Goal: Task Accomplishment & Management: Manage account settings

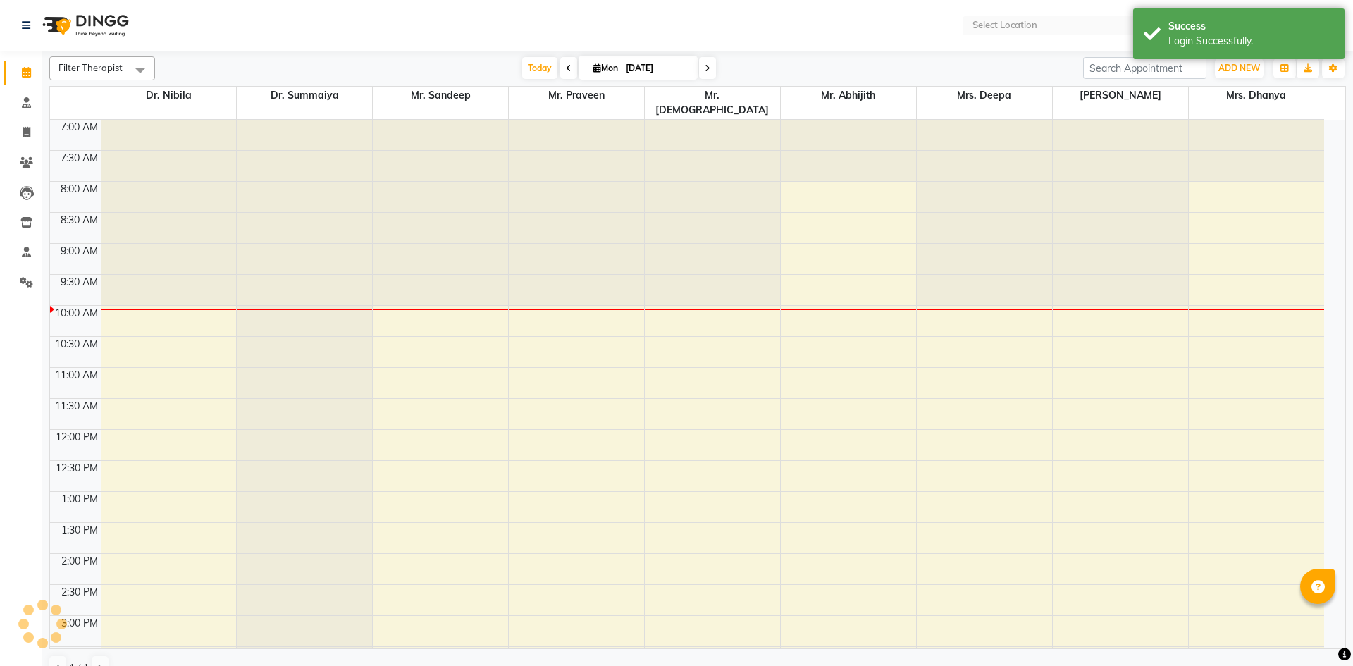
select select "en"
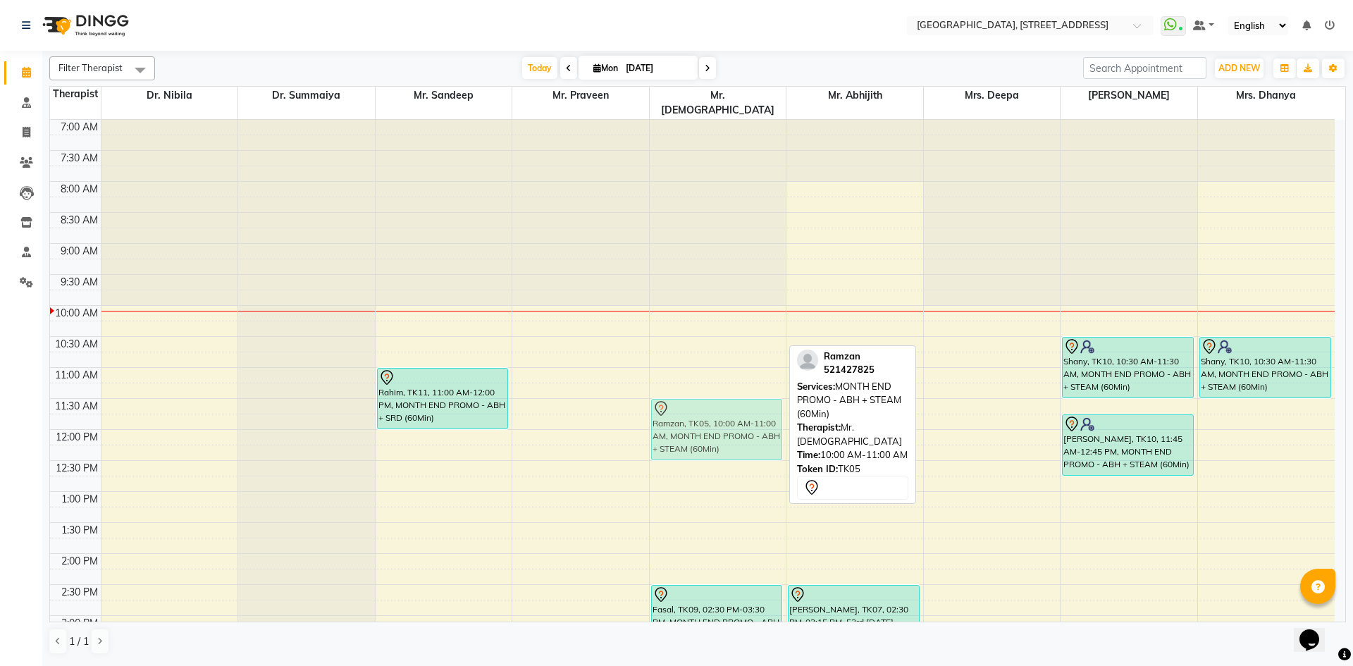
drag, startPoint x: 705, startPoint y: 309, endPoint x: 718, endPoint y: 404, distance: 96.0
click at [718, 404] on div "Ramzan, TK05, 10:00 AM-11:00 AM, MONTH END PROMO - ABH + STEAM (60Min) Fasal, T…" at bounding box center [718, 616] width 137 height 992
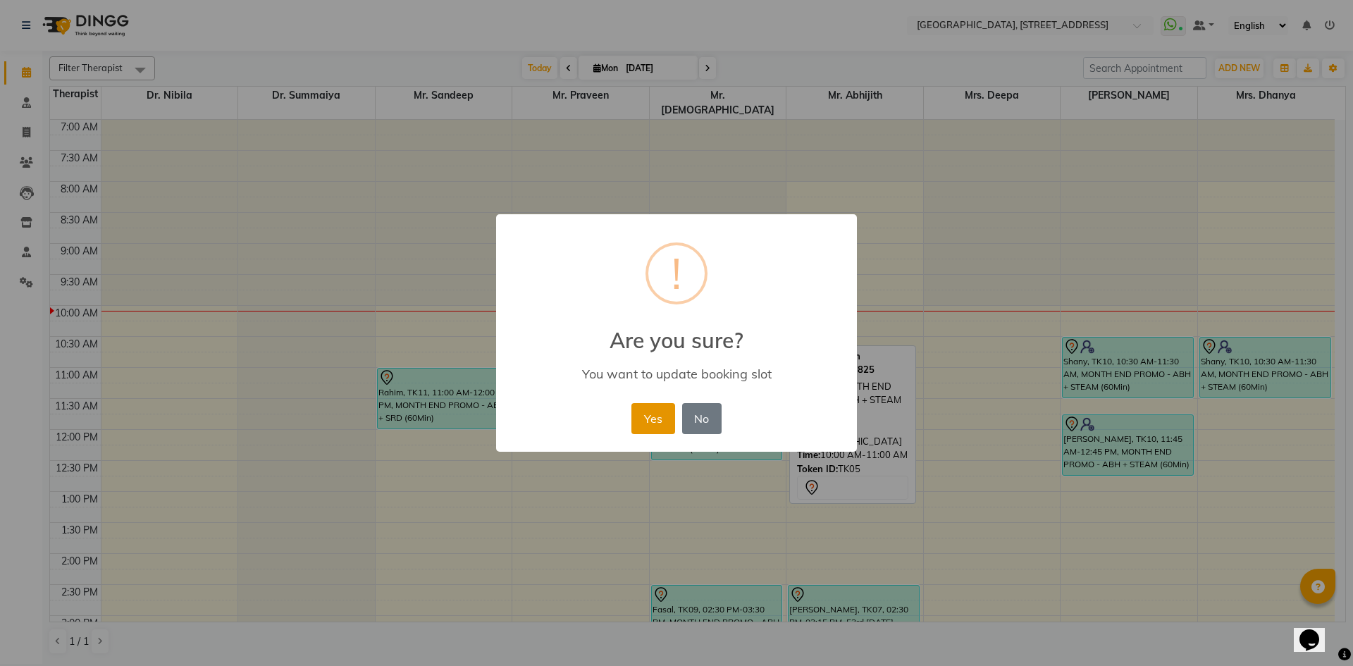
click at [661, 423] on button "Yes" at bounding box center [652, 418] width 43 height 31
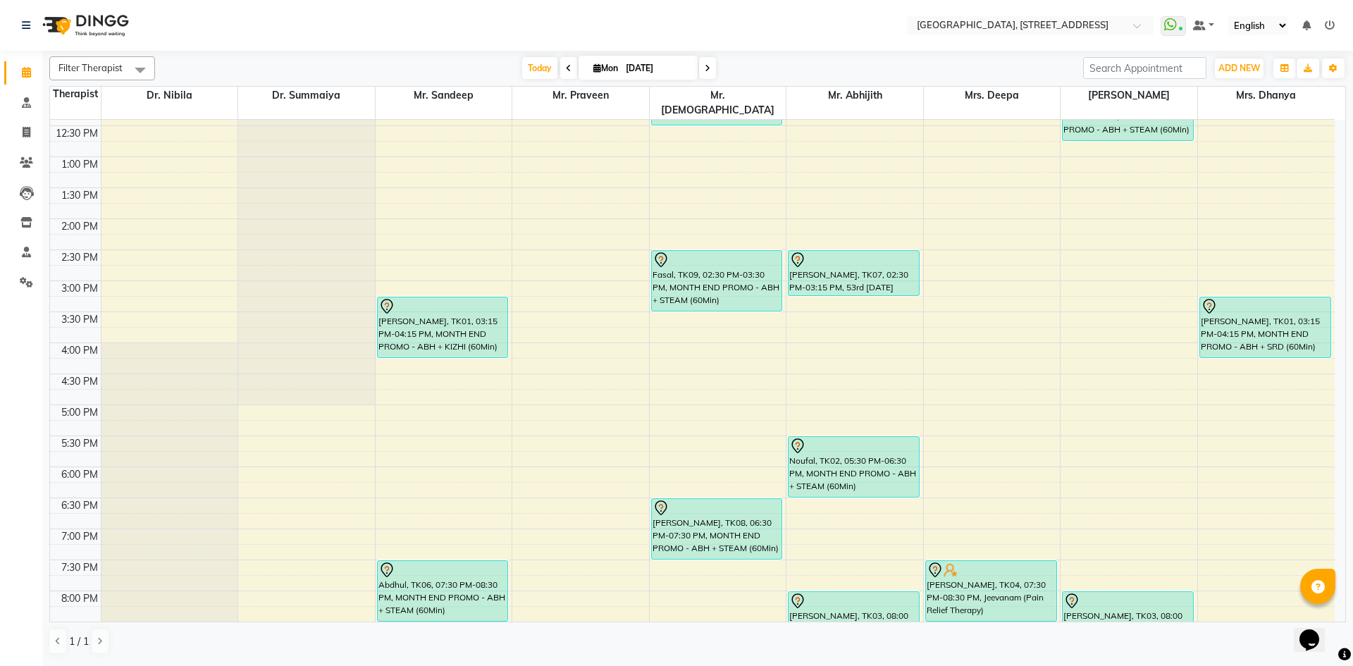
scroll to position [475, 0]
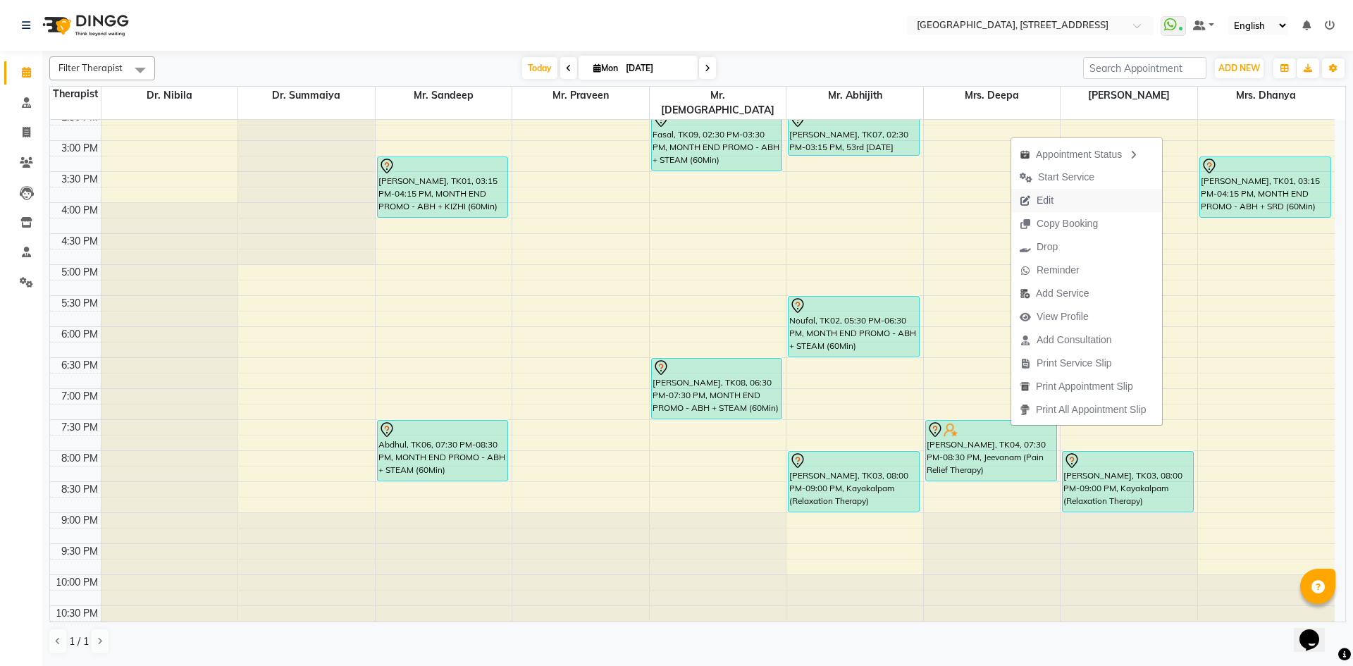
click at [1038, 206] on span "Edit" at bounding box center [1045, 200] width 17 height 15
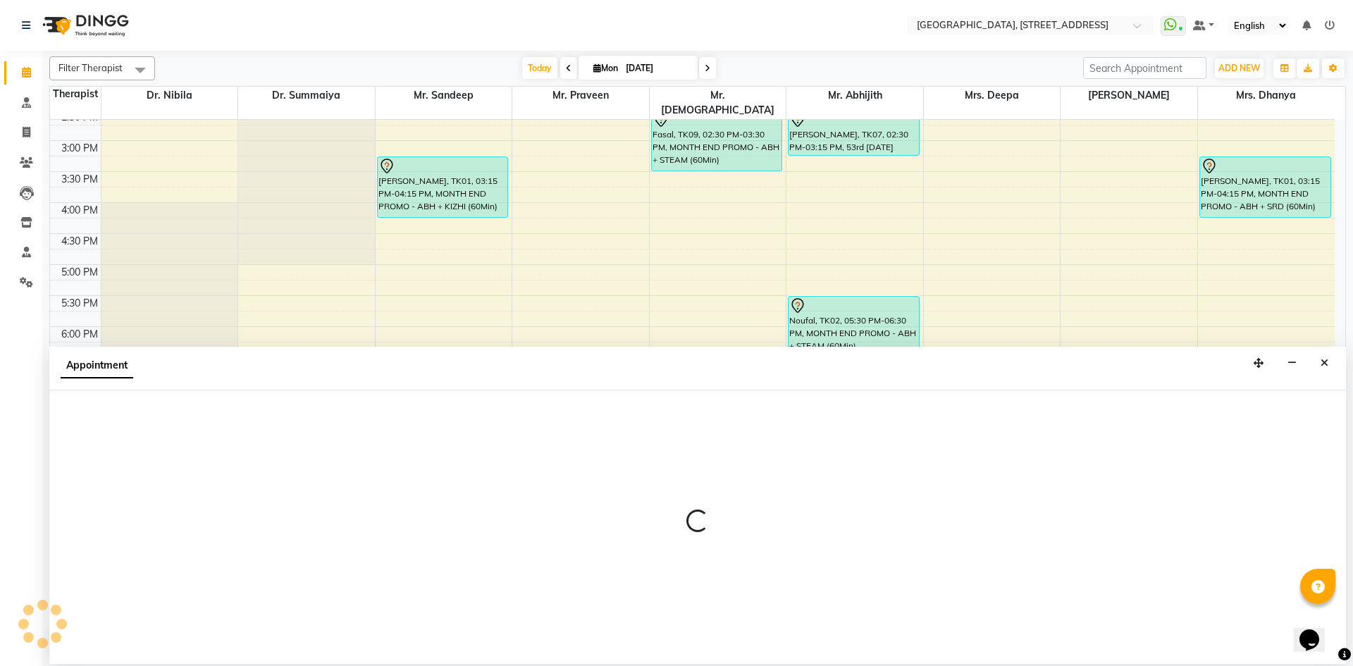
select select "tentative"
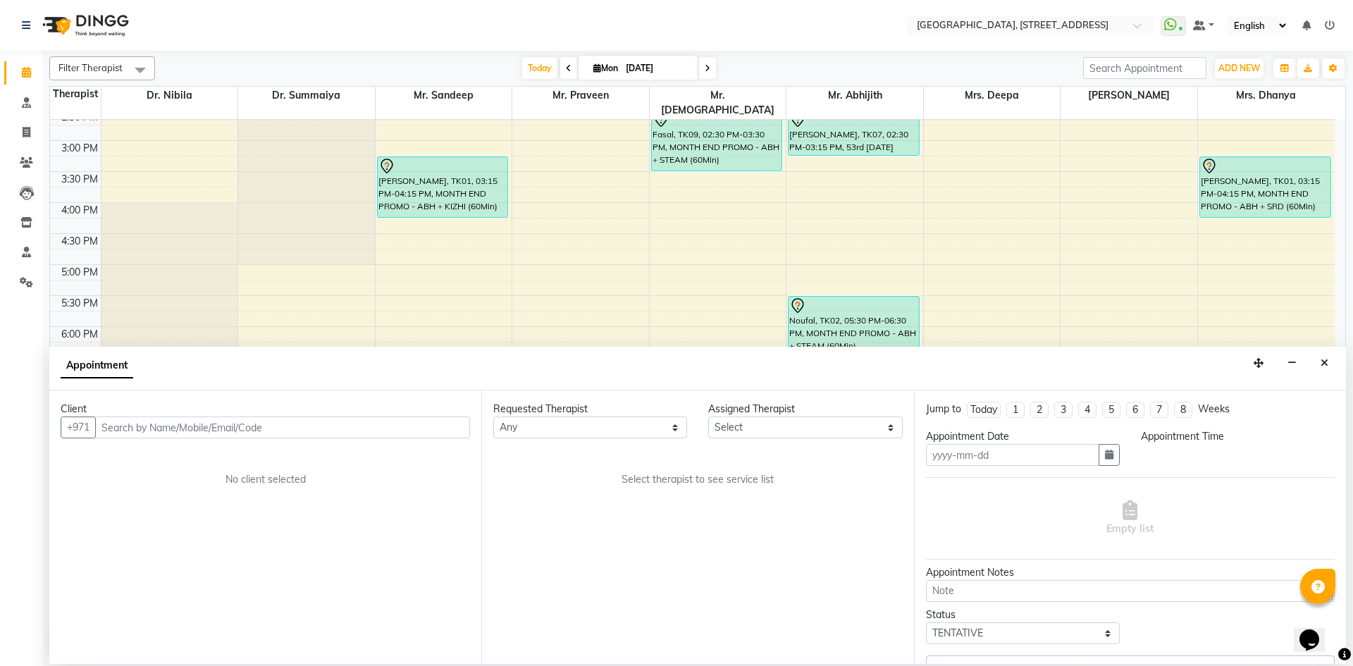
type input "[DATE]"
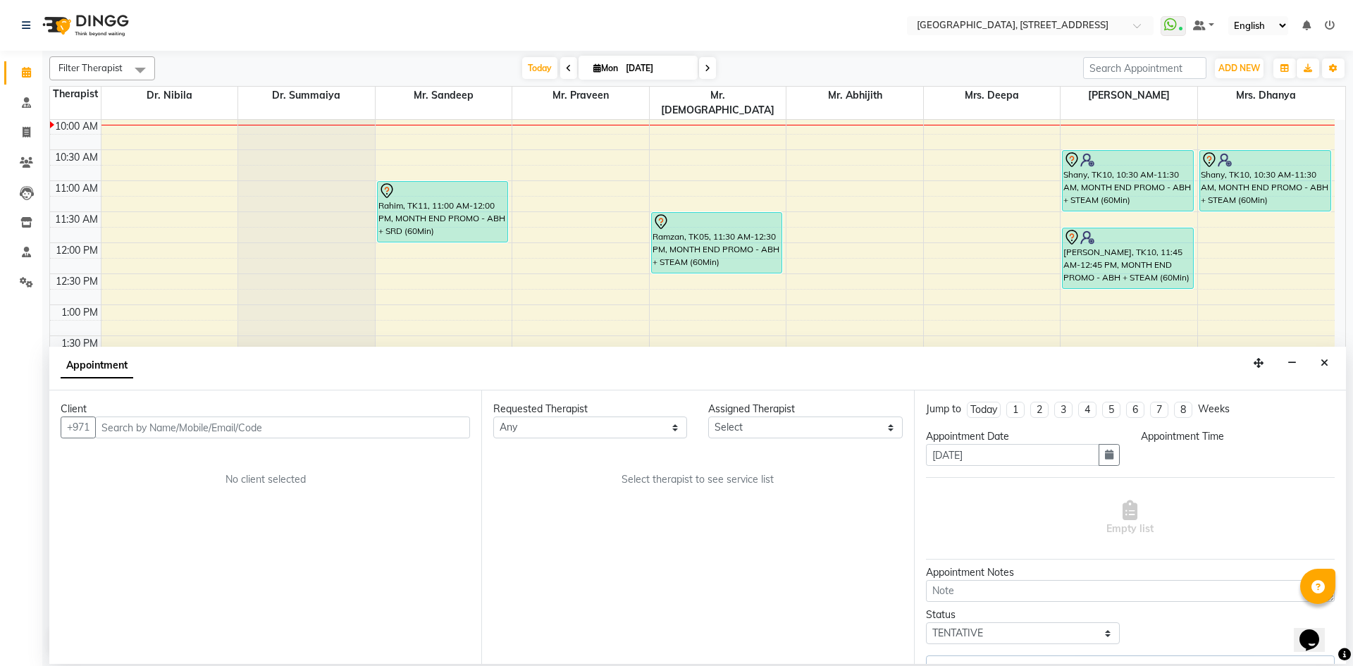
select select "1170"
select select "27242"
select select "1960"
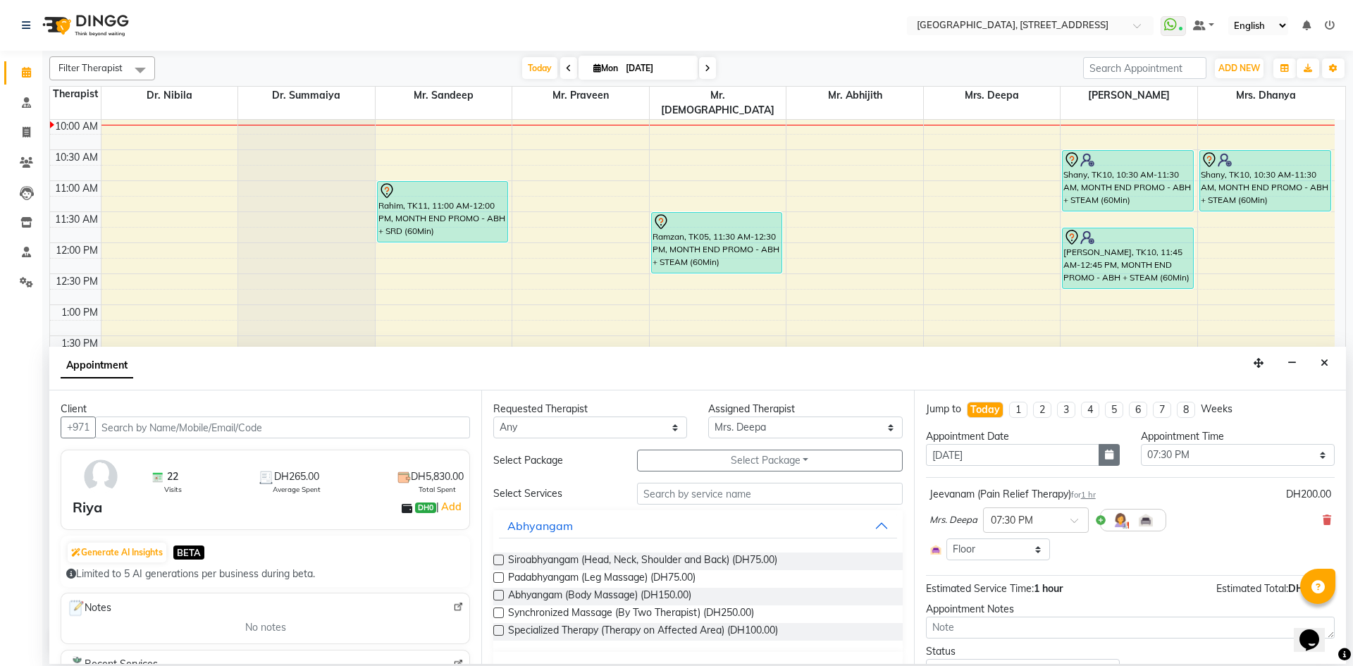
click at [1105, 457] on icon "button" at bounding box center [1109, 455] width 8 height 10
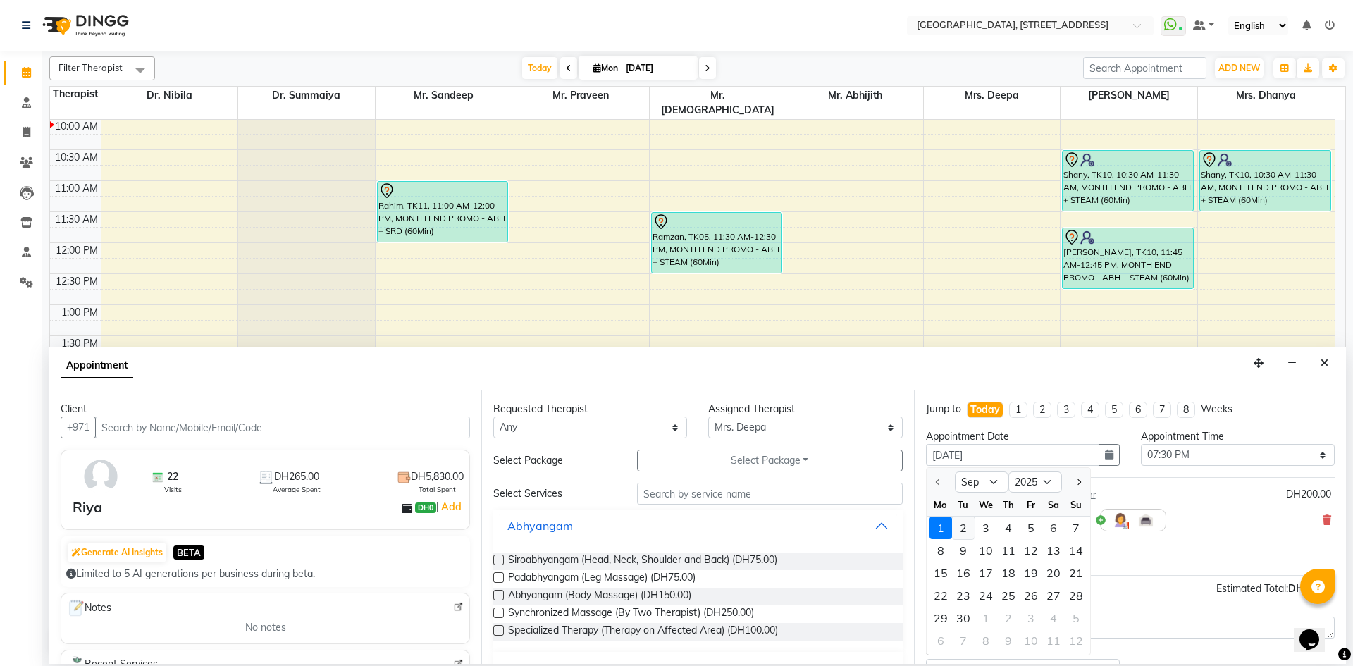
click at [965, 526] on div "2" at bounding box center [963, 528] width 23 height 23
type input "02-09-2025"
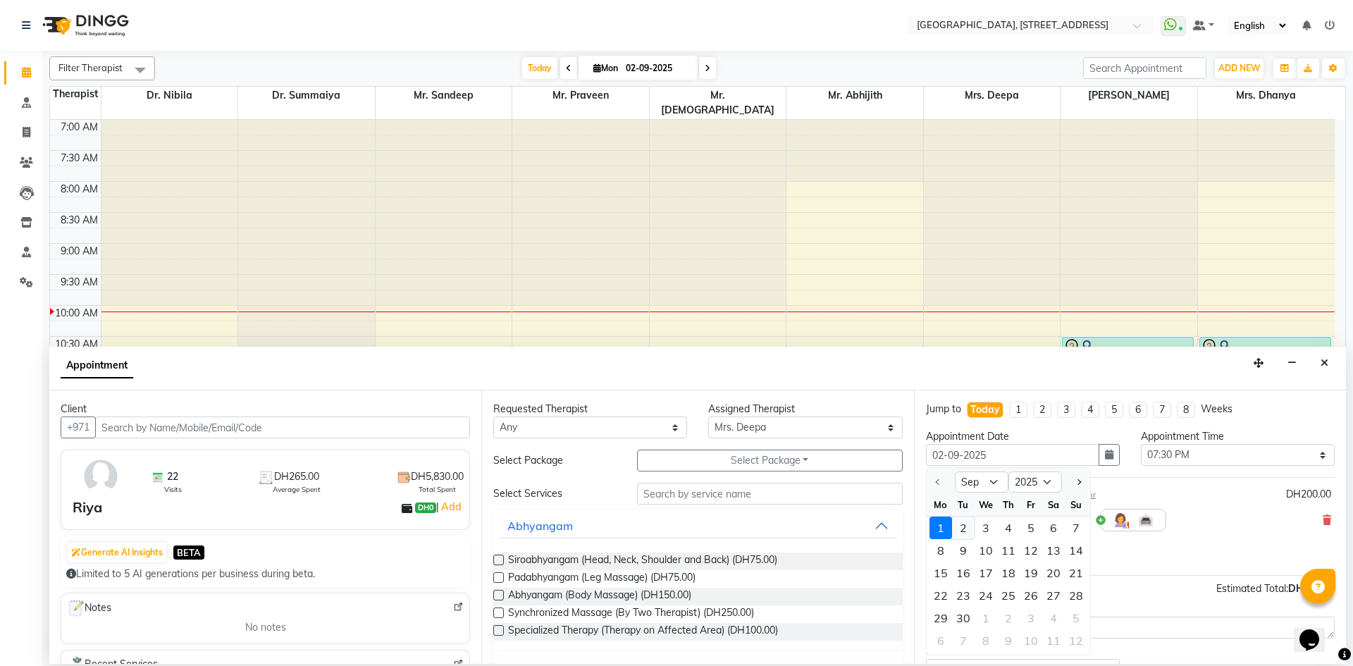
select select "1170"
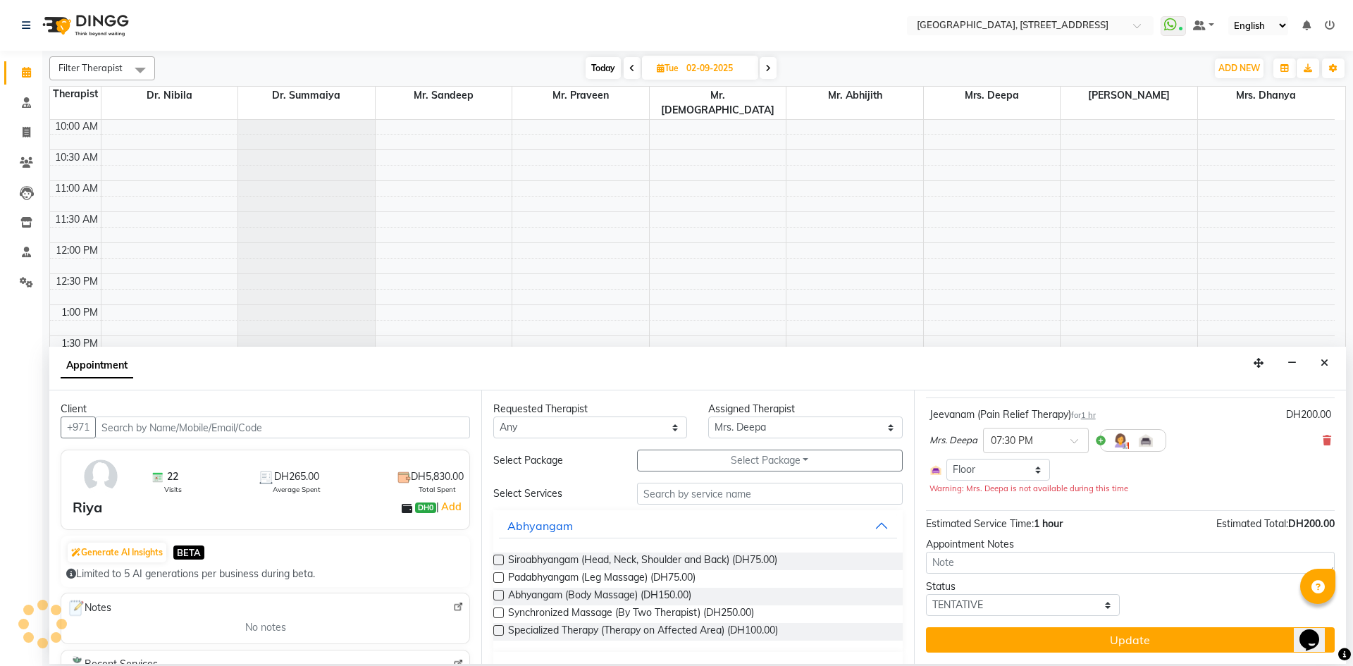
scroll to position [65, 0]
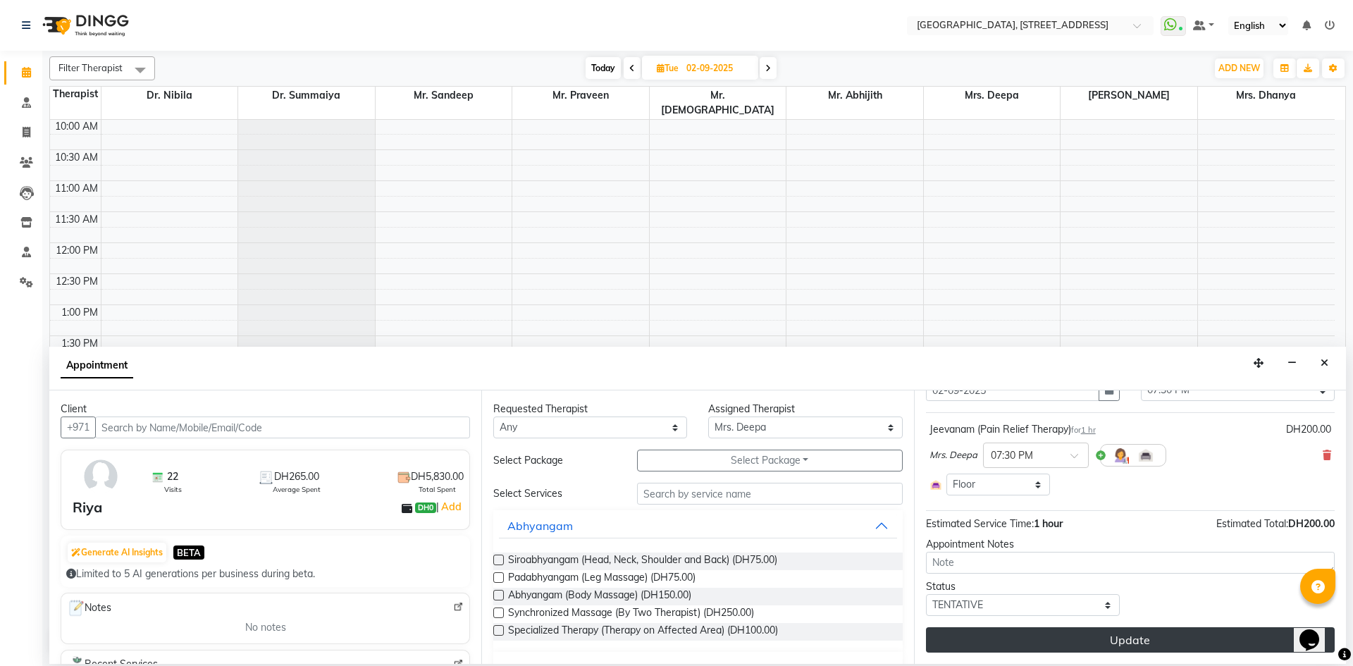
click at [1091, 639] on button "Update" at bounding box center [1130, 639] width 409 height 25
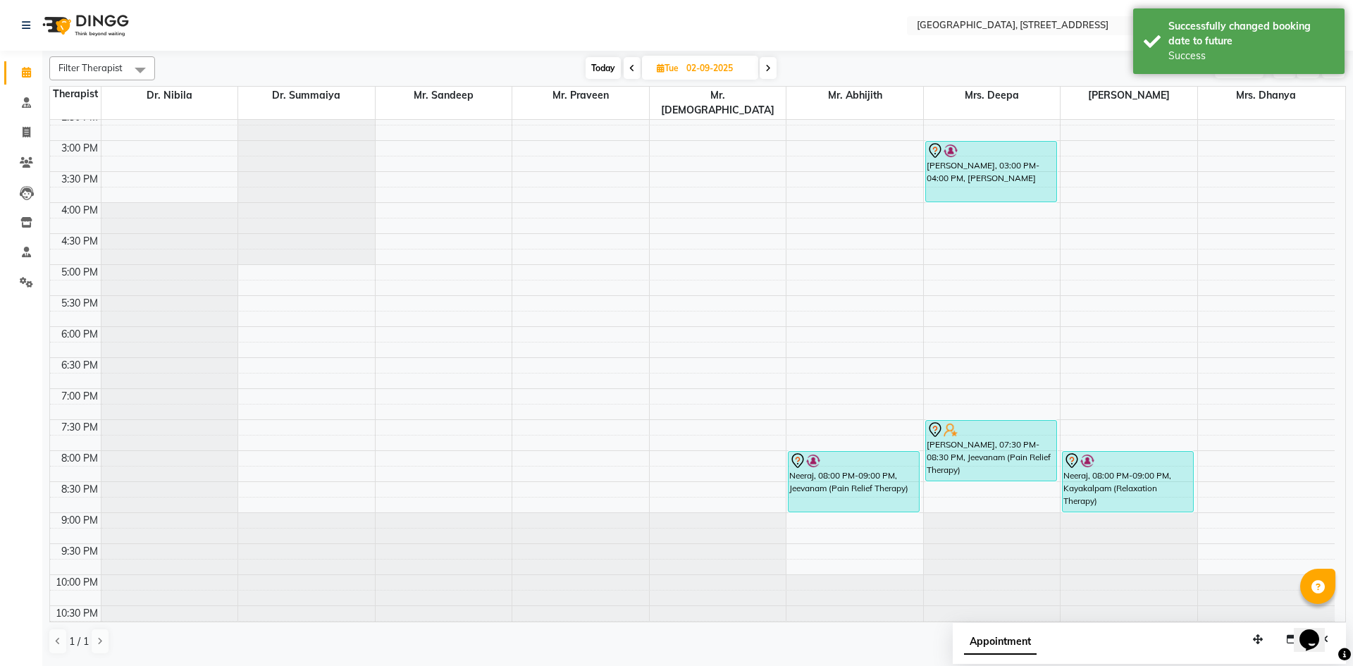
scroll to position [0, 0]
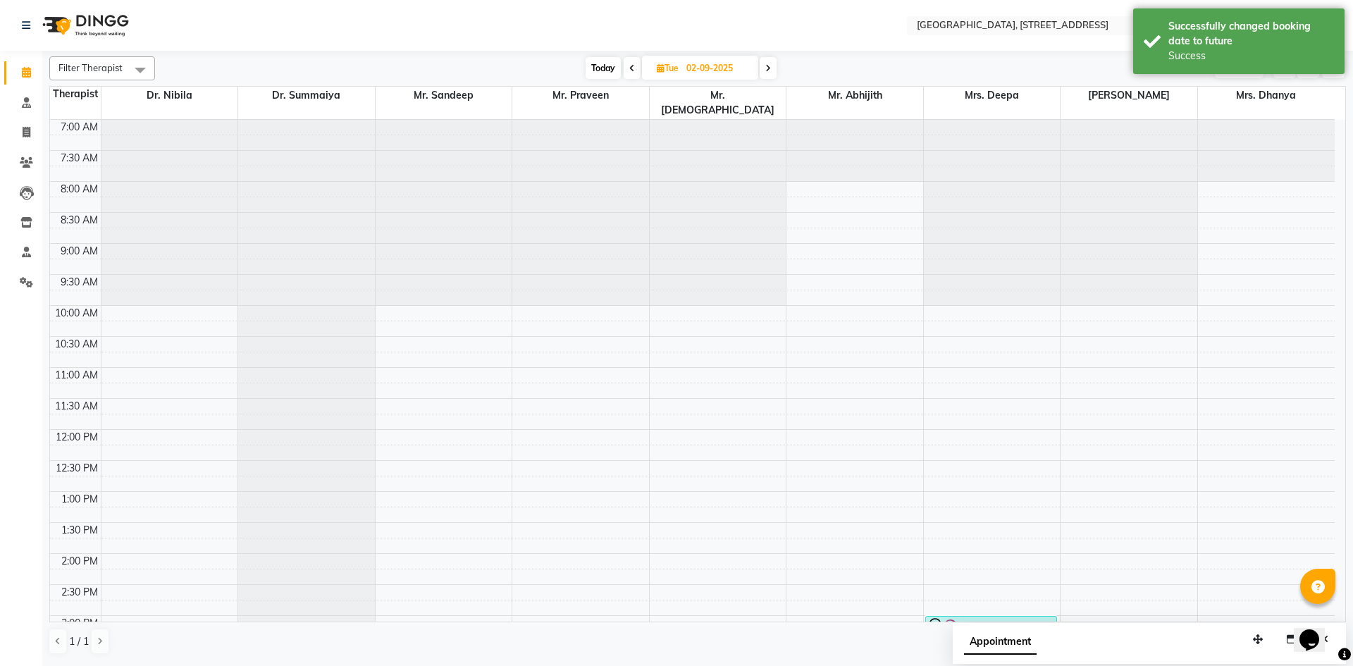
click at [593, 70] on span "Today" at bounding box center [603, 68] width 35 height 22
type input "[DATE]"
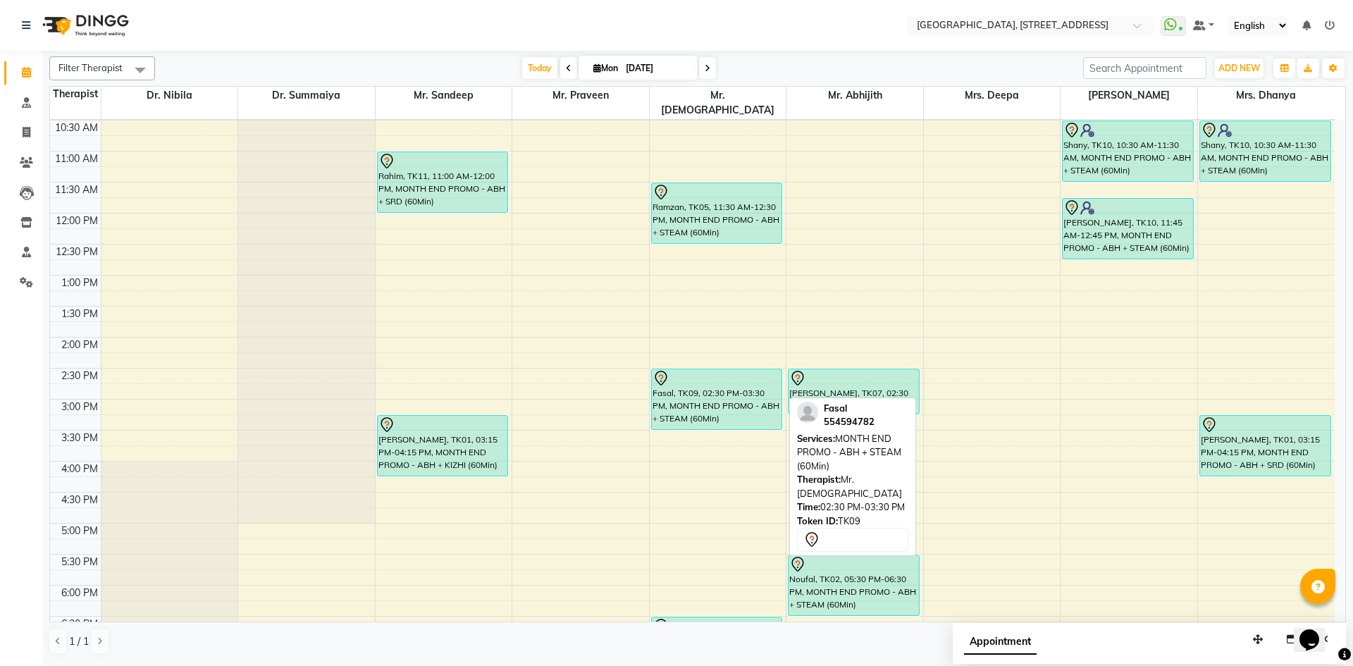
scroll to position [475, 0]
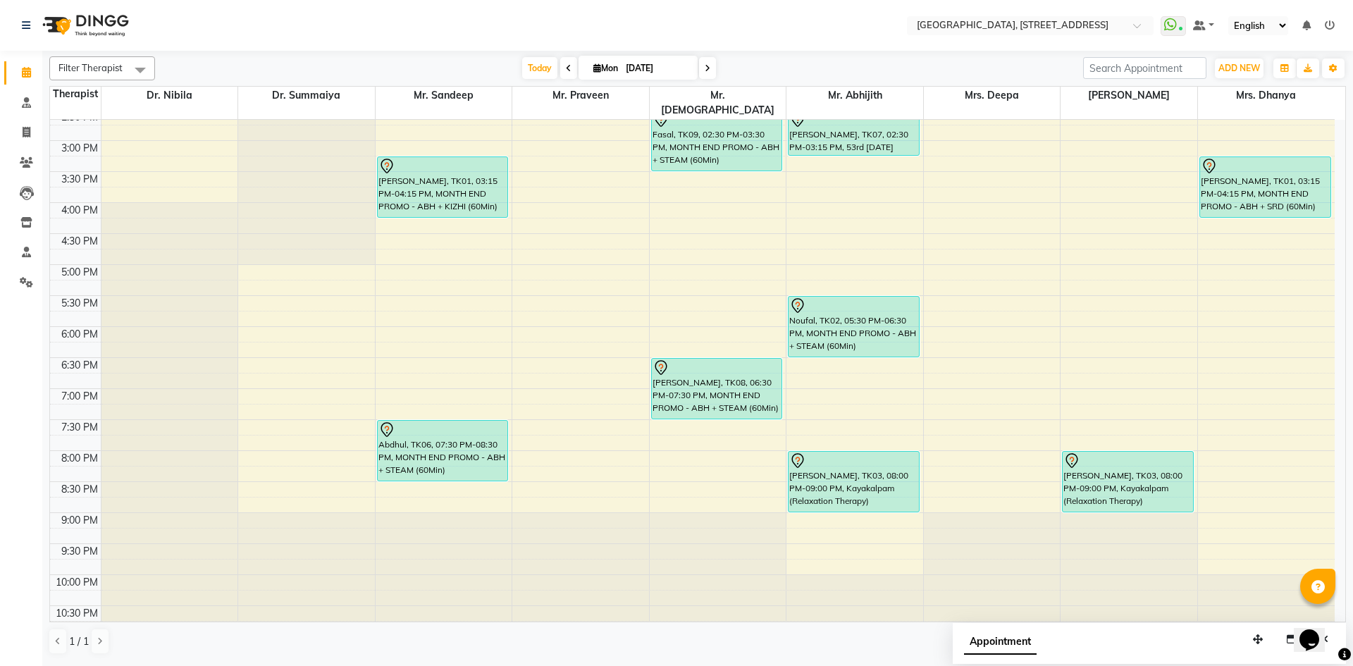
click at [590, 73] on span "Mon" at bounding box center [606, 68] width 32 height 11
select select "9"
select select "2025"
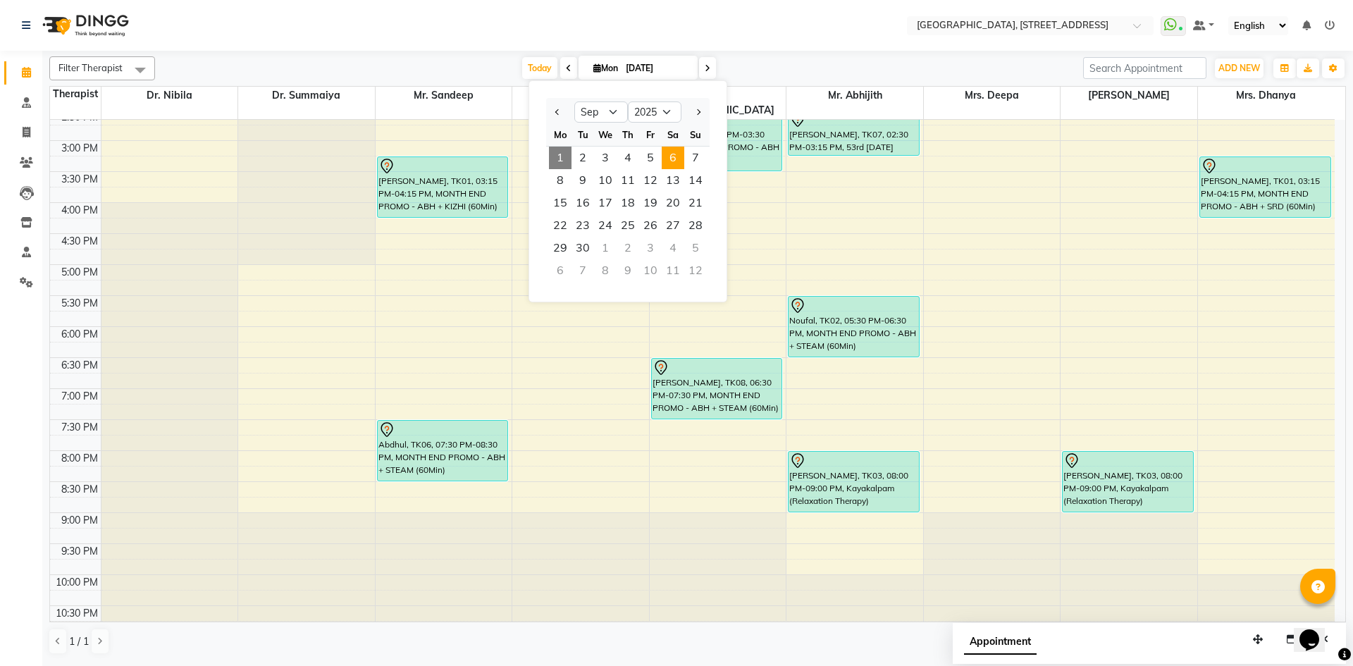
click at [665, 160] on span "6" at bounding box center [673, 158] width 23 height 23
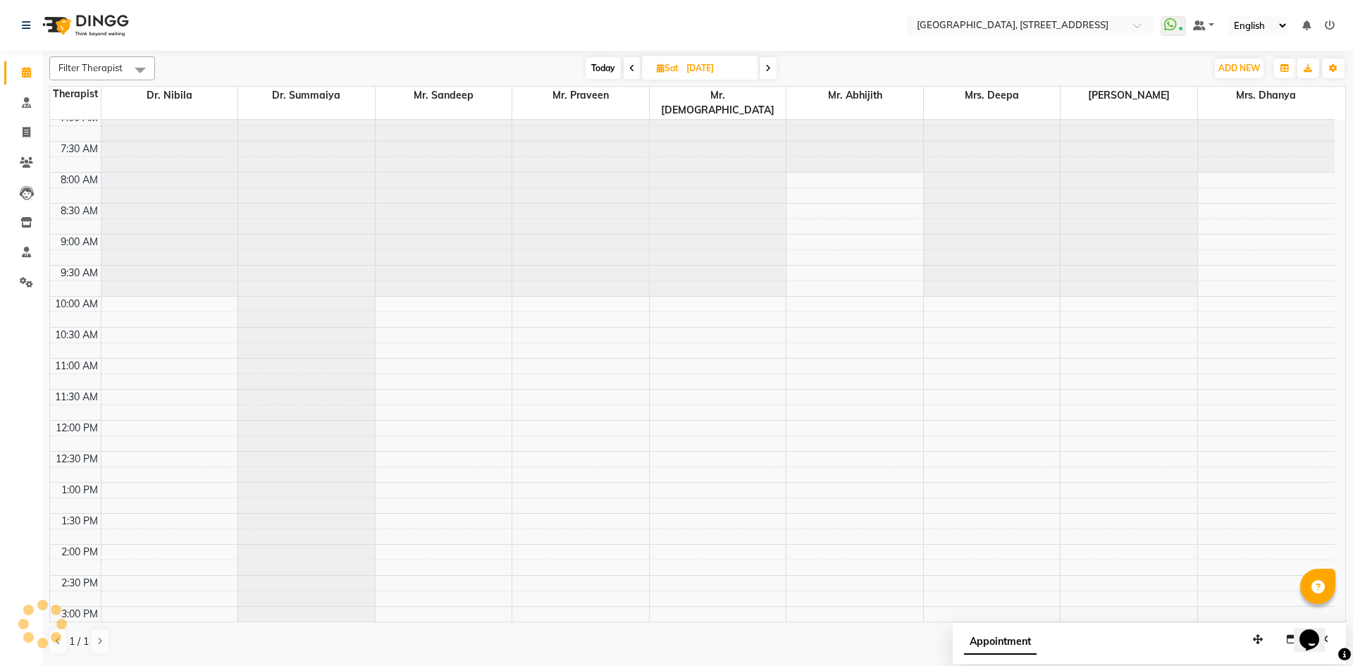
scroll to position [0, 0]
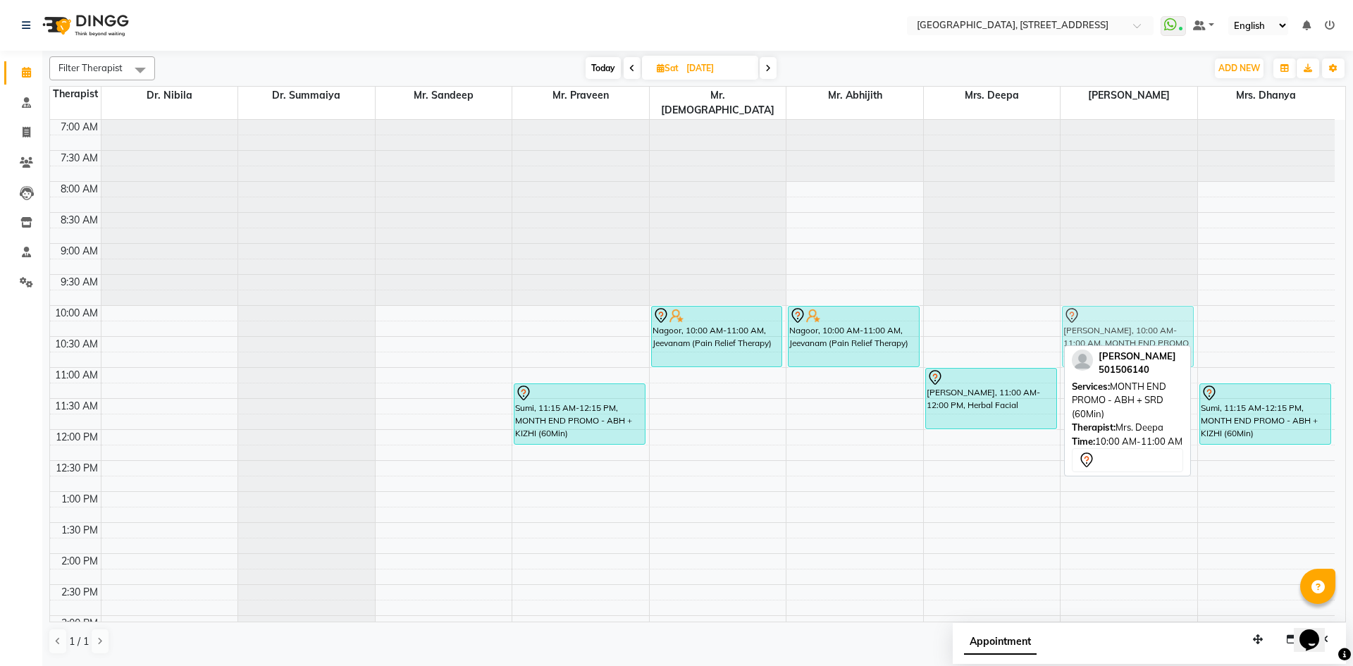
drag, startPoint x: 998, startPoint y: 328, endPoint x: 1071, endPoint y: 324, distance: 73.4
click at [1072, 324] on tr "Sumi, 11:15 AM-12:15 PM, MONTH END PROMO - ABH + KIZHI (60Min) Prince, 05:00 PM…" at bounding box center [692, 616] width 1285 height 992
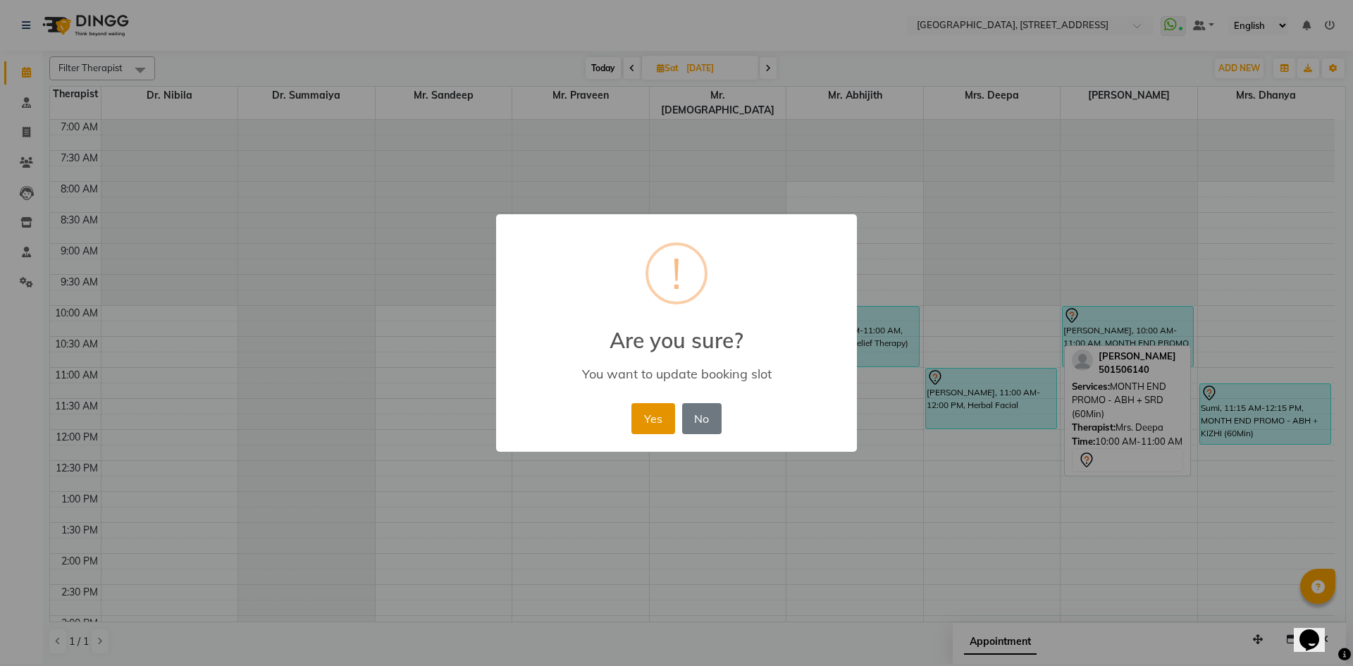
click at [649, 419] on button "Yes" at bounding box center [652, 418] width 43 height 31
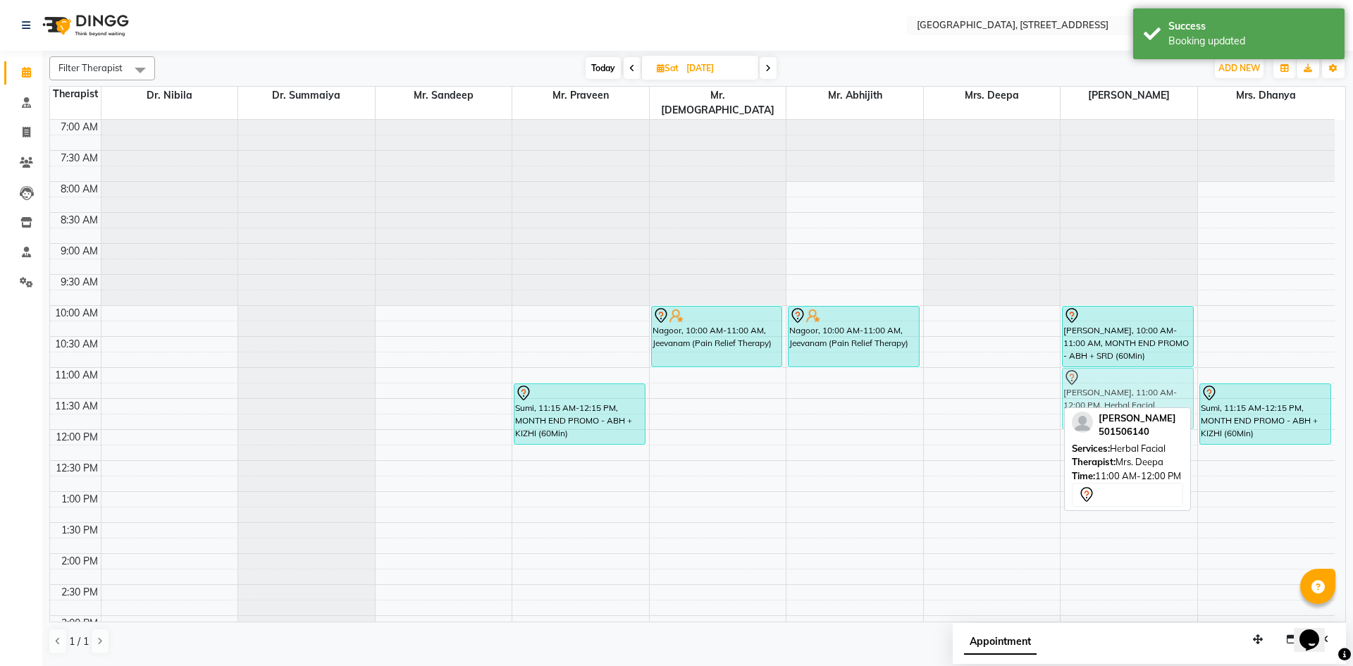
drag, startPoint x: 1003, startPoint y: 385, endPoint x: 1075, endPoint y: 383, distance: 72.6
click at [1075, 383] on tr "Sumi, 11:15 AM-12:15 PM, MONTH END PROMO - ABH + KIZHI (60Min) Prince, 05:00 PM…" at bounding box center [692, 616] width 1285 height 992
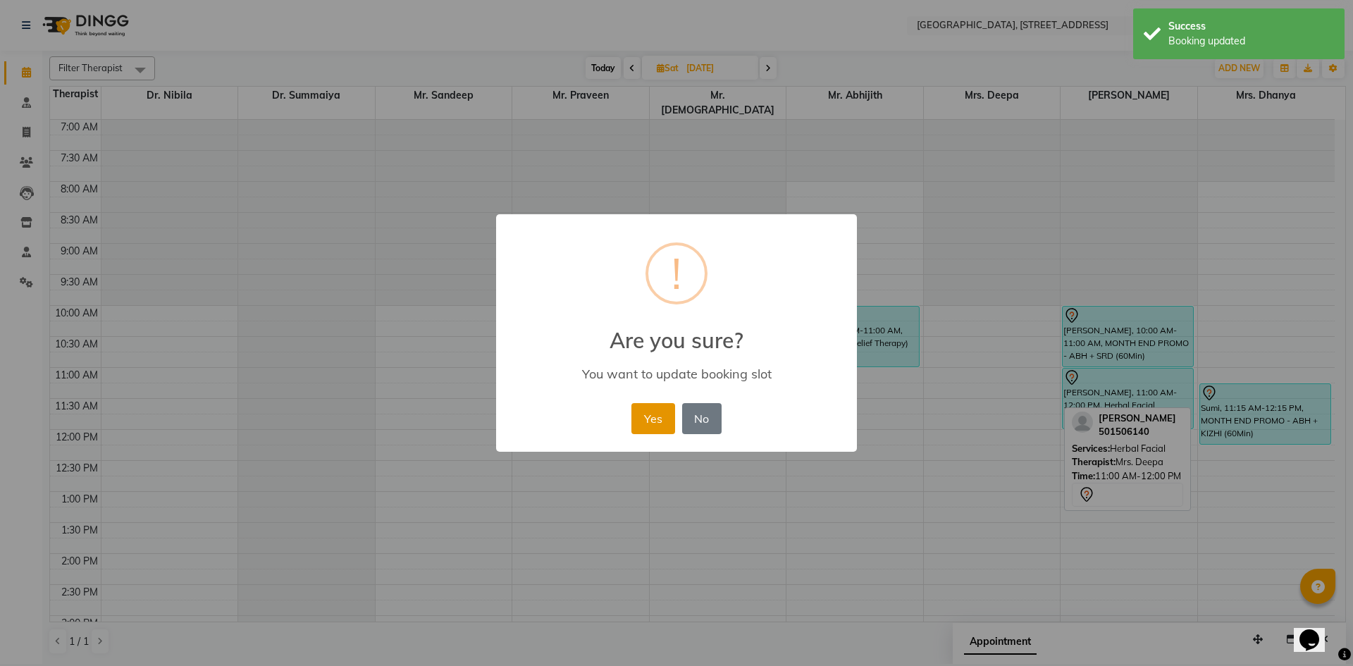
click at [653, 416] on button "Yes" at bounding box center [652, 418] width 43 height 31
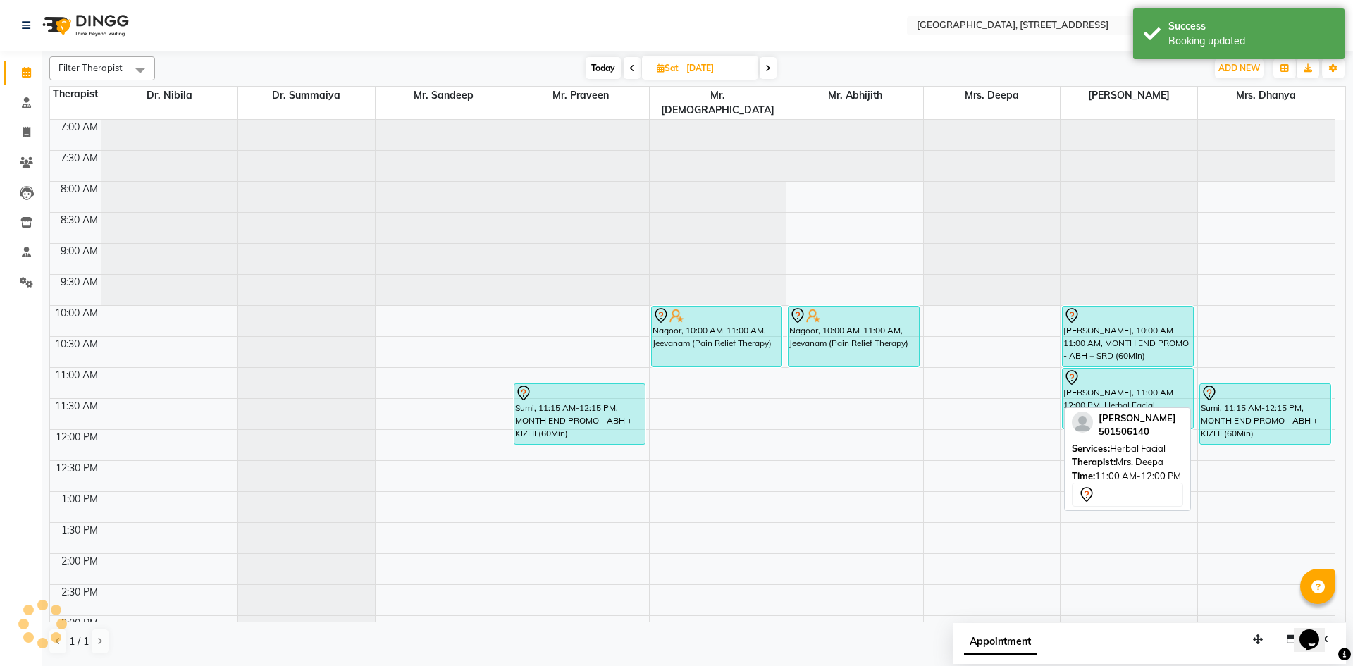
scroll to position [475, 0]
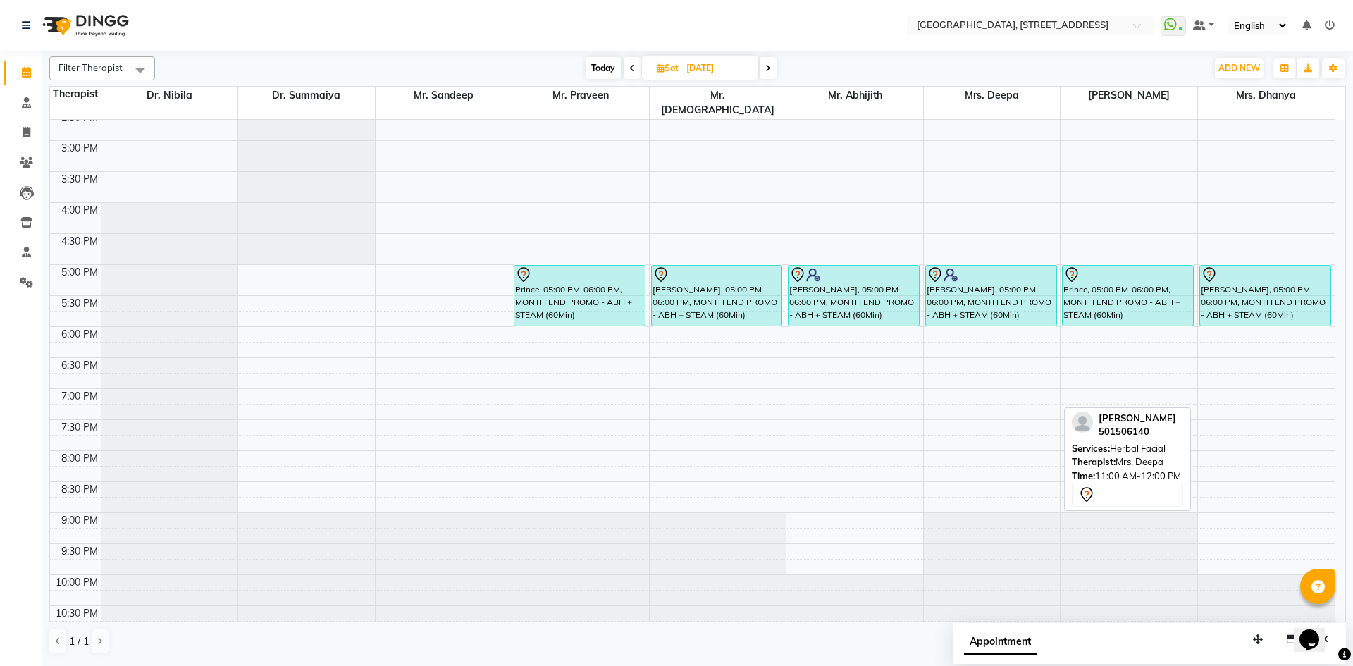
click at [598, 70] on span "Today" at bounding box center [603, 68] width 35 height 22
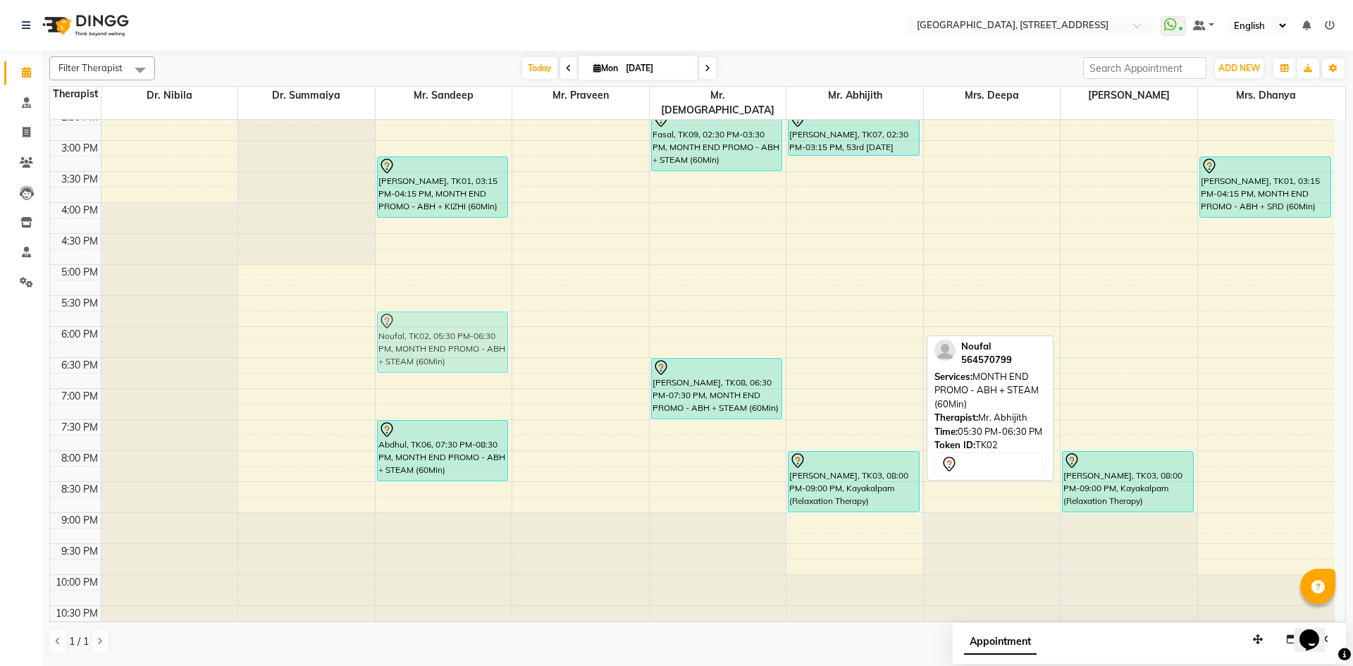
drag, startPoint x: 842, startPoint y: 307, endPoint x: 457, endPoint y: 327, distance: 385.3
click at [457, 327] on tr "Rahim, TK11, 11:00 AM-12:00 PM, MONTH END PROMO - ABH + SRD (60Min) [PERSON_NAM…" at bounding box center [692, 141] width 1285 height 992
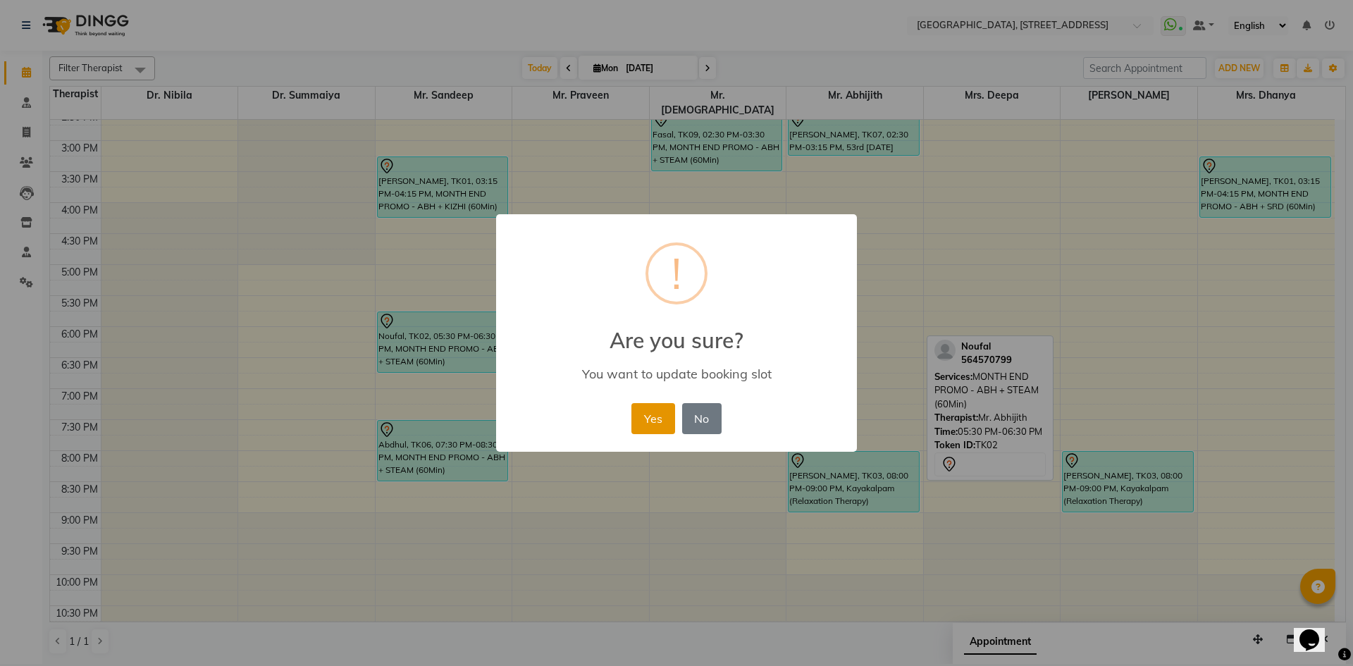
click at [650, 414] on button "Yes" at bounding box center [652, 418] width 43 height 31
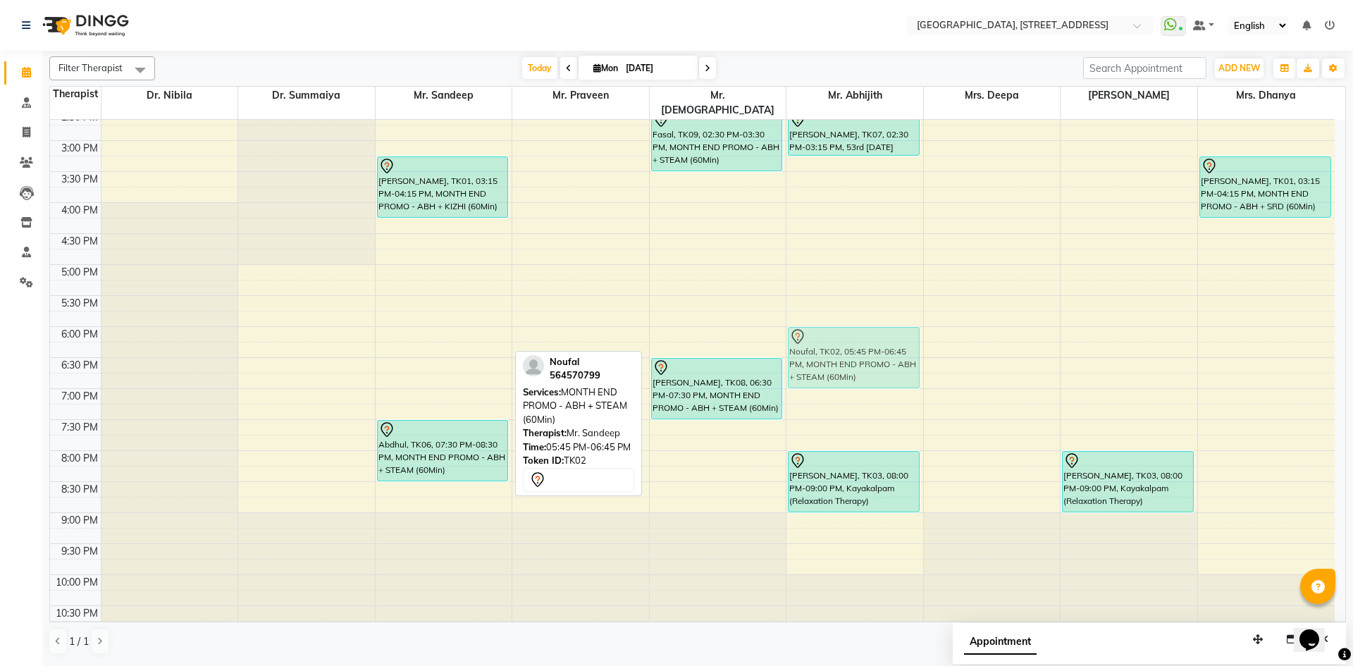
drag, startPoint x: 451, startPoint y: 327, endPoint x: 820, endPoint y: 342, distance: 369.6
click at [820, 342] on tr "Rahim, TK11, 11:00 AM-12:00 PM, MONTH END PROMO - ABH + SRD (60Min) [PERSON_NAM…" at bounding box center [692, 141] width 1285 height 992
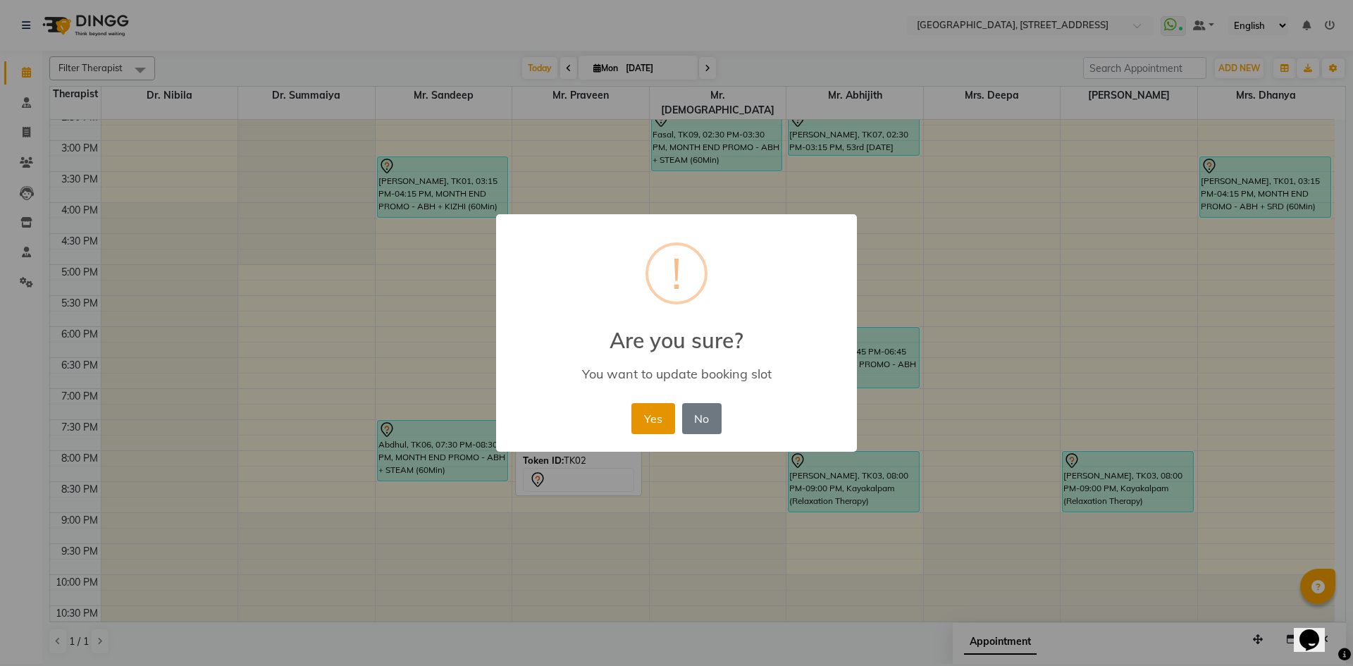
click at [667, 409] on button "Yes" at bounding box center [652, 418] width 43 height 31
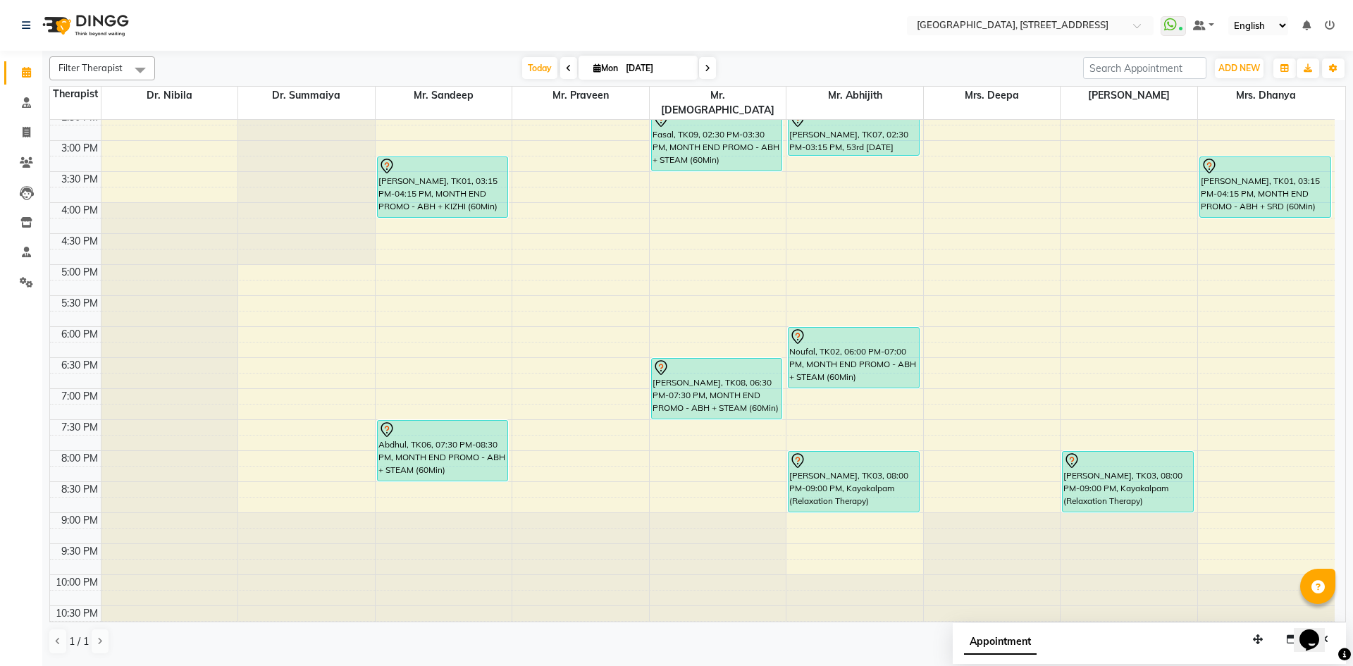
click at [705, 65] on icon at bounding box center [708, 68] width 6 height 8
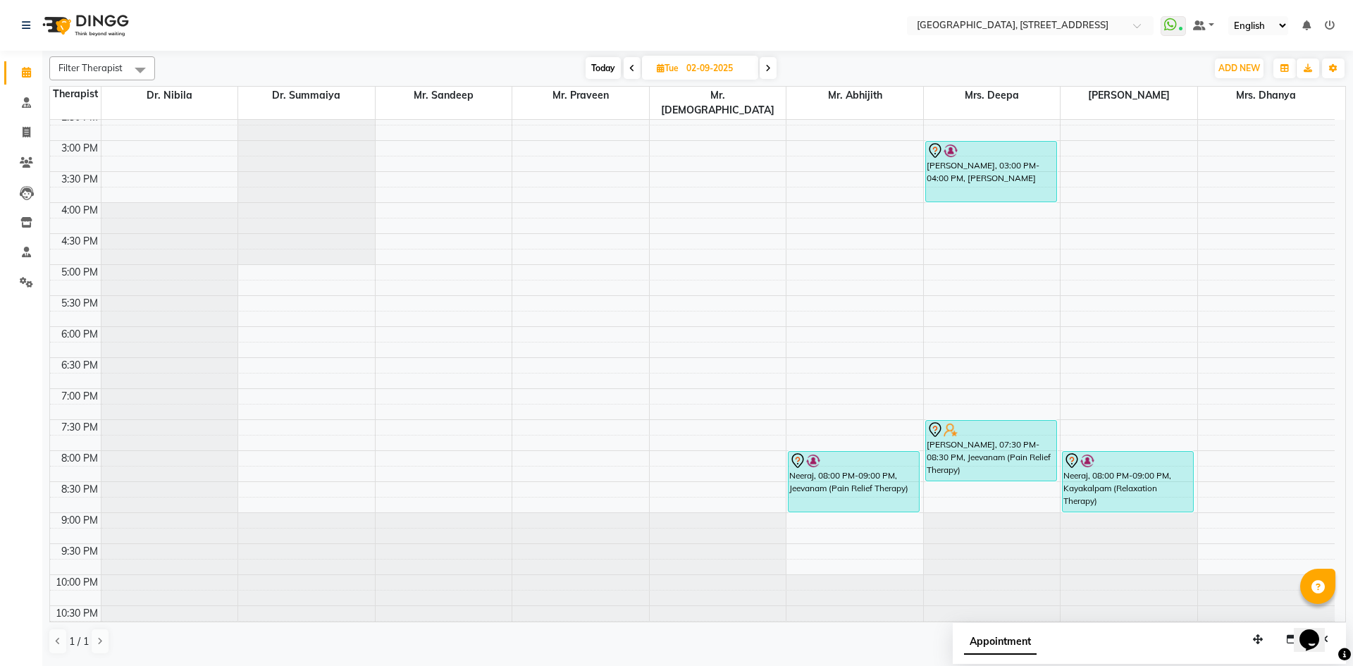
click at [600, 73] on span "Today" at bounding box center [603, 68] width 35 height 22
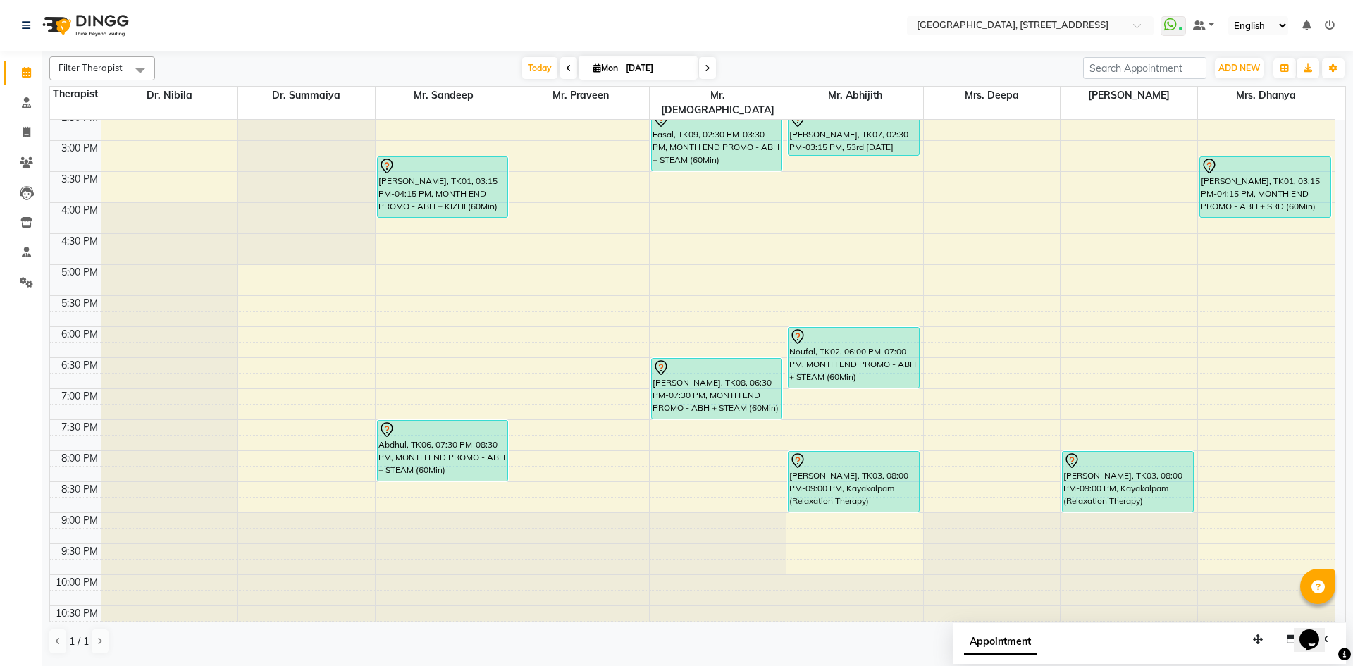
click at [705, 57] on span at bounding box center [707, 68] width 17 height 22
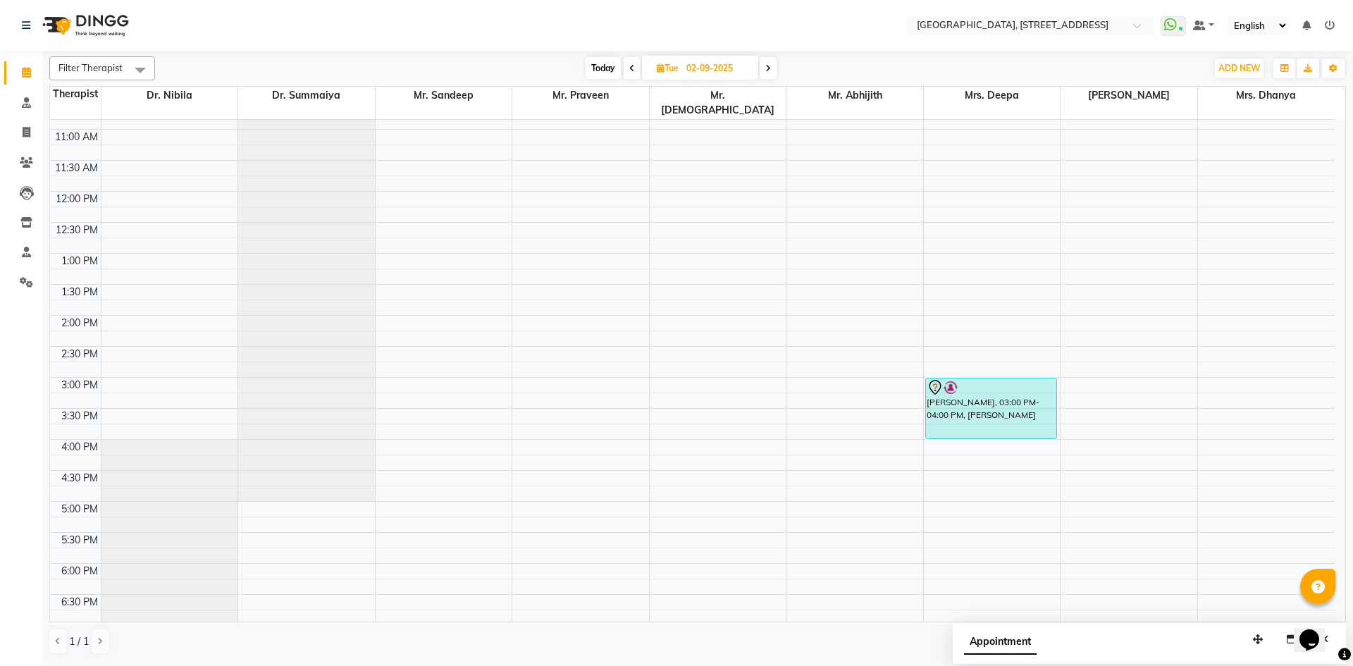
scroll to position [216, 0]
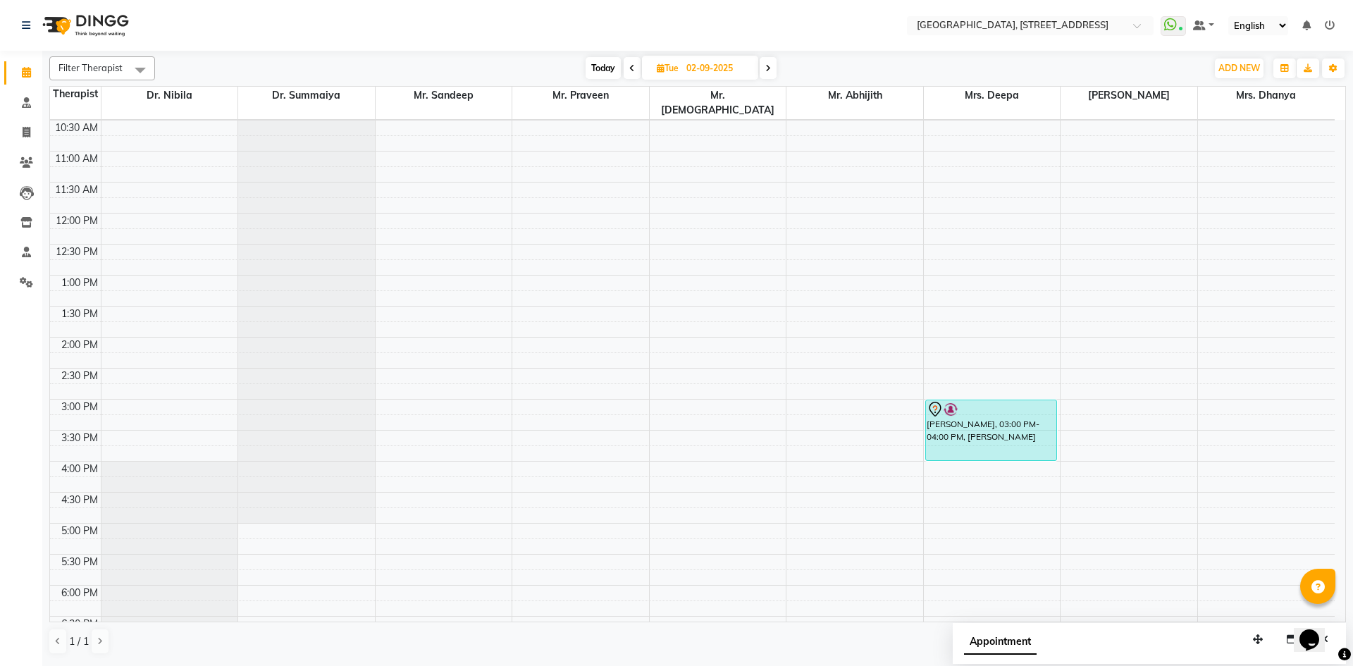
click at [611, 75] on span "Today" at bounding box center [603, 68] width 35 height 22
type input "[DATE]"
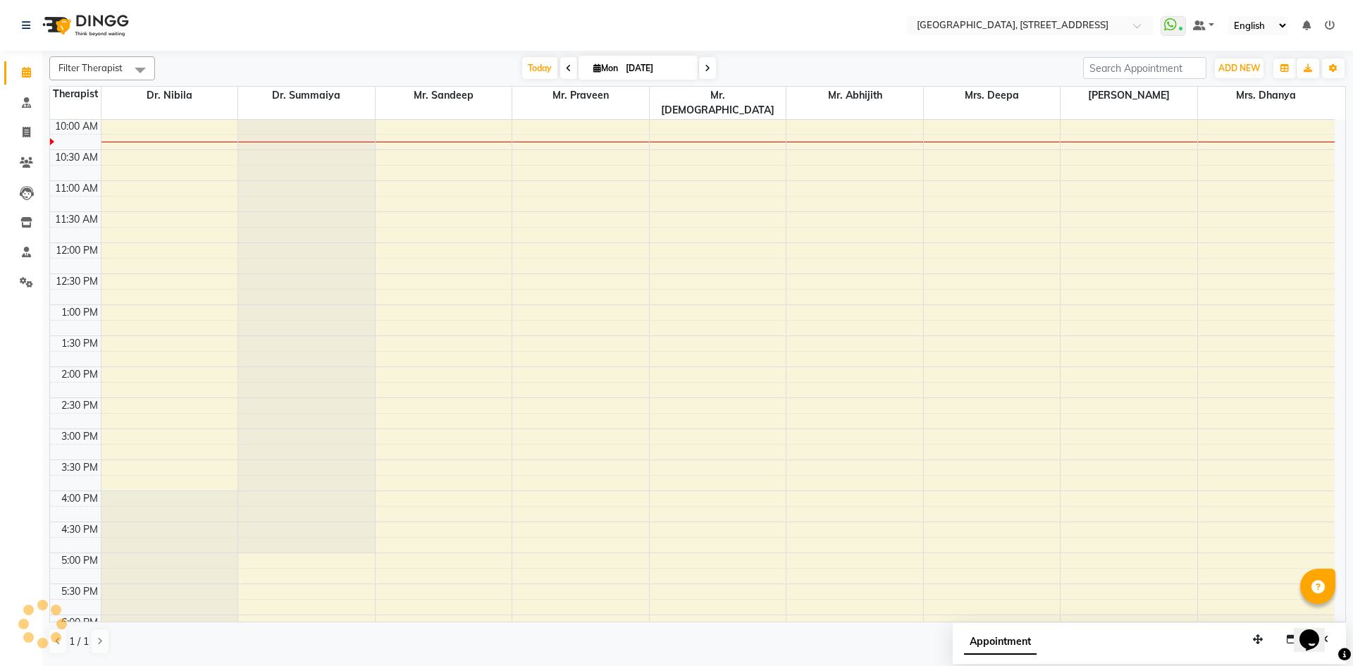
drag, startPoint x: 611, startPoint y: 75, endPoint x: 655, endPoint y: 178, distance: 112.1
click at [611, 80] on div "Filter Therapist Select All Dr. Nibila Dr. Summaiya Mr. Sandeep Mr. Praveen Mr.…" at bounding box center [697, 68] width 1297 height 24
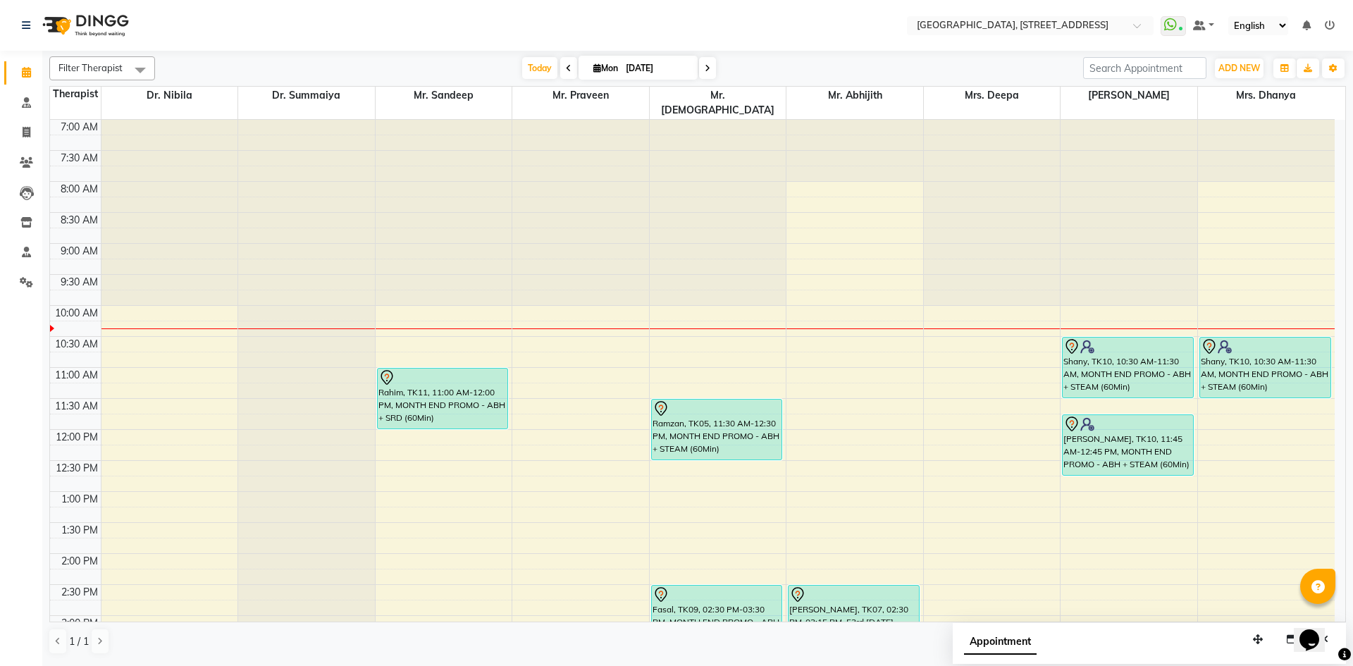
click at [1352, 476] on div "Filter Therapist Select All Dr. Nibila Dr. Summaiya Mr. Sandeep Mr. Praveen Mr.…" at bounding box center [697, 357] width 1311 height 613
click at [840, 326] on div "7:00 AM 7:30 AM 8:00 AM 8:30 AM 9:00 AM 9:30 AM 10:00 AM 10:30 AM 11:00 AM 11:3…" at bounding box center [692, 616] width 1285 height 992
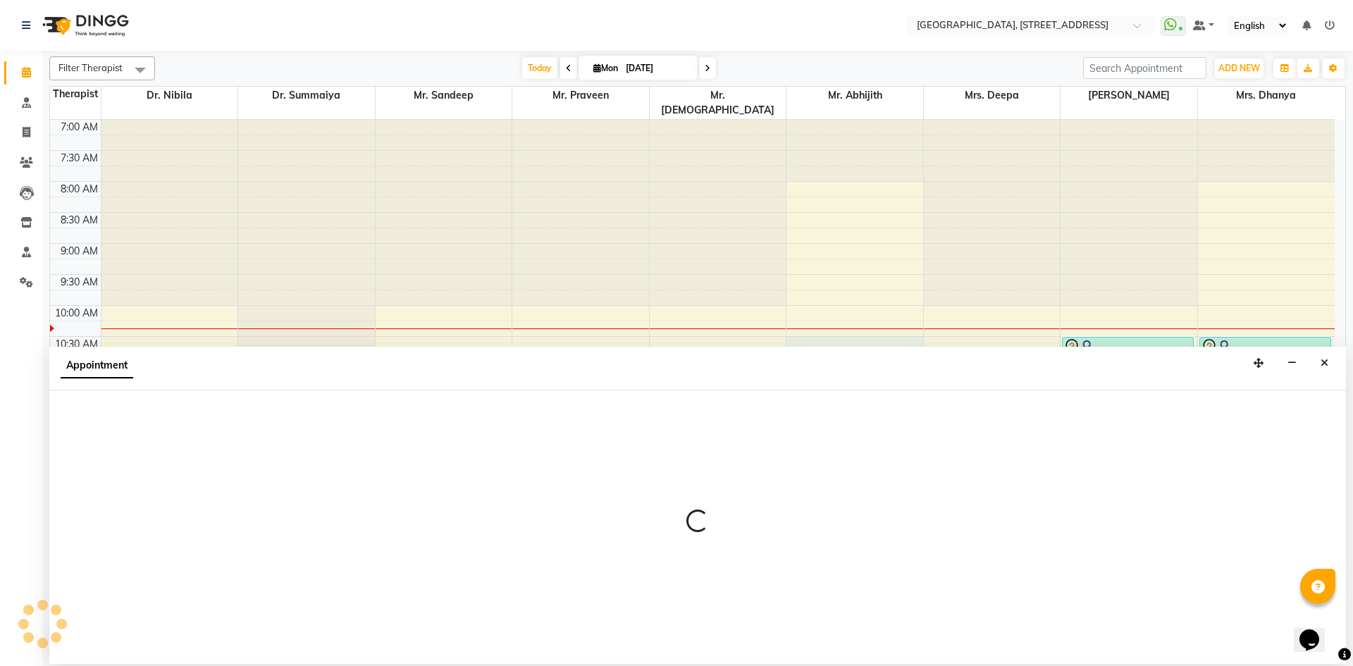
select select "65324"
select select "630"
select select "tentative"
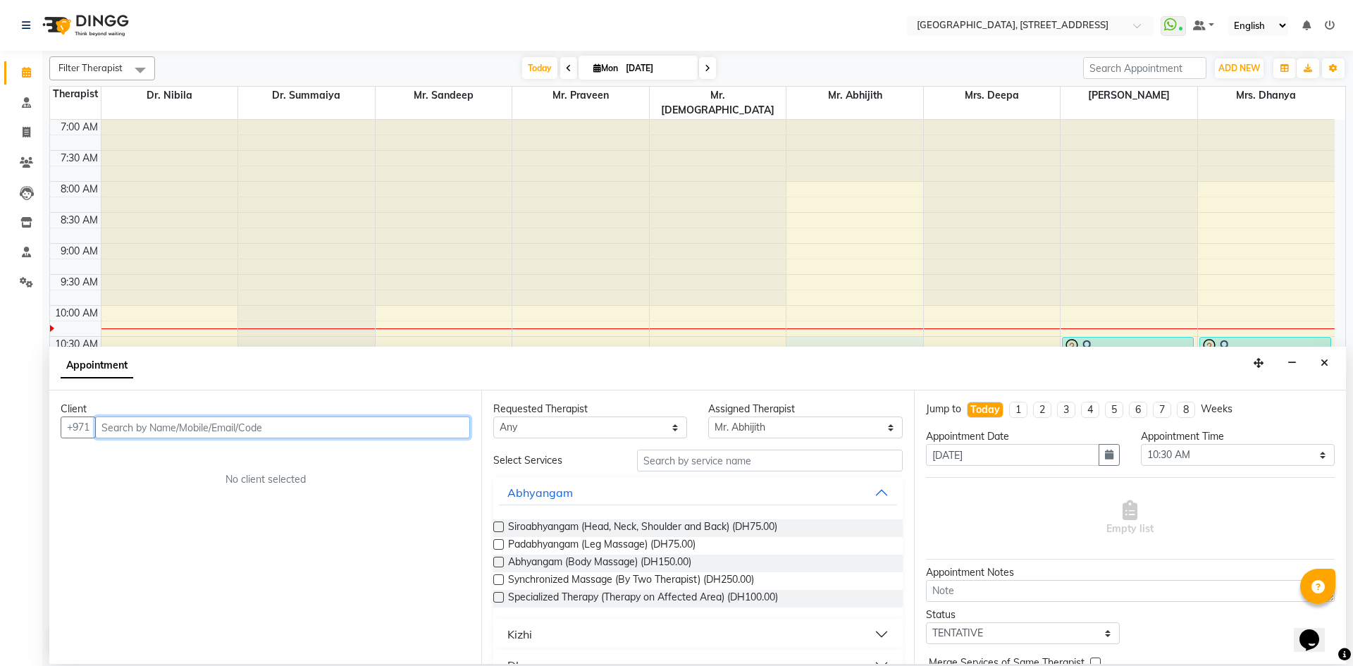
click at [393, 431] on input "text" at bounding box center [282, 427] width 375 height 22
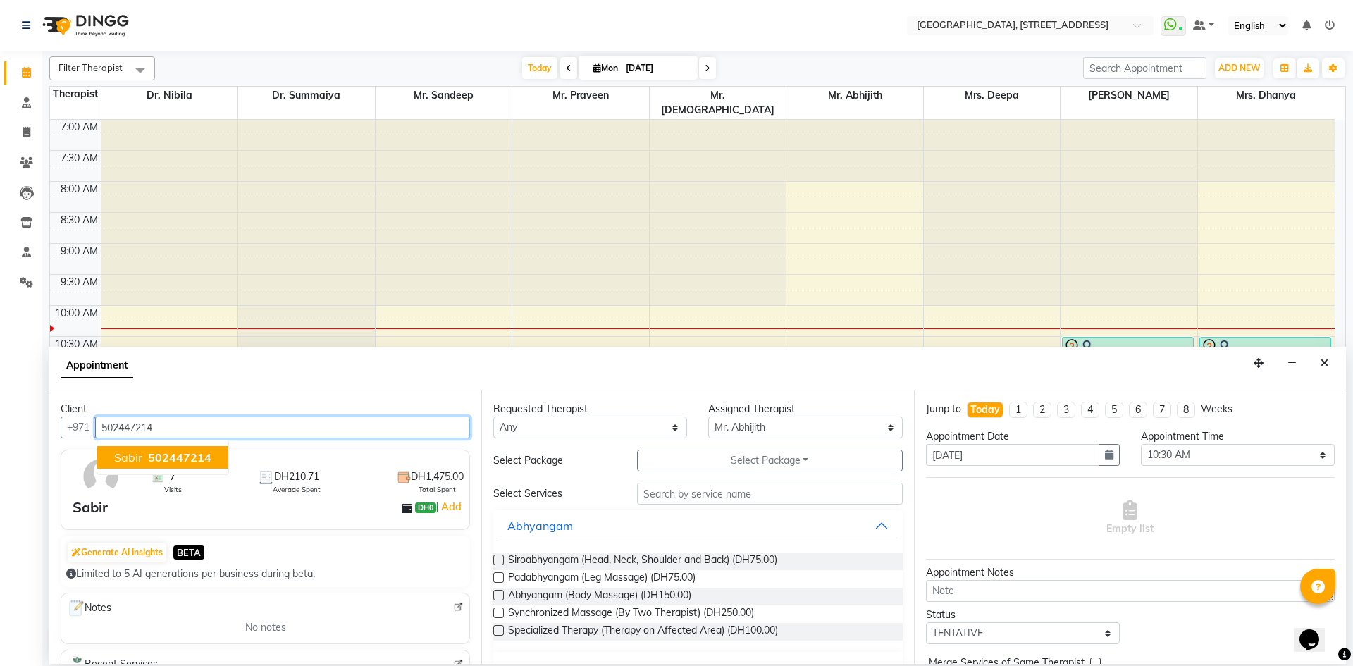
click at [129, 455] on span "Sabir" at bounding box center [128, 457] width 28 height 14
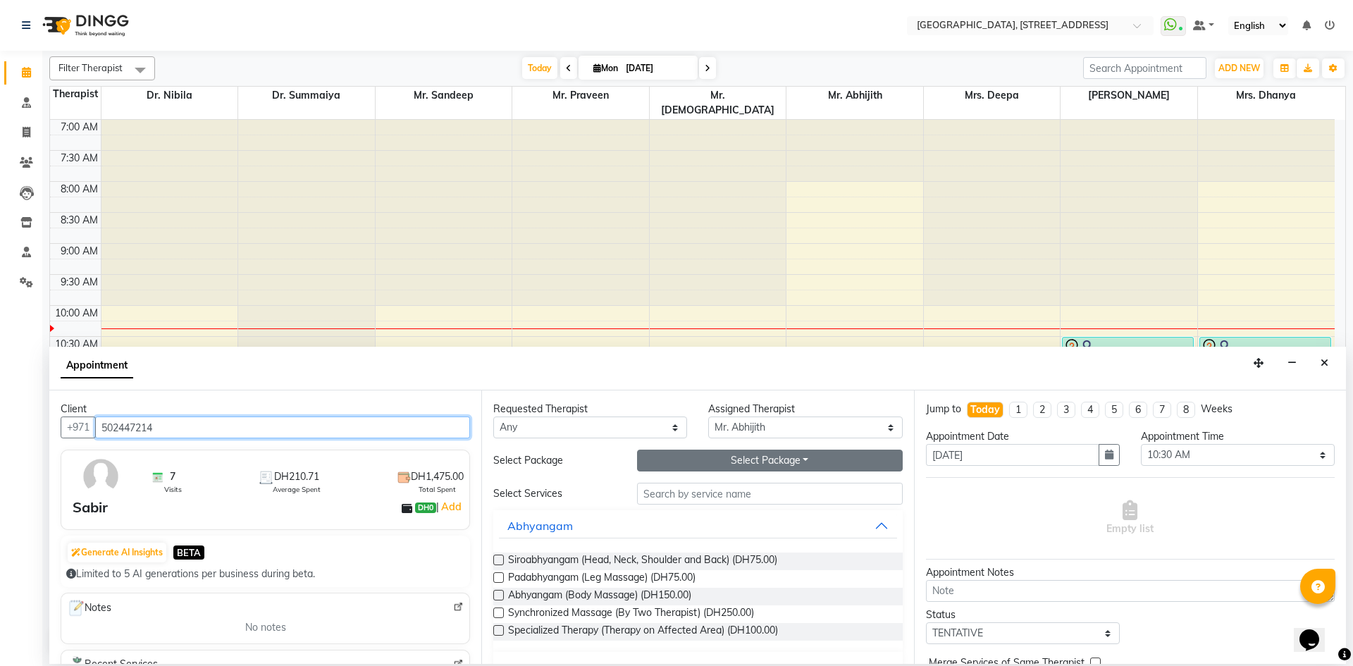
type input "502447214"
click at [675, 459] on button "Select Package Toggle Dropdown" at bounding box center [770, 461] width 266 height 22
click at [681, 490] on li "SPE 5+Agni krma 2" at bounding box center [699, 489] width 123 height 20
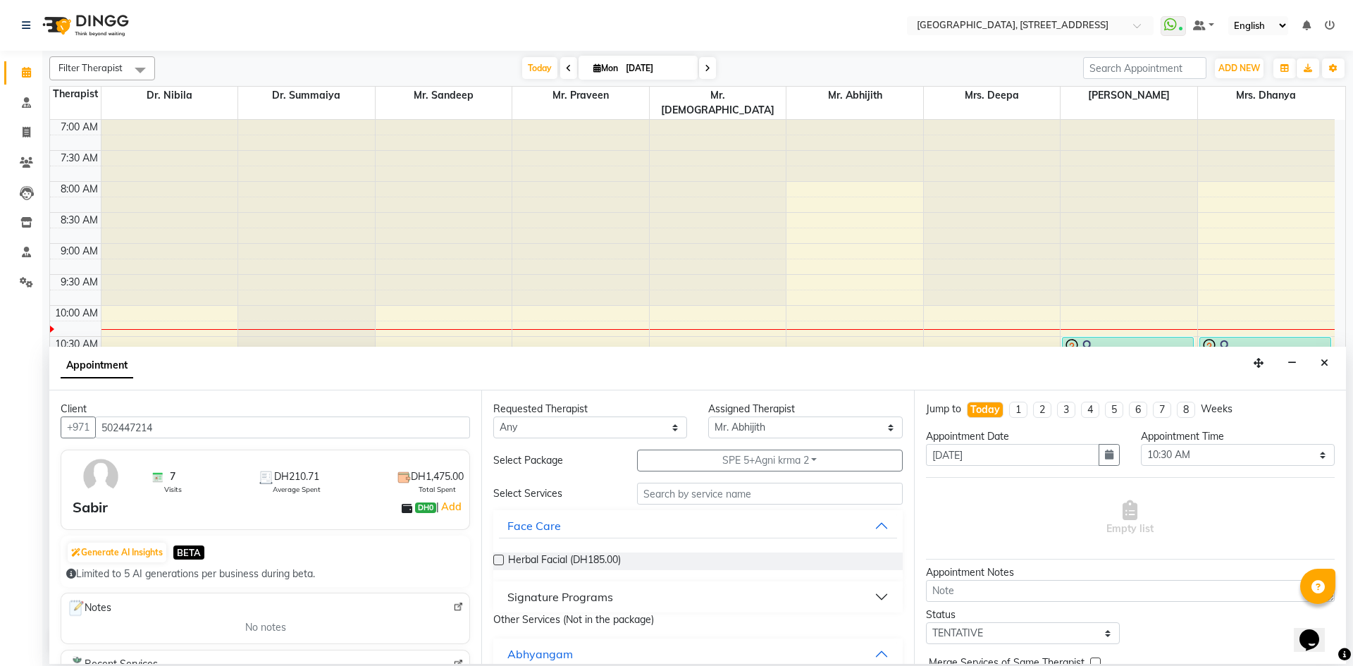
click at [499, 558] on label at bounding box center [498, 560] width 11 height 11
click at [499, 558] on input "checkbox" at bounding box center [497, 561] width 9 height 9
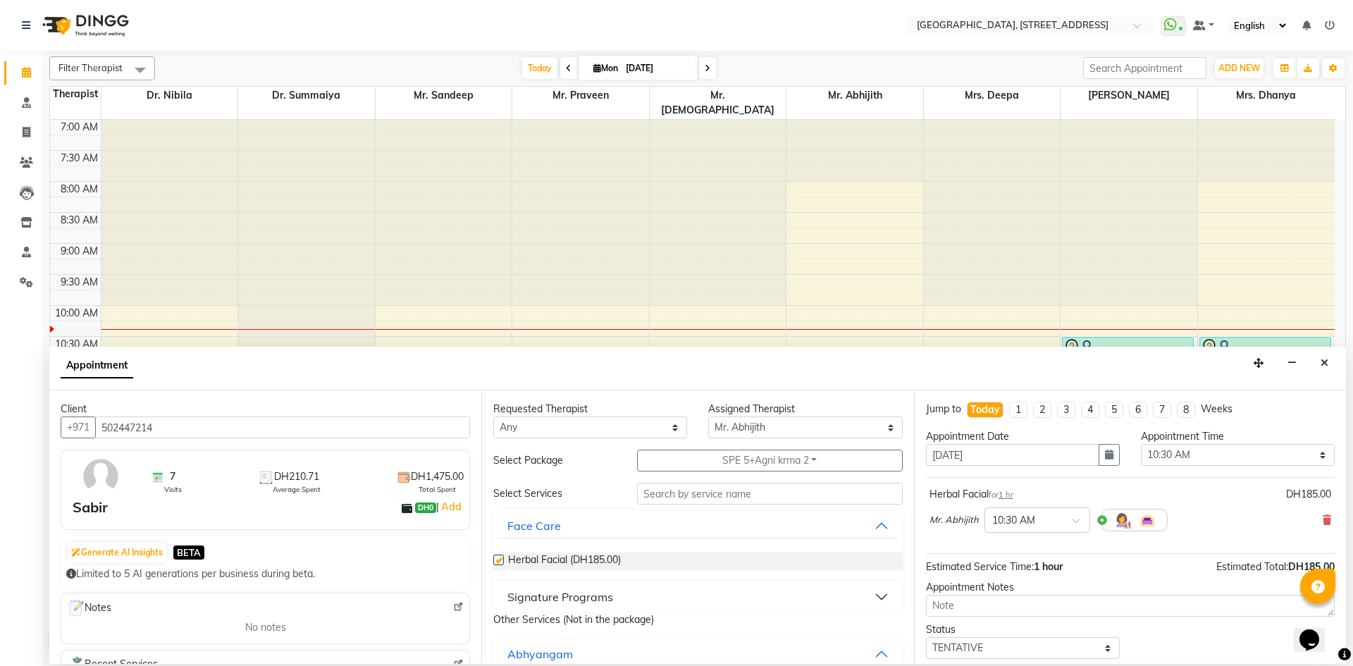
checkbox input "false"
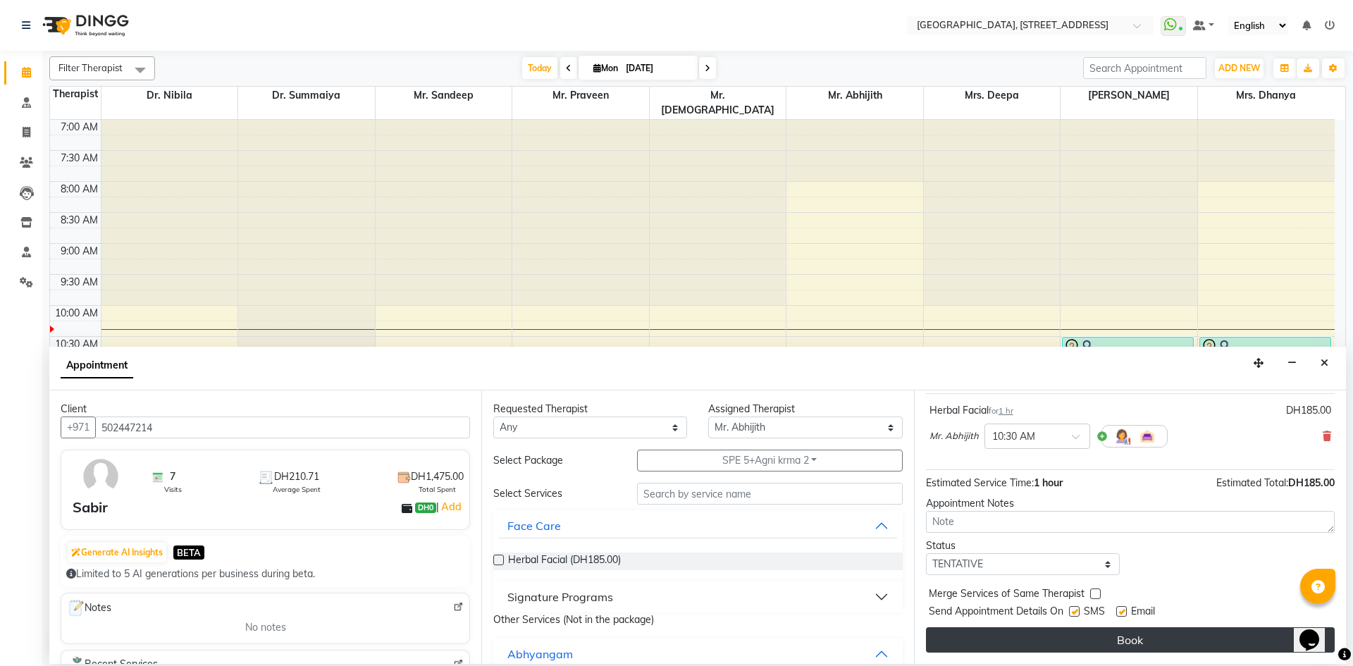
click at [1035, 644] on button "Book" at bounding box center [1130, 639] width 409 height 25
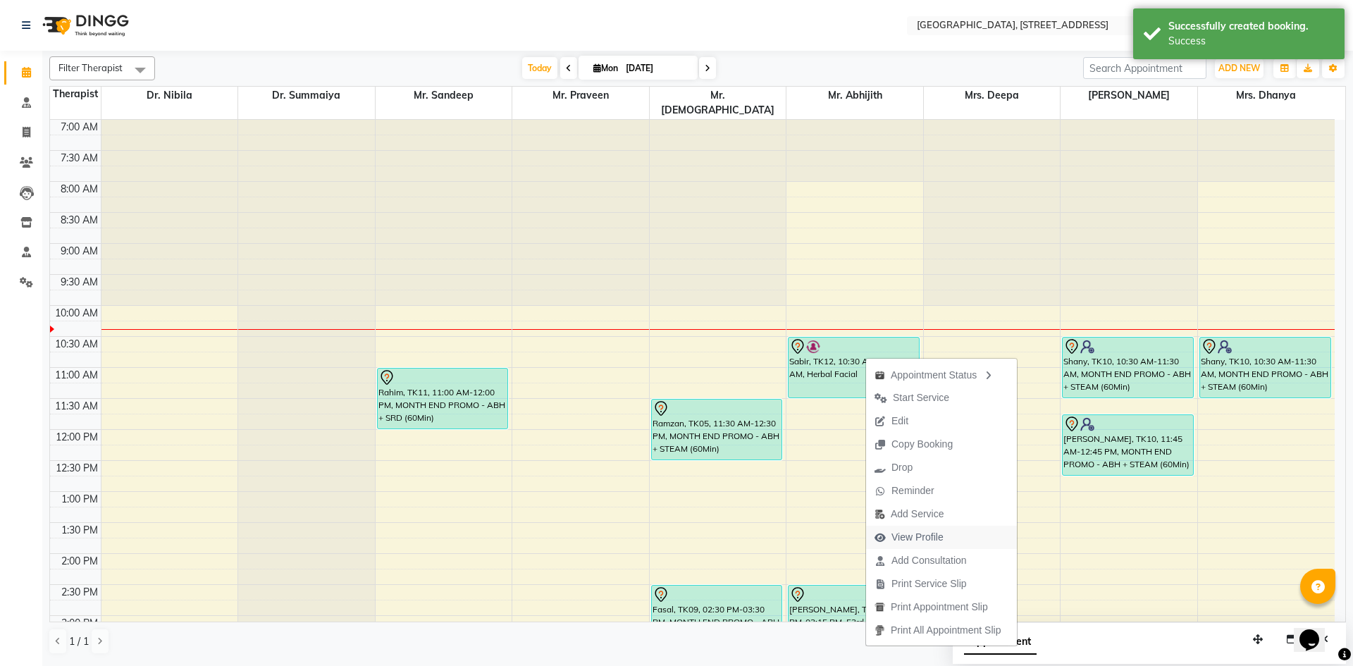
click at [920, 533] on span "View Profile" at bounding box center [917, 537] width 52 height 15
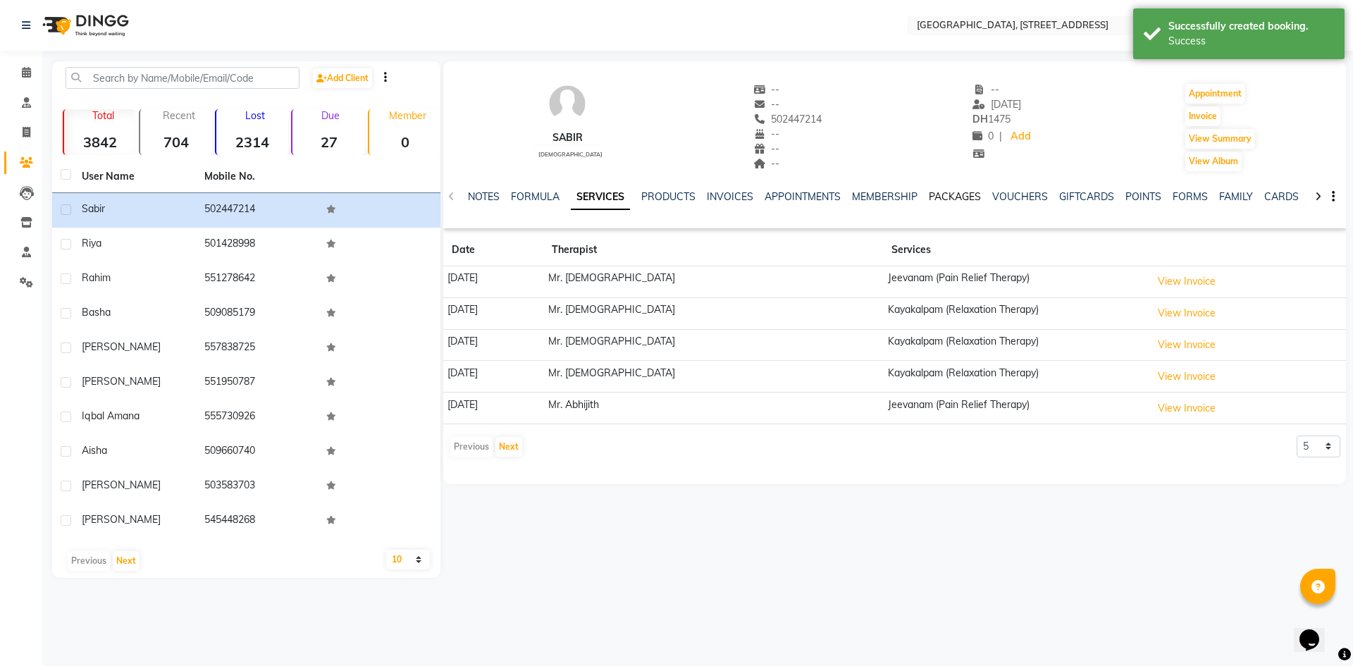
click at [946, 193] on link "PACKAGES" at bounding box center [955, 196] width 52 height 13
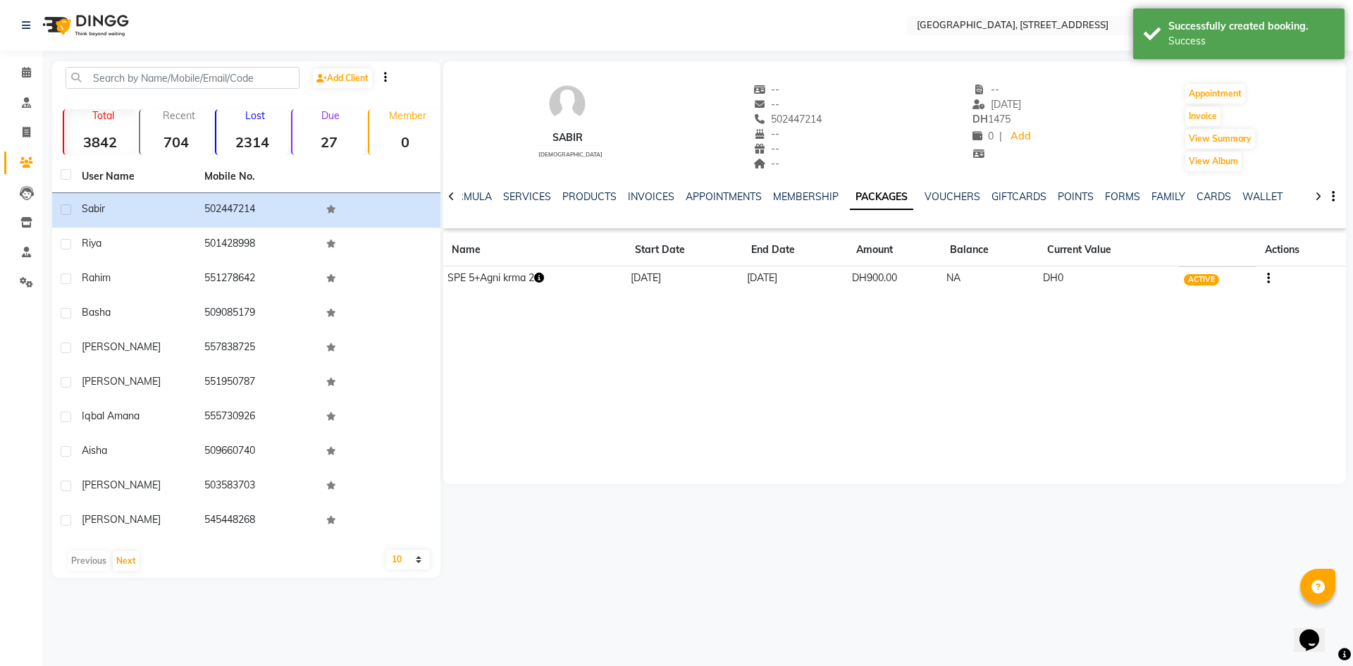
click at [541, 280] on icon "button" at bounding box center [539, 278] width 10 height 10
click at [584, 403] on div "Sabir [DEMOGRAPHIC_DATA] -- -- 502447214 -- -- -- -- [DATE] DH 1475 0 | Add App…" at bounding box center [894, 272] width 903 height 423
click at [28, 80] on span at bounding box center [26, 73] width 25 height 16
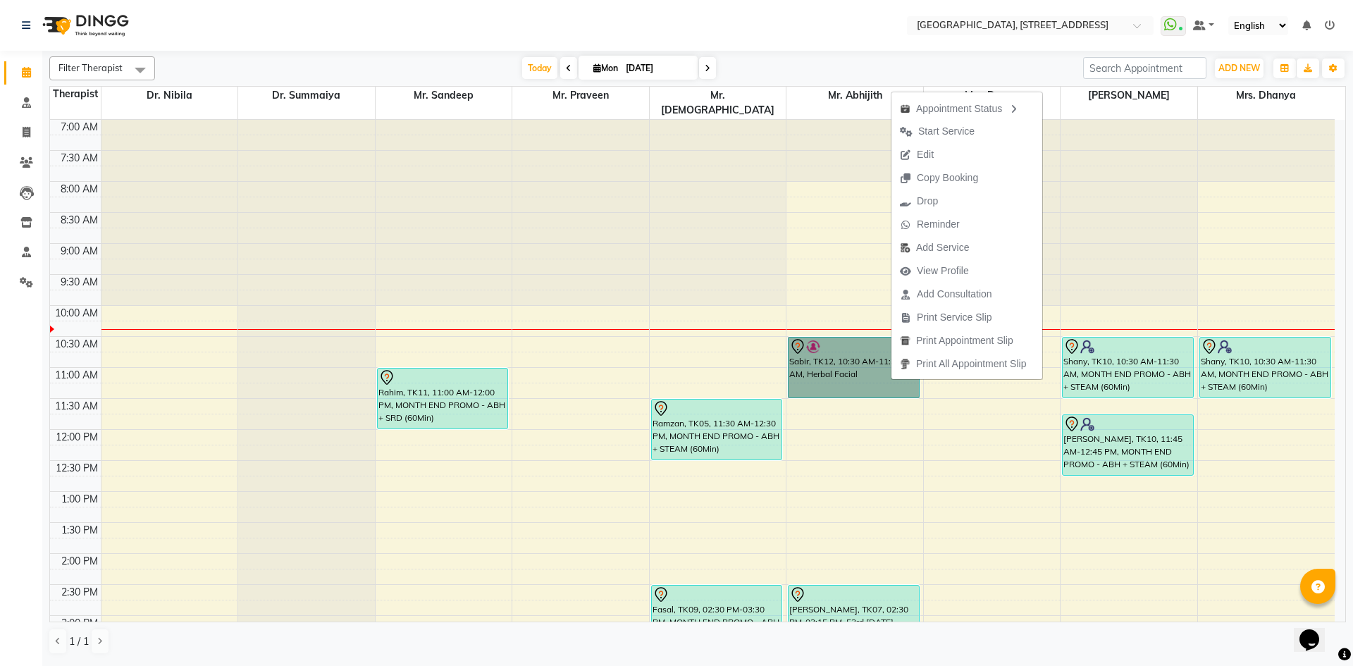
click at [894, 485] on div "7:00 AM 7:30 AM 8:00 AM 8:30 AM 9:00 AM 9:30 AM 10:00 AM 10:30 AM 11:00 AM 11:3…" at bounding box center [692, 616] width 1285 height 992
select select "65324"
select select "tentative"
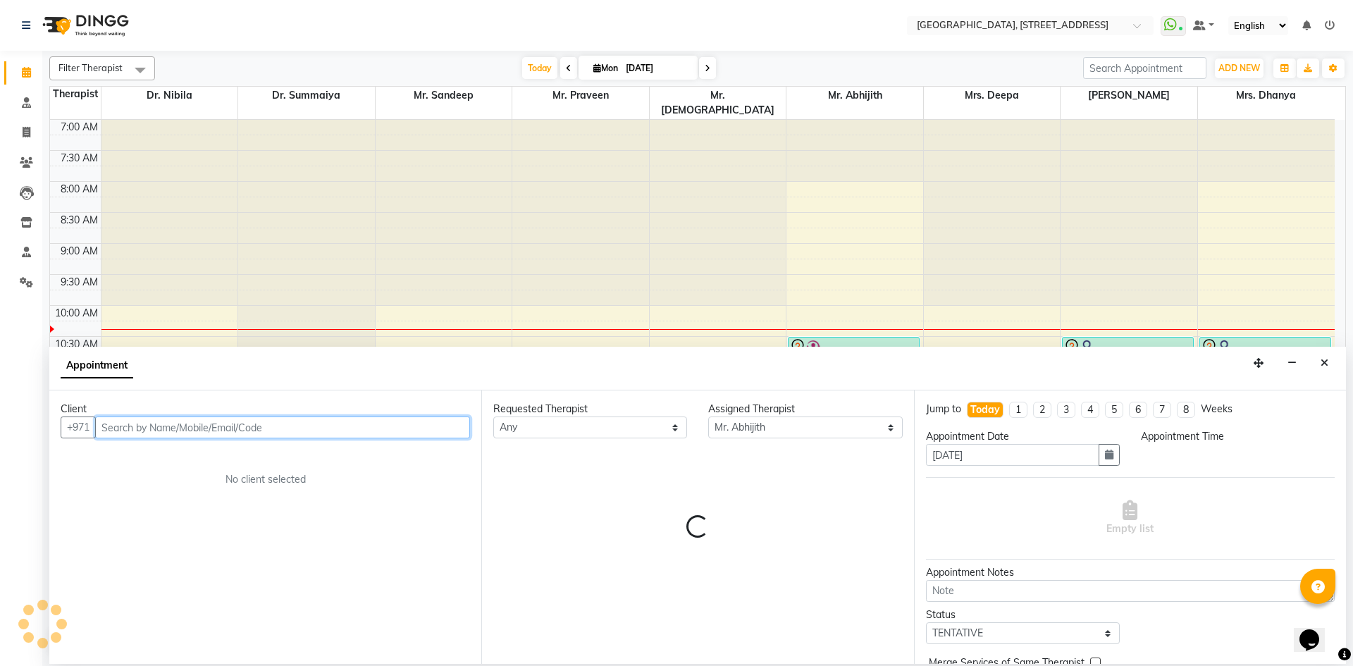
select select "780"
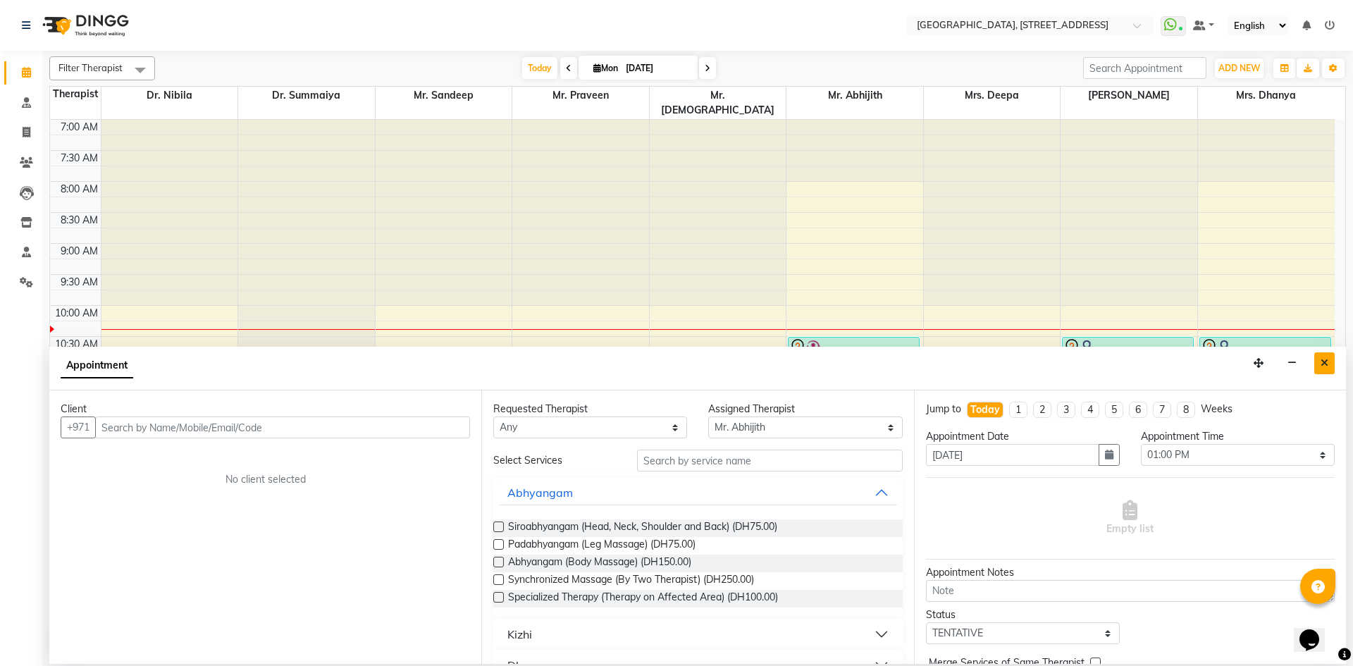
click at [1326, 370] on button "Close" at bounding box center [1324, 363] width 20 height 22
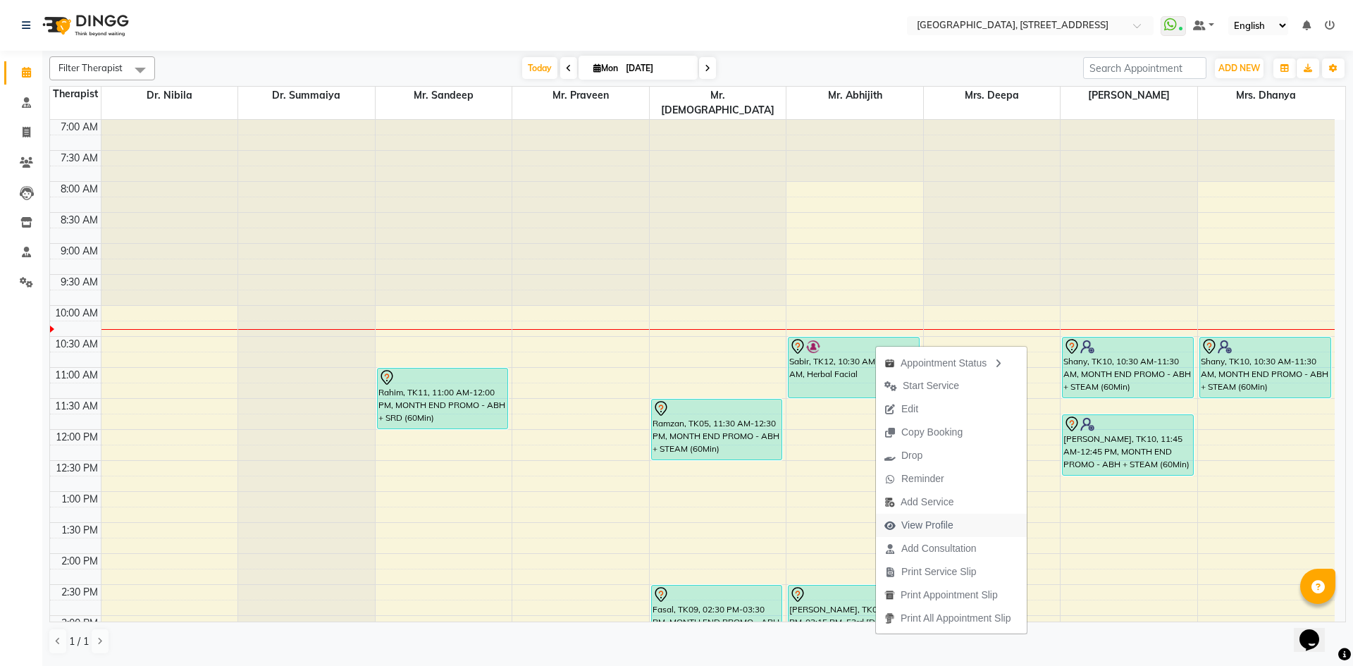
click at [949, 529] on span "View Profile" at bounding box center [927, 525] width 52 height 15
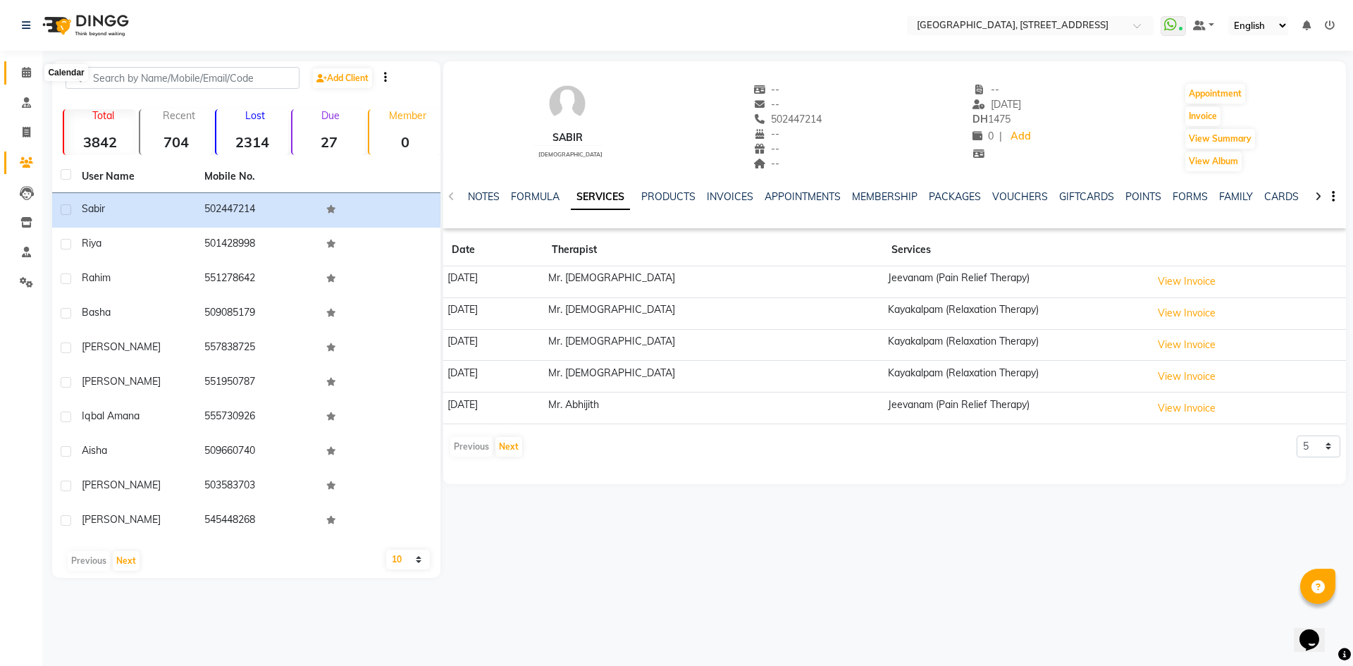
click at [27, 71] on icon at bounding box center [26, 72] width 9 height 11
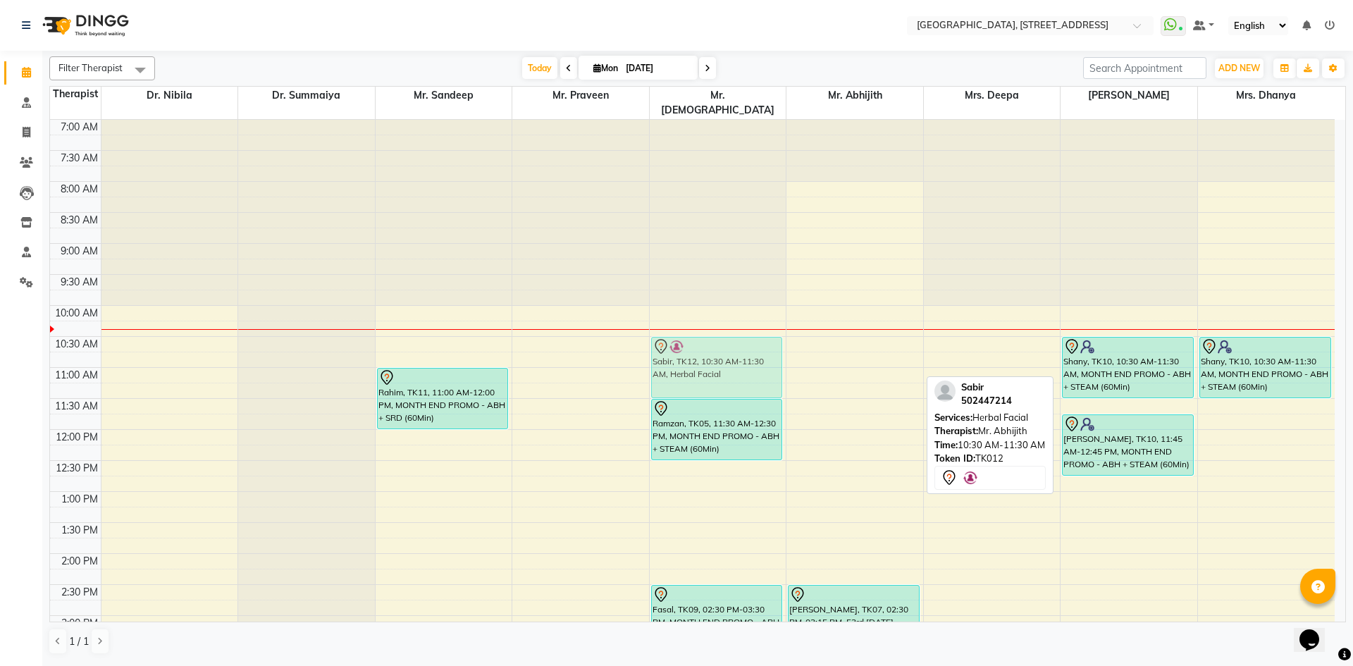
drag, startPoint x: 870, startPoint y: 341, endPoint x: 753, endPoint y: 342, distance: 117.0
click at [753, 342] on tr "Rahim, TK11, 11:00 AM-12:00 PM, MONTH END PROMO - ABH + SRD (60Min) [PERSON_NAM…" at bounding box center [692, 616] width 1285 height 992
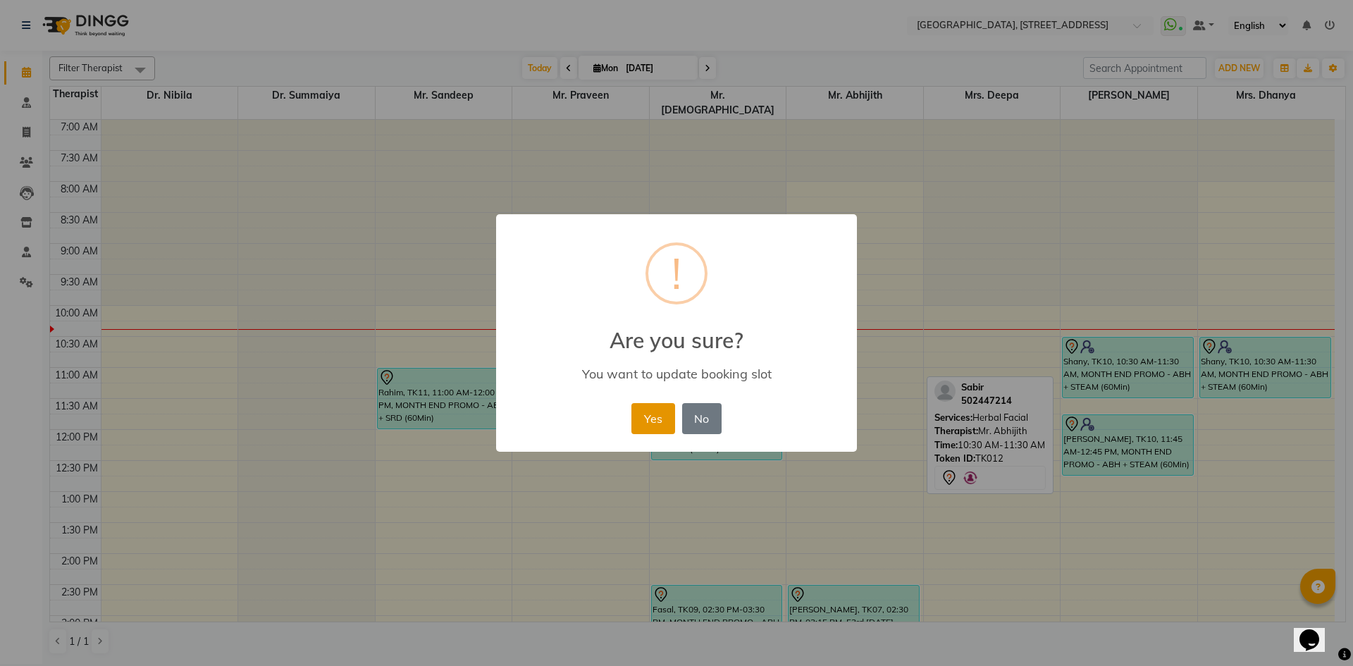
click at [660, 406] on button "Yes" at bounding box center [652, 418] width 43 height 31
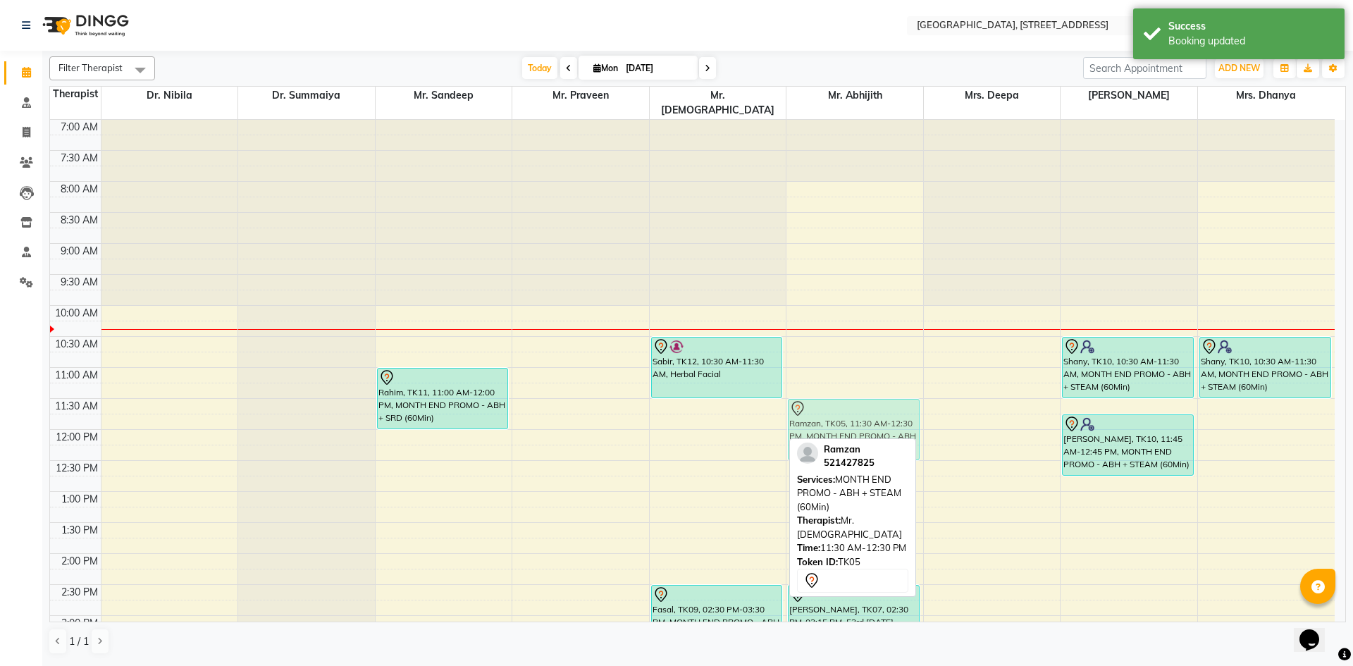
drag, startPoint x: 751, startPoint y: 412, endPoint x: 842, endPoint y: 410, distance: 90.9
click at [842, 410] on tr "Rahim, TK11, 11:00 AM-12:00 PM, MONTH END PROMO - ABH + SRD (60Min) [PERSON_NAM…" at bounding box center [692, 616] width 1285 height 992
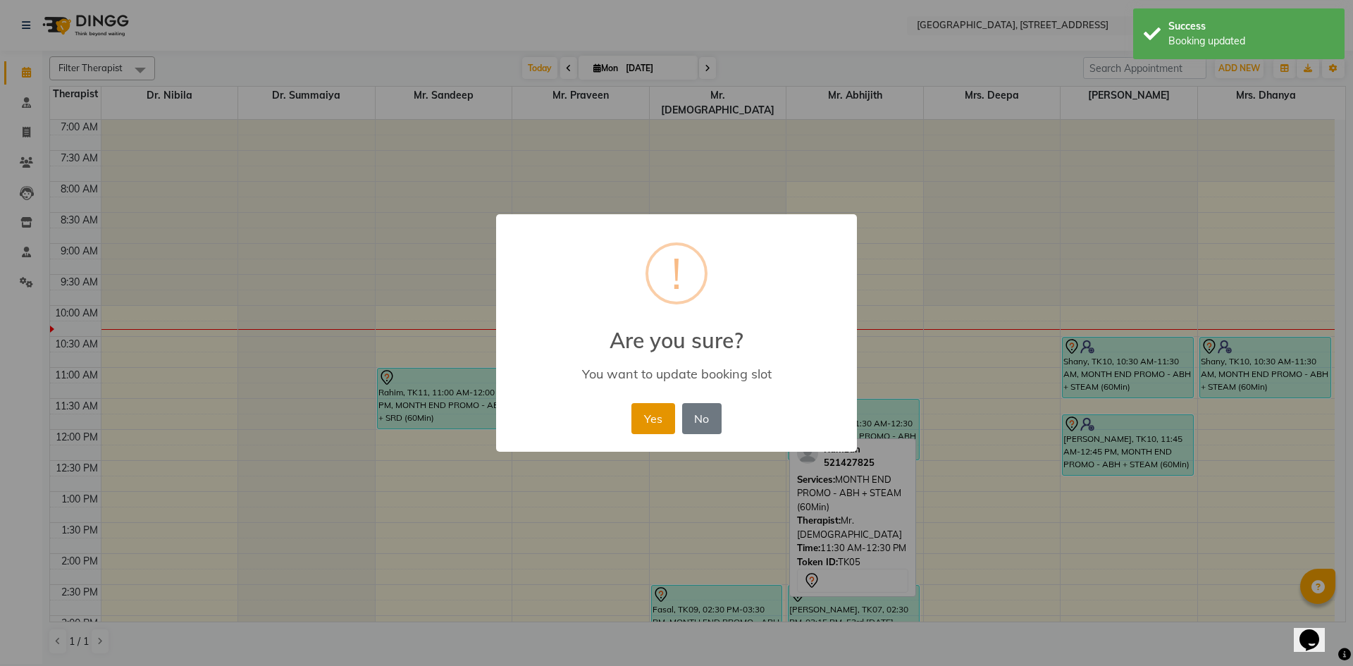
click at [650, 417] on button "Yes" at bounding box center [652, 418] width 43 height 31
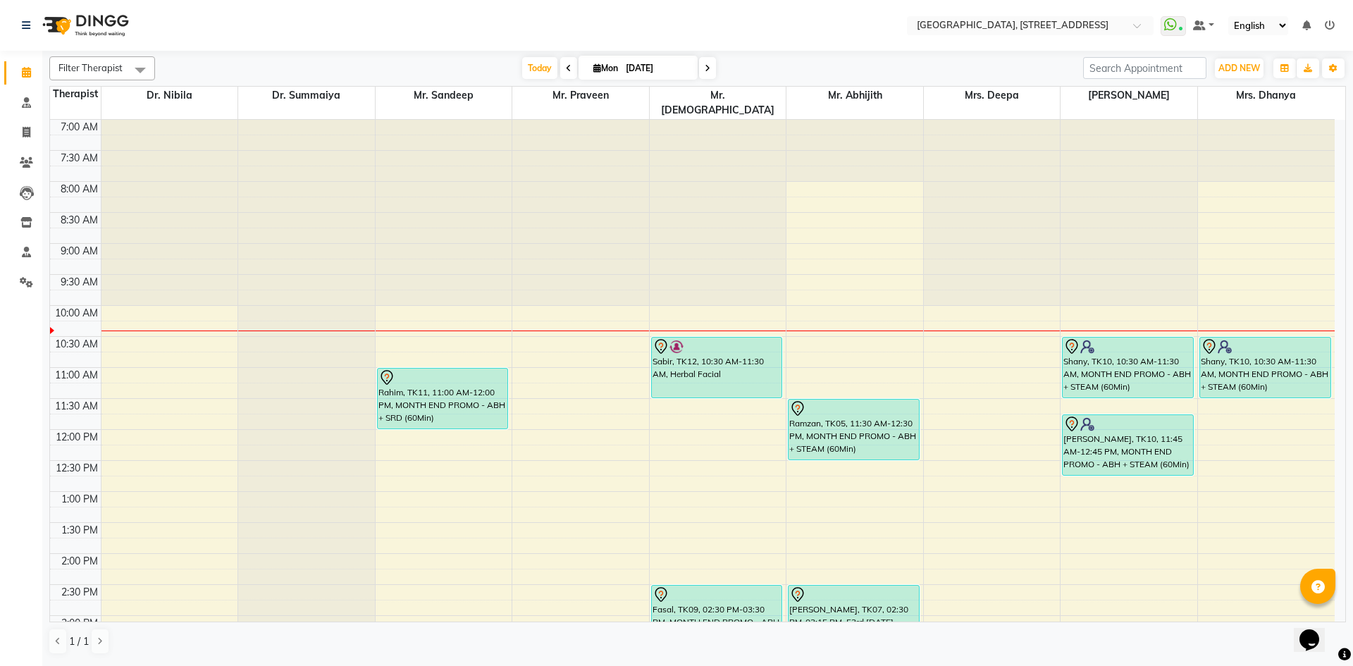
scroll to position [475, 0]
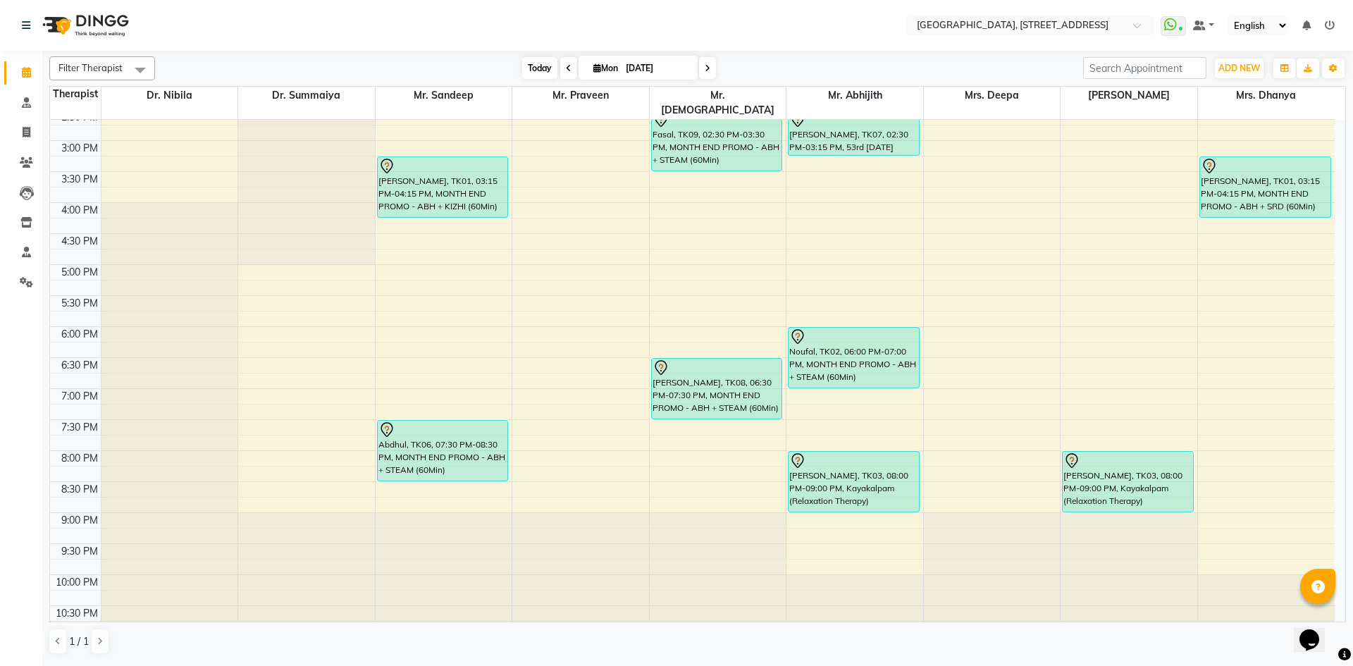
click at [550, 73] on span "Today" at bounding box center [539, 68] width 35 height 22
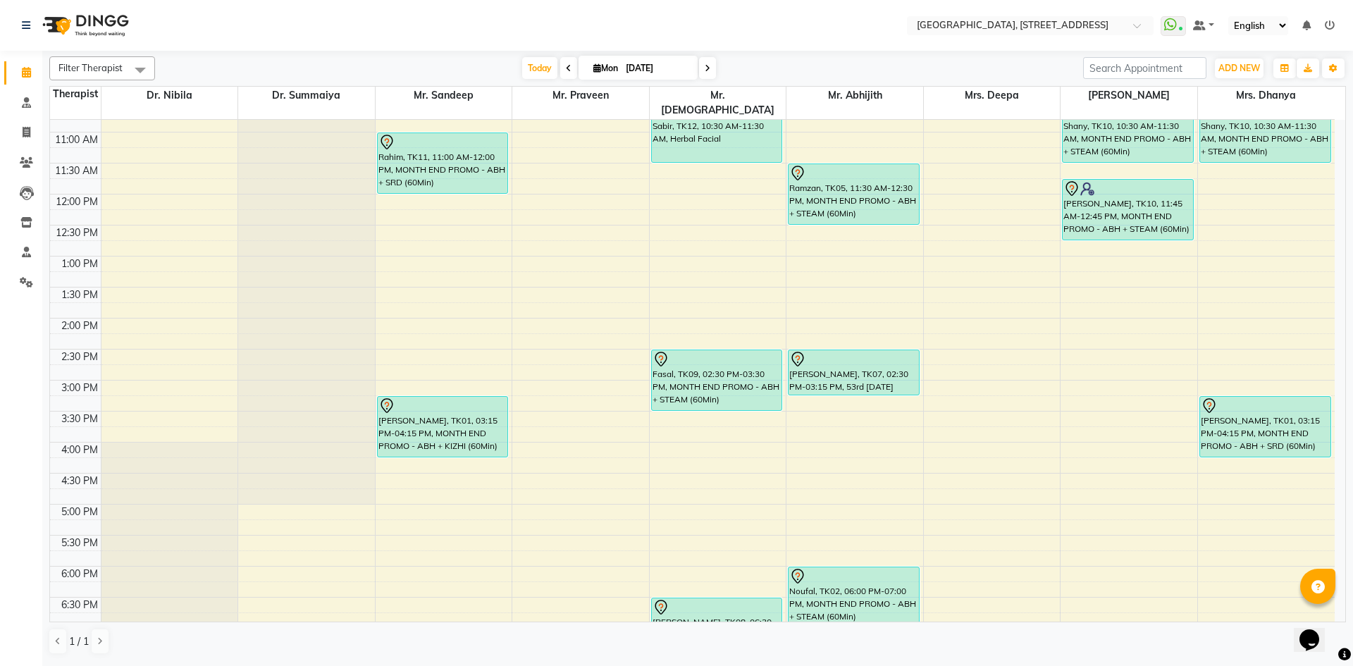
scroll to position [216, 0]
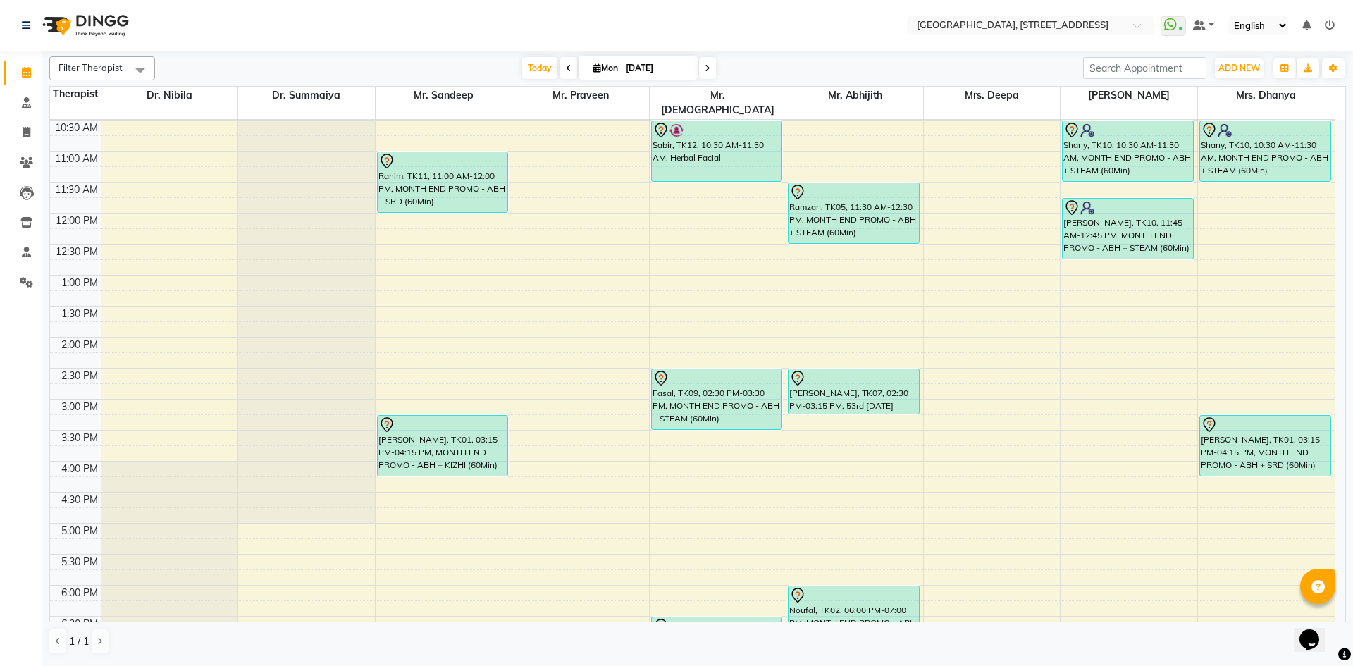
click at [595, 73] on span "Mon" at bounding box center [606, 68] width 32 height 11
select select "9"
select select "2025"
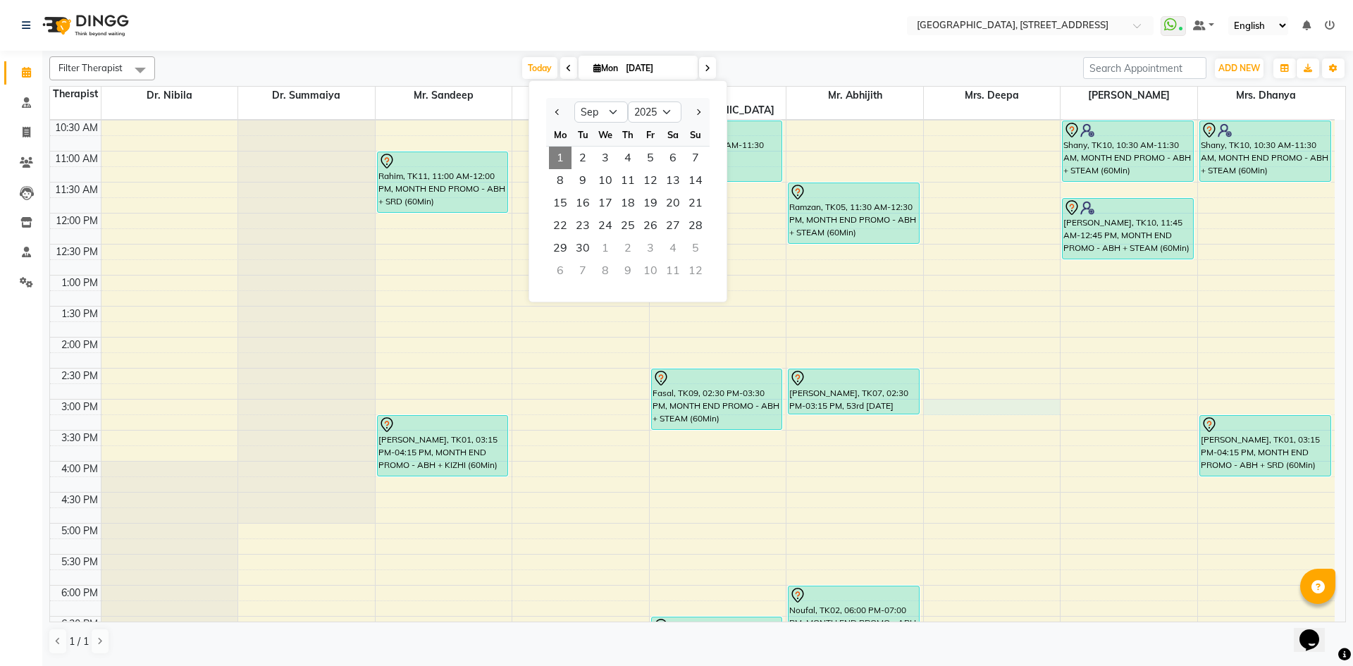
click at [1040, 393] on div "7:00 AM 7:30 AM 8:00 AM 8:30 AM 9:00 AM 9:30 AM 10:00 AM 10:30 AM 11:00 AM 11:3…" at bounding box center [692, 399] width 1285 height 992
select select "27242"
select select "tentative"
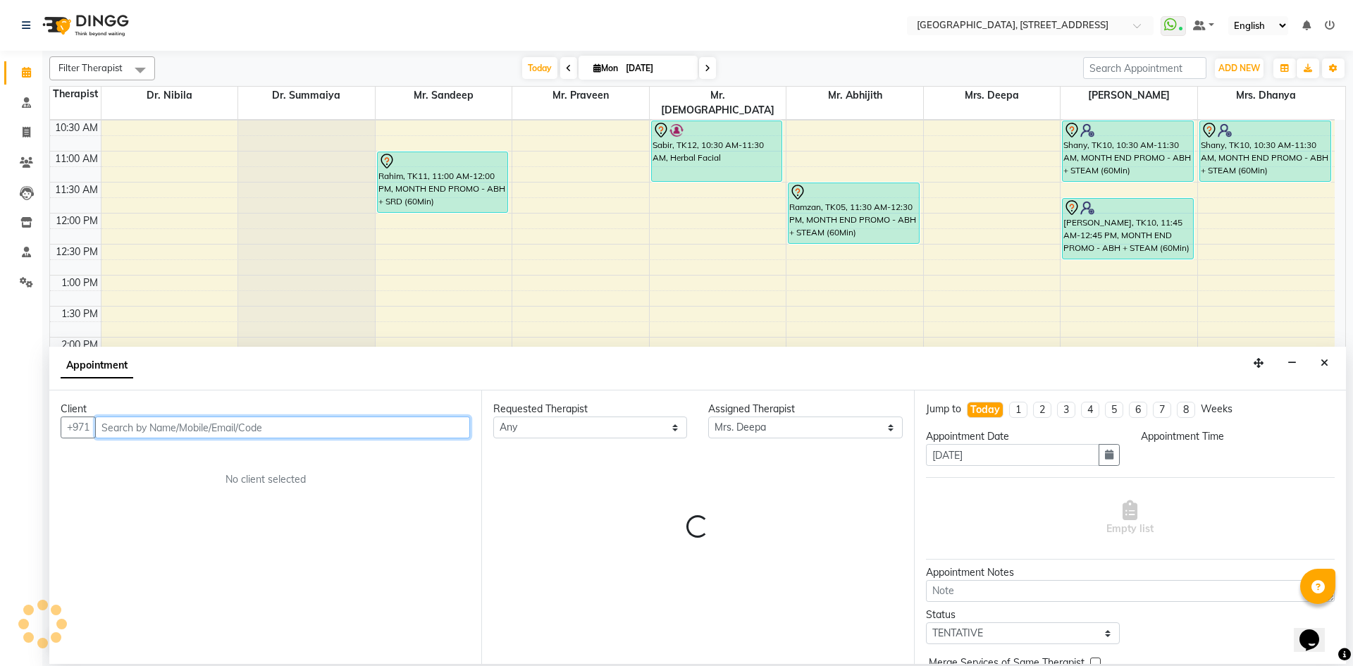
select select "900"
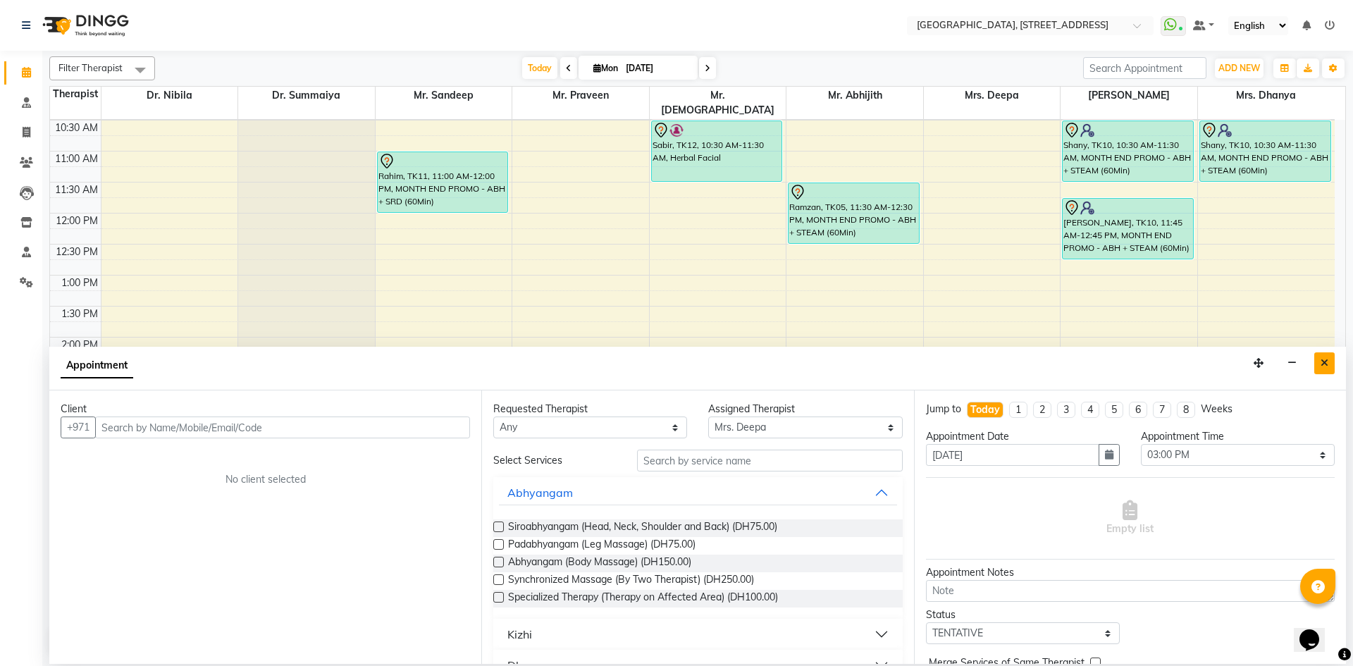
click at [1321, 368] on button "Close" at bounding box center [1324, 363] width 20 height 22
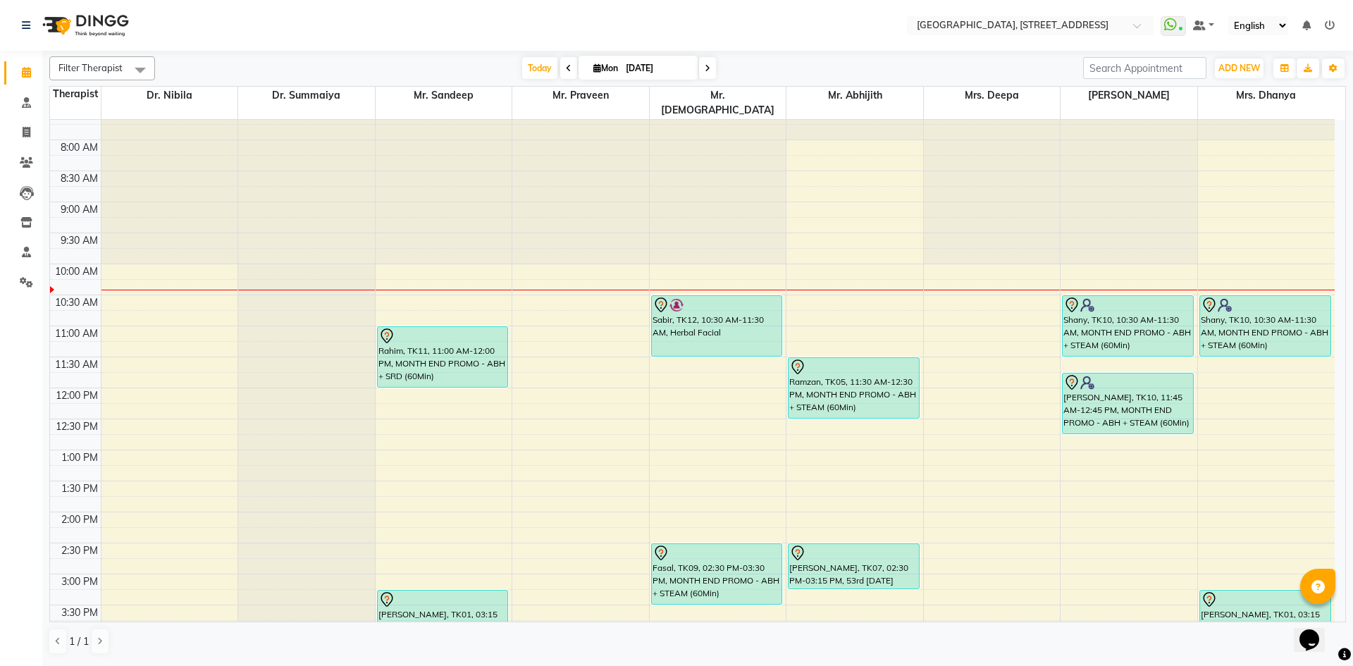
scroll to position [0, 0]
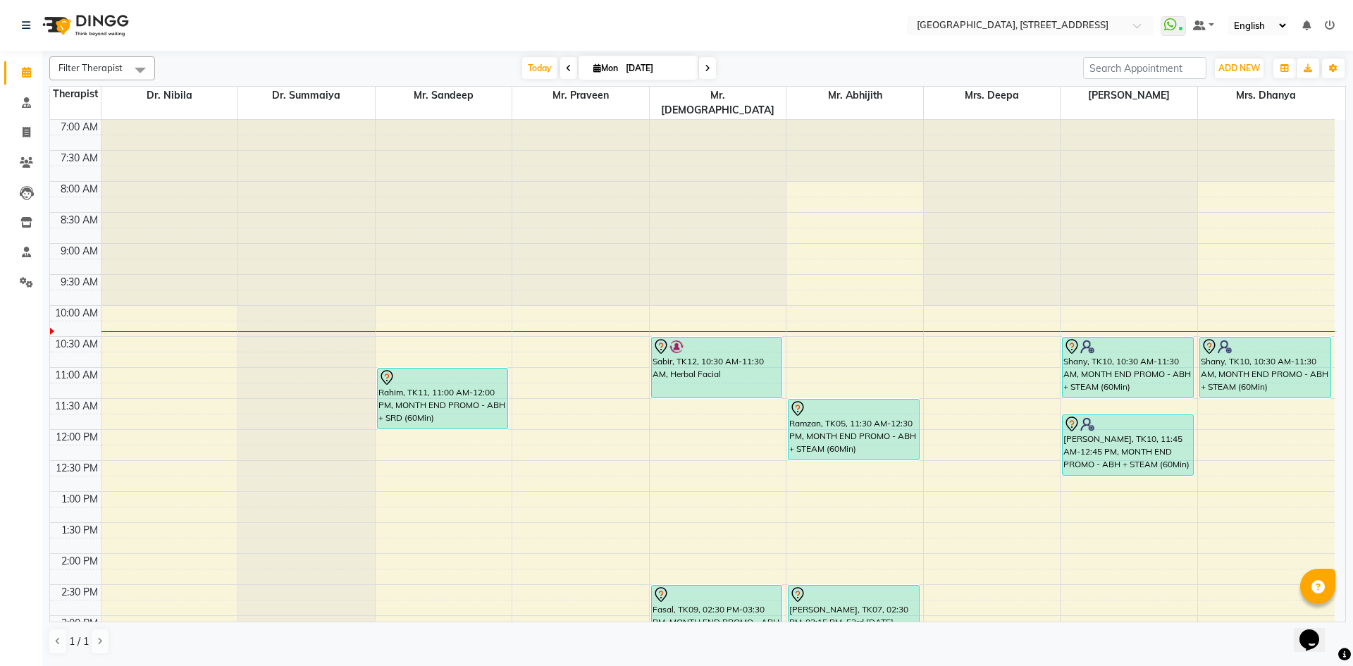
click at [597, 66] on span "Mon" at bounding box center [606, 68] width 32 height 11
select select "9"
select select "2025"
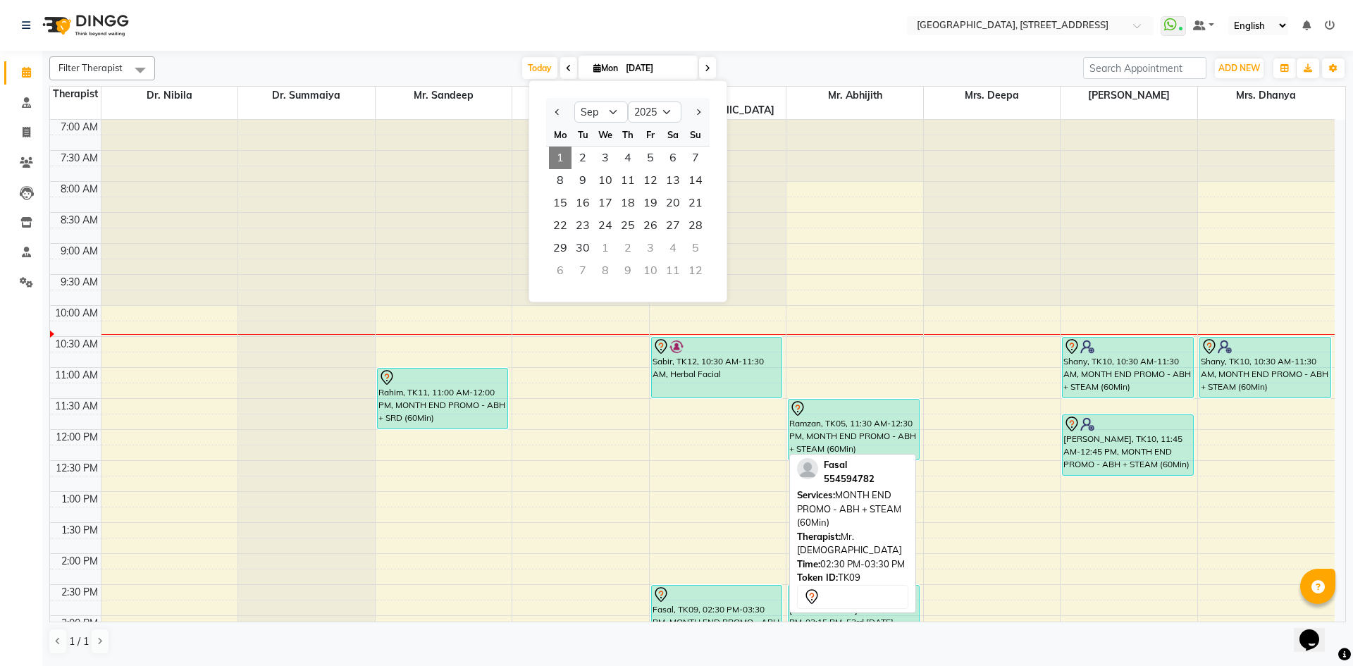
scroll to position [259, 0]
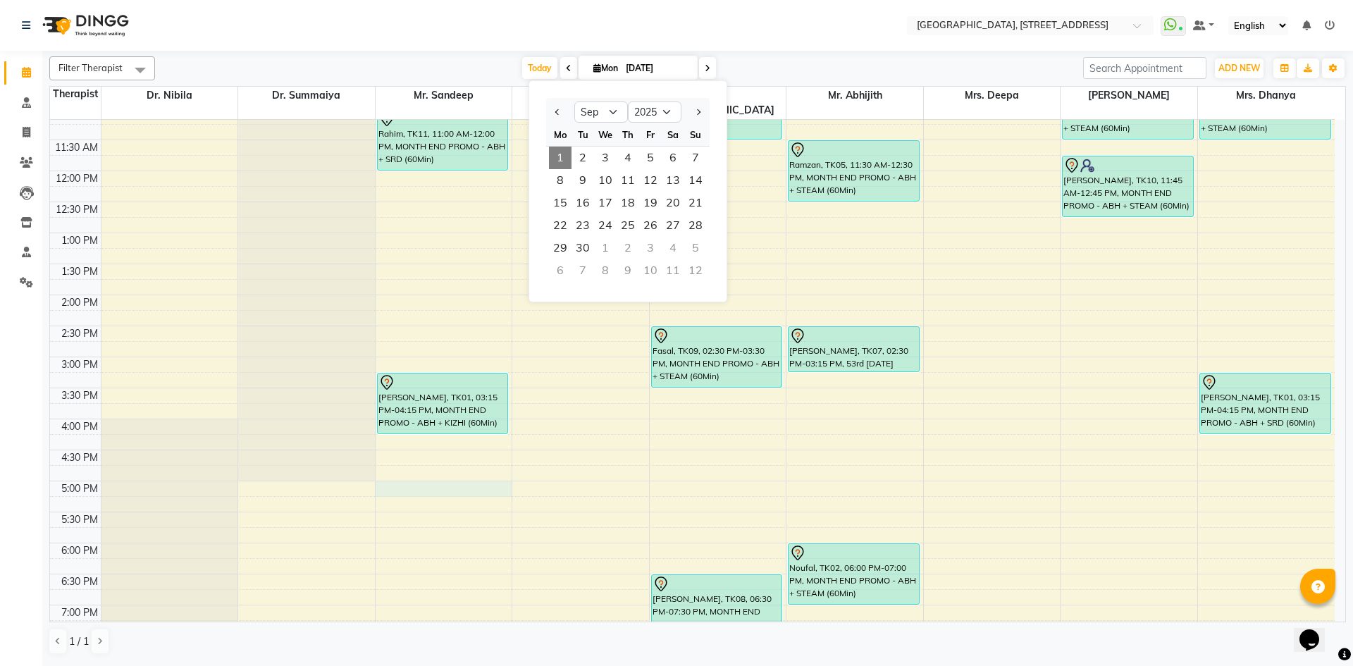
click at [393, 478] on div "7:00 AM 7:30 AM 8:00 AM 8:30 AM 9:00 AM 9:30 AM 10:00 AM 10:30 AM 11:00 AM 11:3…" at bounding box center [692, 357] width 1285 height 992
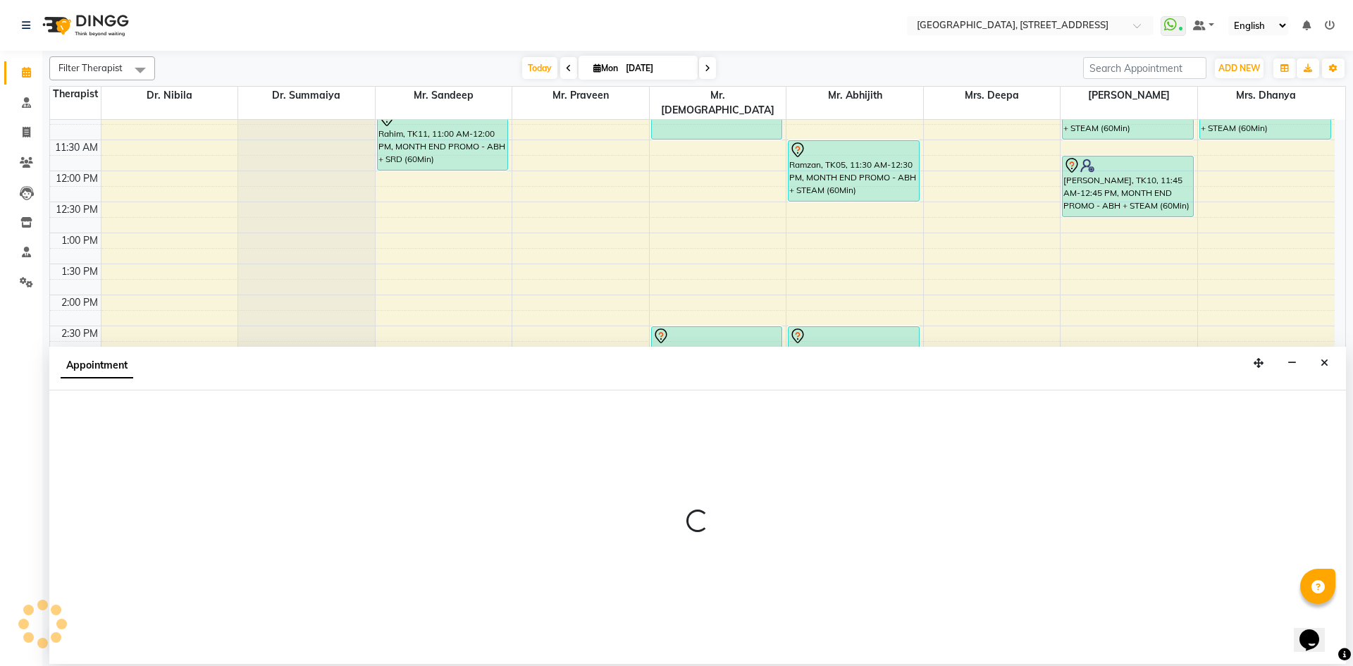
select select "27240"
select select "tentative"
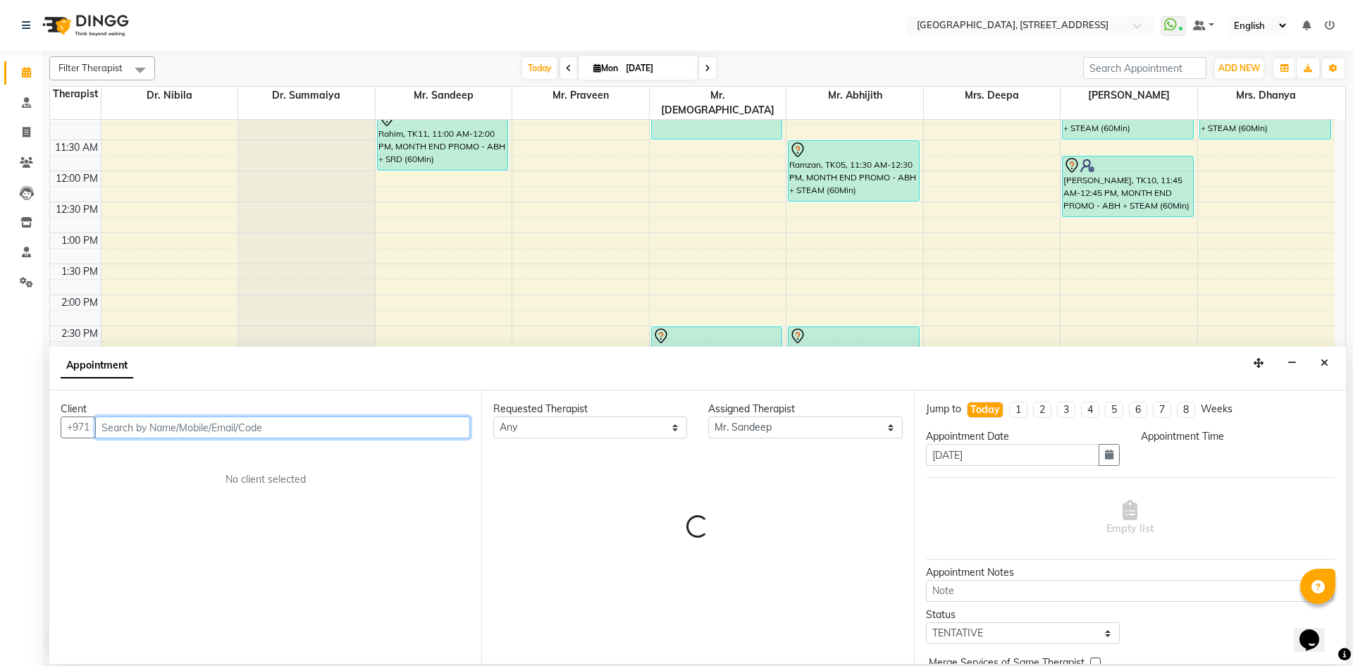
select select "1020"
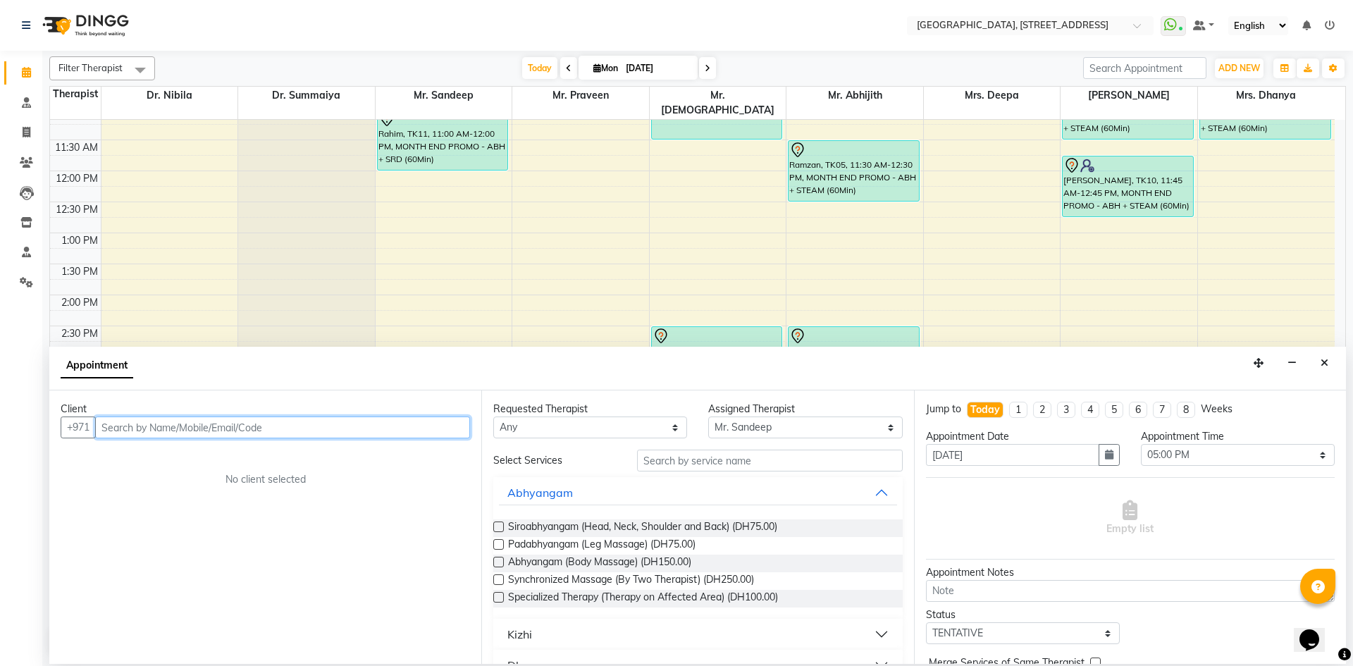
click at [302, 432] on input "text" at bounding box center [282, 427] width 375 height 22
type input "588384998"
click at [455, 426] on span "Add Client" at bounding box center [440, 427] width 47 height 13
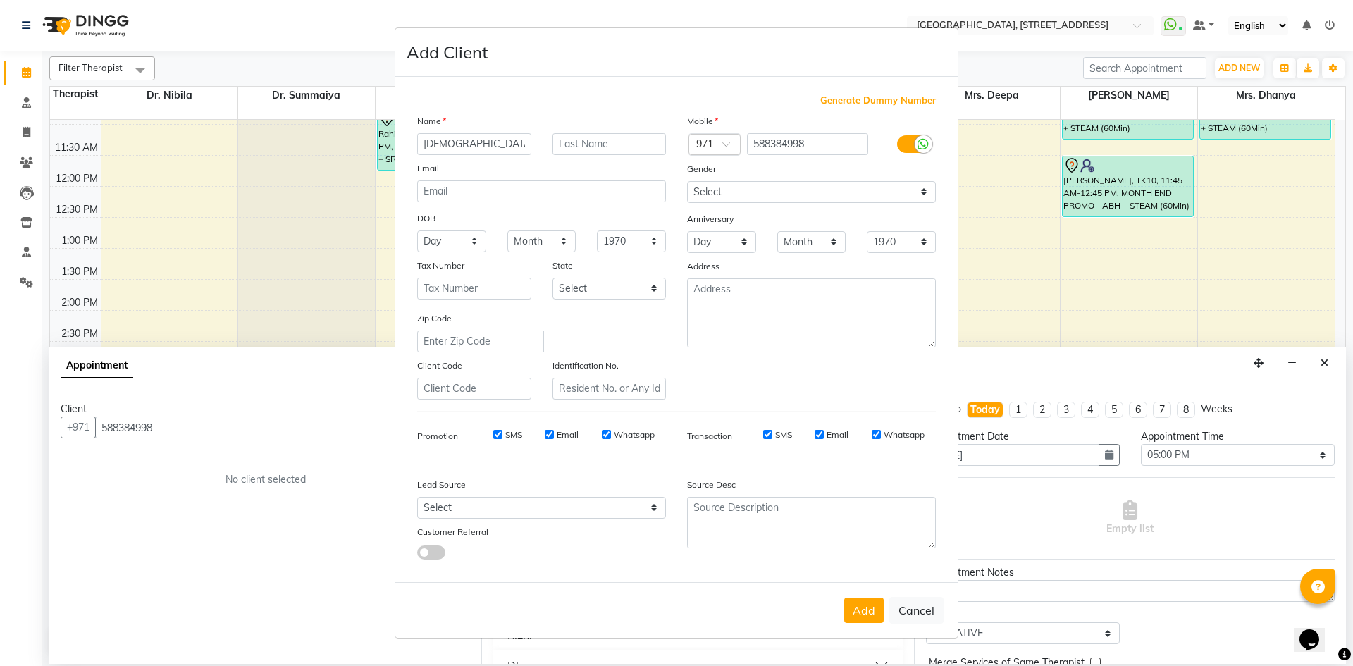
type input "[DEMOGRAPHIC_DATA]"
click at [744, 188] on select "Select [DEMOGRAPHIC_DATA] [DEMOGRAPHIC_DATA] Other Prefer Not To Say" at bounding box center [811, 192] width 249 height 22
select select "[DEMOGRAPHIC_DATA]"
click at [687, 181] on select "Select [DEMOGRAPHIC_DATA] [DEMOGRAPHIC_DATA] Other Prefer Not To Say" at bounding box center [811, 192] width 249 height 22
click at [871, 605] on button "Add" at bounding box center [863, 610] width 39 height 25
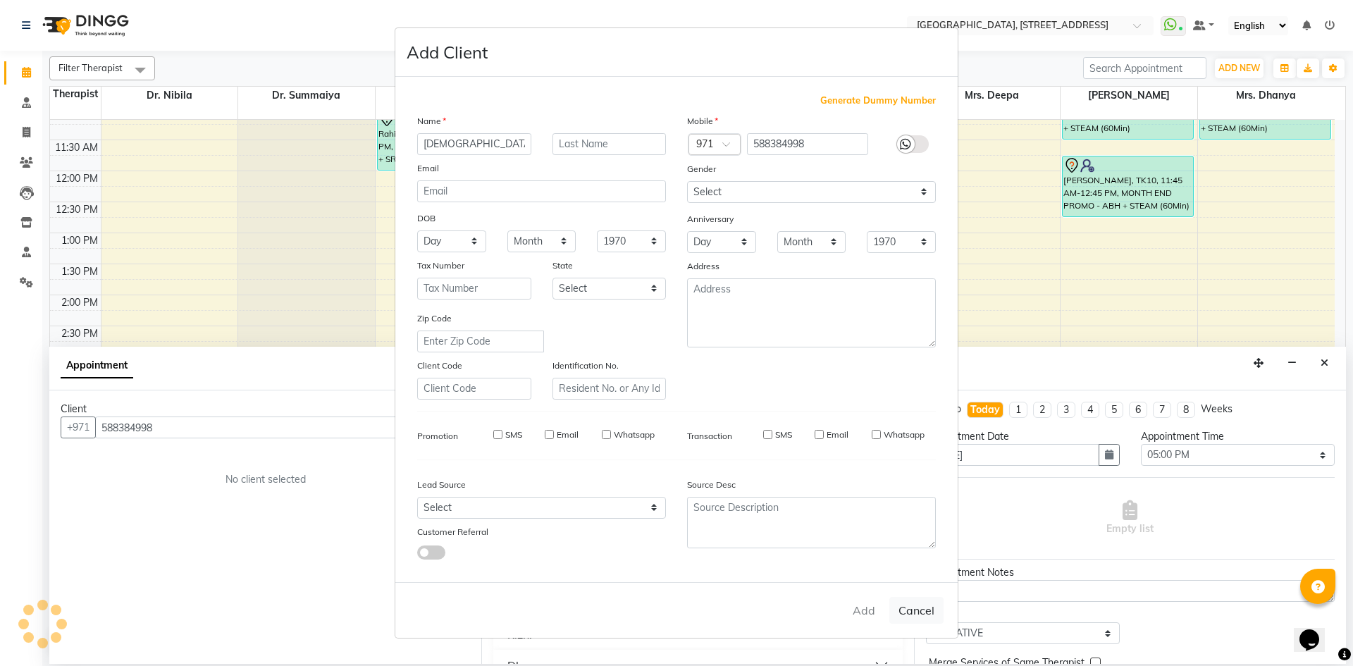
select select
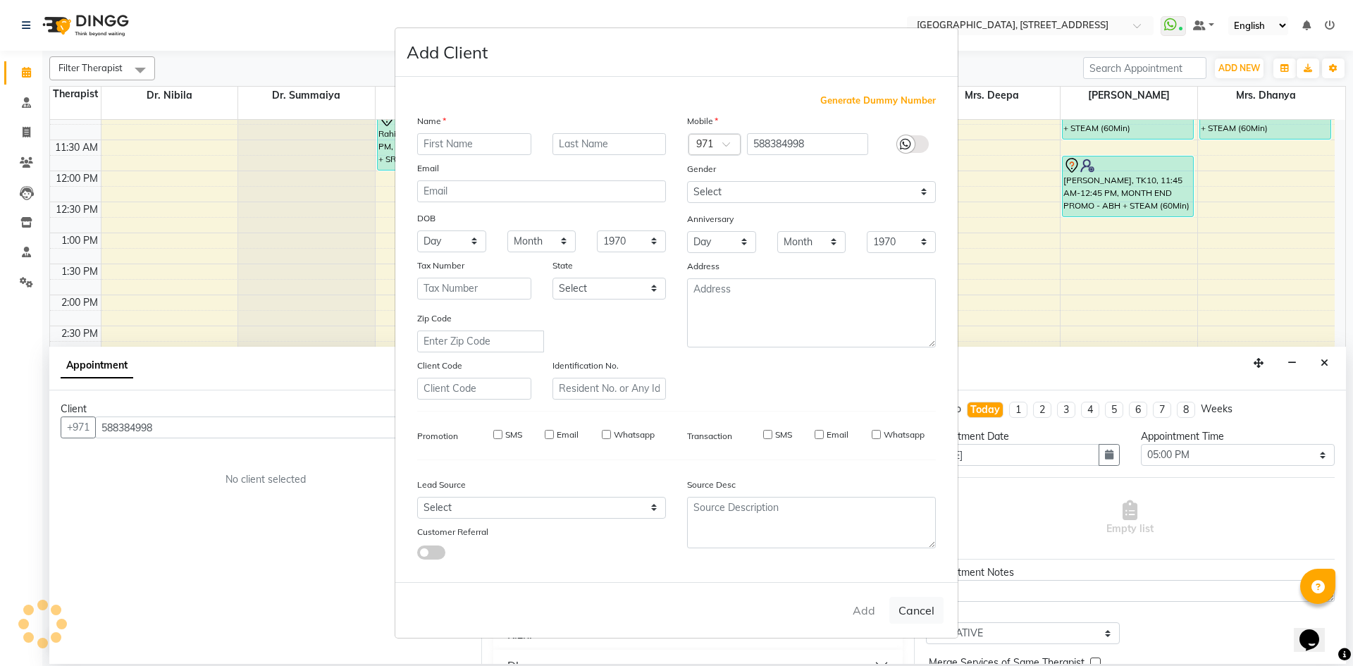
select select
checkbox input "false"
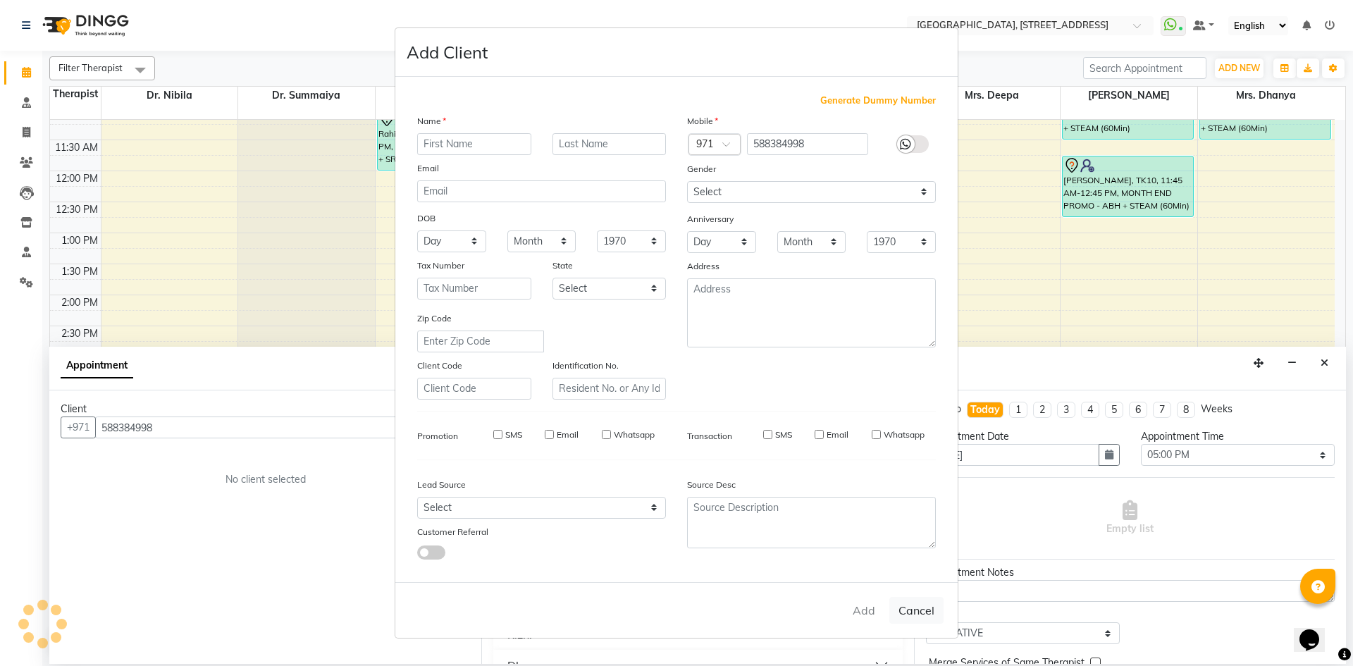
checkbox input "false"
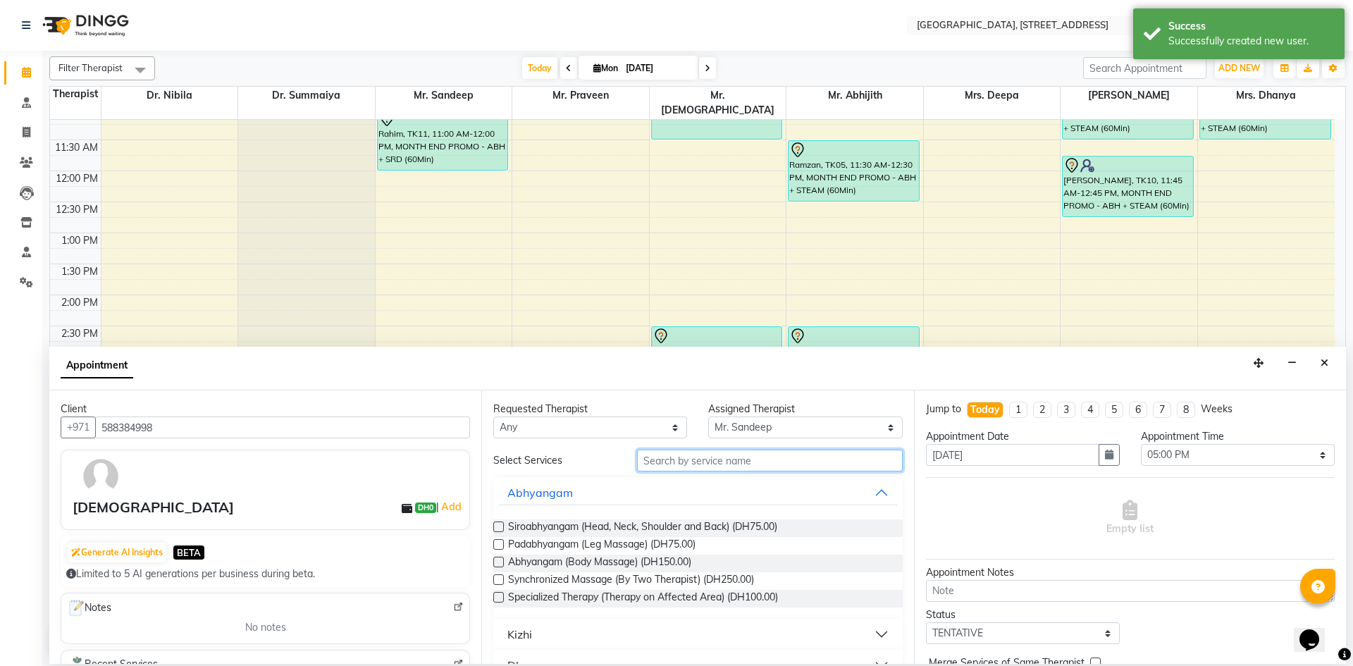
click at [787, 468] on input "text" at bounding box center [770, 461] width 266 height 22
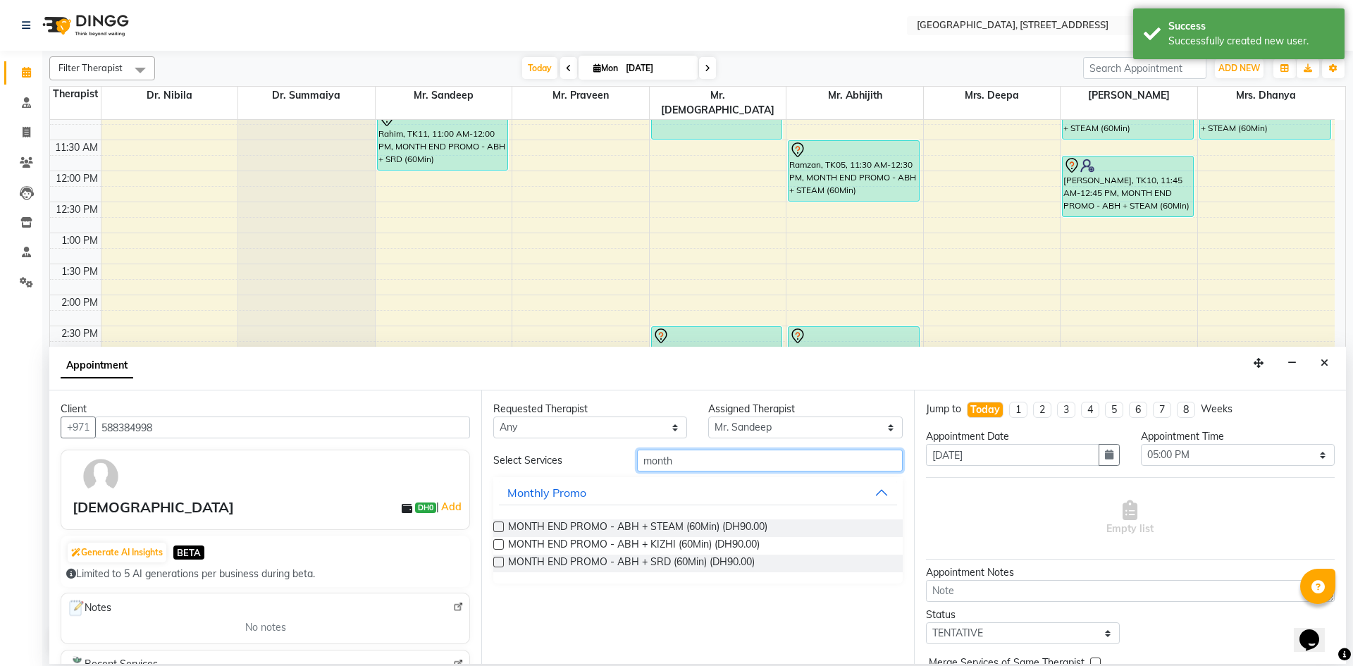
type input "month"
click at [496, 528] on label at bounding box center [498, 526] width 11 height 11
click at [496, 528] on input "checkbox" at bounding box center [497, 528] width 9 height 9
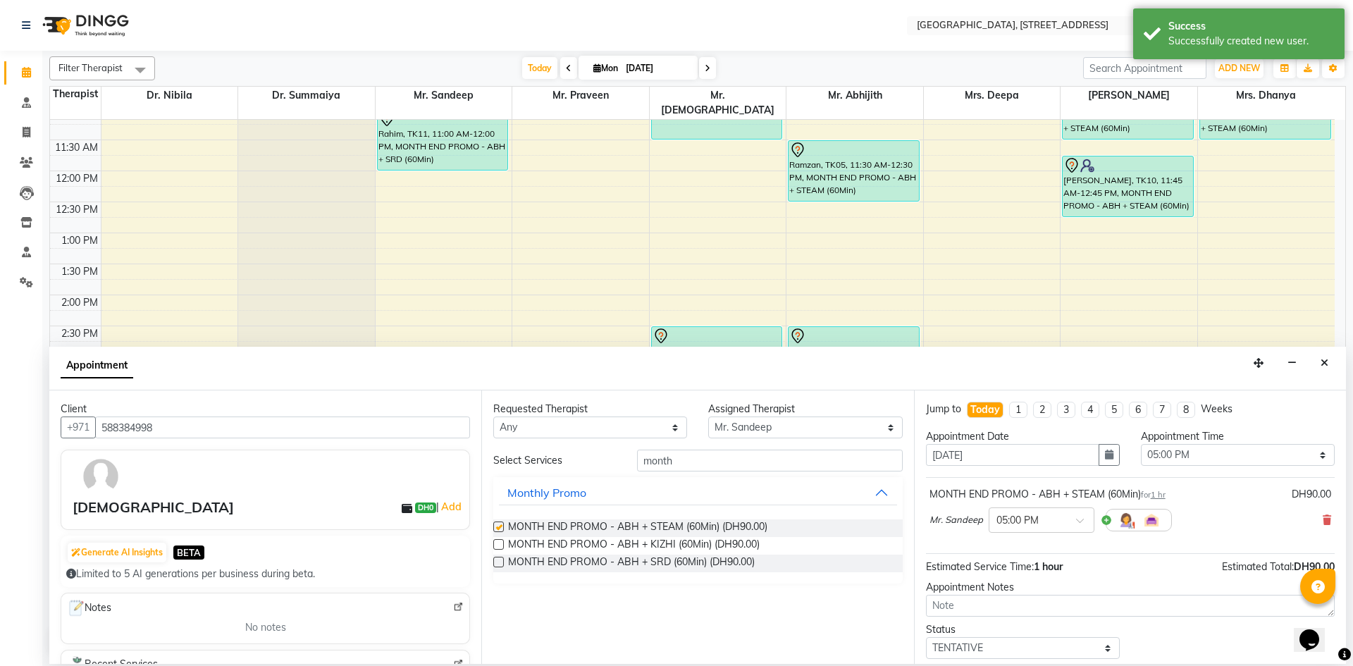
checkbox input "false"
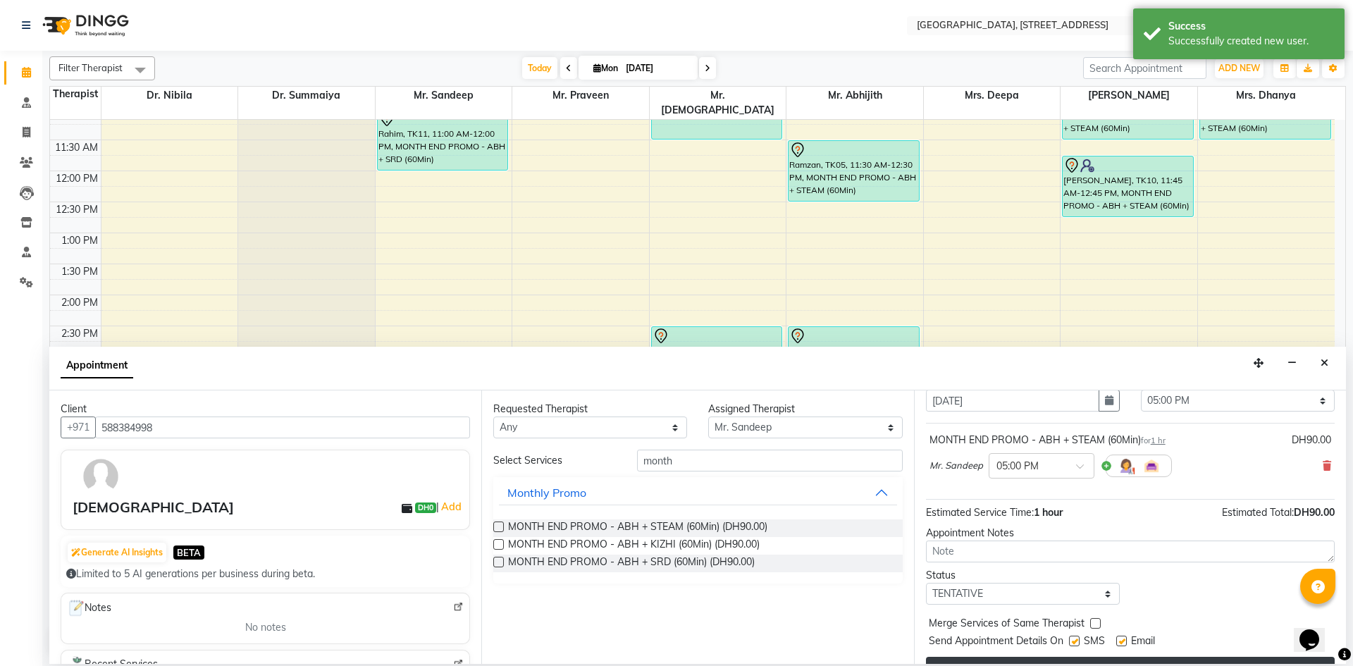
scroll to position [84, 0]
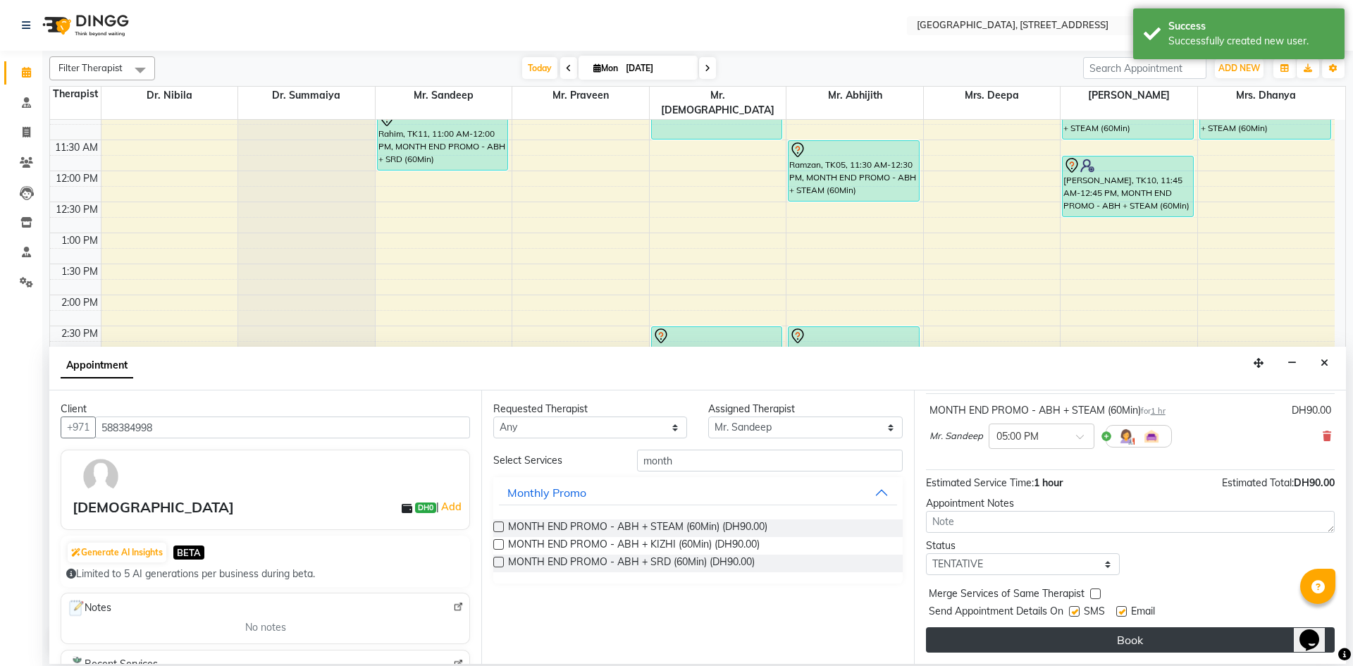
click at [1004, 637] on button "Book" at bounding box center [1130, 639] width 409 height 25
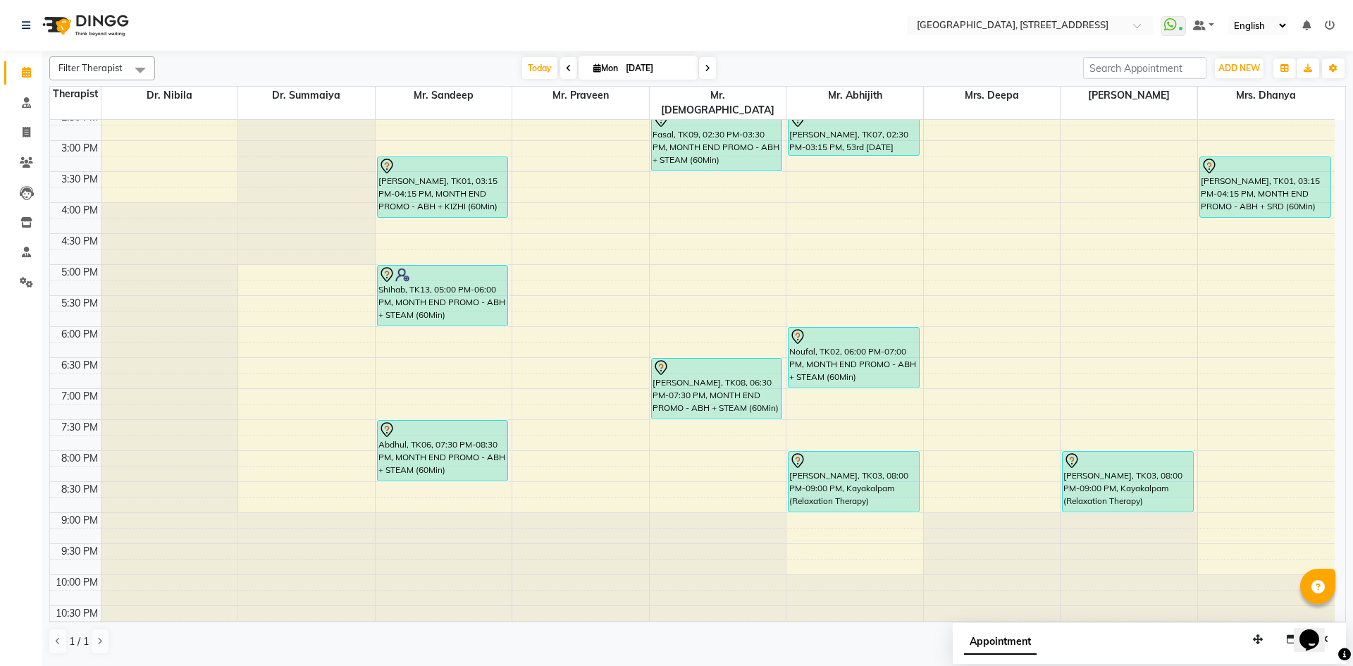
scroll to position [216, 0]
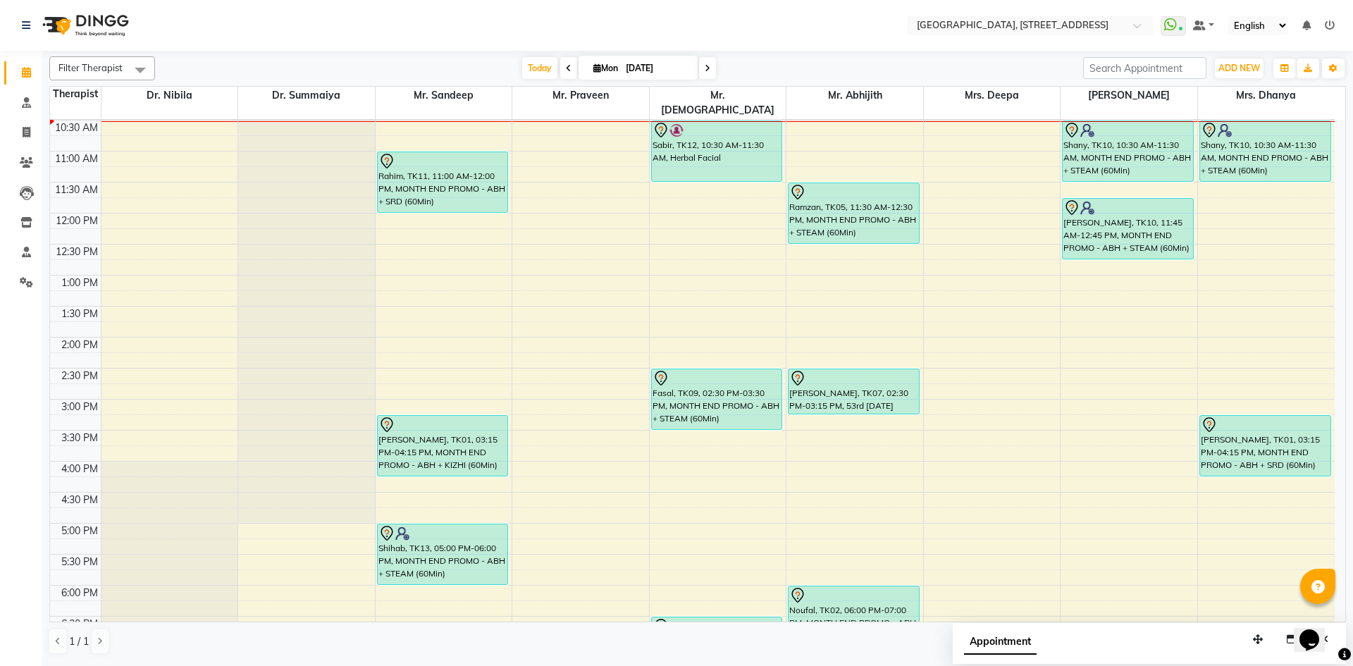
click at [560, 63] on span at bounding box center [568, 68] width 17 height 22
type input "[DATE]"
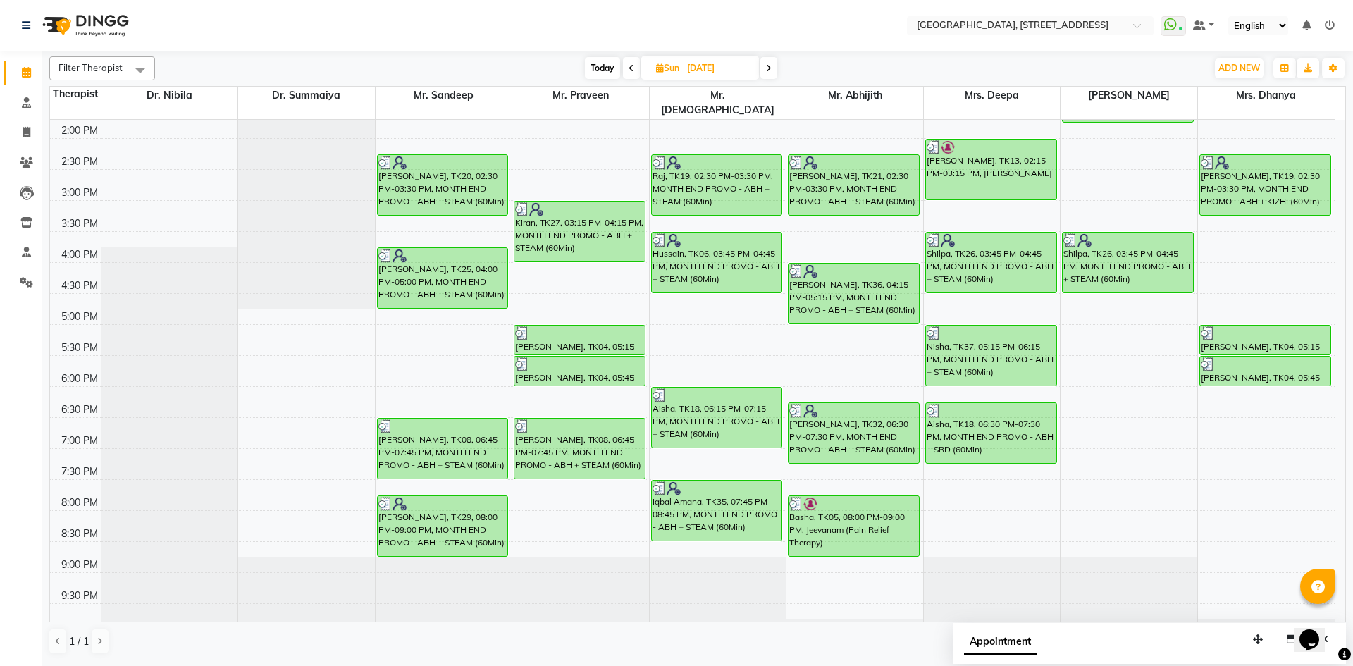
scroll to position [445, 0]
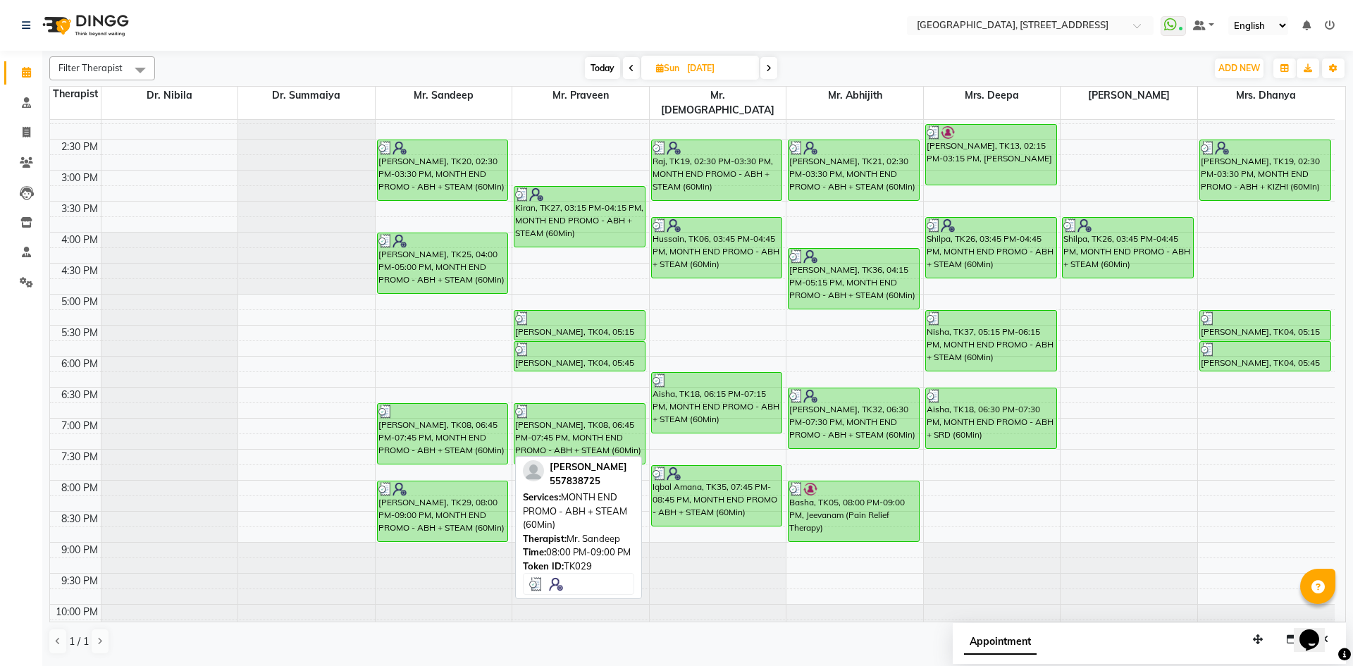
click at [448, 493] on div "[PERSON_NAME], TK29, 08:00 PM-09:00 PM, MONTH END PROMO - ABH + STEAM (60Min)" at bounding box center [443, 511] width 130 height 60
click at [463, 495] on div "[PERSON_NAME], TK29, 08:00 PM-09:00 PM, MONTH END PROMO - ABH + STEAM (60Min)" at bounding box center [443, 511] width 130 height 60
select select "3"
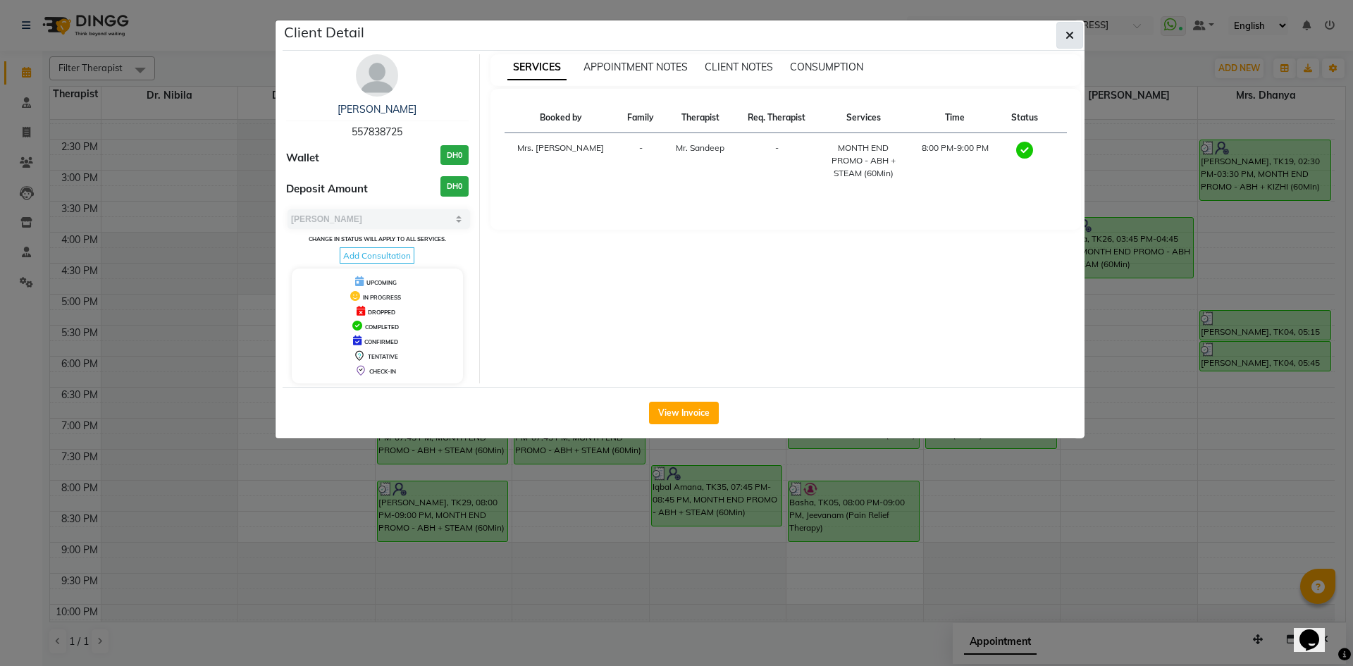
click at [1077, 38] on button "button" at bounding box center [1069, 35] width 27 height 27
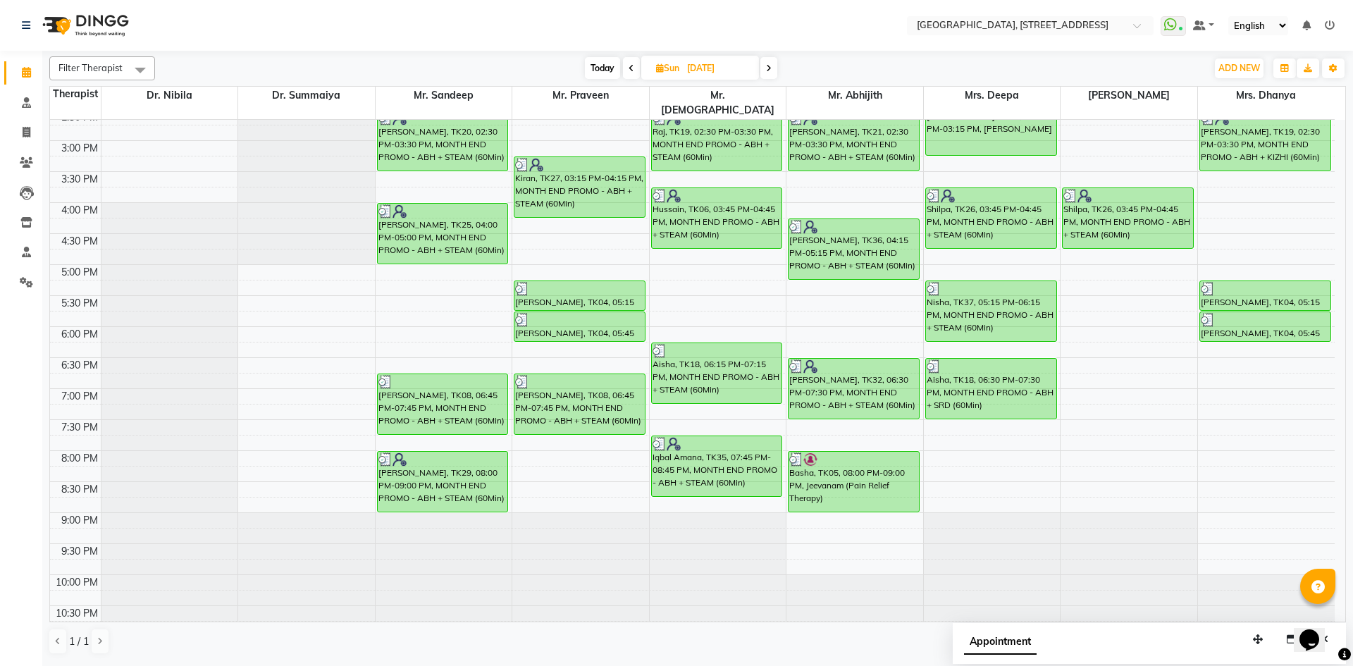
scroll to position [0, 0]
click at [779, 69] on div "[DATE] [DATE]" at bounding box center [680, 68] width 1037 height 21
click at [770, 68] on icon at bounding box center [769, 68] width 6 height 8
type input "[DATE]"
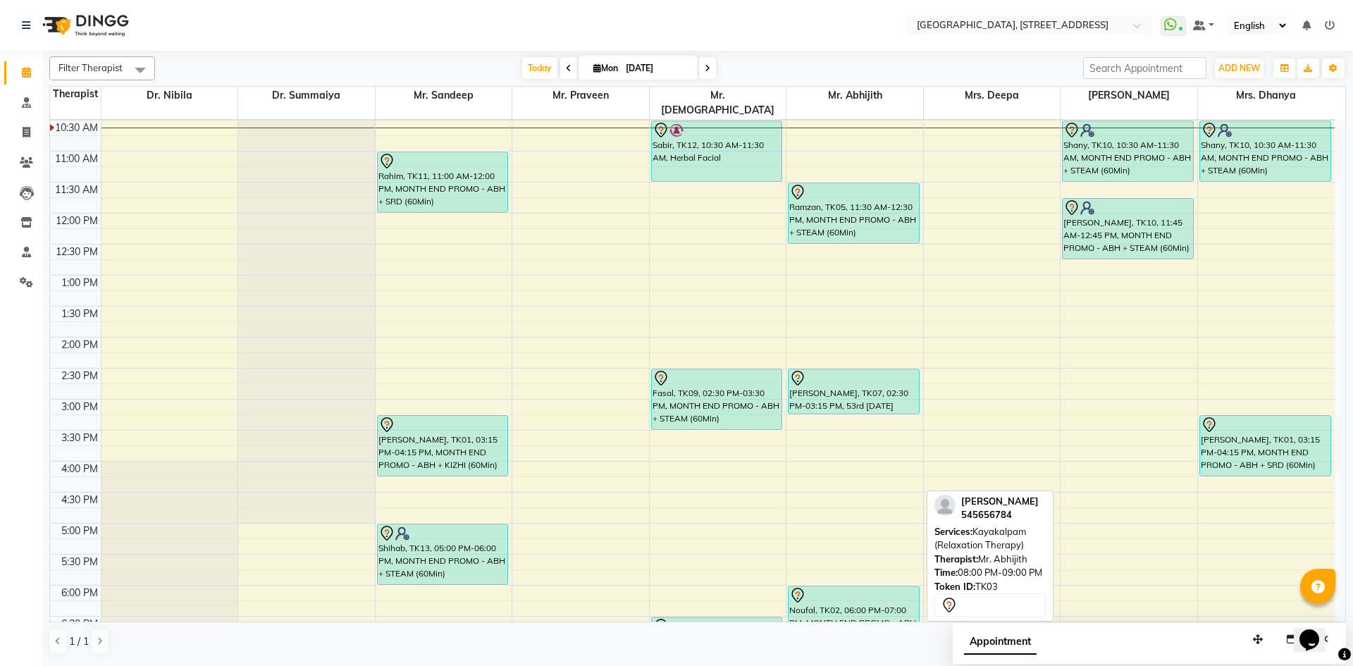
scroll to position [475, 0]
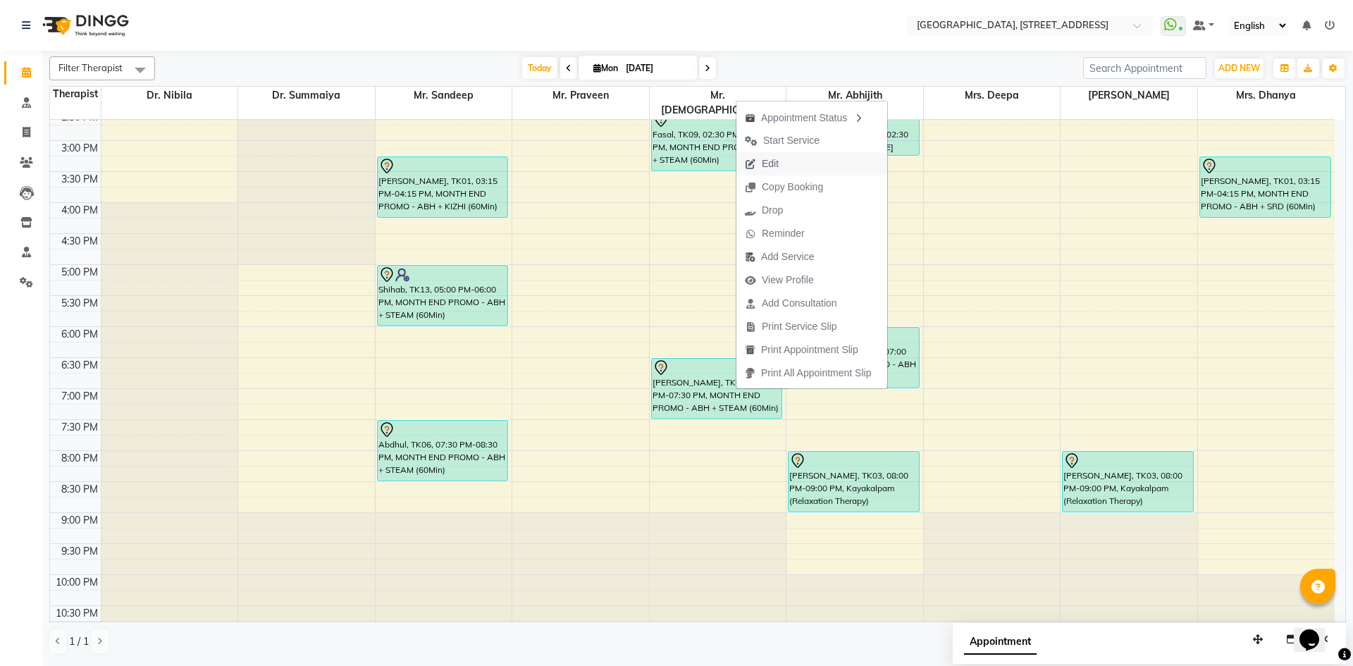
click at [801, 160] on button "Edit" at bounding box center [811, 163] width 151 height 23
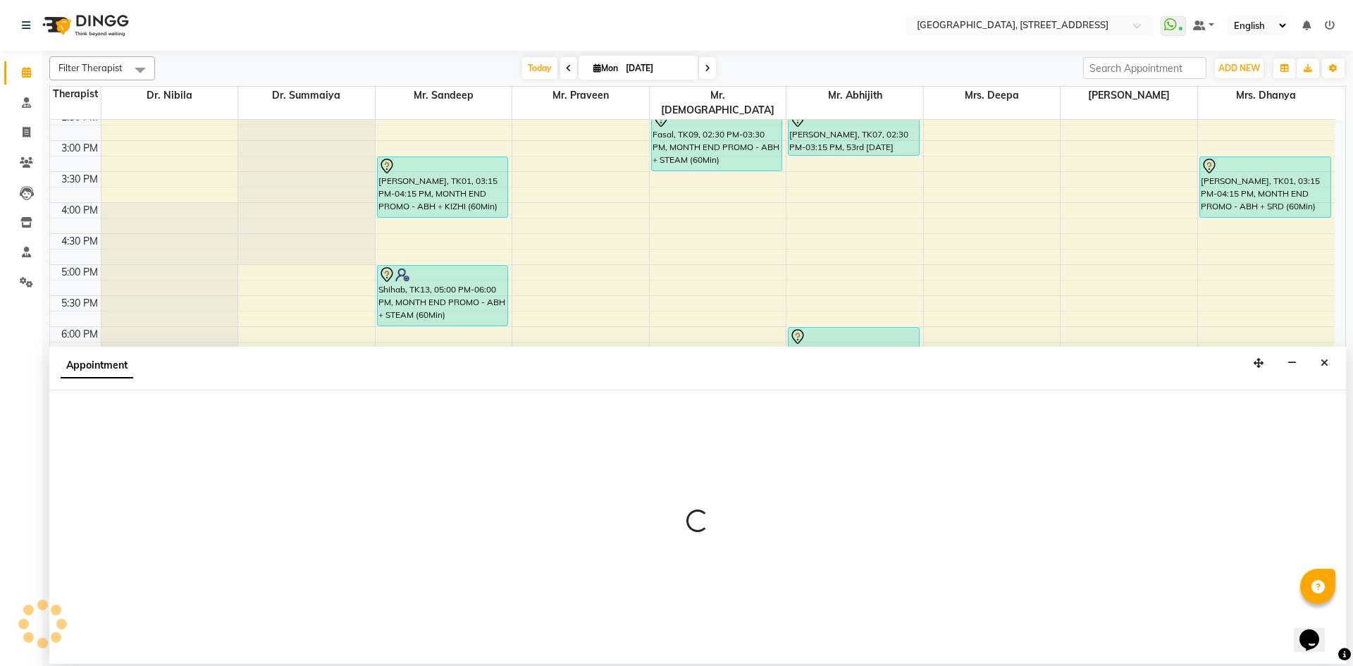
select select "tentative"
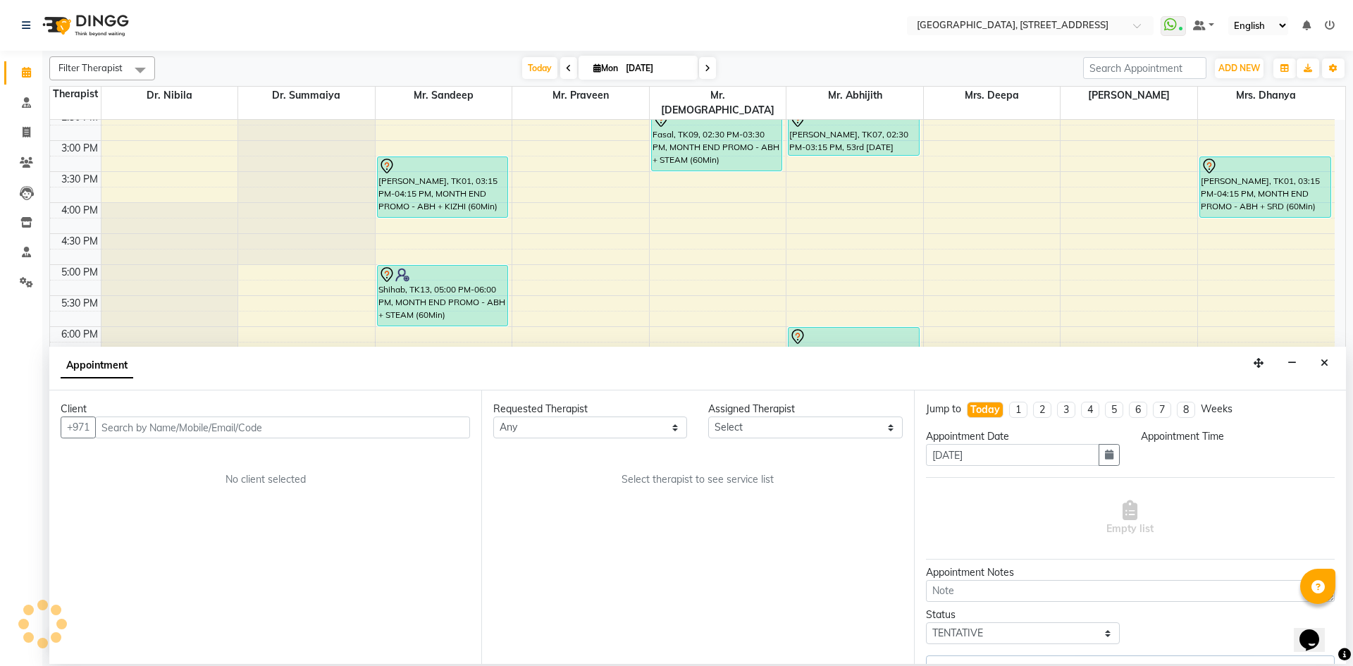
scroll to position [0, 0]
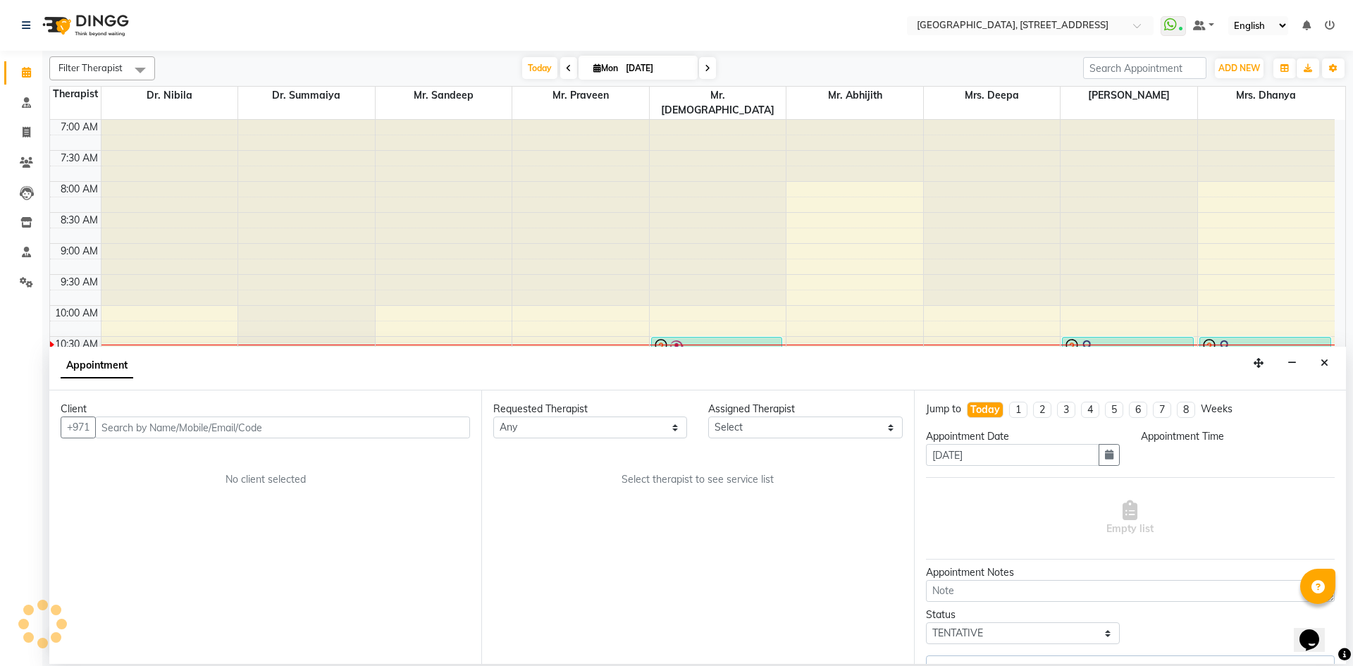
select select "33011"
select select "1110"
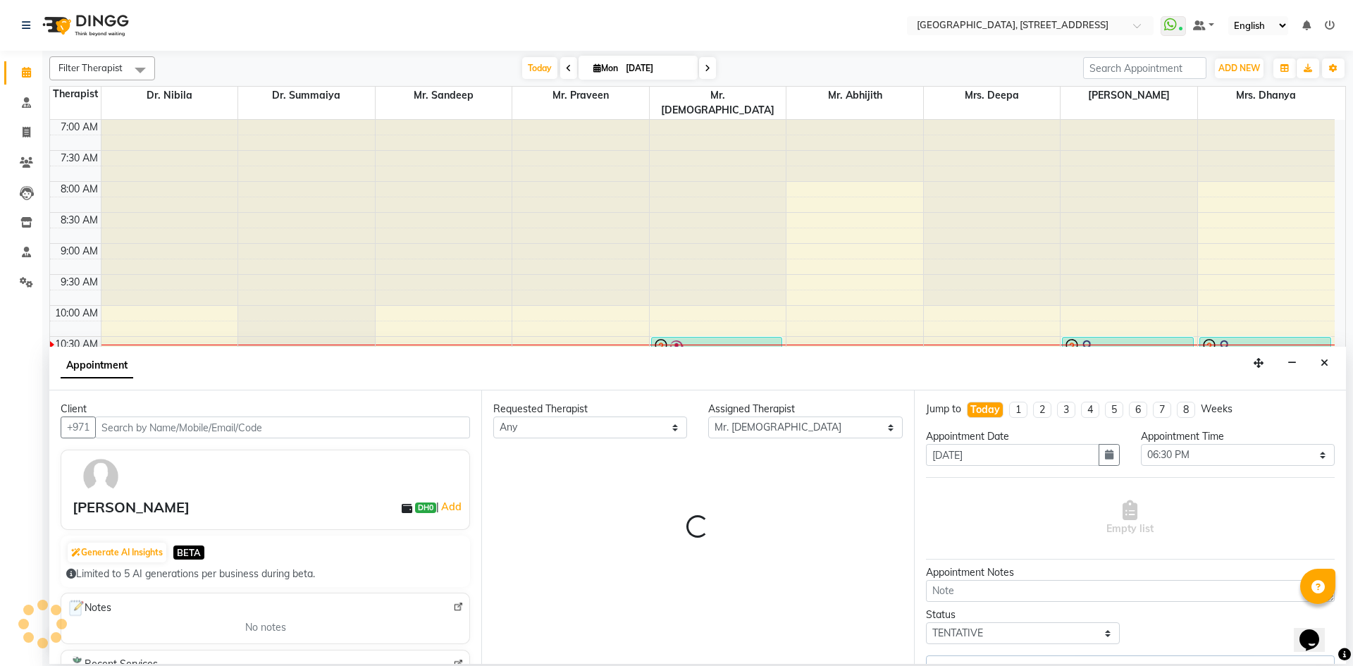
scroll to position [187, 0]
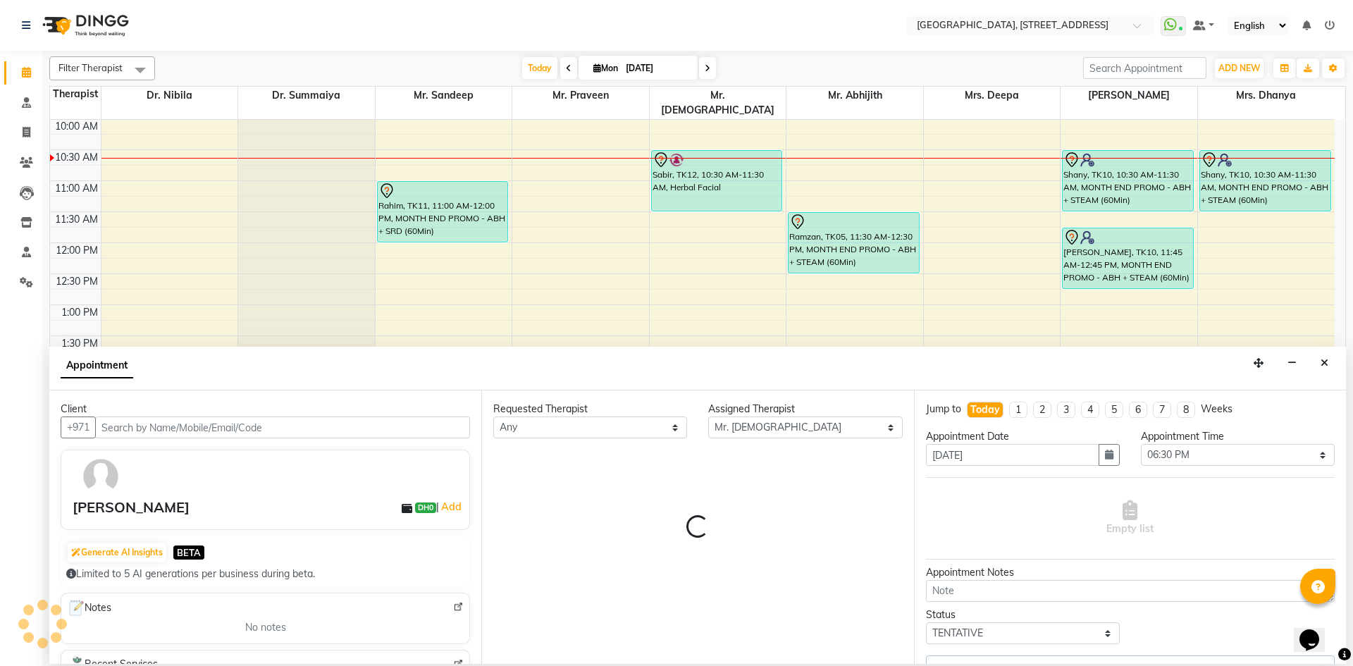
select select "1960"
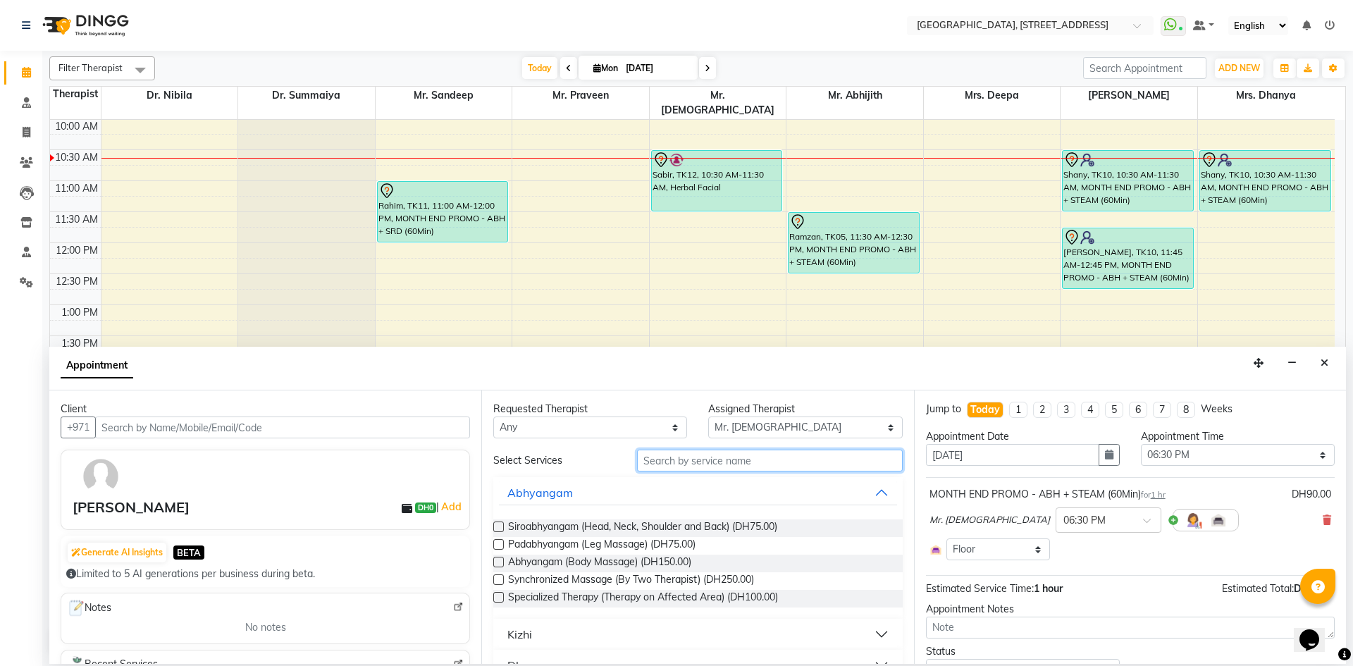
click at [772, 462] on input "text" at bounding box center [770, 461] width 266 height 22
click at [822, 431] on select "Select Dr. Nibila Dr. Summaiya Mr. Abhijith Mr. Praveen Mr. [PERSON_NAME] Mrs. …" at bounding box center [805, 427] width 194 height 22
select select "27240"
click at [708, 416] on select "Select Dr. Nibila Dr. Summaiya Mr. Abhijith Mr. Praveen Mr. [PERSON_NAME] Mrs. …" at bounding box center [805, 427] width 194 height 22
click at [796, 456] on input "text" at bounding box center [770, 461] width 266 height 22
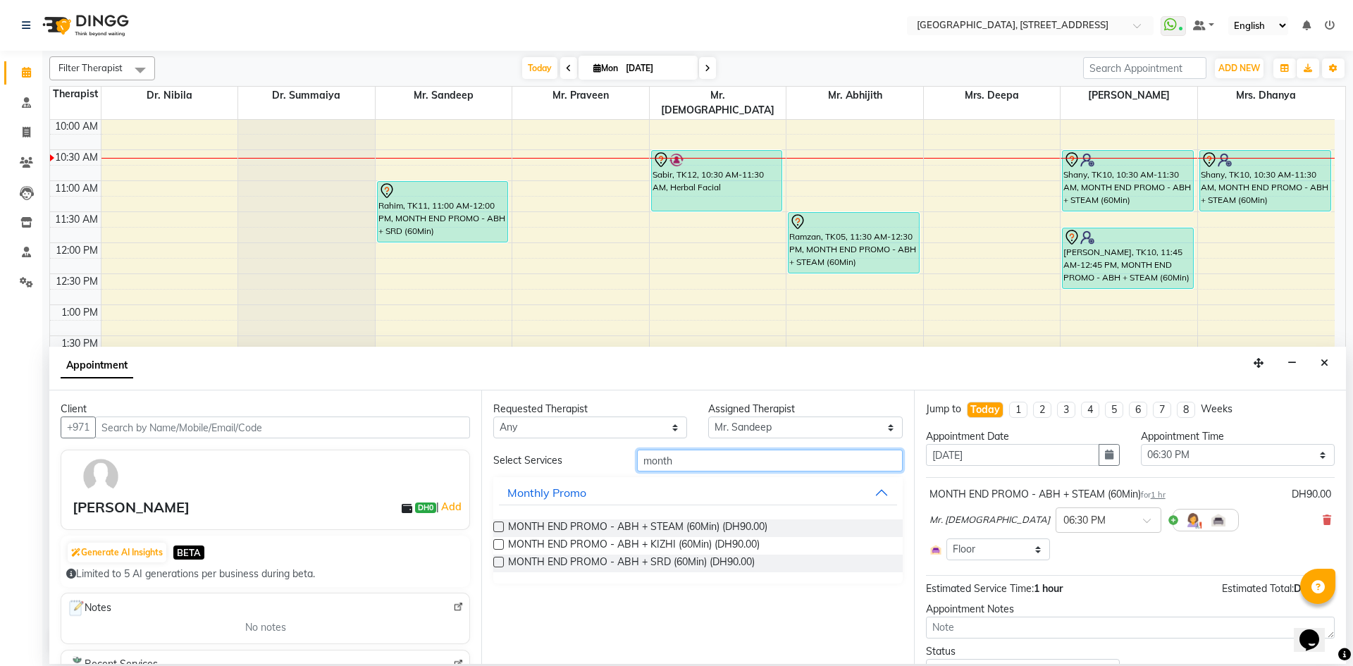
type input "month"
click at [502, 529] on label at bounding box center [498, 526] width 11 height 11
click at [502, 529] on input "checkbox" at bounding box center [497, 528] width 9 height 9
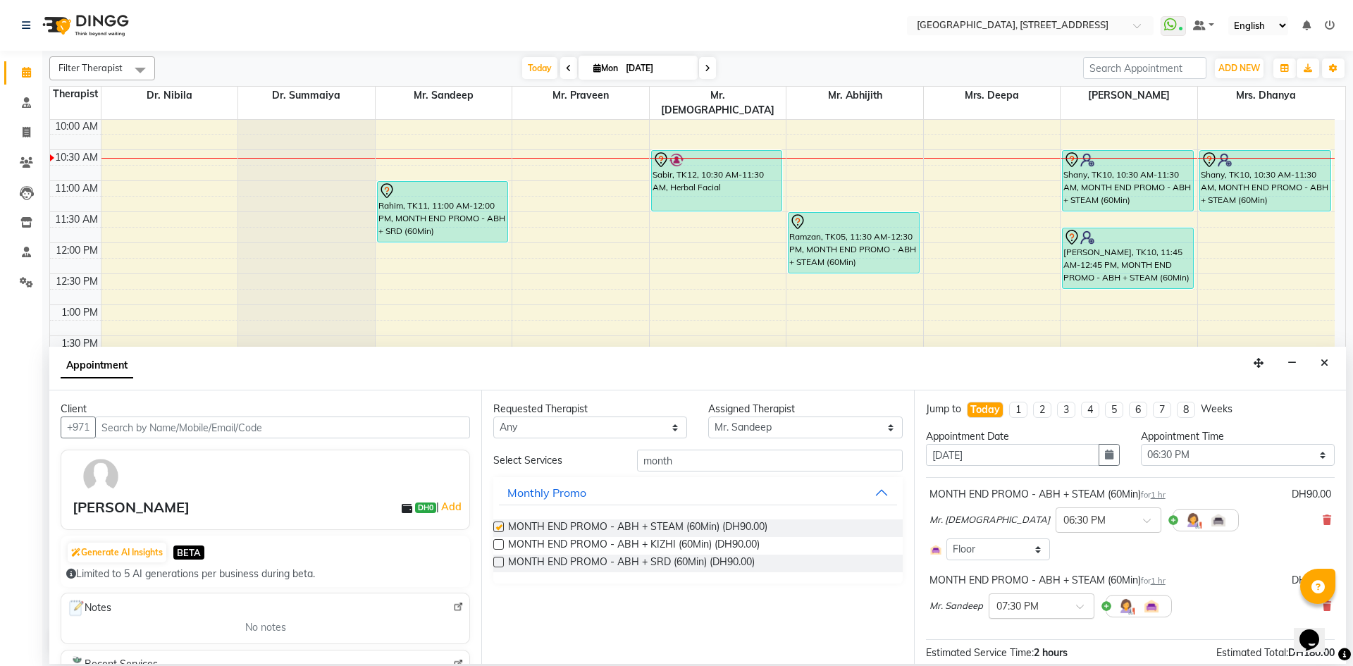
checkbox input "false"
click at [1080, 610] on span at bounding box center [1085, 610] width 18 height 15
click at [1059, 633] on div "06:15 PM" at bounding box center [1041, 632] width 104 height 26
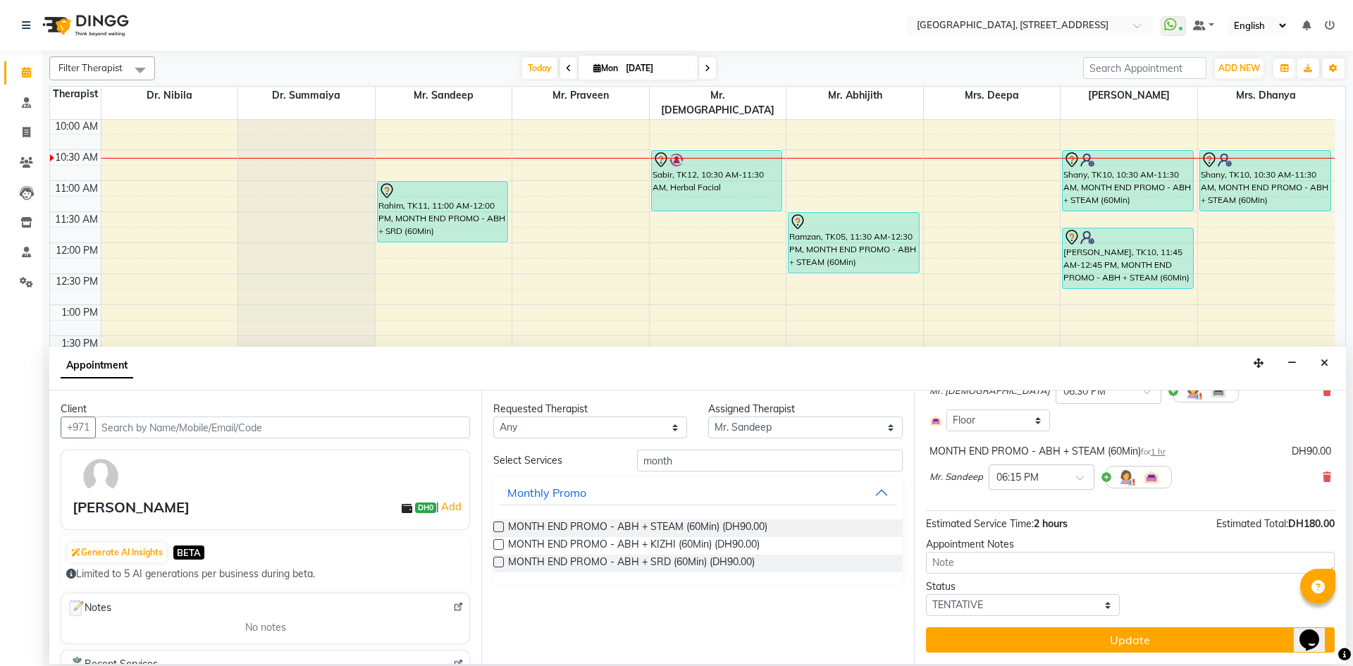
click at [1059, 633] on button "Update" at bounding box center [1130, 639] width 409 height 25
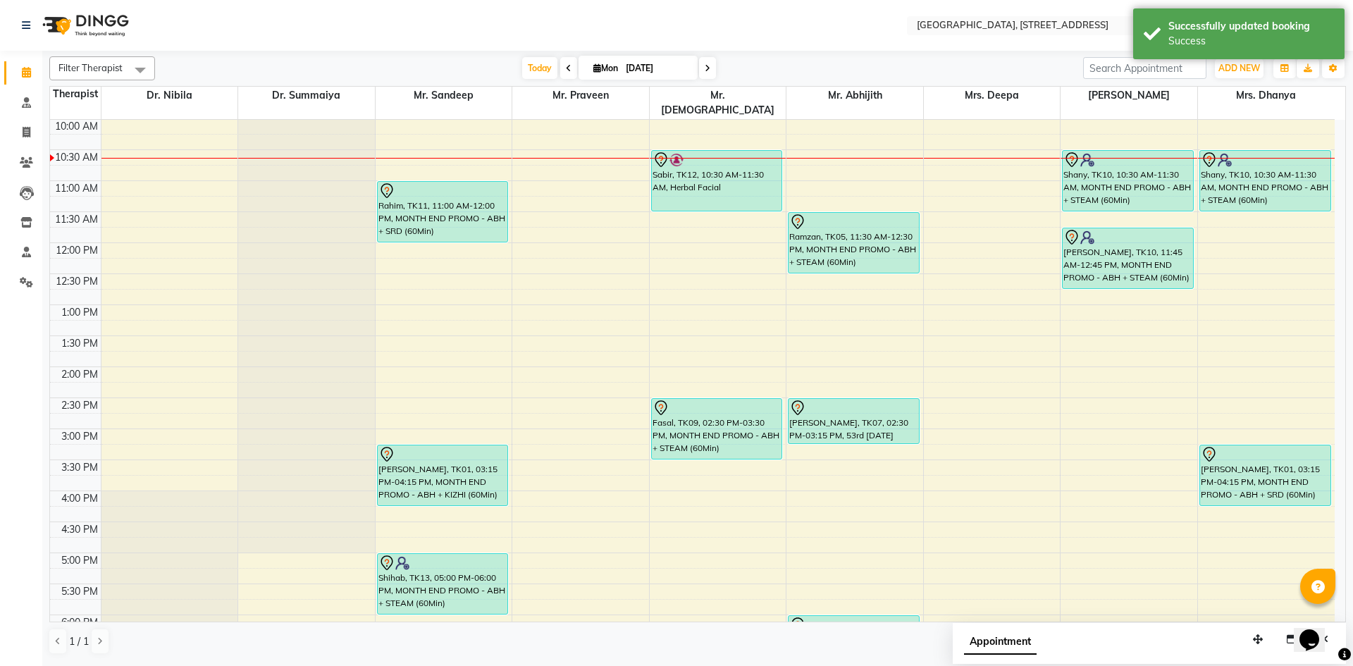
scroll to position [445, 0]
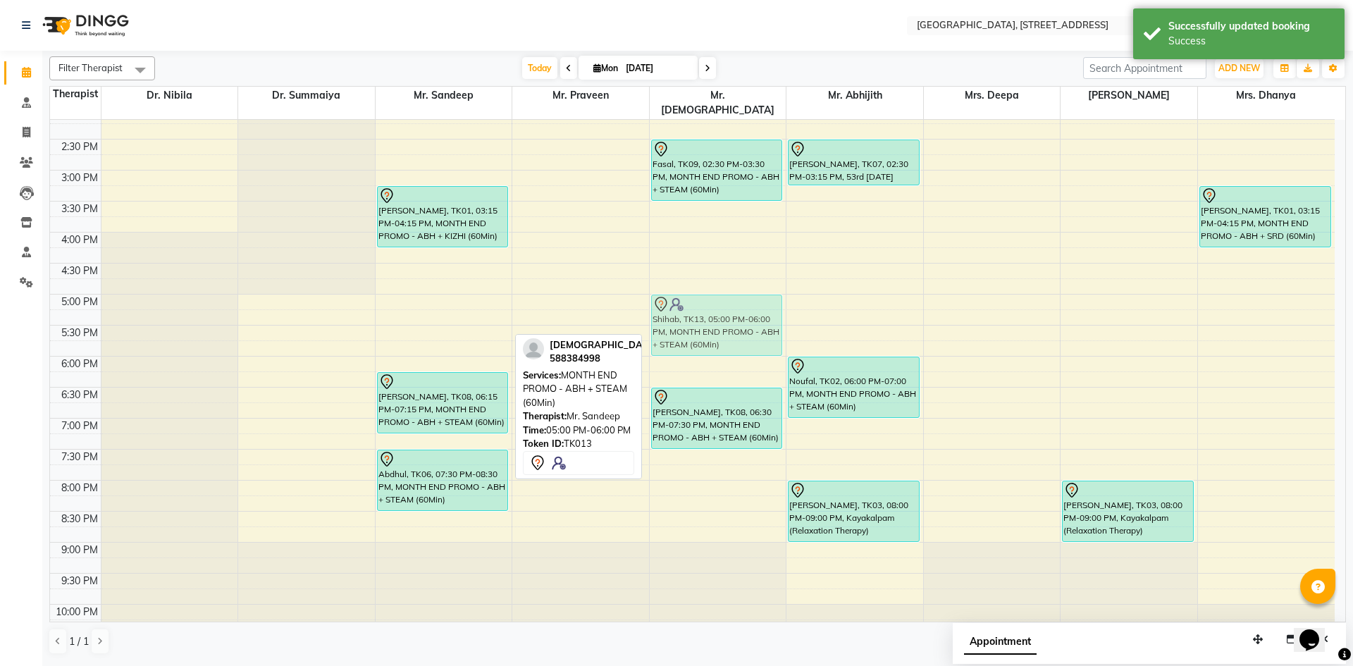
drag, startPoint x: 463, startPoint y: 302, endPoint x: 695, endPoint y: 302, distance: 231.9
click at [695, 302] on tr "Rahim, TK11, 11:00 AM-12:00 PM, MONTH END PROMO - ABH + SRD (60Min) [PERSON_NAM…" at bounding box center [692, 170] width 1285 height 992
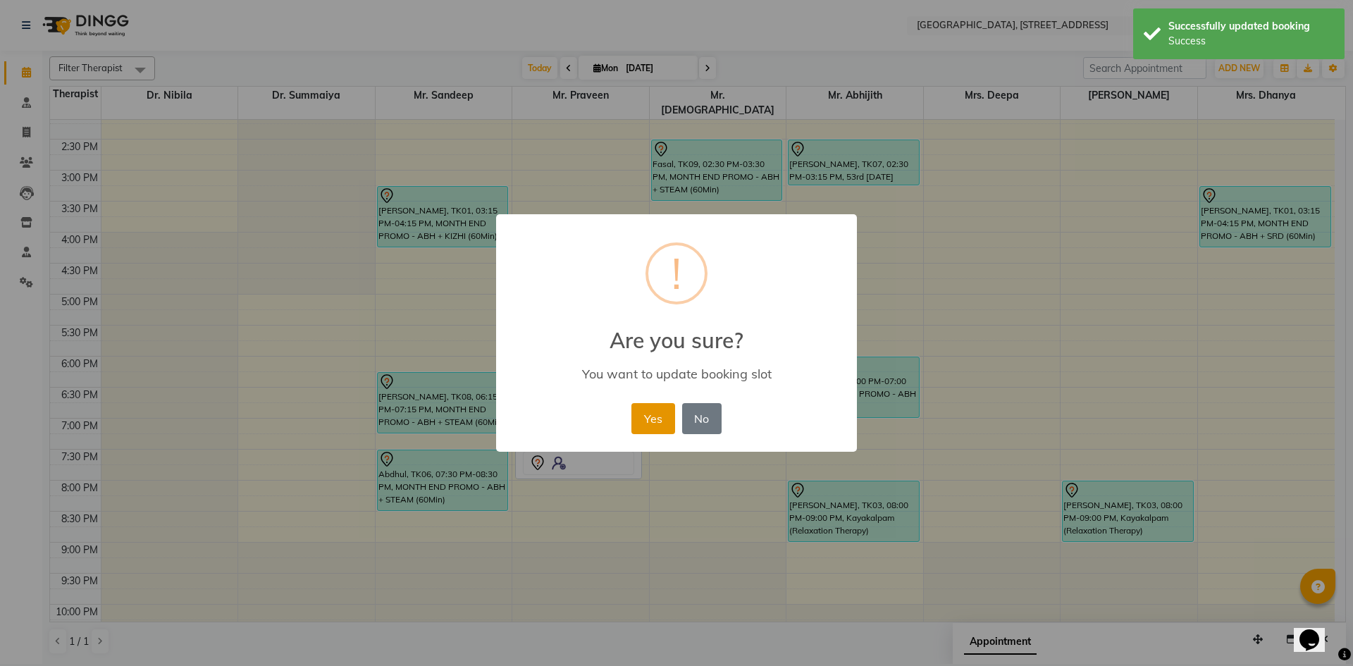
click at [644, 425] on button "Yes" at bounding box center [652, 418] width 43 height 31
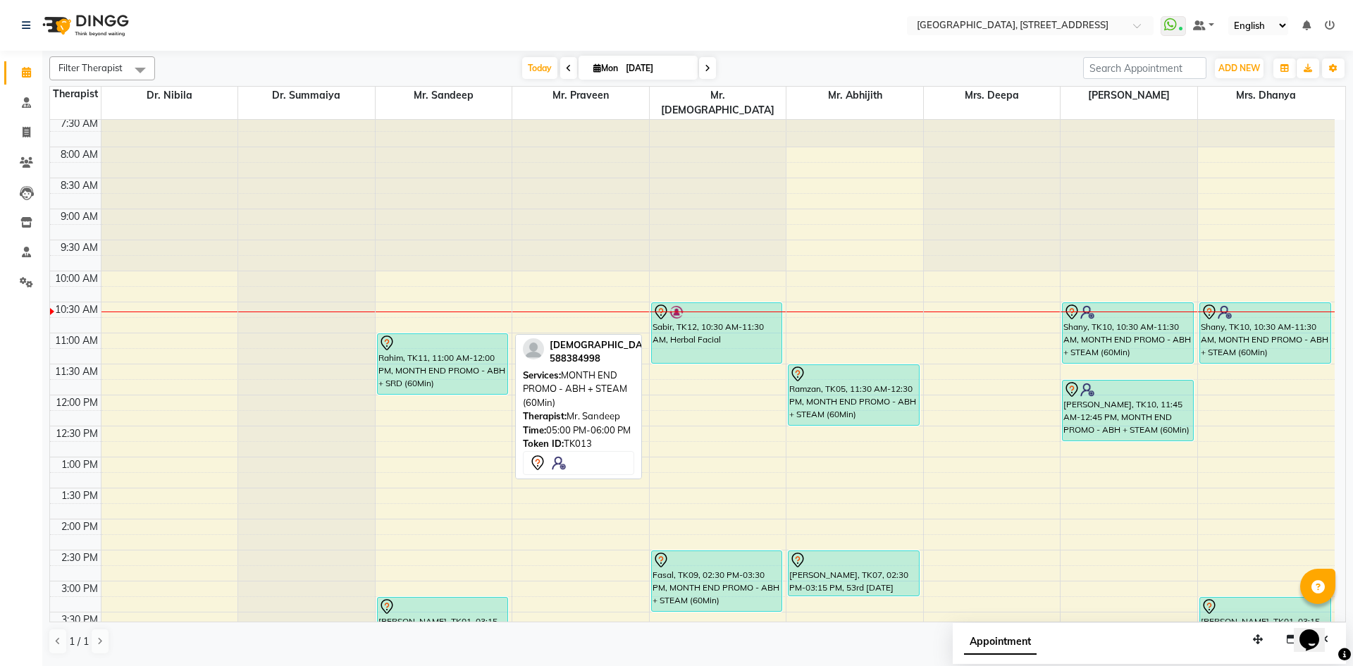
scroll to position [0, 0]
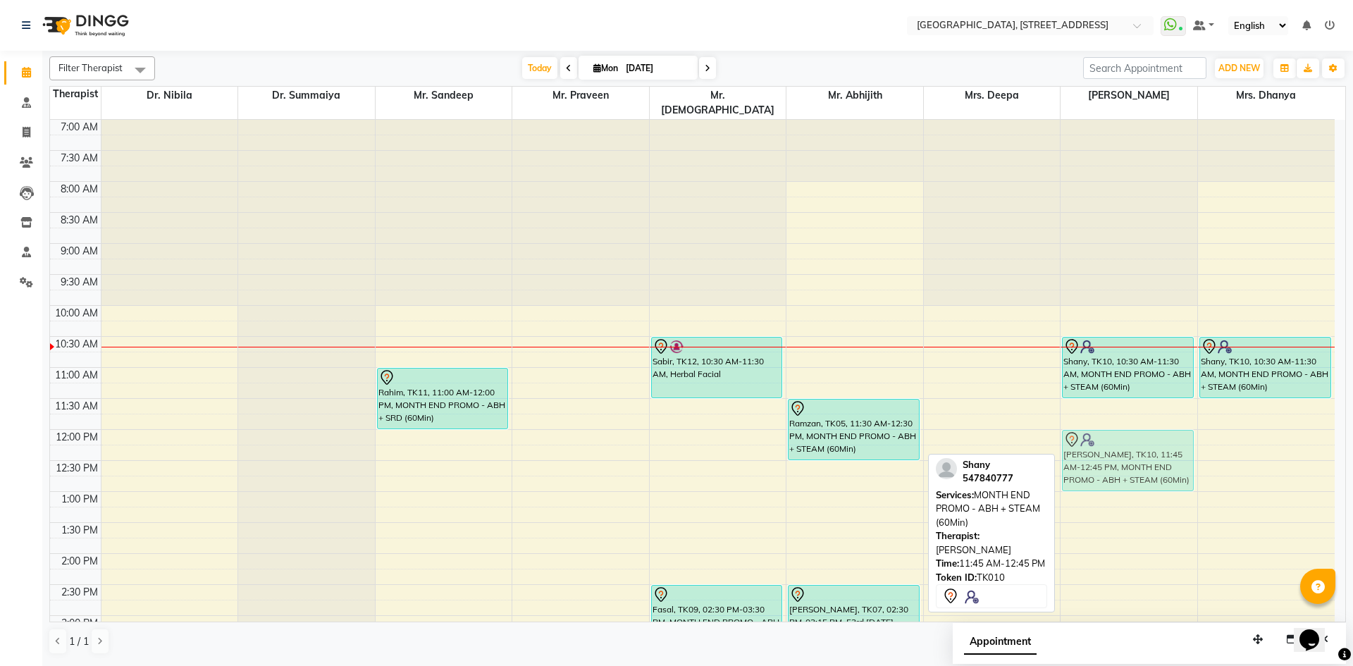
click at [1137, 424] on div "Shany, TK10, 10:30 AM-11:30 AM, MONTH END PROMO - ABH + STEAM (60Min) Shany, TK…" at bounding box center [1129, 616] width 137 height 992
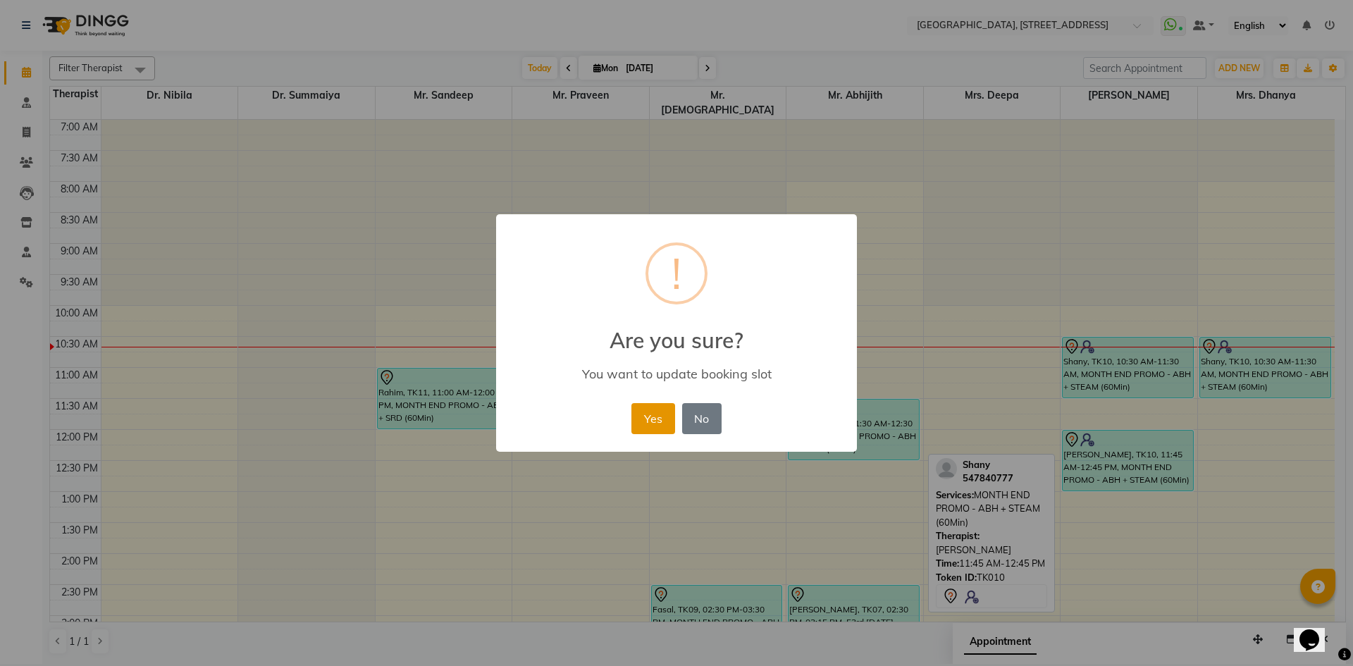
click at [666, 424] on button "Yes" at bounding box center [652, 418] width 43 height 31
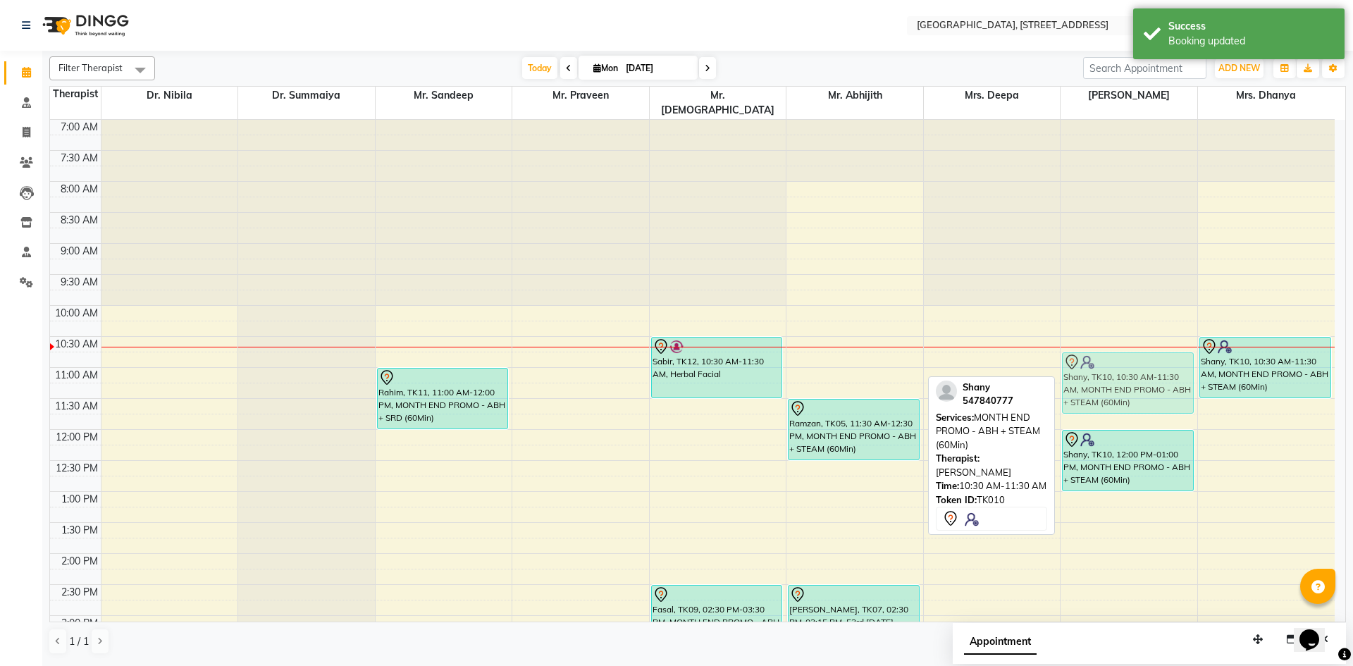
drag, startPoint x: 1130, startPoint y: 354, endPoint x: 1130, endPoint y: 369, distance: 14.8
click at [1130, 369] on div "Shany, TK10, 10:30 AM-11:30 AM, MONTH END PROMO - ABH + STEAM (60Min) Shany, TK…" at bounding box center [1129, 616] width 137 height 992
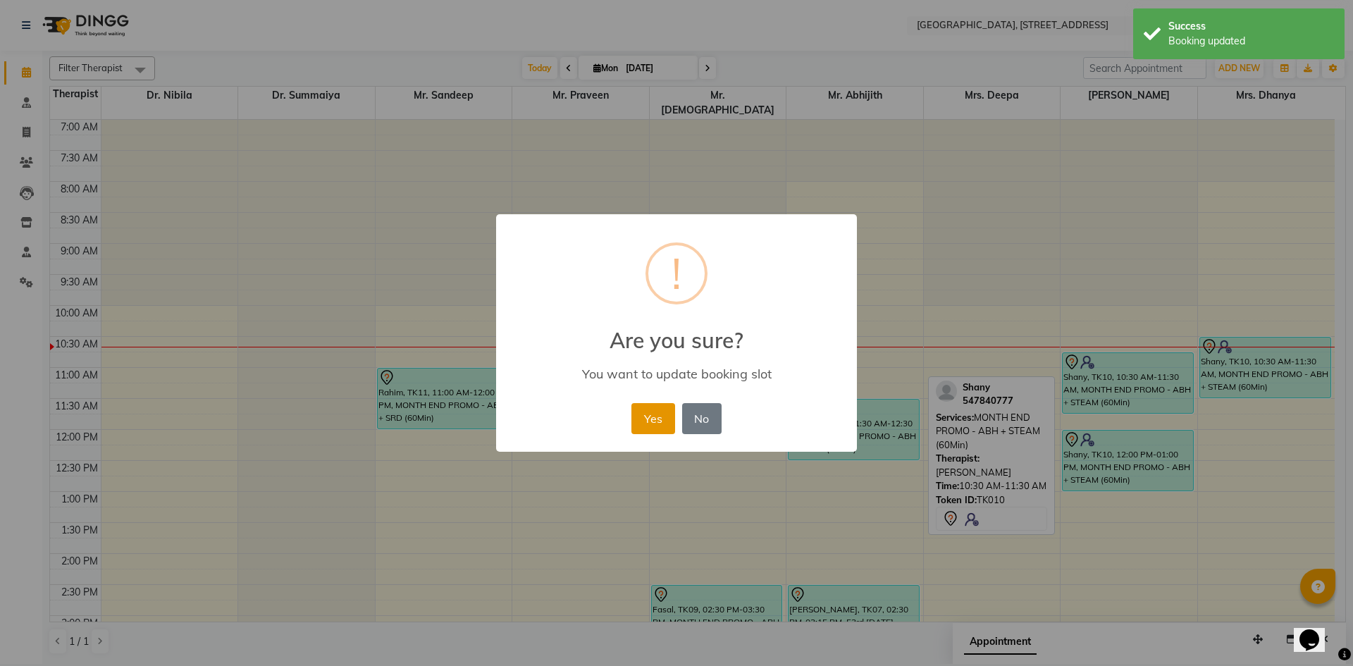
click at [661, 406] on button "Yes" at bounding box center [652, 418] width 43 height 31
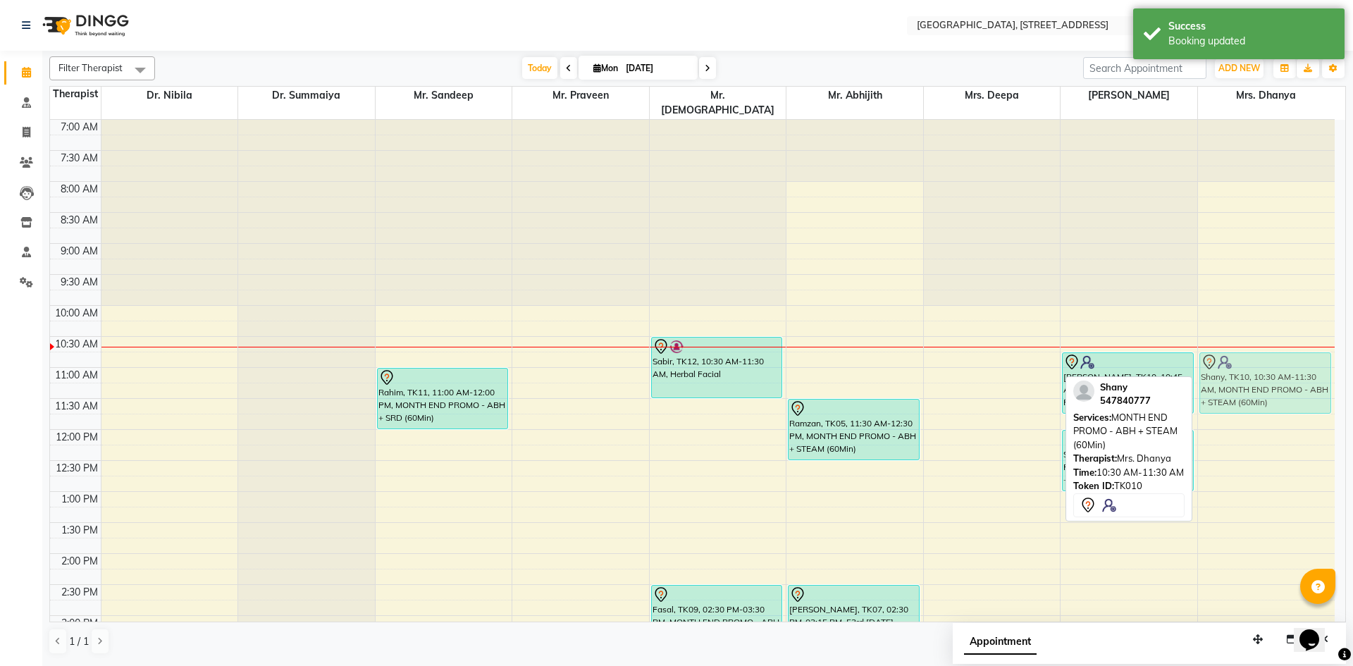
click at [1257, 352] on div "Shany, TK10, 10:30 AM-11:30 AM, MONTH END PROMO - ABH + STEAM (60Min) [PERSON_N…" at bounding box center [1266, 616] width 137 height 992
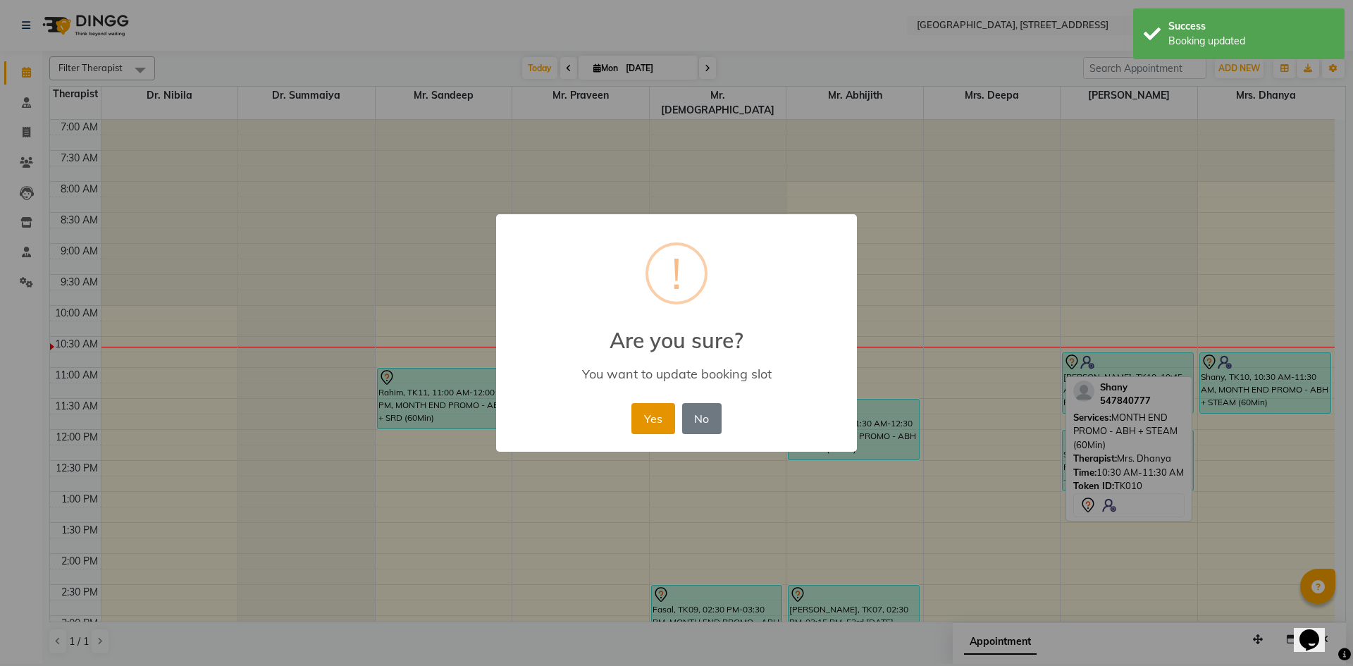
click at [662, 414] on button "Yes" at bounding box center [652, 418] width 43 height 31
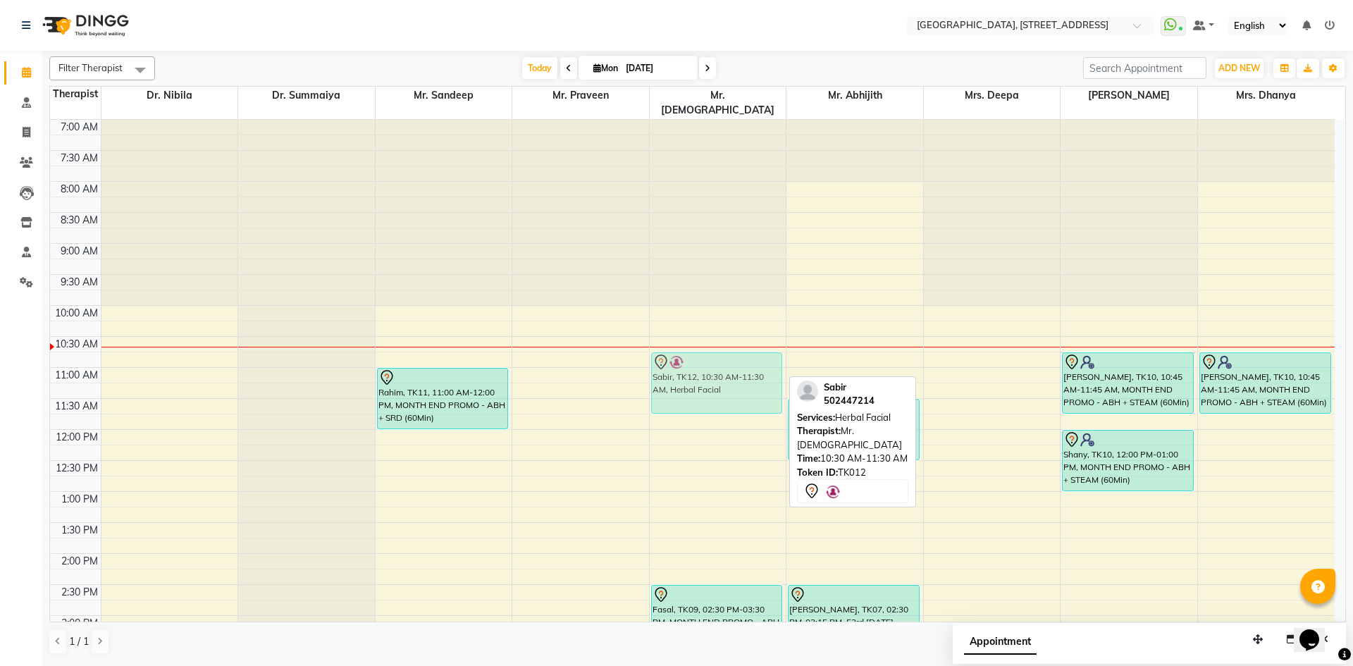
drag, startPoint x: 698, startPoint y: 335, endPoint x: 699, endPoint y: 347, distance: 12.1
click at [699, 347] on div "Sabir, TK12, 10:30 AM-11:30 AM, Herbal Facial Fasal, TK09, 02:30 PM-03:30 PM, M…" at bounding box center [718, 616] width 137 height 992
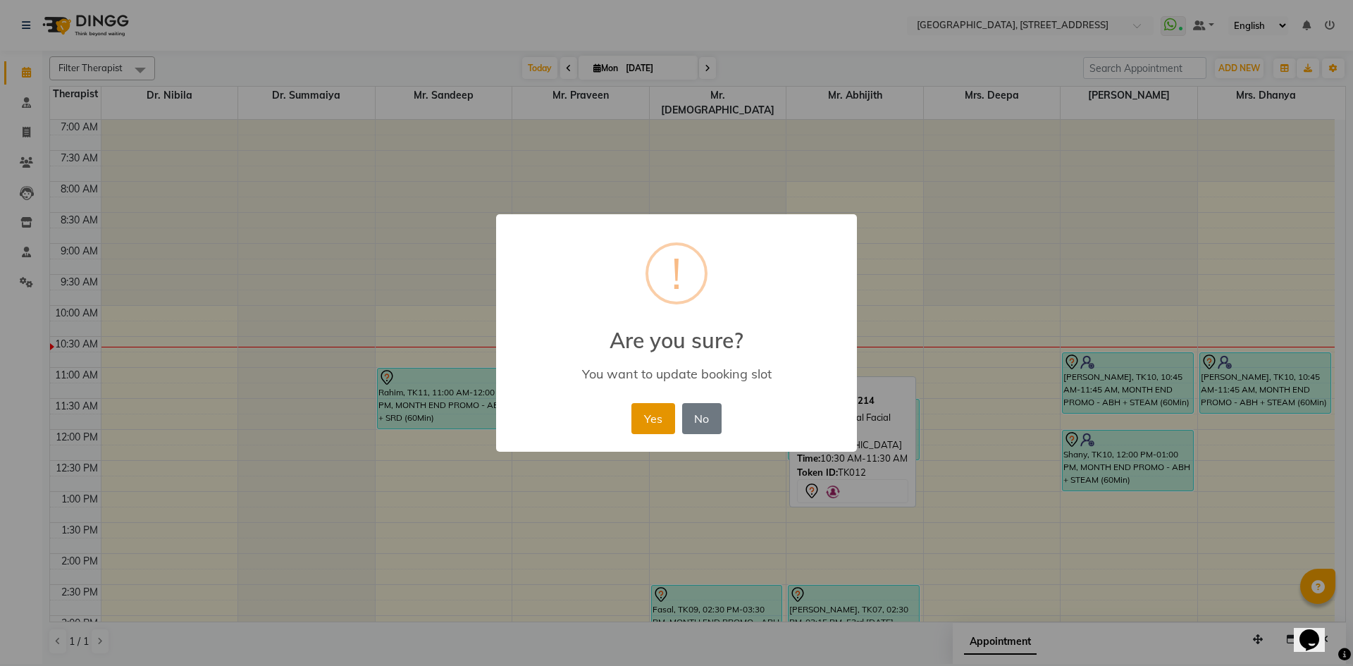
click at [666, 416] on button "Yes" at bounding box center [652, 418] width 43 height 31
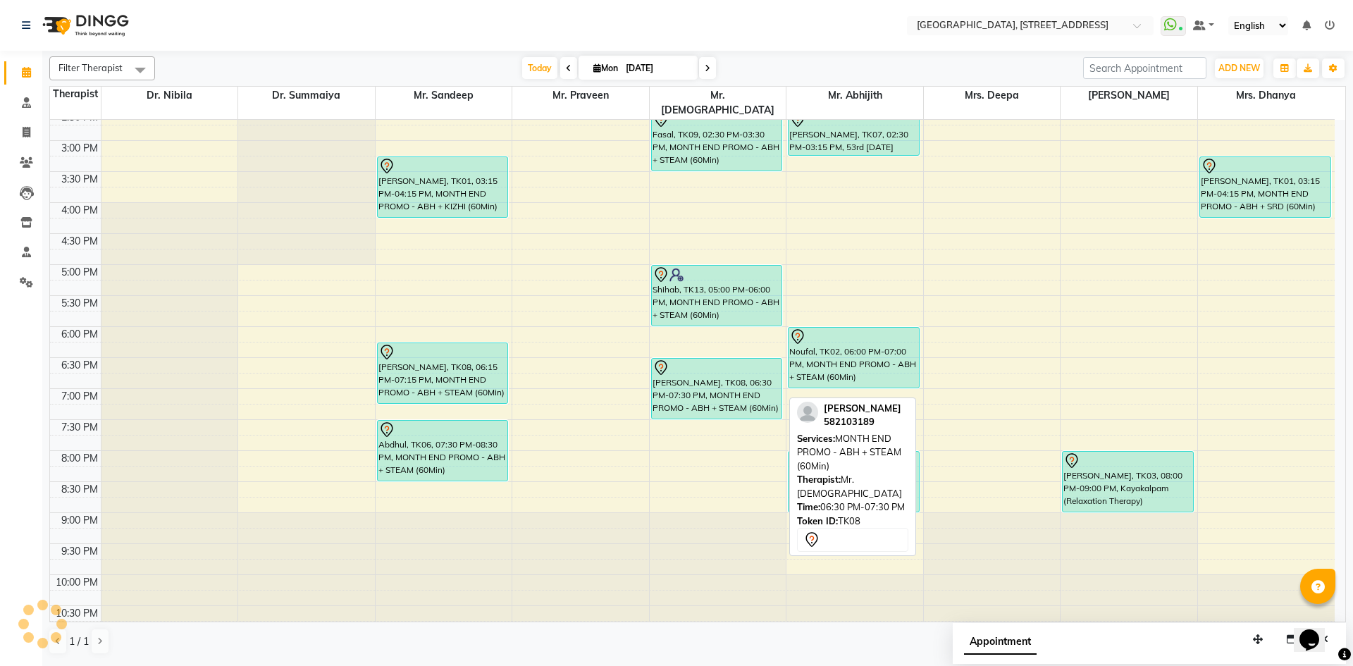
scroll to position [216, 0]
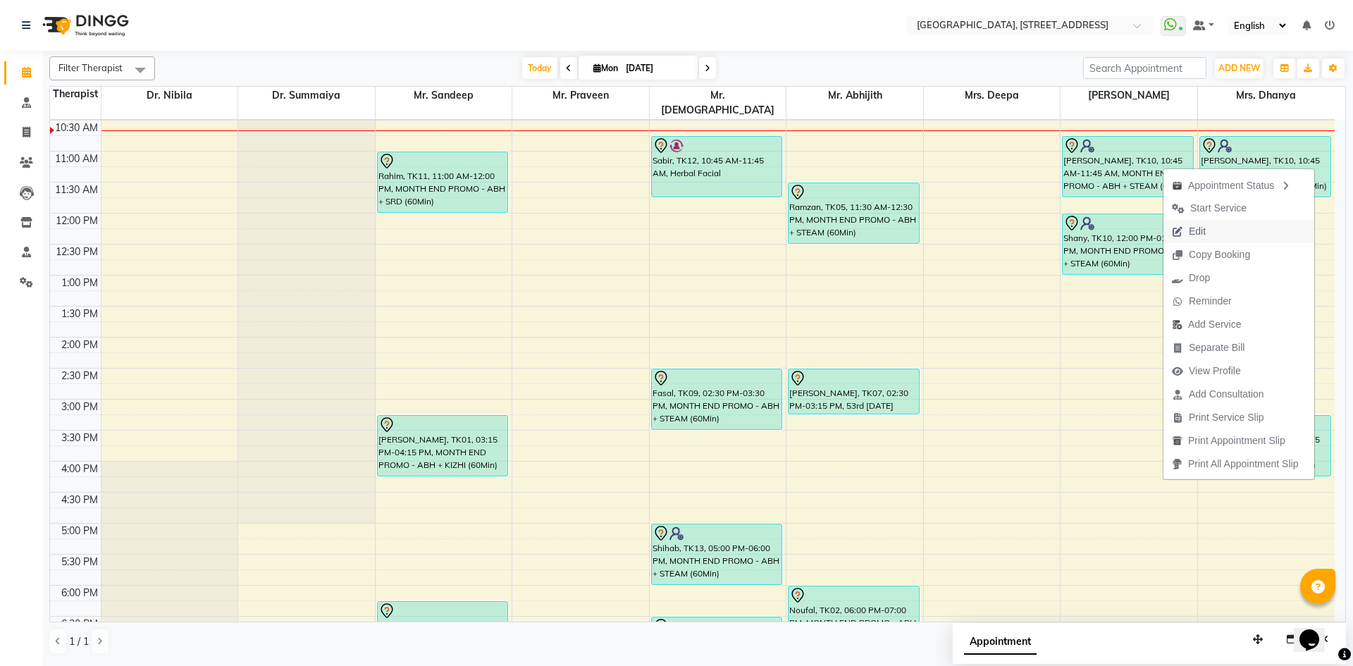
click at [1214, 240] on span "Edit" at bounding box center [1189, 231] width 51 height 23
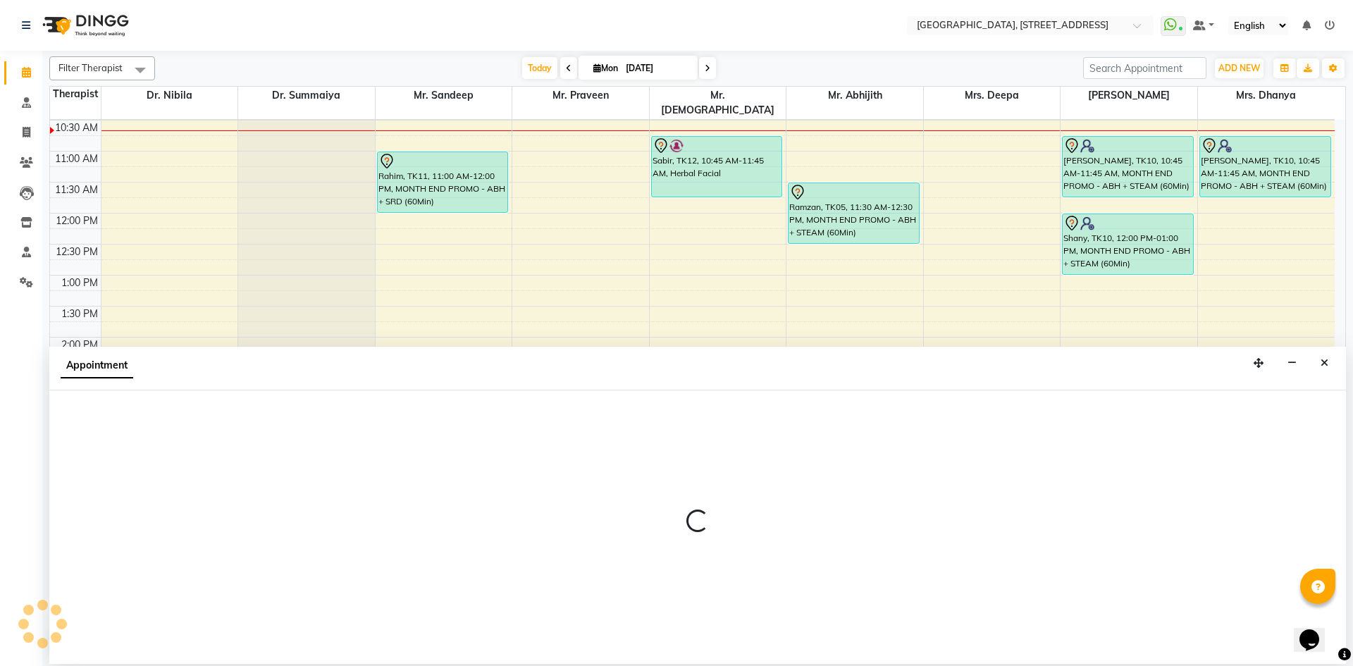
select select "tentative"
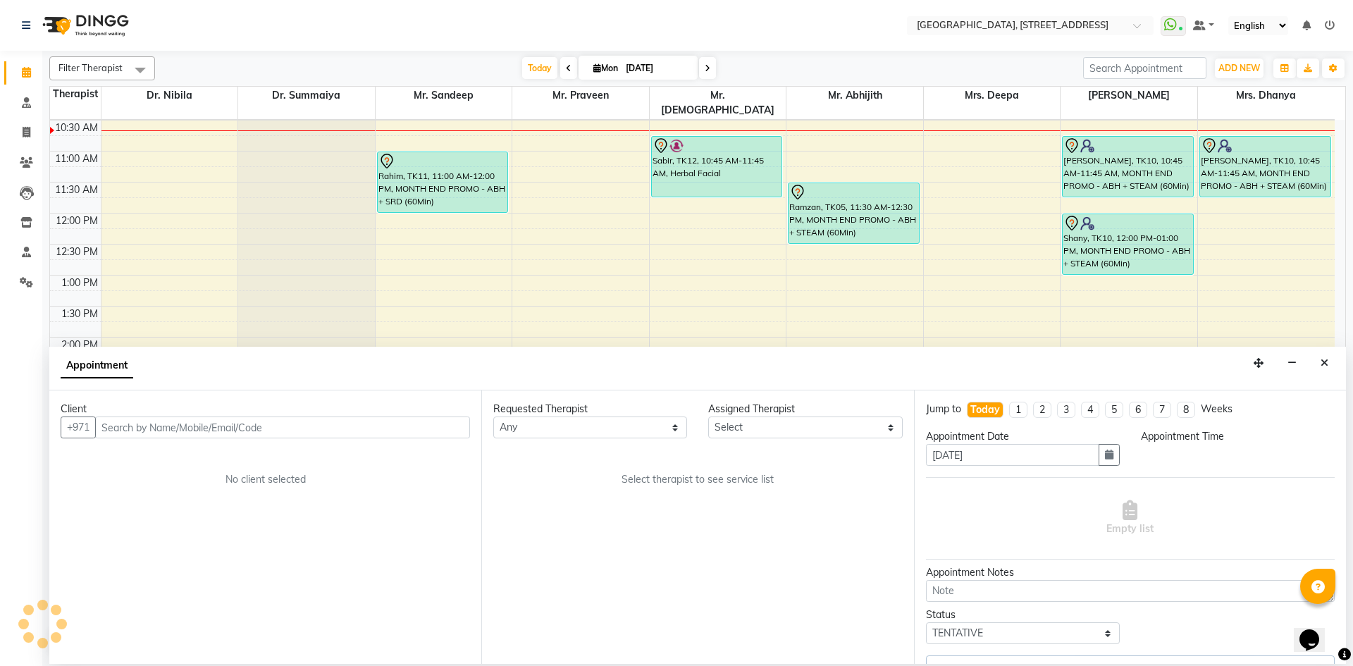
scroll to position [0, 0]
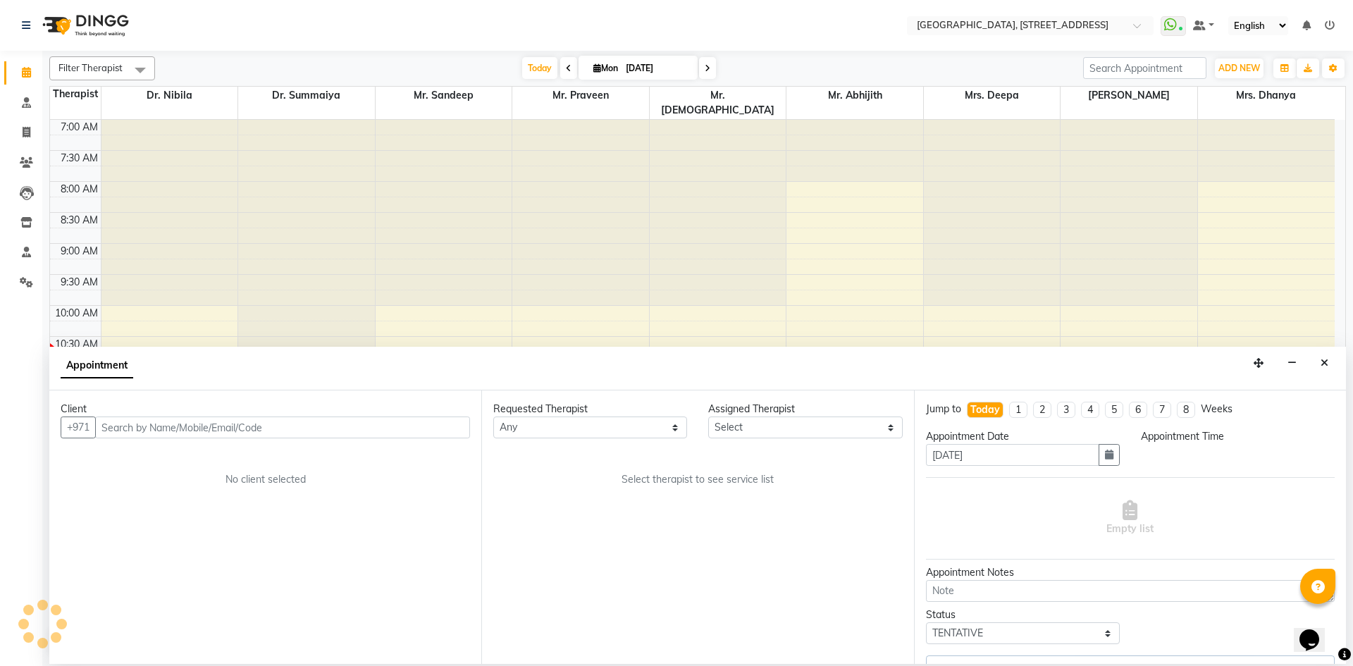
select select "645"
select select "48850"
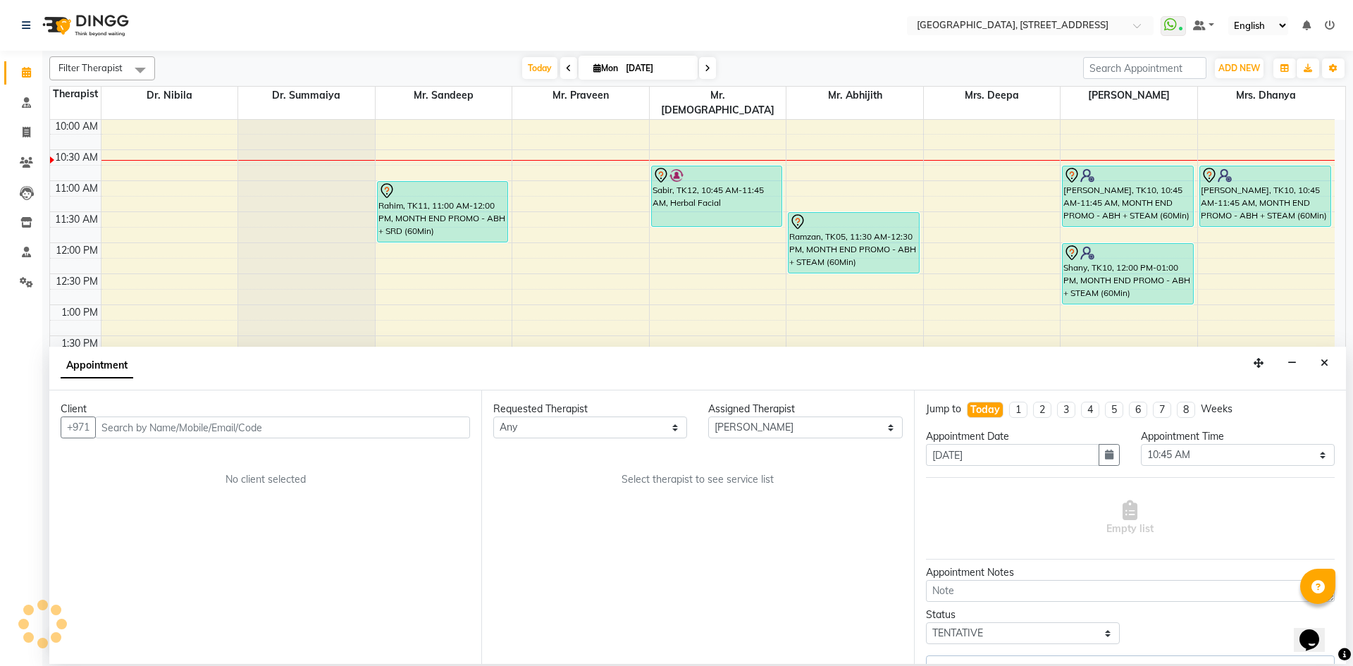
select select "1960"
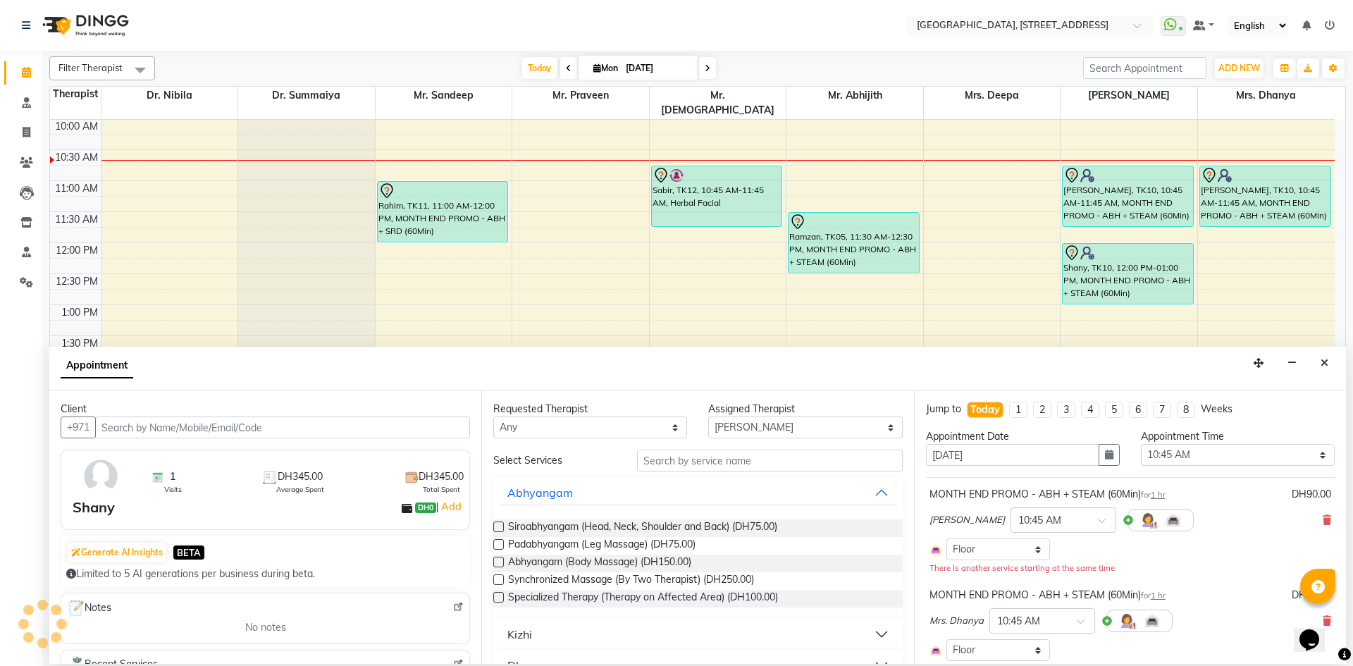
select select "1960"
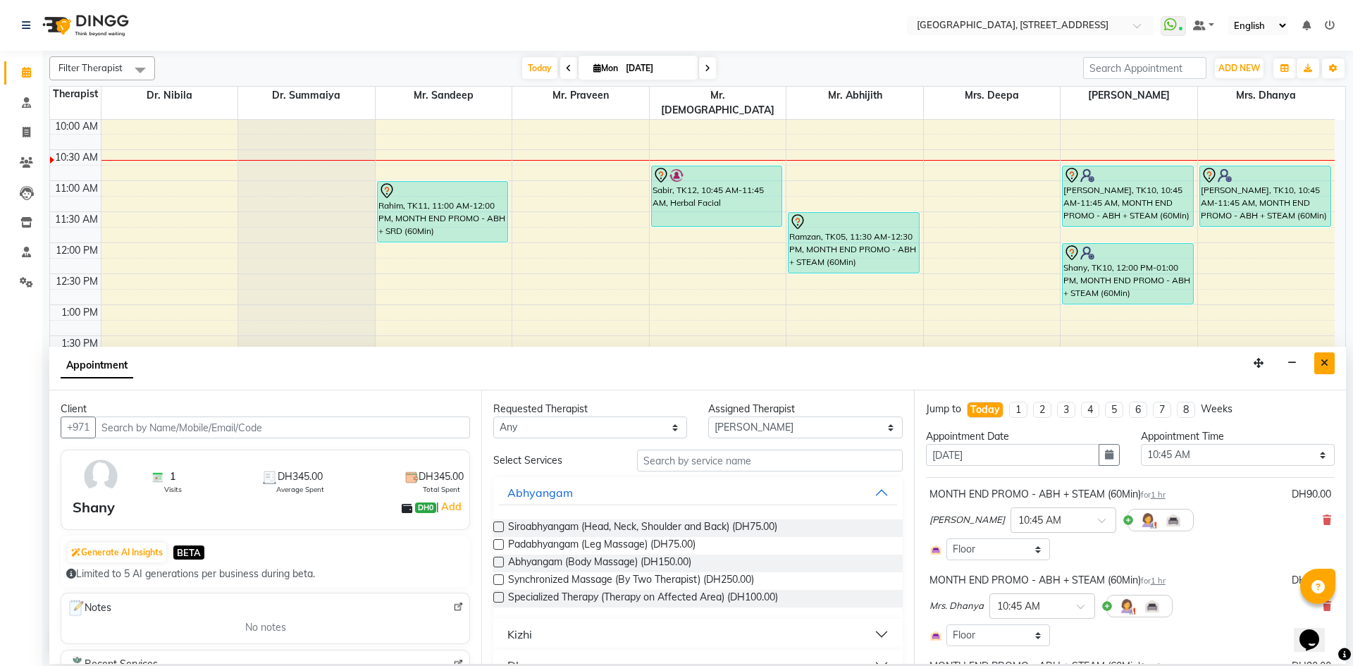
click at [1327, 358] on icon "Close" at bounding box center [1325, 363] width 8 height 10
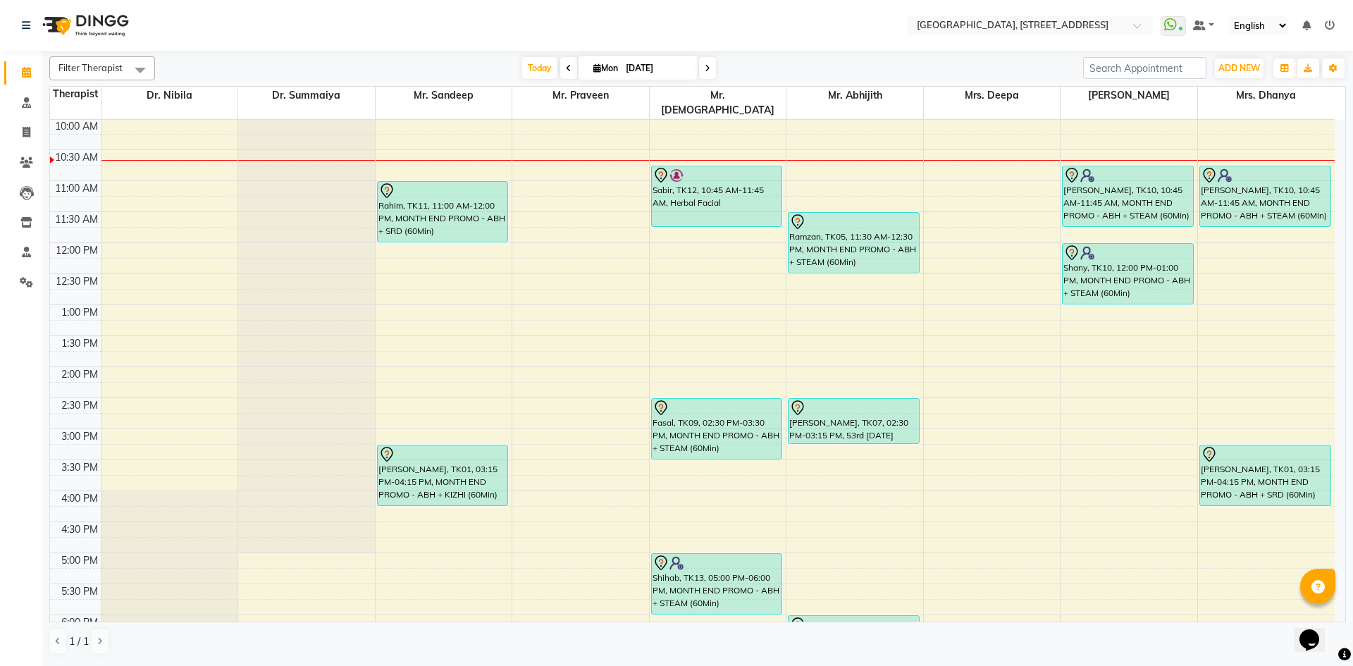
scroll to position [0, 0]
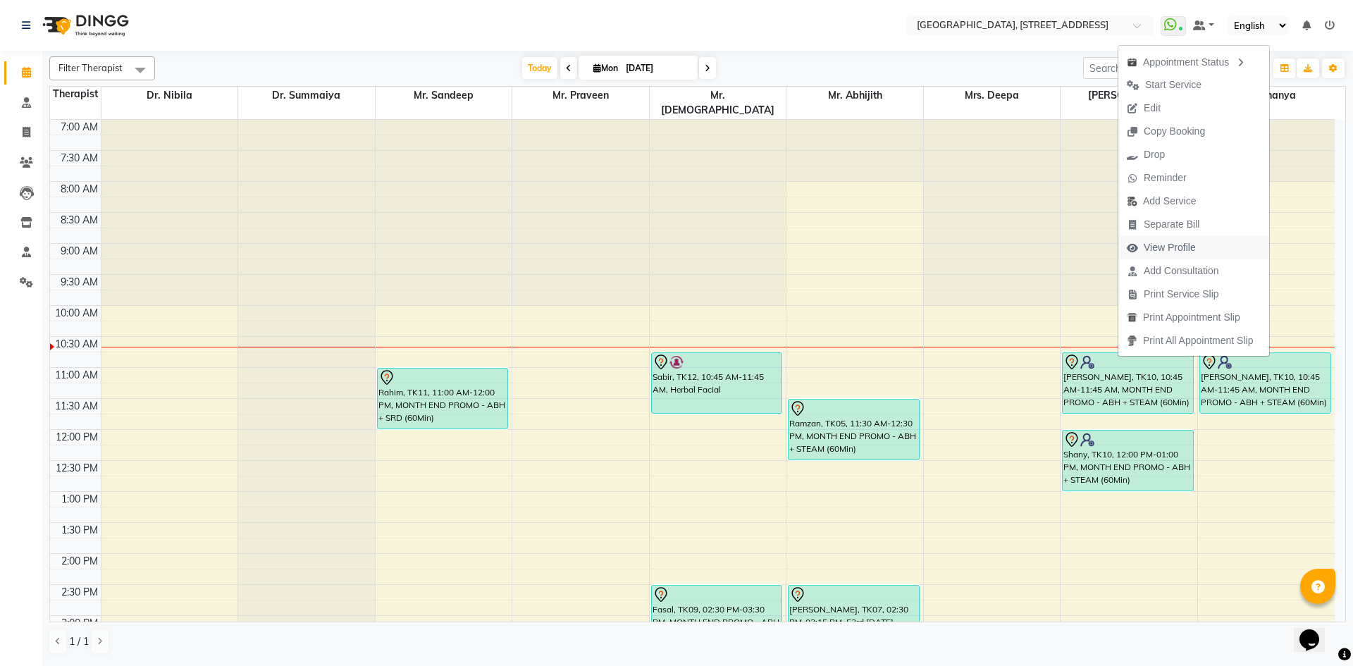
click at [1184, 242] on span "View Profile" at bounding box center [1170, 247] width 52 height 15
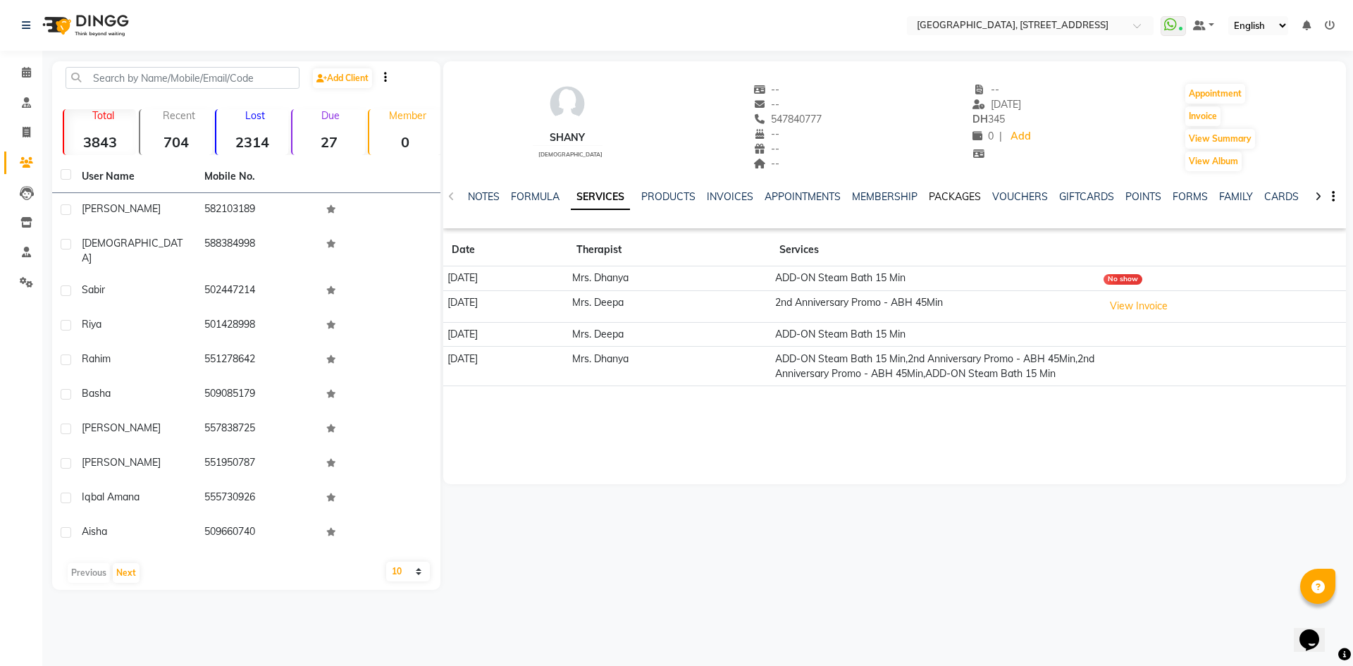
click at [951, 195] on link "PACKAGES" at bounding box center [955, 196] width 52 height 13
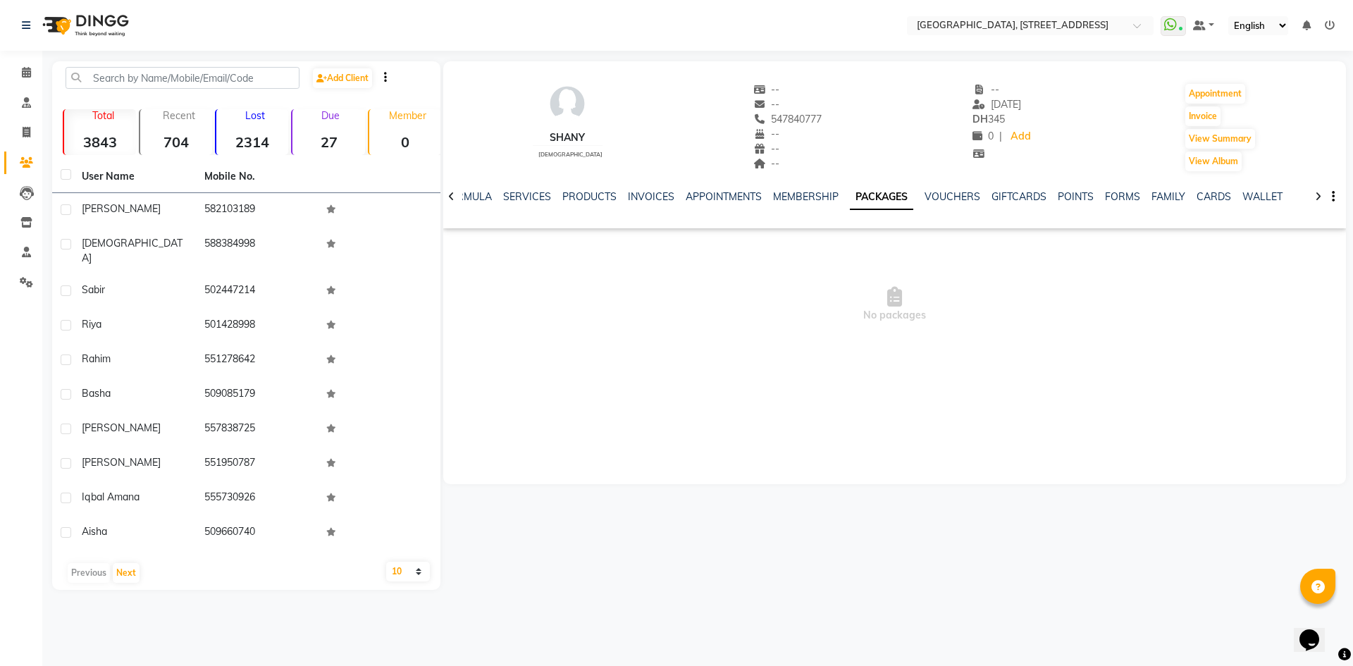
click at [546, 197] on ul "NOTES FORMULA SERVICES PRODUCTS INVOICES APPOINTMENTS MEMBERSHIP PACKAGES VOUCH…" at bounding box center [847, 197] width 894 height 15
click at [523, 204] on div "SERVICES" at bounding box center [527, 197] width 48 height 15
click at [529, 199] on link "SERVICES" at bounding box center [527, 196] width 48 height 13
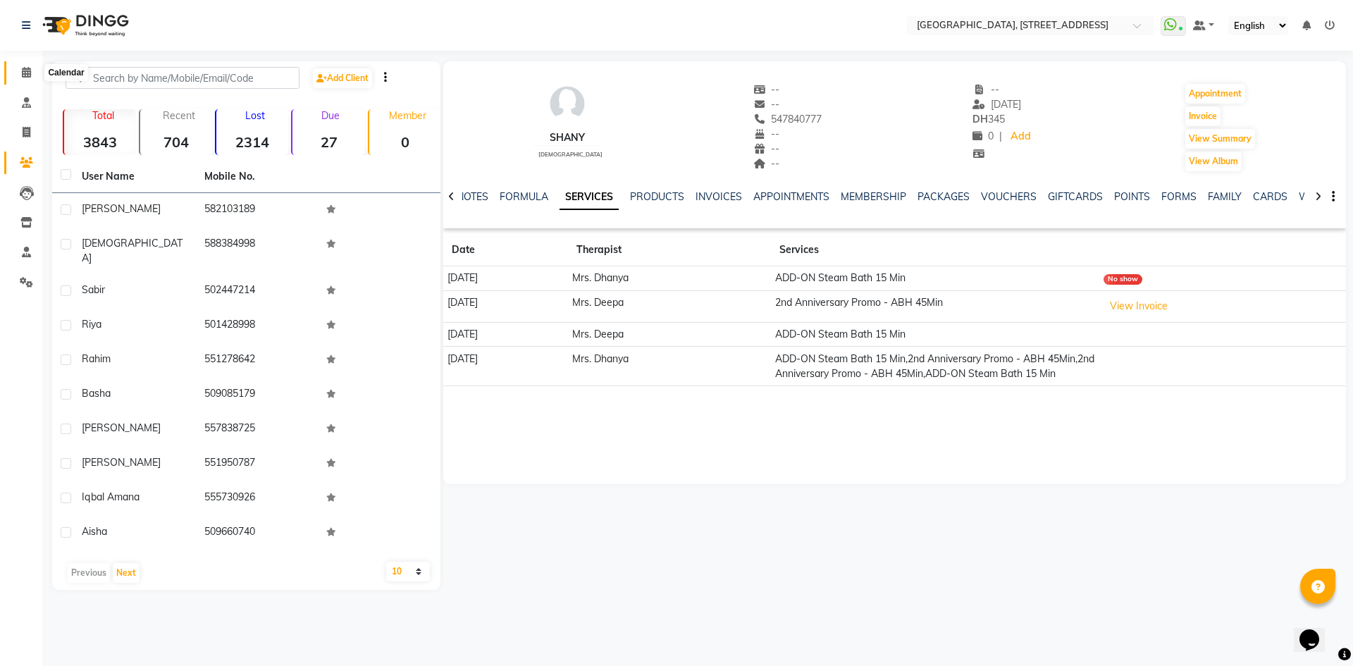
click at [27, 68] on icon at bounding box center [26, 72] width 9 height 11
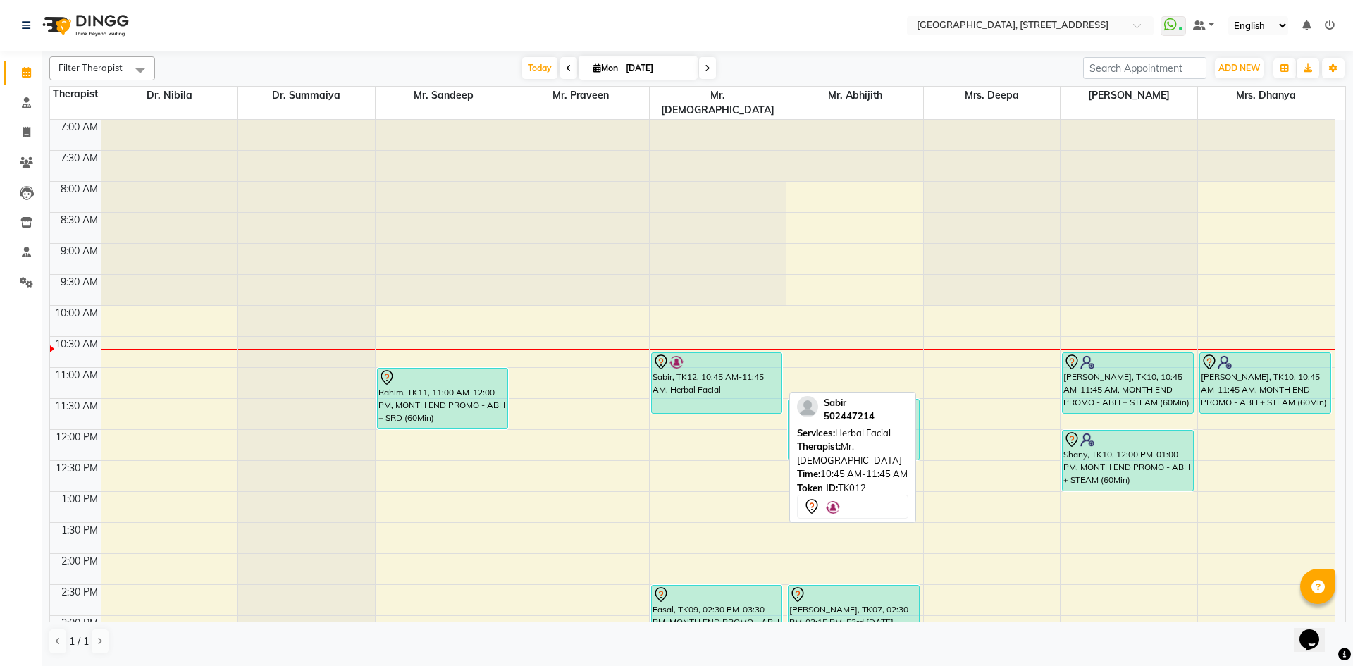
click at [717, 362] on div "Sabir, TK12, 10:45 AM-11:45 AM, Herbal Facial" at bounding box center [717, 383] width 130 height 60
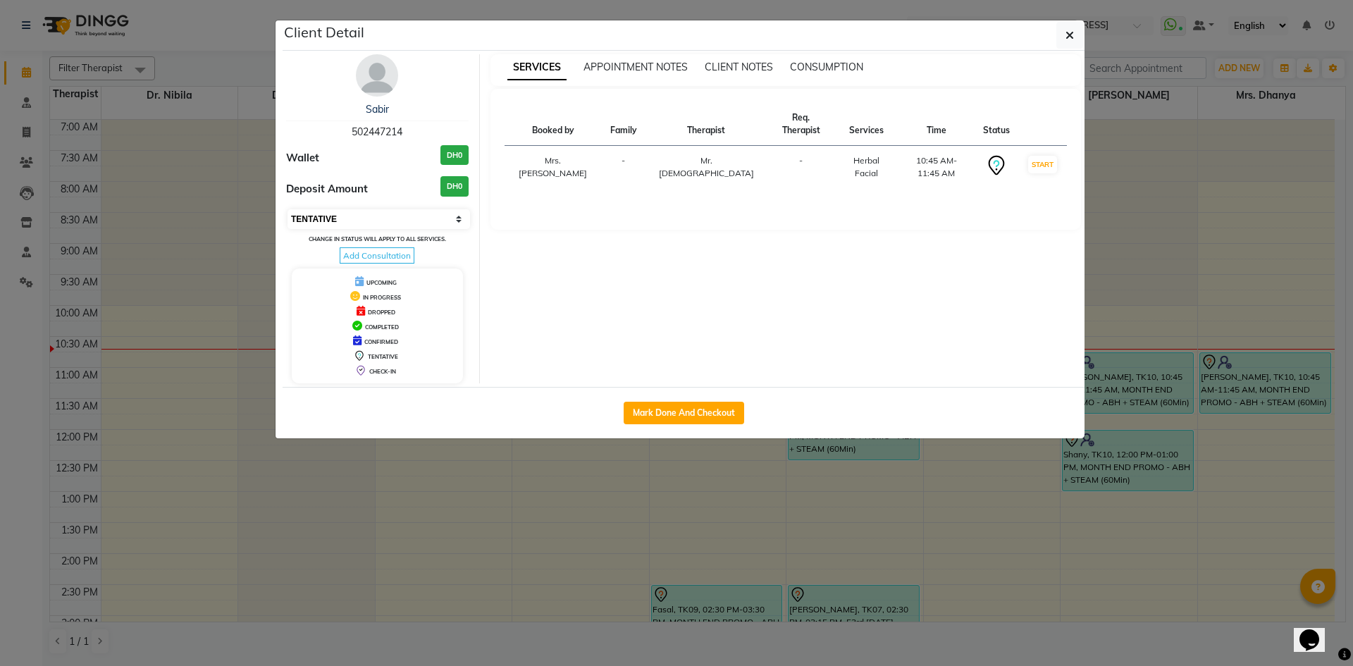
click at [457, 216] on select "Select IN SERVICE CONFIRMED TENTATIVE CHECK IN MARK DONE DROPPED UPCOMING" at bounding box center [379, 219] width 183 height 20
select select "3"
click at [288, 209] on select "Select IN SERVICE CONFIRMED TENTATIVE CHECK IN MARK DONE DROPPED UPCOMING" at bounding box center [379, 219] width 183 height 20
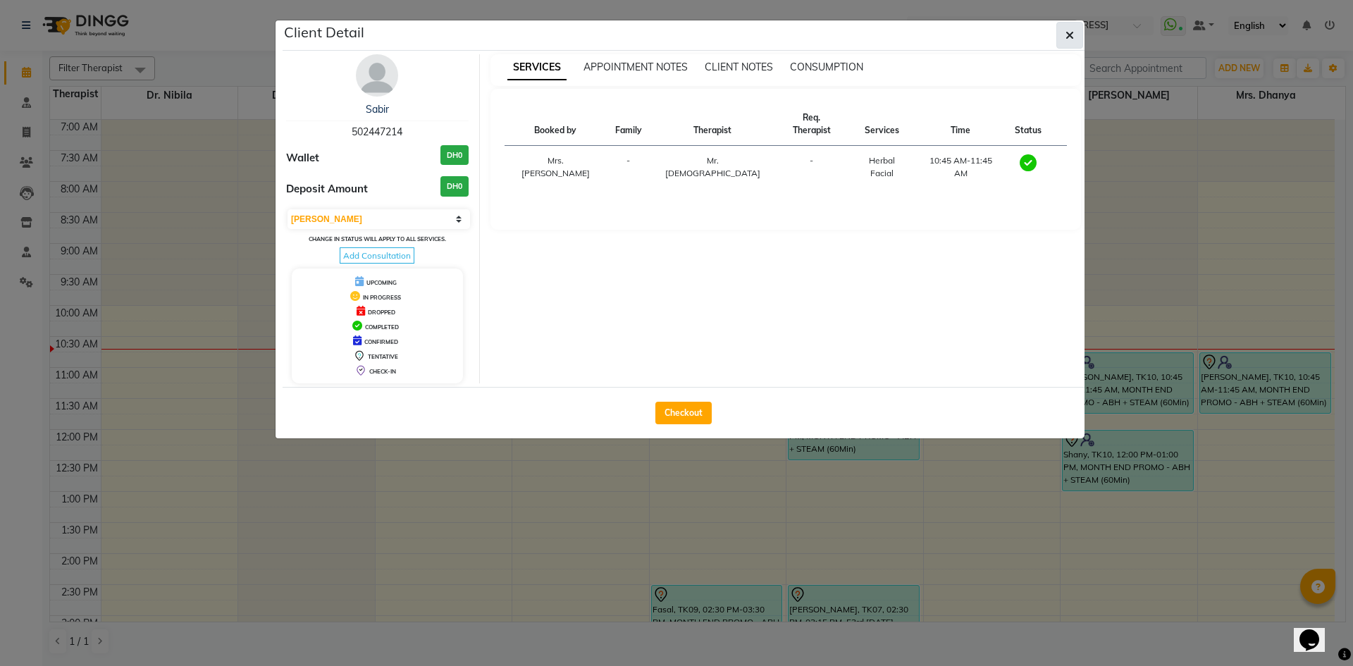
click at [1081, 40] on button "button" at bounding box center [1069, 35] width 27 height 27
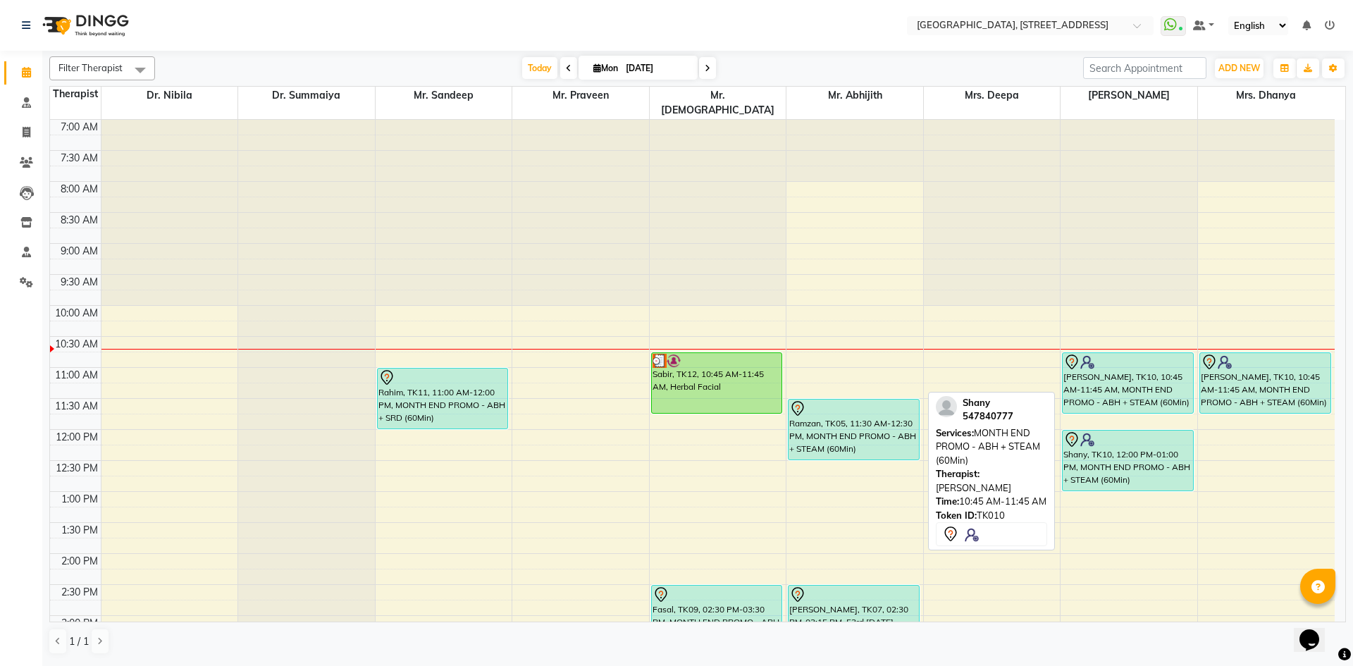
click at [1091, 361] on div "[PERSON_NAME], TK10, 10:45 AM-11:45 AM, MONTH END PROMO - ABH + STEAM (60Min)" at bounding box center [1128, 383] width 130 height 60
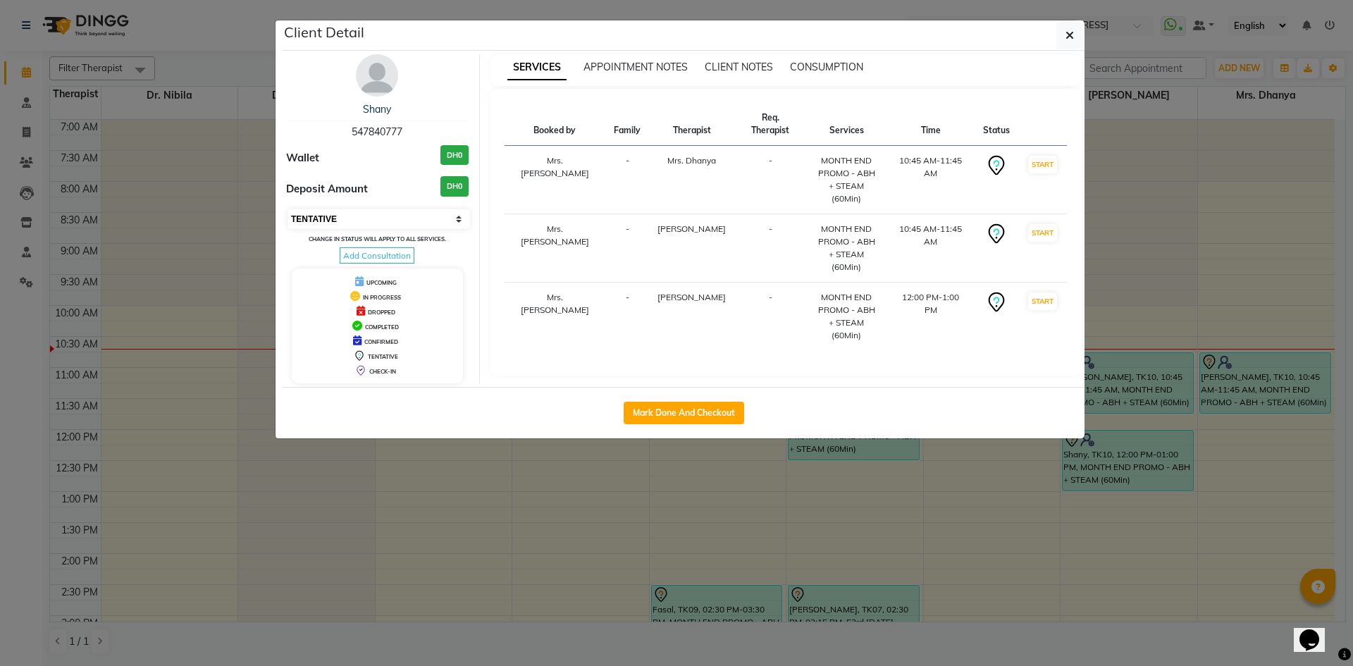
click at [438, 217] on select "Select IN SERVICE CONFIRMED TENTATIVE CHECK IN MARK DONE DROPPED UPCOMING" at bounding box center [379, 219] width 183 height 20
click at [288, 209] on select "Select IN SERVICE CONFIRMED TENTATIVE CHECK IN MARK DONE DROPPED UPCOMING" at bounding box center [379, 219] width 183 height 20
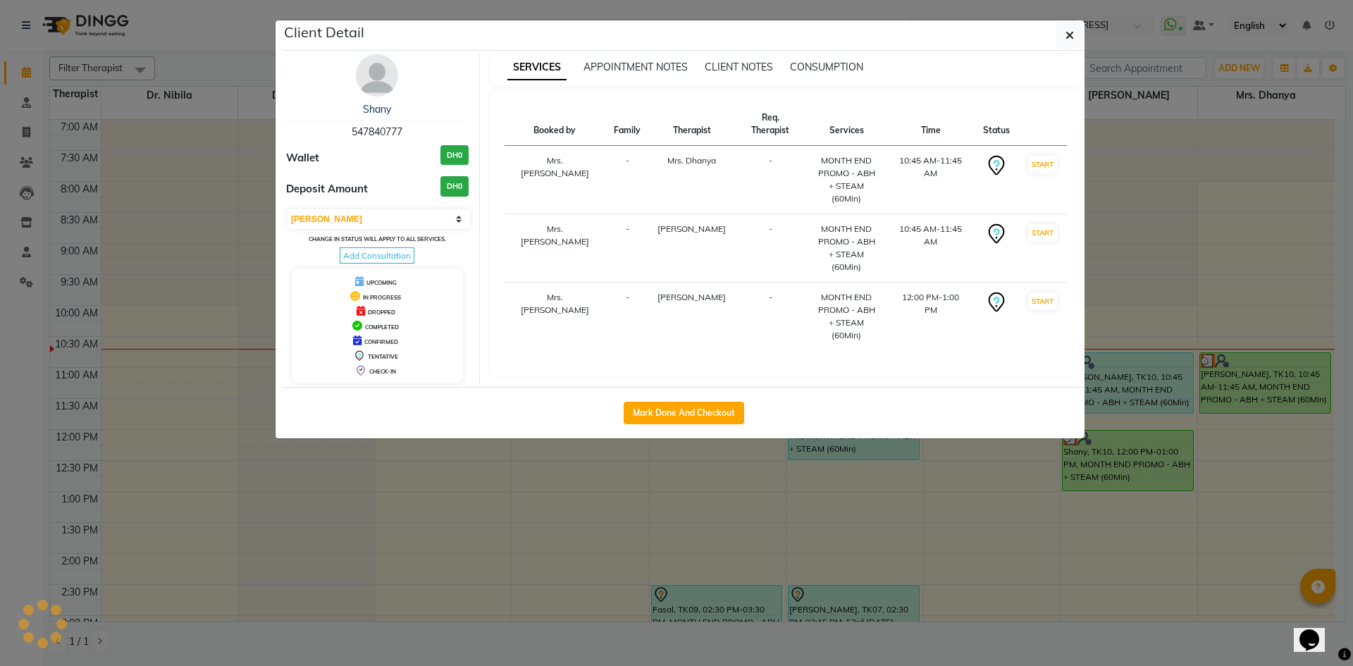
select select "select"
click at [1076, 44] on button "button" at bounding box center [1069, 35] width 27 height 27
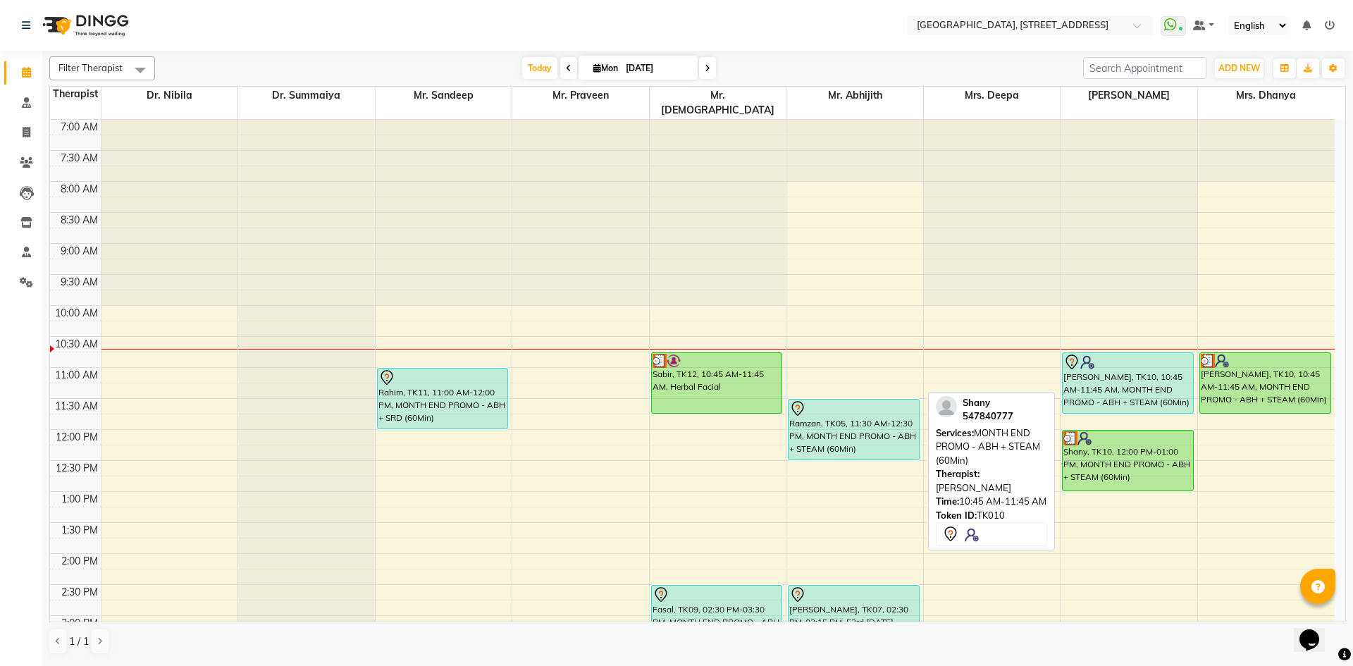
click at [1161, 364] on div "[PERSON_NAME], TK10, 10:45 AM-11:45 AM, MONTH END PROMO - ABH + STEAM (60Min)" at bounding box center [1128, 383] width 130 height 60
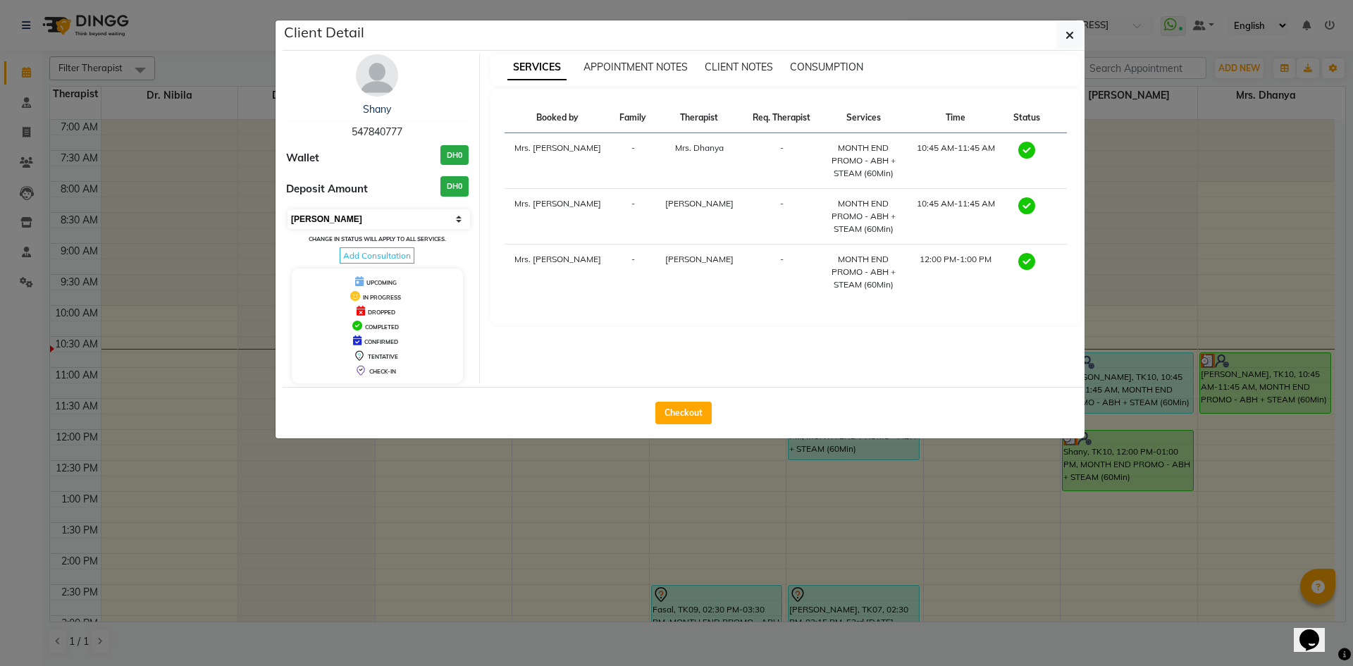
click at [457, 216] on select "Select MARK DONE UPCOMING" at bounding box center [379, 219] width 183 height 20
select select "5"
click at [288, 209] on select "Select MARK DONE UPCOMING" at bounding box center [379, 219] width 183 height 20
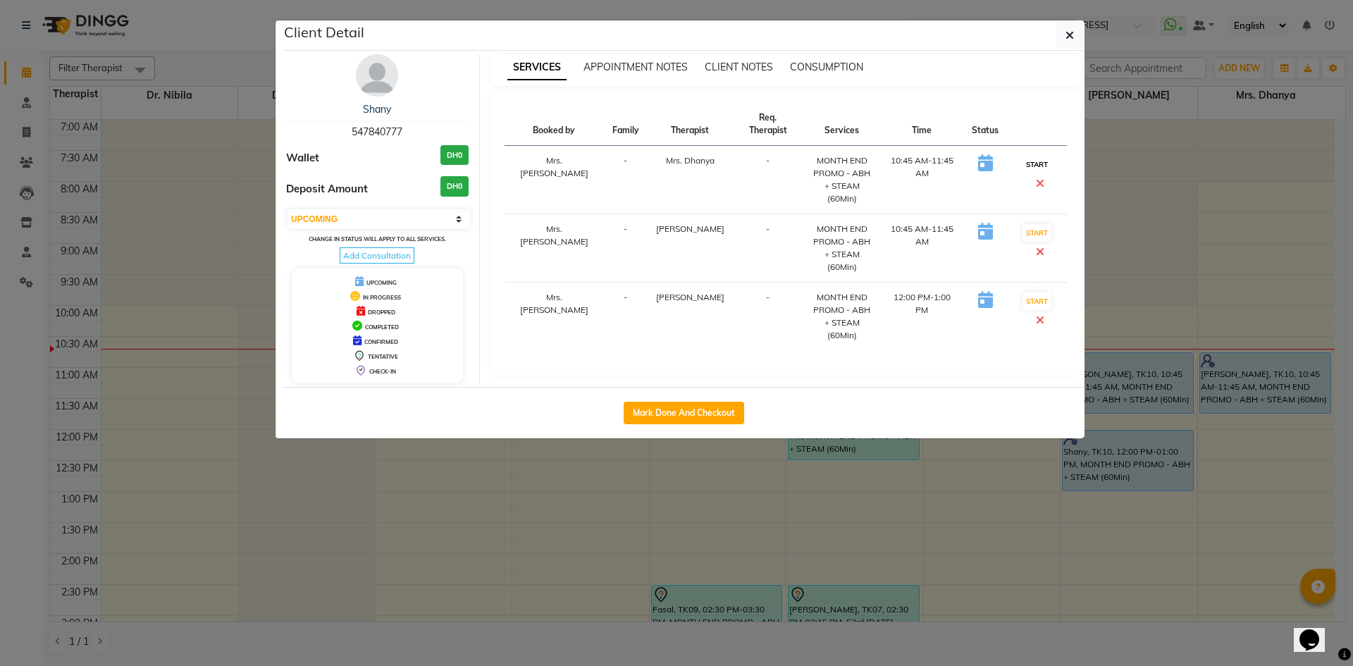
click at [1023, 156] on button "START" at bounding box center [1037, 165] width 29 height 18
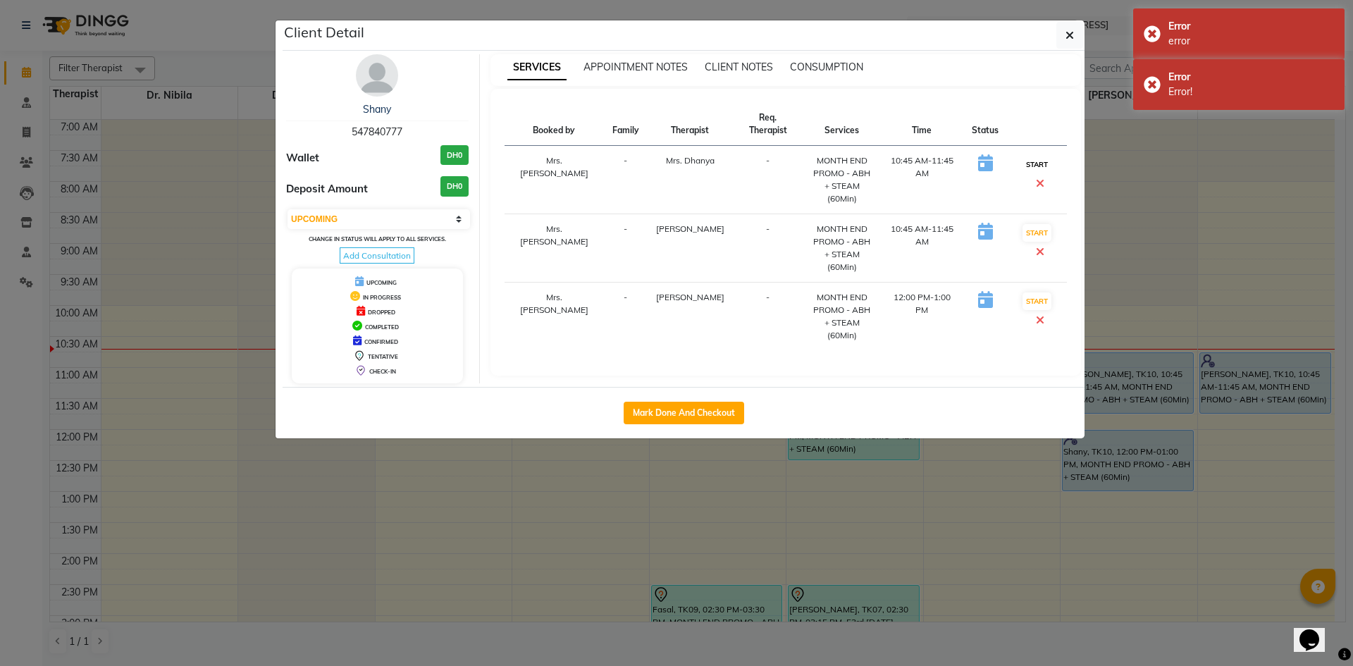
click at [1025, 156] on button "START" at bounding box center [1037, 165] width 29 height 18
click at [1063, 38] on button "button" at bounding box center [1069, 35] width 27 height 27
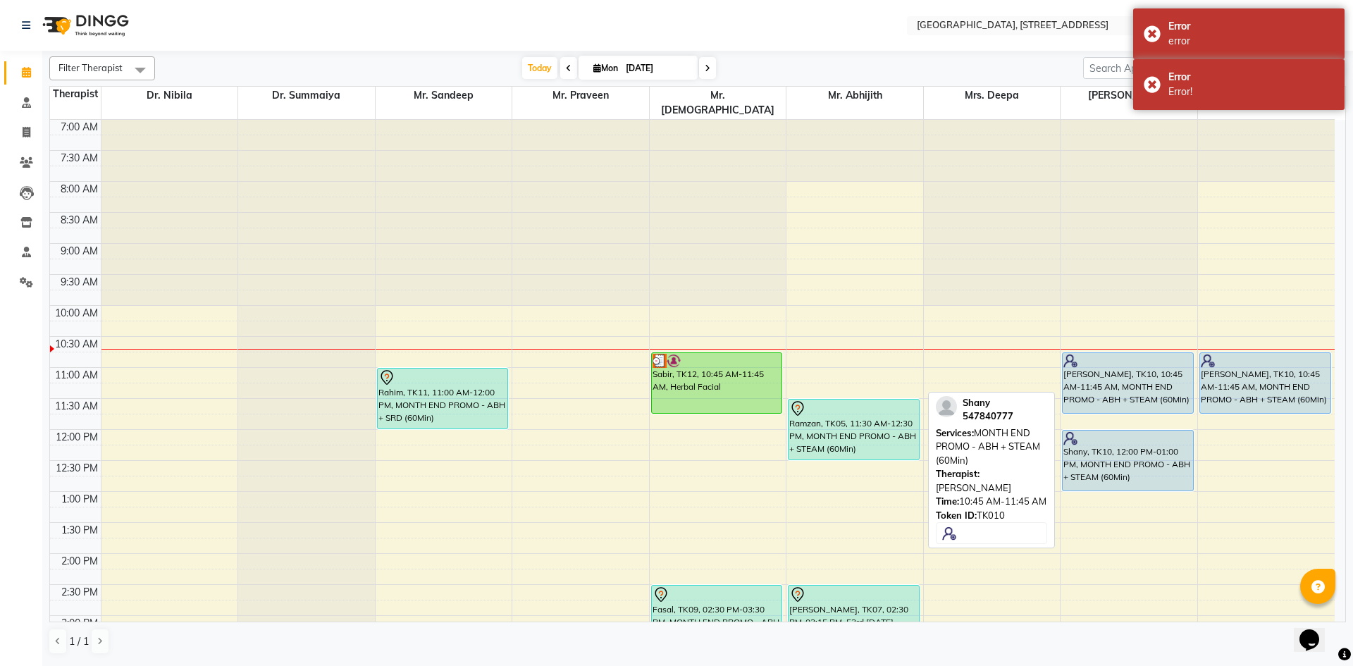
click at [1097, 372] on div "[PERSON_NAME], TK10, 10:45 AM-11:45 AM, MONTH END PROMO - ABH + STEAM (60Min)" at bounding box center [1128, 383] width 130 height 60
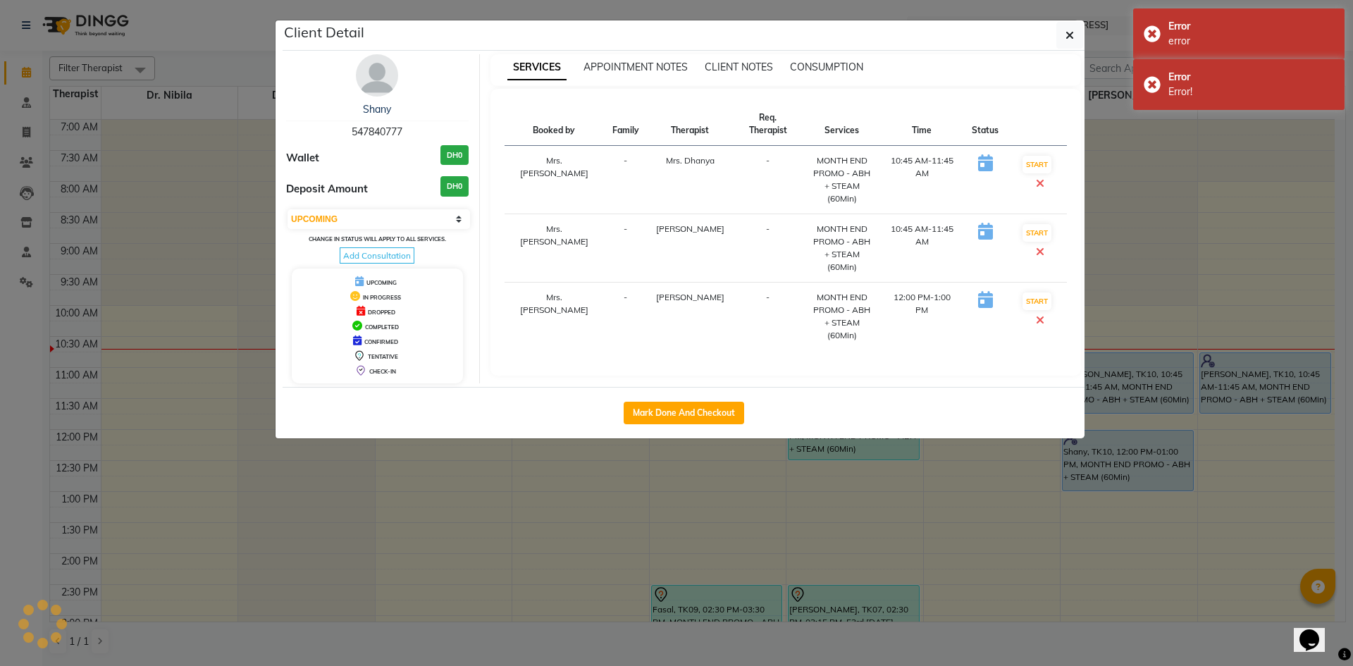
select select "select"
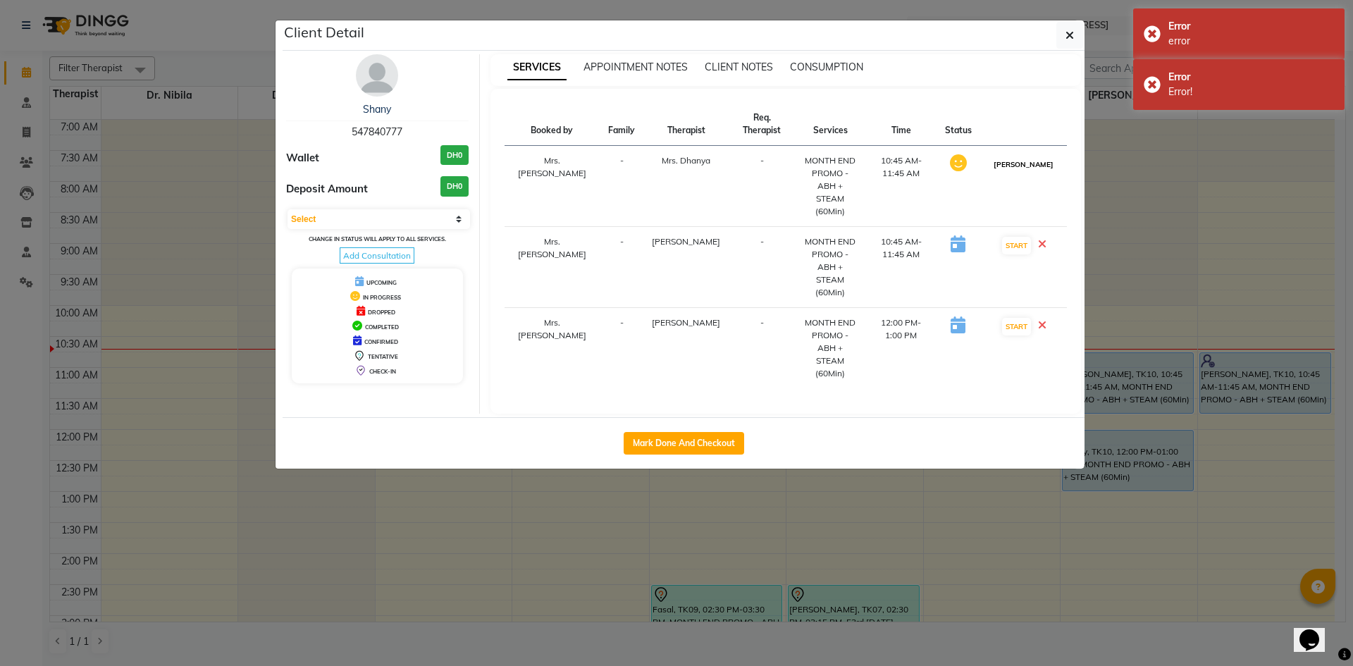
click at [1047, 156] on button "[PERSON_NAME]" at bounding box center [1023, 165] width 67 height 18
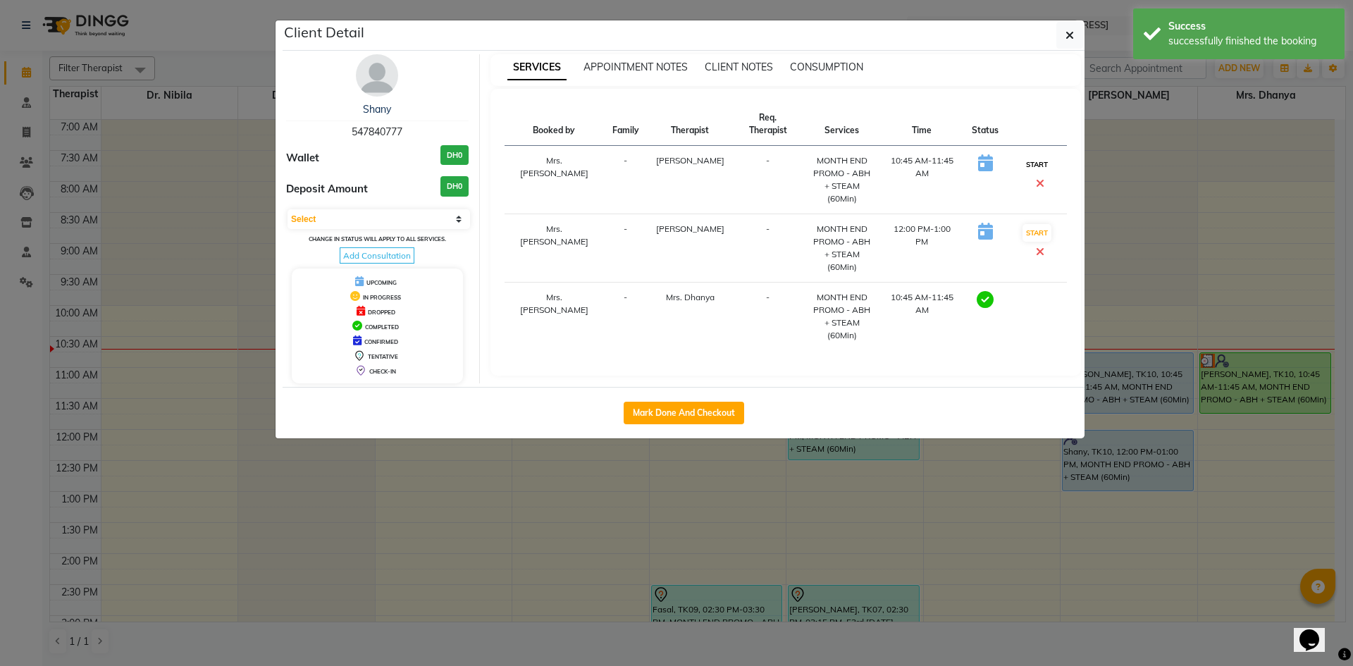
click at [1032, 156] on button "START" at bounding box center [1037, 165] width 29 height 18
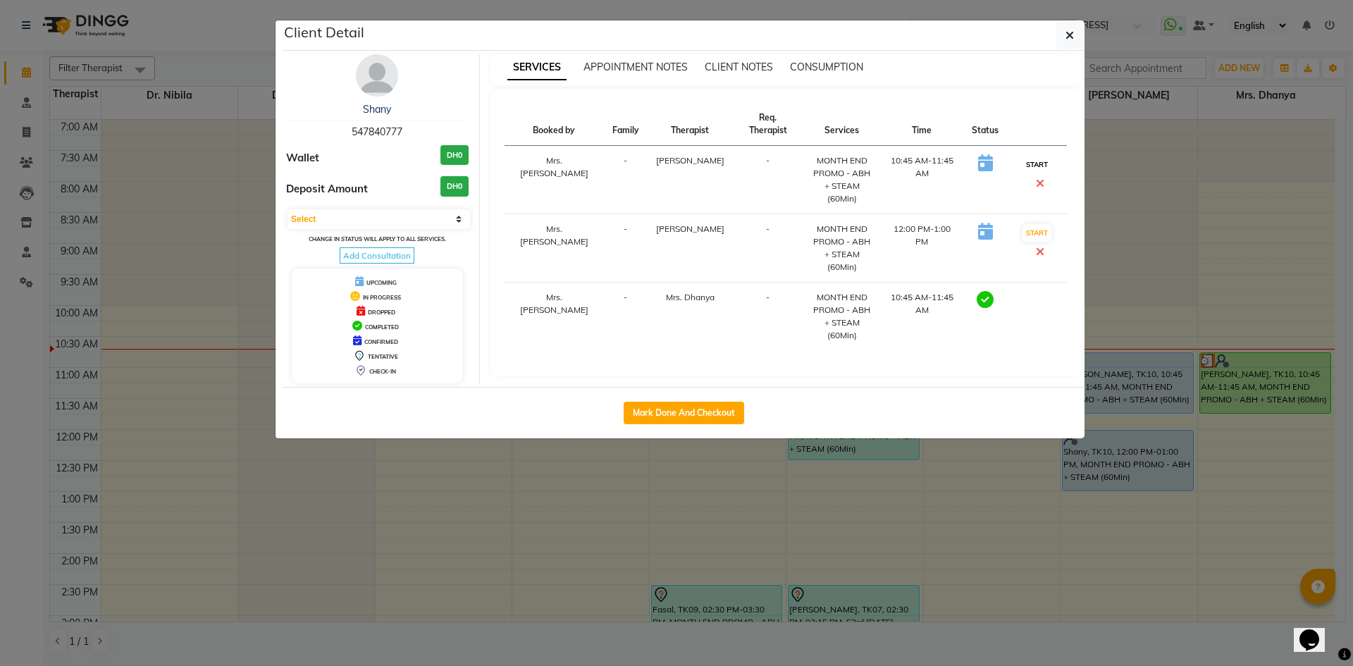
click at [1027, 156] on button "START" at bounding box center [1037, 165] width 29 height 18
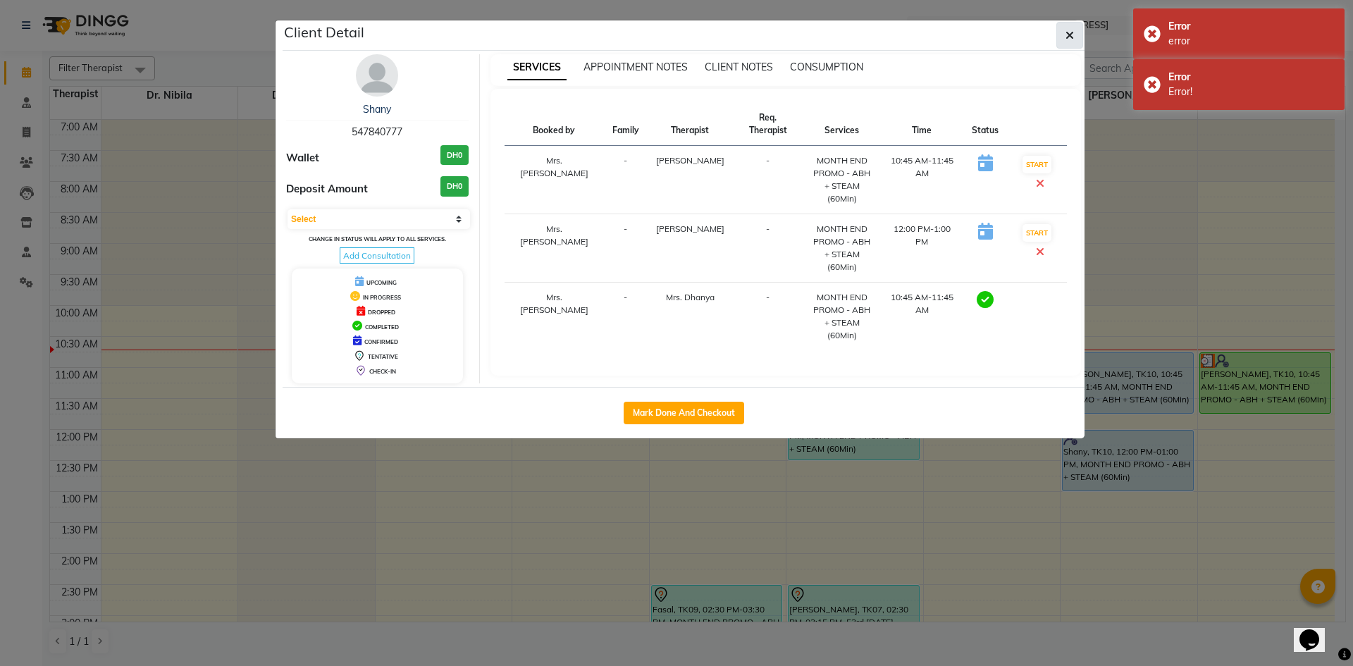
click at [1075, 44] on button "button" at bounding box center [1069, 35] width 27 height 27
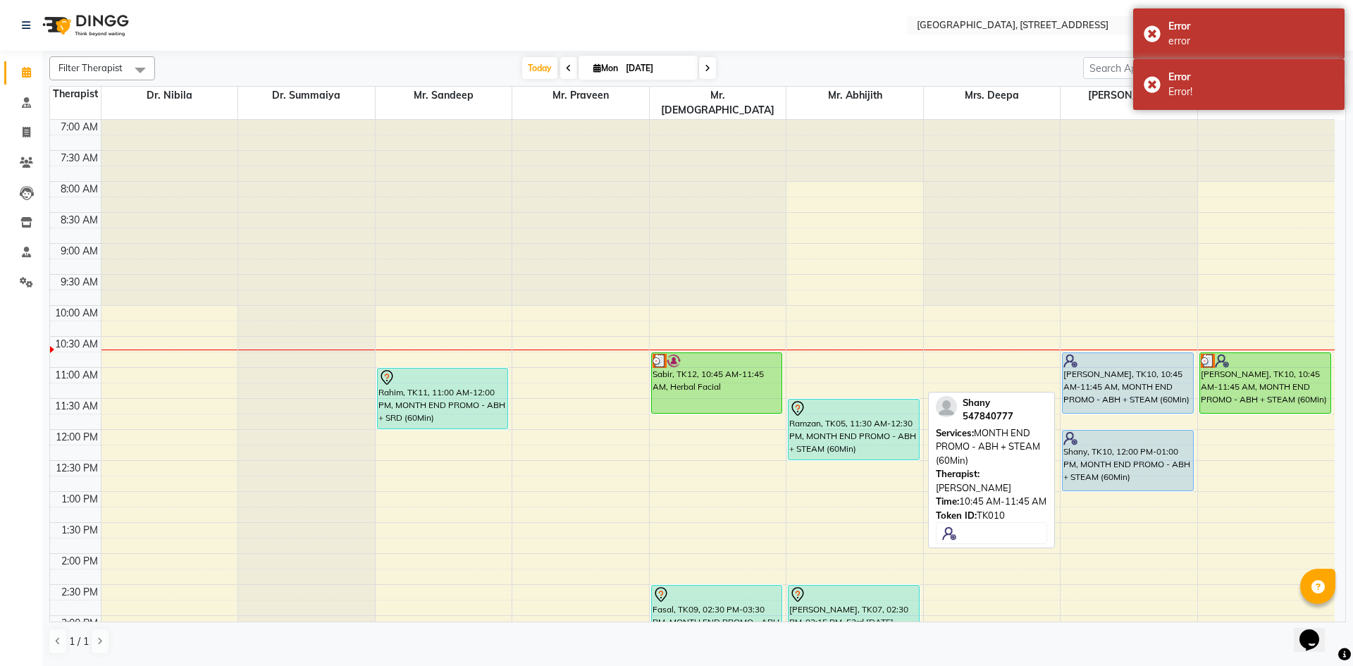
click at [1123, 361] on div "[PERSON_NAME], TK10, 10:45 AM-11:45 AM, MONTH END PROMO - ABH + STEAM (60Min)" at bounding box center [1128, 383] width 130 height 60
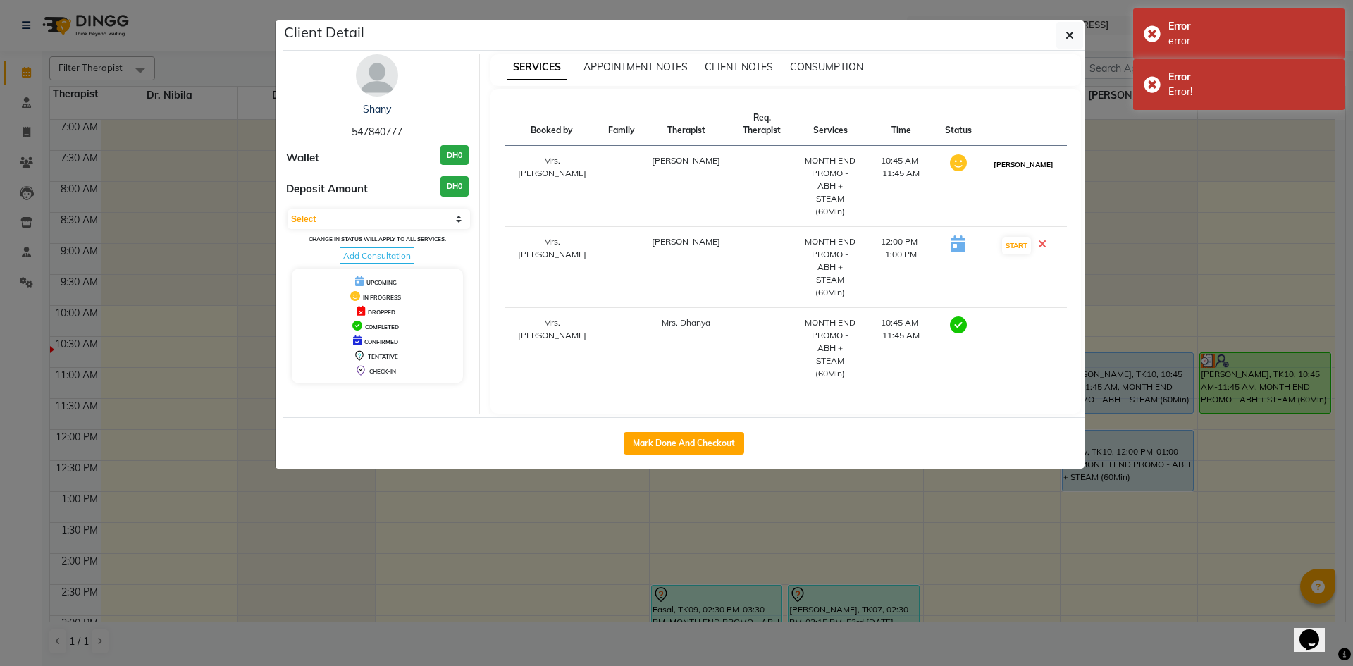
click at [1020, 158] on button "[PERSON_NAME]" at bounding box center [1023, 165] width 67 height 18
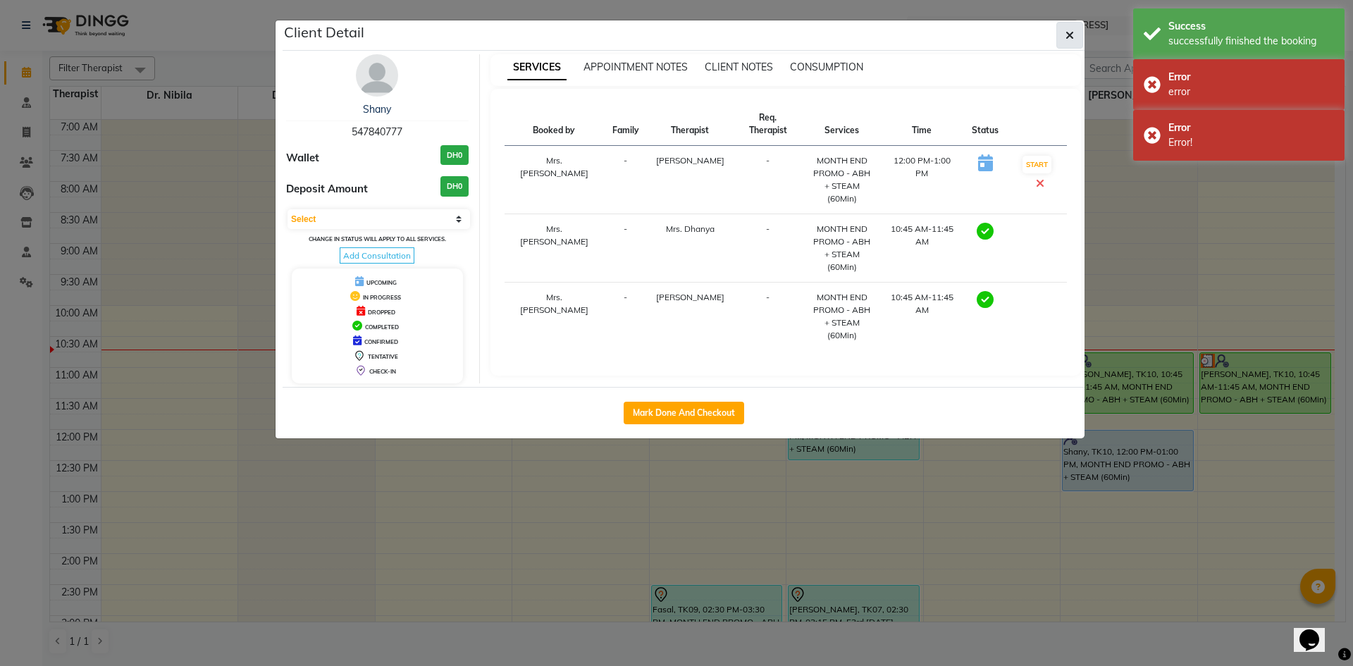
click at [1068, 39] on icon "button" at bounding box center [1070, 35] width 8 height 11
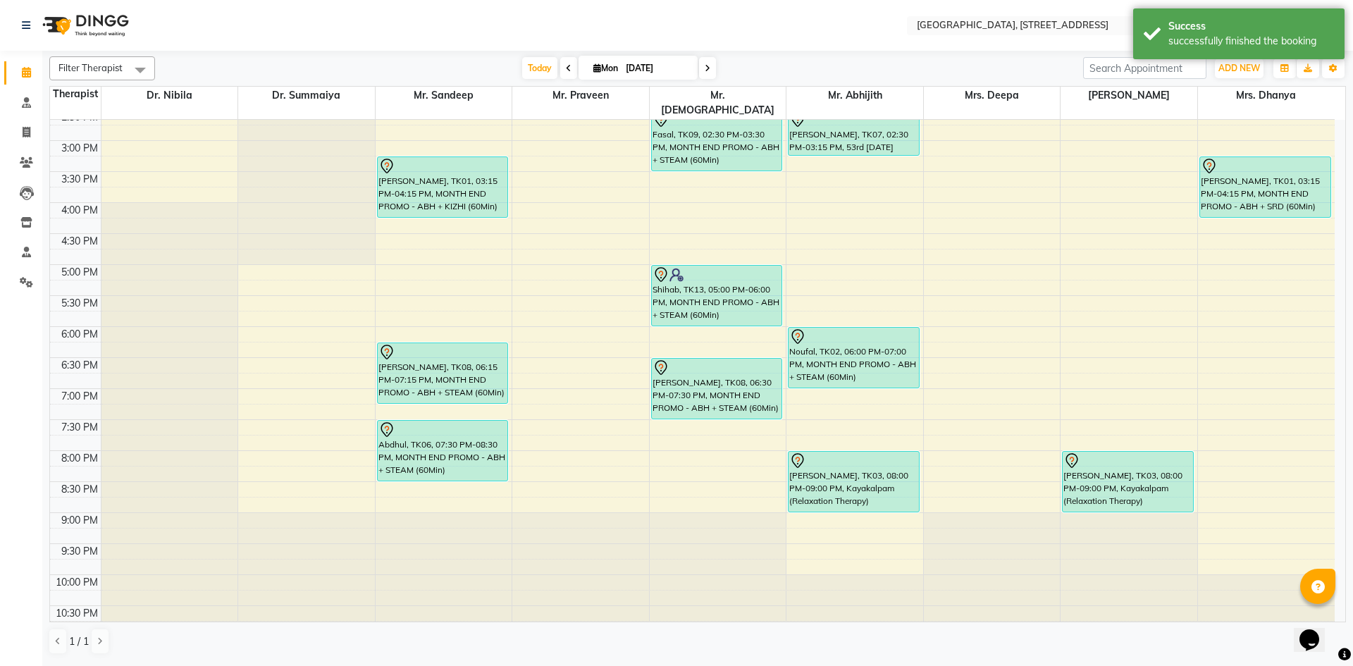
scroll to position [216, 0]
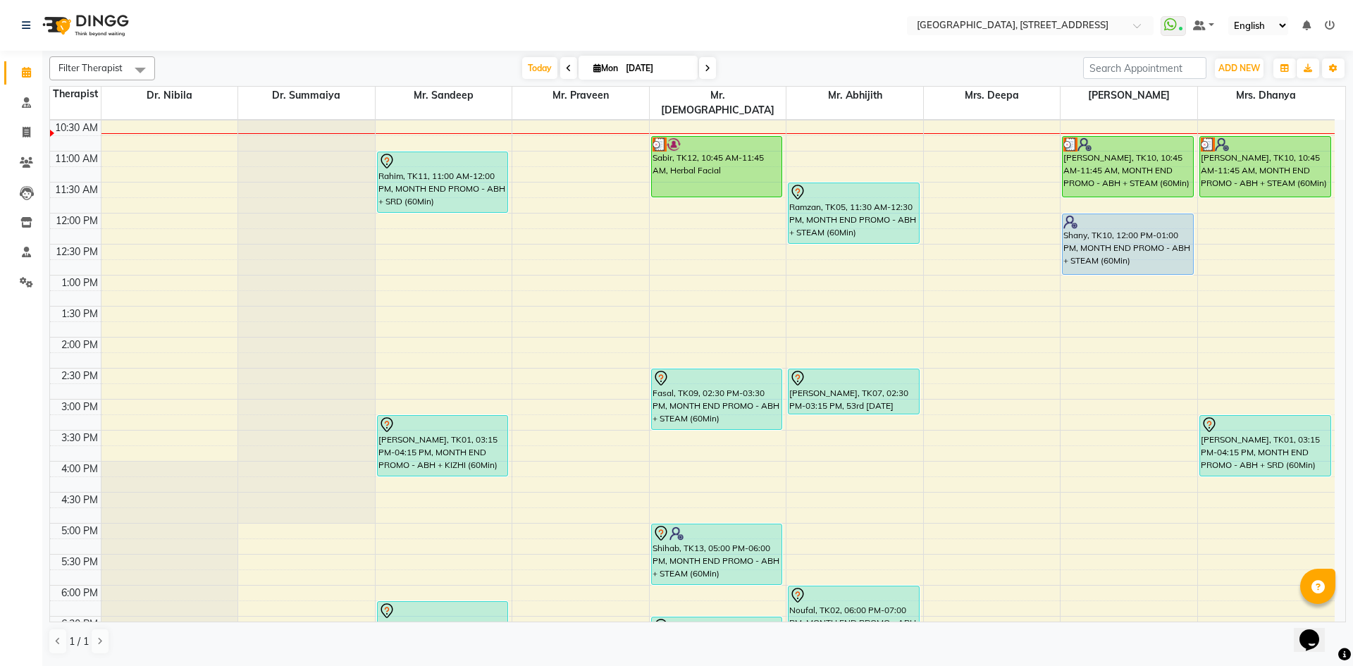
click at [594, 70] on icon at bounding box center [597, 67] width 8 height 9
select select "9"
select select "2025"
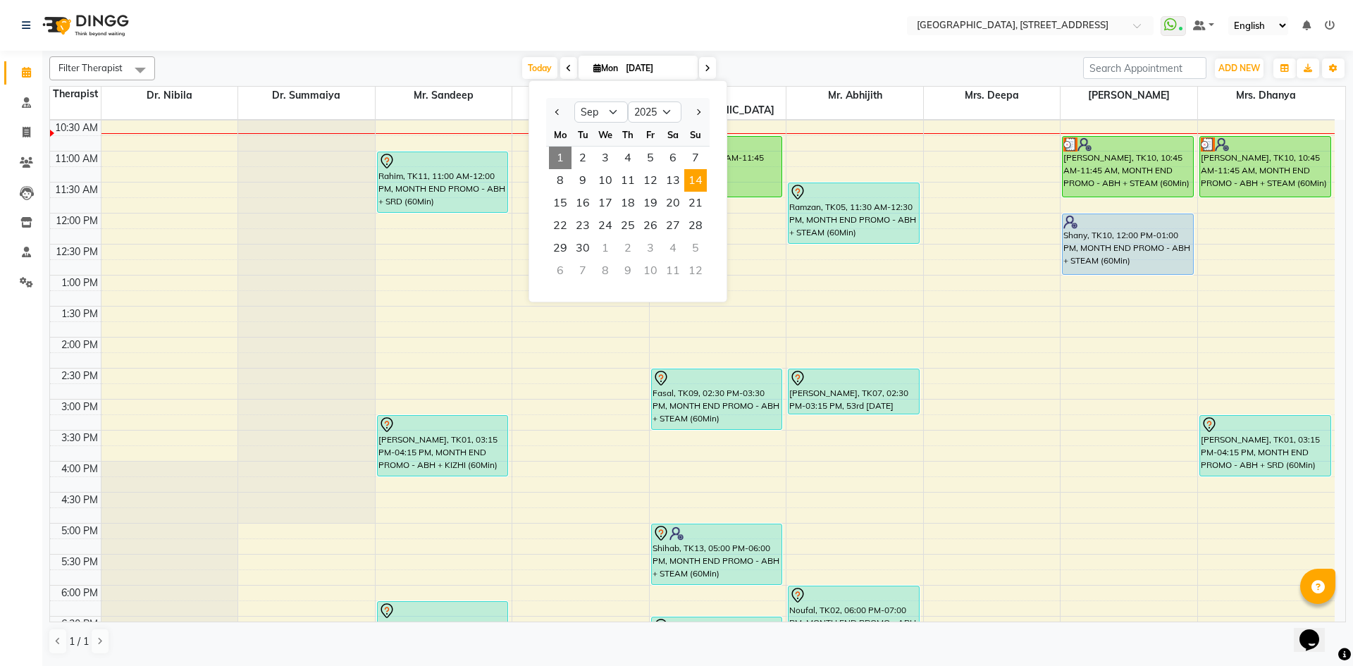
click at [692, 179] on span "14" at bounding box center [695, 180] width 23 height 23
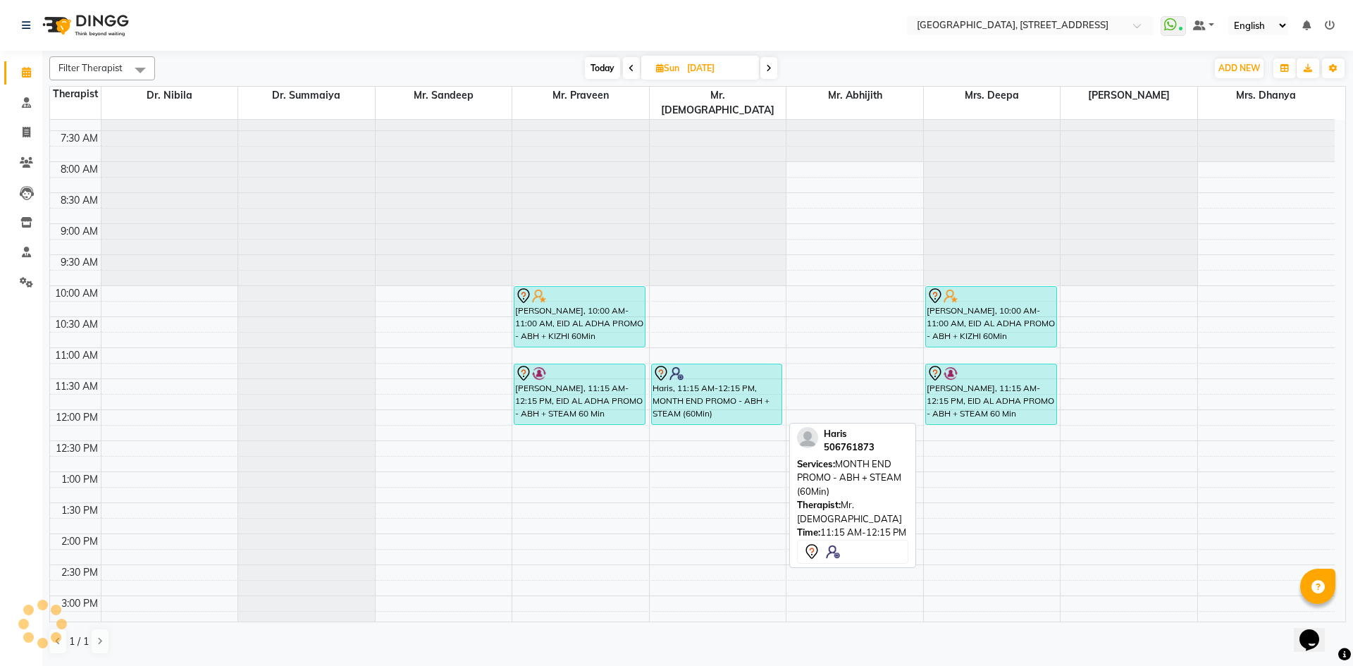
scroll to position [0, 0]
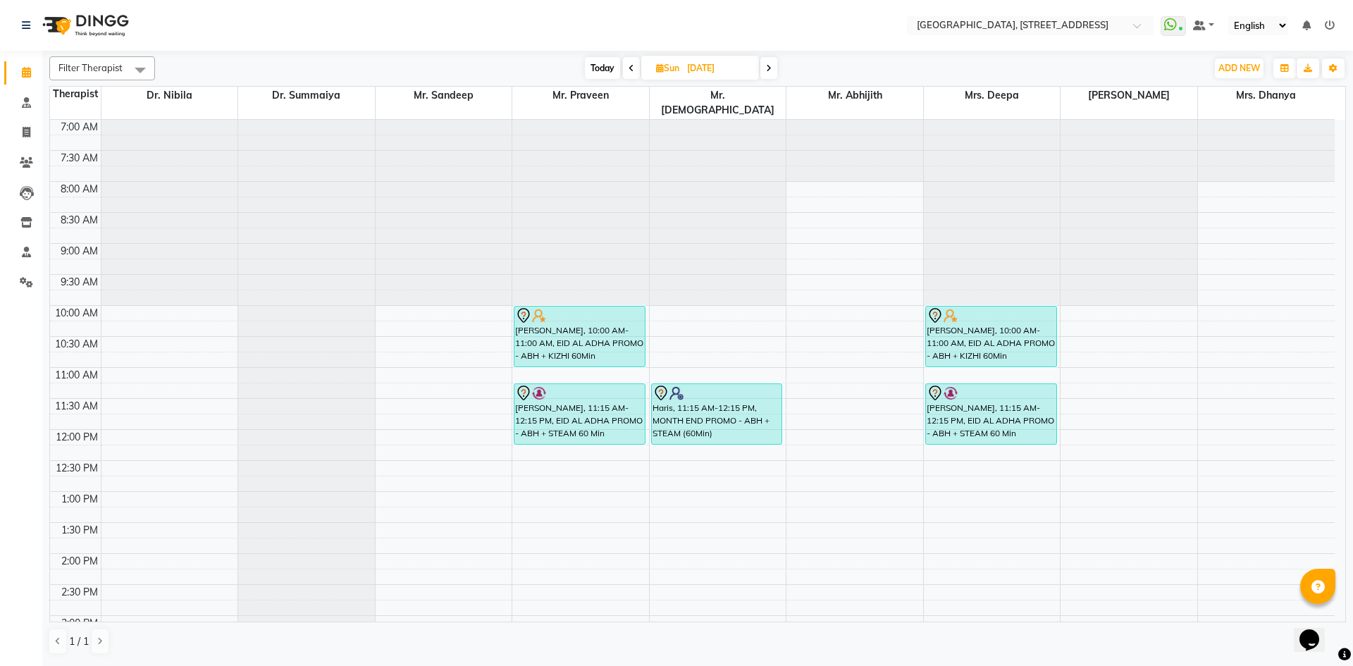
click at [617, 71] on span "Today" at bounding box center [602, 68] width 35 height 22
type input "[DATE]"
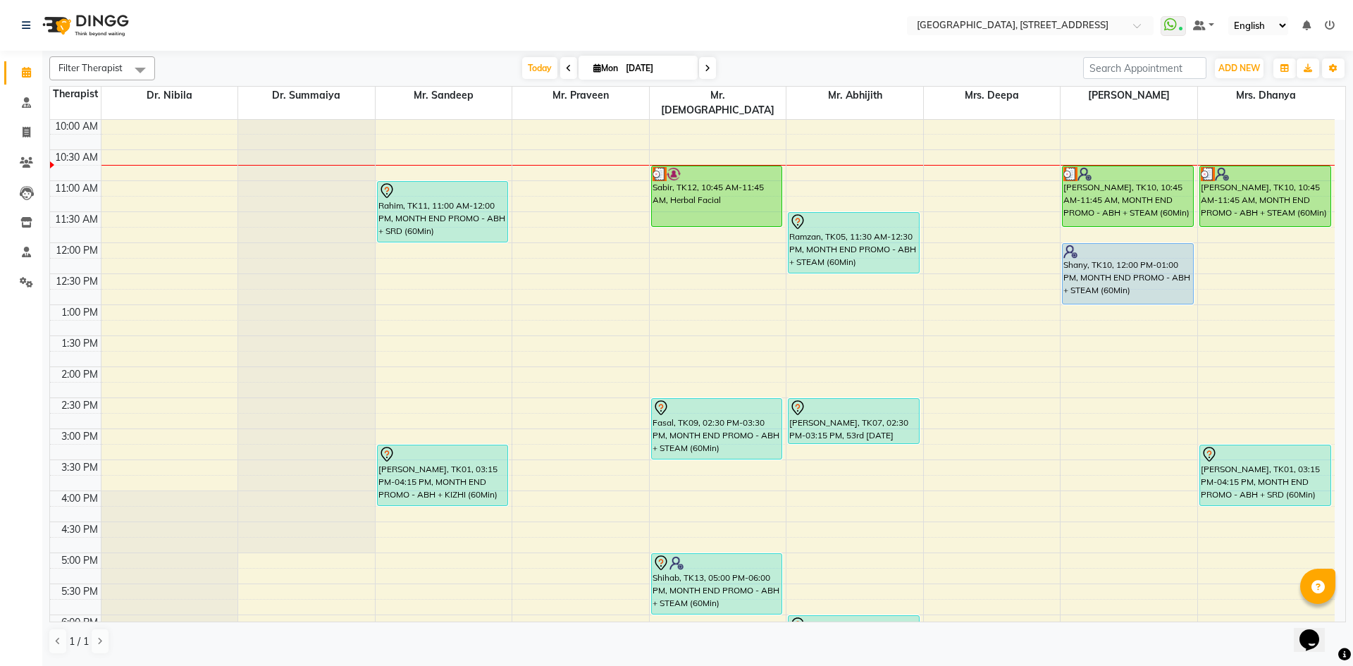
scroll to position [445, 0]
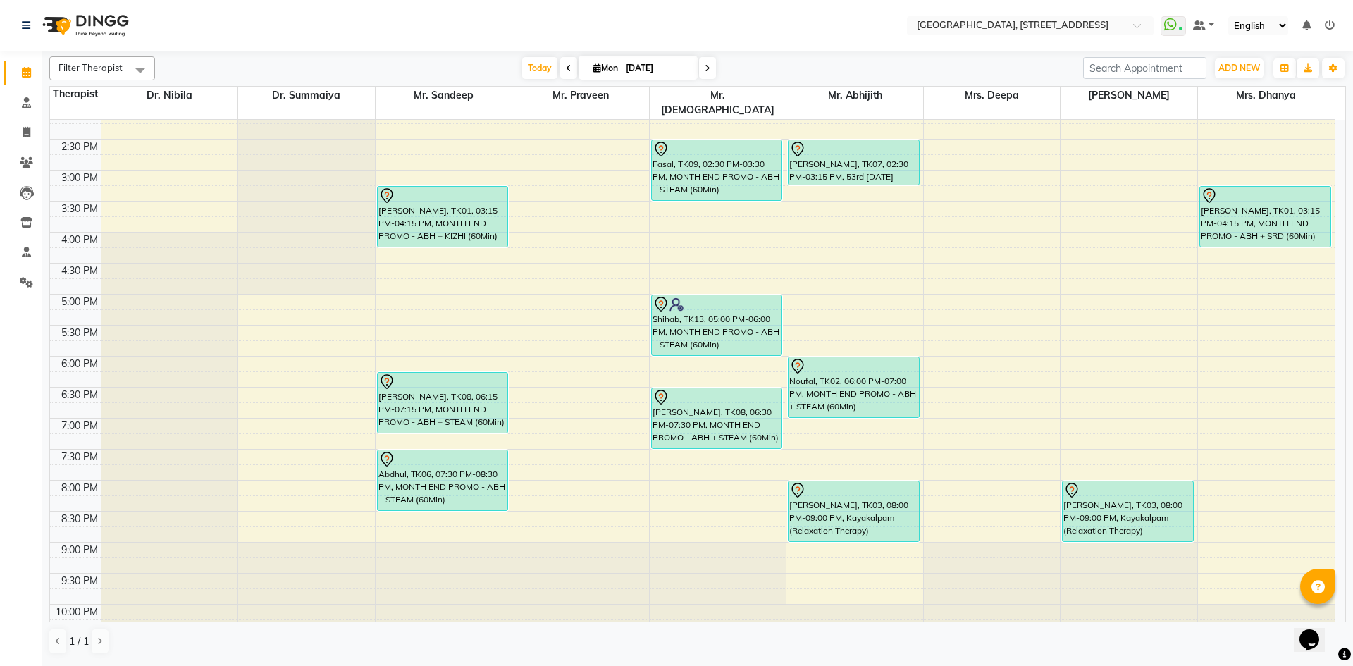
click at [799, 226] on div "7:00 AM 7:30 AM 8:00 AM 8:30 AM 9:00 AM 9:30 AM 10:00 AM 10:30 AM 11:00 AM 11:3…" at bounding box center [692, 170] width 1285 height 992
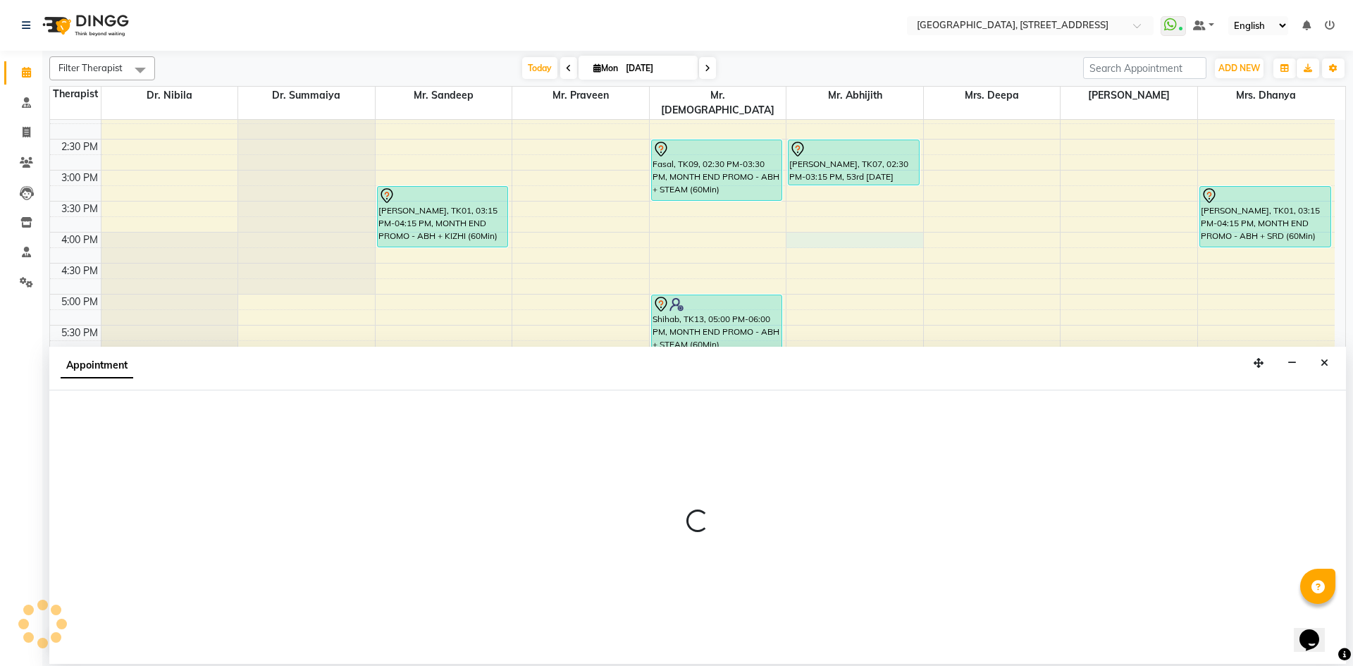
select select "65324"
select select "960"
select select "tentative"
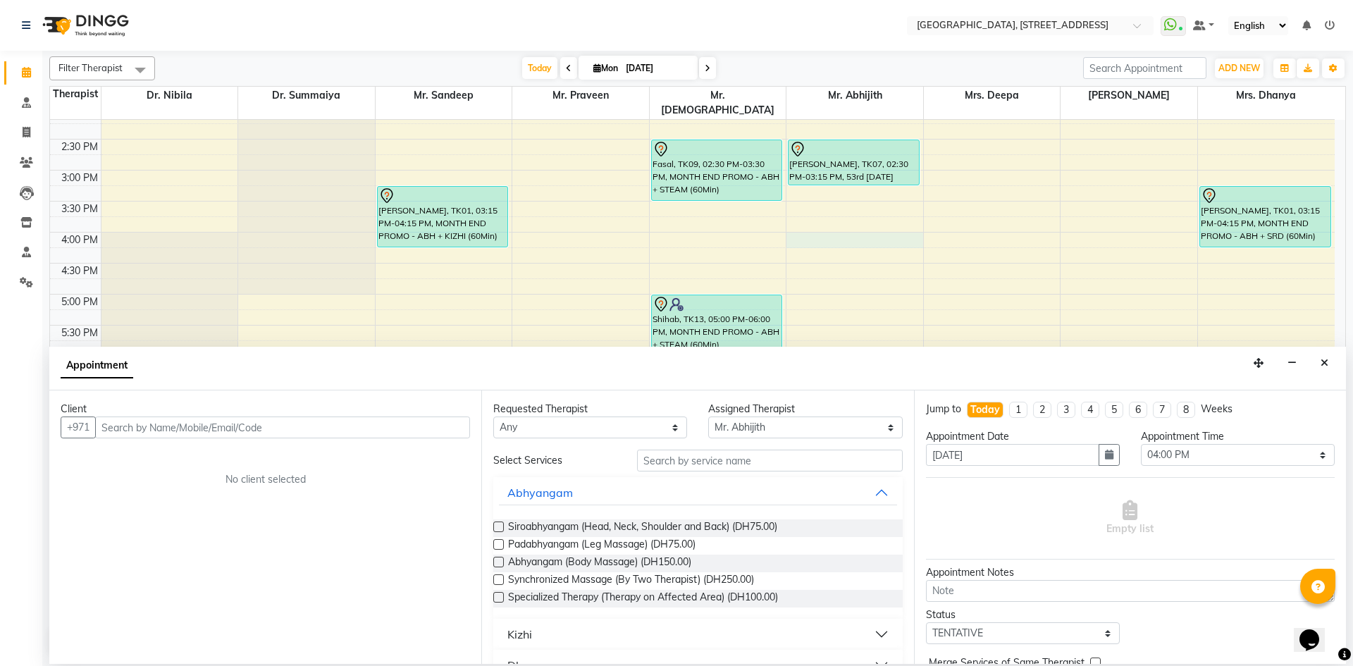
click at [392, 430] on input "text" at bounding box center [282, 427] width 375 height 22
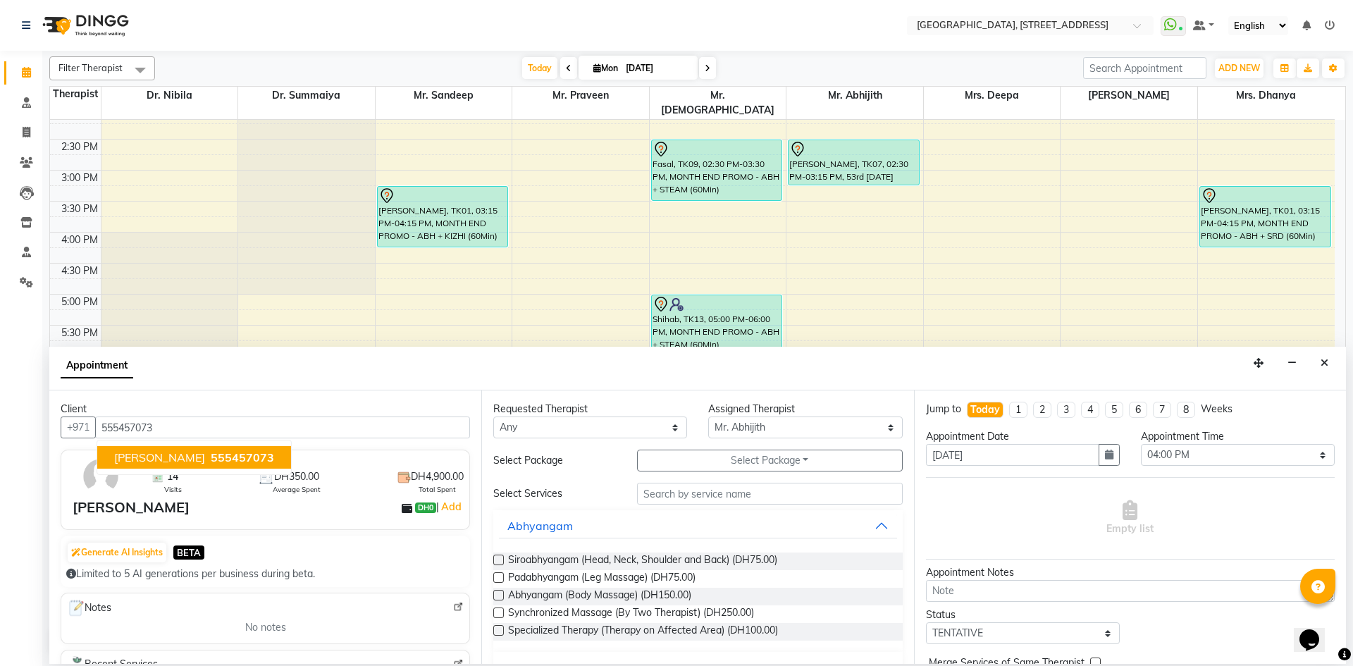
click at [211, 452] on span "555457073" at bounding box center [242, 457] width 63 height 14
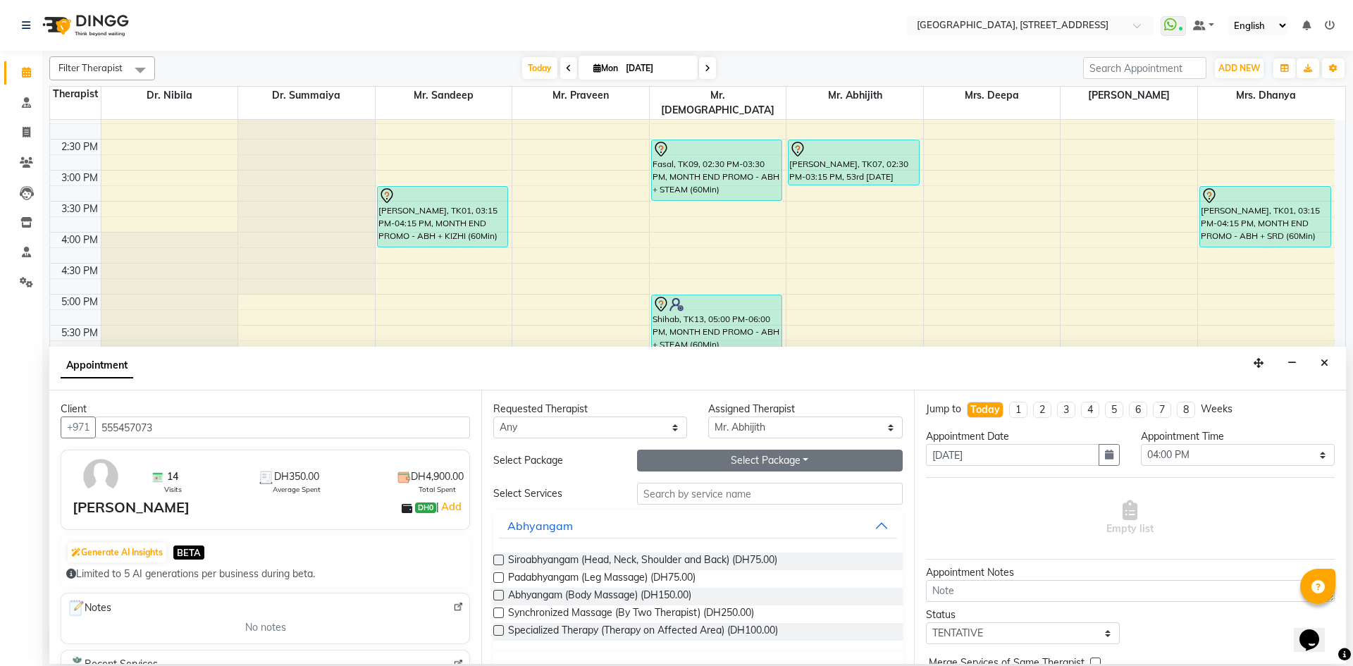
type input "555457073"
click at [715, 462] on button "Select Package Toggle Dropdown" at bounding box center [770, 461] width 266 height 22
click at [720, 509] on li "2024 - SPL PKG 24+2Free (60Min)" at bounding box center [739, 510] width 203 height 20
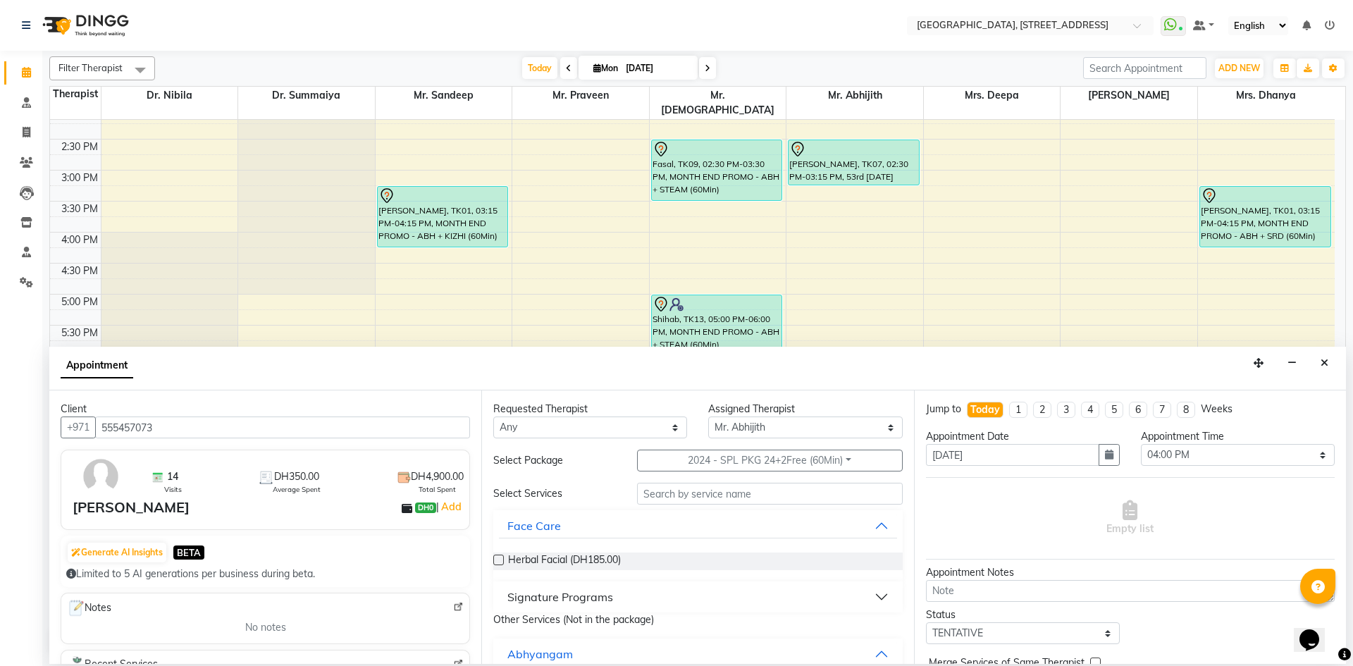
click at [869, 593] on button "Signature Programs" at bounding box center [697, 596] width 397 height 25
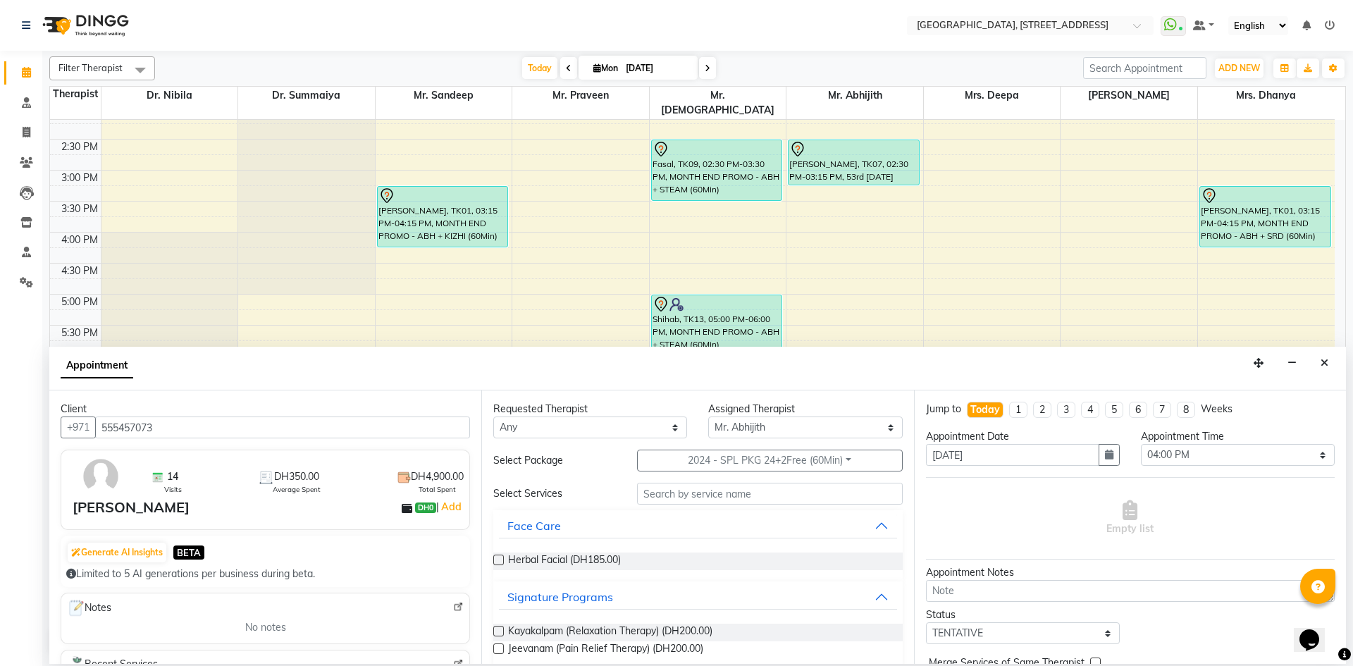
click at [496, 634] on label at bounding box center [498, 631] width 11 height 11
click at [496, 634] on input "checkbox" at bounding box center [497, 632] width 9 height 9
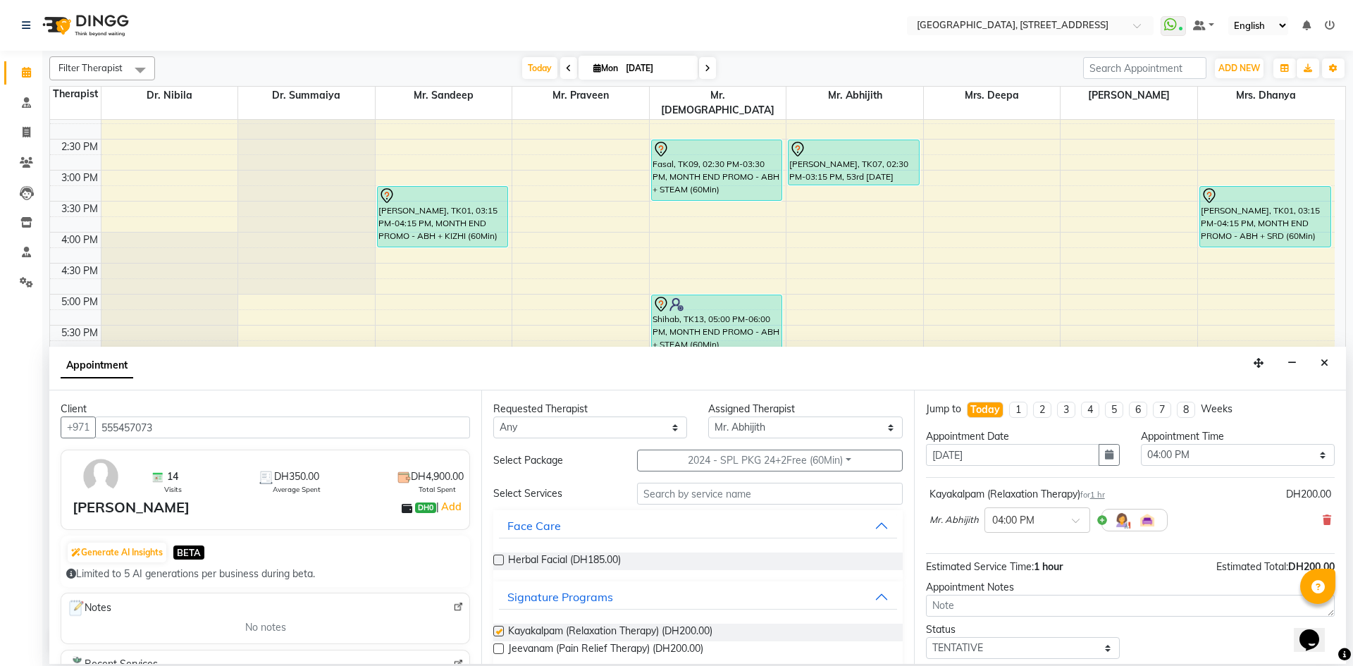
checkbox input "false"
click at [815, 426] on select "Select Dr. Nibila Dr. Summaiya Mr. Abhijith Mr. Praveen Mr. [PERSON_NAME] Mrs. …" at bounding box center [805, 427] width 194 height 22
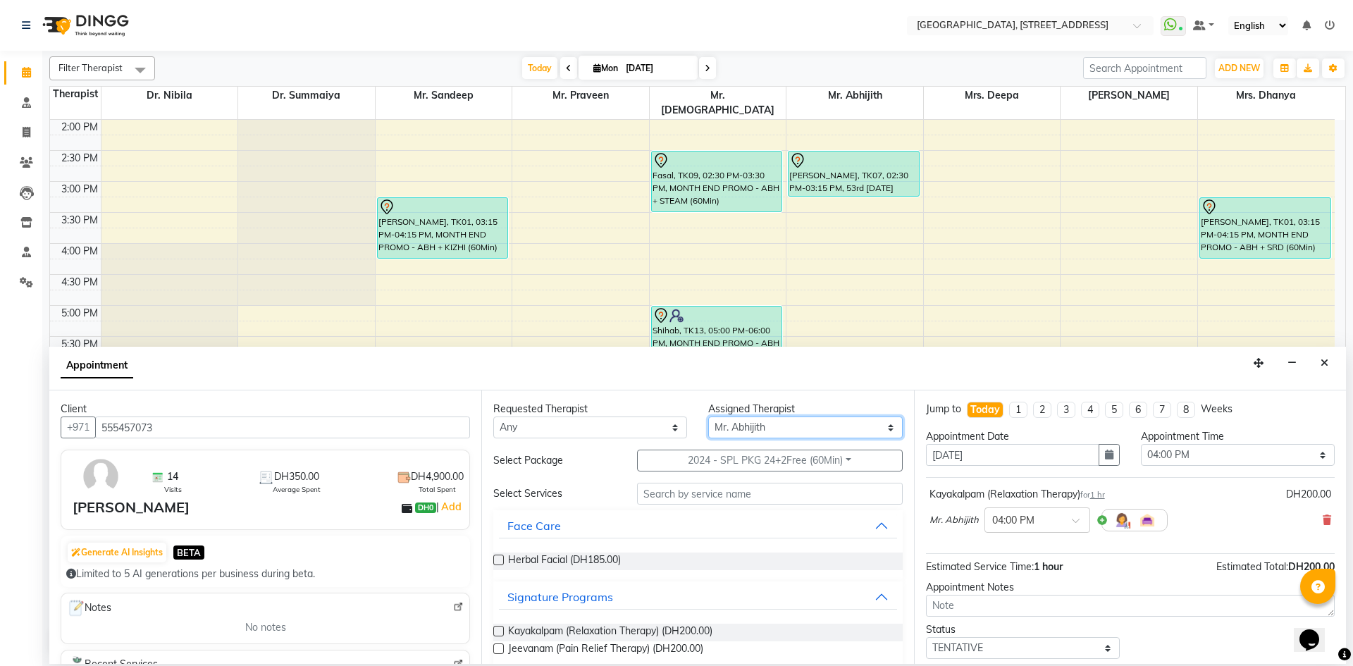
scroll to position [475, 0]
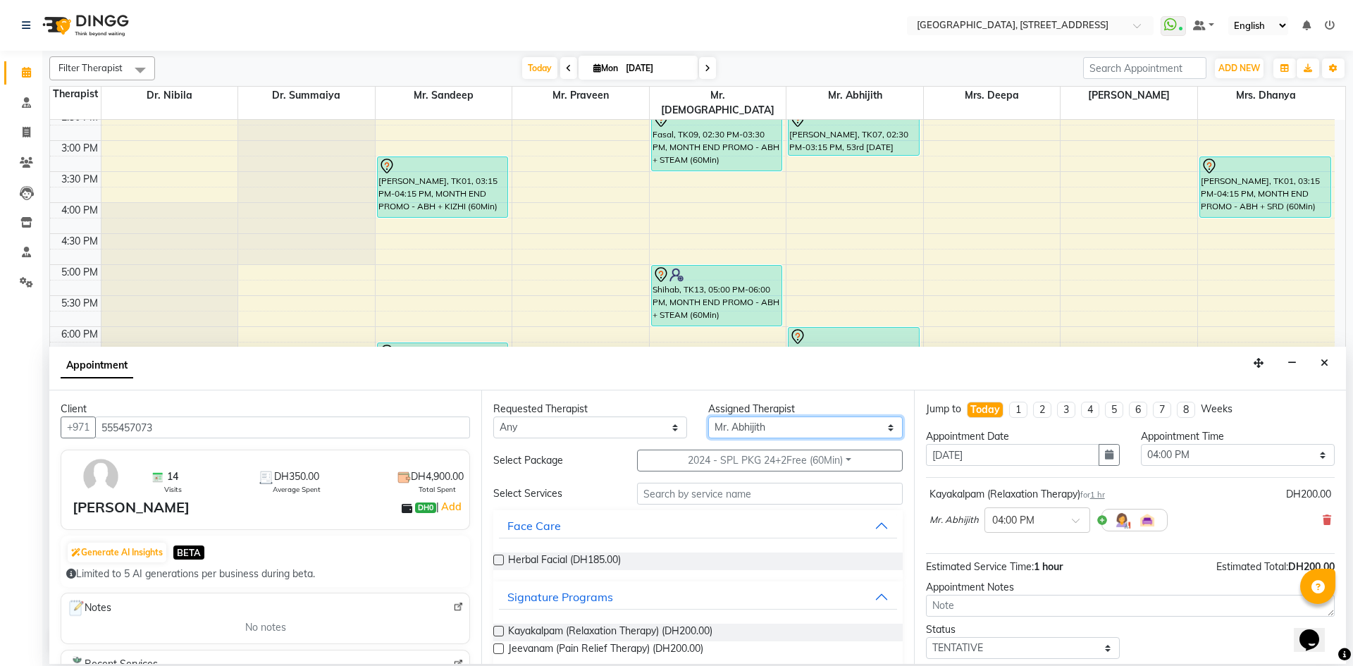
click at [801, 426] on select "Select Dr. Nibila Dr. Summaiya Mr. Abhijith Mr. Praveen Mr. [PERSON_NAME] Mrs. …" at bounding box center [805, 427] width 194 height 22
select select "48850"
click at [708, 416] on select "Select Dr. Nibila Dr. Summaiya Mr. Abhijith Mr. Praveen Mr. [PERSON_NAME] Mrs. …" at bounding box center [805, 427] width 194 height 22
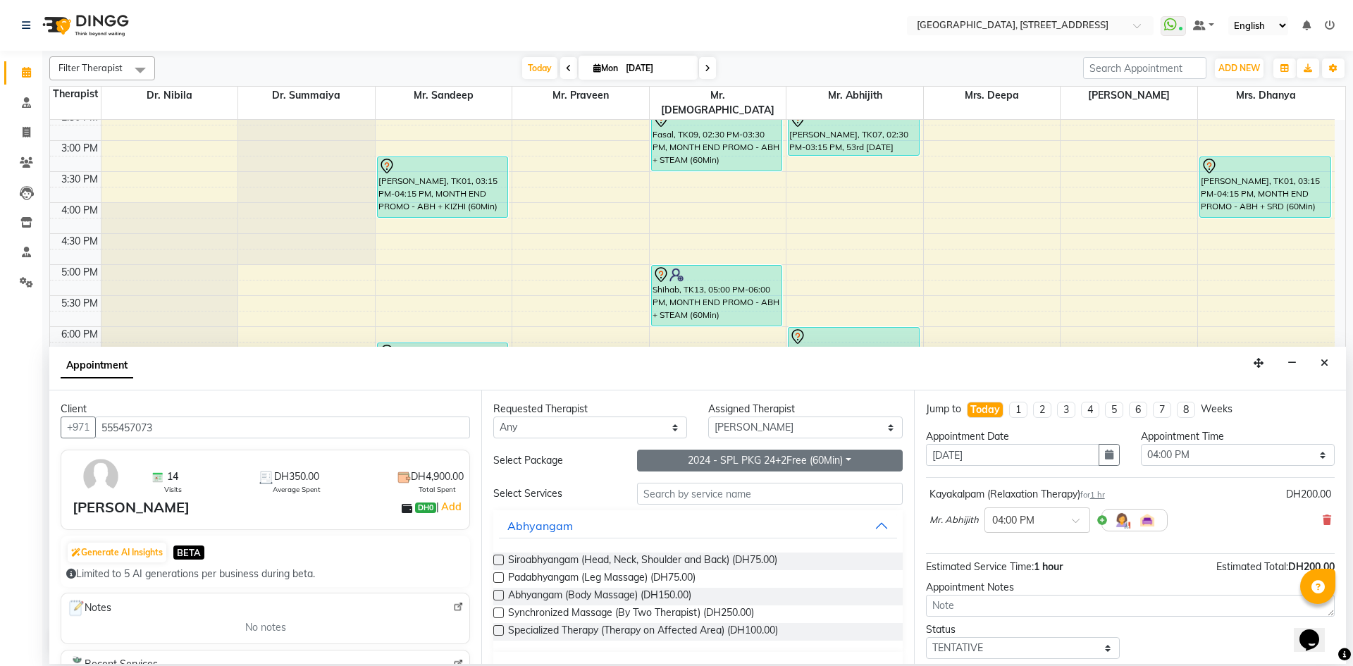
click at [780, 459] on button "2024 - SPL PKG 24+2Free (60Min)" at bounding box center [770, 461] width 266 height 22
click at [758, 529] on li "2024 - SPL PKG 24+2Free (60Min)" at bounding box center [739, 530] width 203 height 20
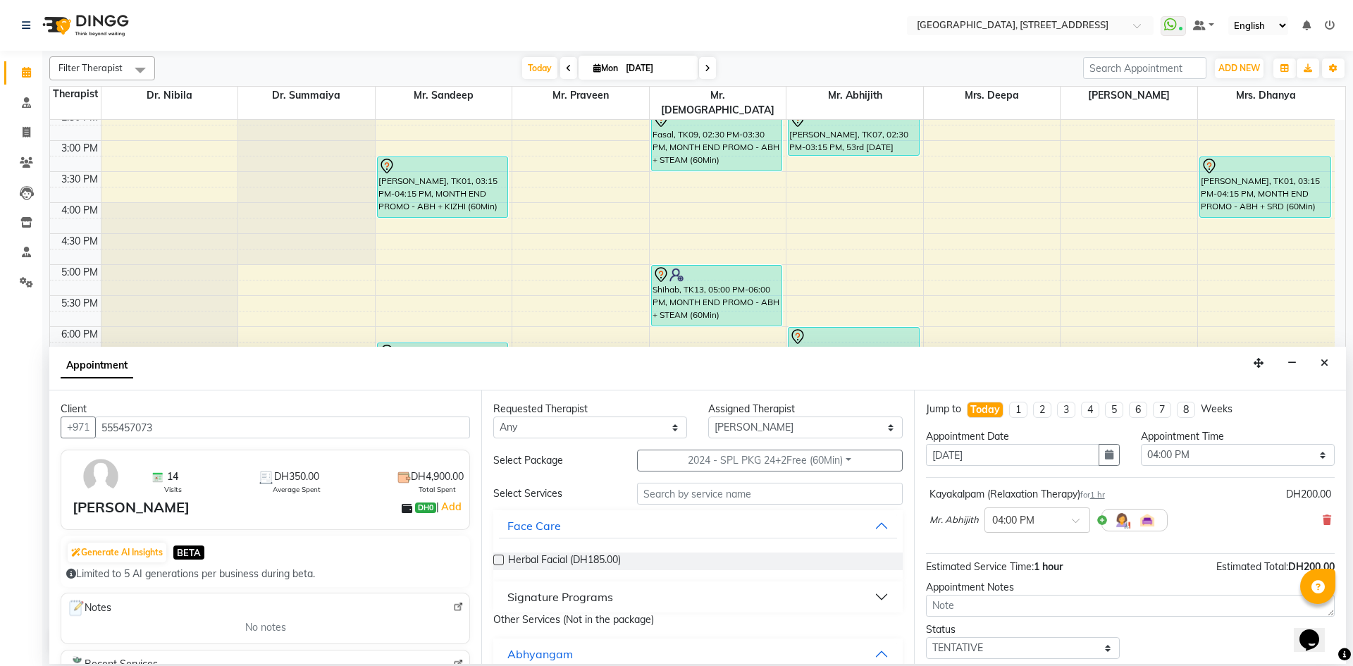
click at [868, 594] on button "Signature Programs" at bounding box center [697, 596] width 397 height 25
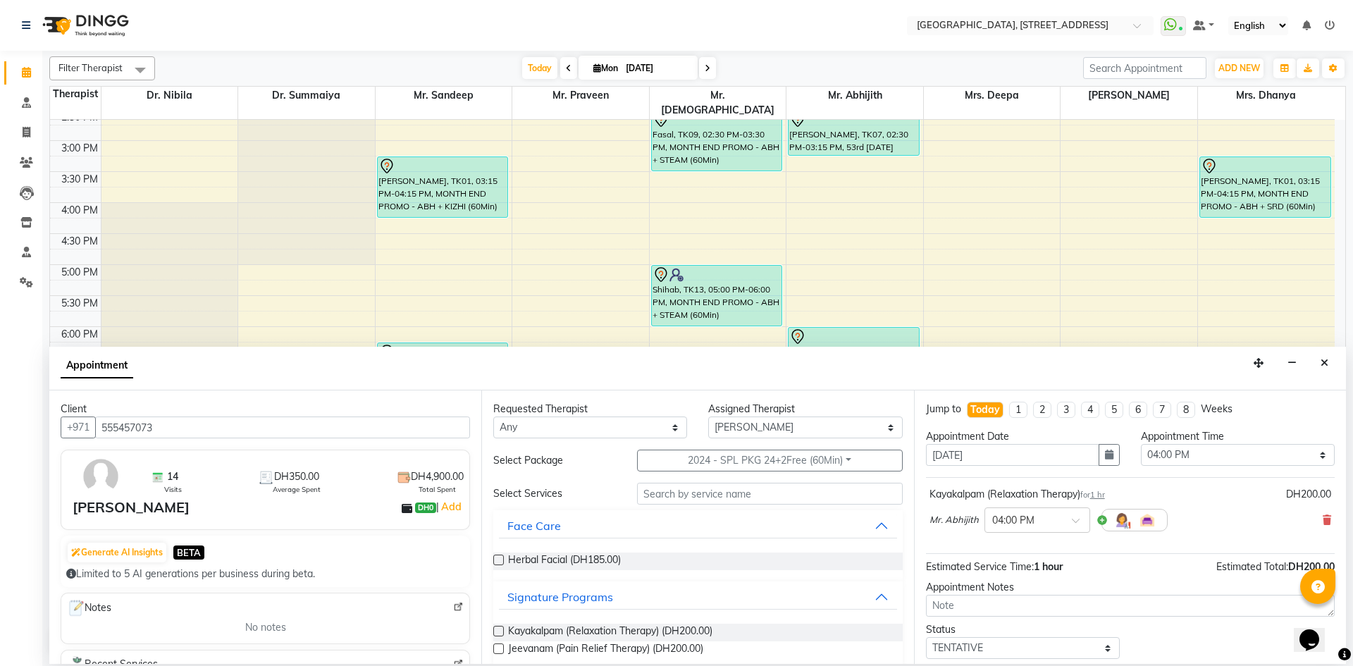
click at [499, 630] on label at bounding box center [498, 631] width 11 height 11
click at [499, 630] on input "checkbox" at bounding box center [497, 632] width 9 height 9
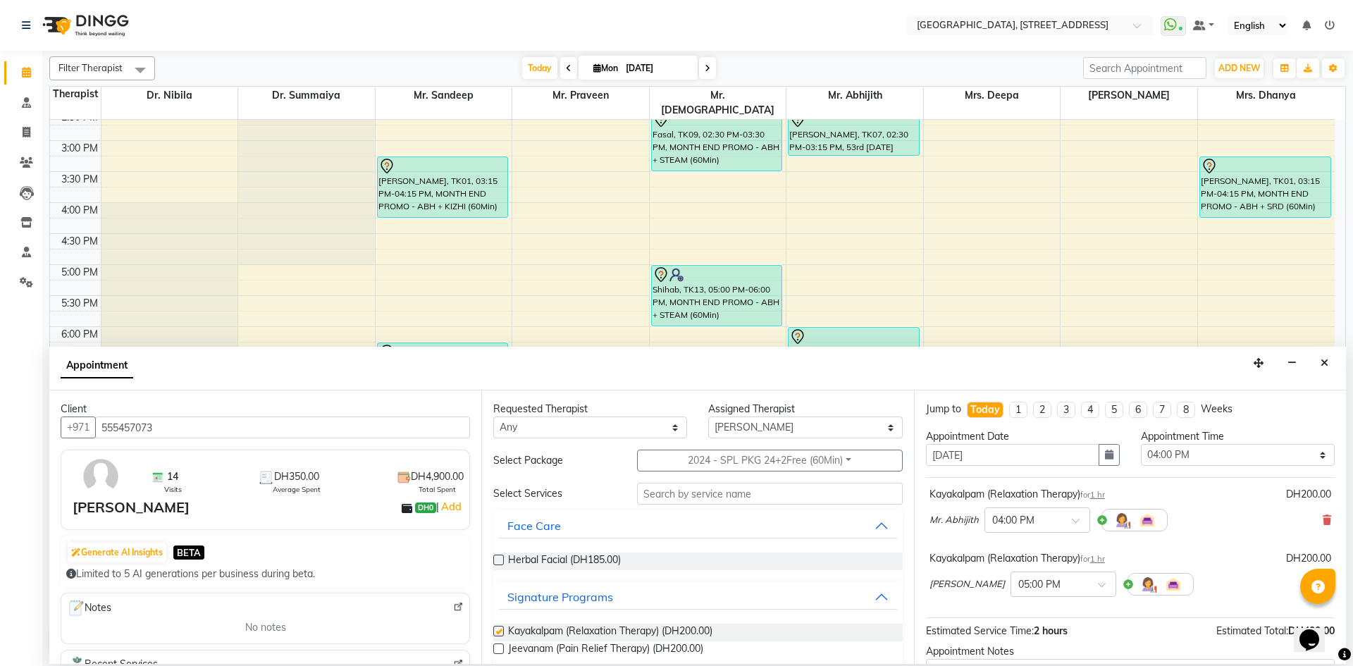
checkbox input "false"
click at [1098, 584] on span at bounding box center [1107, 588] width 18 height 15
click at [1037, 607] on div "04:00 PM" at bounding box center [1063, 610] width 104 height 26
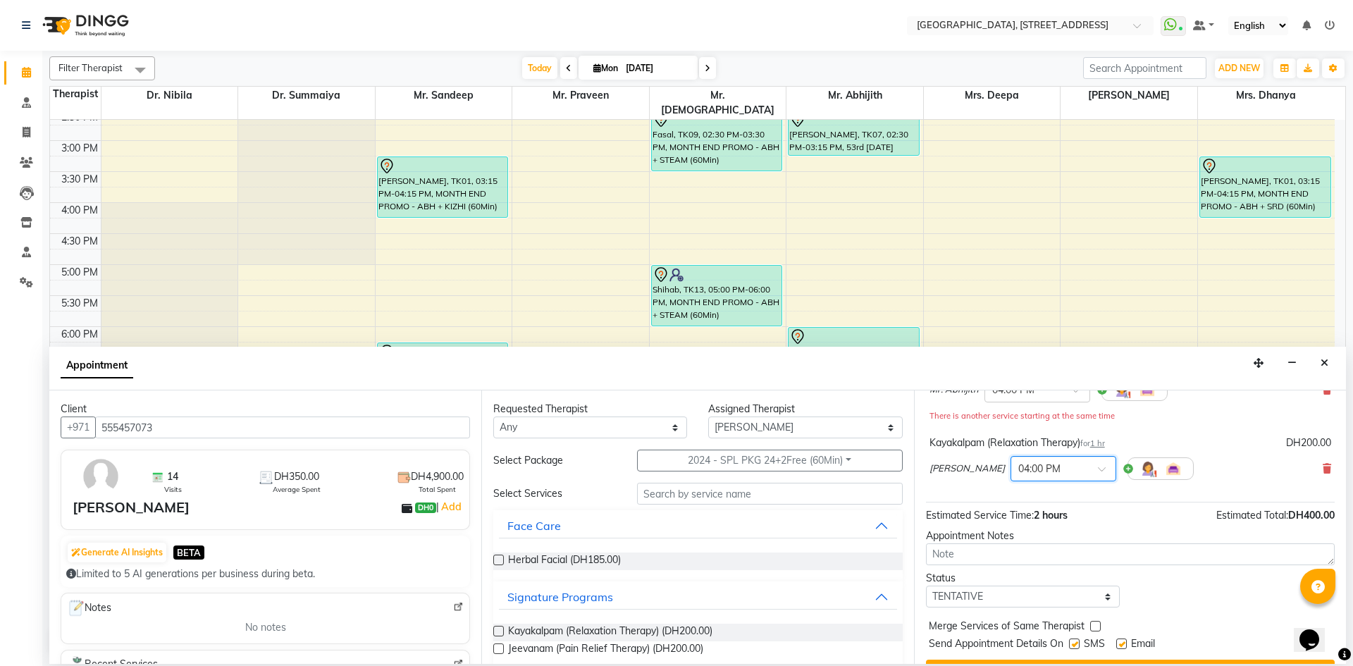
scroll to position [163, 0]
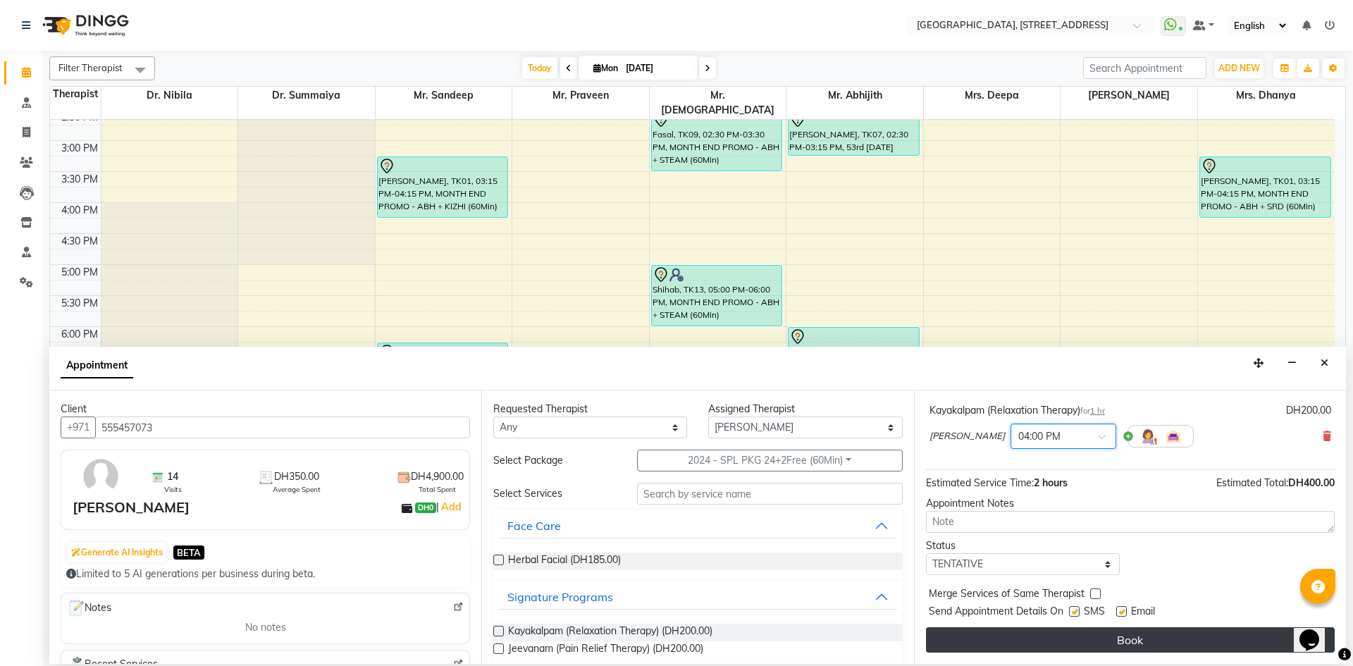
click at [1051, 634] on button "Book" at bounding box center [1130, 639] width 409 height 25
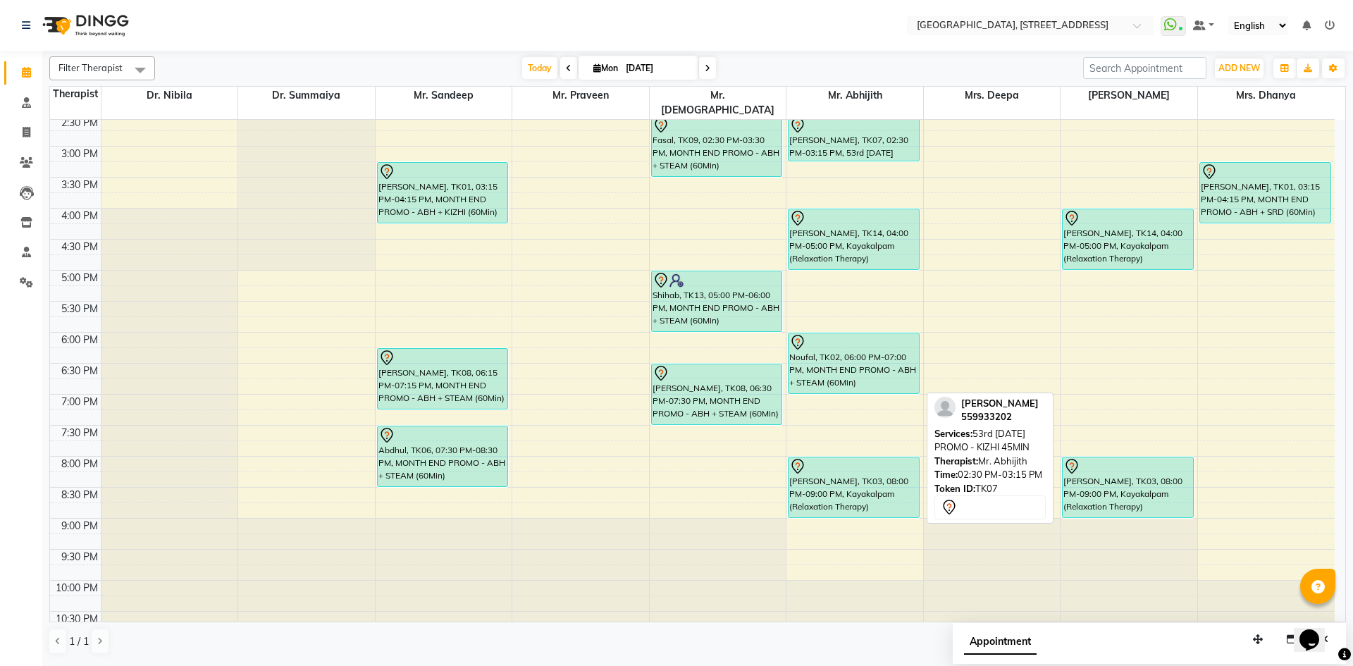
scroll to position [475, 0]
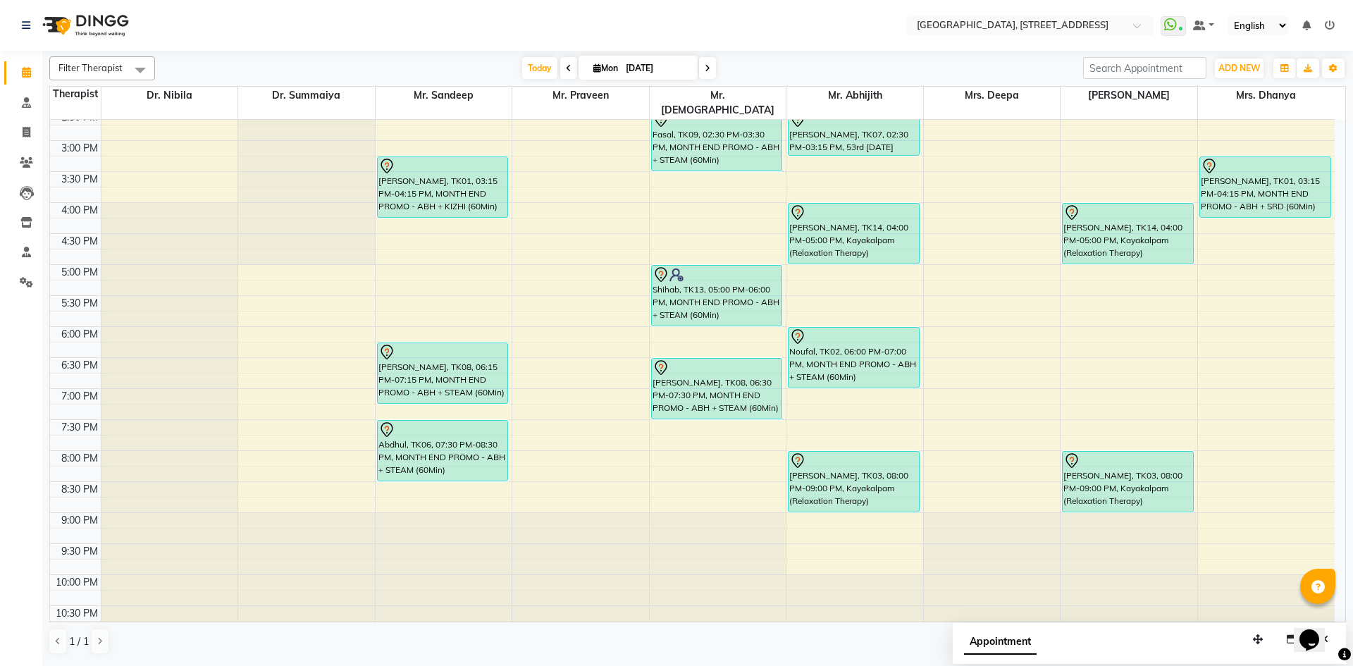
click at [567, 64] on icon at bounding box center [569, 68] width 6 height 8
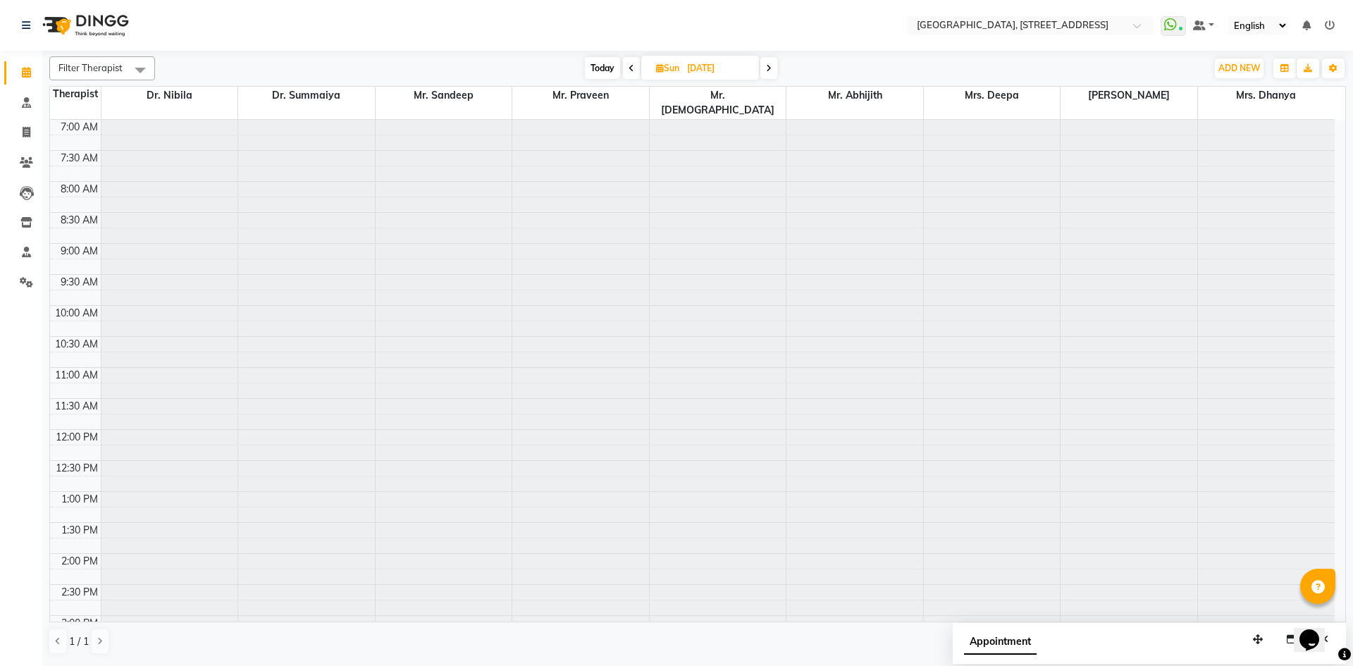
click at [768, 61] on span at bounding box center [768, 68] width 17 height 22
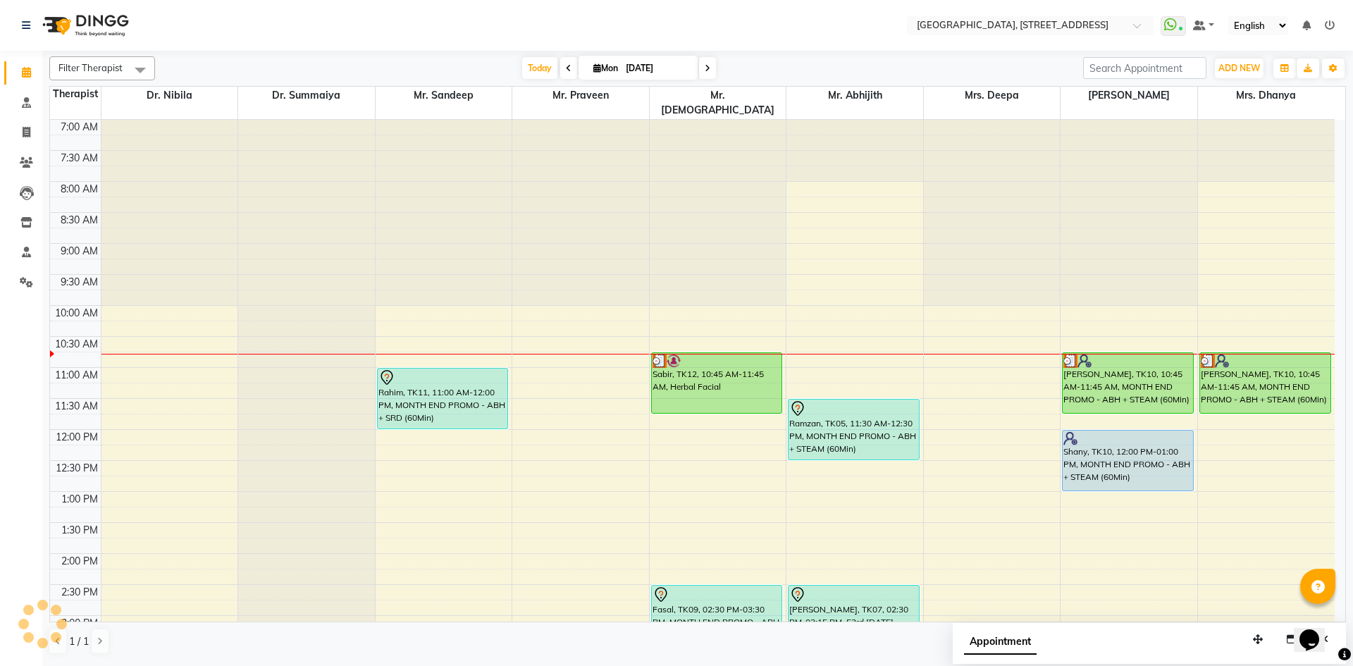
scroll to position [187, 0]
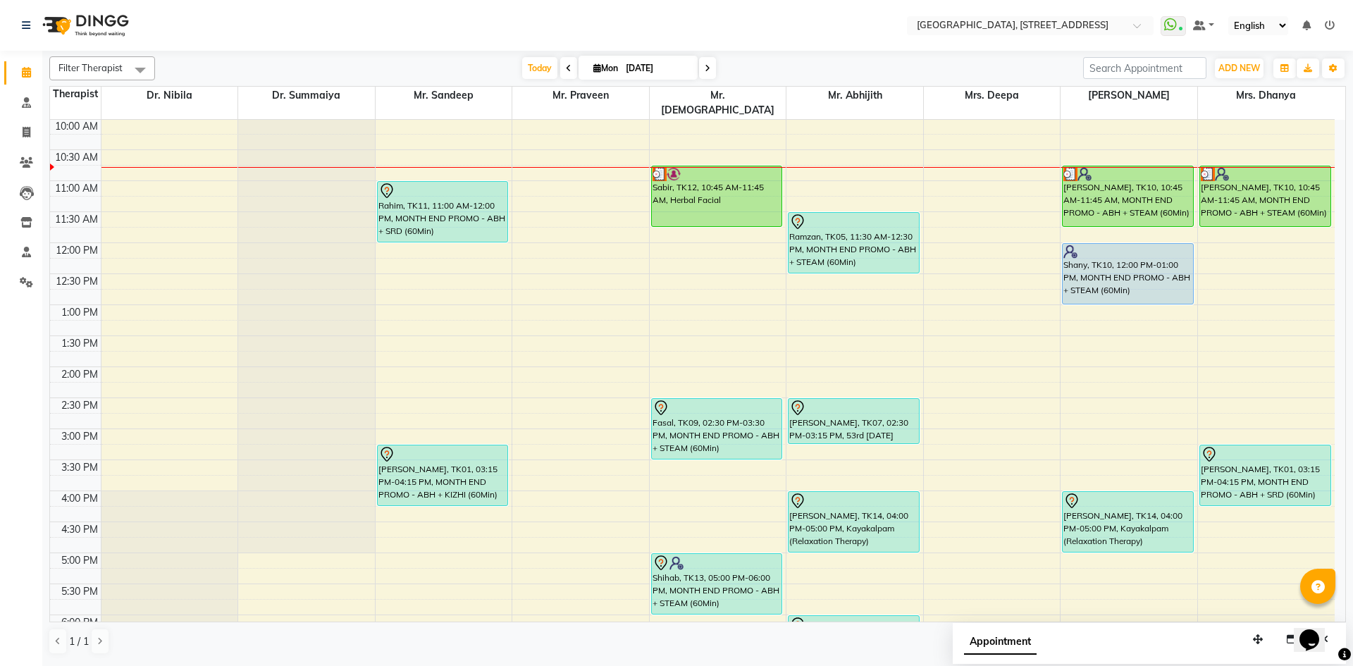
click at [569, 66] on span at bounding box center [568, 68] width 17 height 22
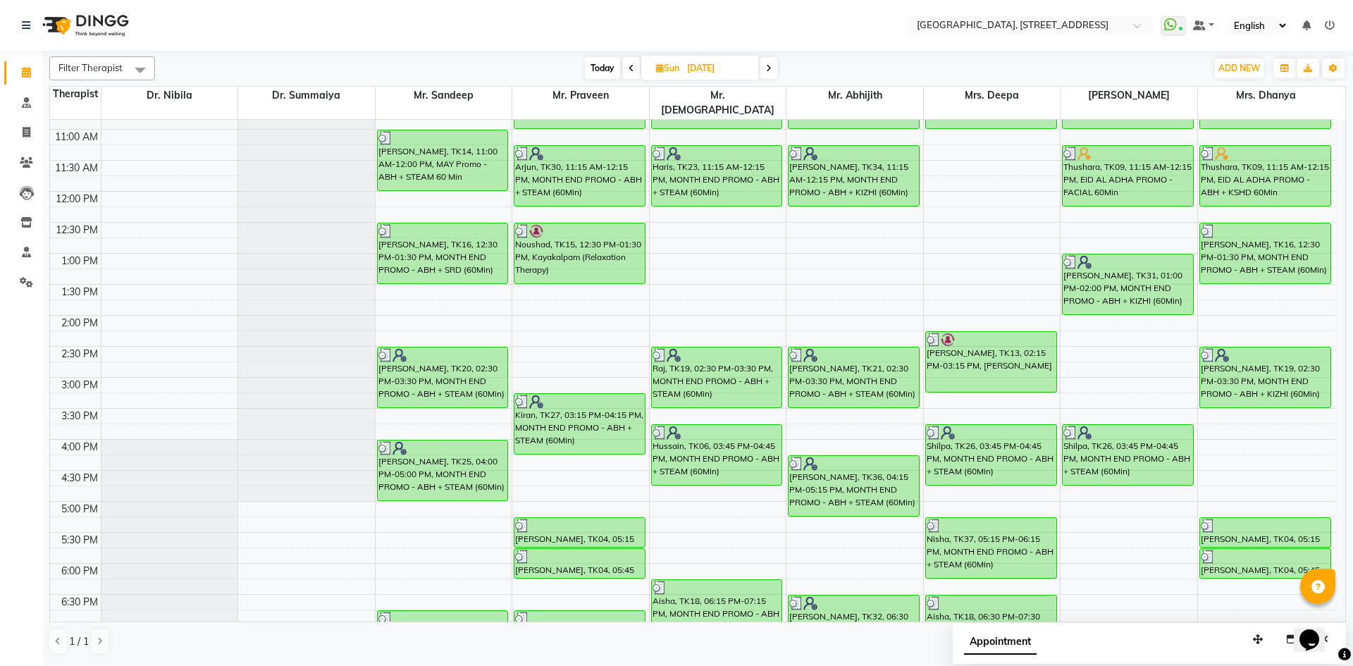
scroll to position [216, 0]
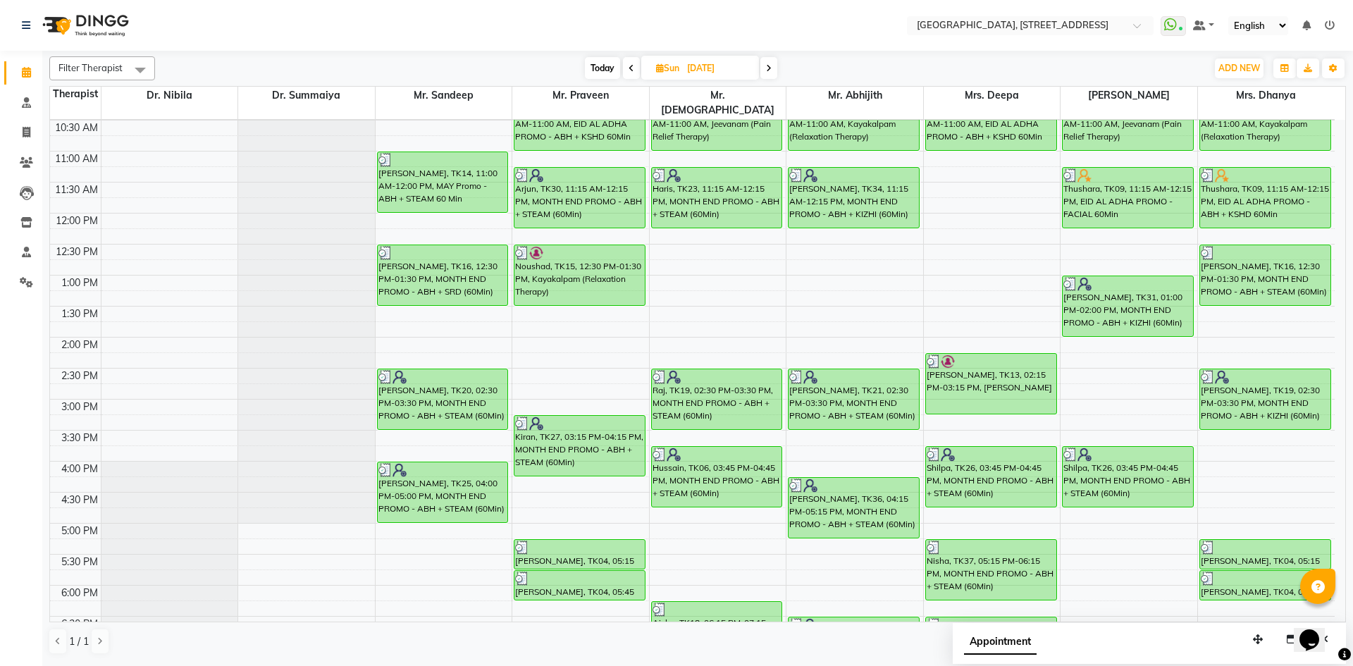
click at [773, 63] on span at bounding box center [768, 68] width 17 height 22
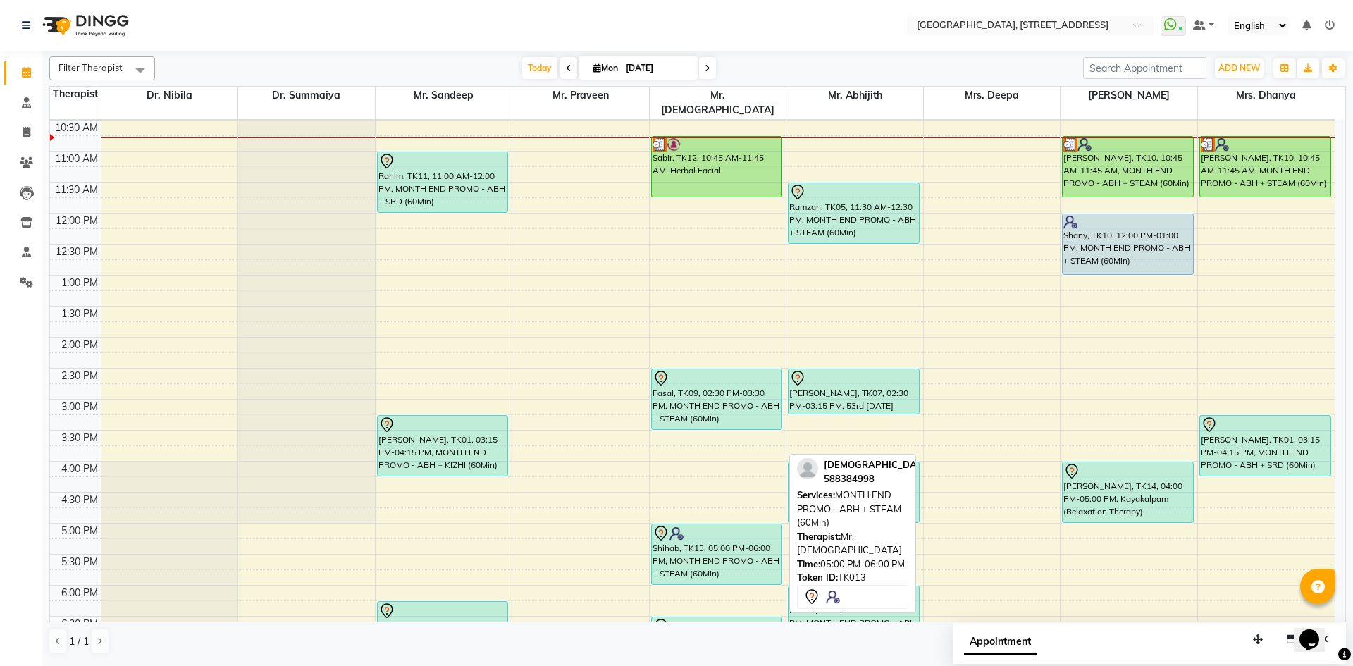
scroll to position [475, 0]
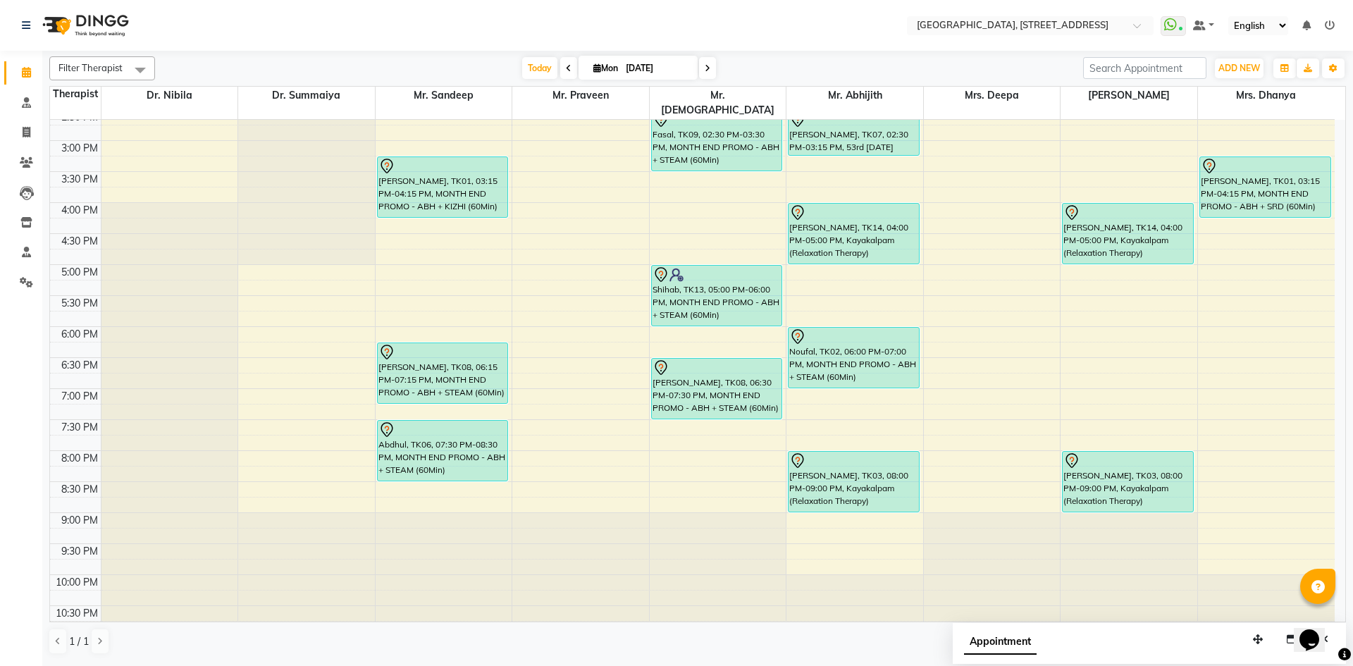
click at [703, 67] on span at bounding box center [707, 68] width 17 height 22
type input "02-09-2025"
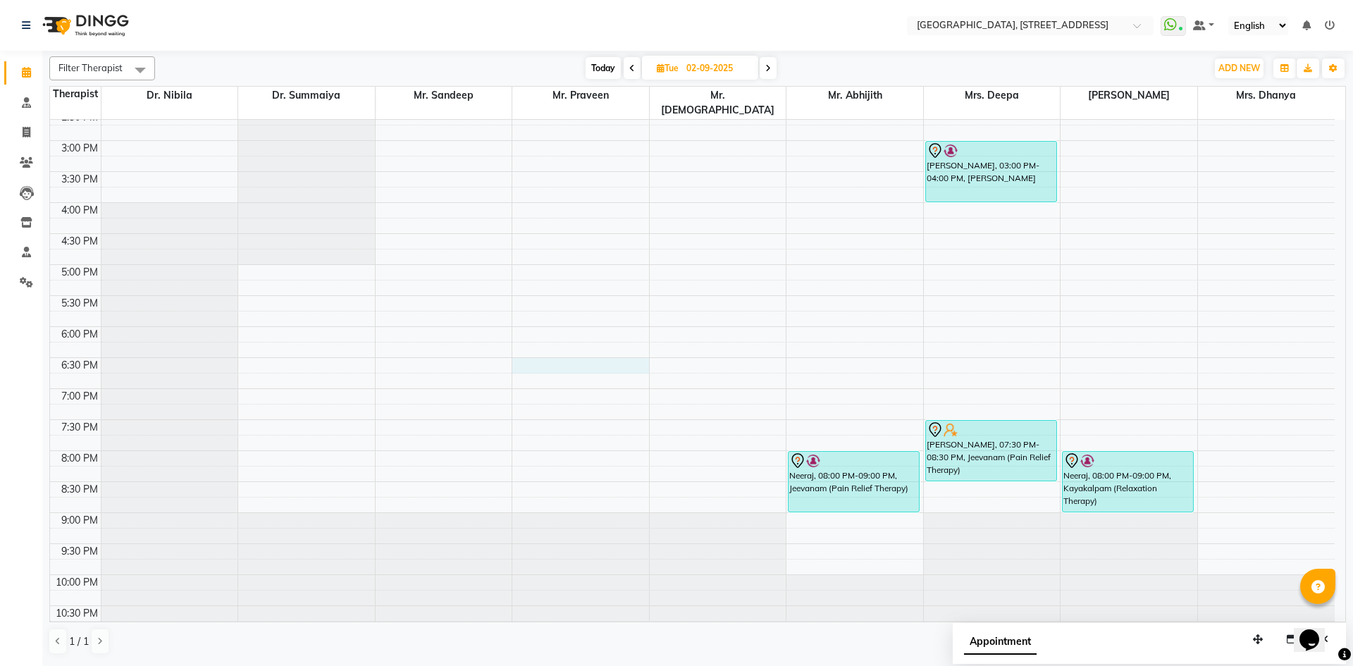
click at [529, 350] on div "7:00 AM 7:30 AM 8:00 AM 8:30 AM 9:00 AM 9:30 AM 10:00 AM 10:30 AM 11:00 AM 11:3…" at bounding box center [692, 141] width 1285 height 992
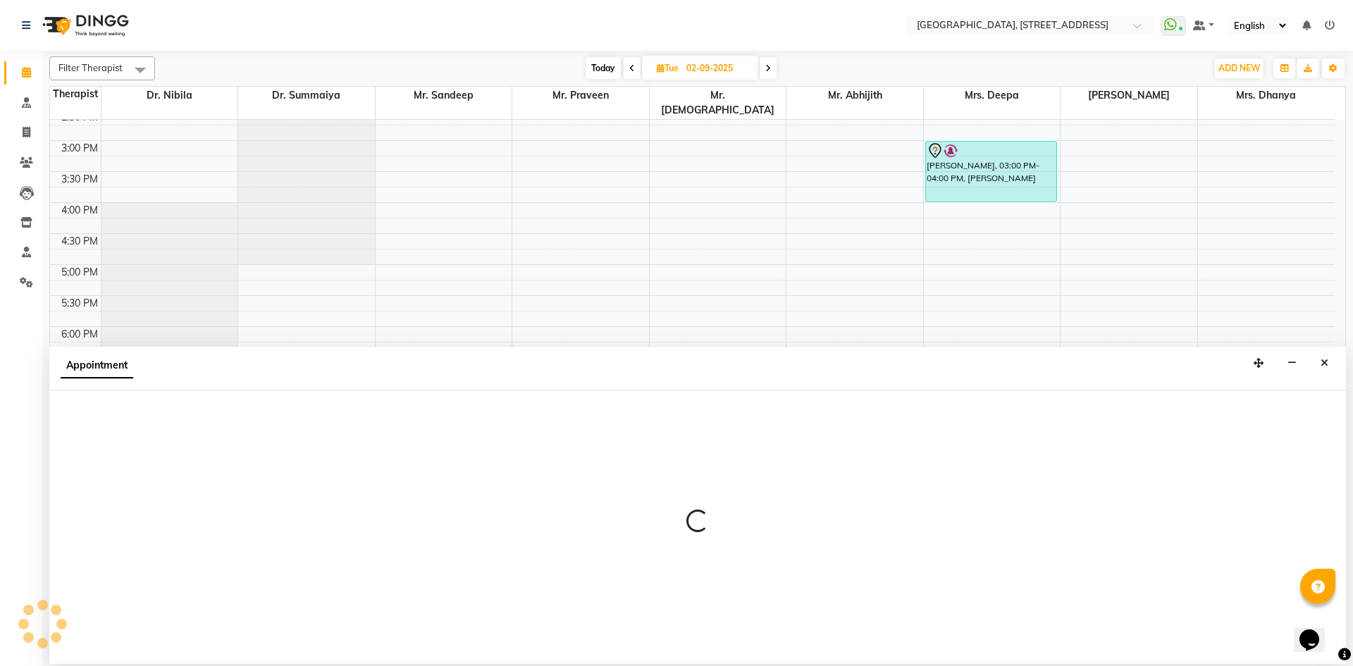
select select "27241"
select select "1110"
select select "tentative"
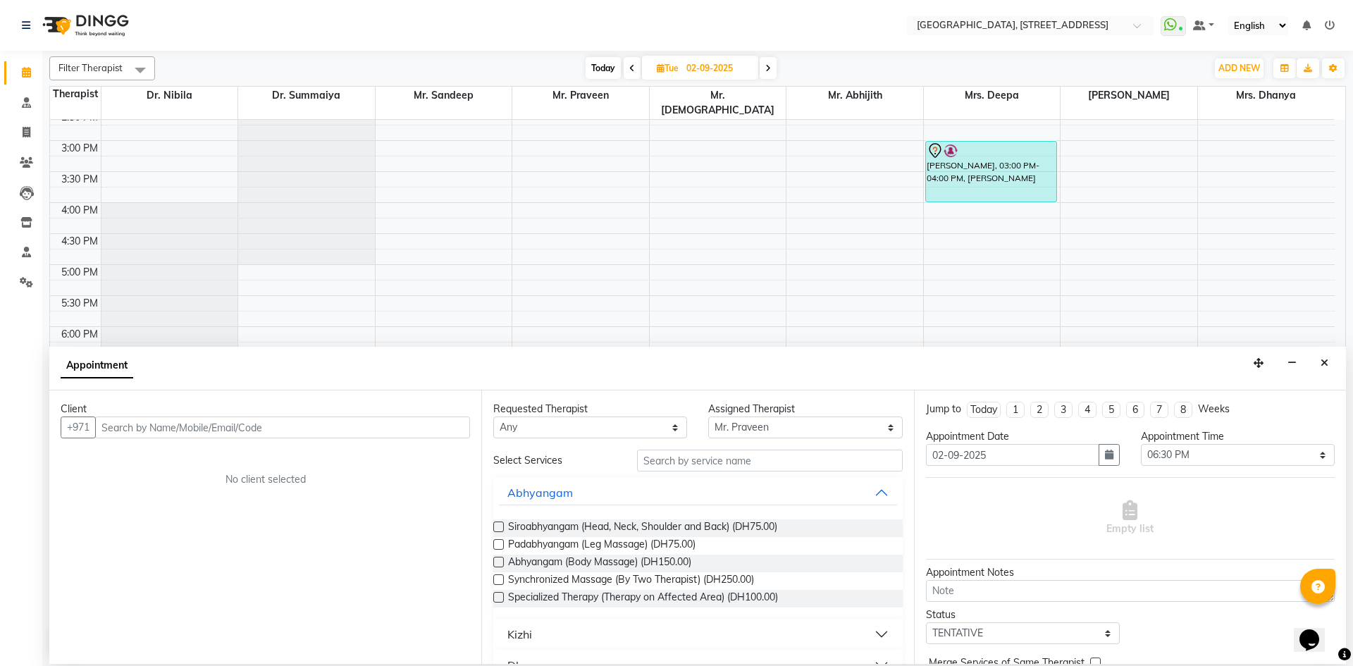
click at [242, 424] on input "text" at bounding box center [282, 427] width 375 height 22
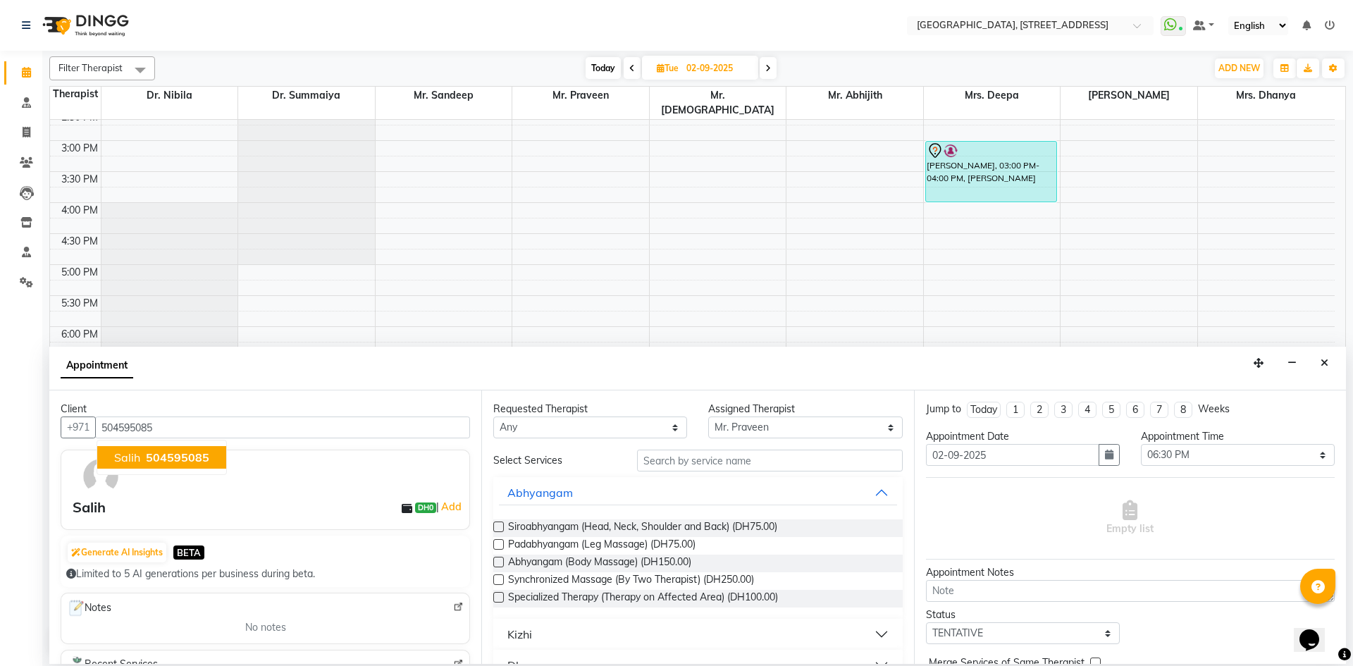
click at [161, 451] on span "504595085" at bounding box center [177, 457] width 63 height 14
type input "504595085"
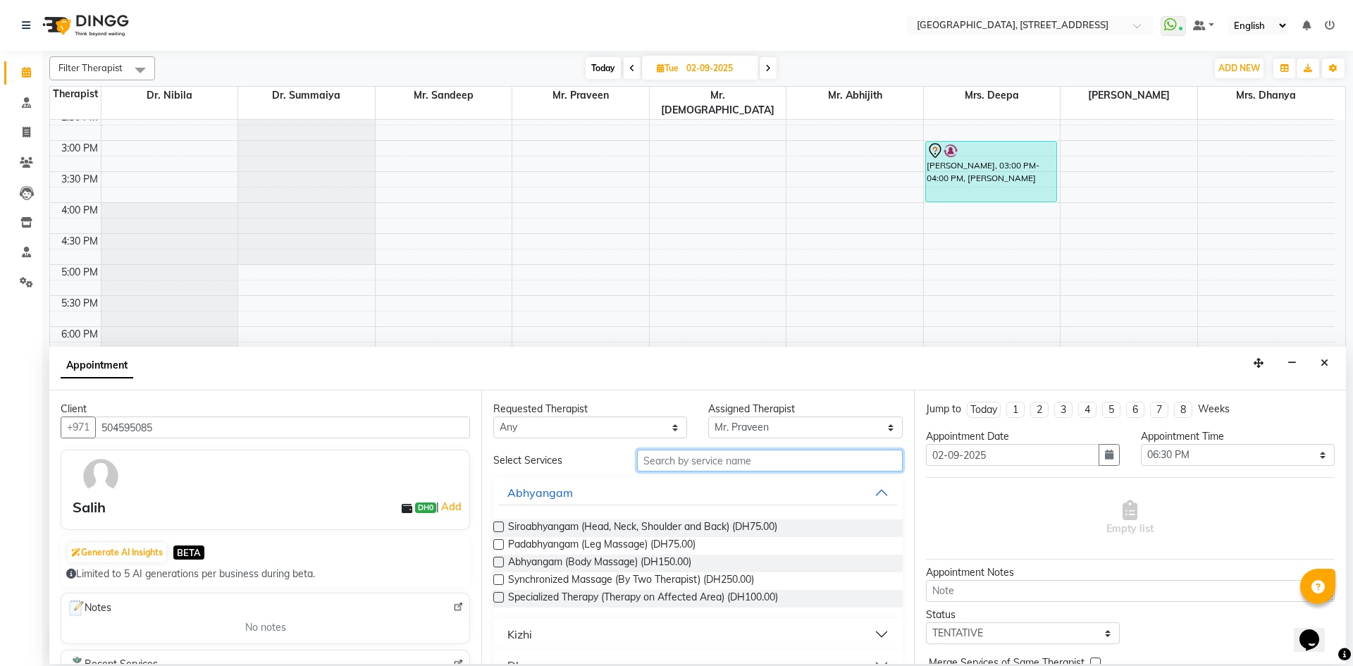
click at [646, 459] on input "text" at bounding box center [770, 461] width 266 height 22
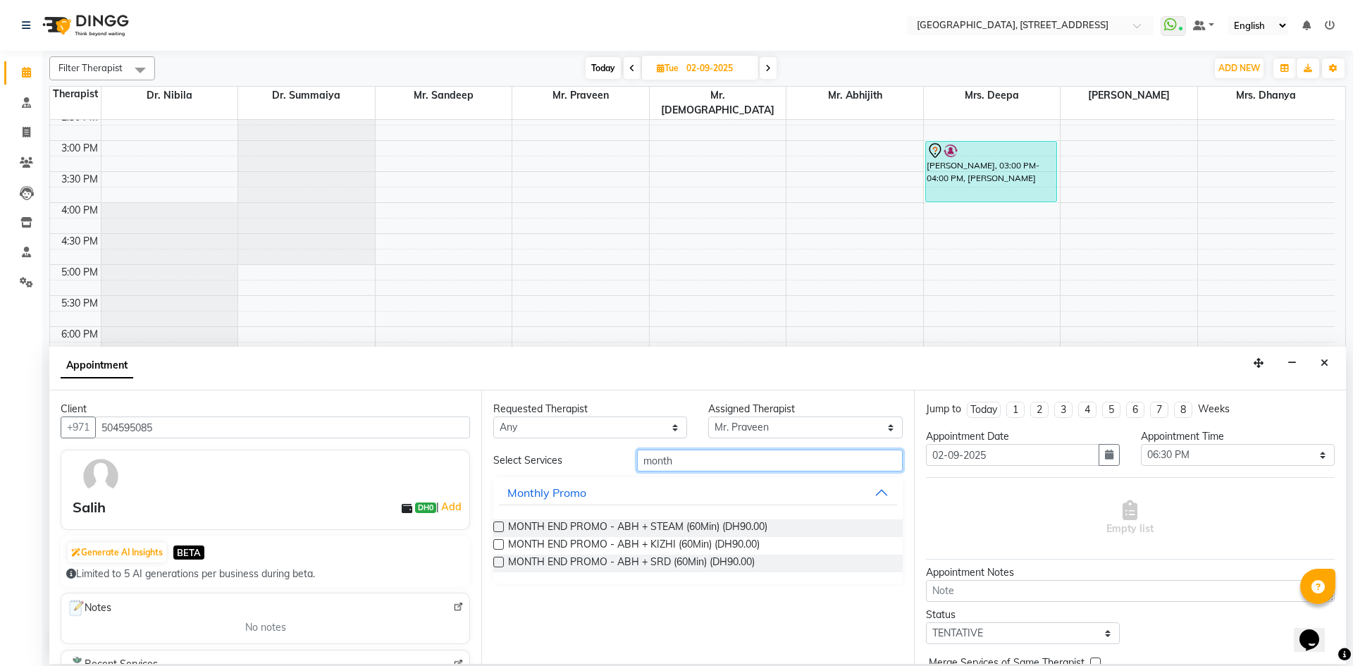
type input "month"
click at [502, 524] on label at bounding box center [498, 526] width 11 height 11
click at [502, 524] on input "checkbox" at bounding box center [497, 528] width 9 height 9
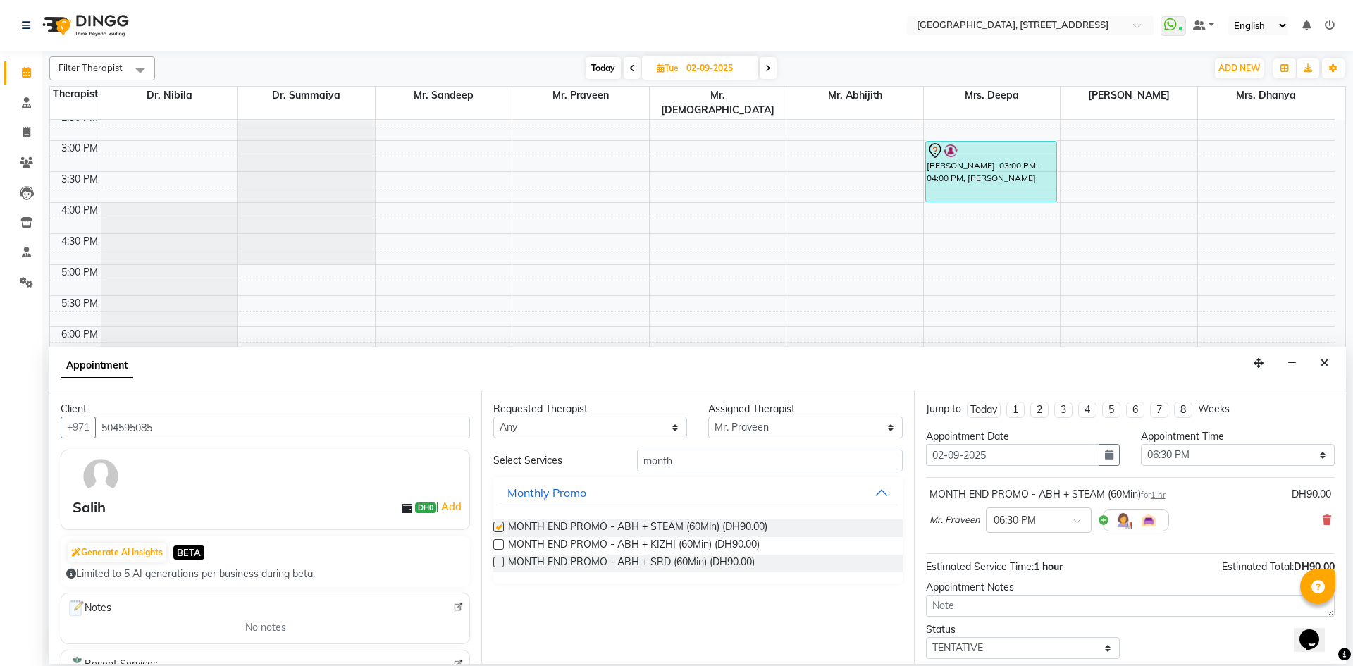
checkbox input "false"
click at [780, 429] on select "Select Dr. Nibila Dr. Summaiya Mr. Abhijith Mr. Praveen Mr. [PERSON_NAME] Mrs. …" at bounding box center [805, 427] width 194 height 22
select select "65324"
click at [708, 416] on select "Select Dr. Nibila Dr. Summaiya Mr. Abhijith Mr. Praveen Mr. [PERSON_NAME] Mrs. …" at bounding box center [805, 427] width 194 height 22
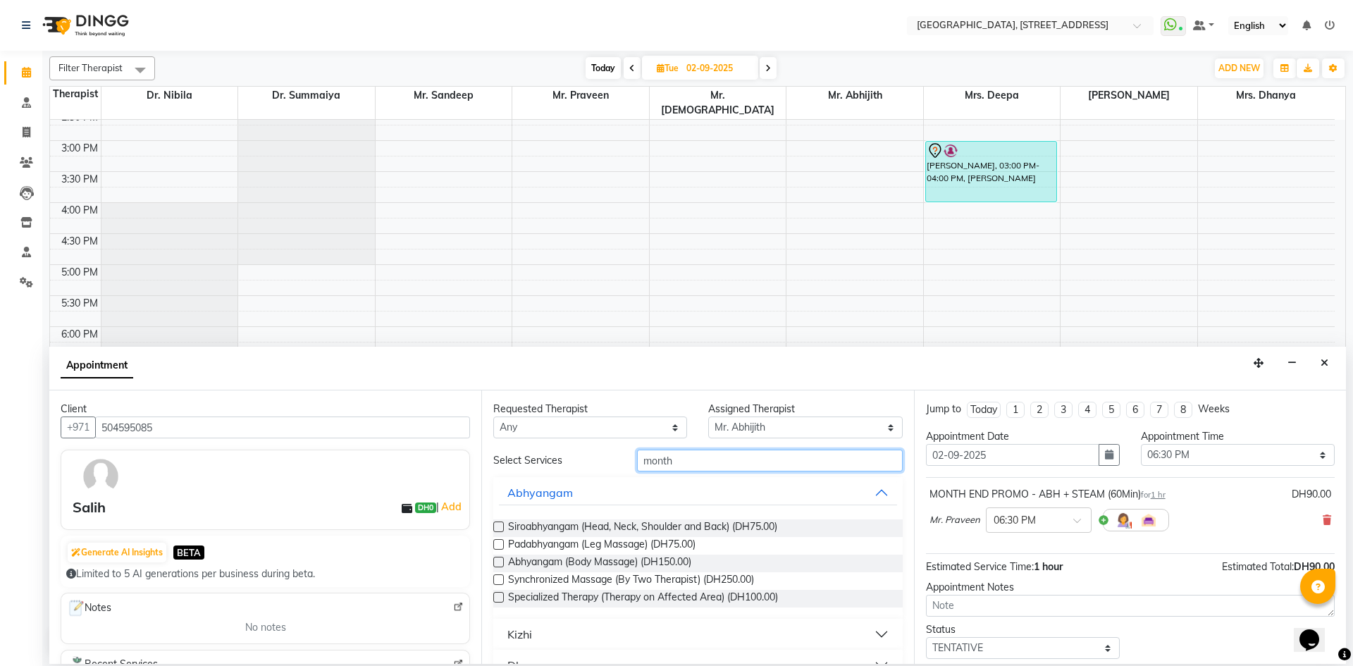
click at [753, 469] on input "month" at bounding box center [770, 461] width 266 height 22
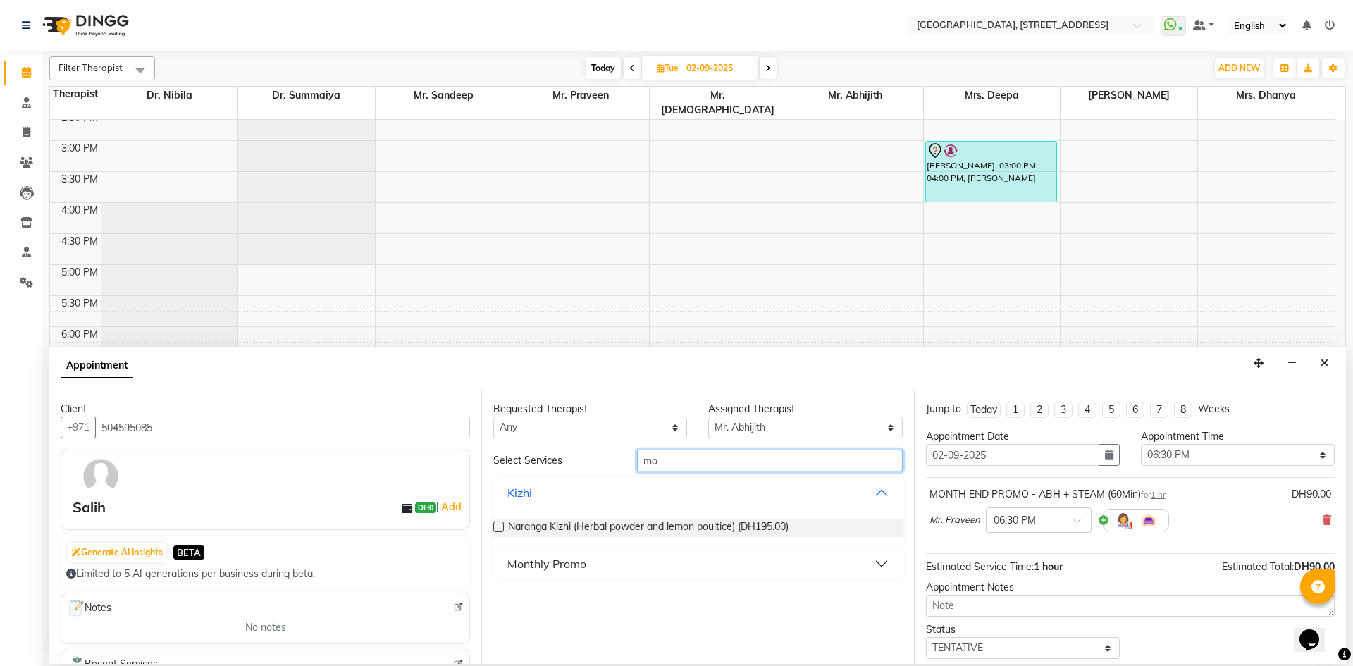
type input "m"
type input "month"
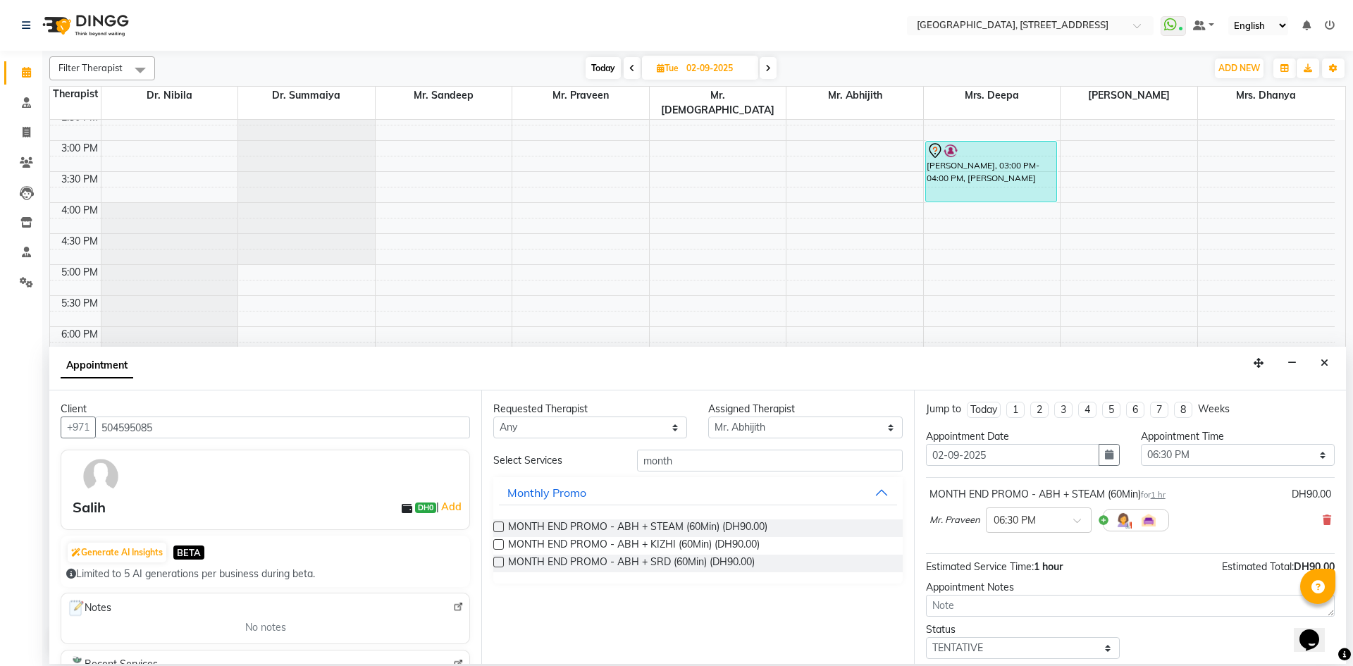
click at [493, 527] on label at bounding box center [498, 526] width 11 height 11
click at [493, 527] on input "checkbox" at bounding box center [497, 528] width 9 height 9
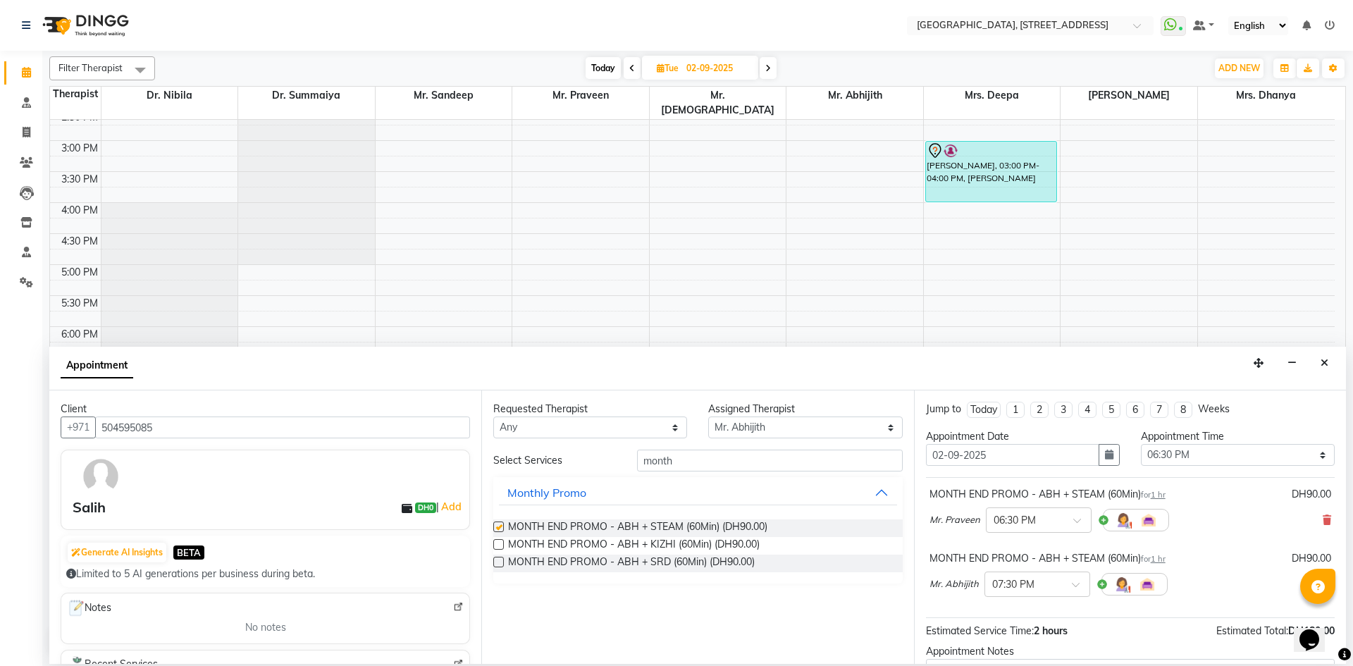
checkbox input "false"
click at [1089, 584] on div "Mr. Abhijith × 07:30 PM" at bounding box center [1049, 584] width 238 height 37
click at [1072, 591] on span at bounding box center [1081, 588] width 18 height 15
click at [1036, 604] on div "06:30 PM" at bounding box center [1037, 610] width 104 height 26
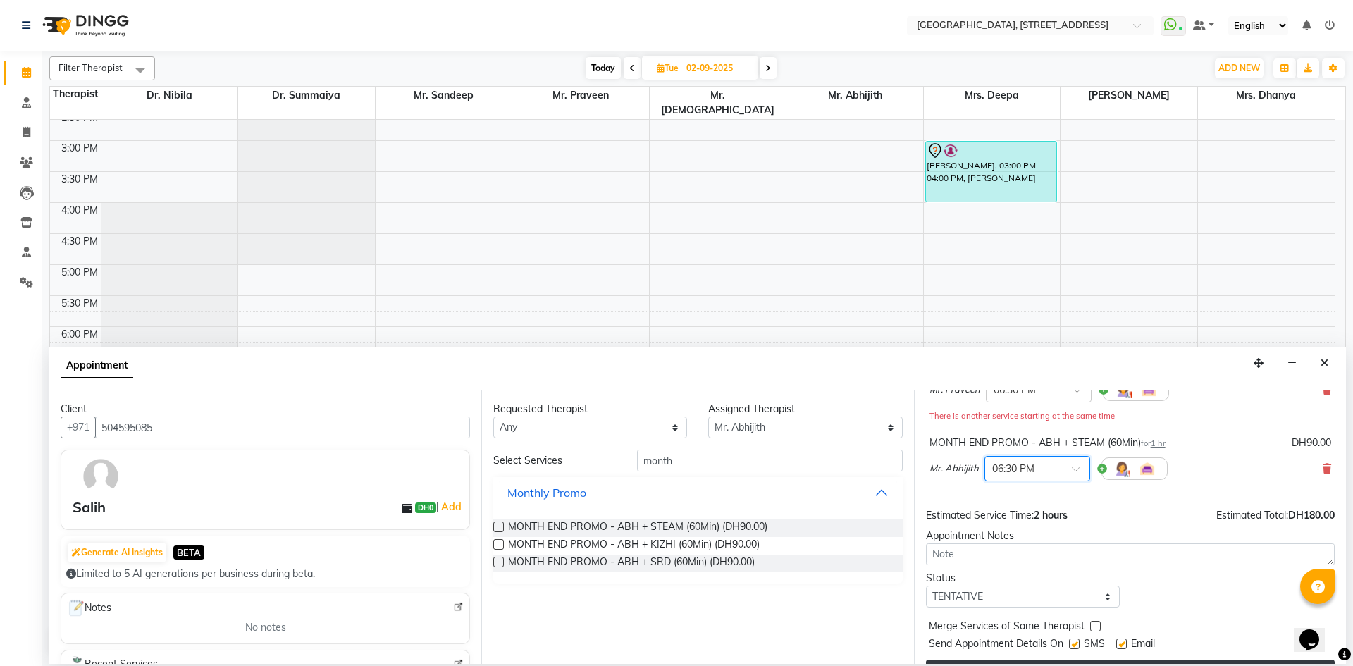
scroll to position [163, 0]
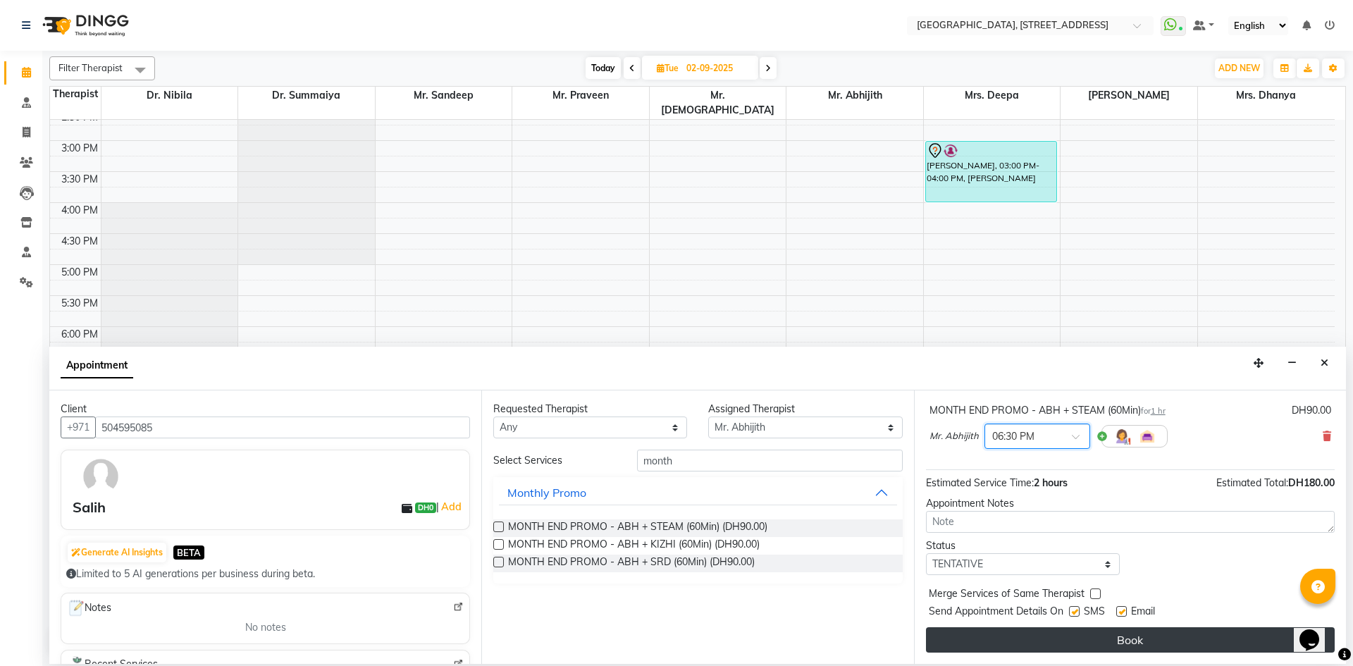
click at [1018, 638] on button "Book" at bounding box center [1130, 639] width 409 height 25
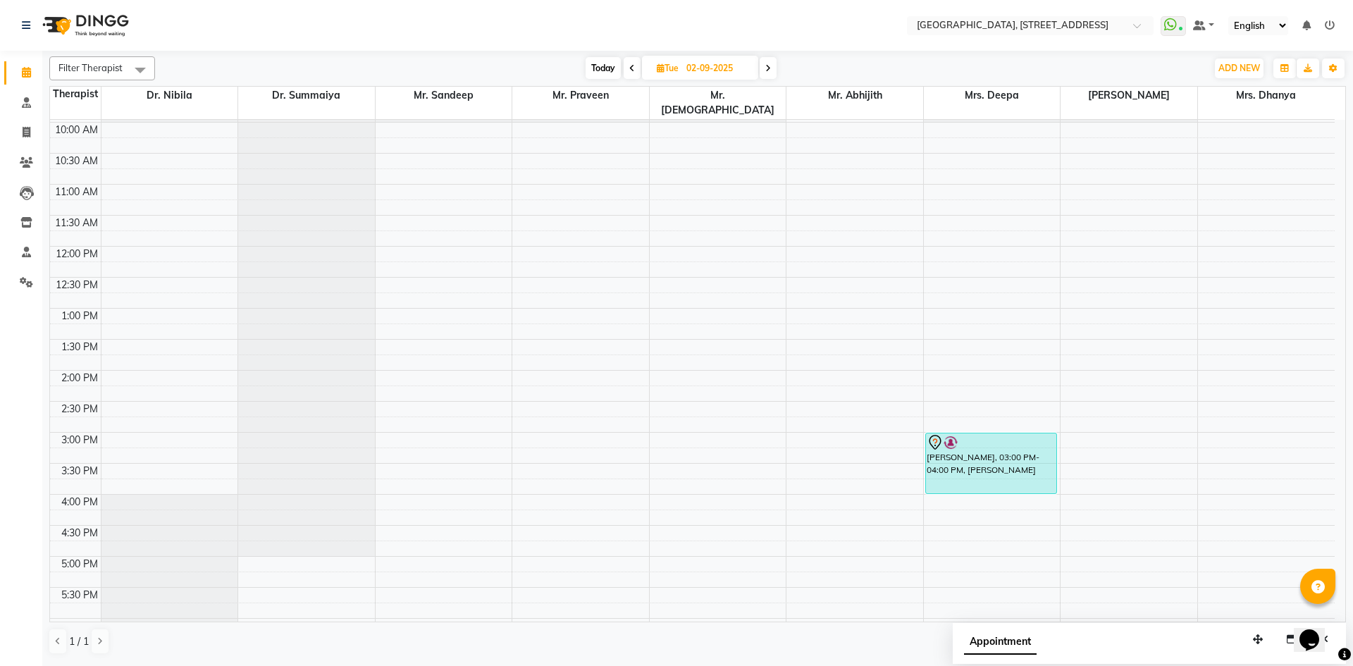
scroll to position [0, 0]
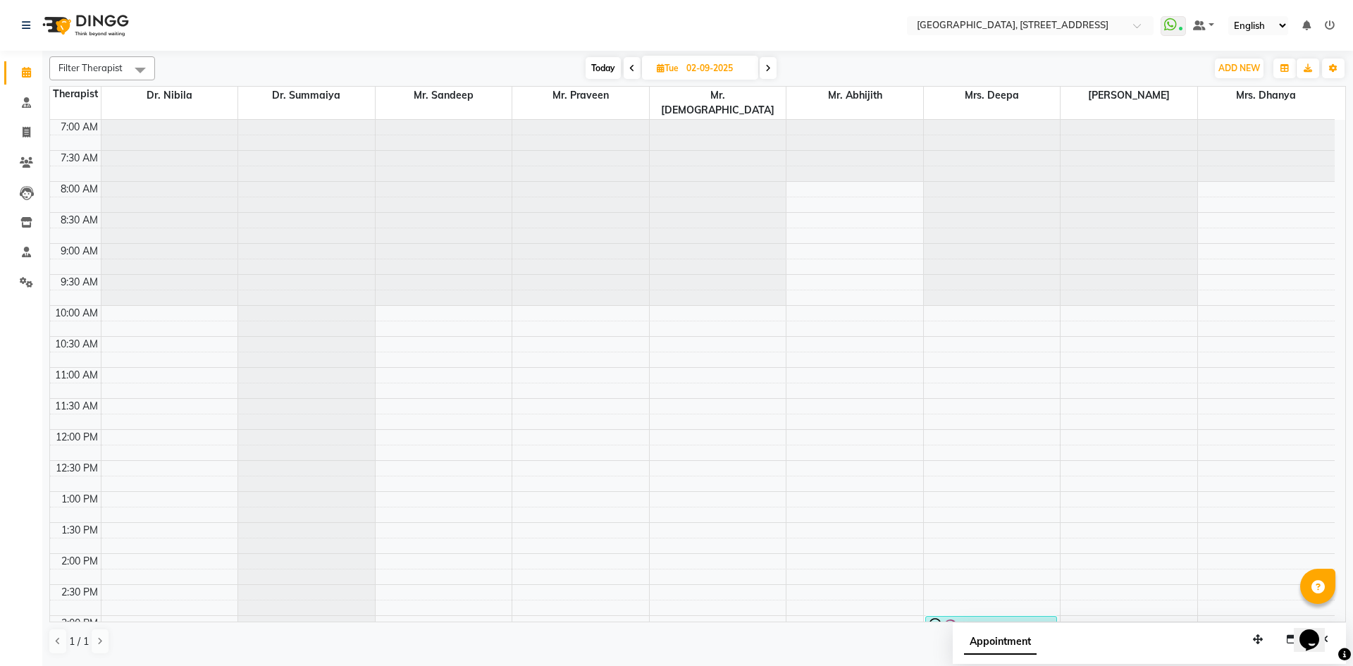
click at [598, 63] on span "Today" at bounding box center [603, 68] width 35 height 22
type input "[DATE]"
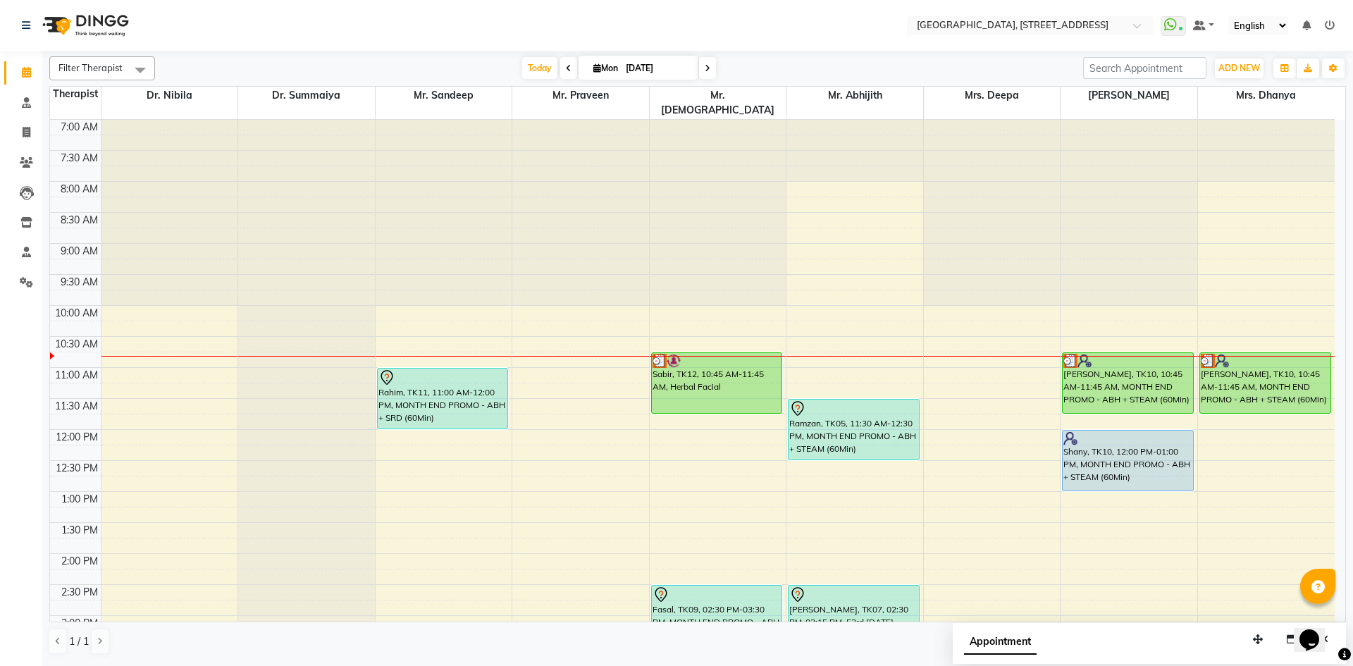
click at [595, 66] on icon at bounding box center [597, 67] width 8 height 9
select select "9"
select select "2025"
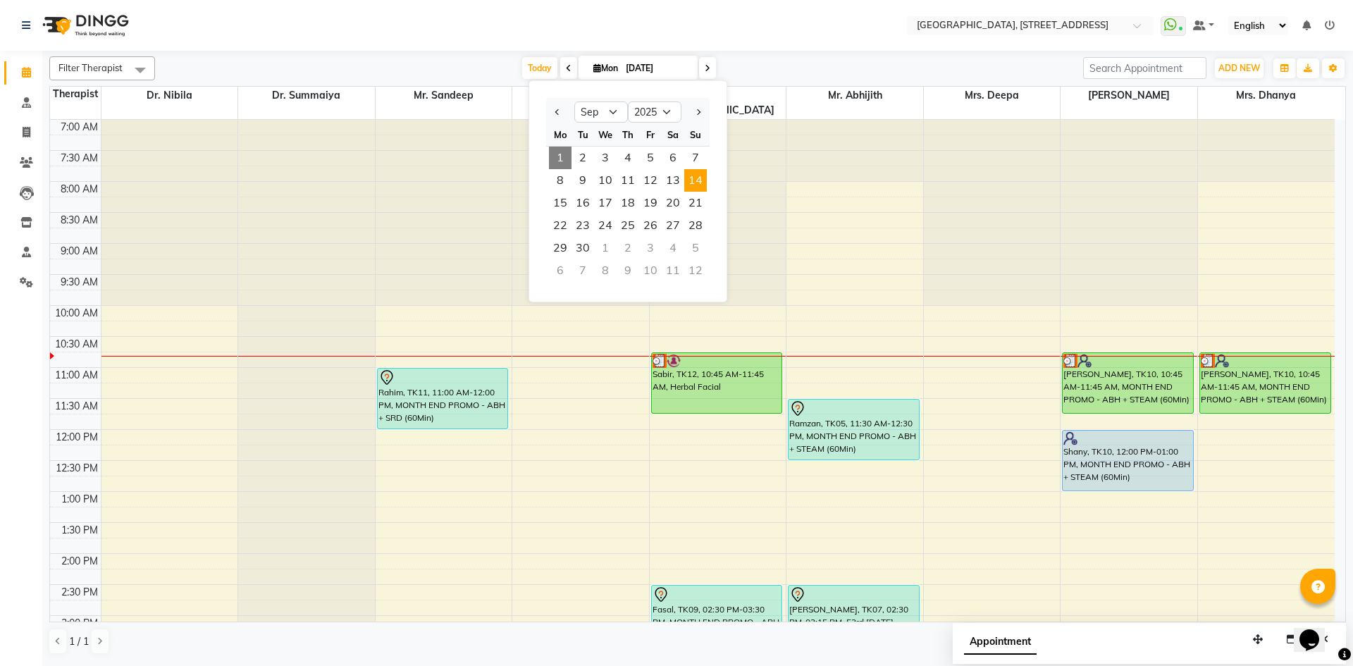
click at [692, 187] on span "14" at bounding box center [695, 180] width 23 height 23
type input "[DATE]"
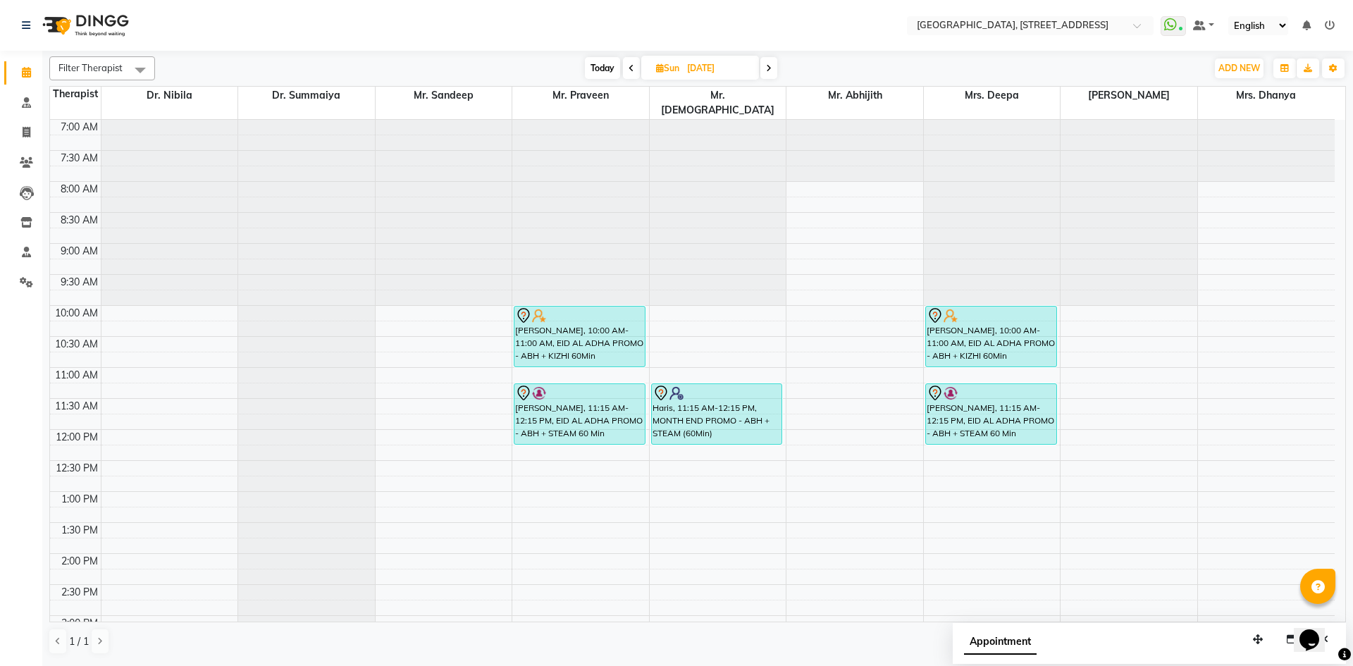
click at [397, 301] on div "7:00 AM 7:30 AM 8:00 AM 8:30 AM 9:00 AM 9:30 AM 10:00 AM 10:30 AM 11:00 AM 11:3…" at bounding box center [692, 616] width 1285 height 992
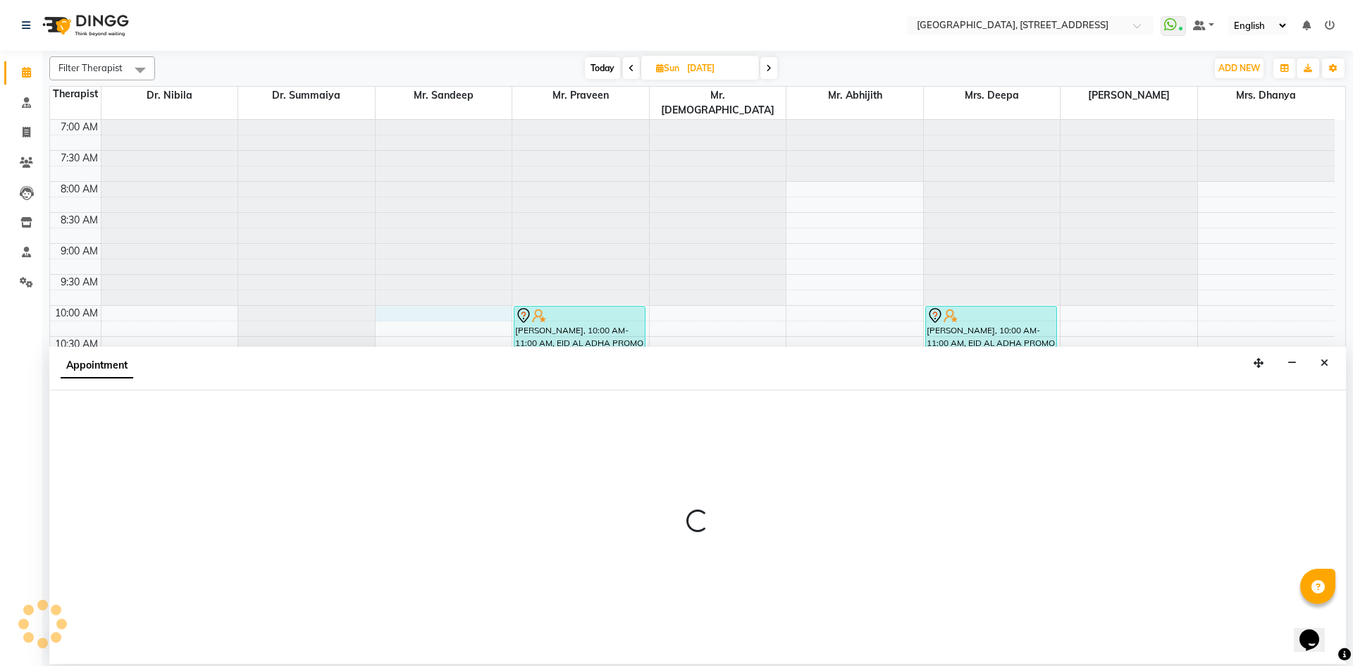
select select "27240"
select select "600"
select select "tentative"
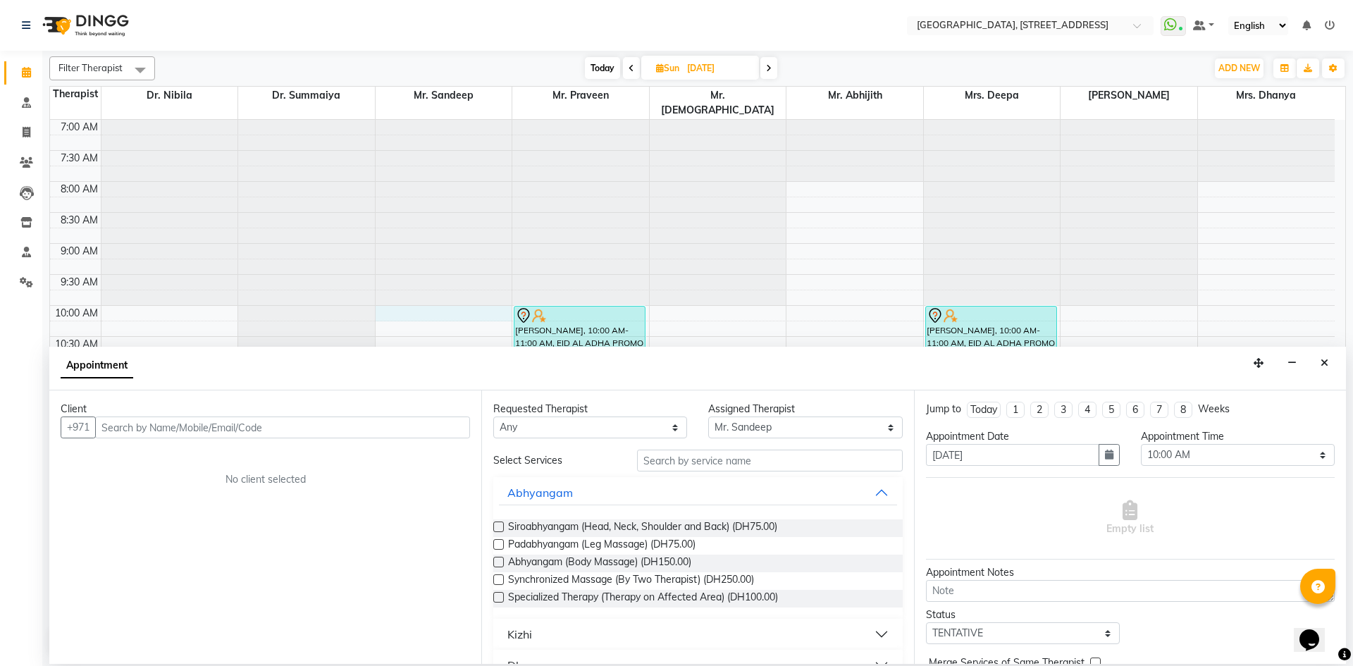
click at [345, 419] on input "text" at bounding box center [282, 427] width 375 height 22
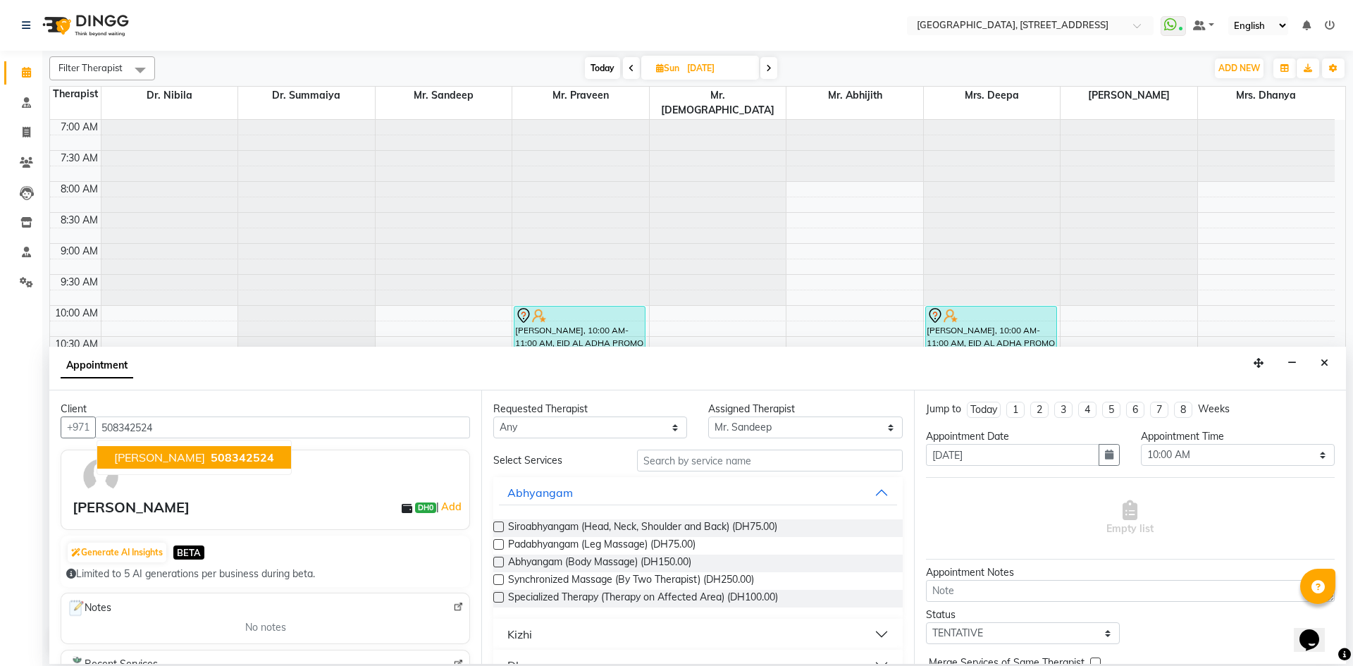
click at [152, 458] on span "[PERSON_NAME]" at bounding box center [159, 457] width 91 height 14
type input "508342524"
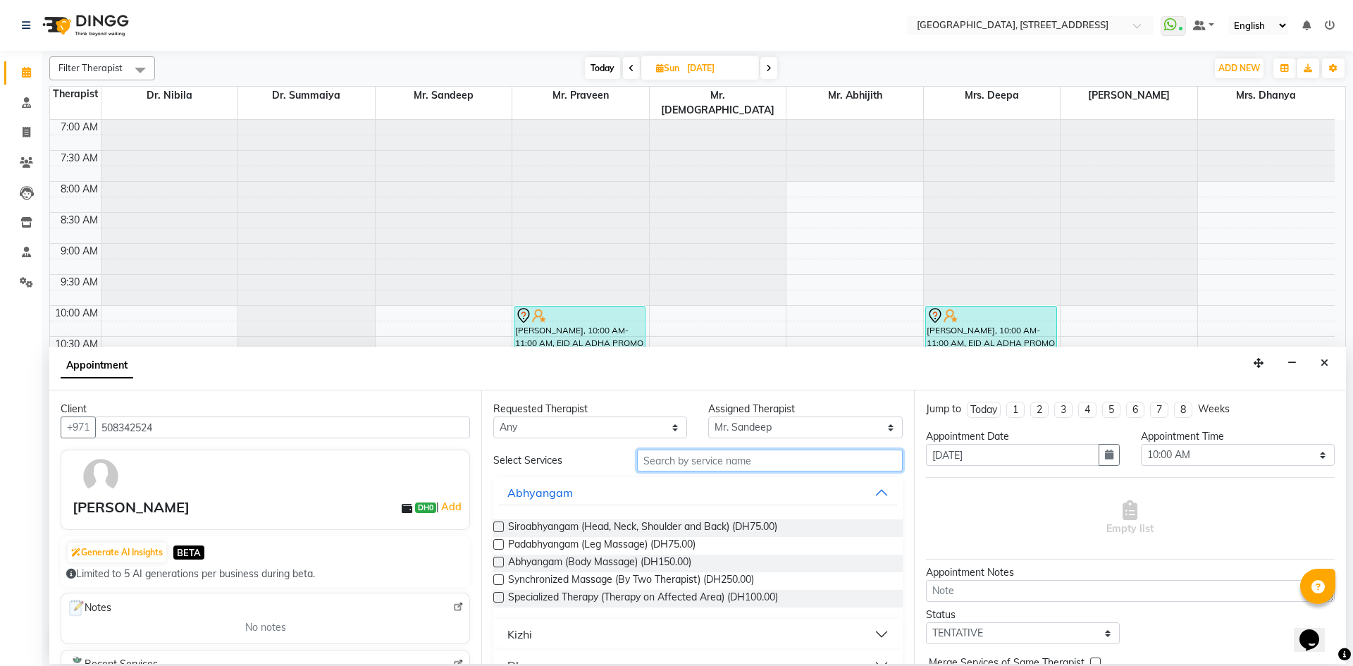
click at [762, 461] on input "text" at bounding box center [770, 461] width 266 height 22
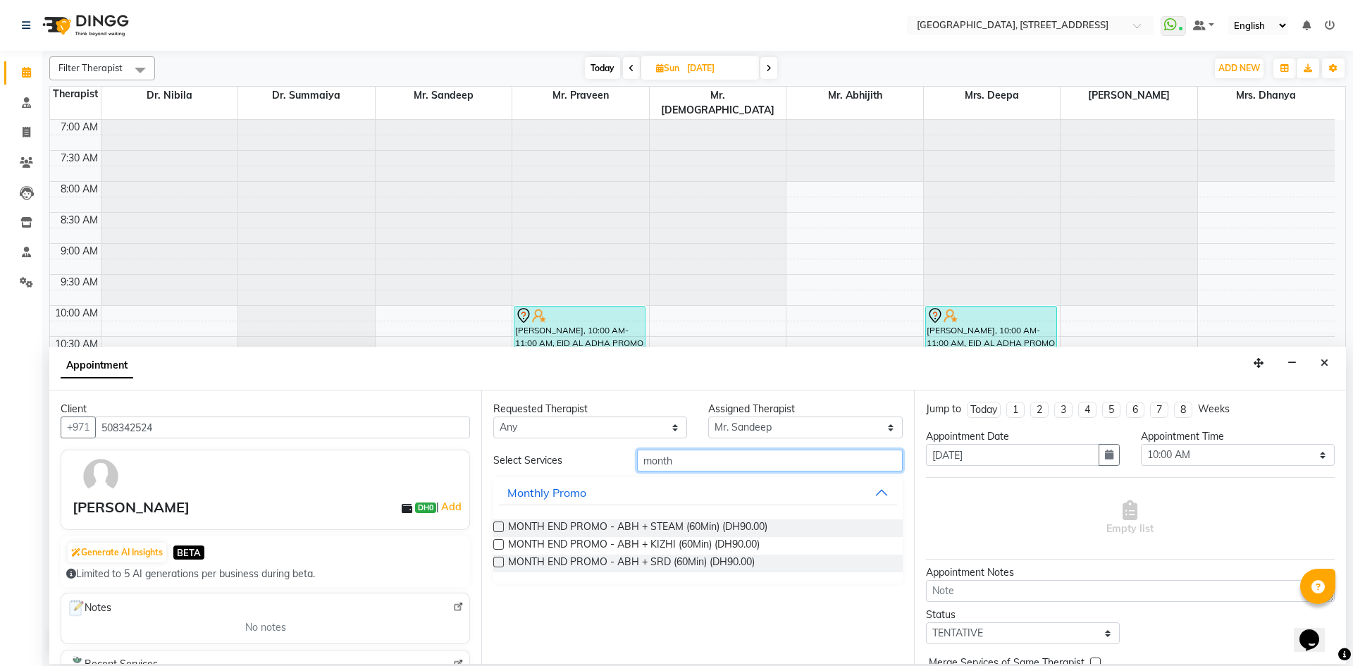
type input "month"
click at [498, 528] on label at bounding box center [498, 526] width 11 height 11
click at [498, 528] on input "checkbox" at bounding box center [497, 528] width 9 height 9
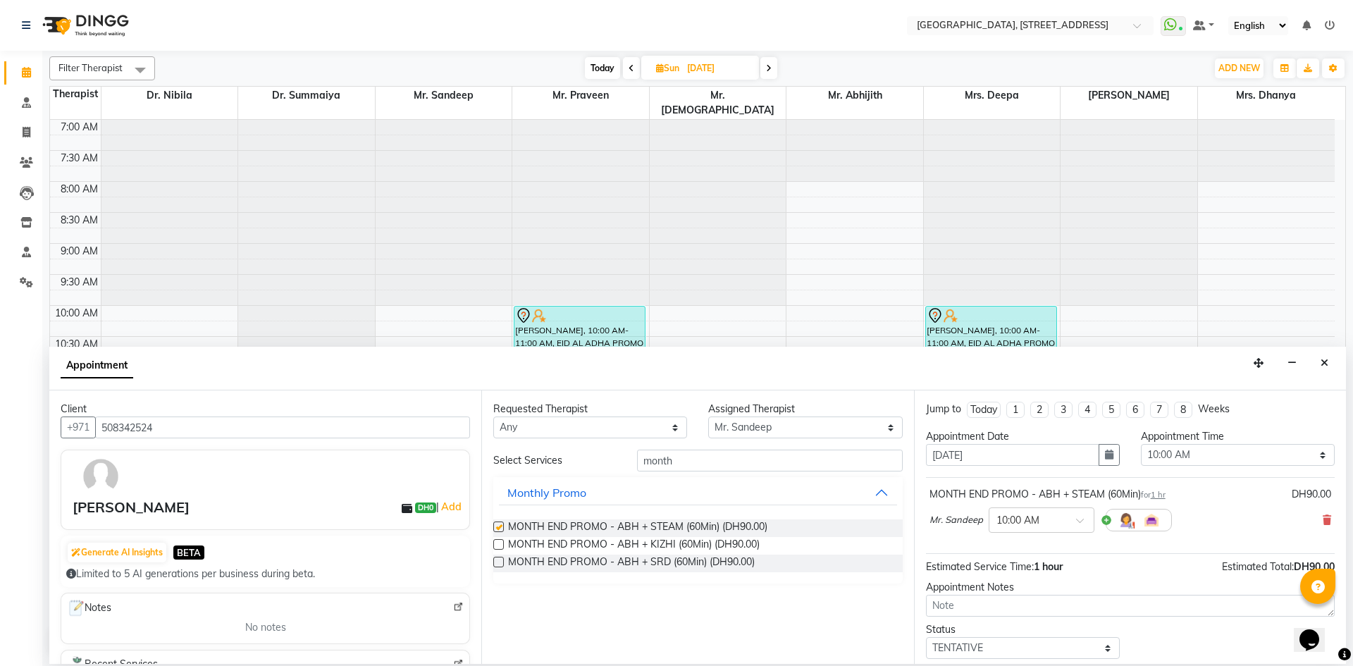
checkbox input "false"
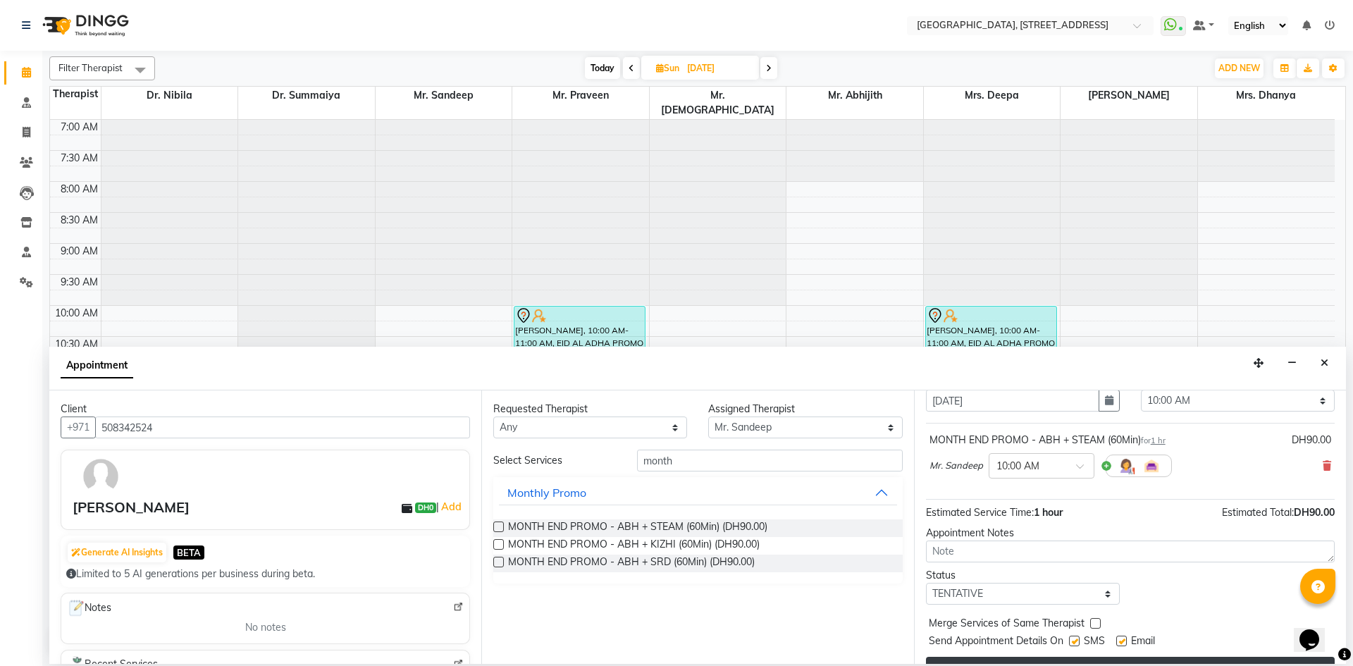
scroll to position [84, 0]
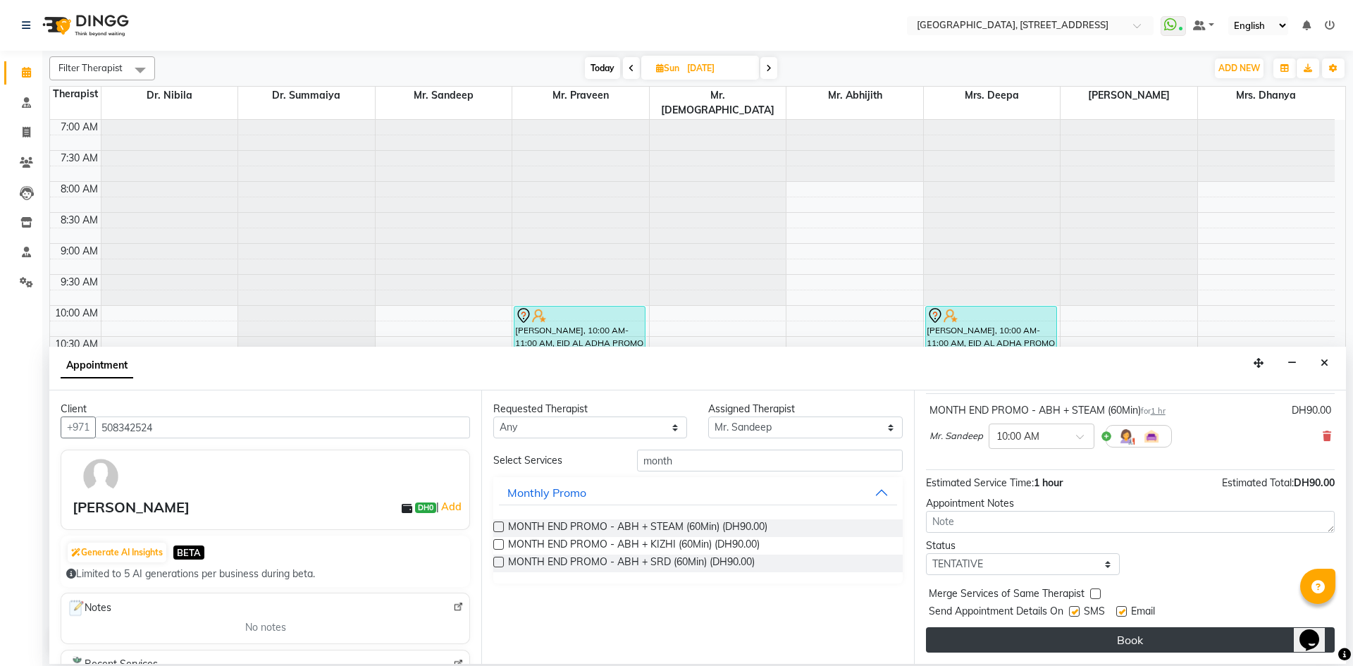
click at [1092, 638] on button "Book" at bounding box center [1130, 639] width 409 height 25
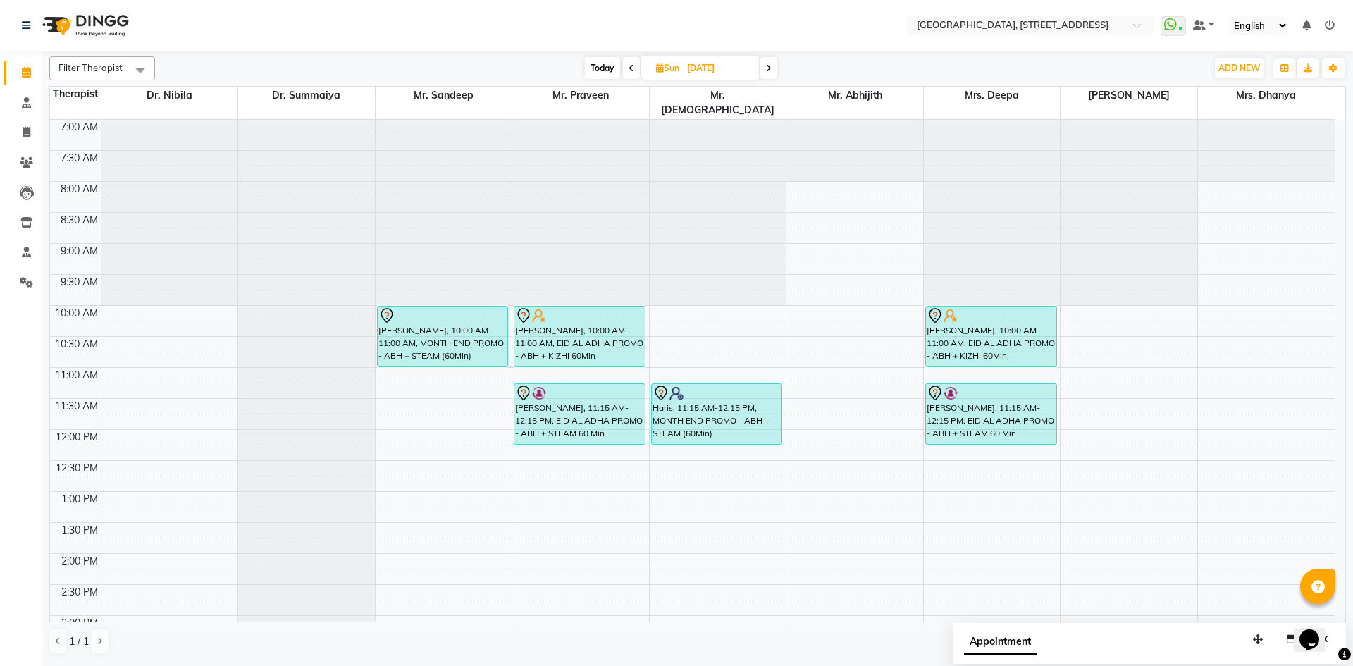
click at [601, 68] on span "Today" at bounding box center [602, 68] width 35 height 22
type input "[DATE]"
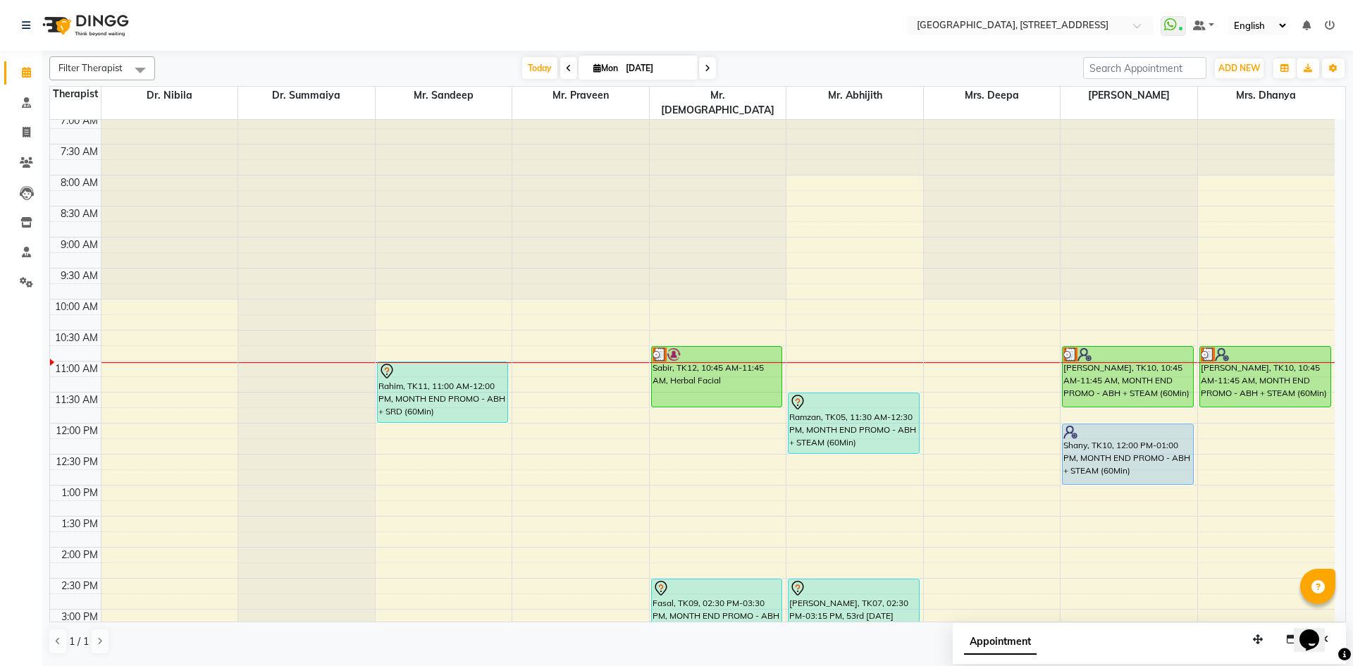
scroll to position [0, 0]
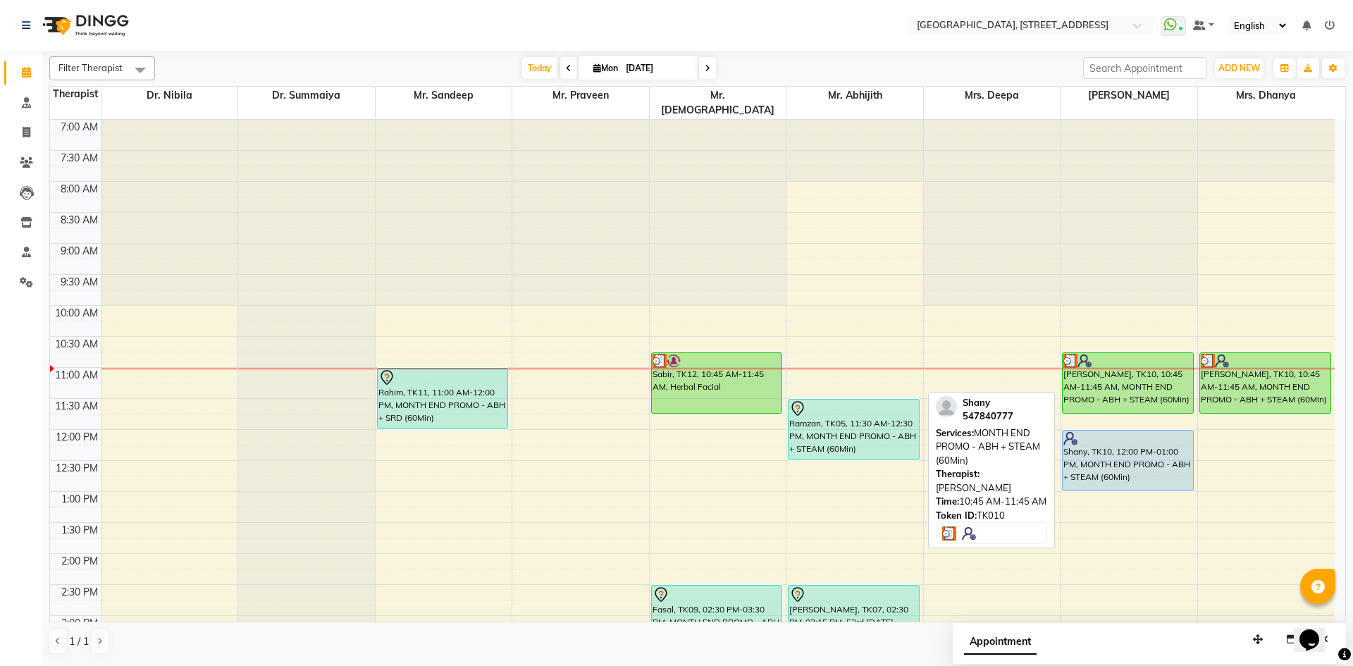
click at [1135, 373] on div "[PERSON_NAME], TK10, 10:45 AM-11:45 AM, MONTH END PROMO - ABH + STEAM (60Min)" at bounding box center [1128, 383] width 130 height 60
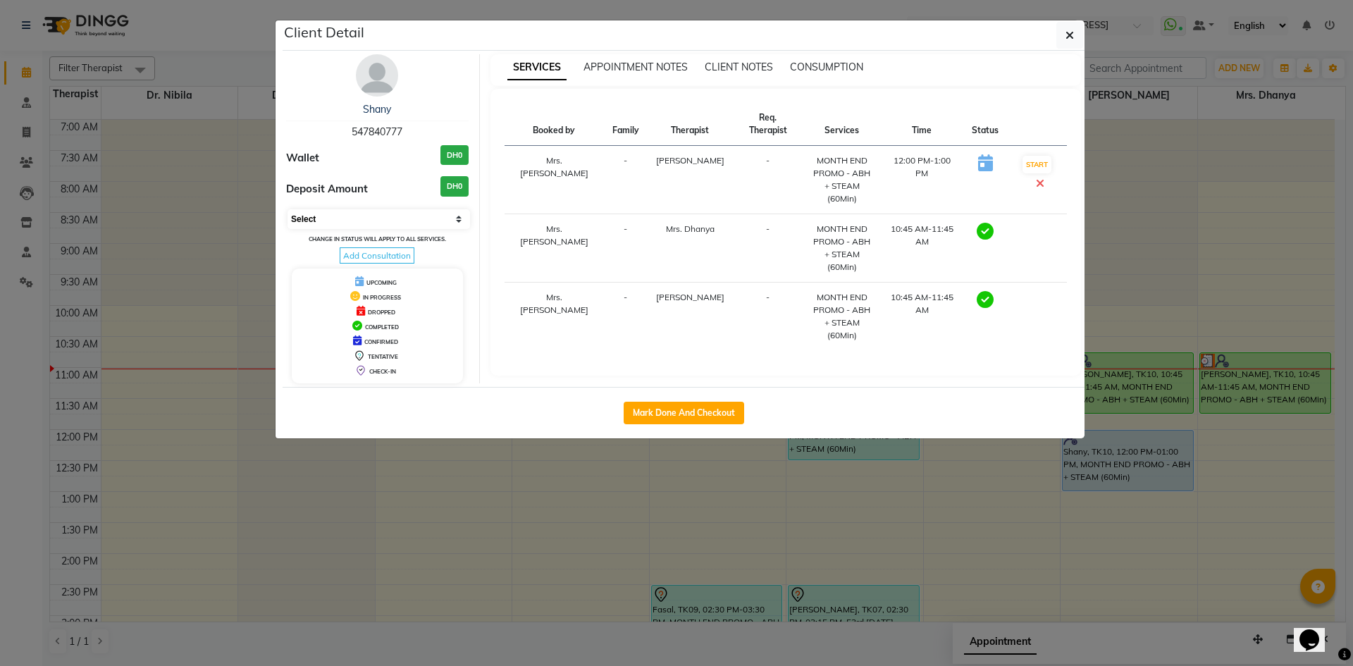
click at [456, 216] on select "Select MARK DONE DROPPED UPCOMING" at bounding box center [379, 219] width 183 height 20
select select "5"
click at [288, 209] on select "Select MARK DONE DROPPED UPCOMING" at bounding box center [379, 219] width 183 height 20
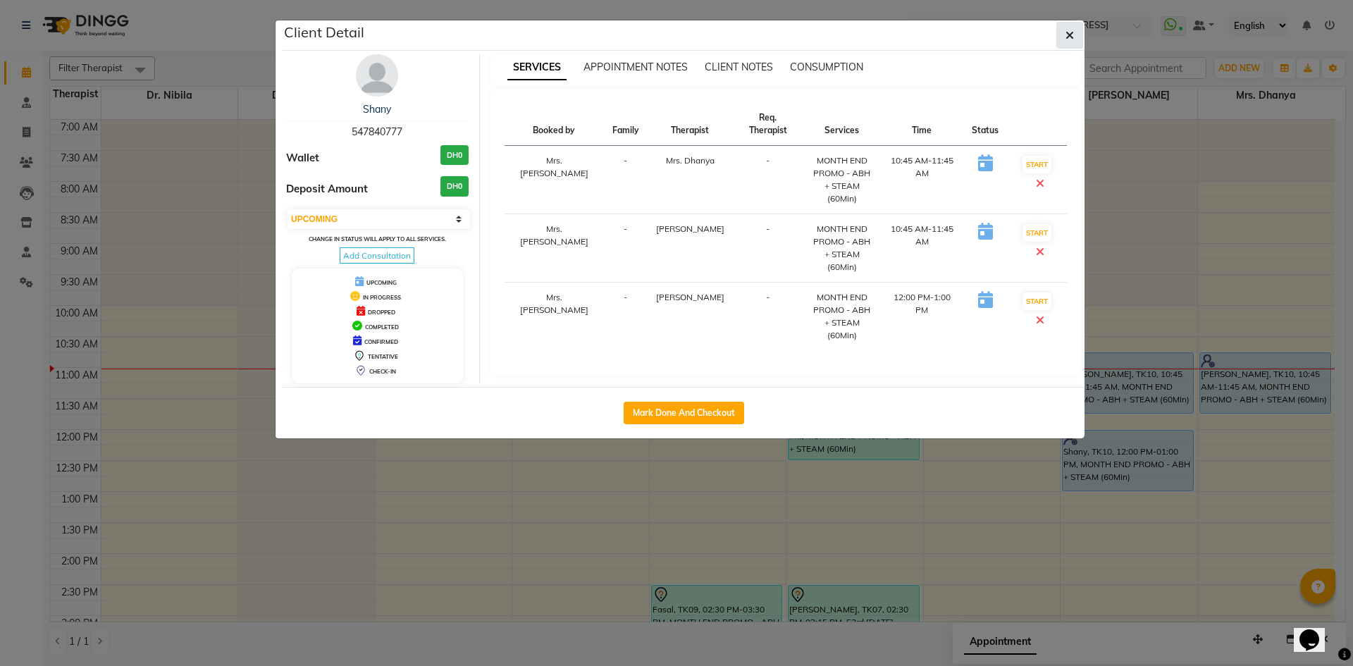
click at [1064, 40] on button "button" at bounding box center [1069, 35] width 27 height 27
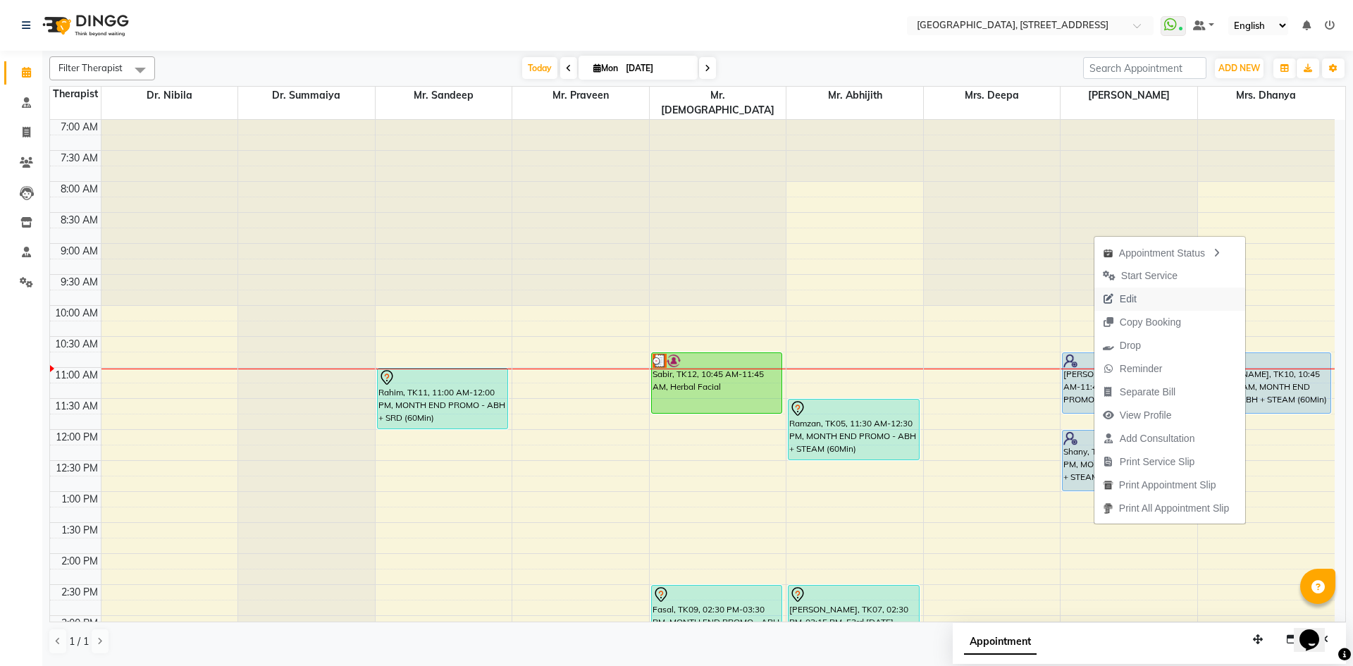
click at [1166, 293] on button "Edit" at bounding box center [1169, 299] width 151 height 23
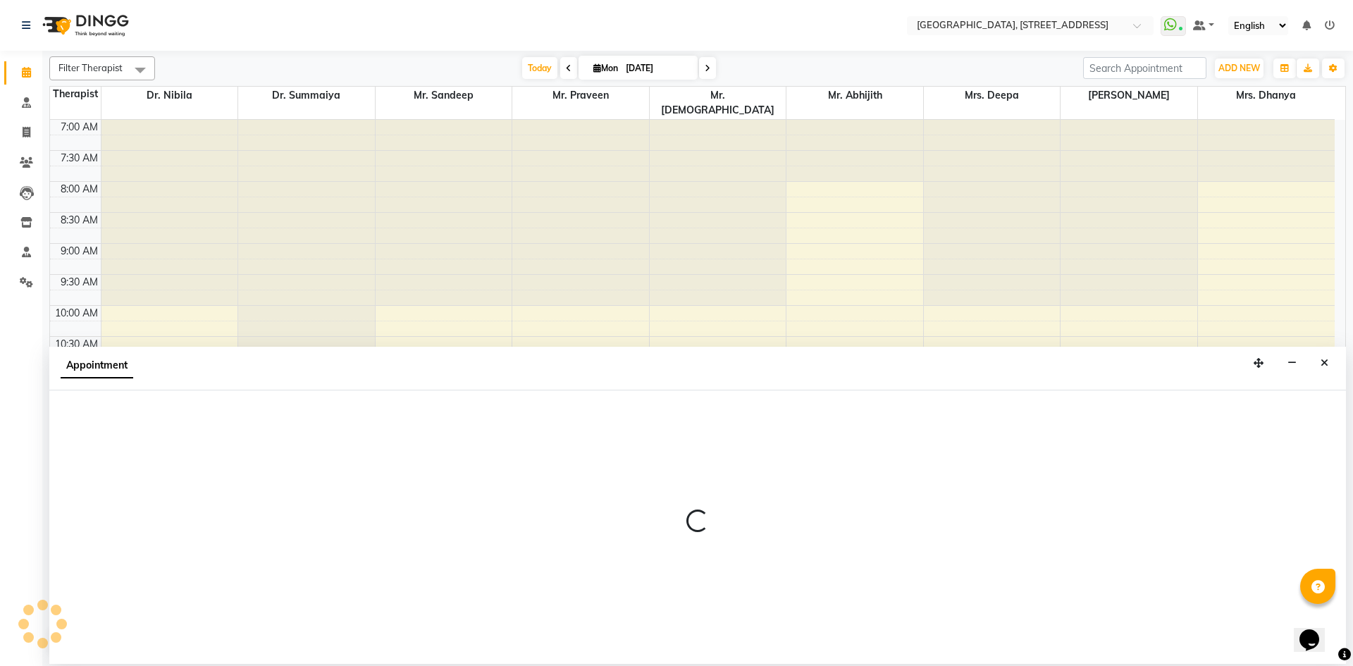
select select "tentative"
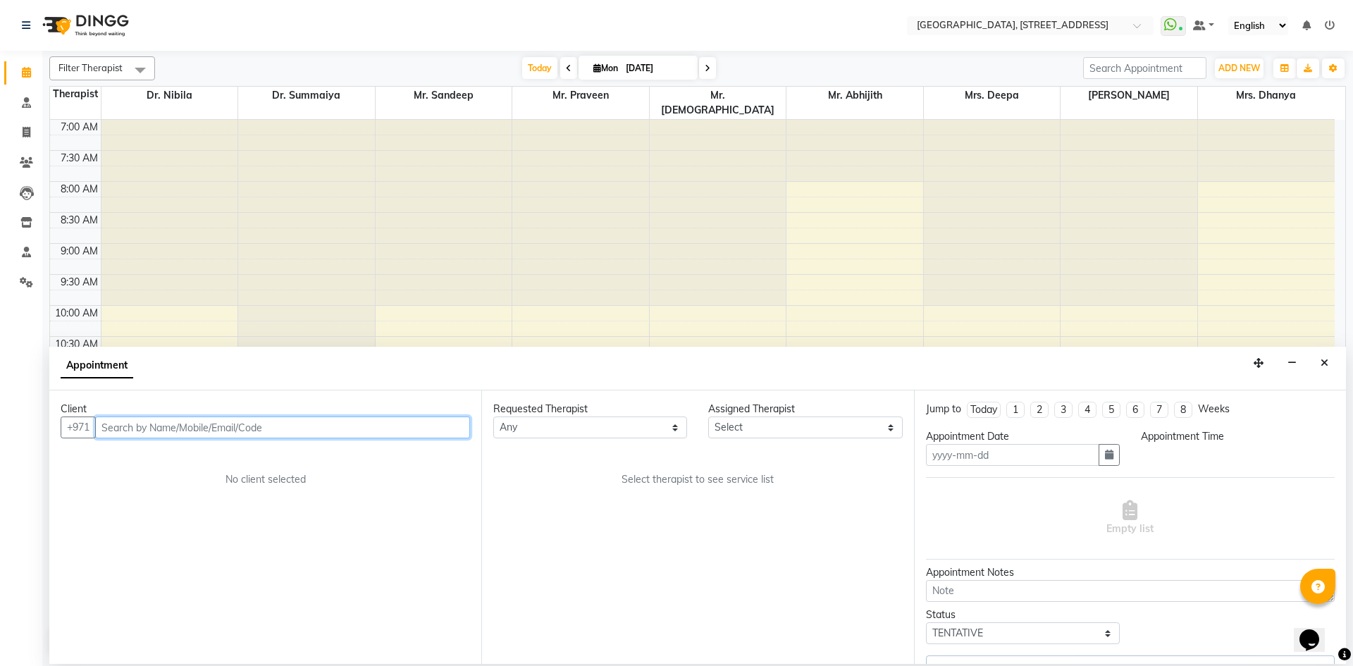
type input "[DATE]"
select select "upcoming"
select select "645"
select select "48850"
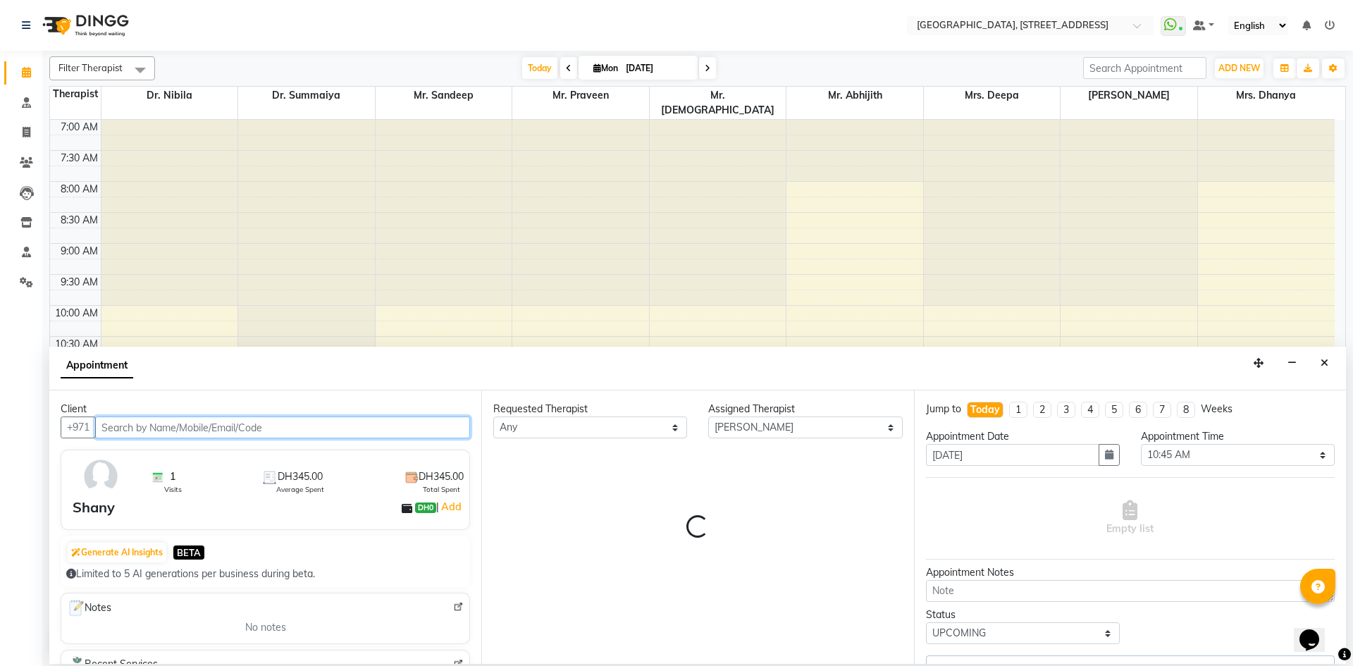
scroll to position [249, 0]
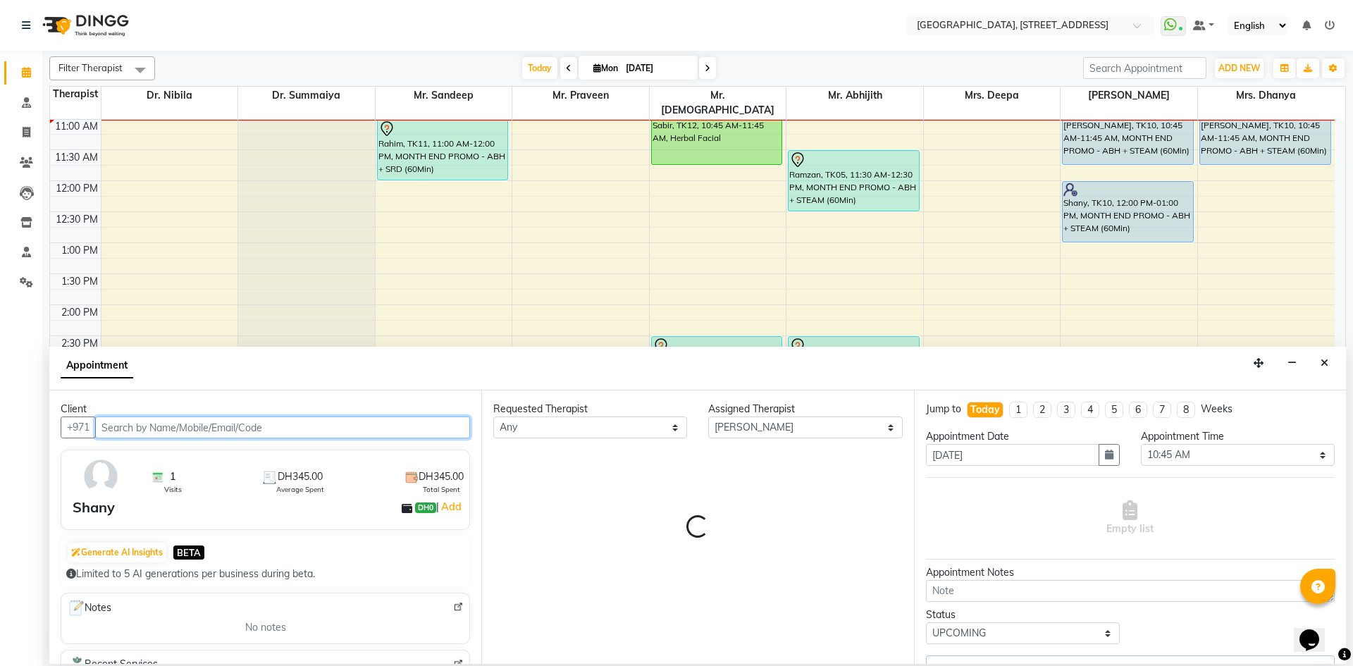
select select "1960"
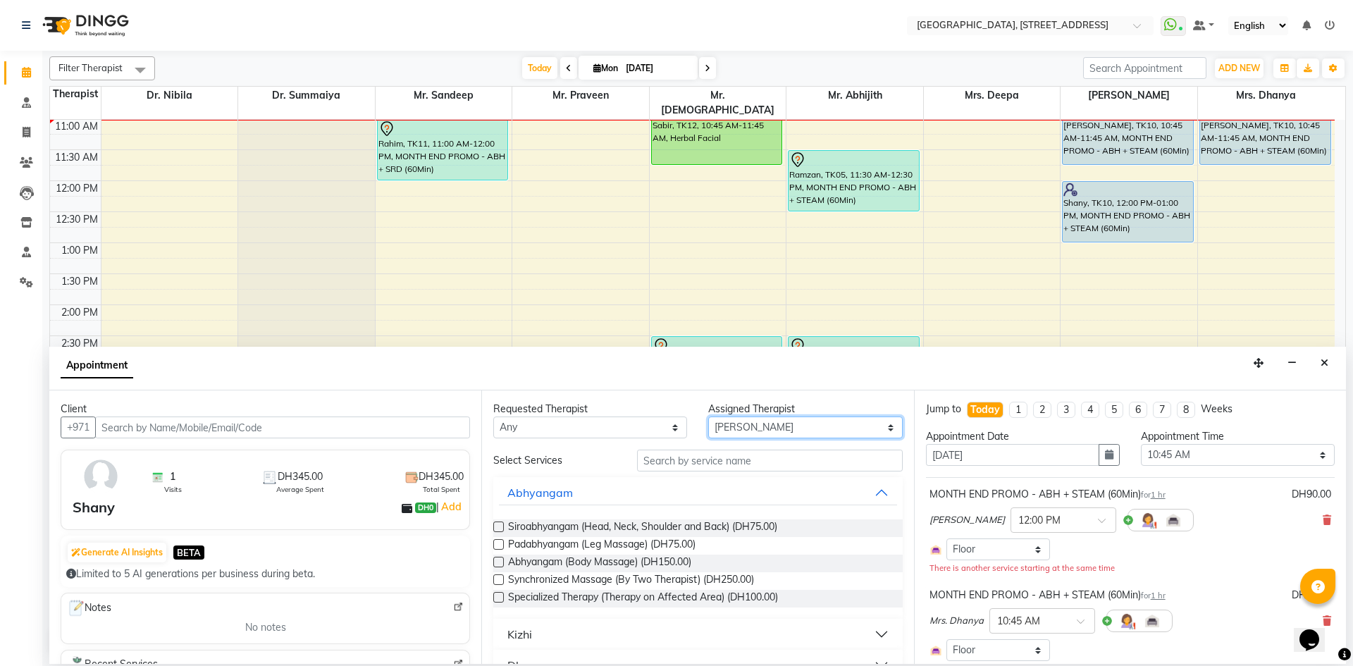
click at [804, 433] on select "Select Dr. Nibila Dr. Summaiya Mr. Abhijith Mr. Praveen Mr. [PERSON_NAME] Mrs. …" at bounding box center [805, 427] width 194 height 22
select select "64145"
click at [708, 416] on select "Select Dr. Nibila Dr. Summaiya Mr. Abhijith Mr. Praveen Mr. [PERSON_NAME] Mrs. …" at bounding box center [805, 427] width 194 height 22
click at [817, 462] on input "text" at bounding box center [770, 461] width 266 height 22
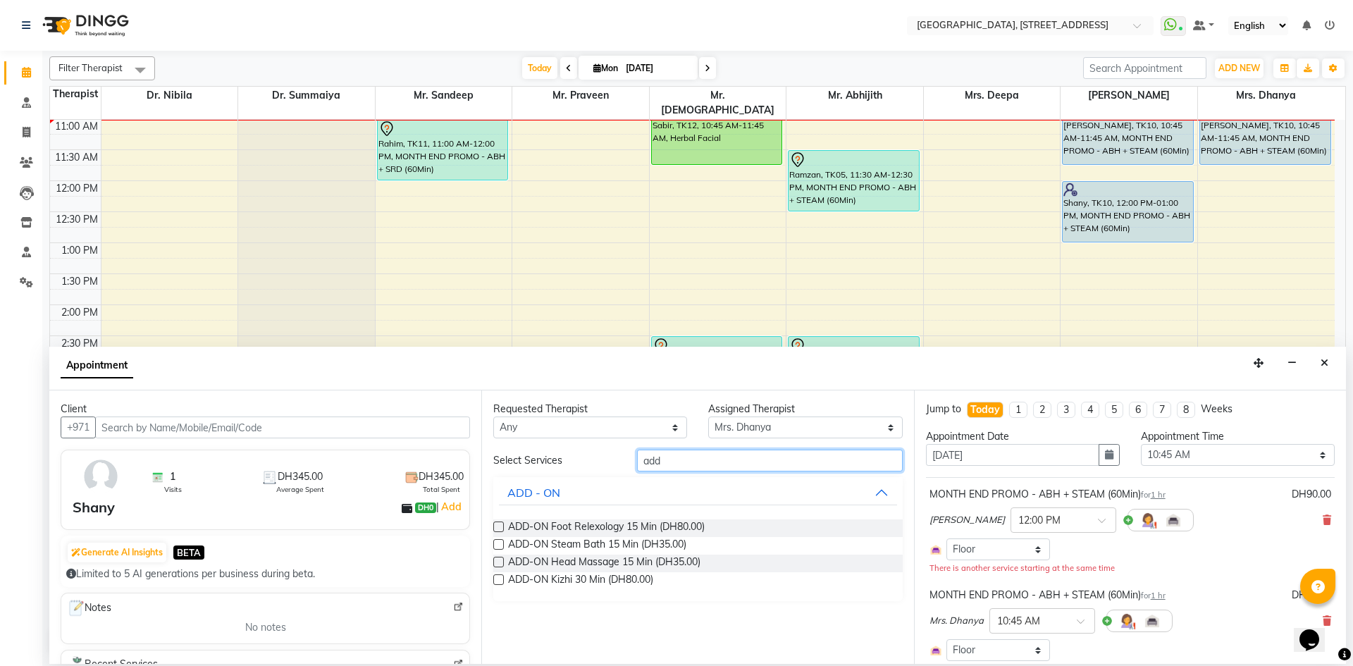
type input "add"
click at [500, 546] on label at bounding box center [498, 544] width 11 height 11
click at [500, 546] on input "checkbox" at bounding box center [497, 545] width 9 height 9
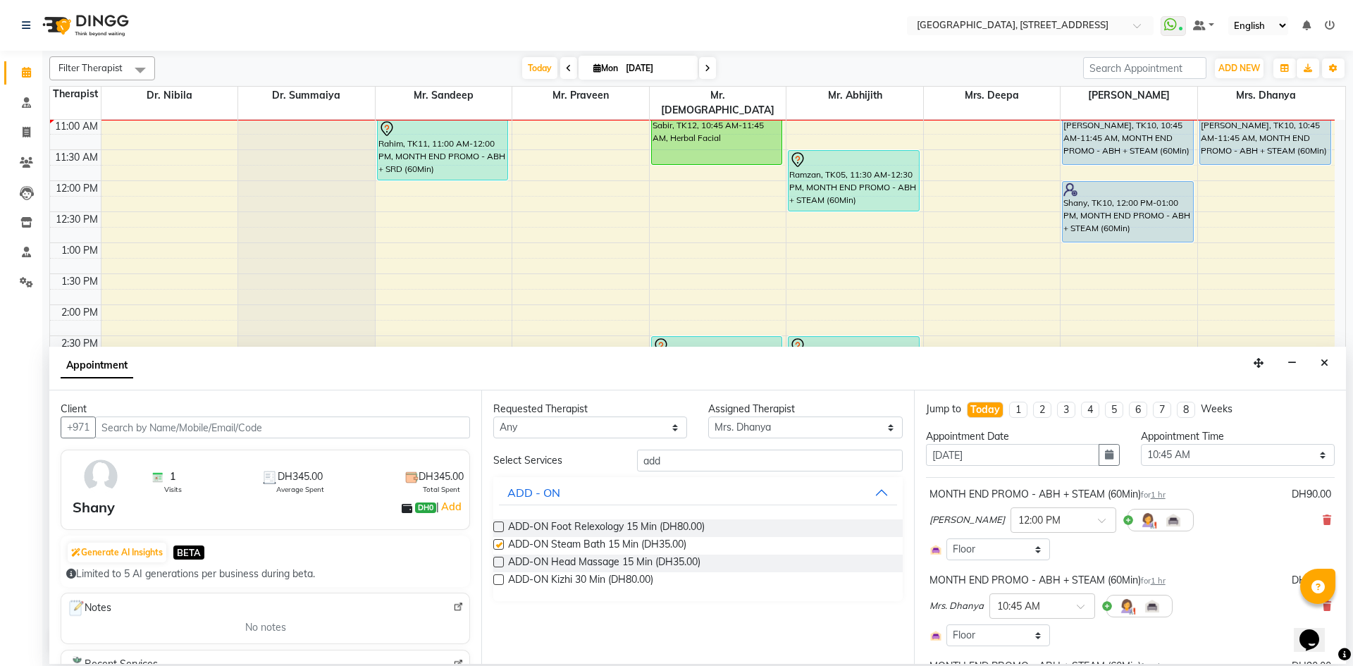
checkbox input "false"
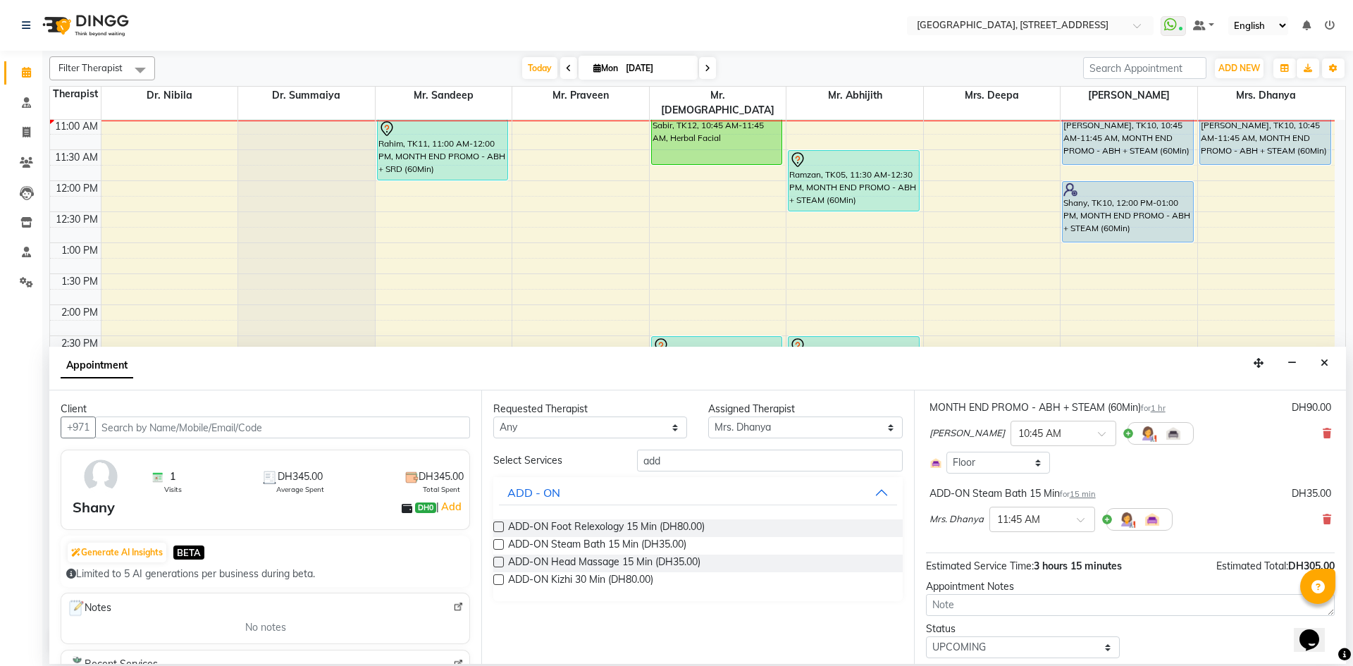
scroll to position [301, 0]
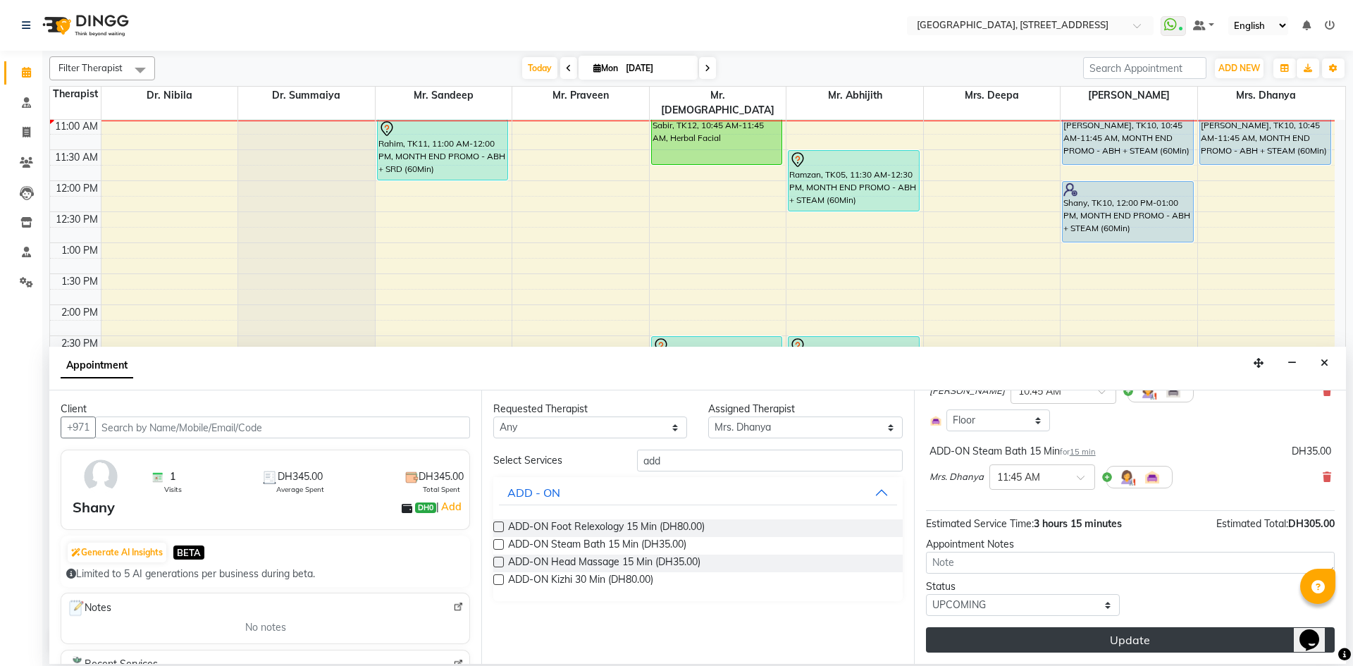
click at [1174, 643] on button "Update" at bounding box center [1130, 639] width 409 height 25
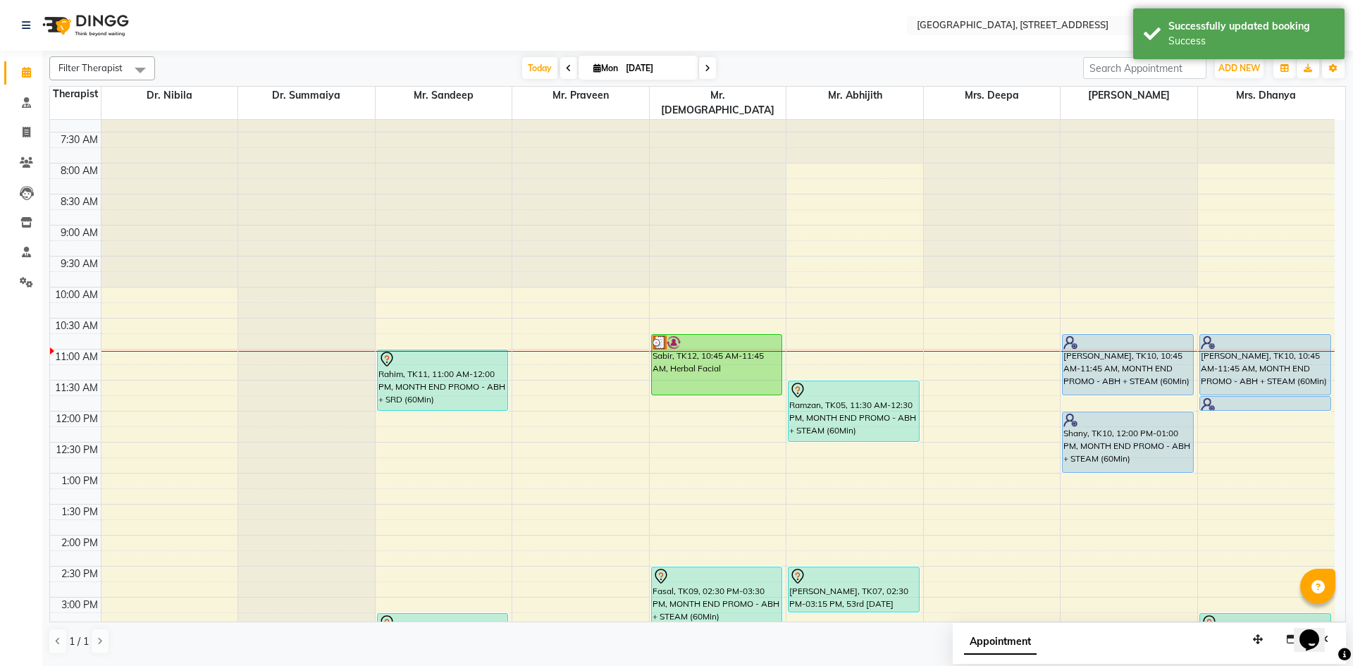
scroll to position [0, 0]
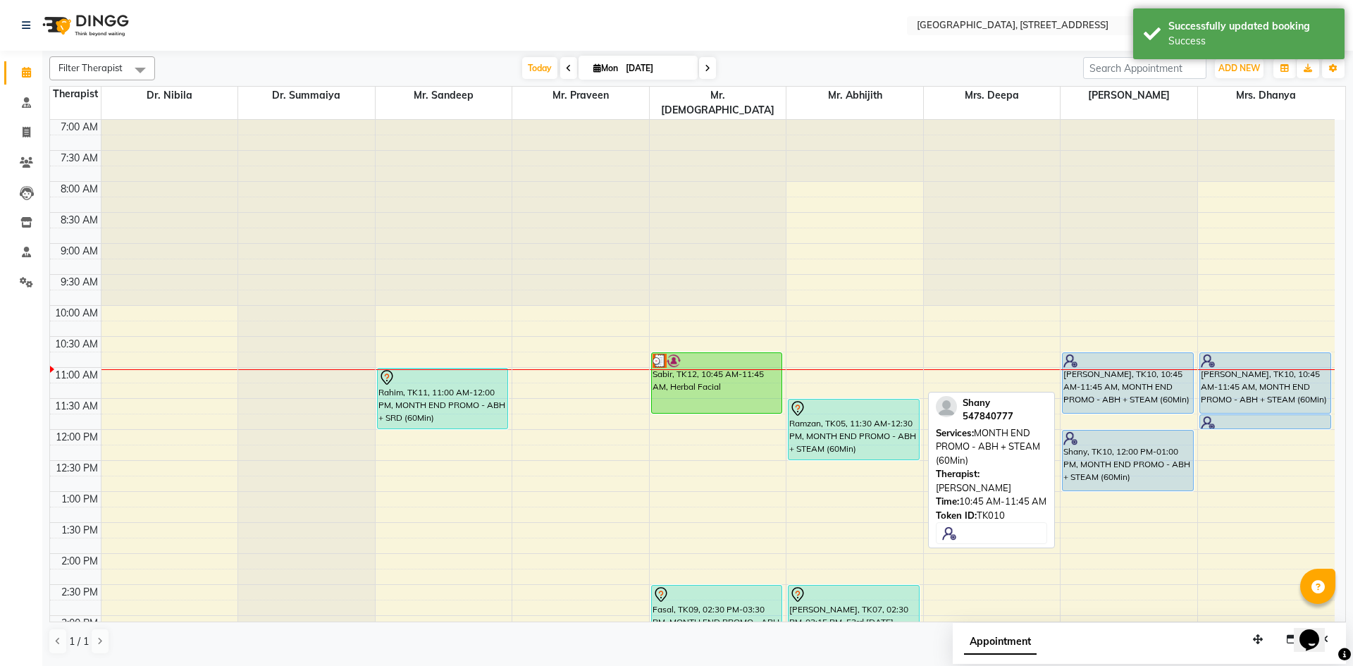
click at [1116, 381] on div "[PERSON_NAME], TK10, 10:45 AM-11:45 AM, MONTH END PROMO - ABH + STEAM (60Min)" at bounding box center [1128, 383] width 130 height 60
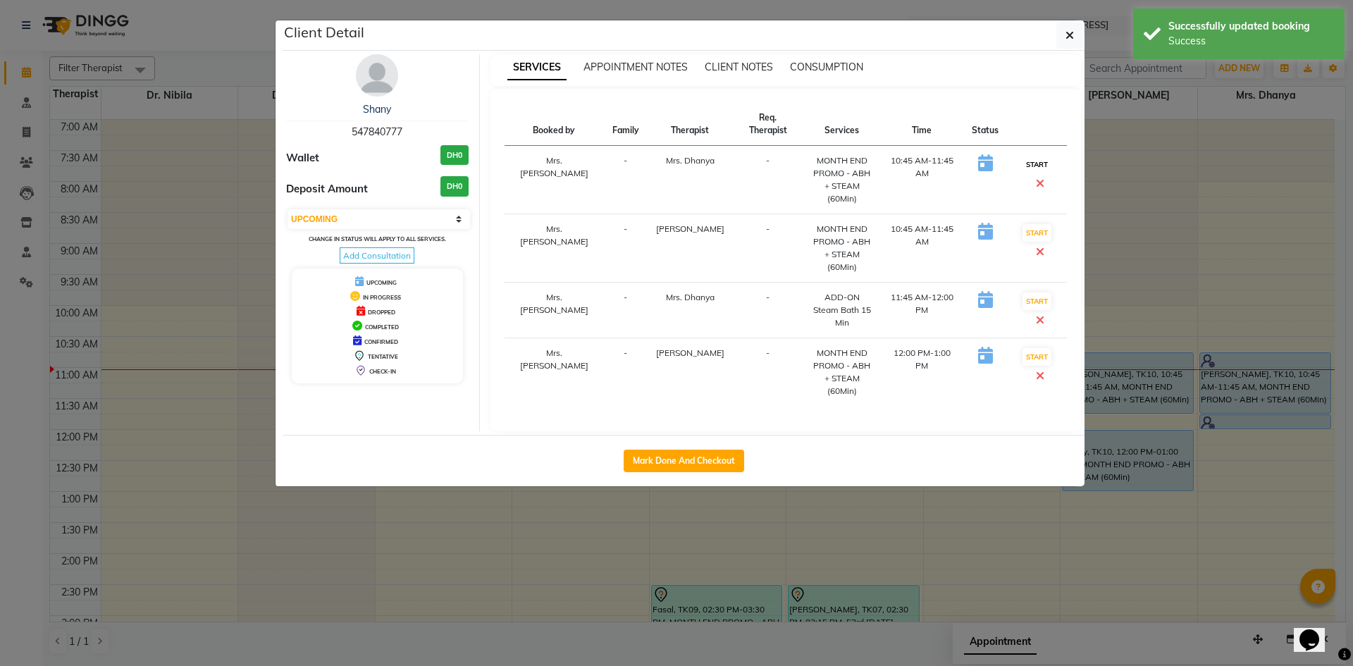
click at [1023, 156] on button "START" at bounding box center [1037, 165] width 29 height 18
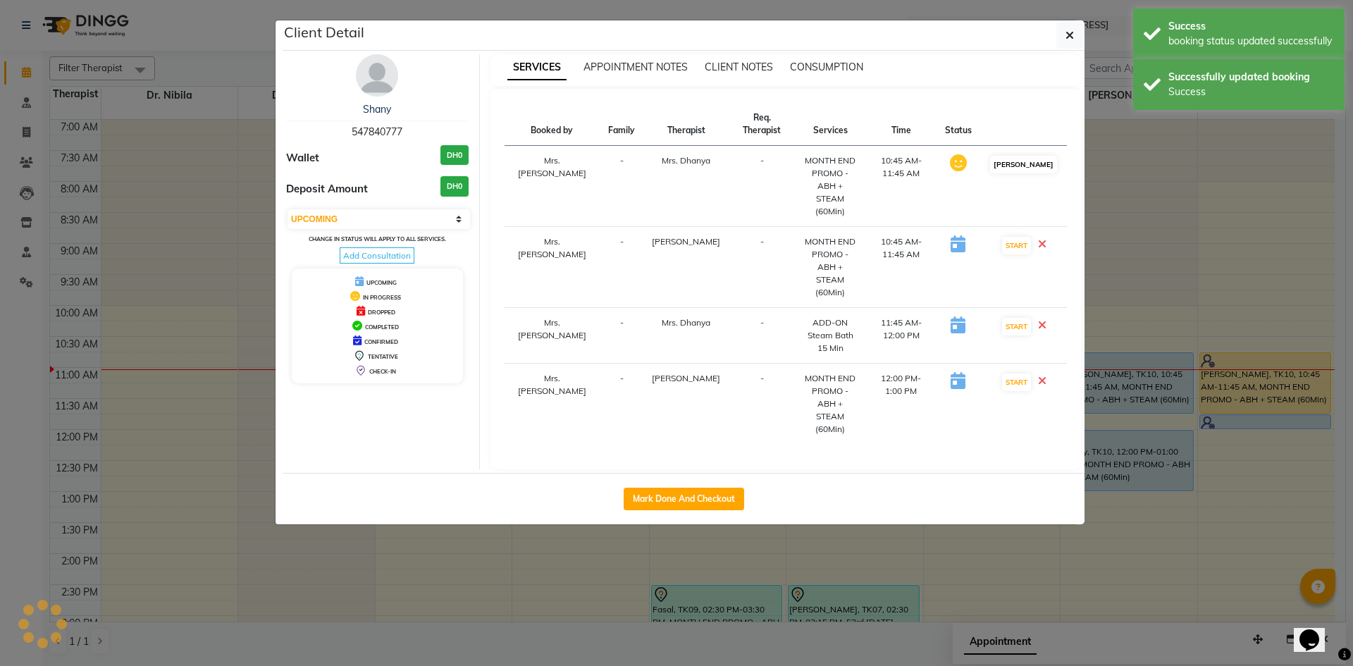
select select "select"
click at [1021, 156] on button "[PERSON_NAME]" at bounding box center [1023, 165] width 67 height 18
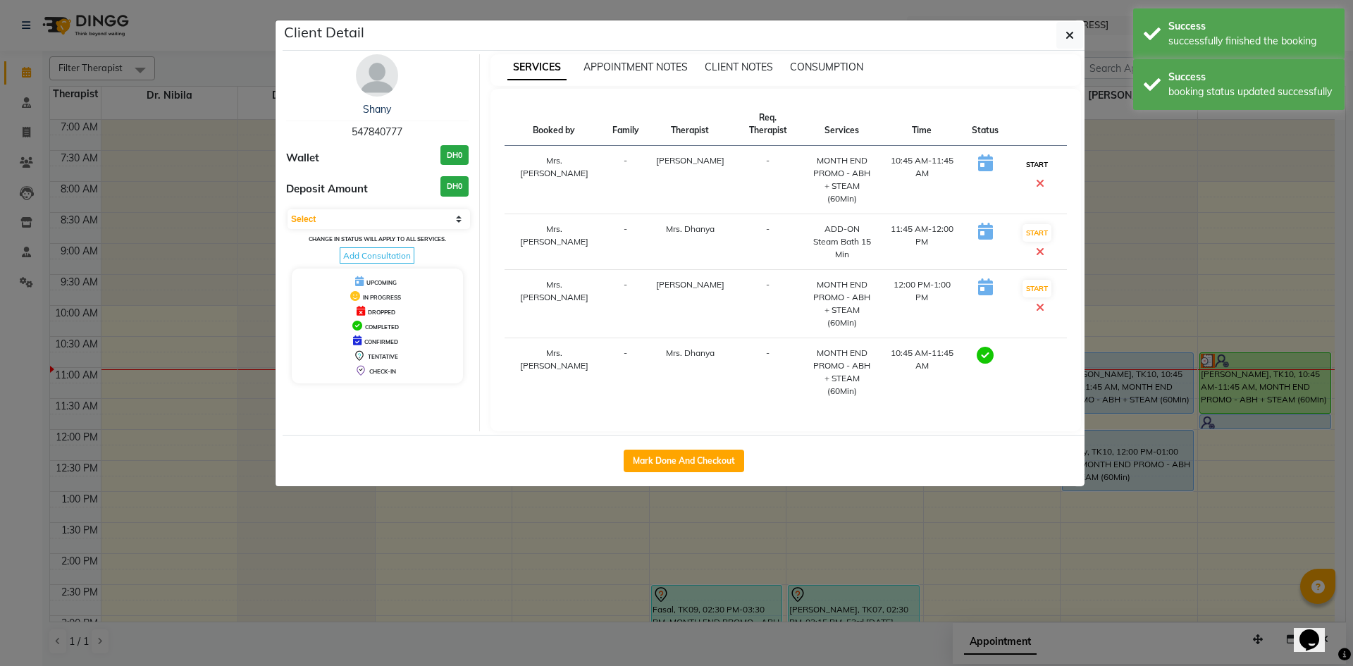
click at [1023, 156] on button "START" at bounding box center [1037, 165] width 29 height 18
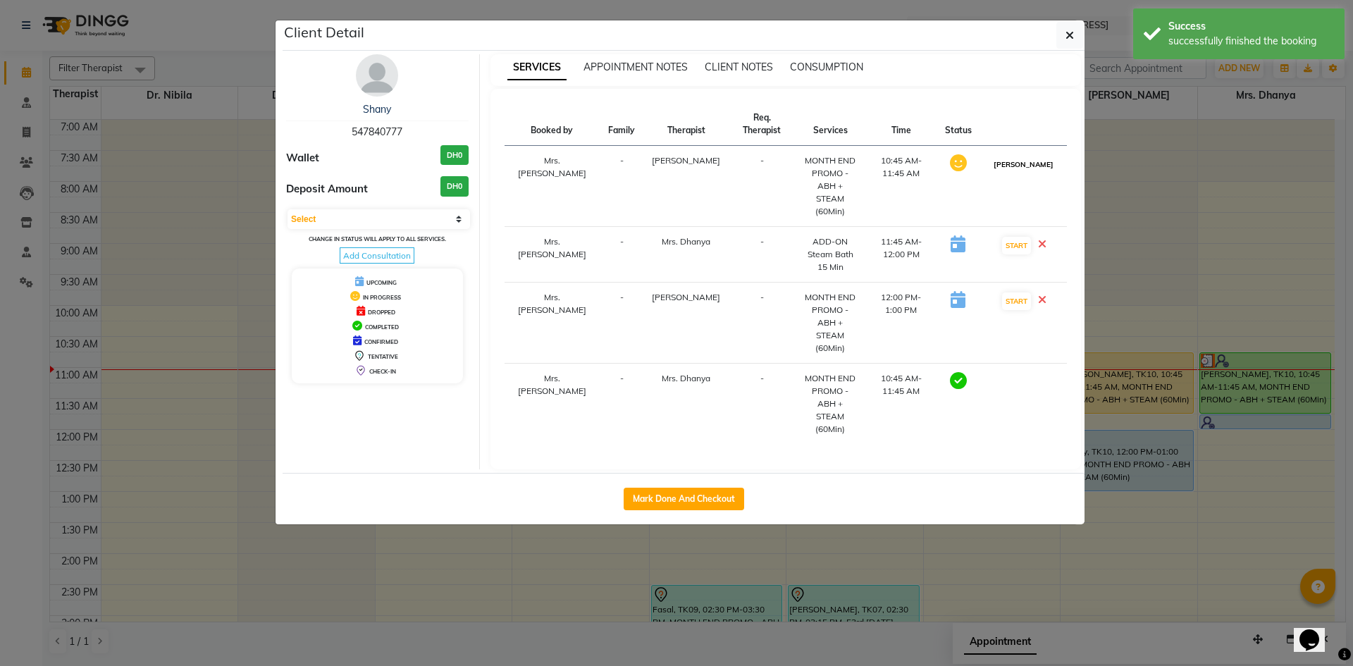
click at [1021, 156] on button "[PERSON_NAME]" at bounding box center [1023, 165] width 67 height 18
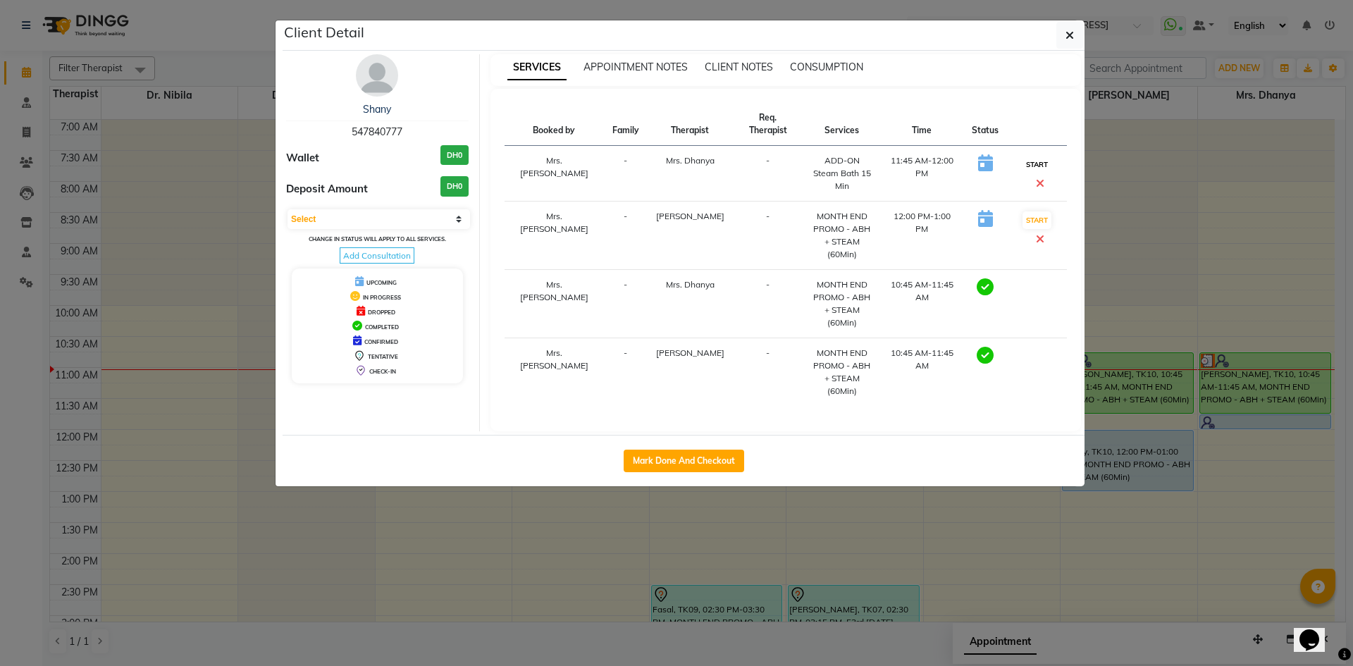
click at [1025, 156] on button "START" at bounding box center [1037, 165] width 29 height 18
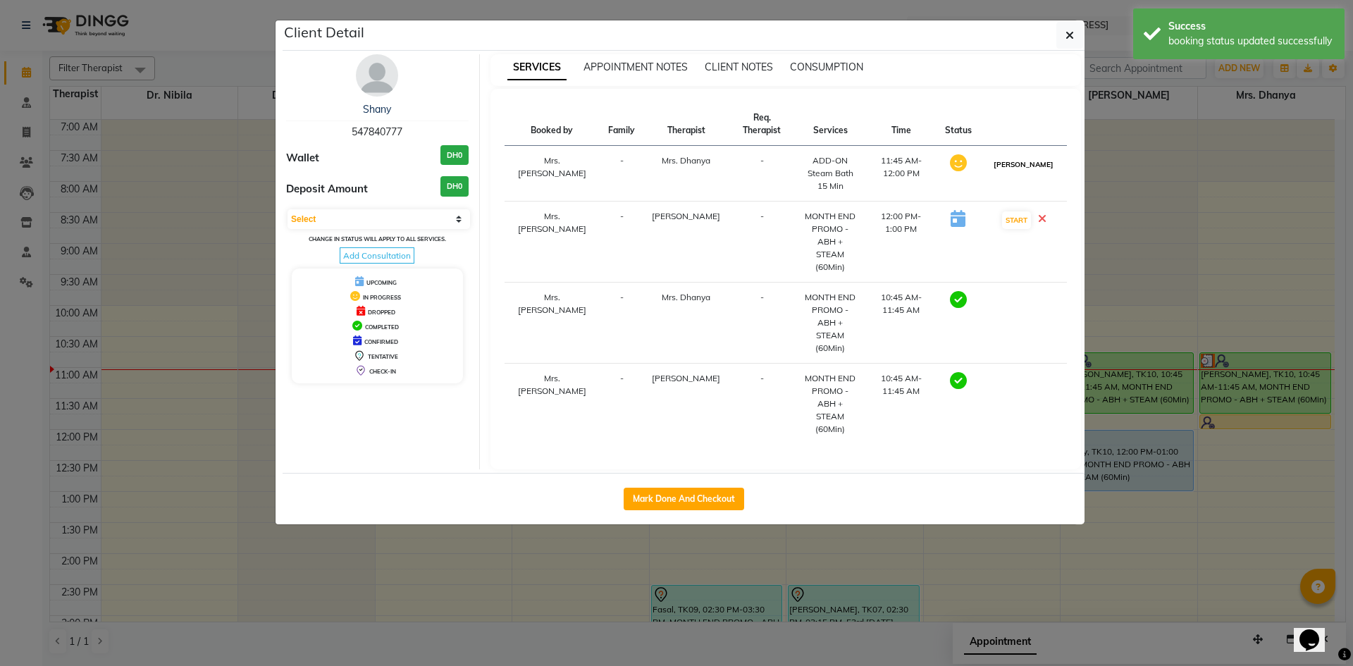
click at [1031, 156] on button "[PERSON_NAME]" at bounding box center [1023, 165] width 67 height 18
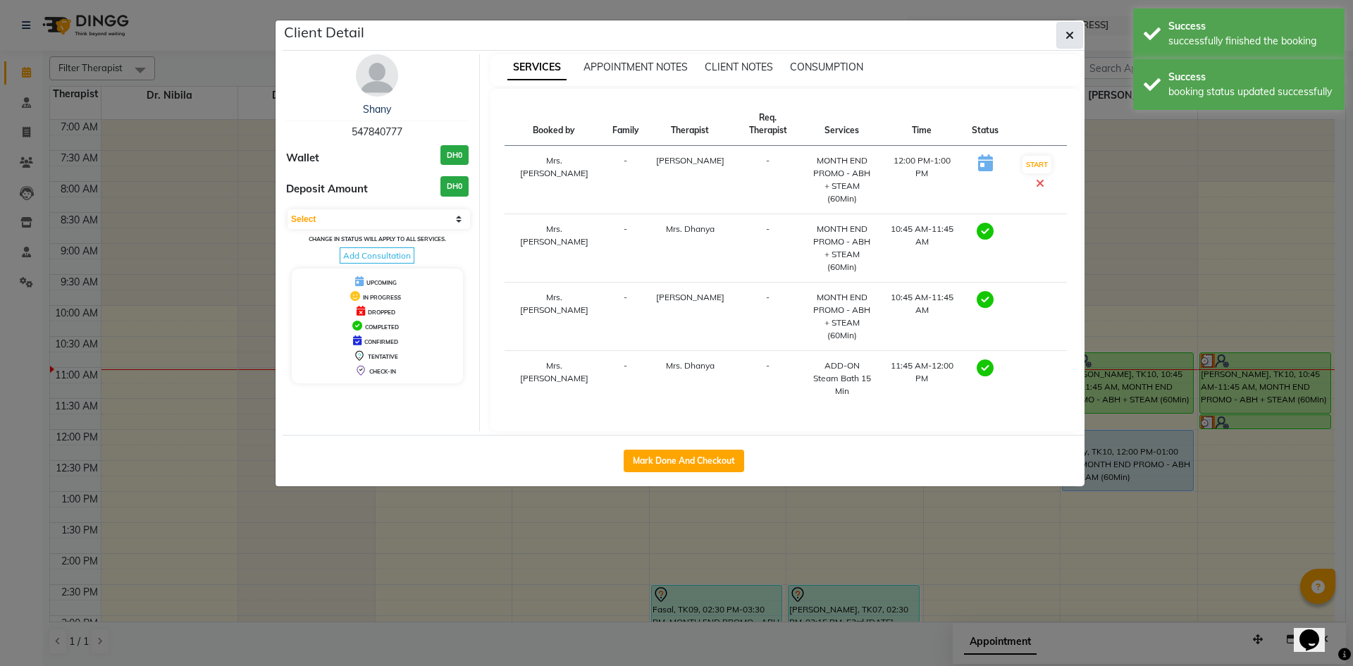
click at [1078, 35] on button "button" at bounding box center [1069, 35] width 27 height 27
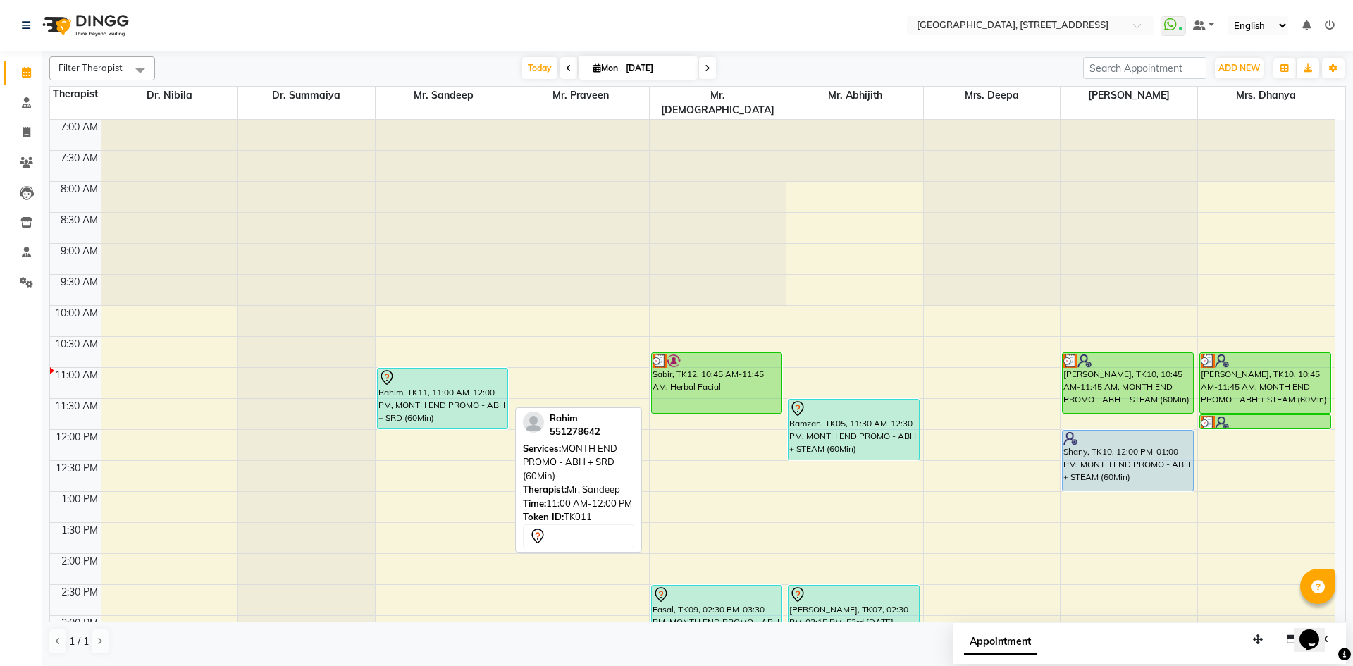
click at [432, 385] on div "Rahim, TK11, 11:00 AM-12:00 PM, MONTH END PROMO - ABH + SRD (60Min)" at bounding box center [443, 399] width 130 height 60
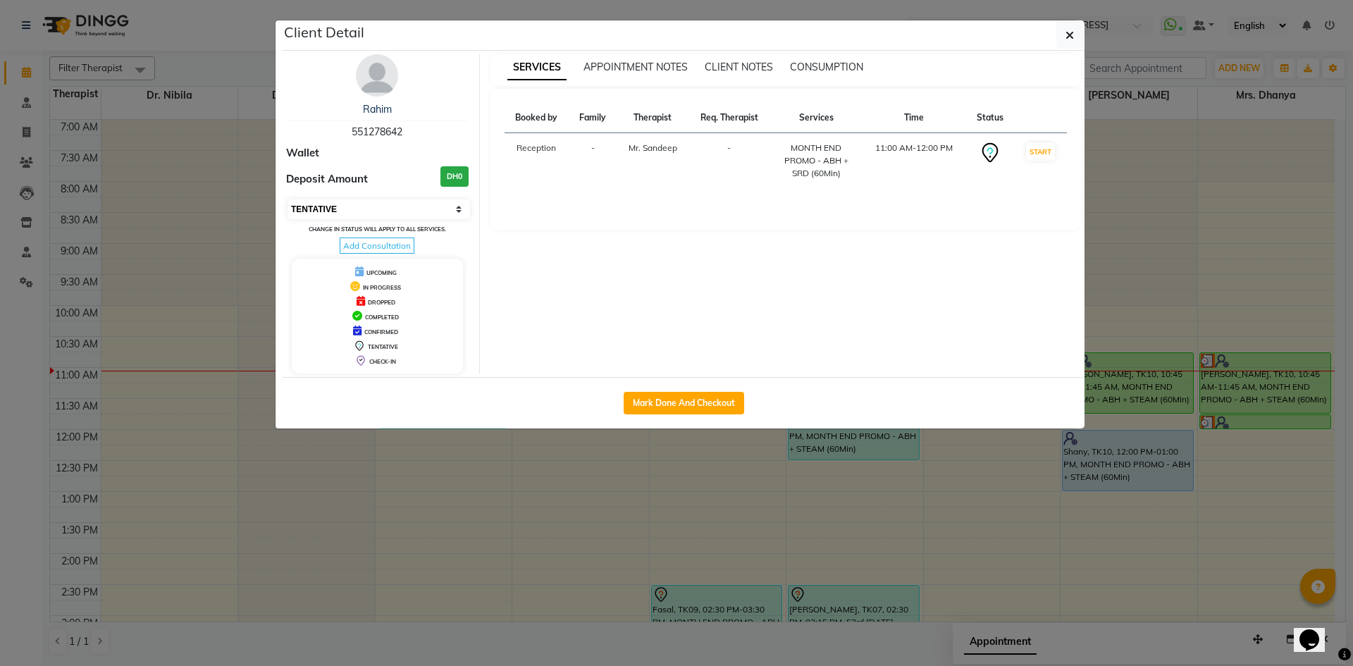
click at [443, 209] on select "Select IN SERVICE CONFIRMED TENTATIVE CHECK IN MARK DONE DROPPED UPCOMING" at bounding box center [379, 209] width 183 height 20
select select "3"
click at [288, 199] on select "Select IN SERVICE CONFIRMED TENTATIVE CHECK IN MARK DONE DROPPED UPCOMING" at bounding box center [379, 209] width 183 height 20
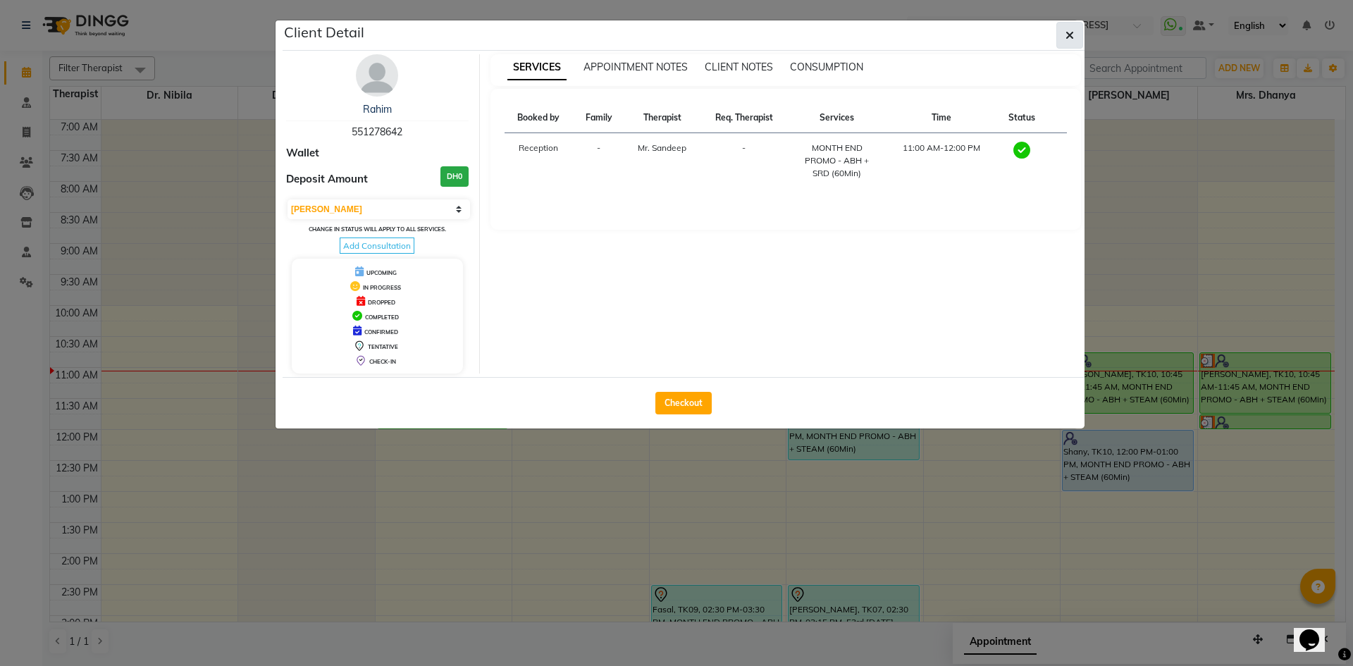
click at [1072, 39] on icon "button" at bounding box center [1070, 35] width 8 height 11
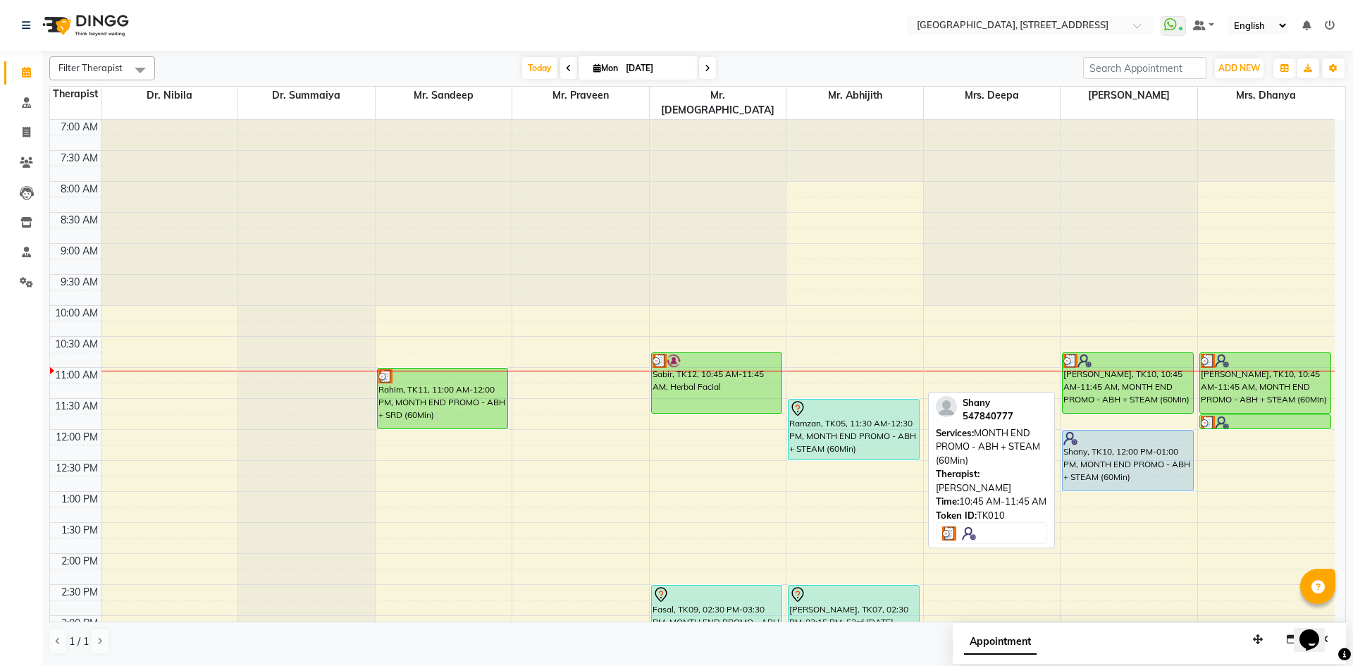
click at [1164, 364] on div "[PERSON_NAME], TK10, 10:45 AM-11:45 AM, MONTH END PROMO - ABH + STEAM (60Min)" at bounding box center [1128, 383] width 130 height 60
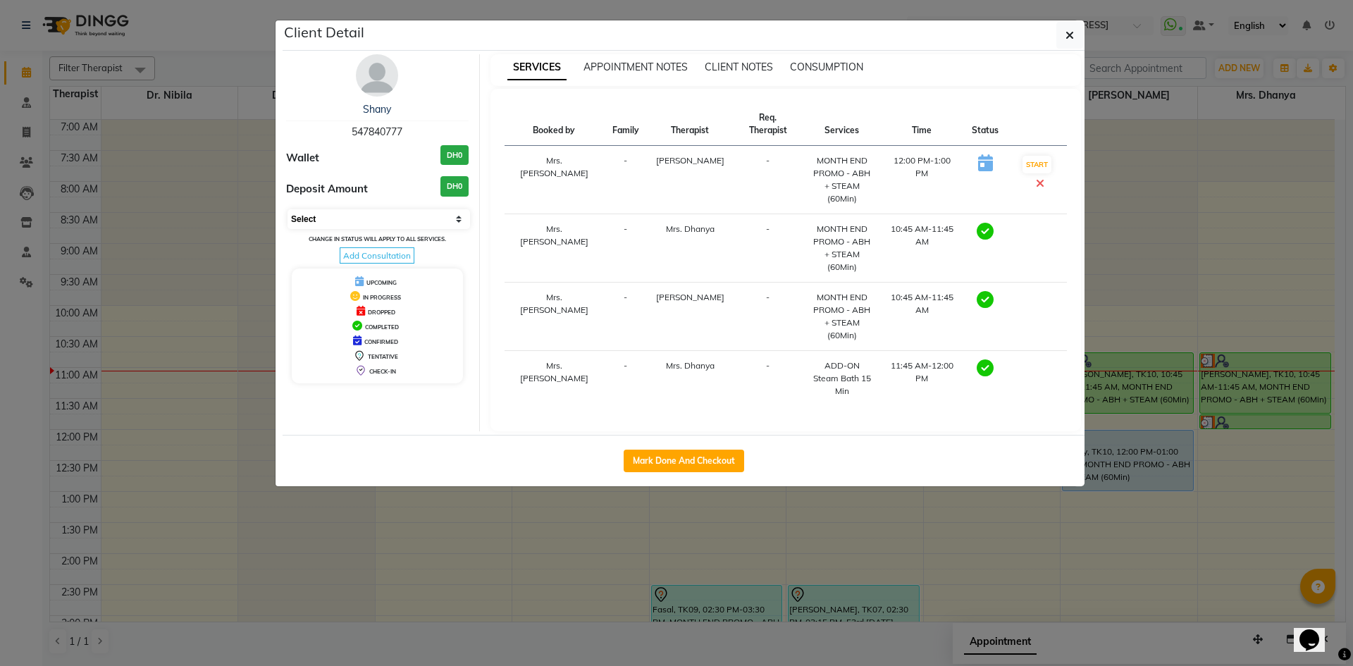
click at [464, 221] on select "Select MARK DONE DROPPED UPCOMING" at bounding box center [379, 219] width 183 height 20
select select "5"
click at [288, 209] on select "Select MARK DONE DROPPED UPCOMING" at bounding box center [379, 219] width 183 height 20
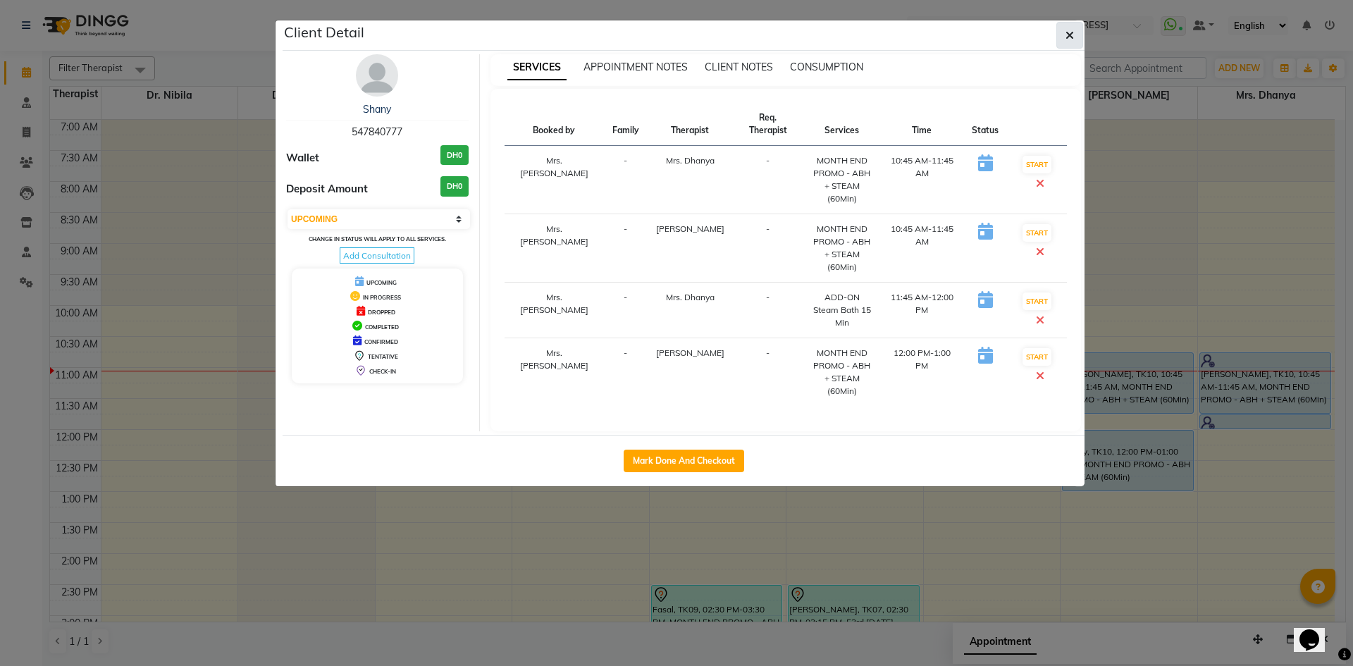
click at [1062, 43] on button "button" at bounding box center [1069, 35] width 27 height 27
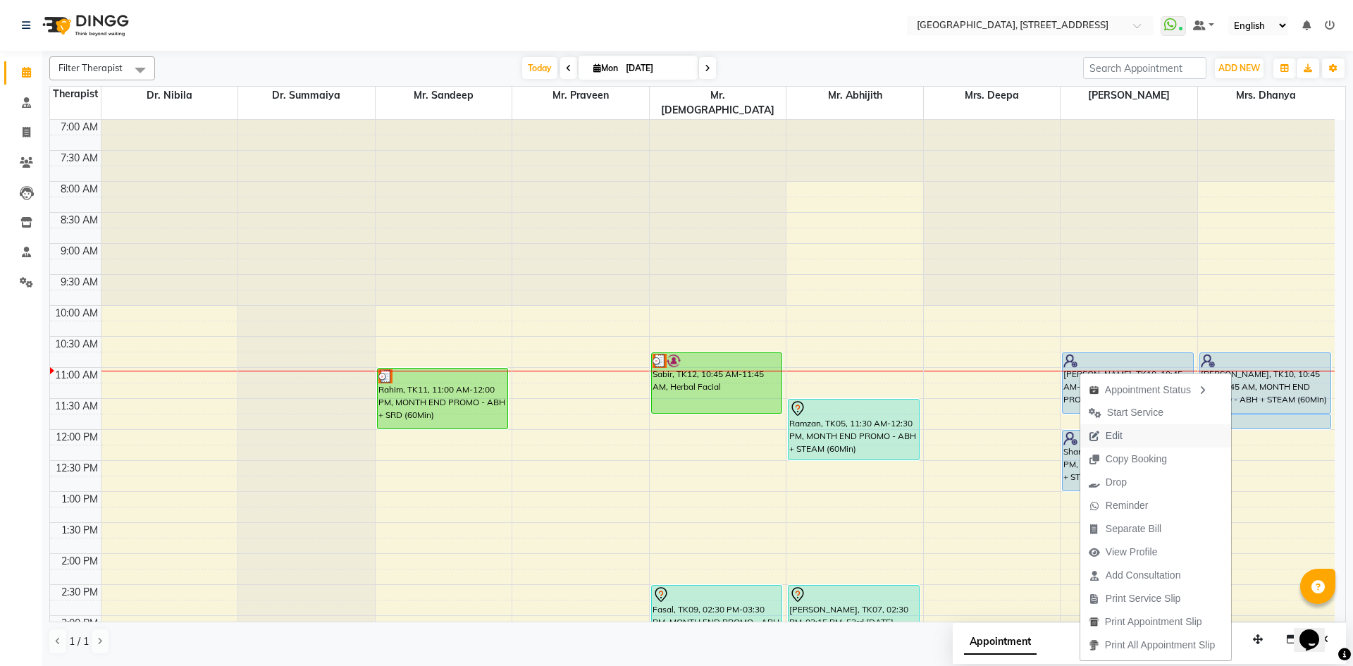
click at [1173, 428] on button "Edit" at bounding box center [1155, 435] width 151 height 23
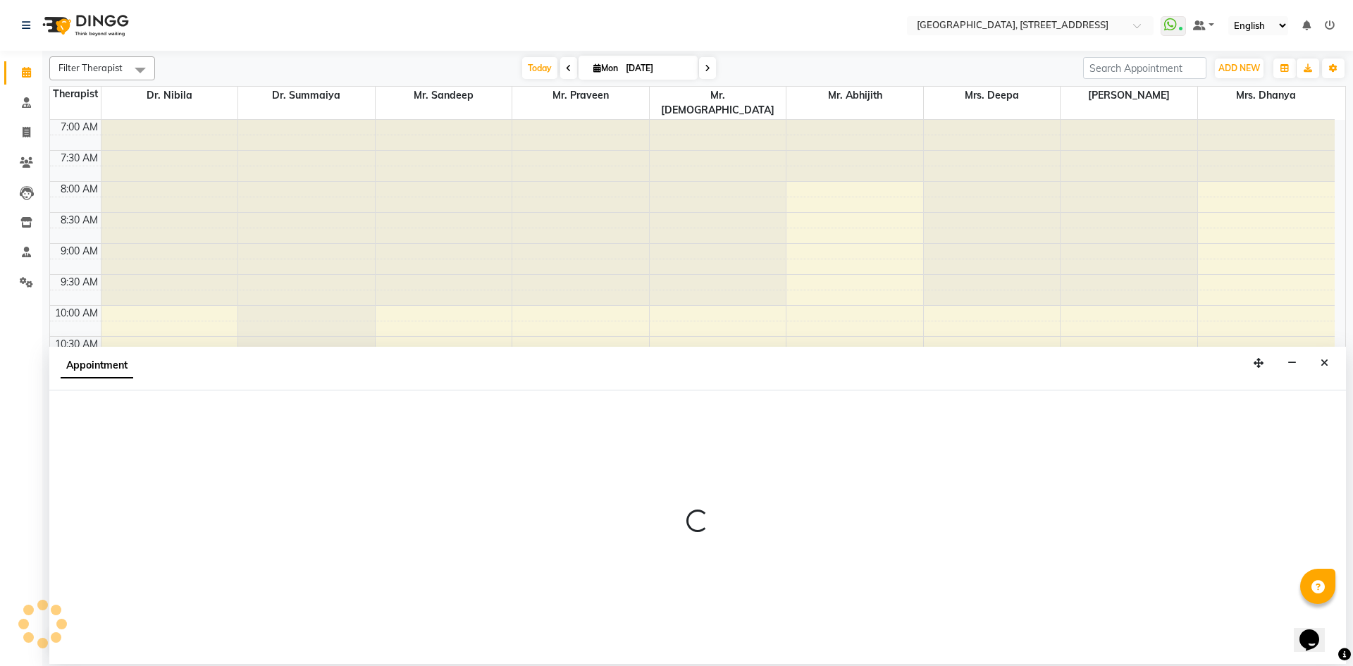
select select "tentative"
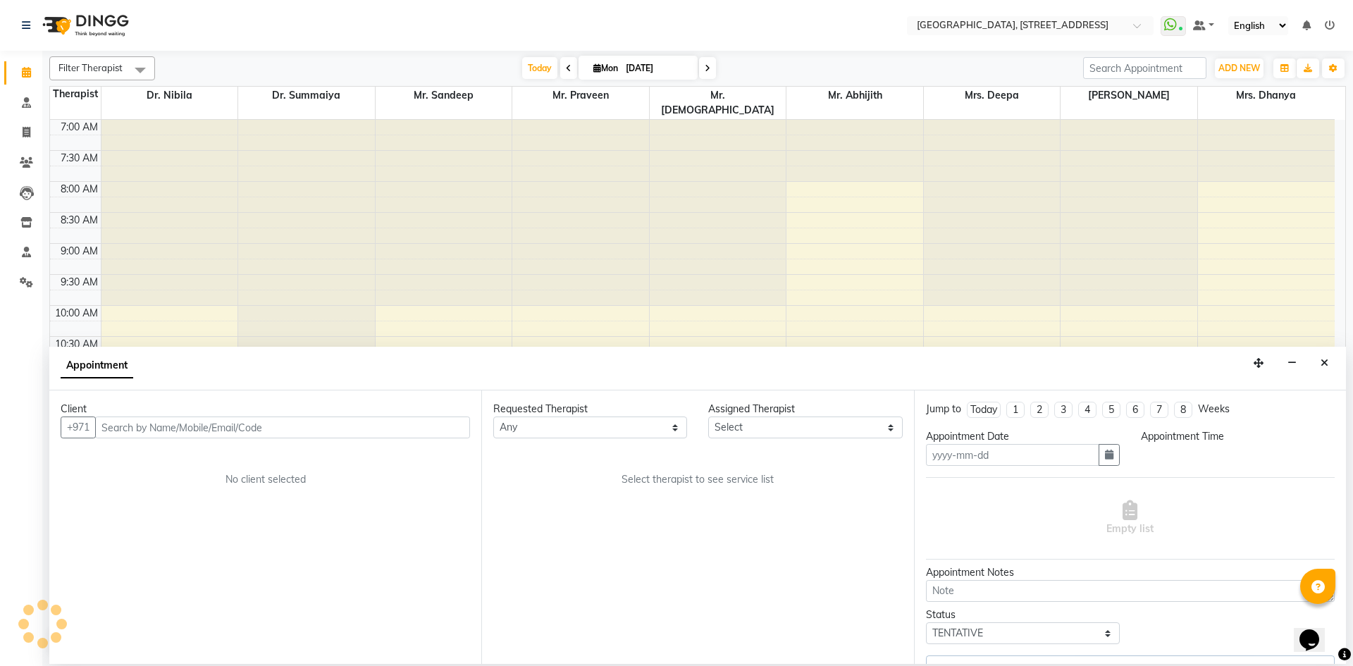
type input "[DATE]"
select select "48850"
select select "upcoming"
select select "645"
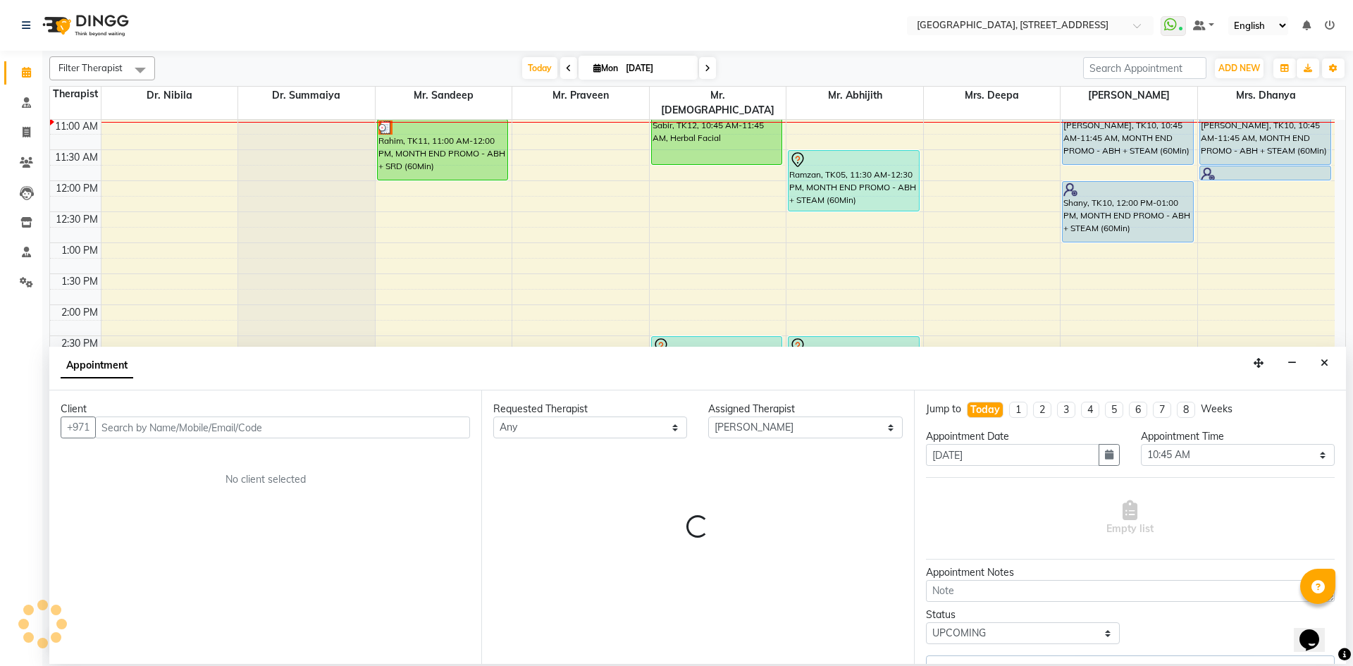
select select "1960"
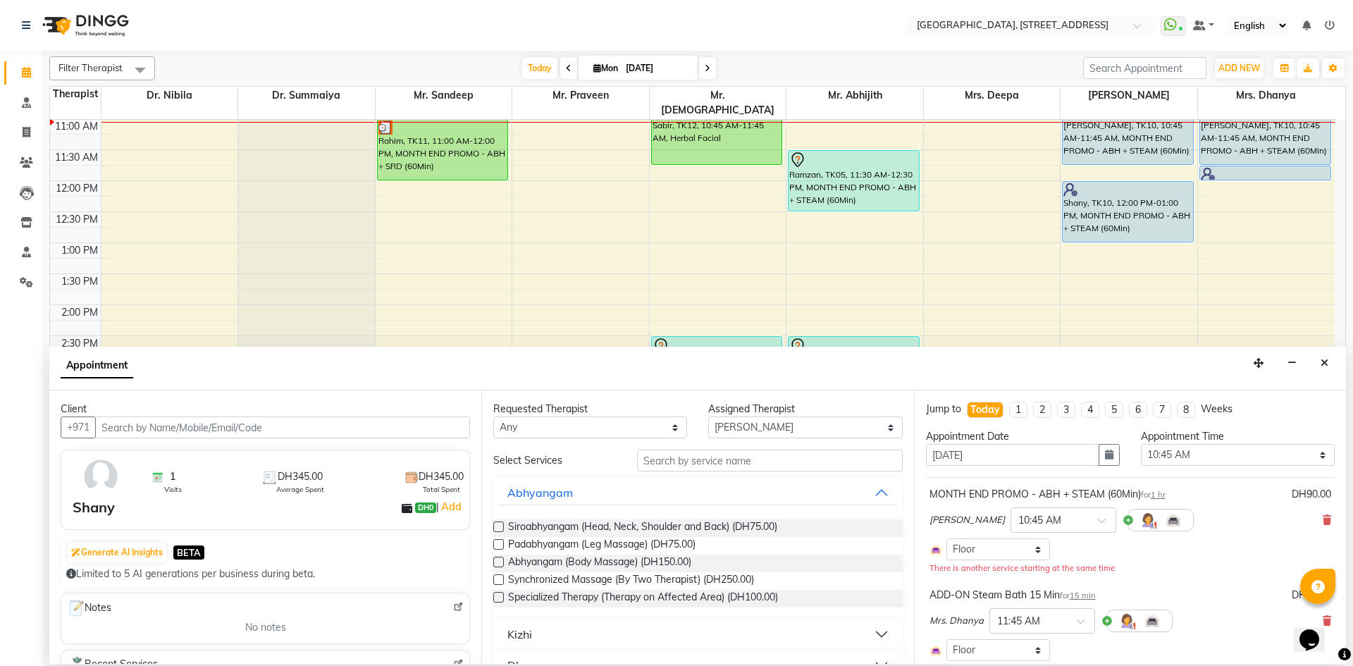
scroll to position [259, 0]
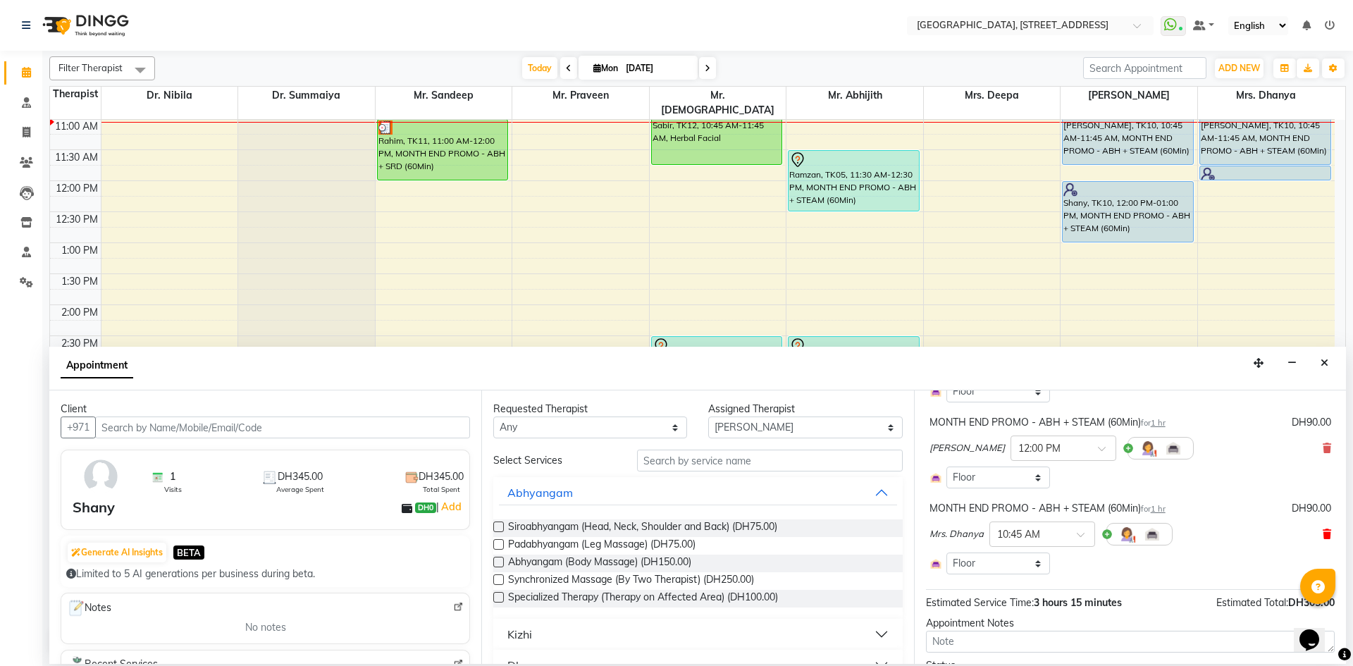
click at [1323, 536] on icon at bounding box center [1327, 534] width 8 height 10
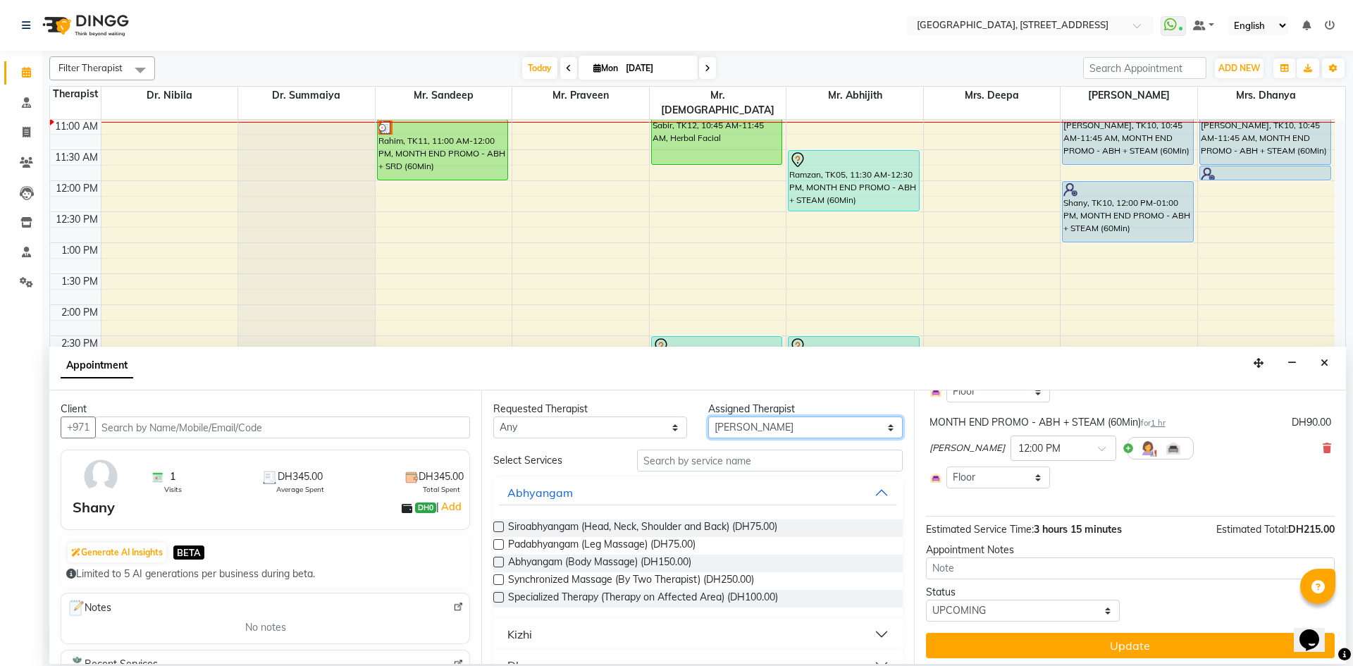
click at [835, 428] on select "Select Dr. Nibila Dr. Summaiya Mr. Abhijith Mr. Praveen Mr. [PERSON_NAME] Mrs. …" at bounding box center [805, 427] width 194 height 22
select select "64145"
click at [708, 416] on select "Select Dr. Nibila Dr. Summaiya Mr. Abhijith Mr. Praveen Mr. [PERSON_NAME] Mrs. …" at bounding box center [805, 427] width 194 height 22
click at [794, 464] on input "text" at bounding box center [770, 461] width 266 height 22
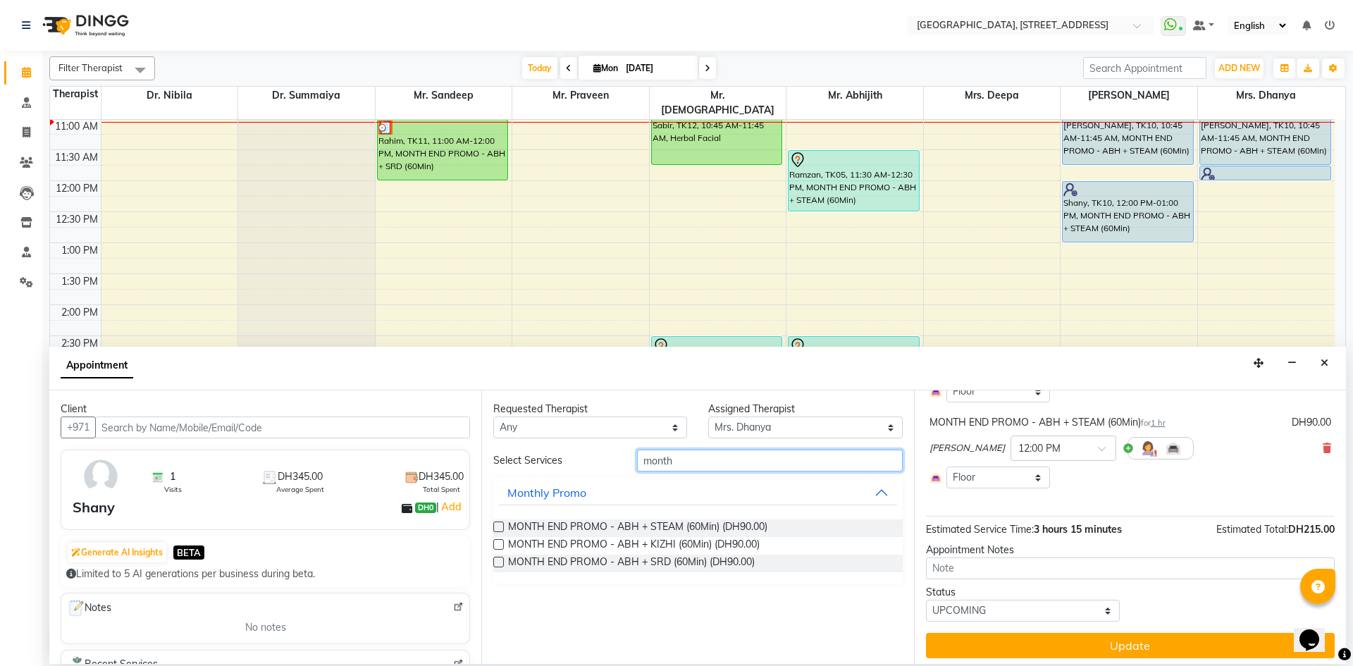
type input "month"
click at [495, 542] on label at bounding box center [498, 544] width 11 height 11
click at [495, 542] on input "checkbox" at bounding box center [497, 545] width 9 height 9
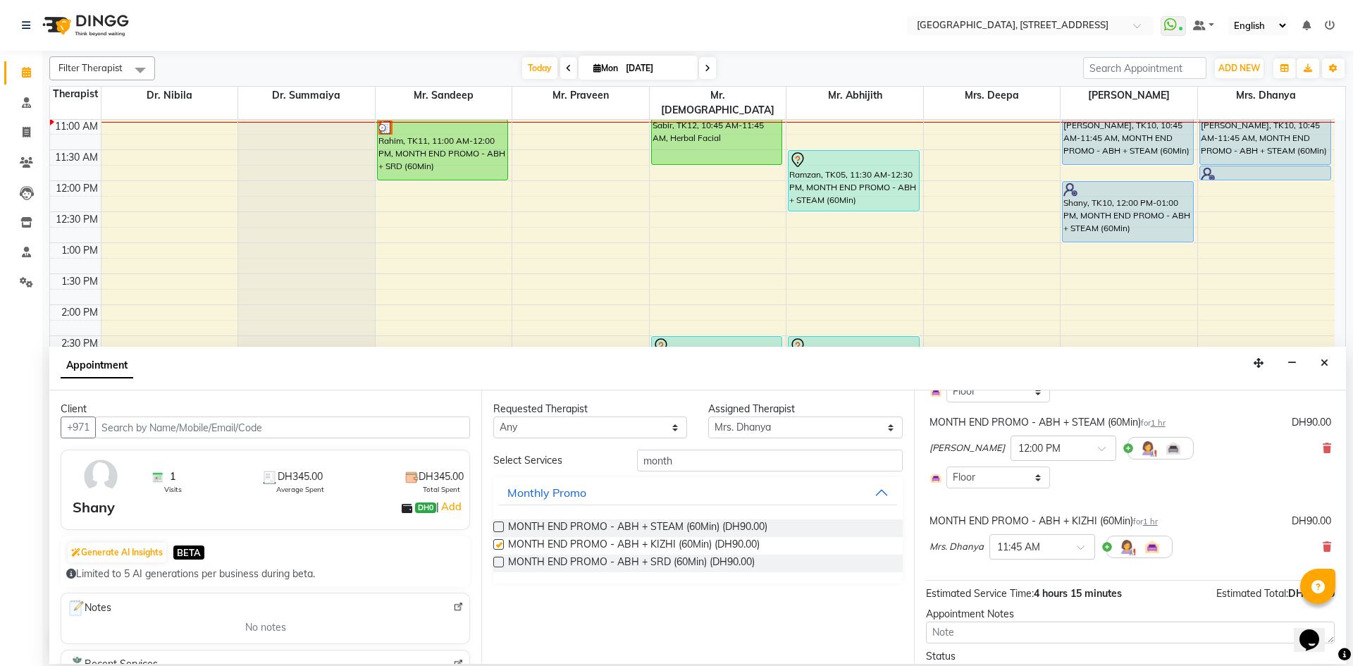
checkbox input "false"
click at [1073, 544] on div at bounding box center [1042, 545] width 104 height 15
click at [1047, 574] on div "10:45 AM" at bounding box center [1042, 573] width 104 height 26
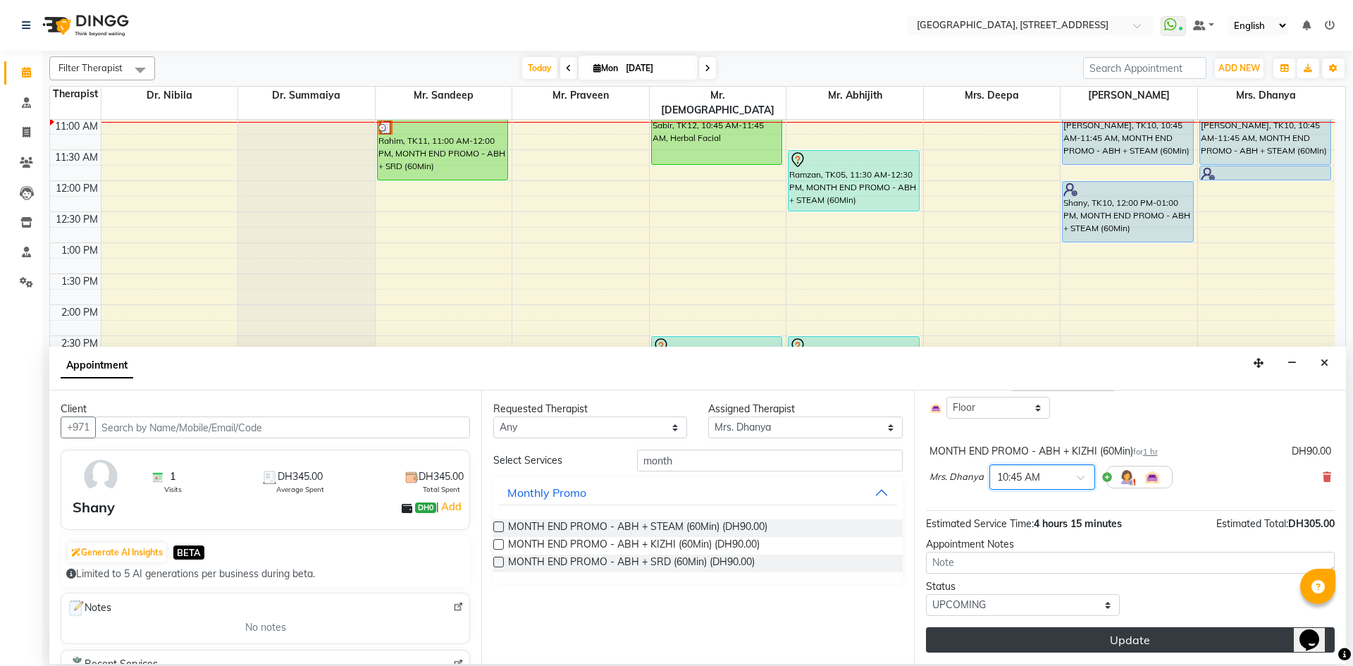
click at [1074, 636] on button "Update" at bounding box center [1130, 639] width 409 height 25
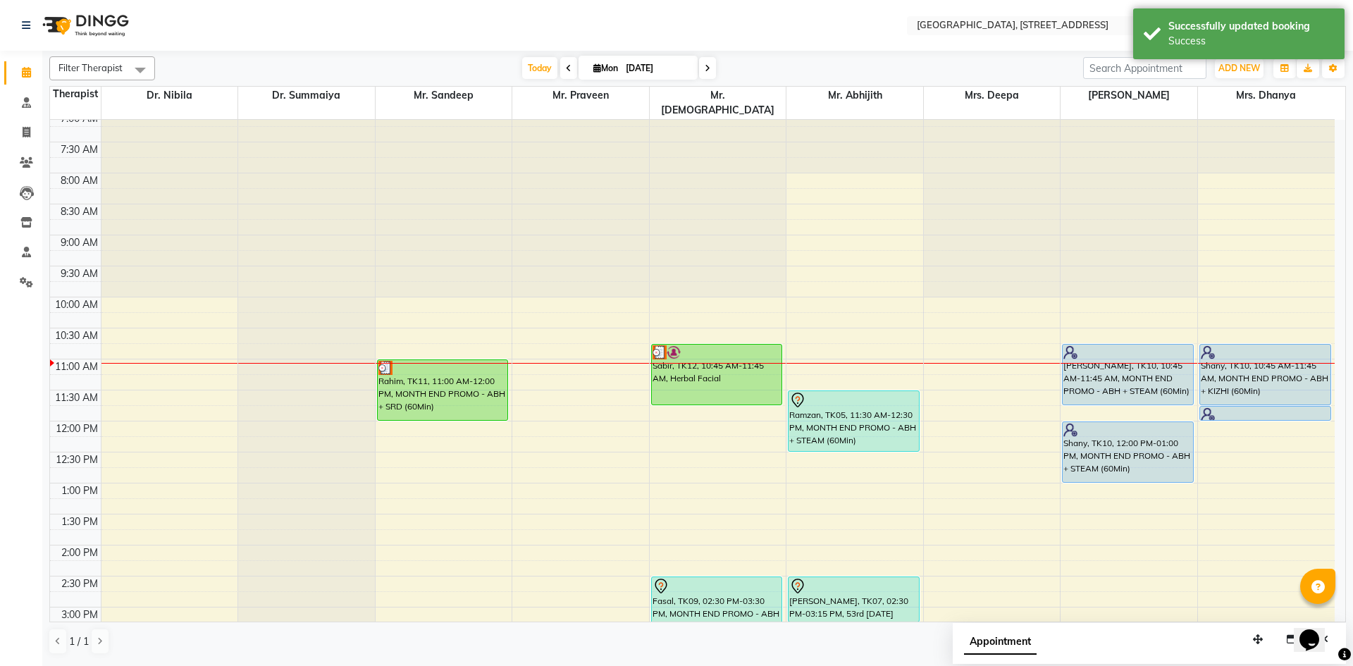
scroll to position [0, 0]
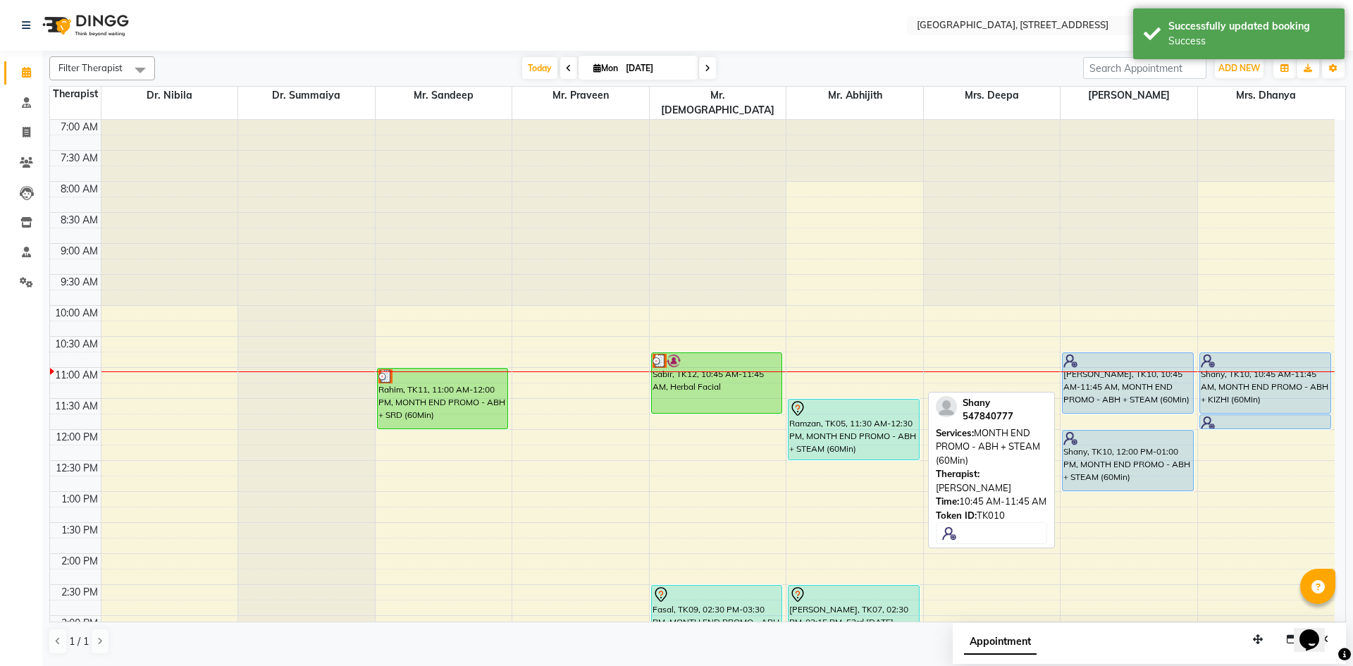
click at [1153, 371] on div "[PERSON_NAME], TK10, 10:45 AM-11:45 AM, MONTH END PROMO - ABH + STEAM (60Min)" at bounding box center [1128, 383] width 130 height 60
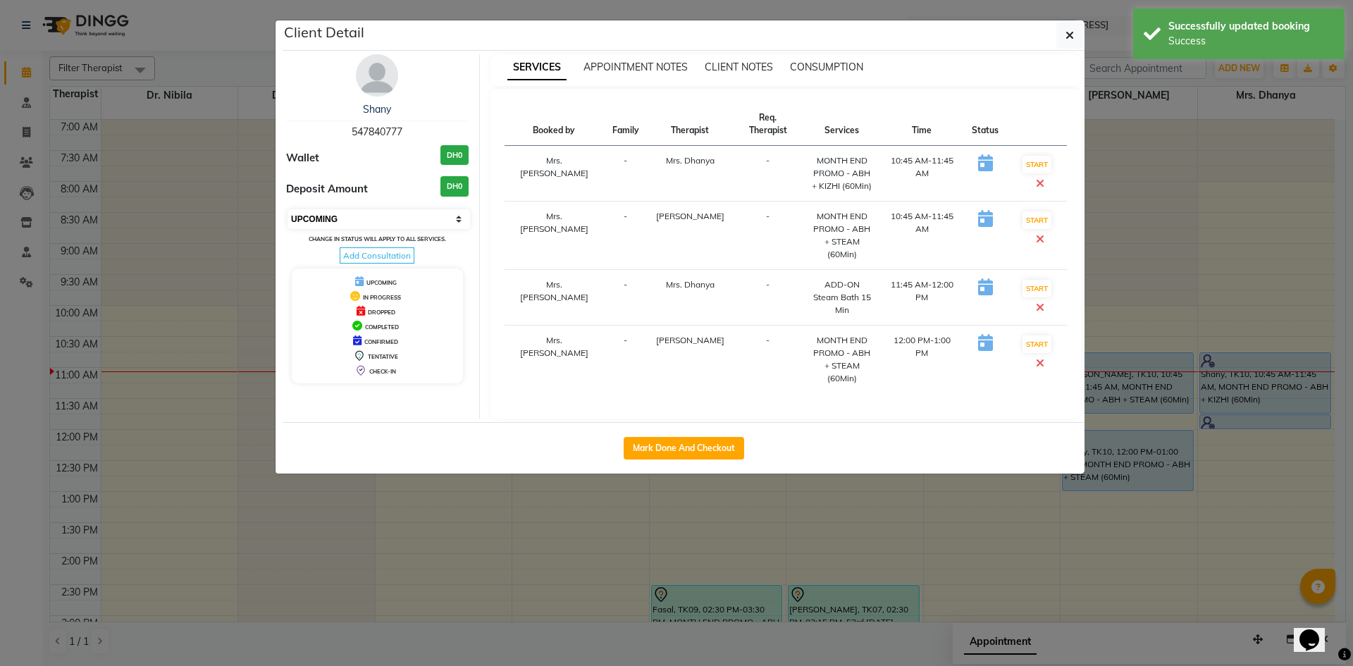
click at [442, 221] on select "Select IN SERVICE CONFIRMED TENTATIVE CHECK IN MARK DONE DROPPED UPCOMING" at bounding box center [379, 219] width 183 height 20
select select "3"
click at [288, 209] on select "Select IN SERVICE CONFIRMED TENTATIVE CHECK IN MARK DONE DROPPED UPCOMING" at bounding box center [379, 219] width 183 height 20
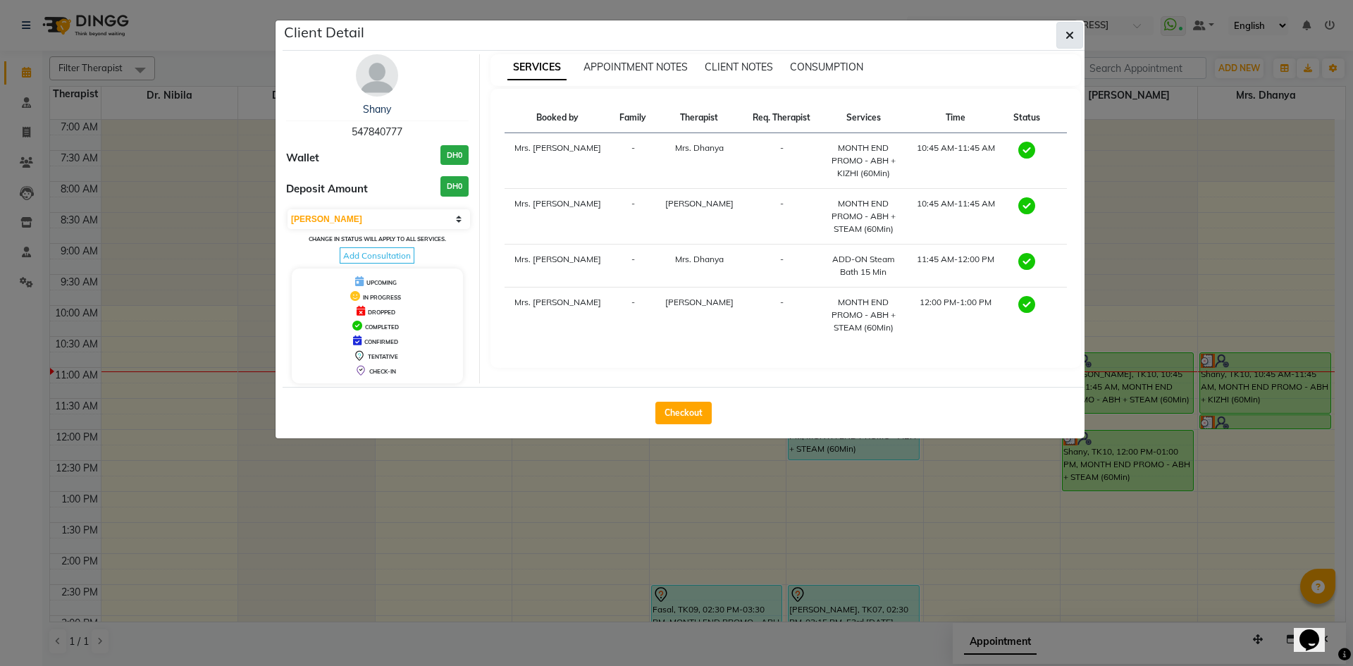
click at [1078, 28] on button "button" at bounding box center [1069, 35] width 27 height 27
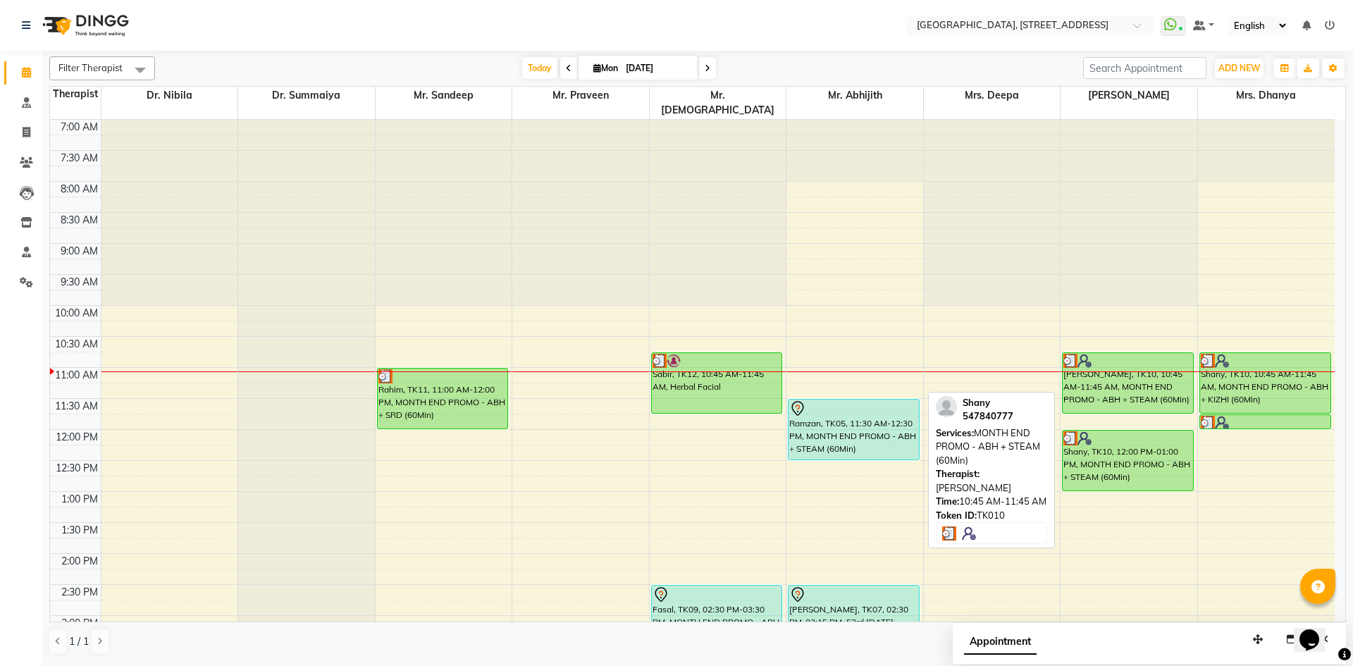
click at [1133, 370] on div "[PERSON_NAME], TK10, 10:45 AM-11:45 AM, MONTH END PROMO - ABH + STEAM (60Min)" at bounding box center [1128, 383] width 130 height 60
select select "3"
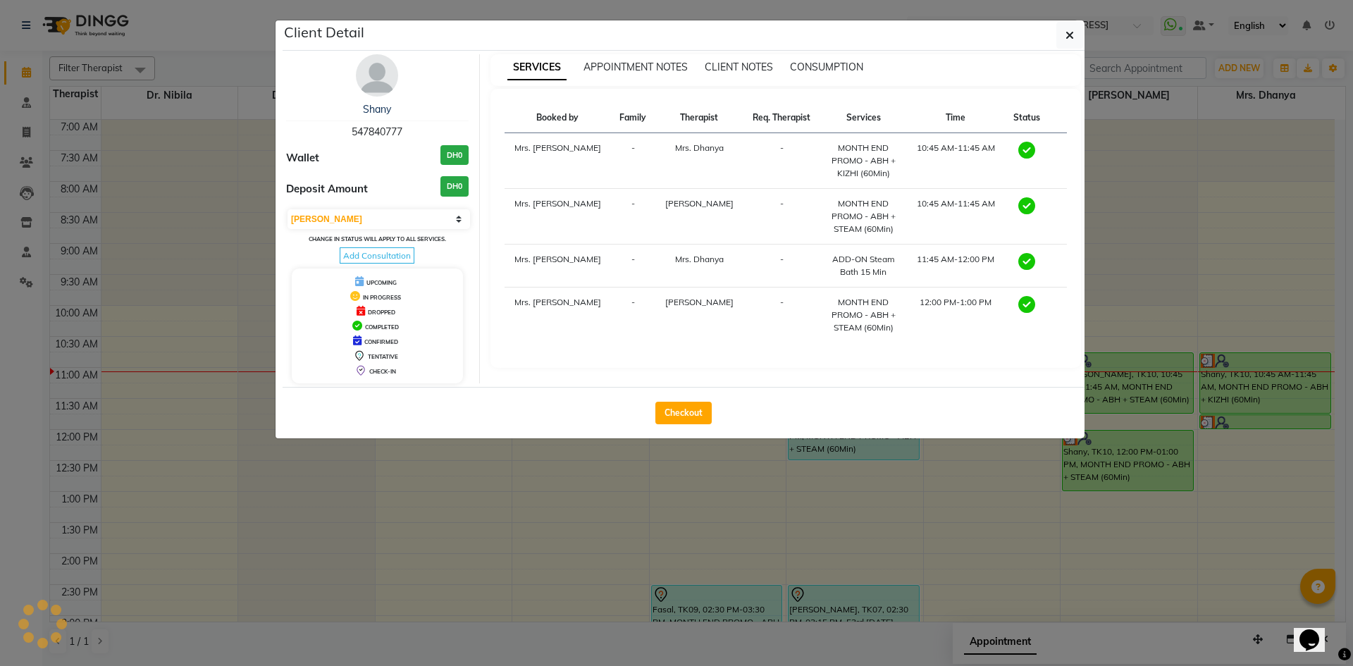
click at [1125, 358] on ngb-modal-window "Client Detail Shany 547840777 Wallet DH0 Deposit Amount DH0 Select MARK DONE UP…" at bounding box center [676, 333] width 1353 height 666
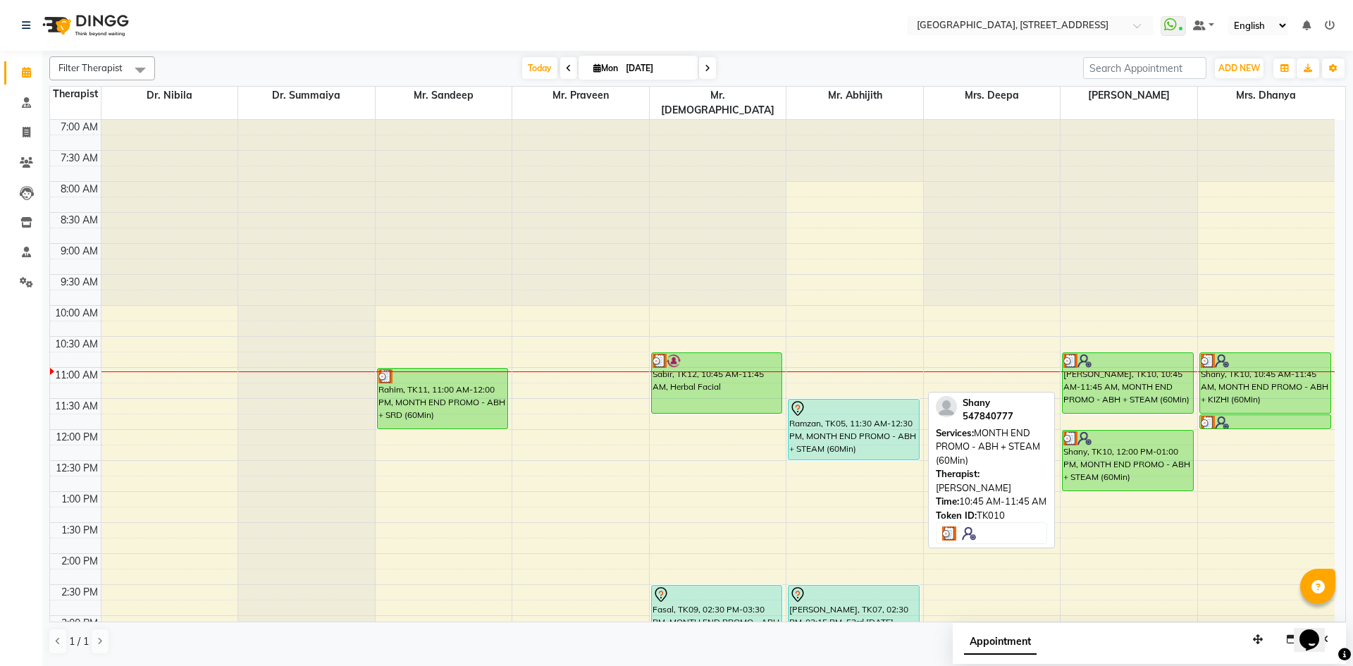
click at [1140, 366] on div "[PERSON_NAME], TK10, 10:45 AM-11:45 AM, MONTH END PROMO - ABH + STEAM (60Min)" at bounding box center [1128, 383] width 130 height 60
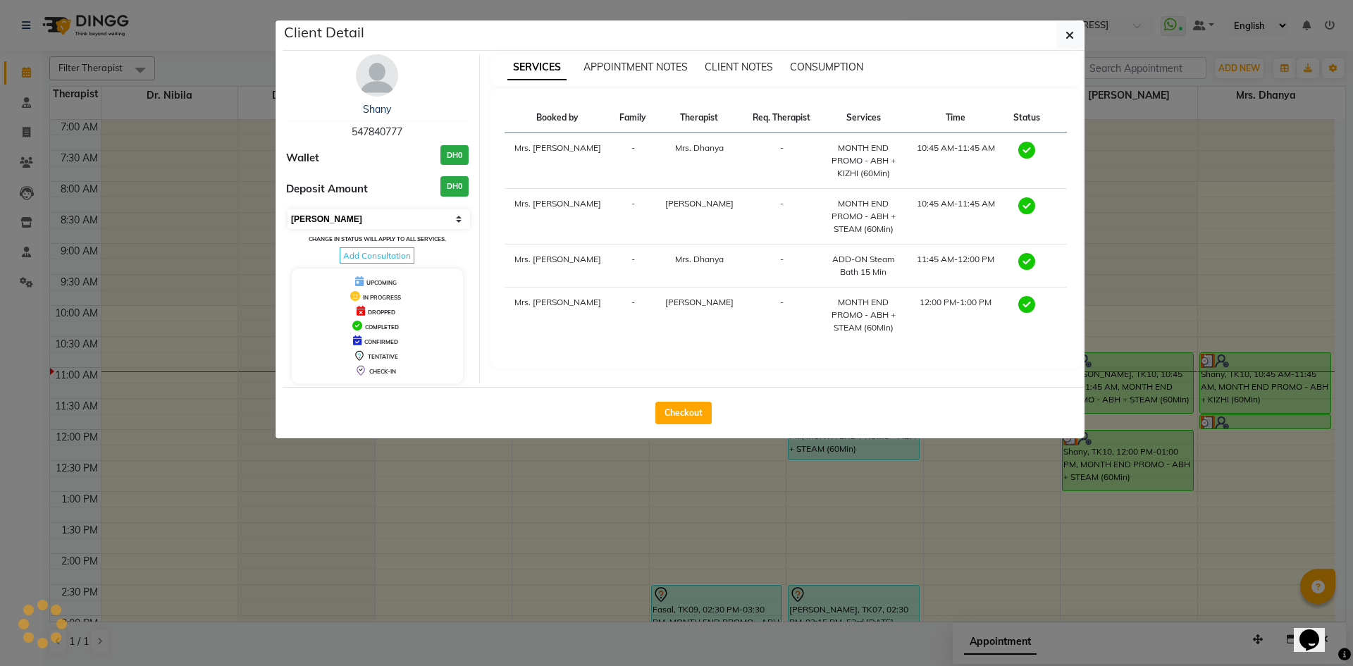
click at [459, 221] on select "Select MARK DONE UPCOMING" at bounding box center [379, 219] width 183 height 20
click at [288, 209] on select "Select MARK DONE UPCOMING" at bounding box center [379, 219] width 183 height 20
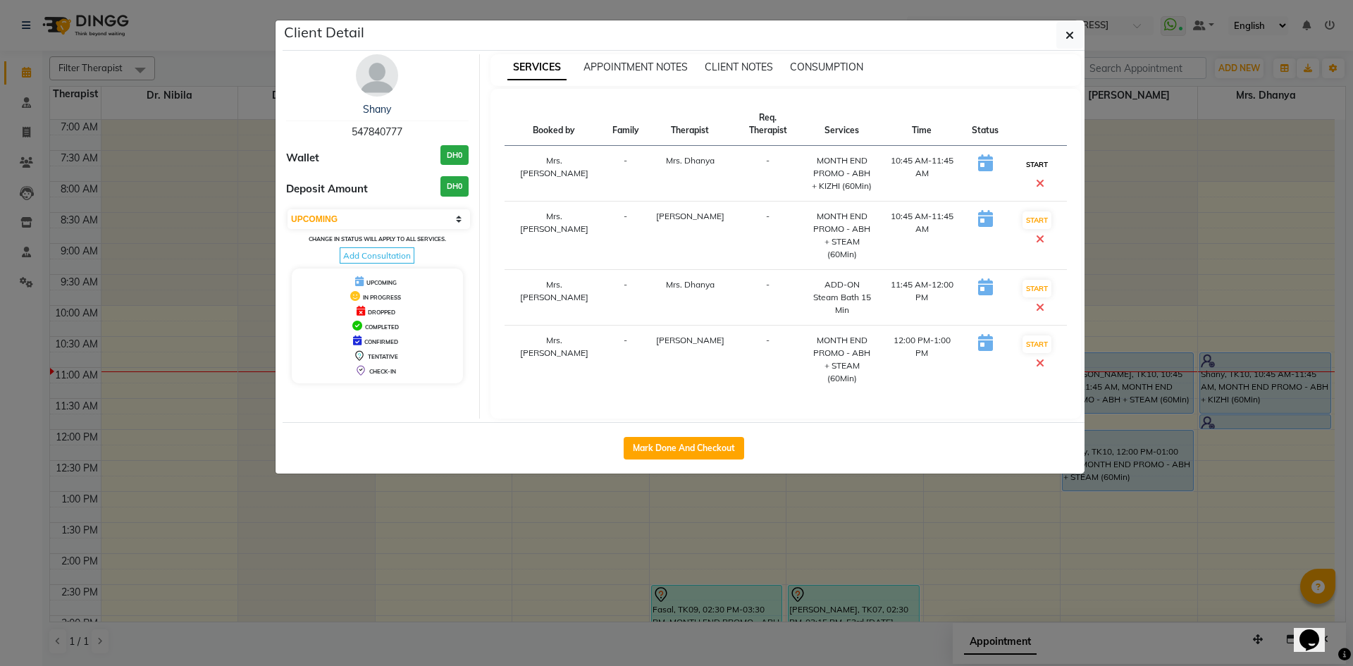
click at [1023, 156] on button "START" at bounding box center [1037, 165] width 29 height 18
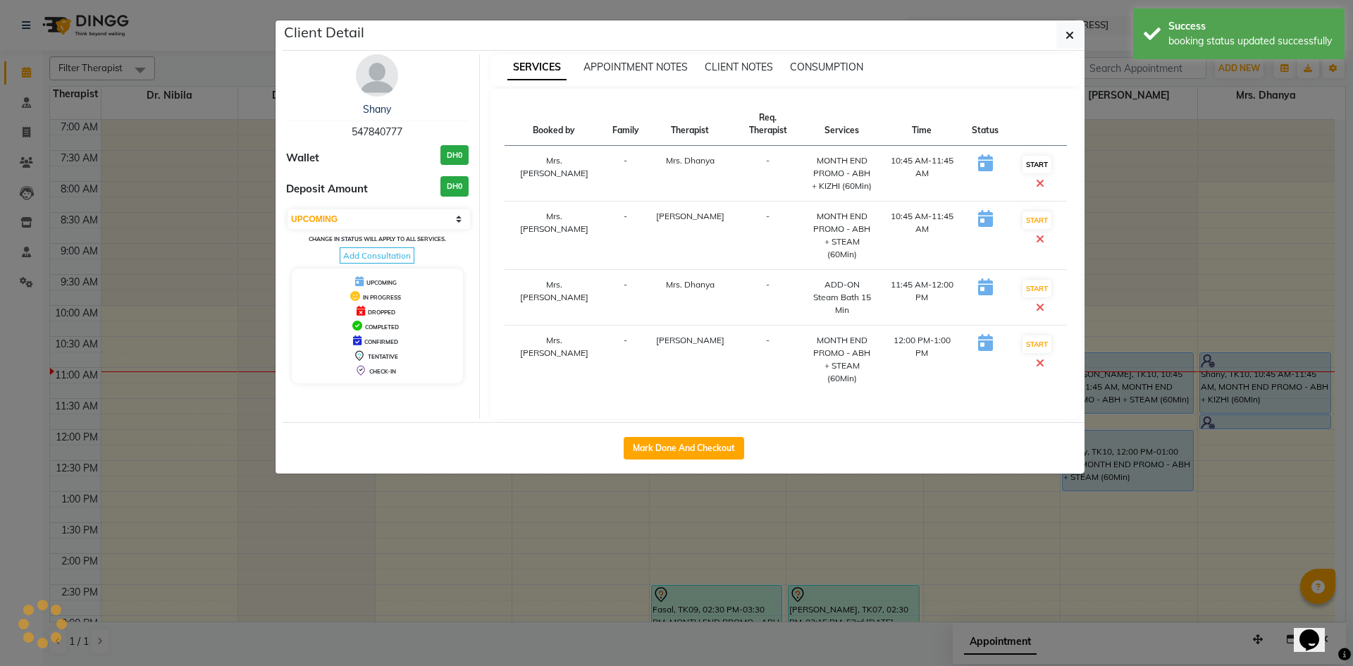
select select "select"
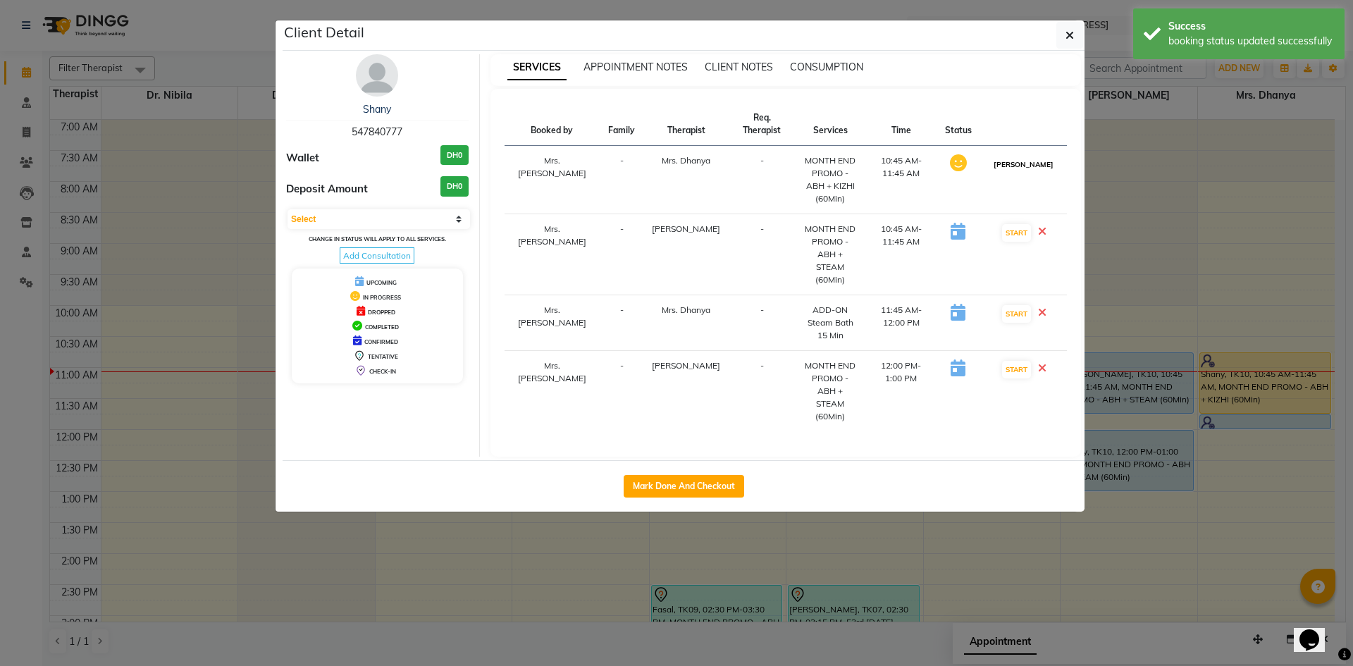
click at [1018, 156] on button "[PERSON_NAME]" at bounding box center [1023, 165] width 67 height 18
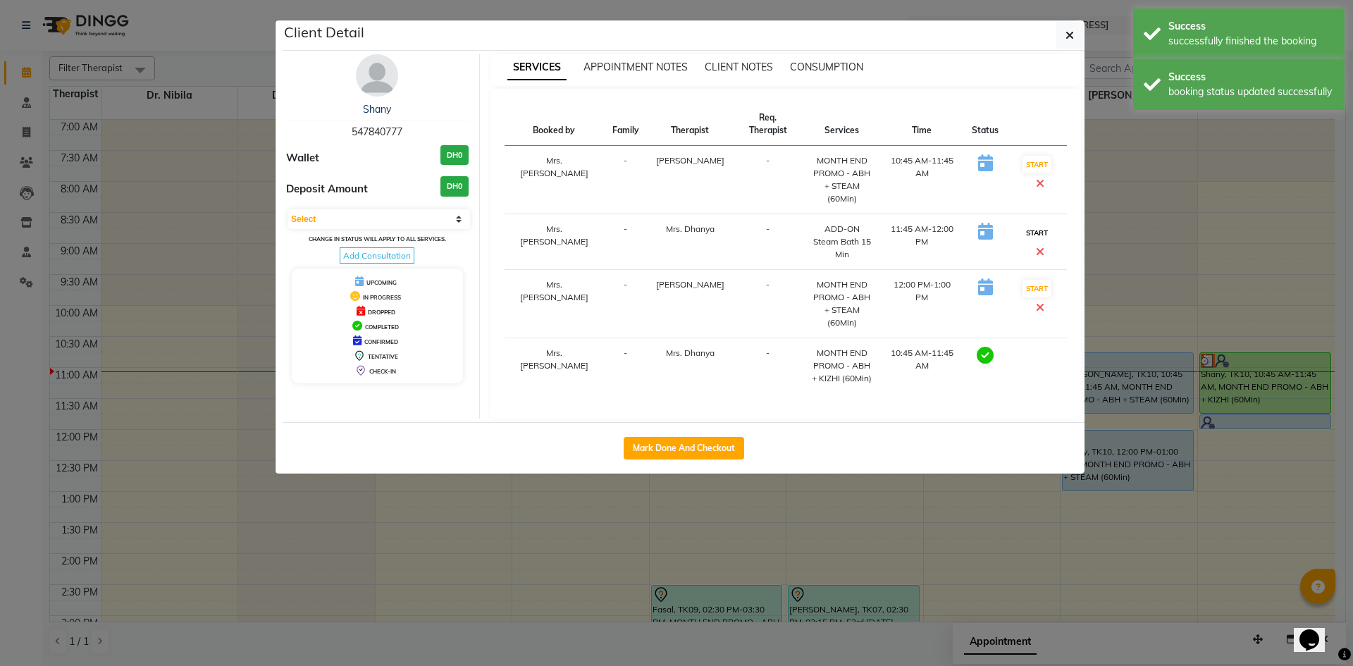
click at [1023, 224] on button "START" at bounding box center [1037, 233] width 29 height 18
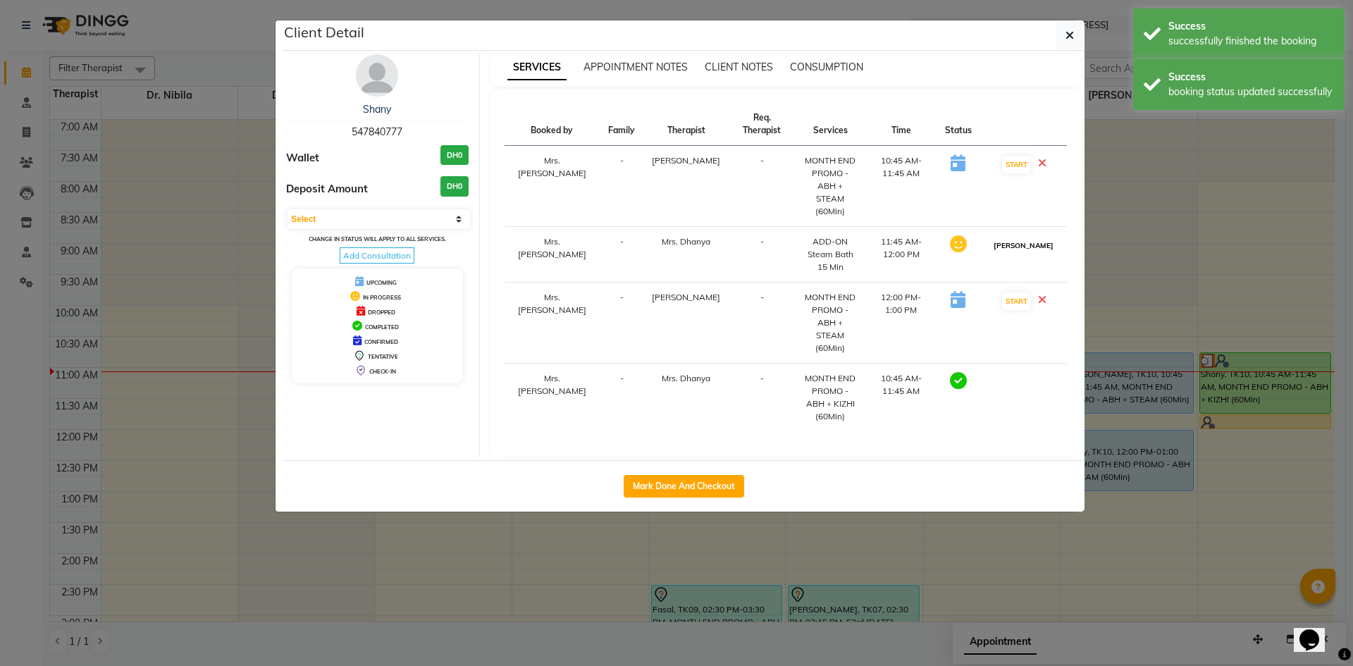
click at [1021, 237] on button "[PERSON_NAME]" at bounding box center [1023, 246] width 67 height 18
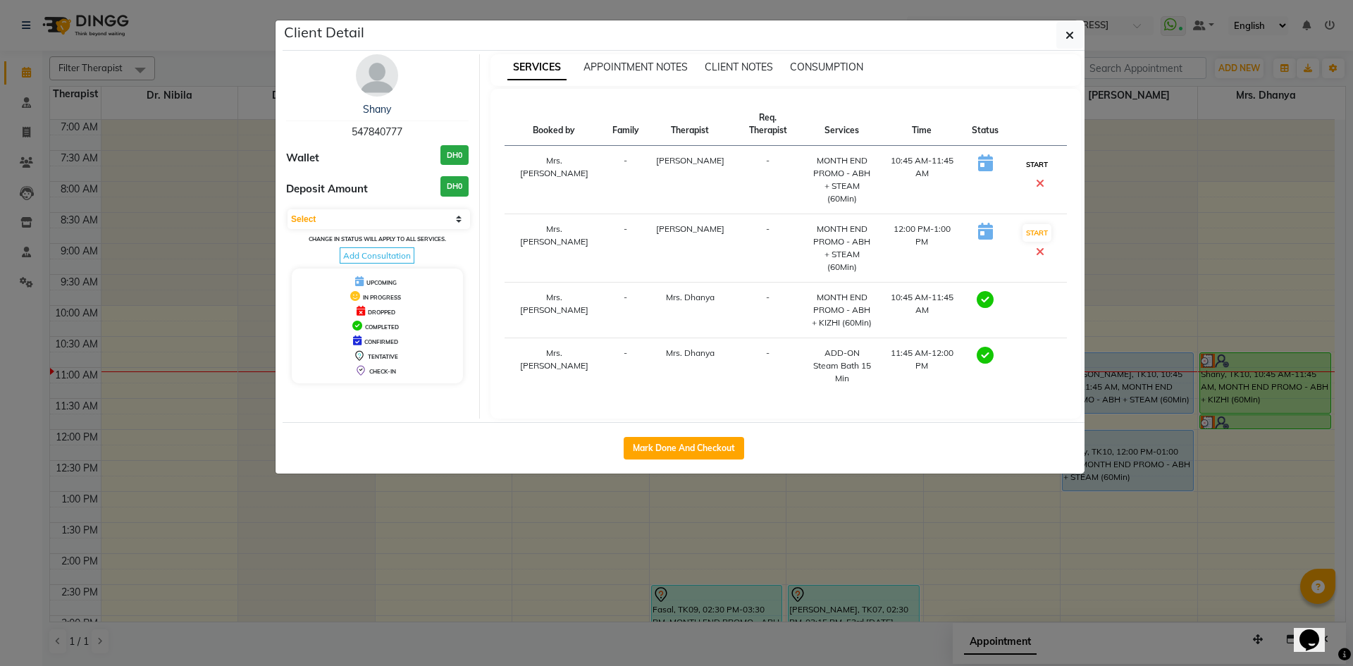
click at [1026, 156] on button "START" at bounding box center [1037, 165] width 29 height 18
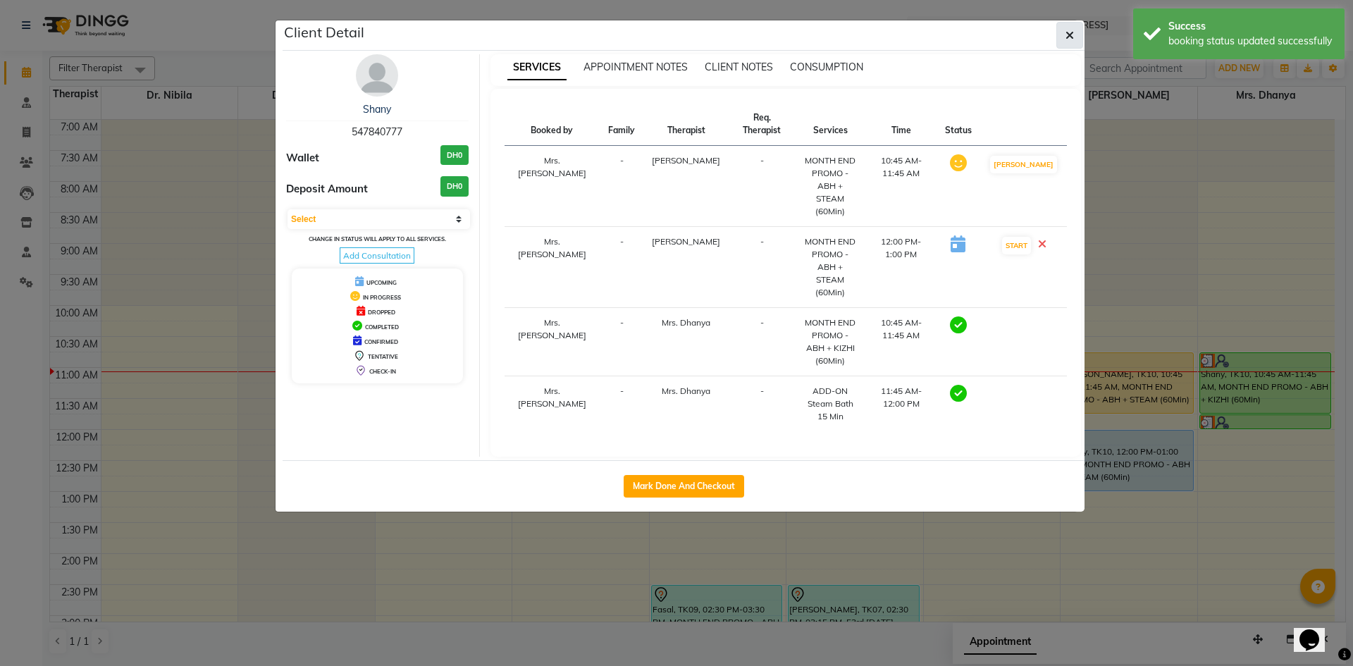
click at [1065, 42] on button "button" at bounding box center [1069, 35] width 27 height 27
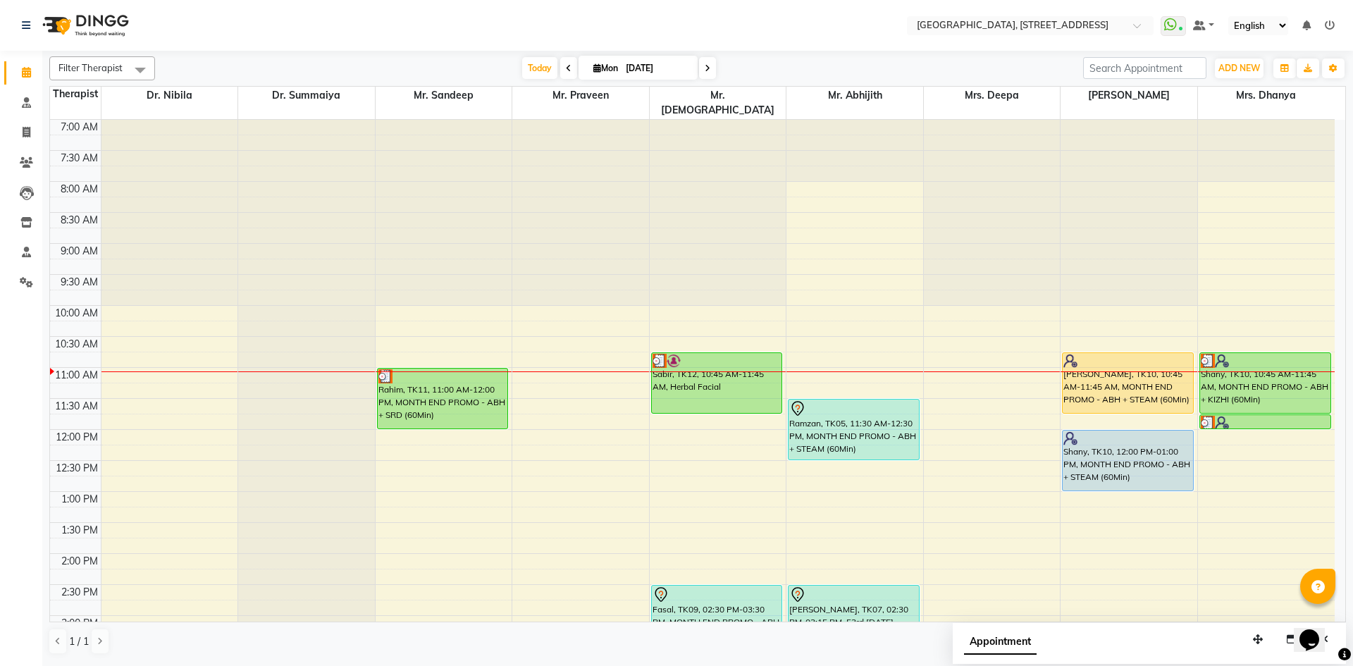
click at [705, 69] on icon at bounding box center [708, 68] width 6 height 8
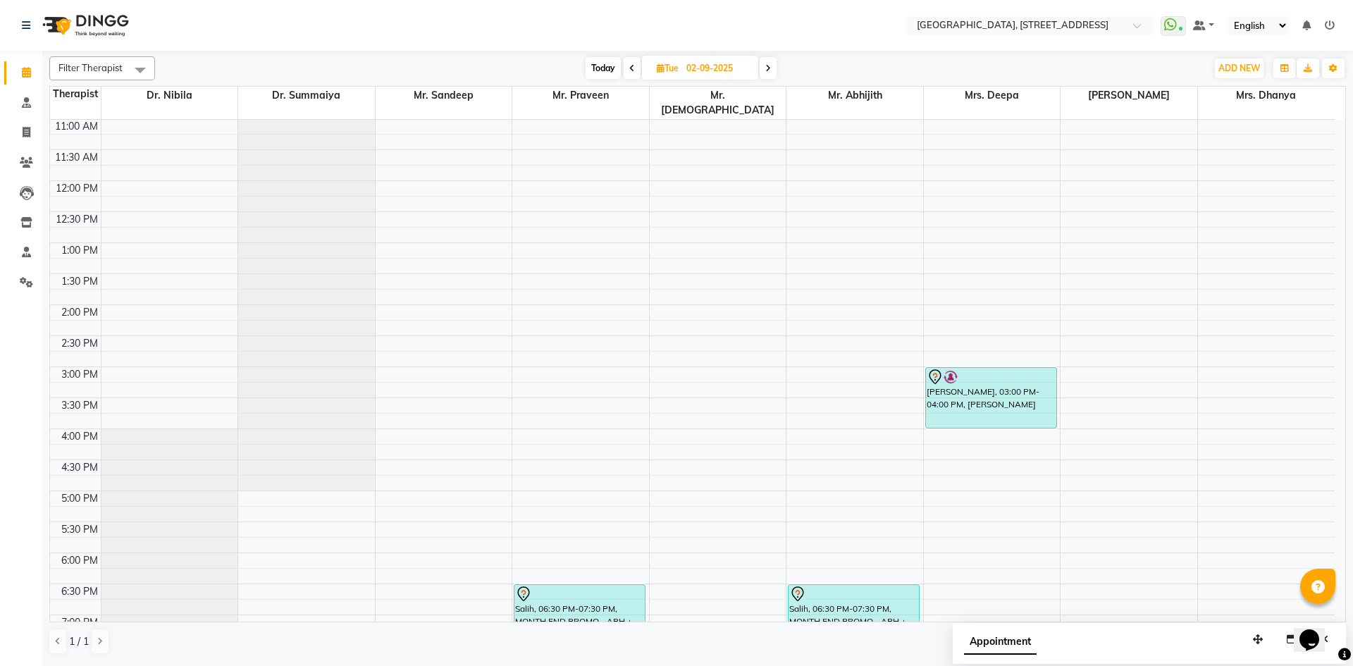
click at [628, 73] on span at bounding box center [632, 68] width 17 height 22
type input "[DATE]"
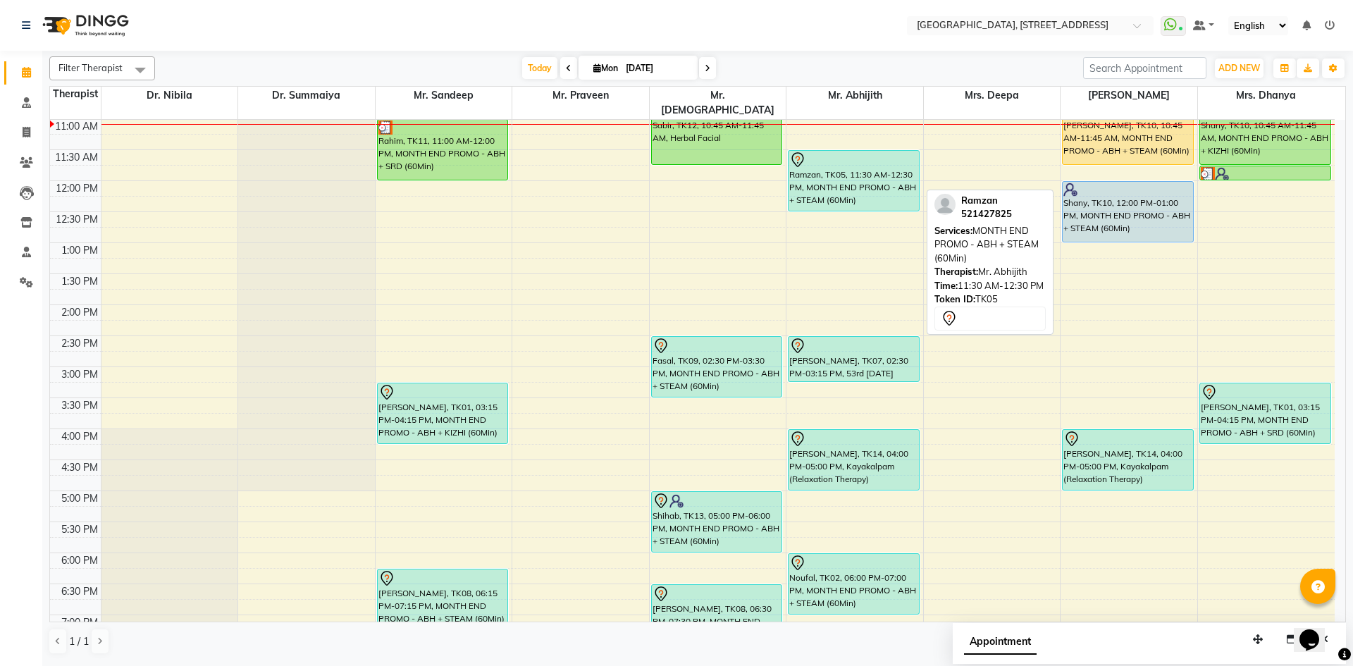
scroll to position [0, 0]
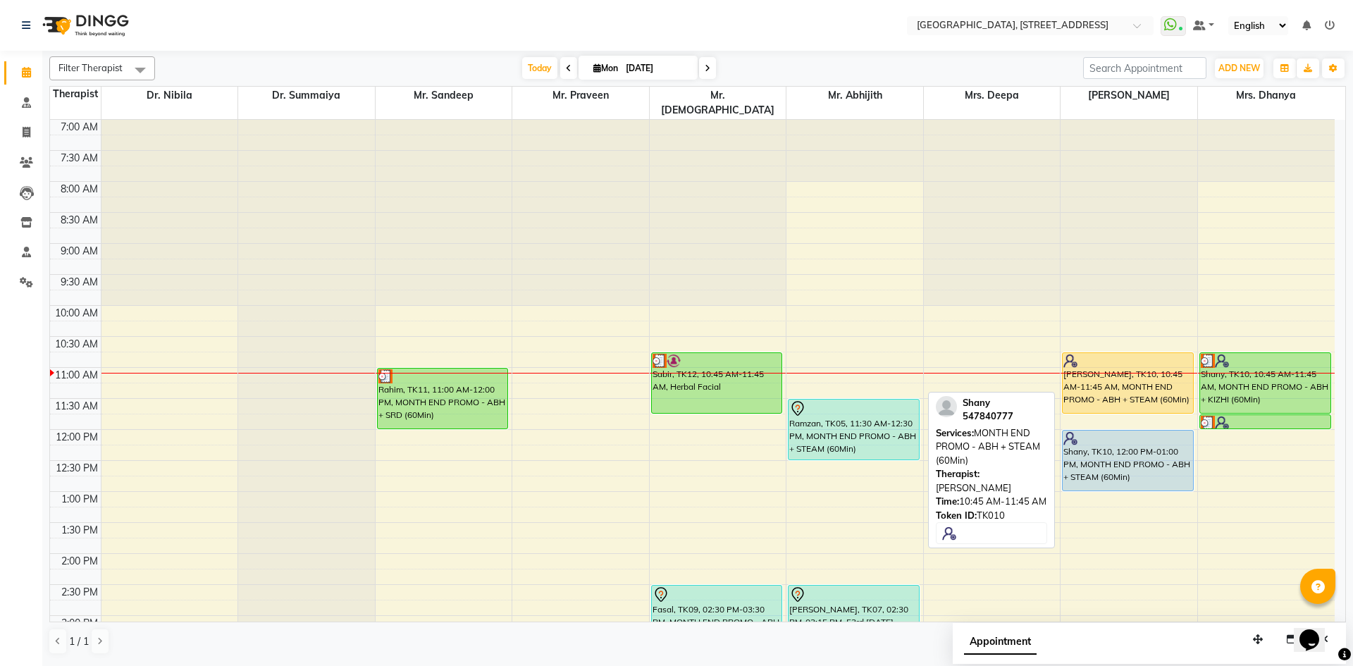
click at [1118, 364] on div "[PERSON_NAME], TK10, 10:45 AM-11:45 AM, MONTH END PROMO - ABH + STEAM (60Min)" at bounding box center [1128, 383] width 130 height 60
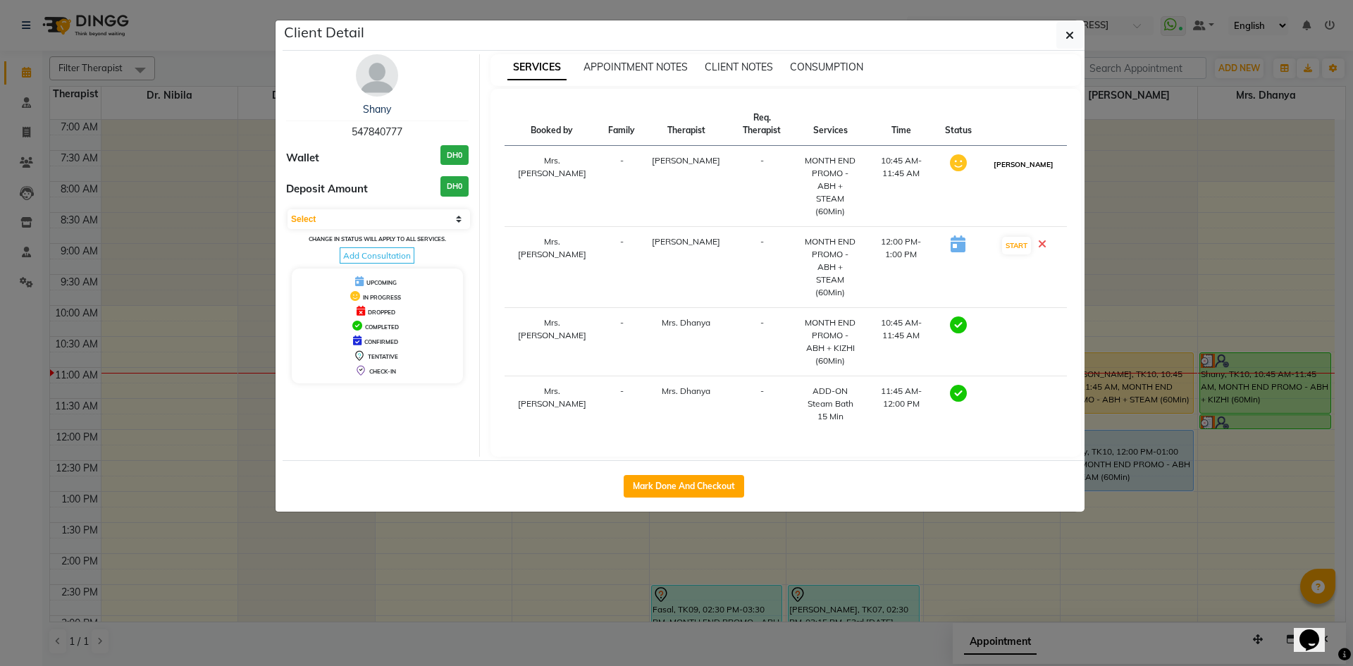
click at [1014, 159] on button "[PERSON_NAME]" at bounding box center [1023, 165] width 67 height 18
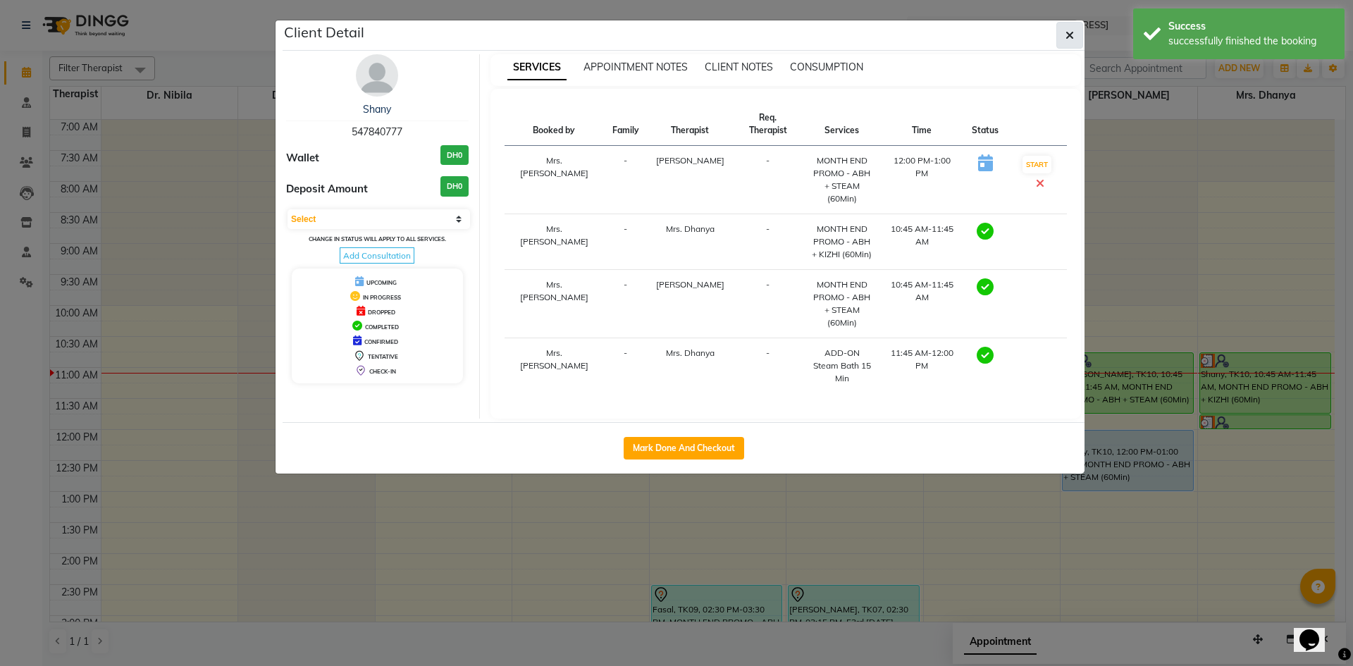
click at [1072, 34] on icon "button" at bounding box center [1070, 35] width 8 height 11
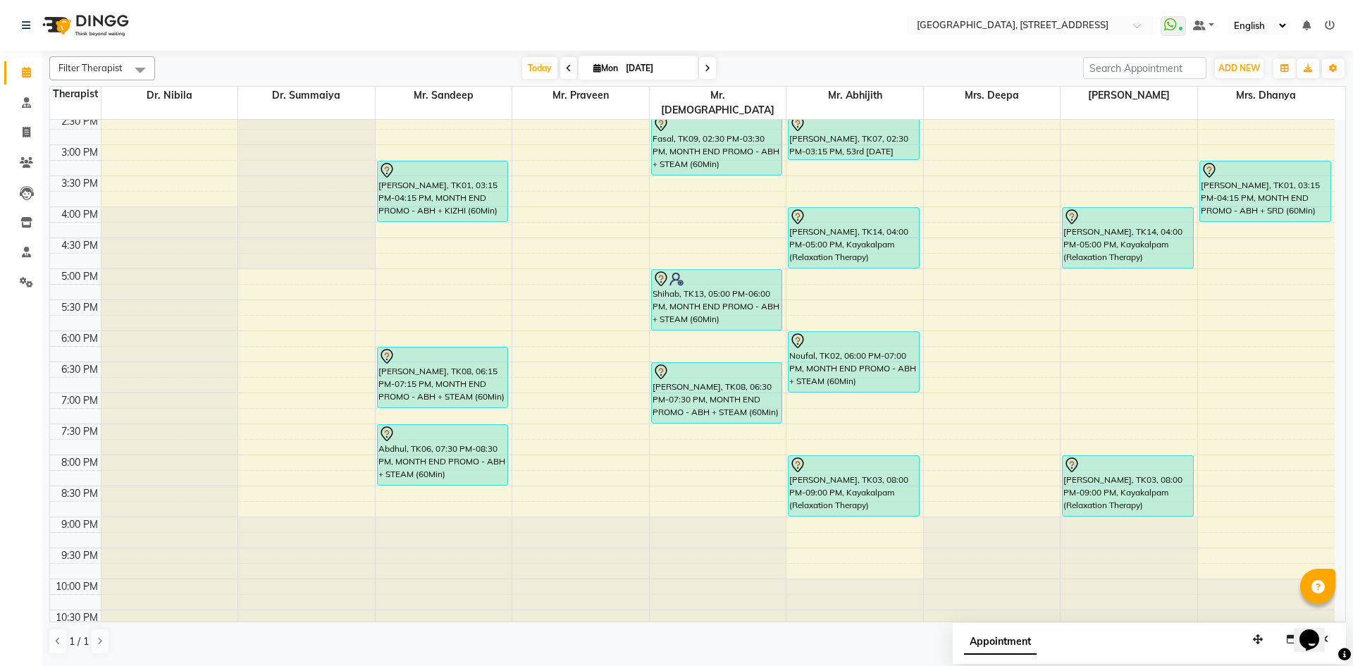
scroll to position [475, 0]
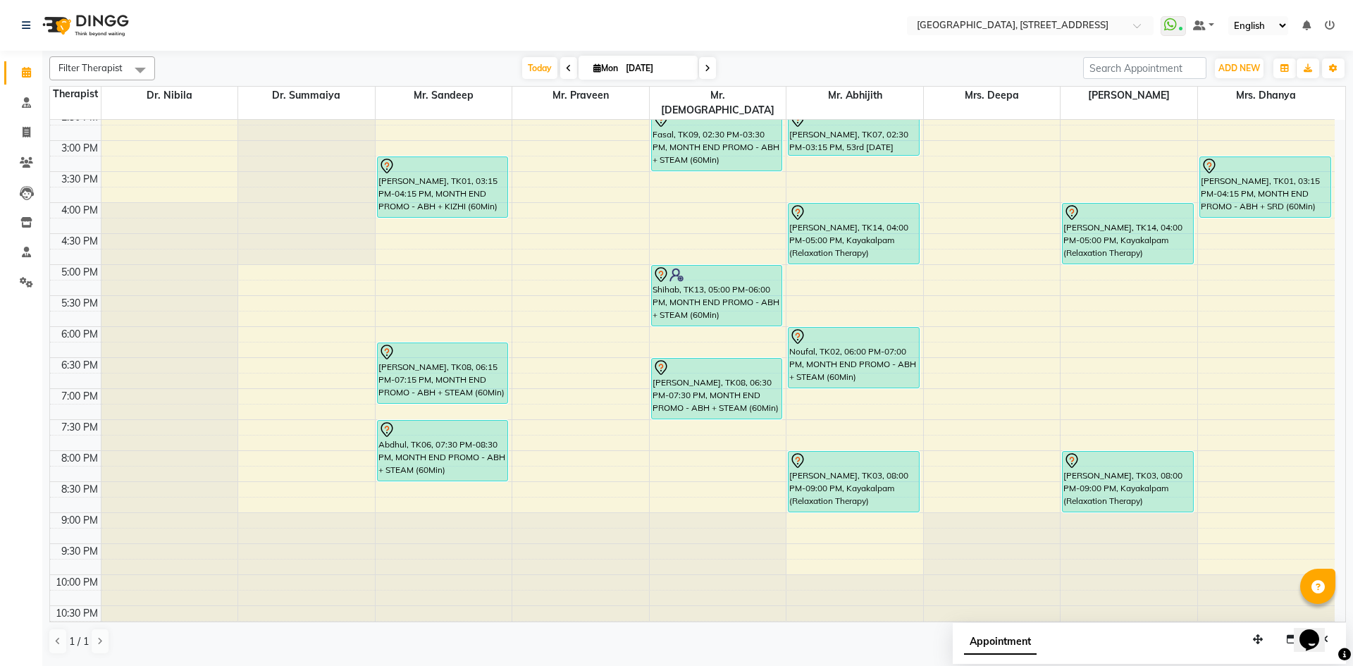
click at [416, 226] on div "7:00 AM 7:30 AM 8:00 AM 8:30 AM 9:00 AM 9:30 AM 10:00 AM 10:30 AM 11:00 AM 11:3…" at bounding box center [692, 141] width 1285 height 992
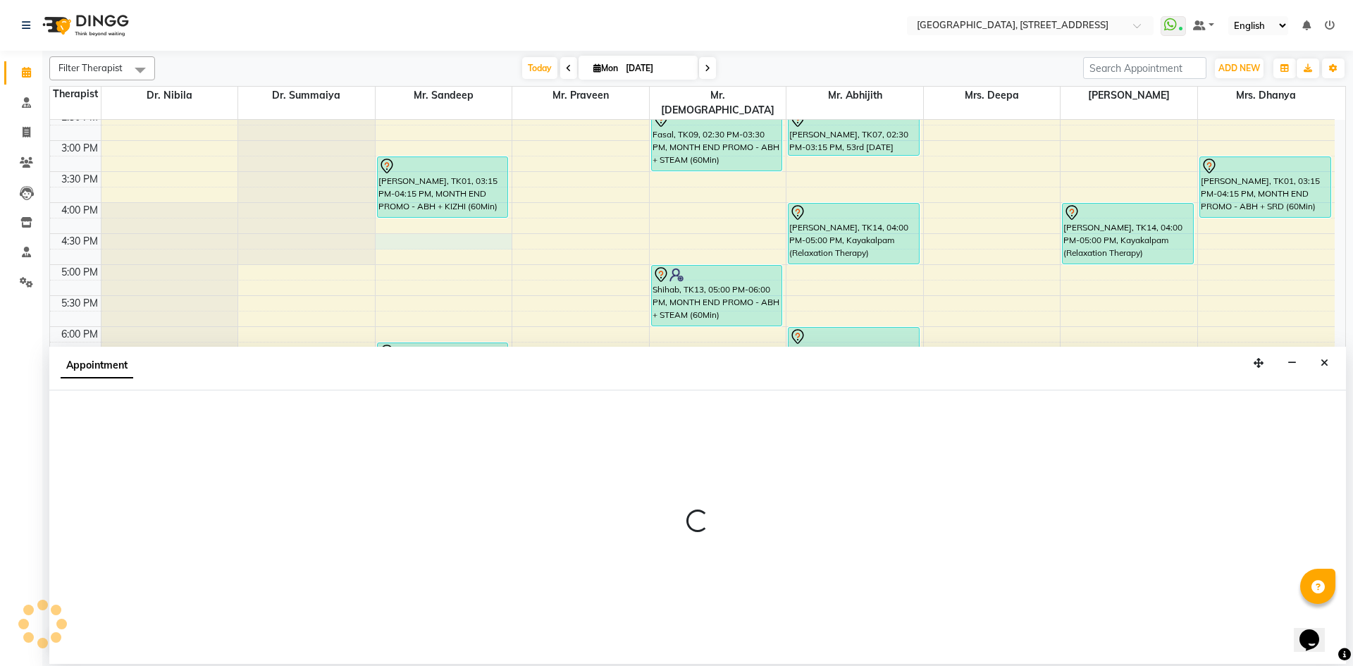
select select "27240"
select select "990"
select select "tentative"
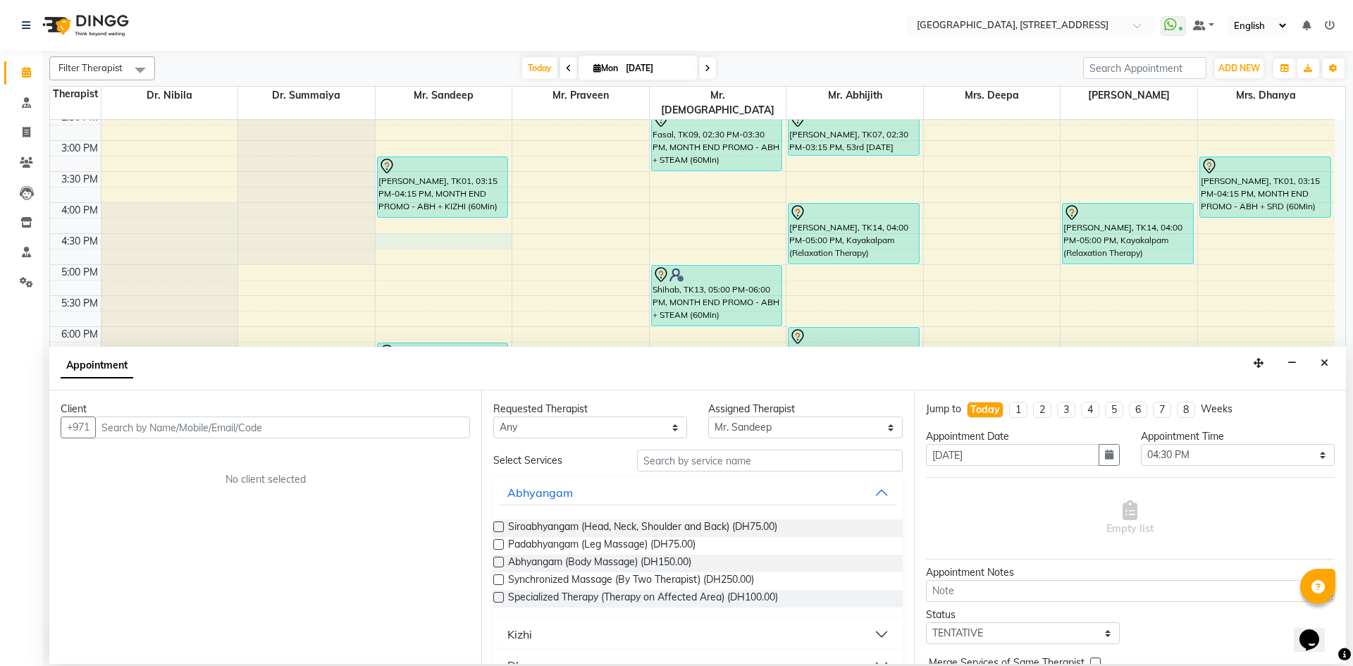
click at [282, 414] on div "Client" at bounding box center [265, 409] width 409 height 15
click at [290, 421] on input "text" at bounding box center [282, 427] width 375 height 22
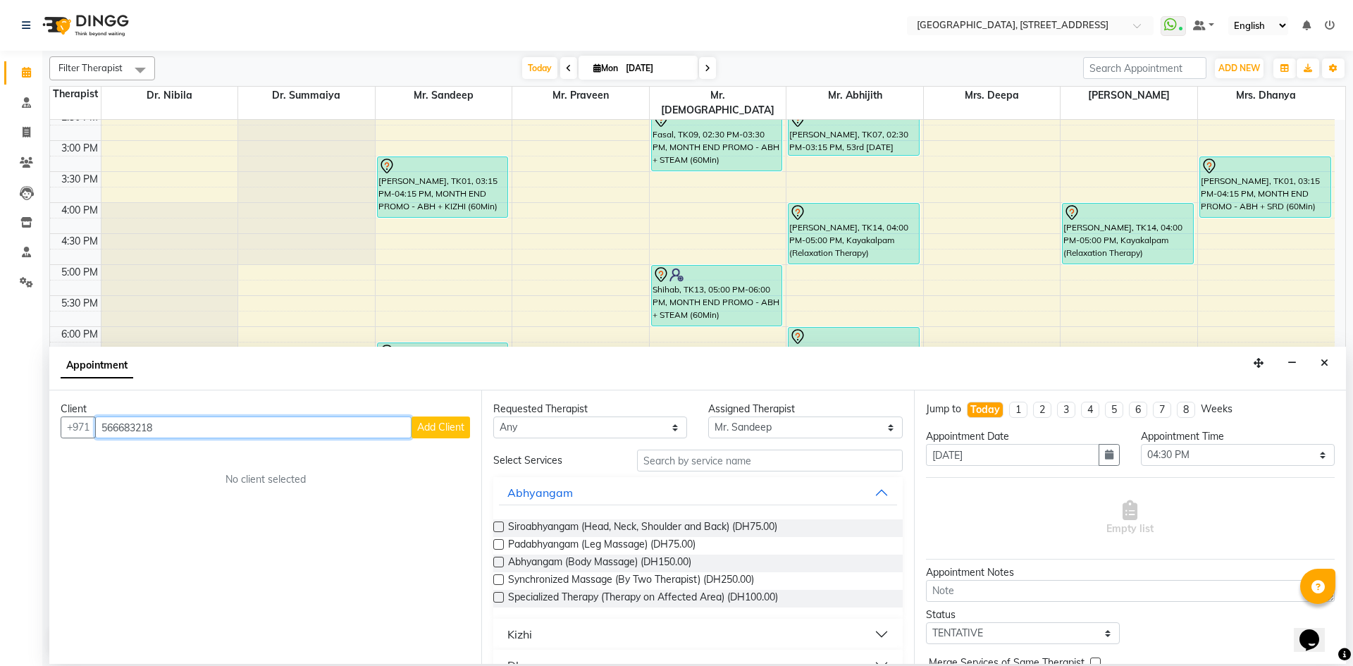
type input "566683218"
click at [443, 425] on span "Add Client" at bounding box center [440, 427] width 47 height 13
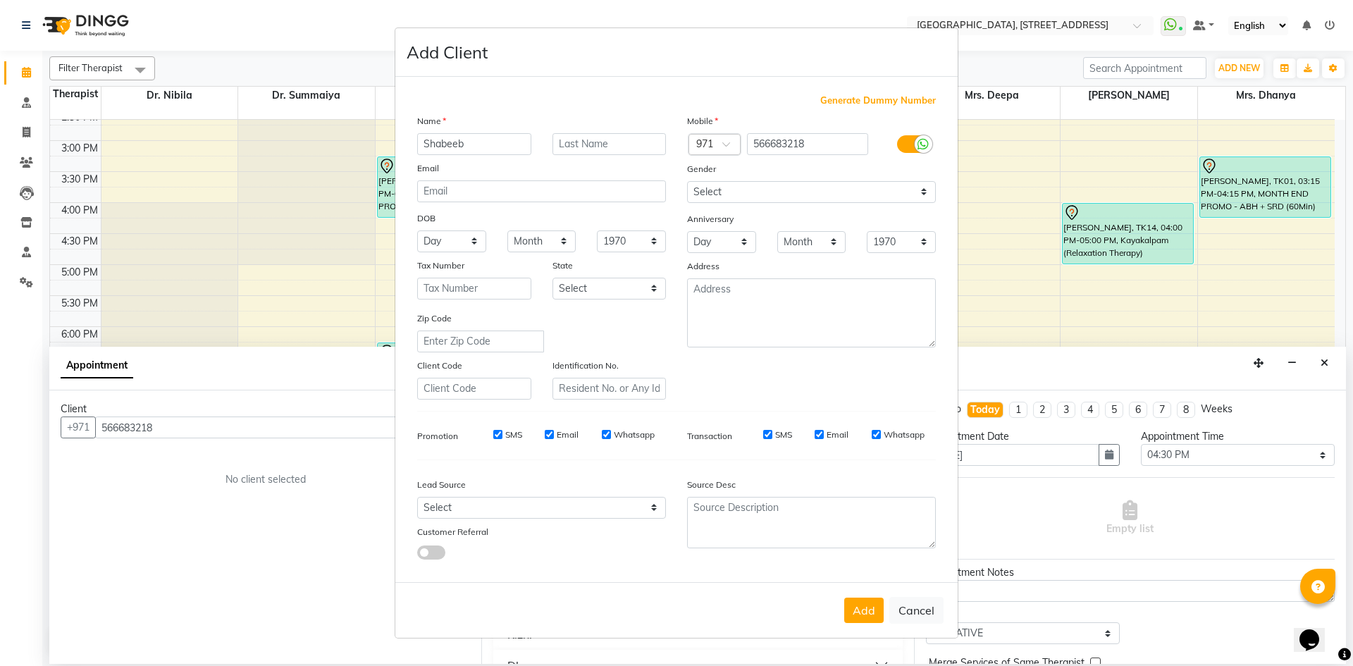
type input "Shabeeb"
click at [822, 197] on select "Select [DEMOGRAPHIC_DATA] [DEMOGRAPHIC_DATA] Other Prefer Not To Say" at bounding box center [811, 192] width 249 height 22
select select "[DEMOGRAPHIC_DATA]"
click at [687, 181] on select "Select [DEMOGRAPHIC_DATA] [DEMOGRAPHIC_DATA] Other Prefer Not To Say" at bounding box center [811, 192] width 249 height 22
click at [873, 611] on button "Add" at bounding box center [863, 610] width 39 height 25
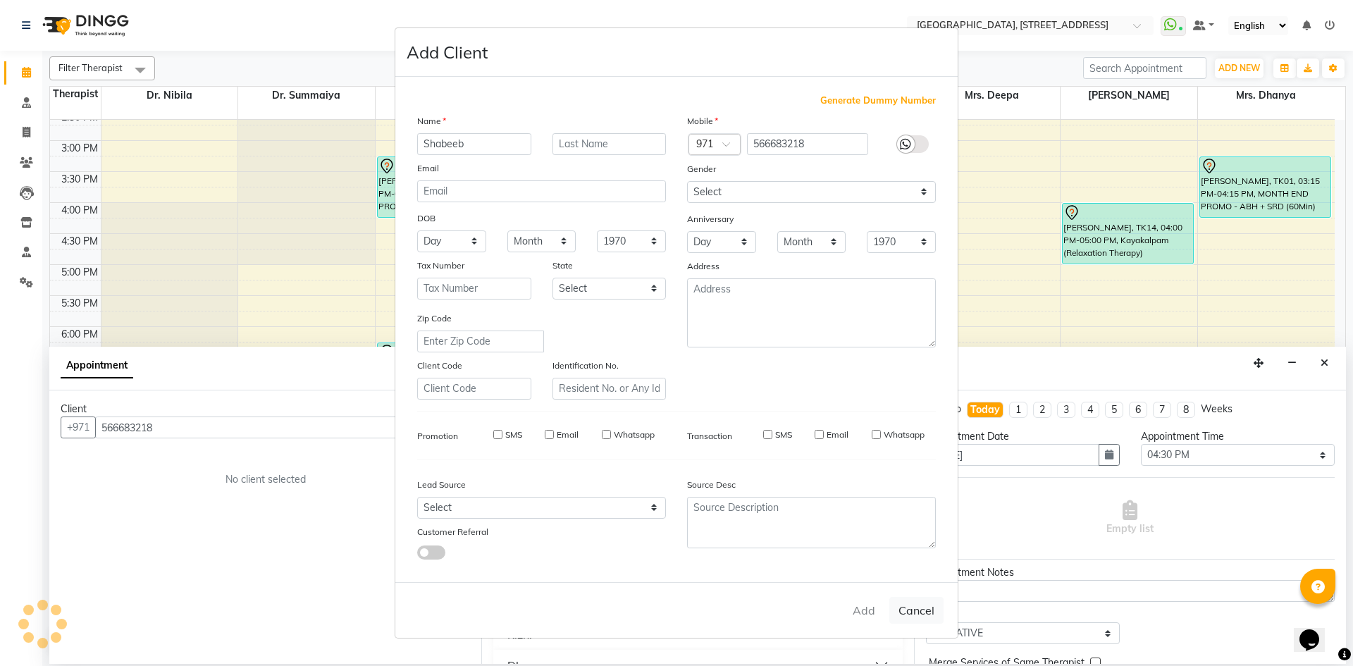
select select
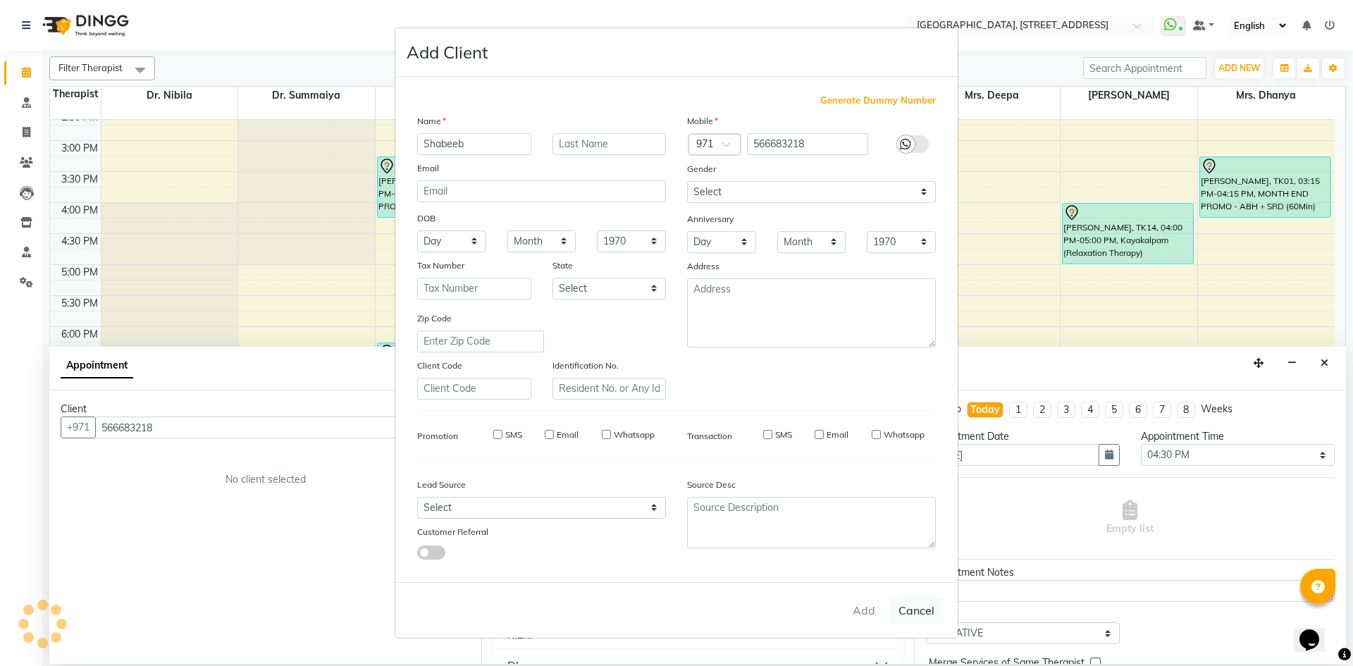
select select
checkbox input "false"
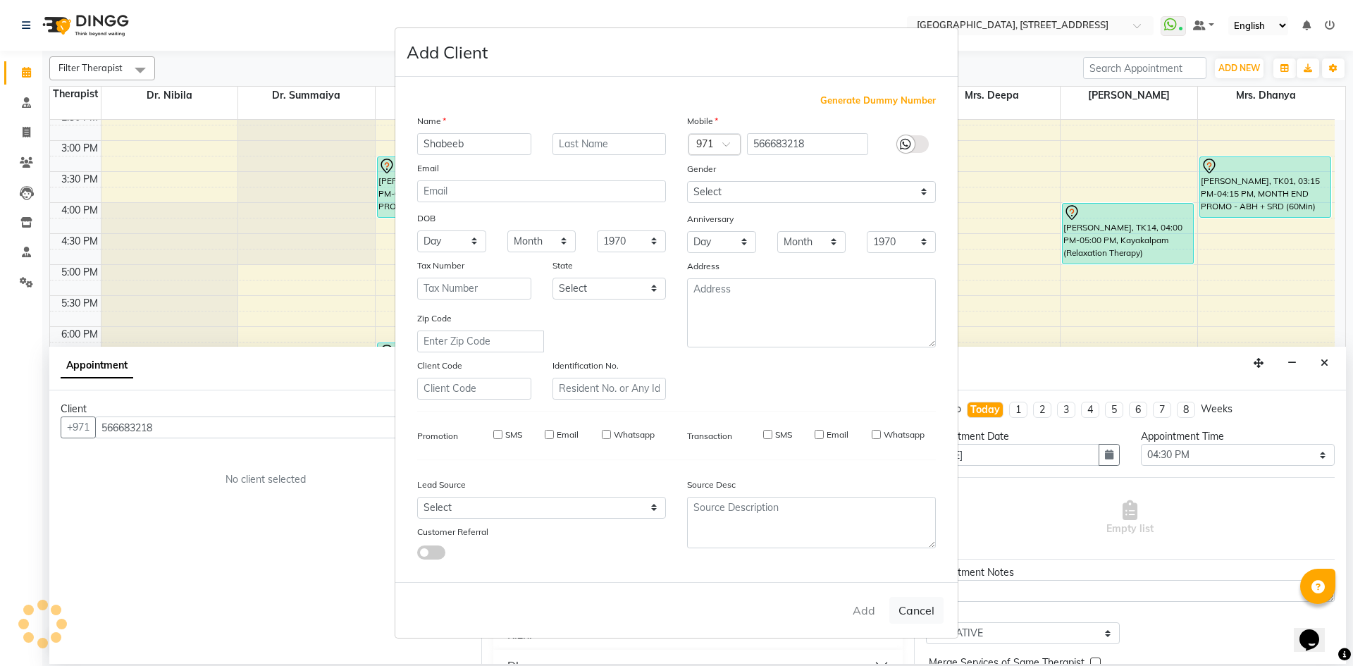
checkbox input "false"
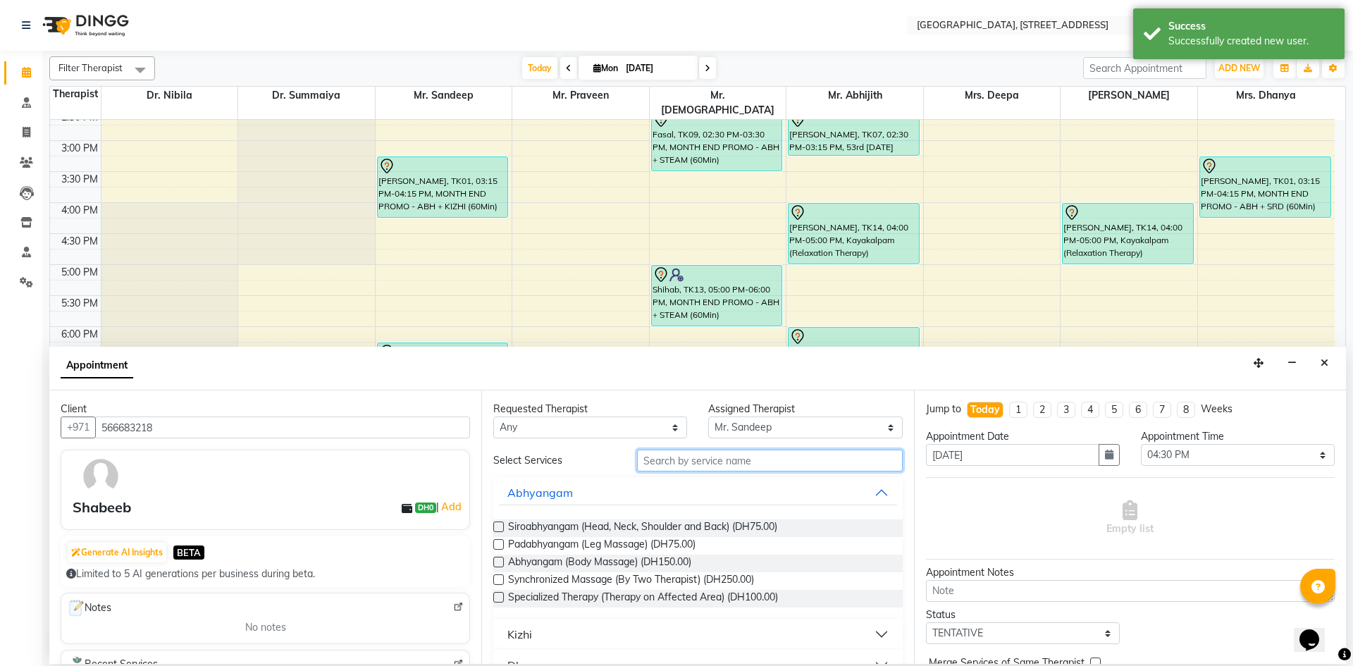
click at [758, 452] on input "text" at bounding box center [770, 461] width 266 height 22
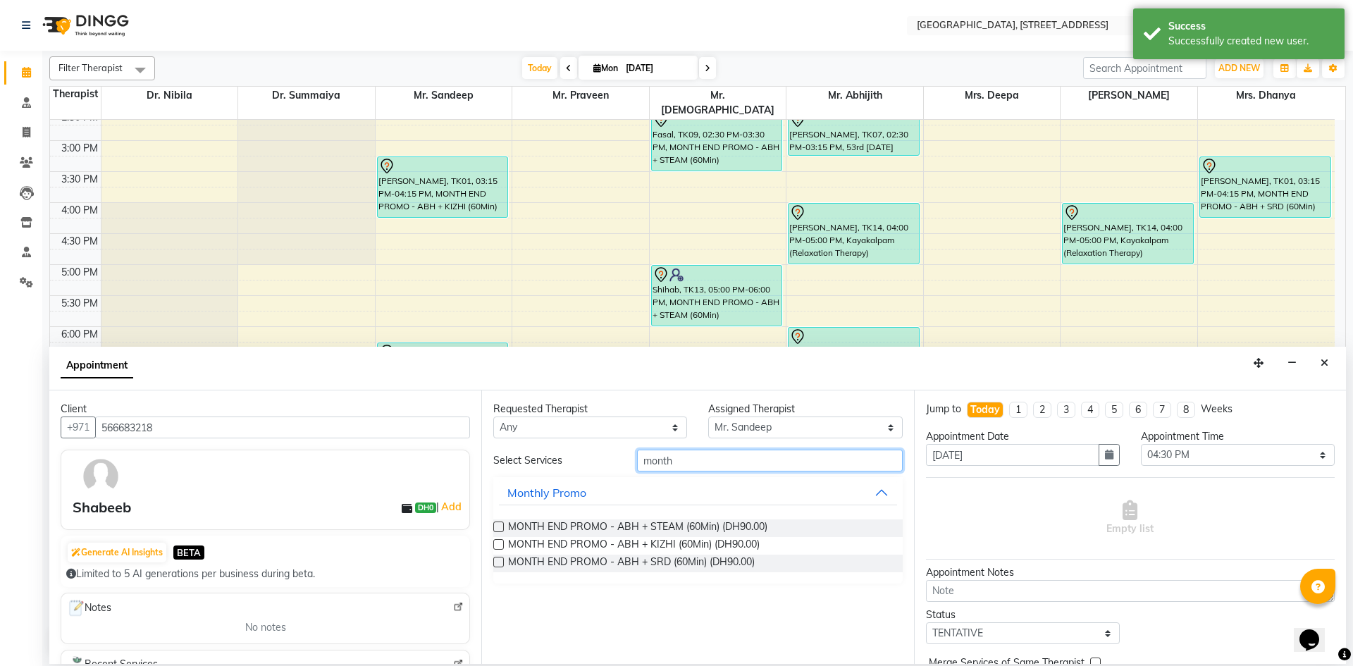
type input "month"
click at [502, 529] on label at bounding box center [498, 526] width 11 height 11
click at [502, 529] on input "checkbox" at bounding box center [497, 528] width 9 height 9
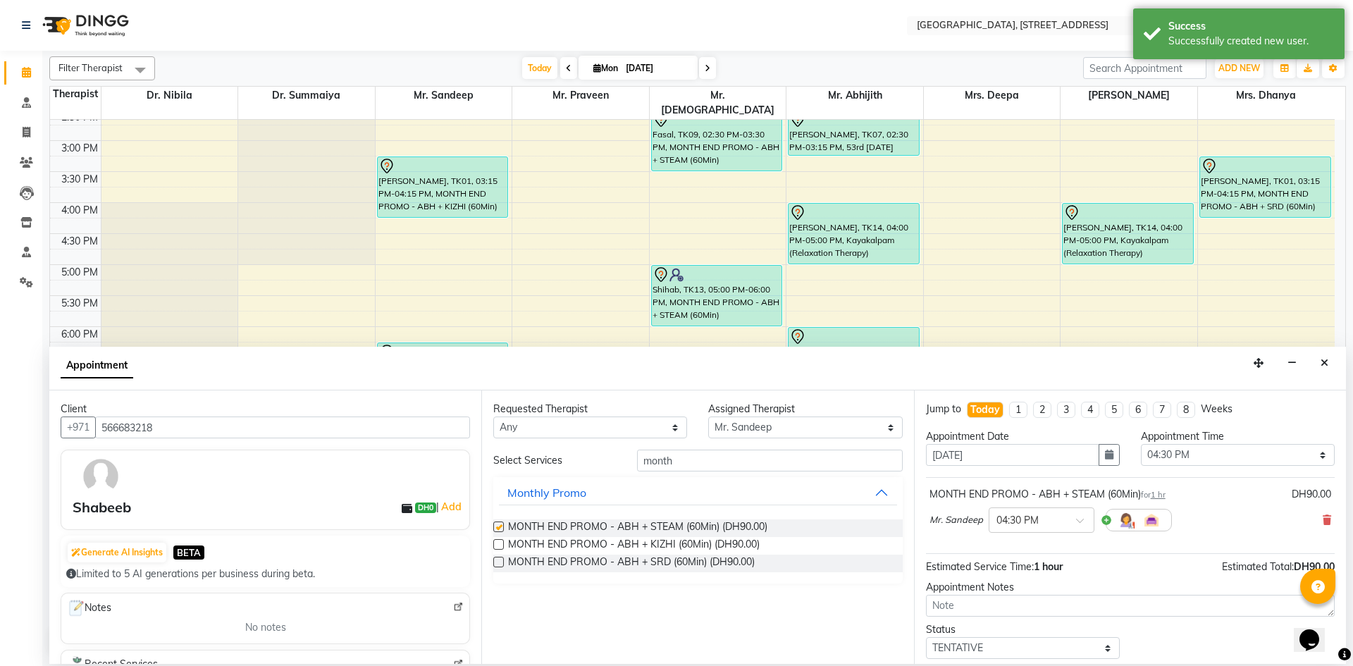
checkbox input "false"
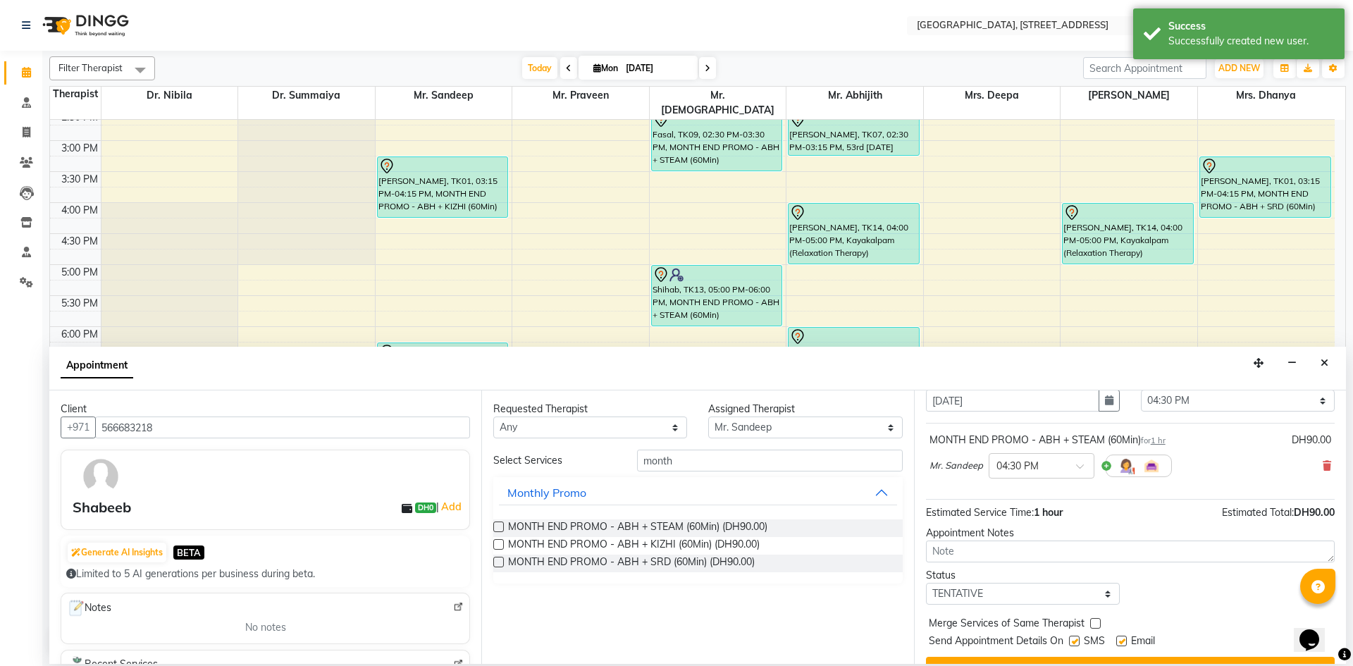
scroll to position [84, 0]
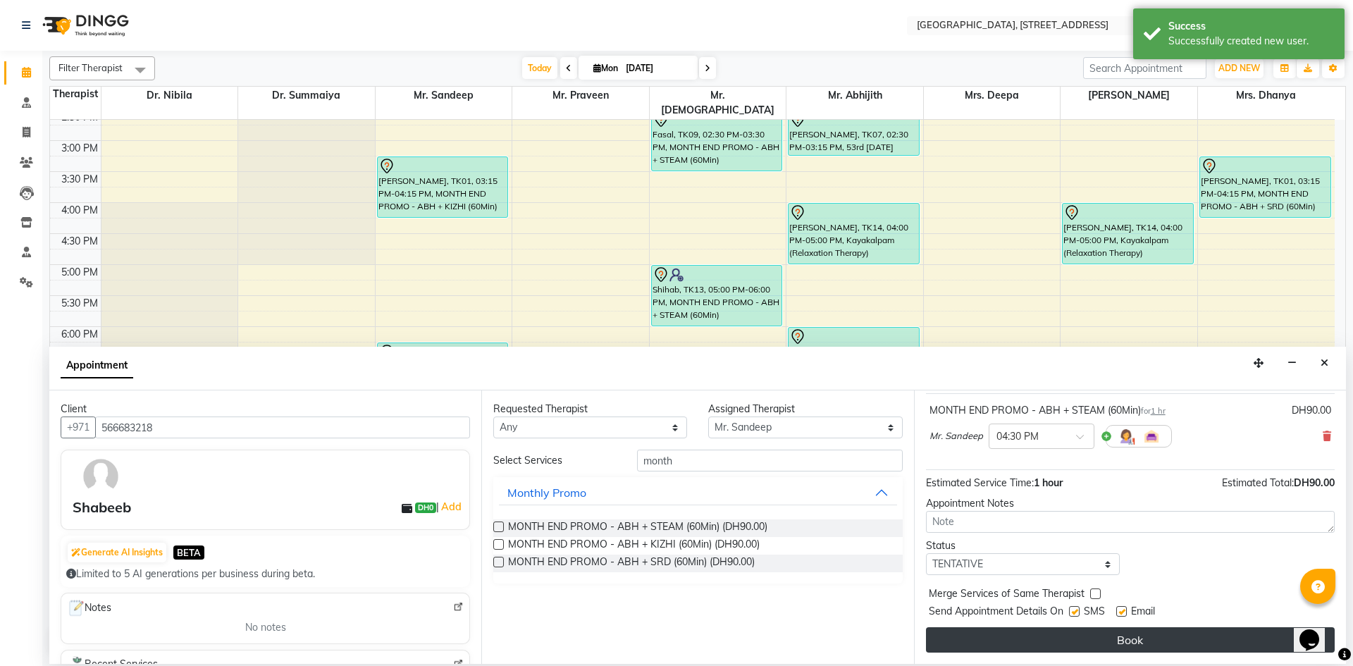
click at [1145, 636] on button "Book" at bounding box center [1130, 639] width 409 height 25
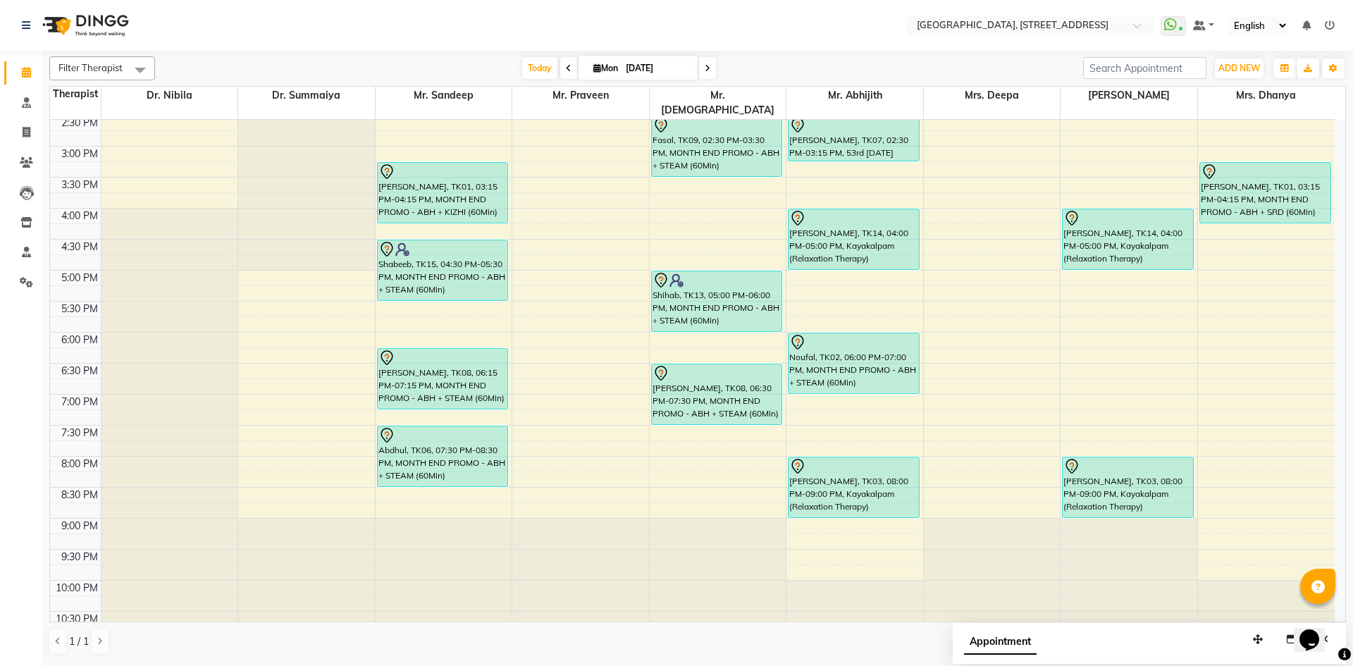
scroll to position [475, 0]
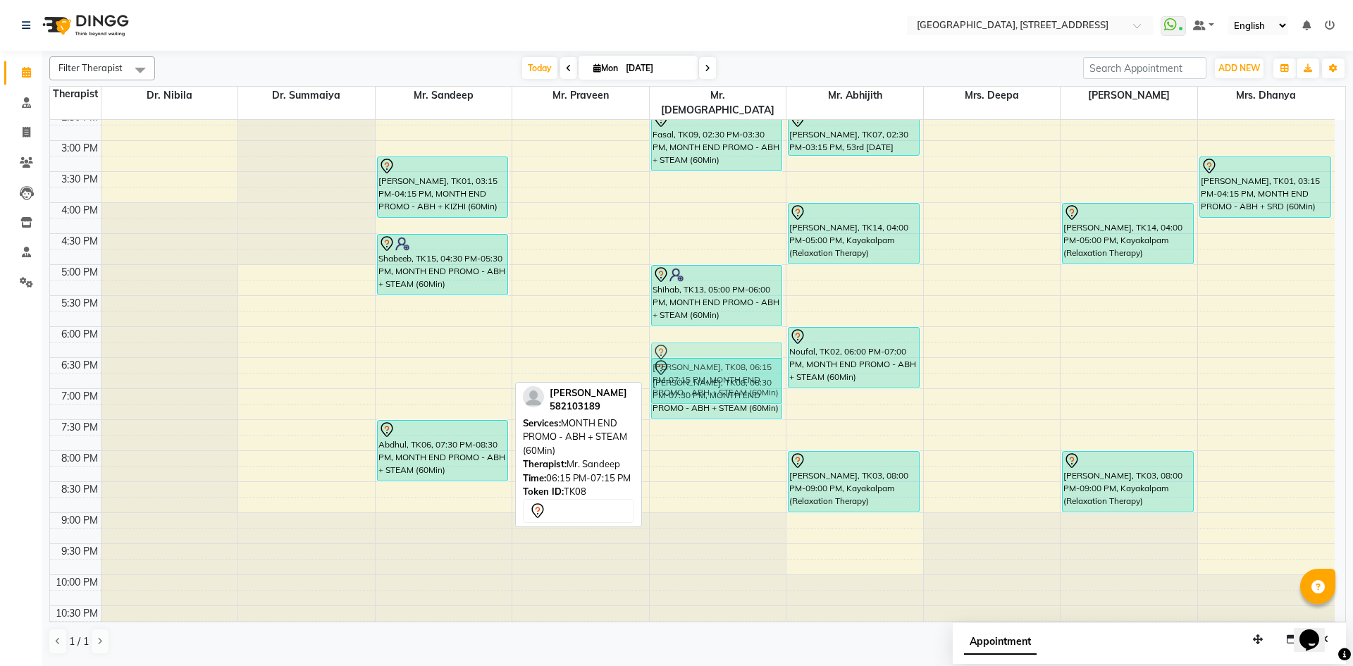
drag, startPoint x: 485, startPoint y: 357, endPoint x: 740, endPoint y: 352, distance: 255.2
click at [740, 352] on tr "Rahim, TK11, 11:00 AM-12:00 PM, MONTH END PROMO - ABH + SRD (60Min) [PERSON_NAM…" at bounding box center [692, 141] width 1285 height 992
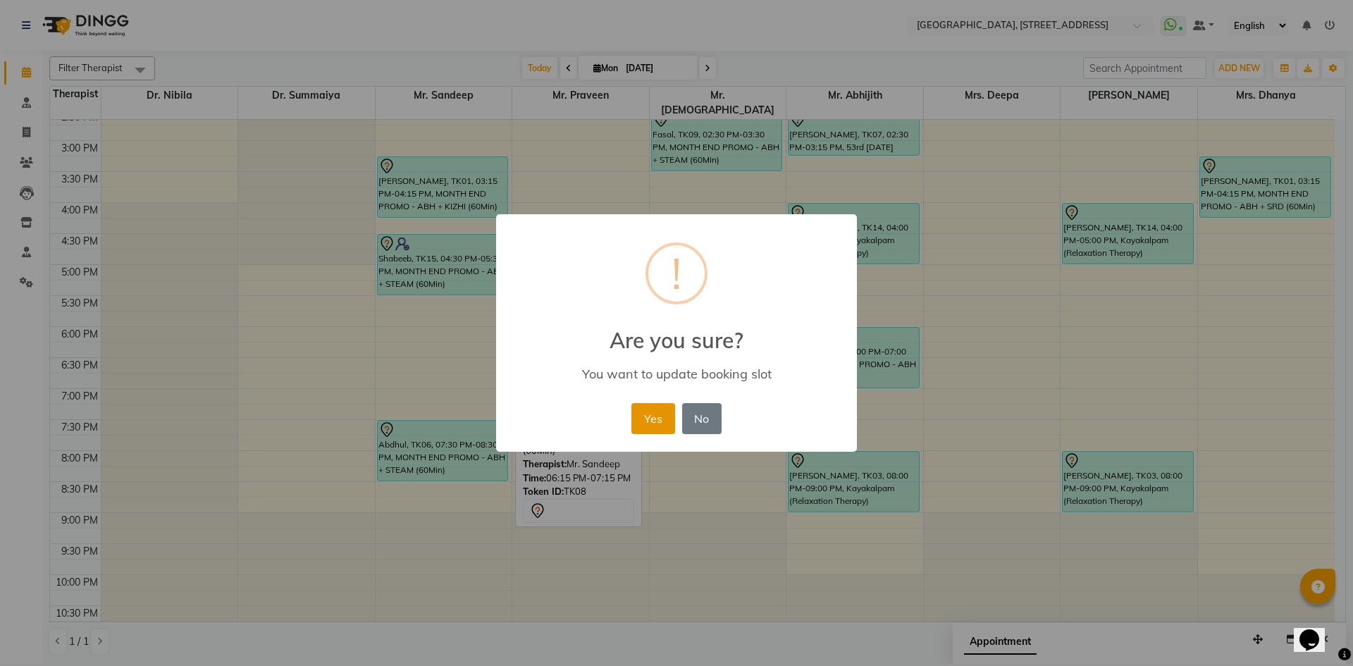
click at [646, 421] on button "Yes" at bounding box center [652, 418] width 43 height 31
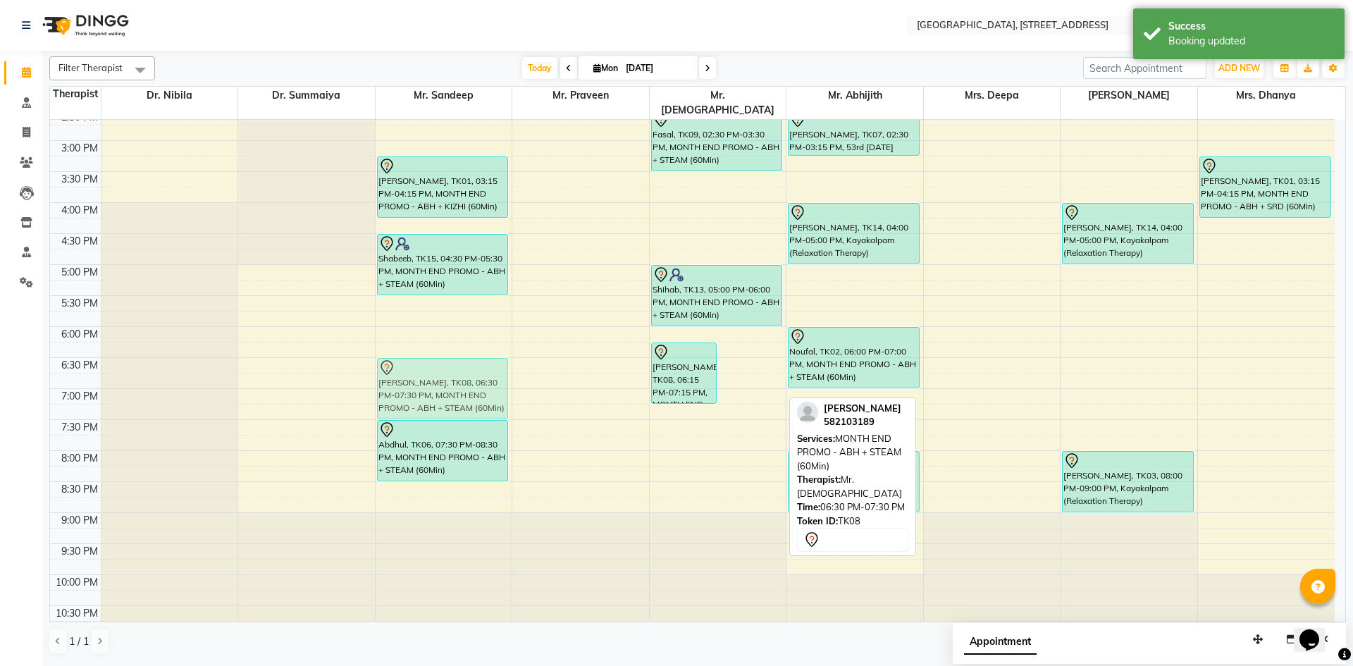
drag, startPoint x: 755, startPoint y: 385, endPoint x: 476, endPoint y: 387, distance: 279.1
click at [476, 387] on tr "Rahim, TK11, 11:00 AM-12:00 PM, MONTH END PROMO - ABH + SRD (60Min) [PERSON_NAM…" at bounding box center [692, 141] width 1285 height 992
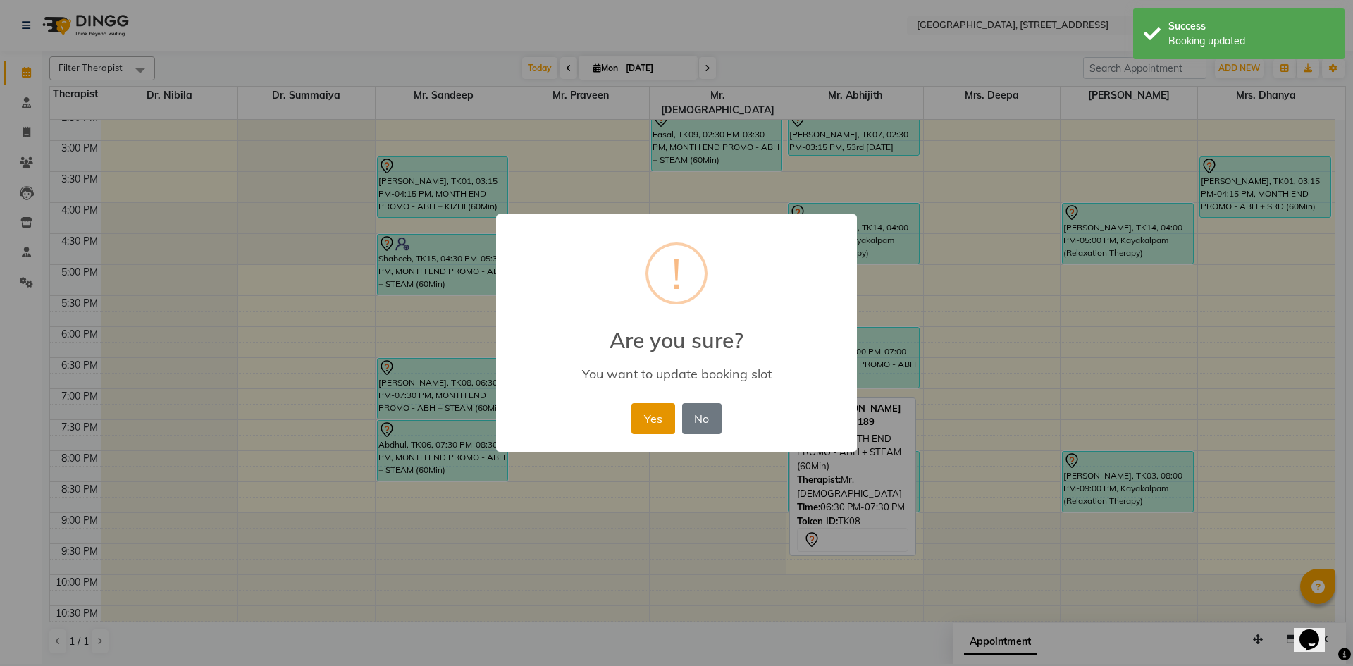
click at [653, 419] on button "Yes" at bounding box center [652, 418] width 43 height 31
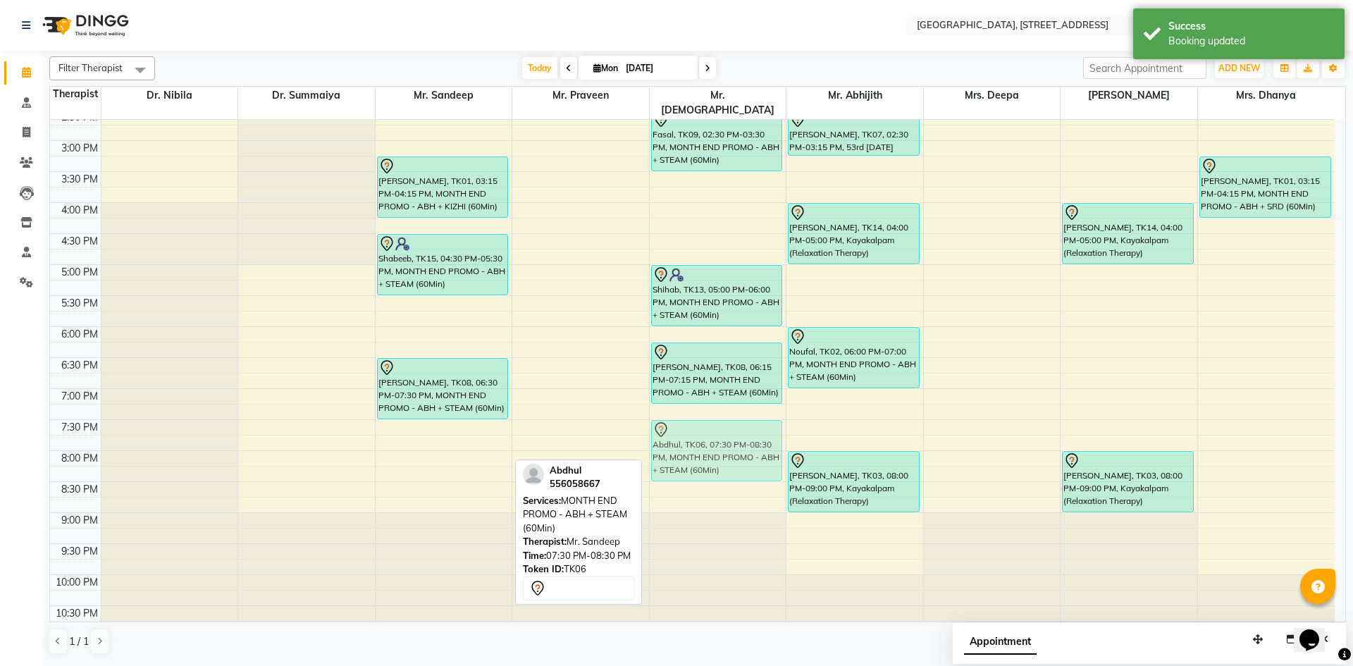
drag, startPoint x: 448, startPoint y: 440, endPoint x: 656, endPoint y: 436, distance: 208.6
click at [681, 436] on tr "Rahim, TK11, 11:00 AM-12:00 PM, MONTH END PROMO - ABH + SRD (60Min) [PERSON_NAM…" at bounding box center [692, 141] width 1285 height 992
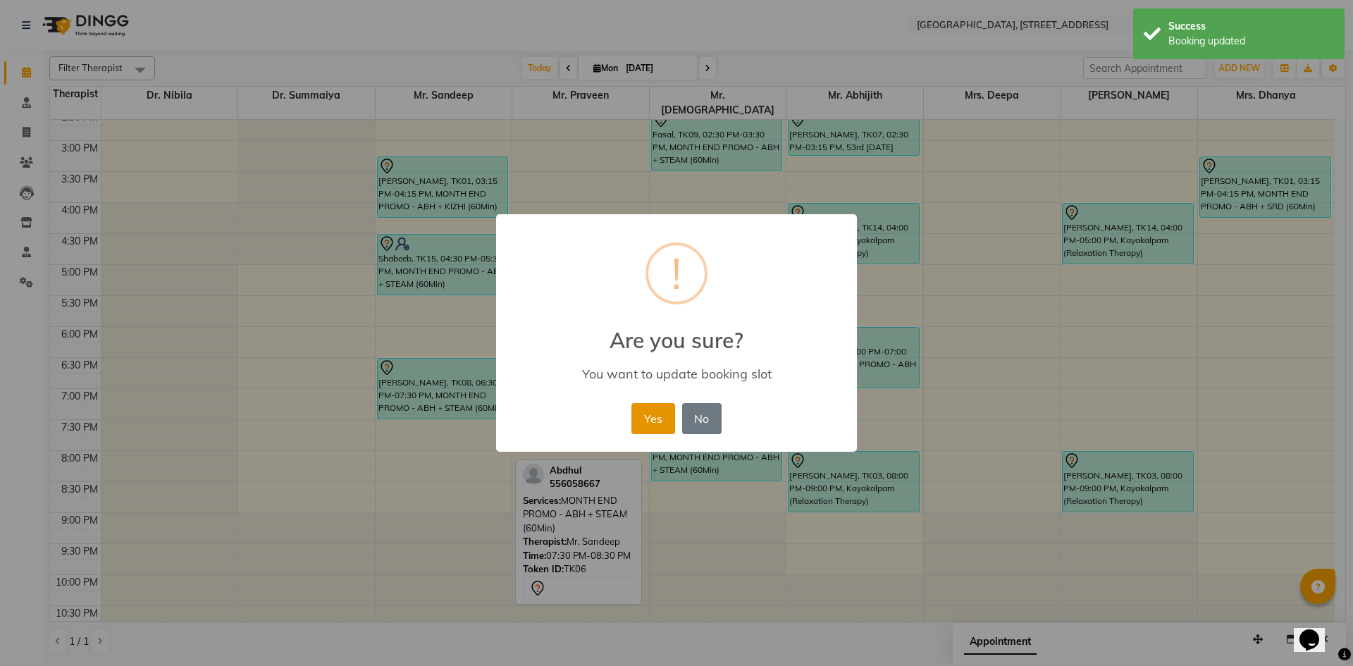
click at [665, 423] on button "Yes" at bounding box center [652, 418] width 43 height 31
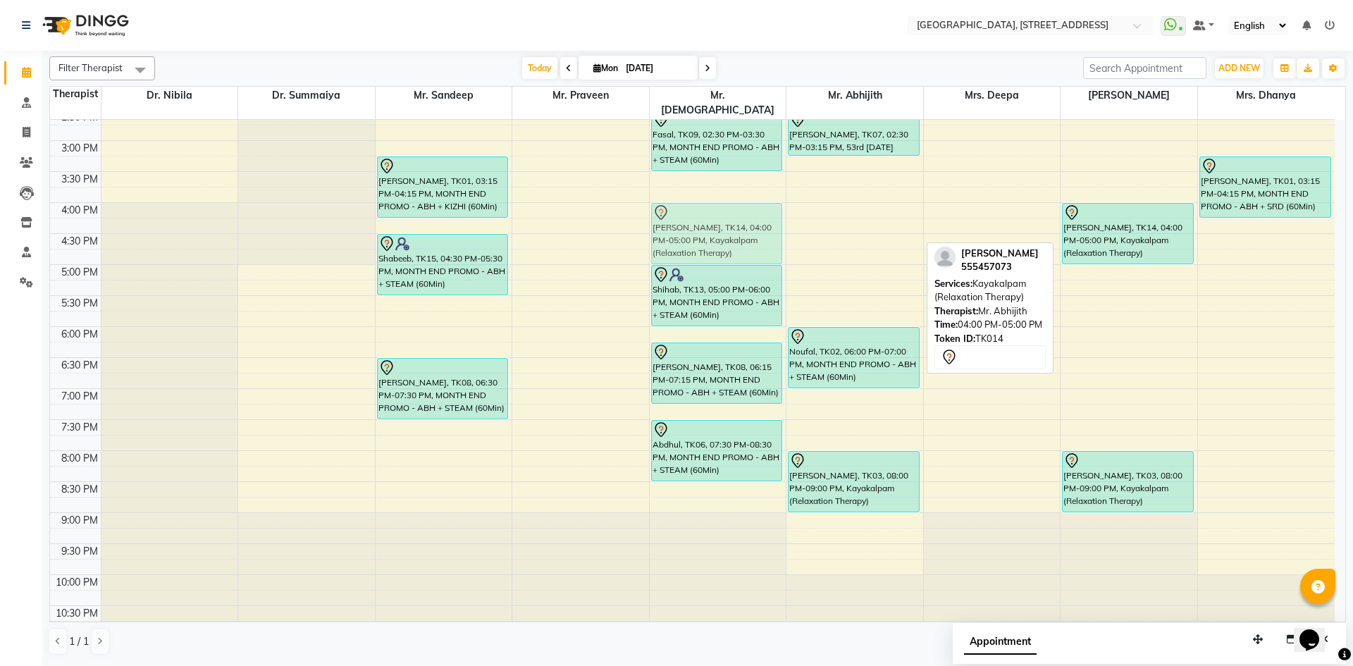
drag, startPoint x: 817, startPoint y: 204, endPoint x: 746, endPoint y: 201, distance: 70.6
click at [717, 206] on tr "Rahim, TK11, 11:00 AM-12:00 PM, MONTH END PROMO - ABH + SRD (60Min) [PERSON_NAM…" at bounding box center [692, 141] width 1285 height 992
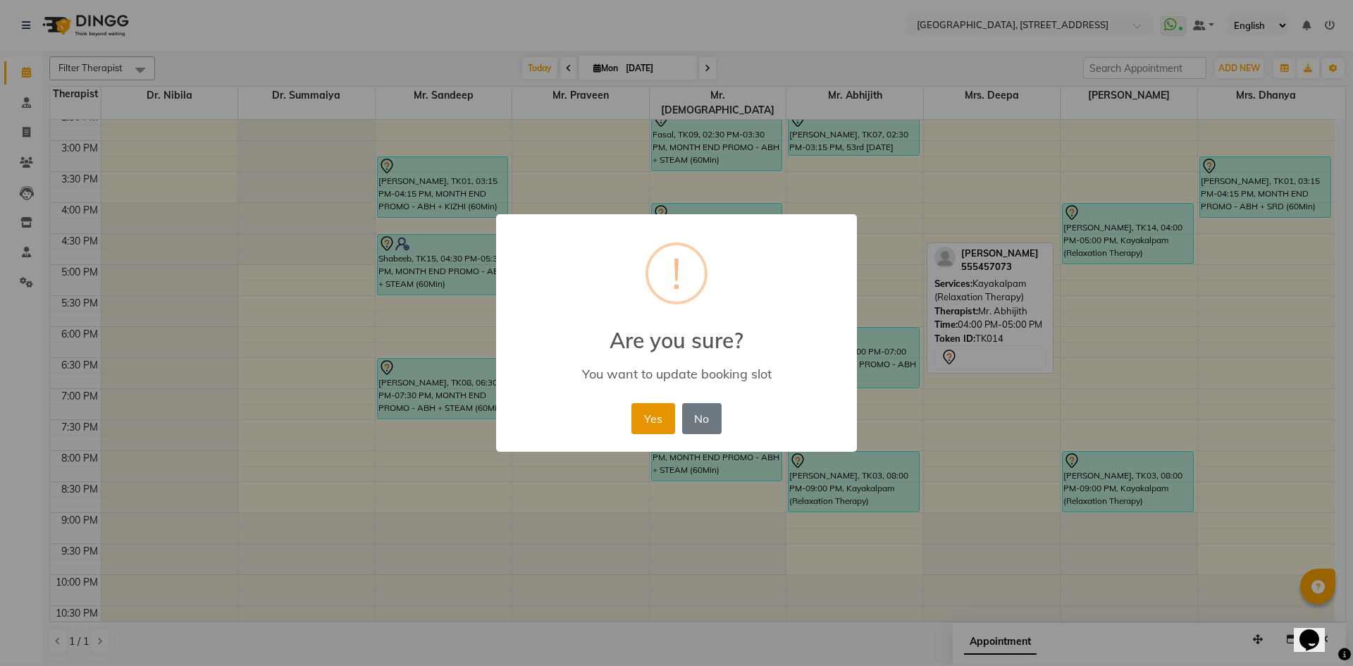
click at [655, 419] on button "Yes" at bounding box center [652, 418] width 43 height 31
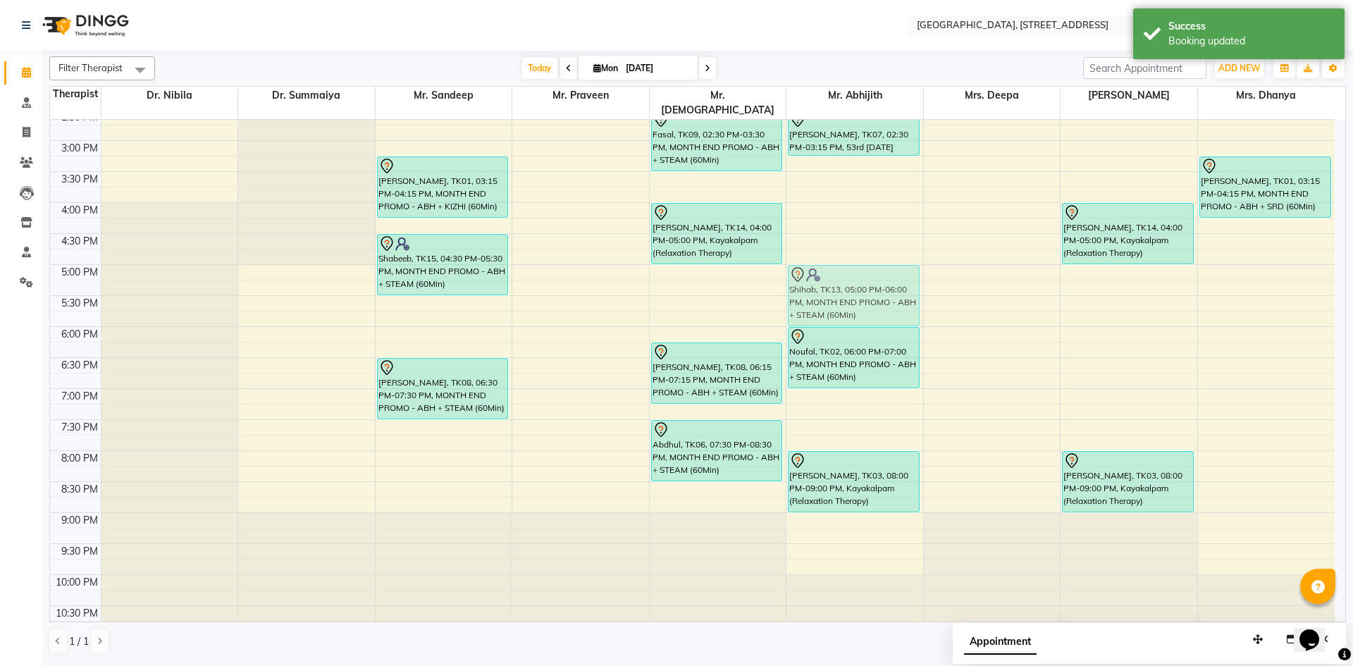
drag, startPoint x: 730, startPoint y: 292, endPoint x: 859, endPoint y: 295, distance: 129.0
click at [859, 295] on tr "Rahim, TK11, 11:00 AM-12:00 PM, MONTH END PROMO - ABH + SRD (60Min) [PERSON_NAM…" at bounding box center [692, 141] width 1285 height 992
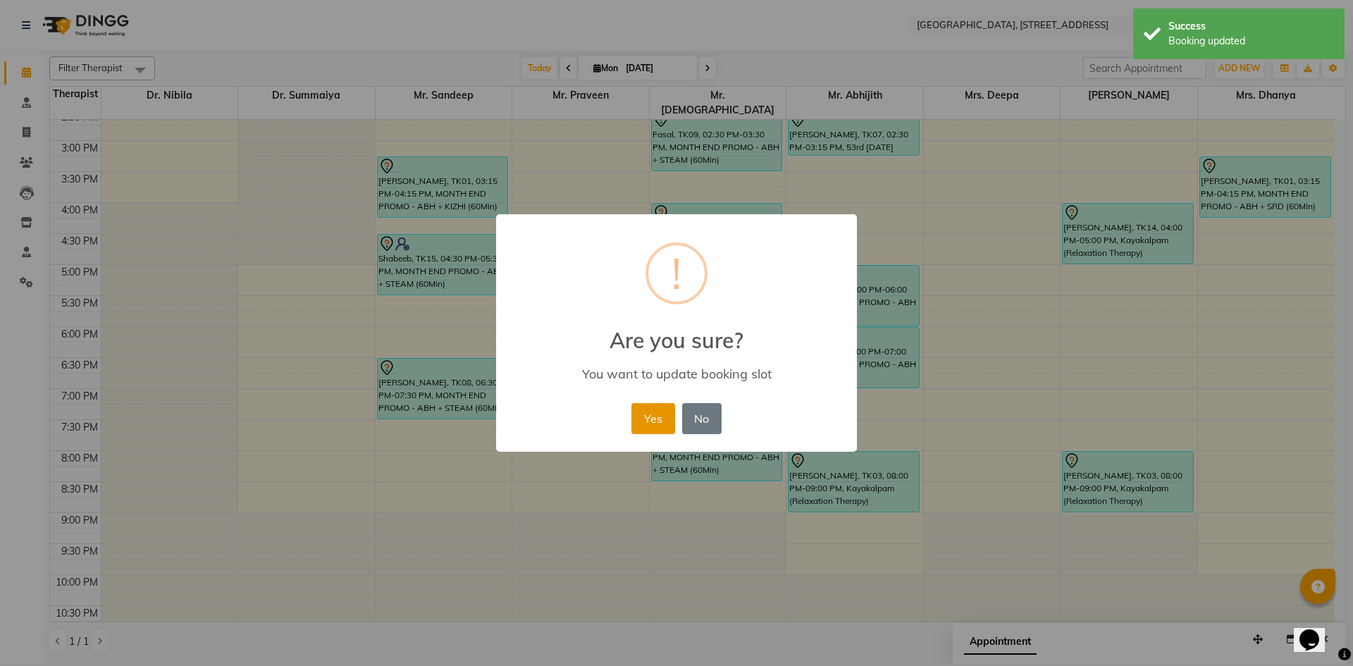
click at [646, 426] on button "Yes" at bounding box center [652, 418] width 43 height 31
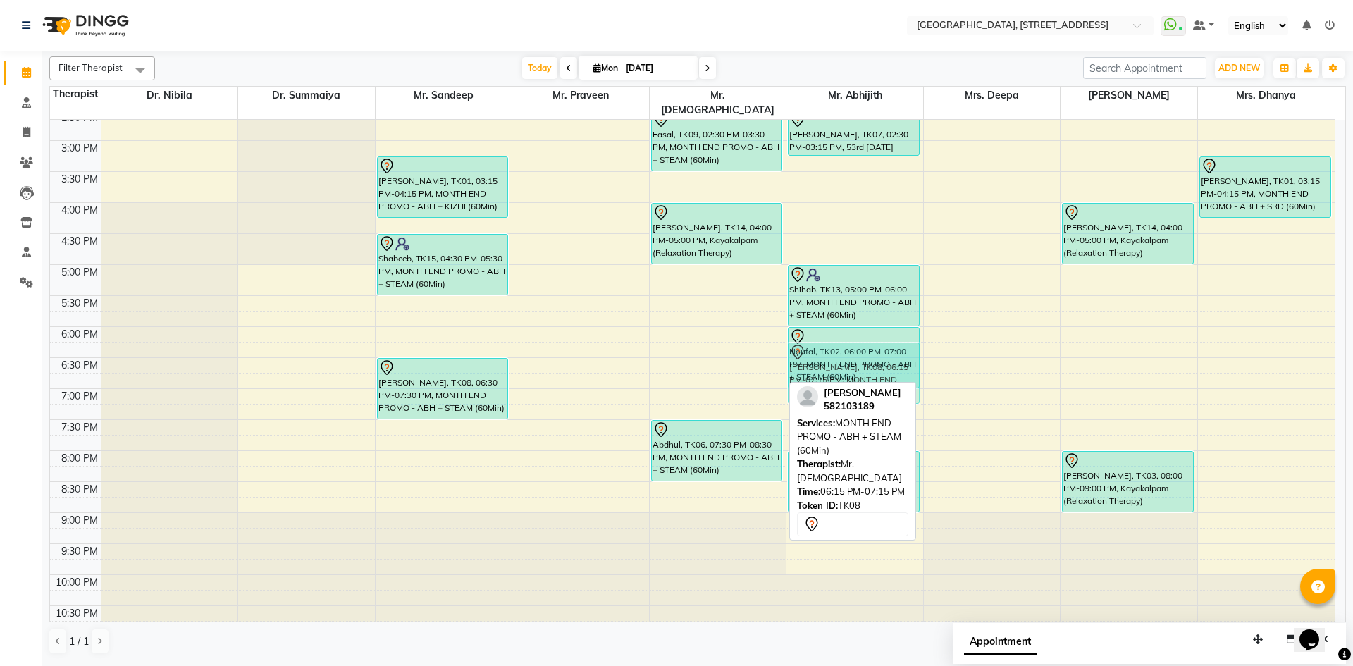
drag, startPoint x: 744, startPoint y: 357, endPoint x: 834, endPoint y: 353, distance: 90.3
click at [834, 353] on tr "Rahim, TK11, 11:00 AM-12:00 PM, MONTH END PROMO - ABH + SRD (60Min) [PERSON_NAM…" at bounding box center [692, 141] width 1285 height 992
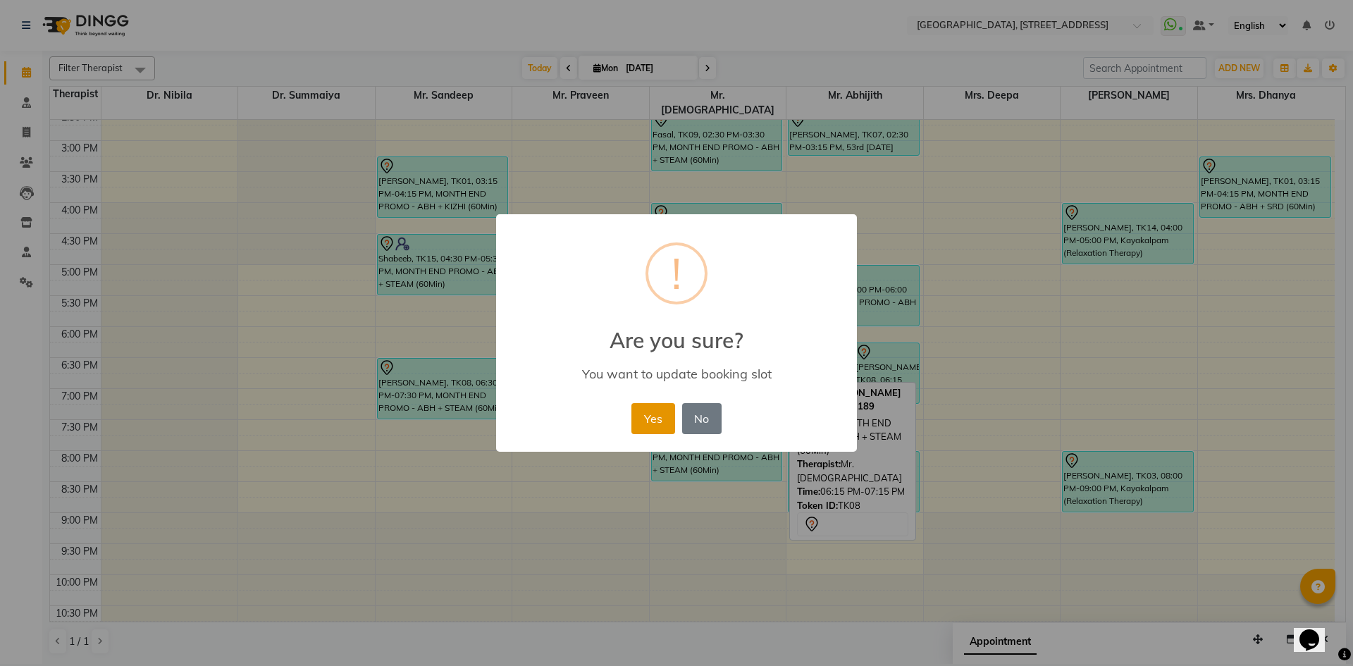
click at [646, 412] on button "Yes" at bounding box center [652, 418] width 43 height 31
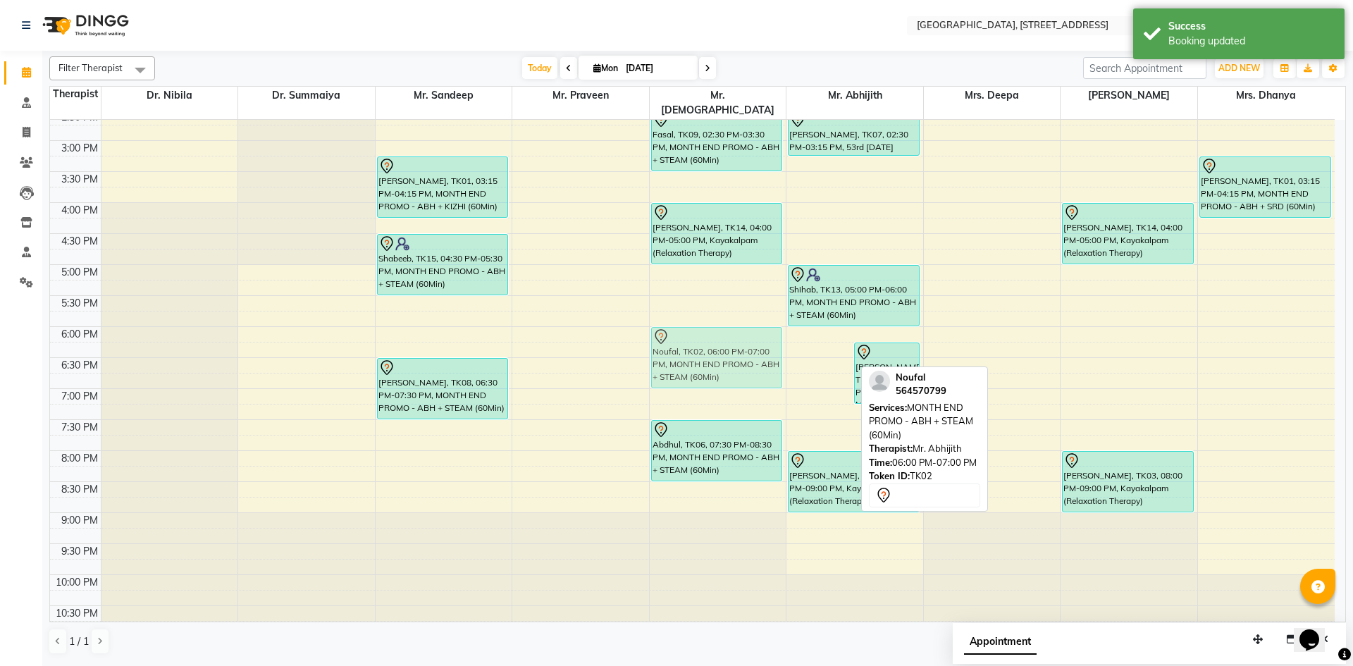
drag, startPoint x: 822, startPoint y: 334, endPoint x: 707, endPoint y: 334, distance: 114.9
click at [707, 334] on tr "Rahim, TK11, 11:00 AM-12:00 PM, MONTH END PROMO - ABH + SRD (60Min) [PERSON_NAM…" at bounding box center [692, 141] width 1285 height 992
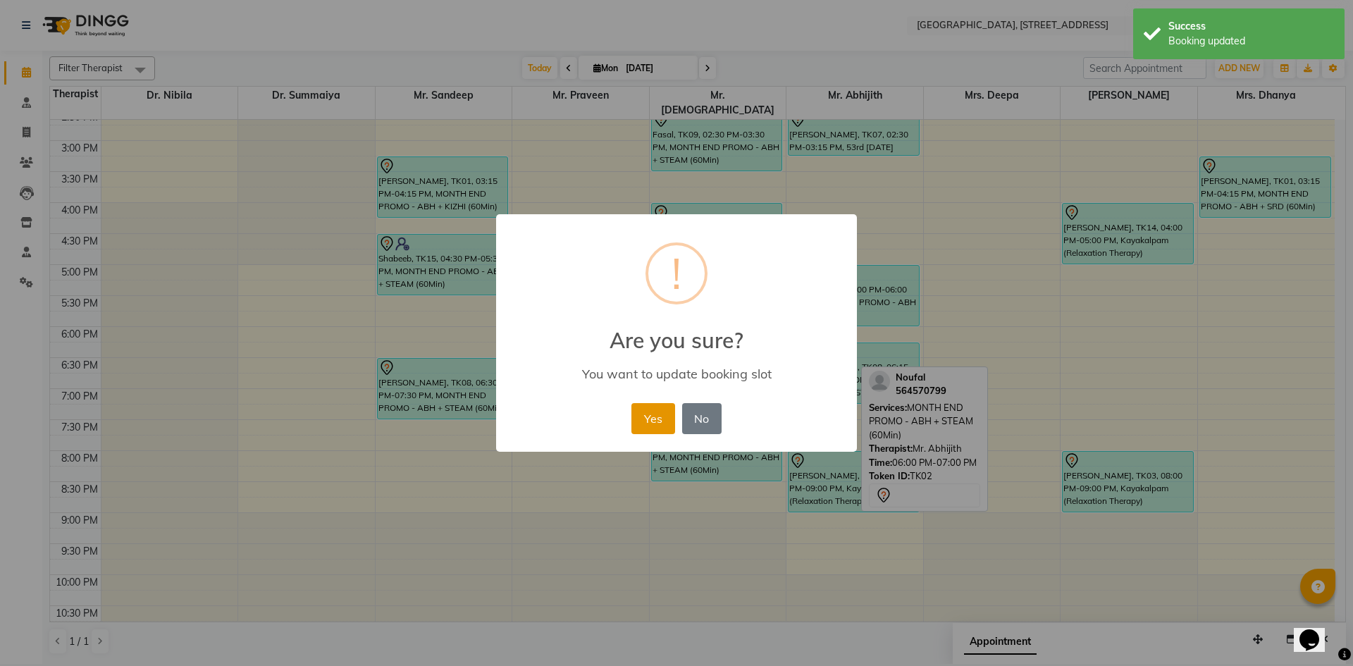
click at [658, 421] on button "Yes" at bounding box center [652, 418] width 43 height 31
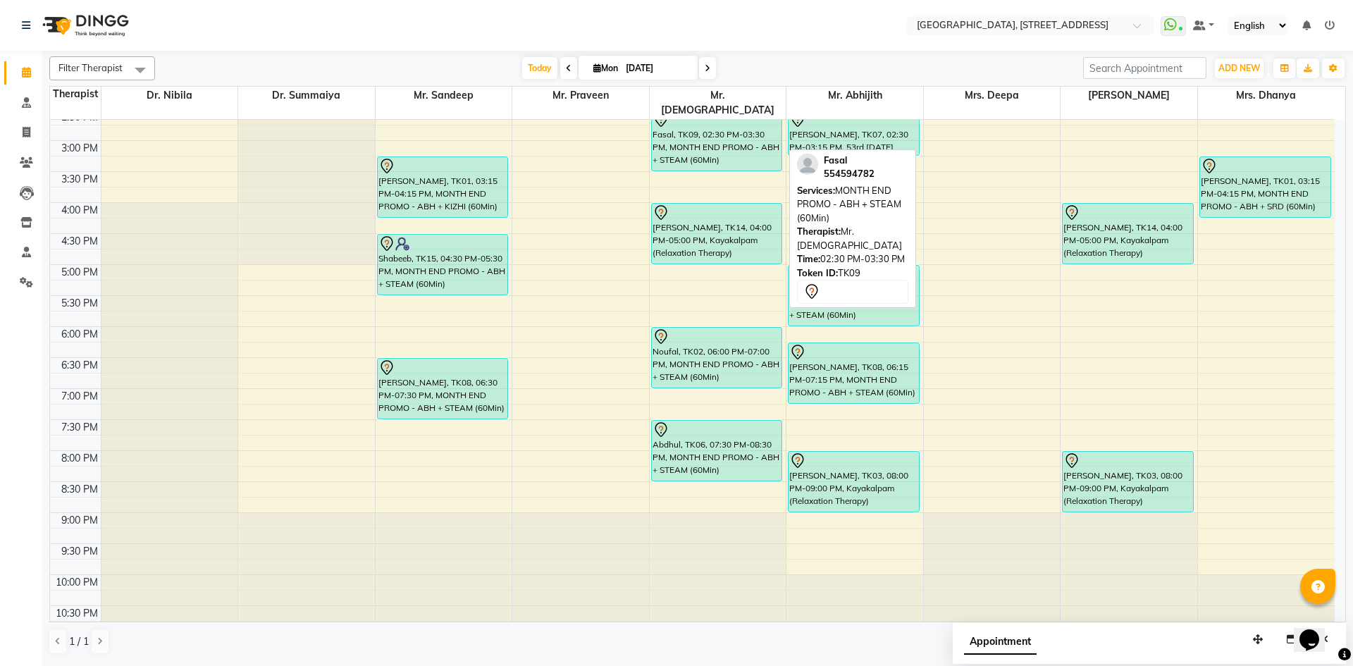
scroll to position [216, 0]
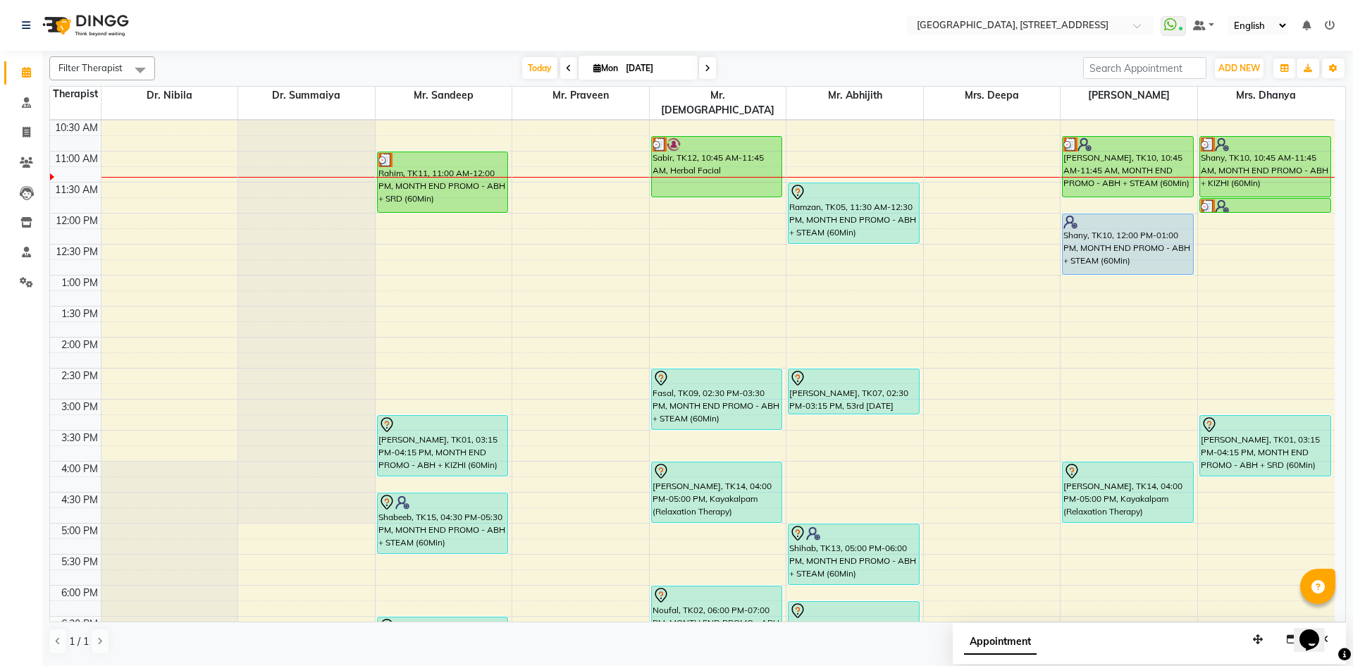
click at [595, 67] on icon at bounding box center [597, 67] width 8 height 9
select select "9"
select select "2025"
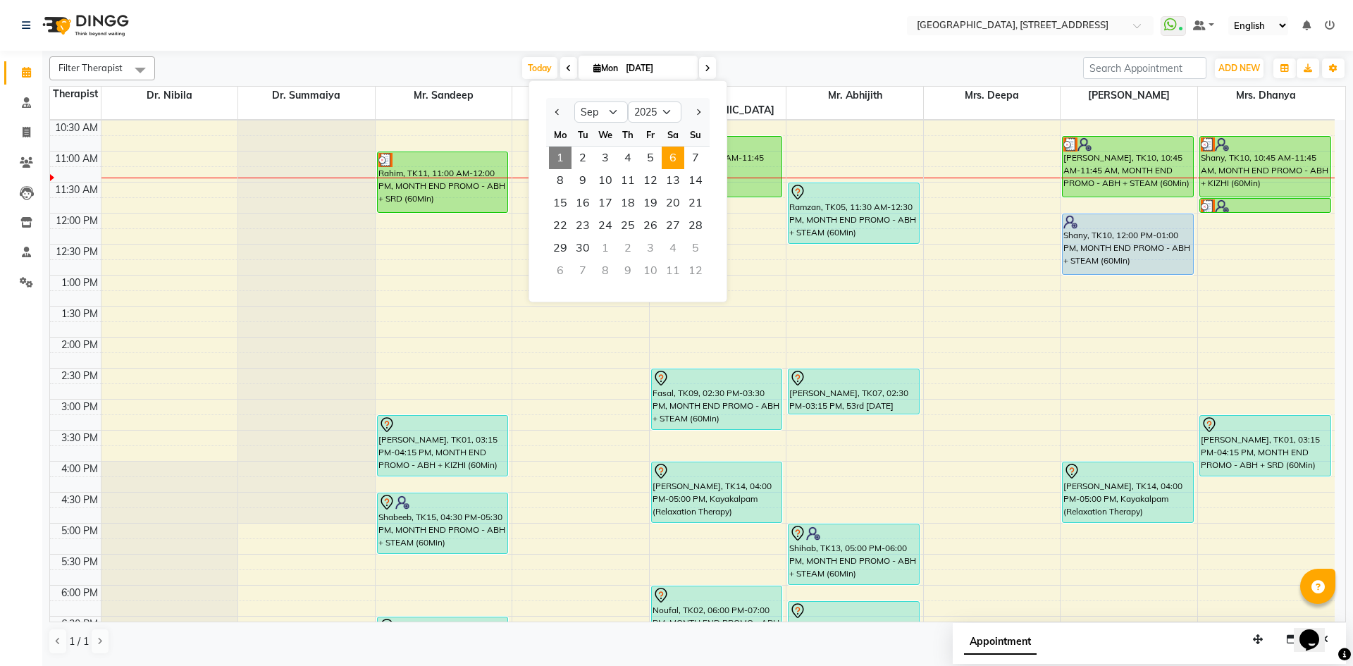
click at [675, 149] on span "6" at bounding box center [673, 158] width 23 height 23
type input "[DATE]"
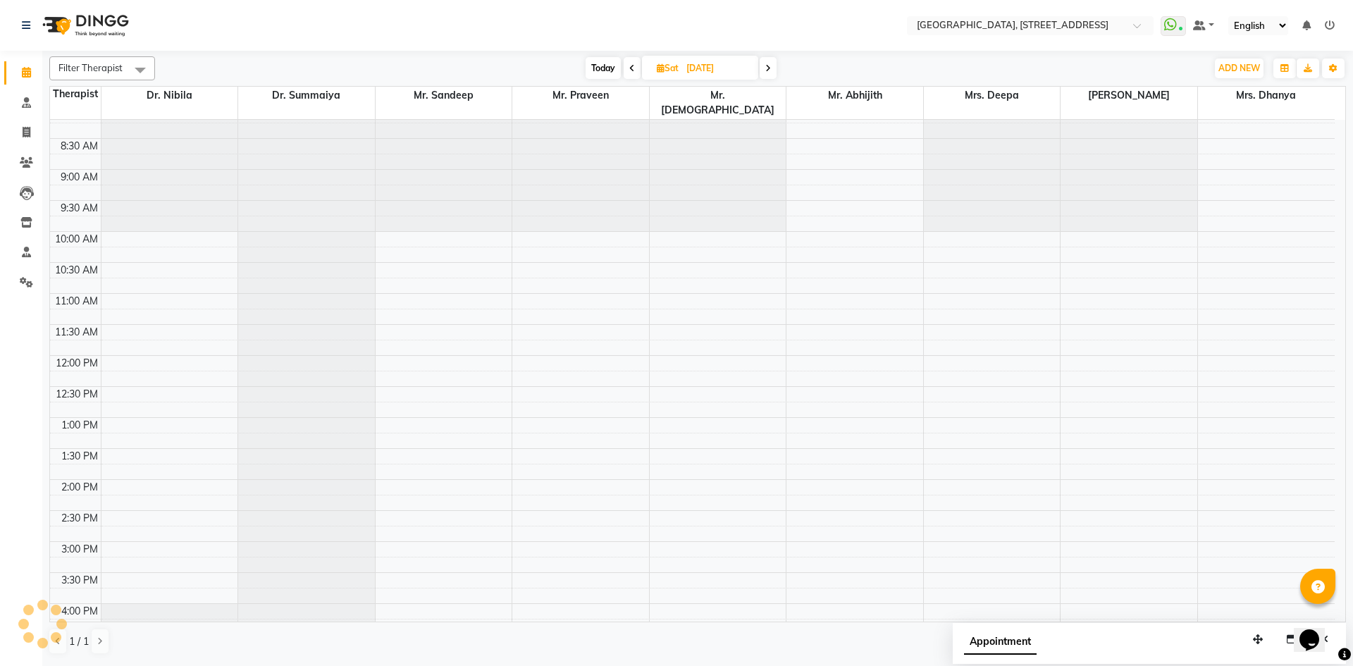
scroll to position [0, 0]
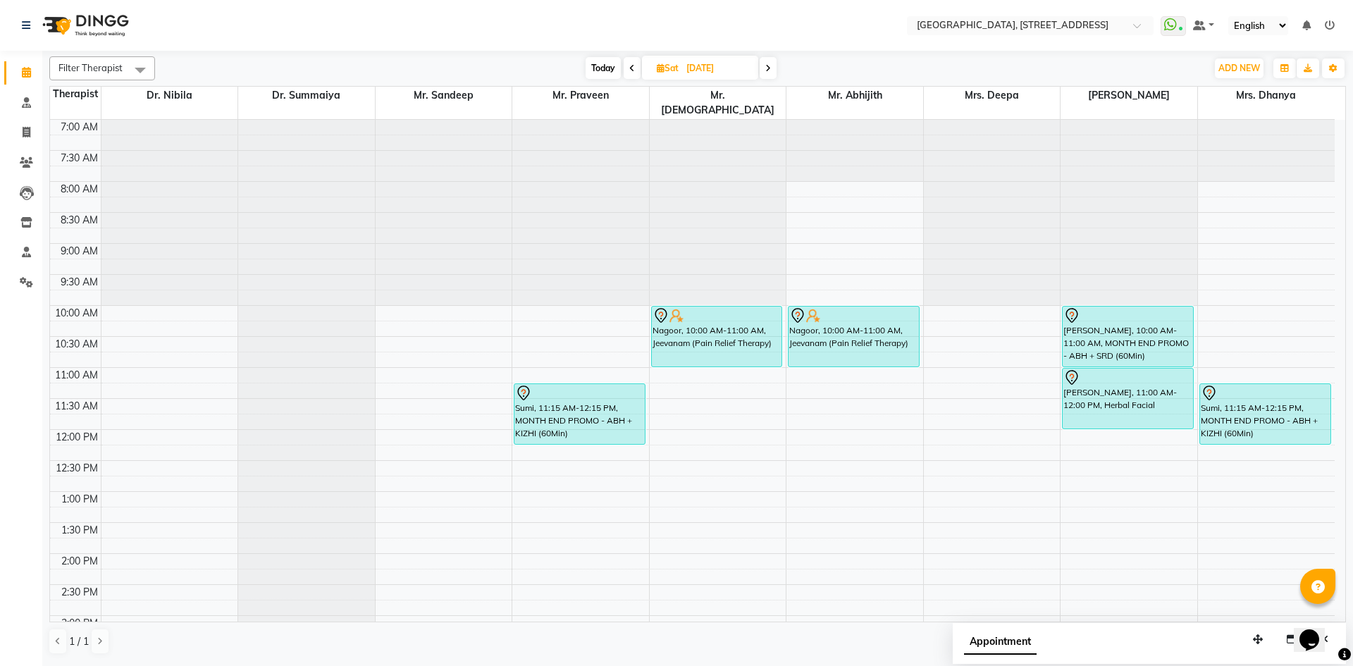
click at [943, 294] on div "7:00 AM 7:30 AM 8:00 AM 8:30 AM 9:00 AM 9:30 AM 10:00 AM 10:30 AM 11:00 AM 11:3…" at bounding box center [692, 616] width 1285 height 992
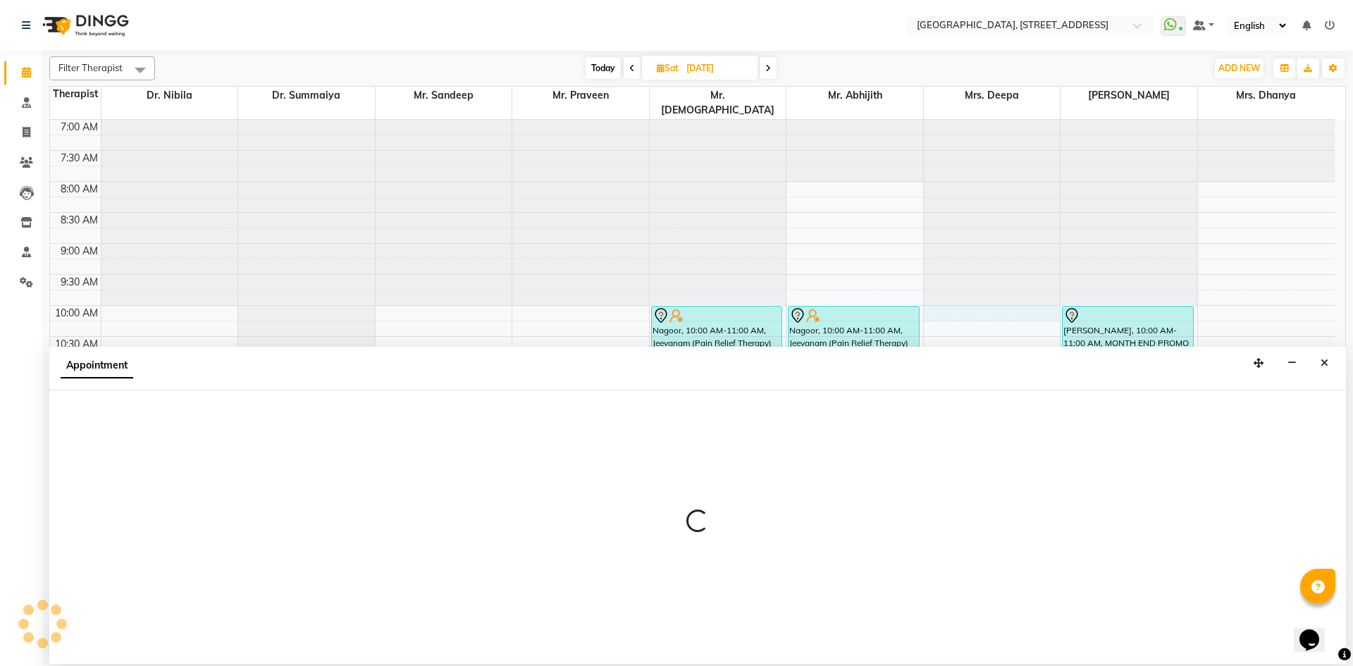
select select "27242"
select select "tentative"
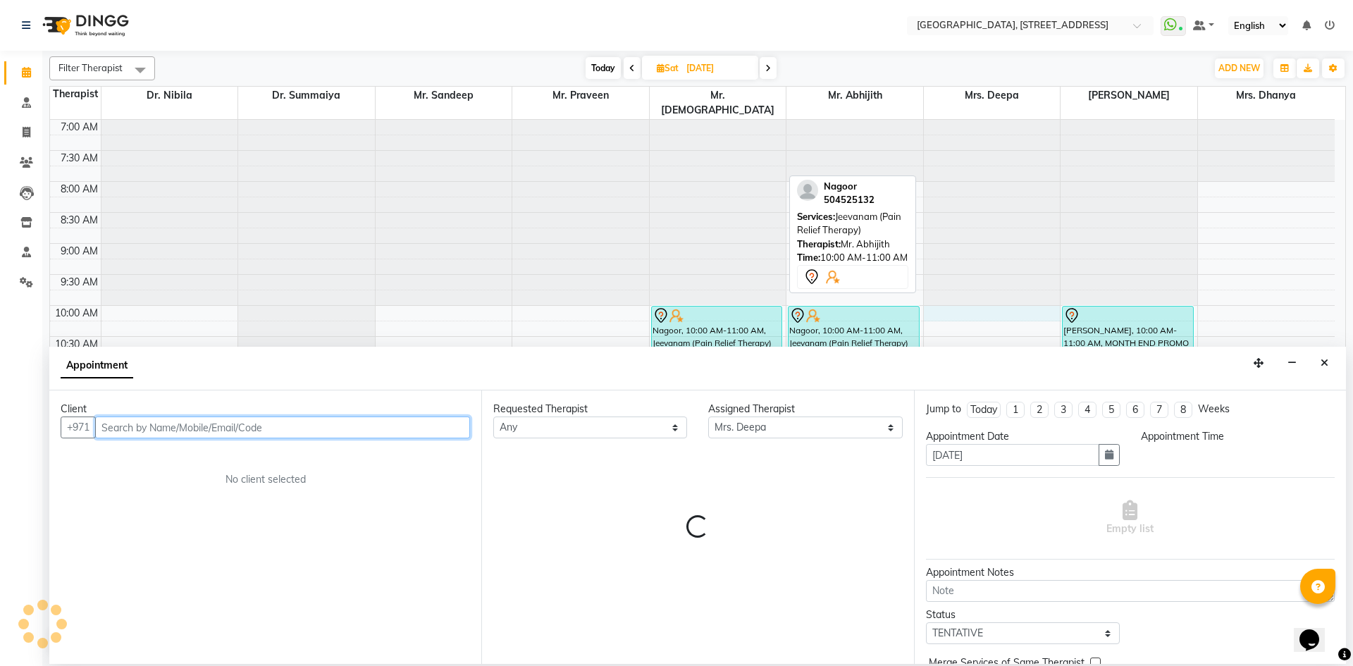
select select "600"
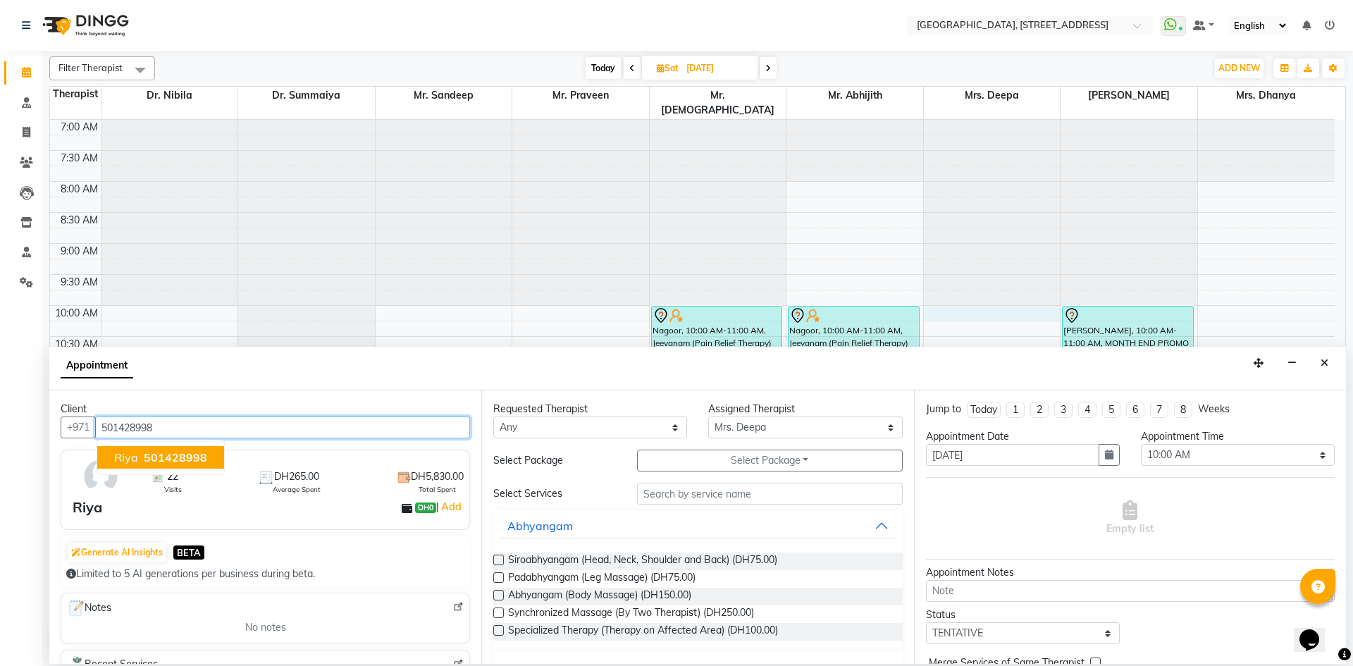
click at [206, 462] on button "[PERSON_NAME] 501428998" at bounding box center [160, 457] width 127 height 23
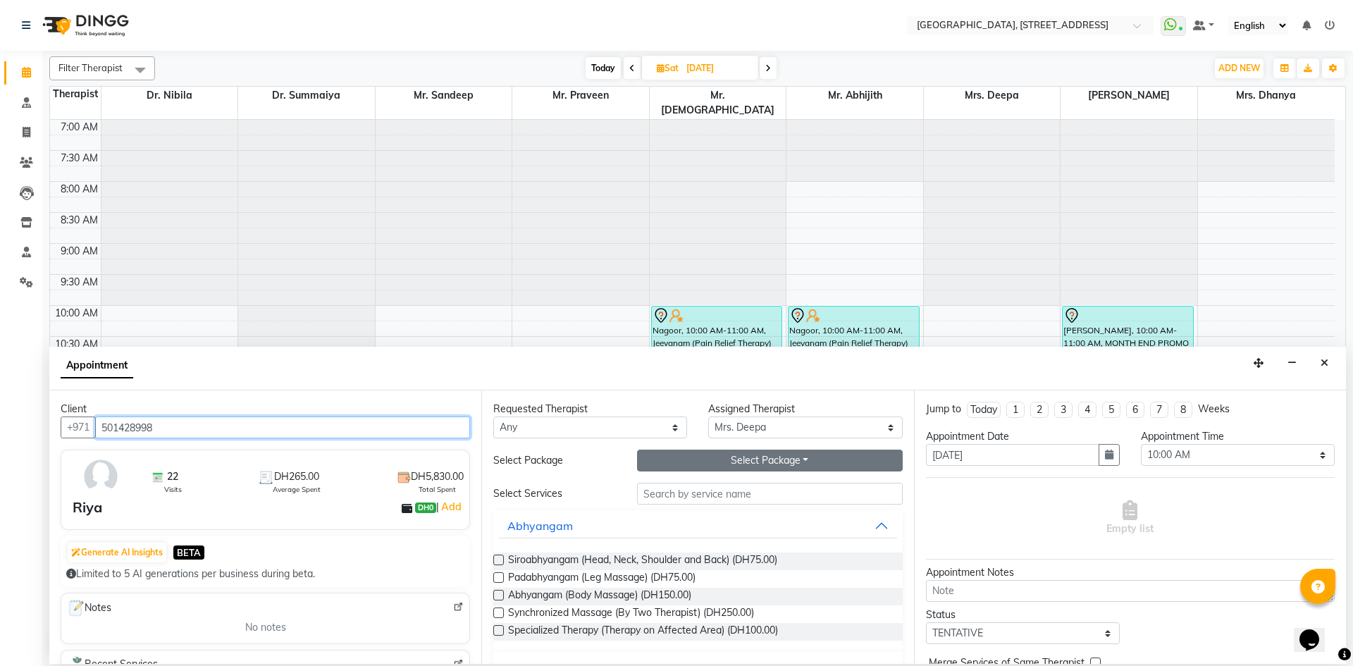
type input "501428998"
click at [719, 464] on button "Select Package Toggle Dropdown" at bounding box center [770, 461] width 266 height 22
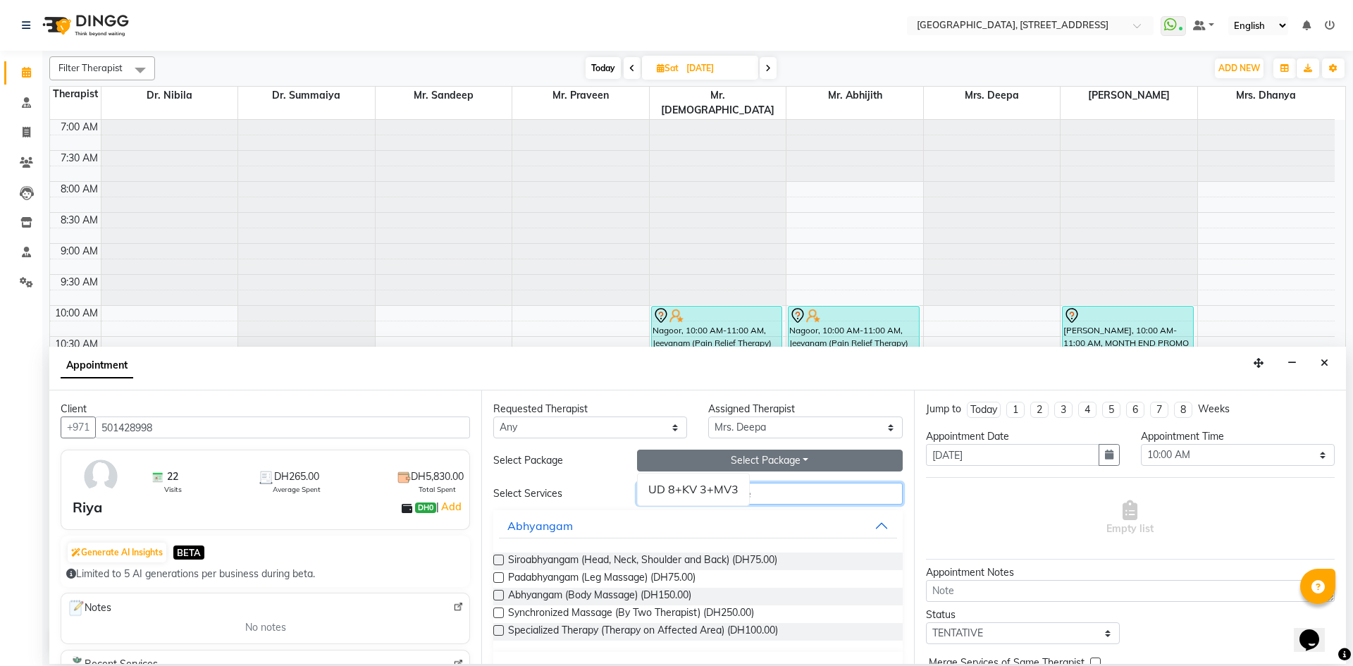
click at [786, 492] on input "text" at bounding box center [770, 494] width 266 height 22
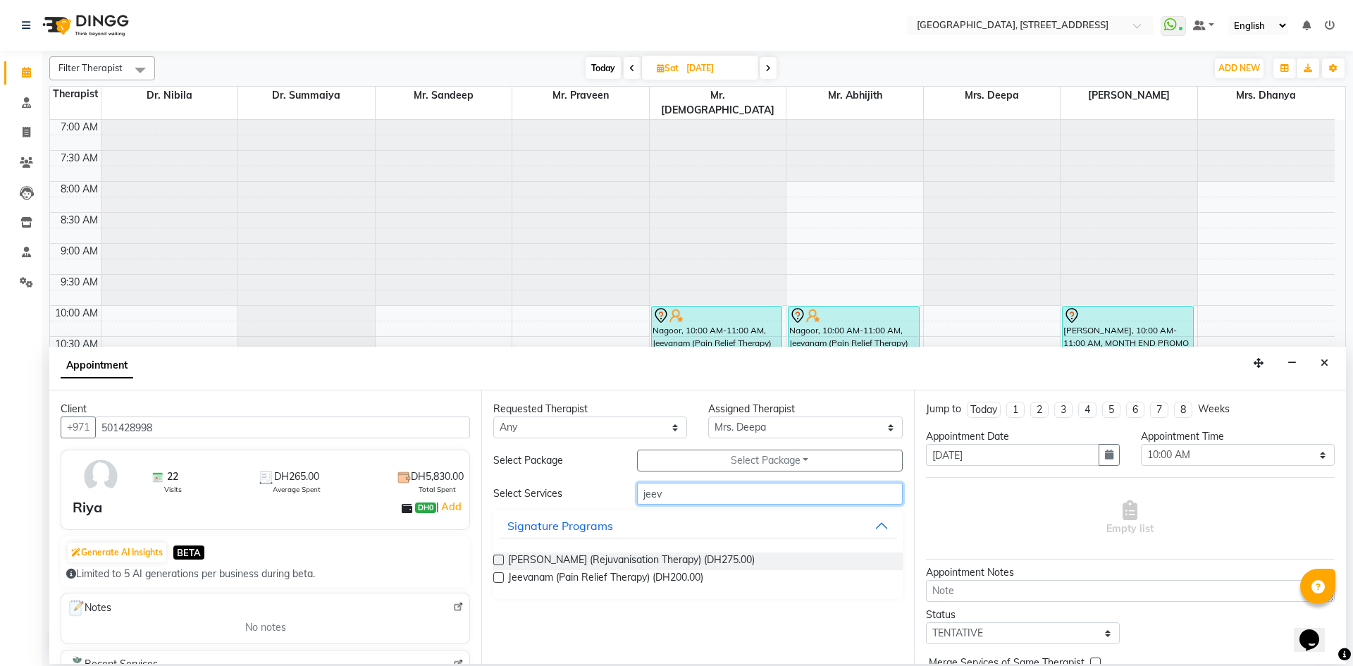
type input "jeev"
click at [502, 576] on label at bounding box center [498, 577] width 11 height 11
click at [502, 576] on input "checkbox" at bounding box center [497, 578] width 9 height 9
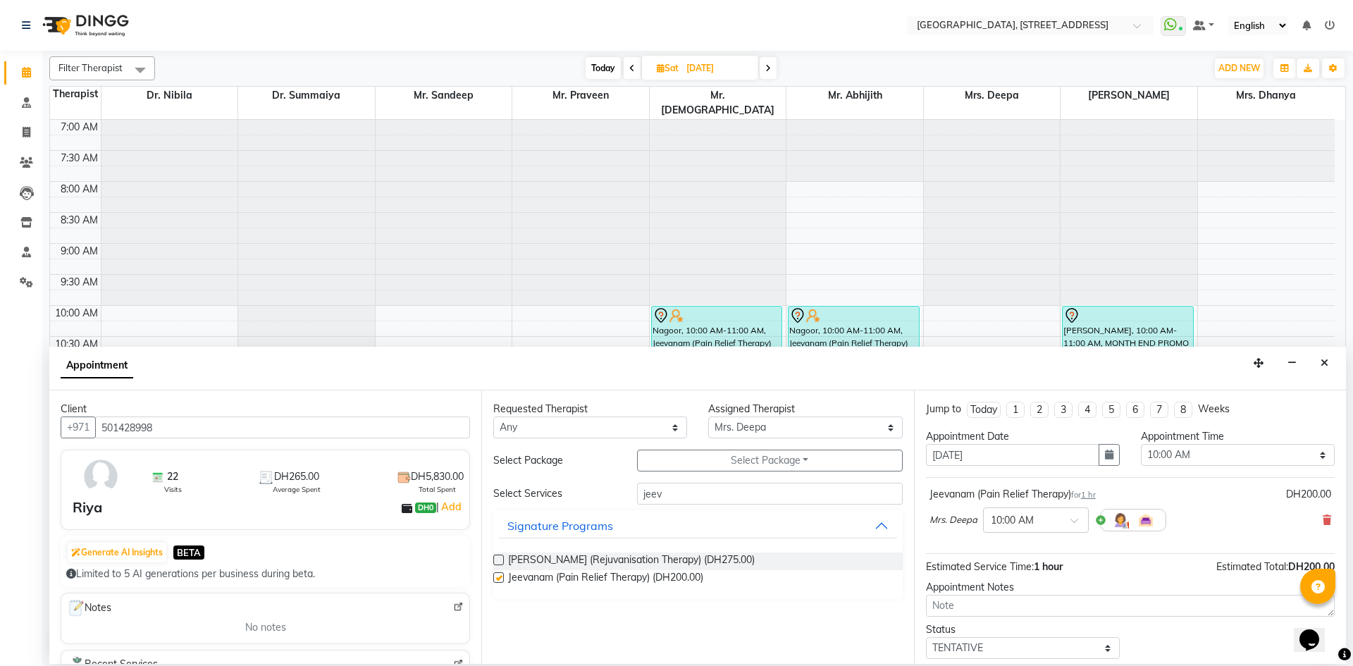
checkbox input "false"
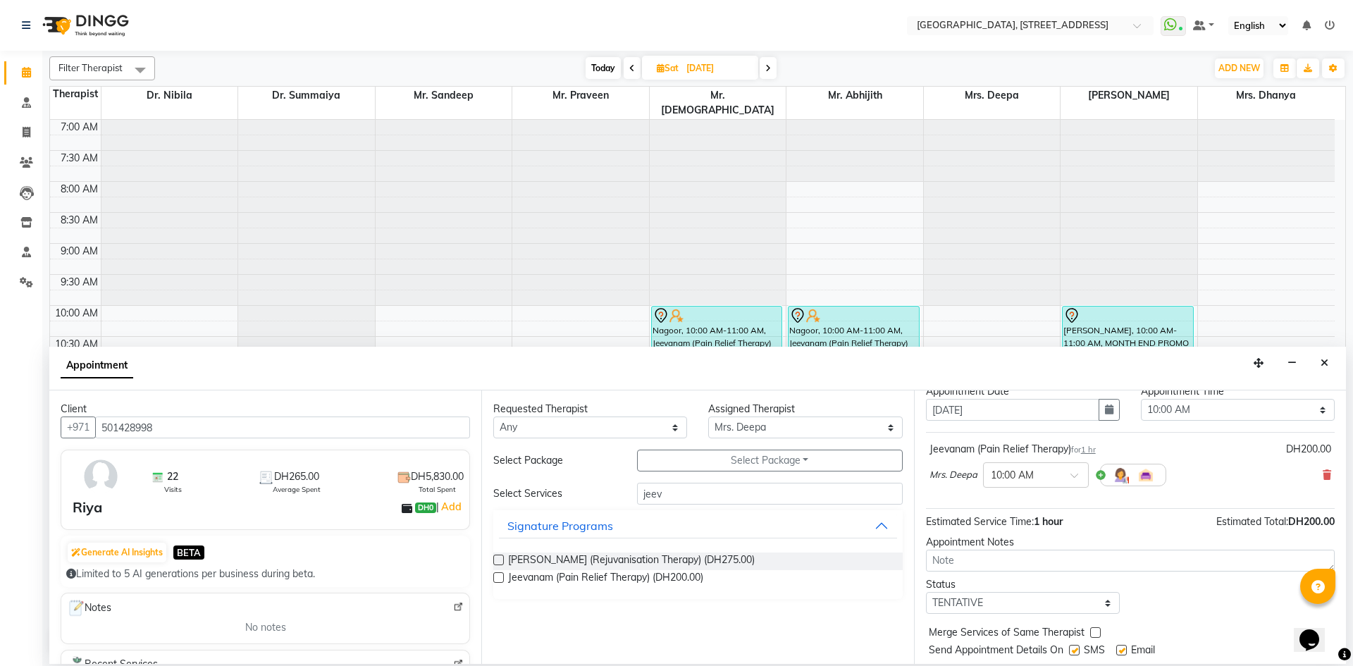
scroll to position [84, 0]
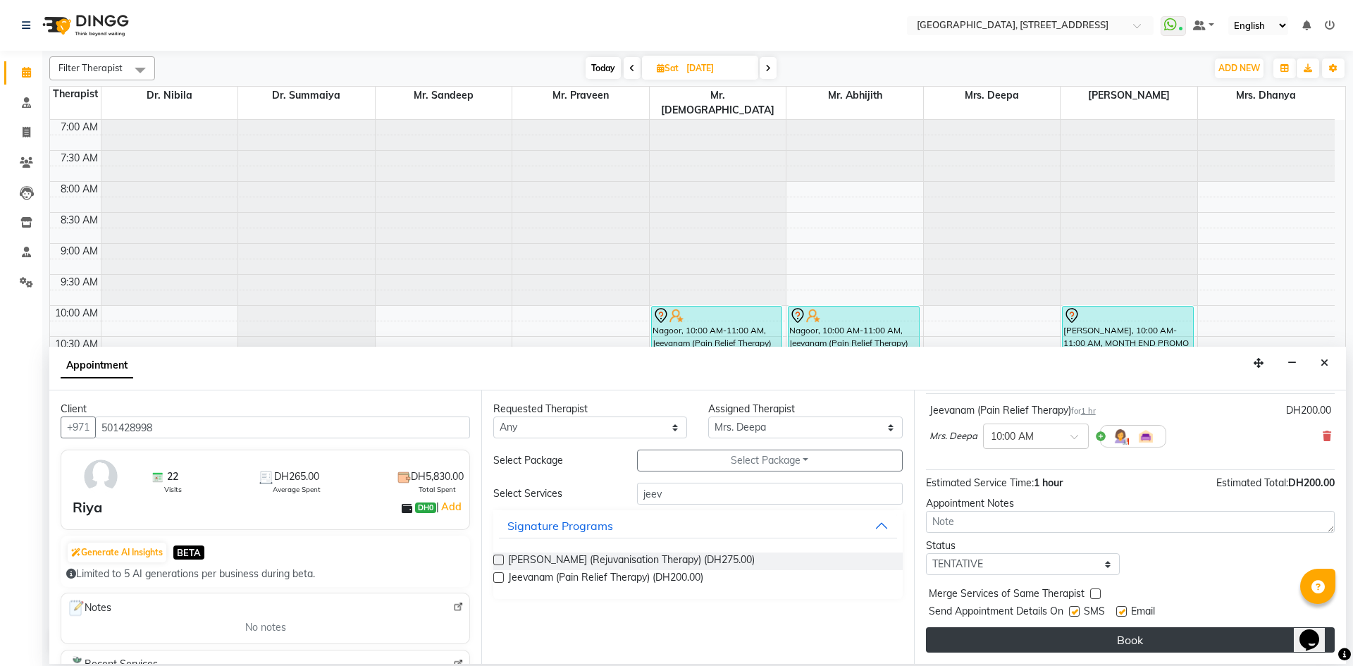
click at [1021, 637] on button "Book" at bounding box center [1130, 639] width 409 height 25
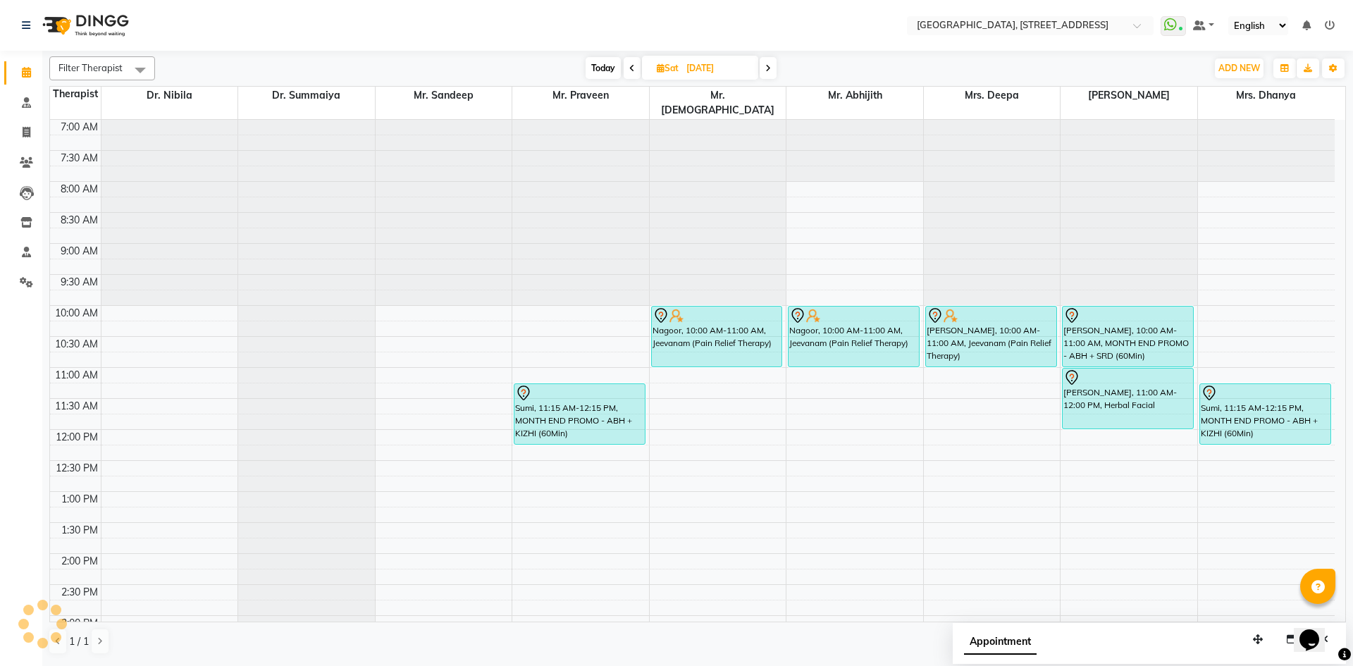
click at [602, 68] on span "Today" at bounding box center [603, 68] width 35 height 22
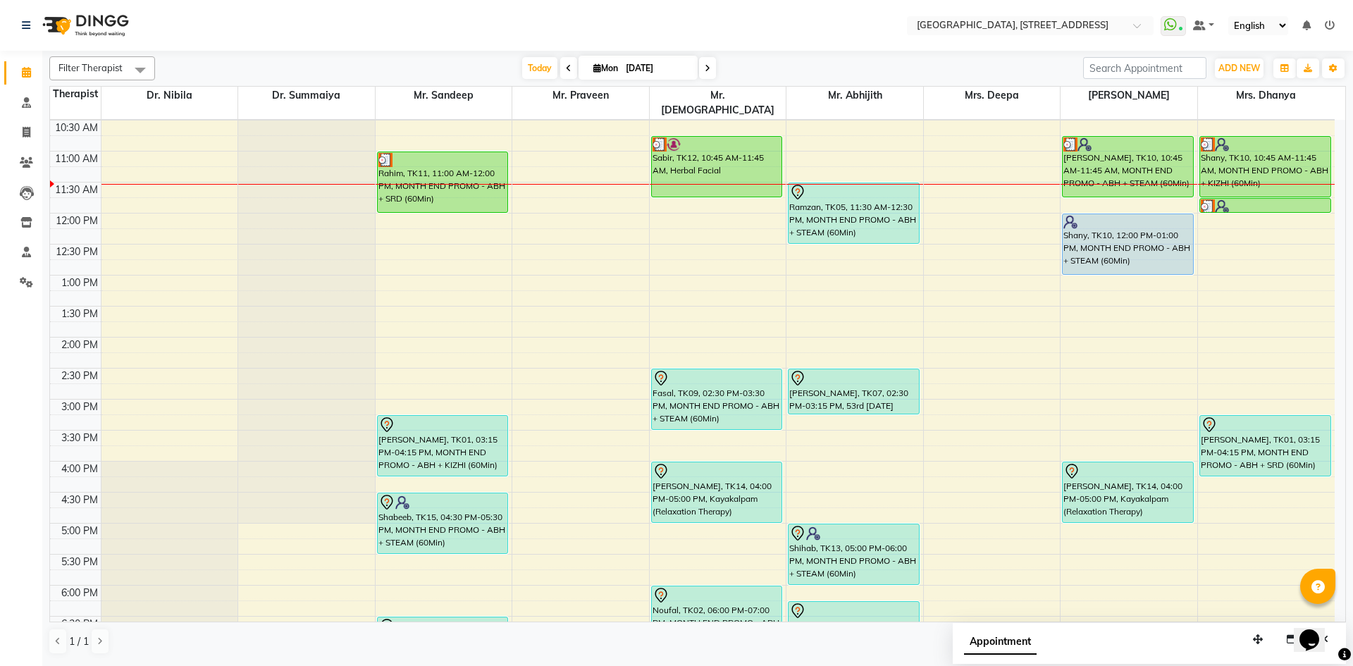
scroll to position [475, 0]
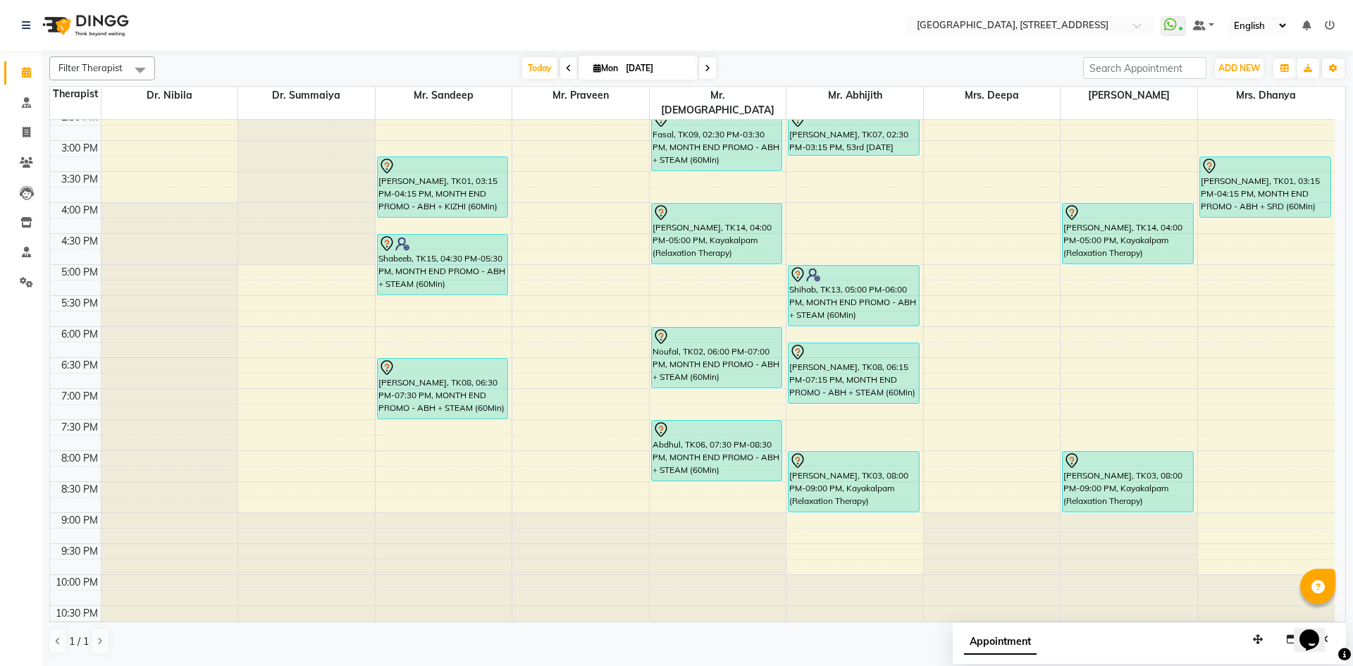
click at [709, 67] on span at bounding box center [707, 68] width 17 height 22
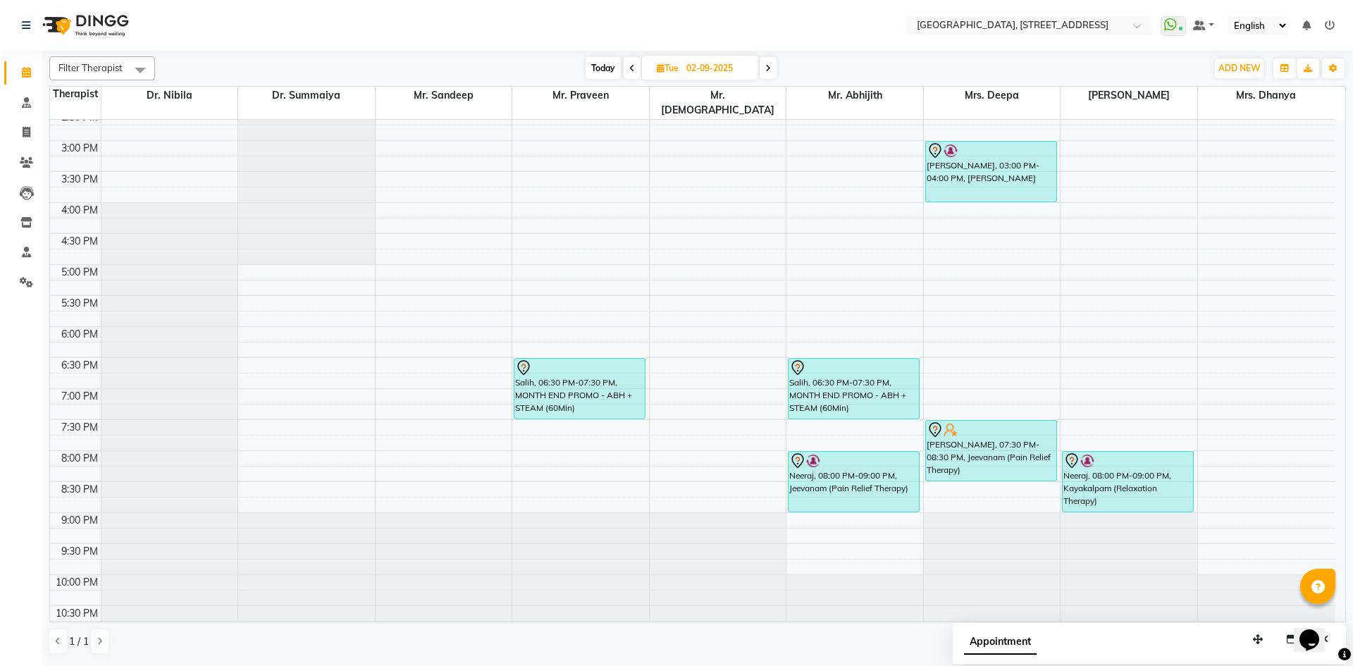
scroll to position [216, 0]
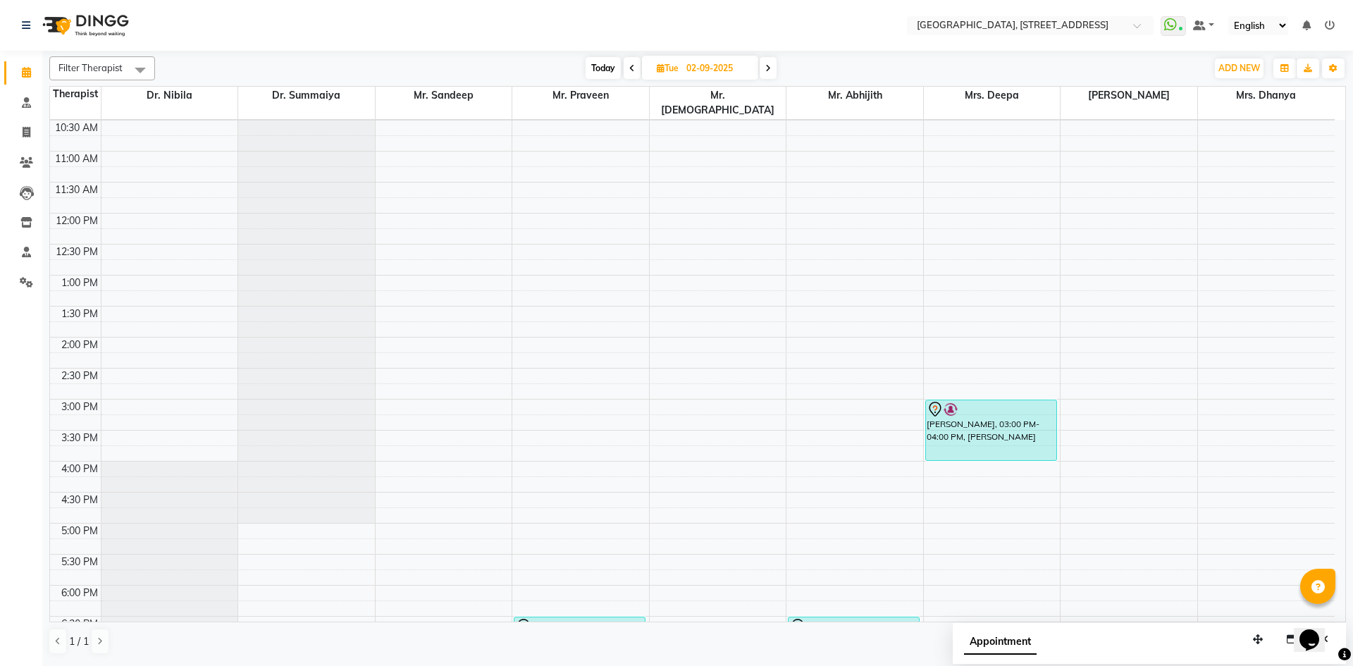
click at [599, 58] on span "Today" at bounding box center [603, 68] width 35 height 22
type input "[DATE]"
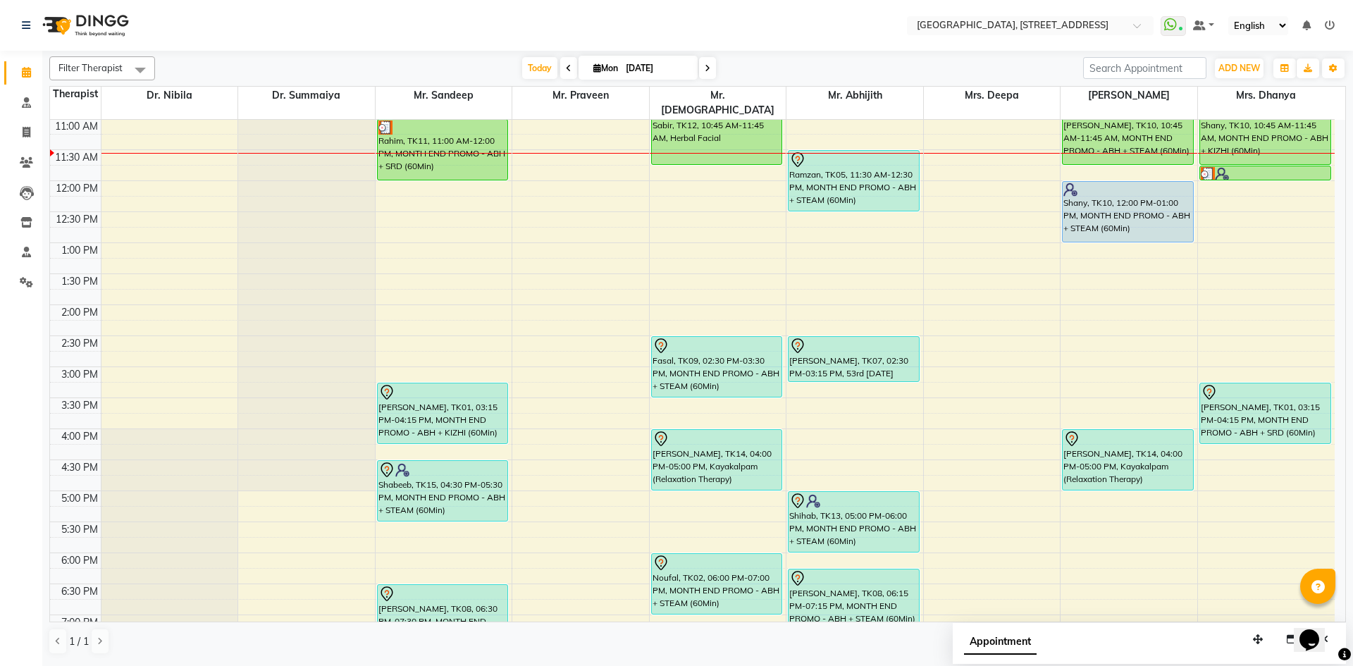
scroll to position [475, 0]
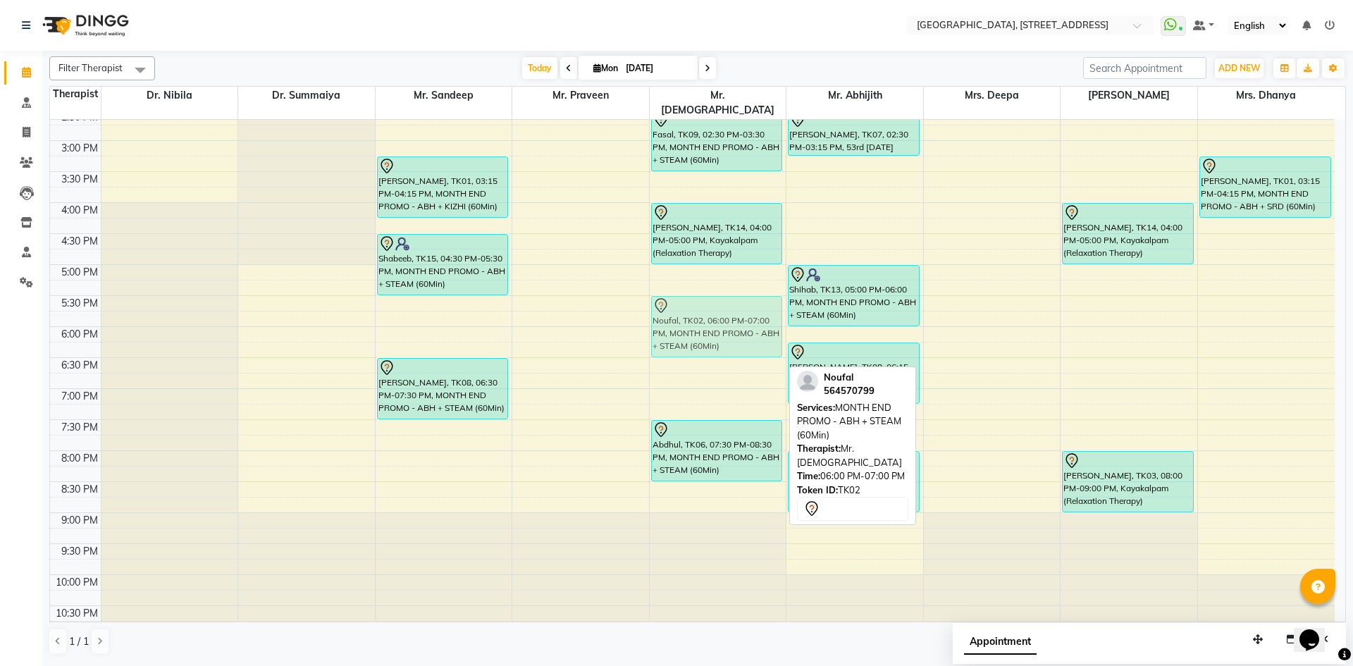
drag, startPoint x: 712, startPoint y: 331, endPoint x: 709, endPoint y: 321, distance: 10.3
click at [705, 304] on div "Sabir, TK12, 10:45 AM-11:45 AM, Herbal Facial Fasal, TK09, 02:30 PM-03:30 PM, M…" at bounding box center [718, 141] width 137 height 992
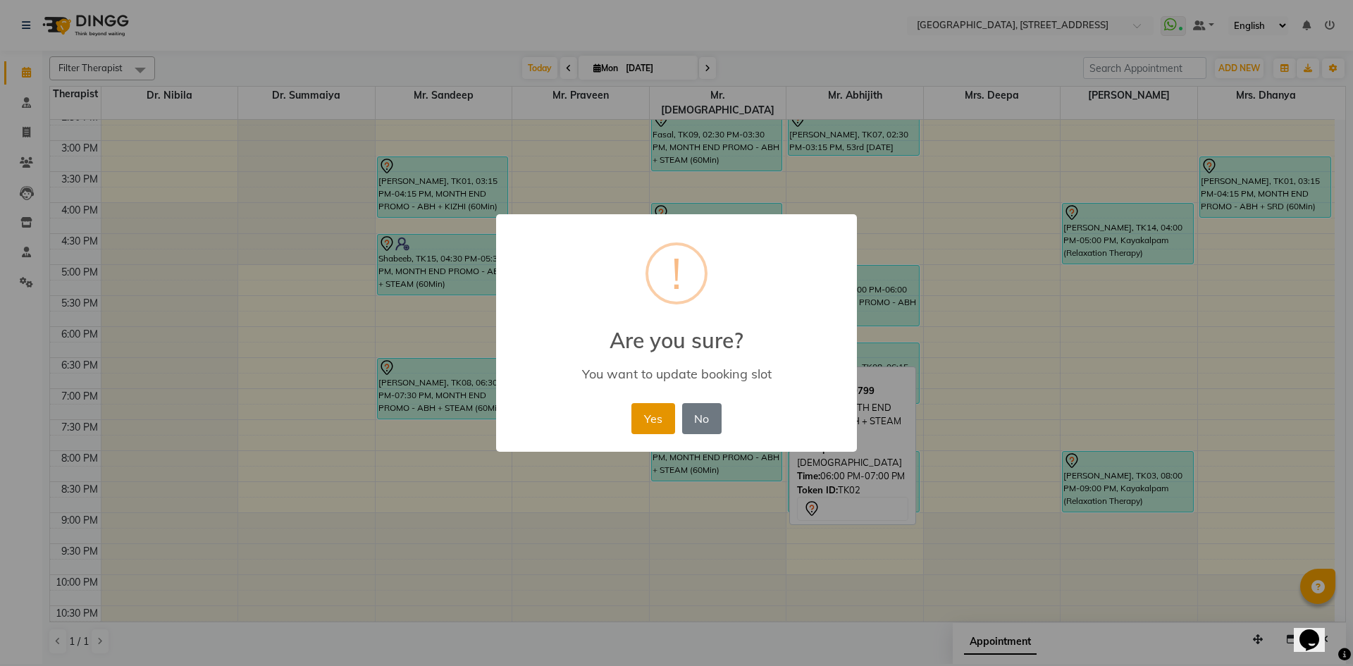
click at [646, 419] on button "Yes" at bounding box center [652, 418] width 43 height 31
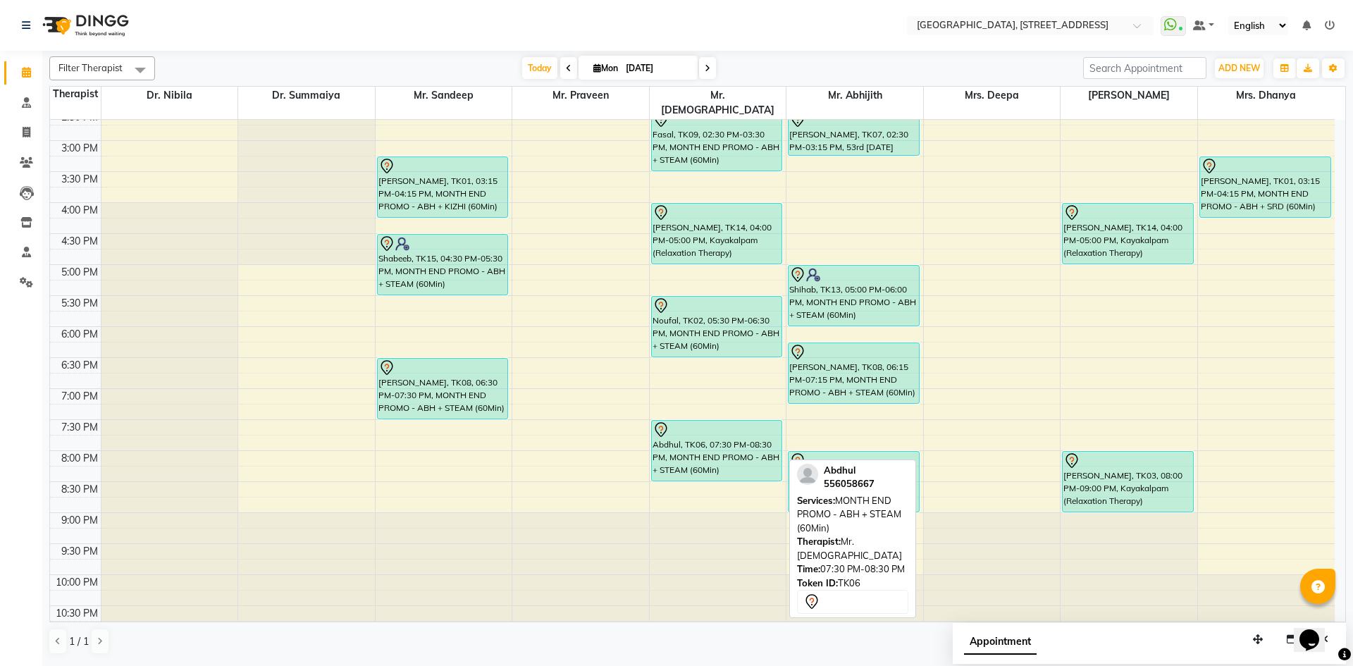
scroll to position [216, 0]
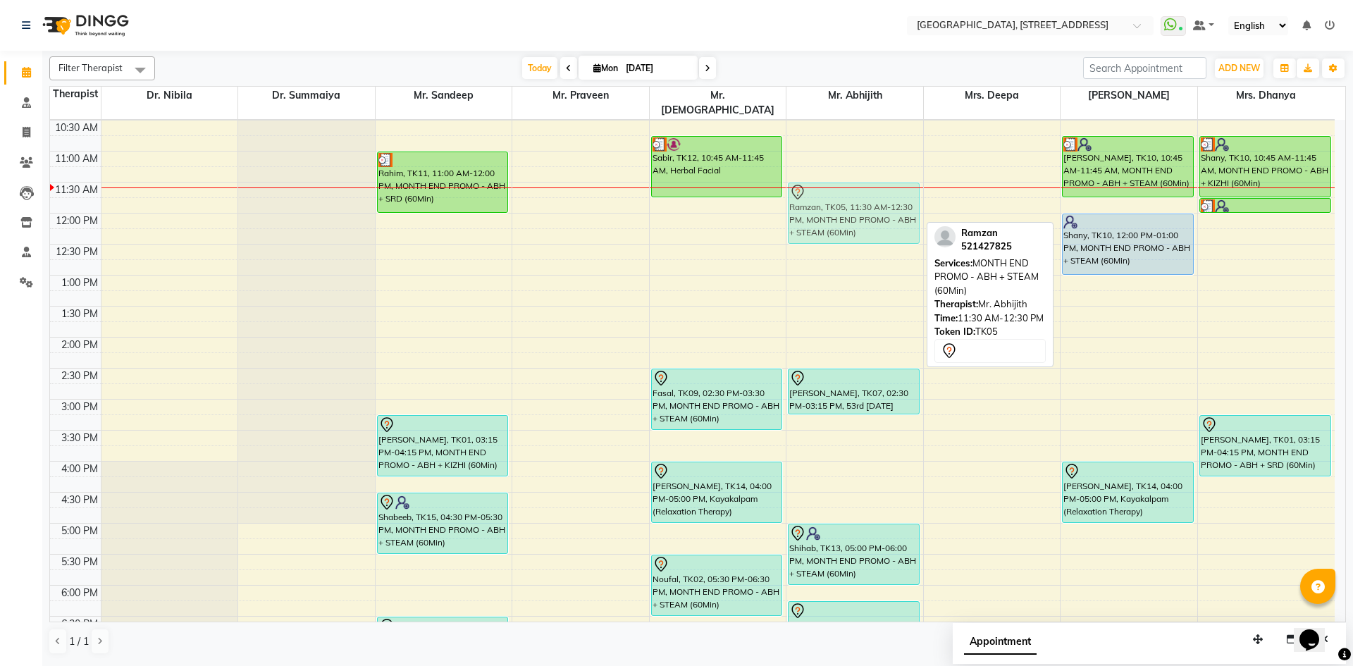
drag, startPoint x: 883, startPoint y: 185, endPoint x: 880, endPoint y: 178, distance: 7.6
click at [880, 178] on div "Ramzan, TK05, 11:30 AM-12:30 PM, MONTH END PROMO - ABH + STEAM (60Min) Ali, TK0…" at bounding box center [854, 399] width 137 height 992
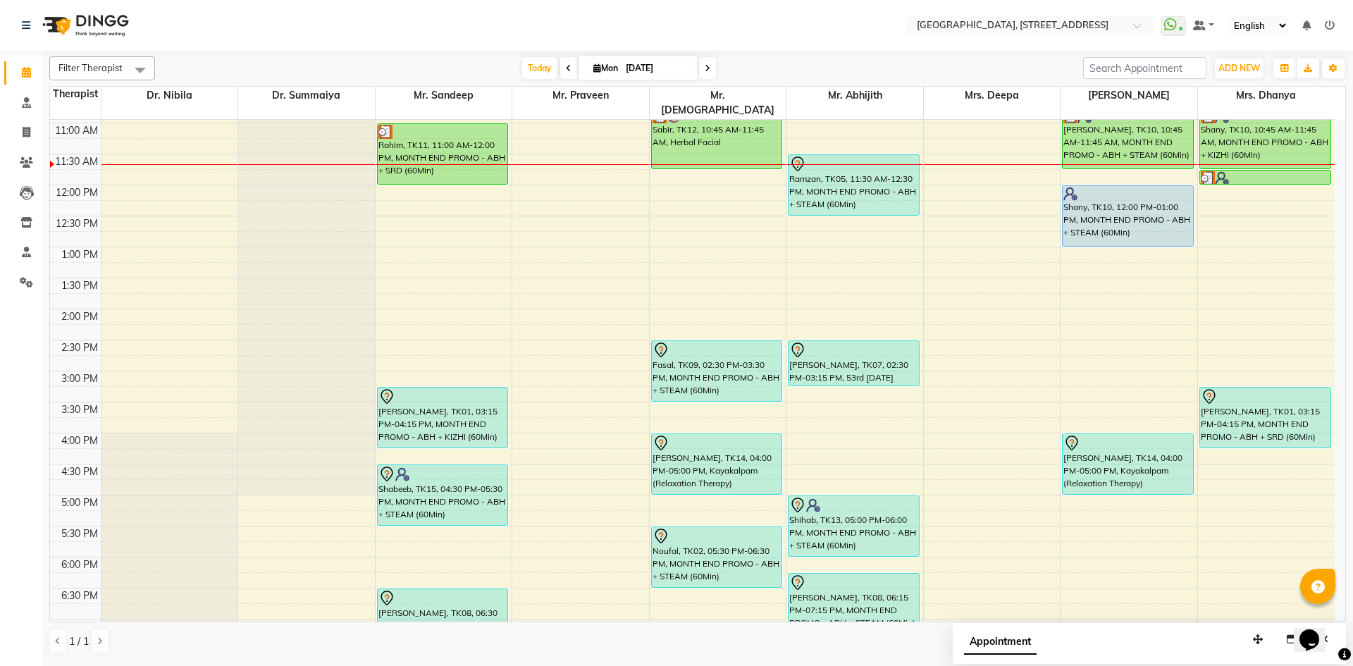
scroll to position [259, 0]
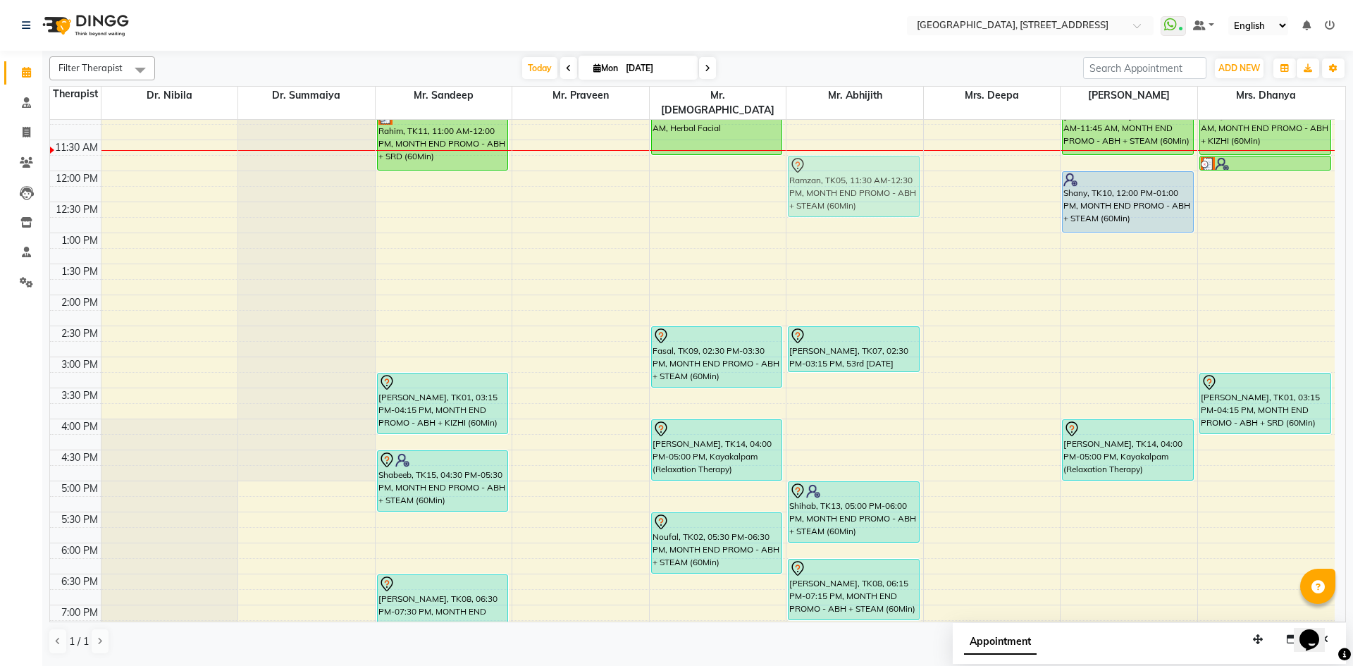
drag, startPoint x: 850, startPoint y: 131, endPoint x: 851, endPoint y: 142, distance: 10.7
click at [851, 142] on div "Ramzan, TK05, 11:30 AM-12:30 PM, MONTH END PROMO - ABH + STEAM (60Min) Ali, TK0…" at bounding box center [854, 357] width 137 height 992
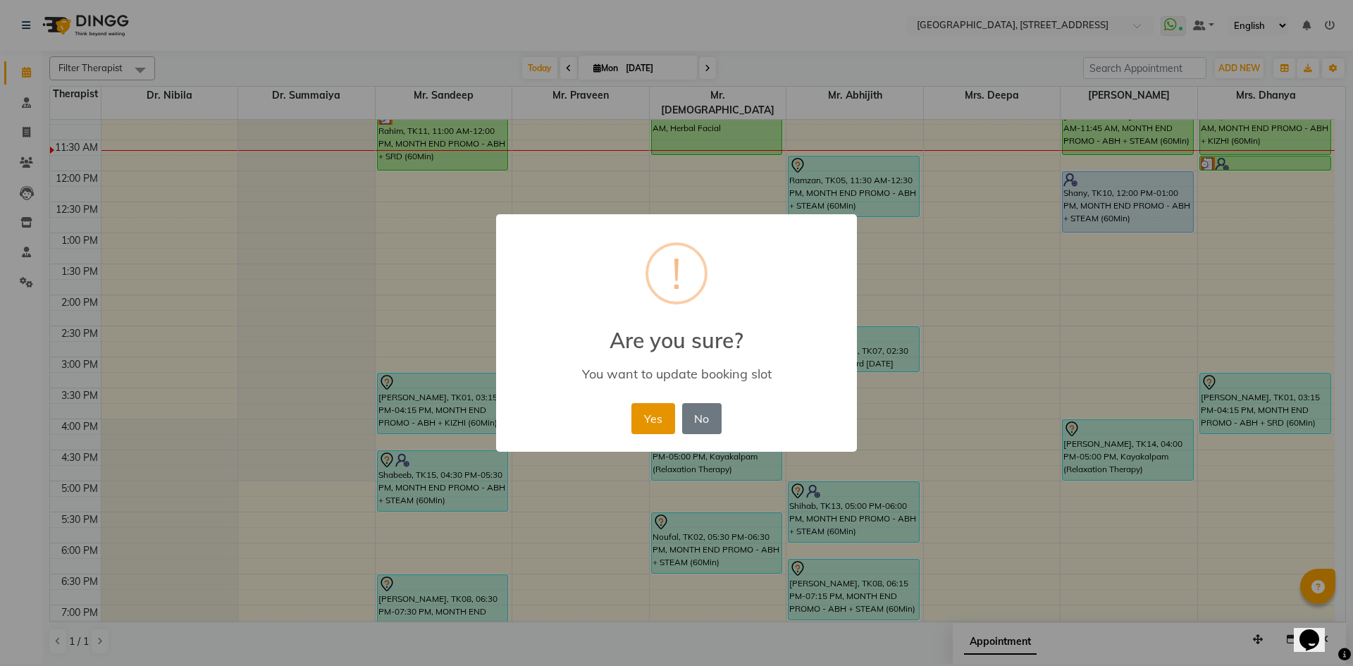
click at [654, 416] on button "Yes" at bounding box center [652, 418] width 43 height 31
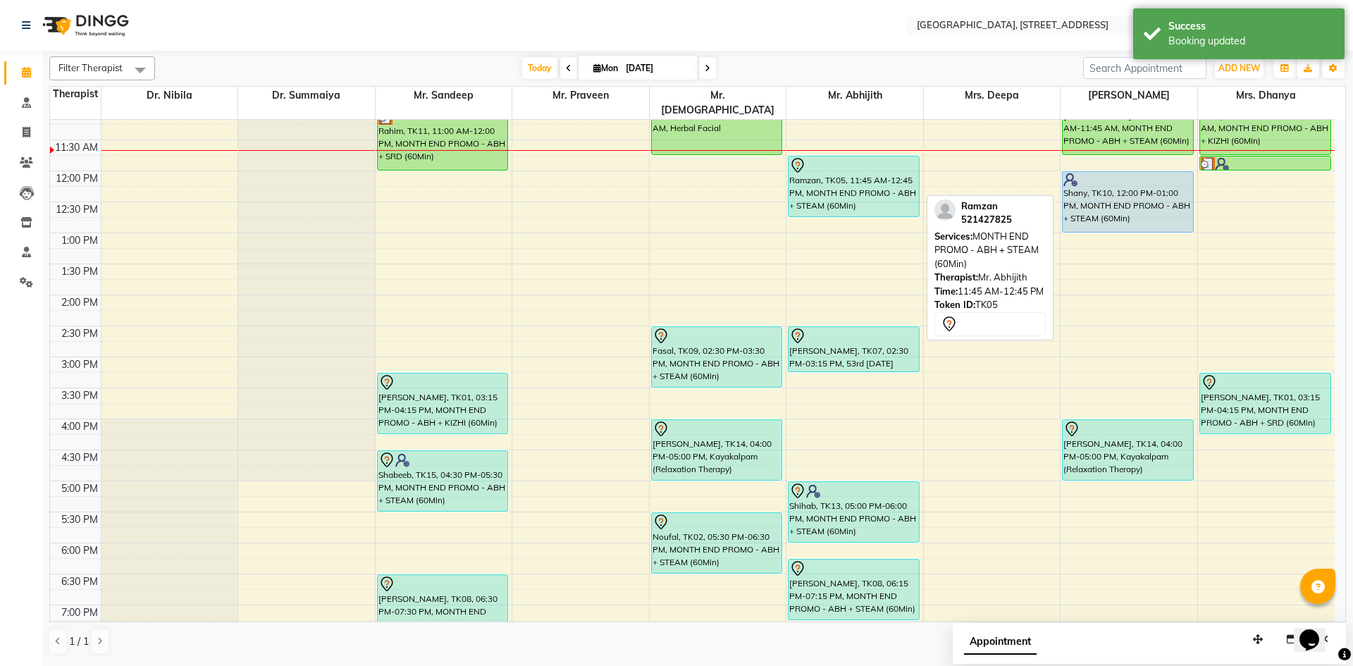
click at [841, 180] on div "Ramzan, TK05, 11:45 AM-12:45 PM, MONTH END PROMO - ABH + STEAM (60Min)" at bounding box center [854, 186] width 130 height 60
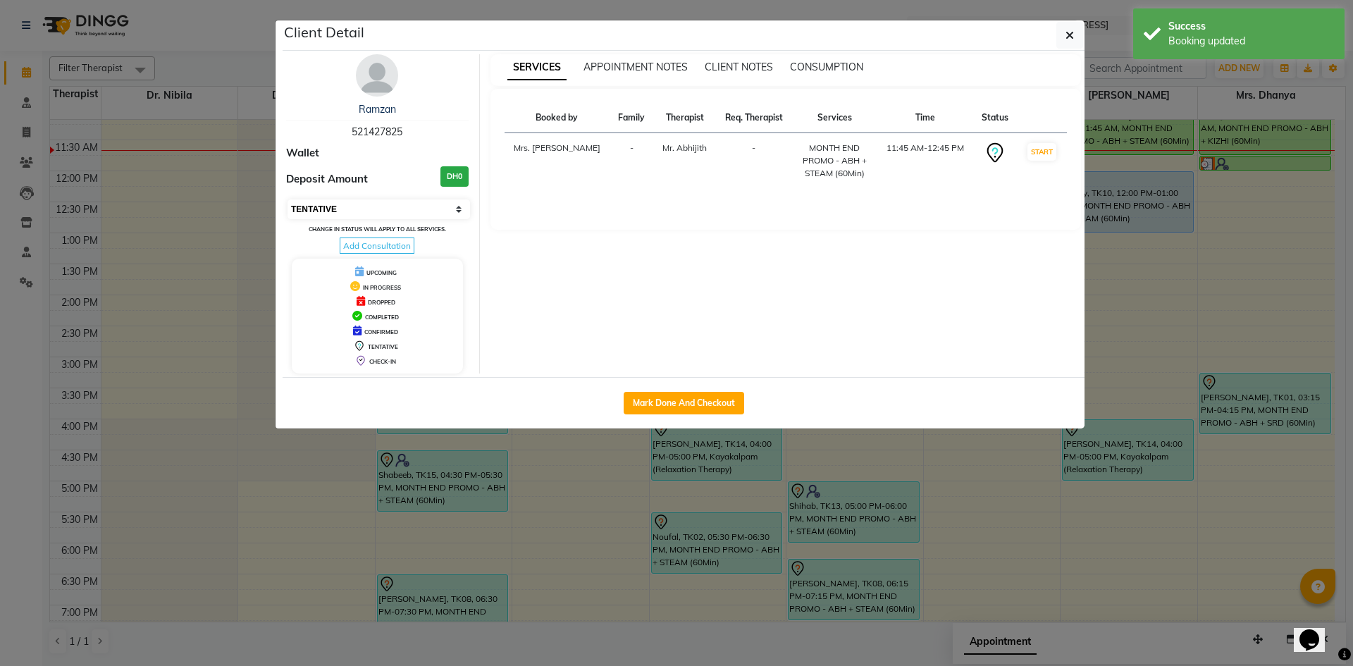
click at [460, 206] on select "Select IN SERVICE CONFIRMED TENTATIVE CHECK IN MARK DONE DROPPED UPCOMING" at bounding box center [379, 209] width 183 height 20
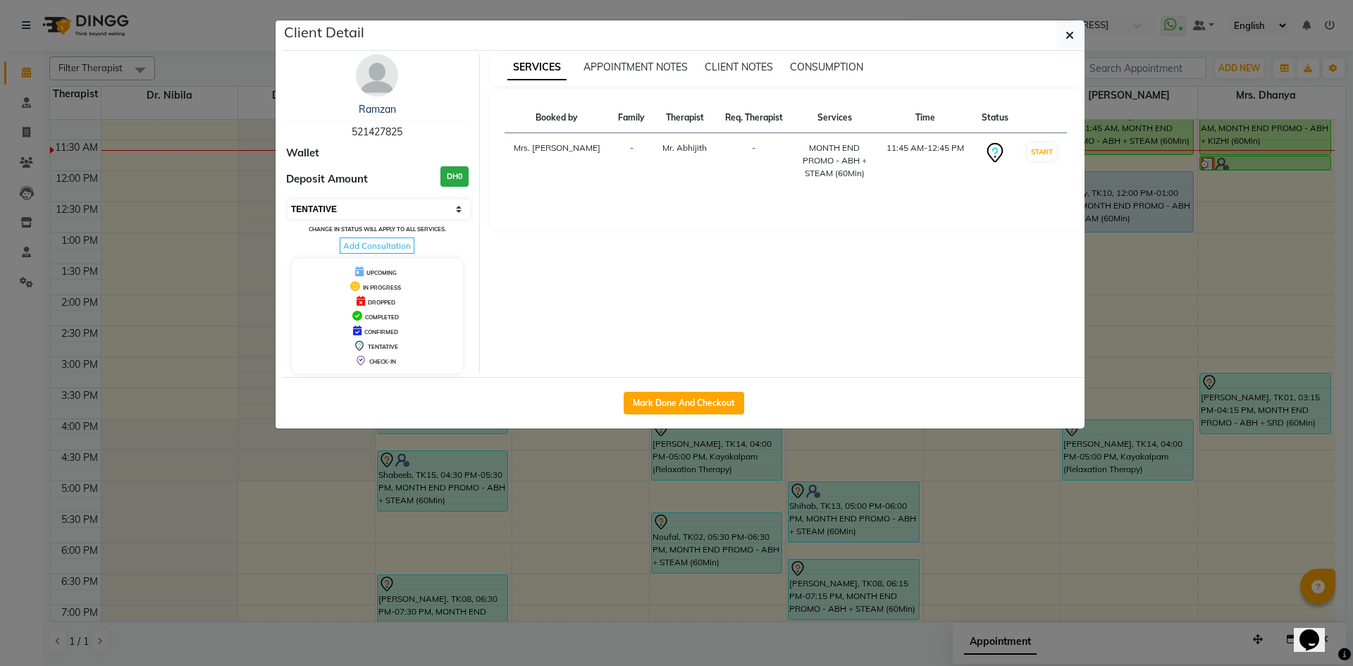
select select "3"
click at [288, 199] on select "Select IN SERVICE CONFIRMED TENTATIVE CHECK IN MARK DONE DROPPED UPCOMING" at bounding box center [379, 209] width 183 height 20
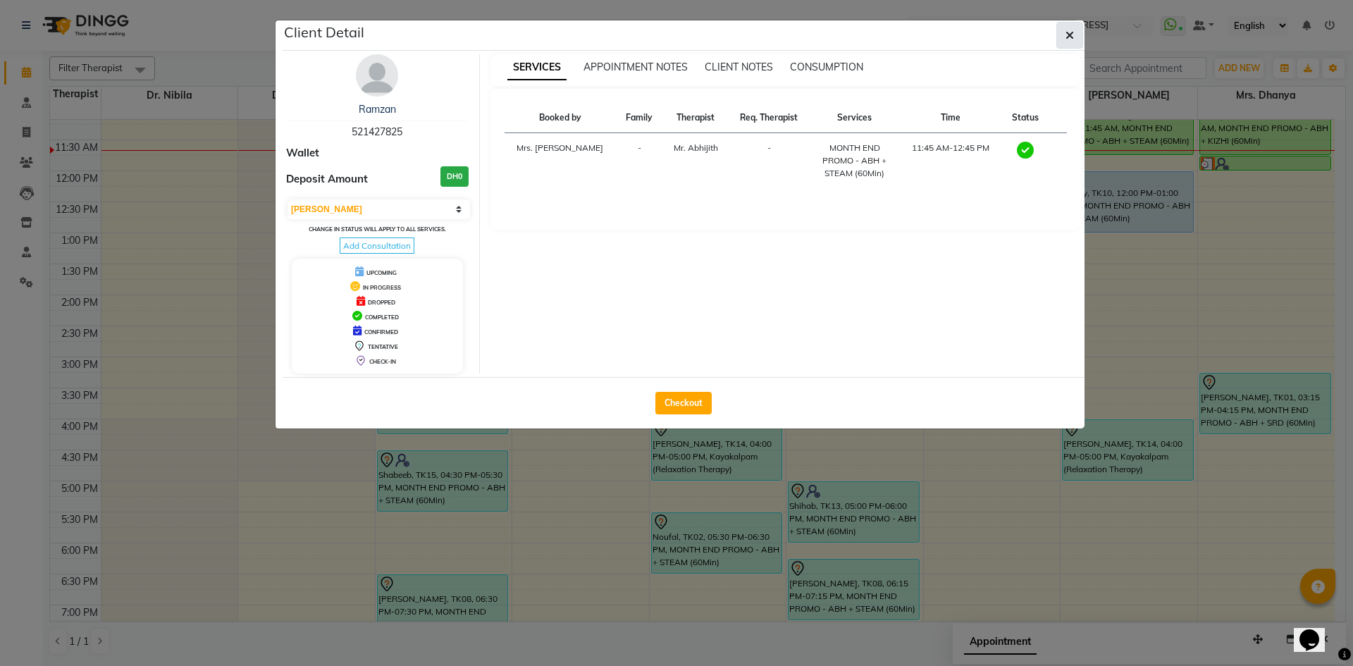
click at [1066, 39] on icon "button" at bounding box center [1070, 35] width 8 height 11
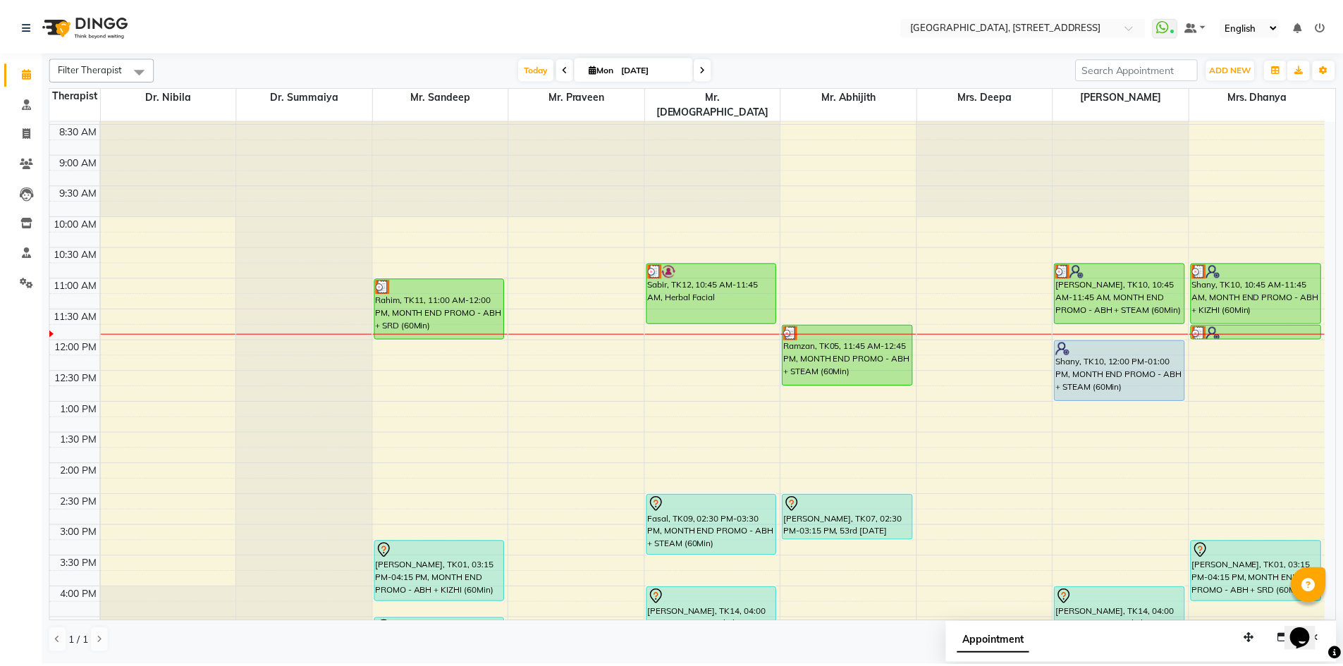
scroll to position [0, 0]
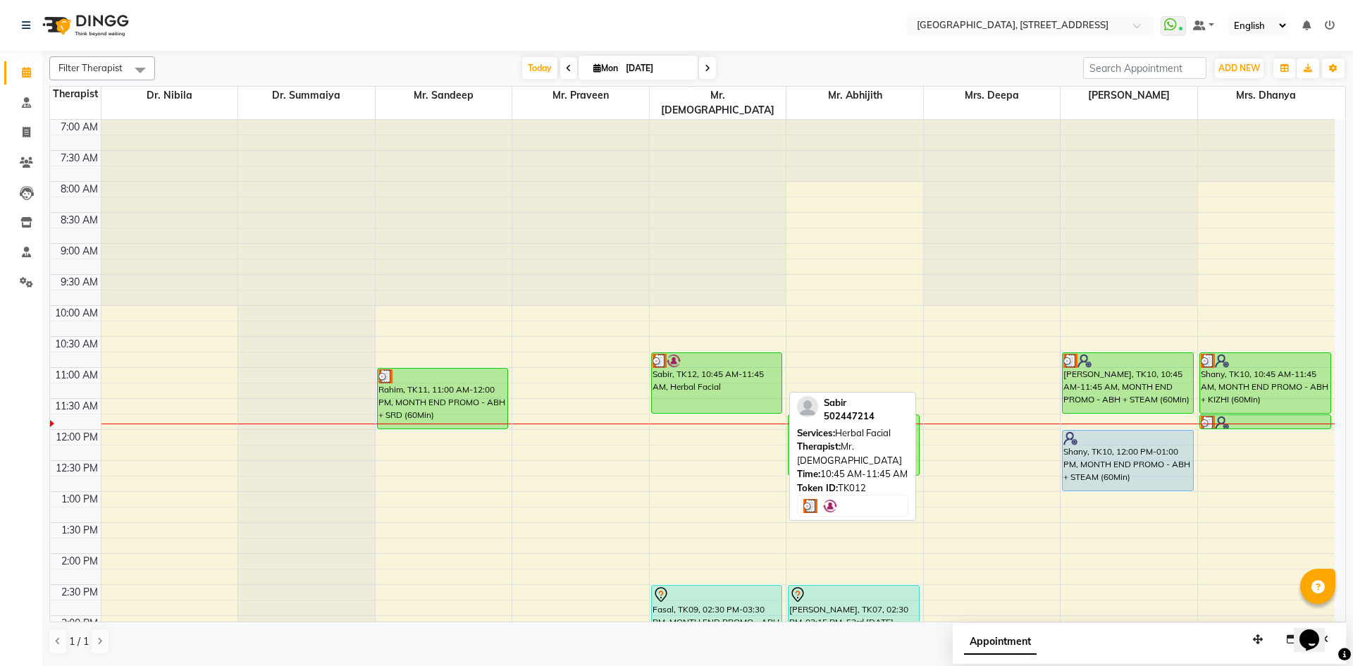
click at [713, 367] on div "Sabir, TK12, 10:45 AM-11:45 AM, Herbal Facial" at bounding box center [717, 383] width 130 height 60
select select "3"
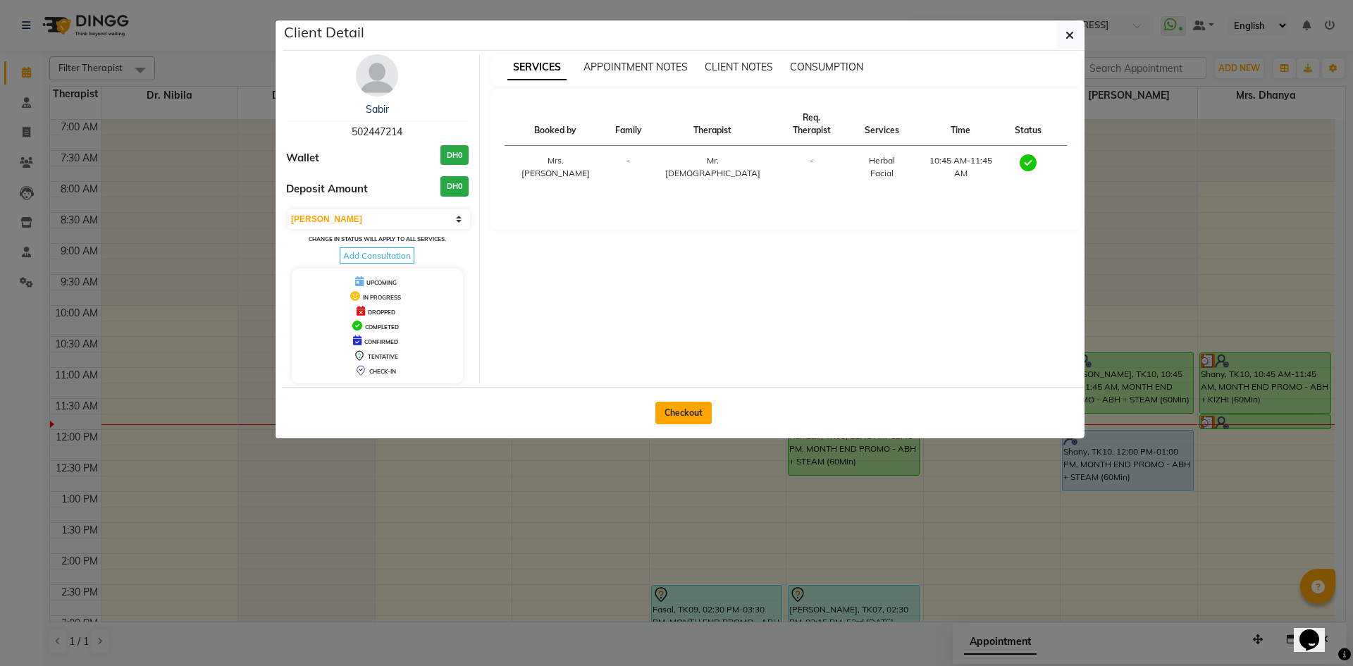
click at [672, 408] on button "Checkout" at bounding box center [683, 413] width 56 height 23
select select "service"
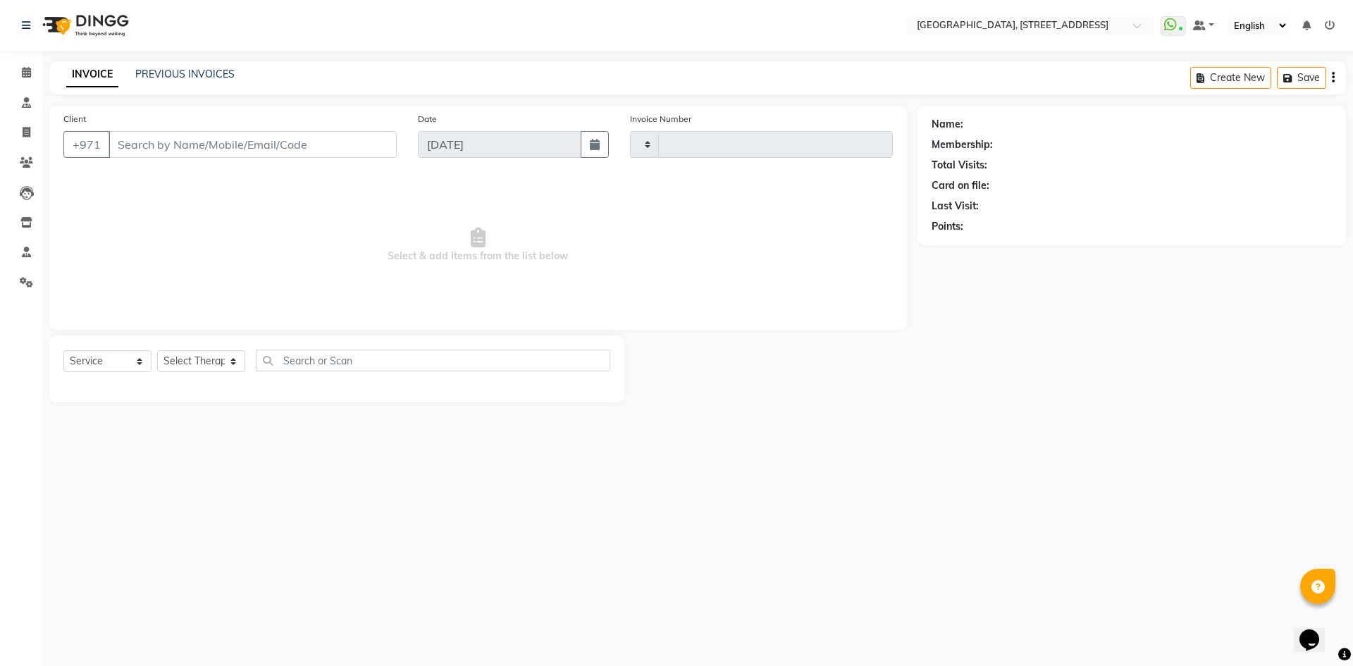
type input "2042"
select select "4538"
type input "502447214"
select select "33011"
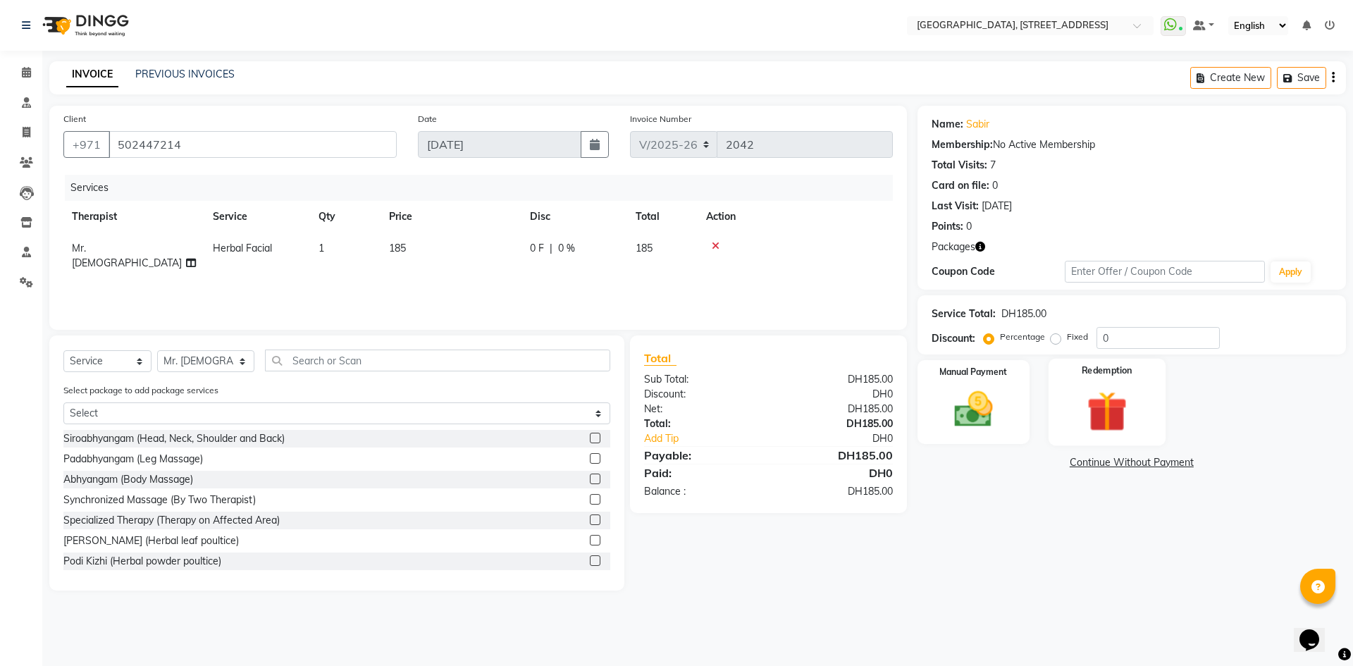
click at [1128, 431] on img at bounding box center [1107, 411] width 66 height 50
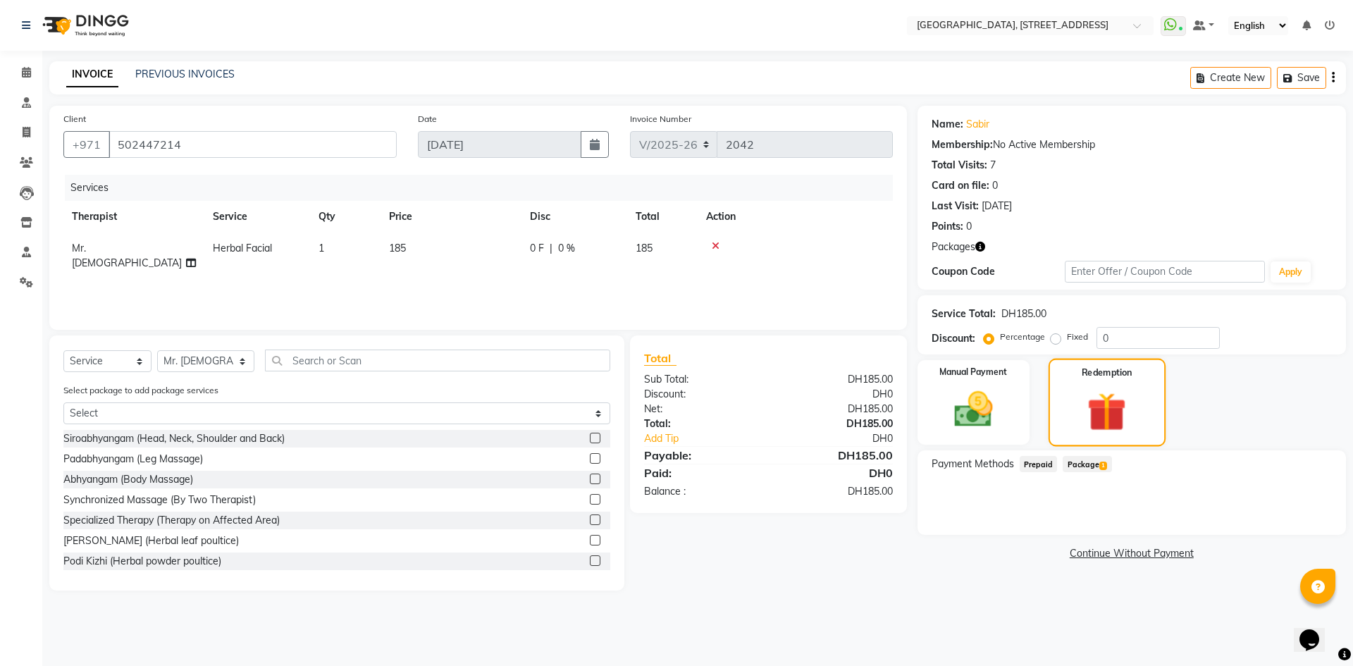
click at [1104, 462] on span "1" at bounding box center [1103, 466] width 8 height 8
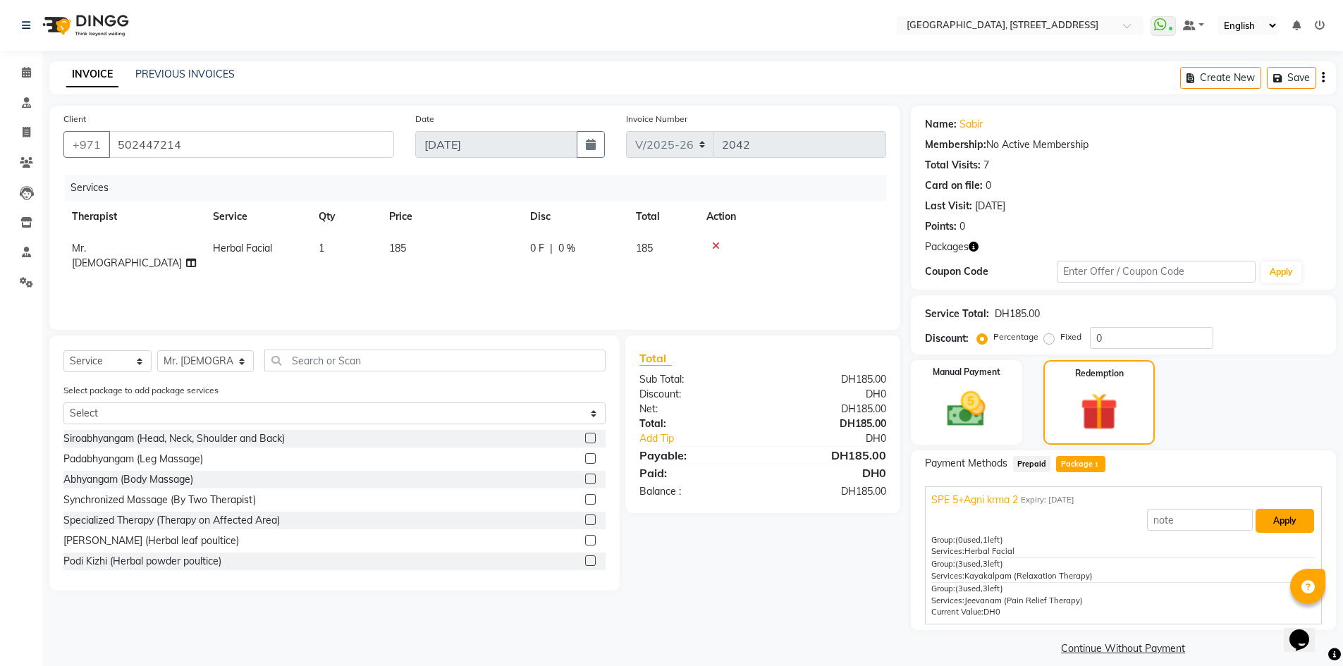
click at [1288, 525] on button "Apply" at bounding box center [1284, 521] width 58 height 24
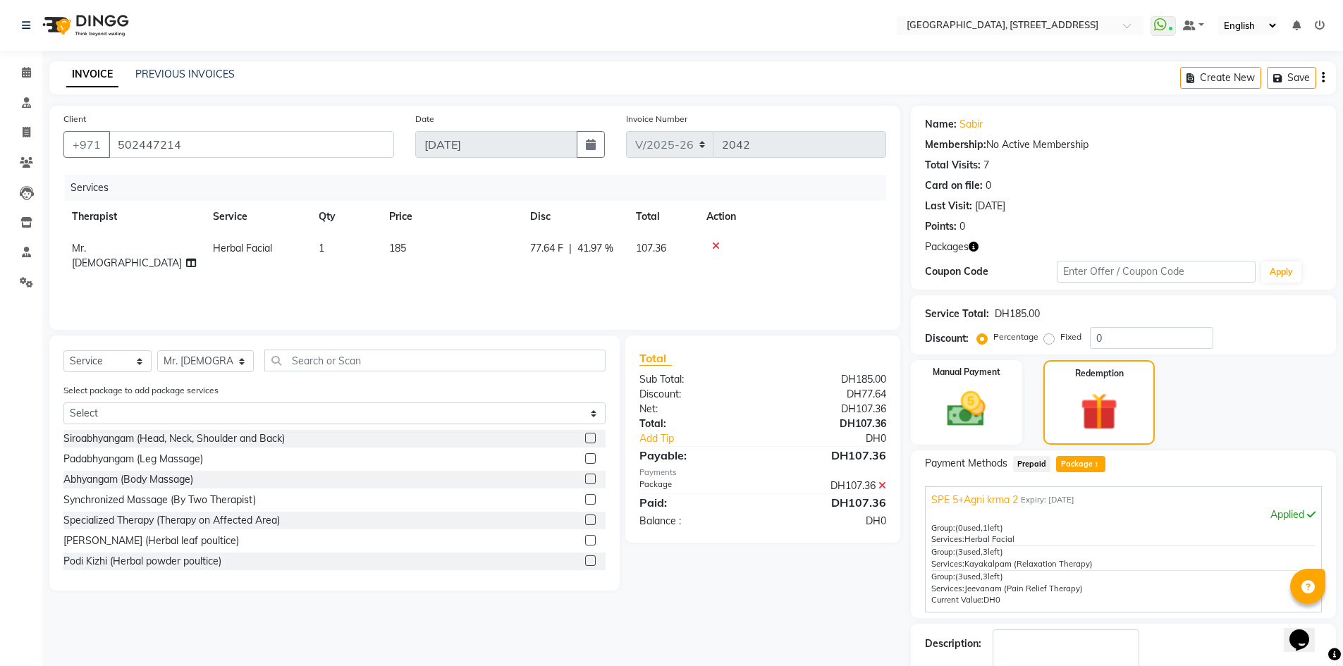
scroll to position [82, 0]
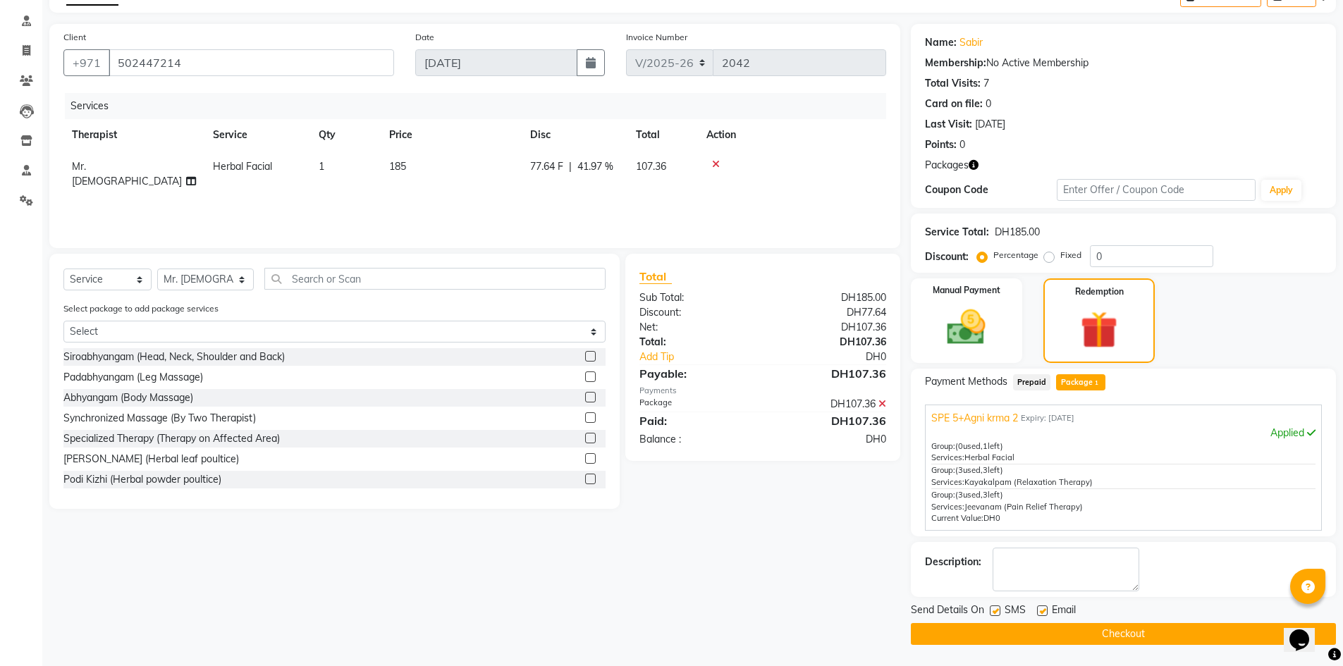
click at [1216, 640] on button "Checkout" at bounding box center [1123, 634] width 425 height 22
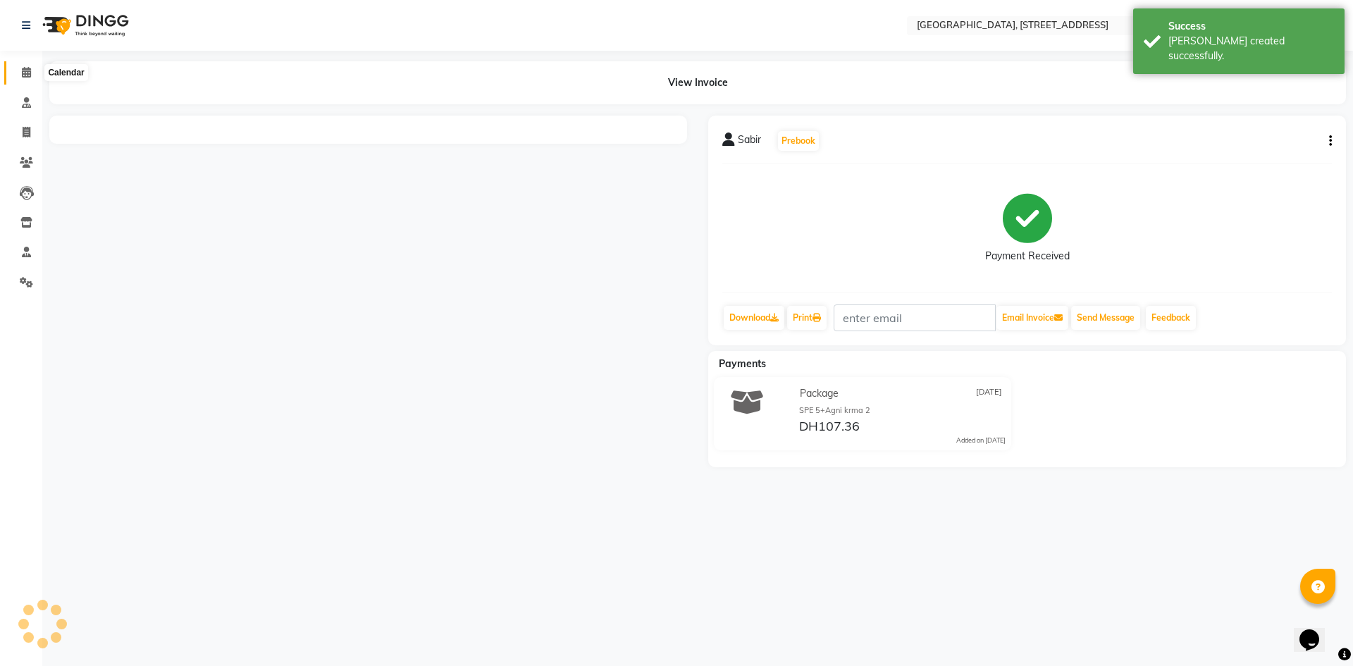
click at [31, 66] on span at bounding box center [26, 73] width 25 height 16
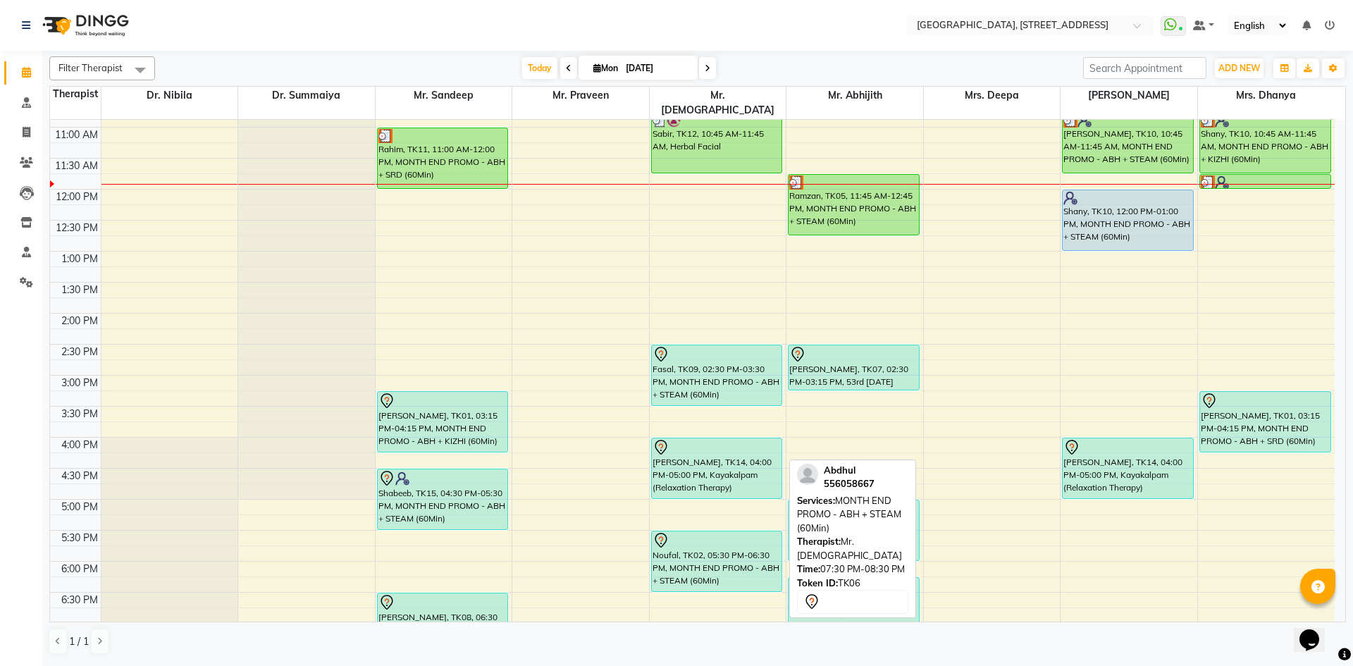
scroll to position [216, 0]
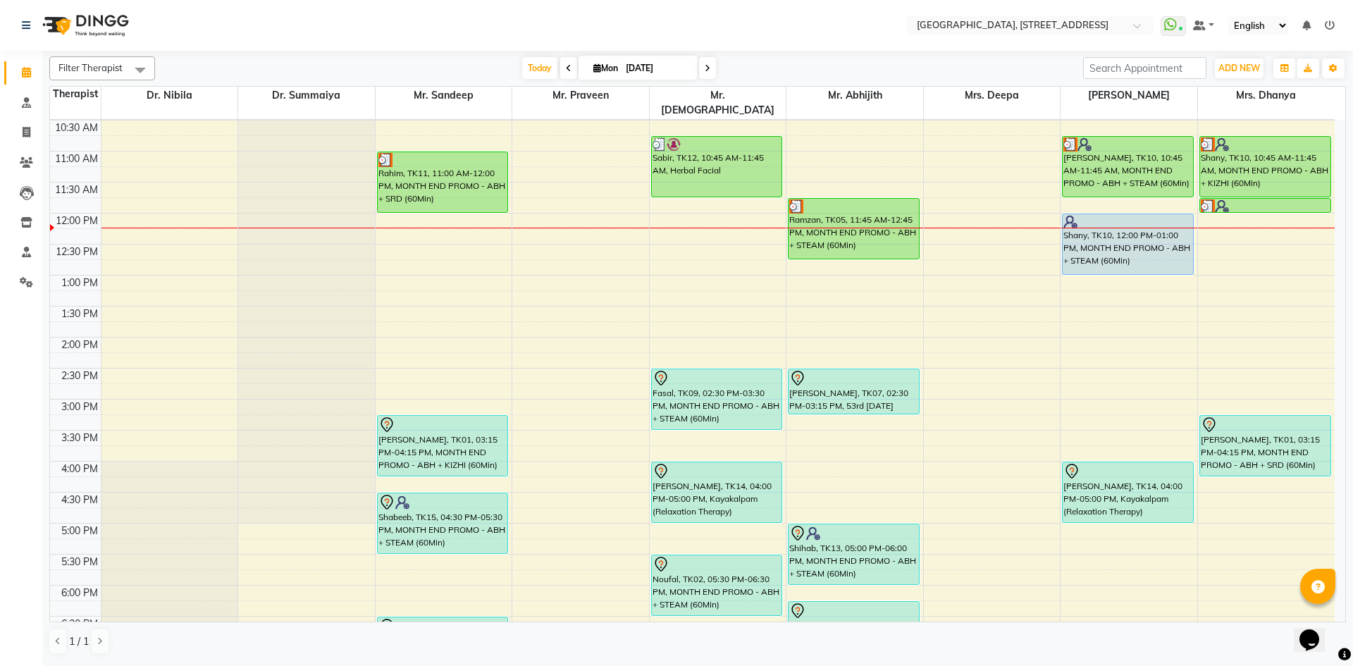
click at [604, 446] on div "7:00 AM 7:30 AM 8:00 AM 8:30 AM 9:00 AM 9:30 AM 10:00 AM 10:30 AM 11:00 AM 11:3…" at bounding box center [692, 399] width 1285 height 992
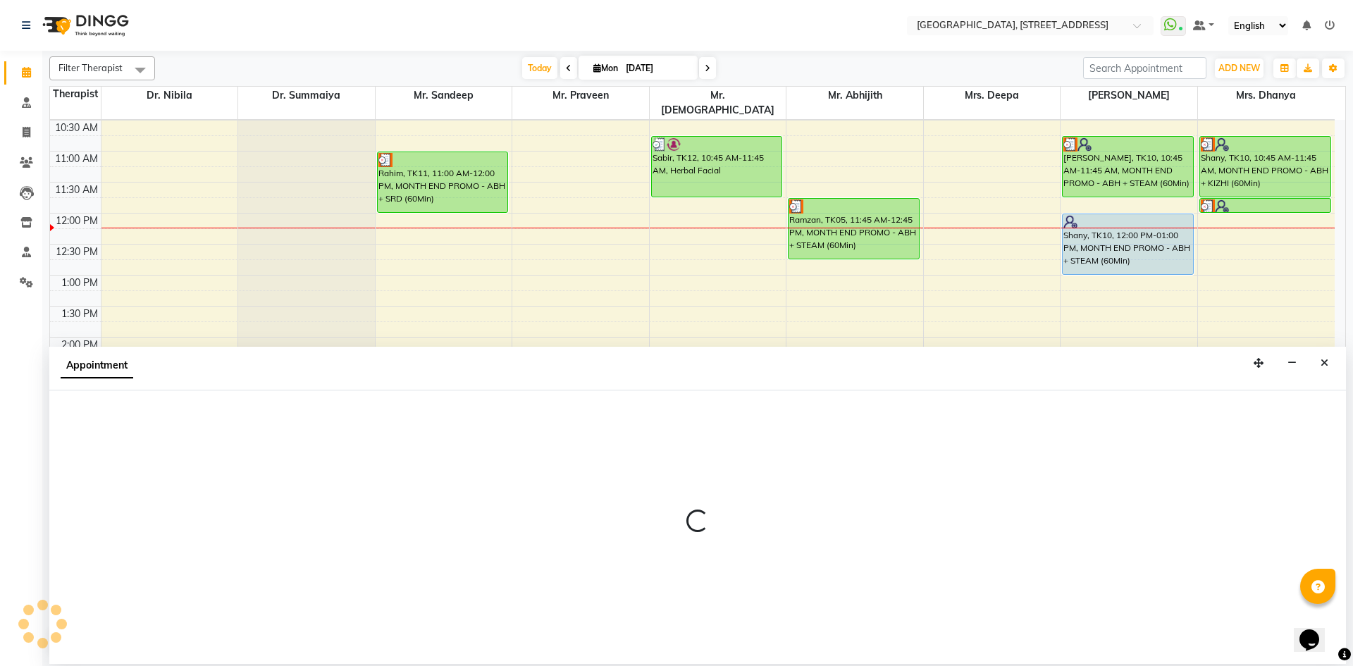
select select "27241"
select select "945"
select select "tentative"
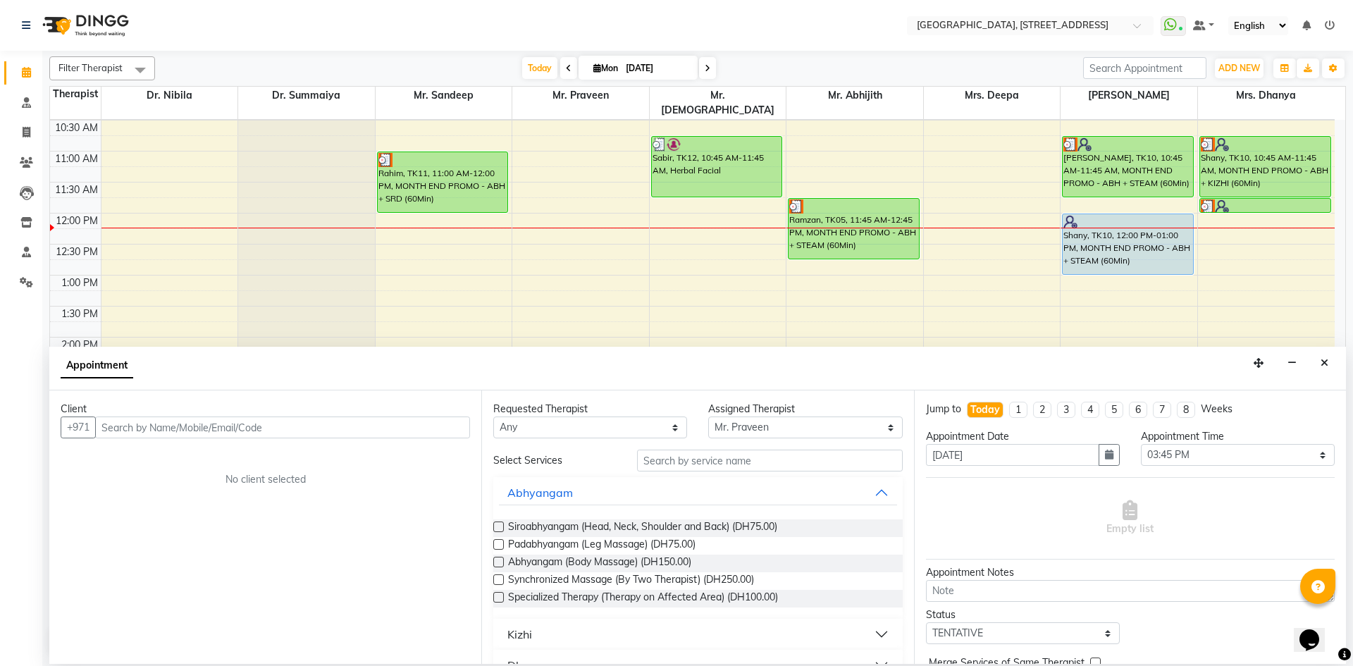
drag, startPoint x: 1323, startPoint y: 372, endPoint x: 1339, endPoint y: 352, distance: 26.1
click at [1317, 373] on button "Close" at bounding box center [1324, 363] width 20 height 22
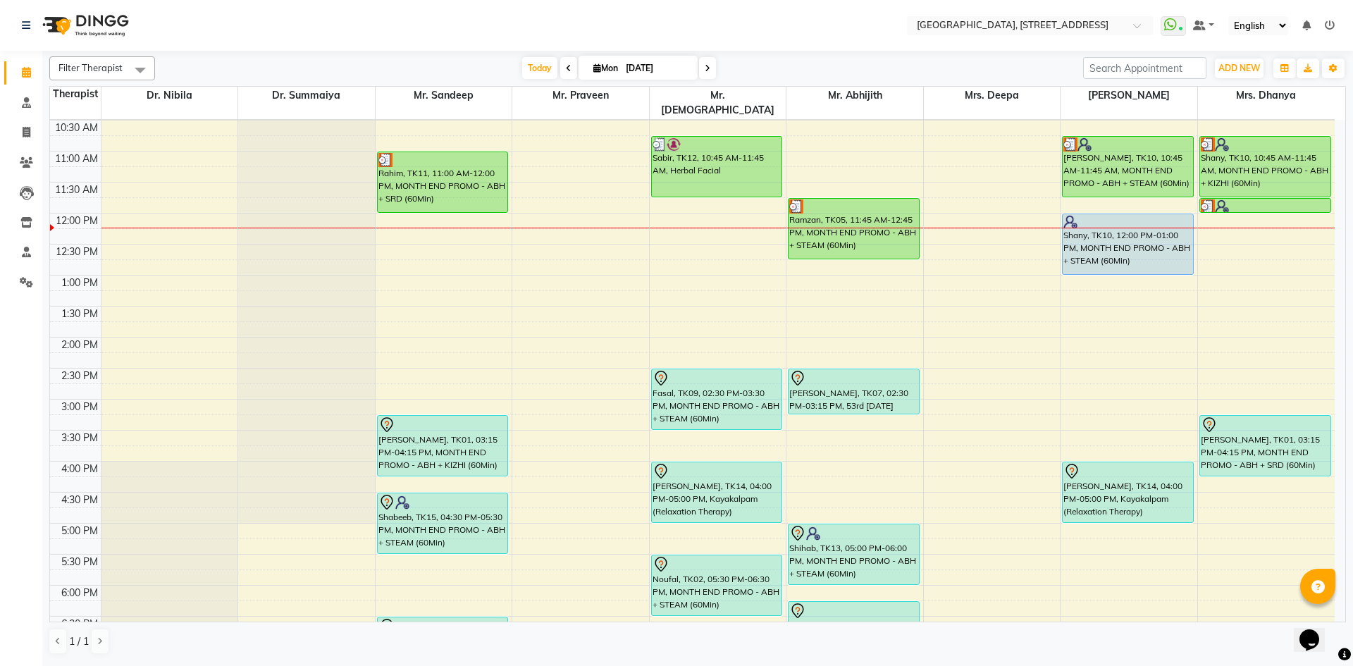
click at [710, 66] on span at bounding box center [707, 68] width 17 height 22
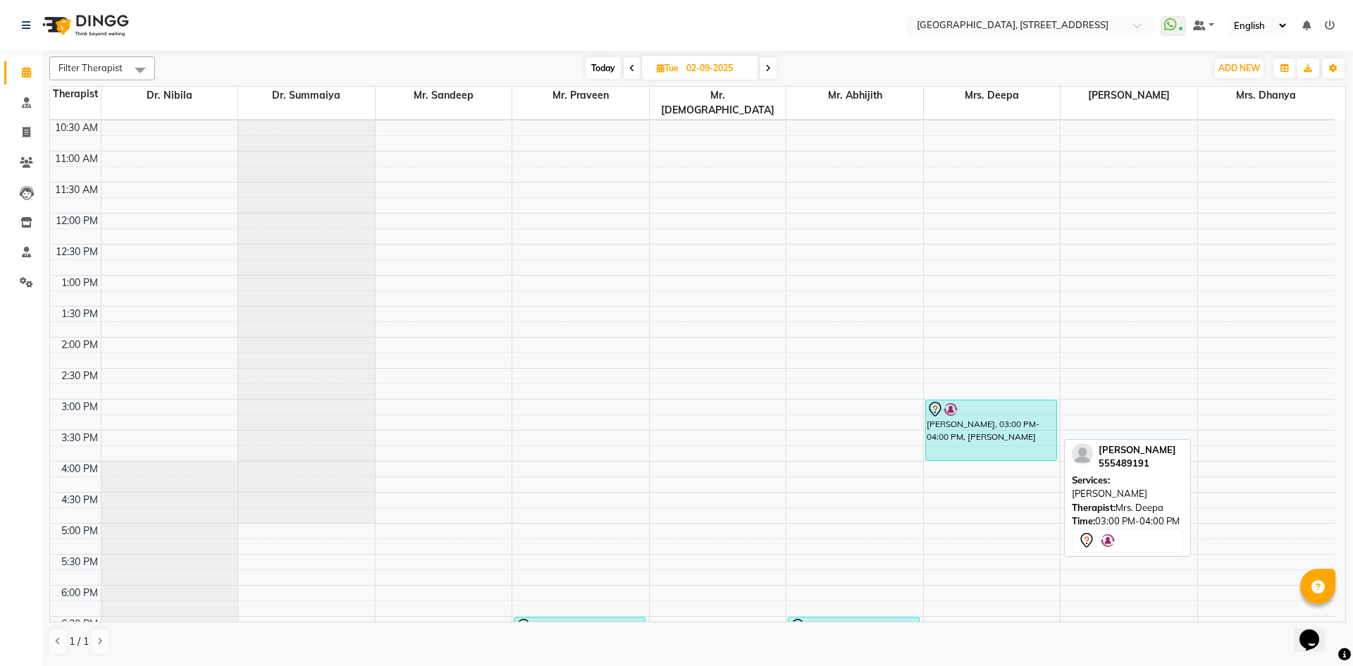
scroll to position [475, 0]
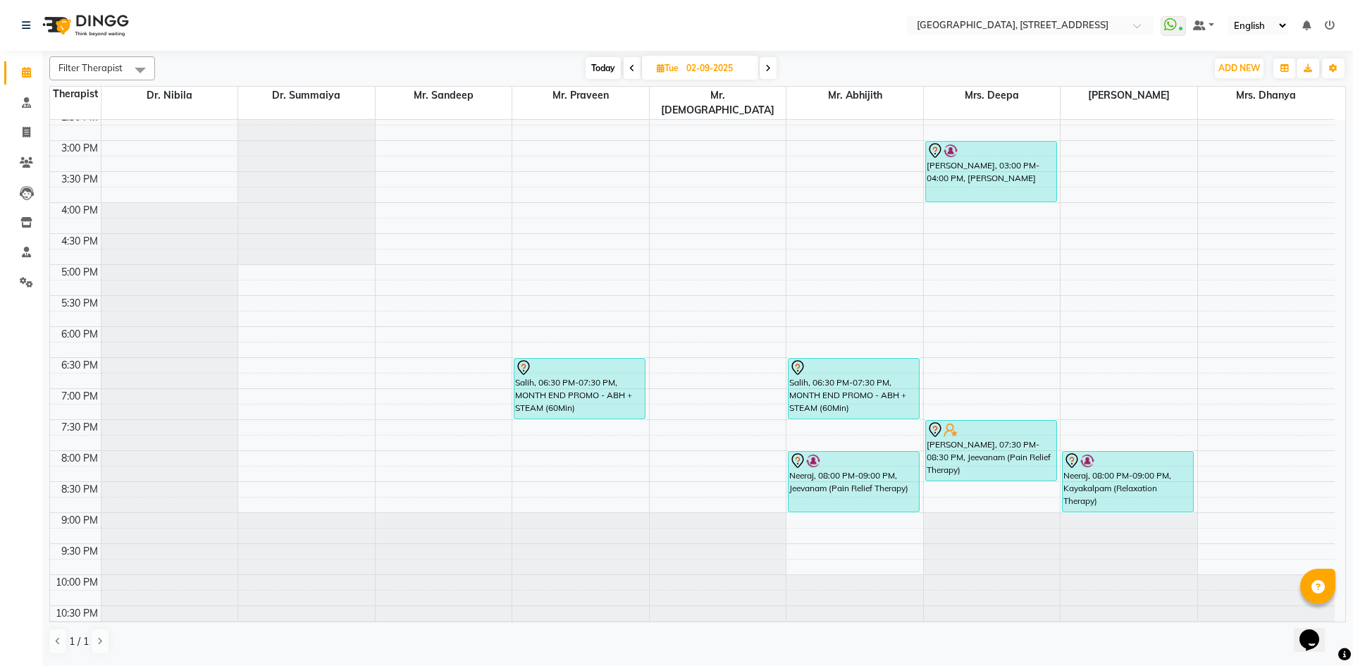
click at [612, 71] on span "Today" at bounding box center [603, 68] width 35 height 22
type input "[DATE]"
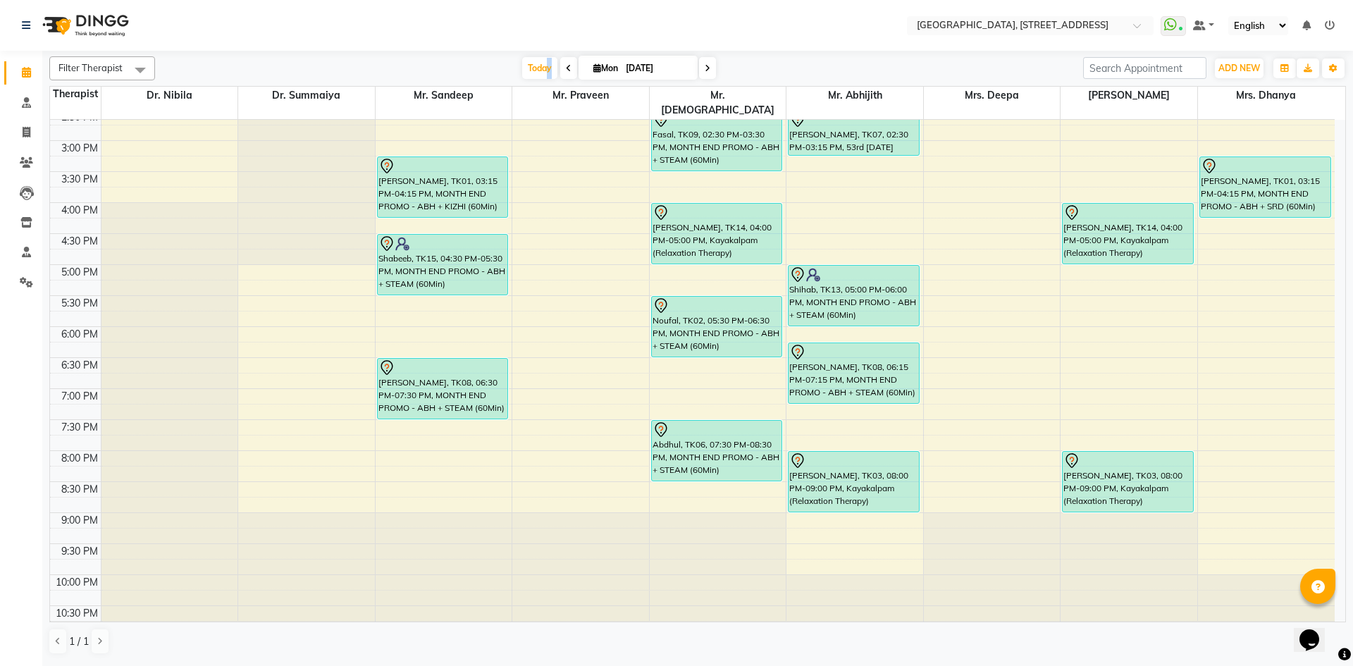
scroll to position [216, 0]
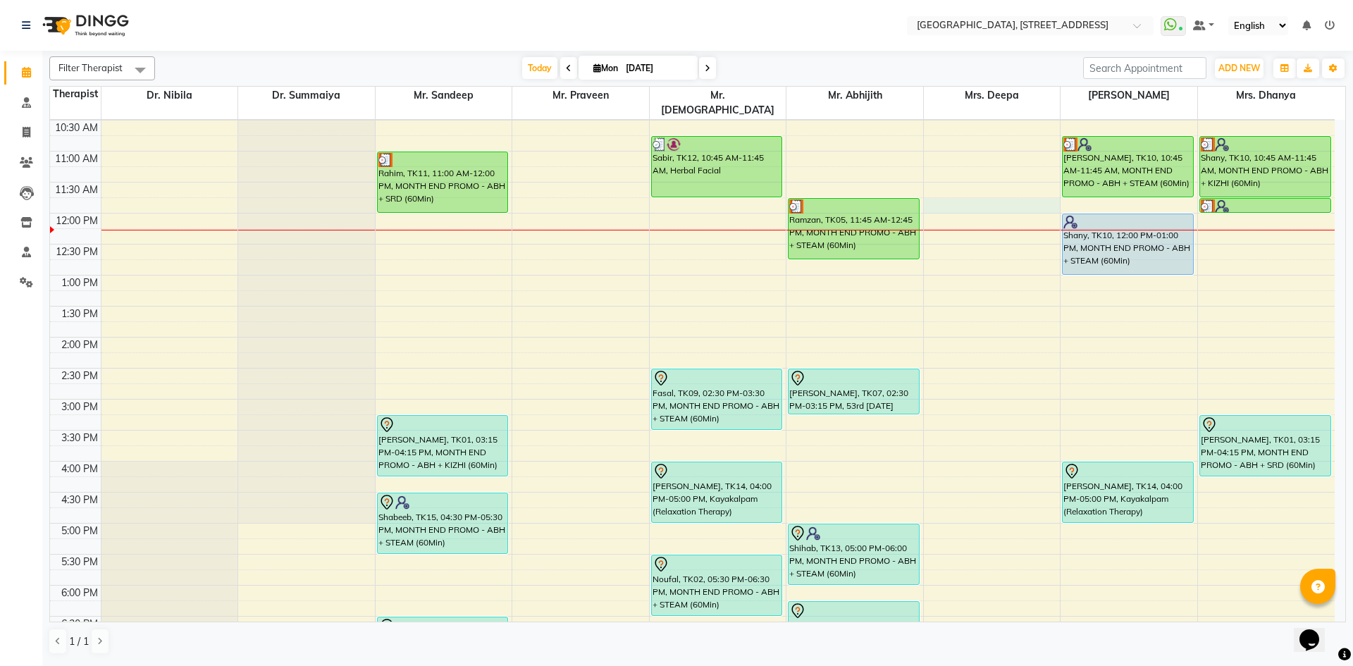
click at [967, 190] on div "7:00 AM 7:30 AM 8:00 AM 8:30 AM 9:00 AM 9:30 AM 10:00 AM 10:30 AM 11:00 AM 11:3…" at bounding box center [692, 399] width 1285 height 992
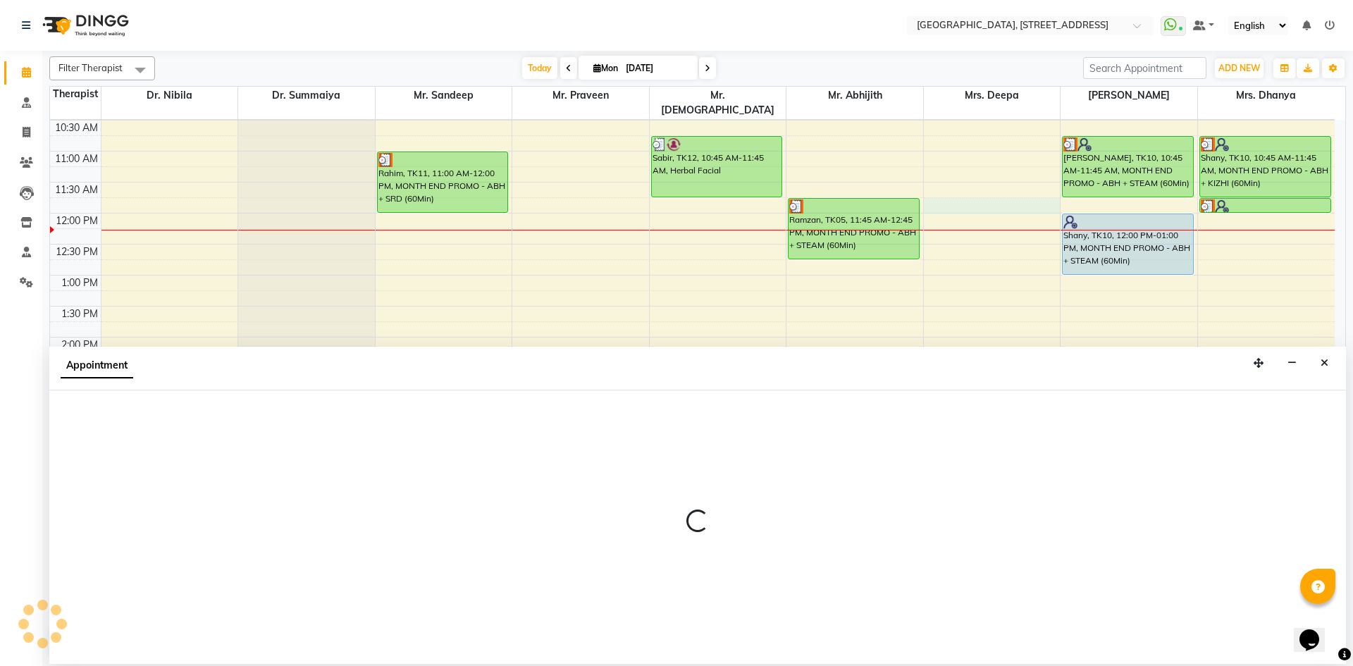
select select "27242"
select select "705"
select select "tentative"
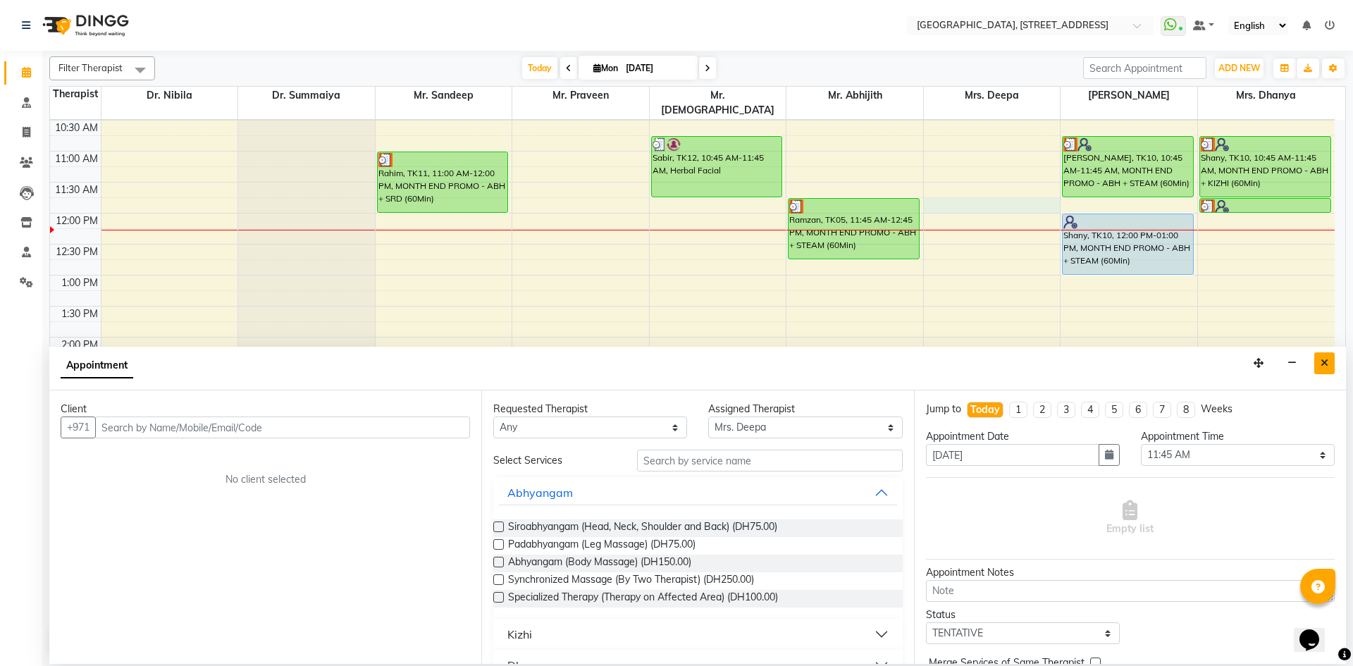
click at [1321, 366] on icon "Close" at bounding box center [1325, 363] width 8 height 10
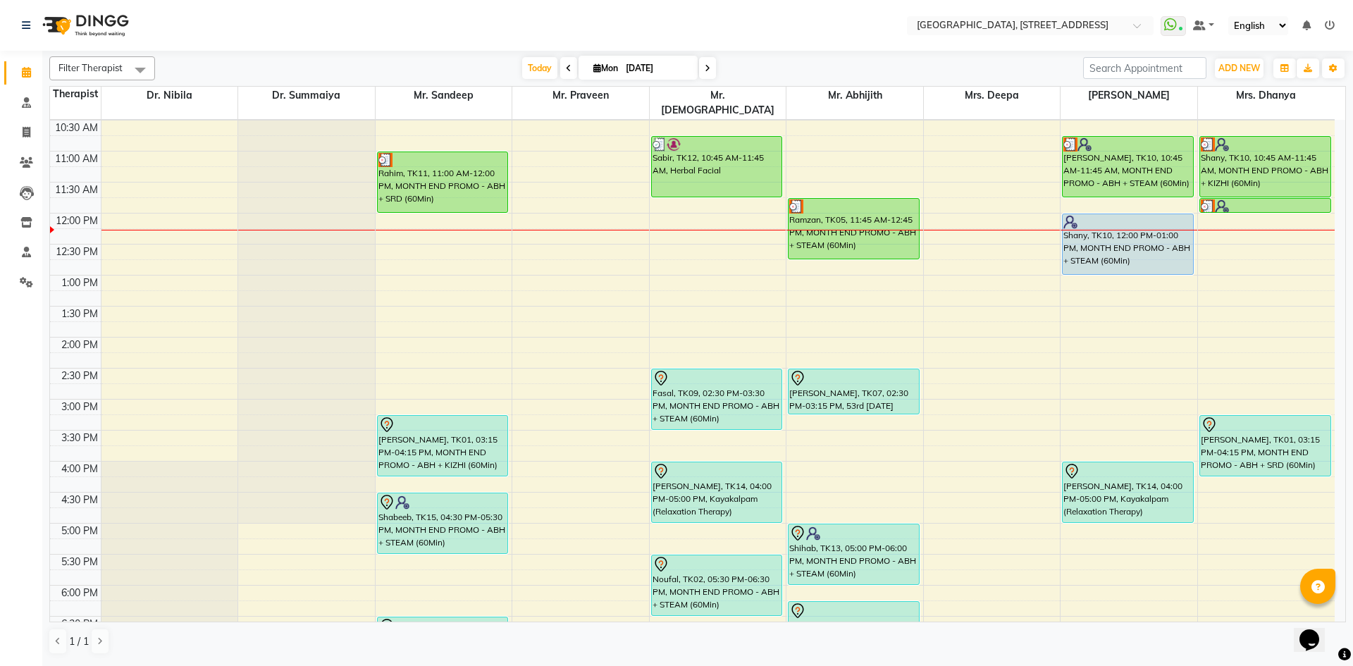
click at [705, 66] on icon at bounding box center [708, 68] width 6 height 8
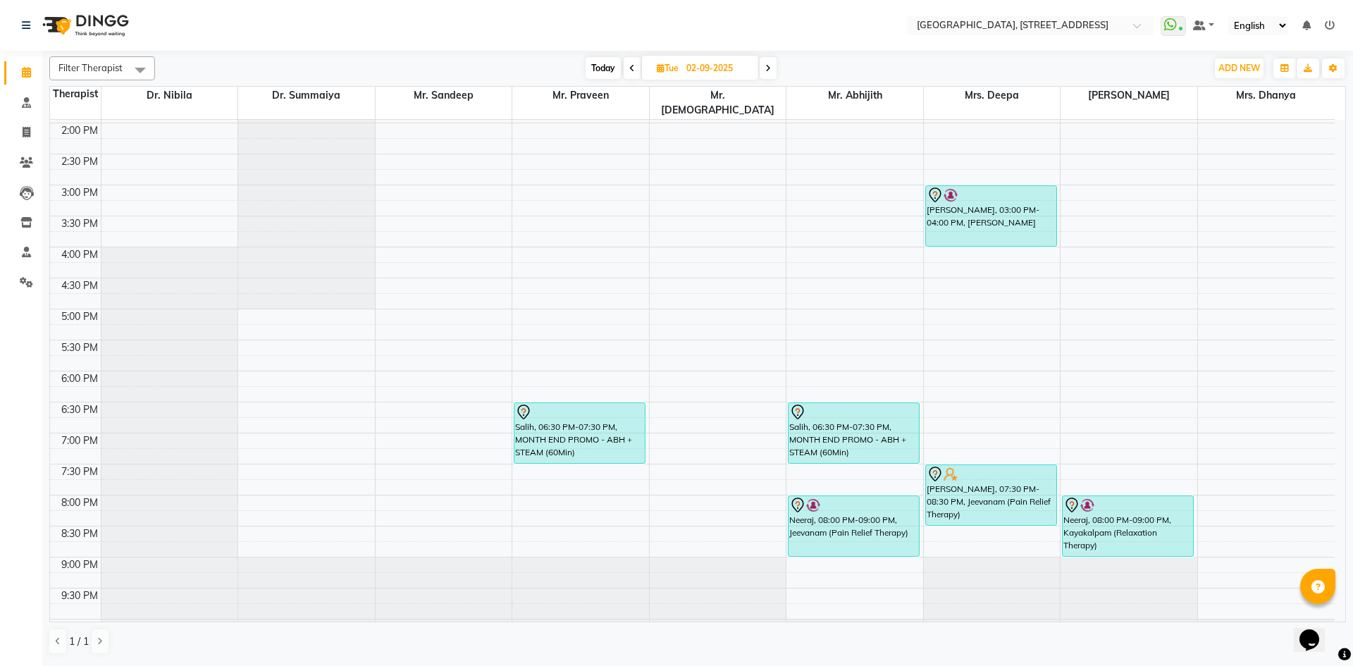
scroll to position [475, 0]
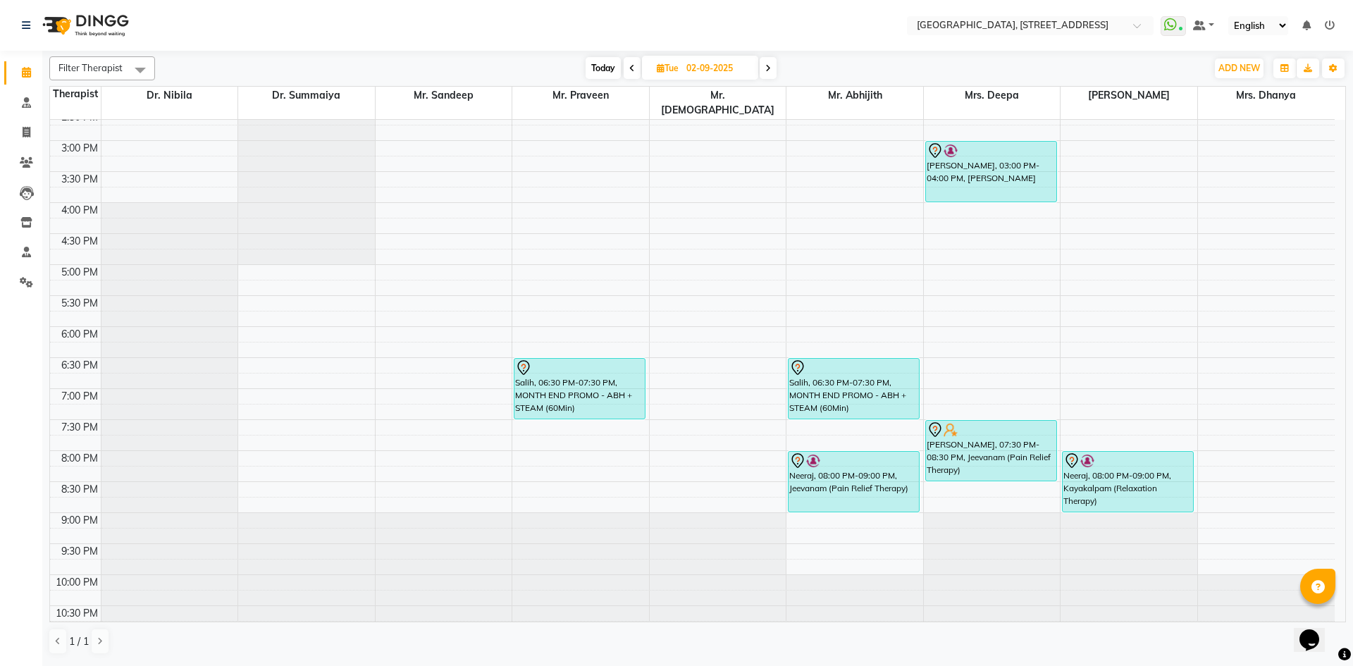
click at [592, 62] on span "Today" at bounding box center [603, 68] width 35 height 22
type input "[DATE]"
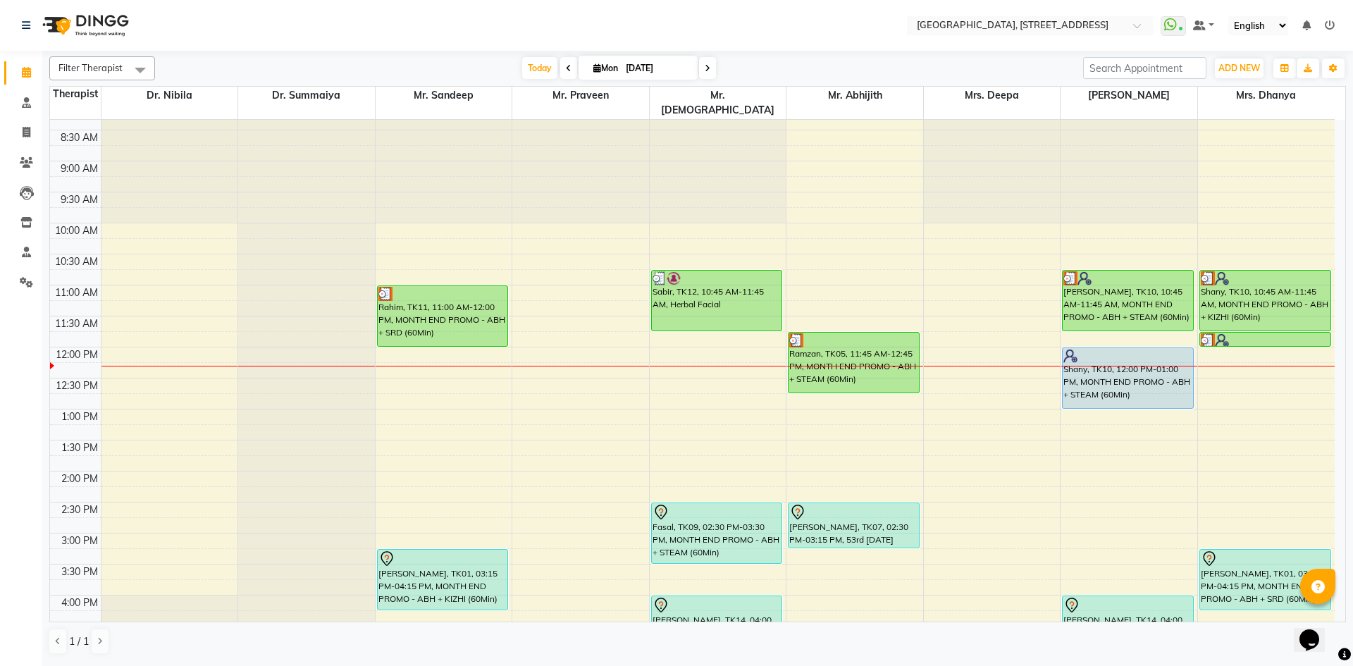
scroll to position [0, 0]
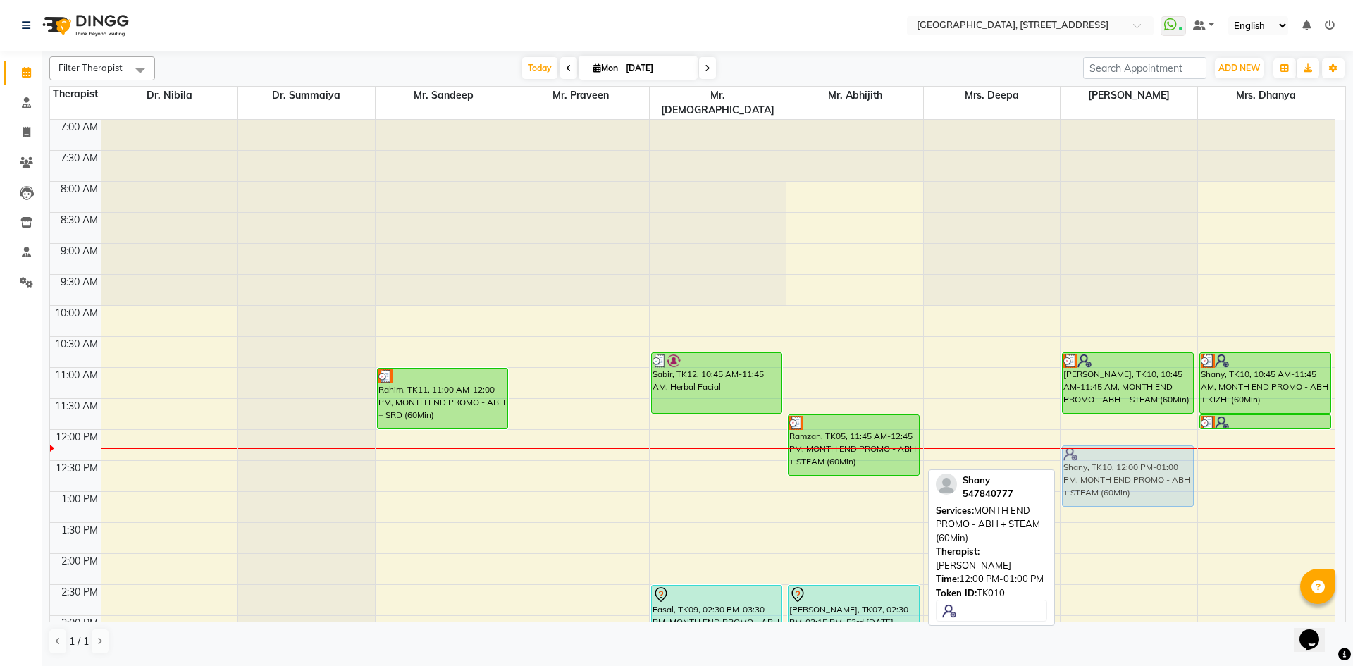
click at [1157, 431] on div "Shany, TK10, 10:45 AM-11:45 AM, MONTH END PROMO - ABH + STEAM (60Min) Shany, TK…" at bounding box center [1129, 616] width 137 height 992
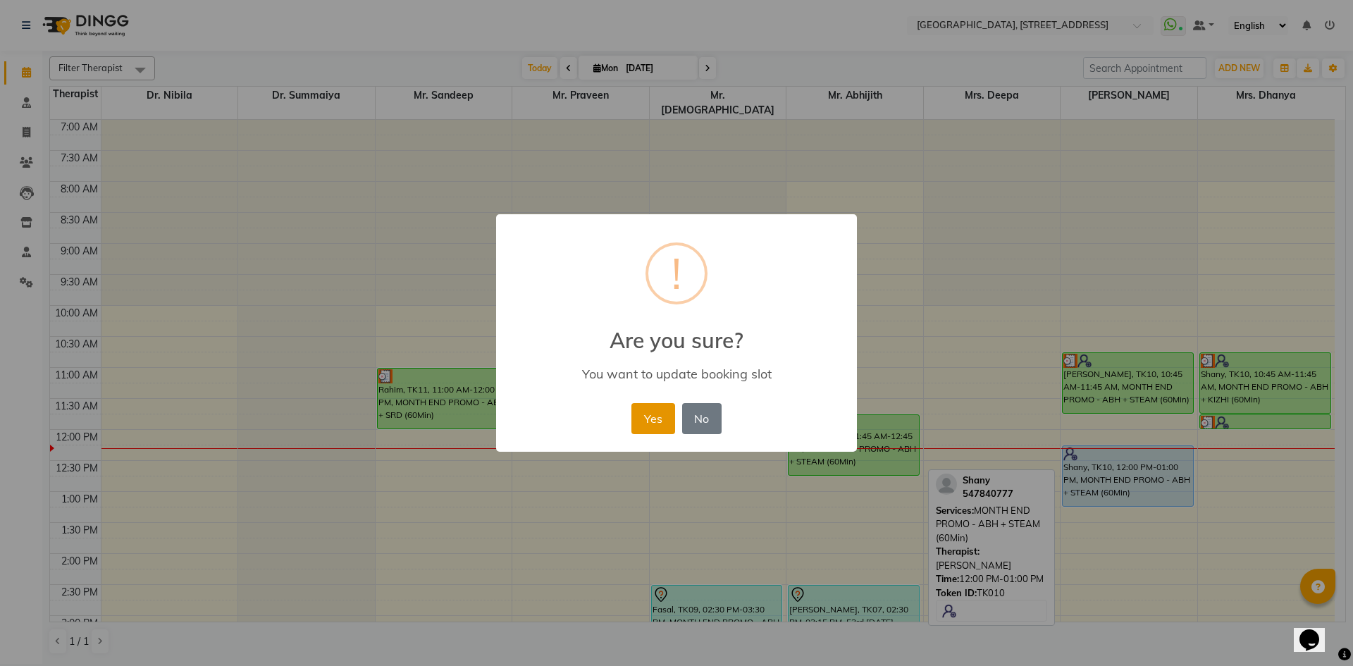
click at [647, 409] on button "Yes" at bounding box center [652, 418] width 43 height 31
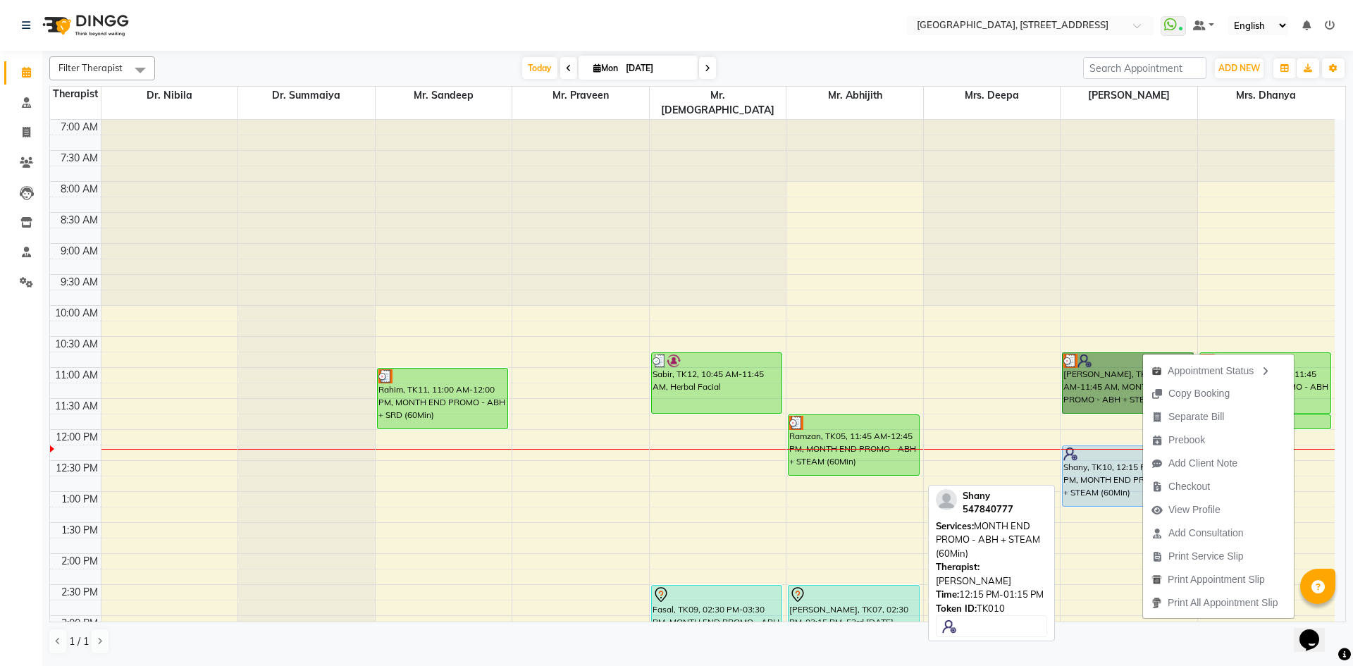
click at [1101, 467] on div "Shany, TK10, 12:15 PM-01:15 PM, MONTH END PROMO - ABH + STEAM (60Min)" at bounding box center [1128, 476] width 130 height 60
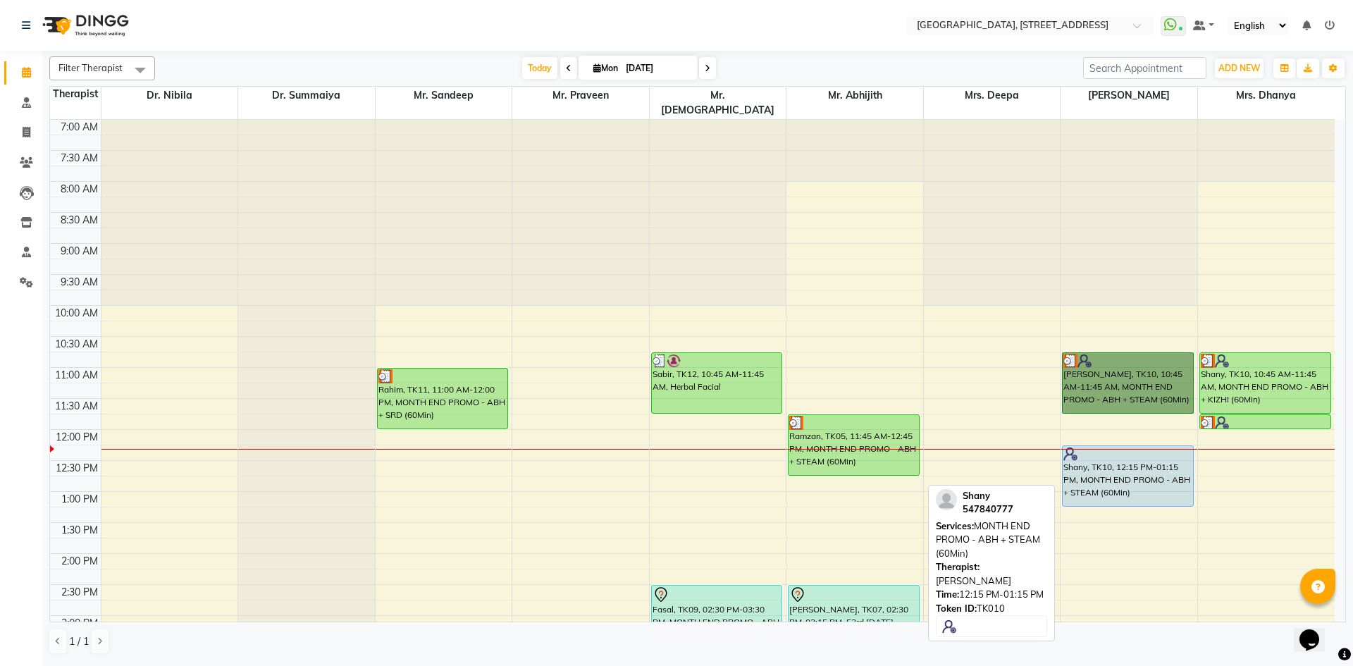
click at [1101, 467] on div "Shany, TK10, 12:15 PM-01:15 PM, MONTH END PROMO - ABH + STEAM (60Min)" at bounding box center [1128, 476] width 130 height 60
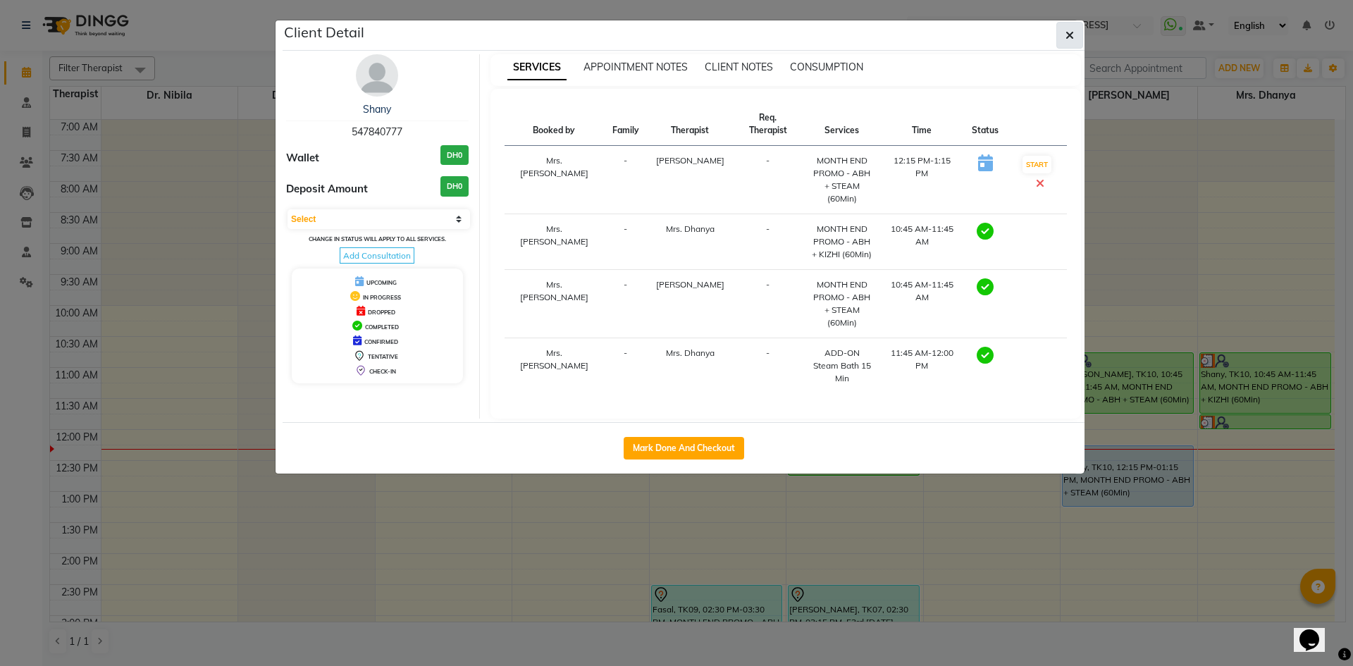
click at [1068, 43] on button "button" at bounding box center [1069, 35] width 27 height 27
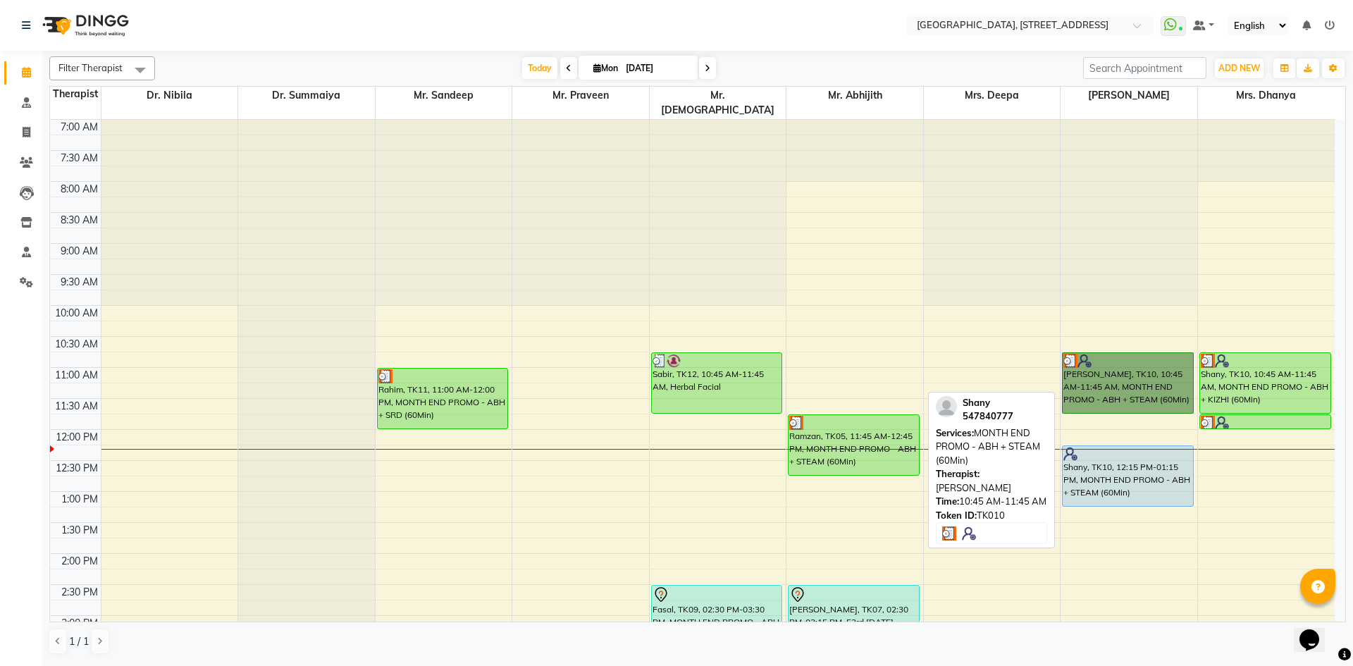
click at [1098, 369] on link "[PERSON_NAME], TK10, 10:45 AM-11:45 AM, MONTH END PROMO - ABH + STEAM (60Min)" at bounding box center [1128, 382] width 132 height 61
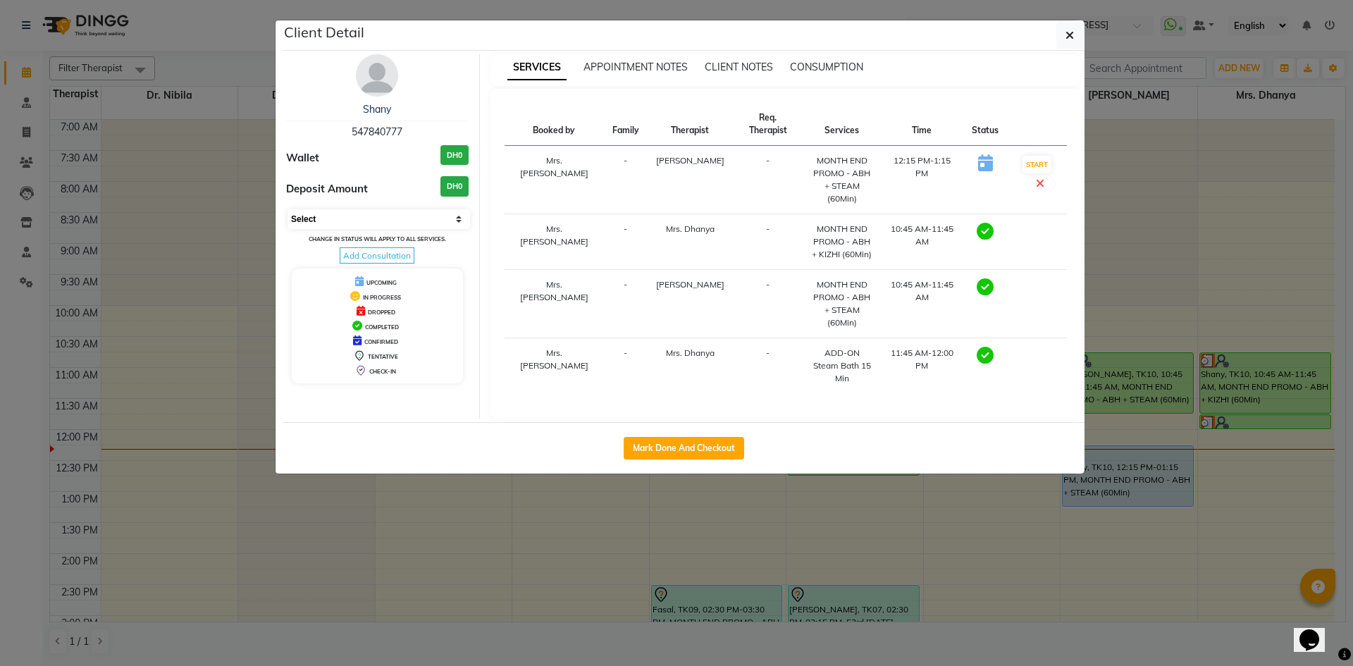
click at [454, 218] on select "Select MARK DONE DROPPED UPCOMING" at bounding box center [379, 219] width 183 height 20
select select "5"
click at [288, 209] on select "Select MARK DONE DROPPED UPCOMING" at bounding box center [379, 219] width 183 height 20
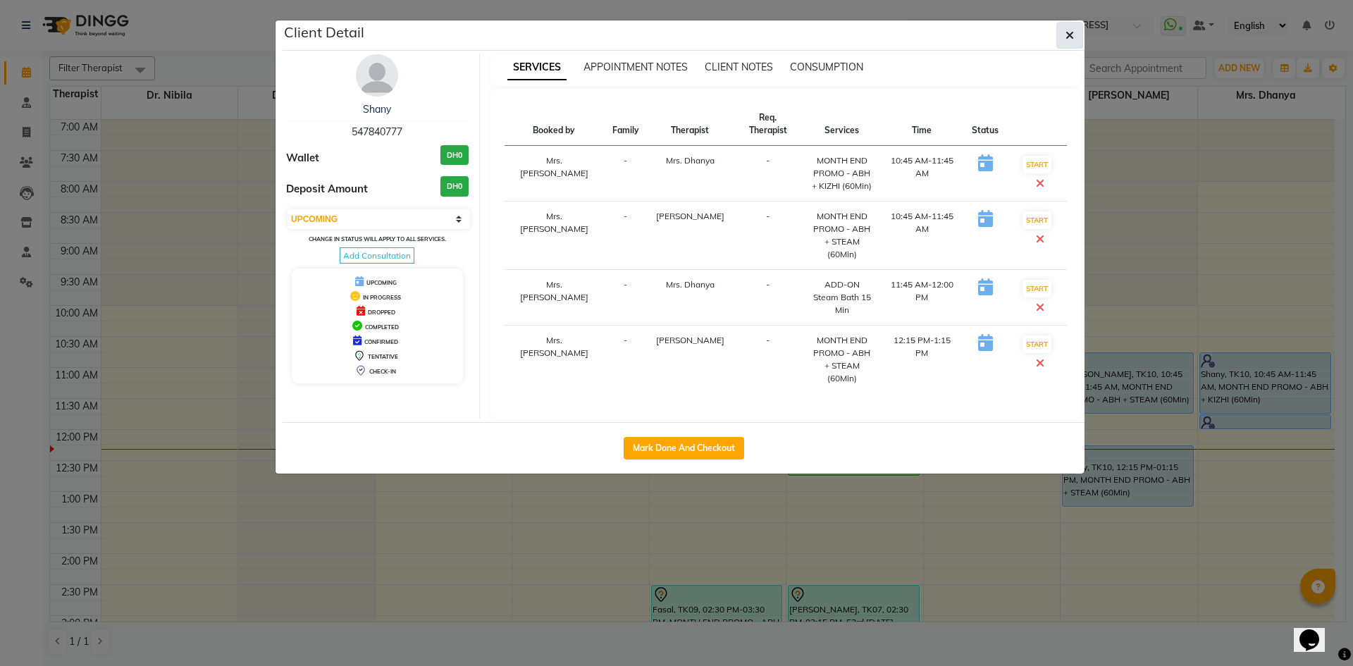
click at [1070, 32] on icon "button" at bounding box center [1070, 35] width 8 height 11
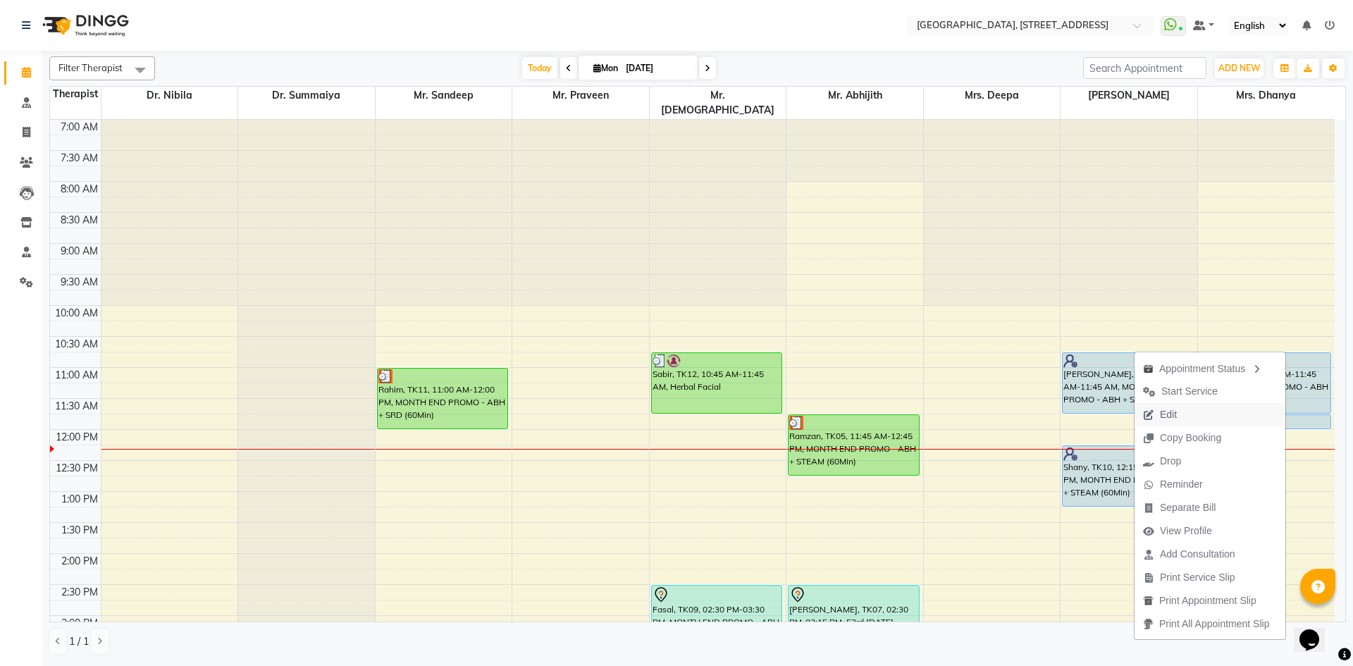
click at [1167, 417] on span "Edit" at bounding box center [1168, 414] width 17 height 15
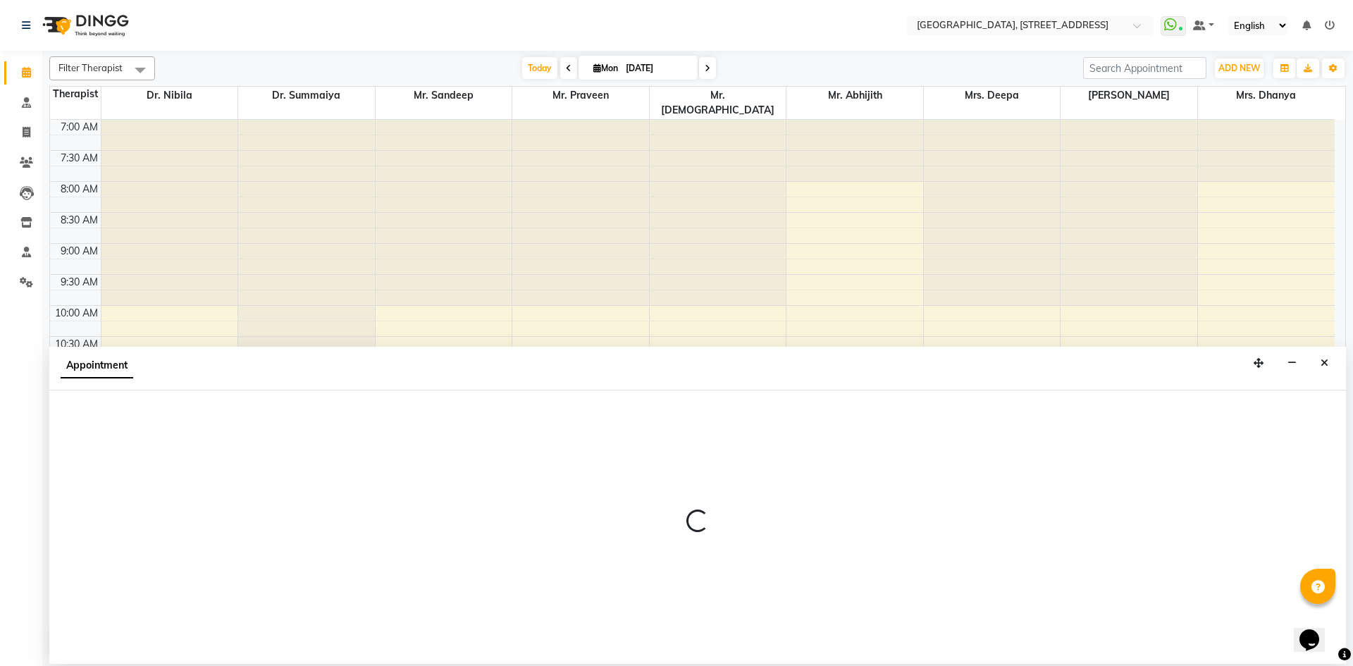
select select "tentative"
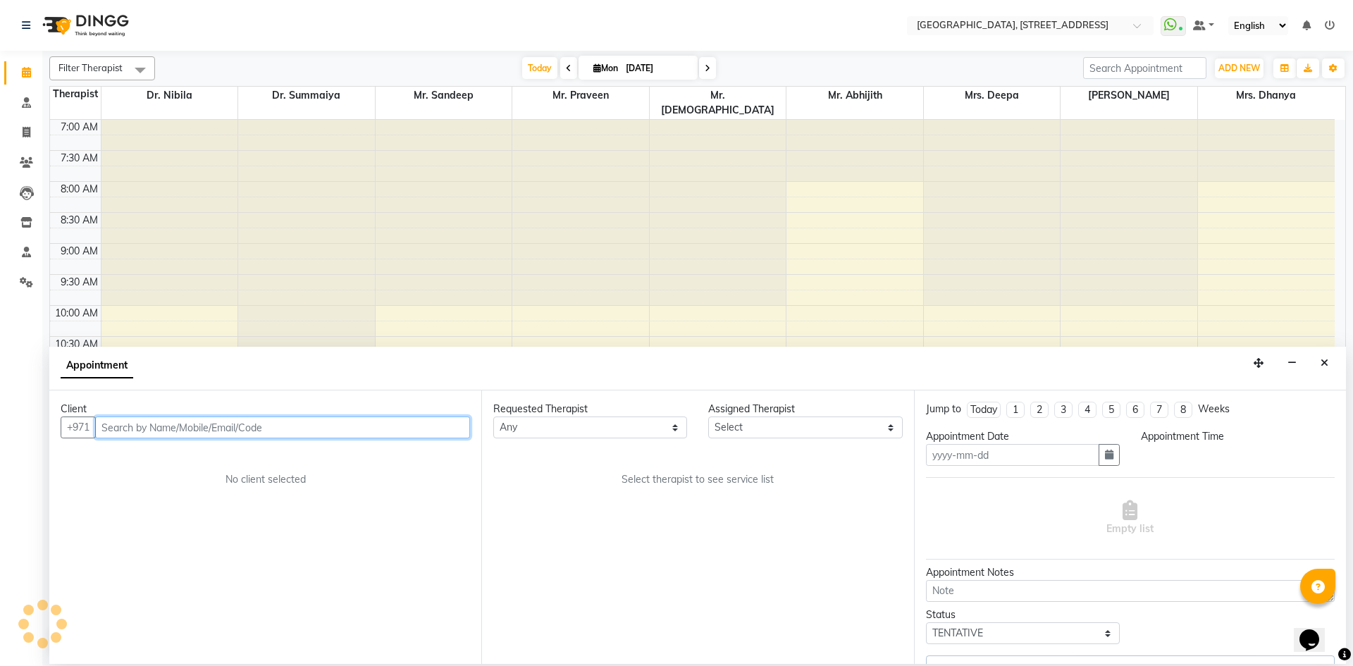
type input "[DATE]"
select select "48850"
select select "upcoming"
select select "645"
select select "1960"
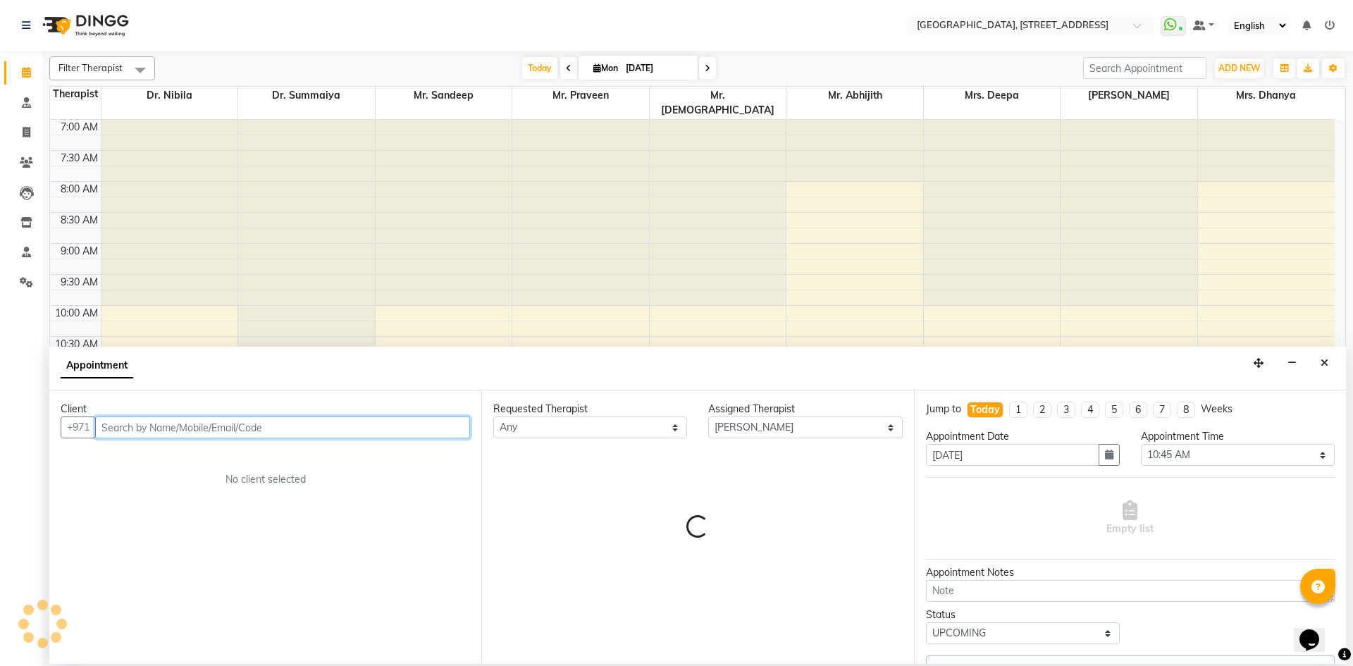
select select "1960"
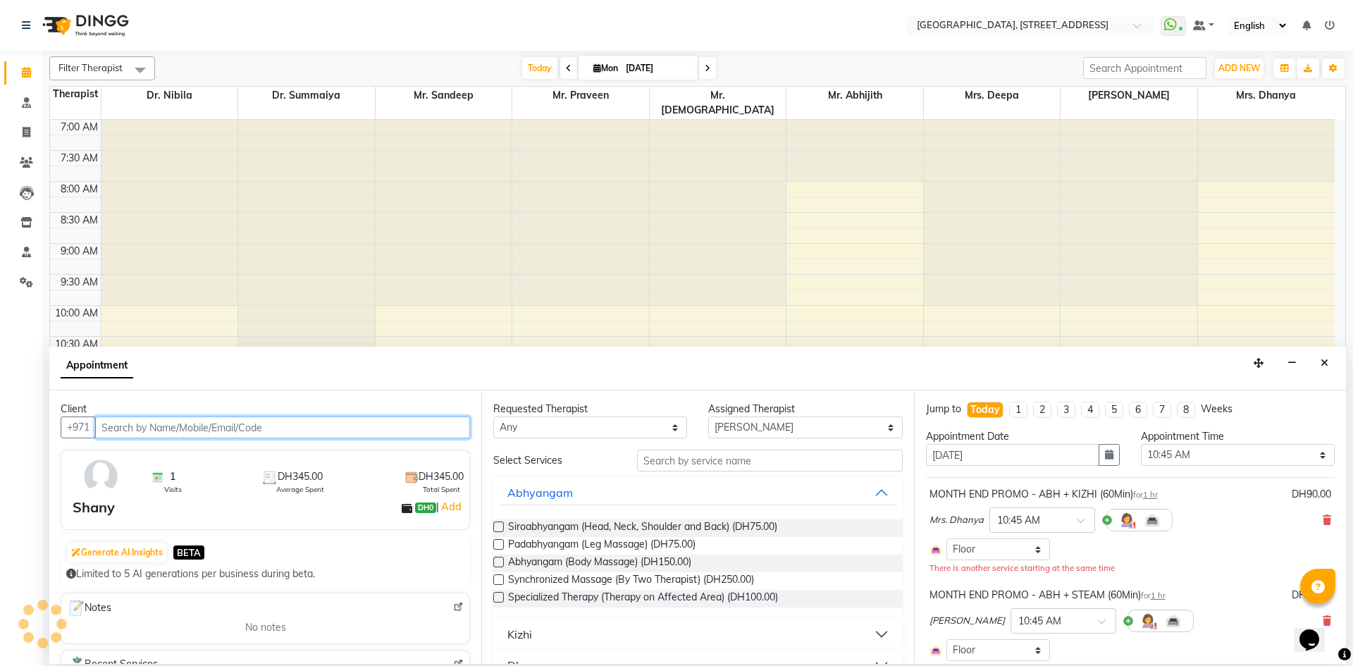
select select "1960"
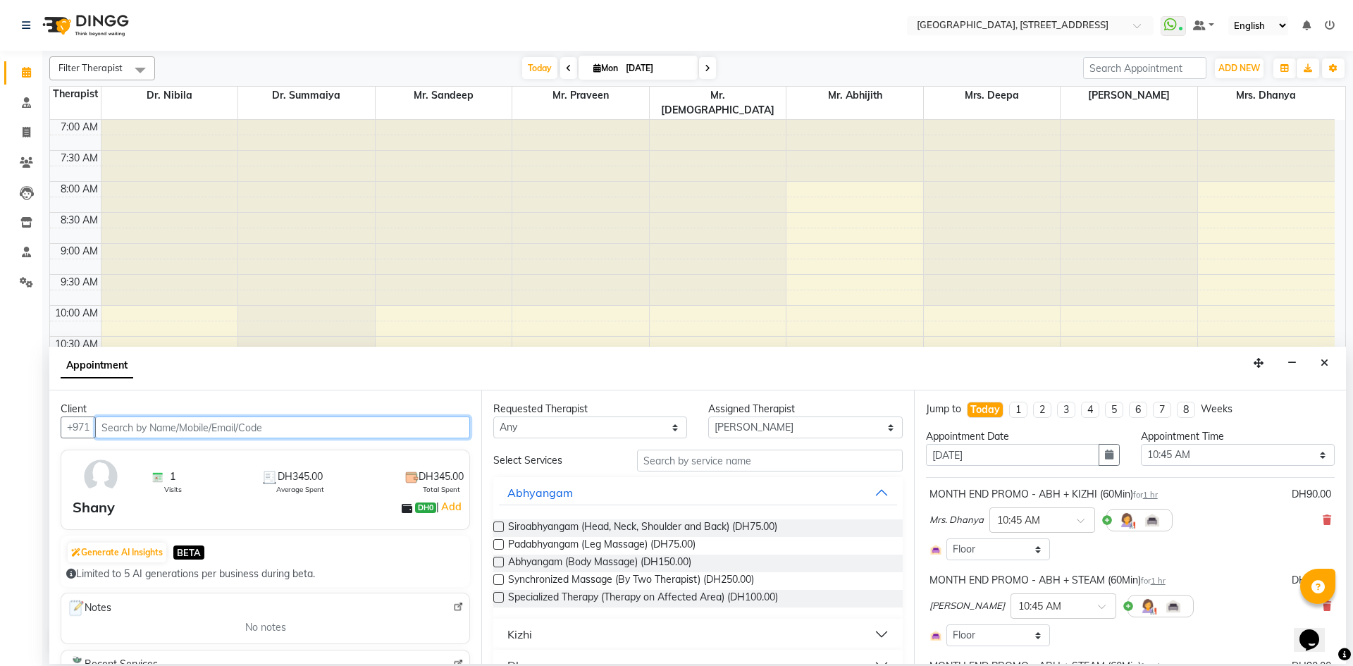
select select "1960"
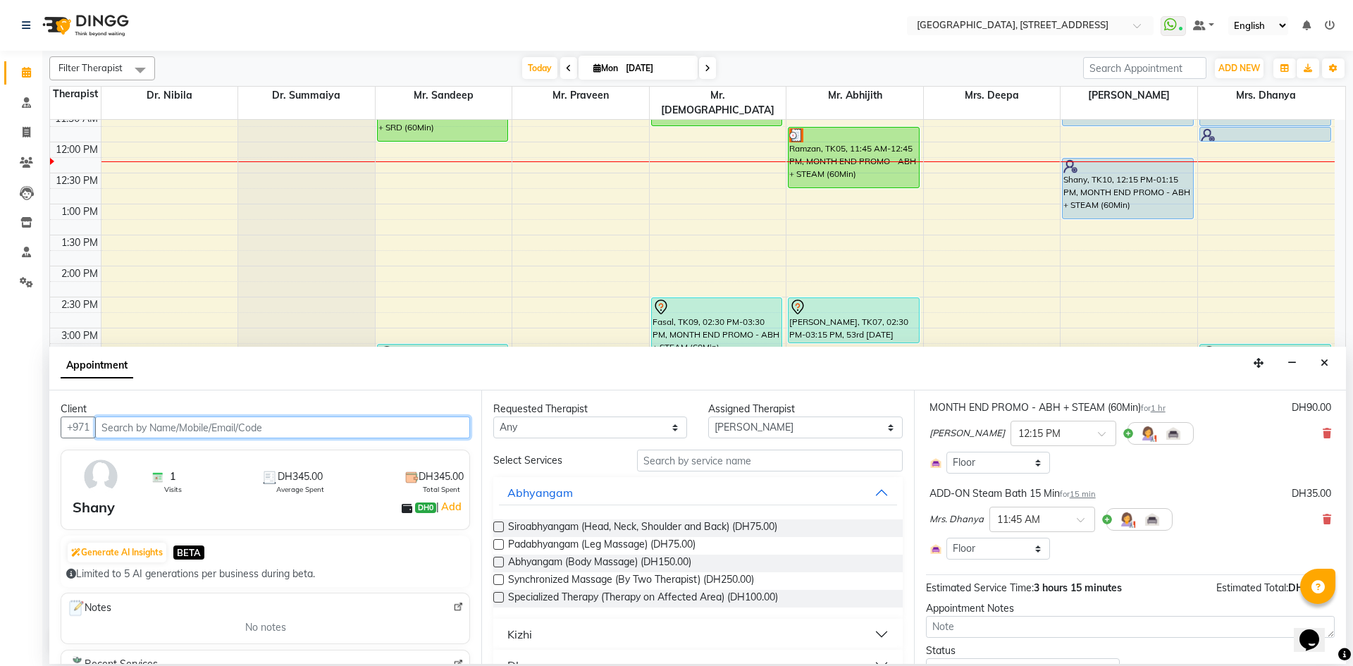
scroll to position [311, 0]
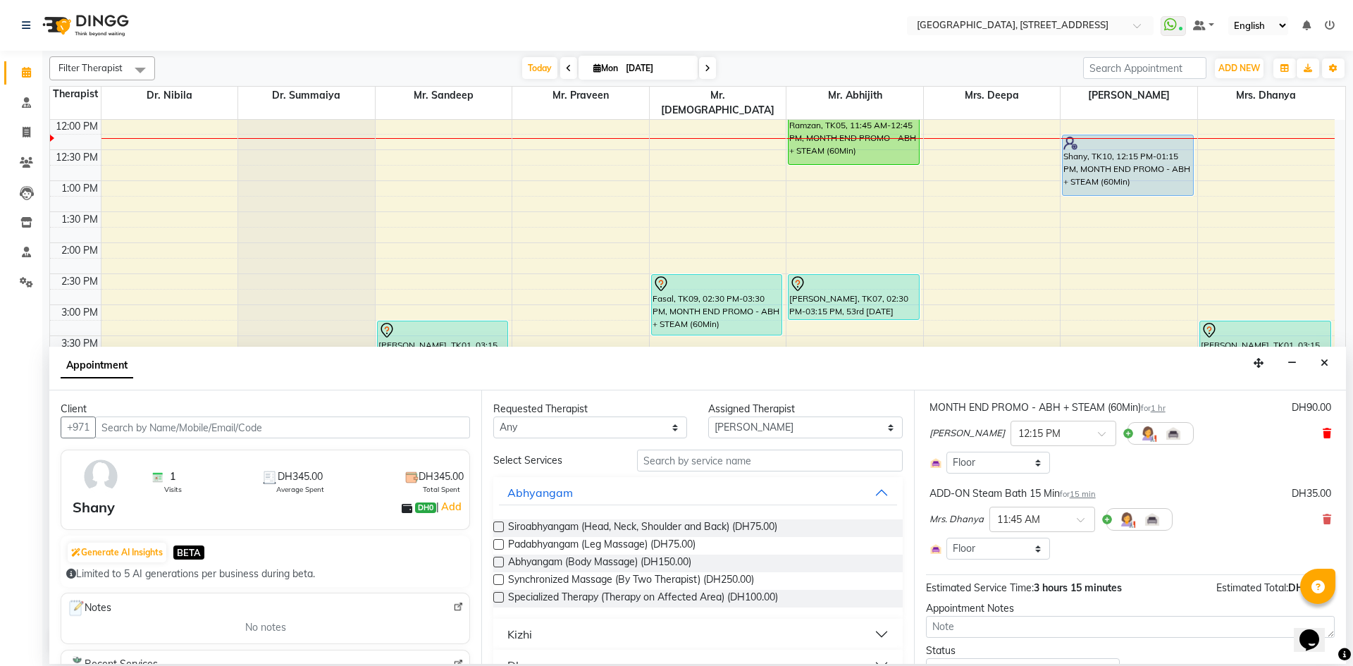
click at [1323, 433] on icon at bounding box center [1327, 433] width 8 height 10
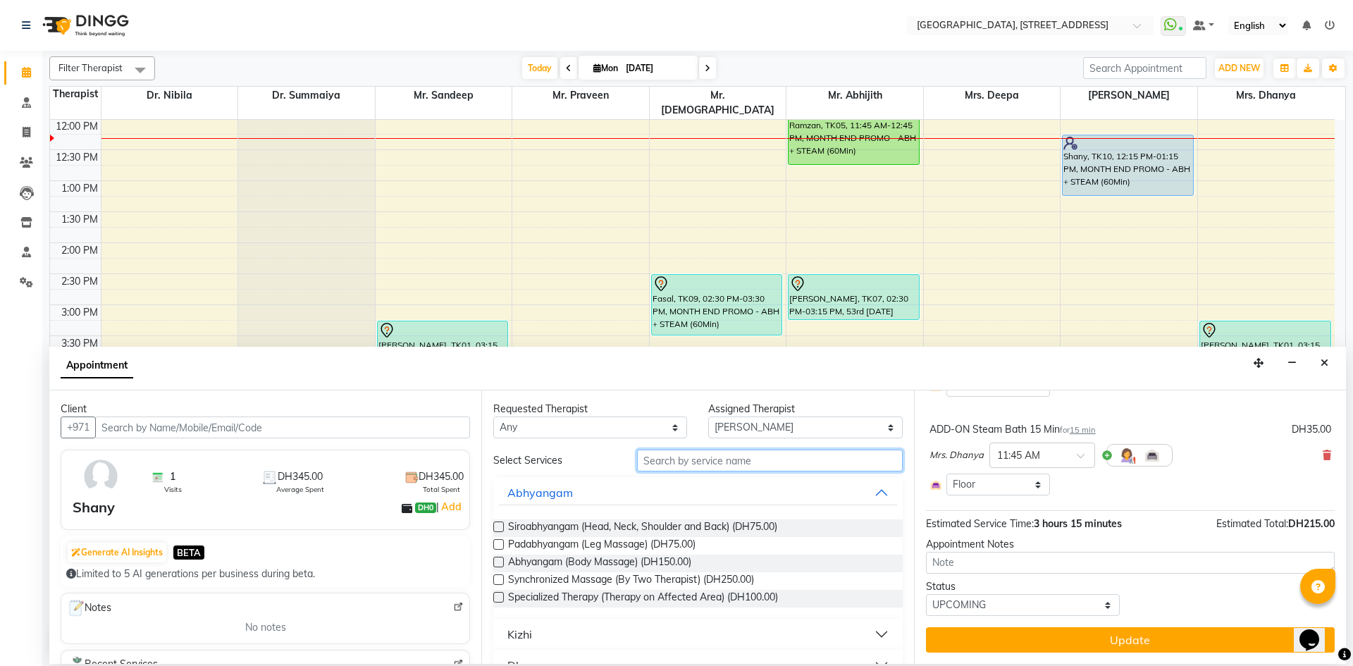
click at [779, 462] on input "text" at bounding box center [770, 461] width 266 height 22
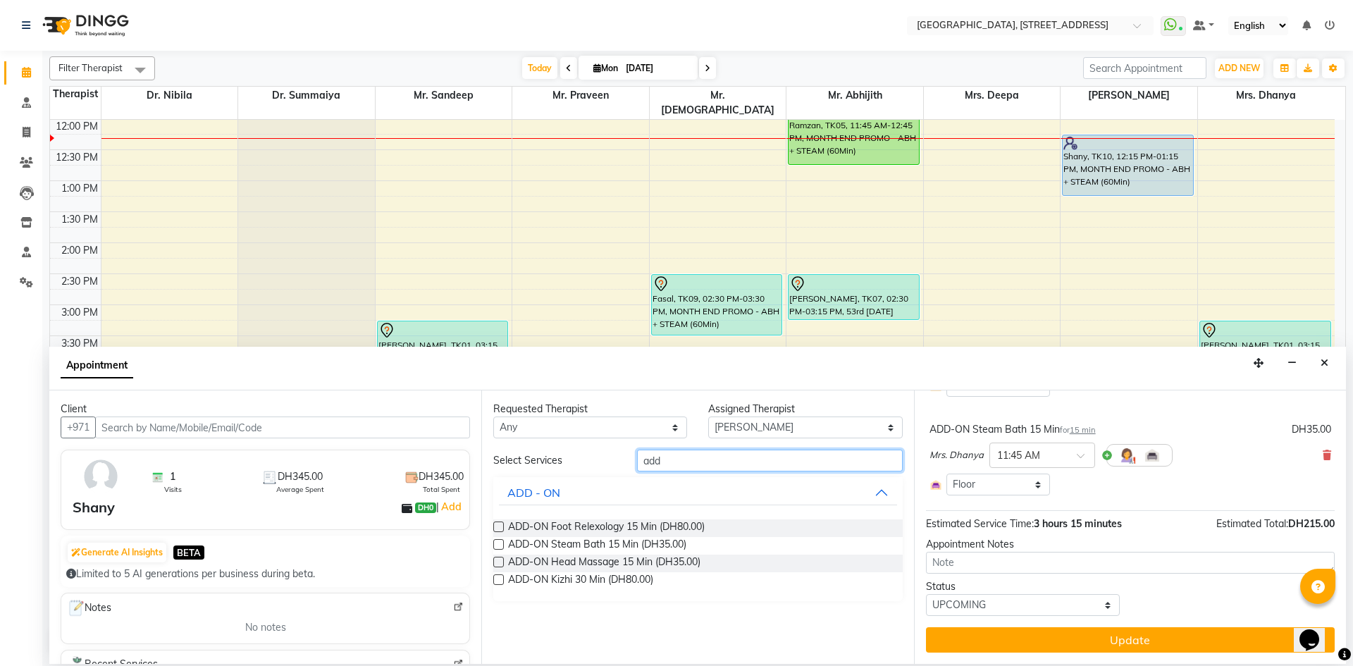
type input "add"
click at [500, 542] on label at bounding box center [498, 544] width 11 height 11
click at [500, 542] on input "checkbox" at bounding box center [497, 545] width 9 height 9
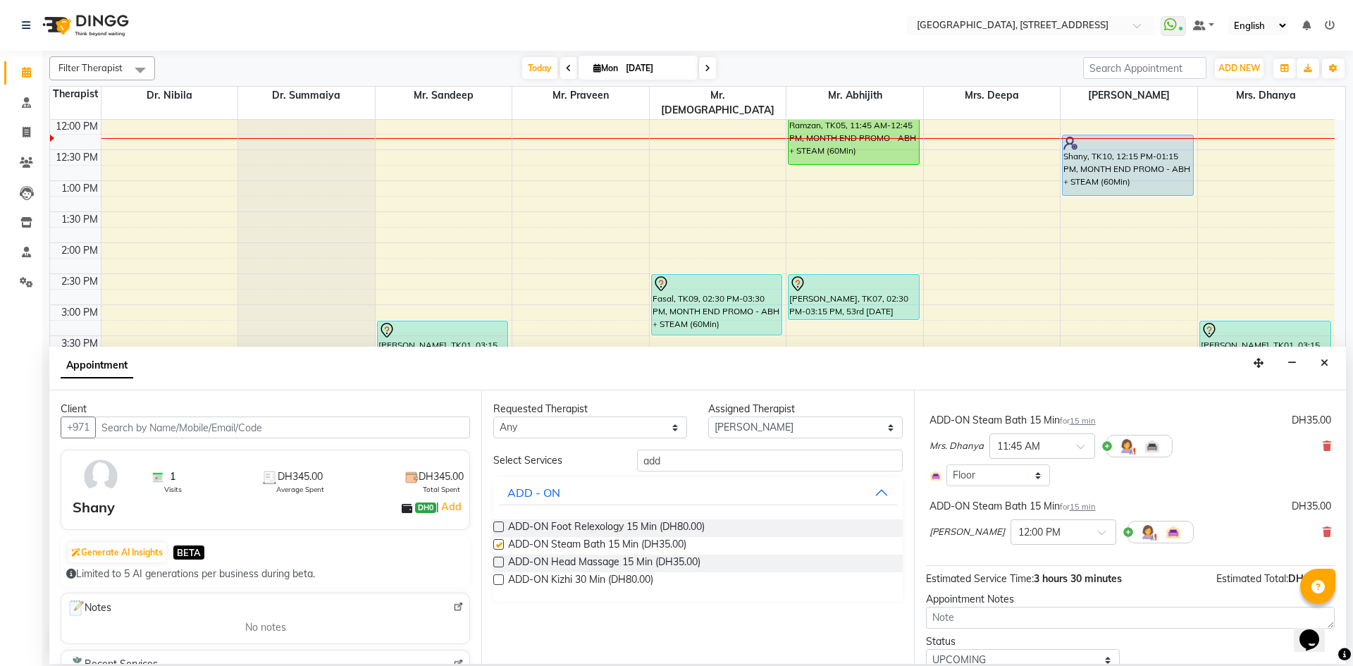
checkbox input "false"
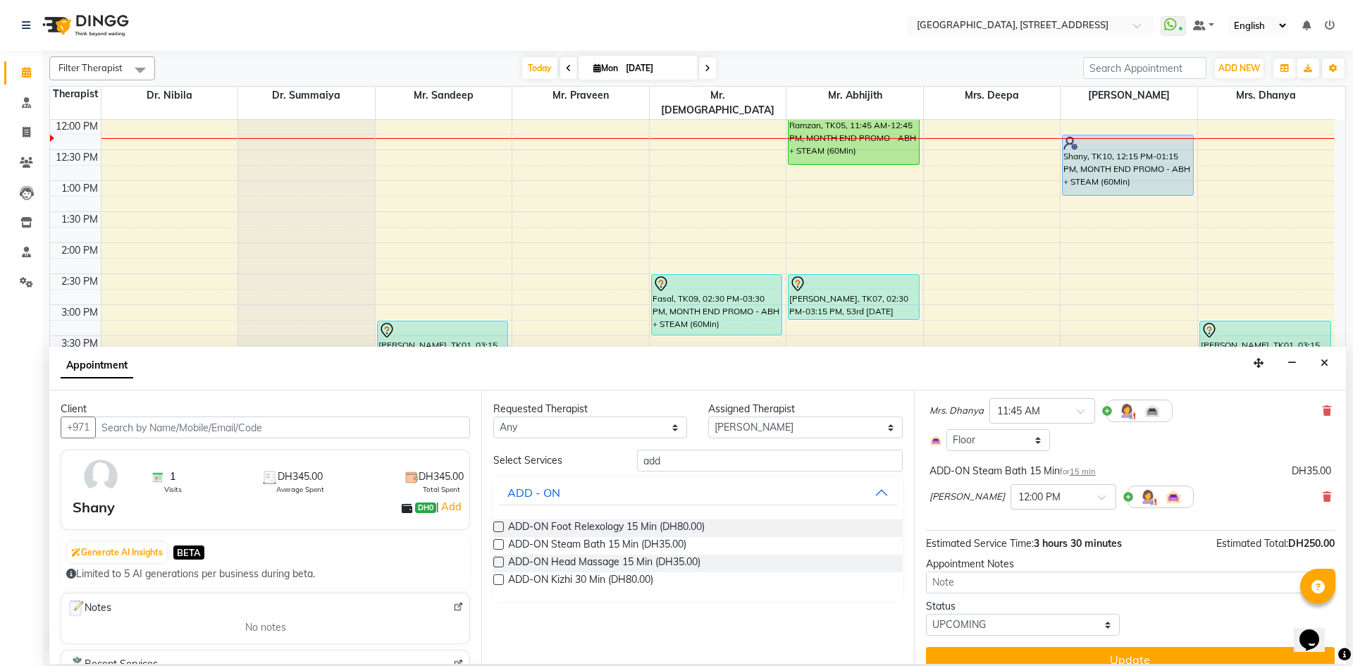
scroll to position [314, 0]
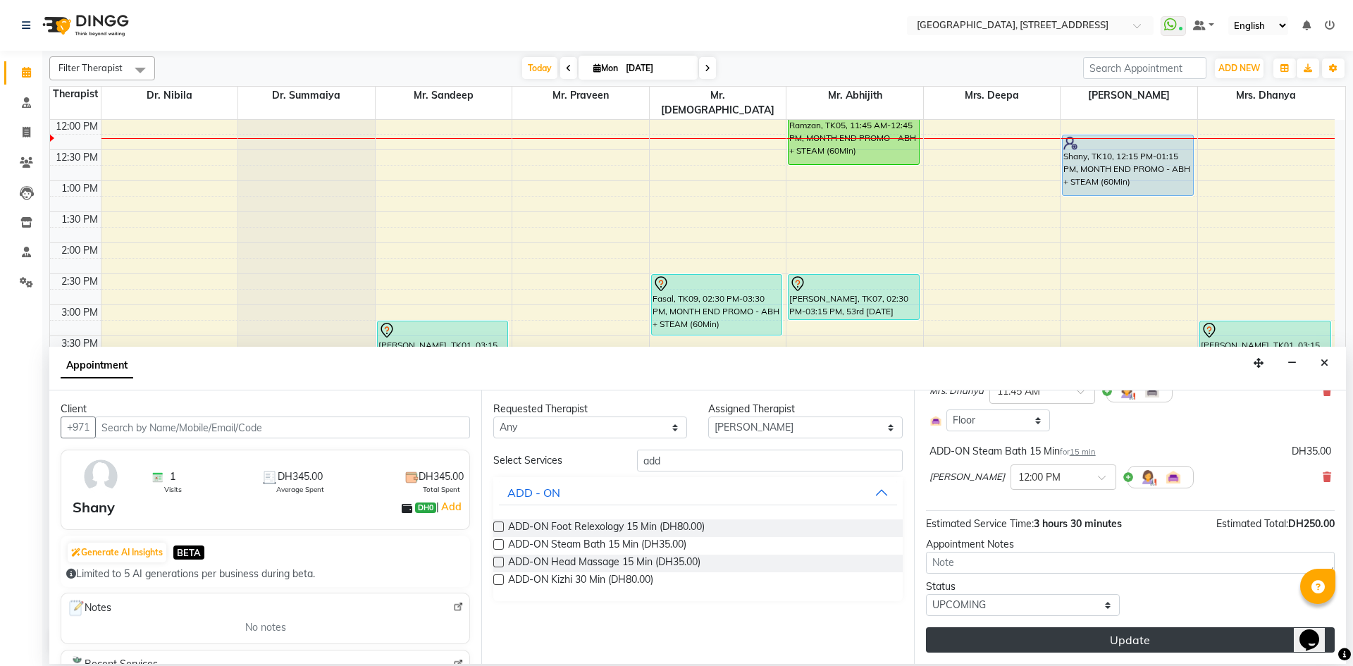
click at [970, 636] on button "Update" at bounding box center [1130, 639] width 409 height 25
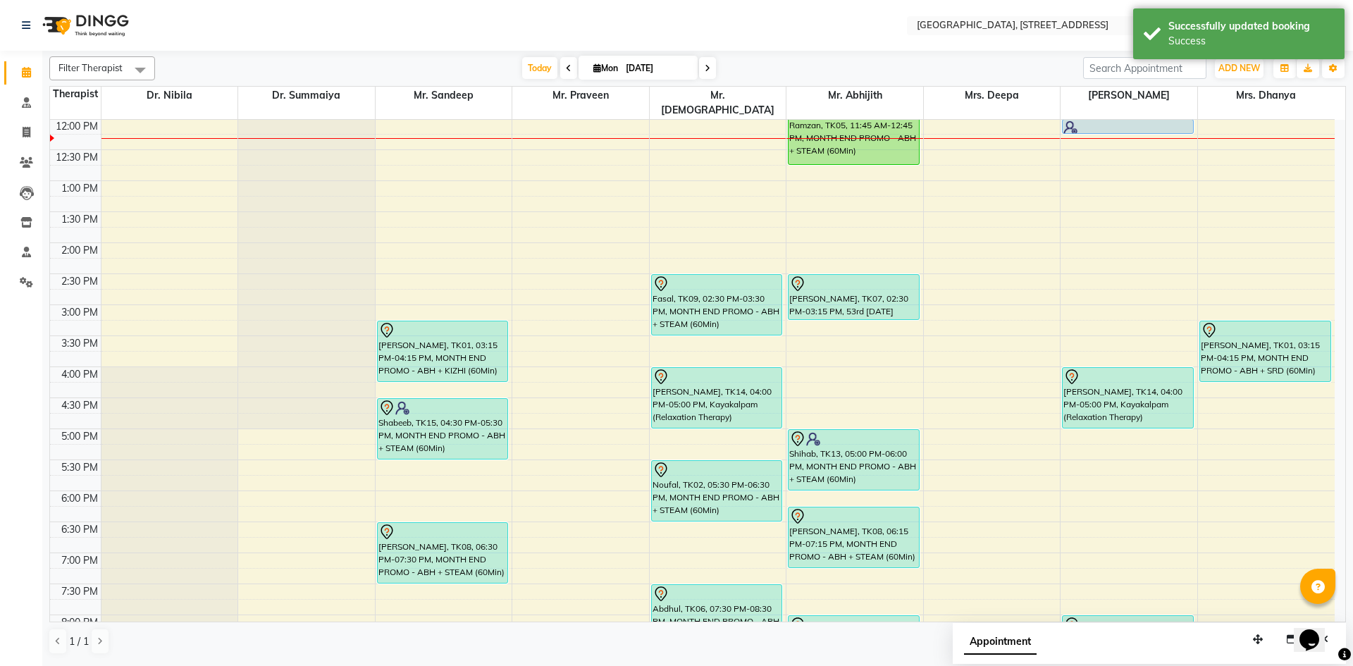
scroll to position [52, 0]
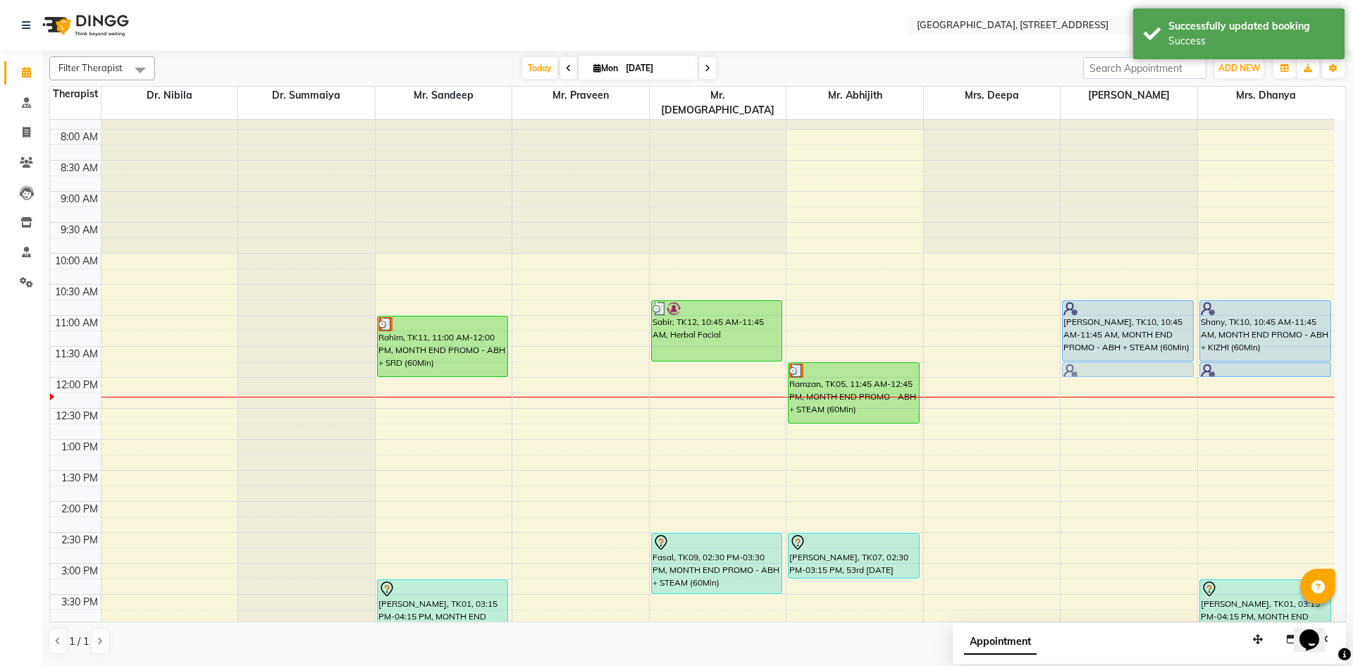
drag, startPoint x: 1125, startPoint y: 366, endPoint x: 1128, endPoint y: 356, distance: 10.5
click at [1128, 355] on div "Shany, TK10, 10:45 AM-11:45 AM, MONTH END PROMO - ABH + STEAM (60Min) Shany, TK…" at bounding box center [1129, 564] width 137 height 992
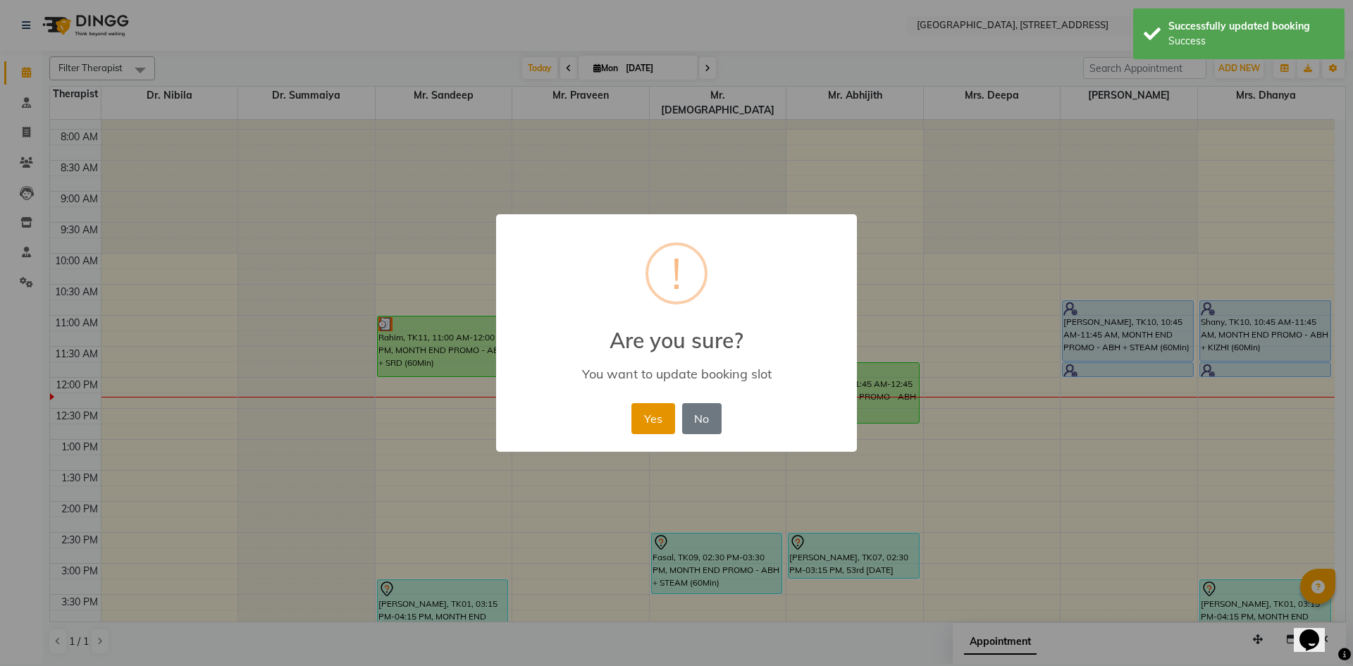
click at [643, 421] on button "Yes" at bounding box center [652, 418] width 43 height 31
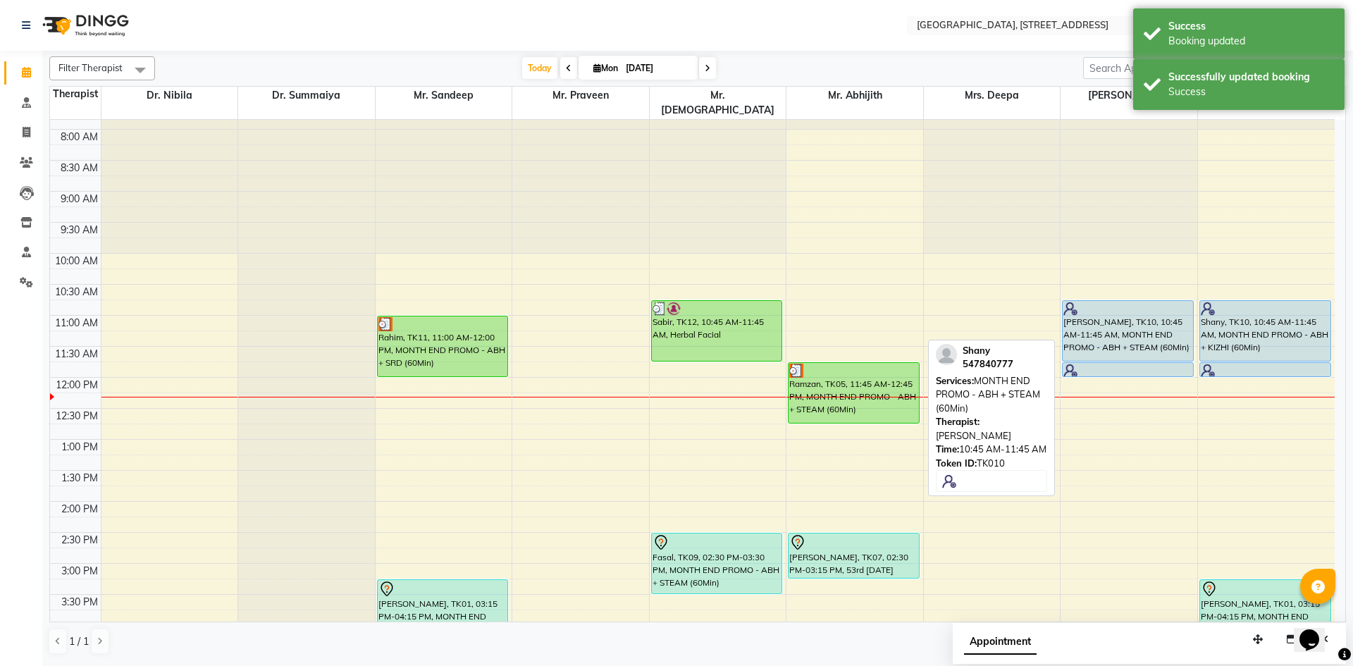
click at [1128, 326] on div "[PERSON_NAME], TK10, 10:45 AM-11:45 AM, MONTH END PROMO - ABH + STEAM (60Min)" at bounding box center [1128, 331] width 130 height 60
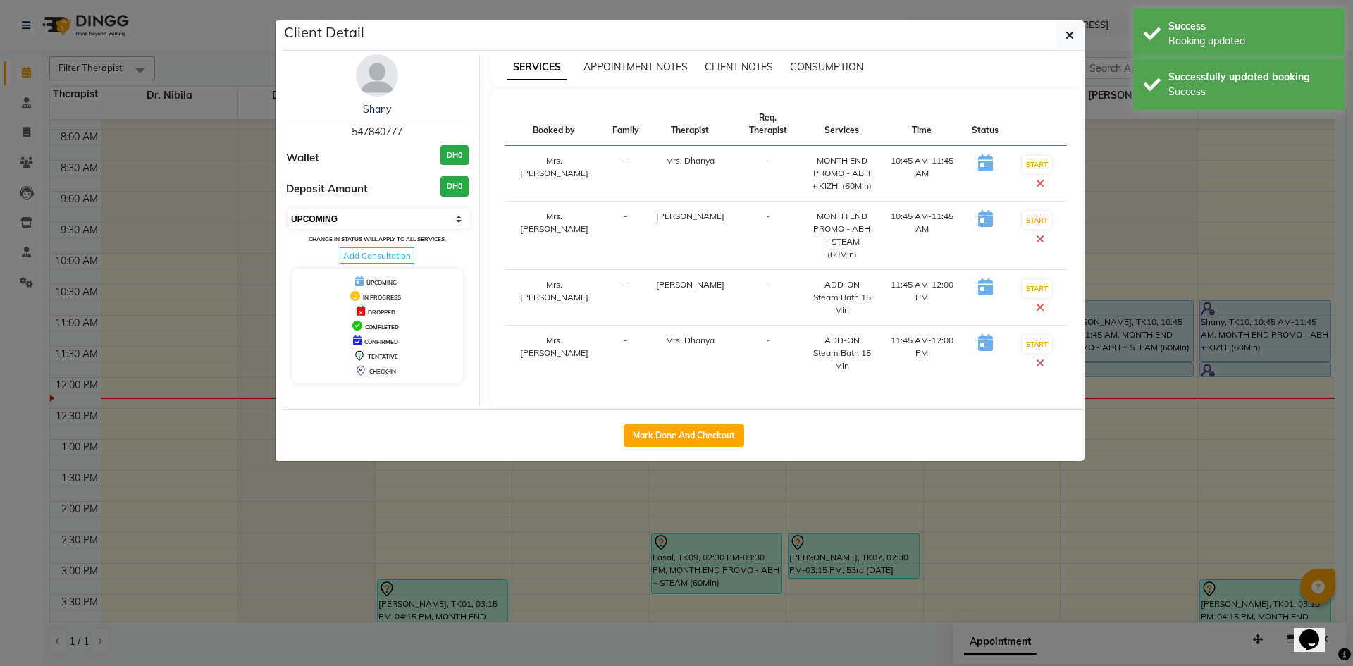
drag, startPoint x: 464, startPoint y: 220, endPoint x: 459, endPoint y: 226, distance: 8.5
click at [464, 220] on select "Select IN SERVICE CONFIRMED TENTATIVE CHECK IN MARK DONE DROPPED UPCOMING" at bounding box center [379, 219] width 183 height 20
select select "3"
click at [288, 209] on select "Select IN SERVICE CONFIRMED TENTATIVE CHECK IN MARK DONE DROPPED UPCOMING" at bounding box center [379, 219] width 183 height 20
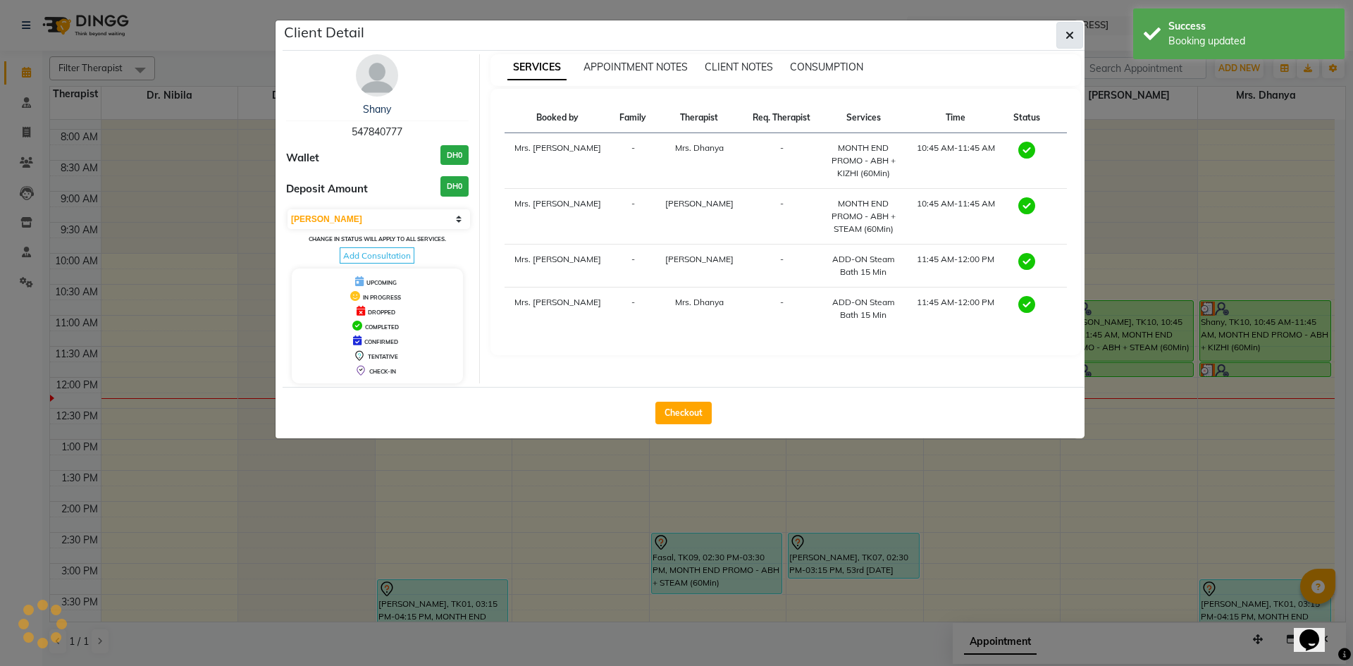
click at [1075, 38] on button "button" at bounding box center [1069, 35] width 27 height 27
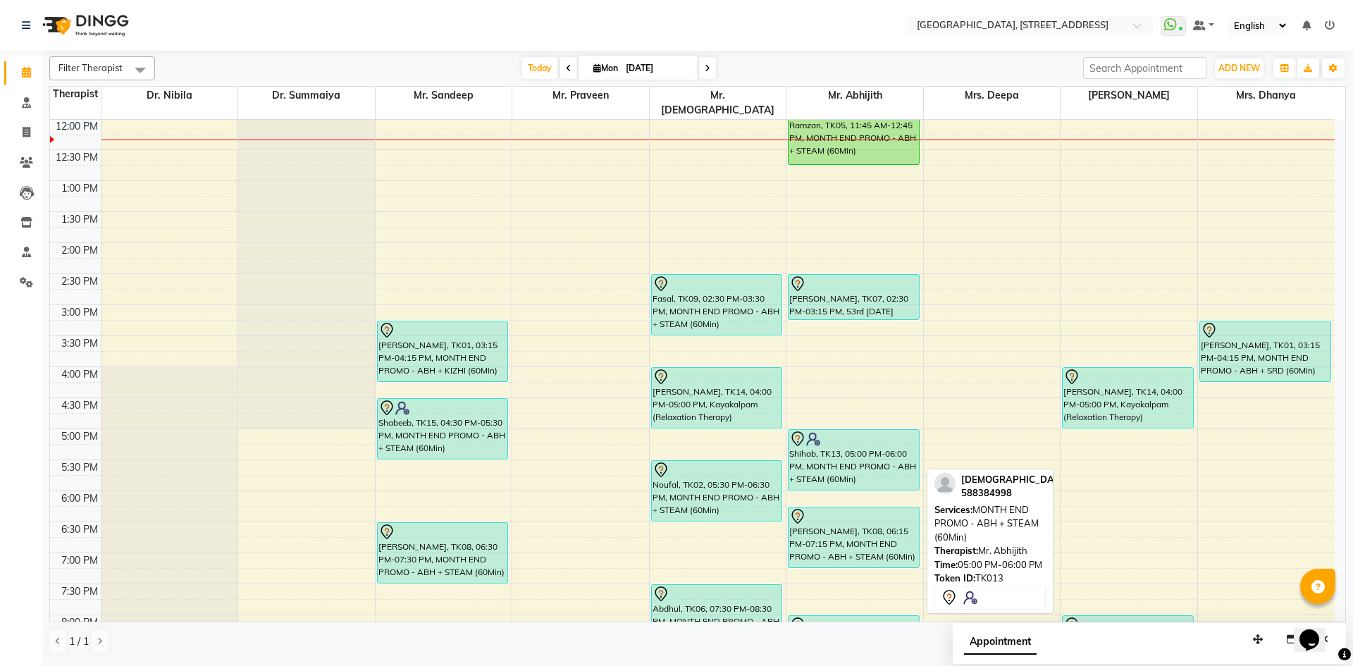
scroll to position [0, 0]
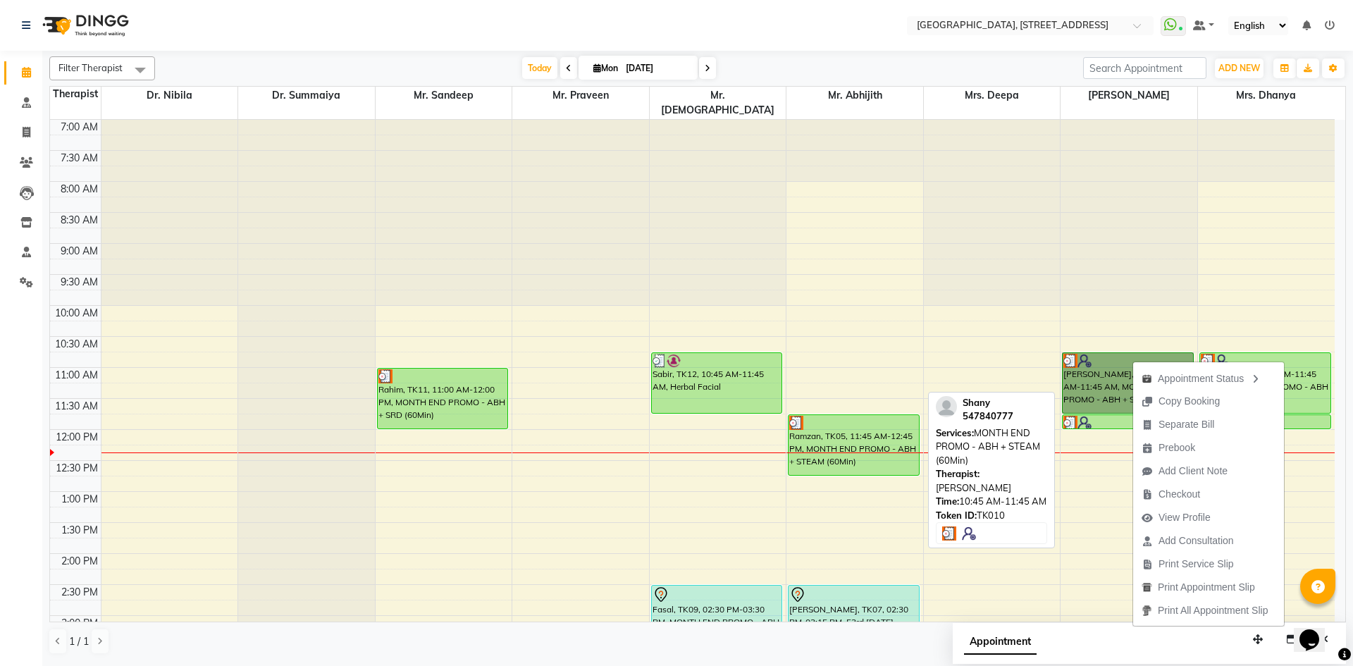
click at [1099, 352] on link "[PERSON_NAME], TK10, 10:45 AM-11:45 AM, MONTH END PROMO - ABH + STEAM (60Min)" at bounding box center [1128, 382] width 132 height 61
select select "3"
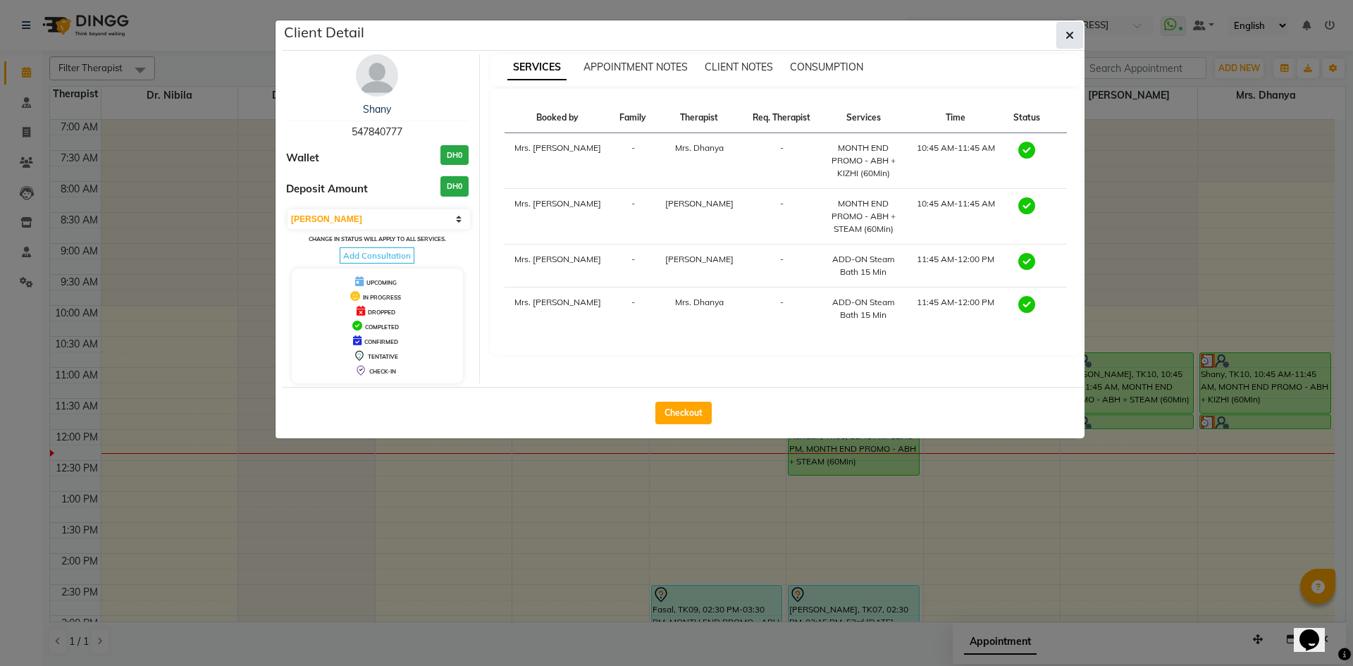
click at [1082, 30] on button "button" at bounding box center [1069, 35] width 27 height 27
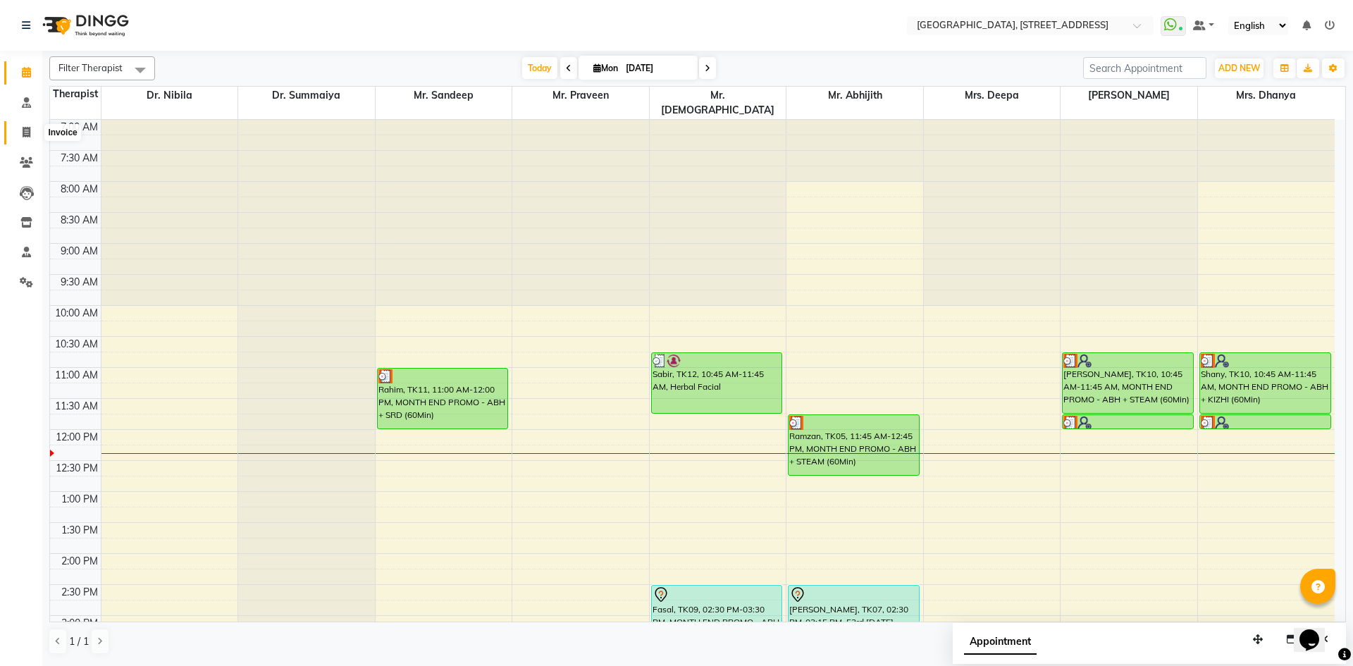
click at [21, 128] on span at bounding box center [26, 133] width 25 height 16
select select "service"
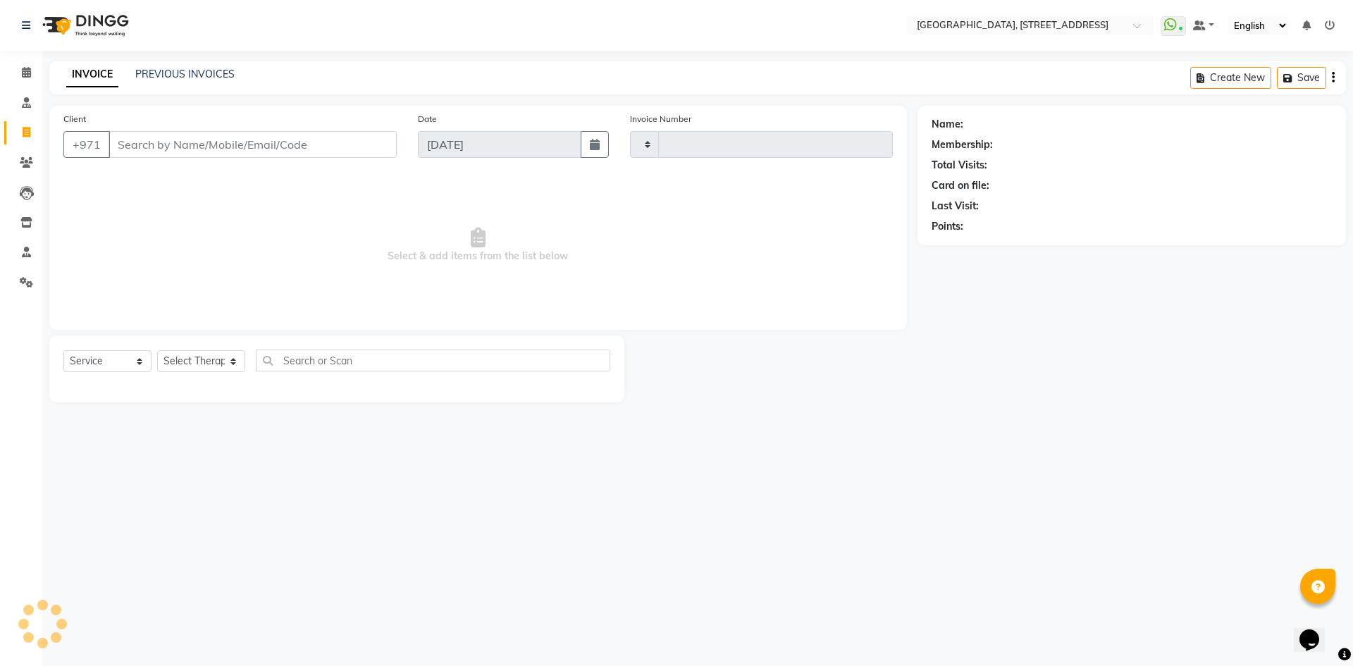
type input "2043"
select select "4538"
click at [133, 146] on input "Client" at bounding box center [253, 144] width 288 height 27
type input "555439249"
click at [378, 140] on span "Add Client" at bounding box center [361, 144] width 56 height 14
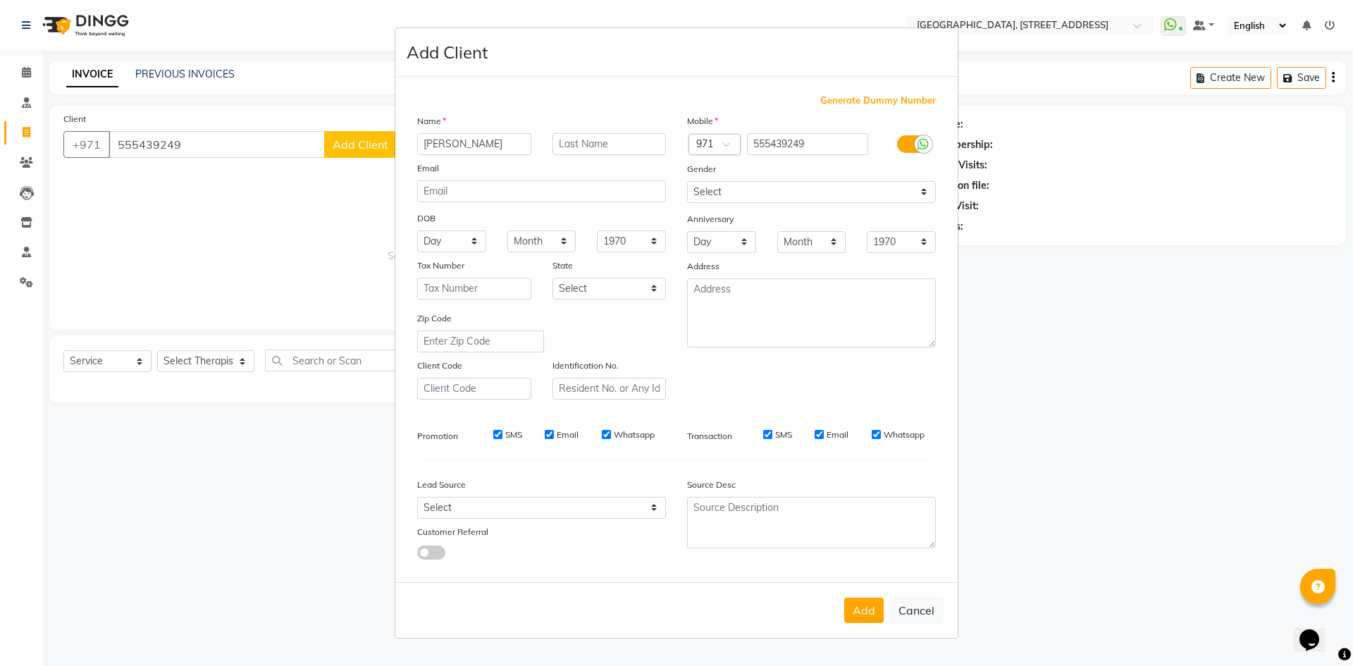
type input "[PERSON_NAME]"
click at [770, 192] on select "Select [DEMOGRAPHIC_DATA] [DEMOGRAPHIC_DATA] Other Prefer Not To Say" at bounding box center [811, 192] width 249 height 22
click at [687, 181] on select "Select [DEMOGRAPHIC_DATA] [DEMOGRAPHIC_DATA] Other Prefer Not To Say" at bounding box center [811, 192] width 249 height 22
click at [788, 187] on select "Select [DEMOGRAPHIC_DATA] [DEMOGRAPHIC_DATA] Other Prefer Not To Say" at bounding box center [811, 192] width 249 height 22
select select "[DEMOGRAPHIC_DATA]"
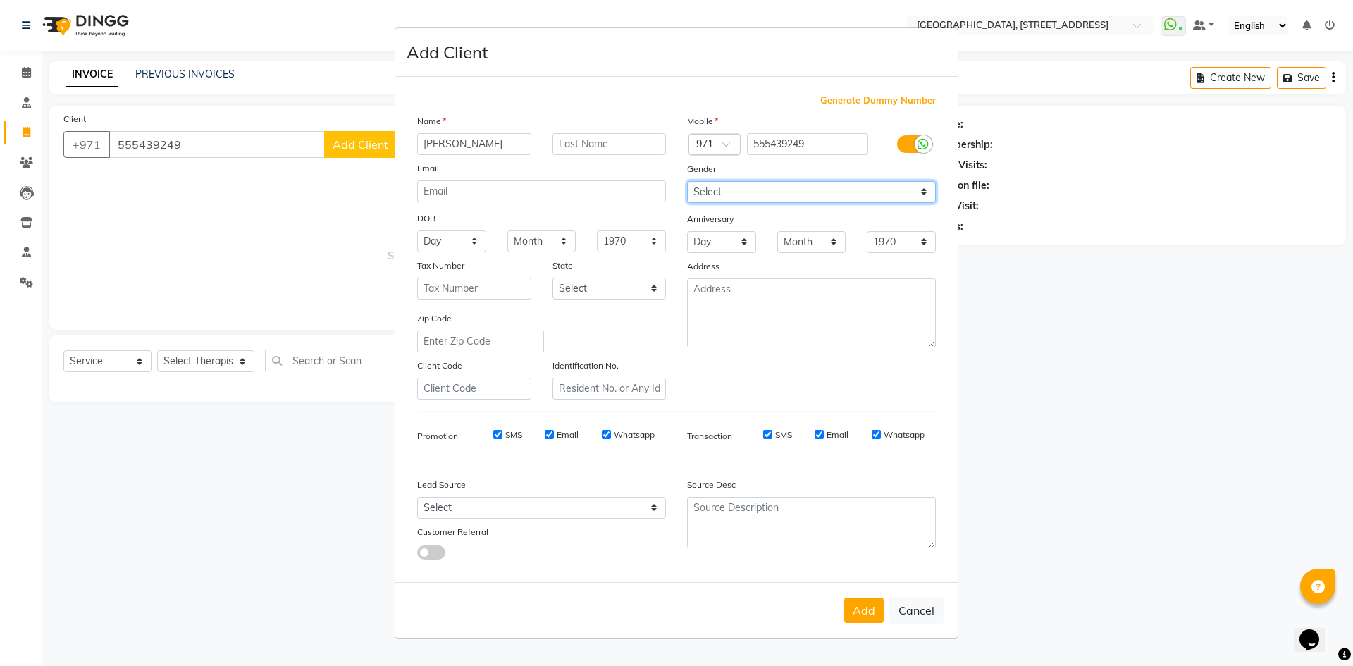
click at [687, 181] on select "Select [DEMOGRAPHIC_DATA] [DEMOGRAPHIC_DATA] Other Prefer Not To Say" at bounding box center [811, 192] width 249 height 22
click at [865, 610] on button "Add" at bounding box center [863, 610] width 39 height 25
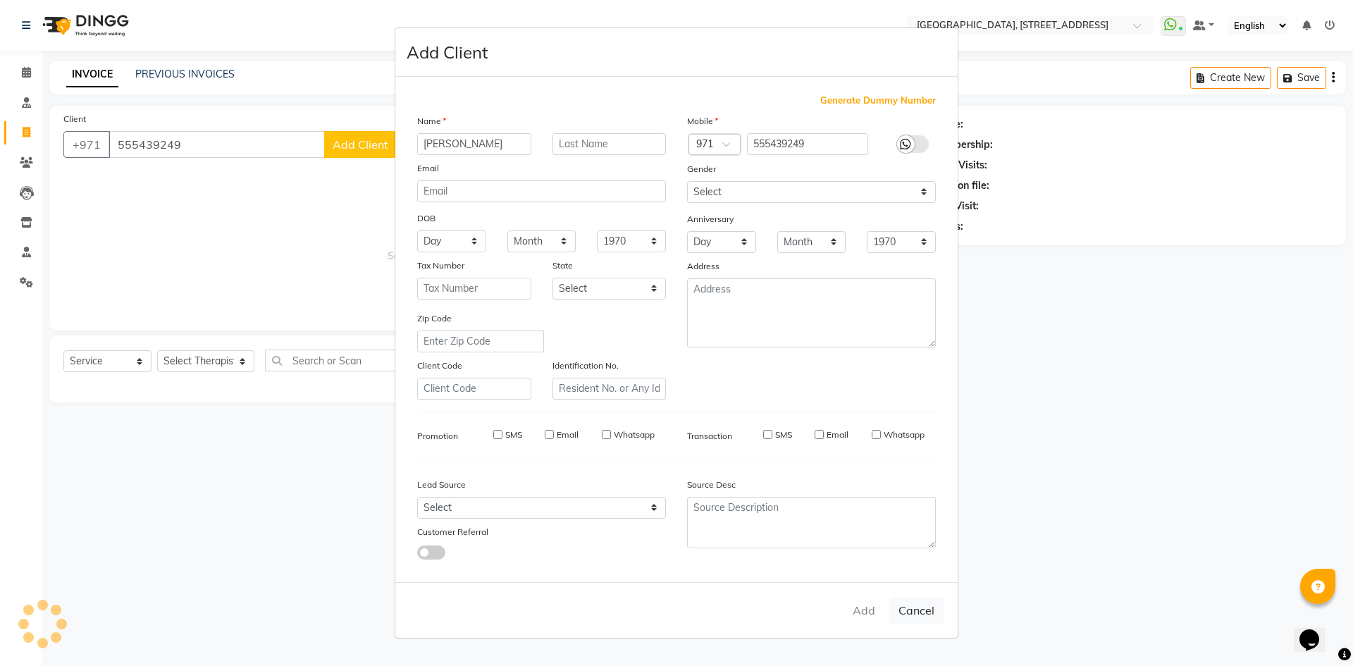
select select
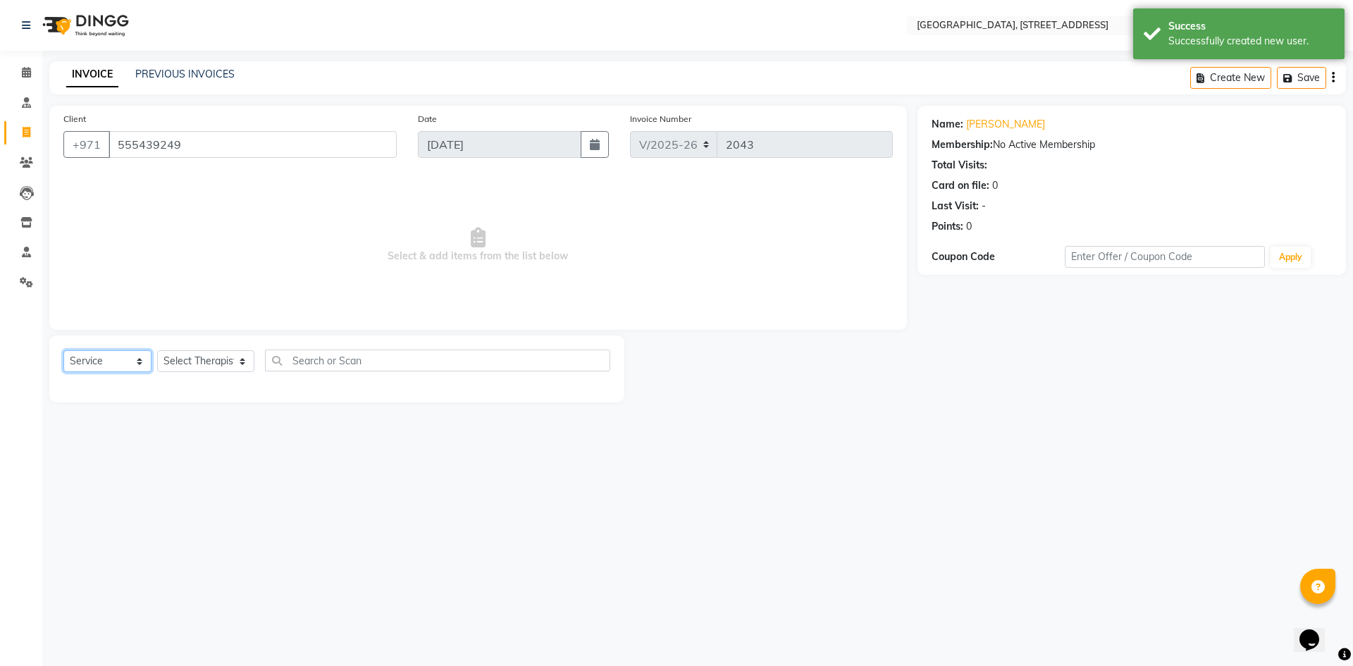
click at [106, 354] on select "Select Service Product Membership Package Voucher Prepaid Gift Card" at bounding box center [107, 361] width 88 height 22
click at [63, 350] on select "Select Service Product Membership Package Voucher Prepaid Gift Card" at bounding box center [107, 361] width 88 height 22
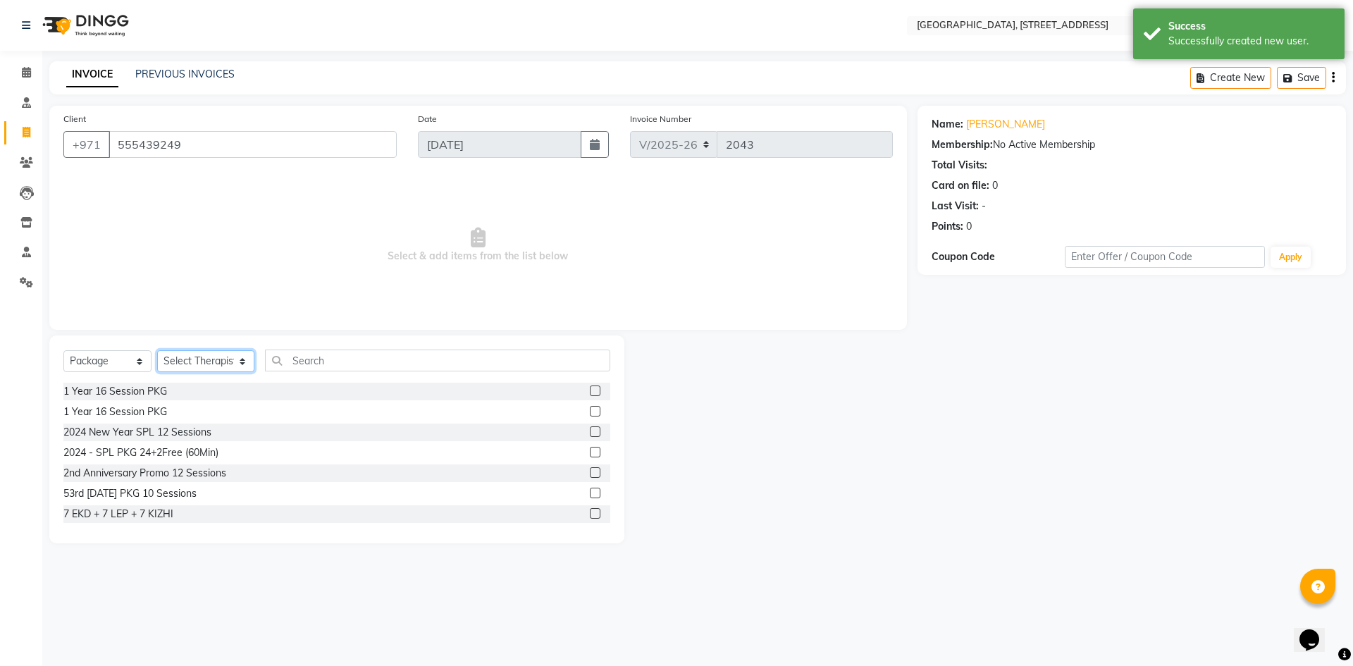
click at [195, 365] on select "Select Therapist Accounts Development Dr. Nibila Dr. Summaiya Mr. Abhijith Mr. …" at bounding box center [205, 361] width 97 height 22
click at [157, 350] on select "Select Therapist Accounts Development Dr. Nibila Dr. Summaiya Mr. Abhijith Mr. …" at bounding box center [205, 361] width 97 height 22
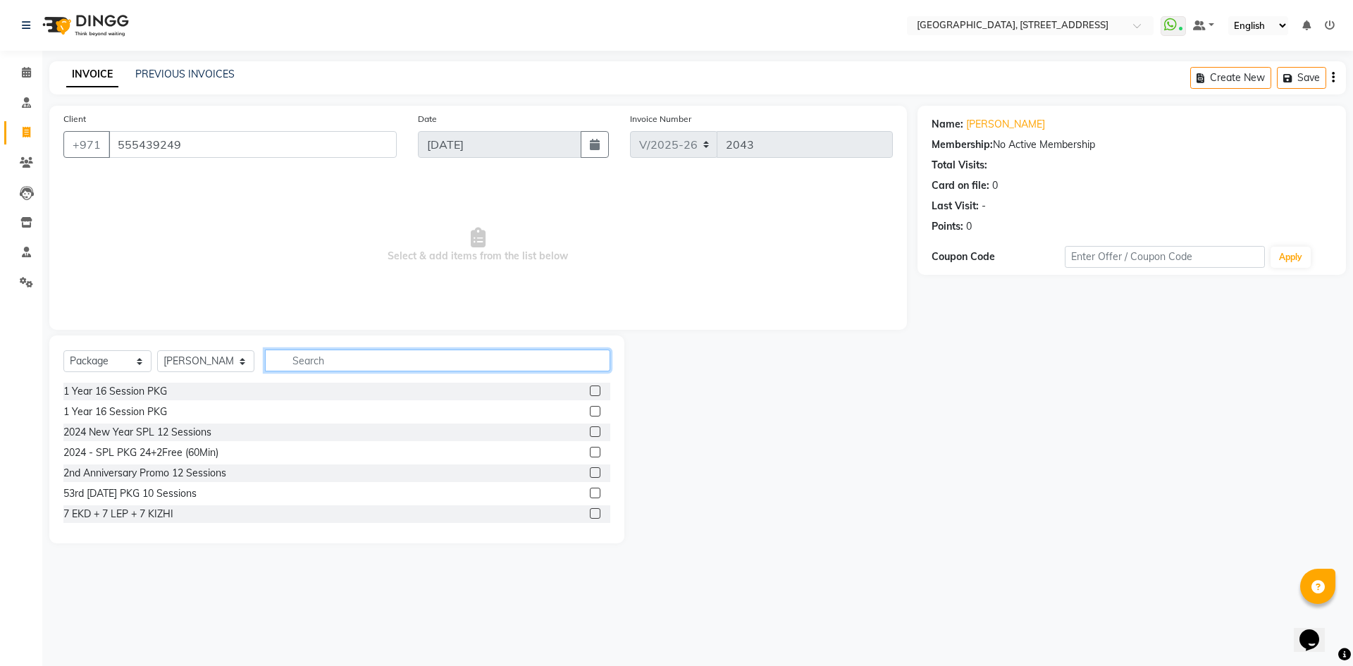
click at [296, 364] on input "text" at bounding box center [438, 361] width 346 height 22
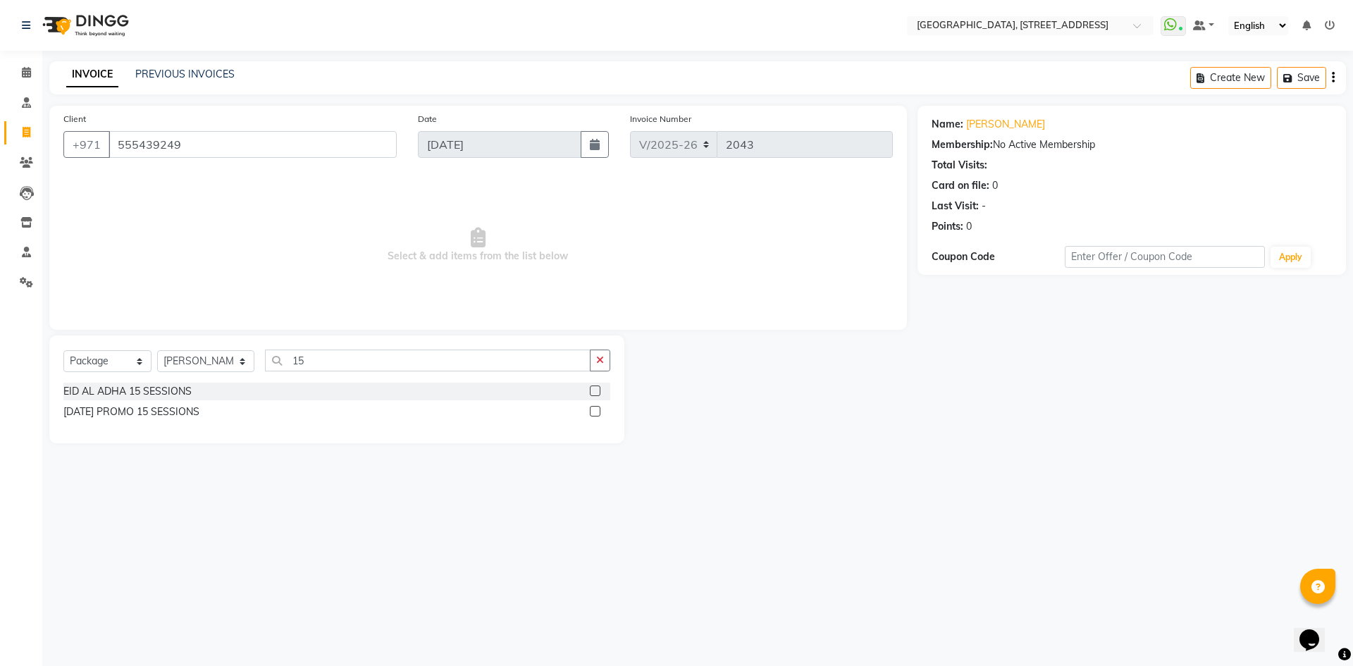
click at [598, 412] on label at bounding box center [595, 411] width 11 height 11
click at [598, 412] on input "checkbox" at bounding box center [594, 411] width 9 height 9
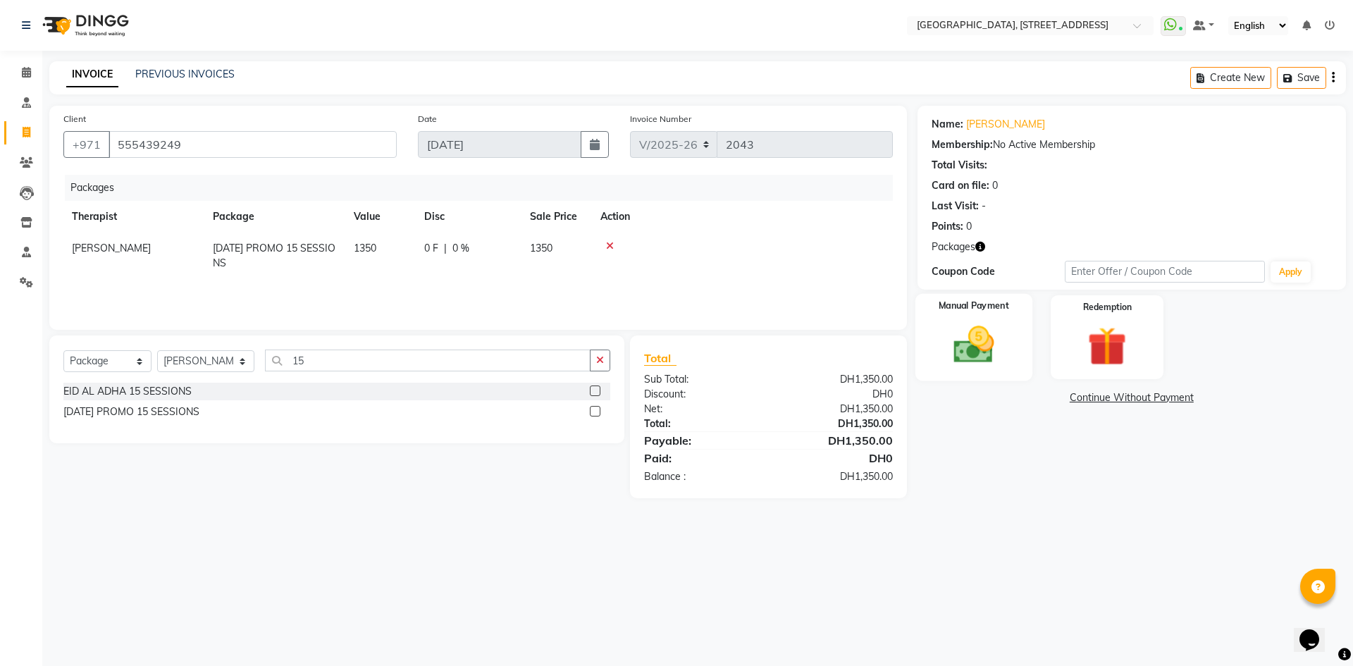
click at [960, 353] on img at bounding box center [974, 344] width 66 height 47
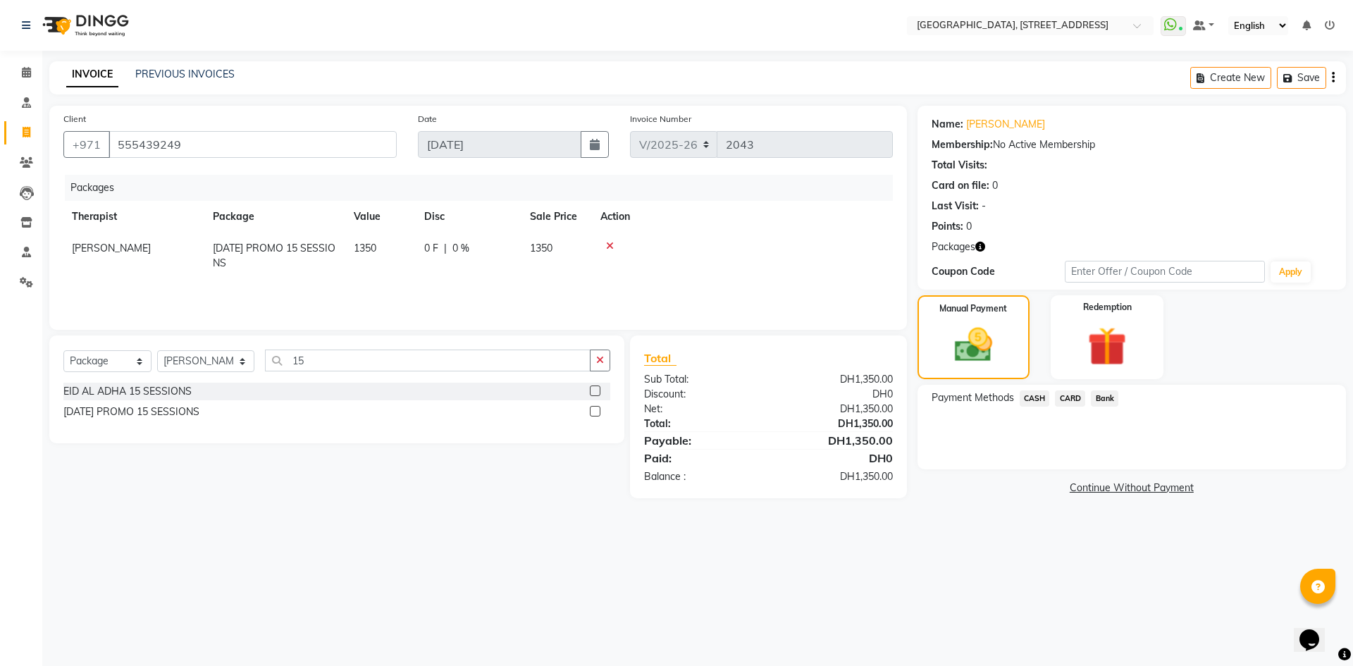
click at [1070, 400] on span "CARD" at bounding box center [1070, 398] width 30 height 16
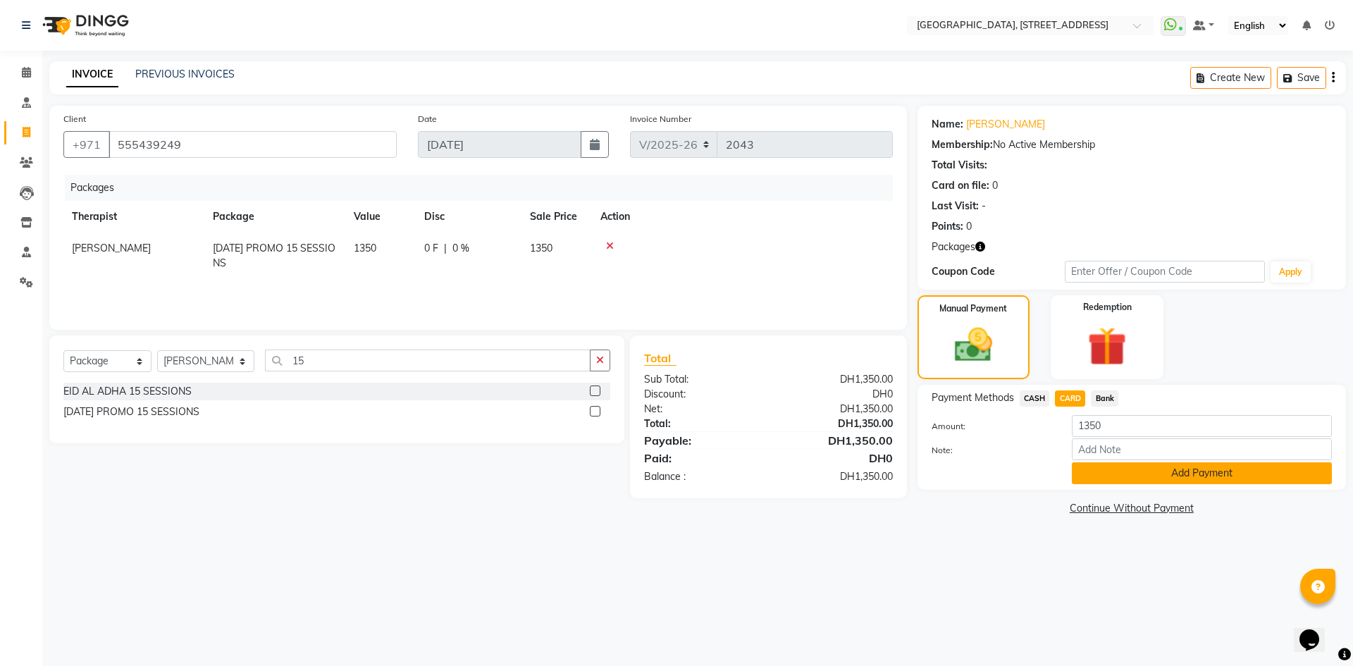
click at [1184, 474] on button "Add Payment" at bounding box center [1202, 473] width 260 height 22
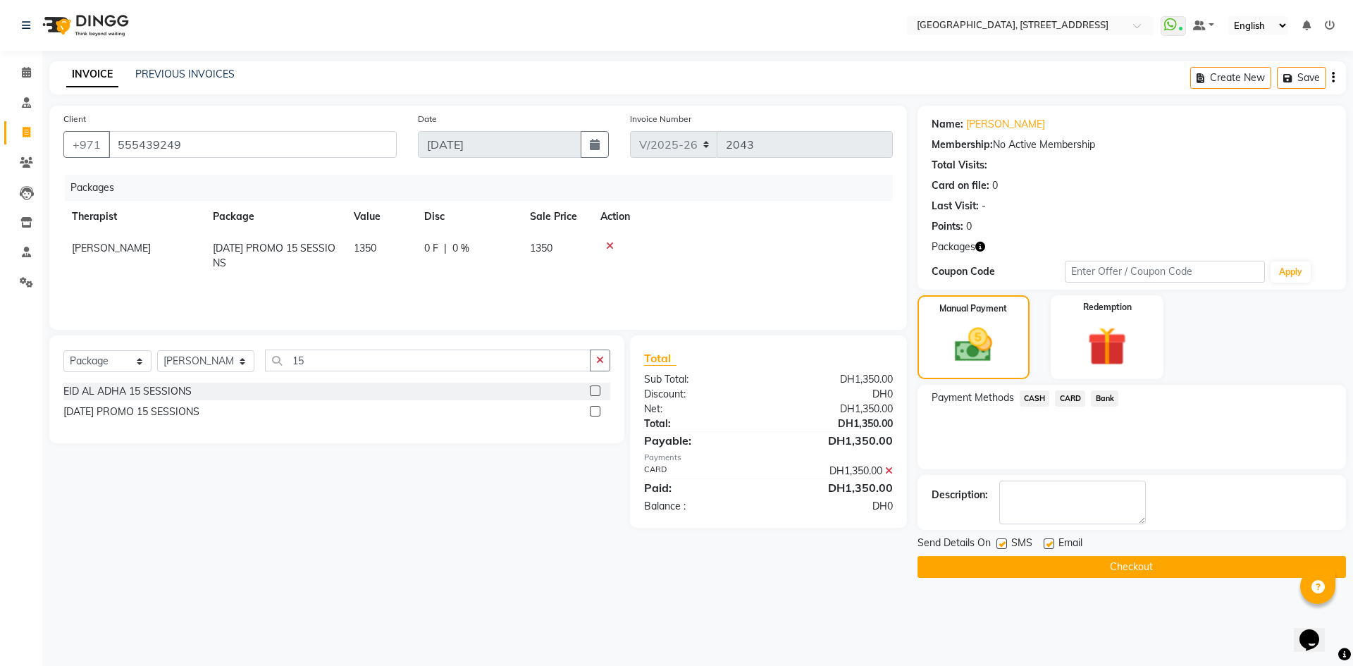
click at [1126, 570] on button "Checkout" at bounding box center [1132, 567] width 428 height 22
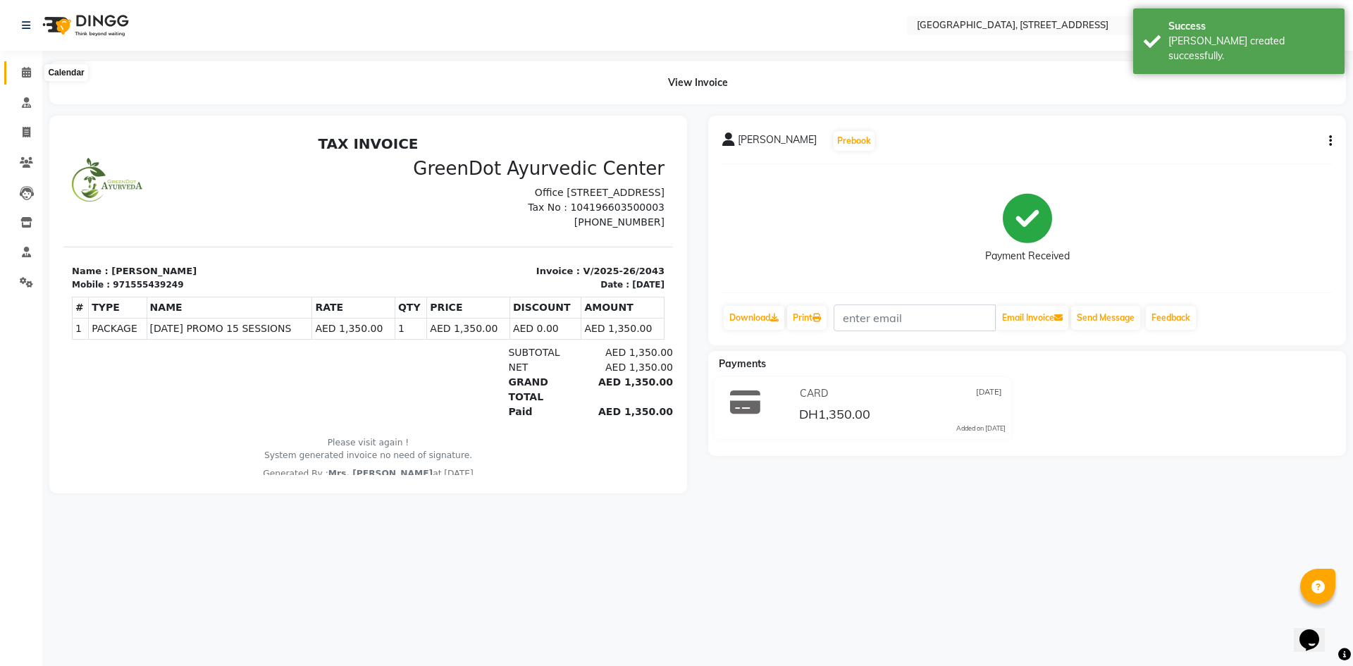
click at [19, 66] on span at bounding box center [26, 73] width 25 height 16
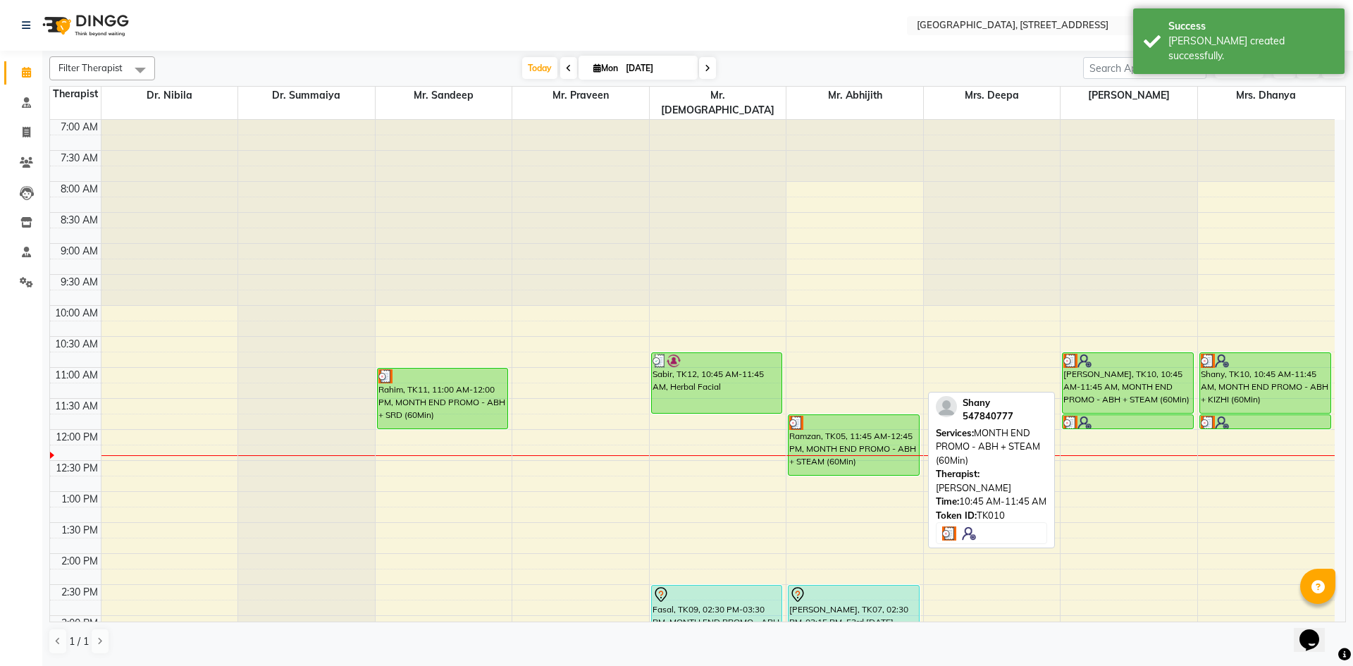
click at [1088, 373] on div "[PERSON_NAME], TK10, 10:45 AM-11:45 AM, MONTH END PROMO - ABH + STEAM (60Min)" at bounding box center [1128, 383] width 130 height 60
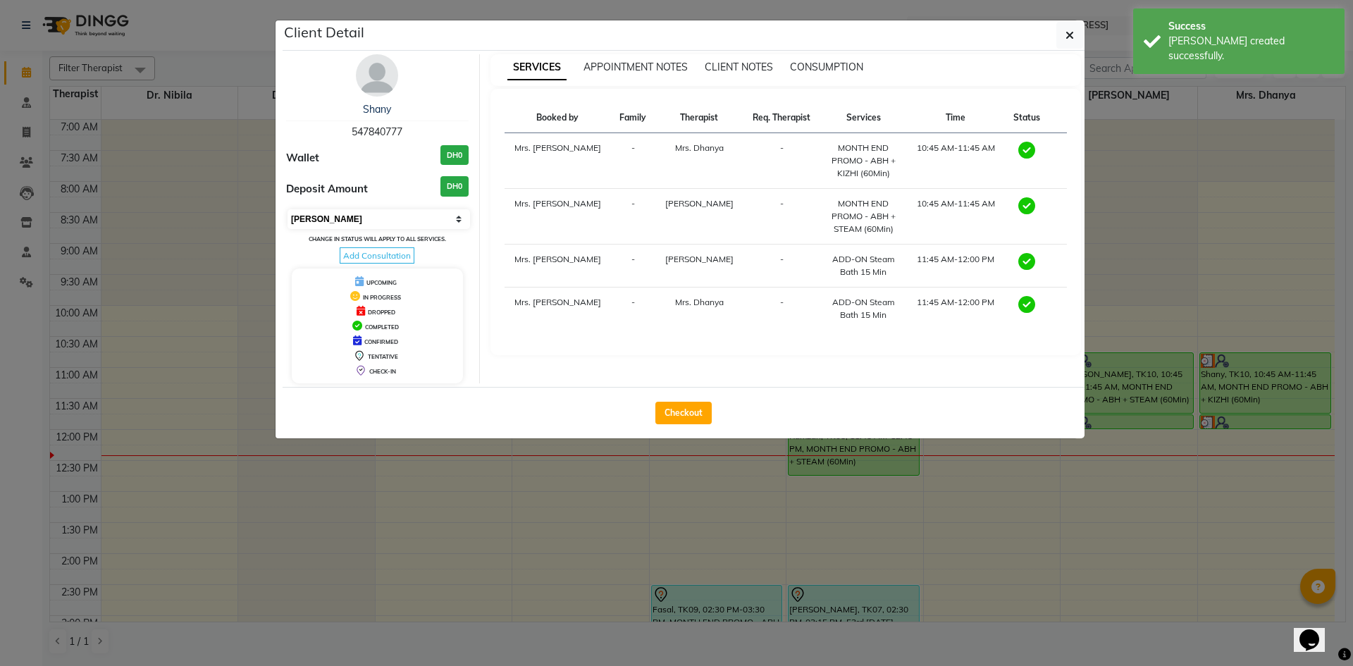
click at [430, 223] on select "Select MARK DONE UPCOMING" at bounding box center [379, 219] width 183 height 20
click at [288, 209] on select "Select MARK DONE UPCOMING" at bounding box center [379, 219] width 183 height 20
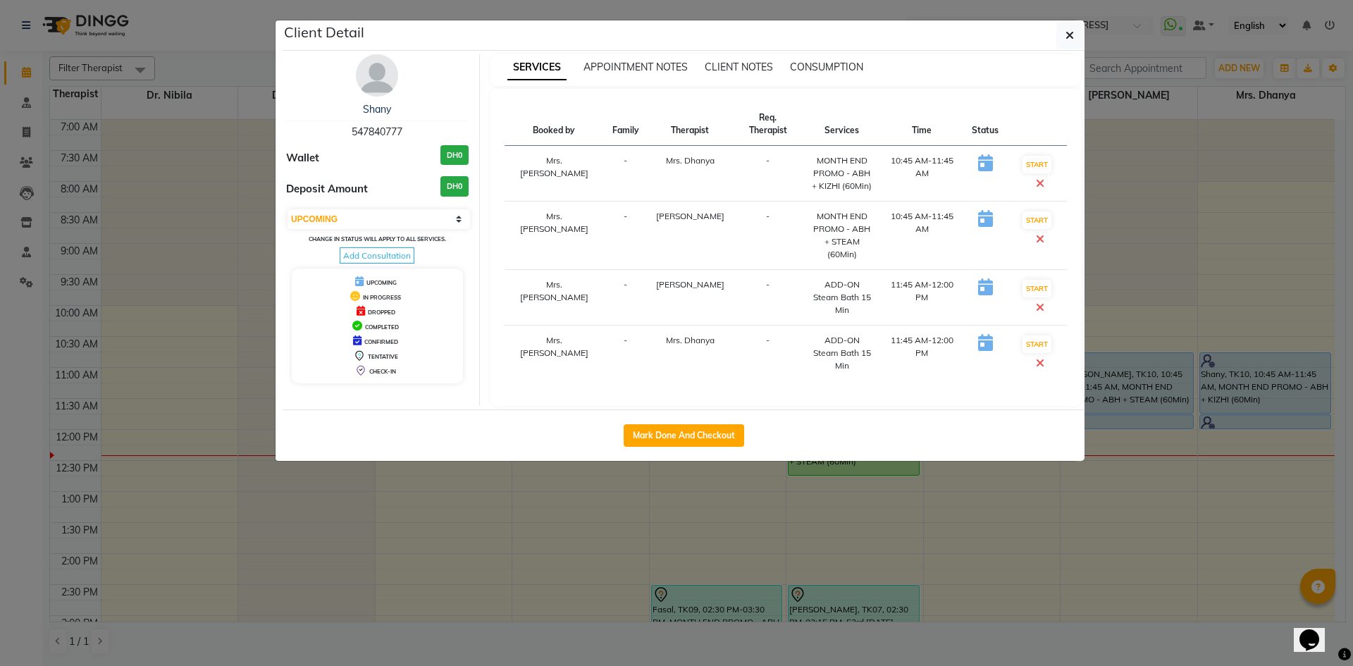
click at [1044, 233] on icon at bounding box center [1040, 238] width 8 height 11
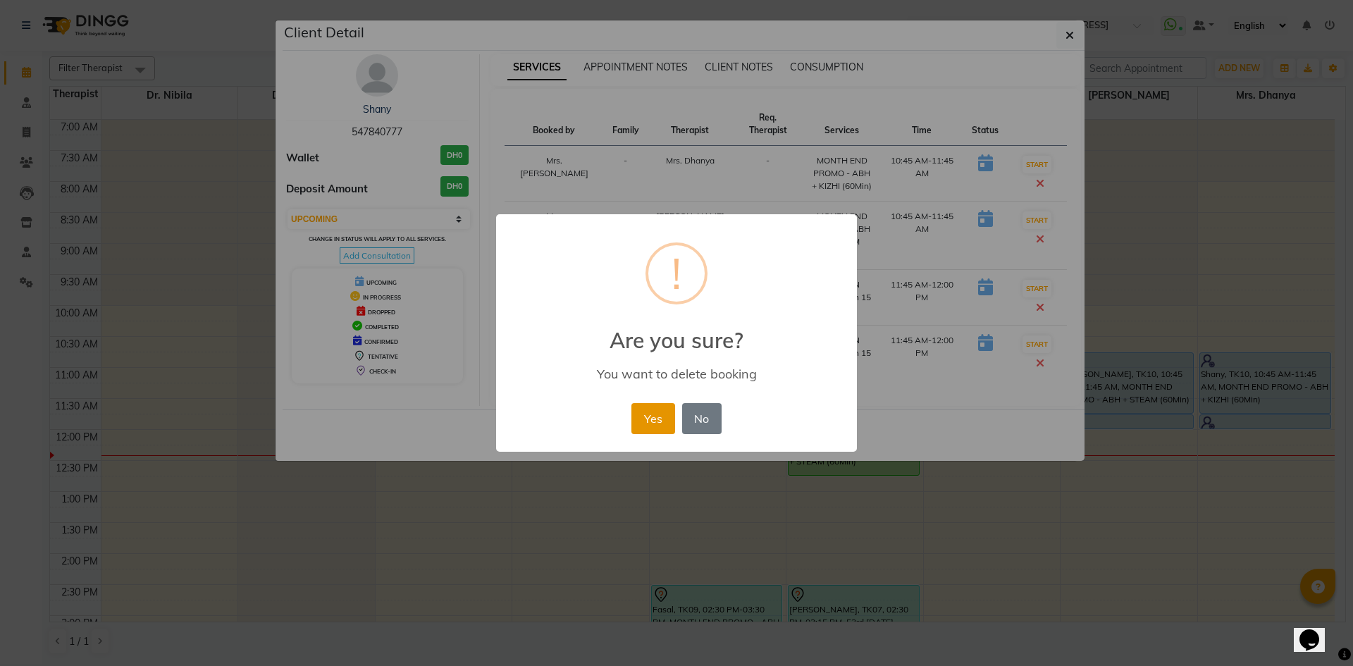
click at [655, 409] on button "Yes" at bounding box center [652, 418] width 43 height 31
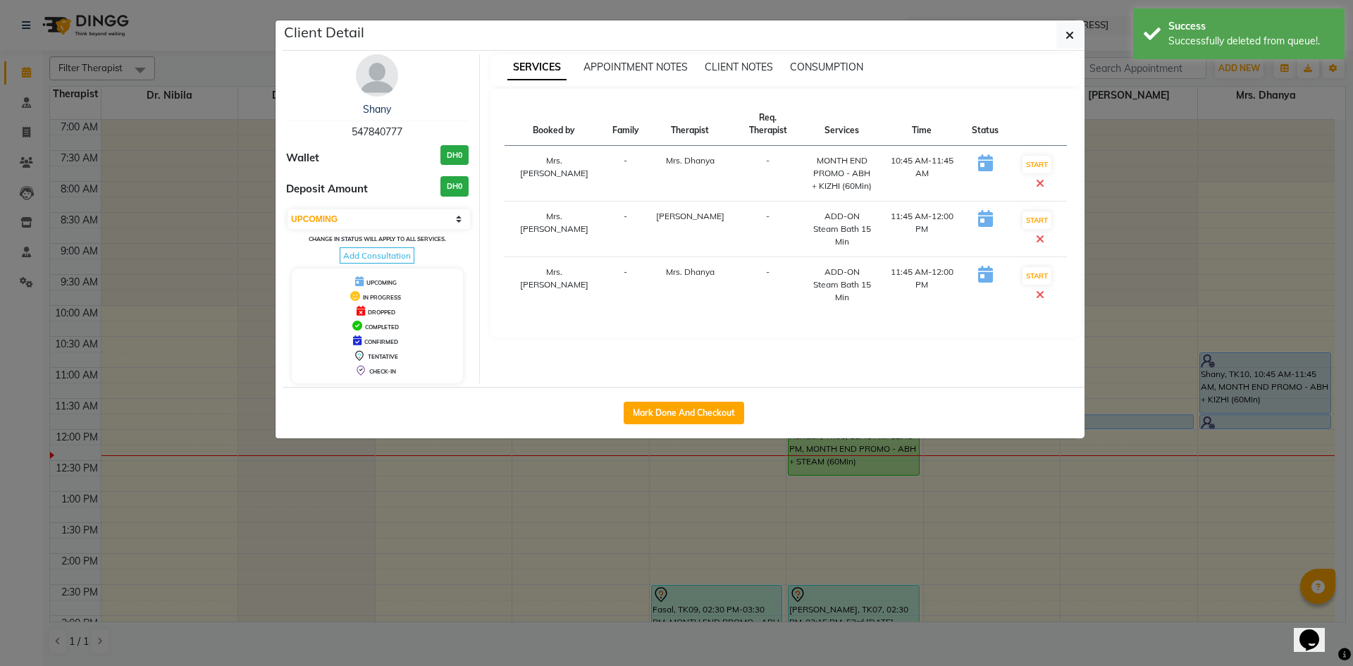
click at [1044, 232] on span at bounding box center [1040, 239] width 8 height 14
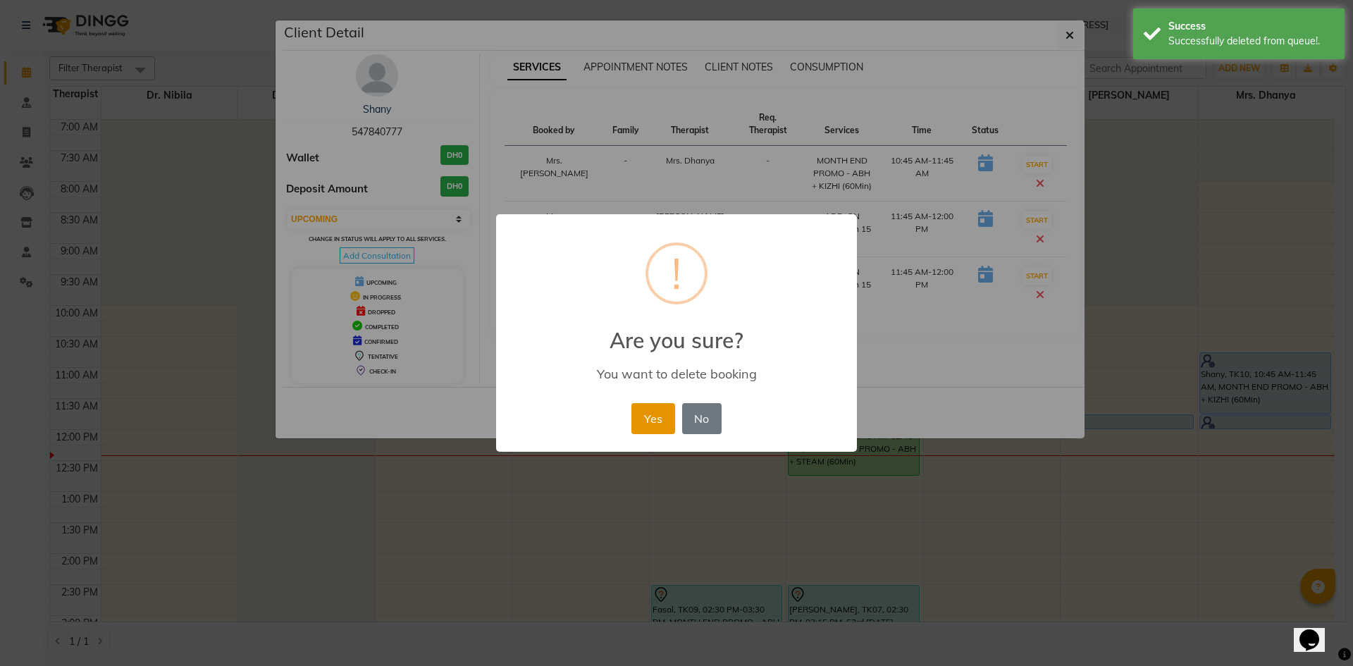
click at [658, 412] on button "Yes" at bounding box center [652, 418] width 43 height 31
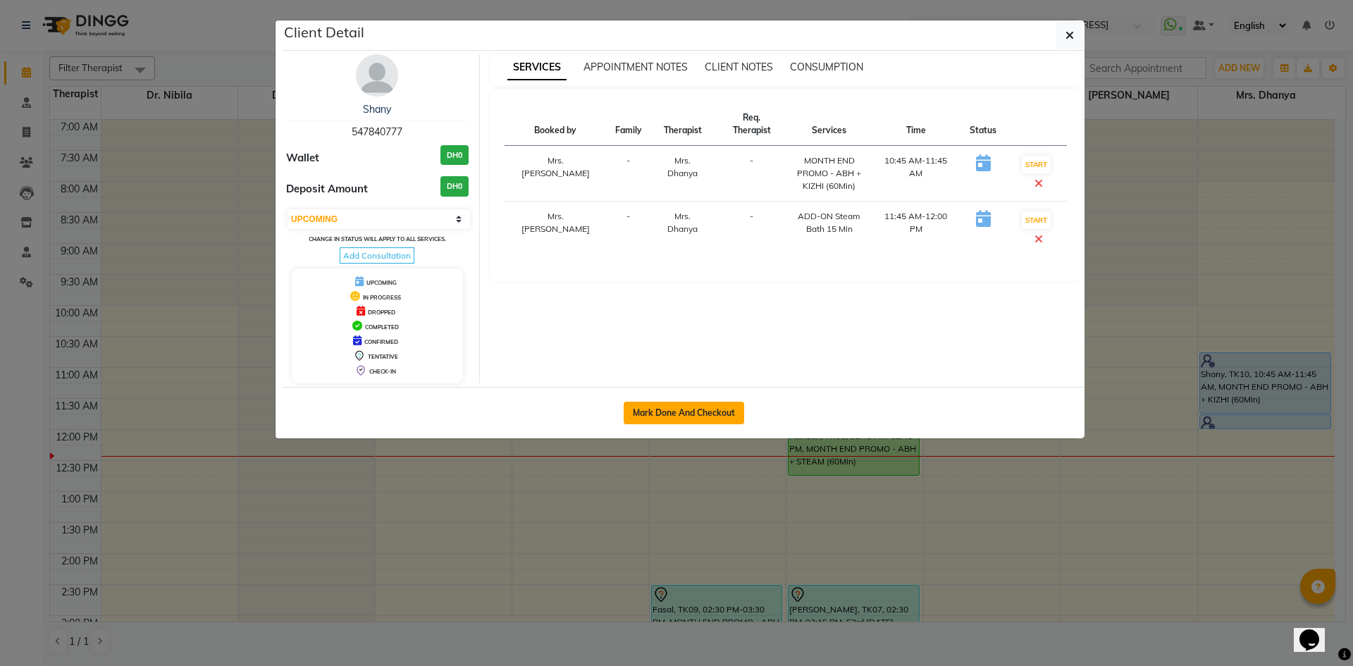
click at [705, 415] on button "Mark Done And Checkout" at bounding box center [684, 413] width 121 height 23
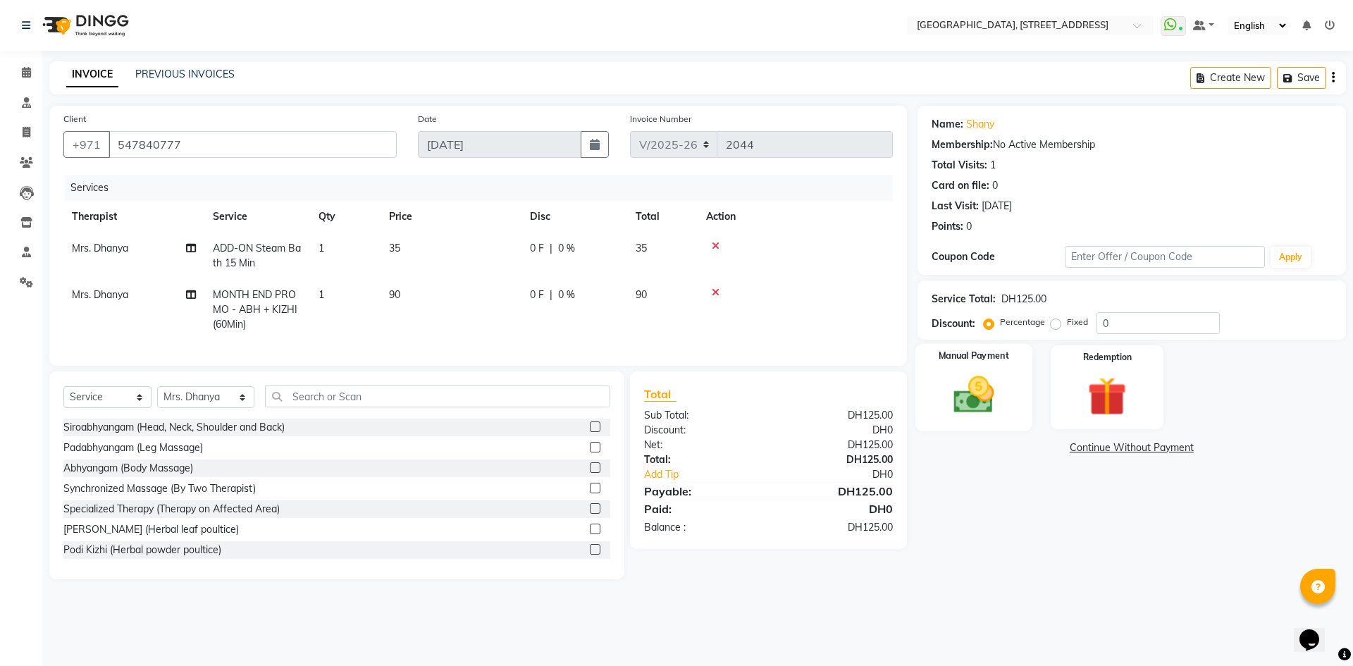
click at [969, 380] on img at bounding box center [974, 394] width 66 height 47
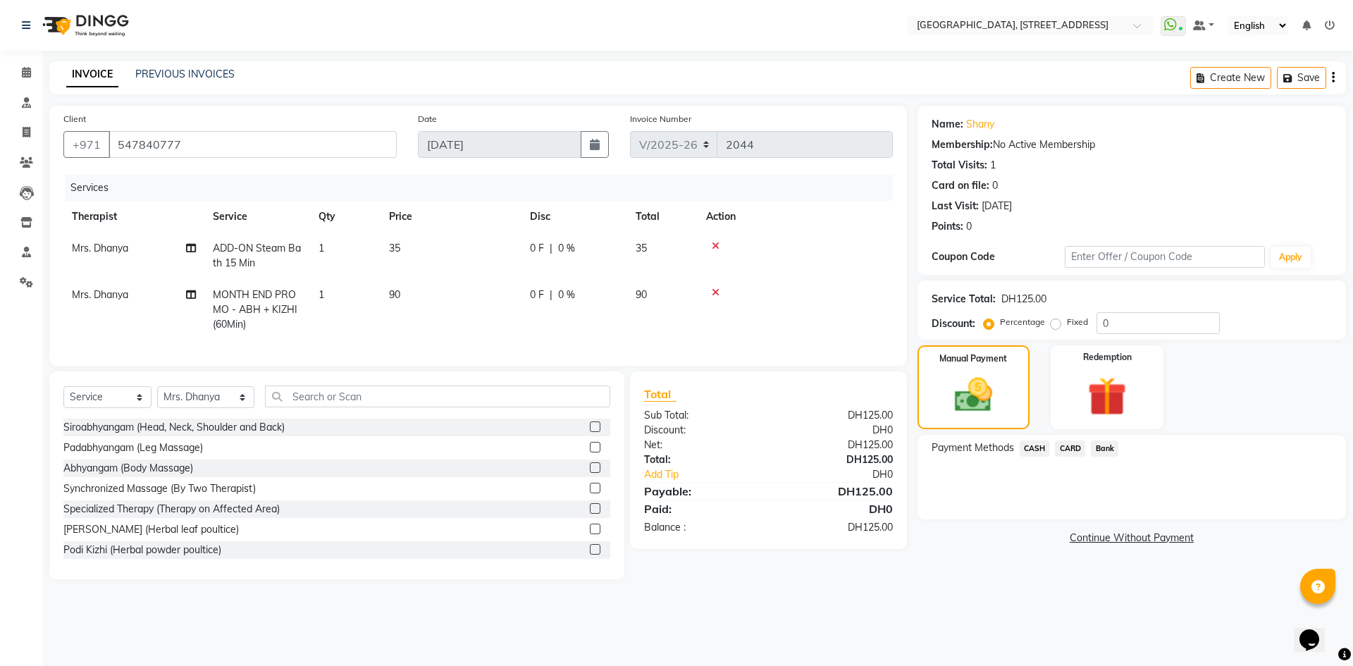
click at [1073, 448] on span "CARD" at bounding box center [1070, 448] width 30 height 16
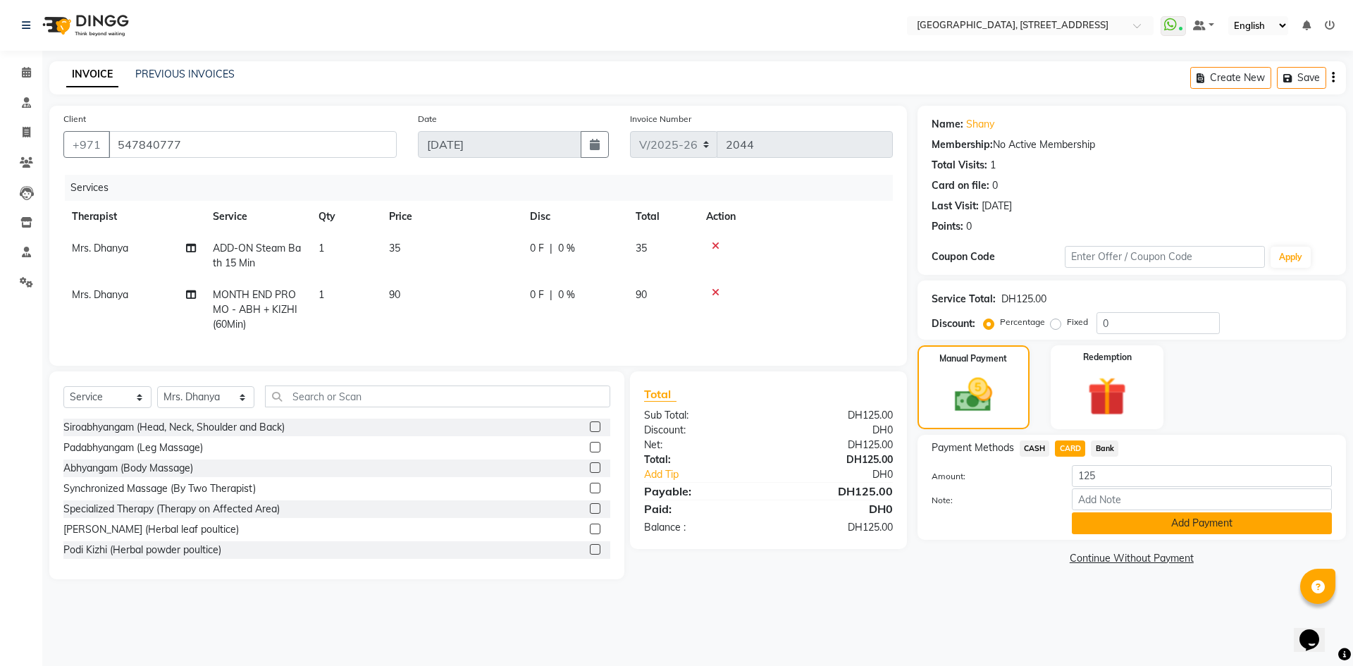
click at [1155, 526] on button "Add Payment" at bounding box center [1202, 523] width 260 height 22
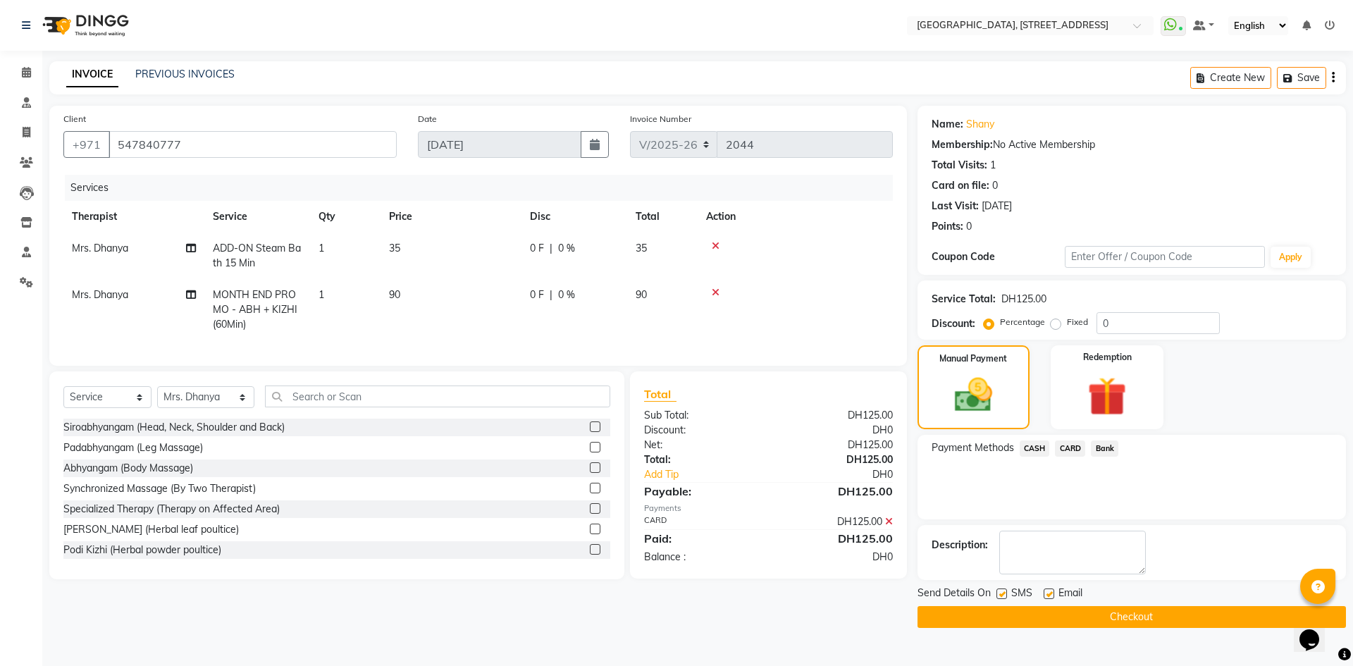
click at [1128, 615] on button "Checkout" at bounding box center [1132, 617] width 428 height 22
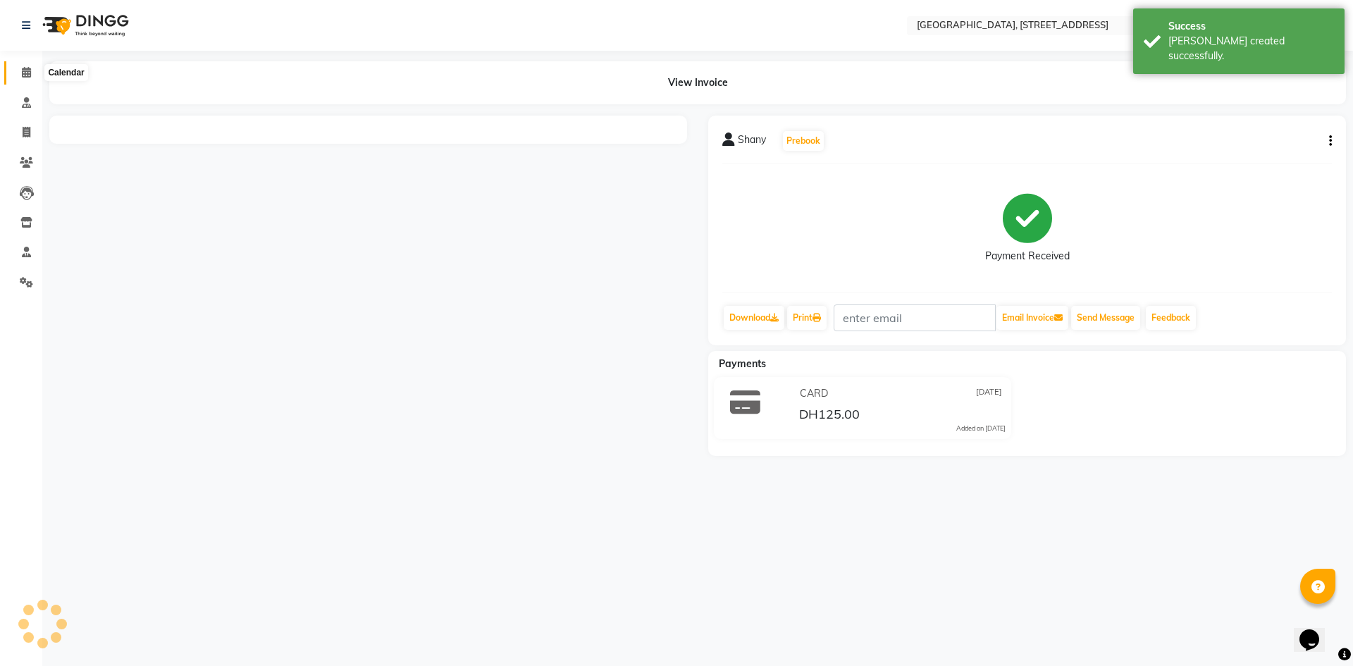
click at [23, 68] on icon at bounding box center [26, 72] width 9 height 11
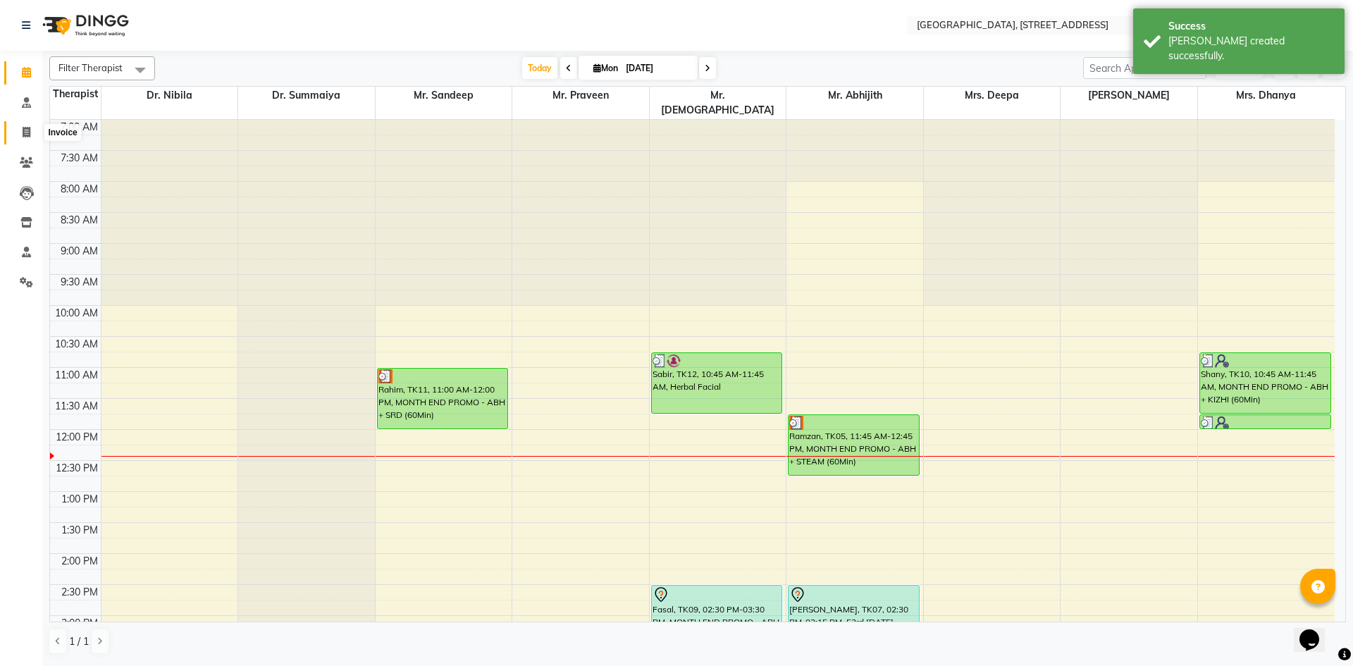
click at [23, 132] on icon at bounding box center [27, 132] width 8 height 11
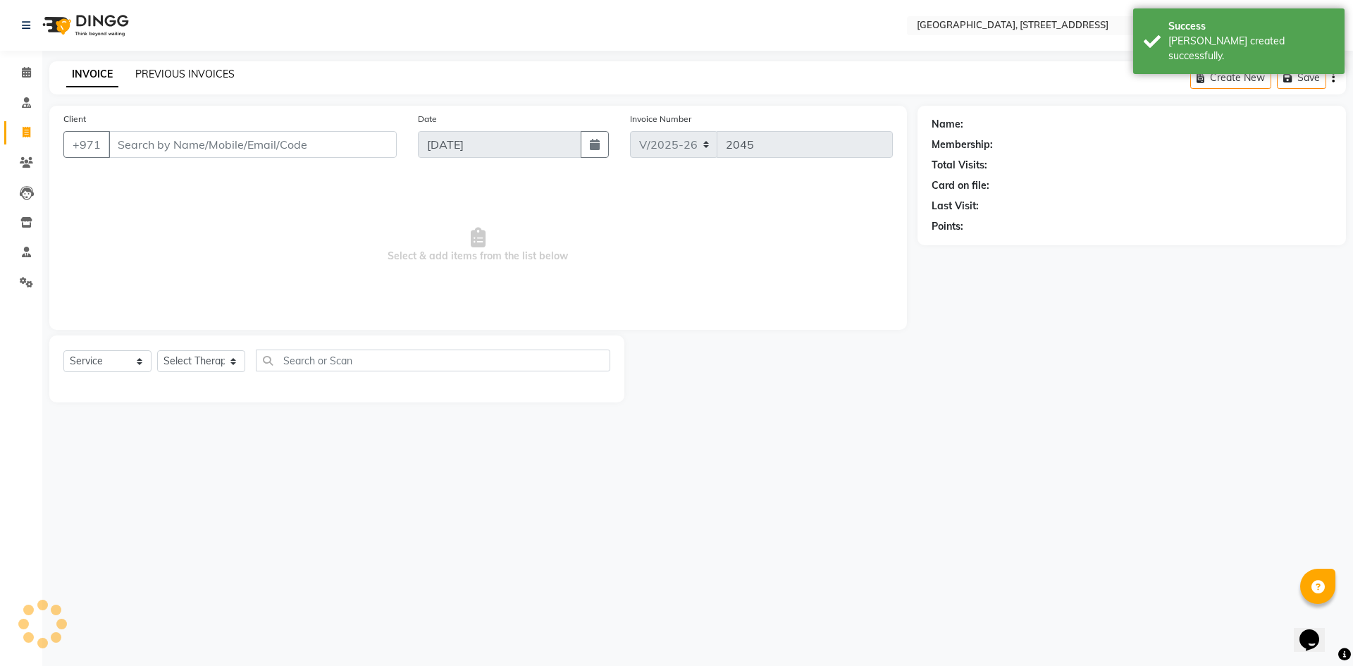
click at [159, 79] on link "PREVIOUS INVOICES" at bounding box center [184, 74] width 99 height 13
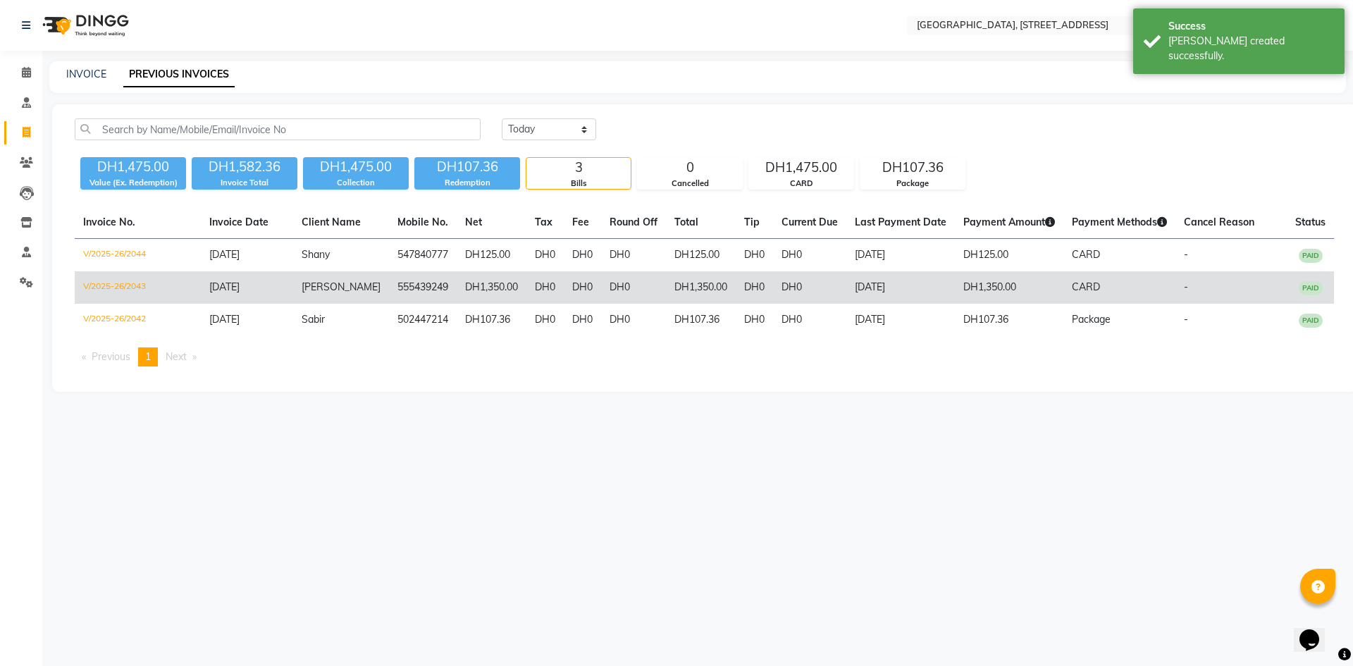
click at [405, 280] on td "555439249" at bounding box center [423, 287] width 68 height 32
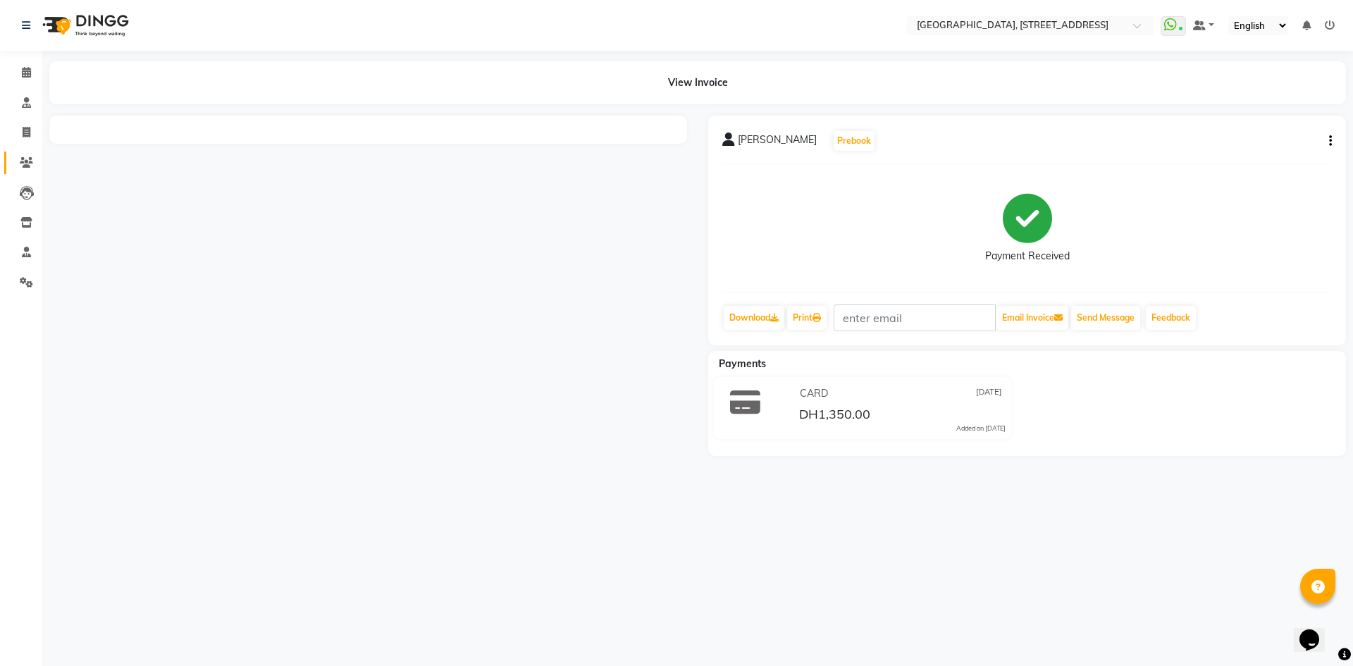
click at [23, 154] on link "Clients" at bounding box center [21, 163] width 34 height 23
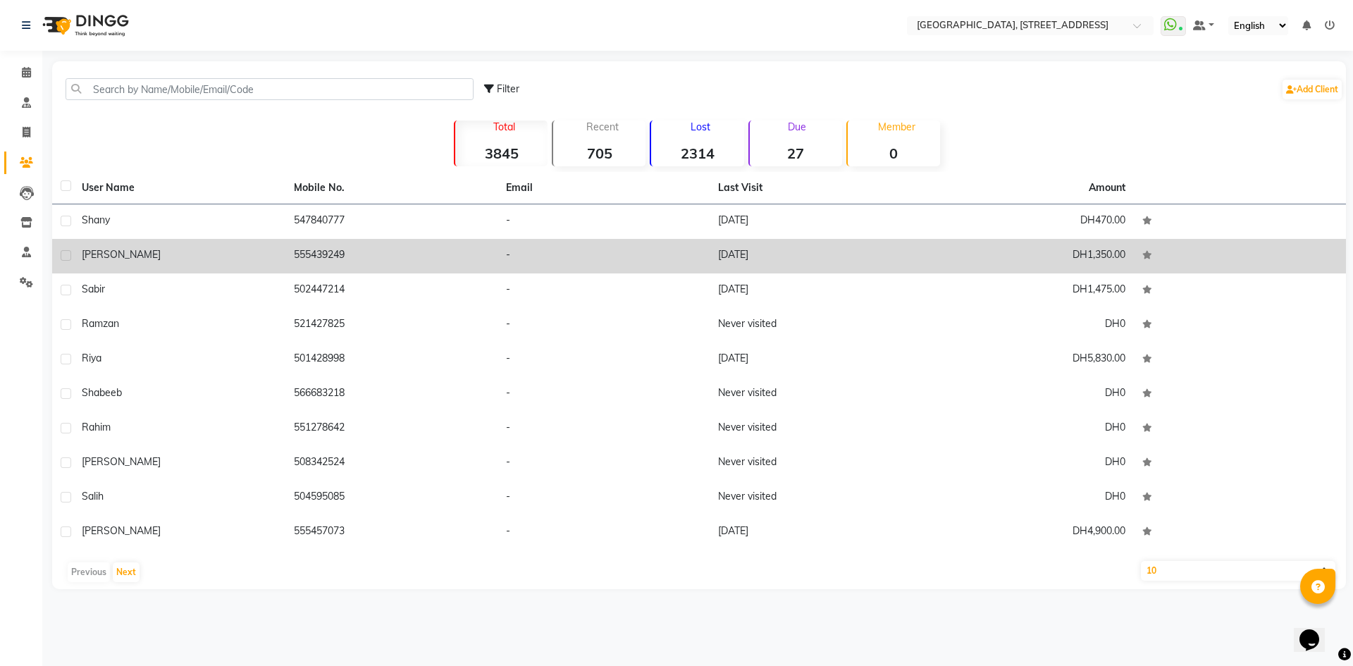
click at [345, 260] on td "555439249" at bounding box center [391, 256] width 212 height 35
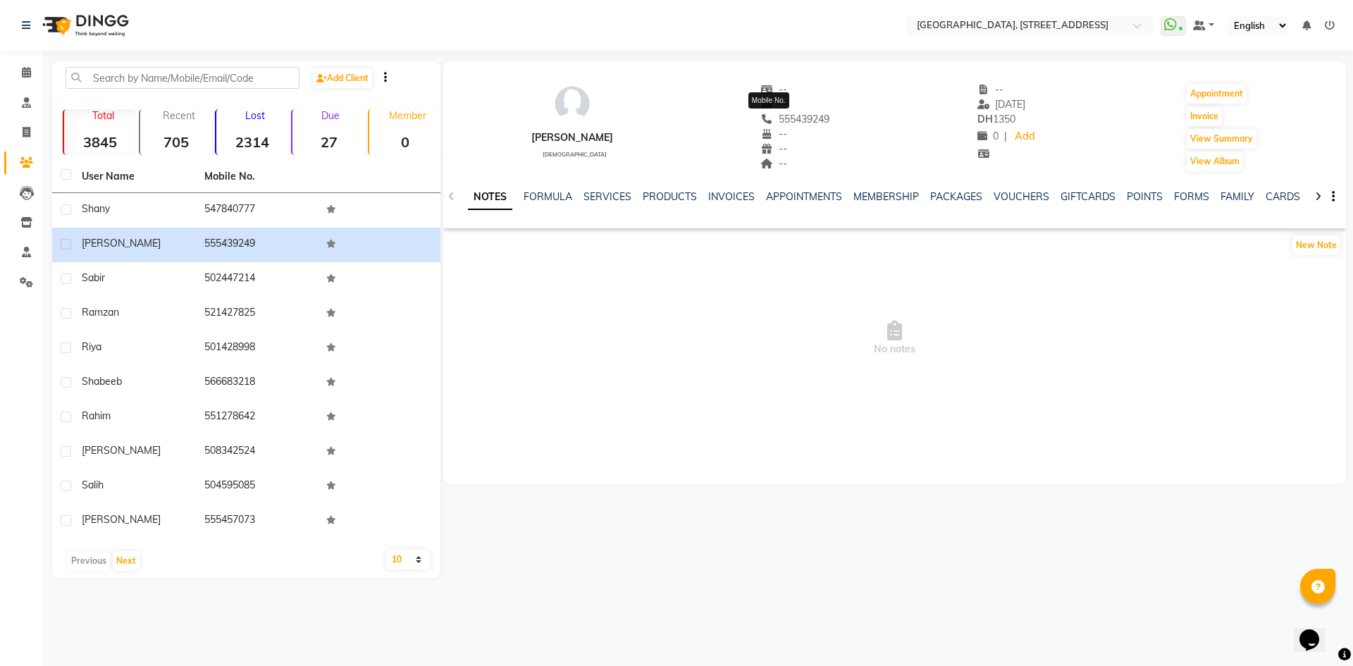
click at [798, 120] on span "555439249" at bounding box center [795, 119] width 69 height 13
copy span "555439249"
click at [23, 129] on icon at bounding box center [27, 132] width 8 height 11
select select "4538"
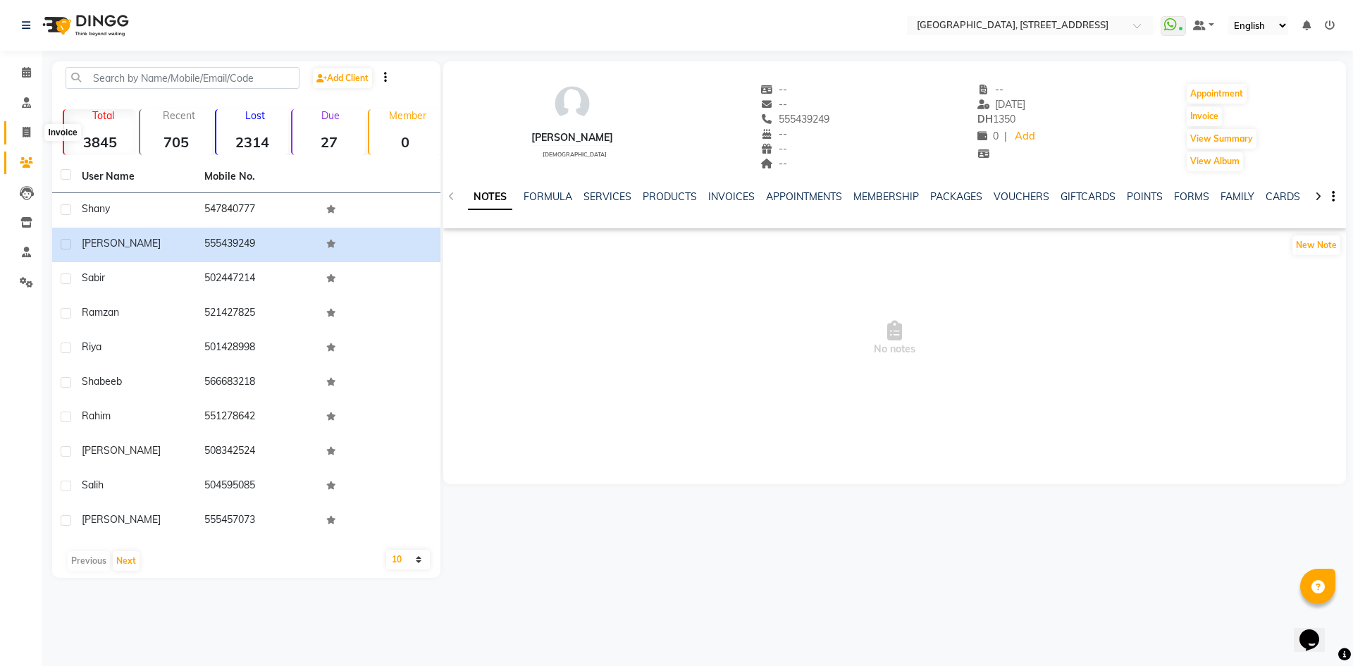
select select "service"
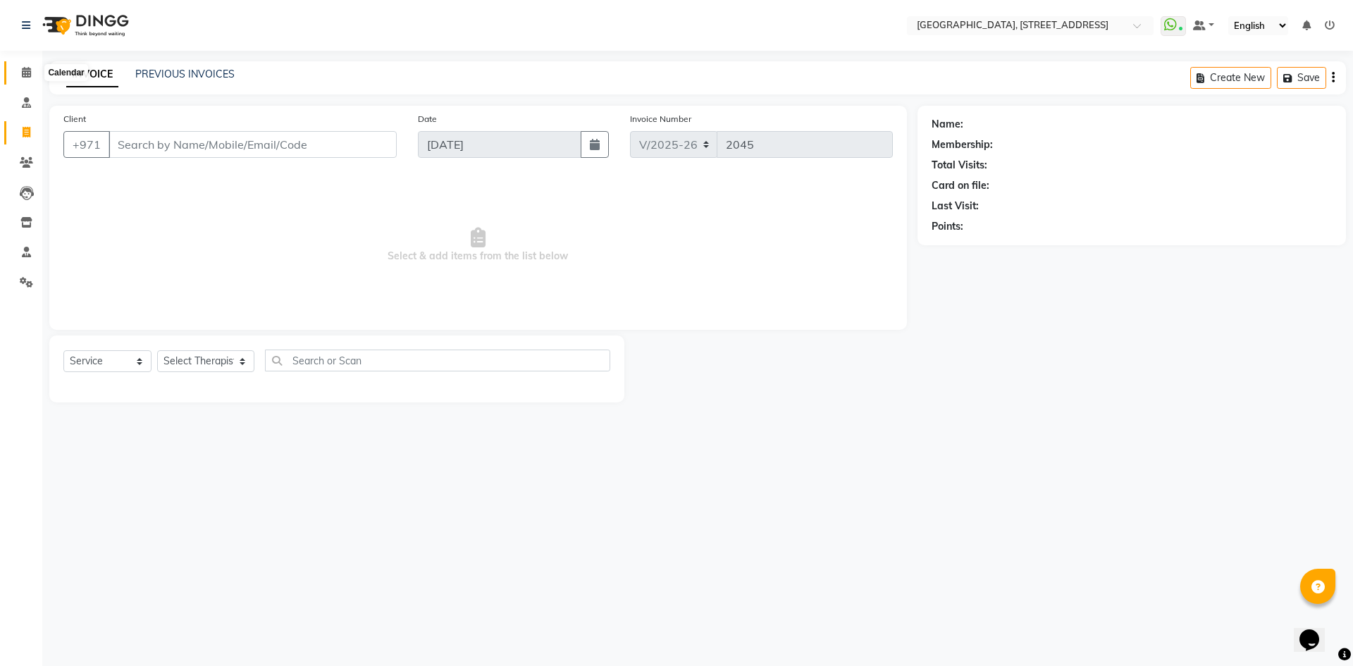
drag, startPoint x: 147, startPoint y: 142, endPoint x: 24, endPoint y: 73, distance: 140.7
click at [24, 73] on icon at bounding box center [26, 72] width 9 height 11
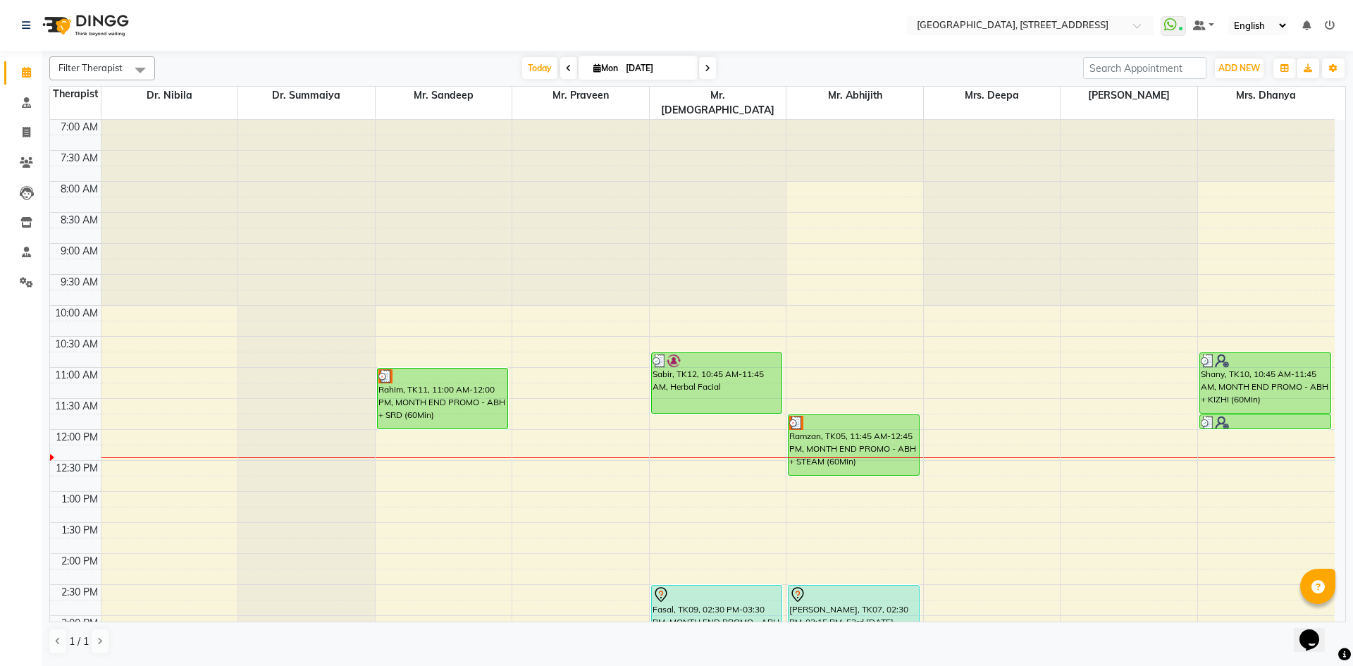
click at [1116, 350] on div "7:00 AM 7:30 AM 8:00 AM 8:30 AM 9:00 AM 9:30 AM 10:00 AM 10:30 AM 11:00 AM 11:3…" at bounding box center [692, 616] width 1285 height 992
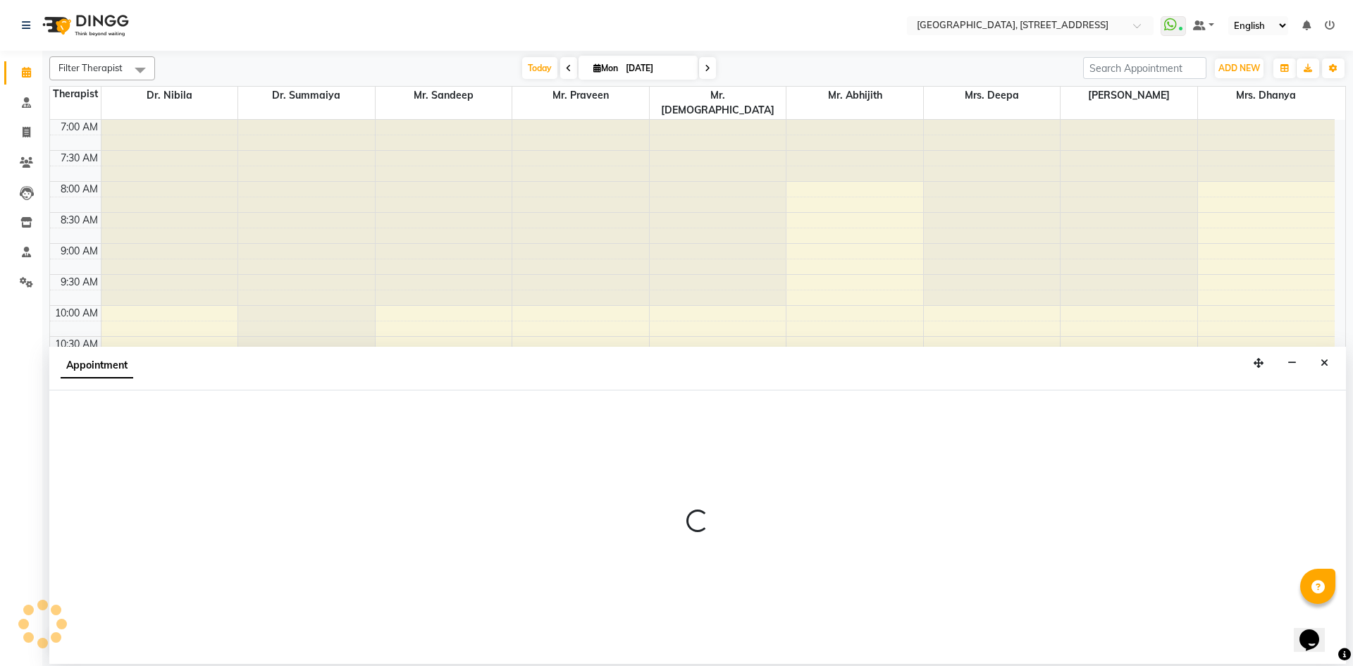
select select "48850"
select select "645"
select select "tentative"
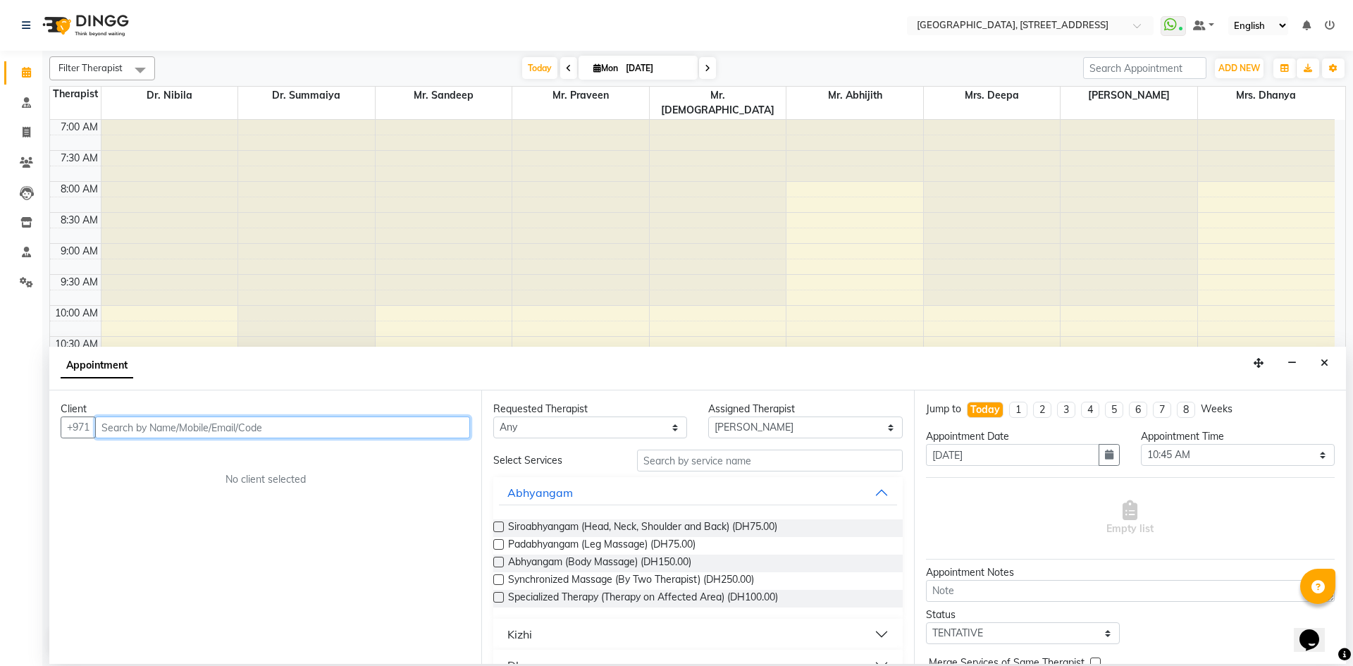
paste input "555439249"
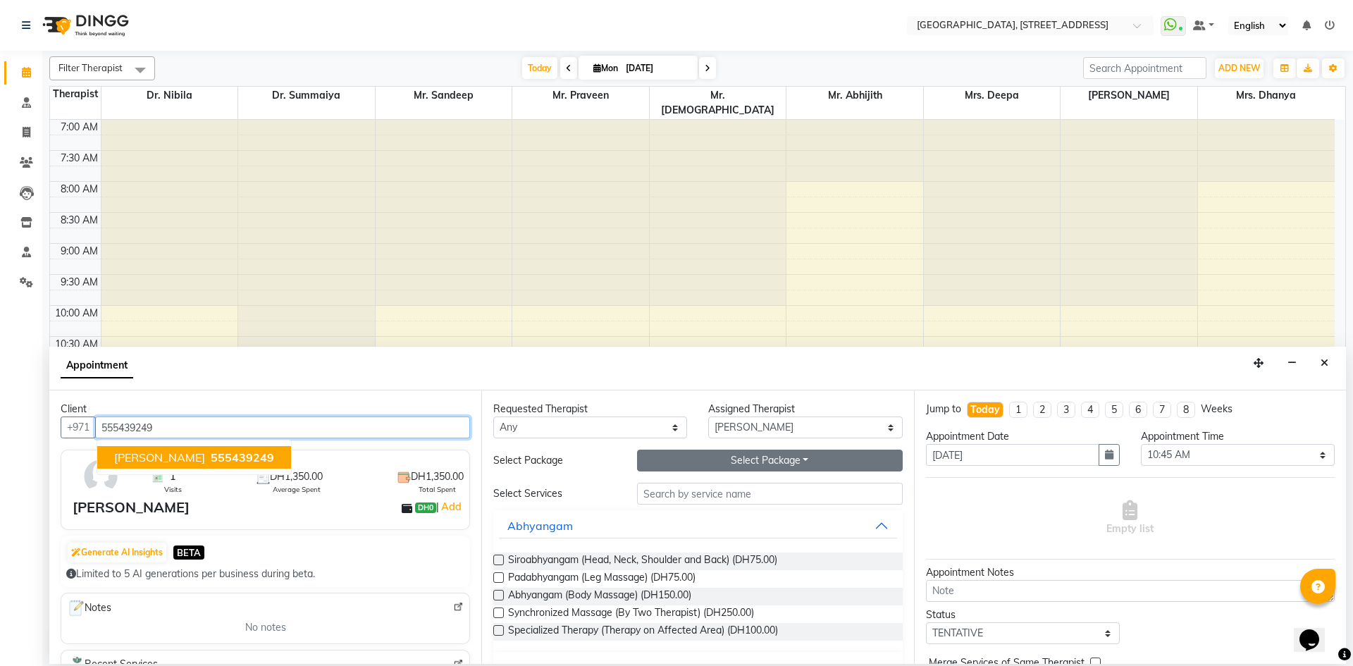
type input "555439249"
click at [729, 462] on button "Select Package Toggle Dropdown" at bounding box center [770, 461] width 266 height 22
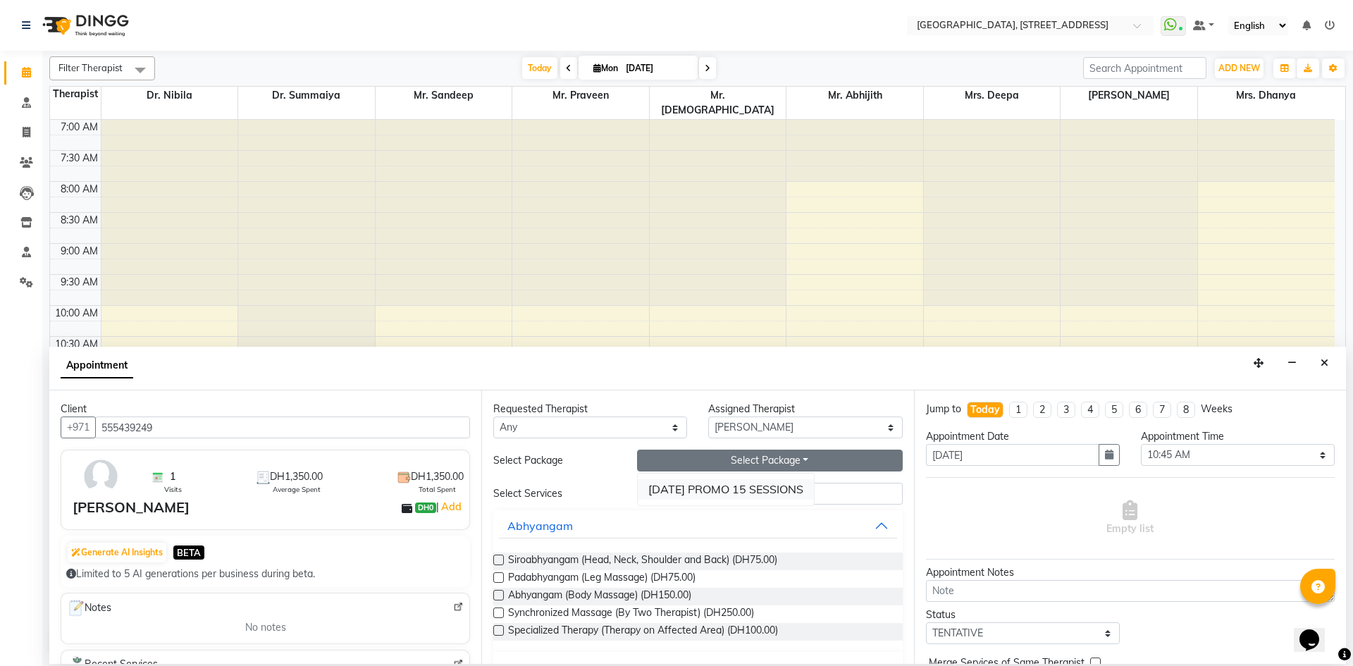
click at [701, 491] on li "[DATE] PROMO 15 SESSIONS" at bounding box center [726, 489] width 176 height 20
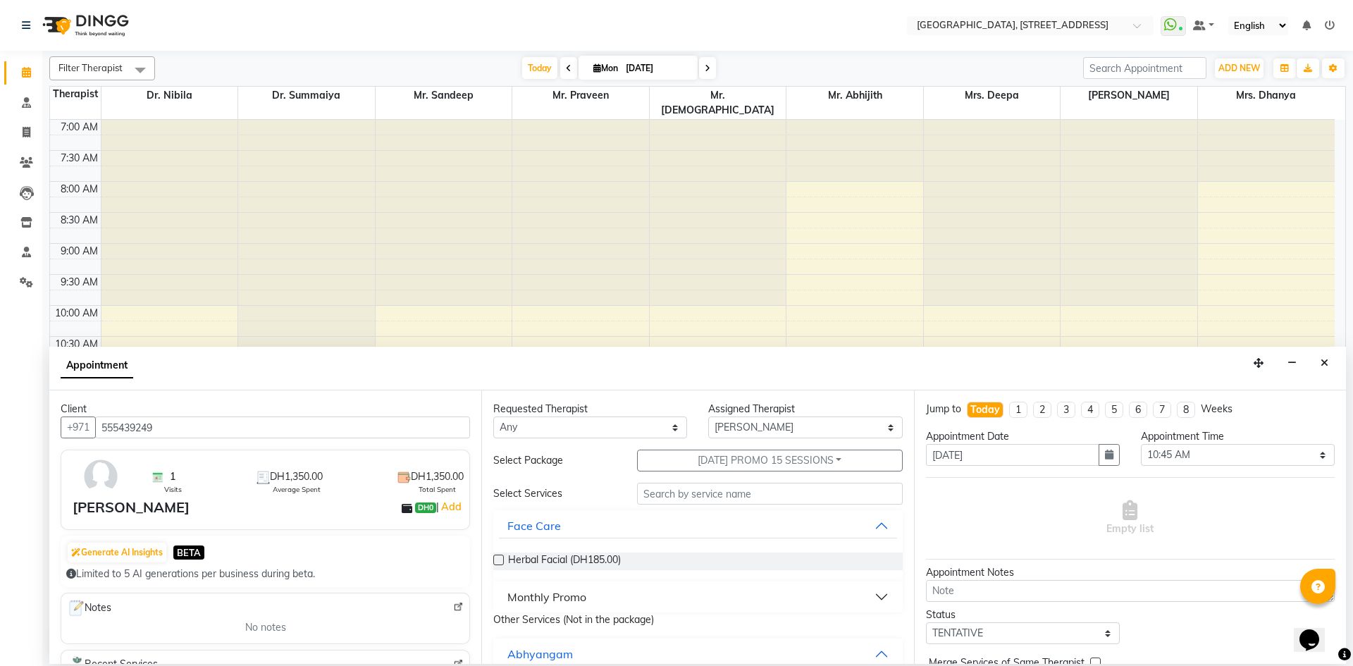
click at [510, 596] on div "Monthly Promo" at bounding box center [546, 596] width 79 height 17
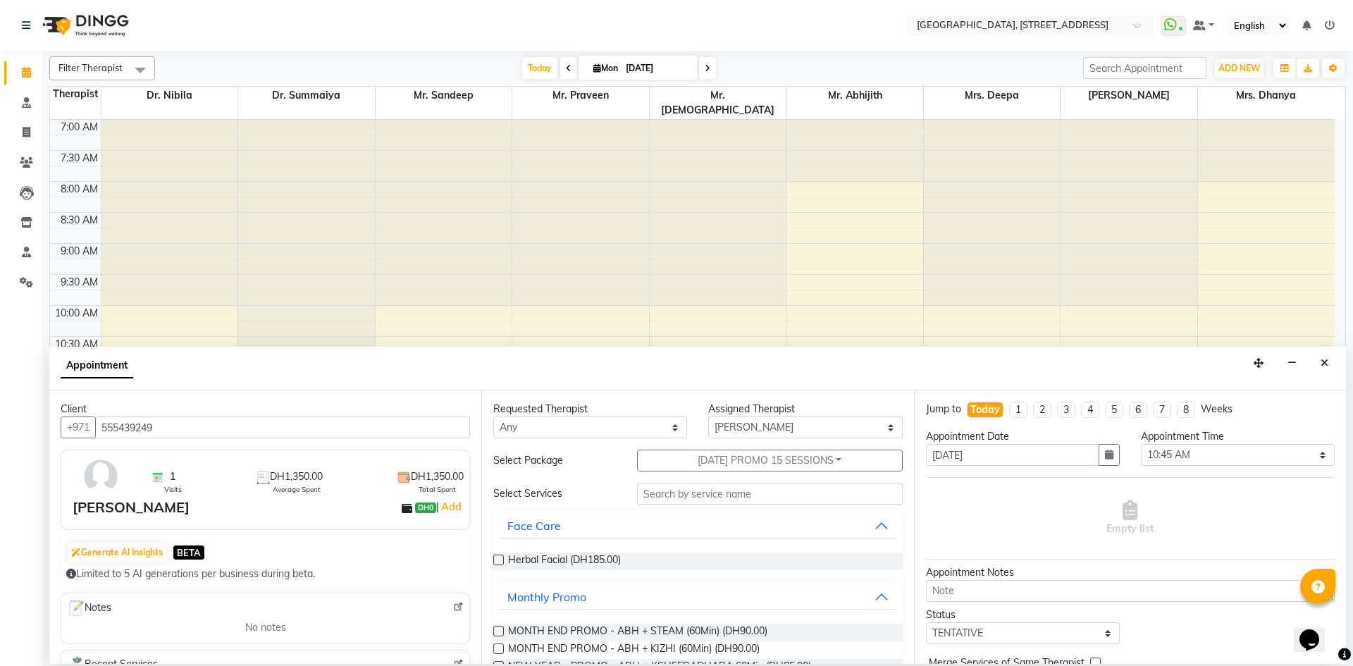
click at [502, 629] on label at bounding box center [498, 631] width 11 height 11
click at [502, 629] on input "checkbox" at bounding box center [497, 632] width 9 height 9
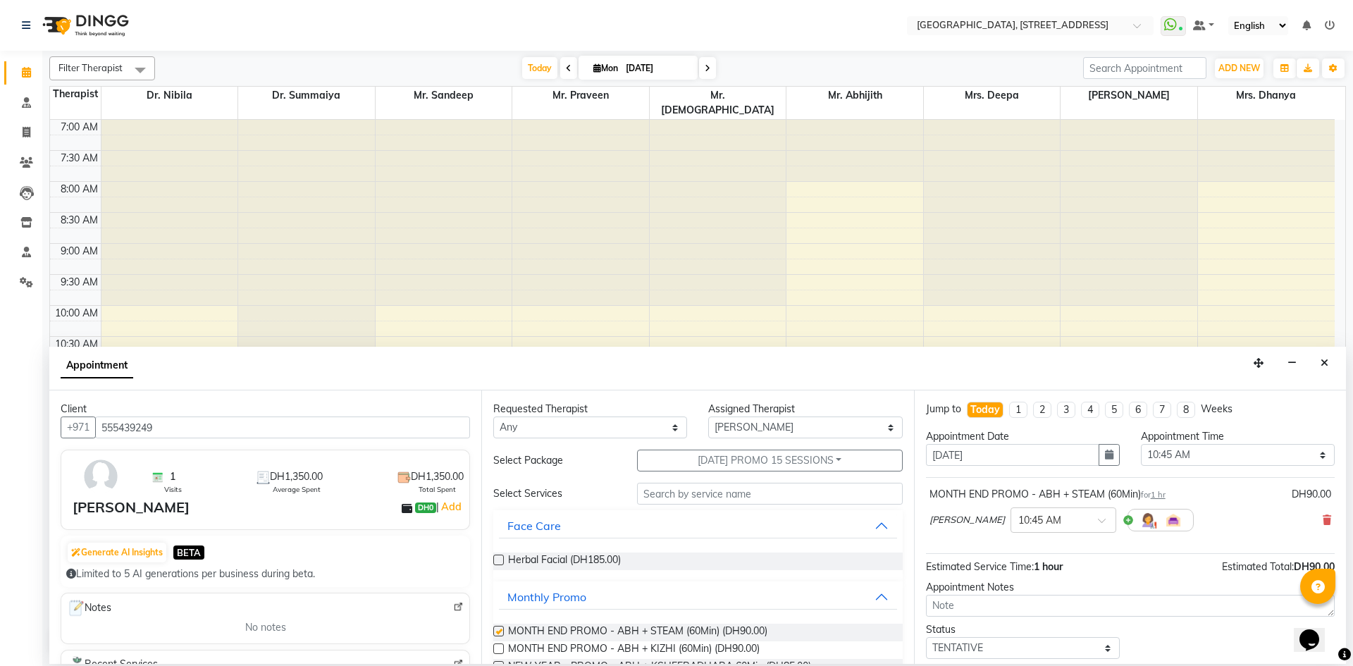
checkbox input "false"
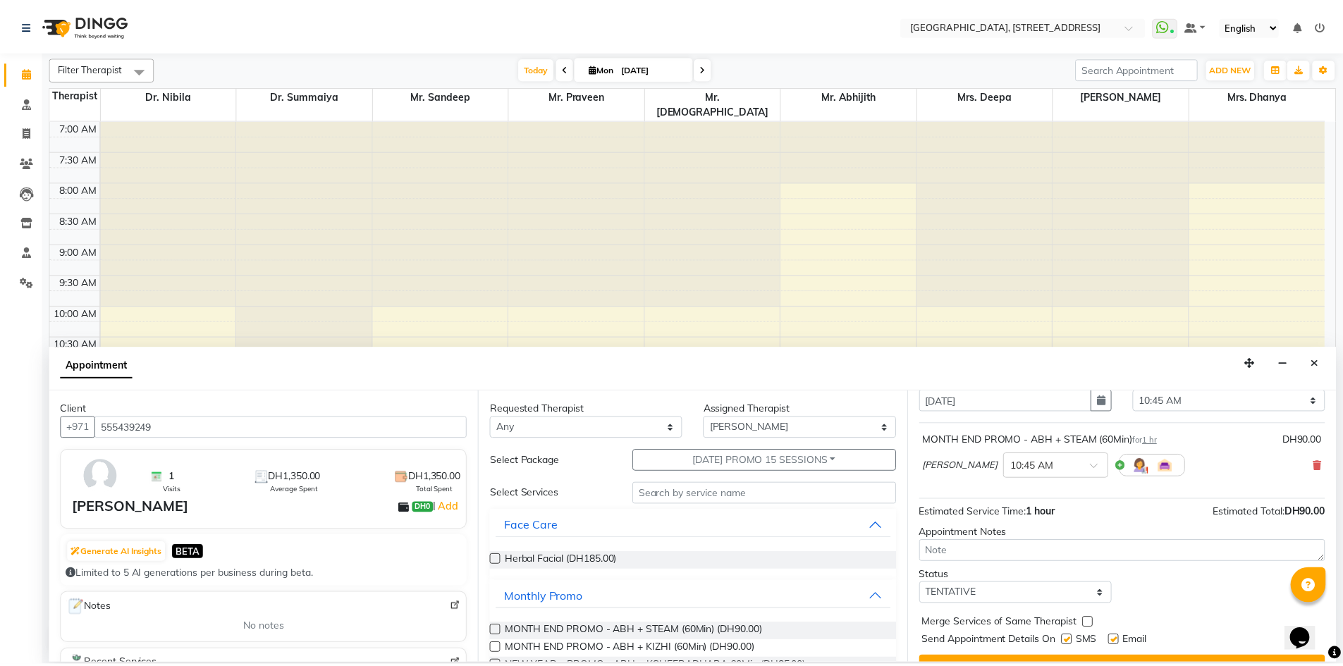
scroll to position [84, 0]
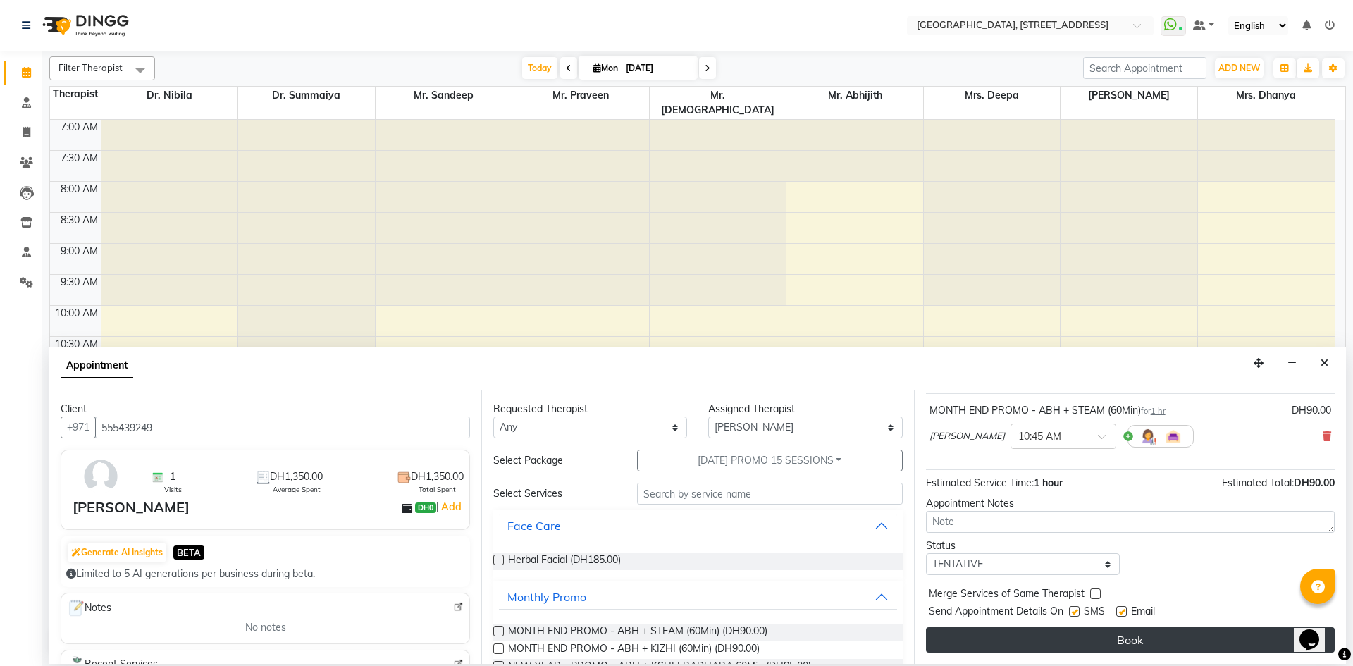
click at [1173, 650] on button "Book" at bounding box center [1130, 639] width 409 height 25
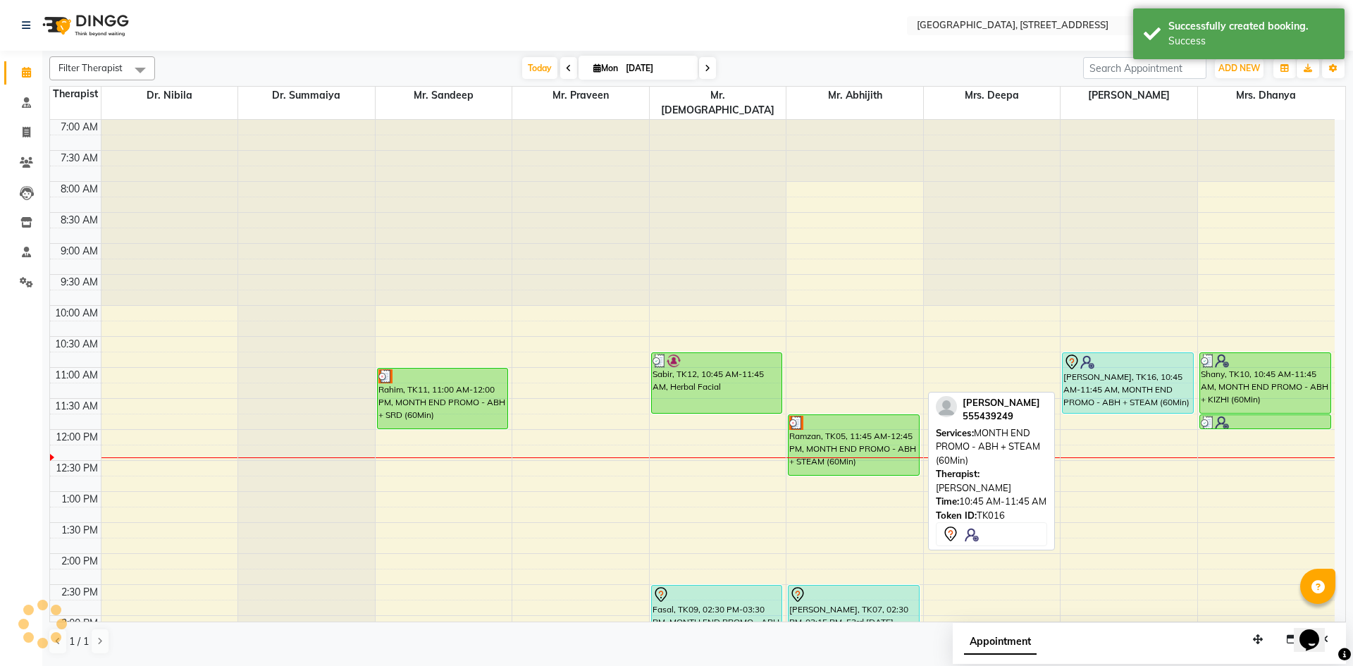
click at [1125, 366] on div "Shahina, TK16, 10:45 AM-11:45 AM, MONTH END PROMO - ABH + STEAM (60Min)" at bounding box center [1128, 383] width 130 height 60
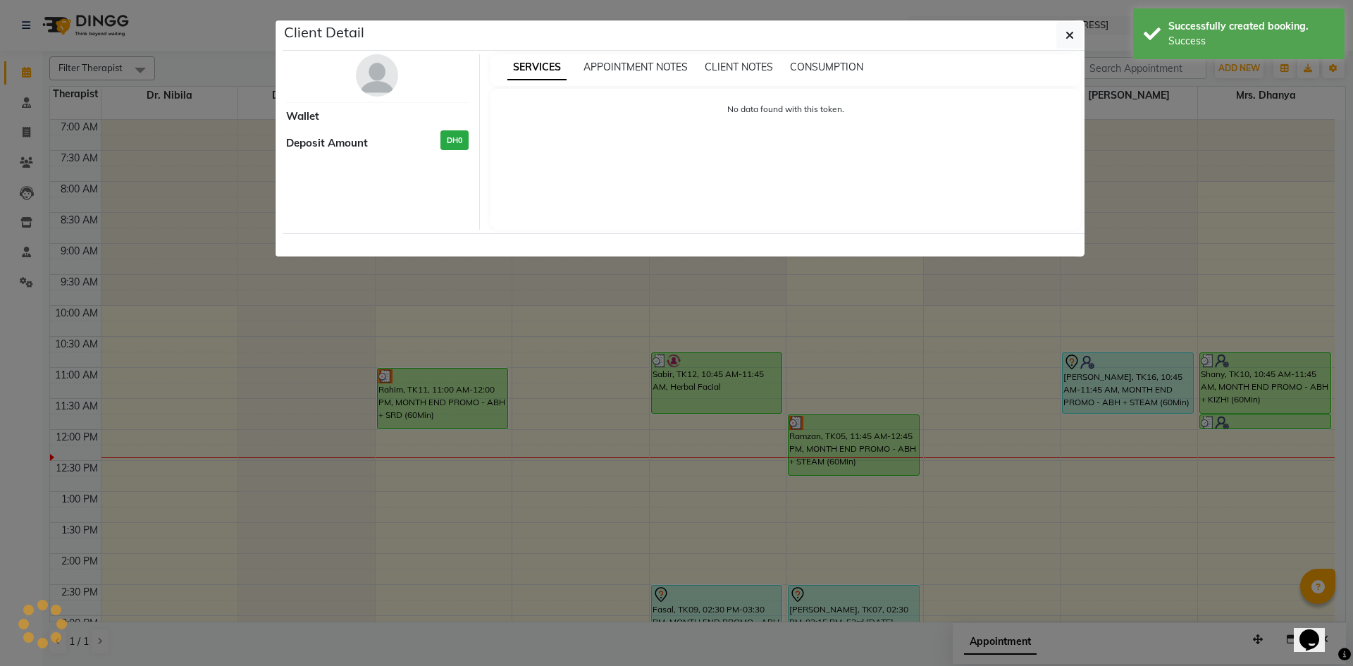
select select "7"
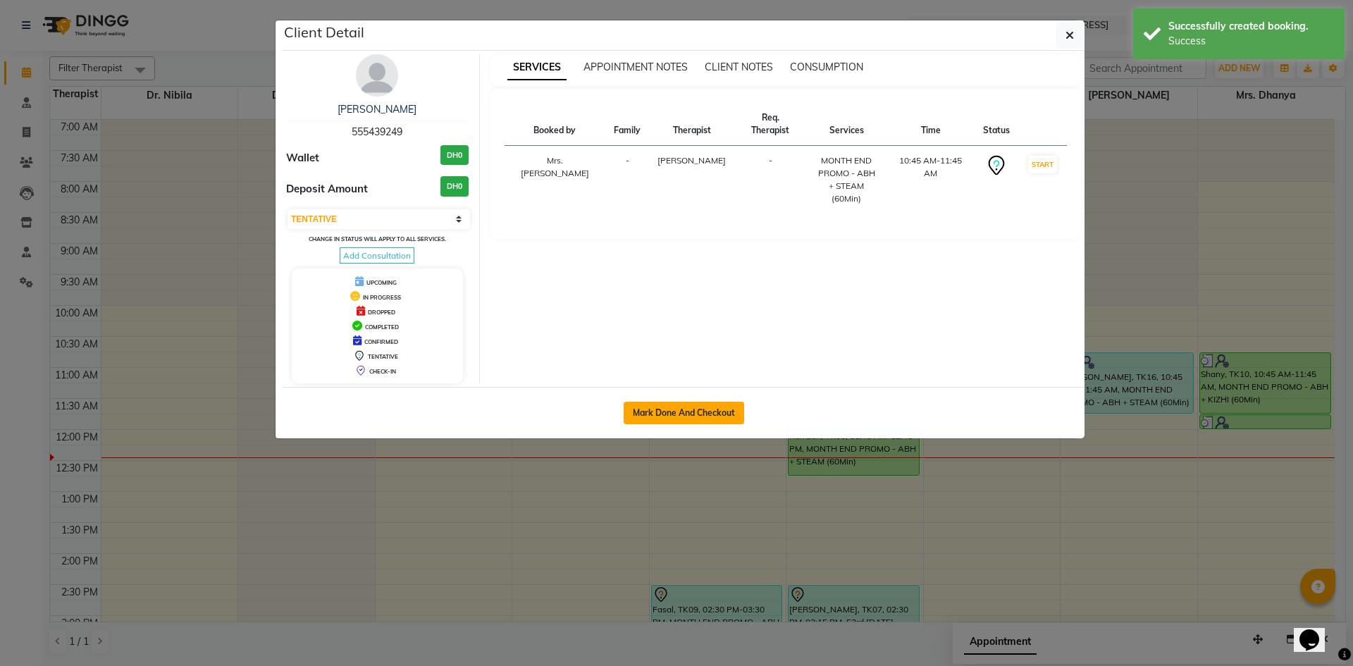
click at [689, 412] on button "Mark Done And Checkout" at bounding box center [684, 413] width 121 height 23
select select "service"
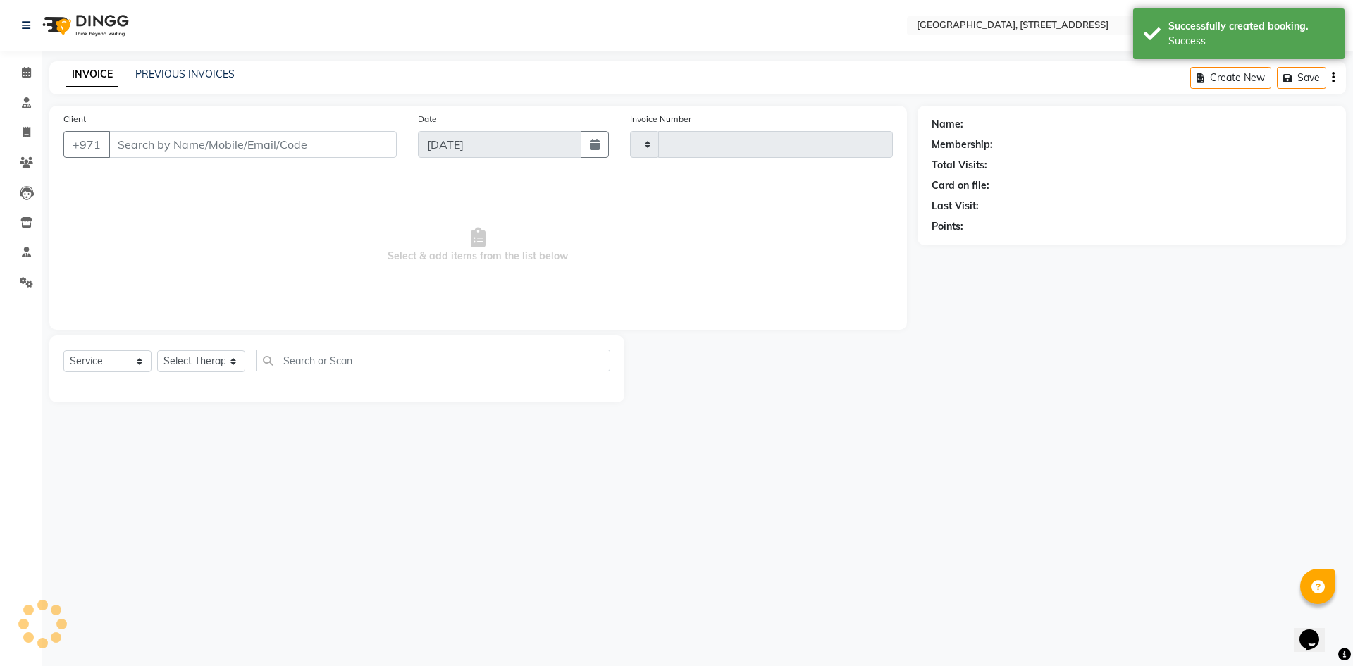
type input "2045"
select select "4538"
type input "555439249"
select select "48850"
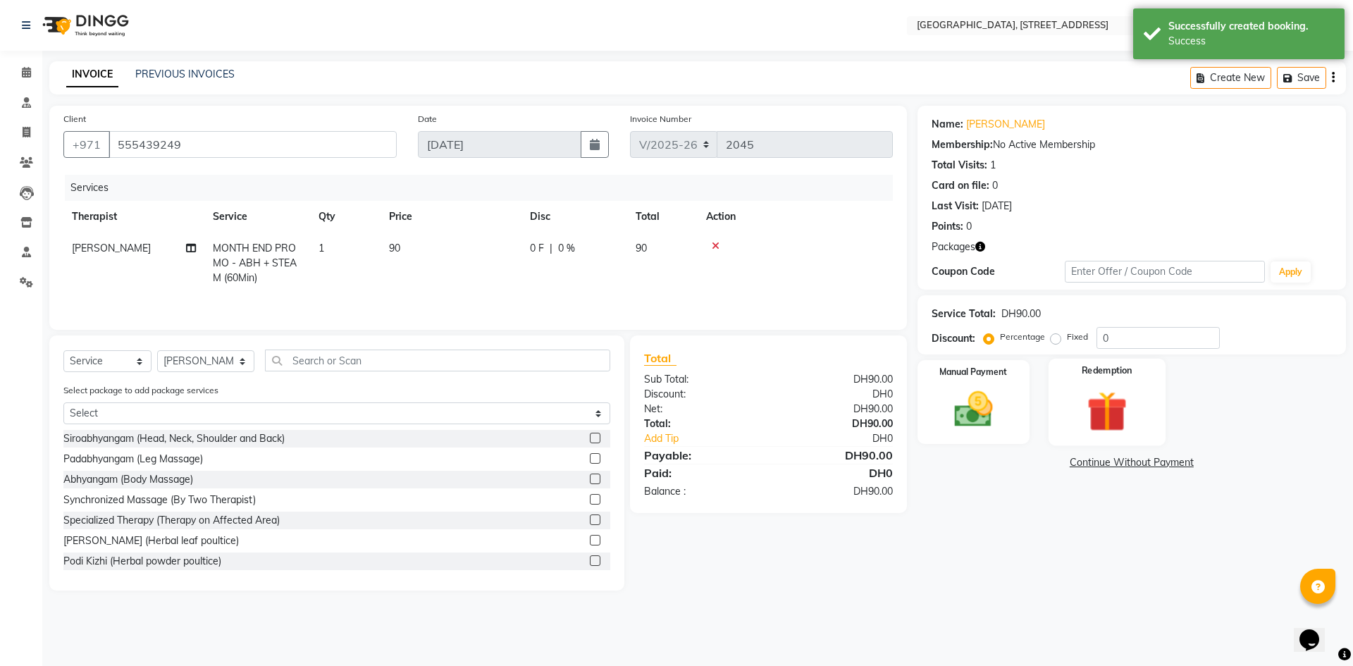
click at [1085, 413] on img at bounding box center [1107, 411] width 66 height 50
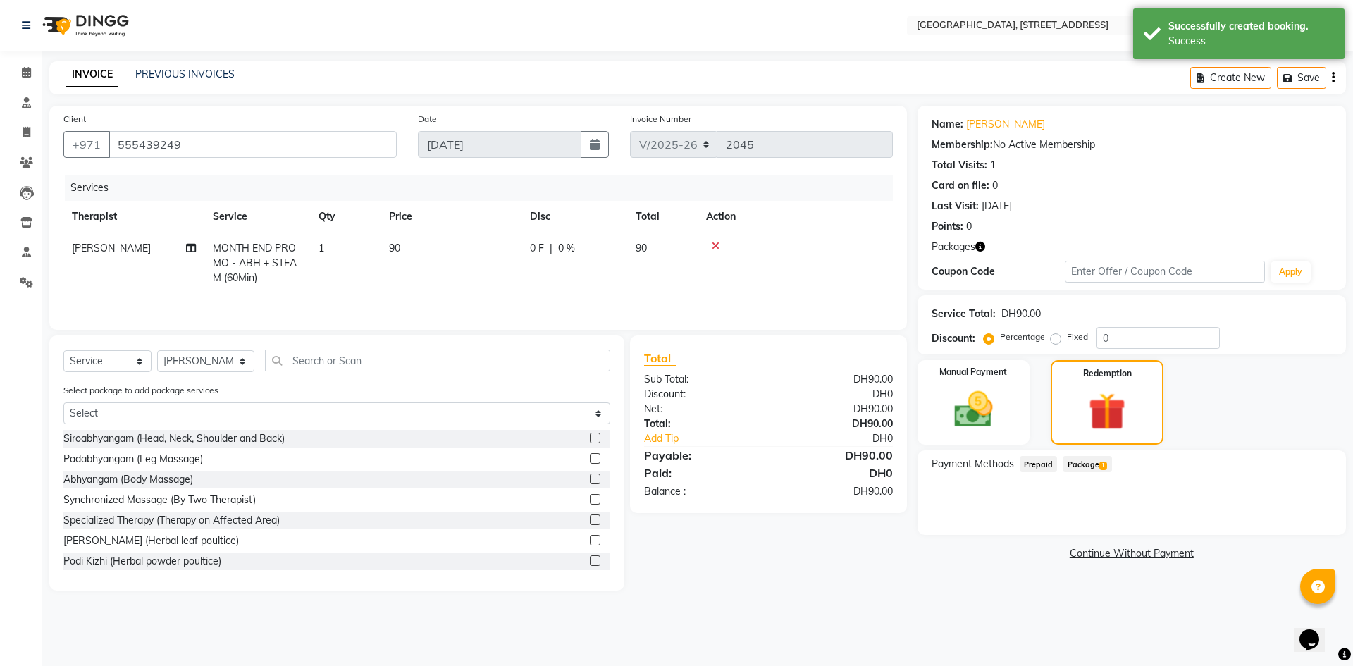
click at [1078, 464] on span "Package 1" at bounding box center [1087, 464] width 49 height 16
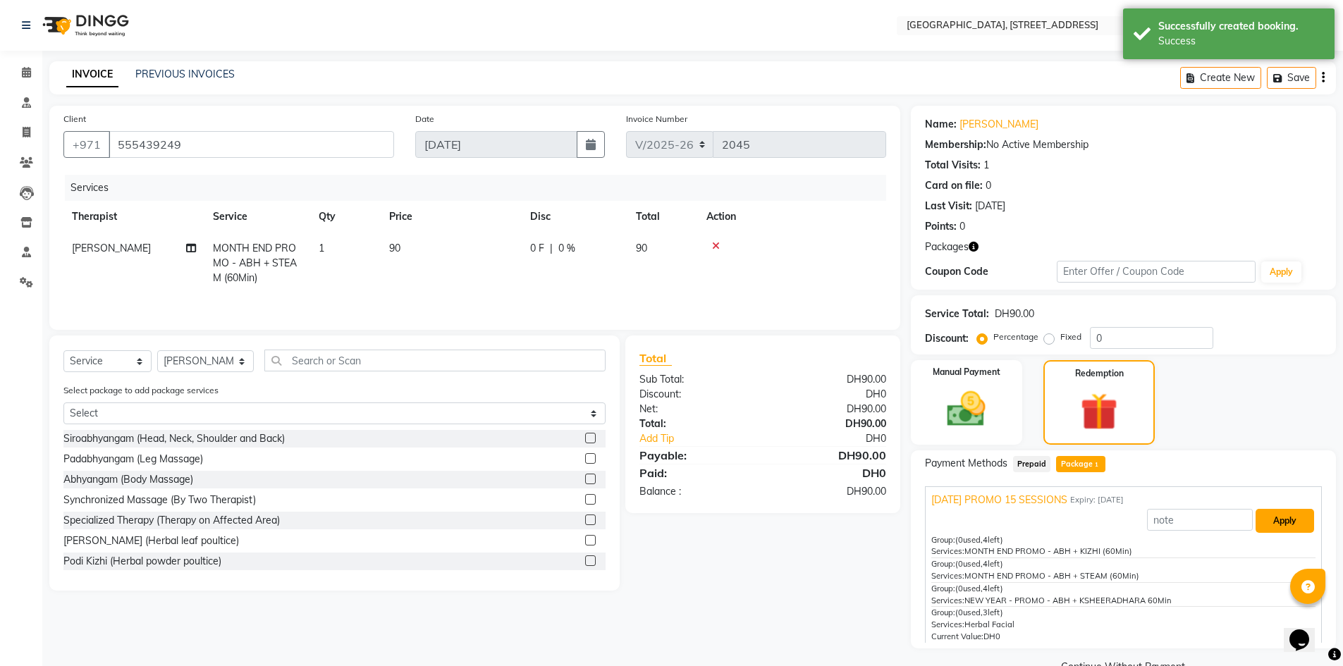
click at [1259, 517] on button "Apply" at bounding box center [1284, 521] width 58 height 24
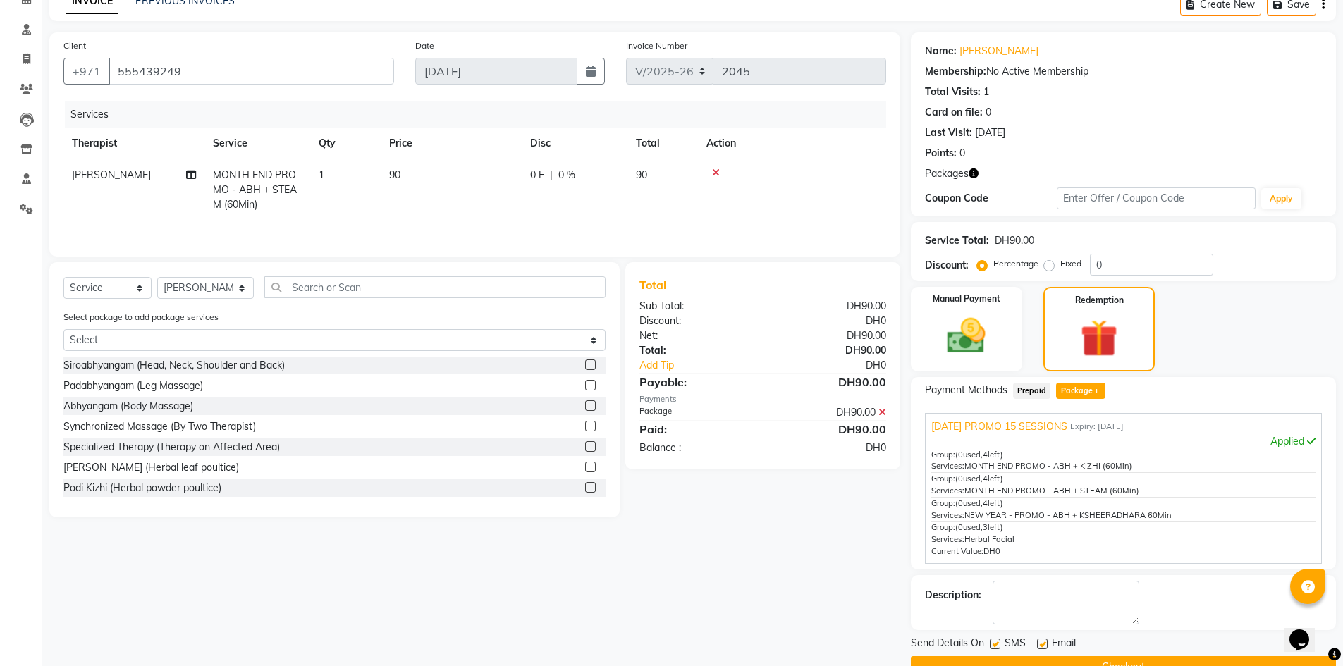
scroll to position [106, 0]
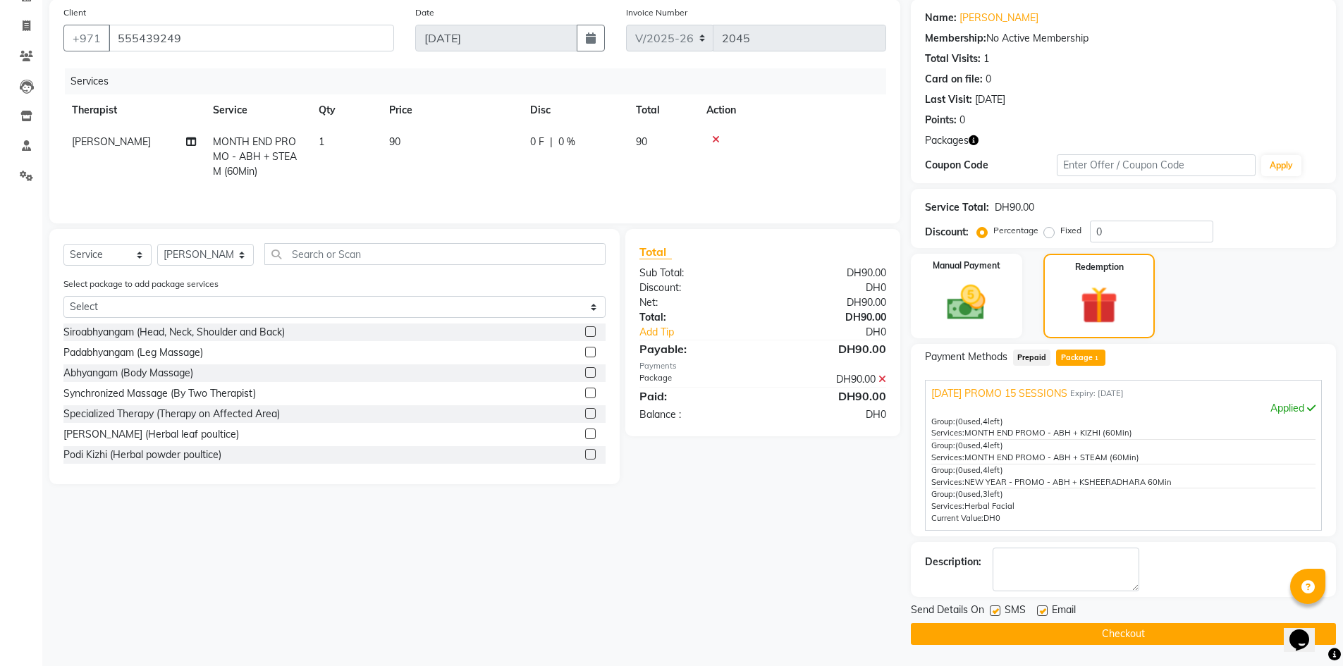
click at [1100, 629] on button "Checkout" at bounding box center [1123, 634] width 425 height 22
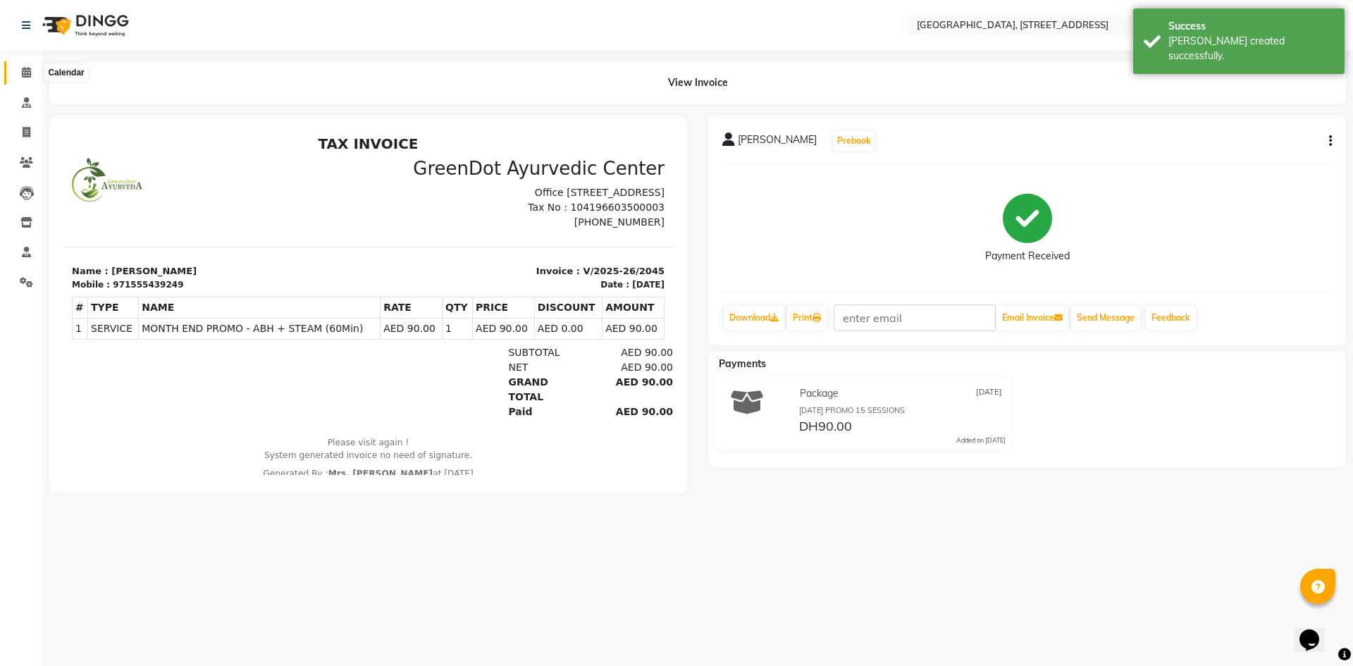
click at [27, 68] on icon at bounding box center [26, 72] width 9 height 11
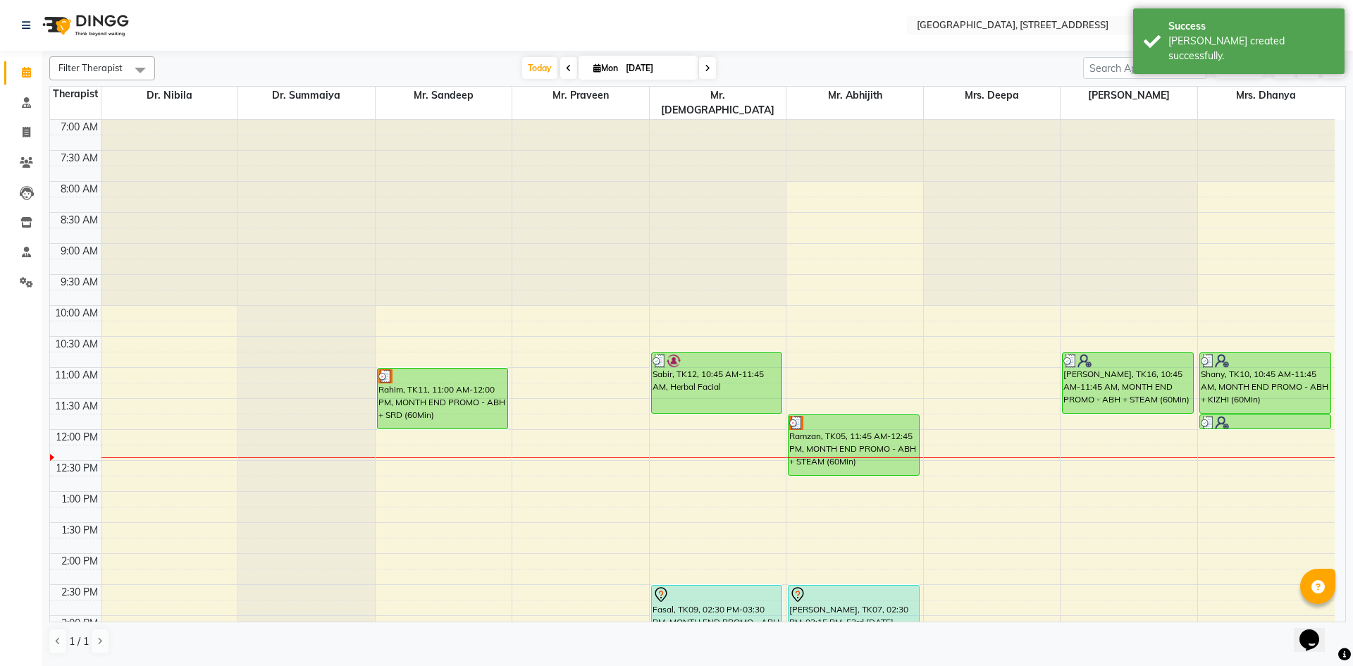
click at [715, 72] on div "Today Mon 01-09-2025" at bounding box center [619, 68] width 197 height 21
click at [714, 72] on span at bounding box center [707, 68] width 17 height 22
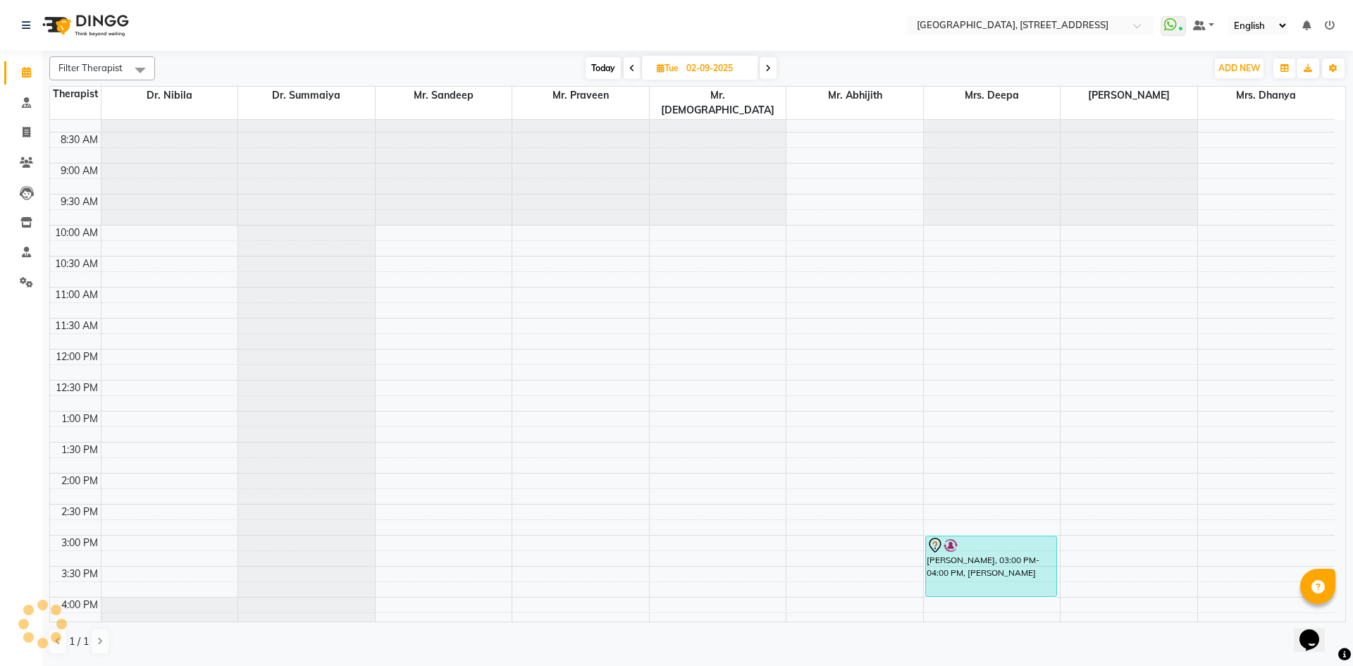
scroll to position [52, 0]
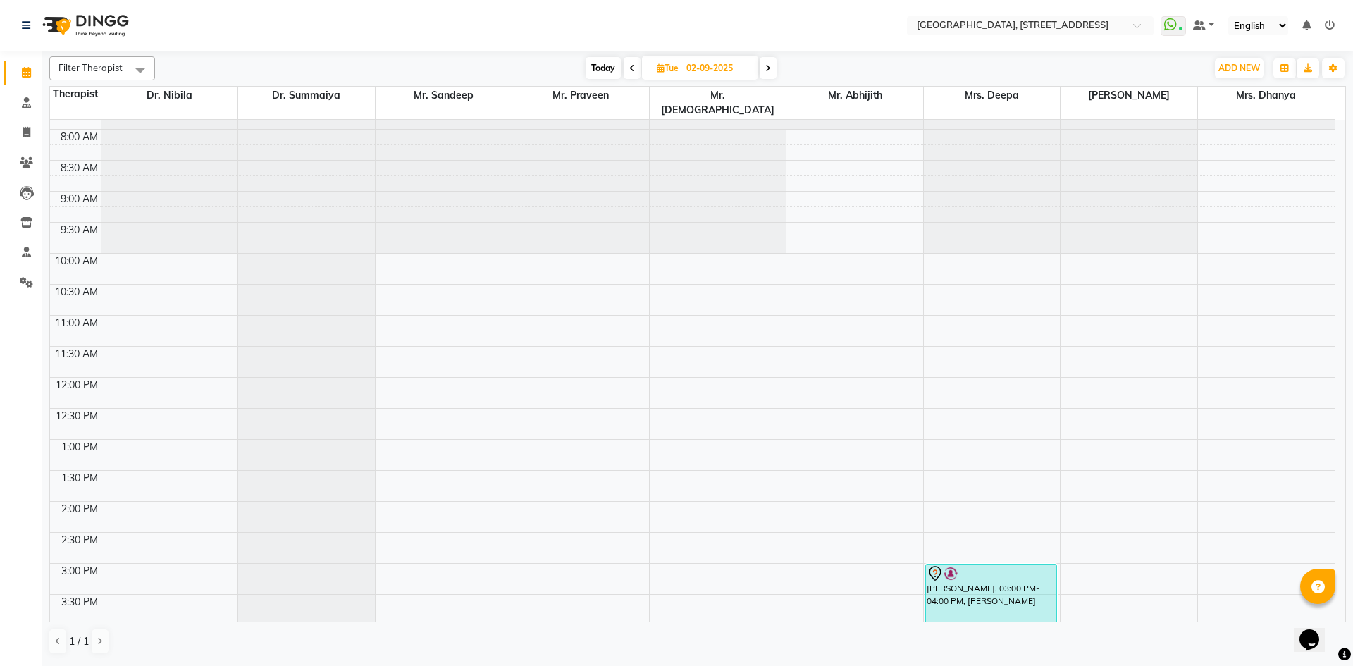
click at [625, 70] on span at bounding box center [632, 68] width 17 height 22
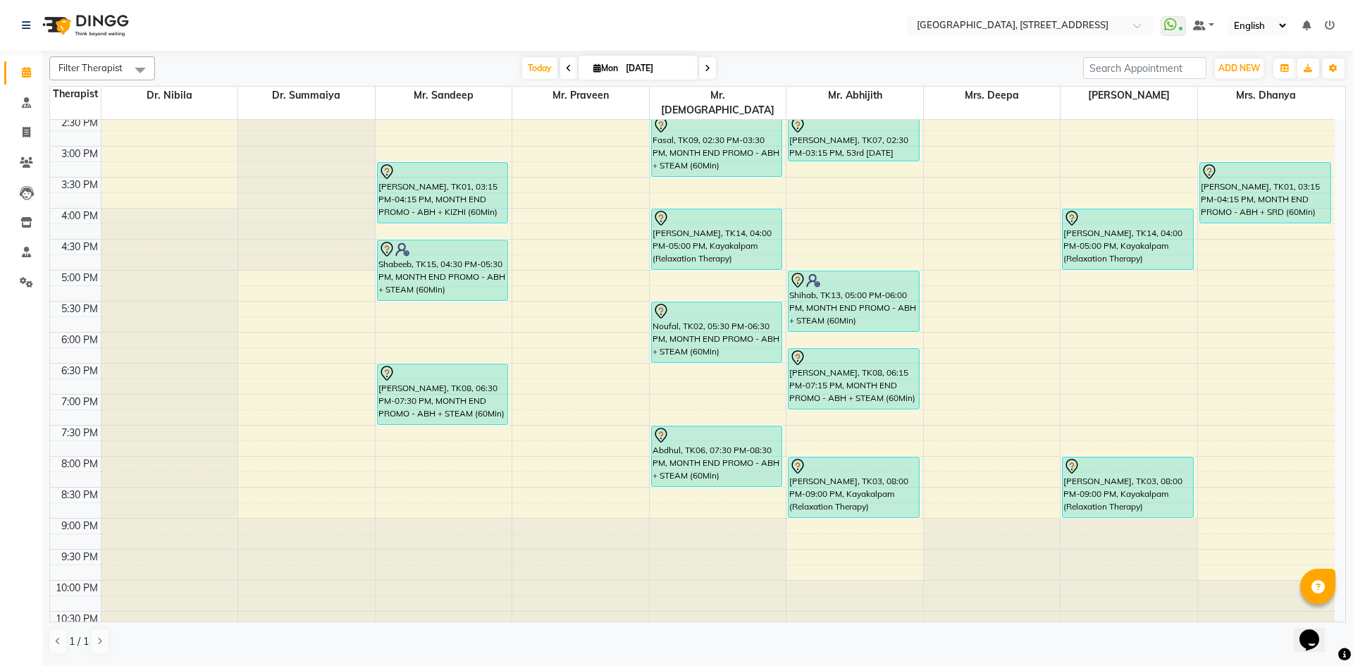
scroll to position [475, 0]
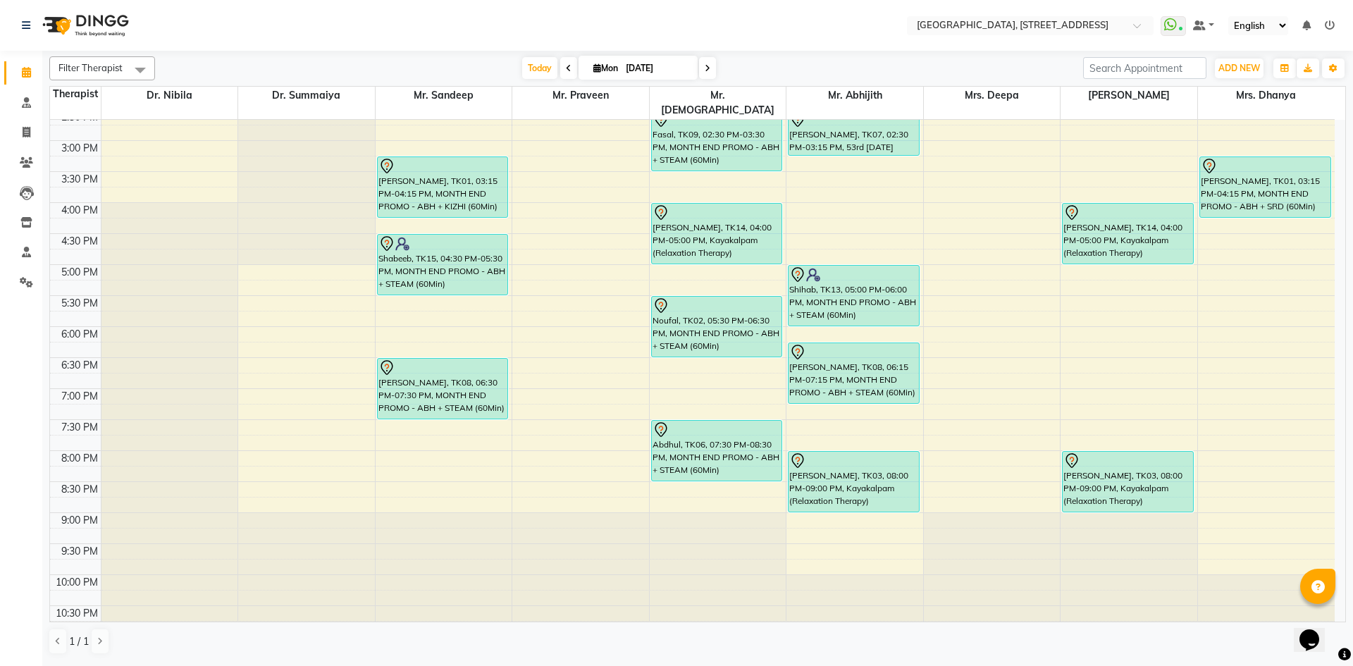
click at [711, 60] on span at bounding box center [707, 68] width 17 height 22
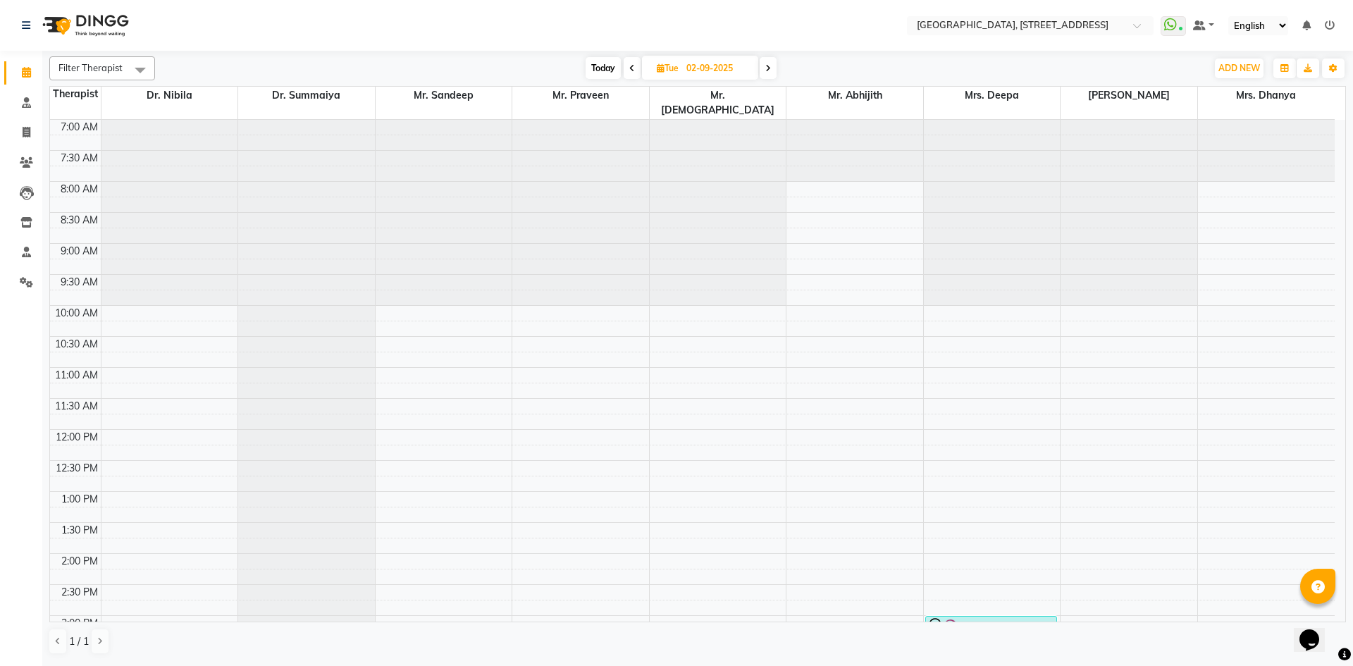
scroll to position [259, 0]
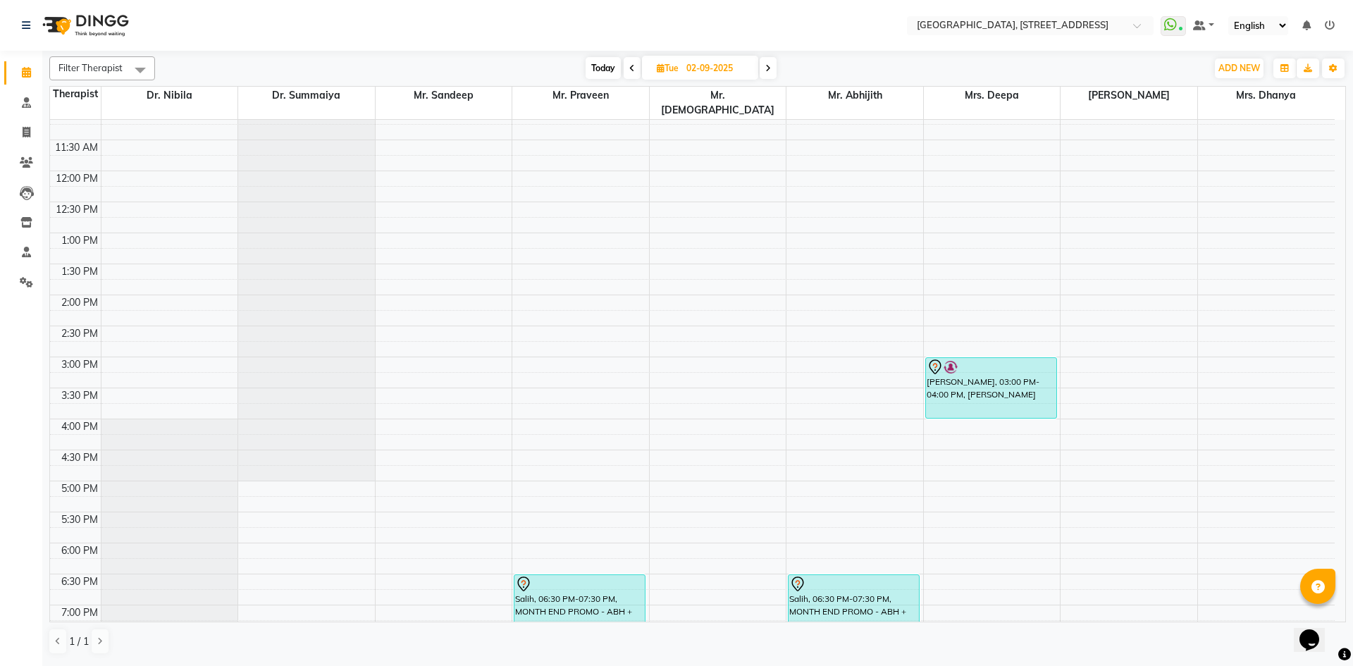
click at [612, 69] on span "Today" at bounding box center [603, 68] width 35 height 22
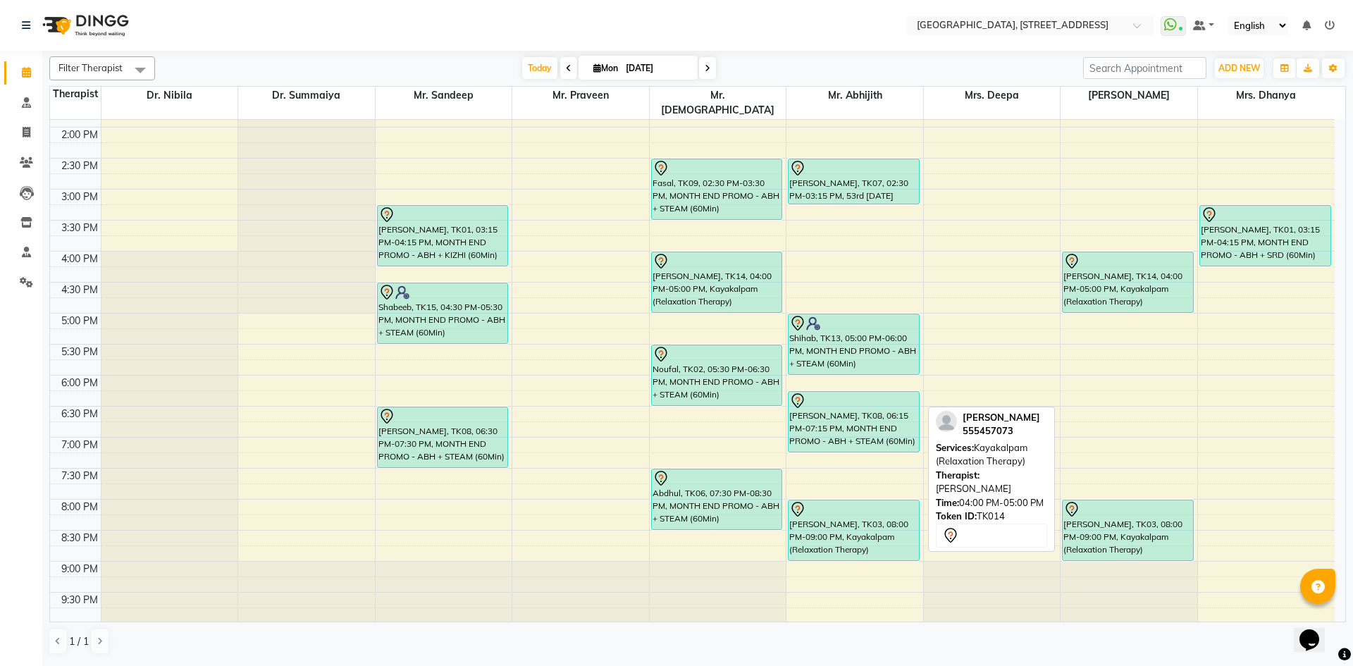
scroll to position [475, 0]
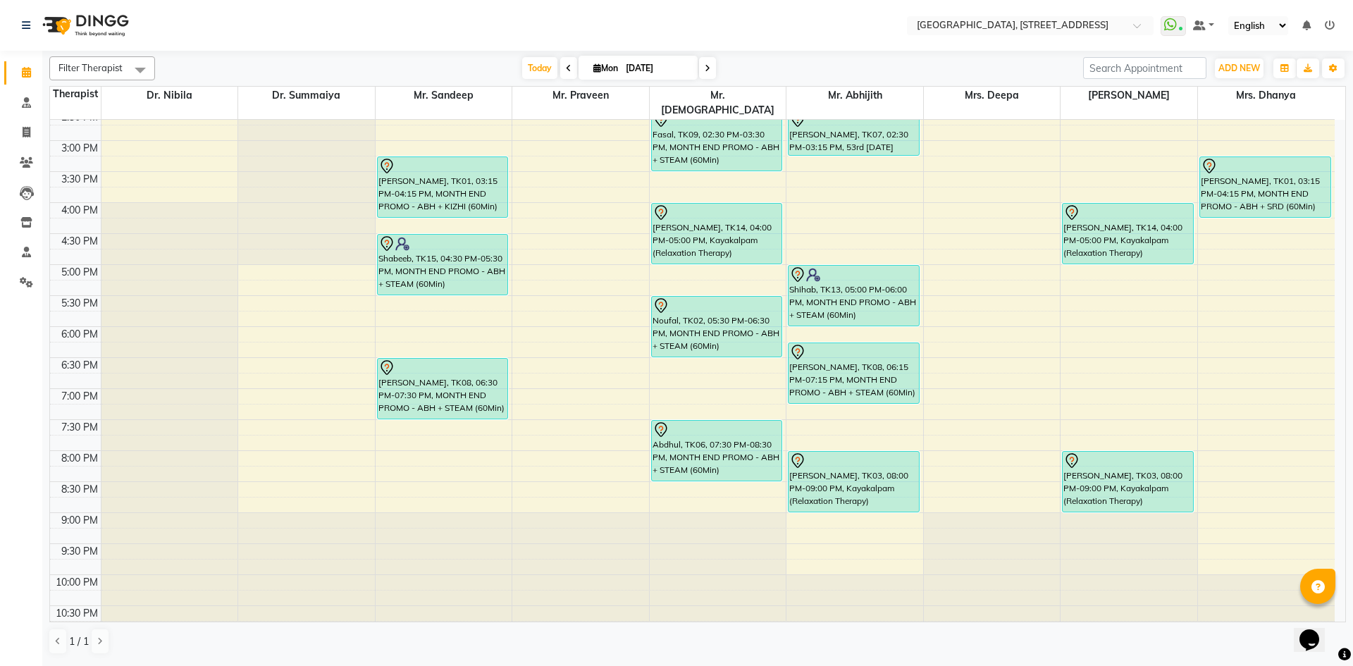
click at [708, 67] on icon at bounding box center [708, 68] width 6 height 8
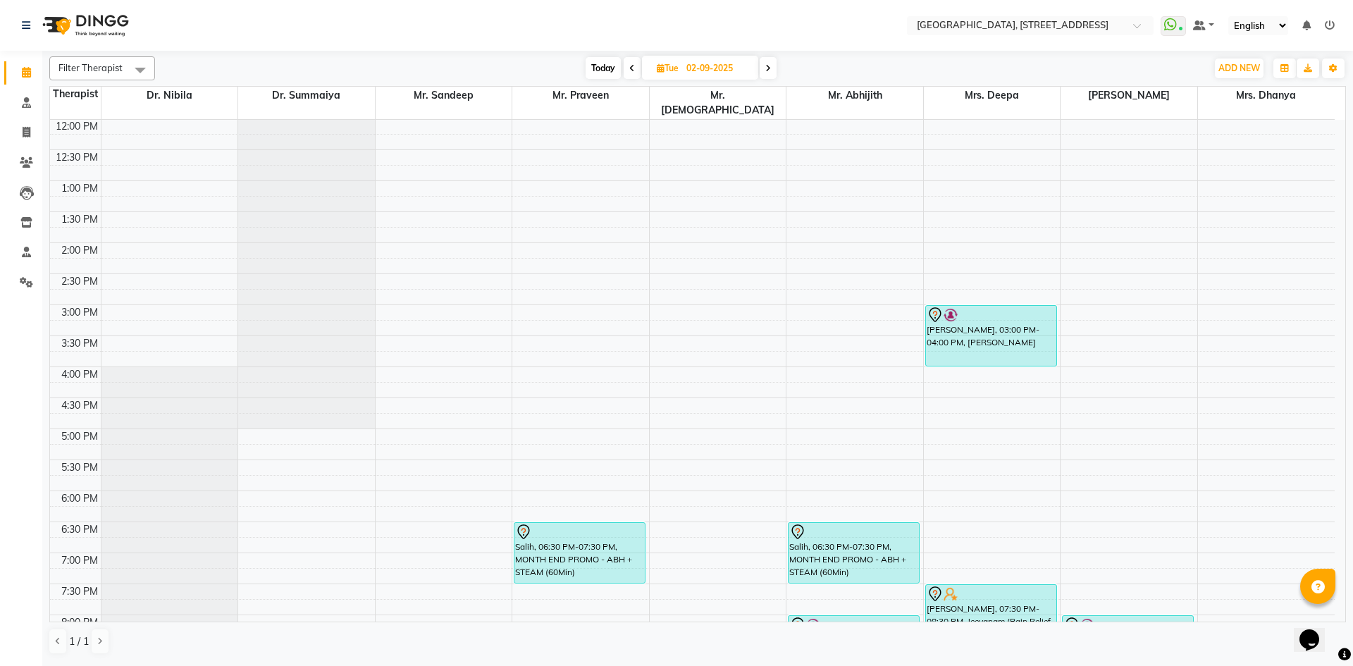
scroll to position [0, 0]
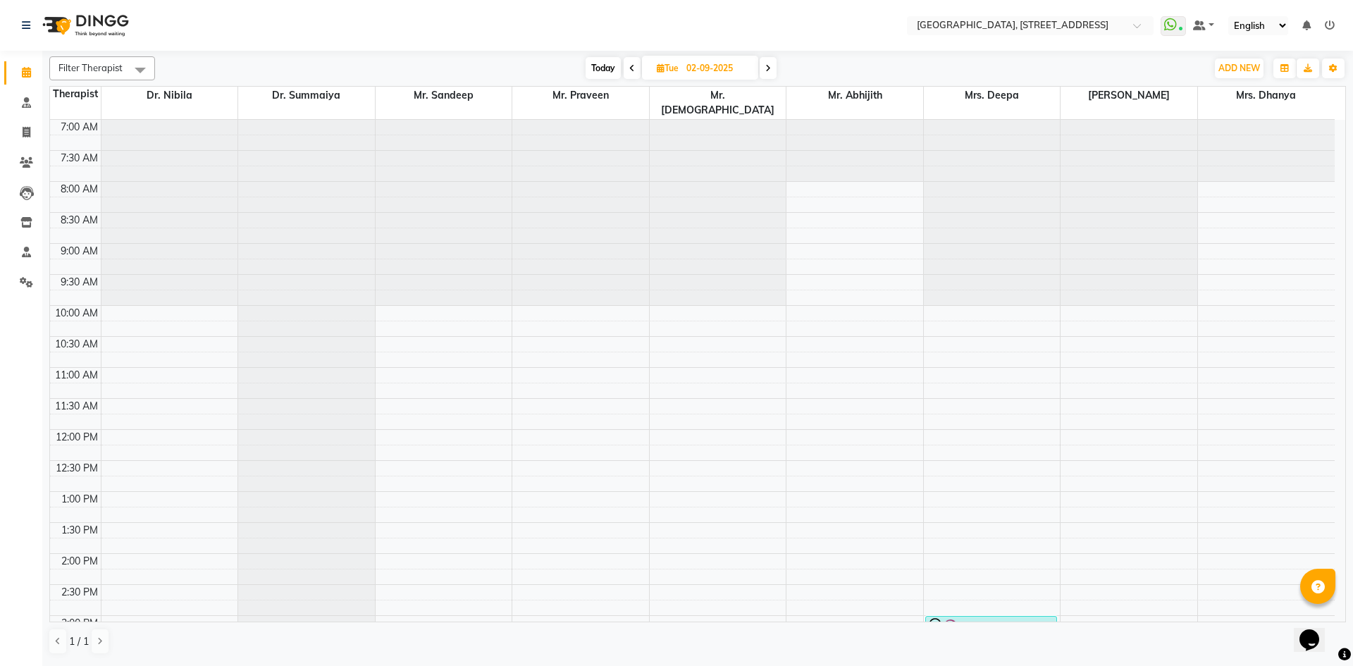
click at [603, 71] on span "Today" at bounding box center [603, 68] width 35 height 22
type input "[DATE]"
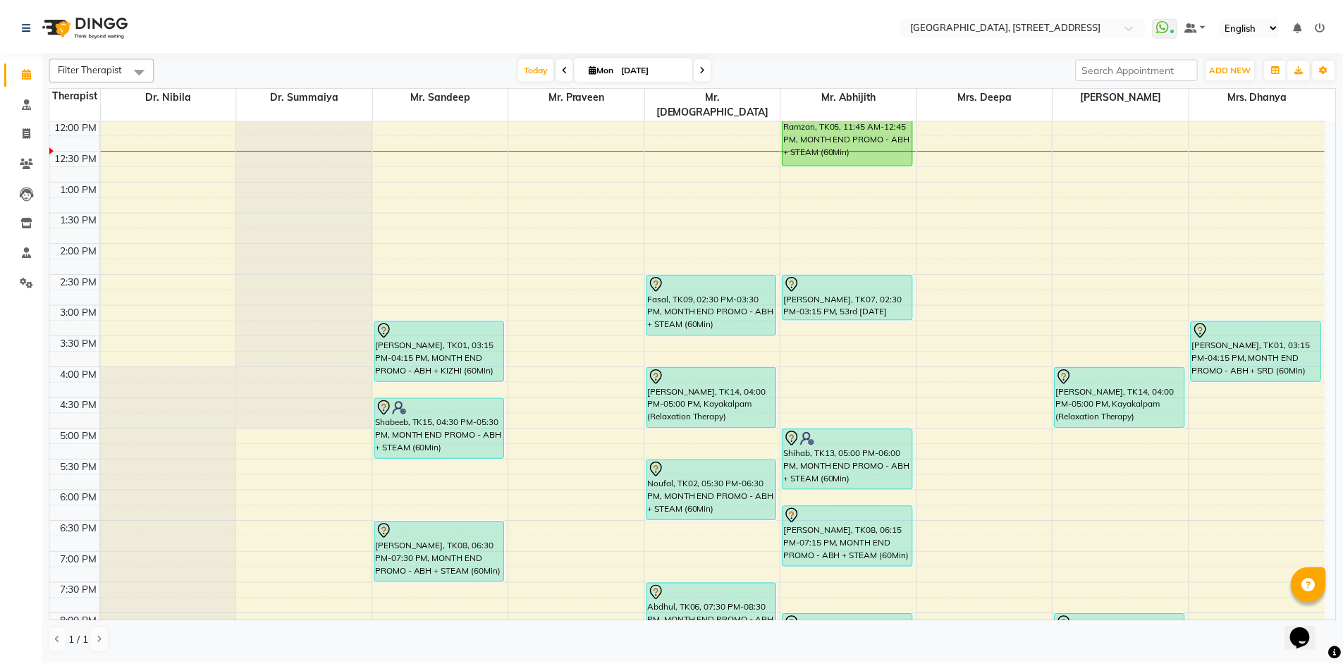
scroll to position [52, 0]
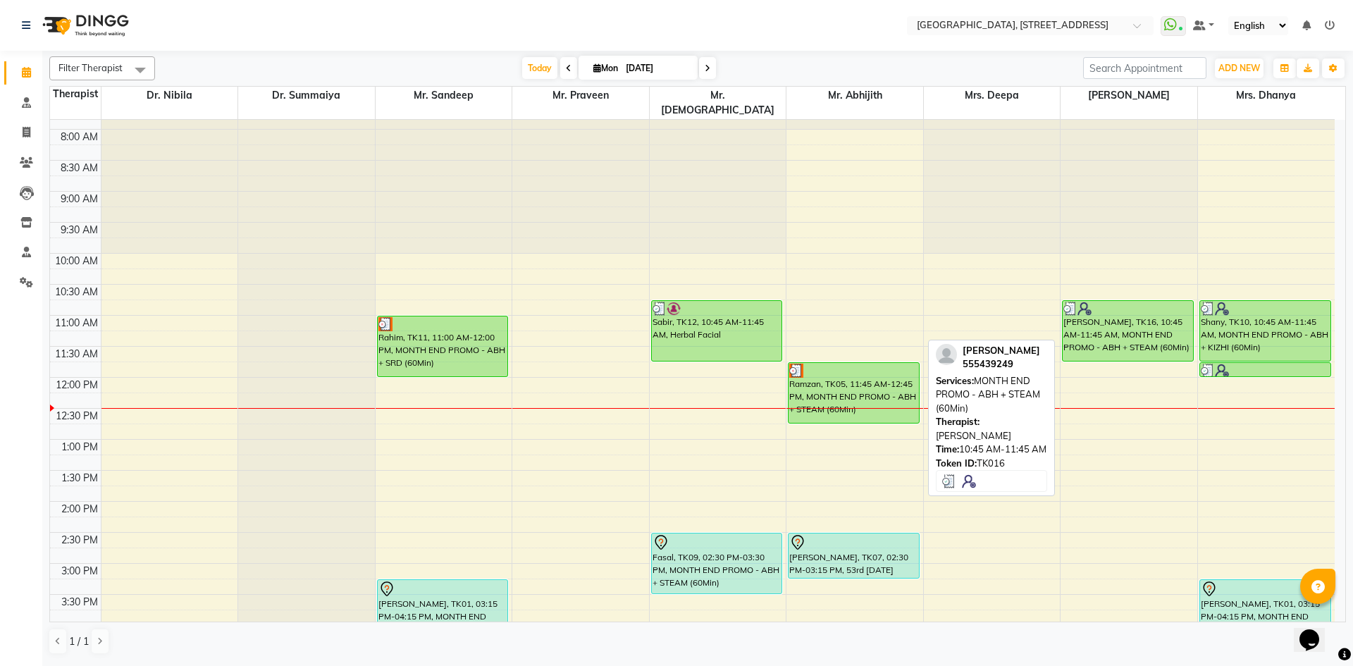
click at [1143, 312] on div "Shahina, TK16, 10:45 AM-11:45 AM, MONTH END PROMO - ABH + STEAM (60Min)" at bounding box center [1128, 331] width 130 height 60
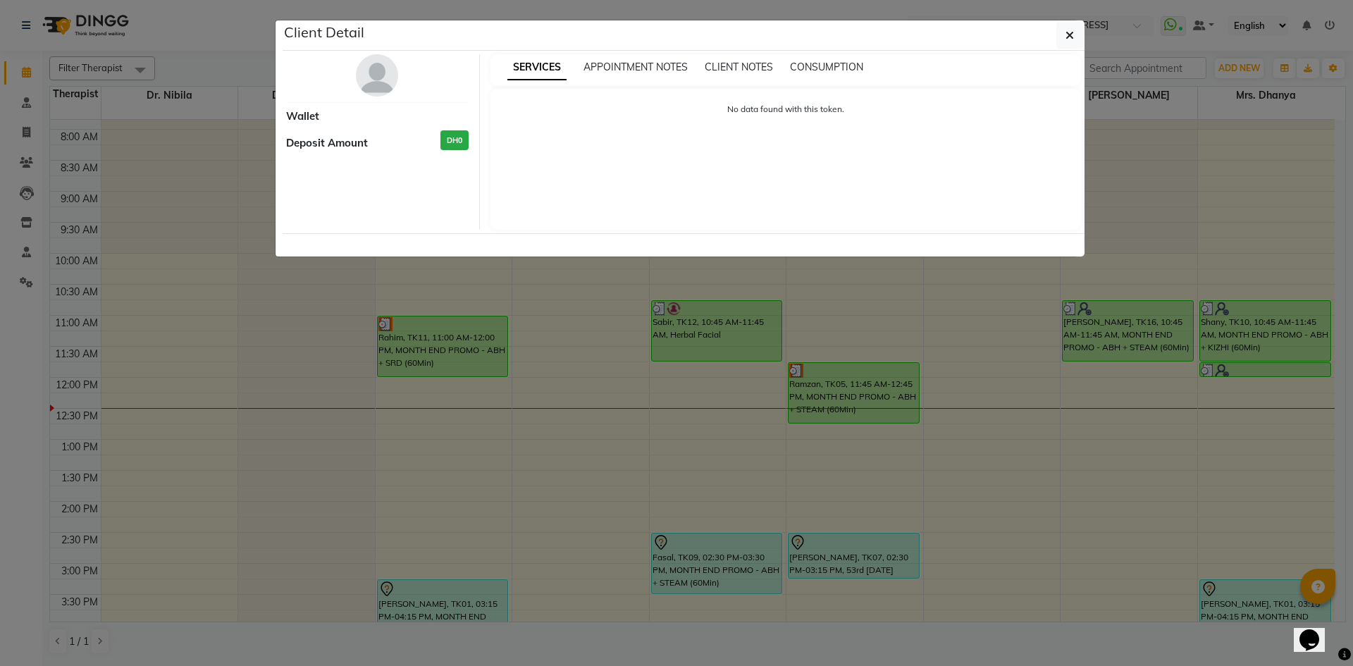
select select "3"
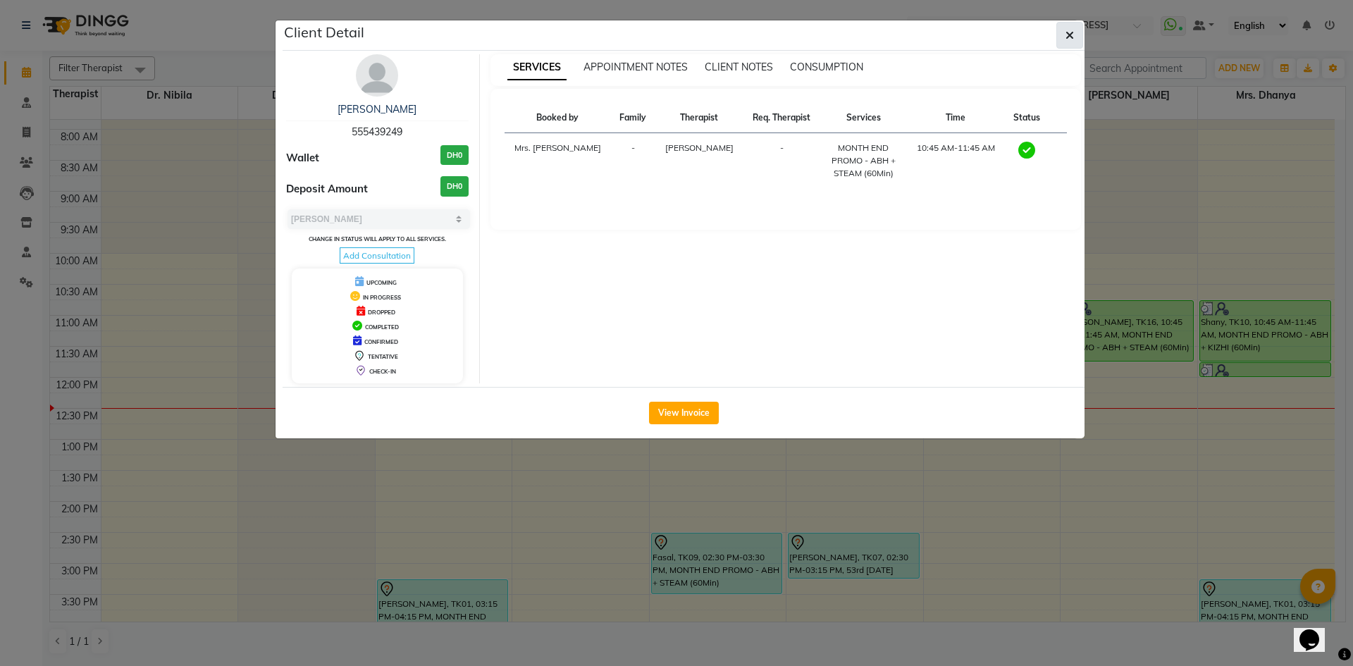
click at [1065, 38] on button "button" at bounding box center [1069, 35] width 27 height 27
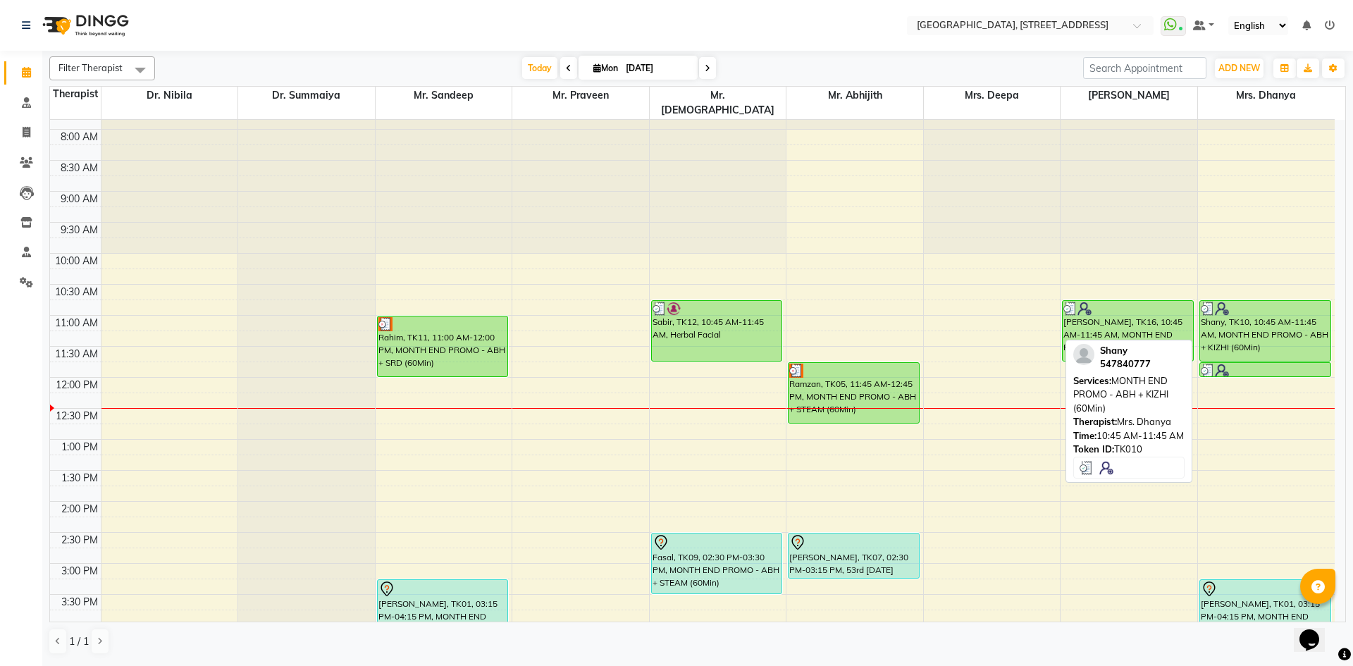
click at [1293, 302] on div at bounding box center [1265, 309] width 129 height 14
select select "3"
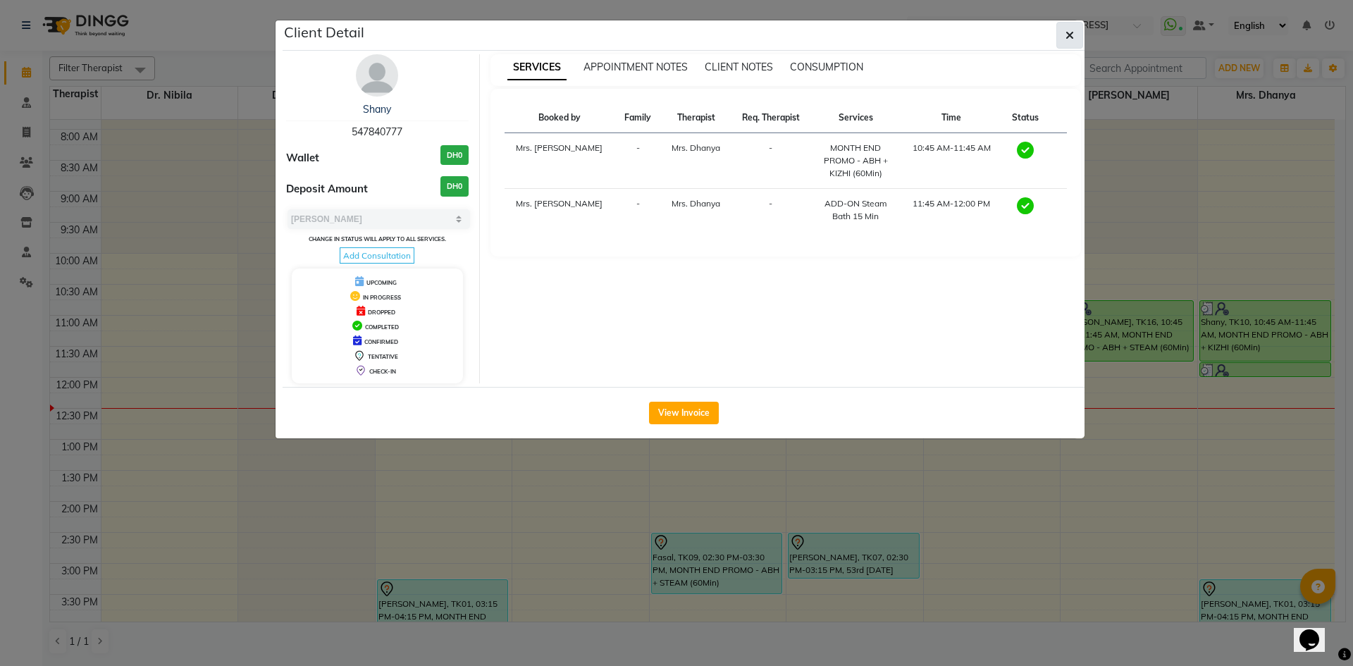
click at [1068, 27] on button "button" at bounding box center [1069, 35] width 27 height 27
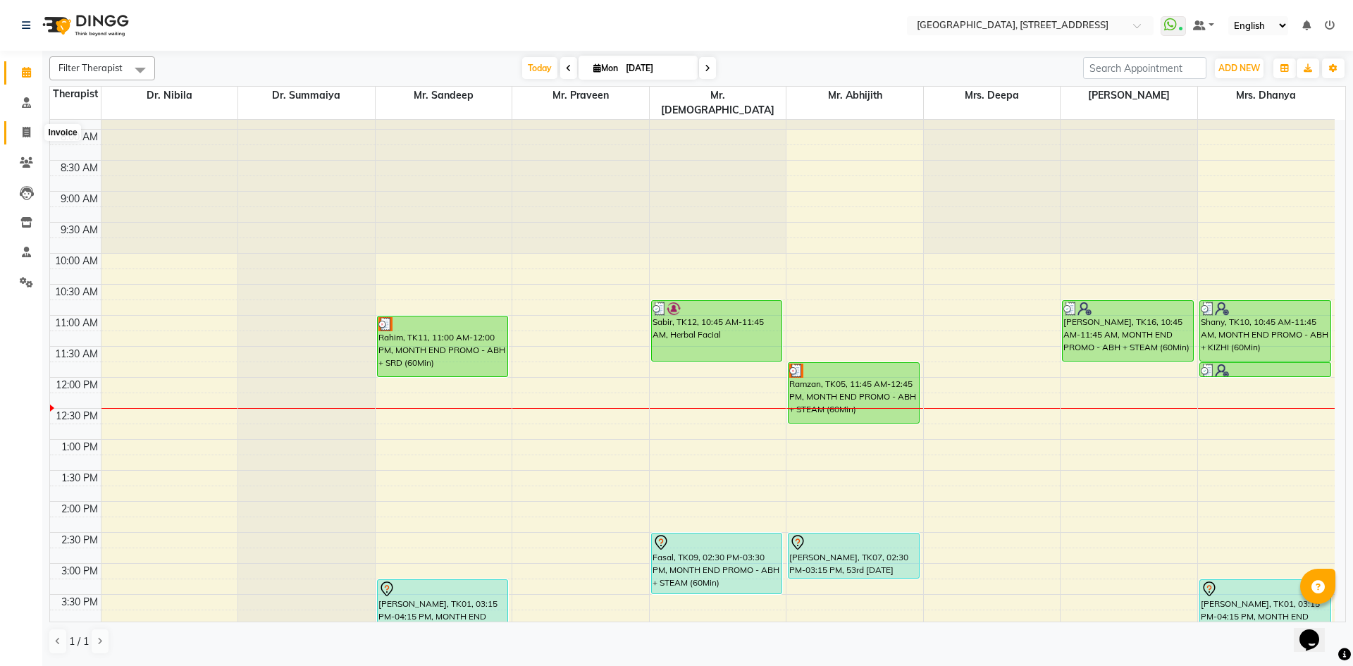
click at [25, 128] on icon at bounding box center [27, 132] width 8 height 11
select select "service"
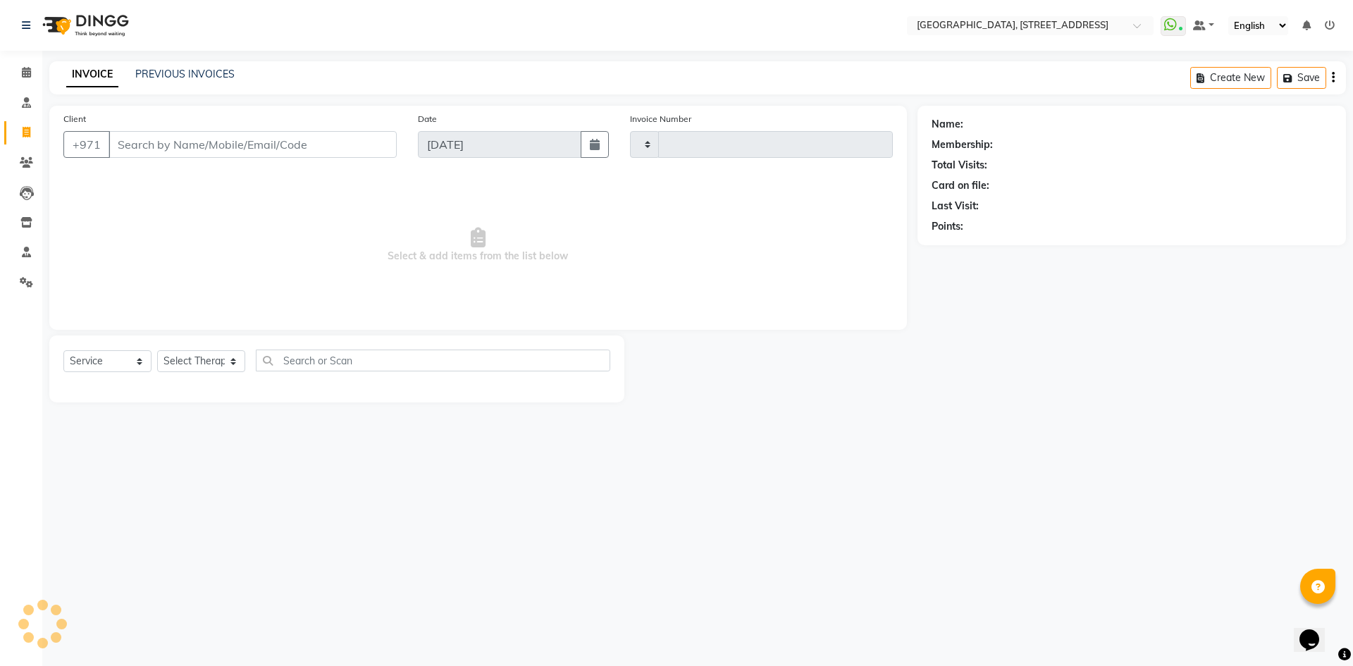
type input "2046"
select select "4538"
click at [161, 76] on link "PREVIOUS INVOICES" at bounding box center [184, 74] width 99 height 13
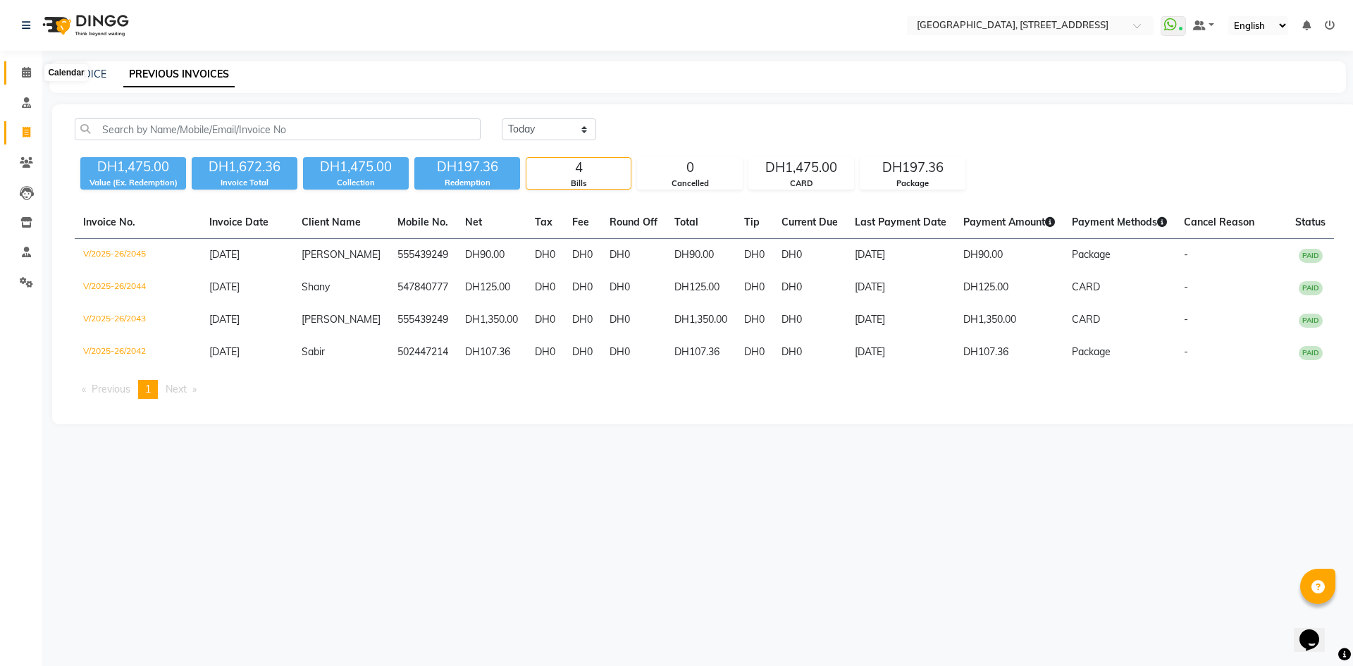
click at [25, 70] on icon at bounding box center [26, 72] width 9 height 11
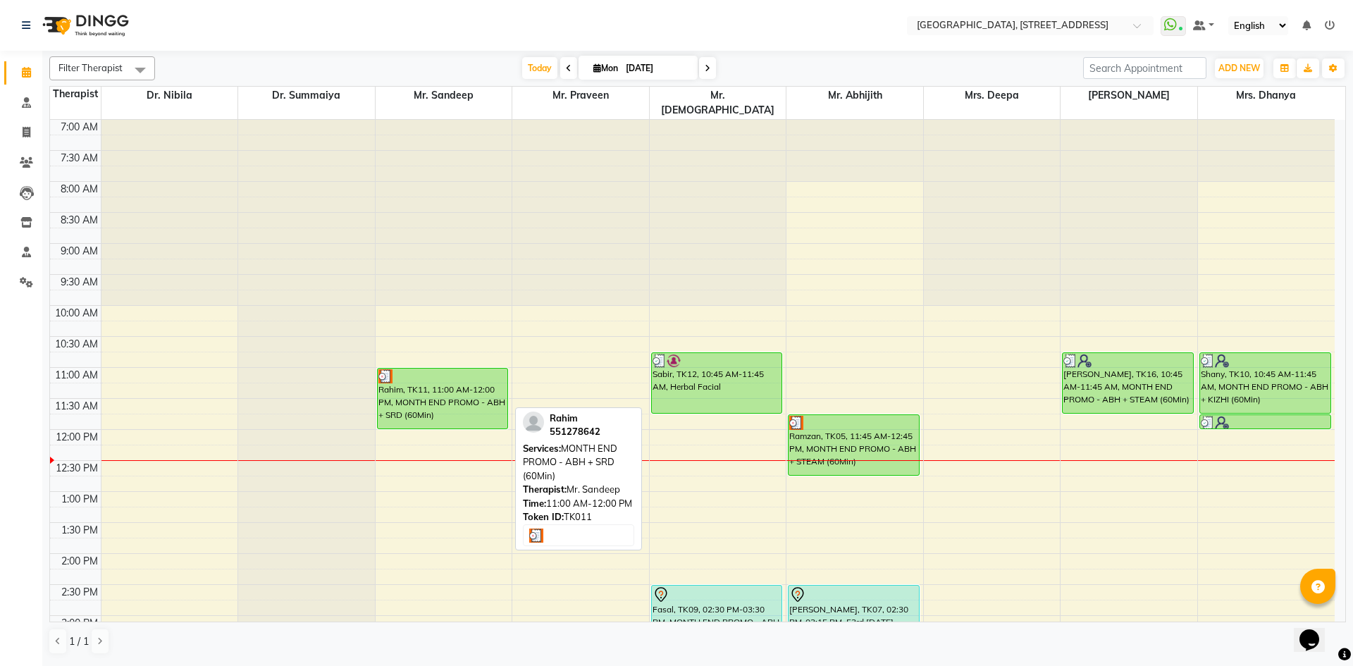
click at [447, 388] on div "Rahim, TK11, 11:00 AM-12:00 PM, MONTH END PROMO - ABH + SRD (60Min)" at bounding box center [443, 399] width 130 height 60
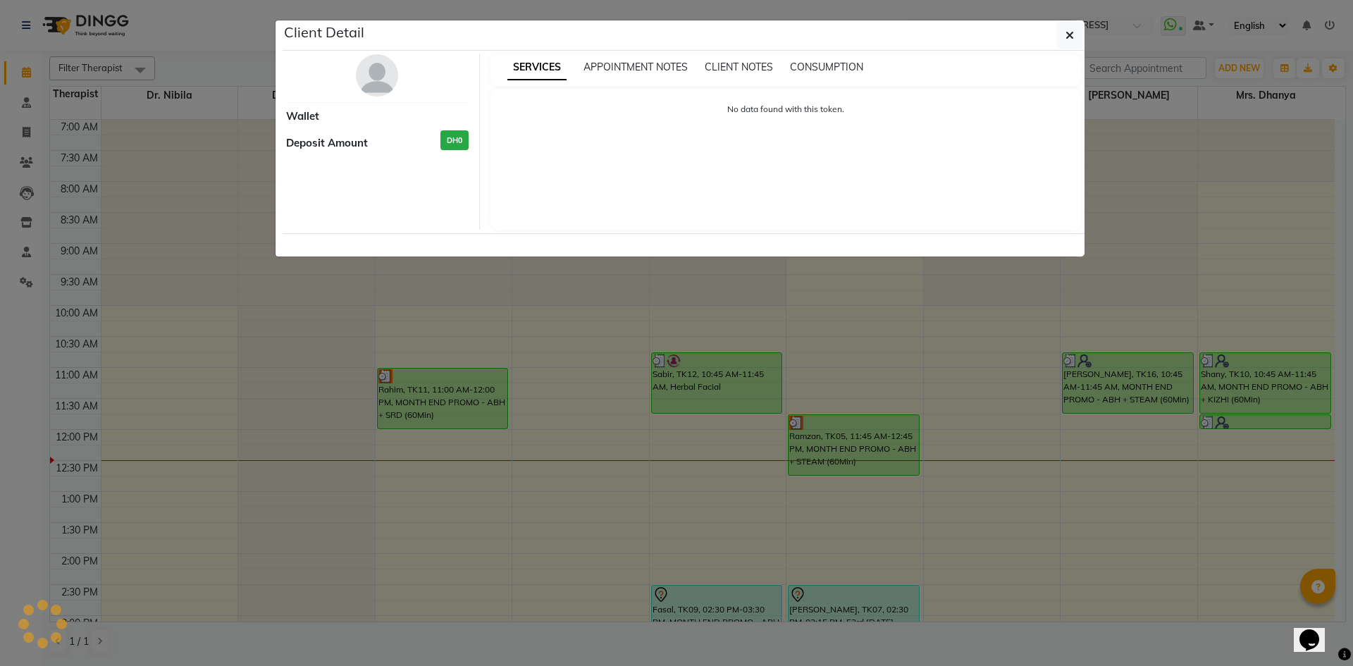
select select "3"
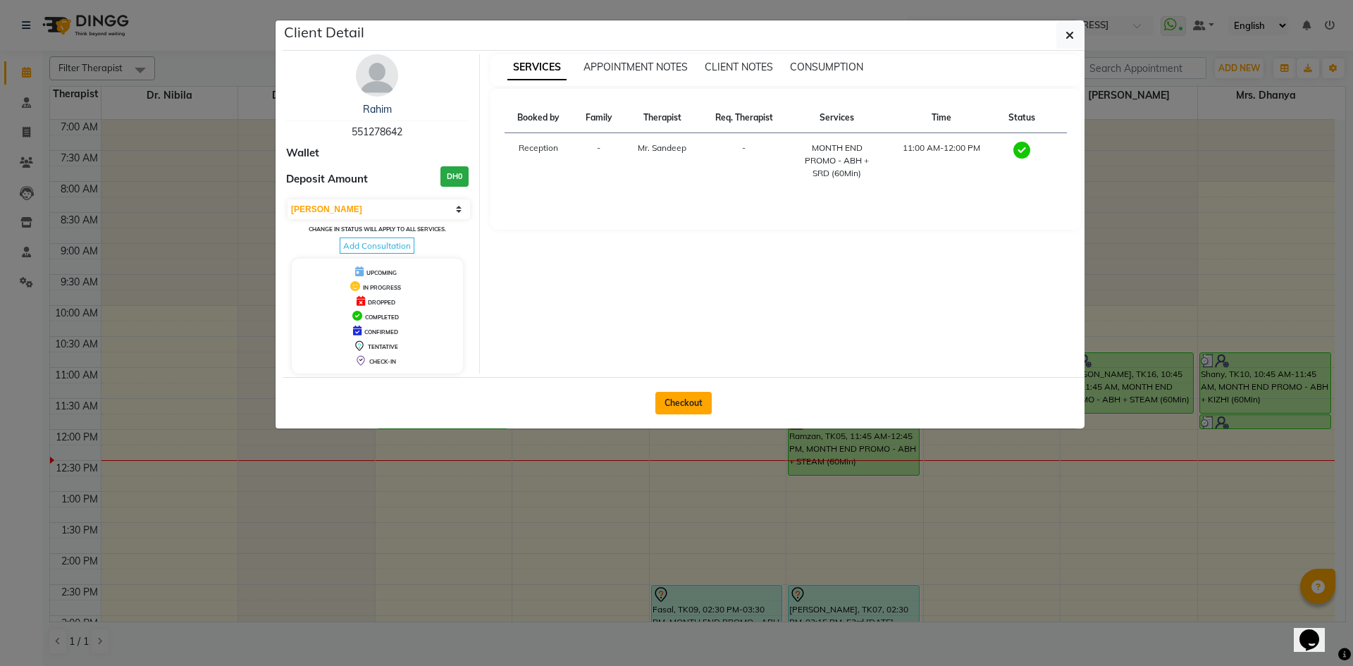
click at [677, 402] on button "Checkout" at bounding box center [683, 403] width 56 height 23
select select "service"
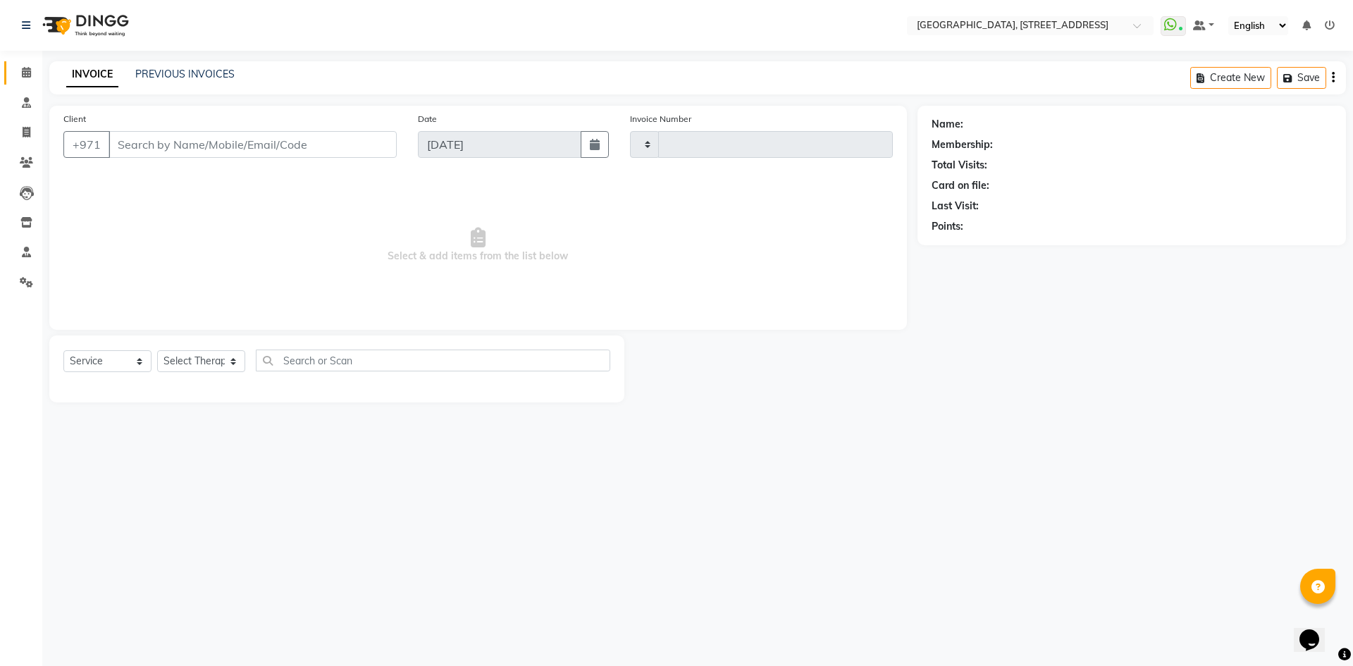
type input "2046"
select select "4538"
type input "551278642"
select select "27240"
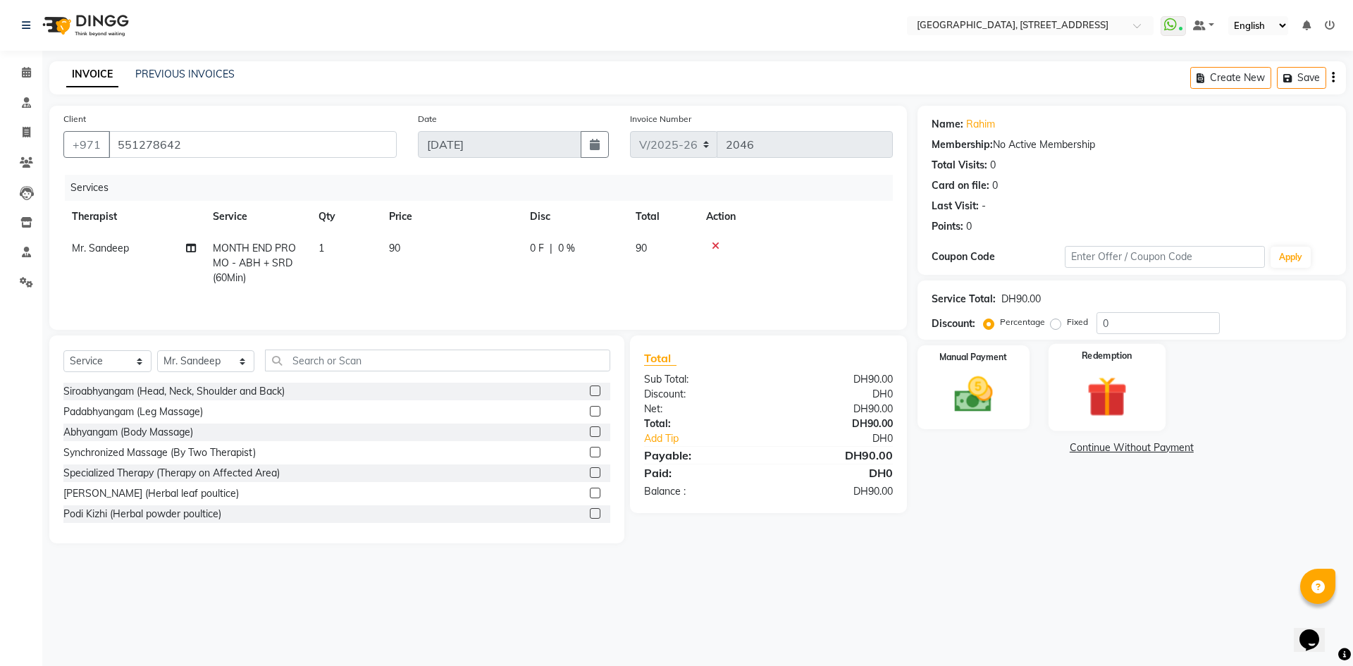
click at [1094, 406] on img at bounding box center [1107, 396] width 66 height 50
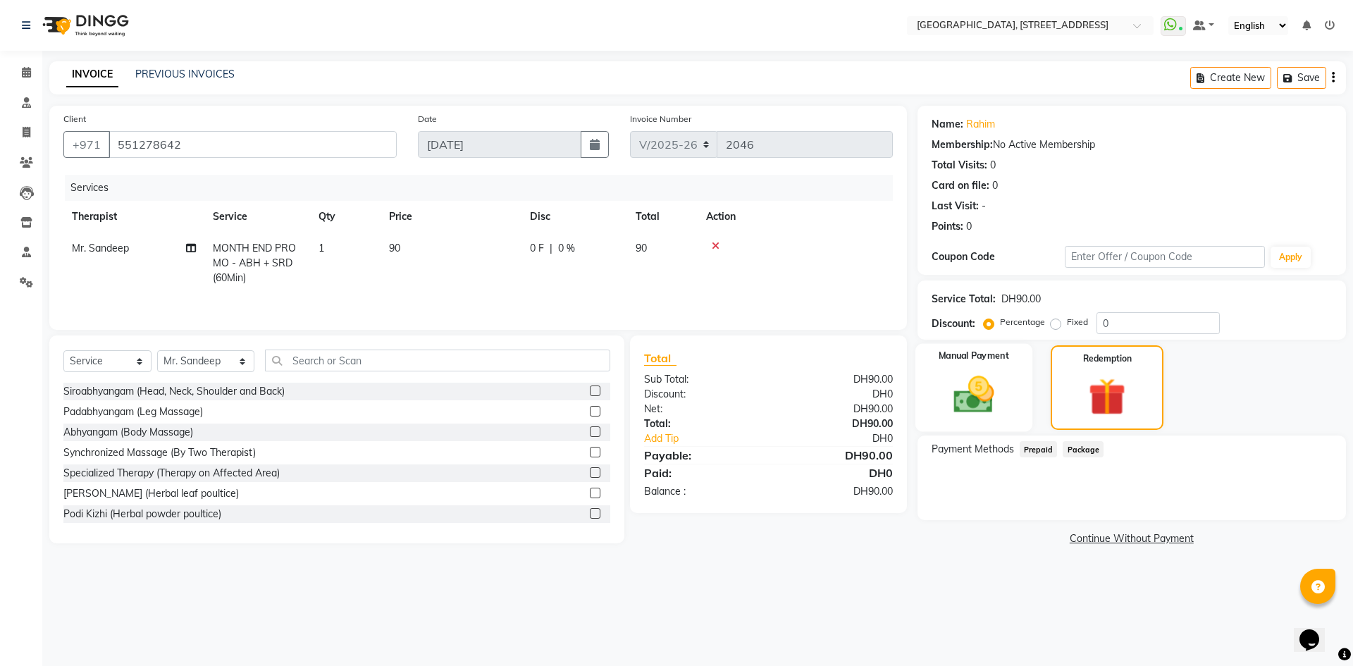
click at [980, 410] on img at bounding box center [974, 394] width 66 height 47
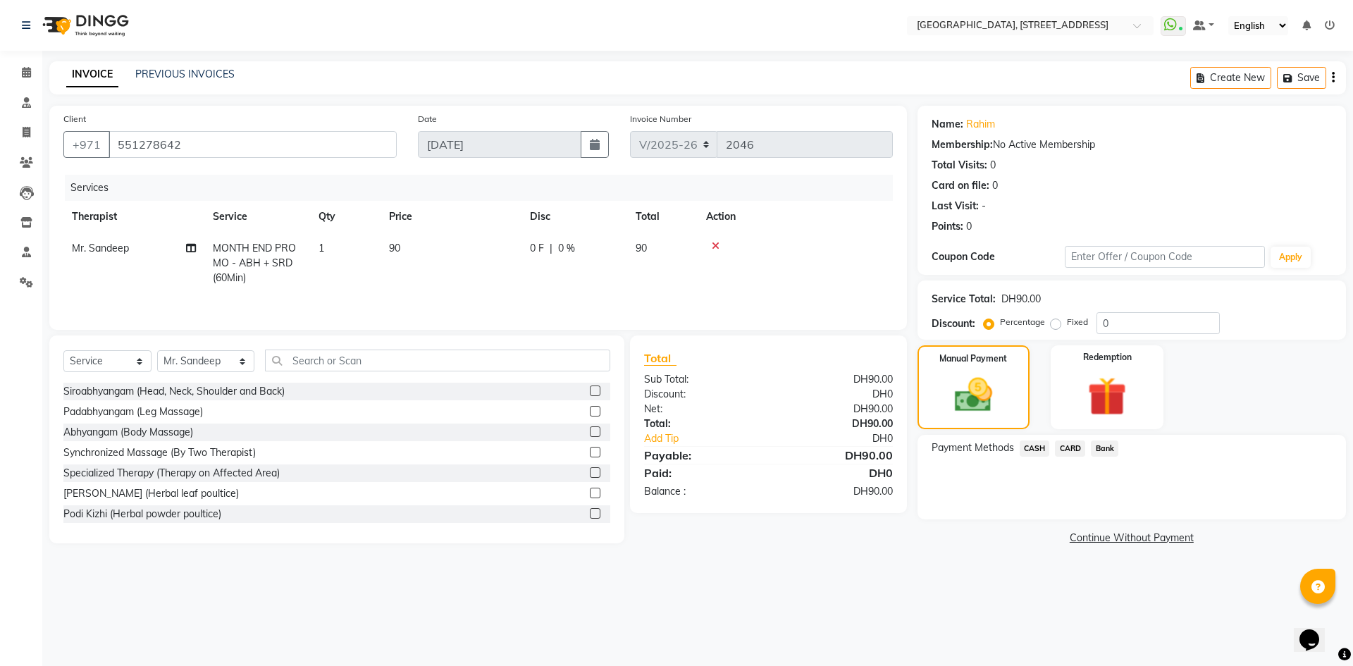
click at [1072, 450] on span "CARD" at bounding box center [1070, 448] width 30 height 16
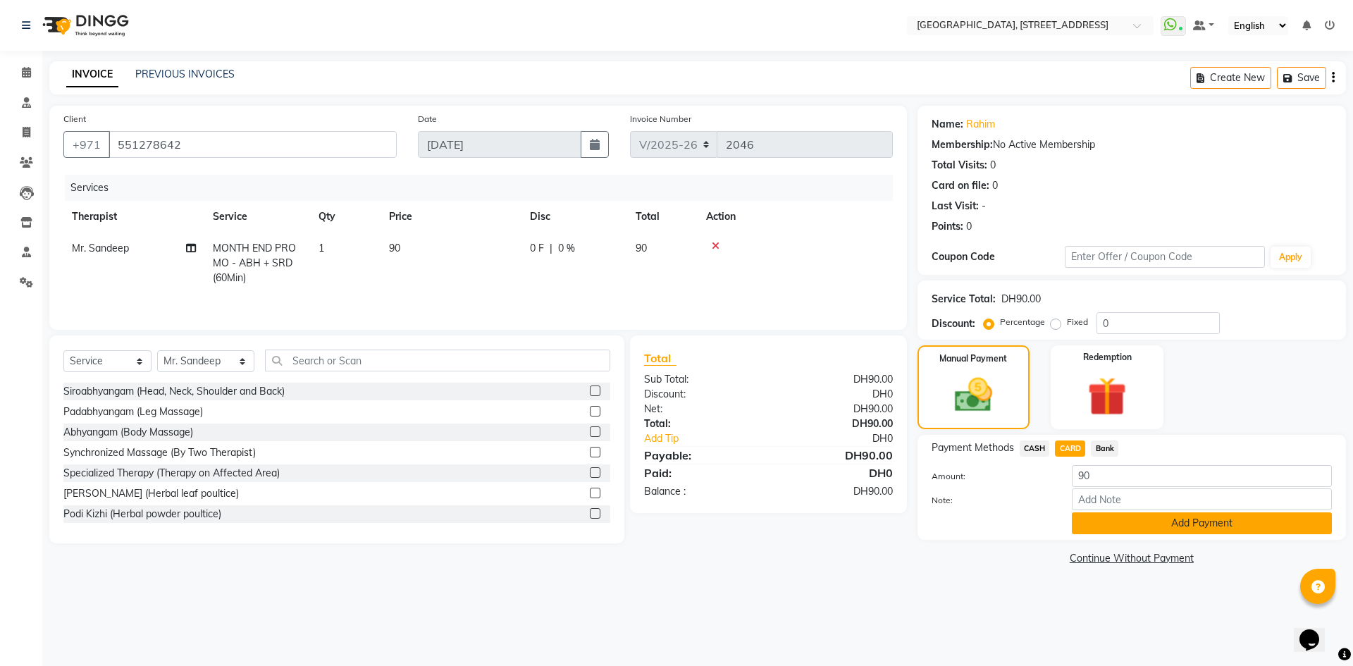
click at [1142, 521] on button "Add Payment" at bounding box center [1202, 523] width 260 height 22
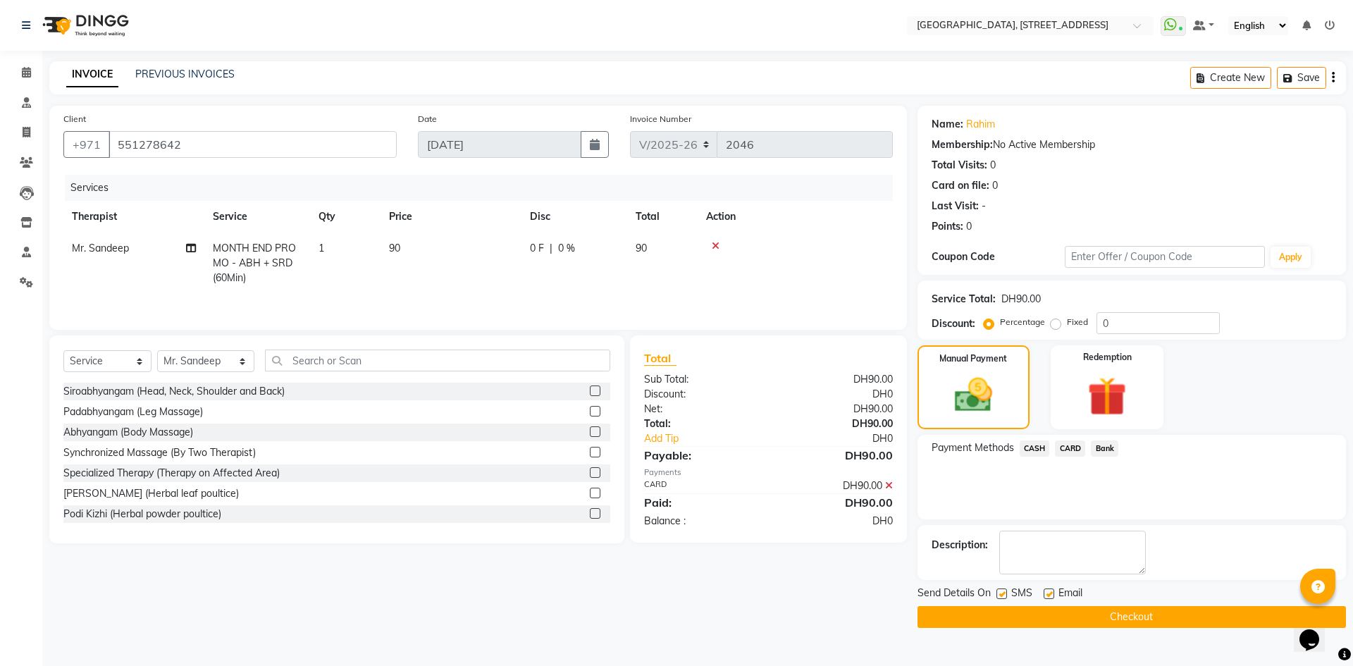
click at [1149, 615] on button "Checkout" at bounding box center [1132, 617] width 428 height 22
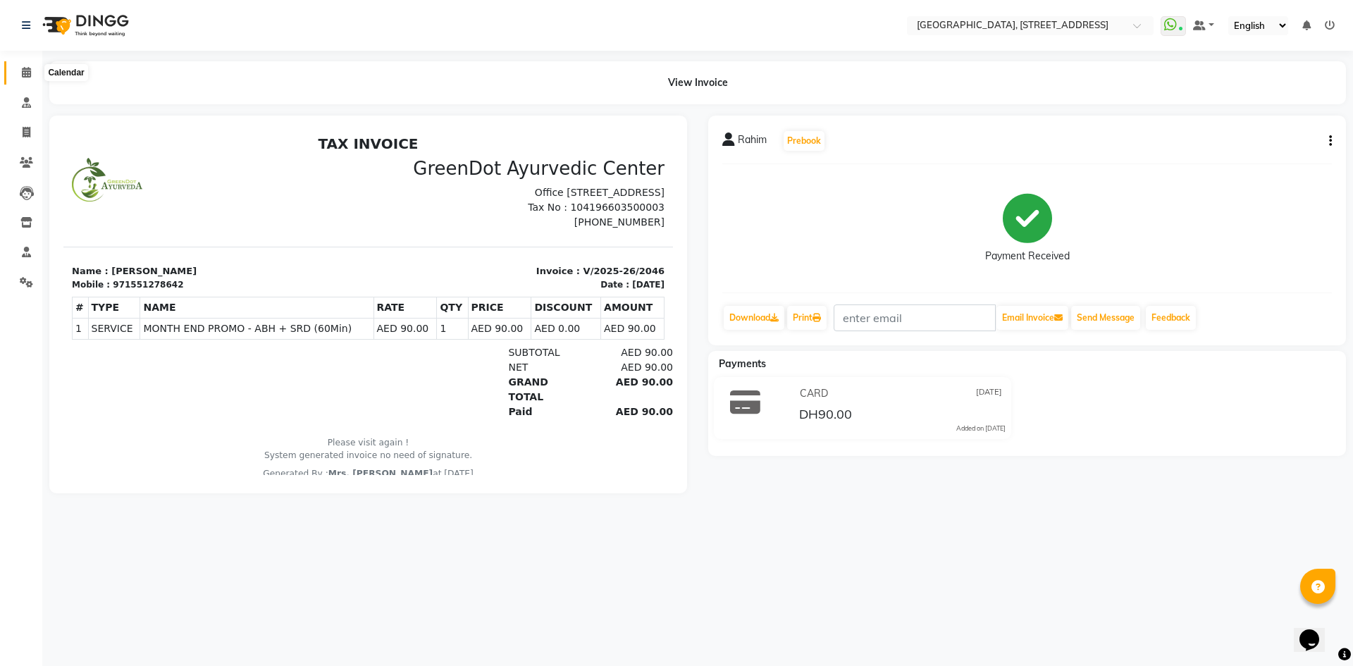
click at [20, 71] on span at bounding box center [26, 73] width 25 height 16
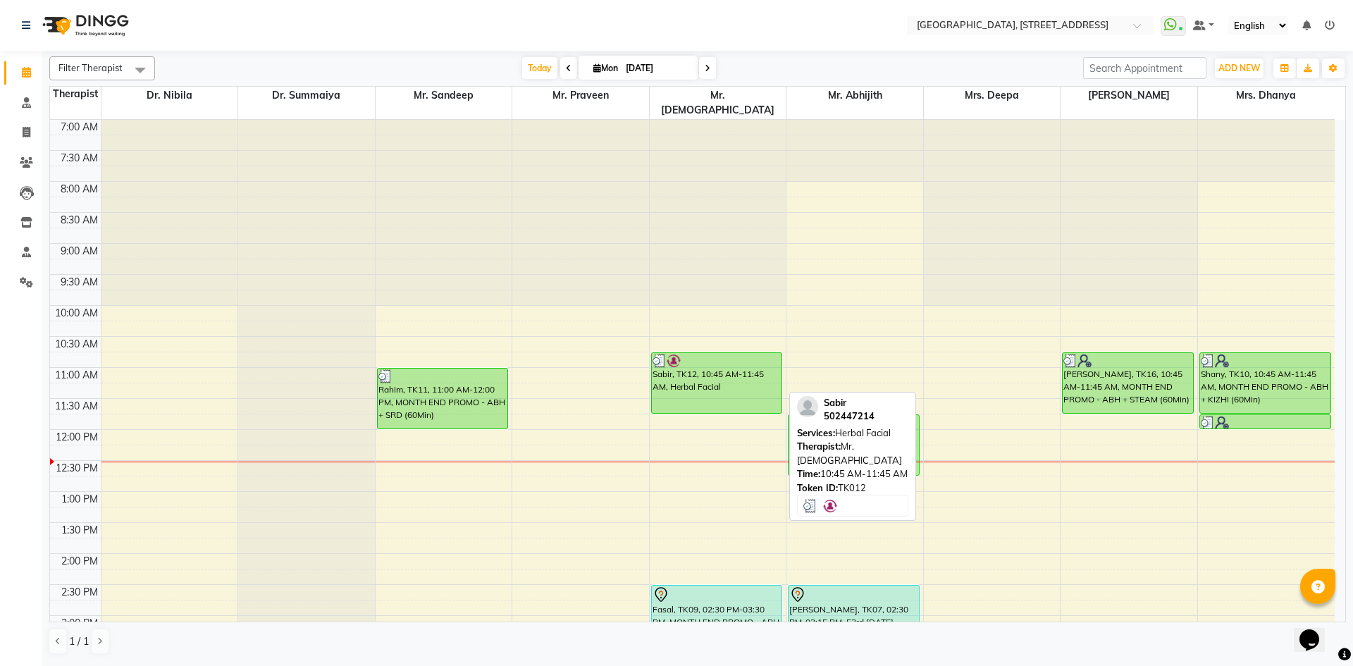
click at [727, 381] on div "Sabir, TK12, 10:45 AM-11:45 AM, Herbal Facial" at bounding box center [717, 383] width 130 height 60
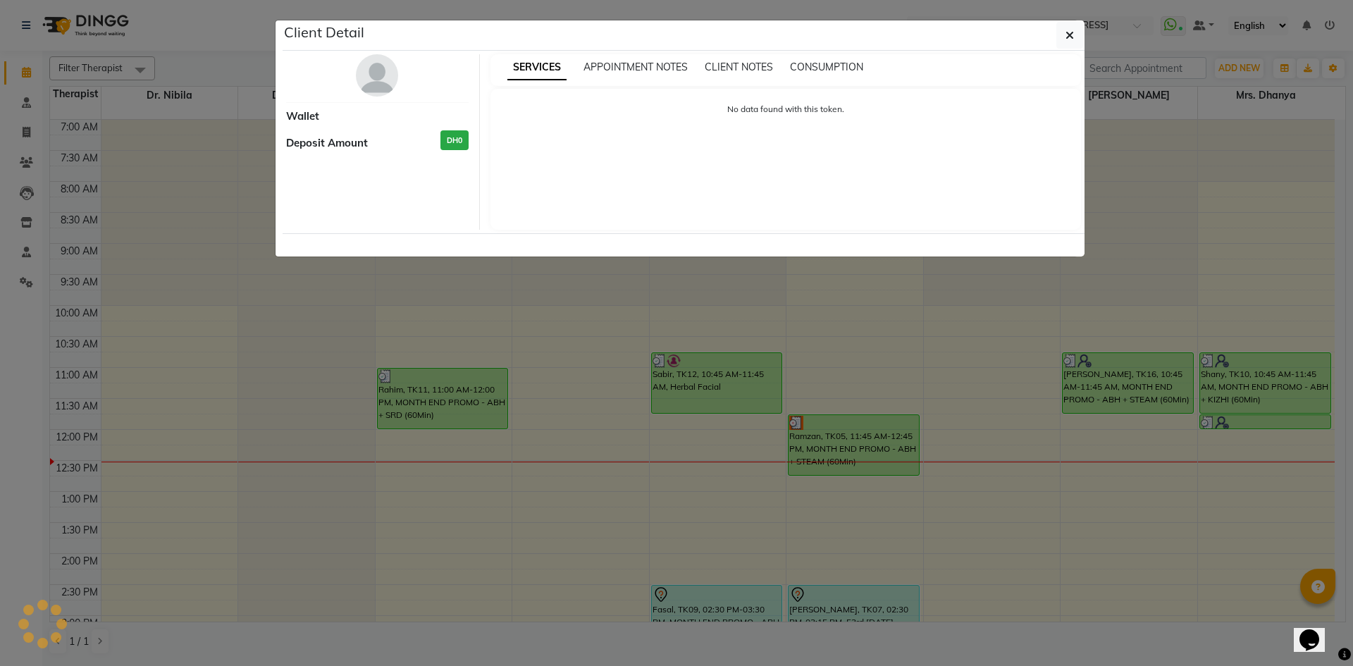
select select "3"
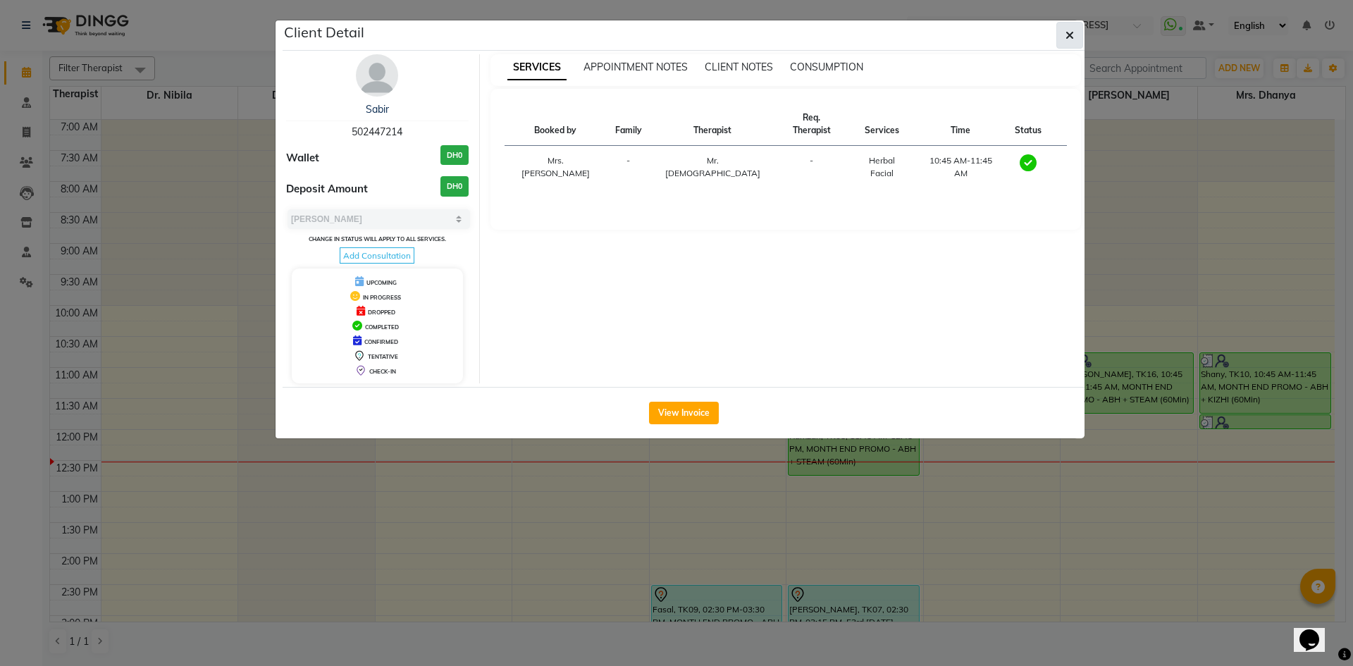
click at [1078, 43] on button "button" at bounding box center [1069, 35] width 27 height 27
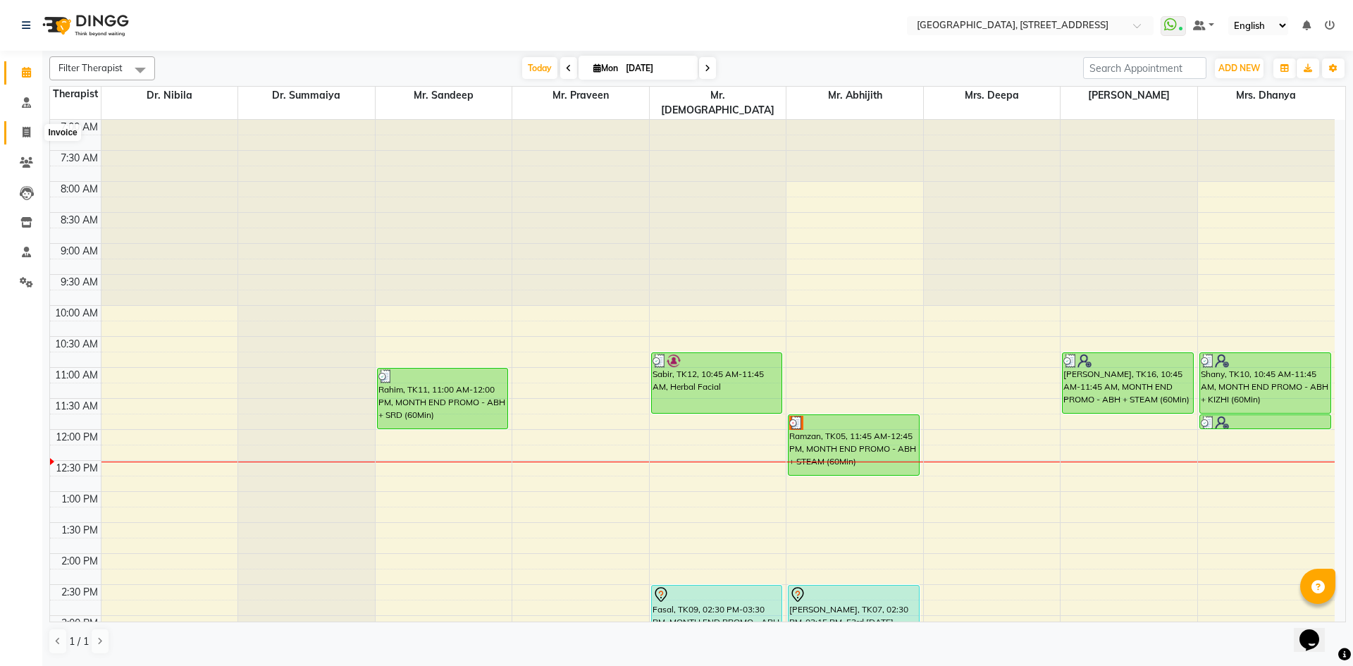
click at [25, 130] on icon at bounding box center [27, 132] width 8 height 11
select select "service"
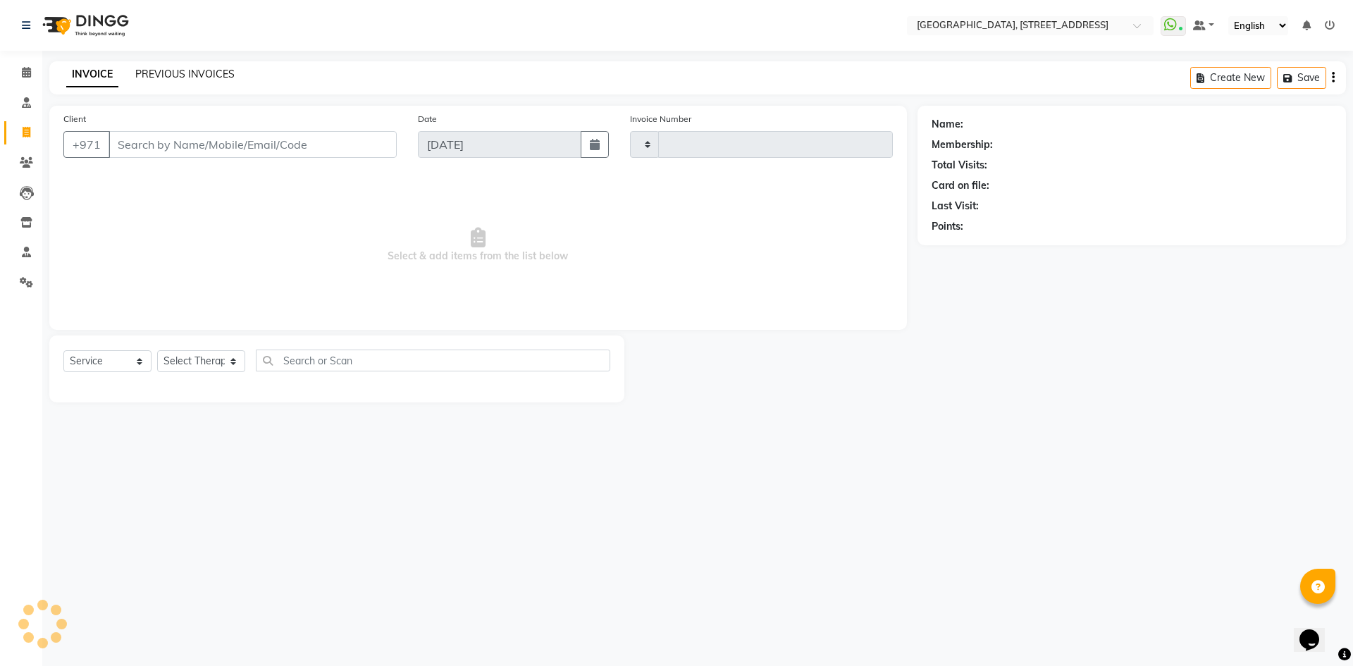
click at [169, 75] on link "PREVIOUS INVOICES" at bounding box center [184, 74] width 99 height 13
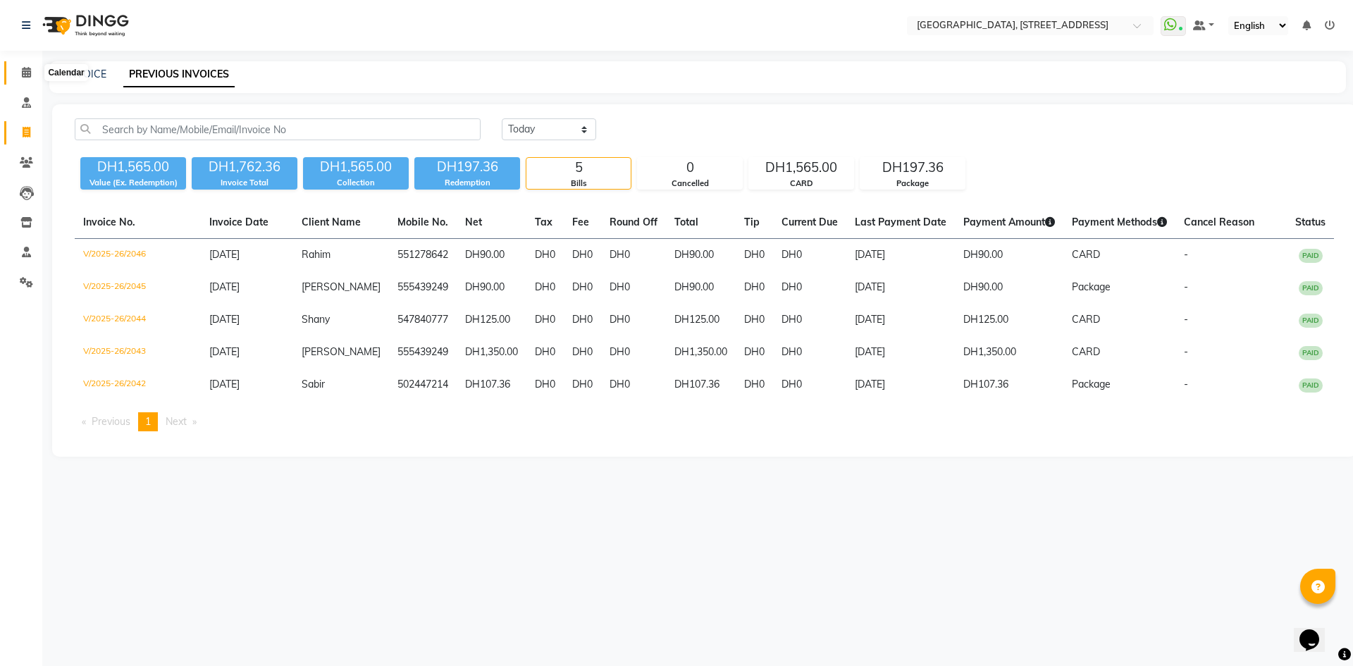
click at [23, 70] on icon at bounding box center [26, 72] width 9 height 11
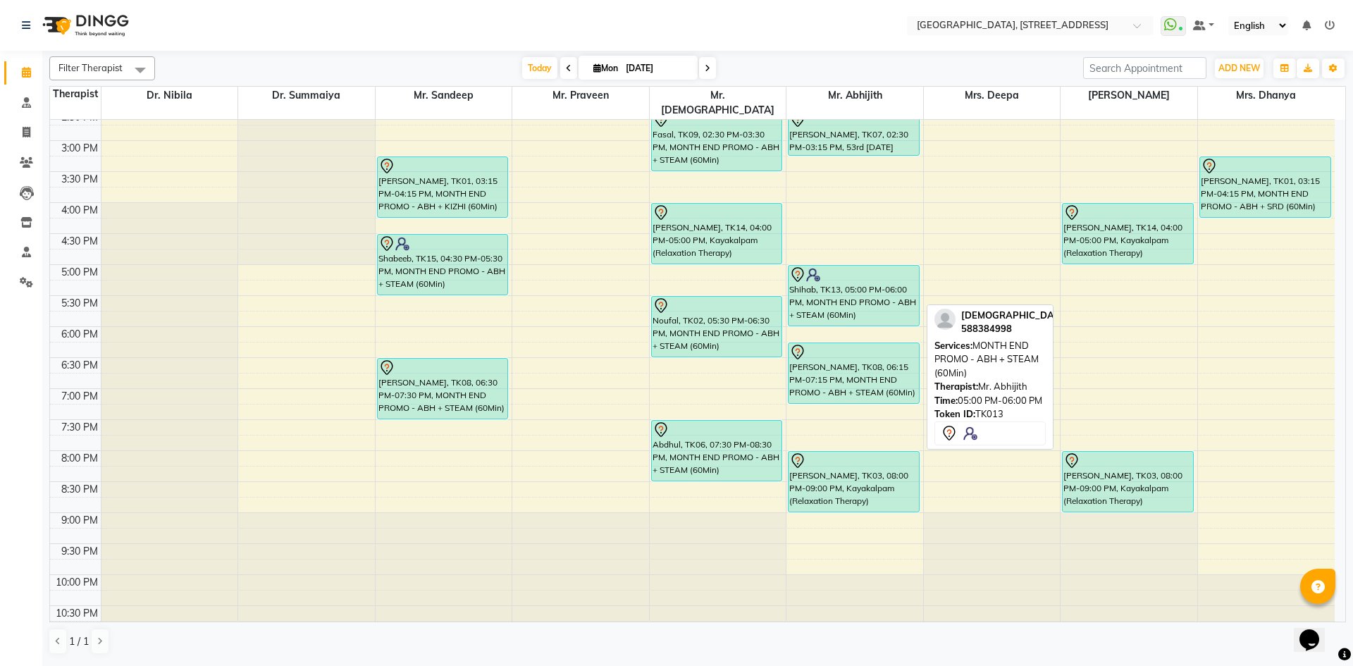
scroll to position [216, 0]
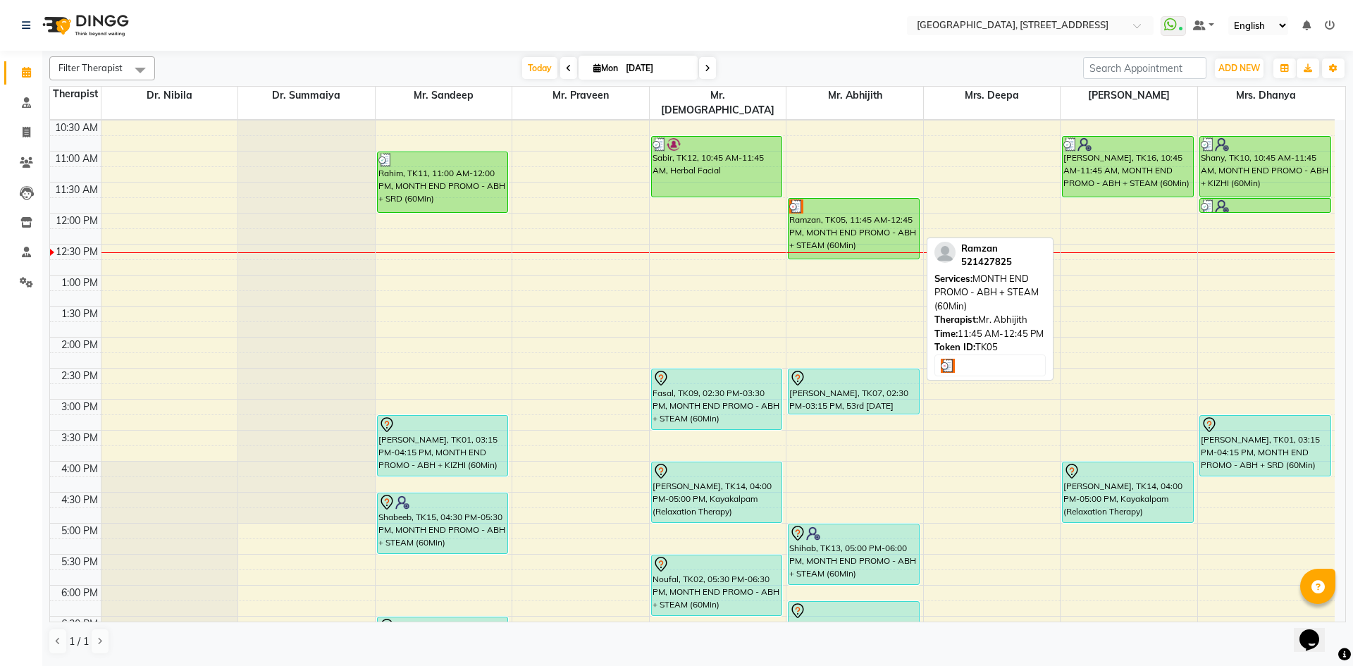
click at [890, 209] on div "Ramzan, TK05, 11:45 AM-12:45 PM, MONTH END PROMO - ABH + STEAM (60Min)" at bounding box center [854, 229] width 130 height 60
select select "3"
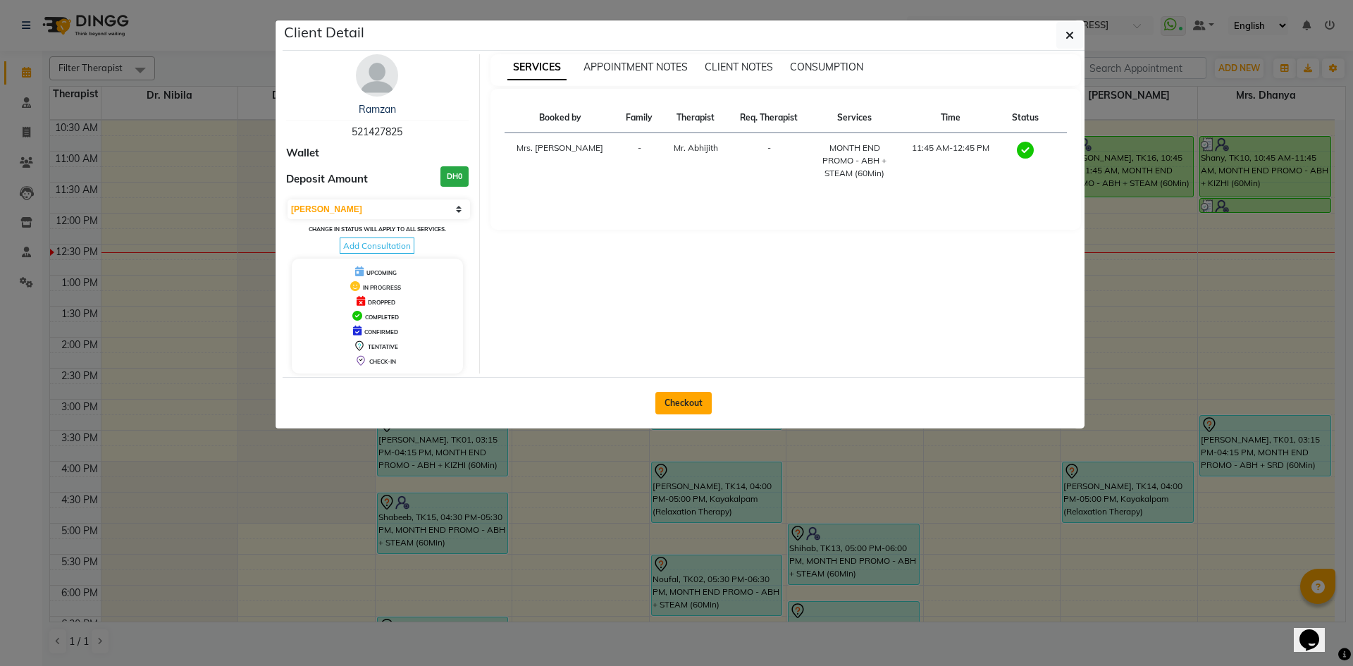
click at [673, 397] on button "Checkout" at bounding box center [683, 403] width 56 height 23
select select "service"
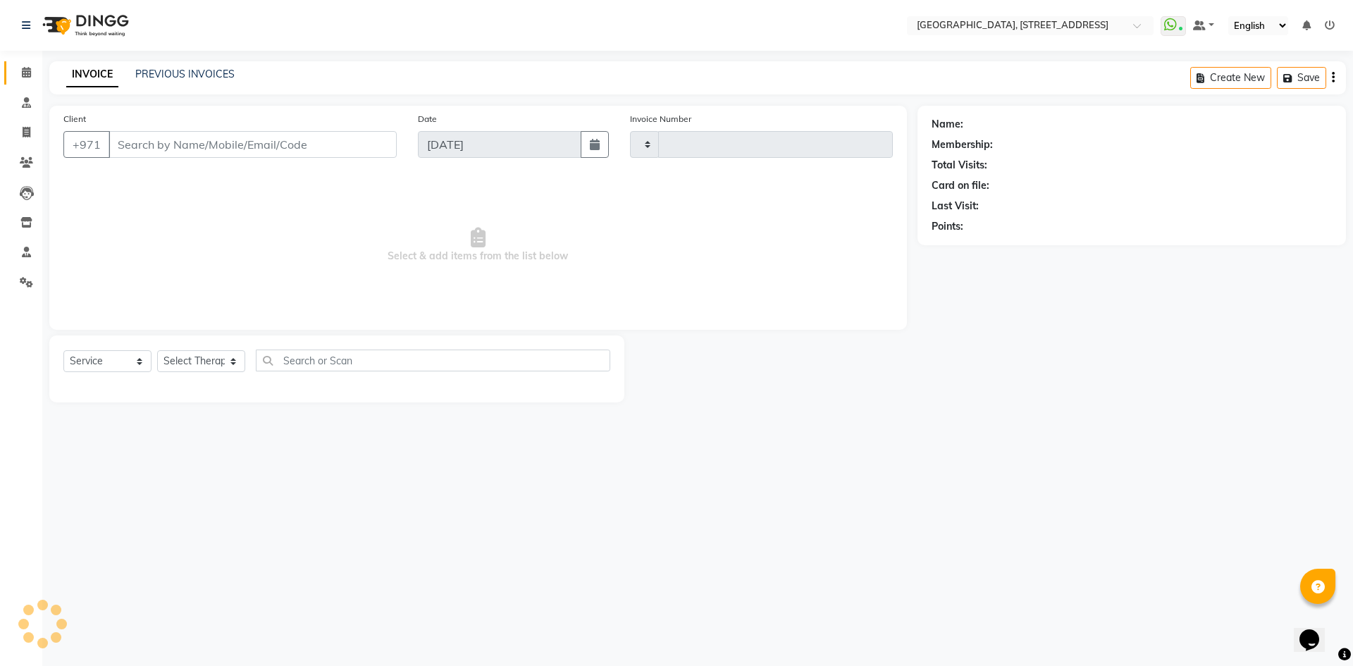
type input "2047"
select select "4538"
type input "521427825"
select select "65324"
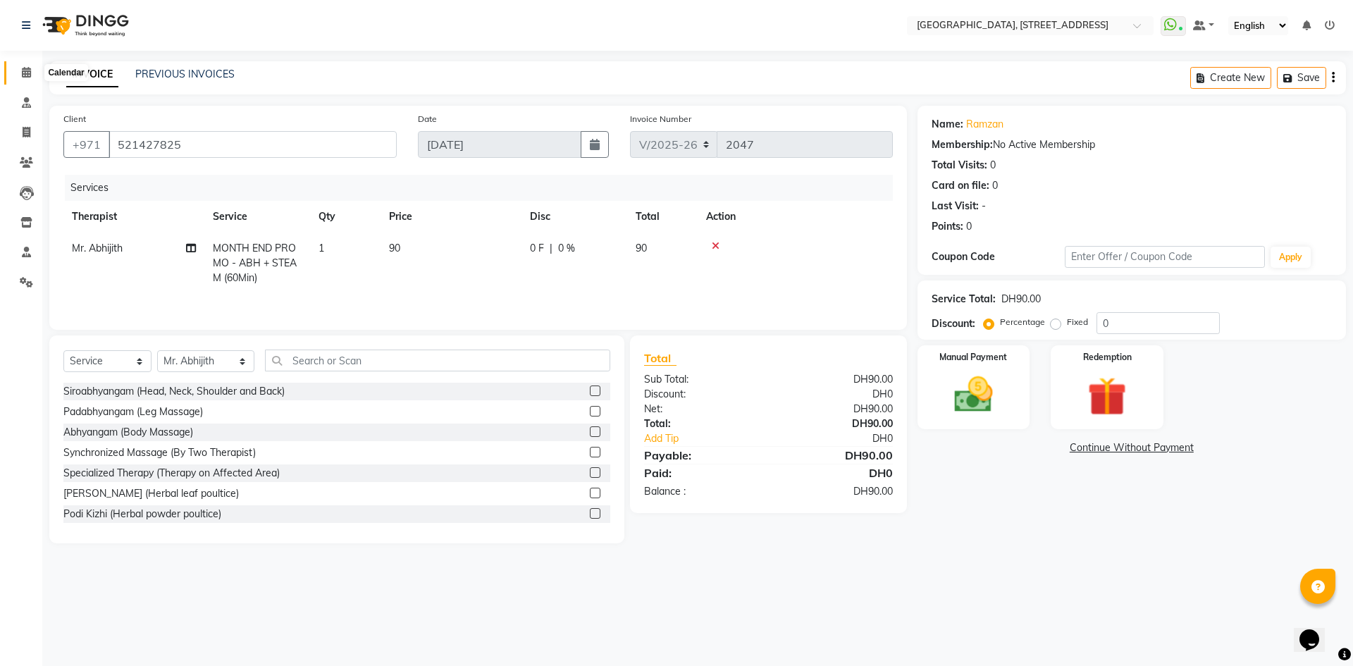
click at [22, 67] on icon at bounding box center [26, 72] width 9 height 11
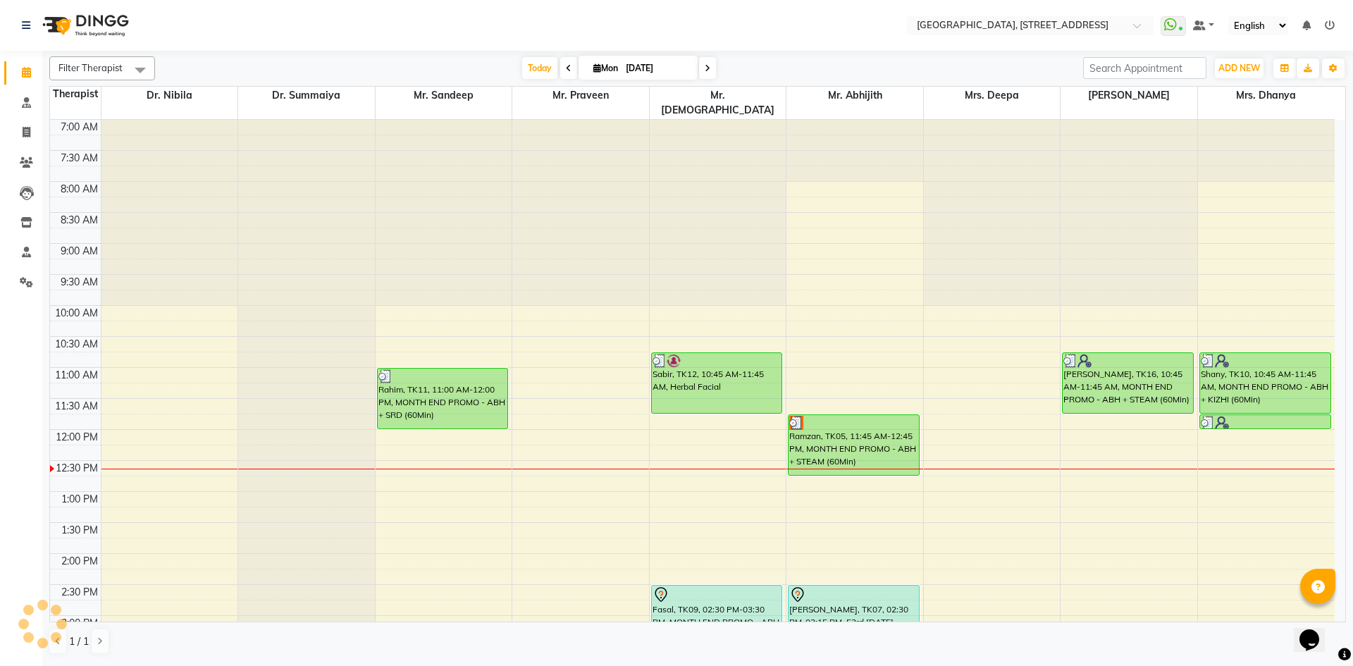
scroll to position [259, 0]
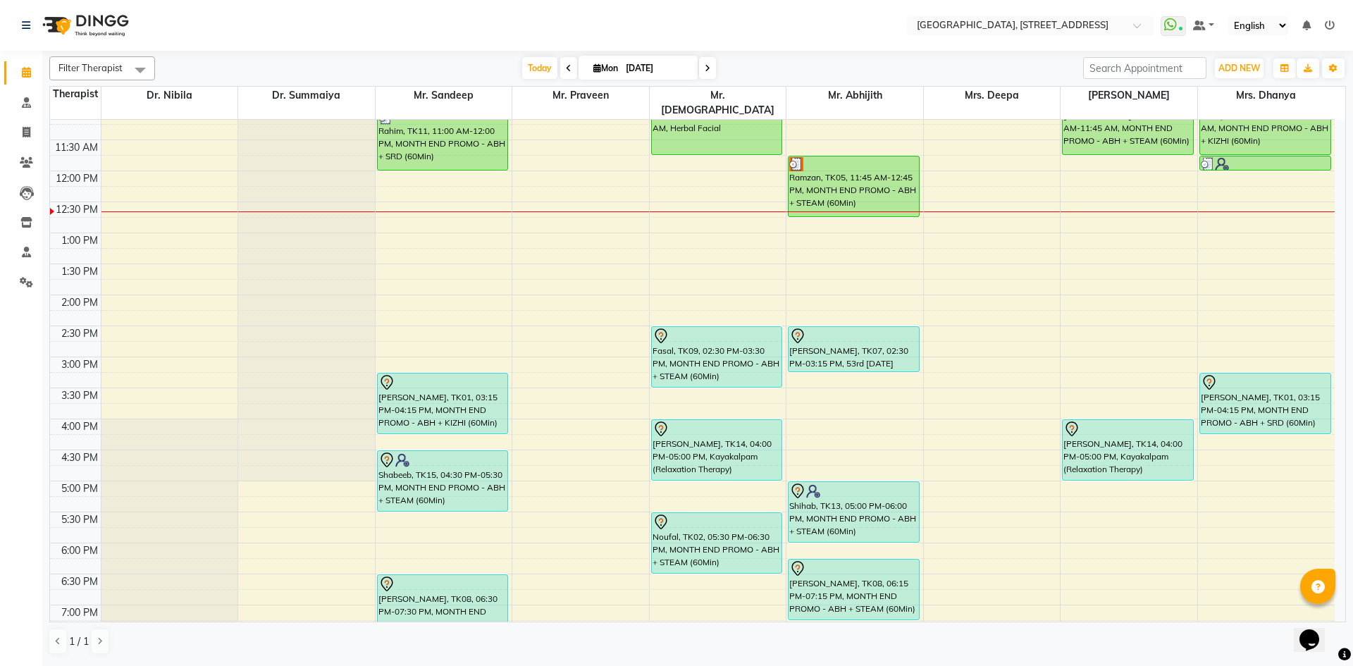
click at [989, 345] on div "7:00 AM 7:30 AM 8:00 AM 8:30 AM 9:00 AM 9:30 AM 10:00 AM 10:30 AM 11:00 AM 11:3…" at bounding box center [692, 357] width 1285 height 992
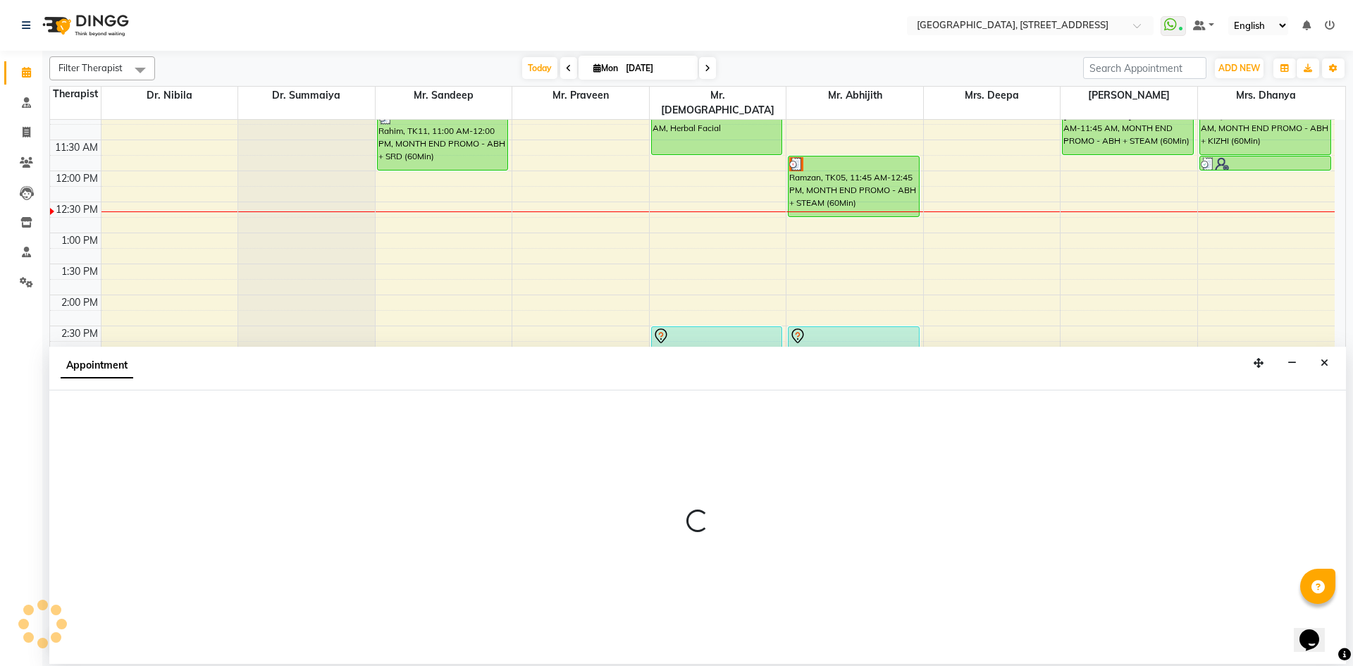
select select "27242"
select select "900"
select select "tentative"
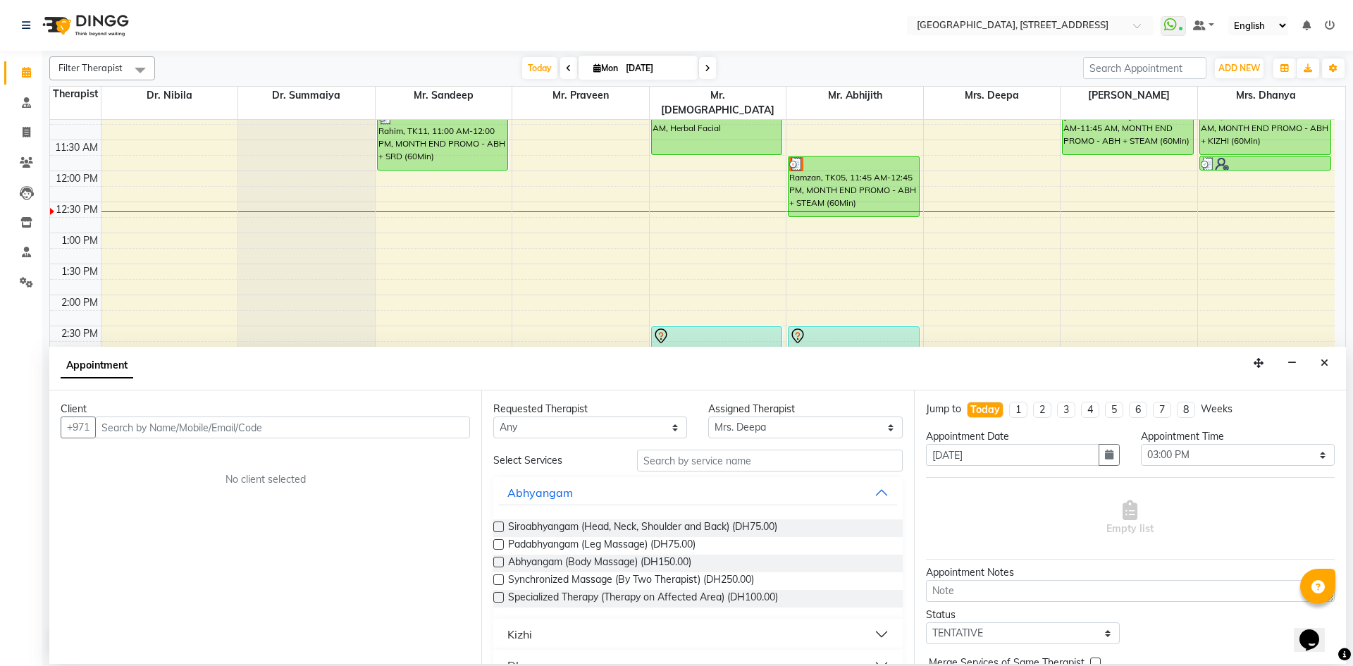
click at [1314, 358] on div "Appointment" at bounding box center [697, 369] width 1297 height 44
click at [1319, 363] on button "Close" at bounding box center [1324, 363] width 20 height 22
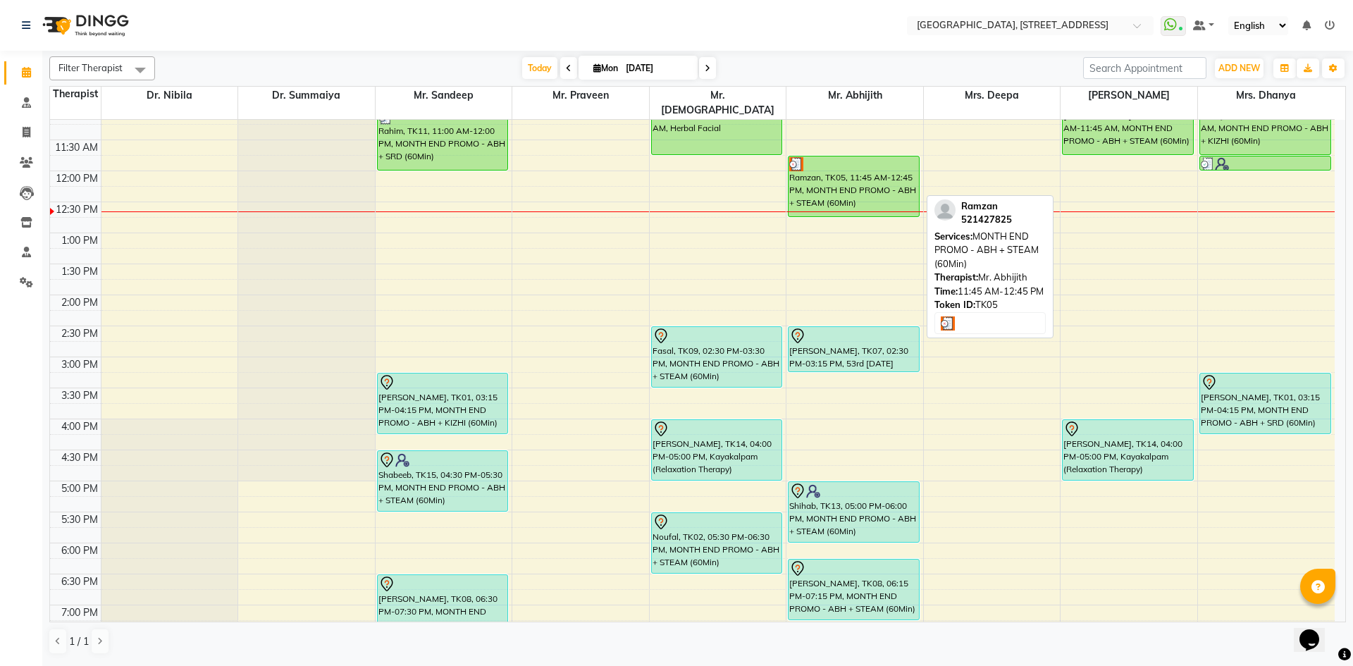
click at [854, 177] on div "Ramzan, TK05, 11:45 AM-12:45 PM, MONTH END PROMO - ABH + STEAM (60Min)" at bounding box center [854, 186] width 130 height 60
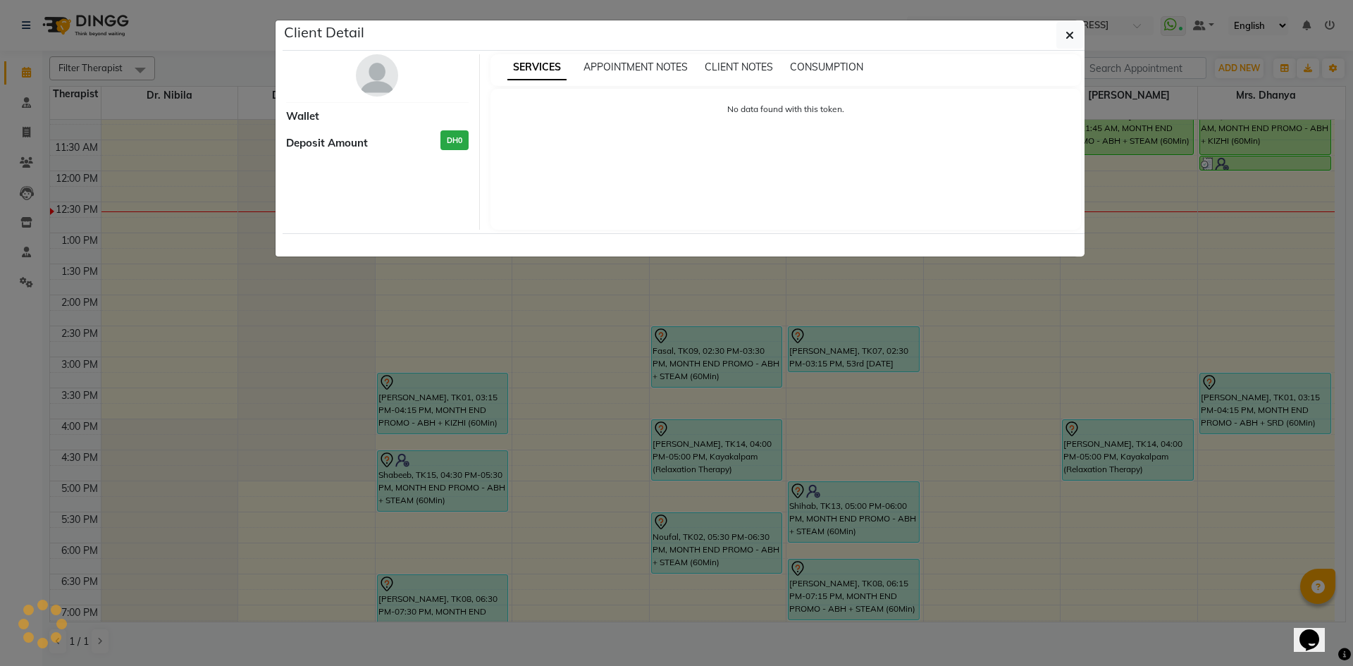
select select "3"
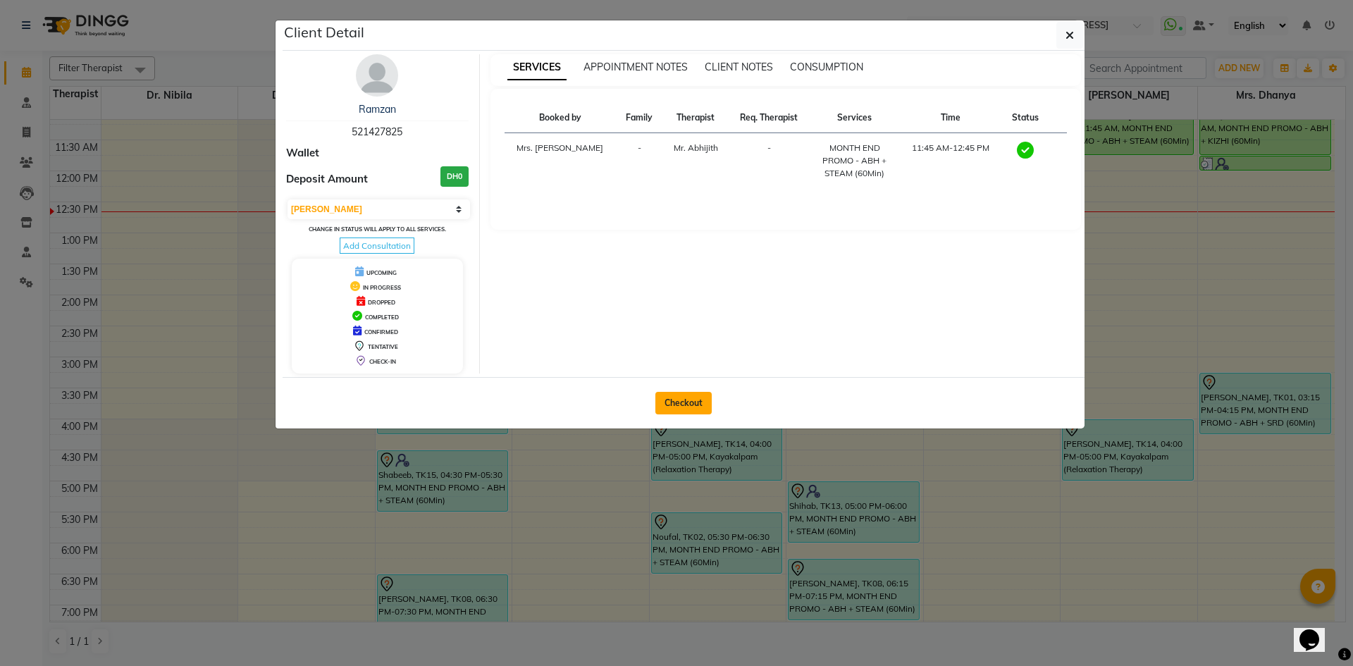
click at [701, 399] on button "Checkout" at bounding box center [683, 403] width 56 height 23
select select "service"
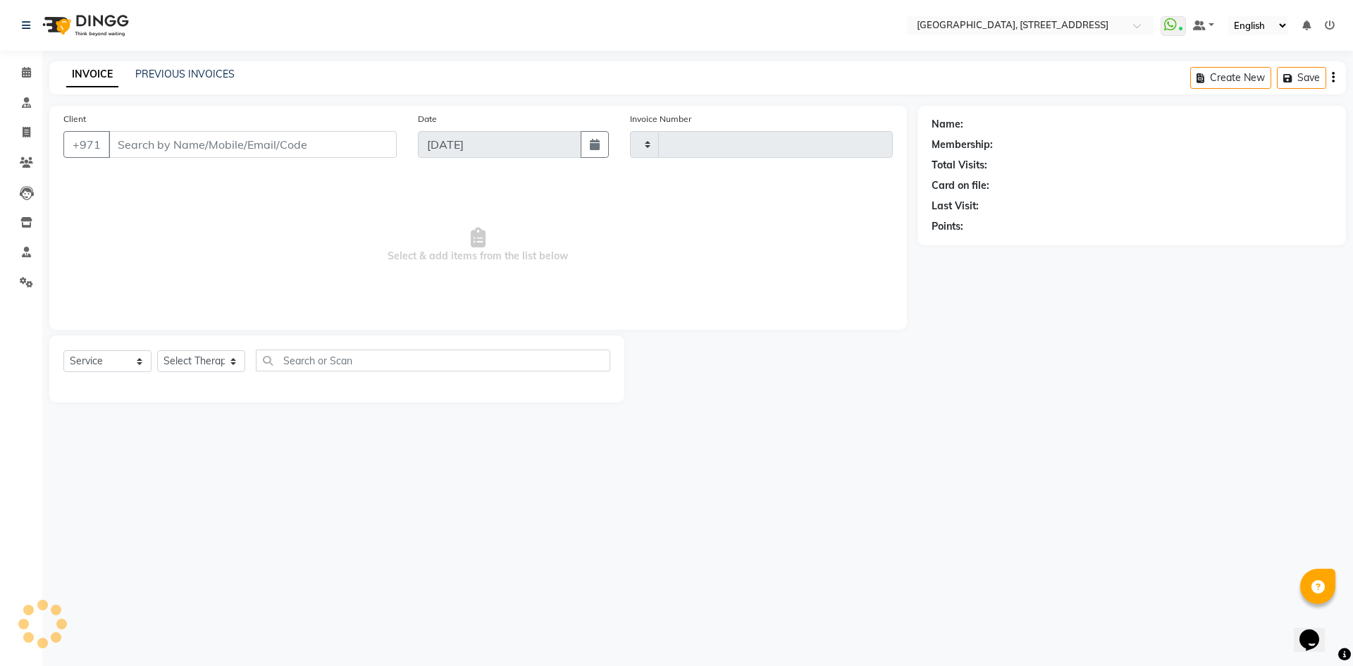
type input "2047"
select select "4538"
type input "521427825"
select select "65324"
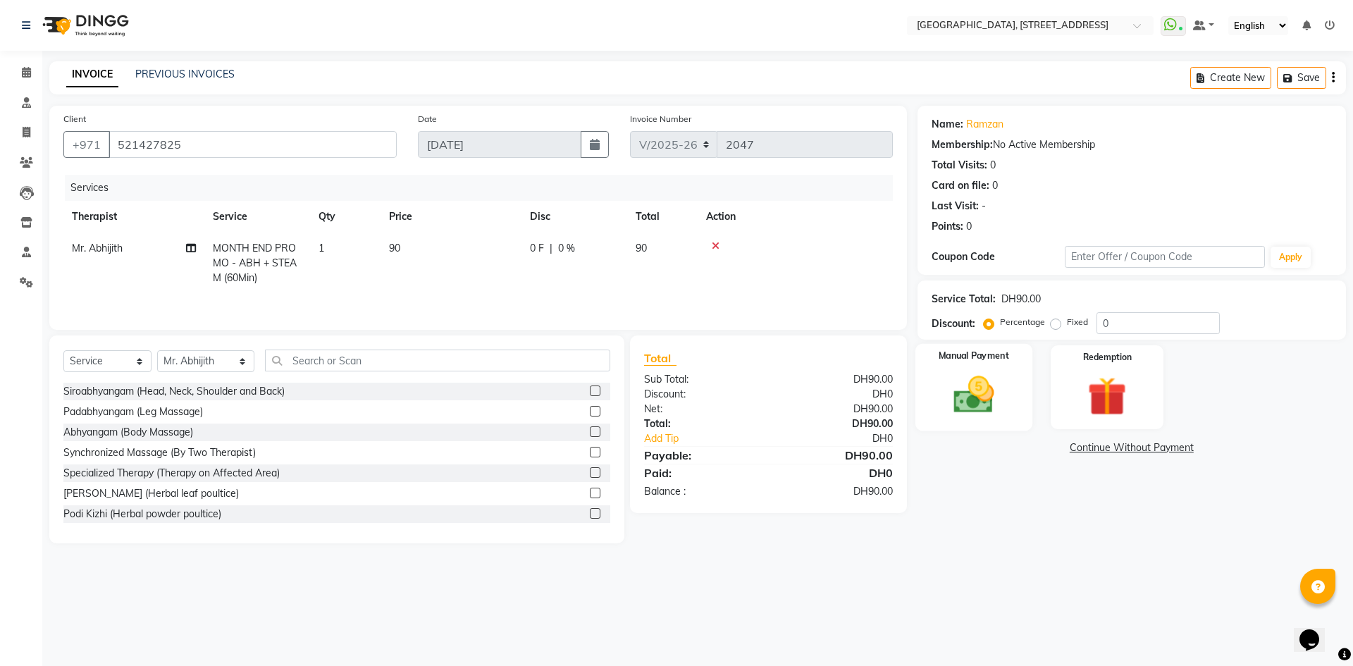
click at [990, 426] on div "Manual Payment" at bounding box center [973, 387] width 117 height 87
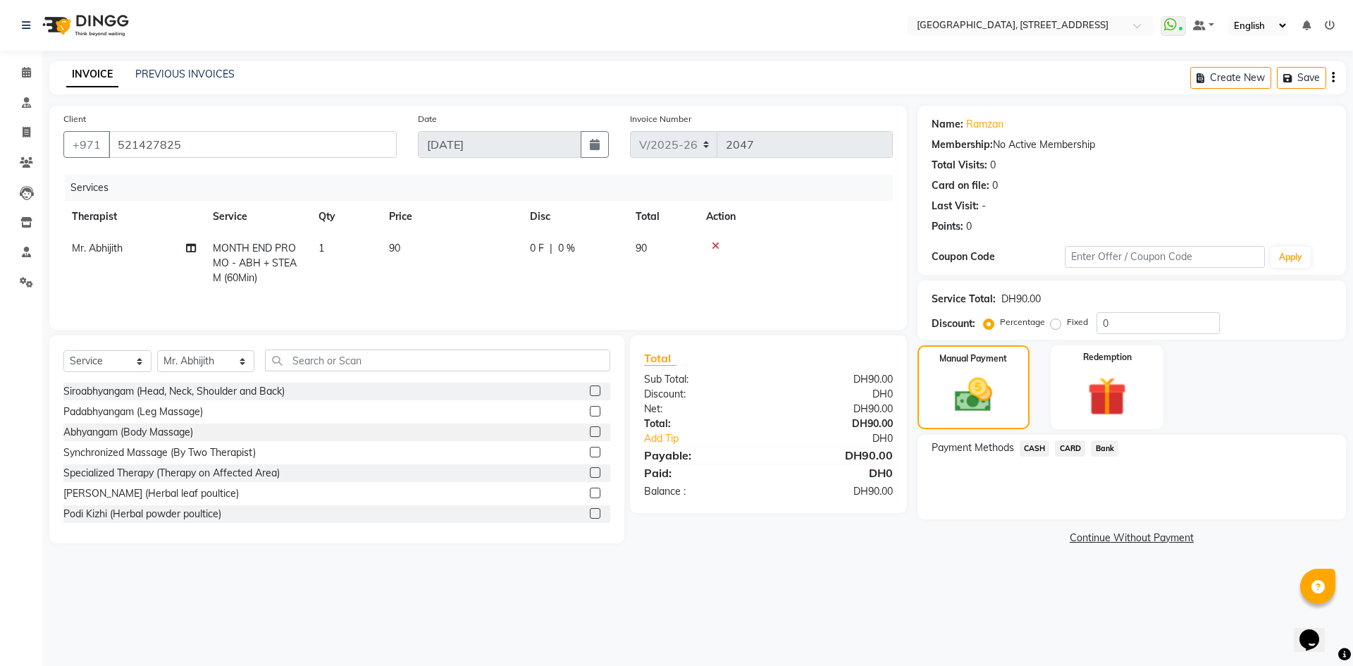
click at [1064, 449] on span "CARD" at bounding box center [1070, 448] width 30 height 16
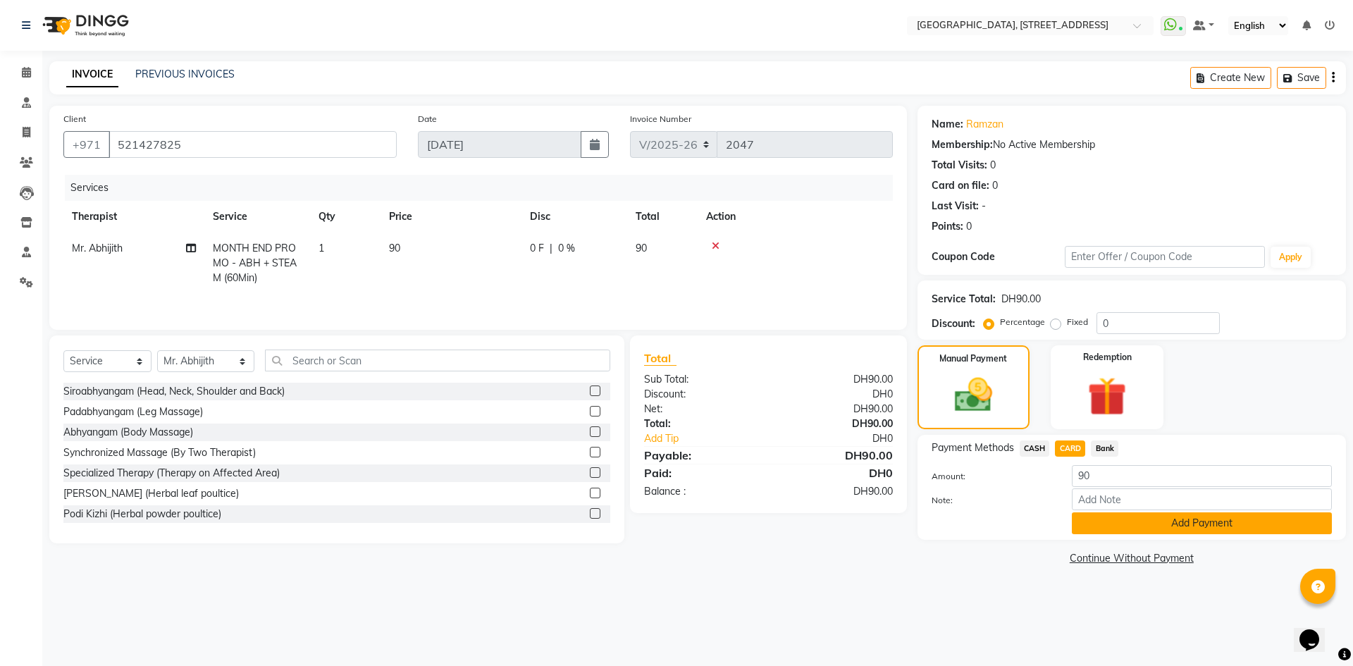
click at [1196, 525] on button "Add Payment" at bounding box center [1202, 523] width 260 height 22
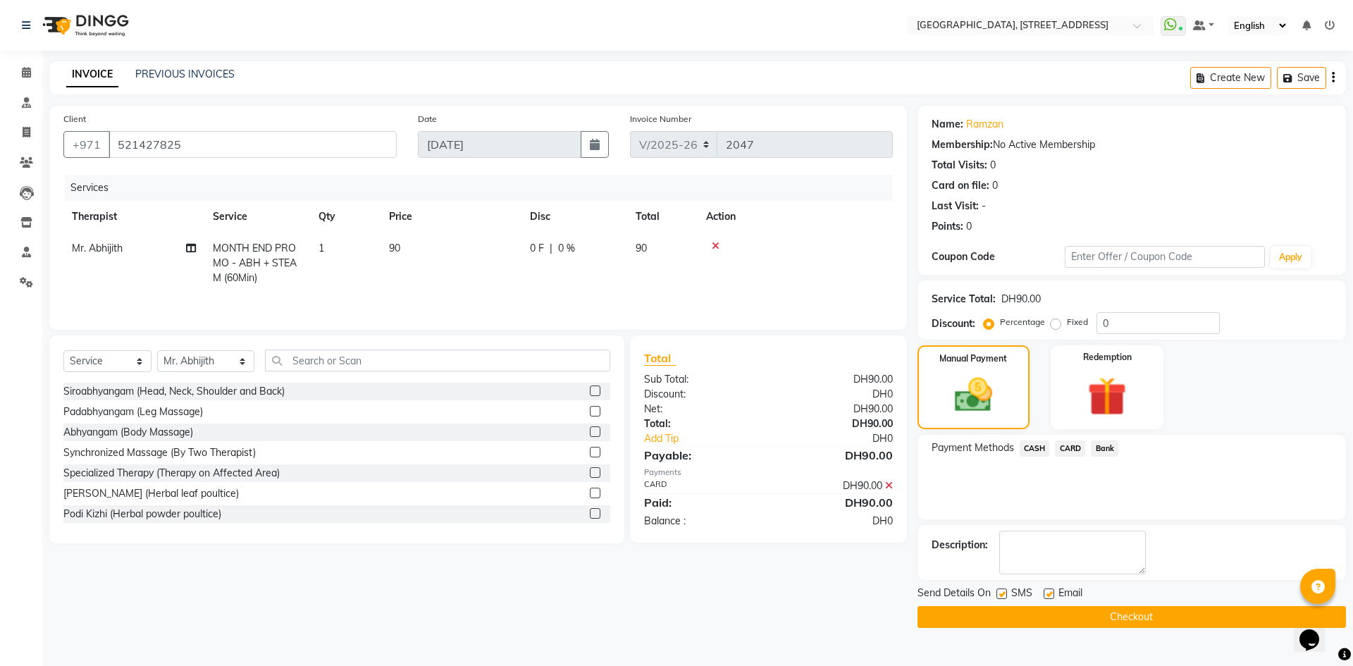
click at [1149, 614] on button "Checkout" at bounding box center [1132, 617] width 428 height 22
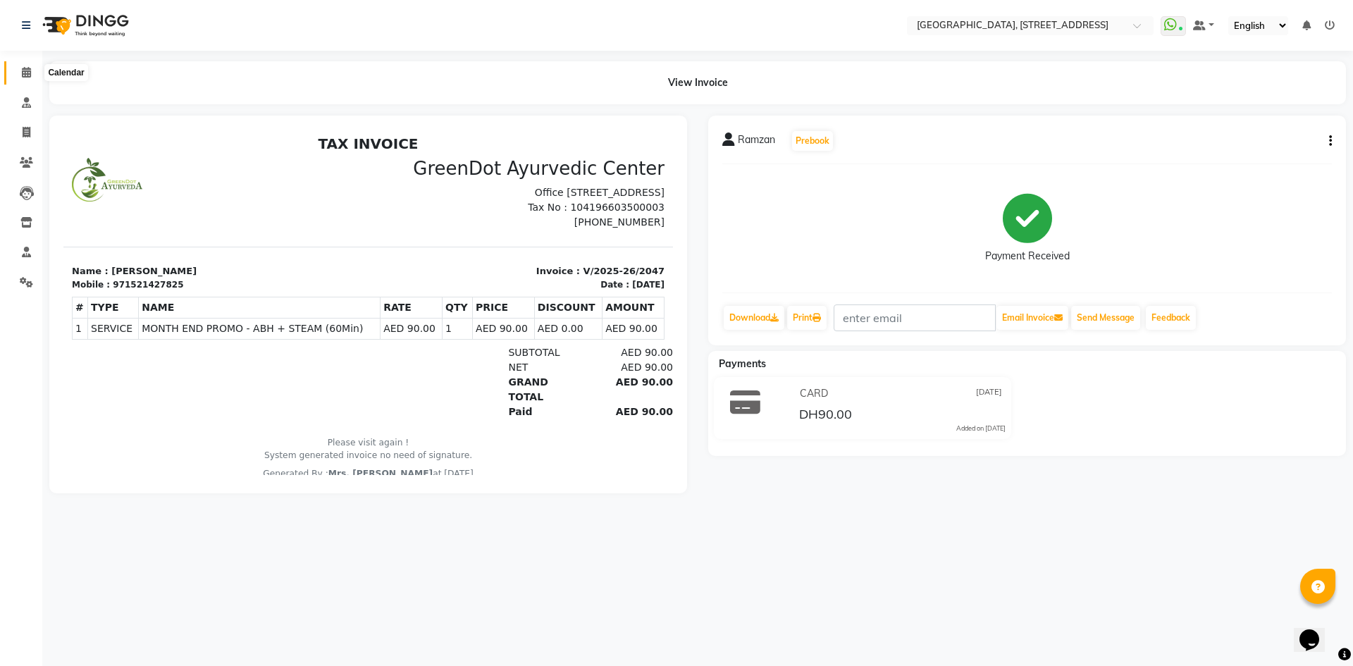
click at [23, 70] on icon at bounding box center [26, 72] width 9 height 11
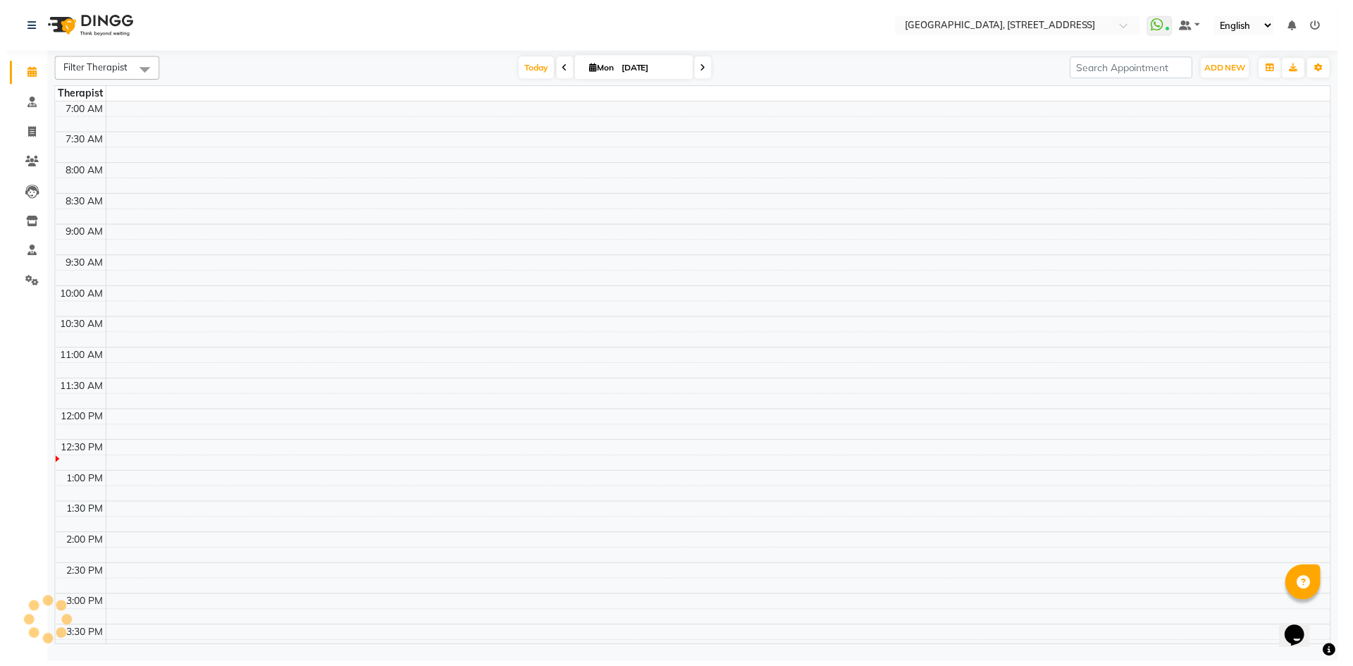
scroll to position [311, 0]
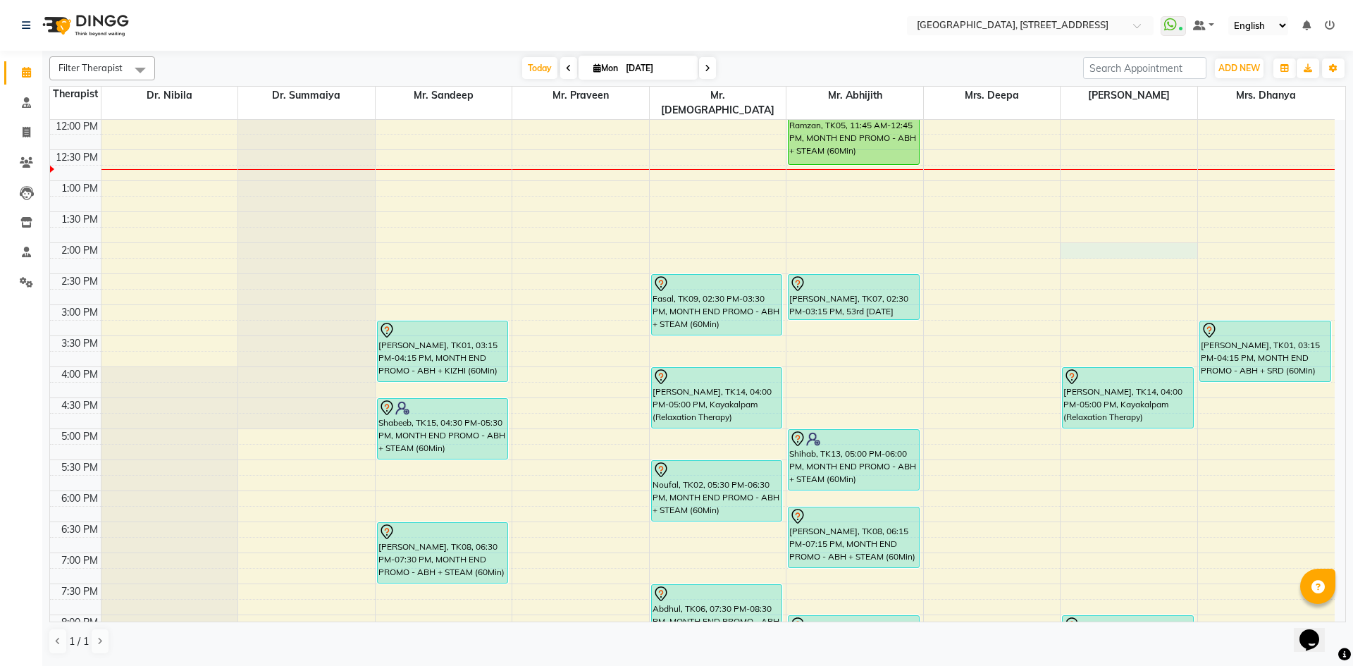
click at [1084, 233] on div "7:00 AM 7:30 AM 8:00 AM 8:30 AM 9:00 AM 9:30 AM 10:00 AM 10:30 AM 11:00 AM 11:3…" at bounding box center [692, 305] width 1285 height 992
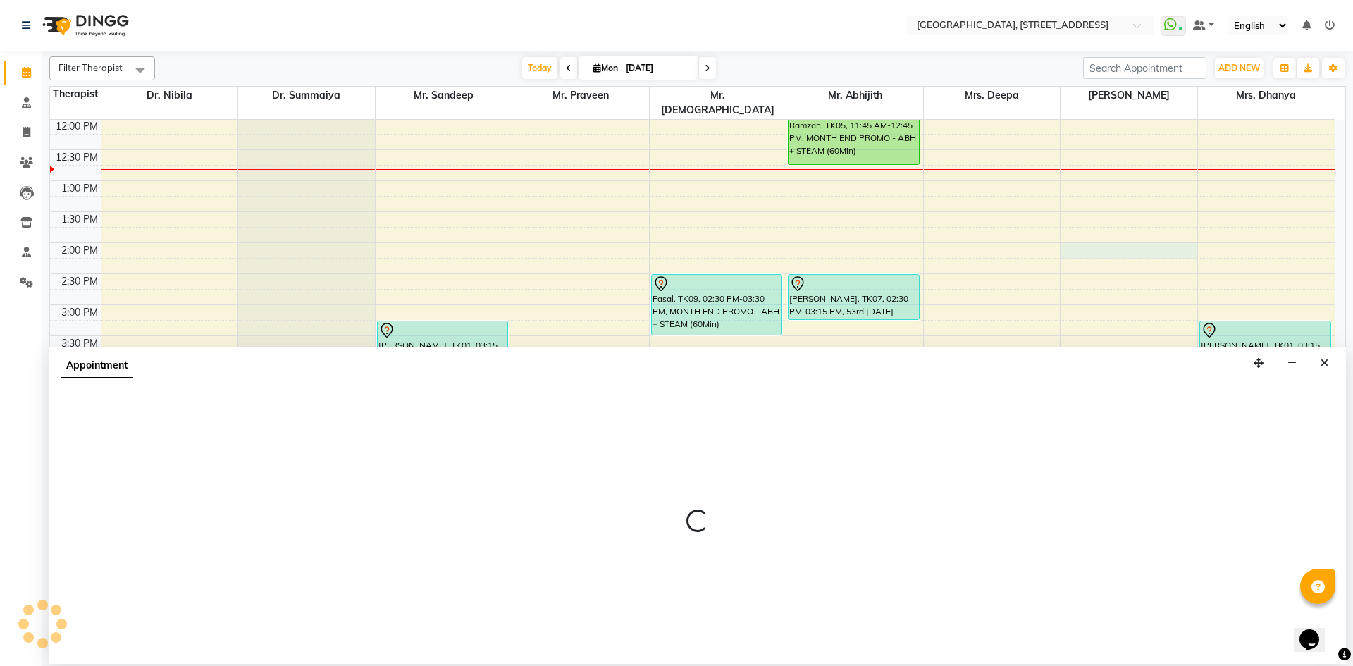
select select "48850"
select select "840"
select select "tentative"
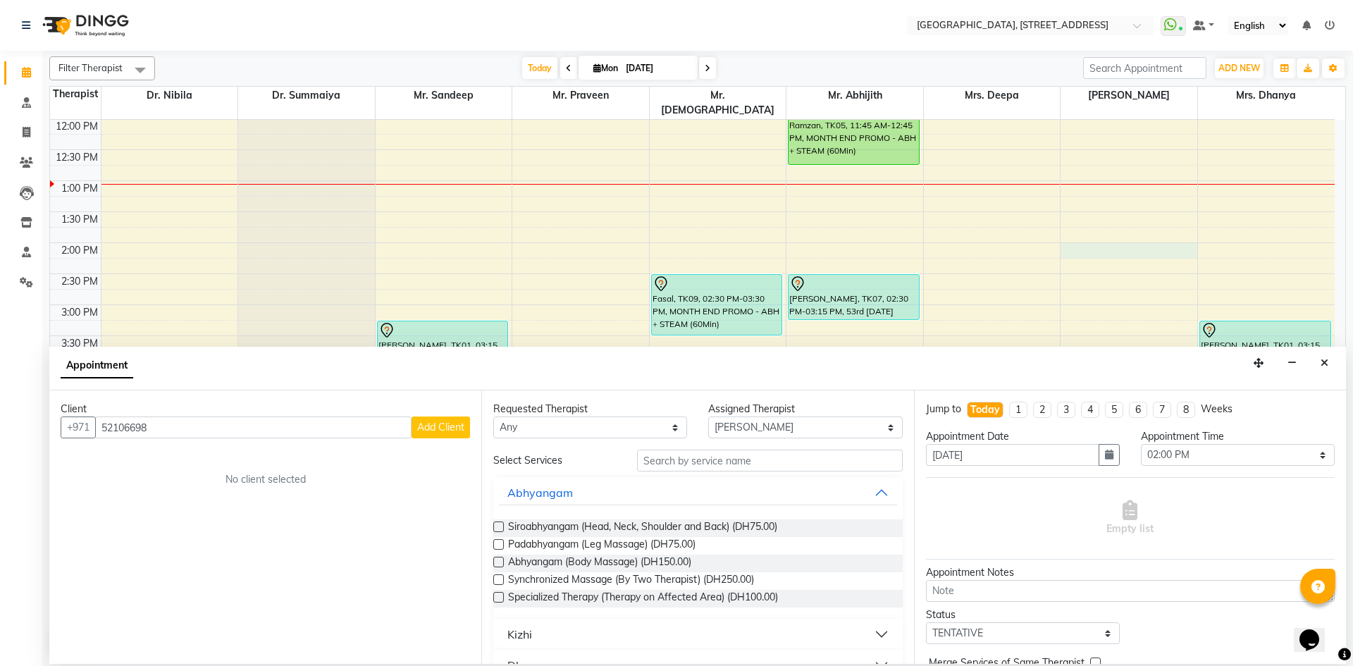
click at [140, 425] on input "52106698" at bounding box center [253, 427] width 316 height 22
type input "521066698"
click at [452, 435] on button "Add Client" at bounding box center [441, 427] width 58 height 22
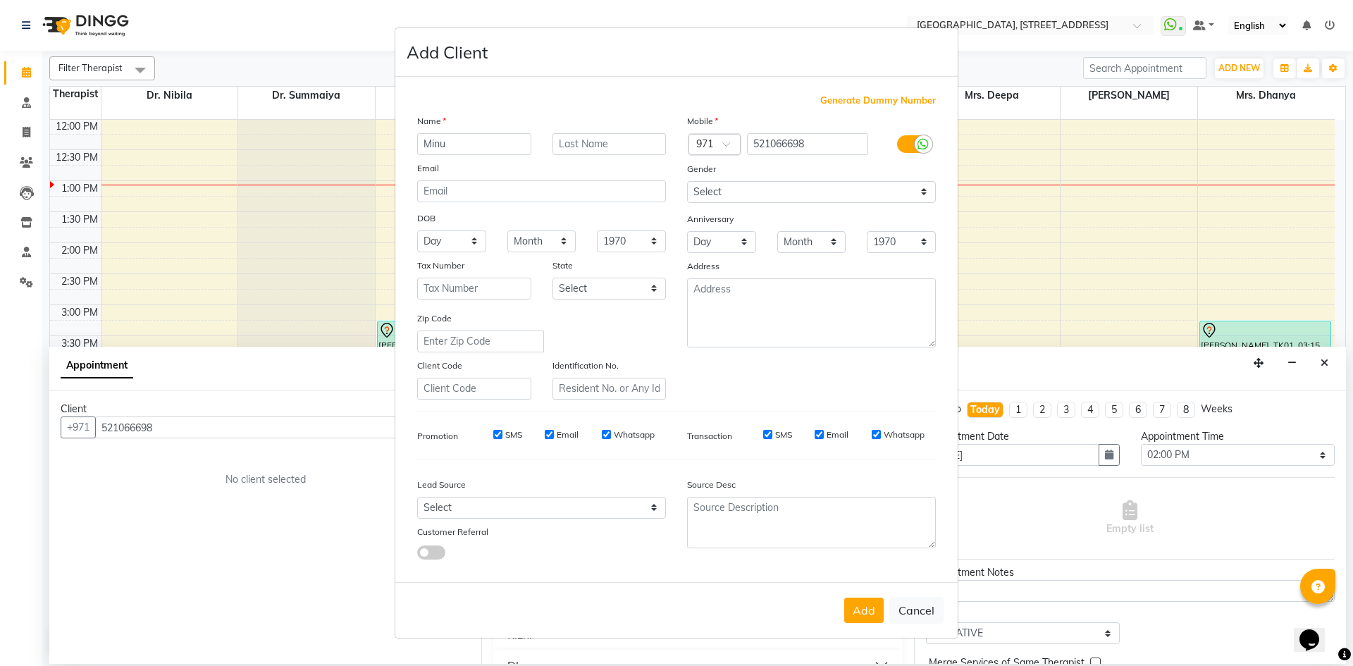
type input "Minu"
click at [820, 189] on select "Select [DEMOGRAPHIC_DATA] [DEMOGRAPHIC_DATA] Other Prefer Not To Say" at bounding box center [811, 192] width 249 height 22
select select "[DEMOGRAPHIC_DATA]"
click at [687, 181] on select "Select [DEMOGRAPHIC_DATA] [DEMOGRAPHIC_DATA] Other Prefer Not To Say" at bounding box center [811, 192] width 249 height 22
click at [854, 610] on button "Add" at bounding box center [863, 610] width 39 height 25
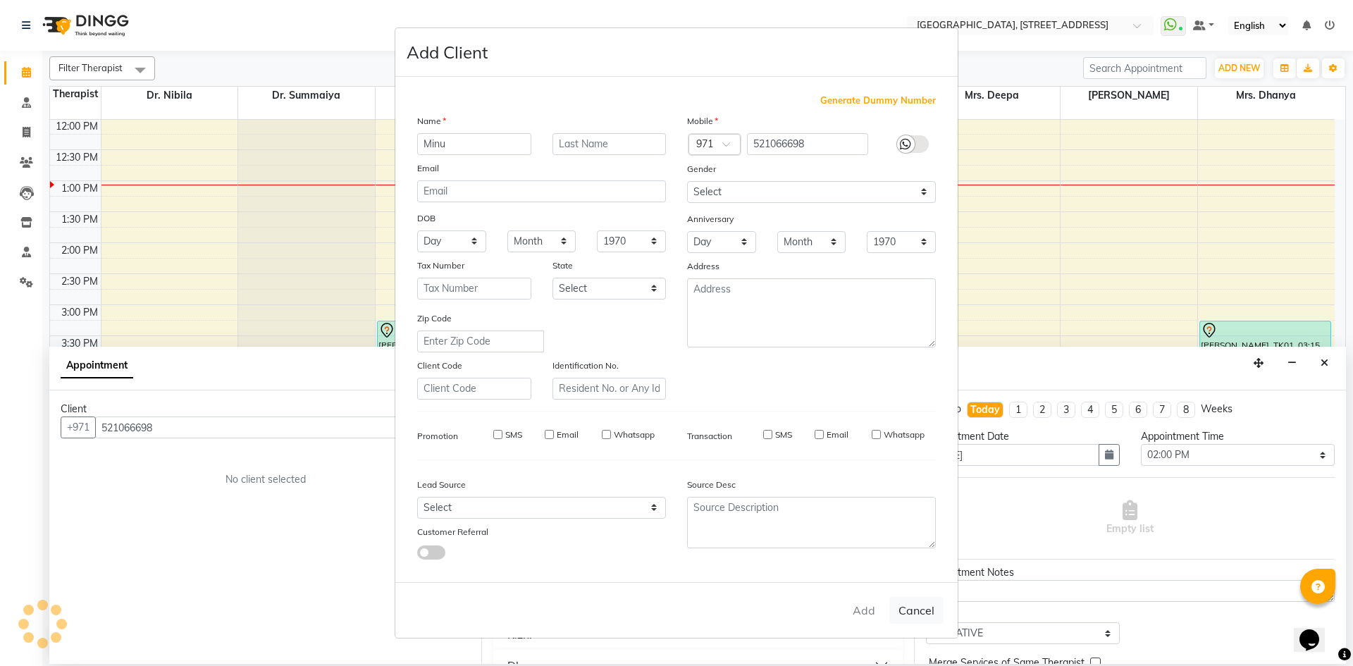
select select
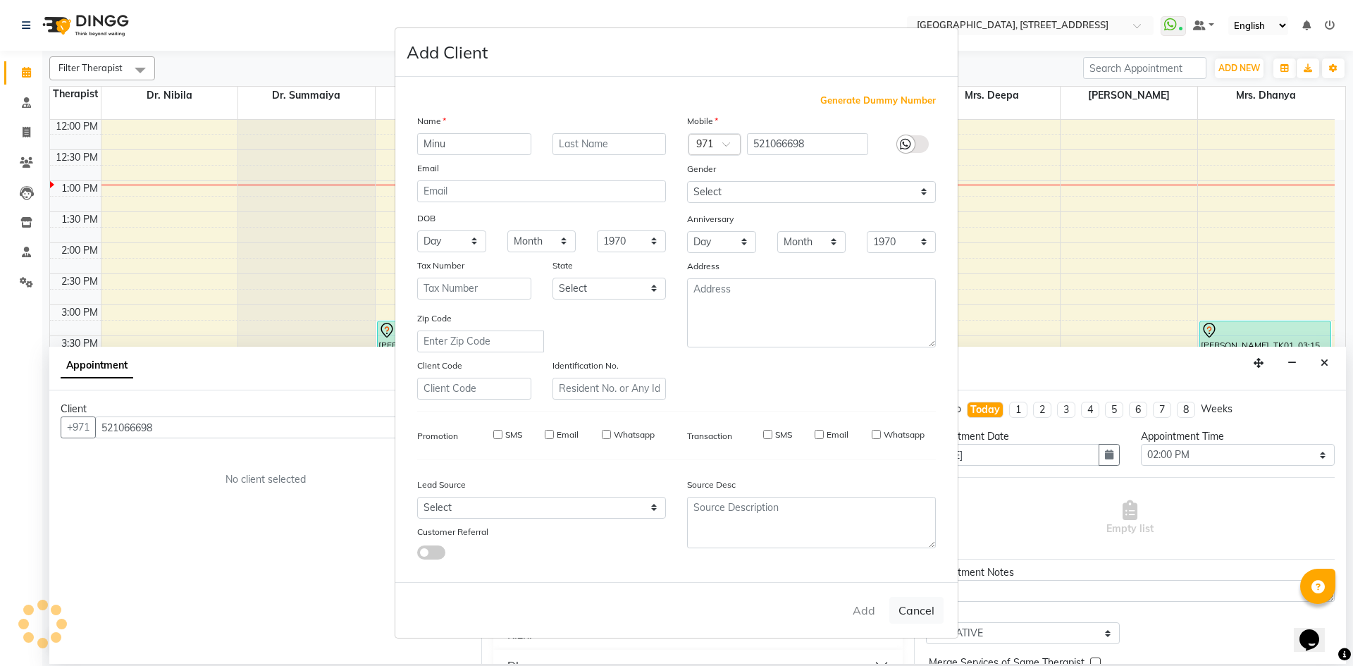
select select
checkbox input "false"
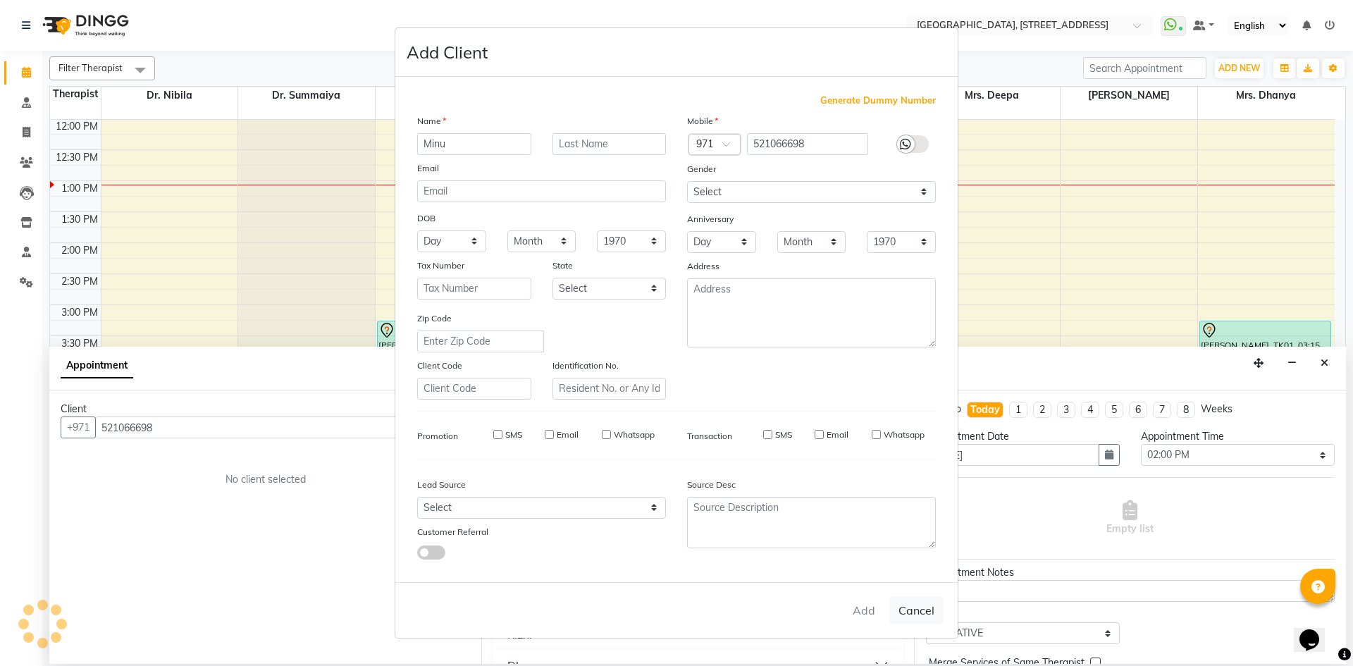
checkbox input "false"
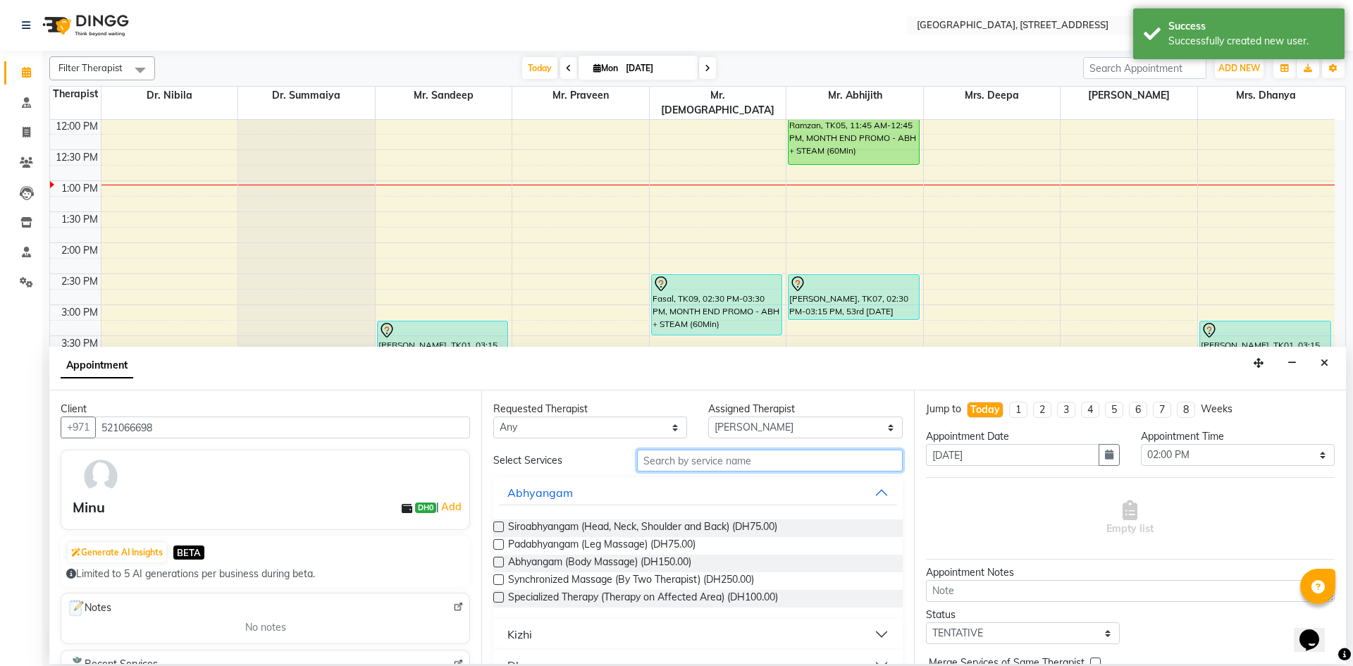
click at [799, 465] on input "text" at bounding box center [770, 461] width 266 height 22
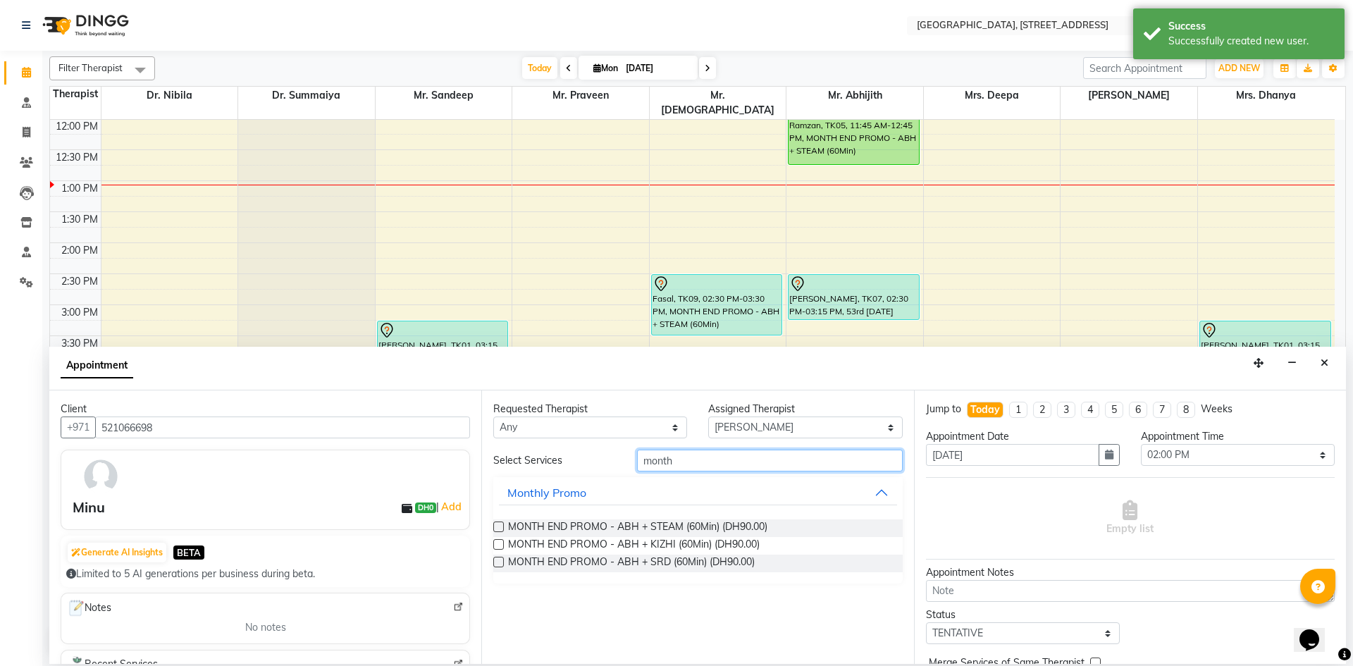
type input "month"
click at [497, 524] on label at bounding box center [498, 526] width 11 height 11
click at [497, 524] on input "checkbox" at bounding box center [497, 528] width 9 height 9
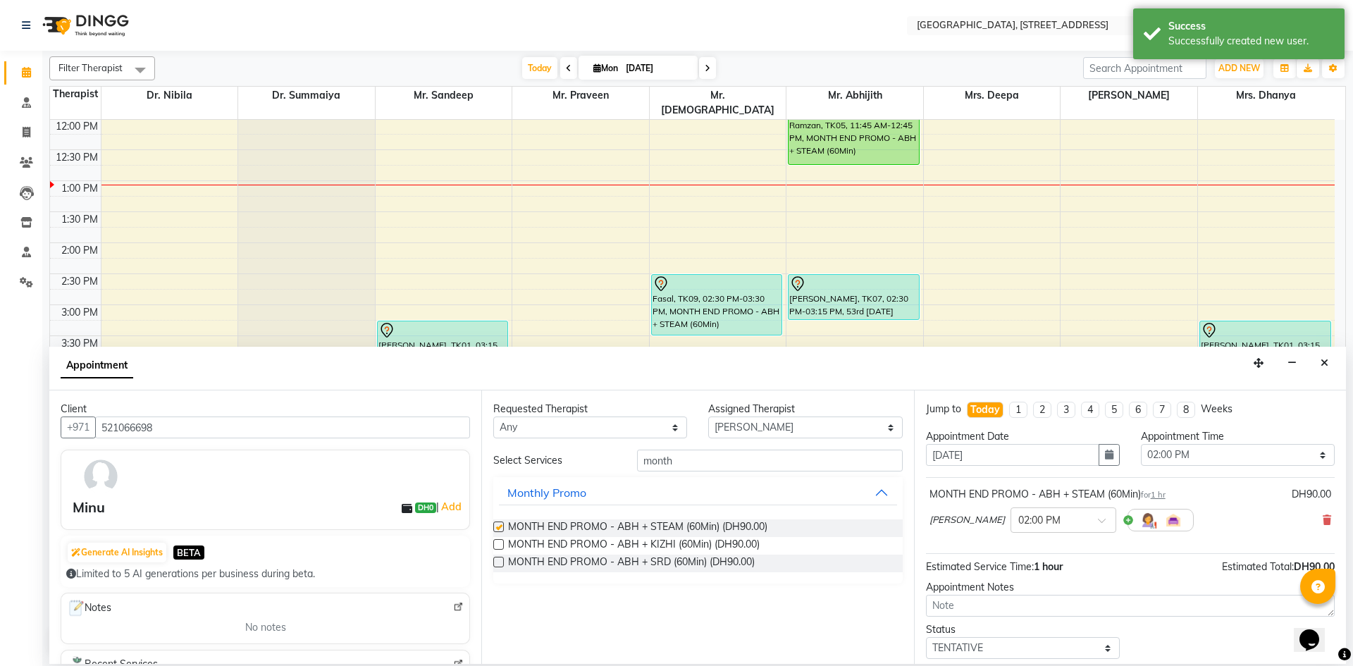
checkbox input "false"
click at [876, 425] on select "Select Dr. Nibila Dr. Summaiya Mr. Abhijith Mr. Praveen Mr. [PERSON_NAME] Mrs. …" at bounding box center [805, 427] width 194 height 22
select select "64145"
click at [708, 416] on select "Select Dr. Nibila Dr. Summaiya Mr. Abhijith Mr. Praveen Mr. [PERSON_NAME] Mrs. …" at bounding box center [805, 427] width 194 height 22
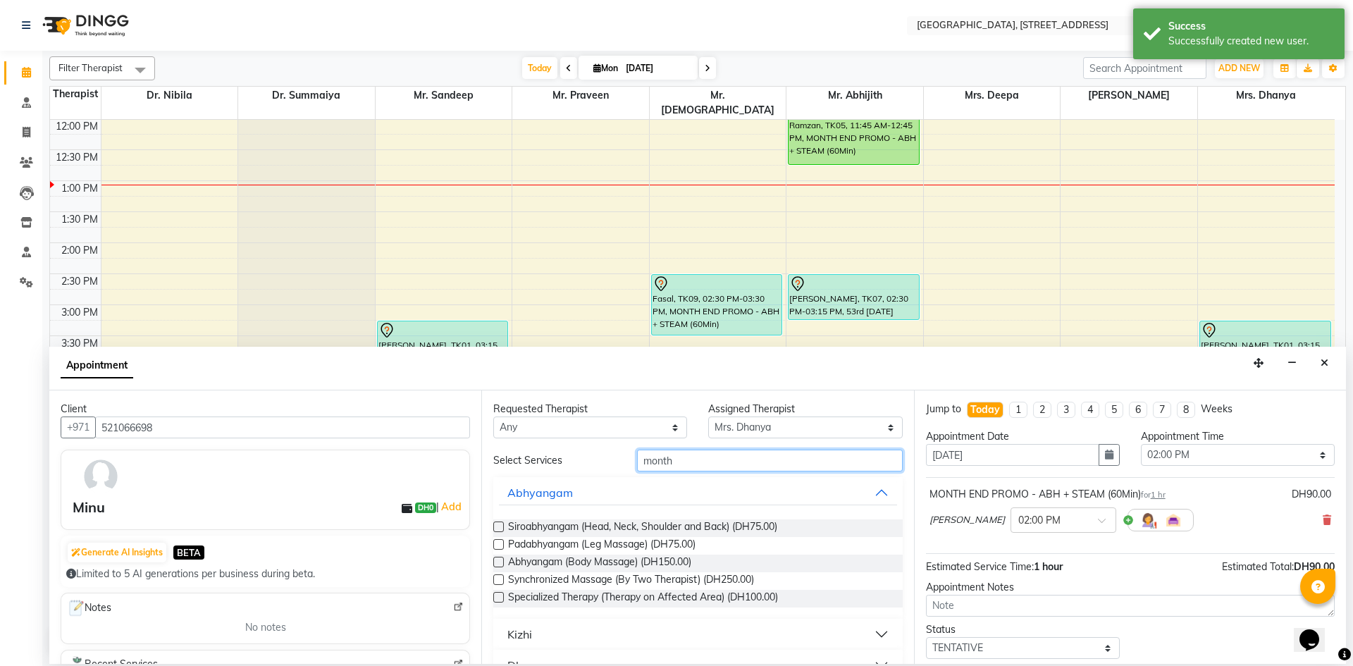
click at [772, 467] on input "month" at bounding box center [770, 461] width 266 height 22
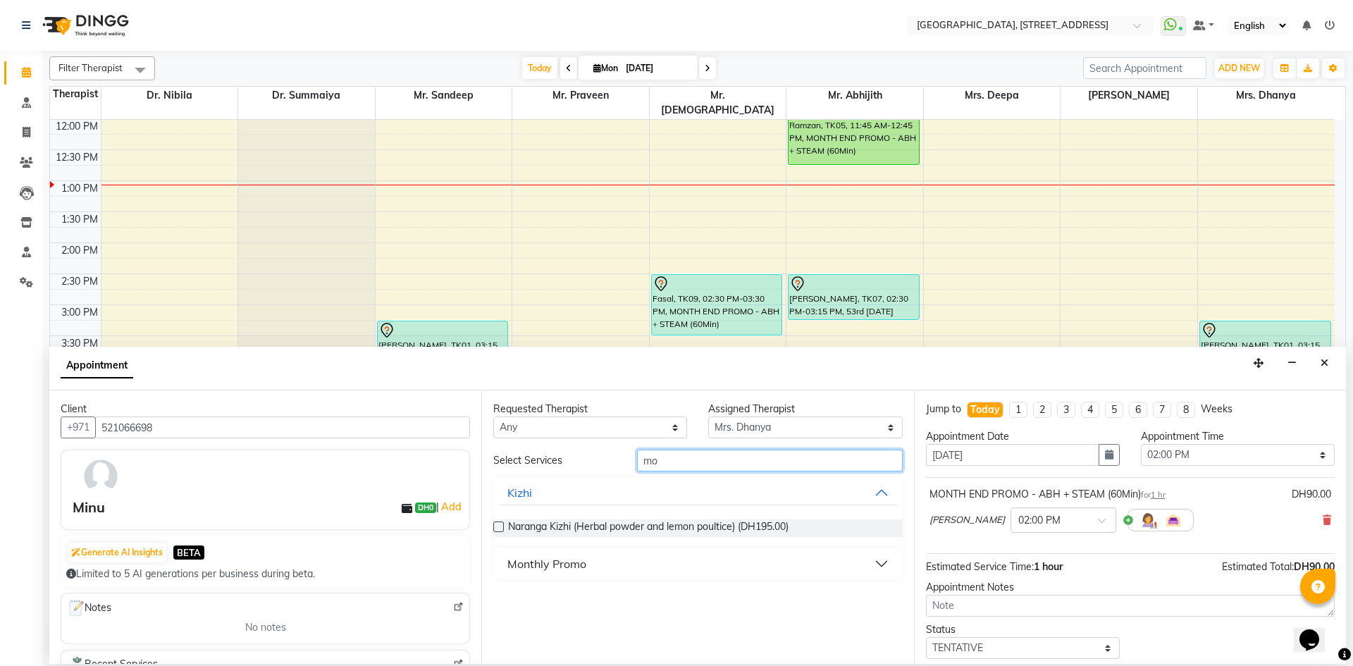
type input "m"
type input "month"
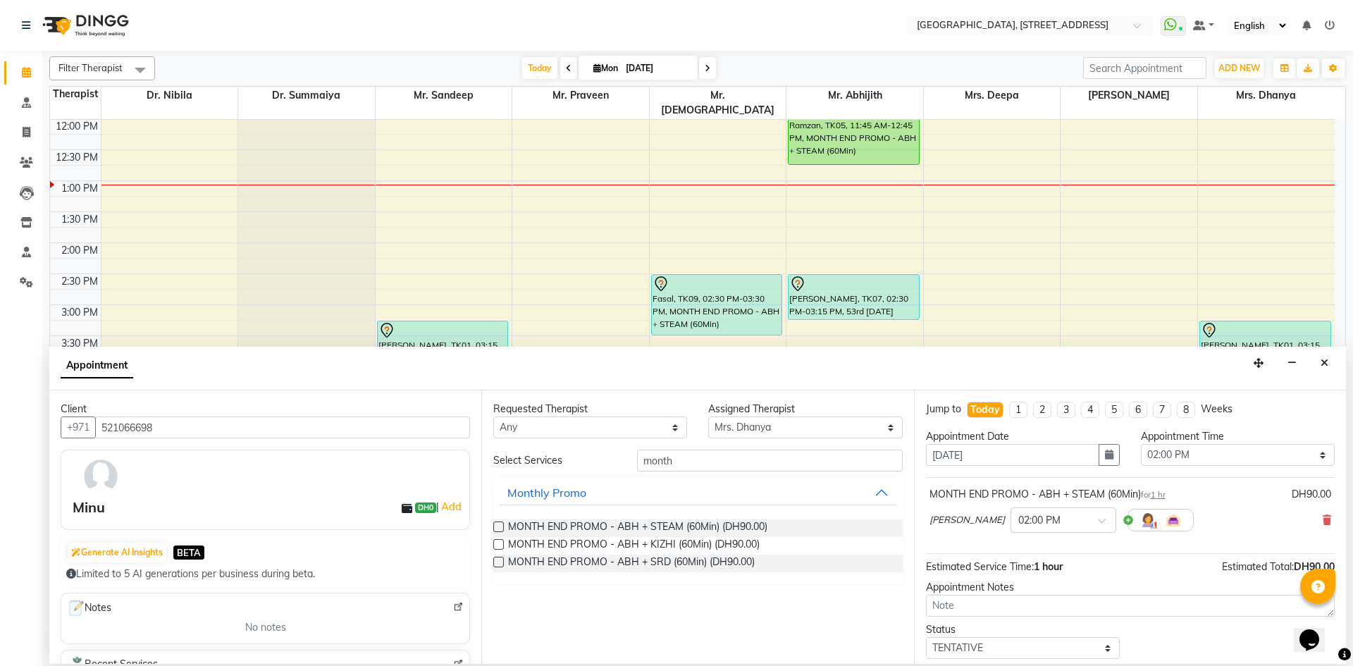
click at [501, 524] on label at bounding box center [498, 526] width 11 height 11
click at [501, 524] on input "checkbox" at bounding box center [497, 528] width 9 height 9
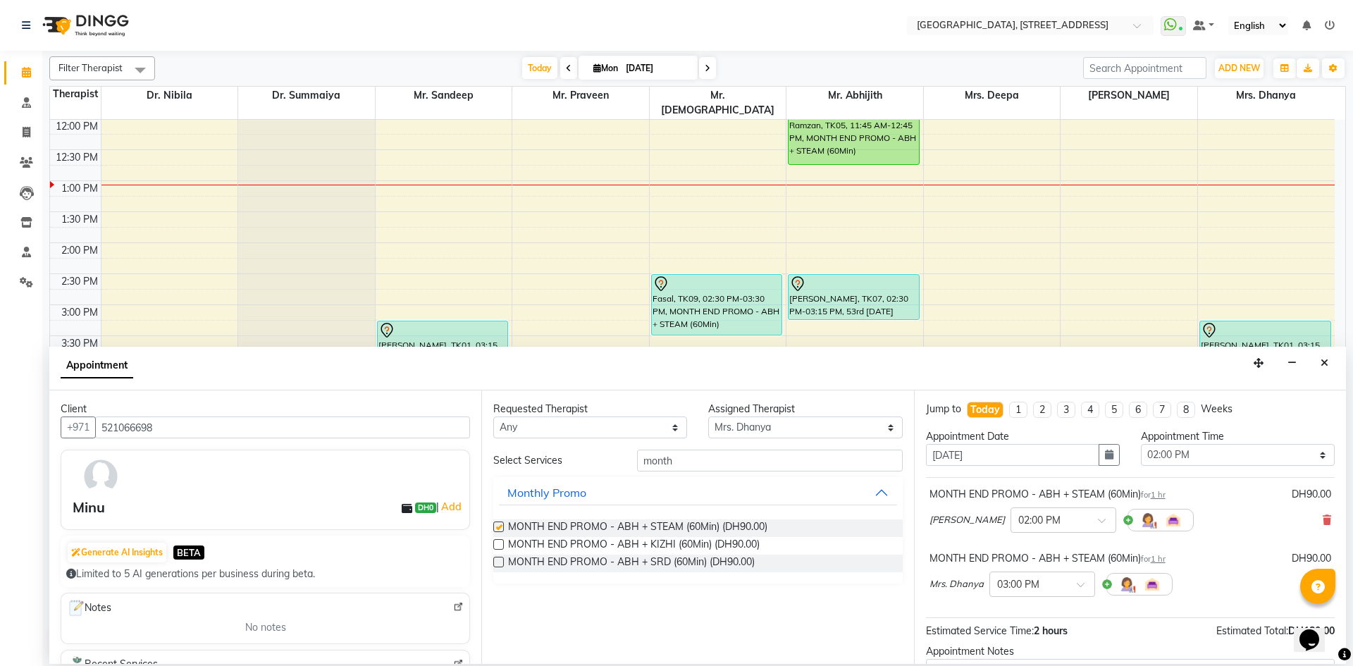
checkbox input "false"
click at [1088, 587] on span at bounding box center [1086, 588] width 18 height 15
click at [1040, 615] on div "02:00 PM" at bounding box center [1042, 610] width 104 height 26
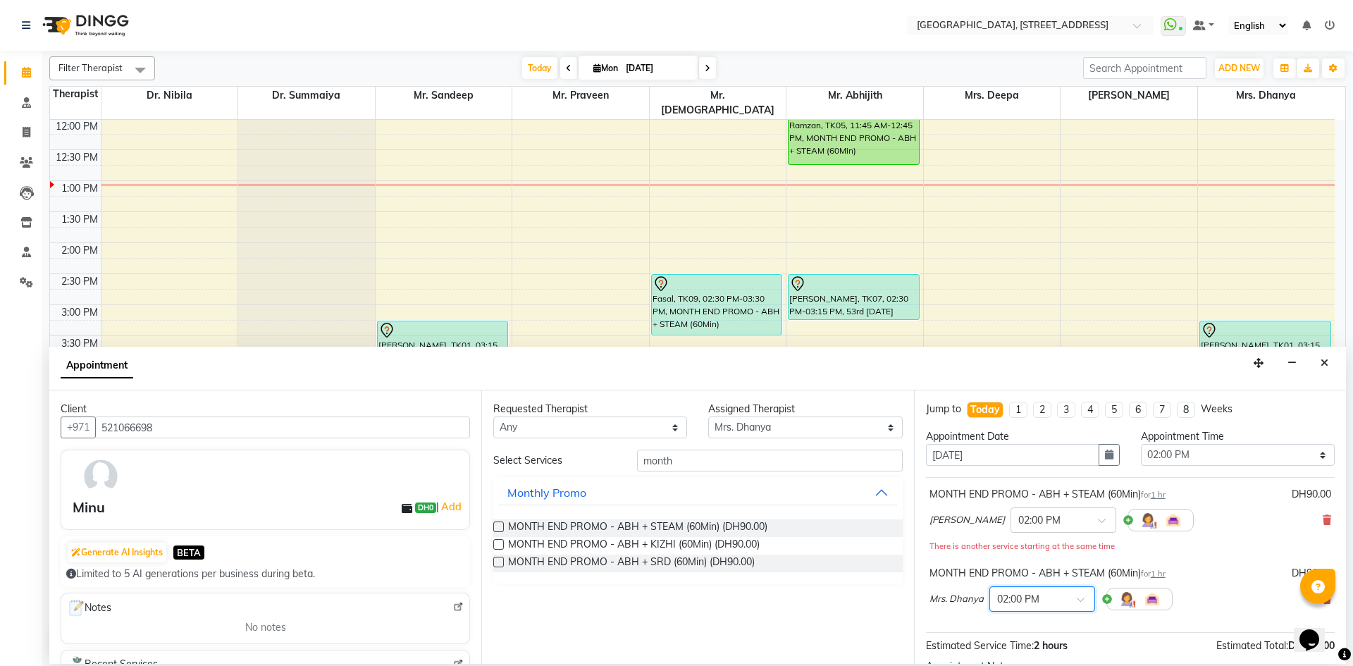
scroll to position [163, 0]
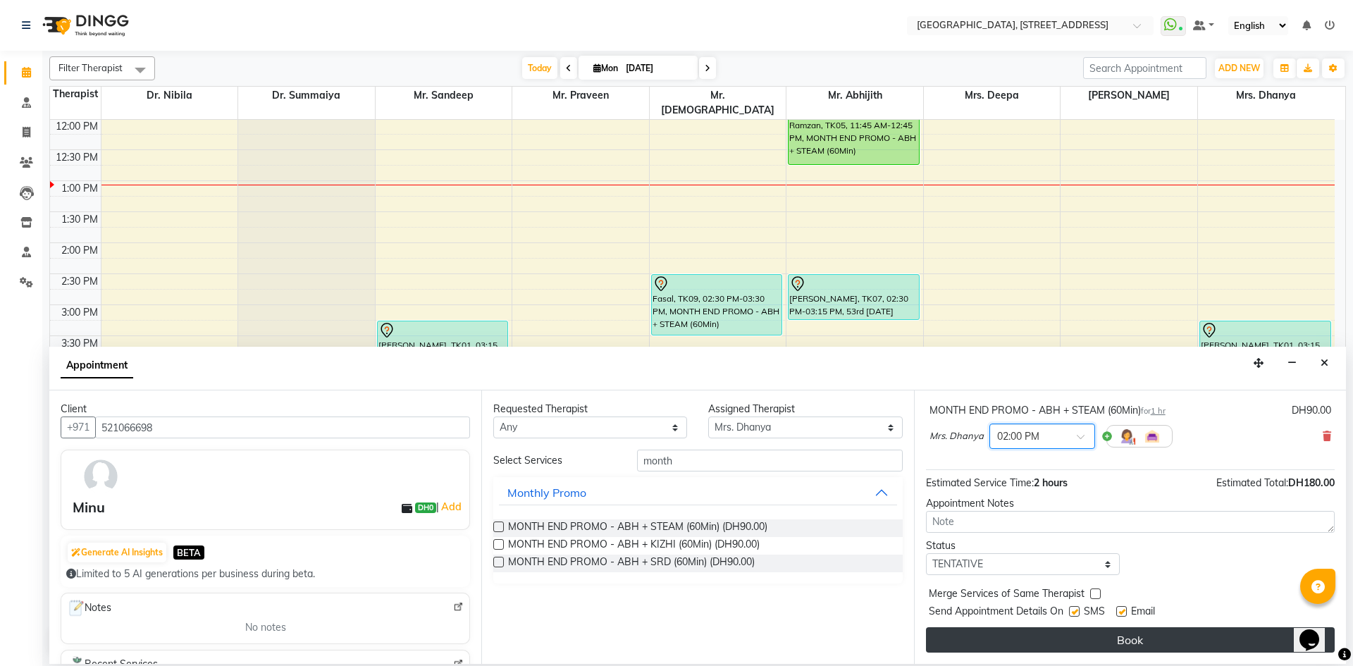
click at [1030, 641] on button "Book" at bounding box center [1130, 639] width 409 height 25
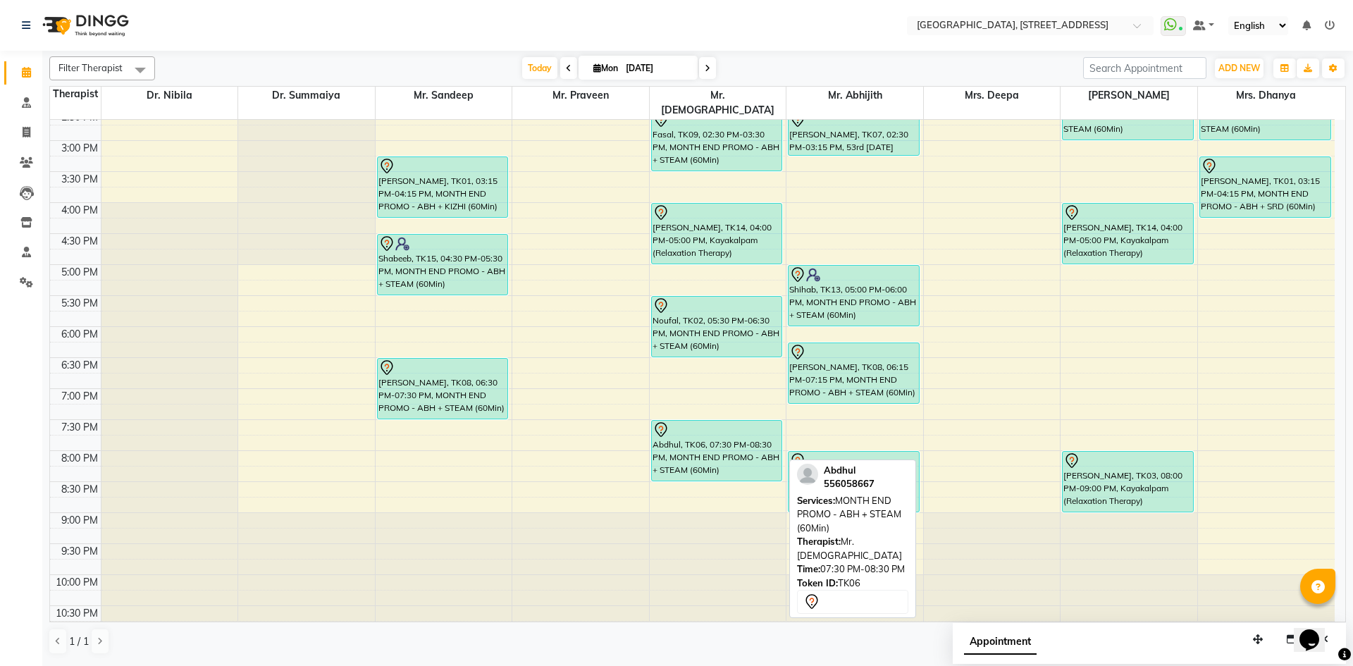
scroll to position [216, 0]
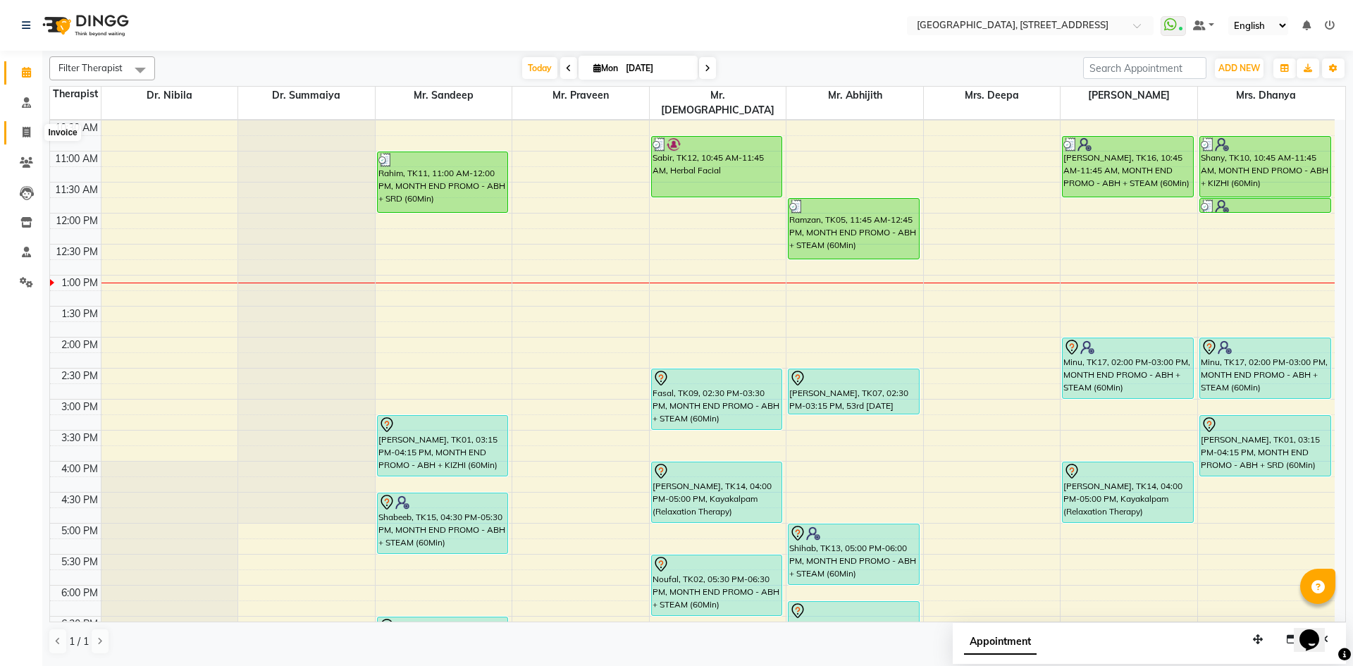
drag, startPoint x: 29, startPoint y: 140, endPoint x: 61, endPoint y: 123, distance: 36.6
click at [29, 140] on span at bounding box center [26, 133] width 25 height 16
select select "service"
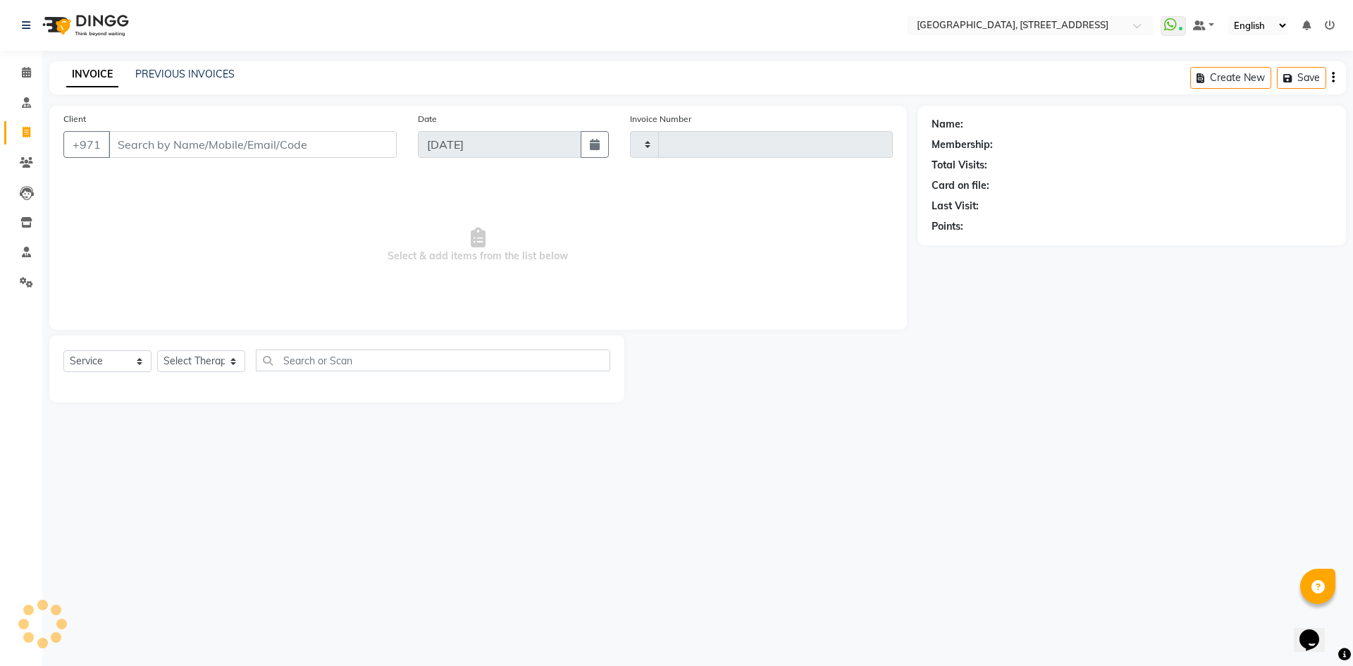
type input "2048"
select select "4538"
click at [190, 67] on div "PREVIOUS INVOICES" at bounding box center [184, 74] width 99 height 15
click at [190, 75] on link "PREVIOUS INVOICES" at bounding box center [184, 74] width 99 height 13
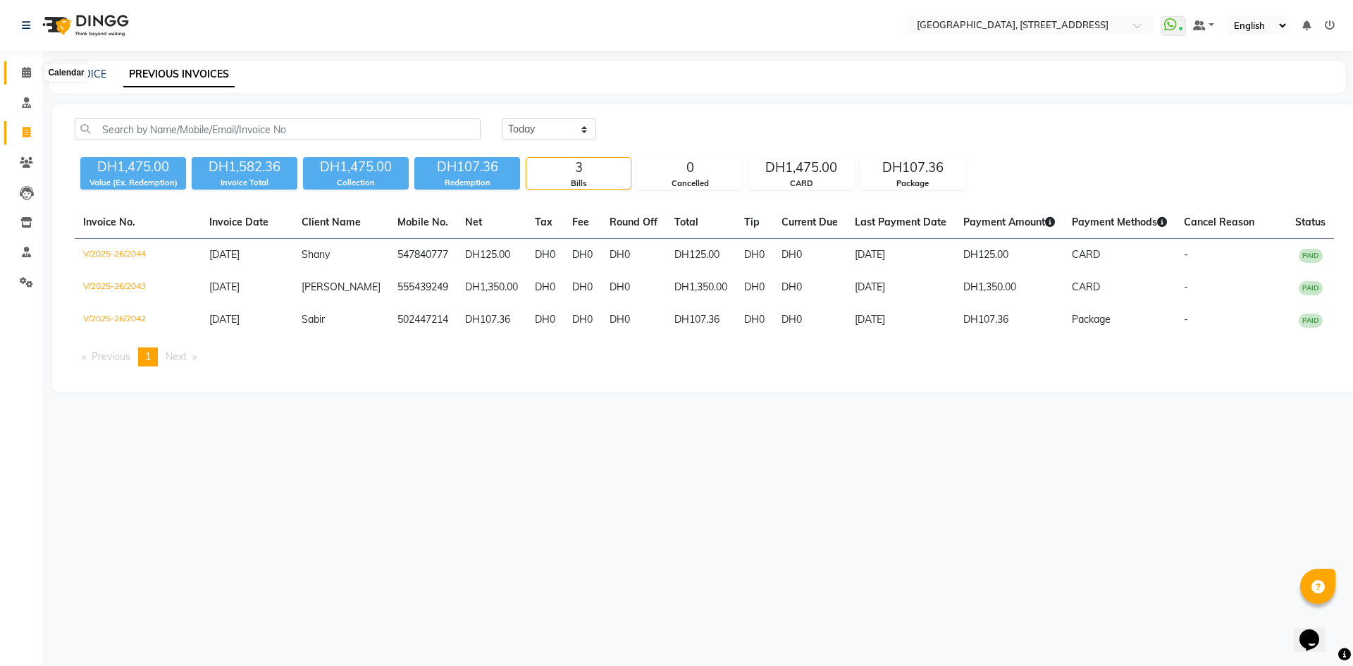
click at [22, 75] on icon at bounding box center [26, 72] width 9 height 11
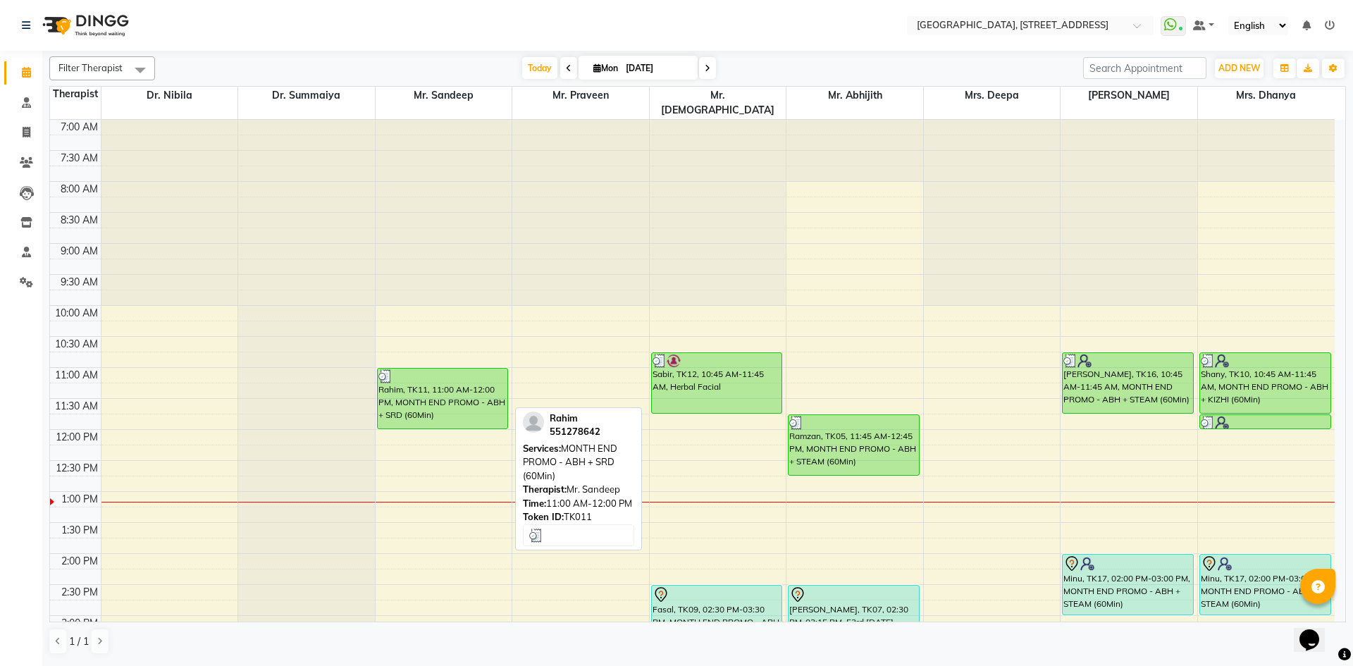
click at [468, 390] on div "Rahim, TK11, 11:00 AM-12:00 PM, MONTH END PROMO - ABH + SRD (60Min)" at bounding box center [443, 399] width 130 height 60
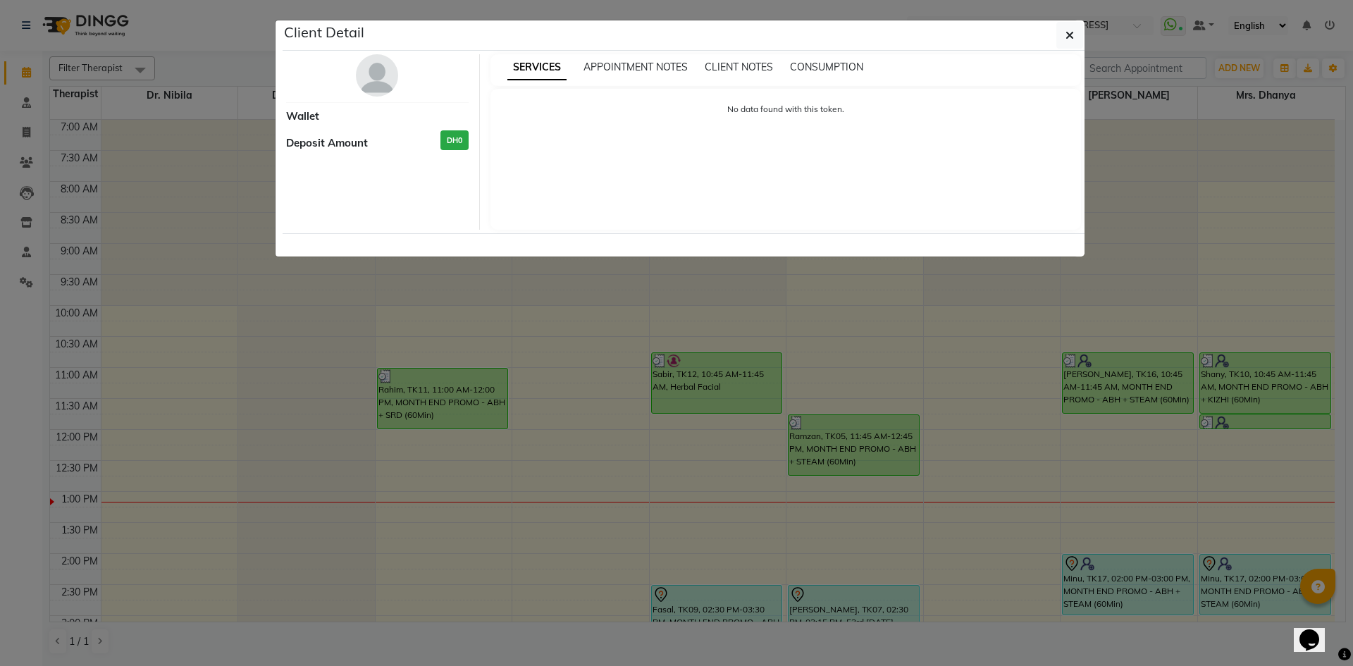
select select "3"
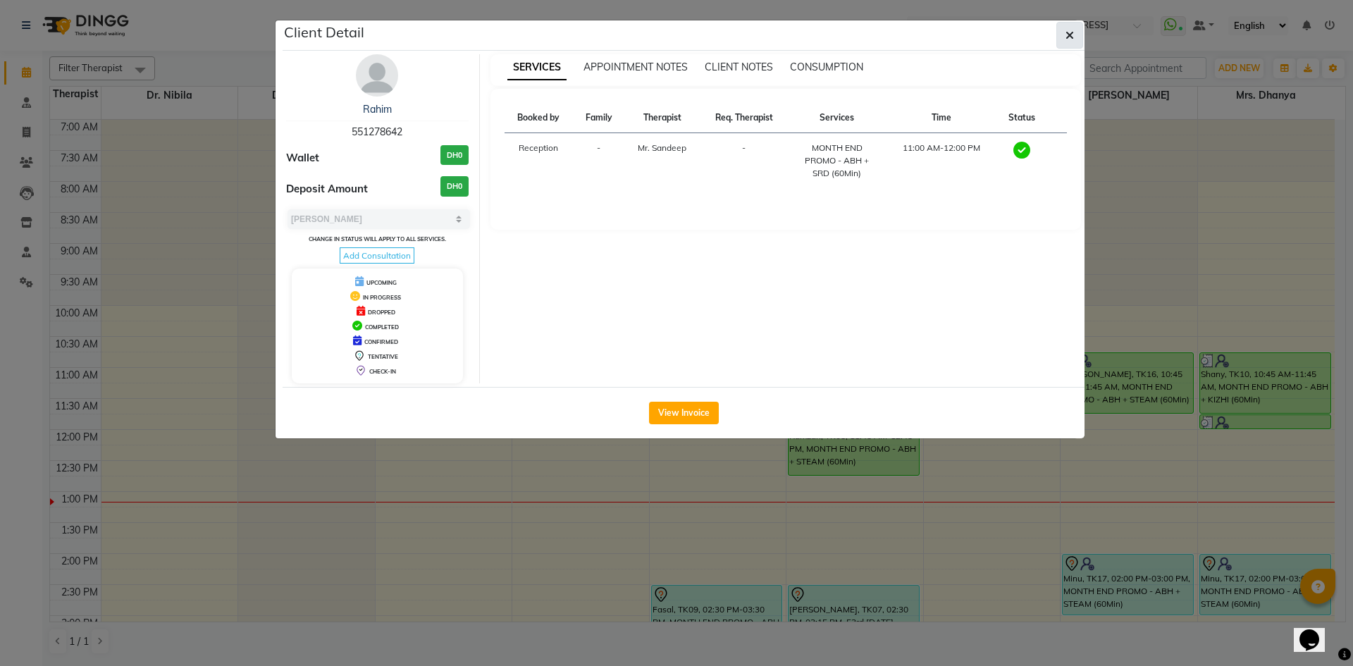
click at [1076, 30] on button "button" at bounding box center [1069, 35] width 27 height 27
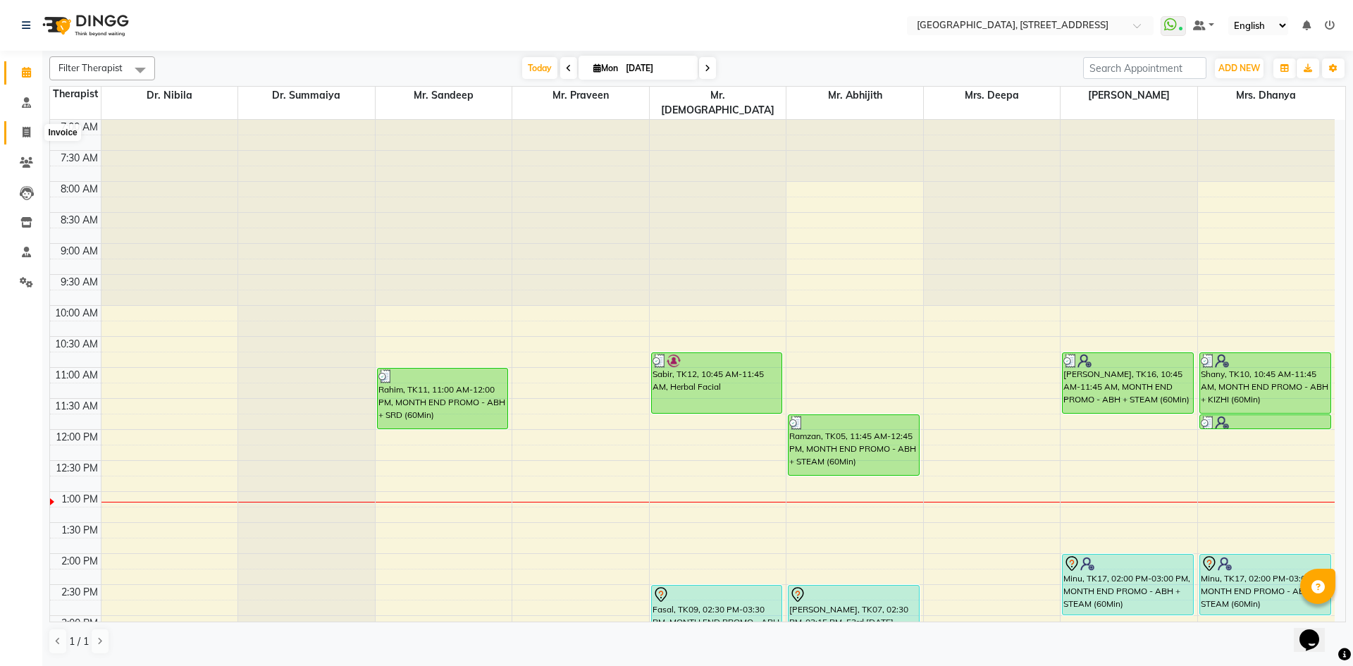
click at [20, 128] on span at bounding box center [26, 133] width 25 height 16
select select "service"
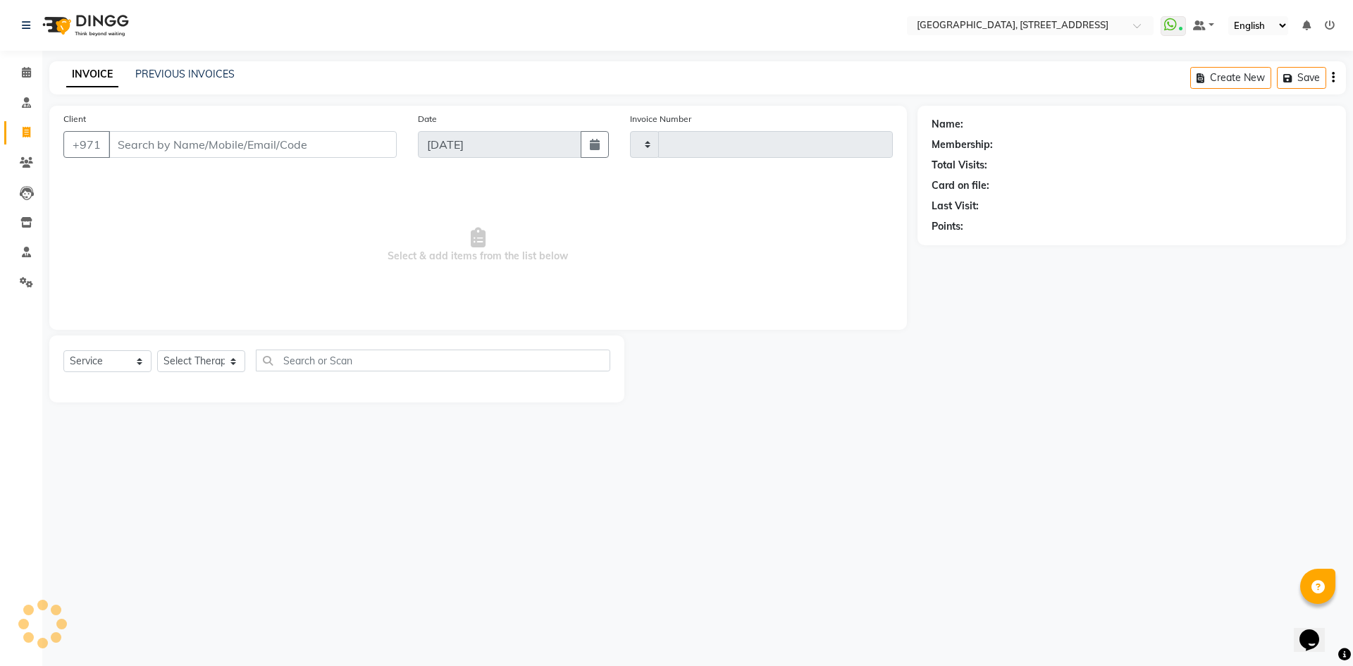
type input "2048"
select select "4538"
click at [166, 73] on link "PREVIOUS INVOICES" at bounding box center [184, 74] width 99 height 13
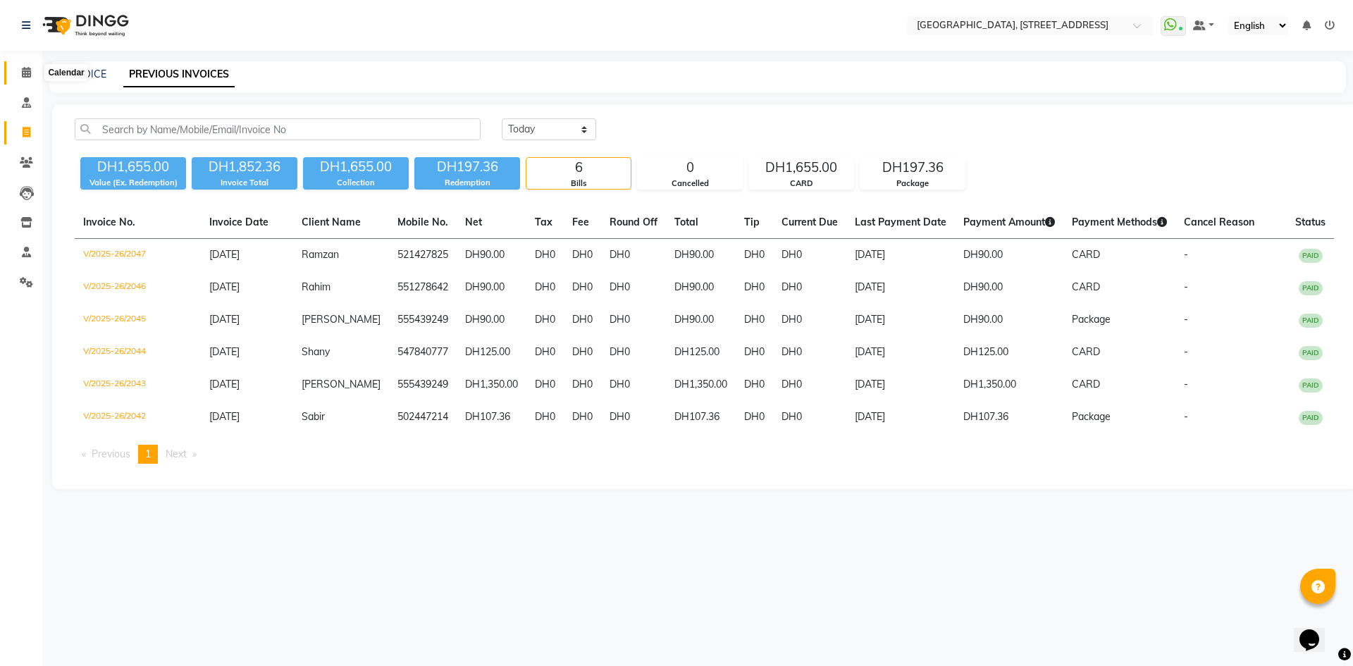
click at [31, 70] on icon at bounding box center [26, 72] width 9 height 11
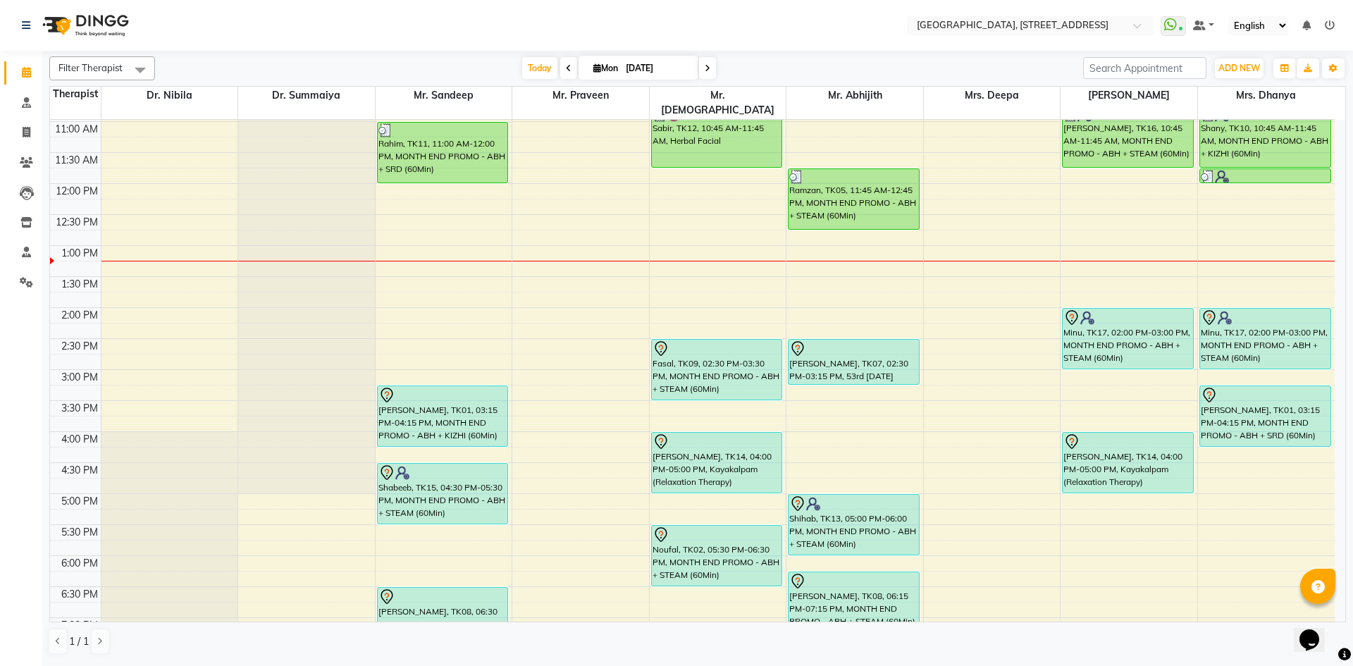
scroll to position [216, 0]
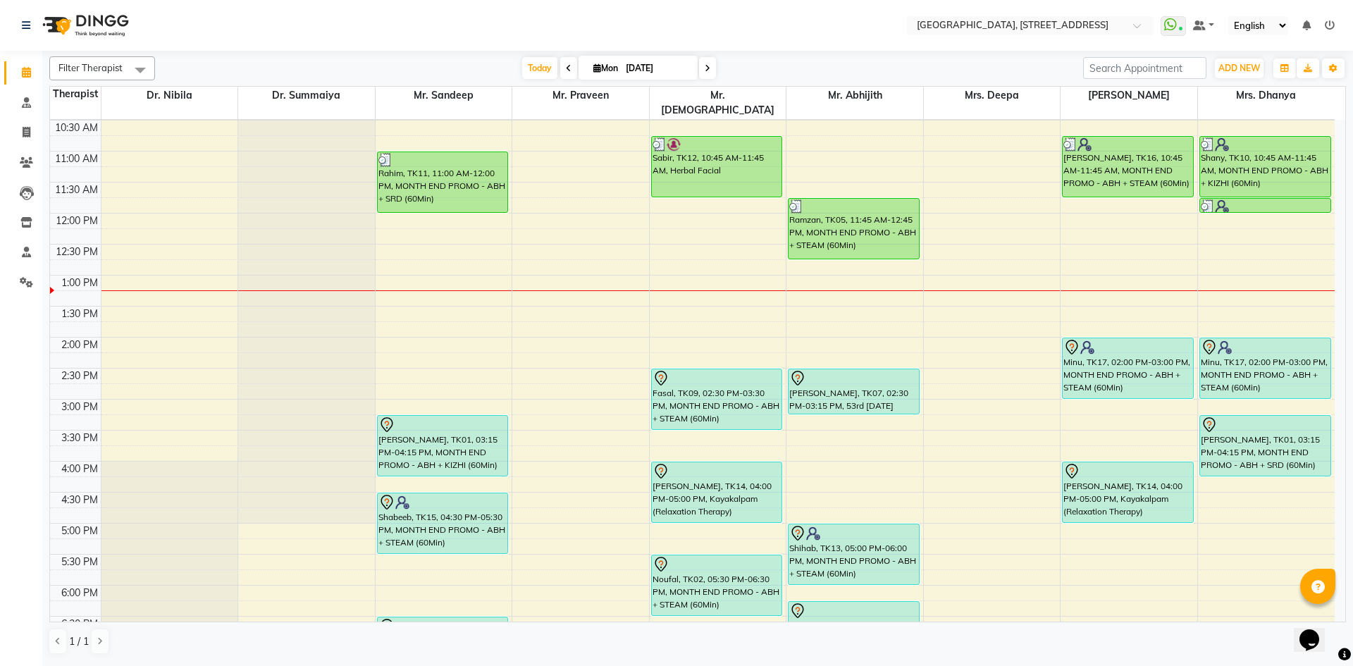
click at [710, 63] on span at bounding box center [707, 68] width 17 height 22
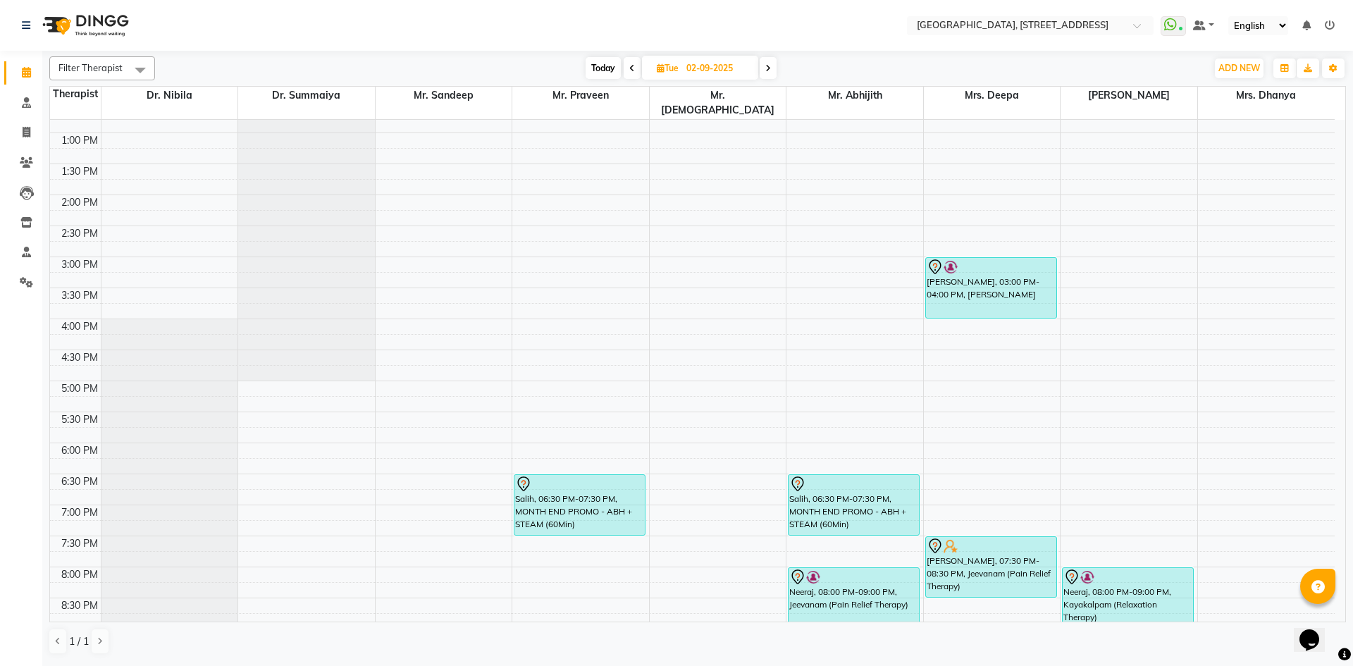
scroll to position [475, 0]
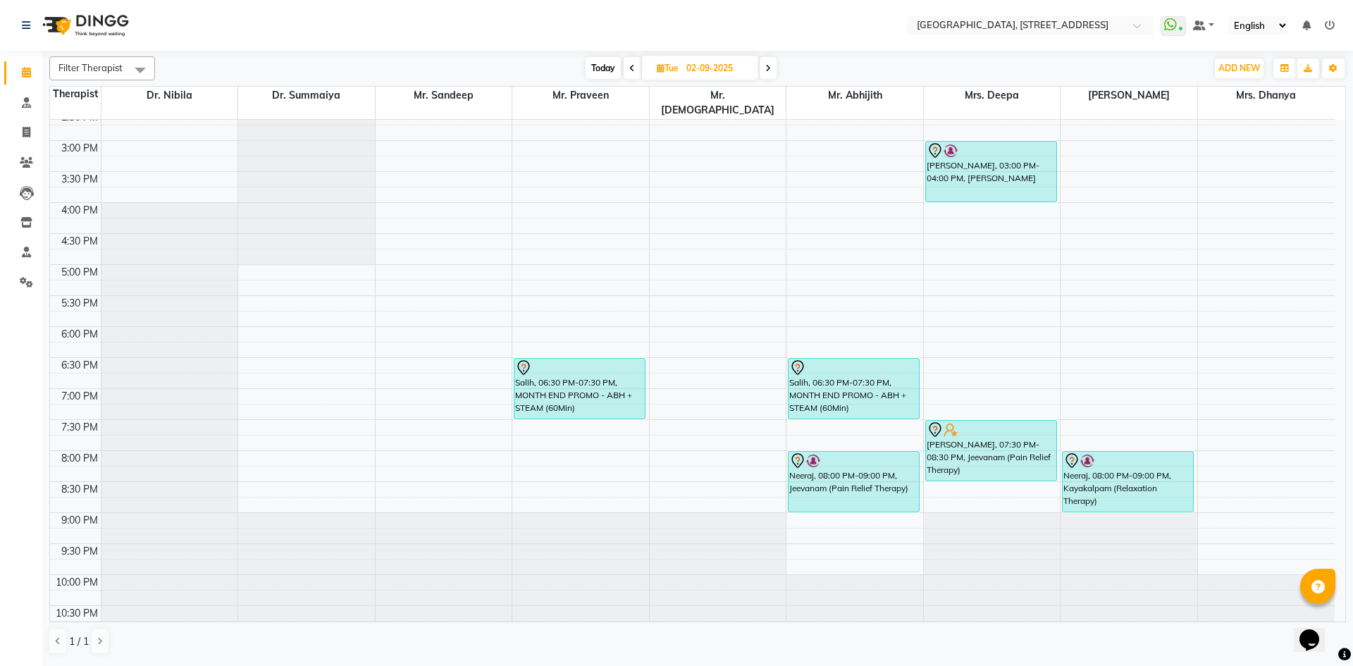
click at [768, 74] on span at bounding box center [768, 68] width 17 height 22
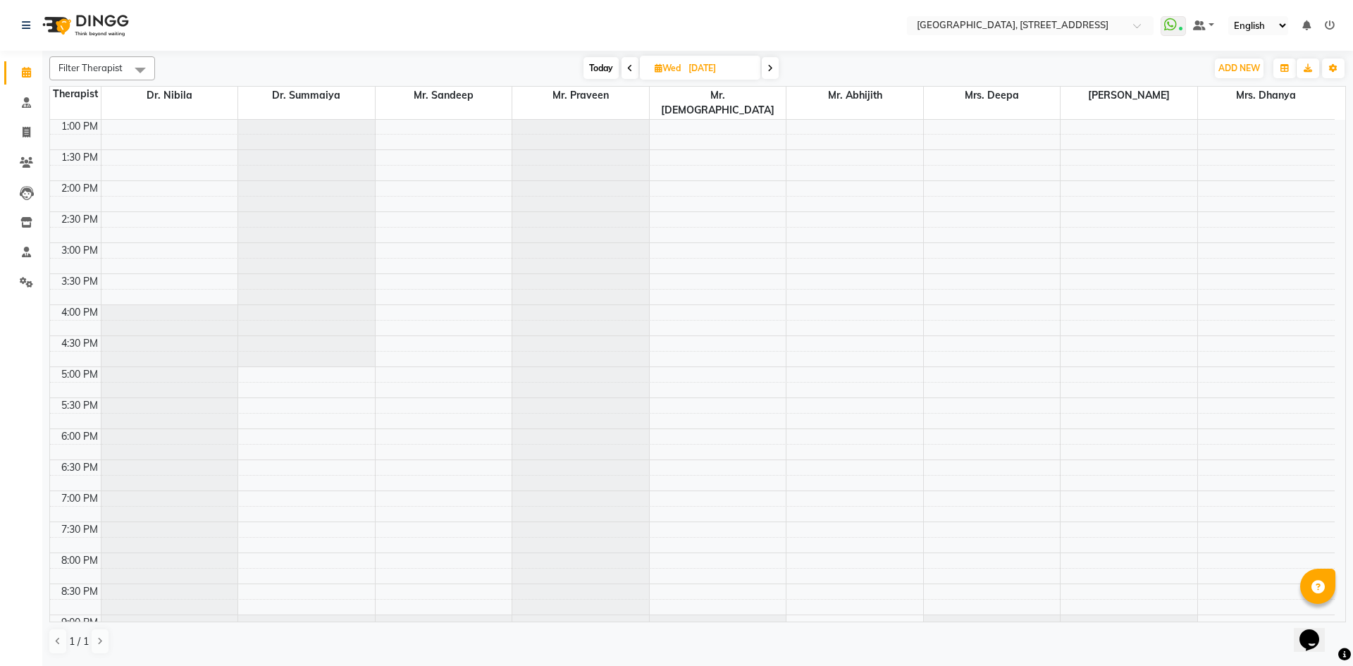
scroll to position [0, 0]
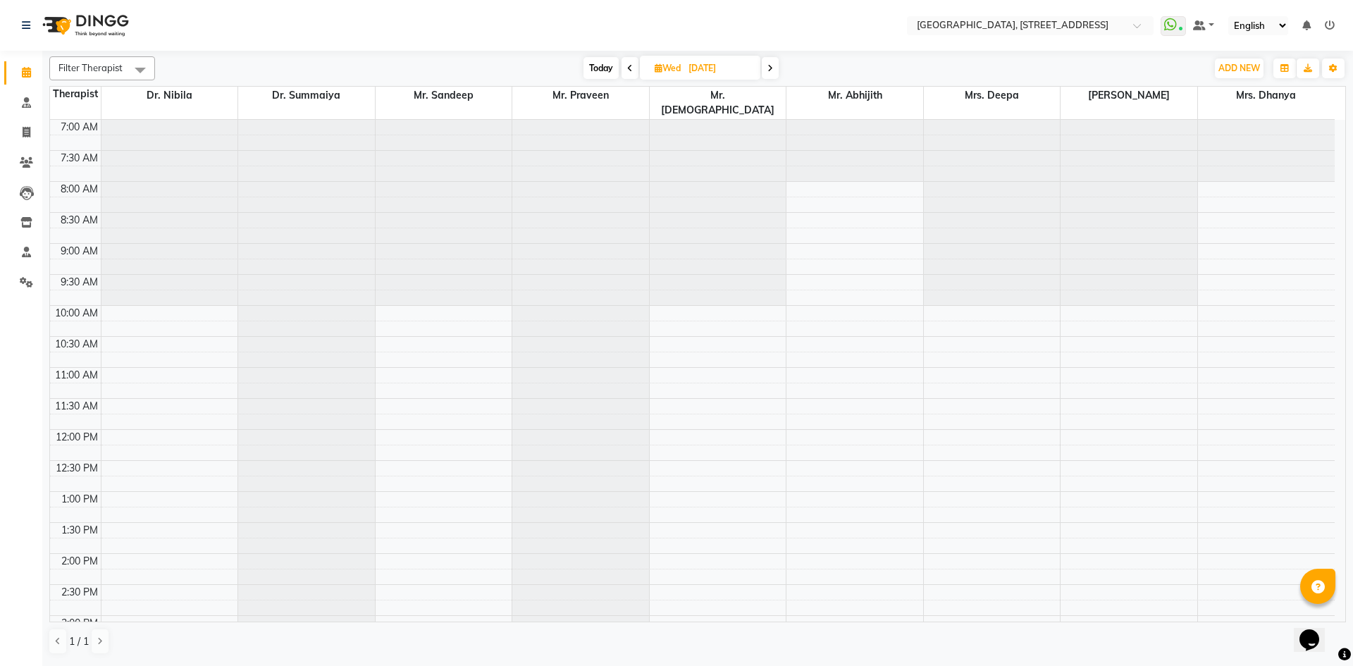
click at [595, 69] on span "Today" at bounding box center [601, 68] width 35 height 22
type input "[DATE]"
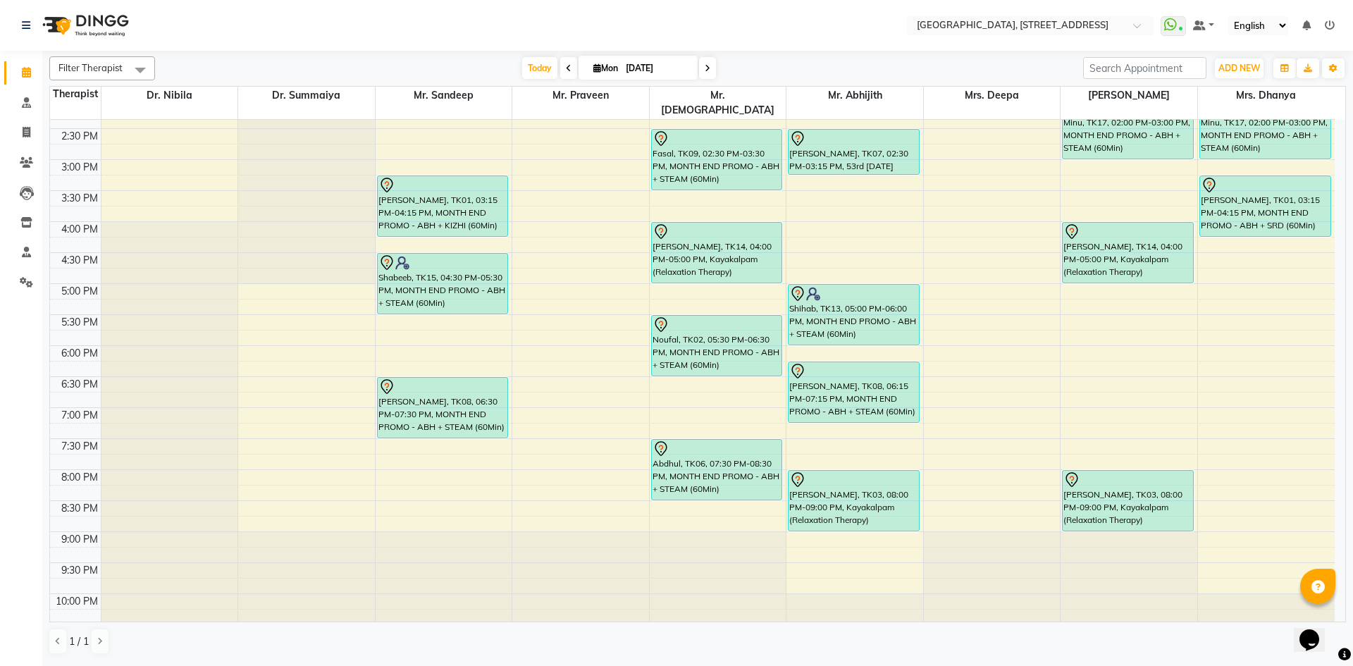
scroll to position [475, 0]
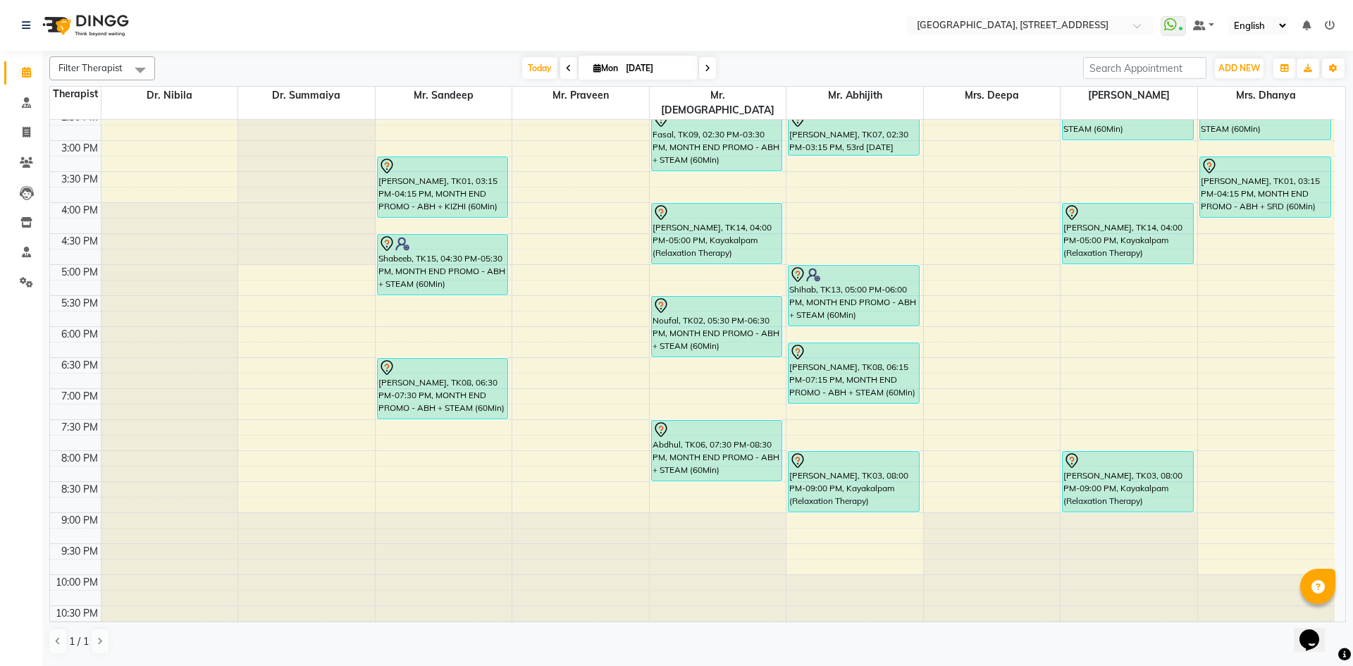
click at [595, 65] on icon at bounding box center [597, 67] width 8 height 9
select select "9"
select select "2025"
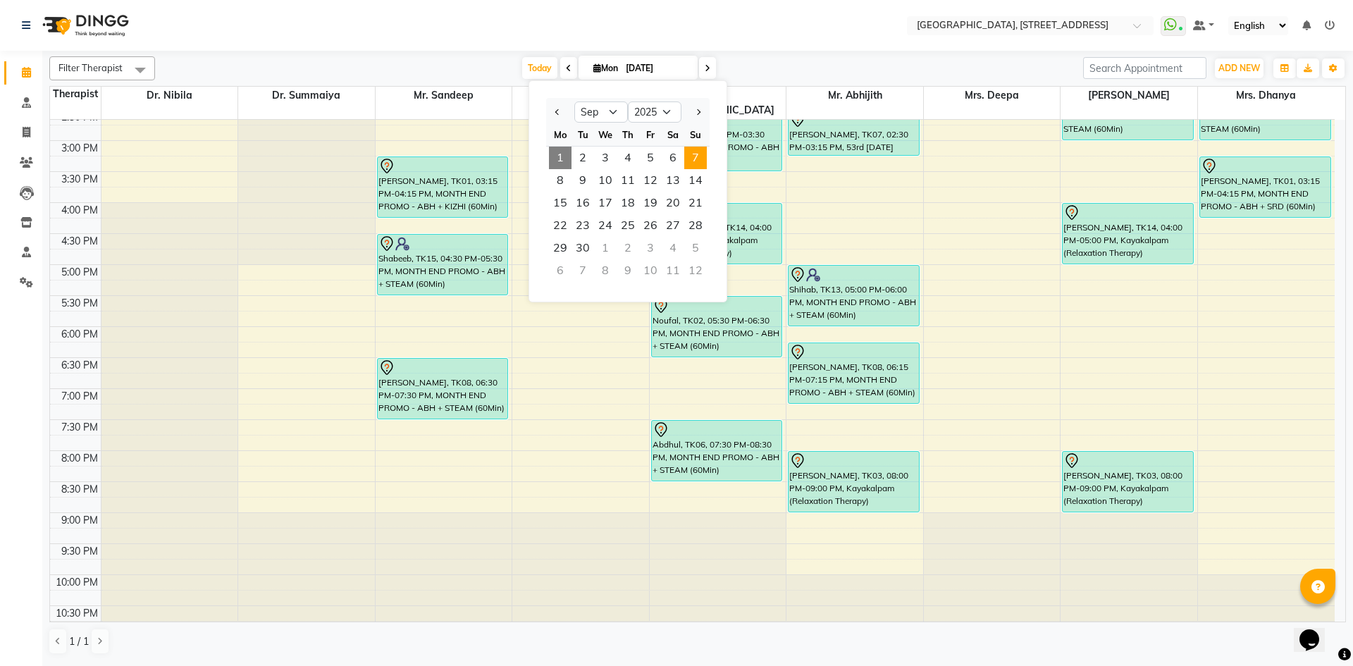
click at [697, 157] on span "7" at bounding box center [695, 158] width 23 height 23
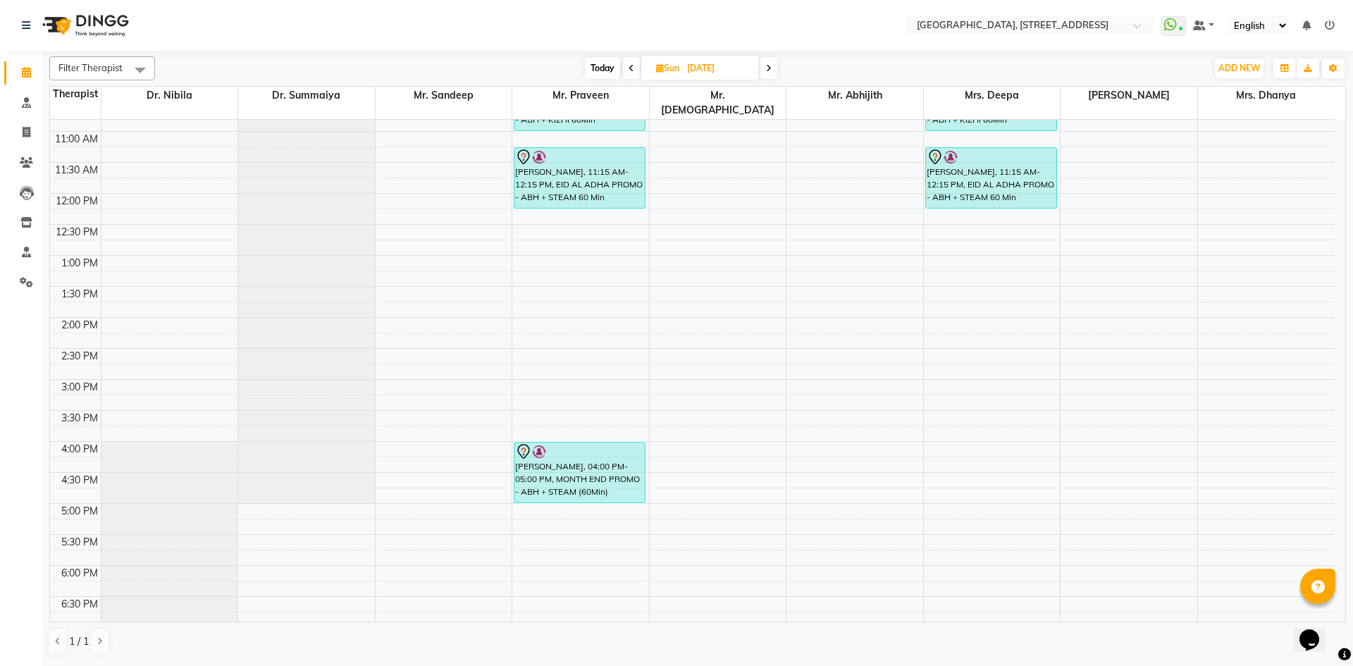
scroll to position [216, 0]
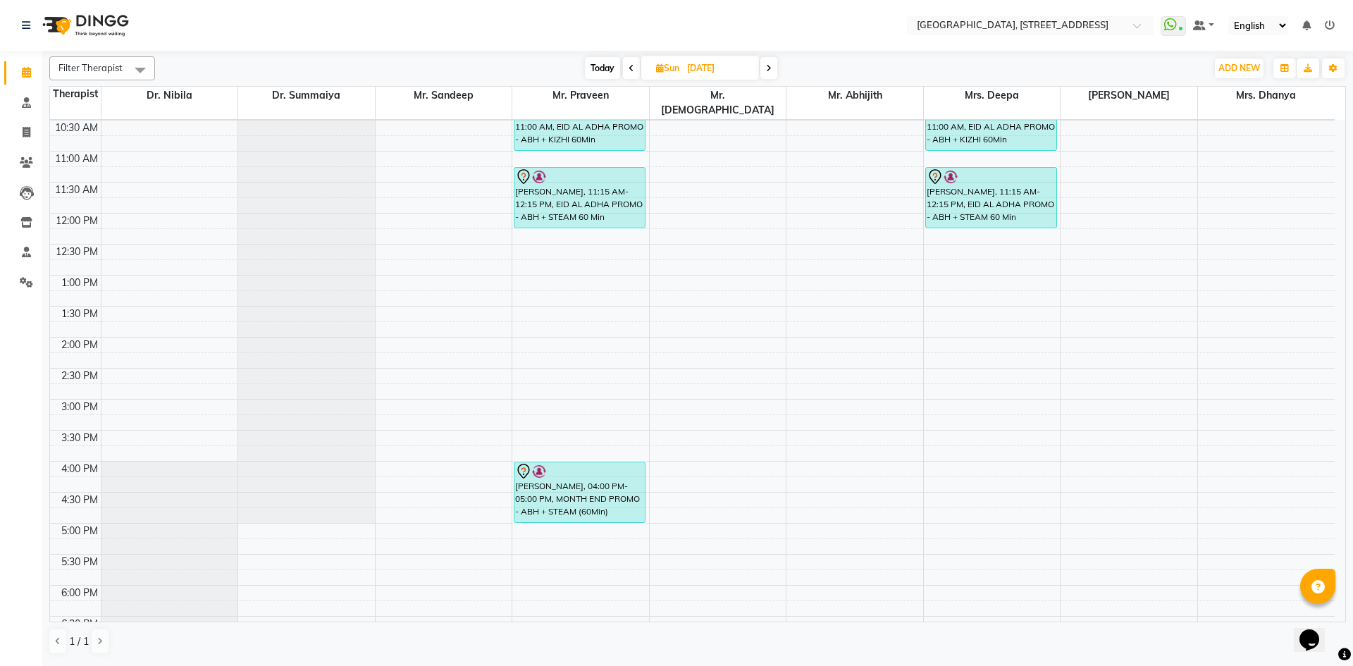
click at [626, 69] on span at bounding box center [631, 68] width 17 height 22
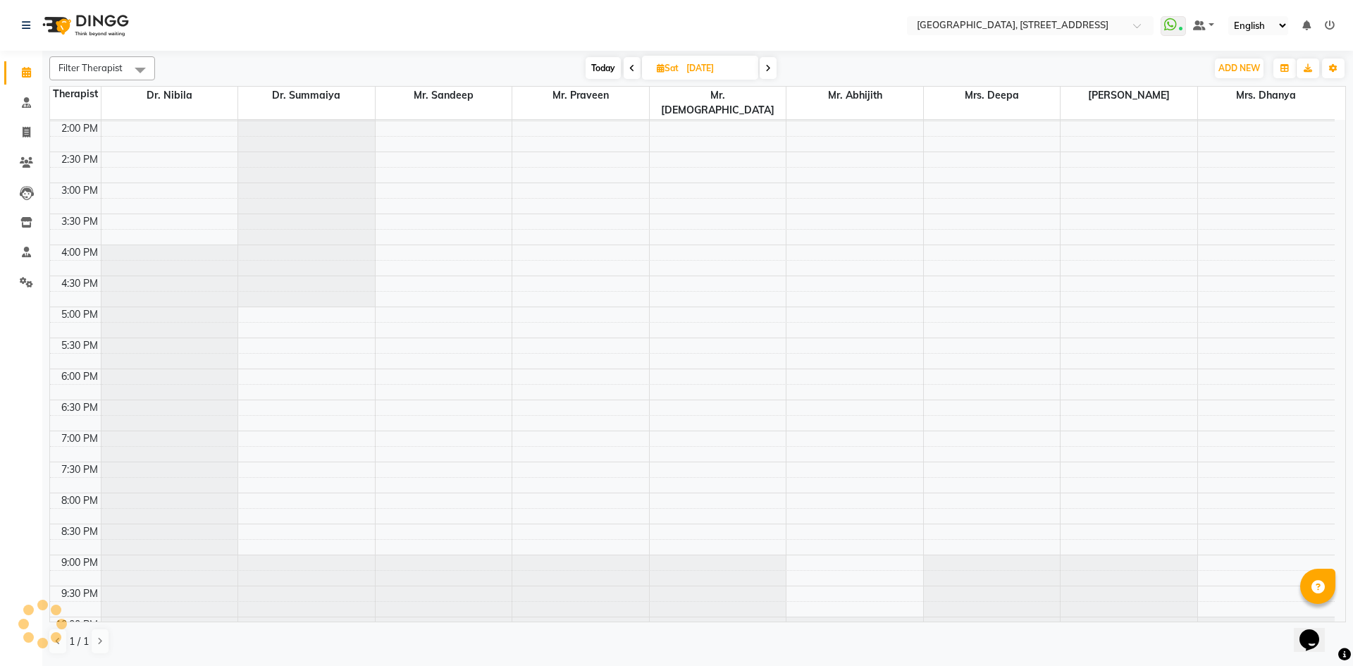
scroll to position [475, 0]
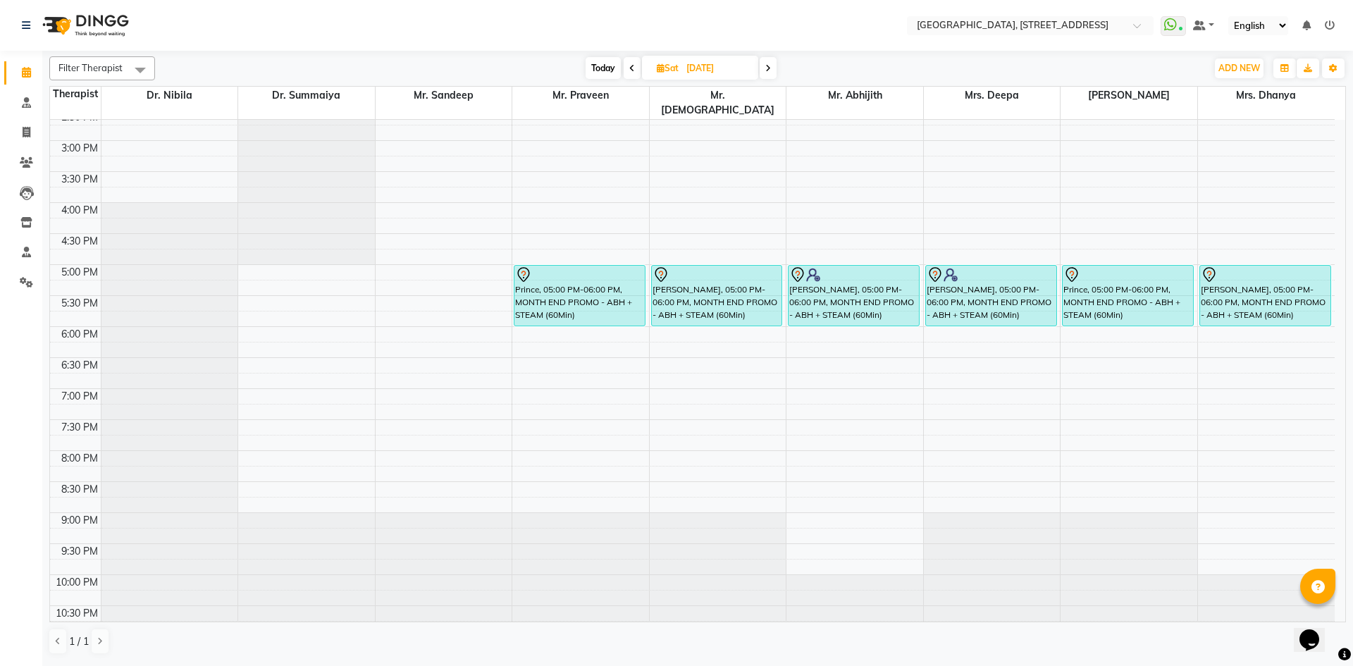
click at [777, 65] on div "Today Sat 06-09-2025" at bounding box center [681, 68] width 194 height 21
click at [774, 68] on span at bounding box center [768, 68] width 17 height 22
type input "07-09-2025"
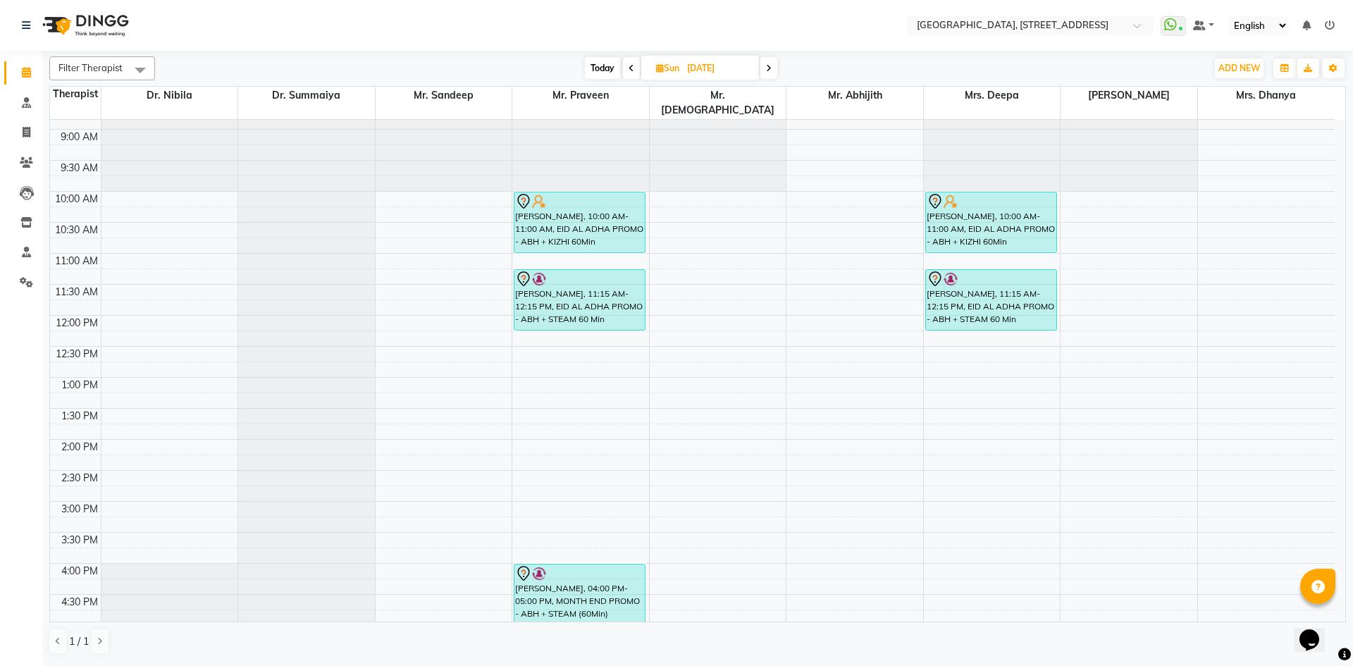
scroll to position [373, 0]
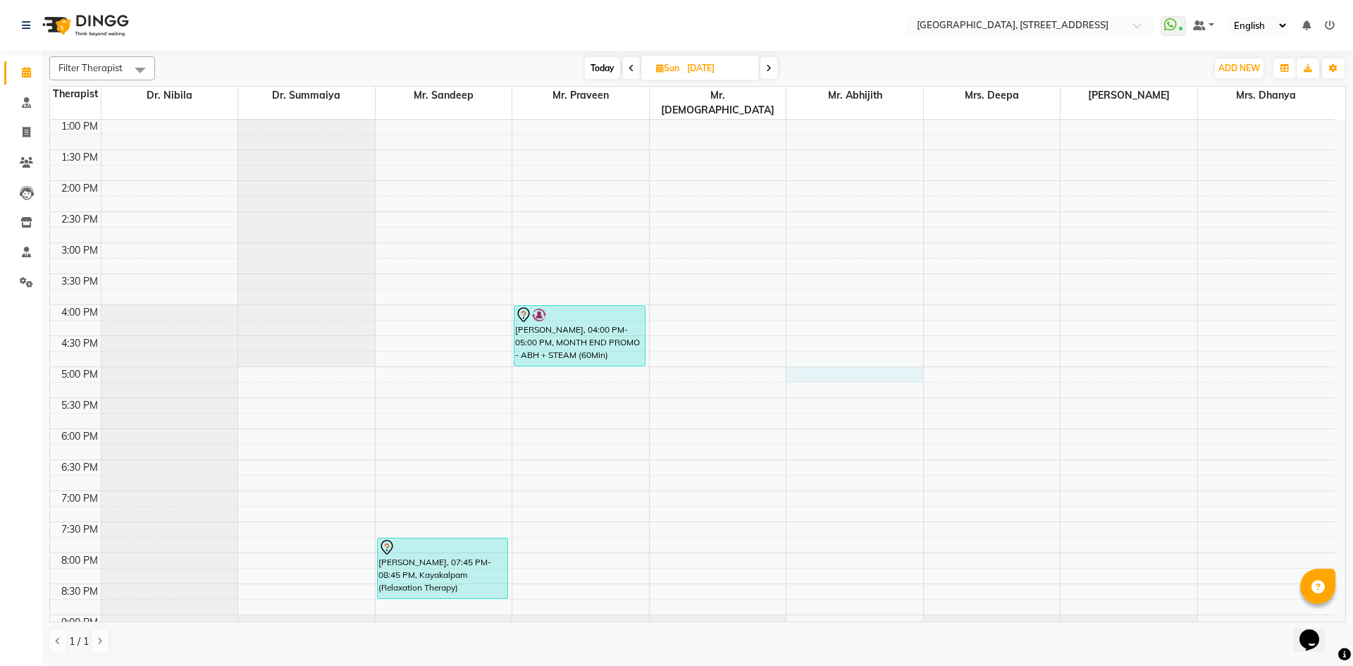
click at [808, 359] on div "7:00 AM 7:30 AM 8:00 AM 8:30 AM 9:00 AM 9:30 AM 10:00 AM 10:30 AM 11:00 AM 11:3…" at bounding box center [692, 243] width 1285 height 992
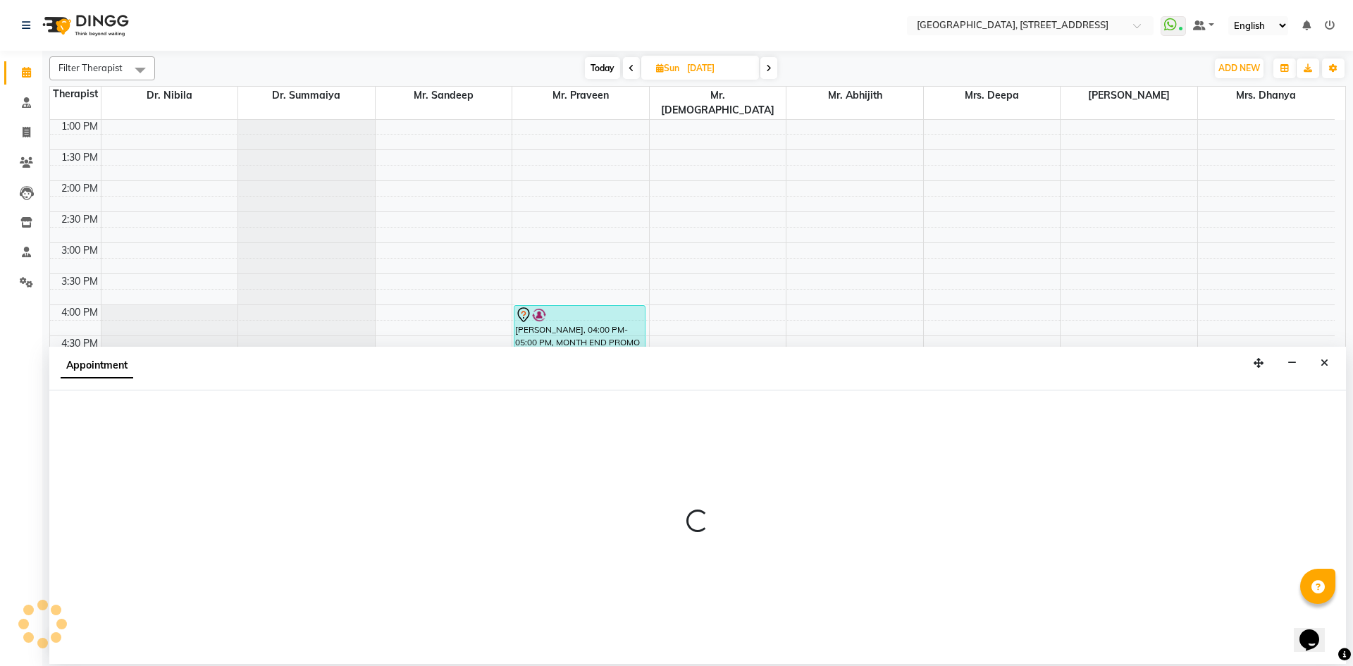
select select "65324"
select select "tentative"
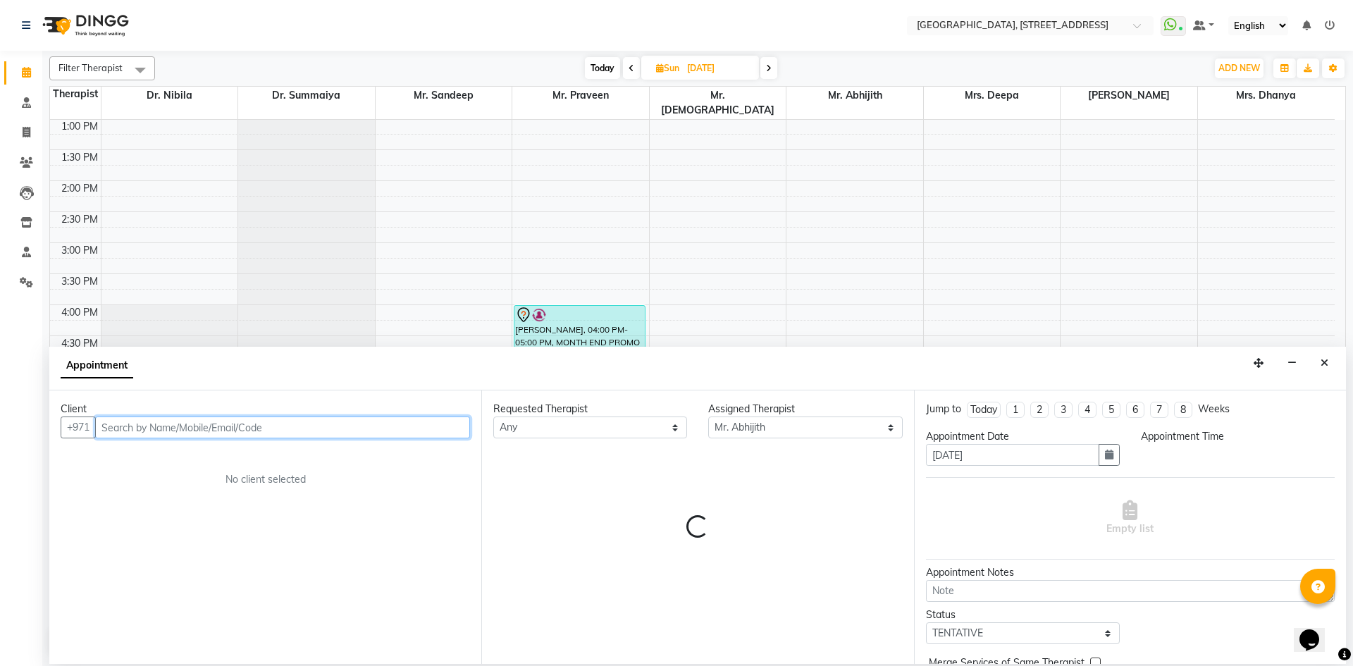
select select "1020"
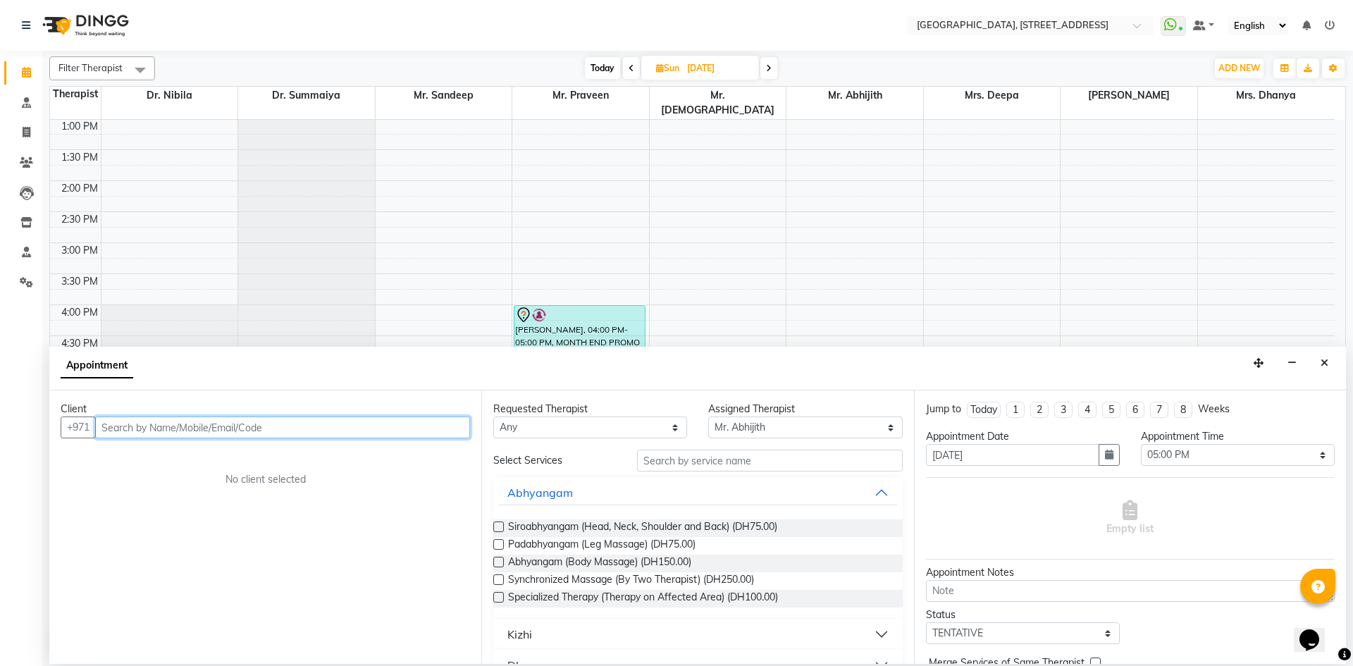
click at [297, 429] on input "text" at bounding box center [282, 427] width 375 height 22
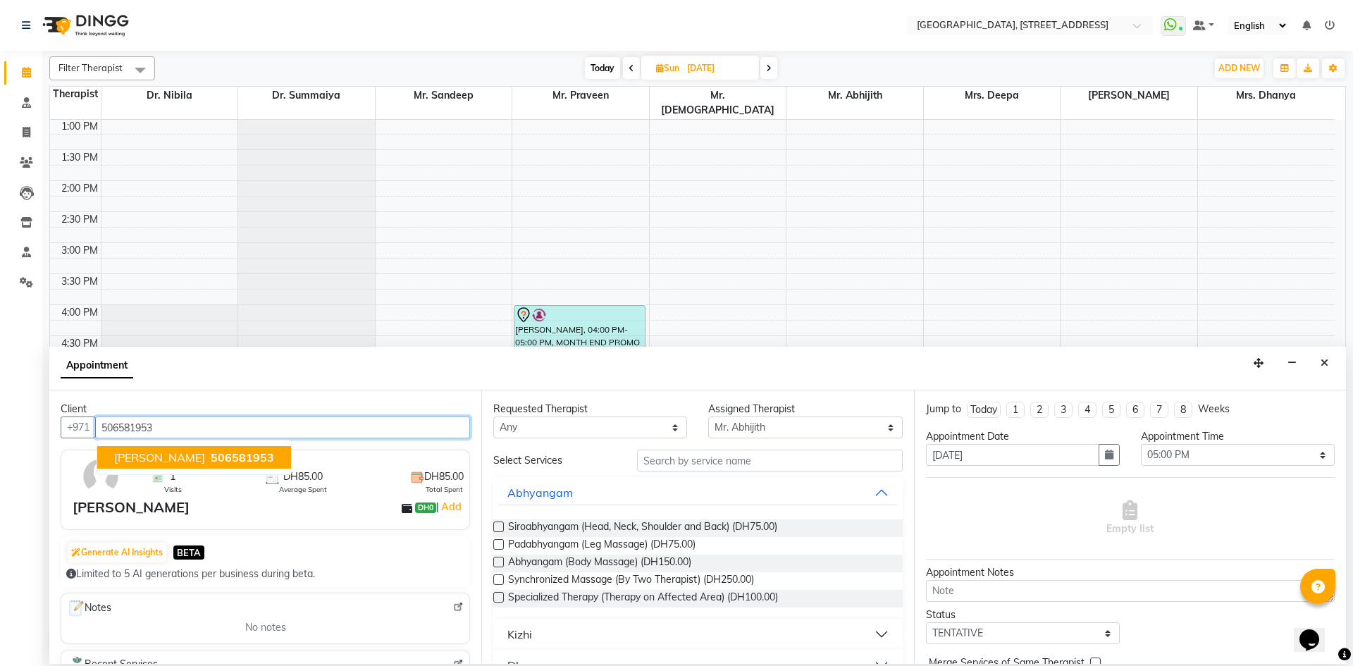
click at [182, 457] on span "Abdul rasheed" at bounding box center [159, 457] width 91 height 14
type input "506581953"
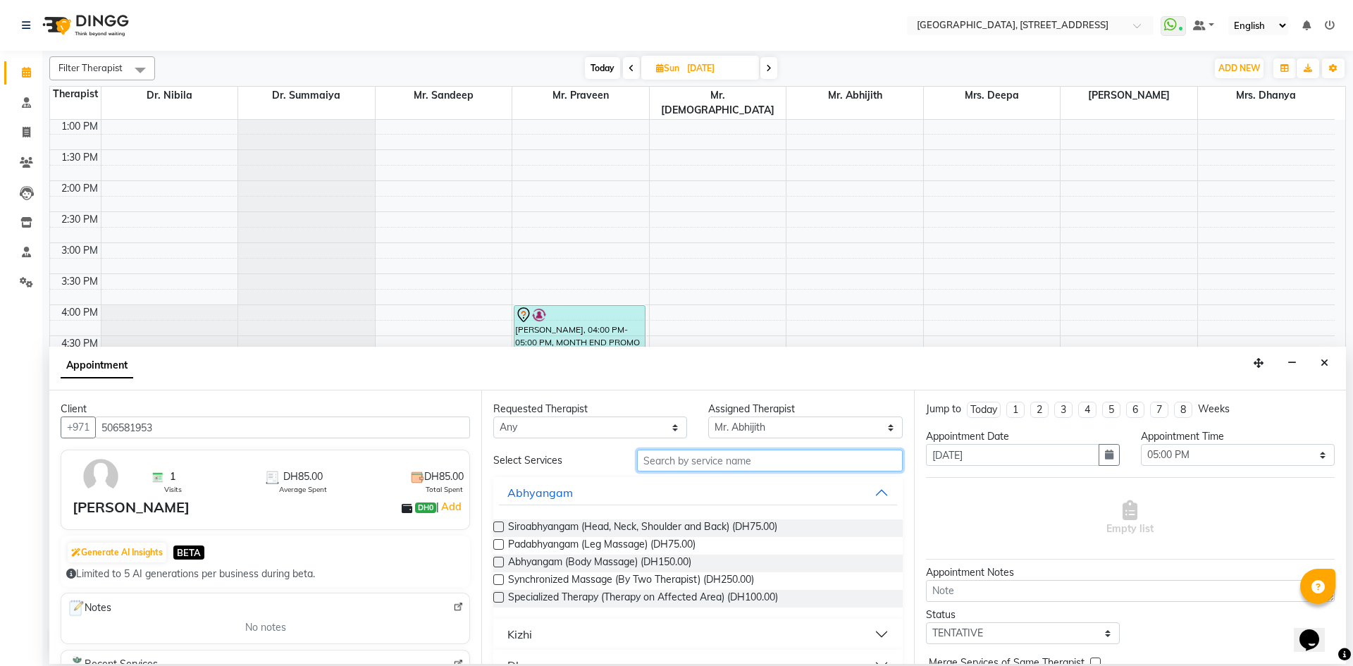
click at [684, 456] on input "text" at bounding box center [770, 461] width 266 height 22
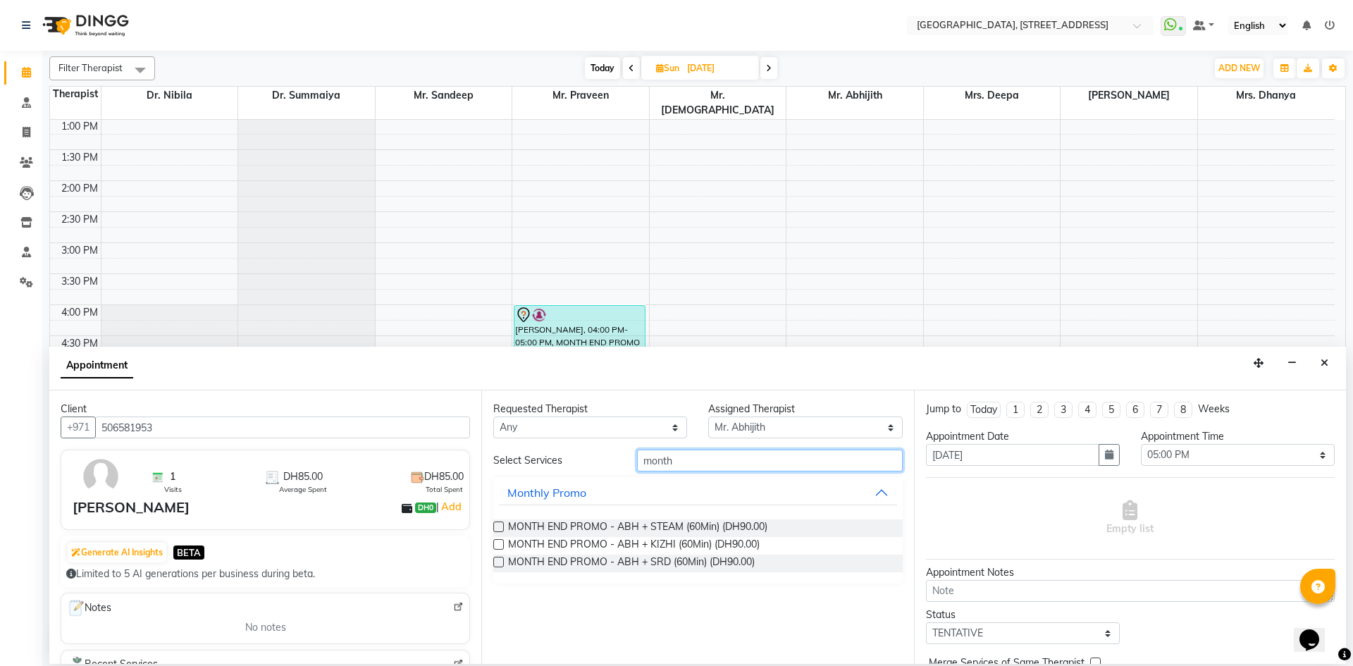
type input "month"
click at [497, 527] on label at bounding box center [498, 526] width 11 height 11
click at [497, 527] on input "checkbox" at bounding box center [497, 528] width 9 height 9
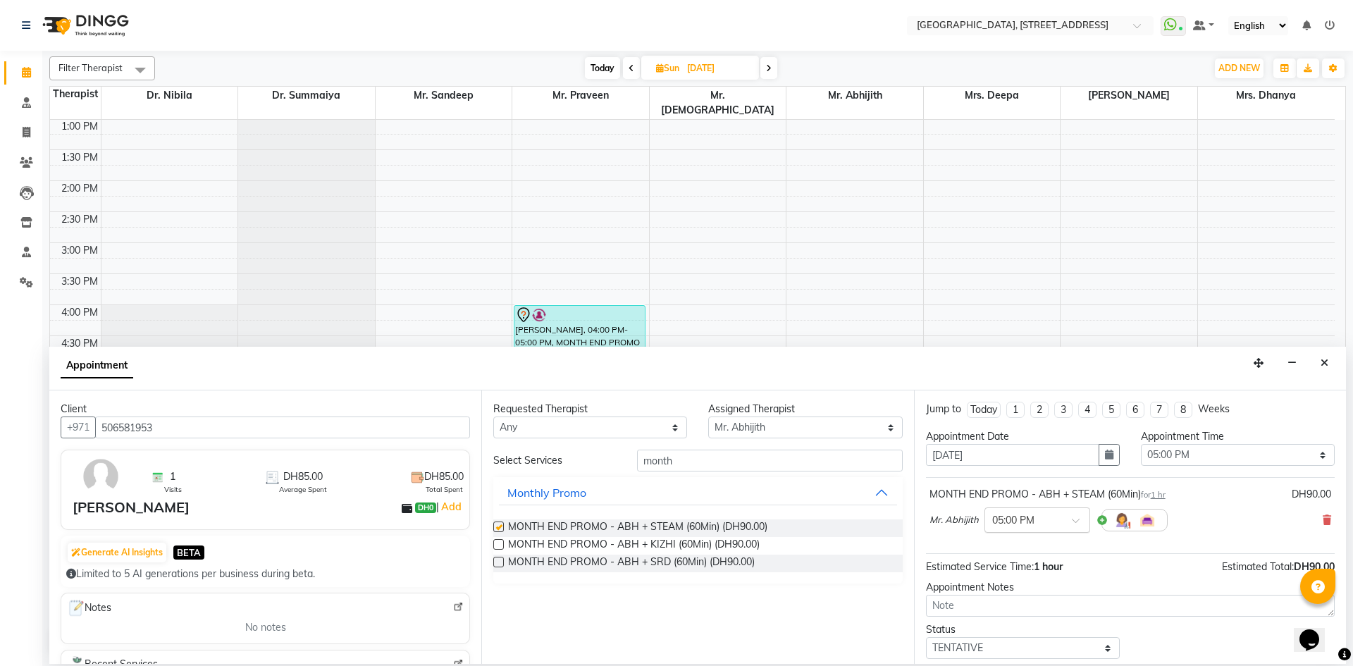
checkbox input "false"
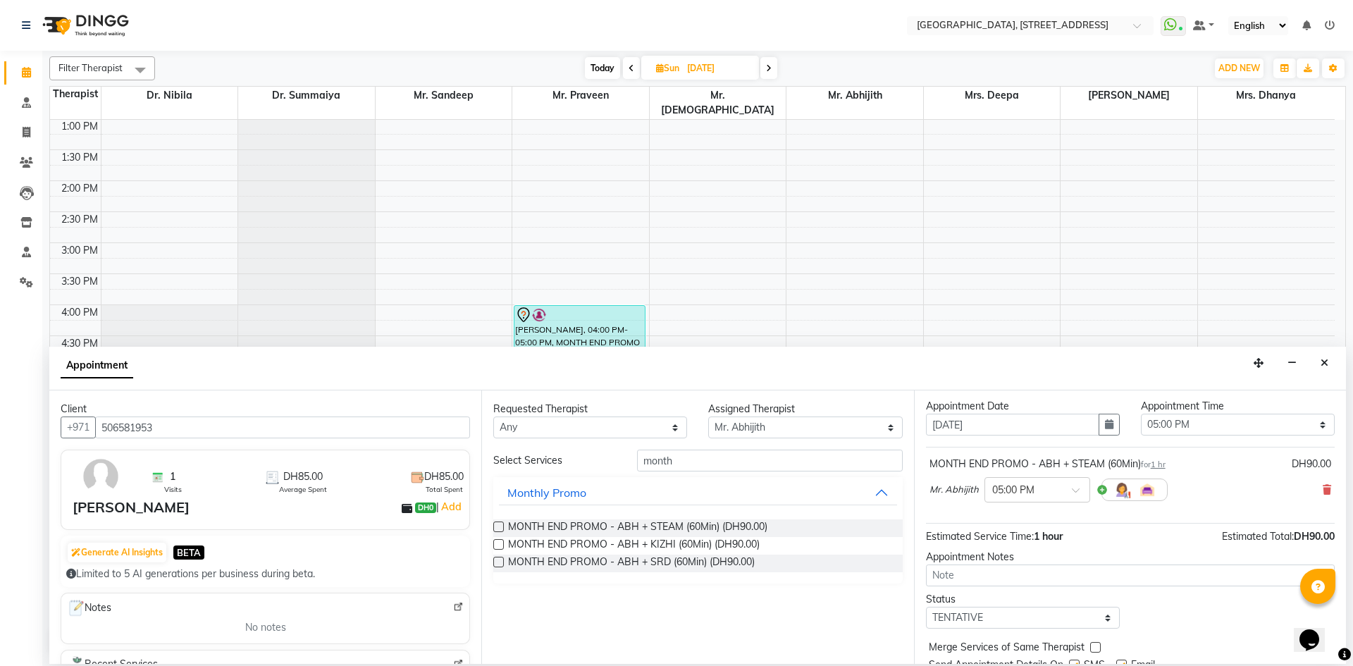
scroll to position [84, 0]
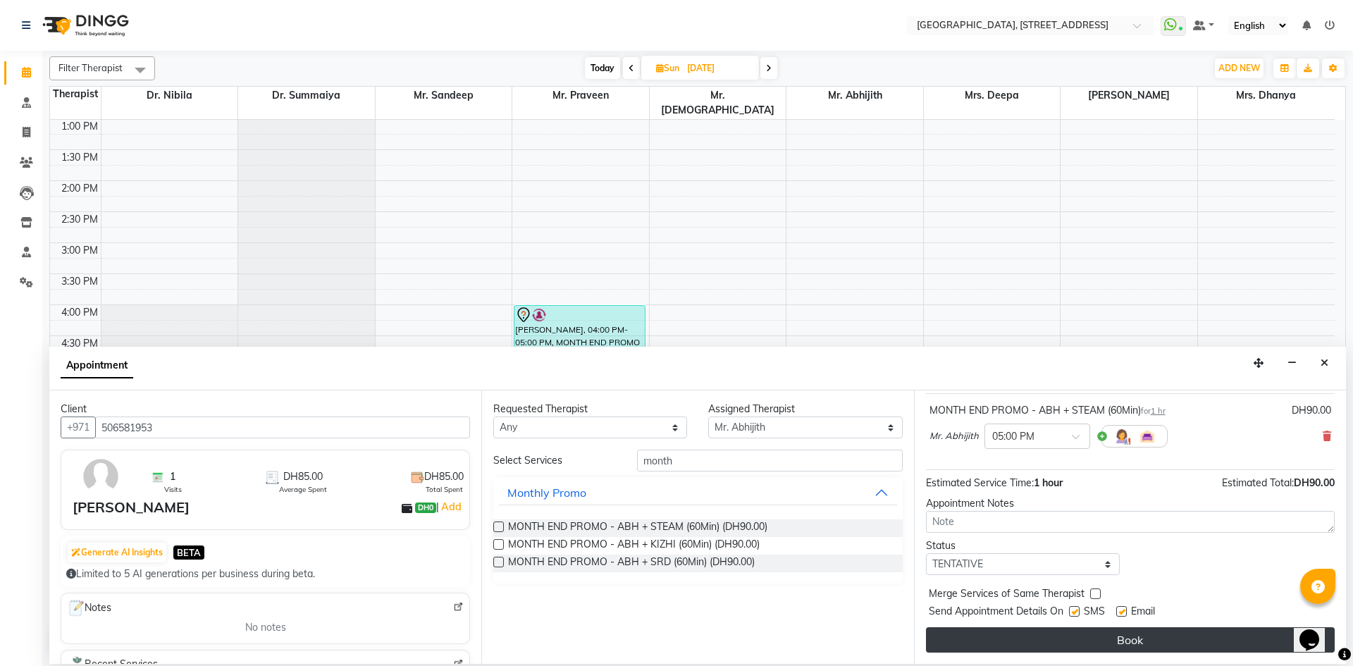
click at [1054, 636] on button "Book" at bounding box center [1130, 639] width 409 height 25
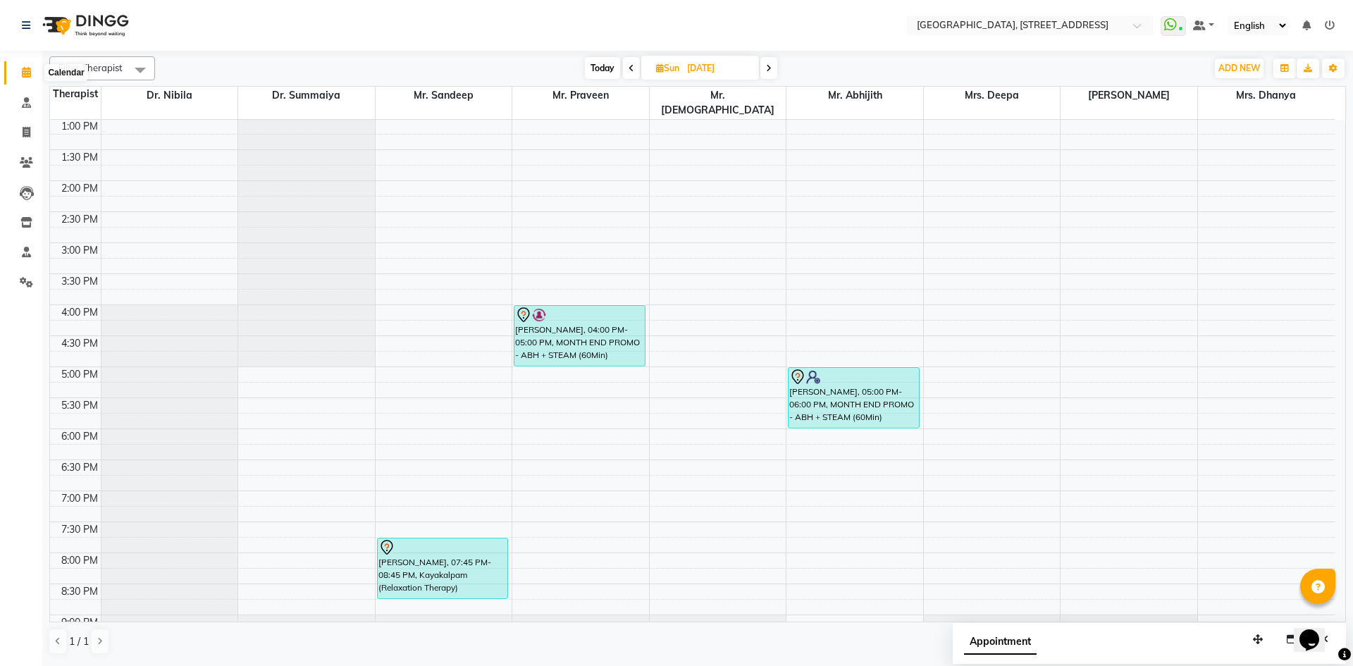
click at [30, 70] on icon at bounding box center [26, 72] width 9 height 11
click at [603, 70] on span "Today" at bounding box center [602, 68] width 35 height 22
type input "[DATE]"
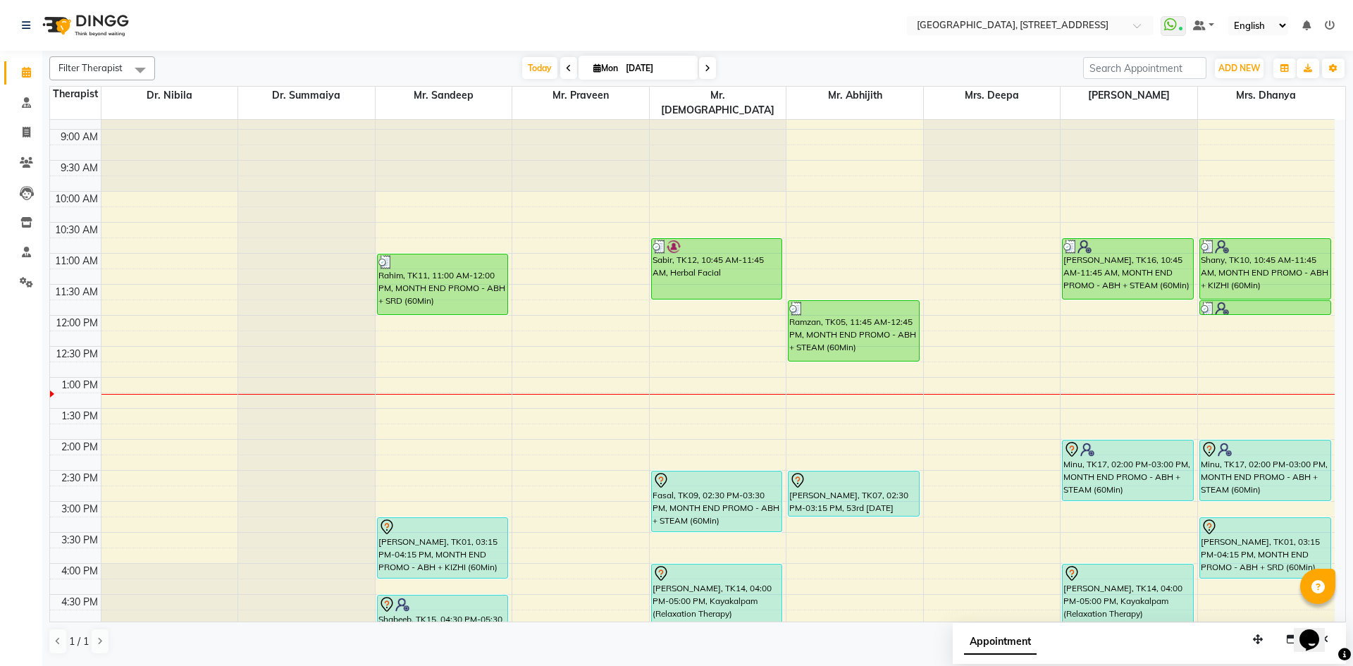
scroll to position [373, 0]
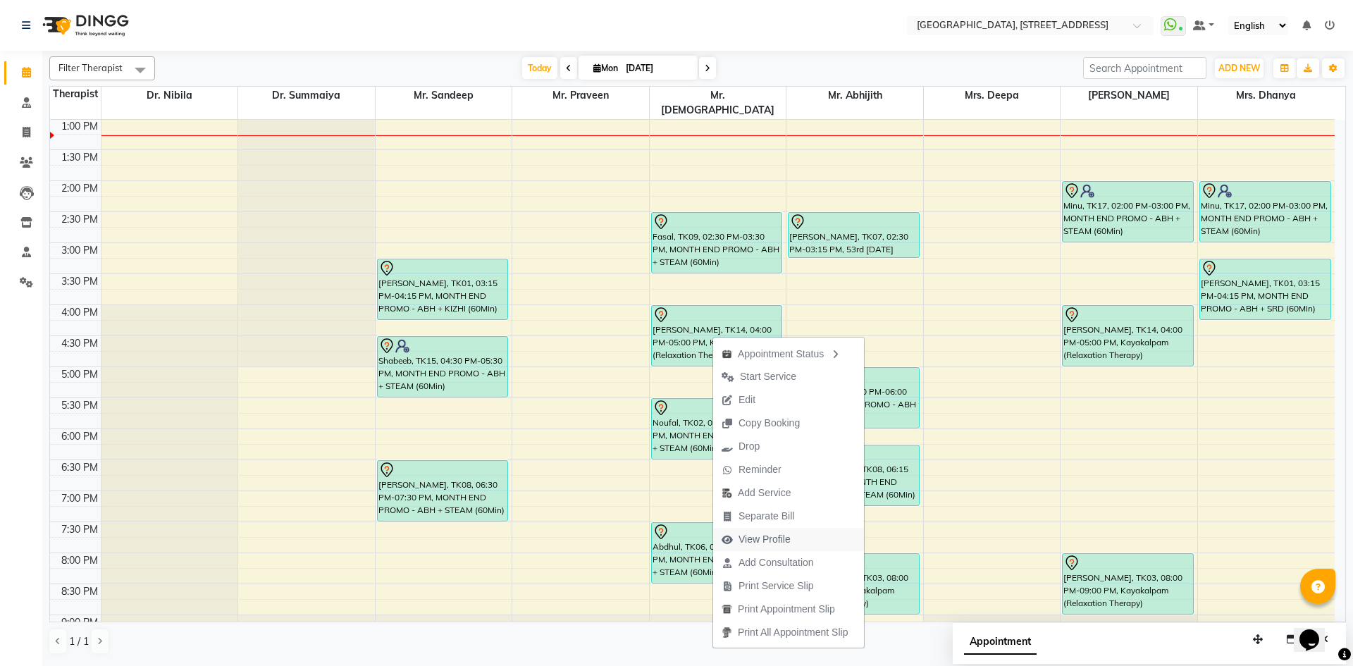
click at [759, 538] on span "View Profile" at bounding box center [765, 539] width 52 height 15
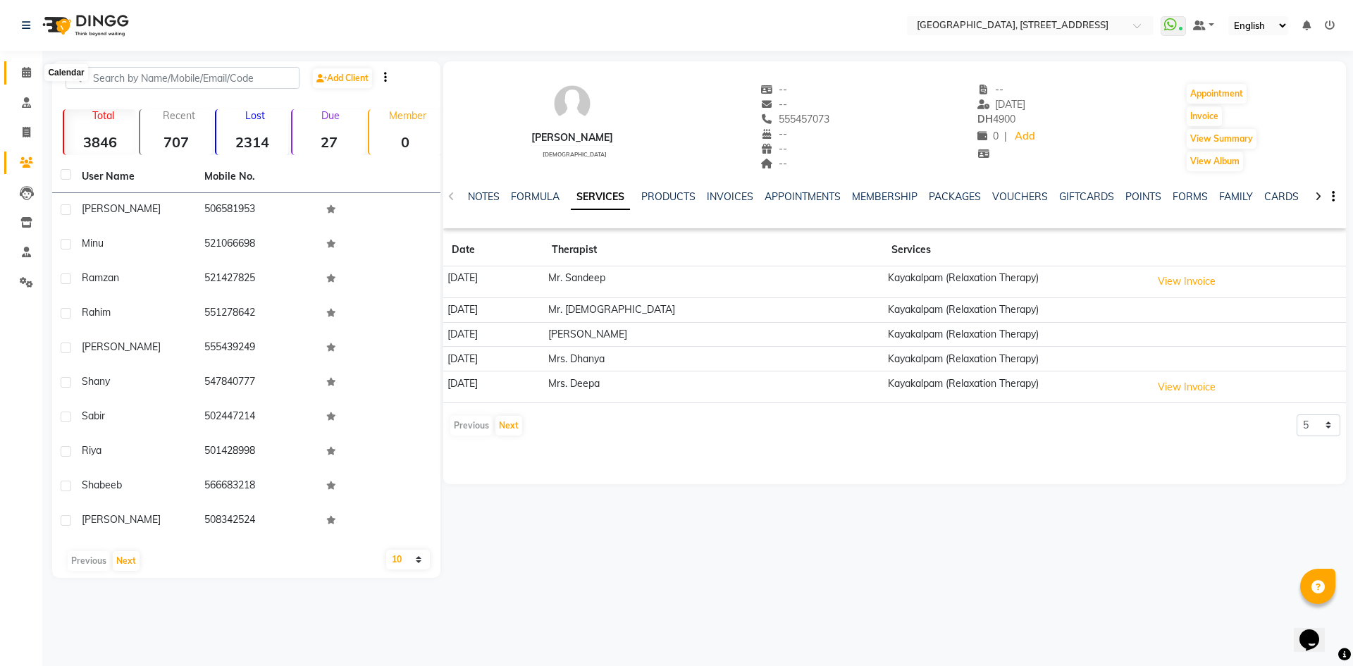
click at [30, 75] on icon at bounding box center [26, 72] width 9 height 11
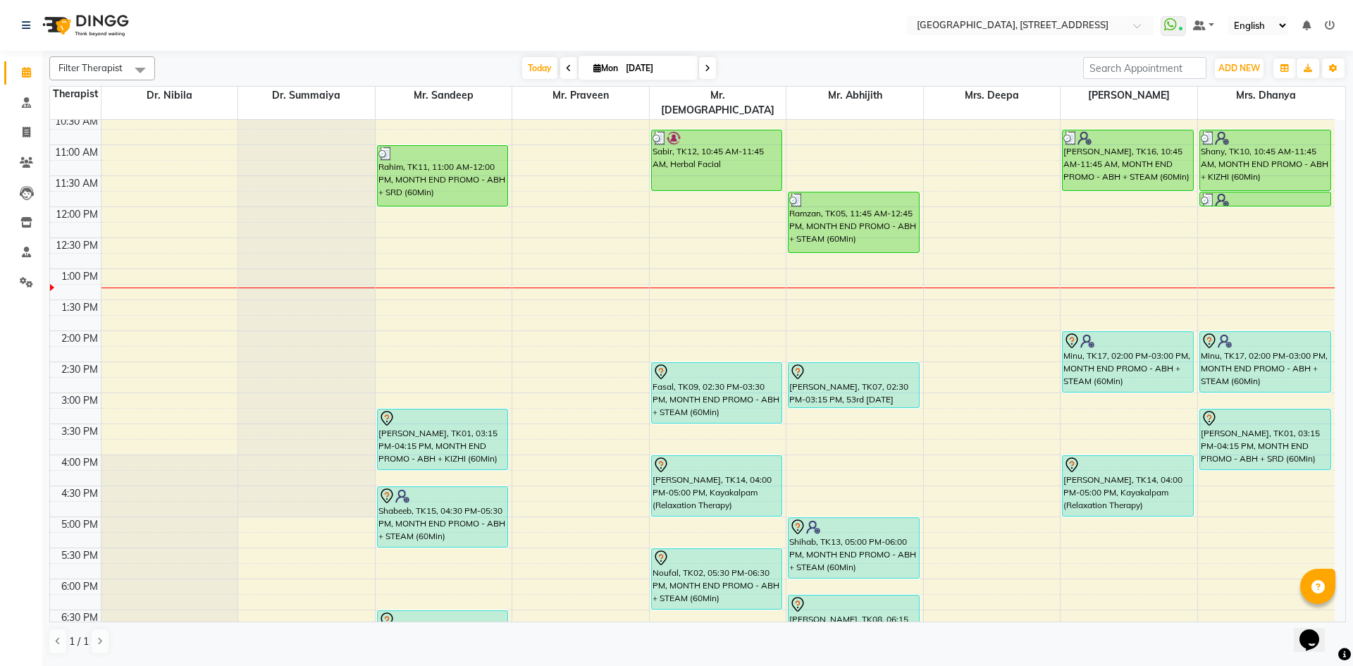
scroll to position [216, 0]
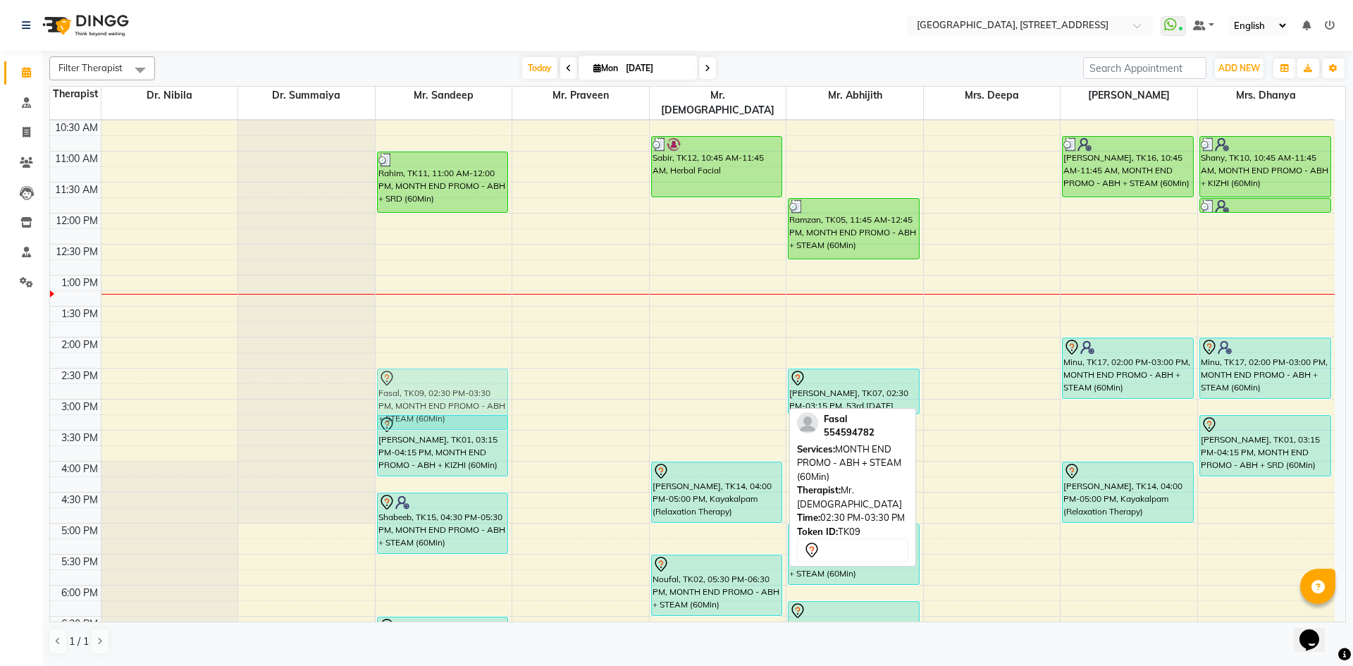
drag, startPoint x: 676, startPoint y: 364, endPoint x: 469, endPoint y: 364, distance: 207.2
click at [469, 364] on tr "Rahim, TK11, 11:00 AM-12:00 PM, MONTH END PROMO - ABH + SRD (60Min) Shibila, TK…" at bounding box center [692, 399] width 1285 height 992
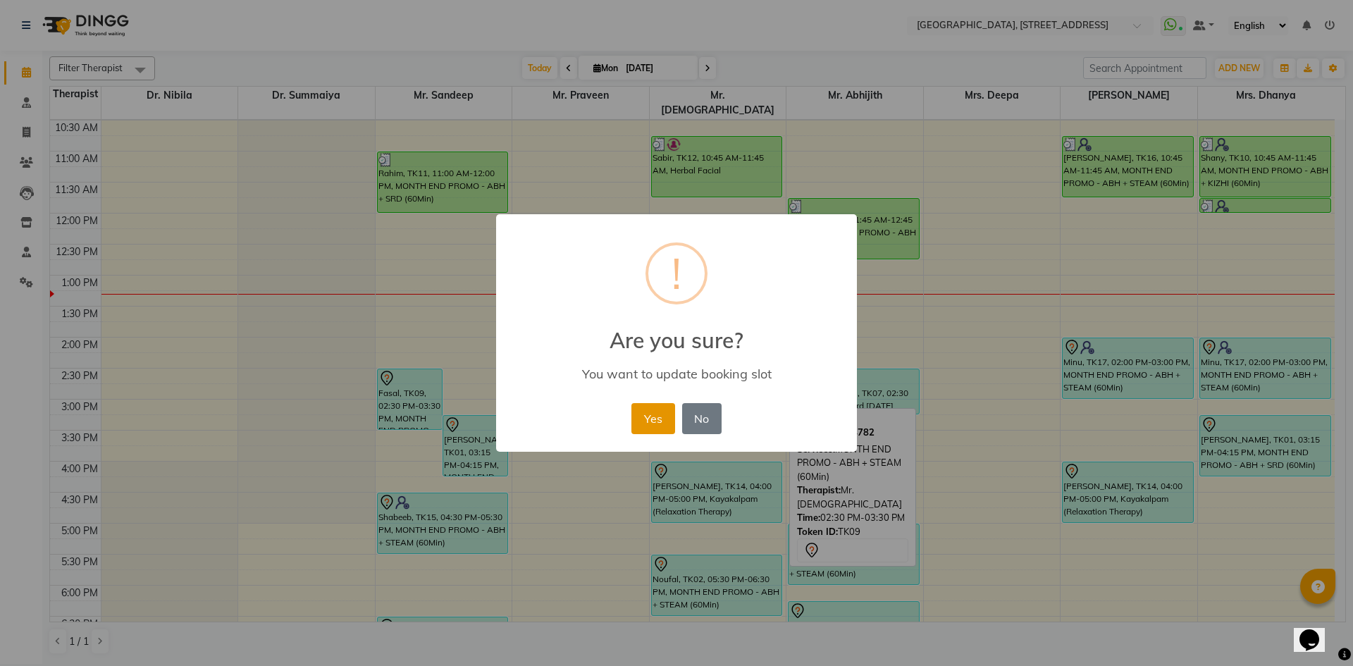
click at [652, 415] on button "Yes" at bounding box center [652, 418] width 43 height 31
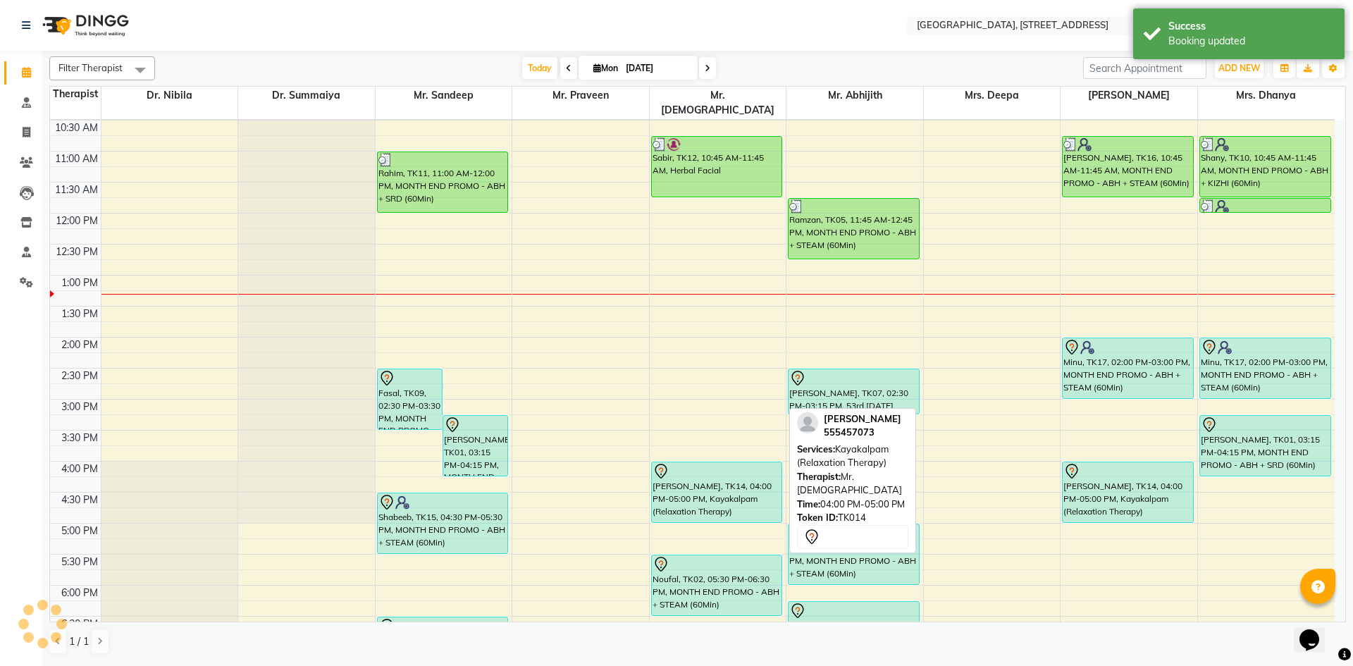
scroll to position [475, 0]
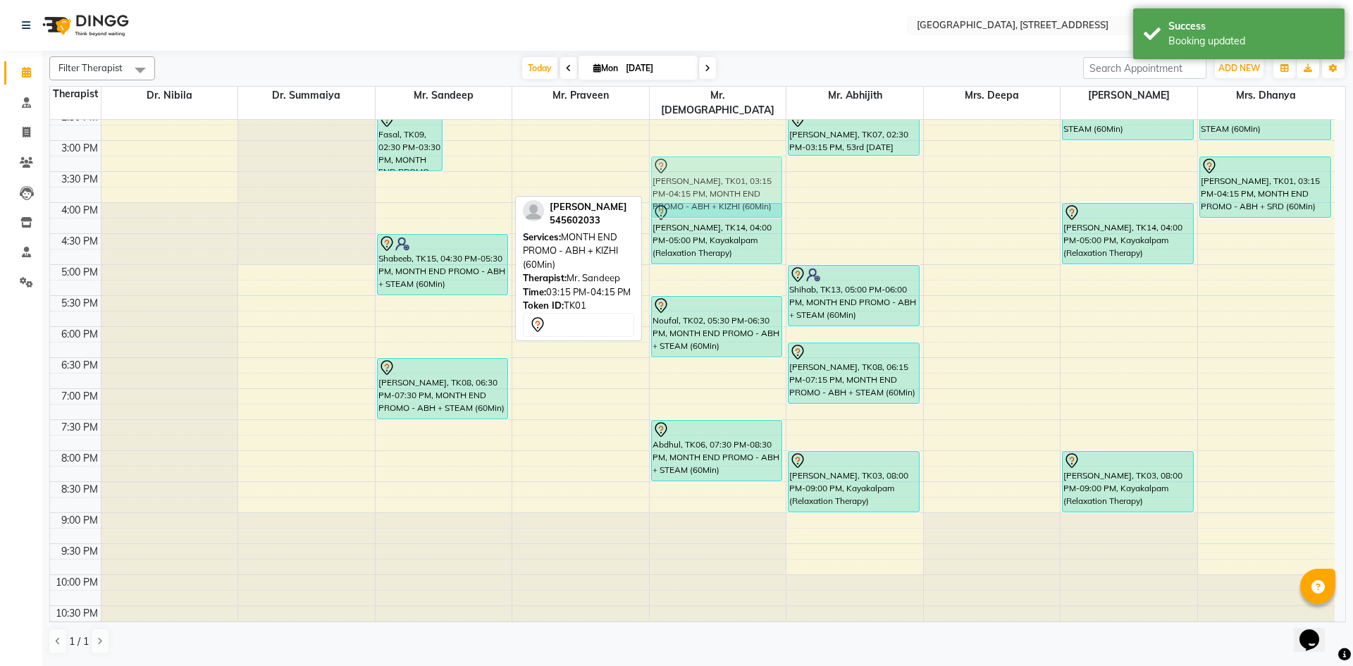
drag, startPoint x: 479, startPoint y: 170, endPoint x: 667, endPoint y: 173, distance: 188.2
click at [667, 173] on tr "Fasal, TK09, 02:30 PM-03:30 PM, MONTH END PROMO - ABH + STEAM (60Min) Shibila, …" at bounding box center [692, 141] width 1285 height 992
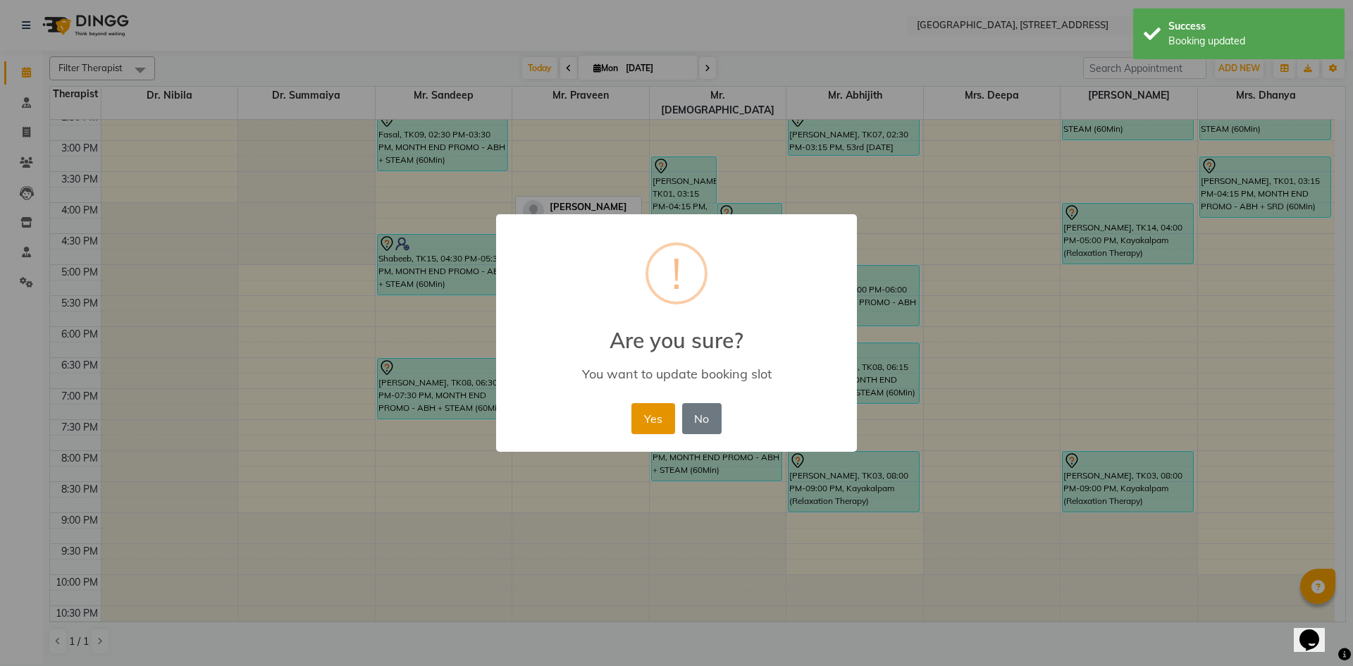
click at [645, 412] on button "Yes" at bounding box center [652, 418] width 43 height 31
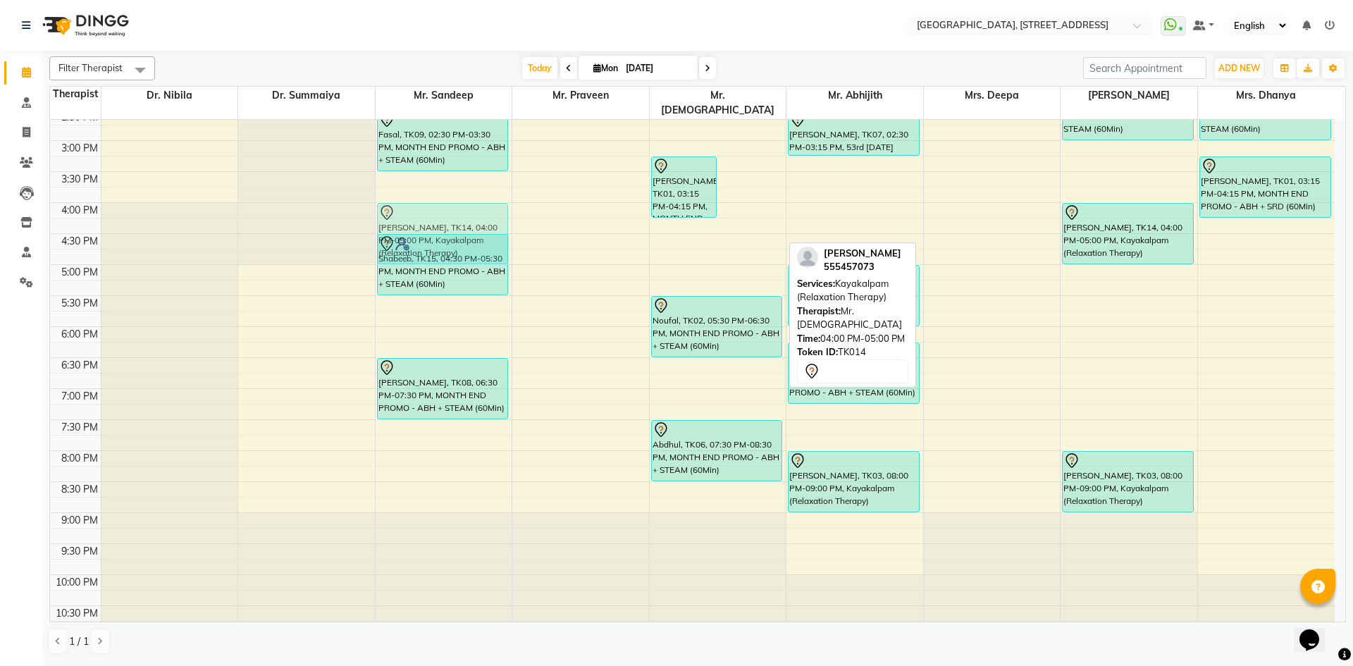
drag, startPoint x: 749, startPoint y: 226, endPoint x: 490, endPoint y: 230, distance: 258.7
click at [465, 227] on tr "Rahim, TK11, 11:00 AM-12:00 PM, MONTH END PROMO - ABH + SRD (60Min) Fasal, TK09…" at bounding box center [692, 141] width 1285 height 992
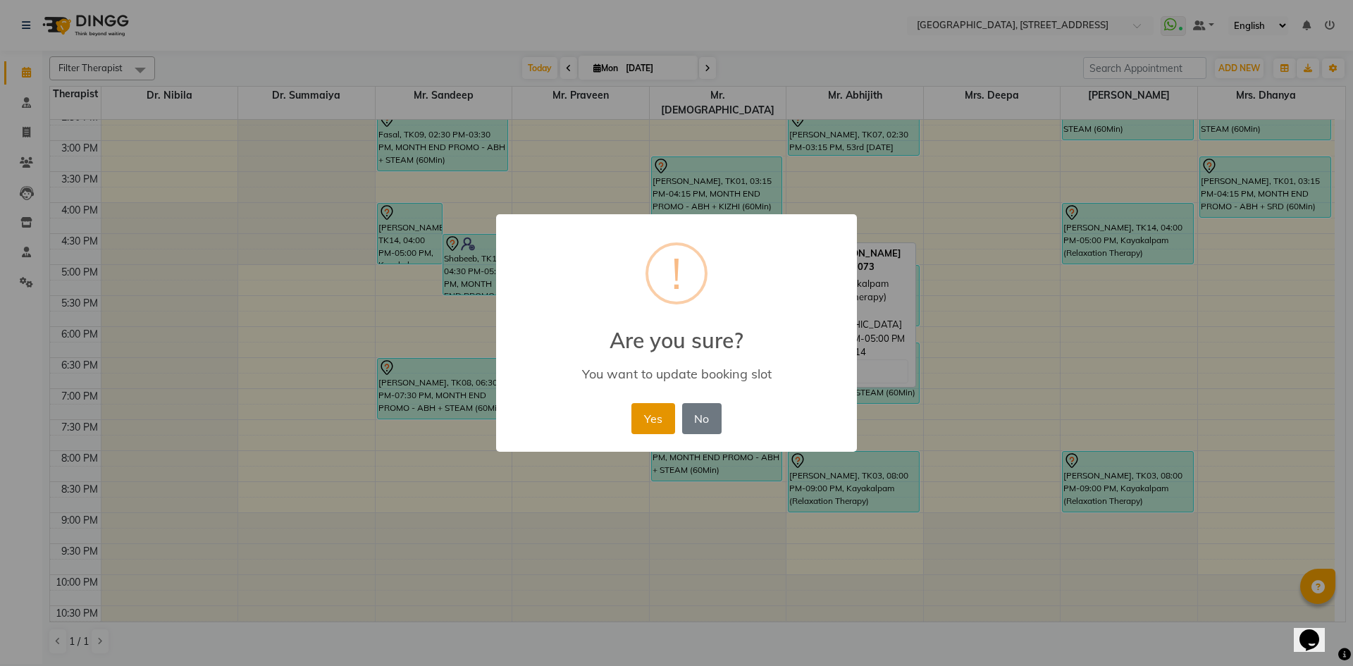
click at [646, 417] on button "Yes" at bounding box center [652, 418] width 43 height 31
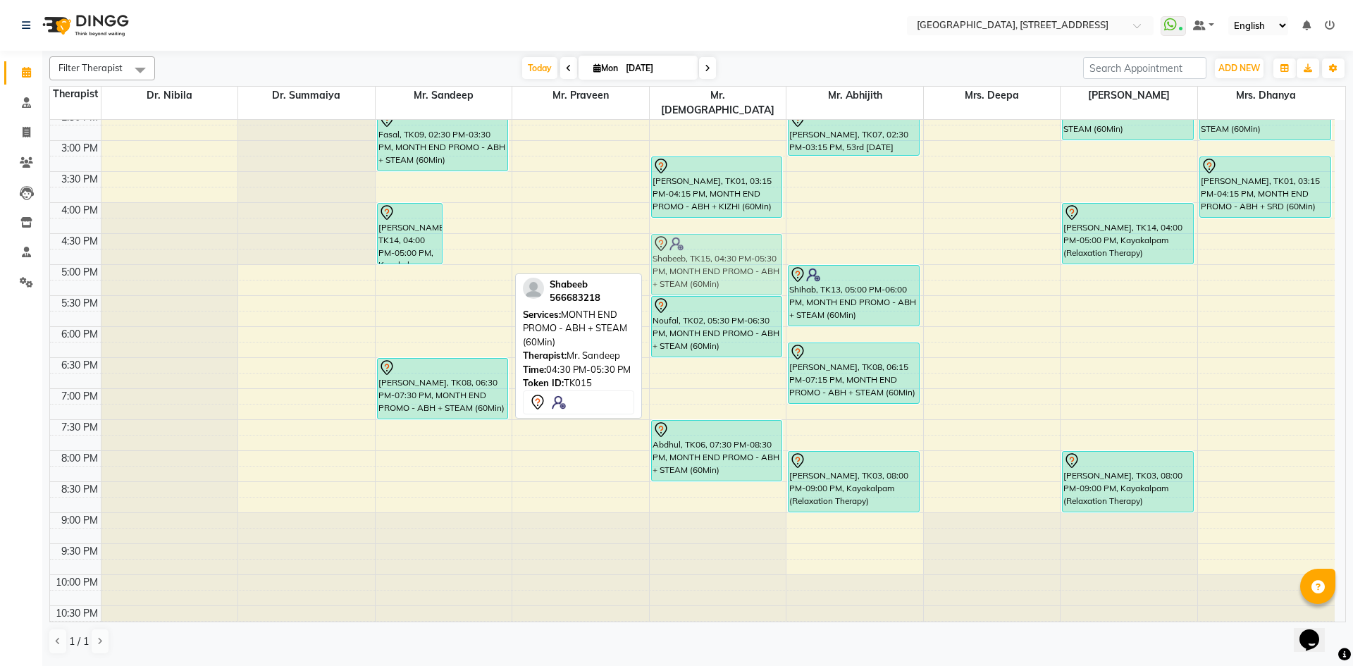
drag, startPoint x: 471, startPoint y: 259, endPoint x: 696, endPoint y: 264, distance: 225.6
click at [696, 264] on tr "Karim, TK14, 04:00 PM-05:00 PM, Kayakalpam (Relaxation Therapy) Shabeeb, TK15, …" at bounding box center [692, 141] width 1285 height 992
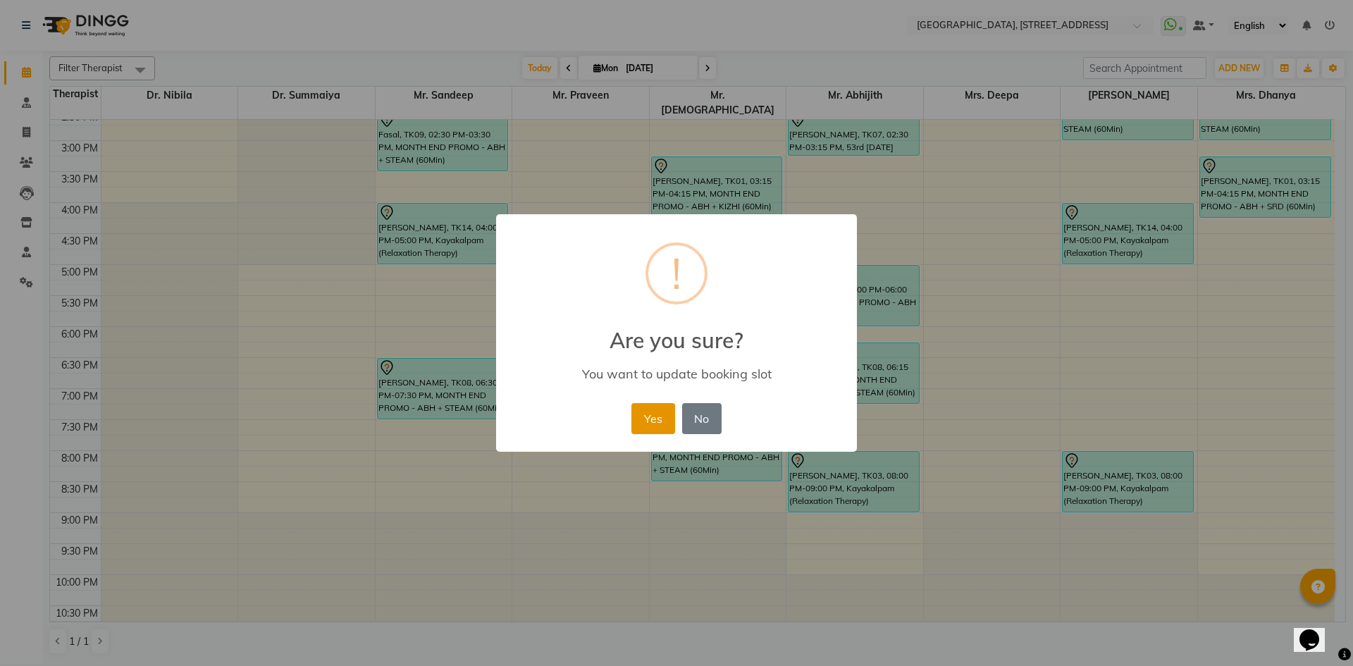
click at [650, 419] on button "Yes" at bounding box center [652, 418] width 43 height 31
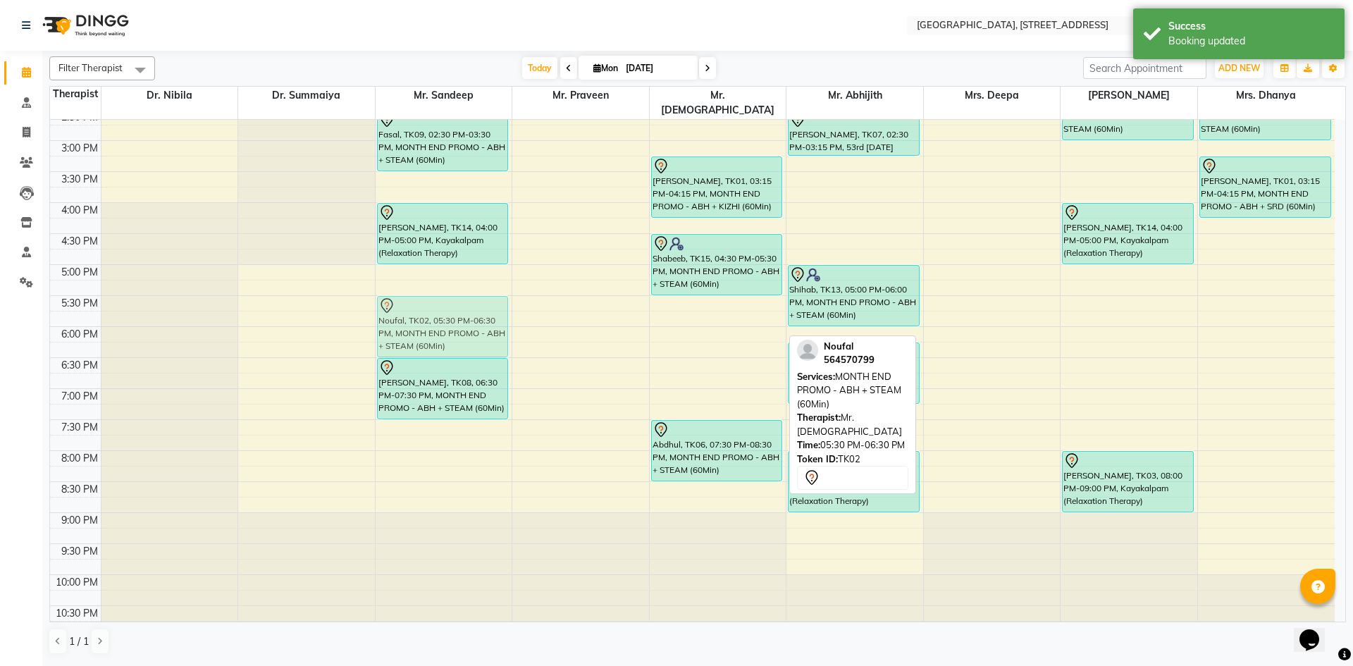
drag, startPoint x: 715, startPoint y: 294, endPoint x: 500, endPoint y: 295, distance: 214.2
click at [487, 295] on tr "Rahim, TK11, 11:00 AM-12:00 PM, MONTH END PROMO - ABH + SRD (60Min) Fasal, TK09…" at bounding box center [692, 141] width 1285 height 992
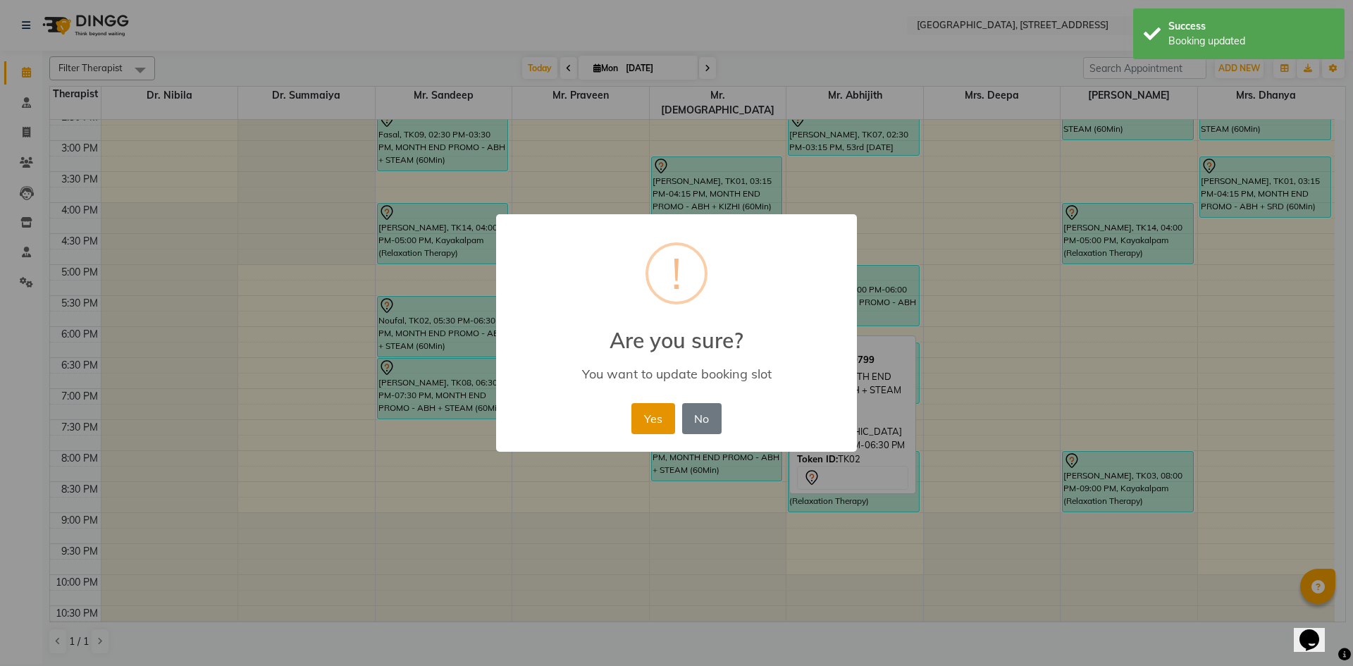
click at [658, 417] on button "Yes" at bounding box center [652, 418] width 43 height 31
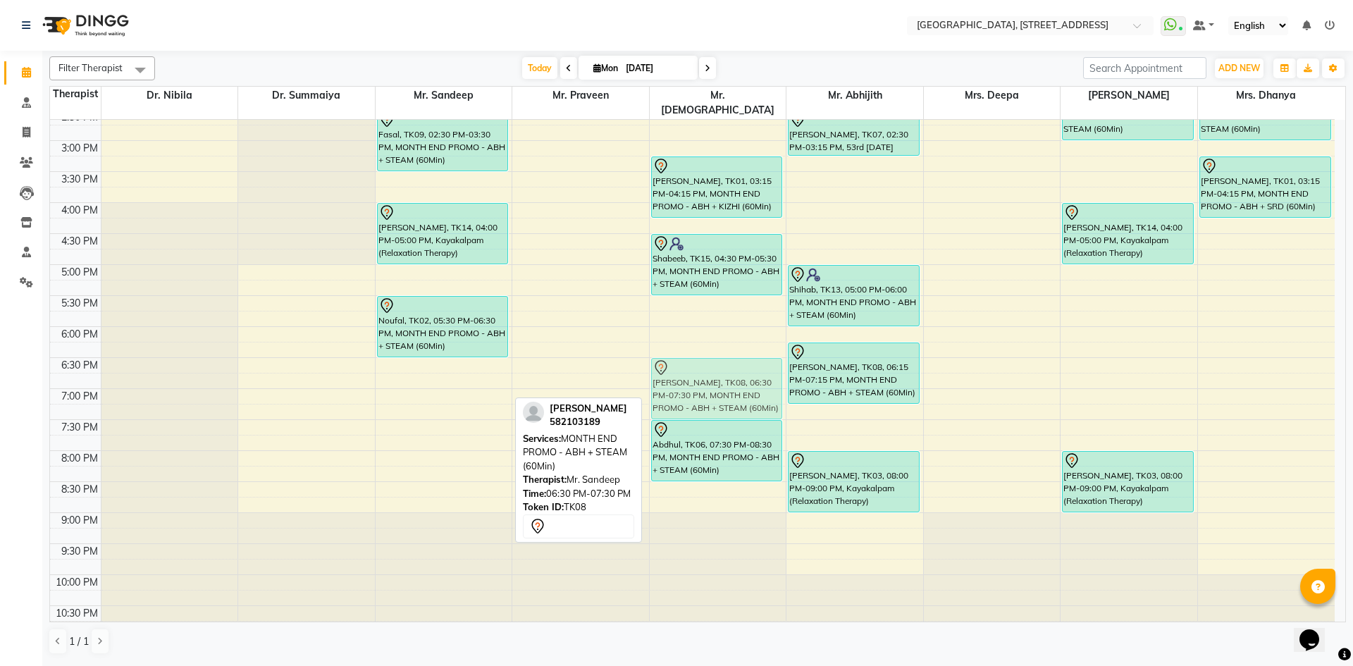
drag, startPoint x: 468, startPoint y: 375, endPoint x: 686, endPoint y: 374, distance: 217.8
click at [686, 374] on tr "Rahim, TK11, 11:00 AM-12:00 PM, MONTH END PROMO - ABH + SRD (60Min) Fasal, TK09…" at bounding box center [692, 141] width 1285 height 992
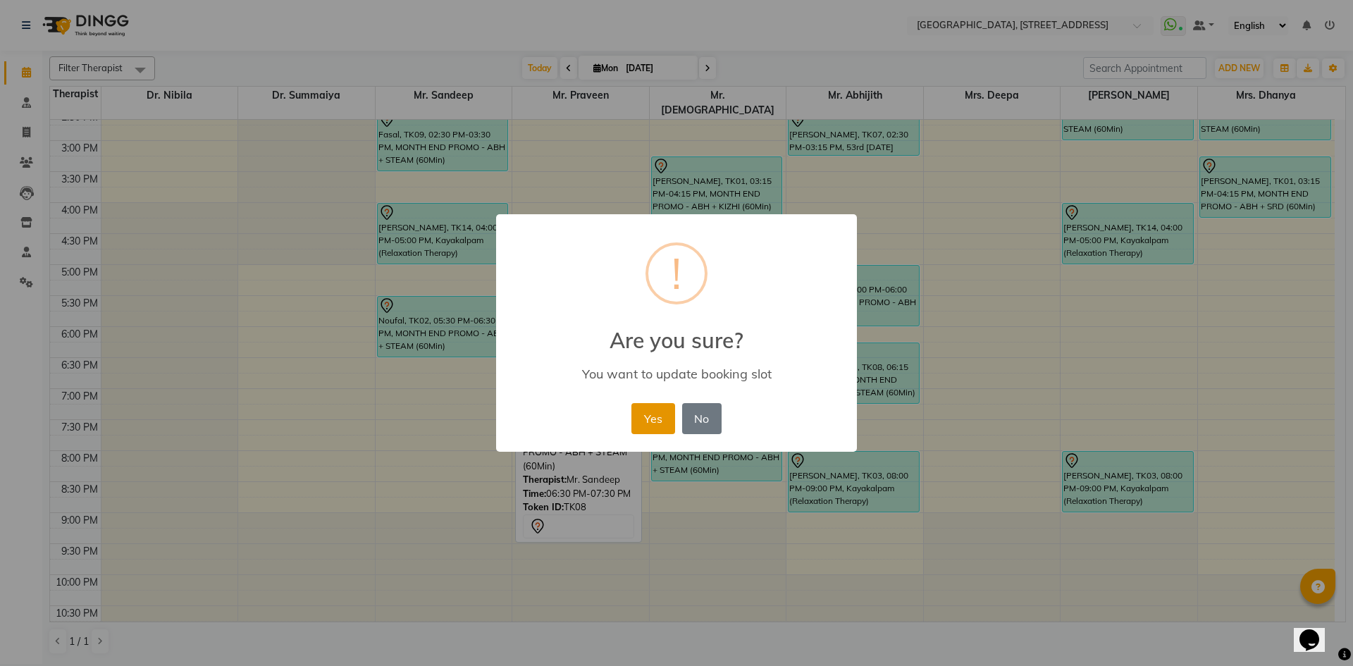
click at [649, 411] on button "Yes" at bounding box center [652, 418] width 43 height 31
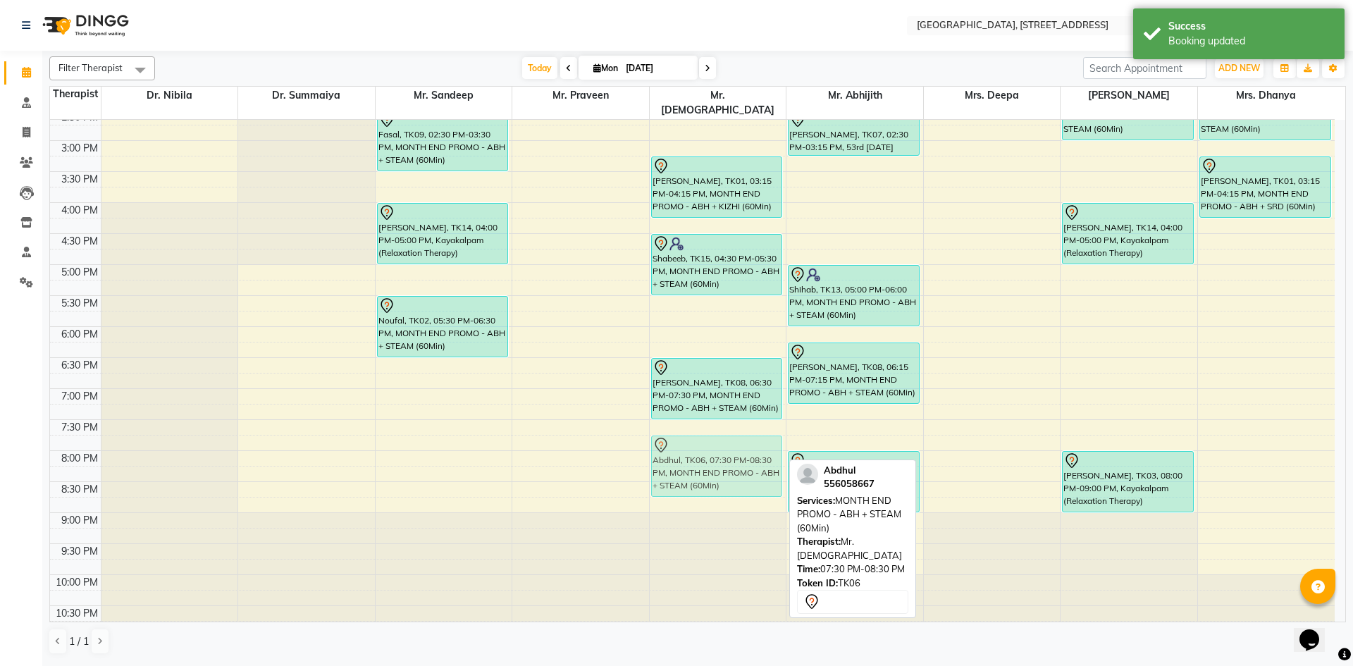
drag, startPoint x: 693, startPoint y: 433, endPoint x: 653, endPoint y: 443, distance: 41.5
click at [653, 443] on div "Sabir, TK12, 10:45 AM-11:45 AM, Herbal Facial Shibila, TK01, 03:15 PM-04:15 PM,…" at bounding box center [718, 141] width 137 height 992
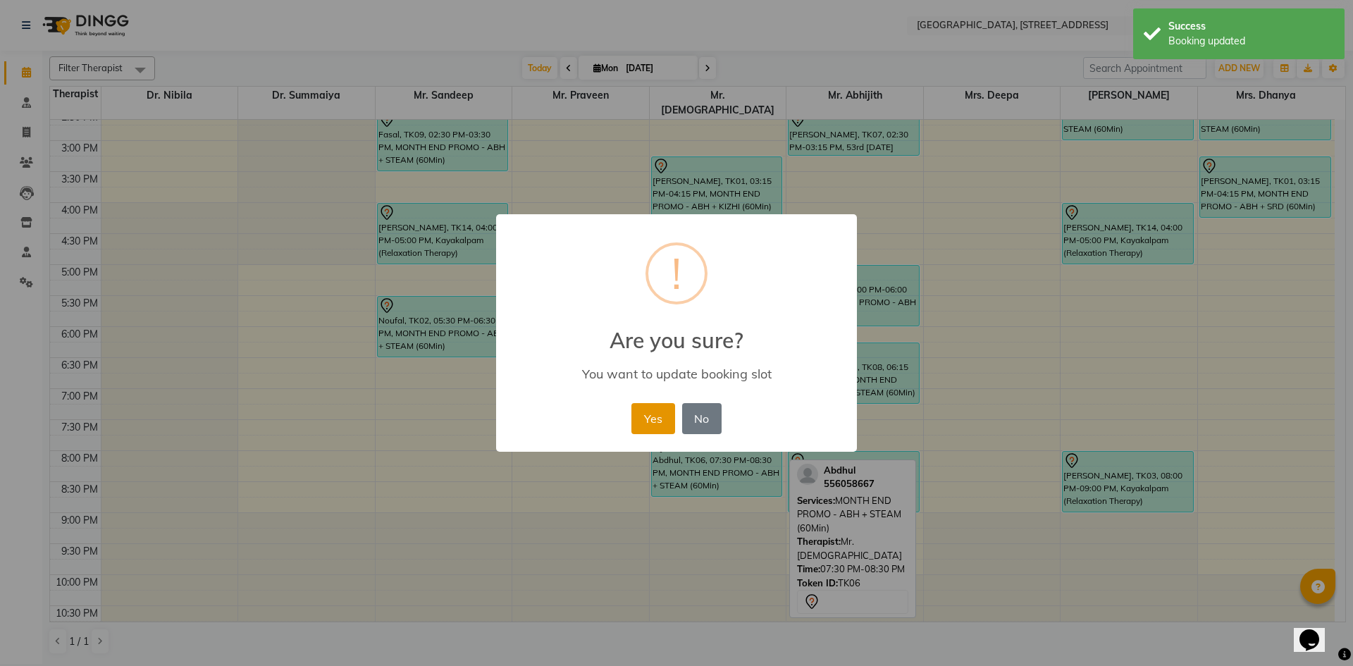
click at [660, 420] on button "Yes" at bounding box center [652, 418] width 43 height 31
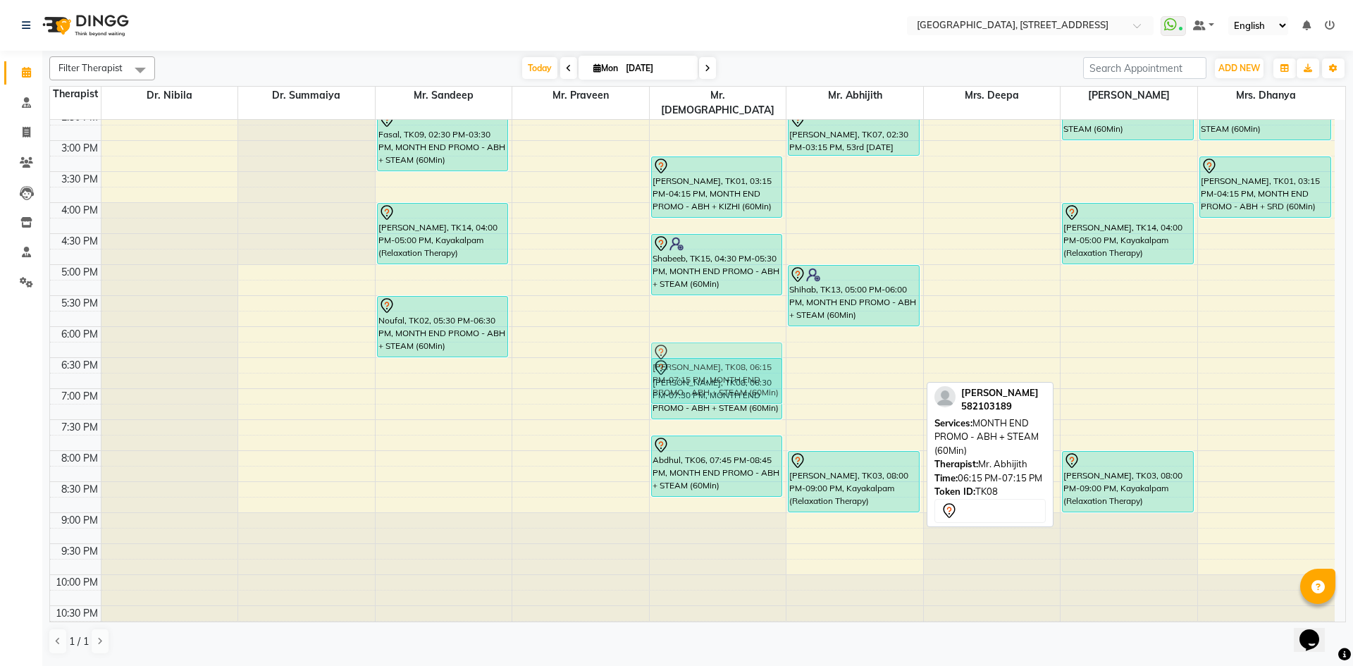
drag, startPoint x: 830, startPoint y: 350, endPoint x: 763, endPoint y: 348, distance: 67.7
click at [732, 347] on tr "Rahim, TK11, 11:00 AM-12:00 PM, MONTH END PROMO - ABH + SRD (60Min) Fasal, TK09…" at bounding box center [692, 141] width 1285 height 992
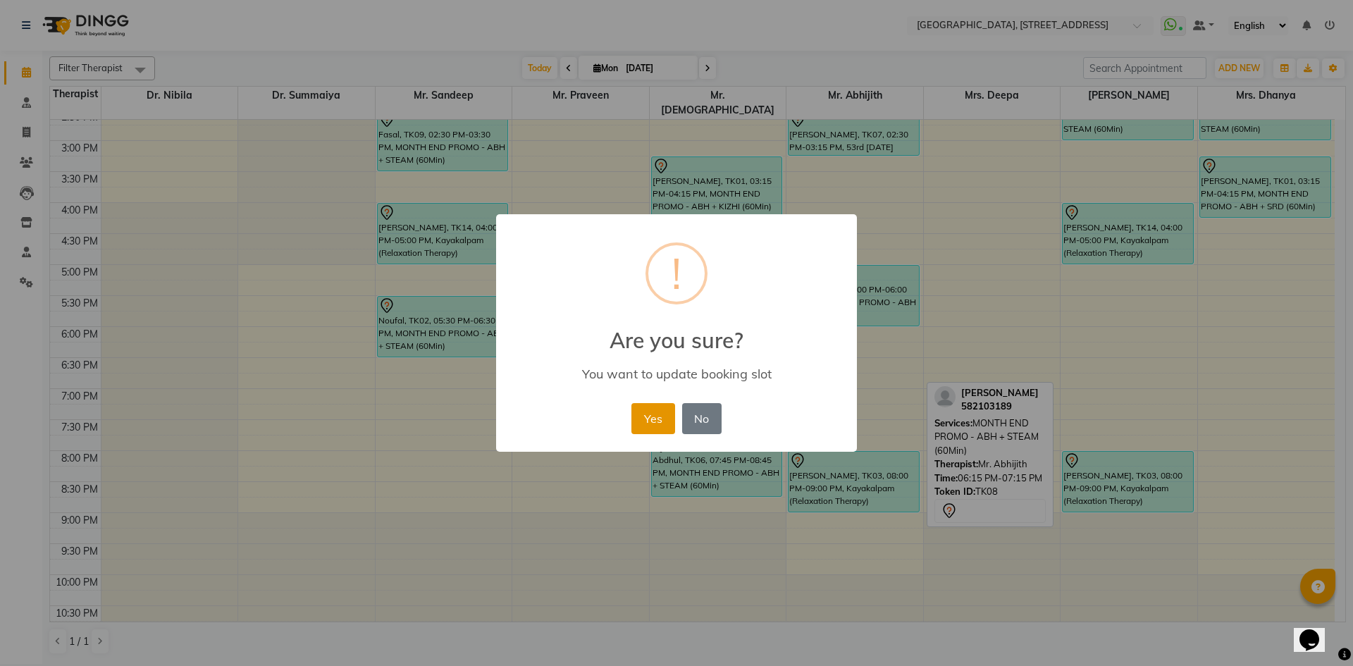
click at [654, 419] on button "Yes" at bounding box center [652, 418] width 43 height 31
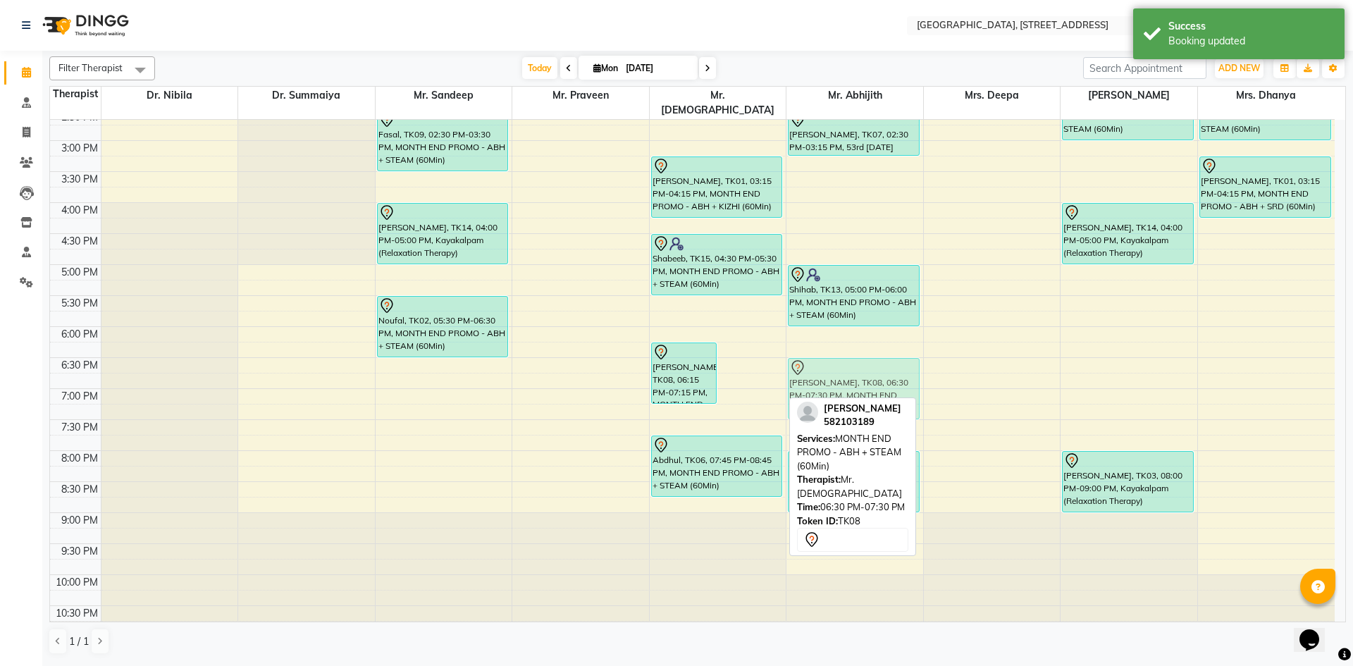
drag, startPoint x: 765, startPoint y: 370, endPoint x: 807, endPoint y: 364, distance: 42.0
click at [838, 364] on tr "Rahim, TK11, 11:00 AM-12:00 PM, MONTH END PROMO - ABH + SRD (60Min) Fasal, TK09…" at bounding box center [692, 141] width 1285 height 992
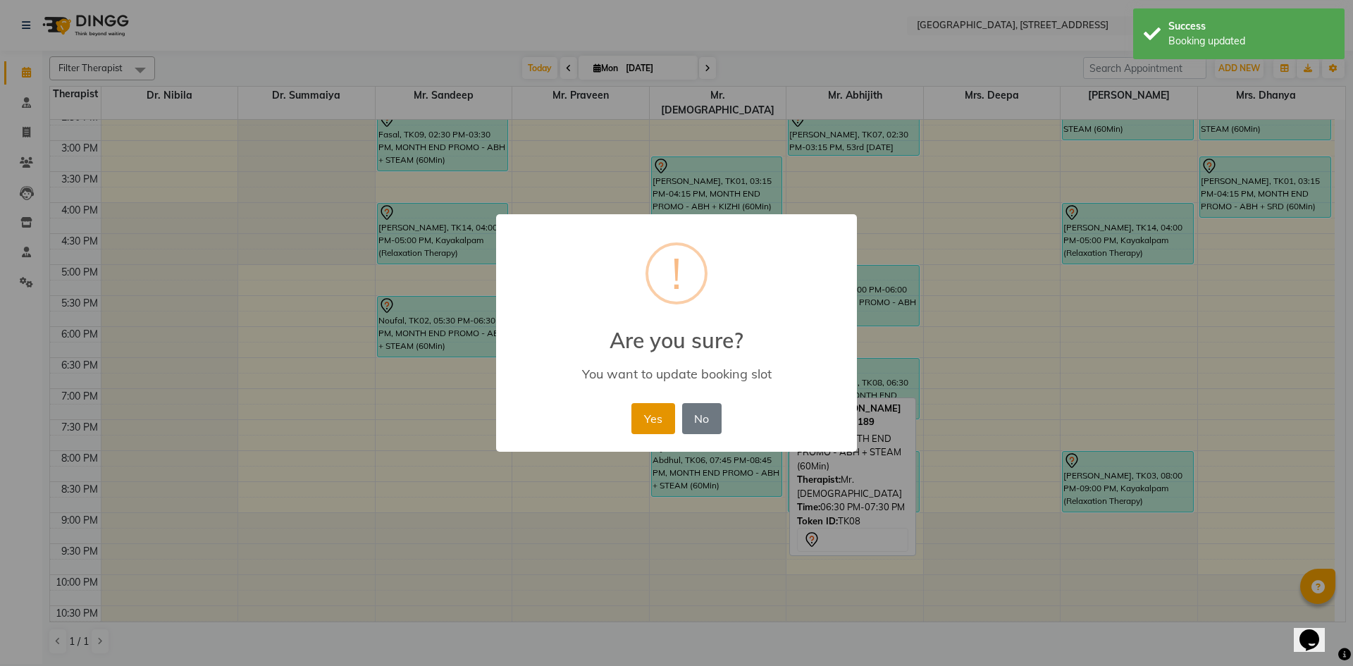
click at [651, 429] on button "Yes" at bounding box center [652, 418] width 43 height 31
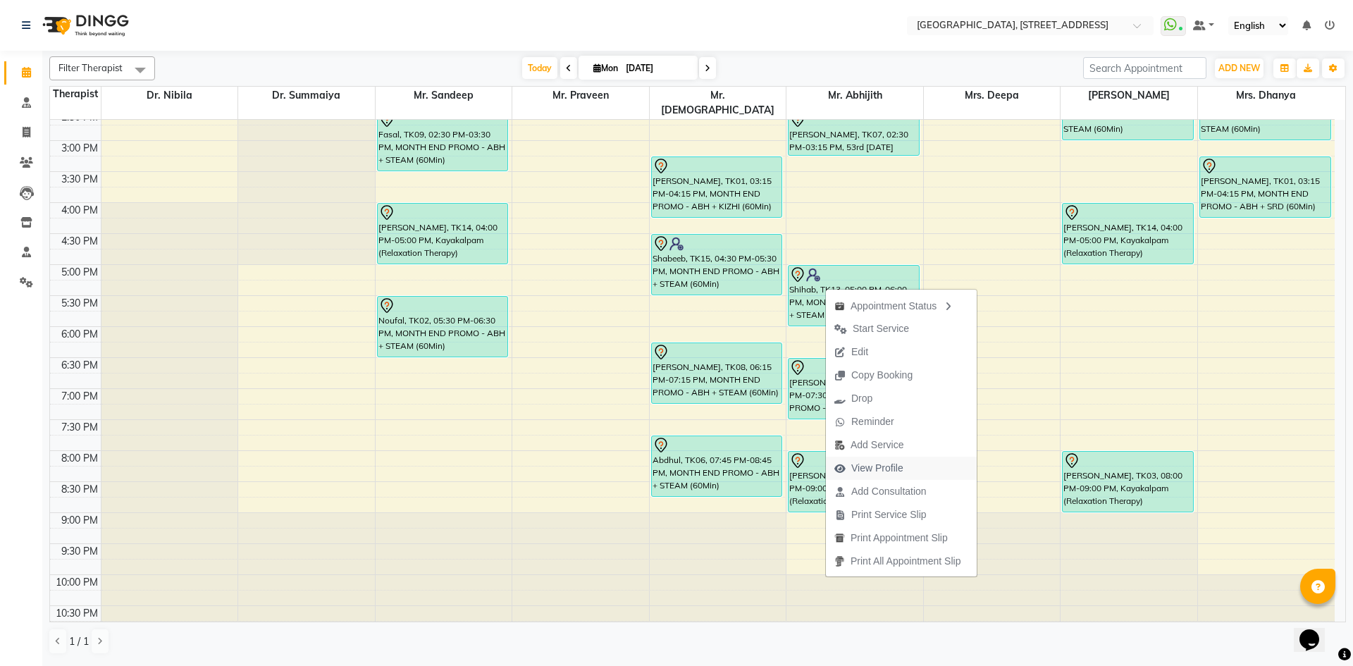
click at [896, 475] on span "View Profile" at bounding box center [877, 468] width 52 height 15
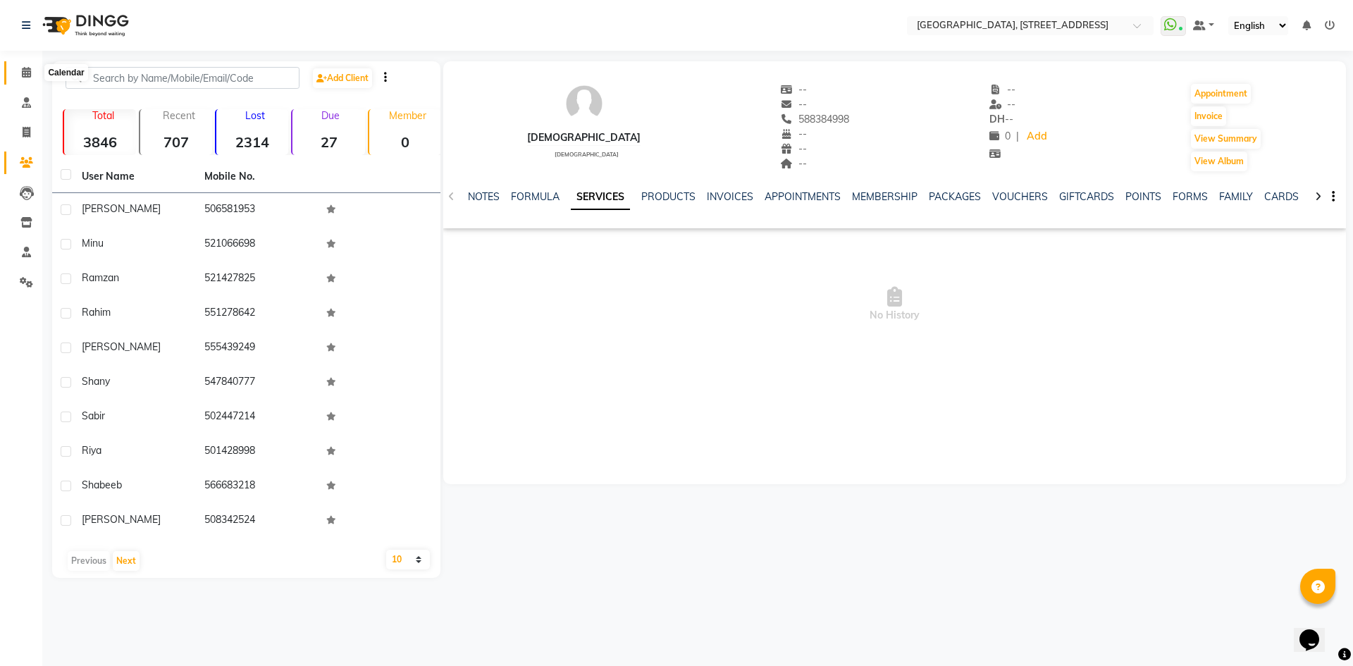
click at [27, 68] on icon at bounding box center [26, 72] width 9 height 11
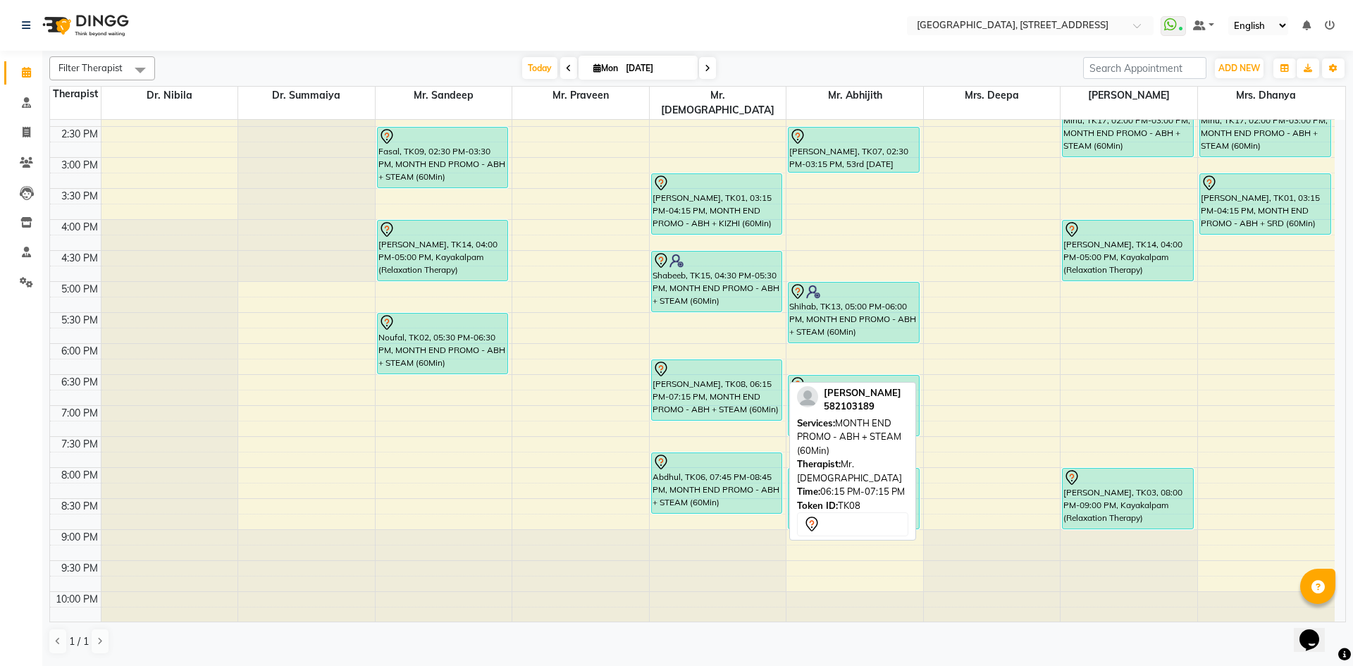
scroll to position [475, 0]
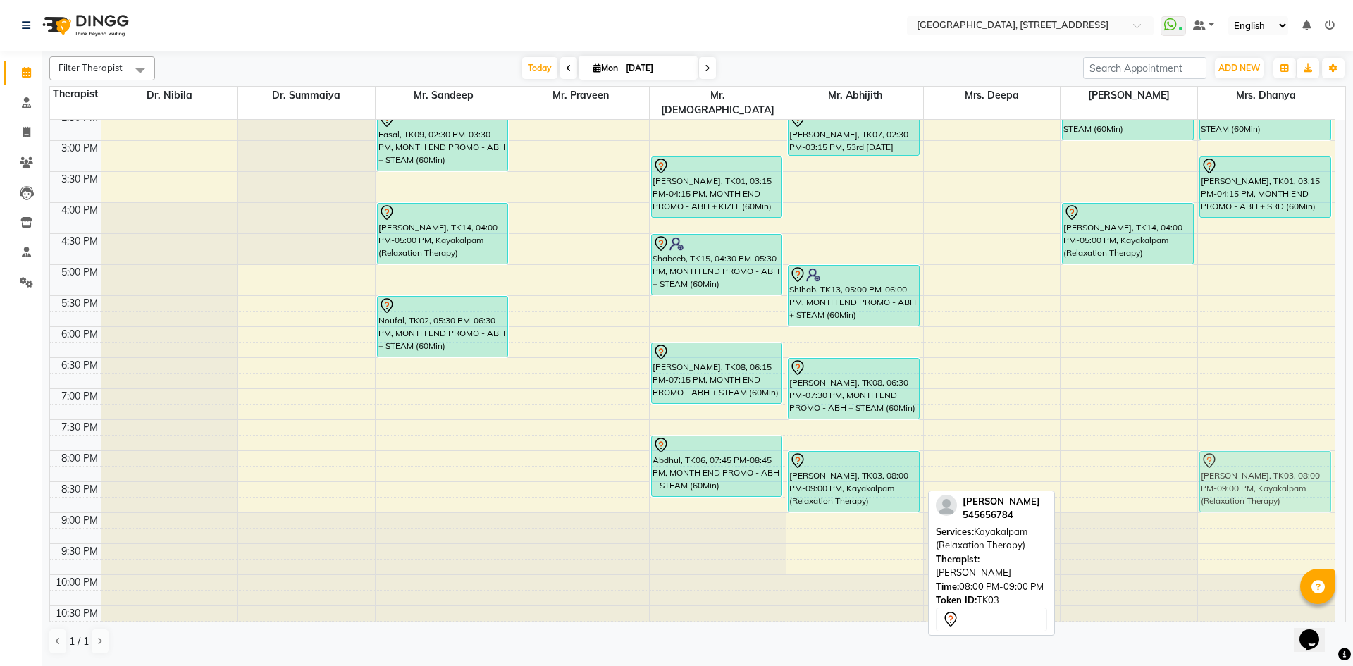
drag, startPoint x: 1097, startPoint y: 443, endPoint x: 1193, endPoint y: 445, distance: 96.6
click at [1193, 445] on div "7:00 AM 7:30 AM 8:00 AM 8:30 AM 9:00 AM 9:30 AM 10:00 AM 10:30 AM 11:00 AM 11:3…" at bounding box center [692, 141] width 1285 height 992
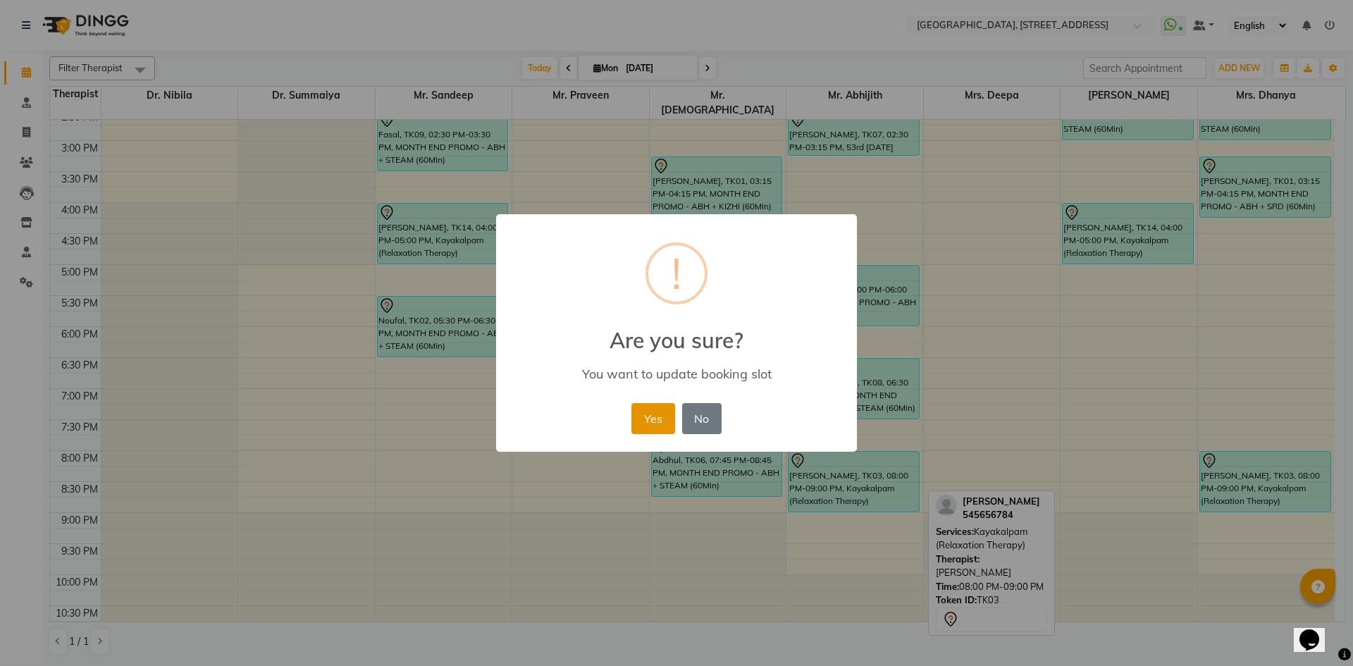
click at [640, 412] on button "Yes" at bounding box center [652, 418] width 43 height 31
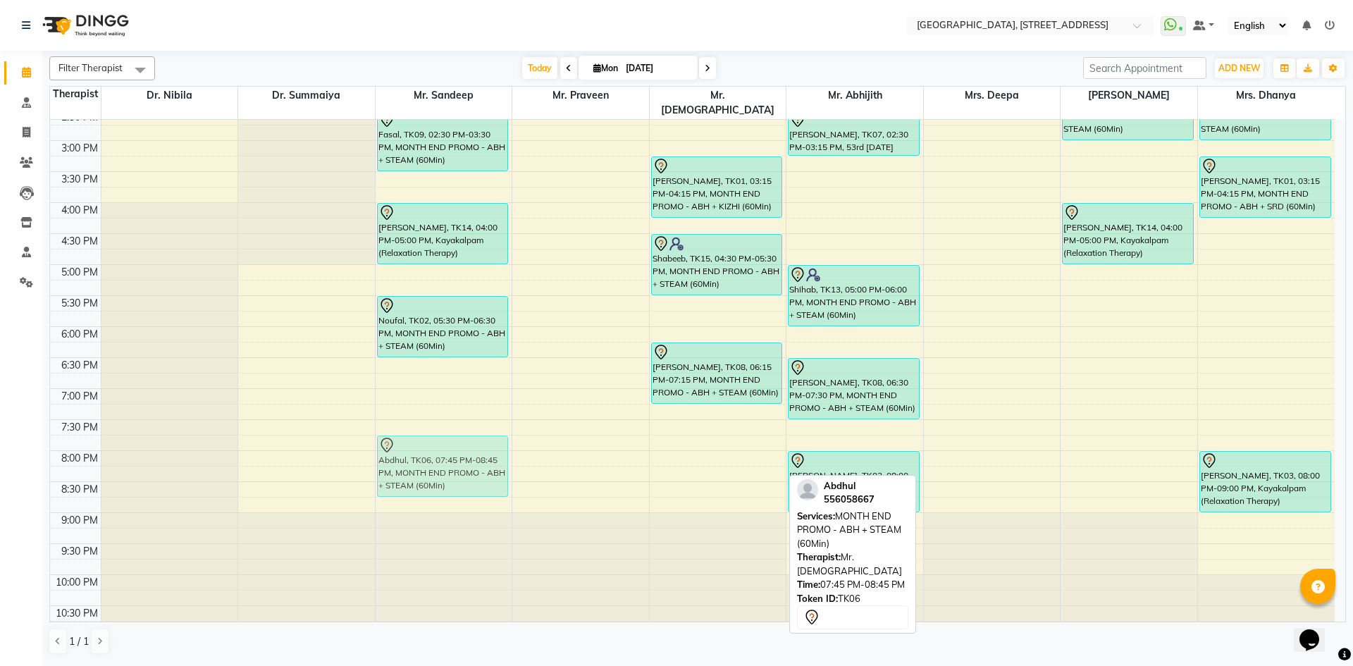
drag, startPoint x: 706, startPoint y: 445, endPoint x: 486, endPoint y: 443, distance: 220.6
click at [486, 443] on tr "Rahim, TK11, 11:00 AM-12:00 PM, MONTH END PROMO - ABH + SRD (60Min) Fasal, TK09…" at bounding box center [692, 141] width 1285 height 992
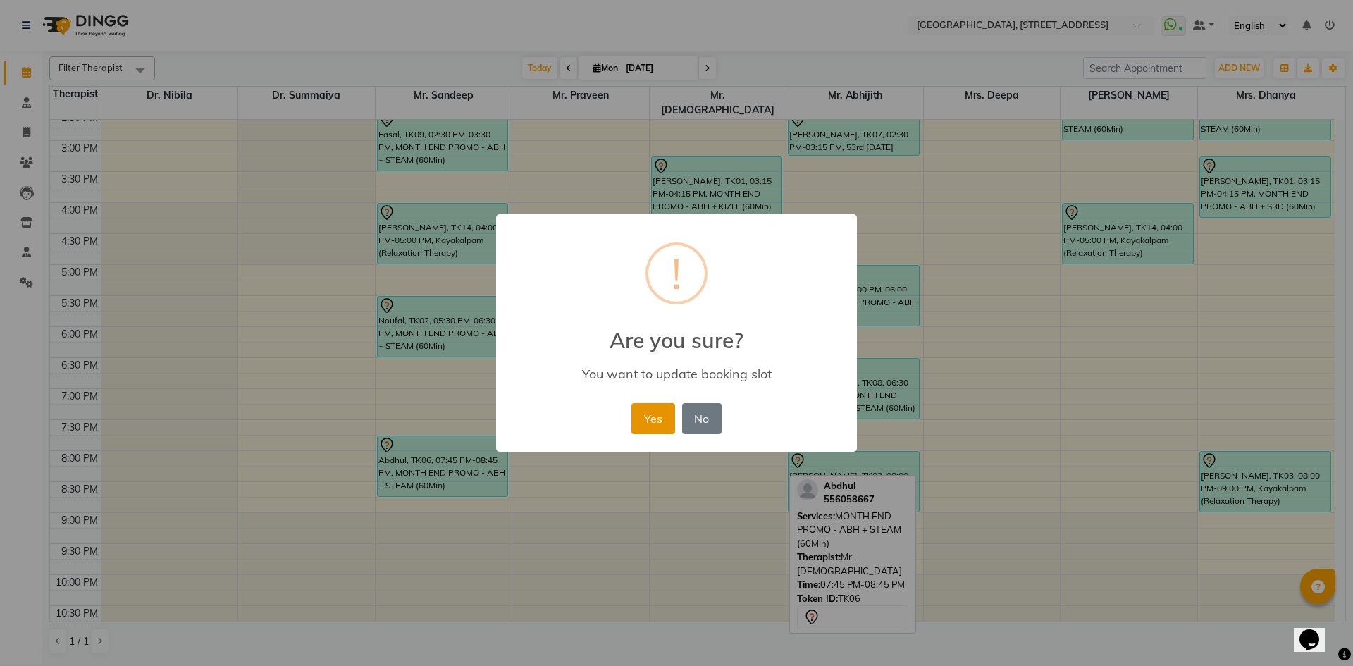
click at [645, 433] on button "Yes" at bounding box center [652, 418] width 43 height 31
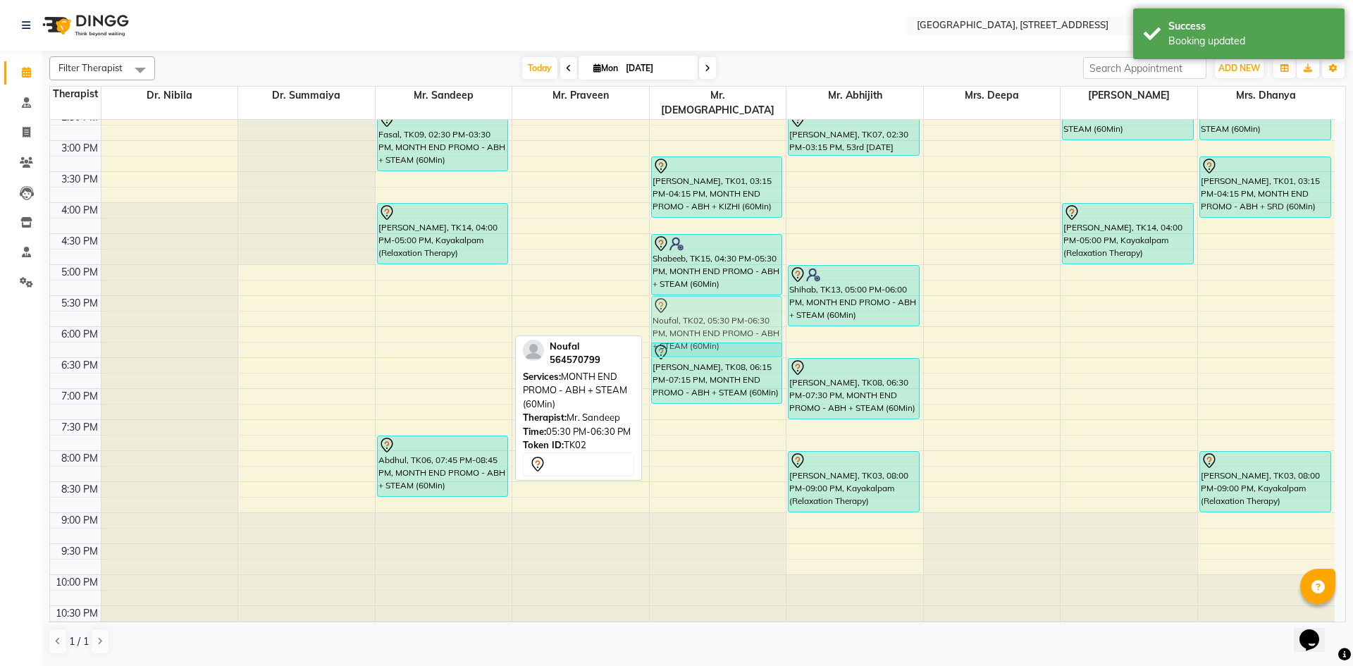
drag, startPoint x: 475, startPoint y: 311, endPoint x: 705, endPoint y: 317, distance: 229.8
click at [727, 318] on tr "Rahim, TK11, 11:00 AM-12:00 PM, MONTH END PROMO - ABH + SRD (60Min) Fasal, TK09…" at bounding box center [692, 141] width 1285 height 992
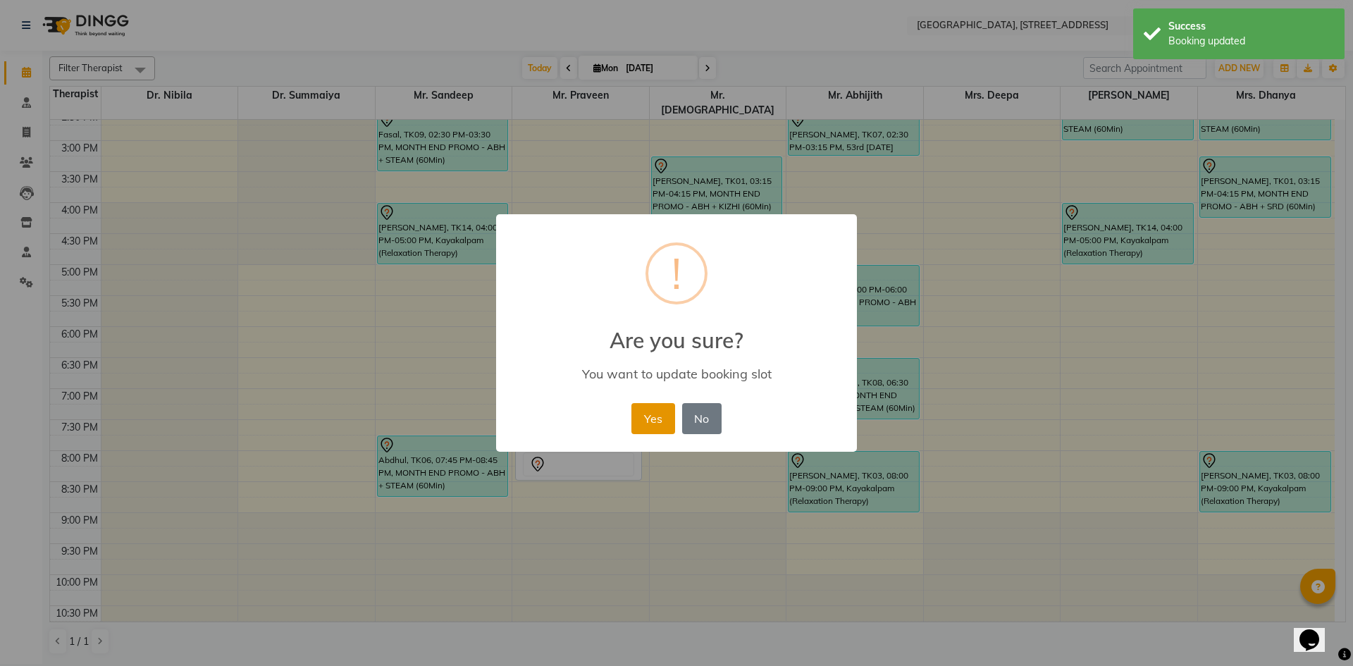
click at [658, 422] on button "Yes" at bounding box center [652, 418] width 43 height 31
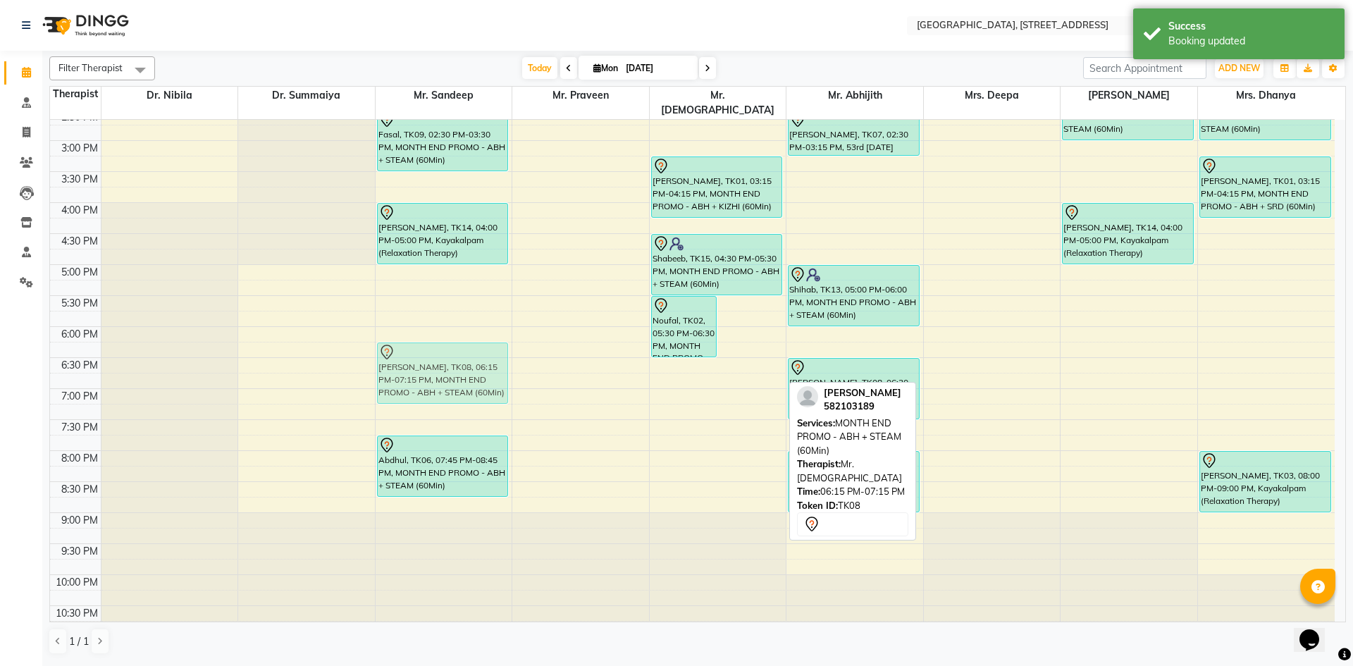
drag, startPoint x: 757, startPoint y: 362, endPoint x: 498, endPoint y: 366, distance: 258.7
click at [477, 366] on tr "Rahim, TK11, 11:00 AM-12:00 PM, MONTH END PROMO - ABH + SRD (60Min) Fasal, TK09…" at bounding box center [692, 141] width 1285 height 992
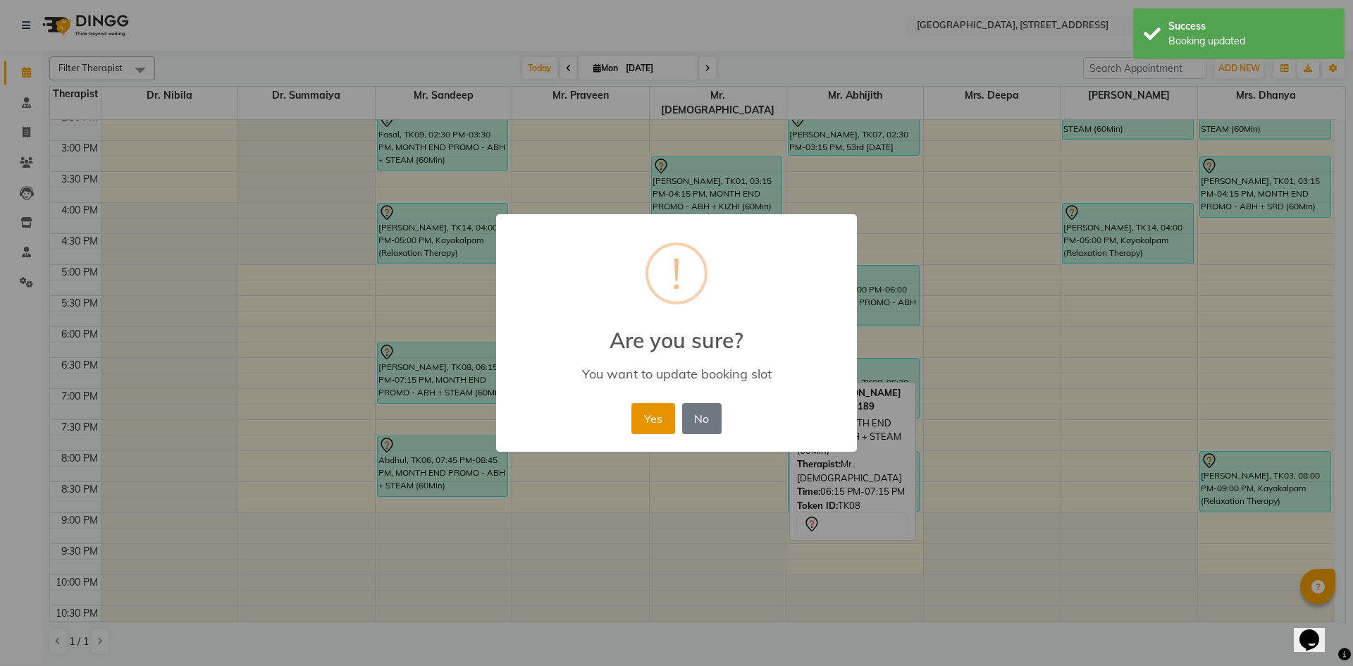
click at [631, 413] on button "Yes" at bounding box center [652, 418] width 43 height 31
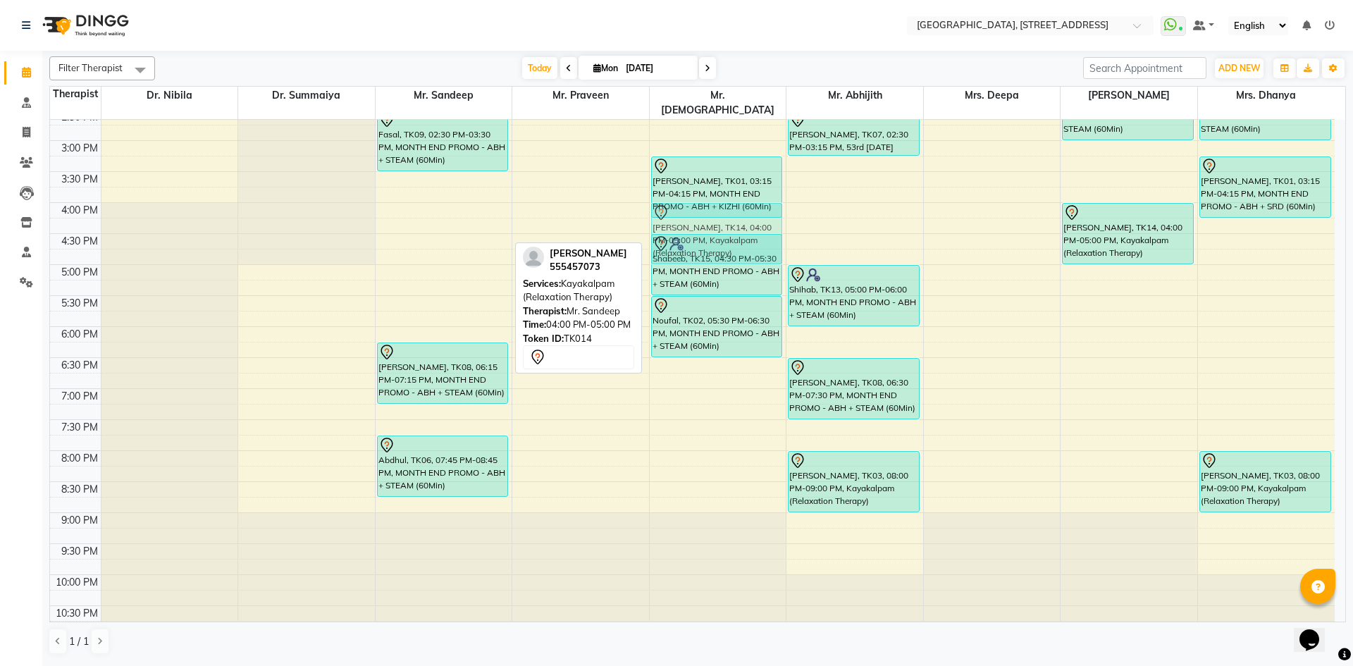
drag, startPoint x: 477, startPoint y: 222, endPoint x: 689, endPoint y: 219, distance: 212.1
click at [698, 219] on tr "Rahim, TK11, 11:00 AM-12:00 PM, MONTH END PROMO - ABH + SRD (60Min) Fasal, TK09…" at bounding box center [692, 141] width 1285 height 992
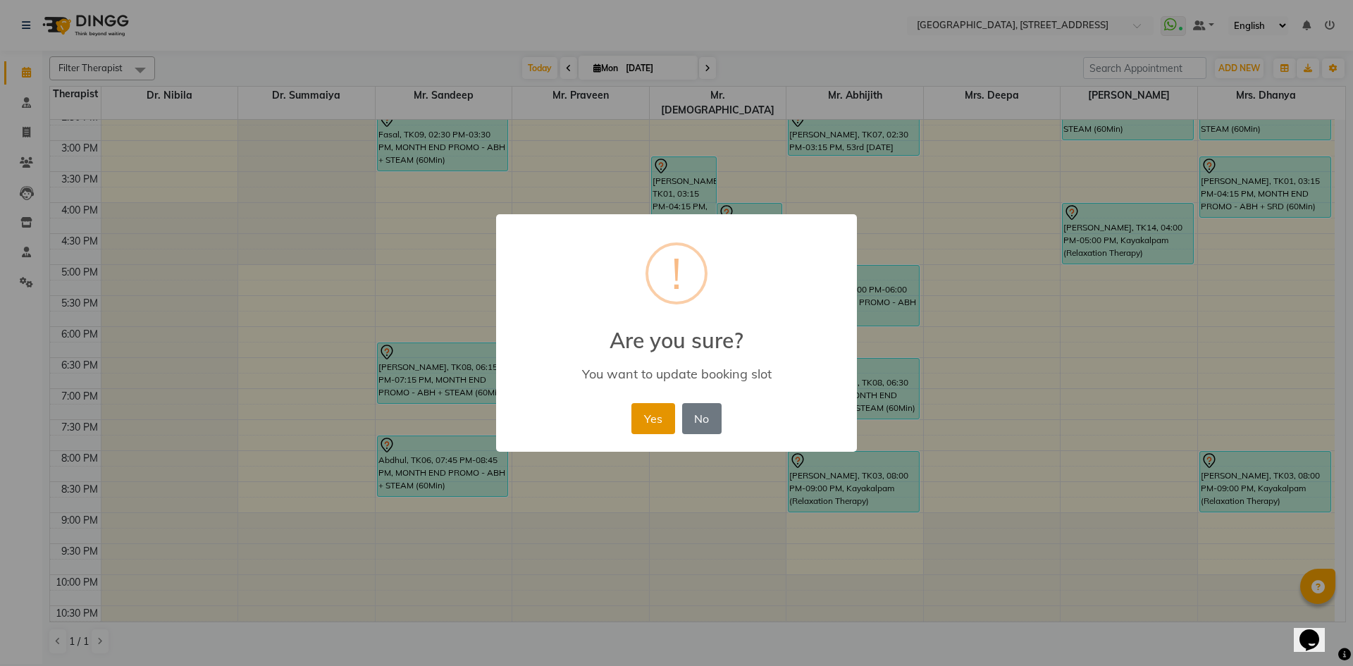
click at [648, 426] on button "Yes" at bounding box center [652, 418] width 43 height 31
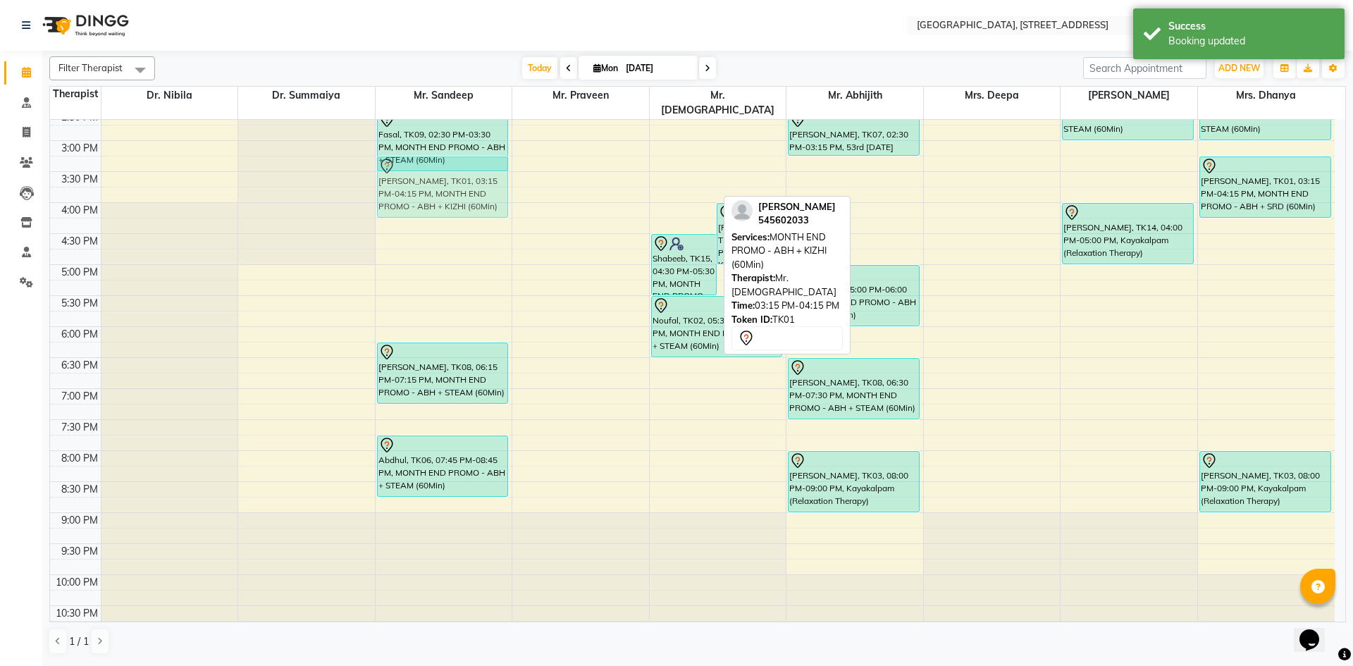
drag, startPoint x: 698, startPoint y: 172, endPoint x: 522, endPoint y: 171, distance: 175.5
click at [522, 171] on div "7:00 AM 7:30 AM 8:00 AM 8:30 AM 9:00 AM 9:30 AM 10:00 AM 10:30 AM 11:00 AM 11:3…" at bounding box center [692, 141] width 1285 height 992
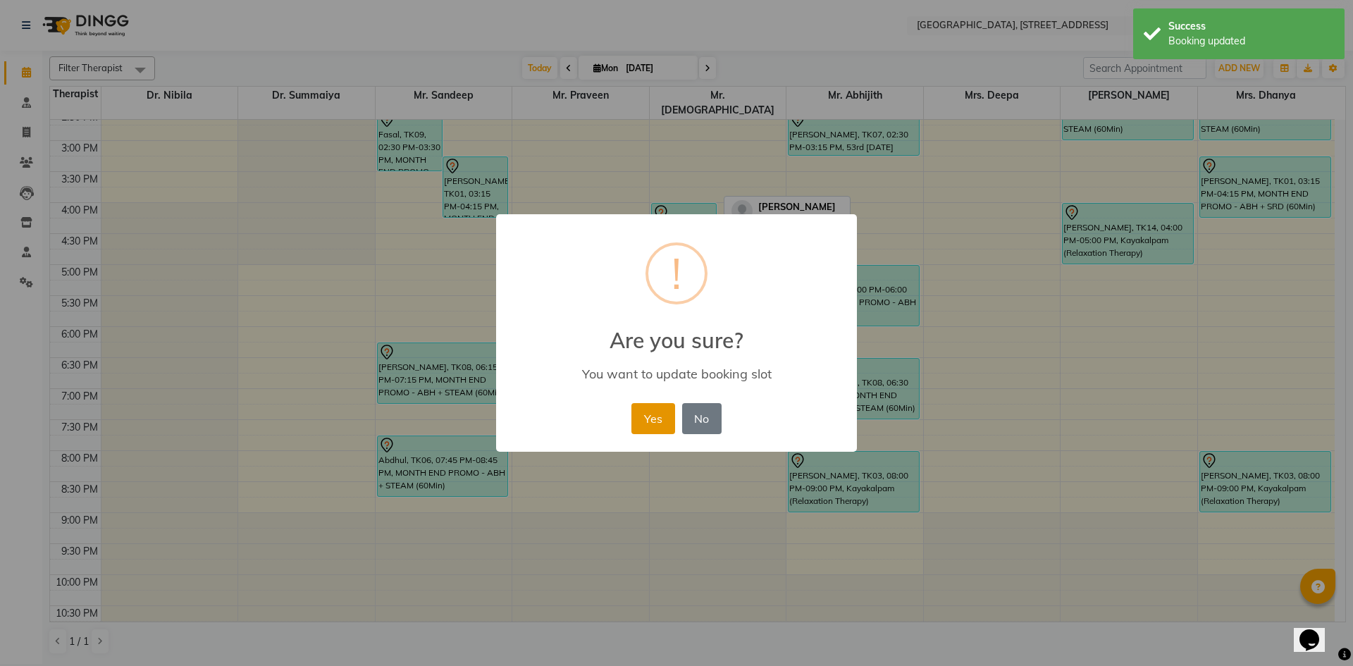
click at [642, 425] on button "Yes" at bounding box center [652, 418] width 43 height 31
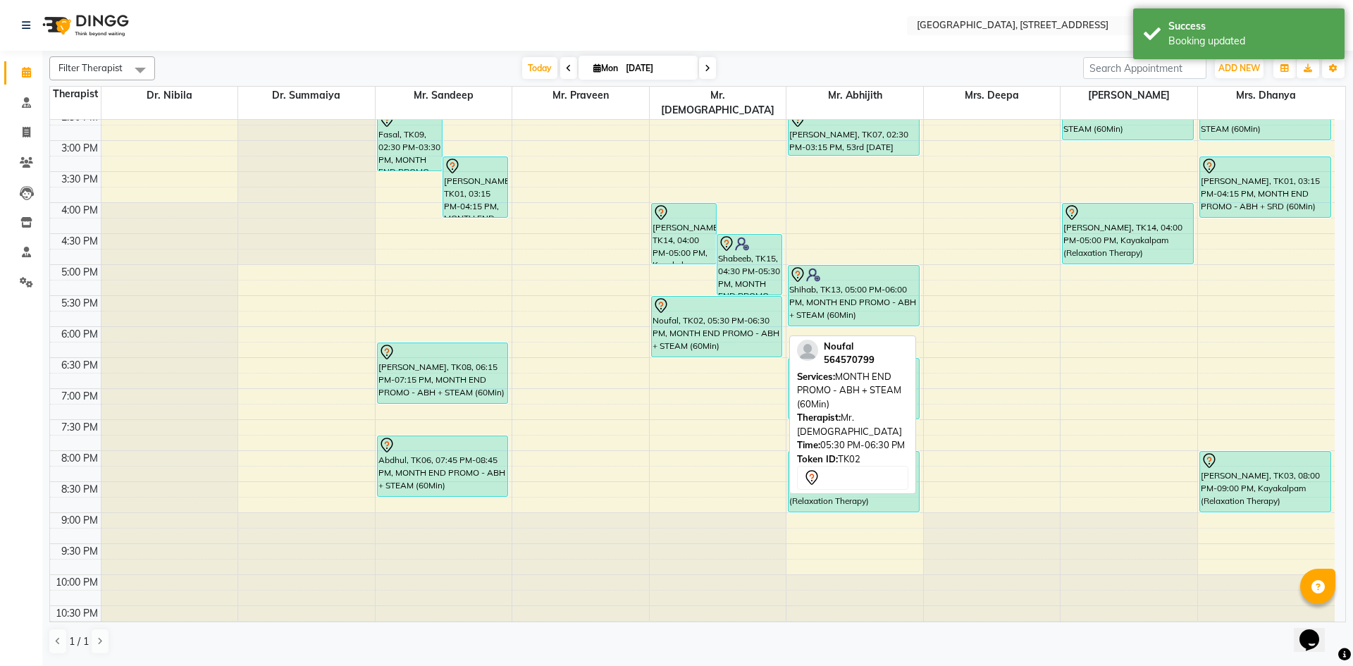
click at [695, 308] on div "Noufal, TK02, 05:30 PM-06:30 PM, MONTH END PROMO - ABH + STEAM (60Min)" at bounding box center [717, 327] width 130 height 60
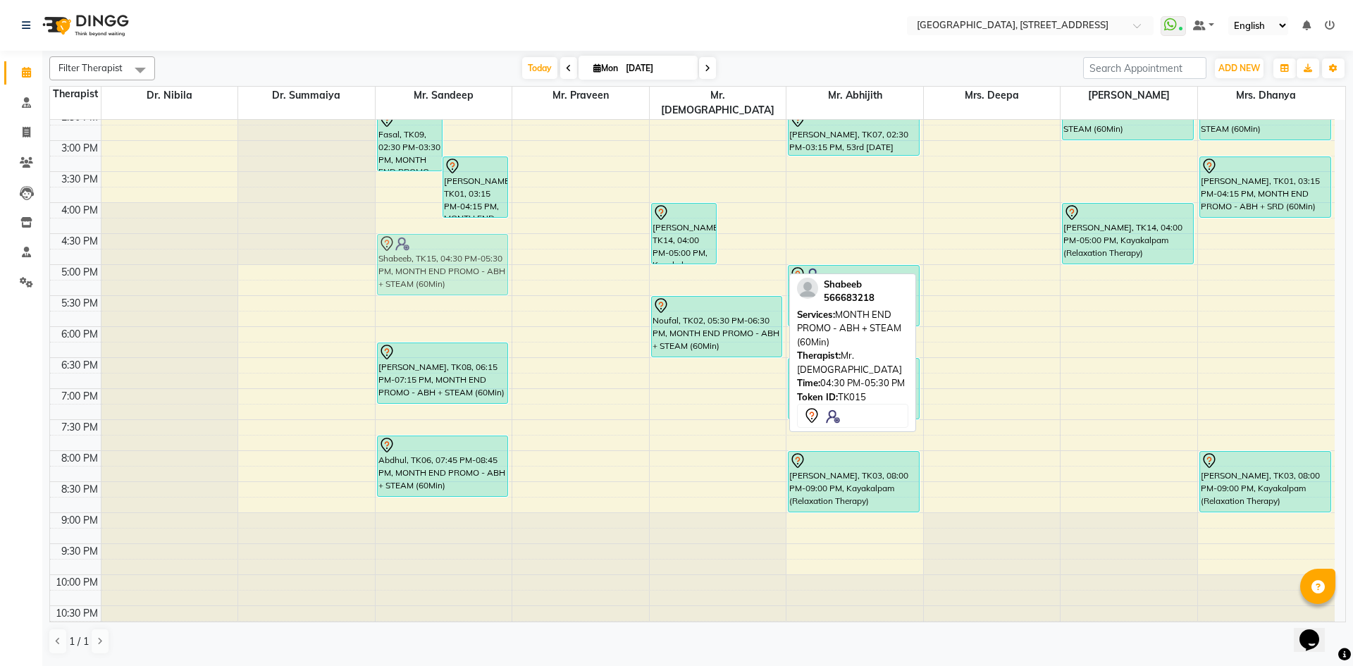
drag, startPoint x: 752, startPoint y: 252, endPoint x: 463, endPoint y: 250, distance: 288.9
click at [463, 250] on tr "Fasal, TK09, 02:30 PM-03:30 PM, MONTH END PROMO - ABH + STEAM (60Min) Shibila, …" at bounding box center [692, 141] width 1285 height 992
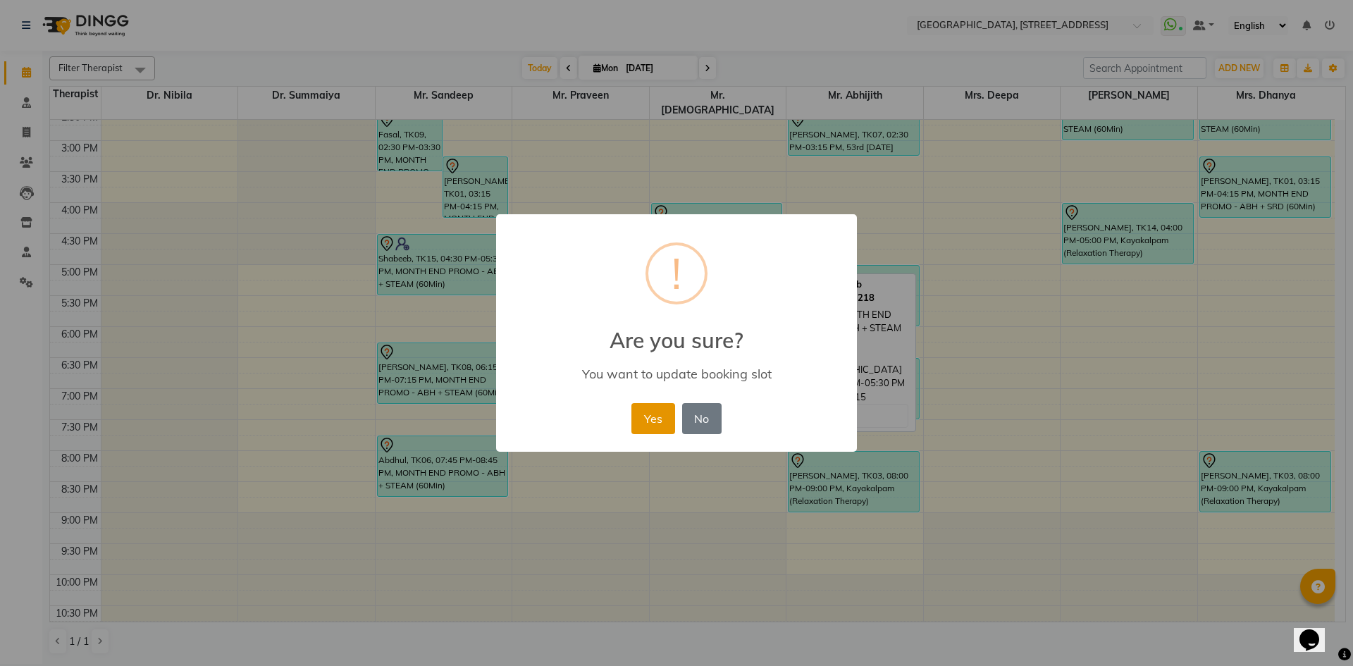
click at [653, 421] on button "Yes" at bounding box center [652, 418] width 43 height 31
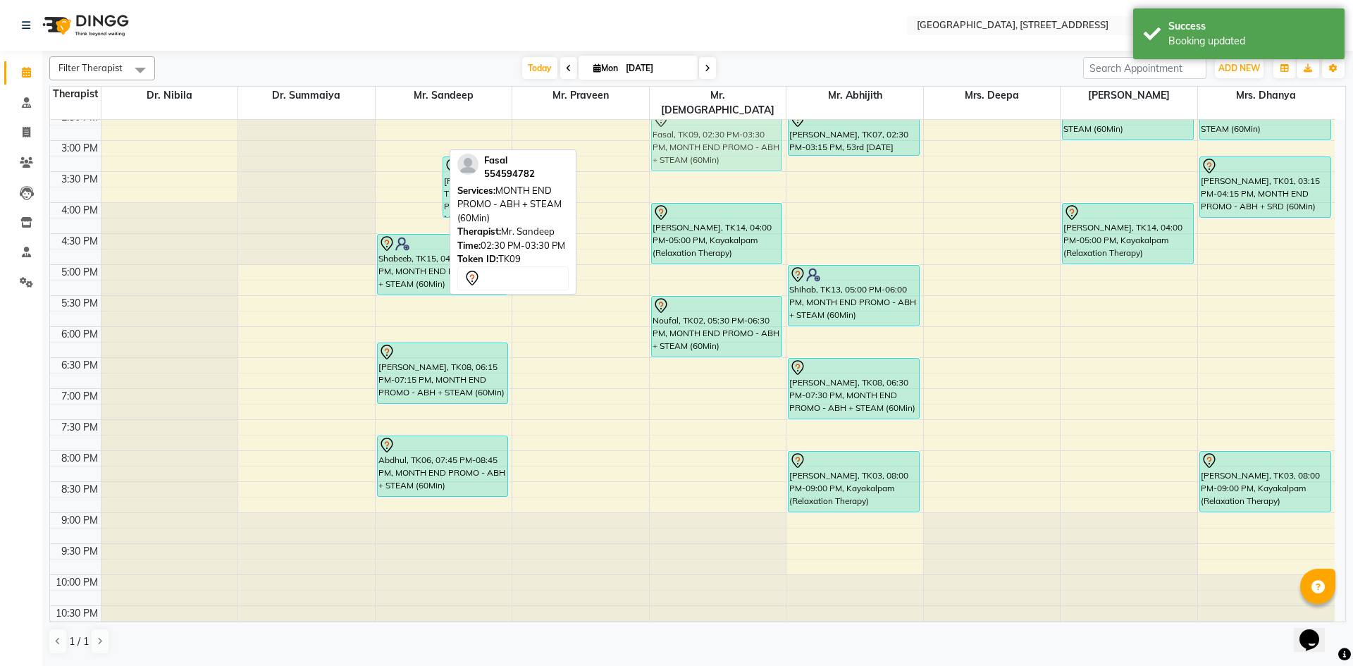
drag, startPoint x: 417, startPoint y: 127, endPoint x: 668, endPoint y: 134, distance: 251.0
click at [672, 134] on tr "Fasal, TK09, 02:30 PM-03:30 PM, MONTH END PROMO - ABH + STEAM (60Min) Shibila, …" at bounding box center [692, 141] width 1285 height 992
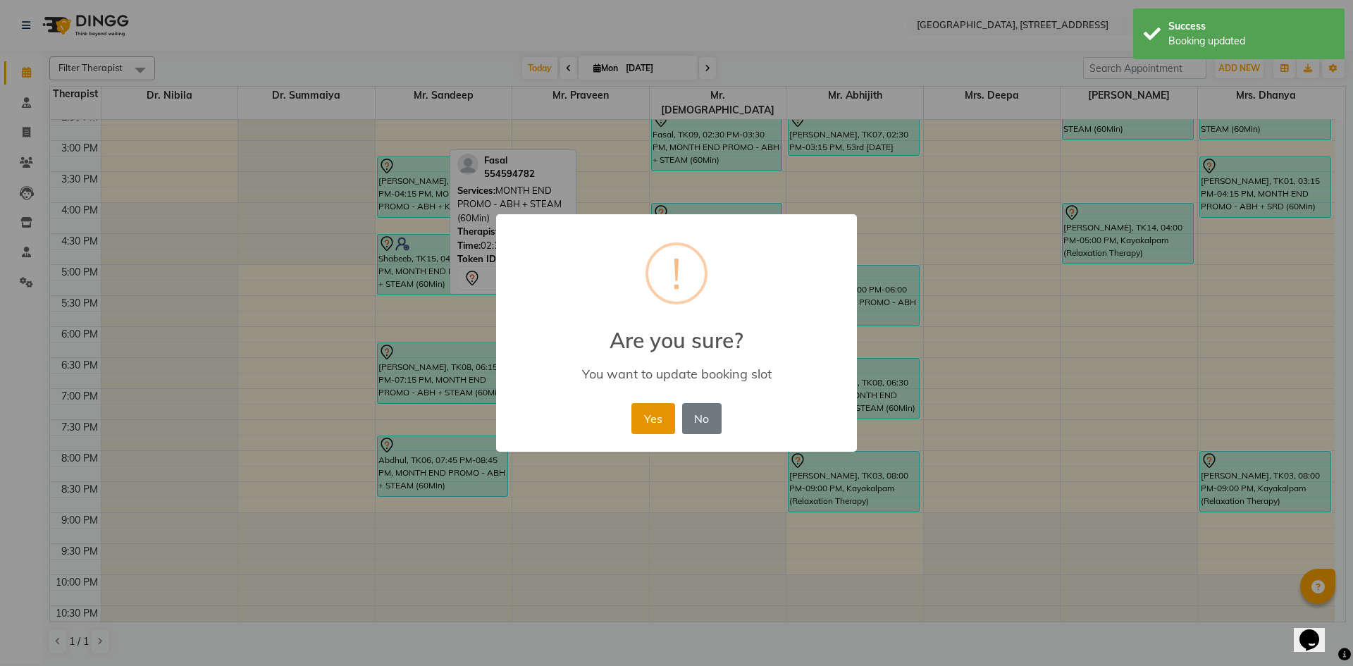
click at [665, 424] on button "Yes" at bounding box center [652, 418] width 43 height 31
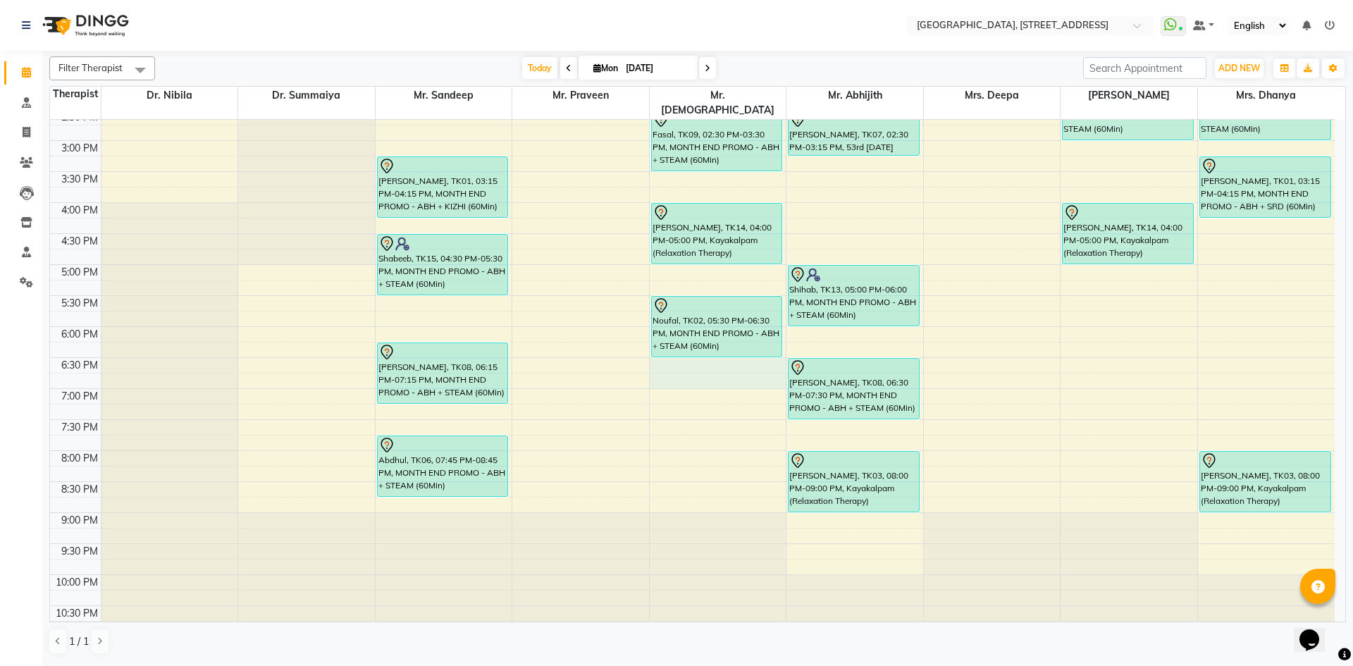
drag, startPoint x: 681, startPoint y: 367, endPoint x: 694, endPoint y: 356, distance: 17.0
click at [695, 351] on div "7:00 AM 7:30 AM 8:00 AM 8:30 AM 9:00 AM 9:30 AM 10:00 AM 10:30 AM 11:00 AM 11:3…" at bounding box center [692, 141] width 1285 height 992
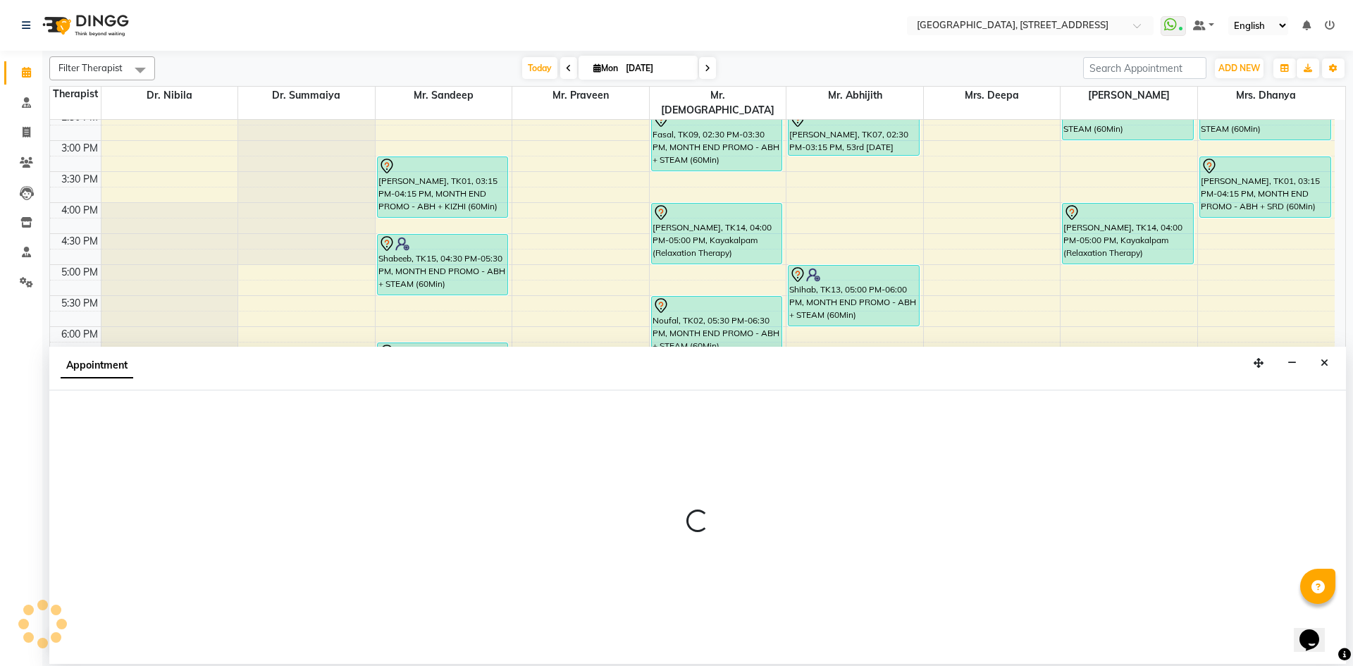
select select "33011"
select select "1110"
select select "tentative"
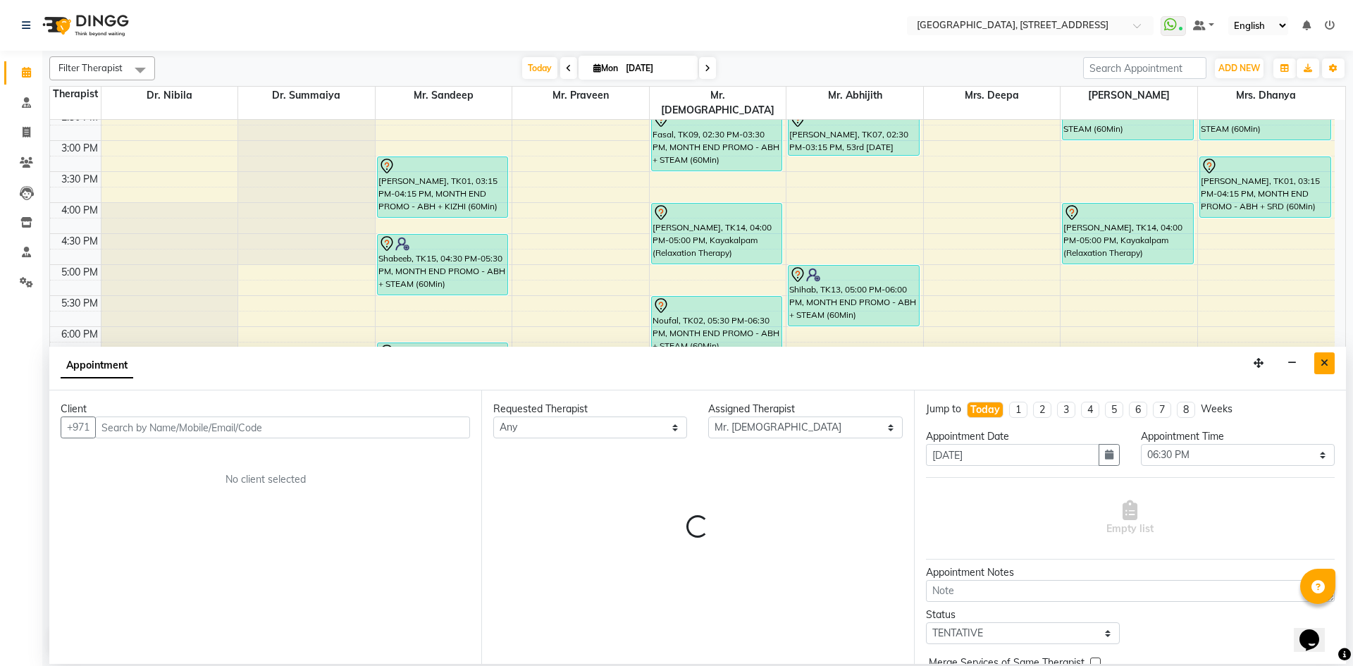
click at [1320, 368] on button "Close" at bounding box center [1324, 363] width 20 height 22
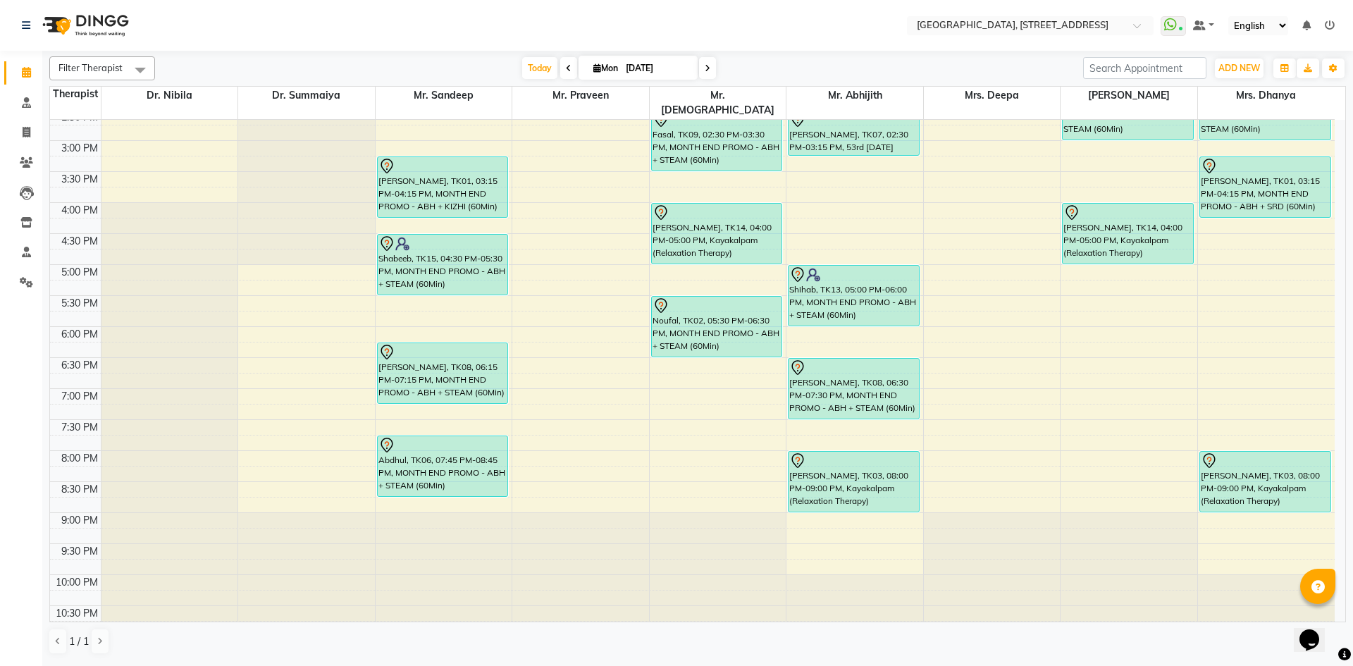
click at [692, 369] on div "7:00 AM 7:30 AM 8:00 AM 8:30 AM 9:00 AM 9:30 AM 10:00 AM 10:30 AM 11:00 AM 11:3…" at bounding box center [692, 141] width 1285 height 992
select select "33011"
select select "tentative"
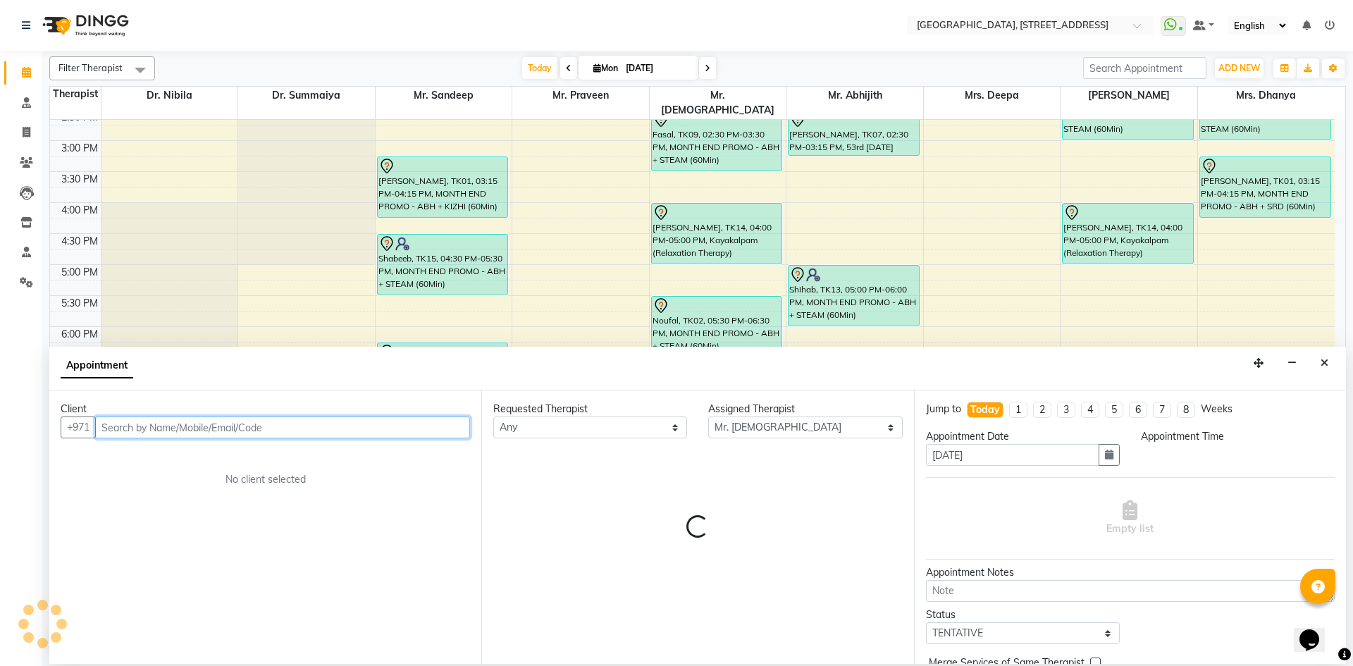
select select "1125"
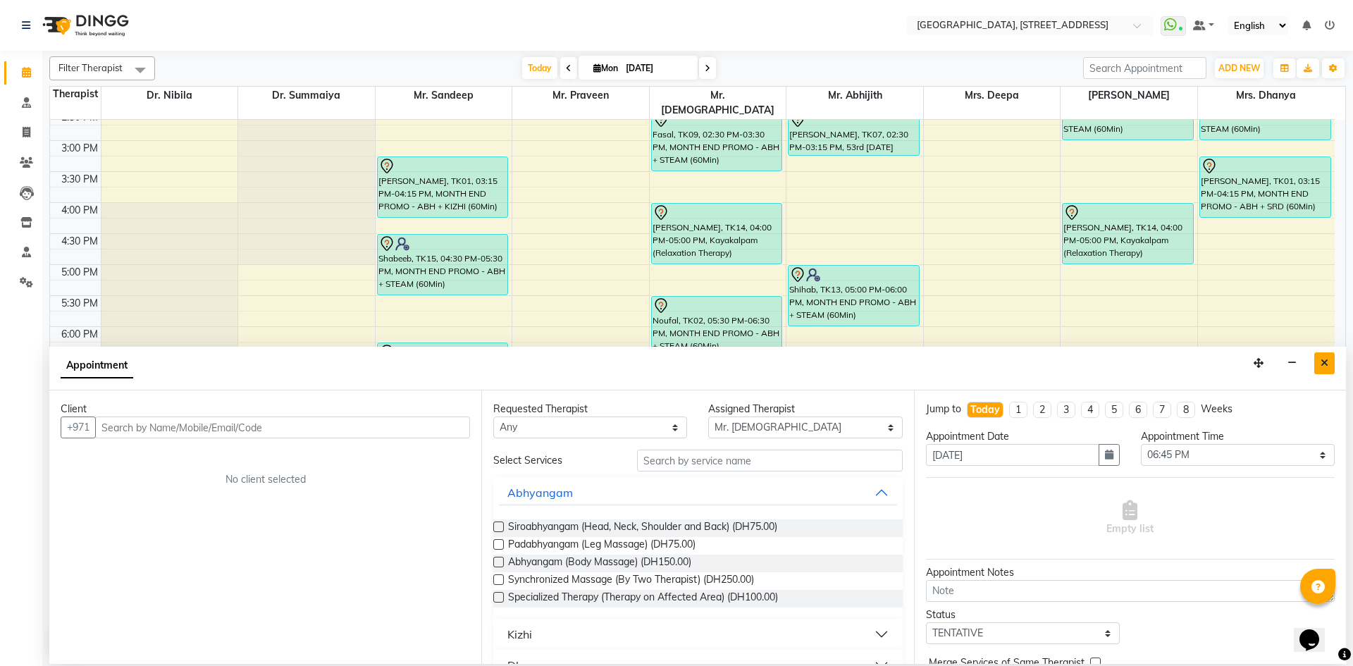
click at [1331, 359] on button "Close" at bounding box center [1324, 363] width 20 height 22
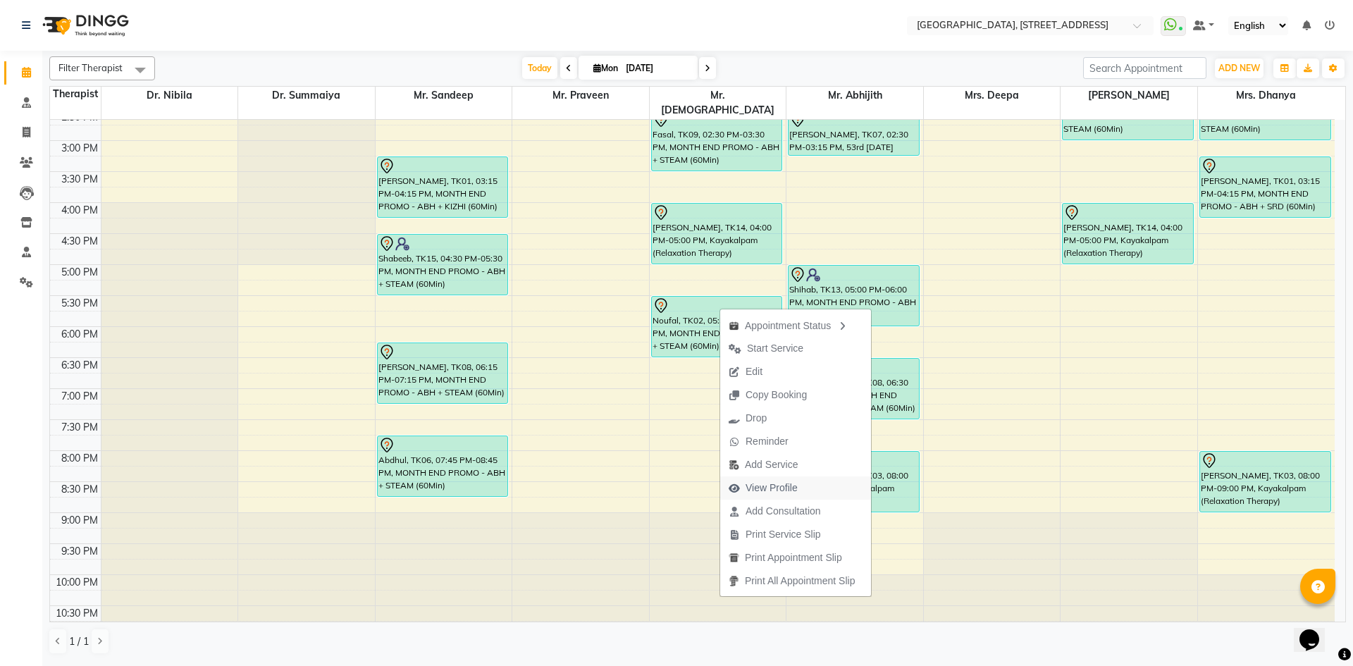
click at [820, 489] on button "View Profile" at bounding box center [795, 487] width 151 height 23
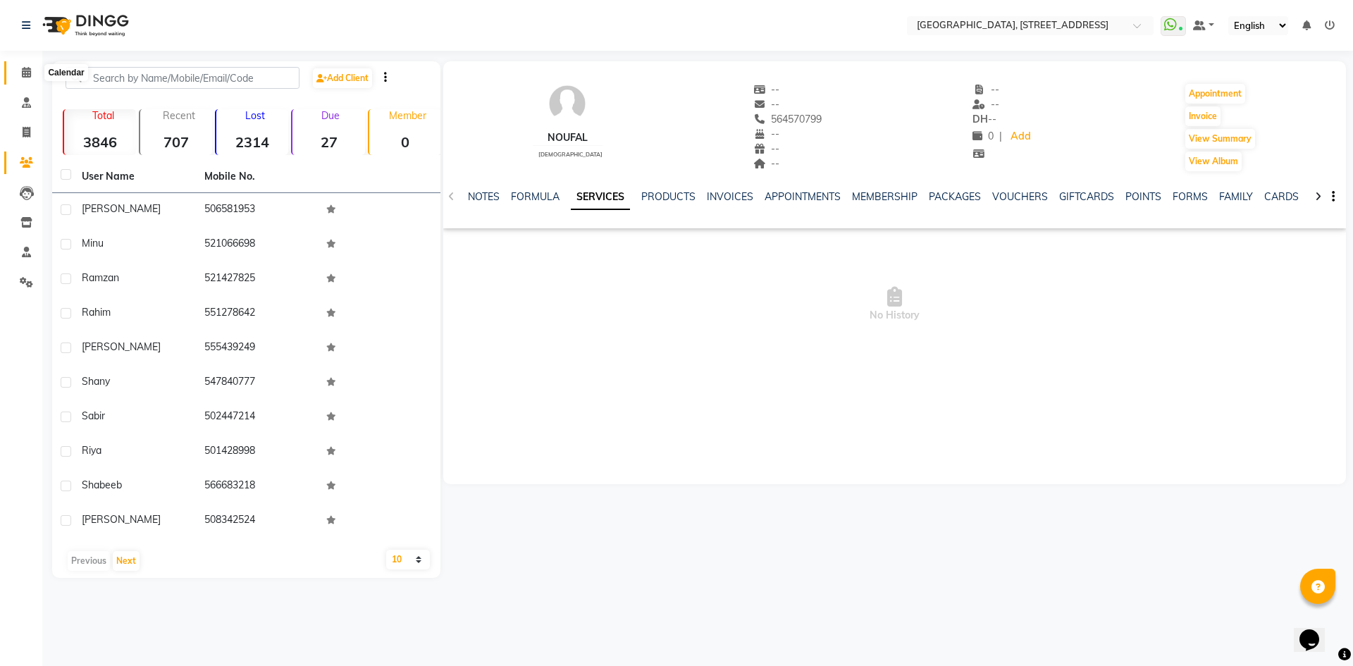
click at [30, 69] on icon at bounding box center [26, 72] width 9 height 11
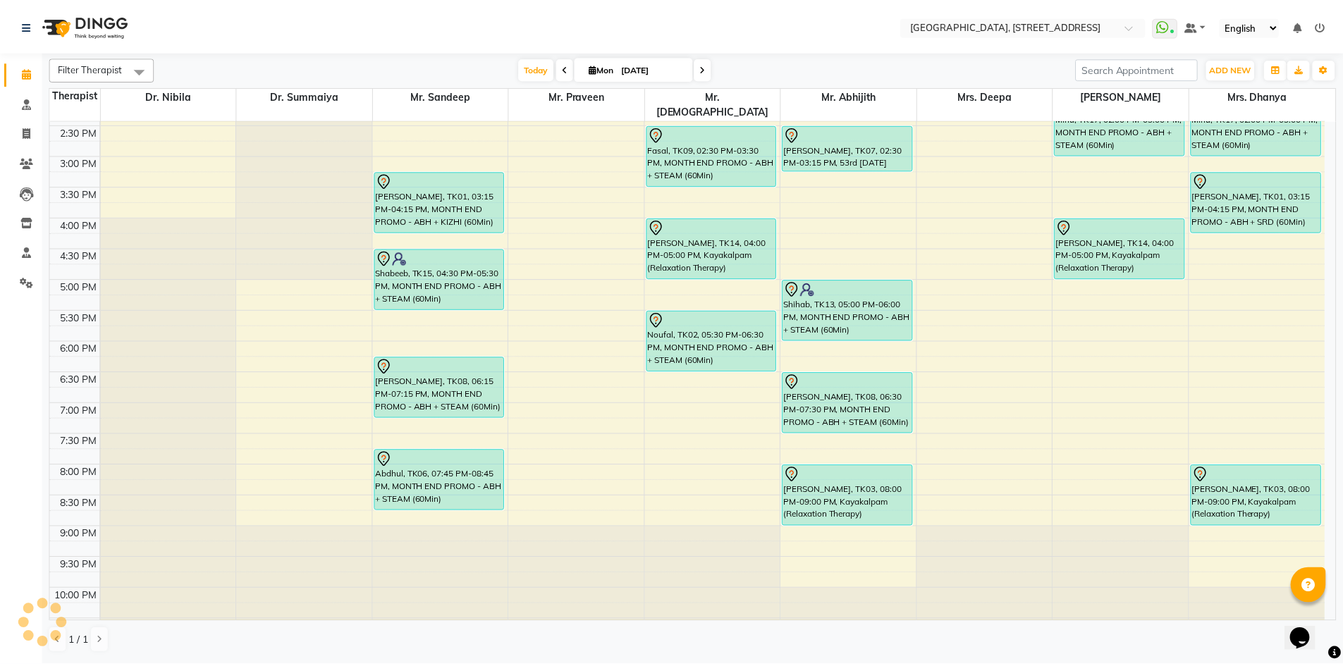
scroll to position [475, 0]
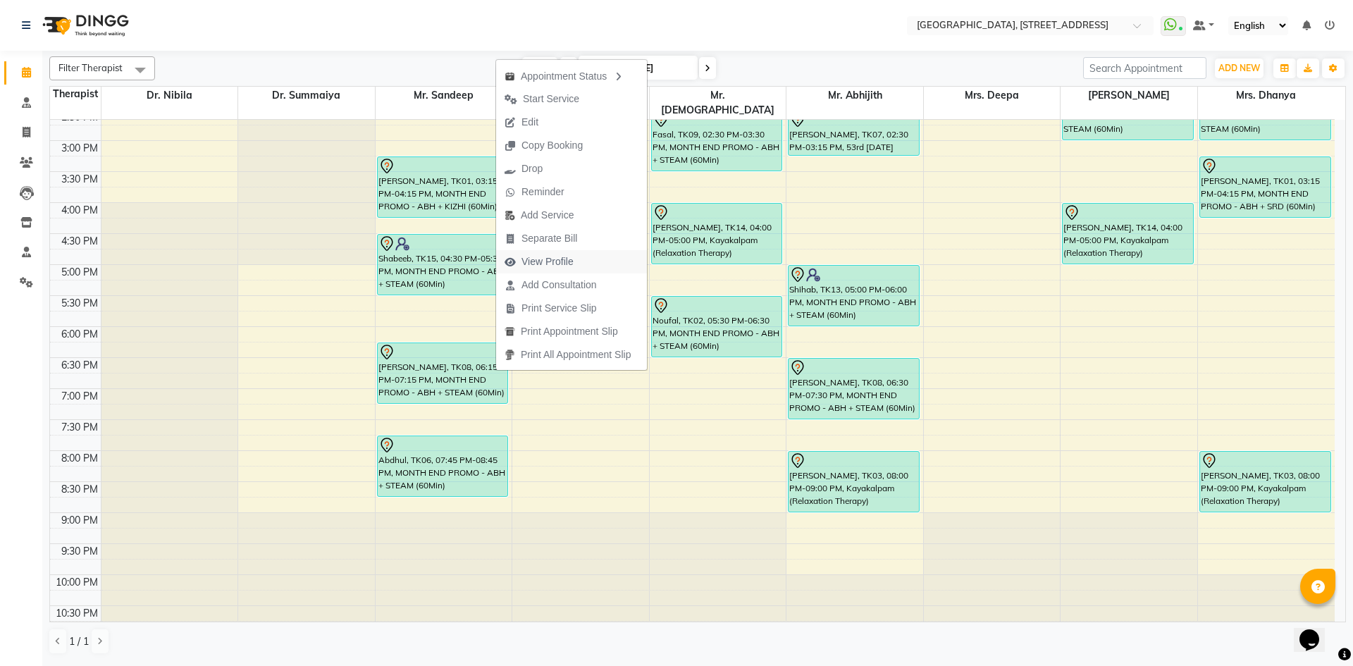
click at [562, 266] on span "View Profile" at bounding box center [547, 261] width 52 height 15
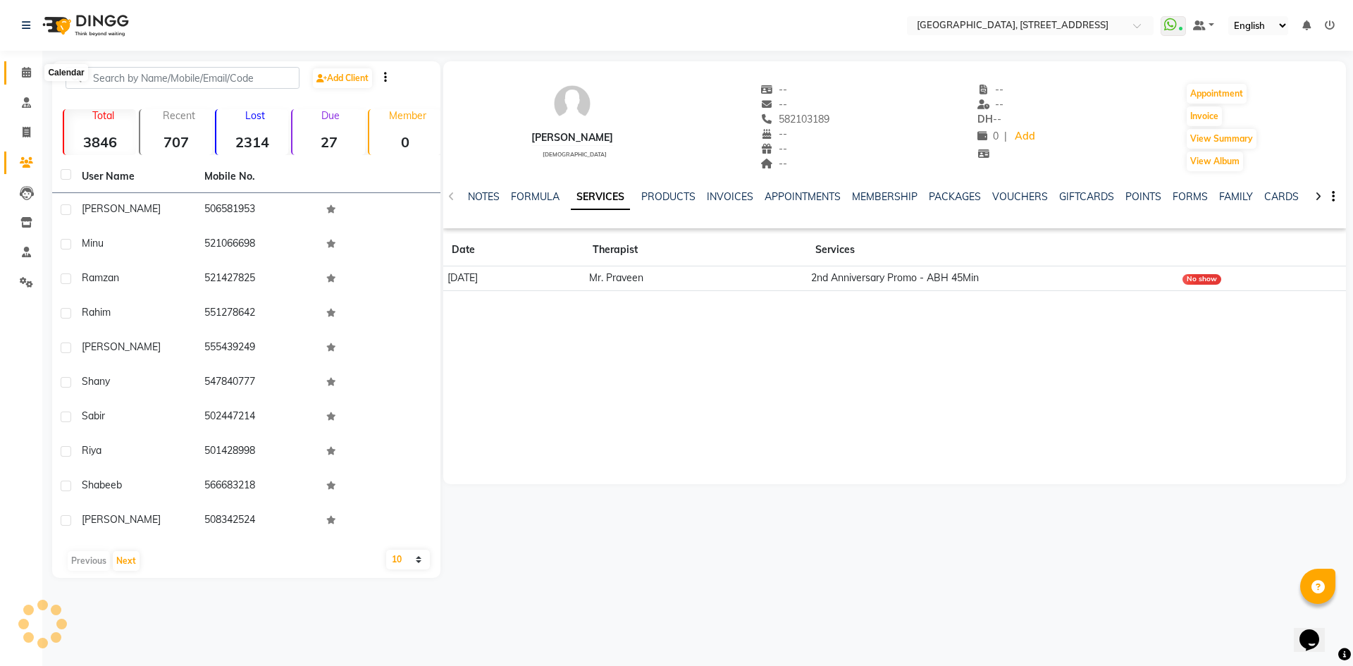
click at [30, 73] on icon at bounding box center [26, 72] width 9 height 11
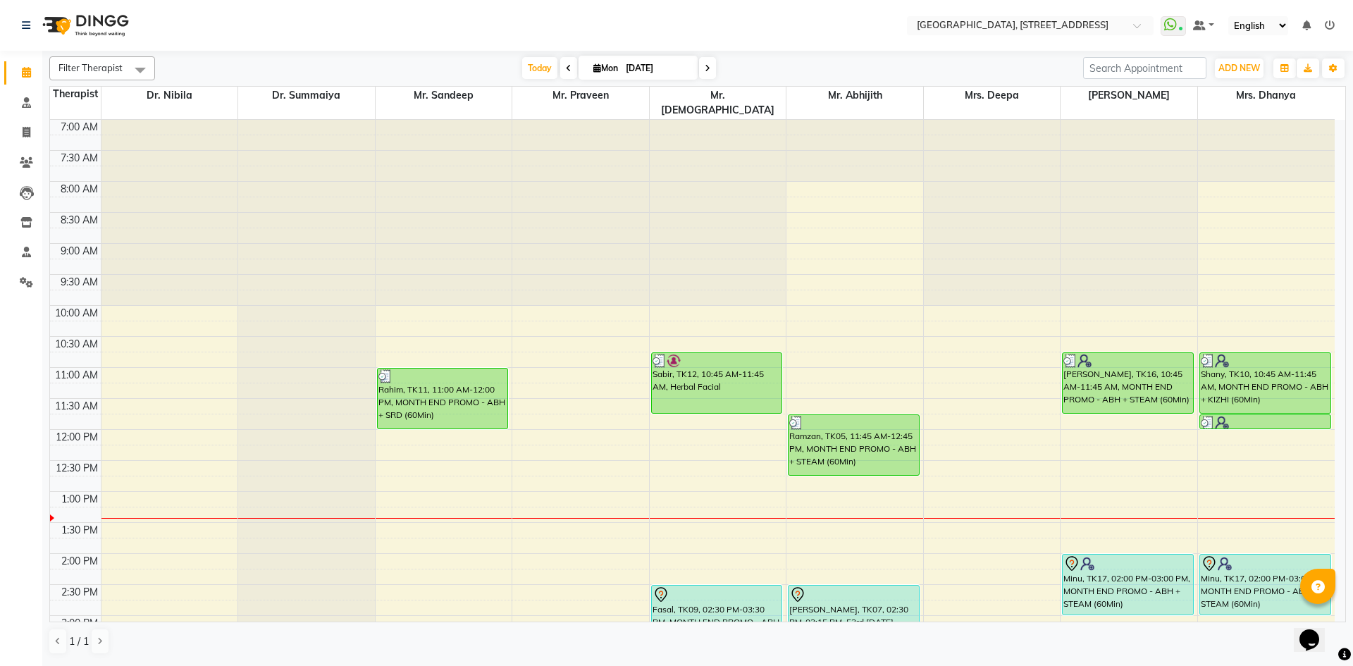
scroll to position [475, 0]
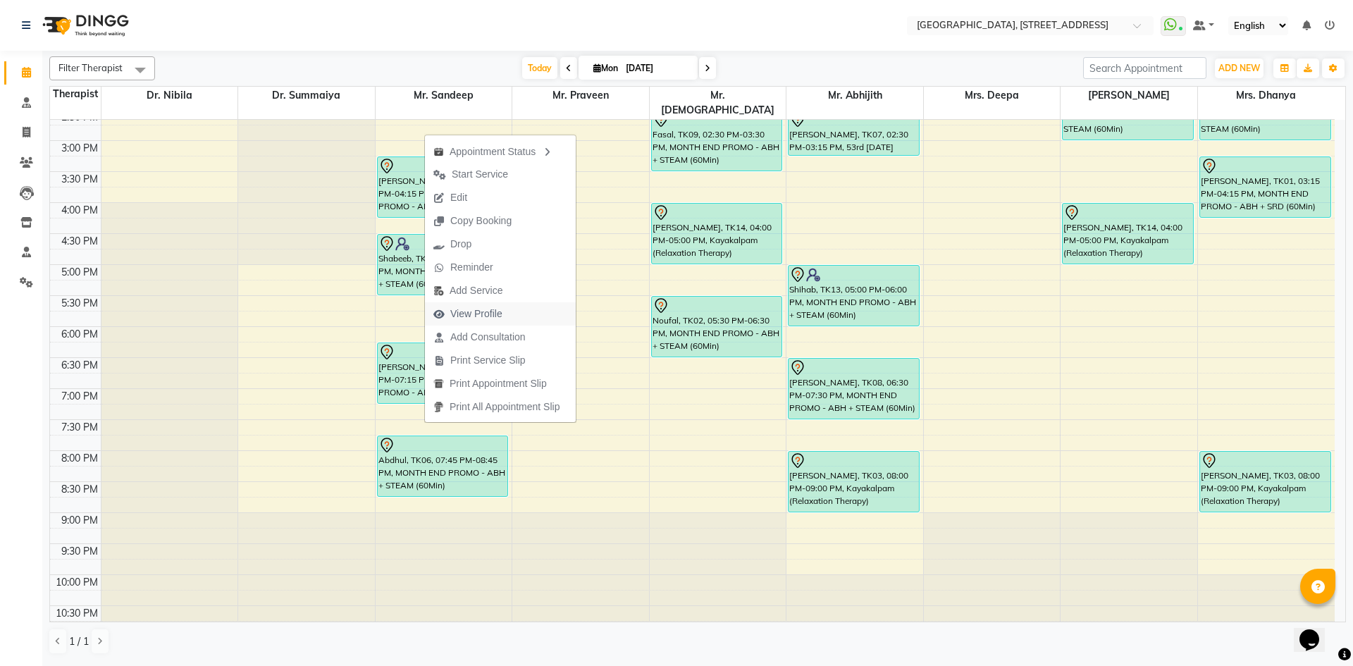
click at [479, 311] on span "View Profile" at bounding box center [476, 314] width 52 height 15
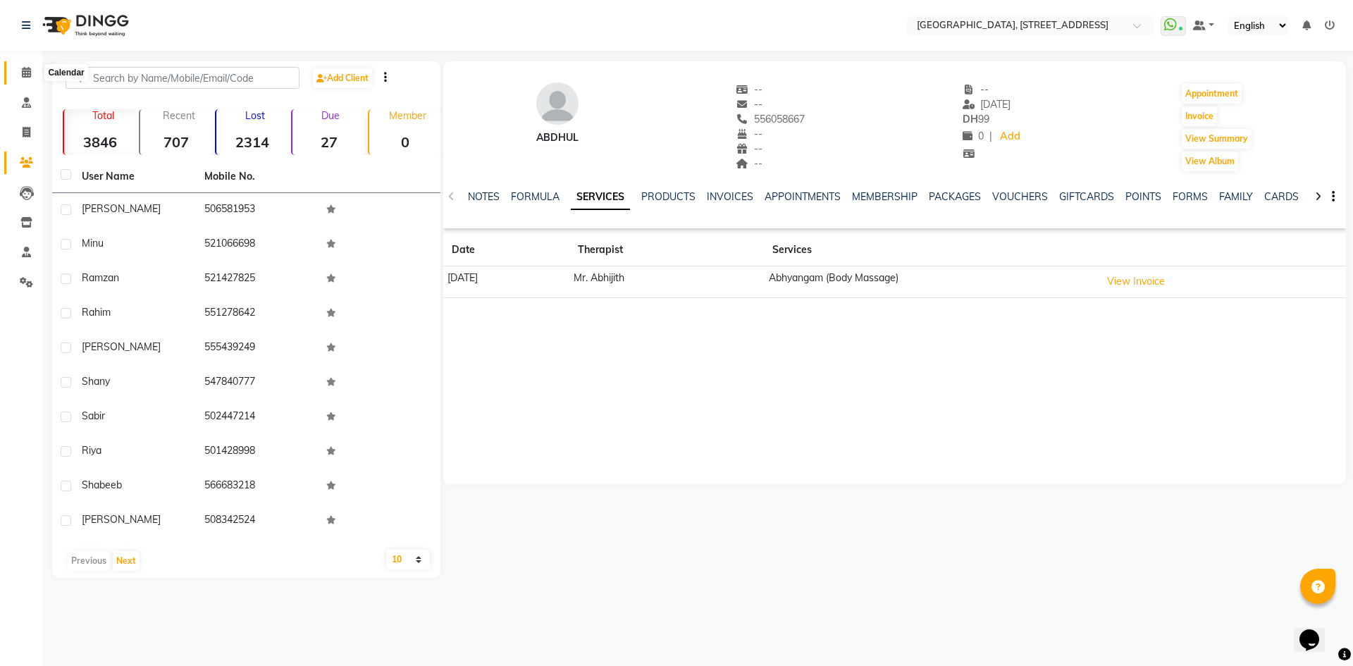
click at [29, 74] on icon at bounding box center [26, 72] width 9 height 11
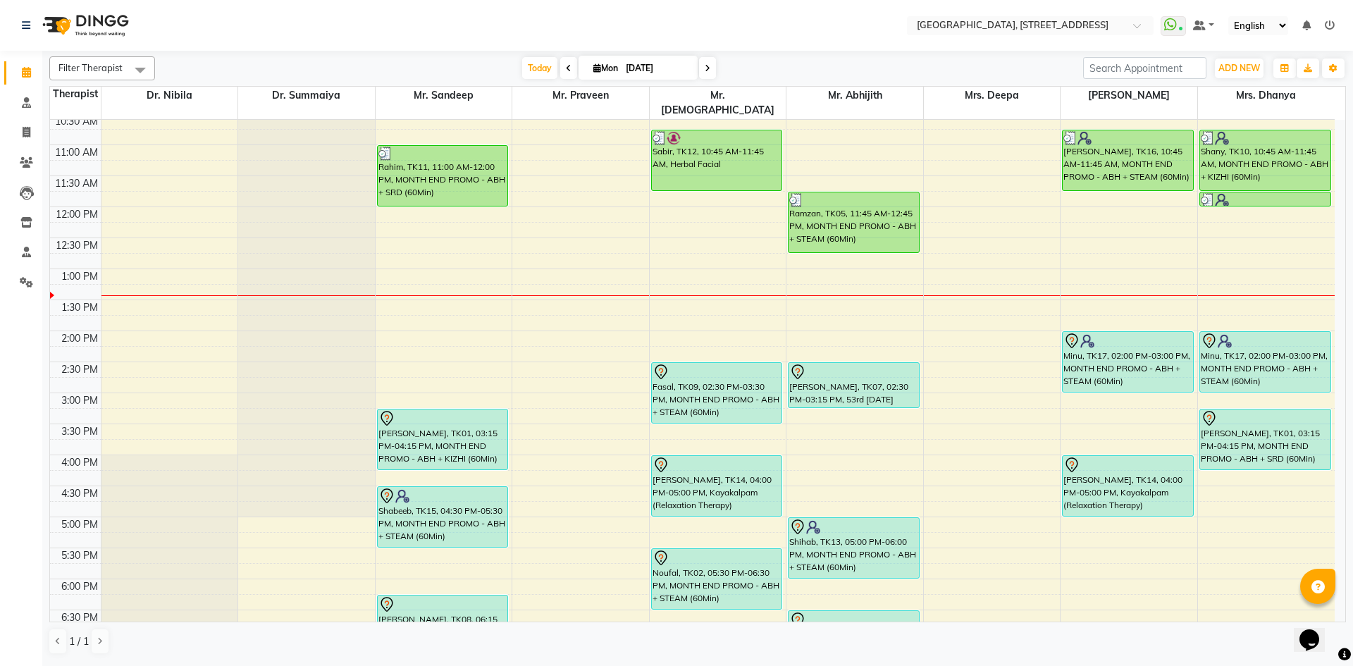
scroll to position [216, 0]
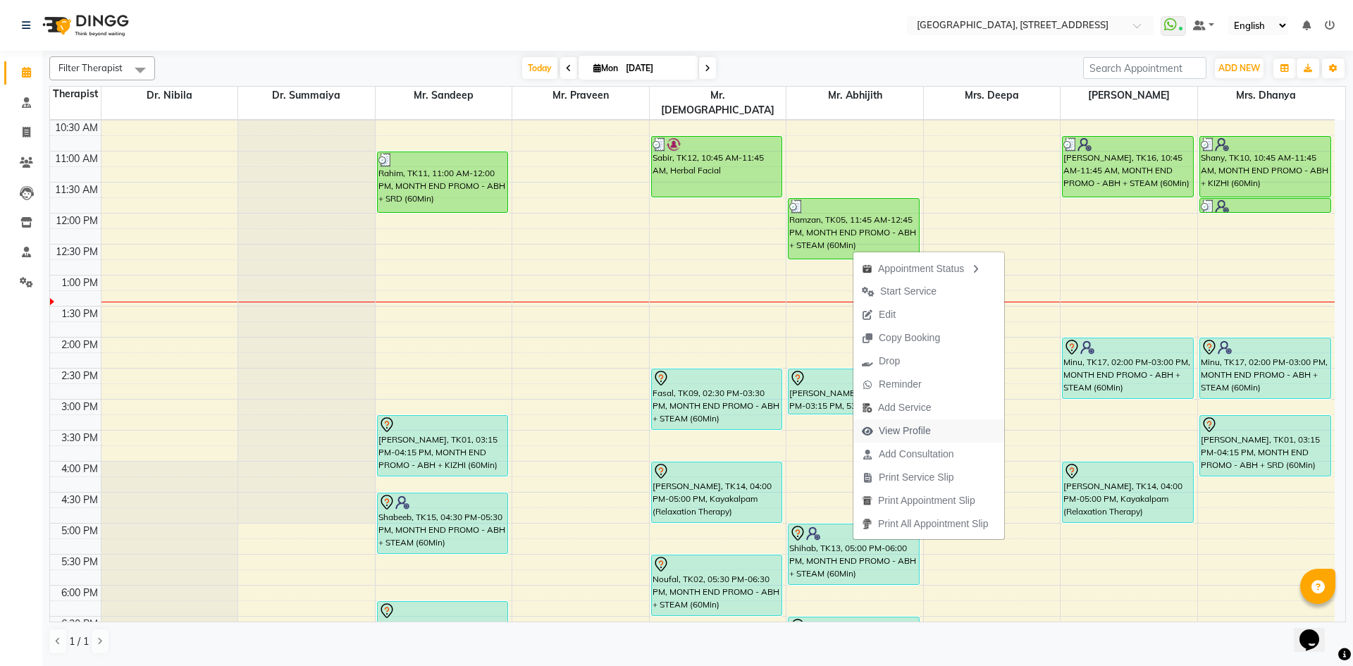
click at [898, 428] on span "View Profile" at bounding box center [905, 431] width 52 height 15
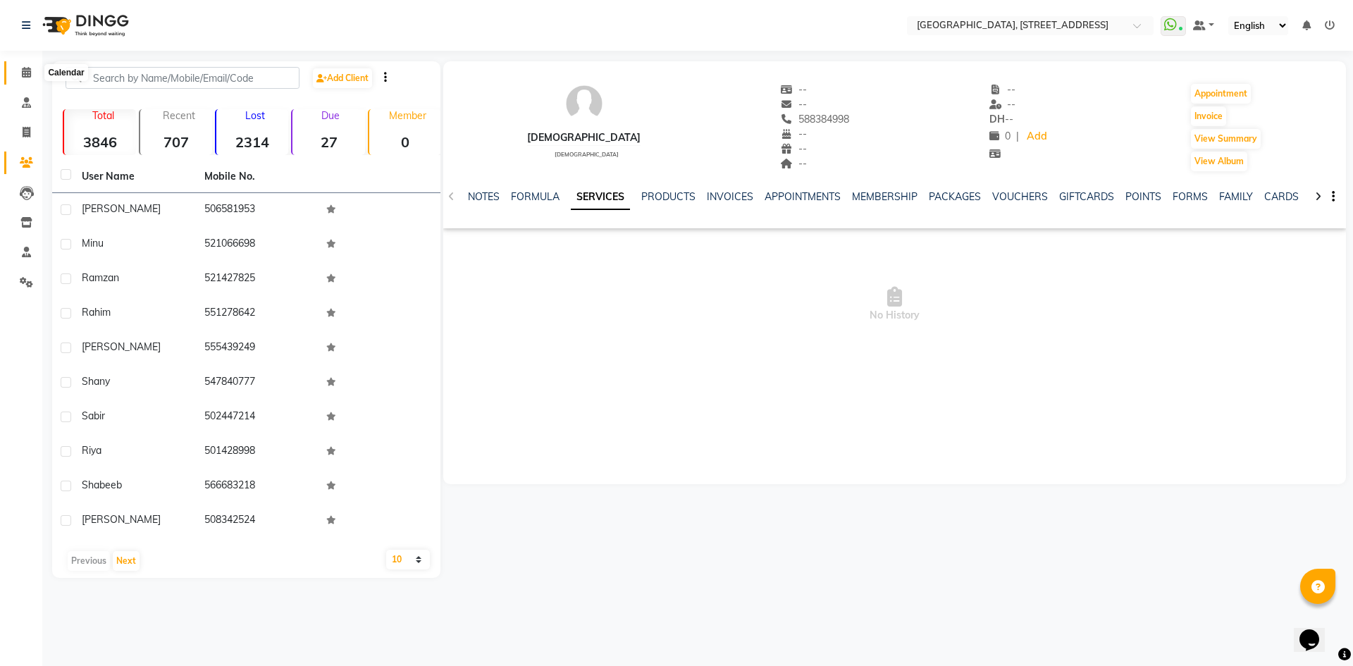
click at [30, 70] on icon at bounding box center [26, 72] width 9 height 11
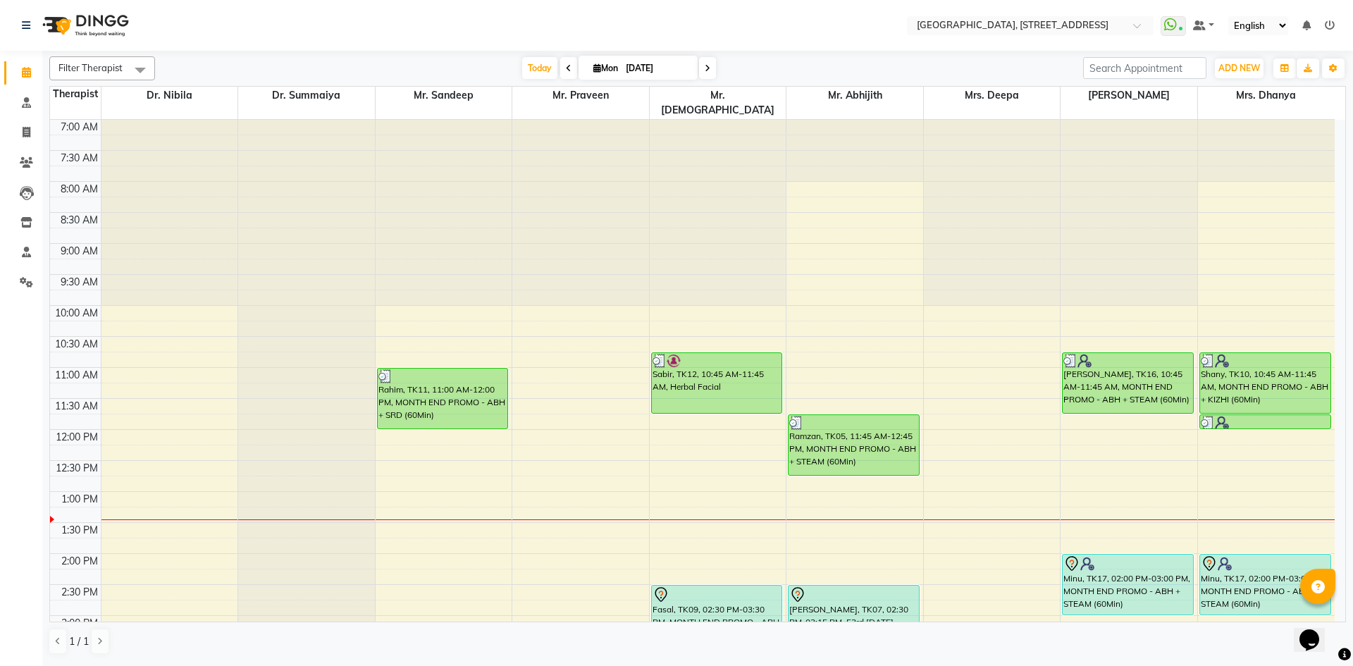
scroll to position [475, 0]
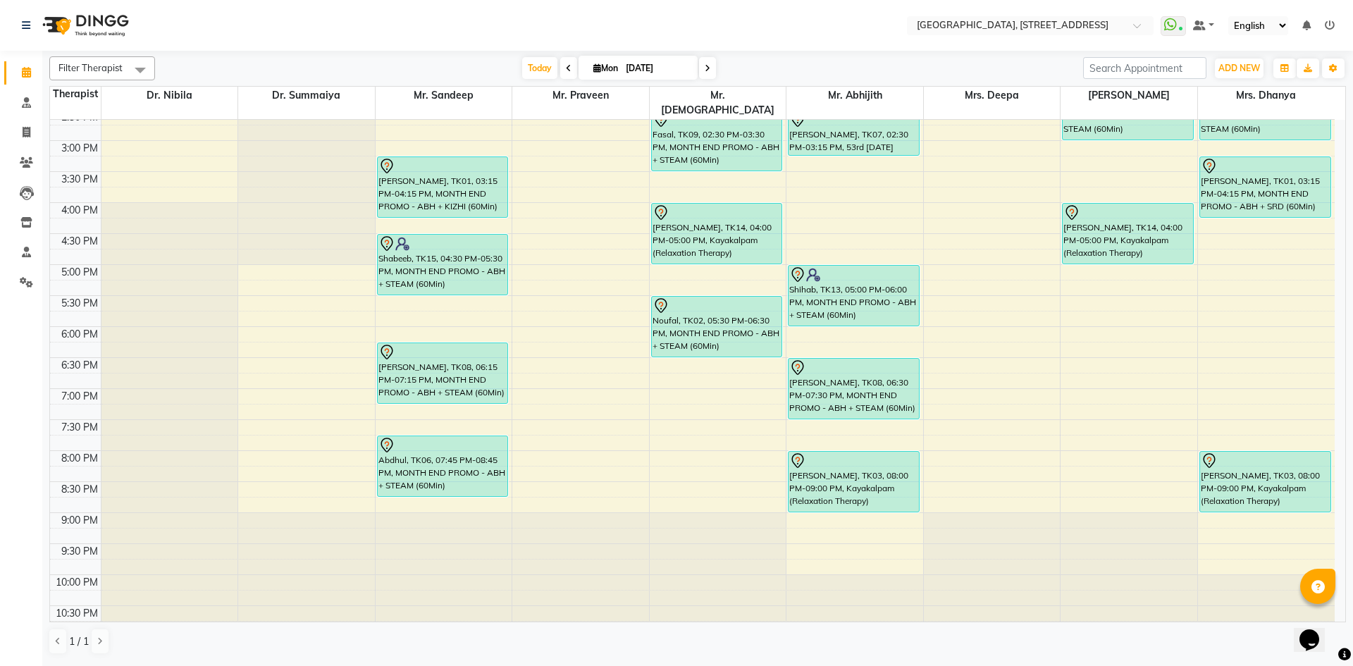
click at [709, 73] on span at bounding box center [707, 68] width 17 height 22
type input "02-09-2025"
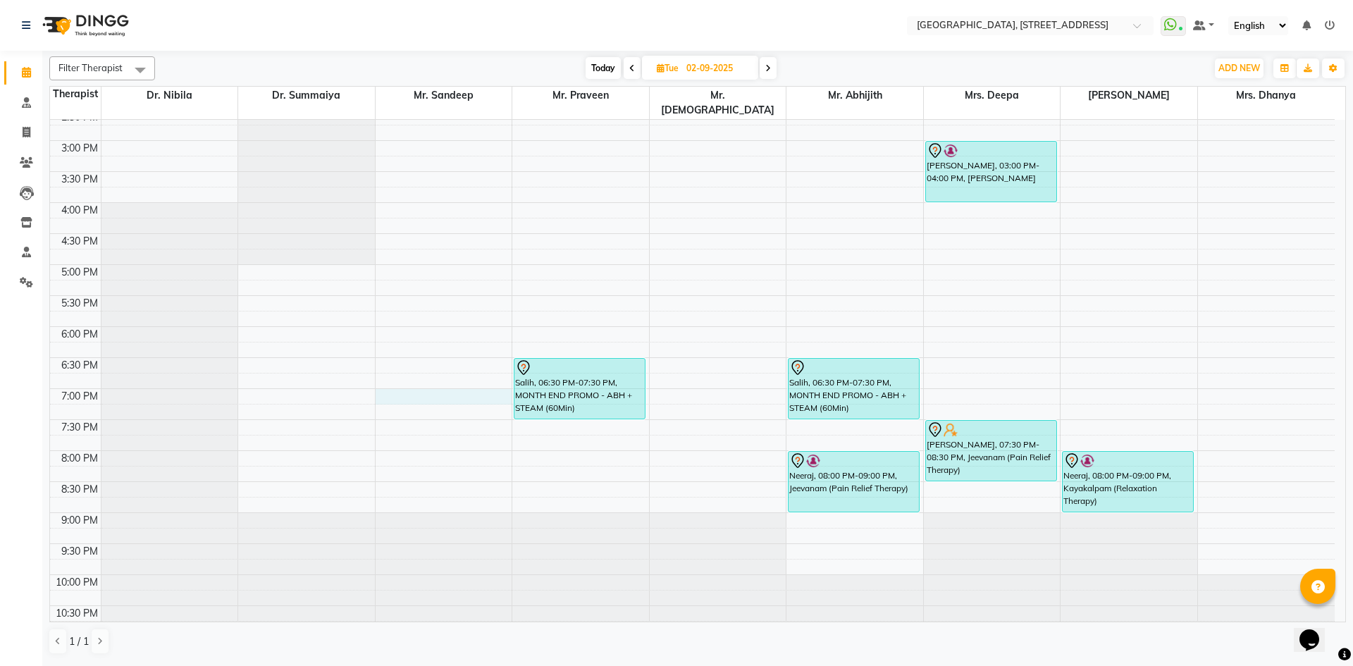
click at [419, 383] on div "7:00 AM 7:30 AM 8:00 AM 8:30 AM 9:00 AM 9:30 AM 10:00 AM 10:30 AM 11:00 AM 11:3…" at bounding box center [692, 141] width 1285 height 992
select select "27240"
select select "tentative"
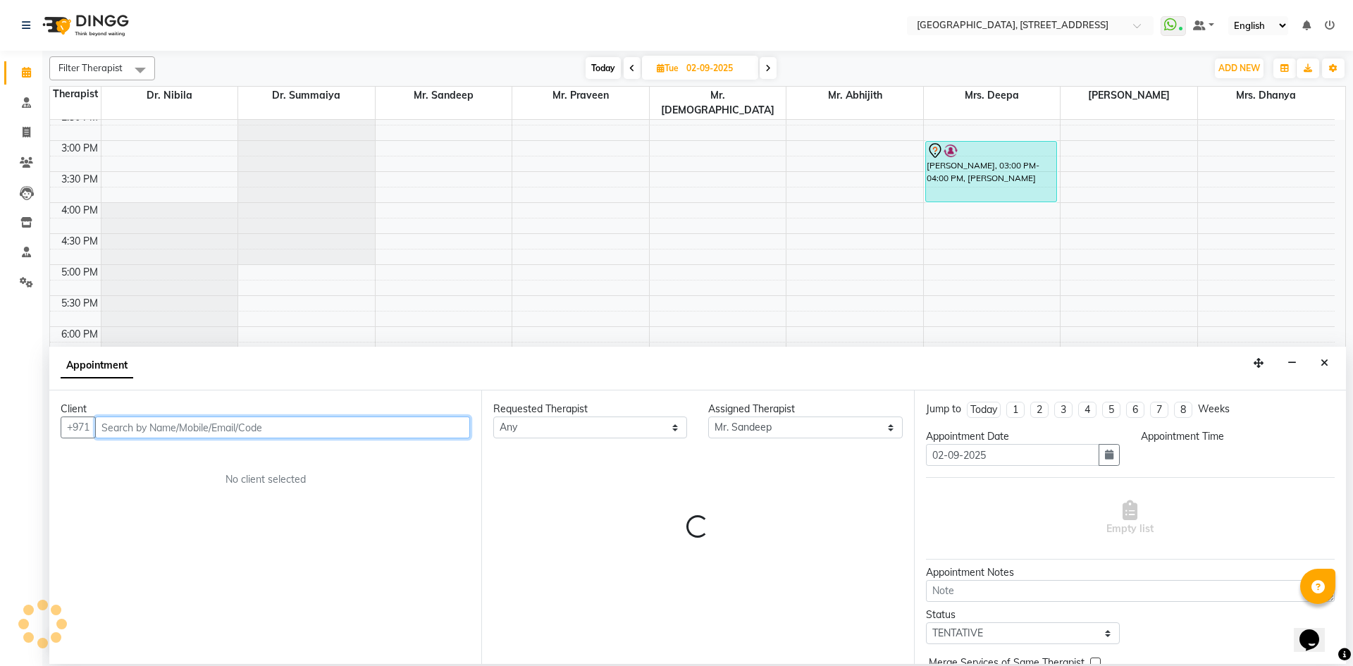
select select "1140"
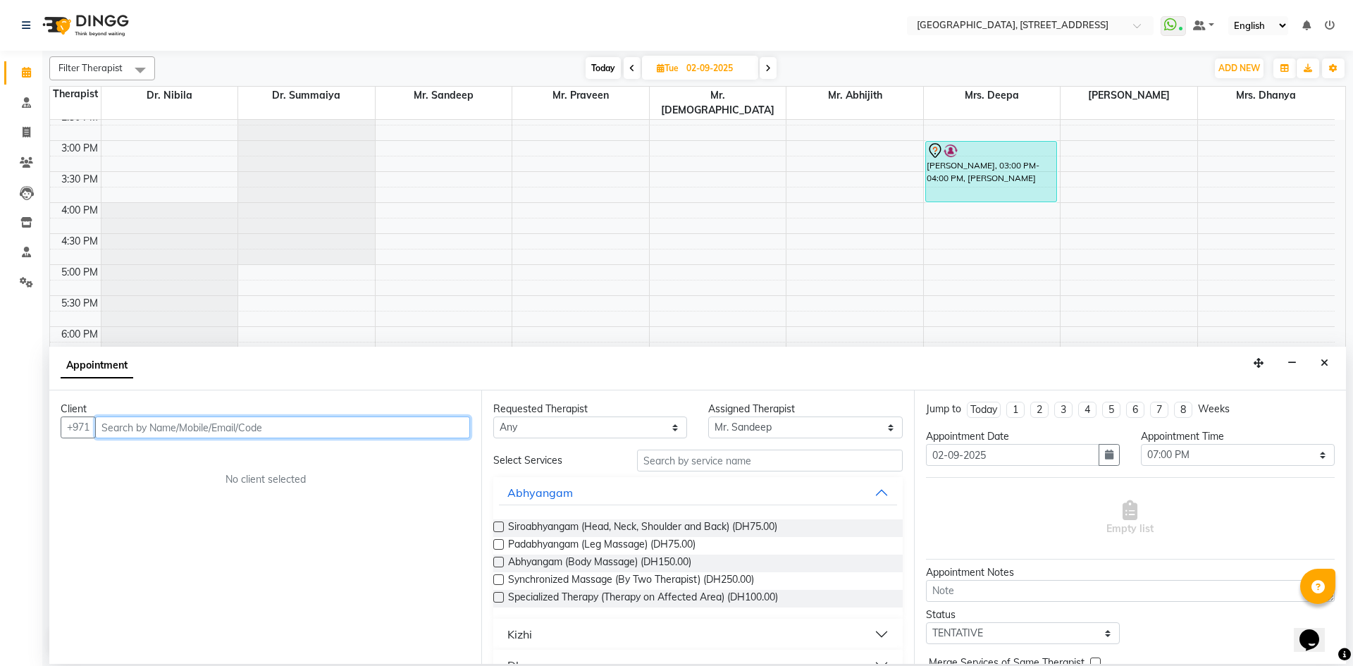
click at [192, 426] on input "text" at bounding box center [282, 427] width 375 height 22
click at [1321, 370] on button "Close" at bounding box center [1324, 363] width 20 height 22
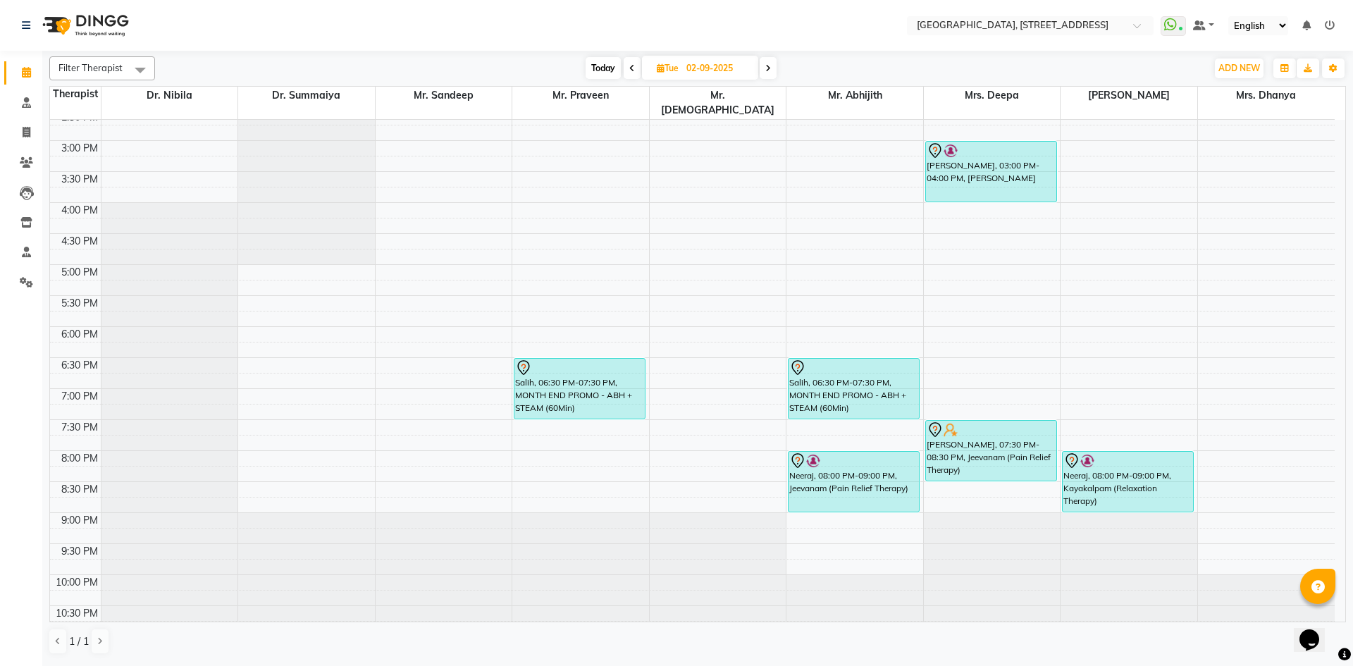
click at [638, 74] on span at bounding box center [632, 68] width 17 height 22
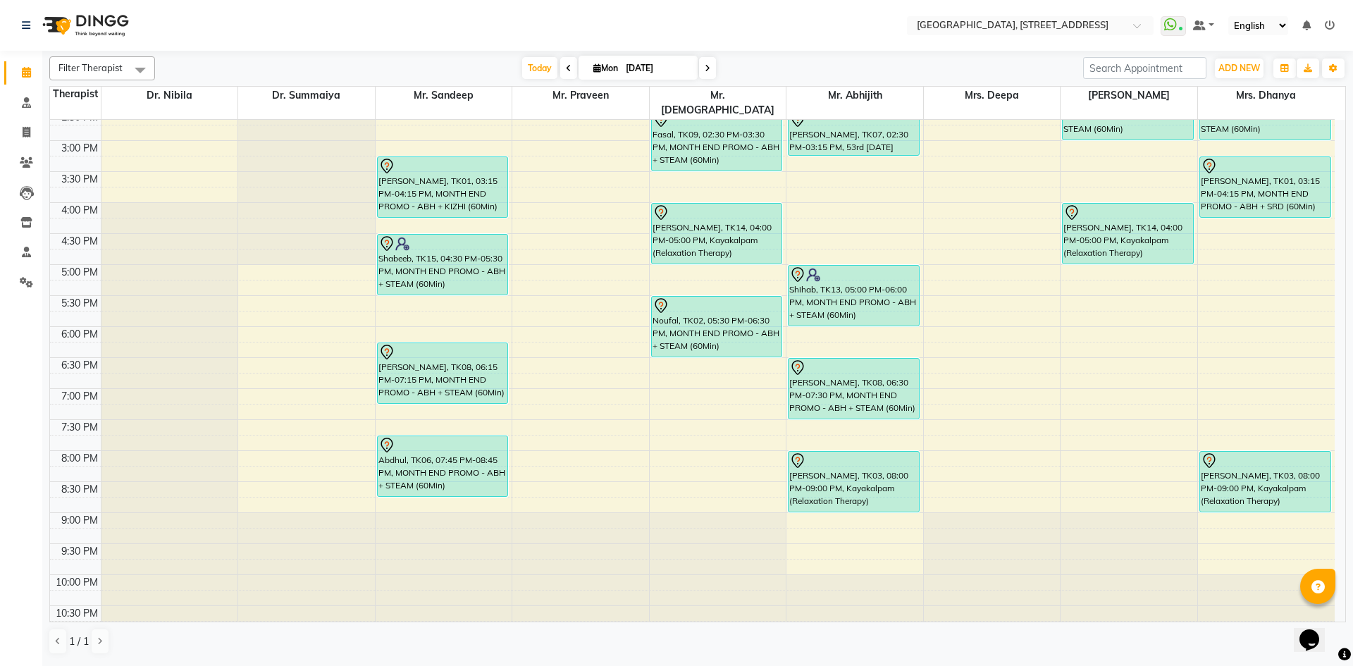
click at [710, 66] on span at bounding box center [707, 68] width 17 height 22
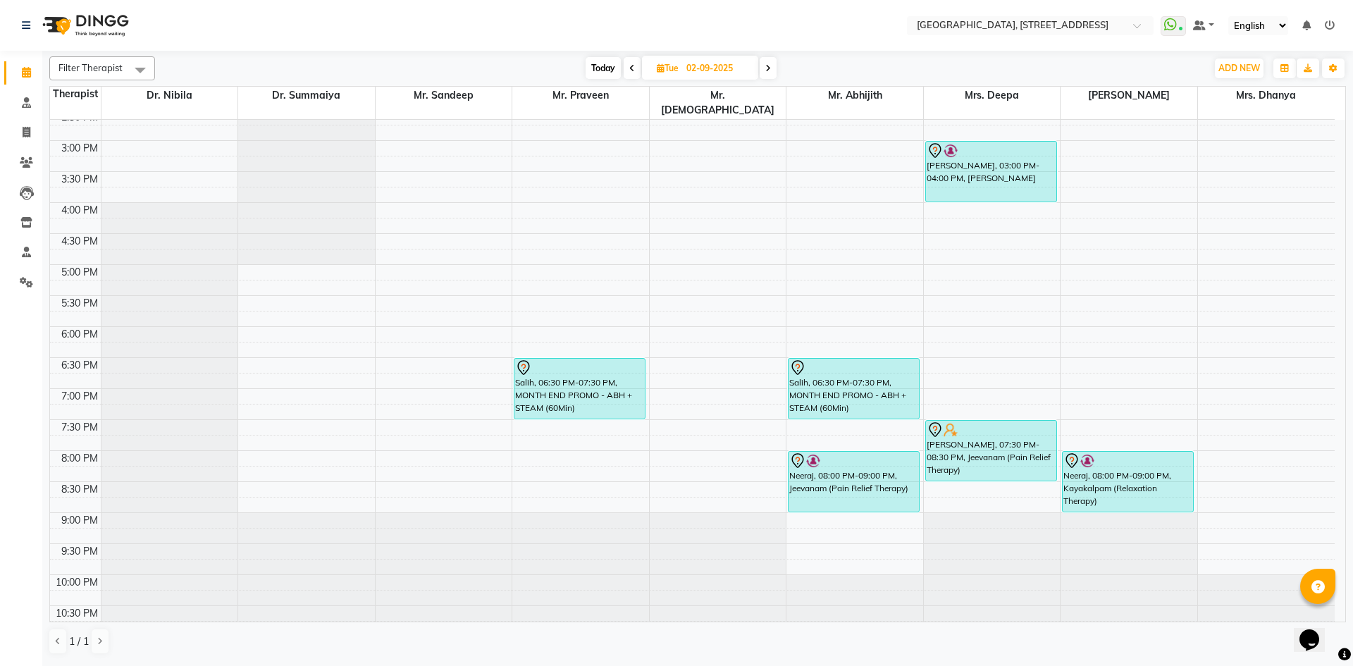
click at [638, 75] on span at bounding box center [632, 68] width 17 height 22
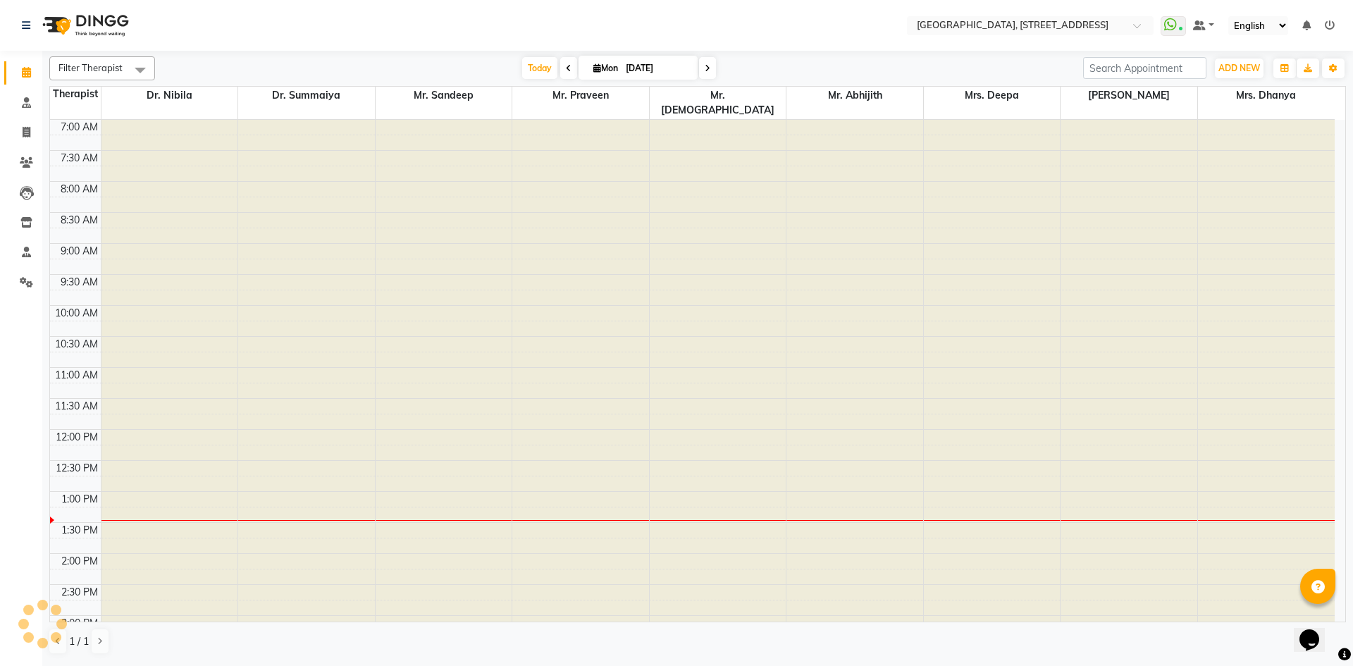
scroll to position [373, 0]
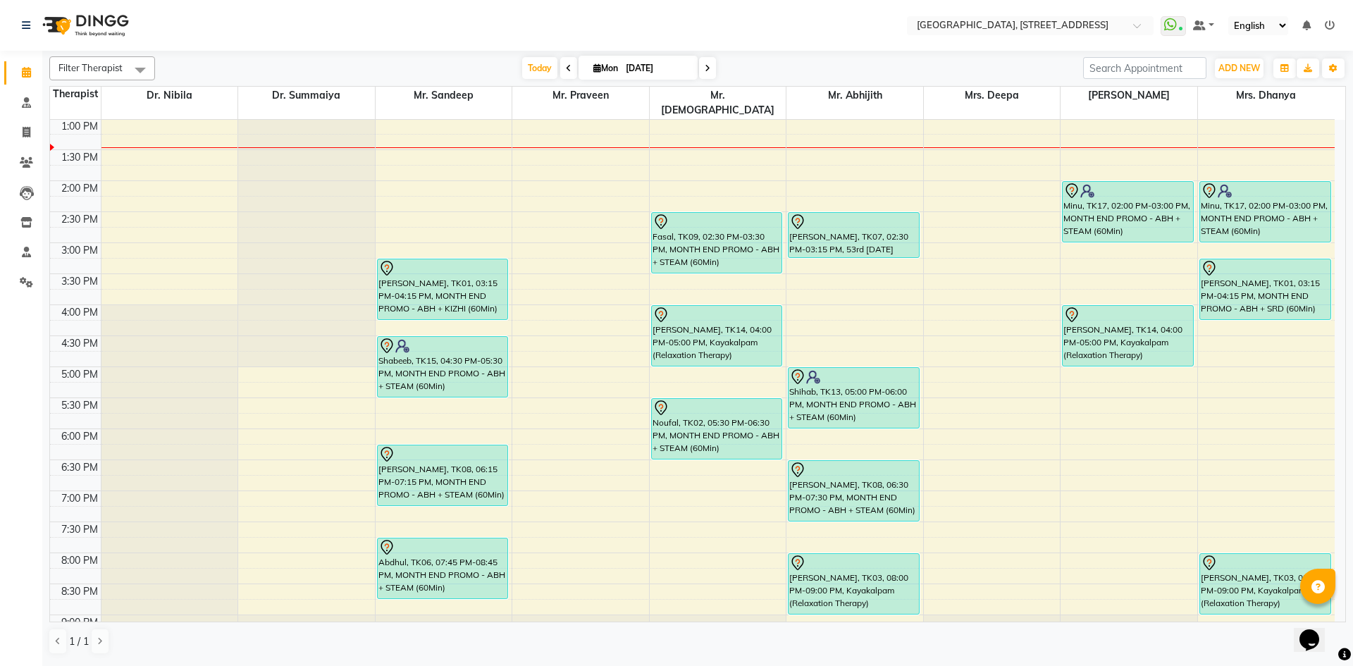
click at [710, 66] on span at bounding box center [707, 68] width 17 height 22
type input "02-09-2025"
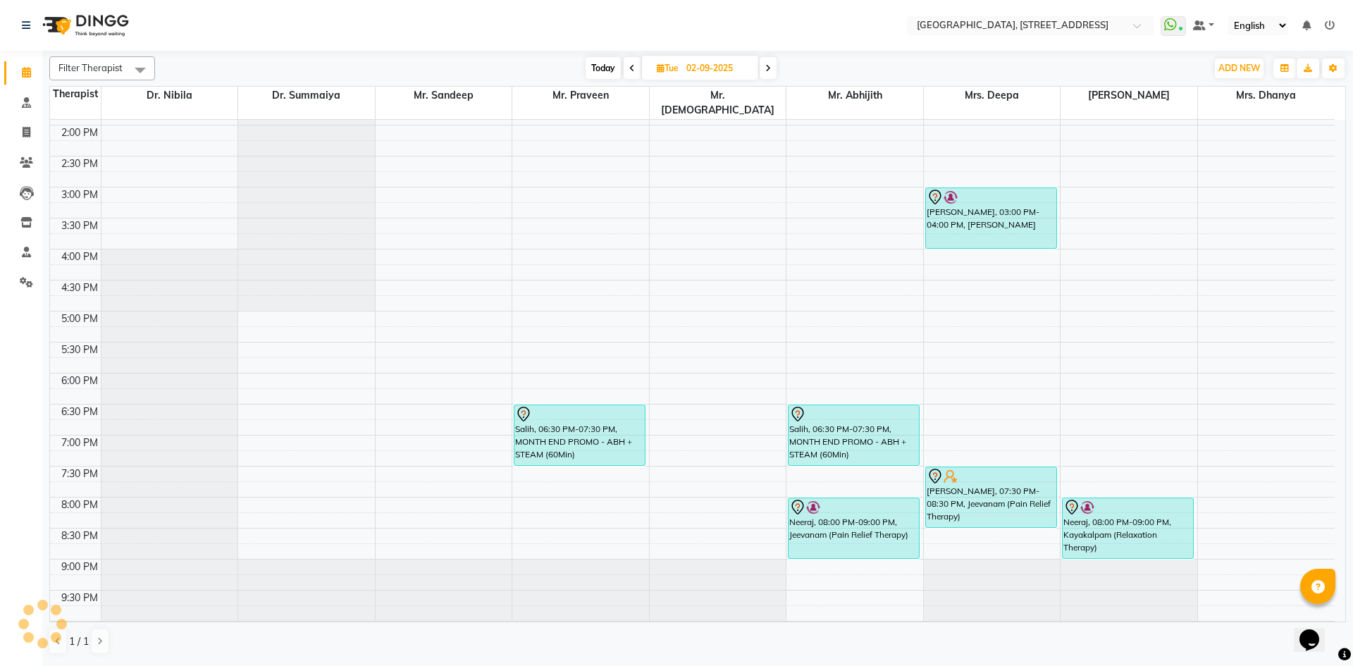
scroll to position [475, 0]
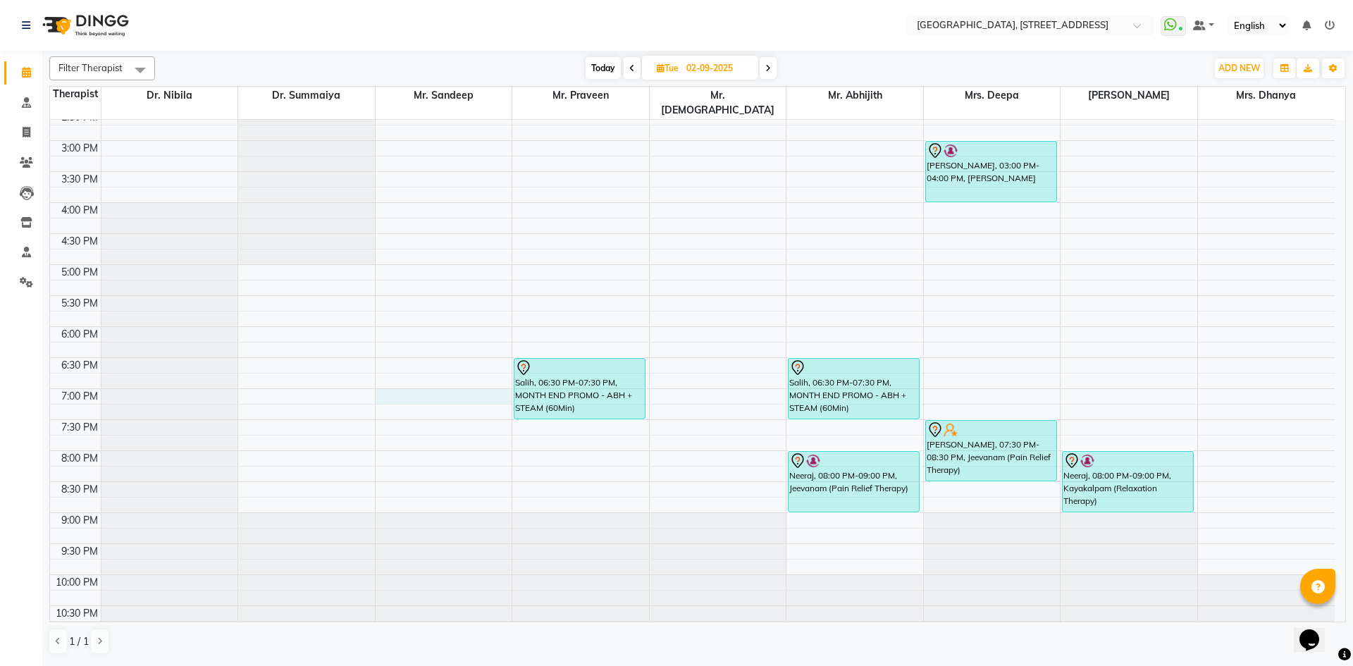
click at [450, 380] on div "7:00 AM 7:30 AM 8:00 AM 8:30 AM 9:00 AM 9:30 AM 10:00 AM 10:30 AM 11:00 AM 11:3…" at bounding box center [692, 141] width 1285 height 992
select select "27240"
select select "1140"
select select "tentative"
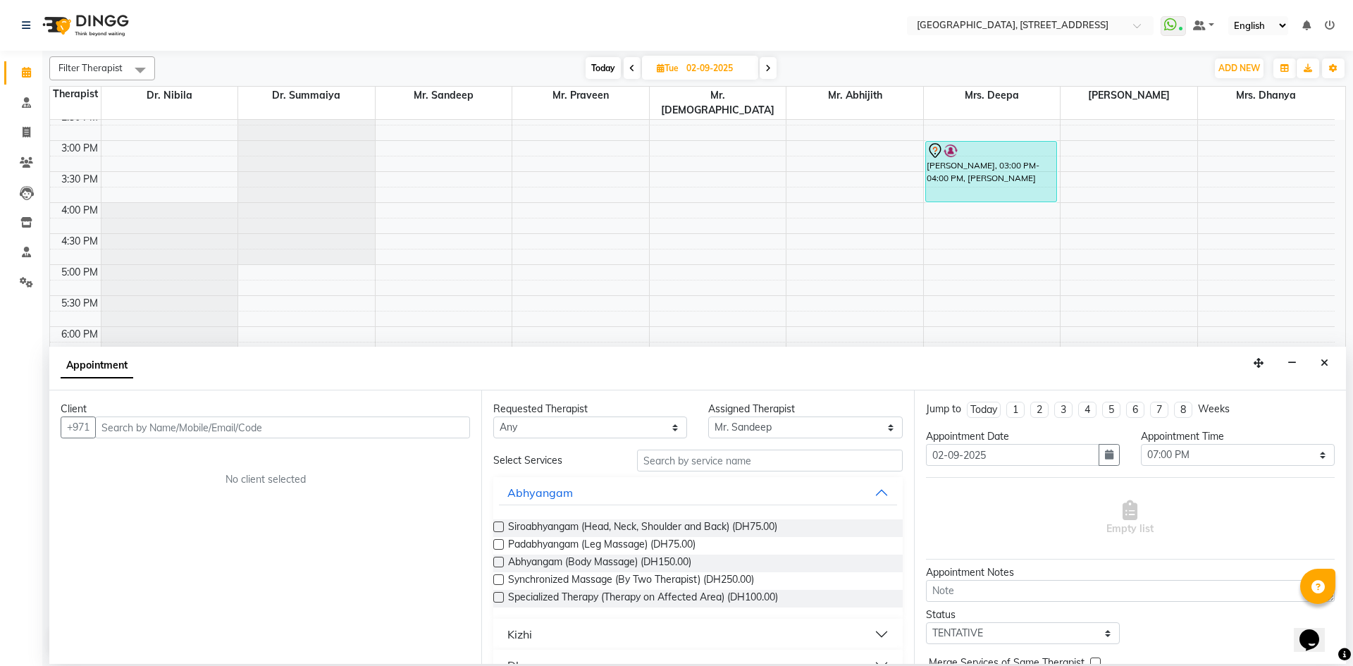
click at [375, 431] on input "text" at bounding box center [282, 427] width 375 height 22
click at [1328, 363] on button "Close" at bounding box center [1324, 363] width 20 height 22
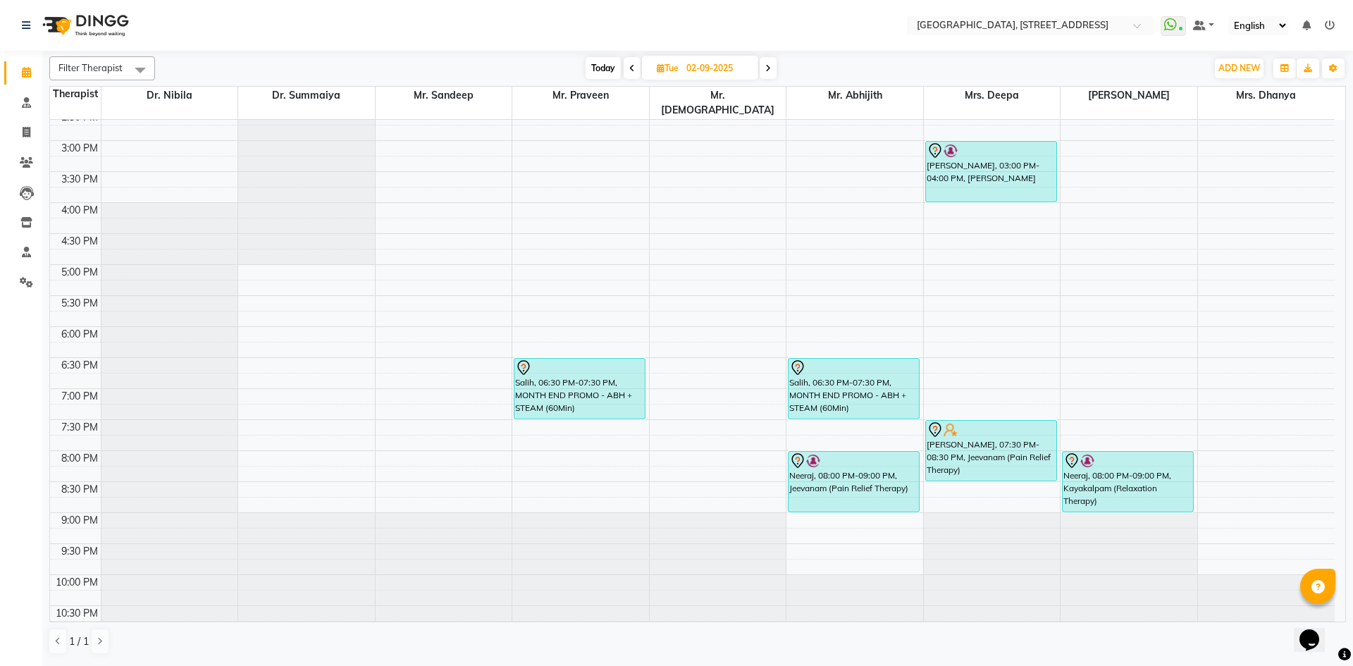
click at [594, 66] on span "Today" at bounding box center [603, 68] width 35 height 22
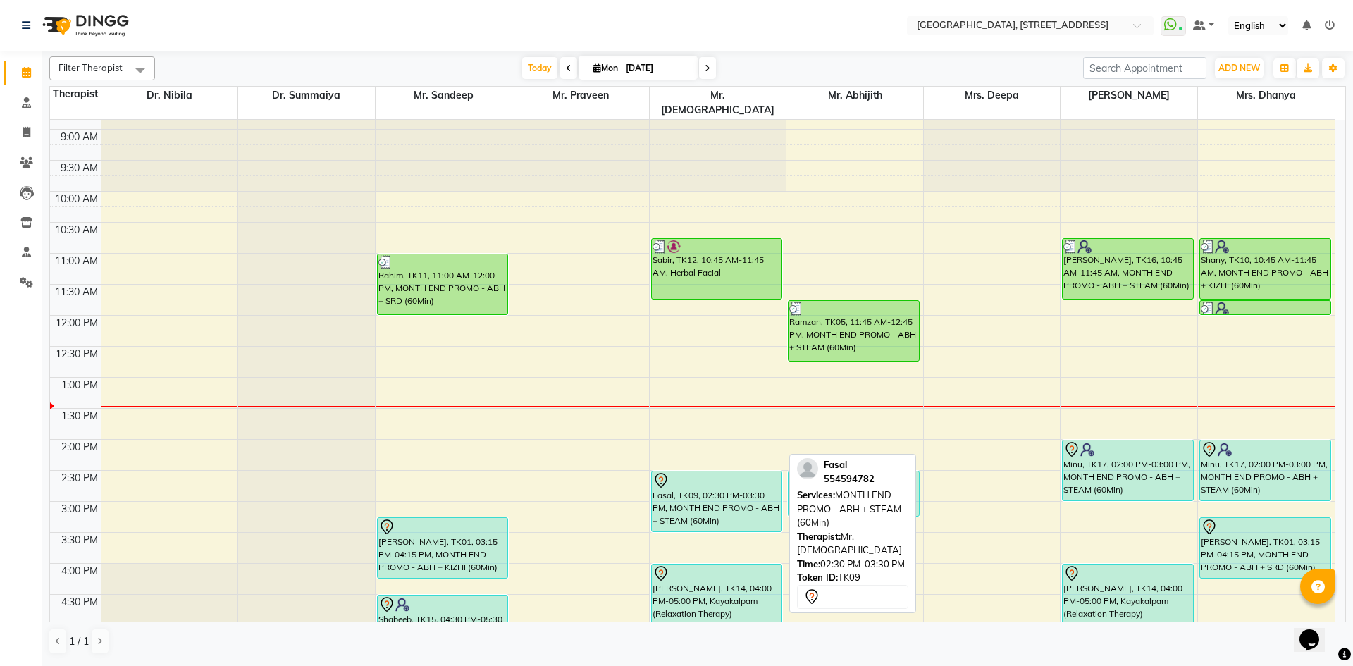
scroll to position [373, 0]
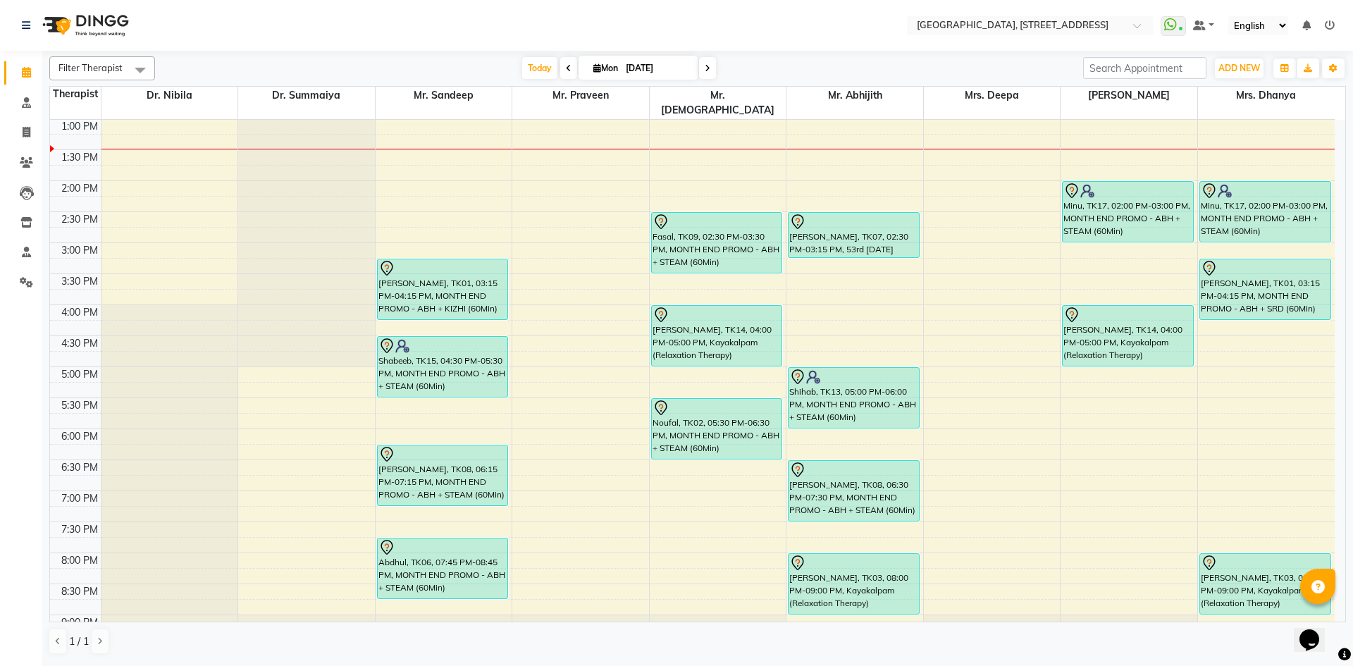
click at [566, 72] on icon at bounding box center [569, 68] width 6 height 8
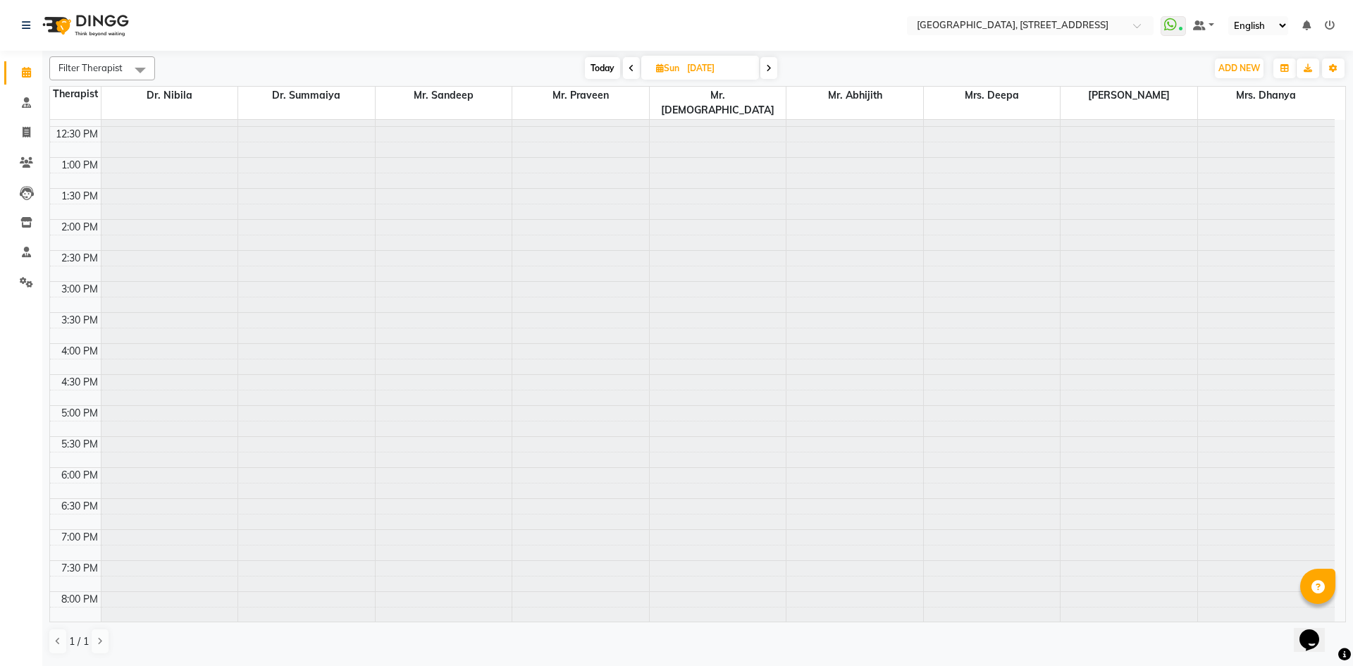
scroll to position [475, 0]
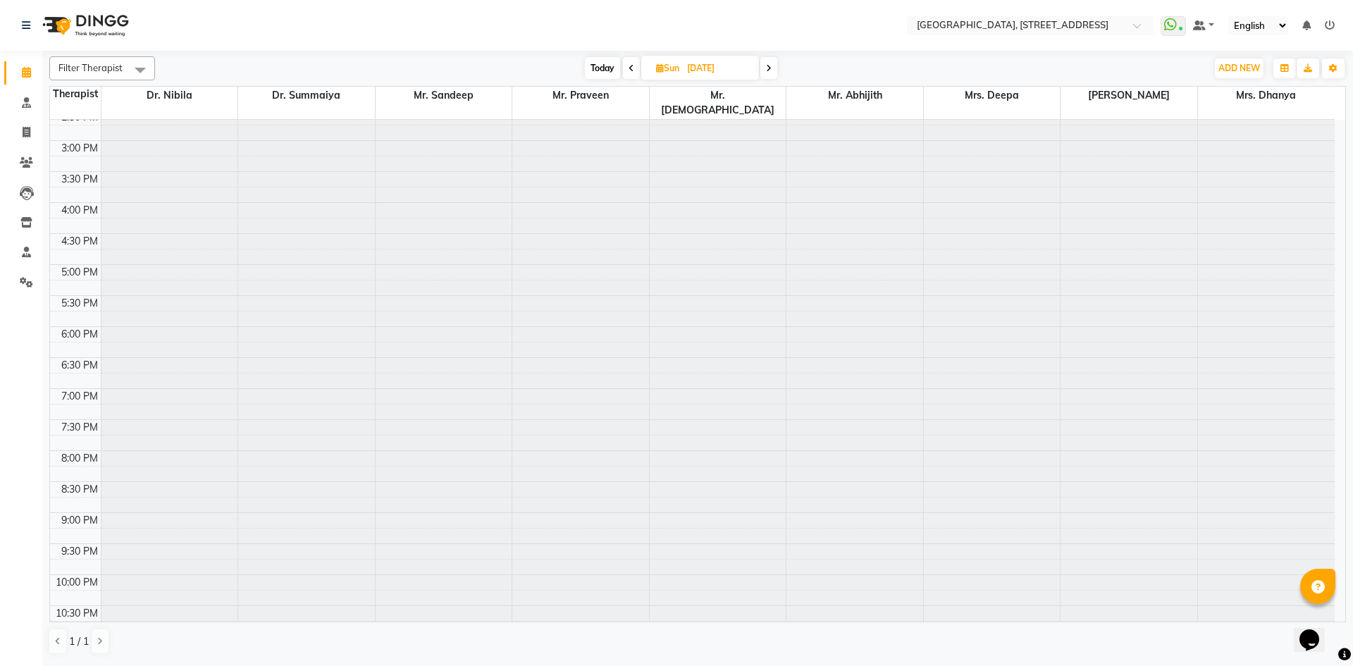
click at [610, 68] on span "Today" at bounding box center [602, 68] width 35 height 22
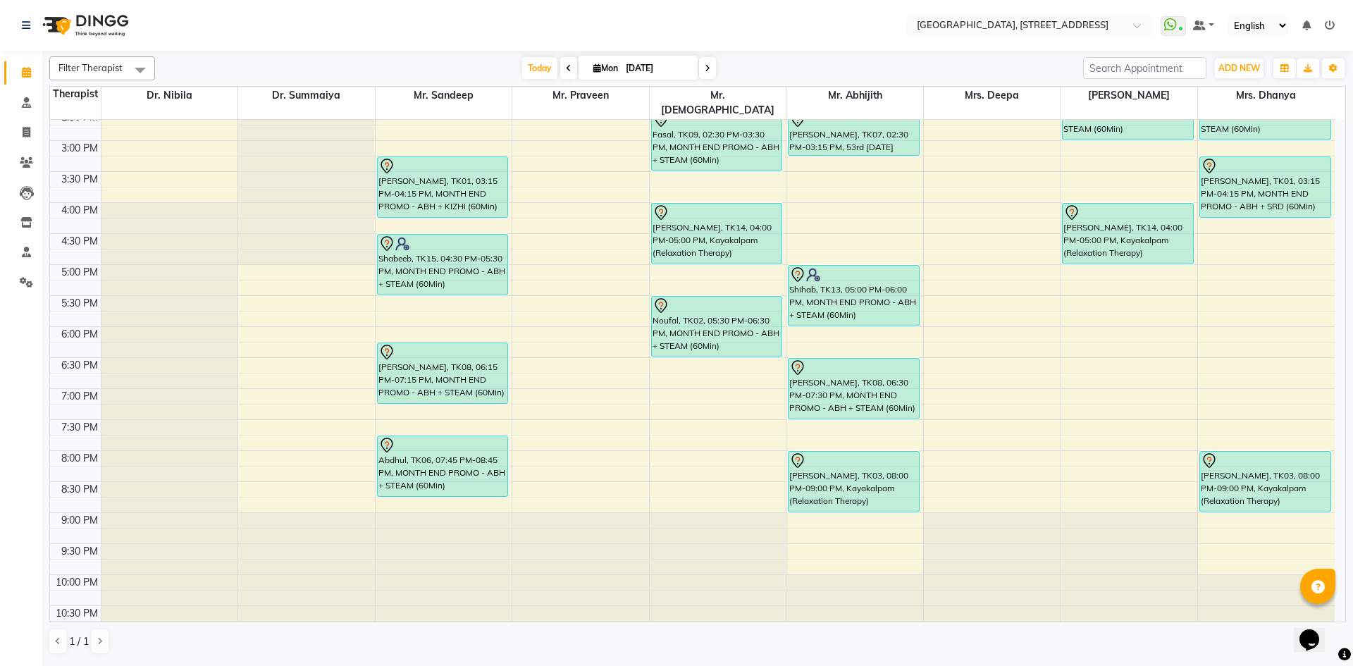
click at [708, 75] on span at bounding box center [707, 68] width 17 height 22
type input "02-09-2025"
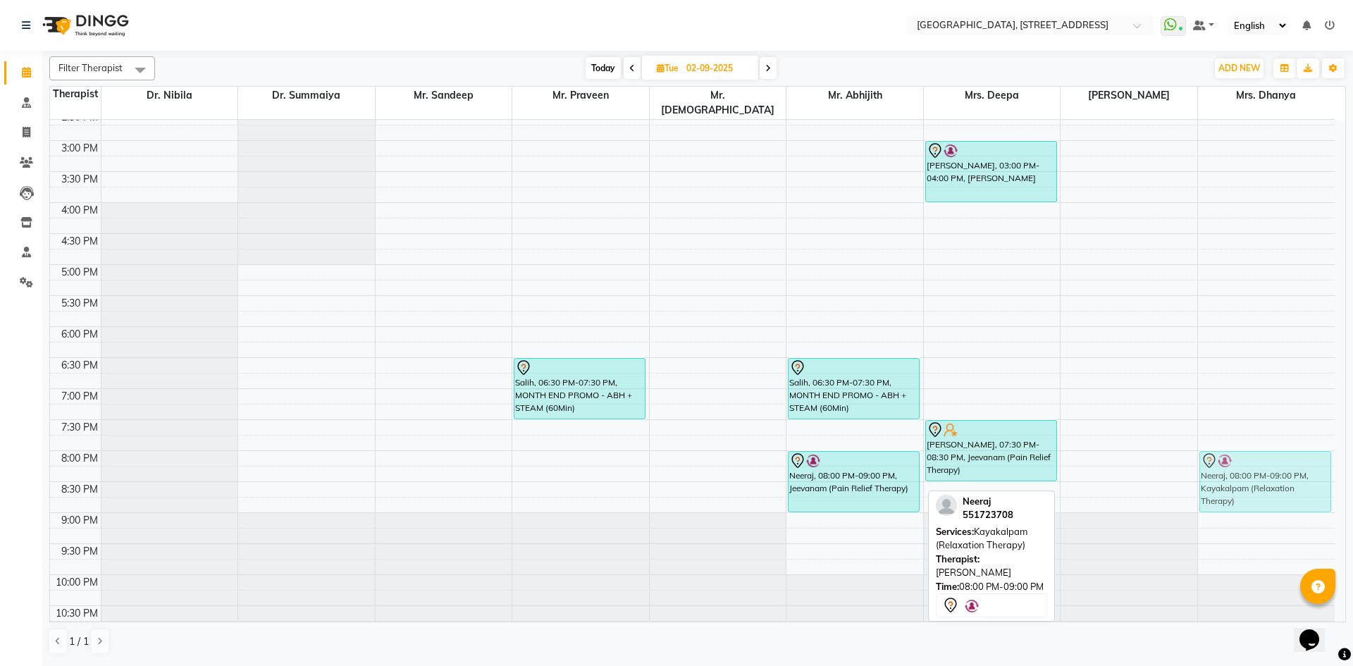
drag, startPoint x: 1144, startPoint y: 439, endPoint x: 1219, endPoint y: 440, distance: 74.7
click at [1289, 445] on tr "Salih, 06:30 PM-07:30 PM, MONTH END PROMO - ABH + STEAM (60Min) Salih, 06:30 PM…" at bounding box center [692, 141] width 1285 height 992
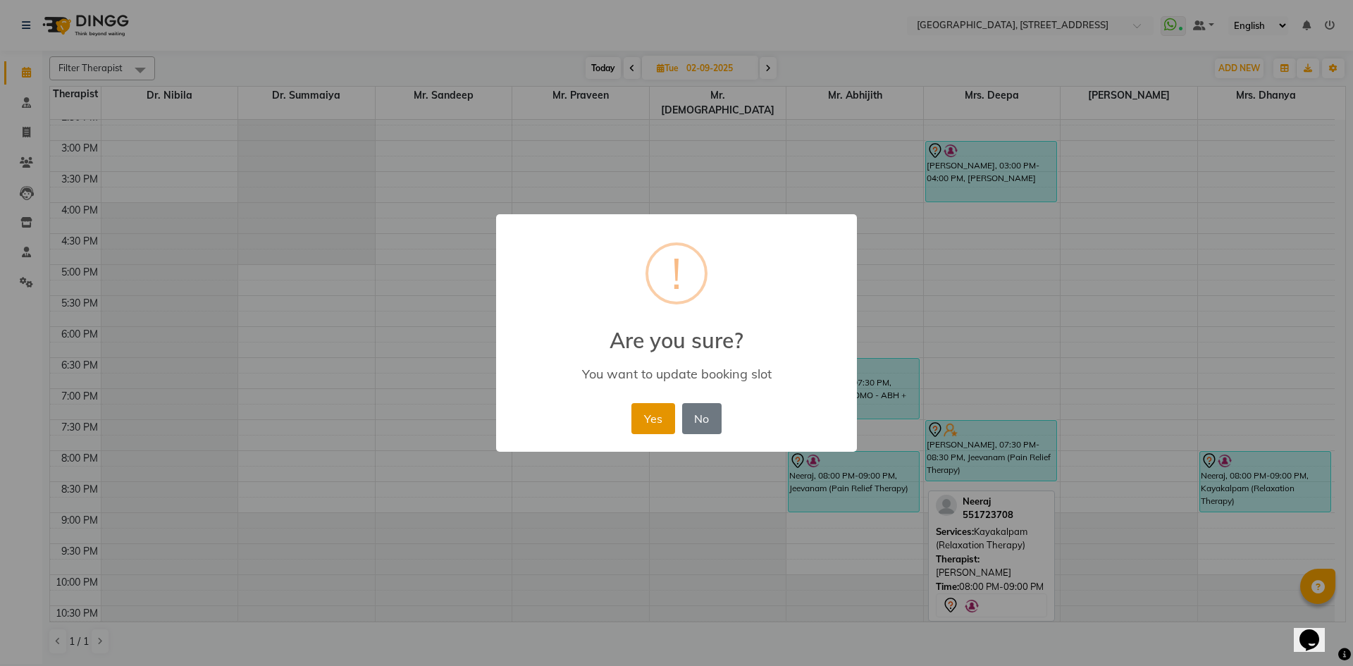
click at [641, 425] on button "Yes" at bounding box center [652, 418] width 43 height 31
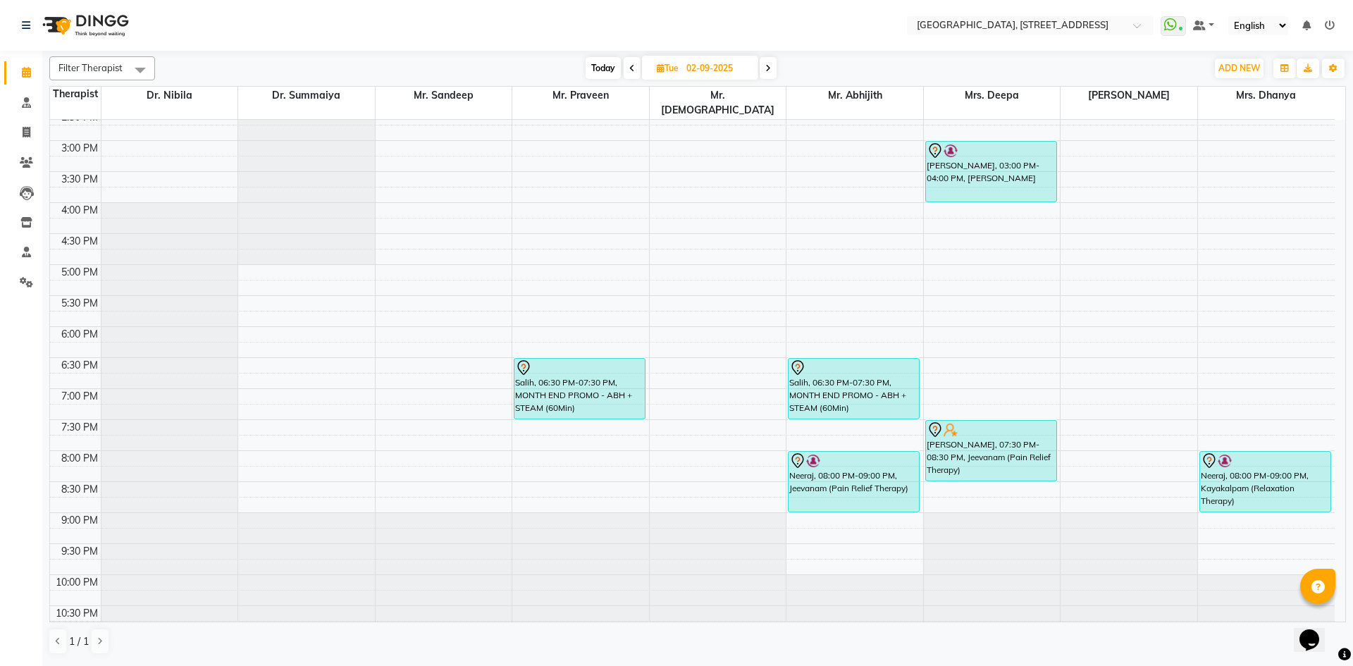
click at [425, 380] on div "7:00 AM 7:30 AM 8:00 AM 8:30 AM 9:00 AM 9:30 AM 10:00 AM 10:30 AM 11:00 AM 11:3…" at bounding box center [692, 141] width 1285 height 992
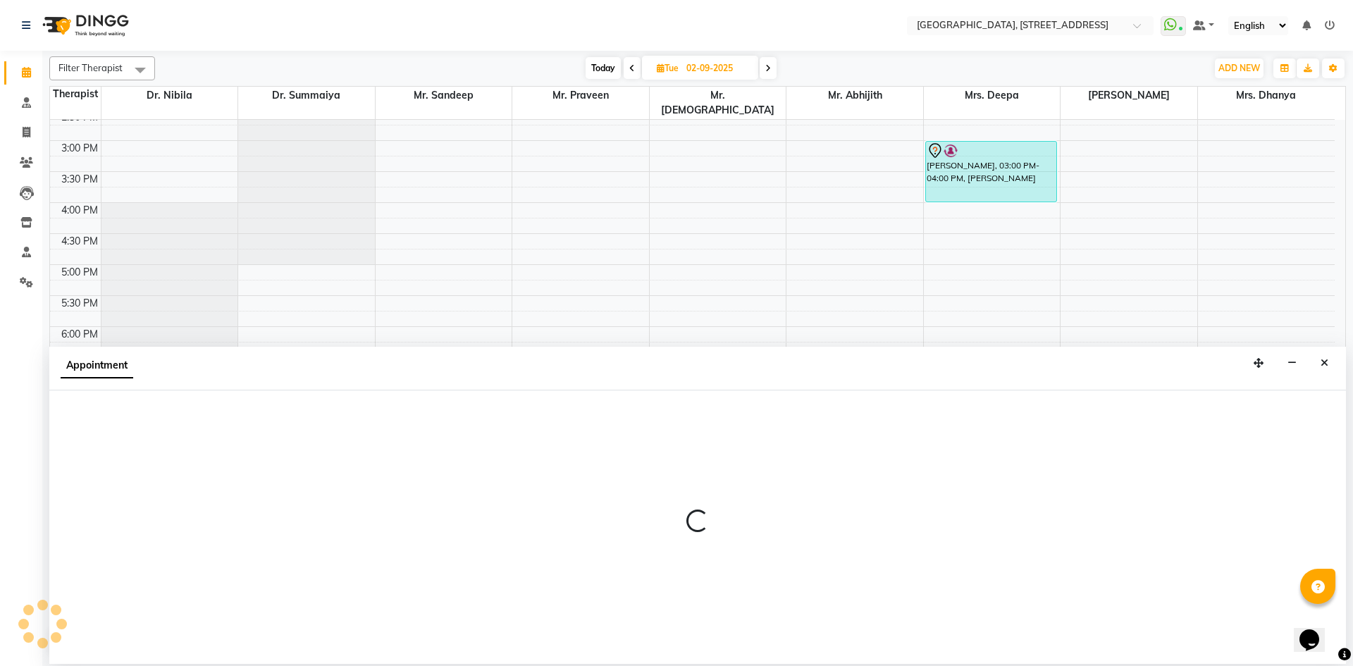
select select "27240"
select select "1140"
select select "tentative"
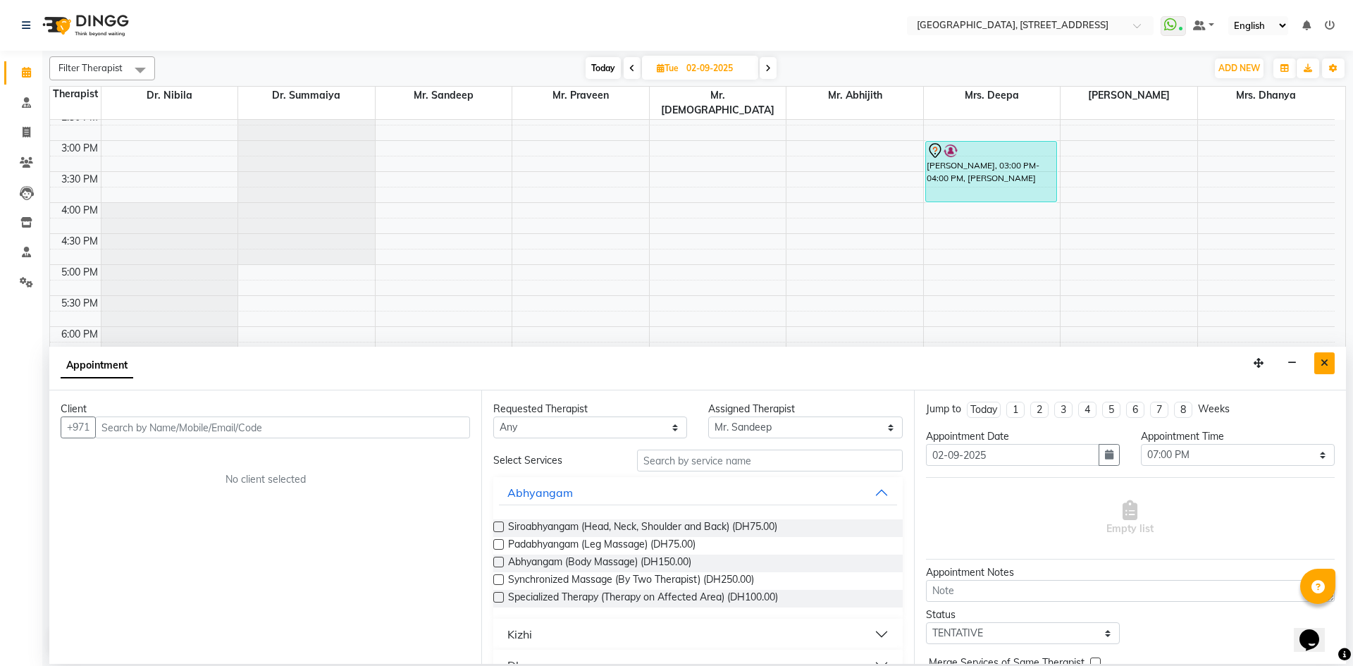
click at [1321, 359] on icon "Close" at bounding box center [1325, 363] width 8 height 10
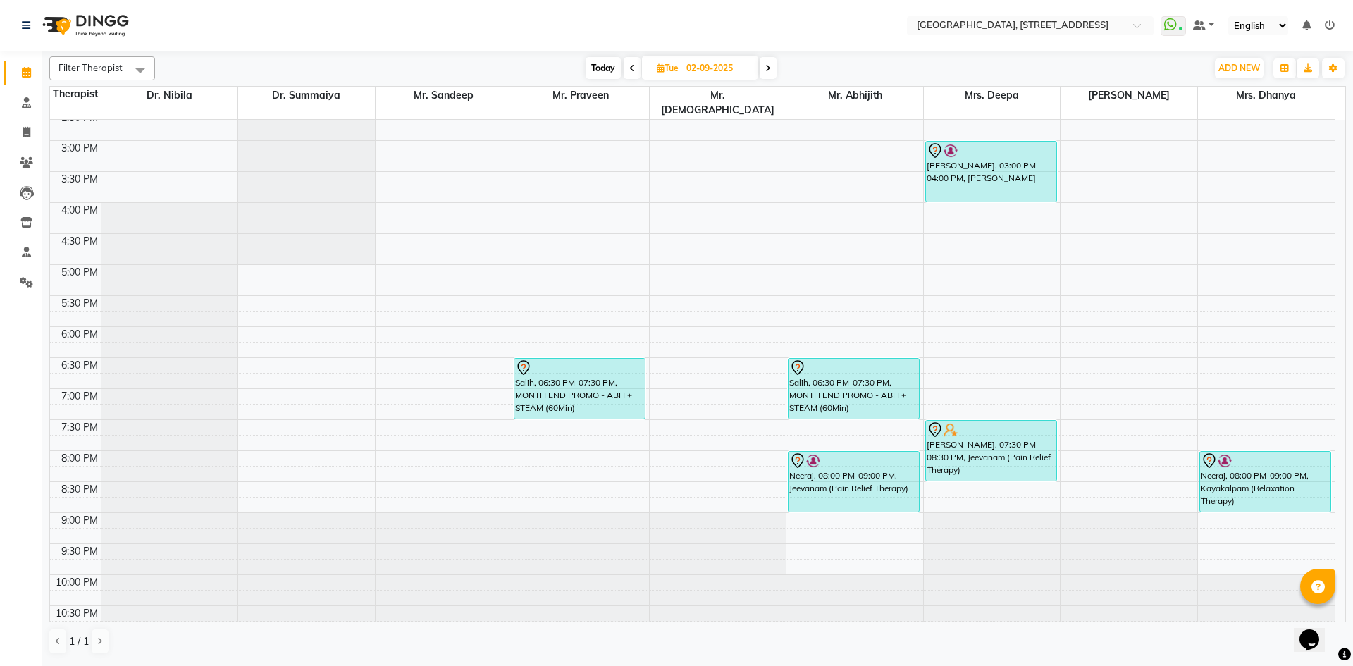
click at [660, 66] on icon at bounding box center [661, 67] width 8 height 9
select select "9"
select select "2025"
click at [740, 159] on span "6" at bounding box center [735, 158] width 23 height 23
type input "[DATE]"
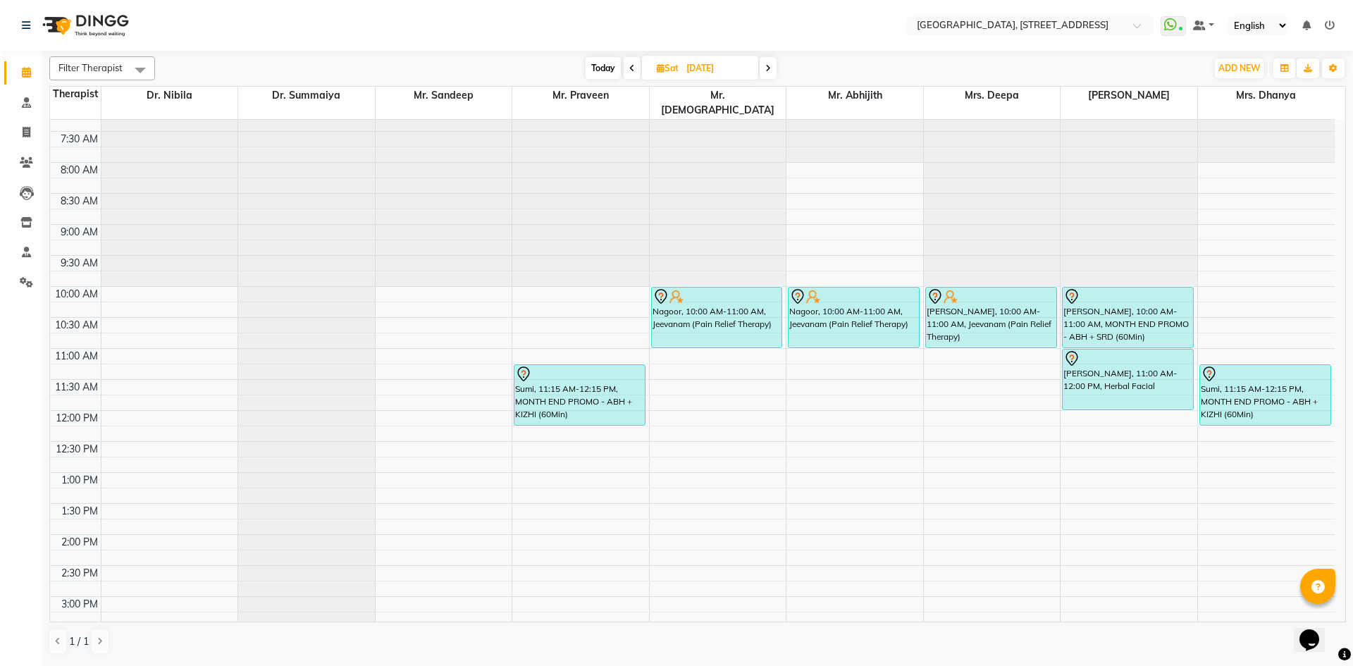
scroll to position [0, 0]
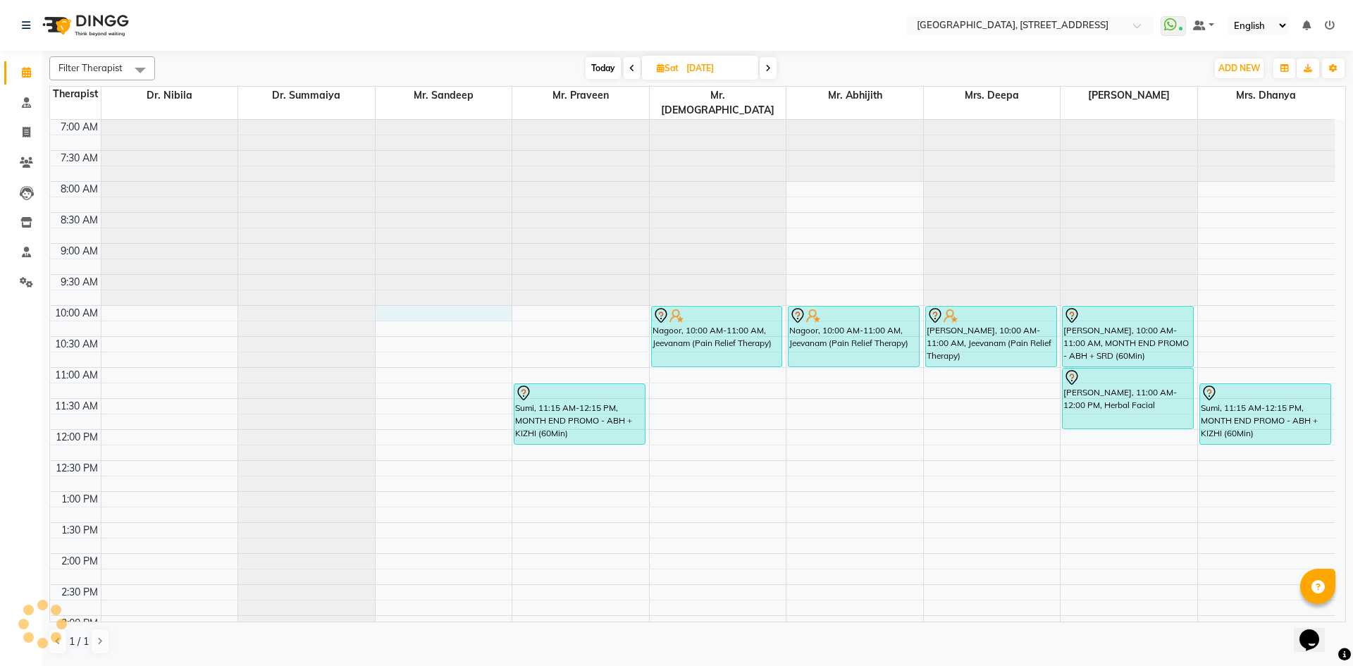
click at [413, 300] on div "7:00 AM 7:30 AM 8:00 AM 8:30 AM 9:00 AM 9:30 AM 10:00 AM 10:30 AM 11:00 AM 11:3…" at bounding box center [692, 616] width 1285 height 992
select select "27240"
select select "600"
select select "tentative"
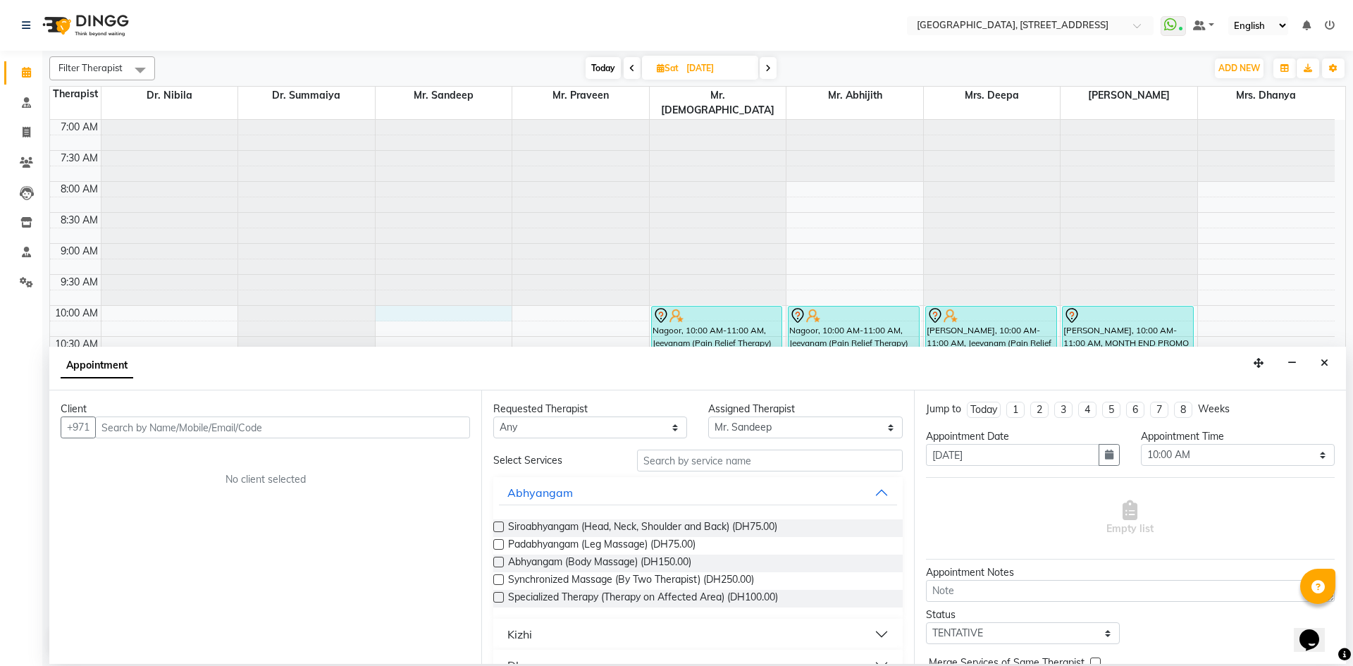
click at [342, 431] on input "text" at bounding box center [282, 427] width 375 height 22
type input "508679966"
click at [451, 421] on span "Add Client" at bounding box center [440, 427] width 47 height 13
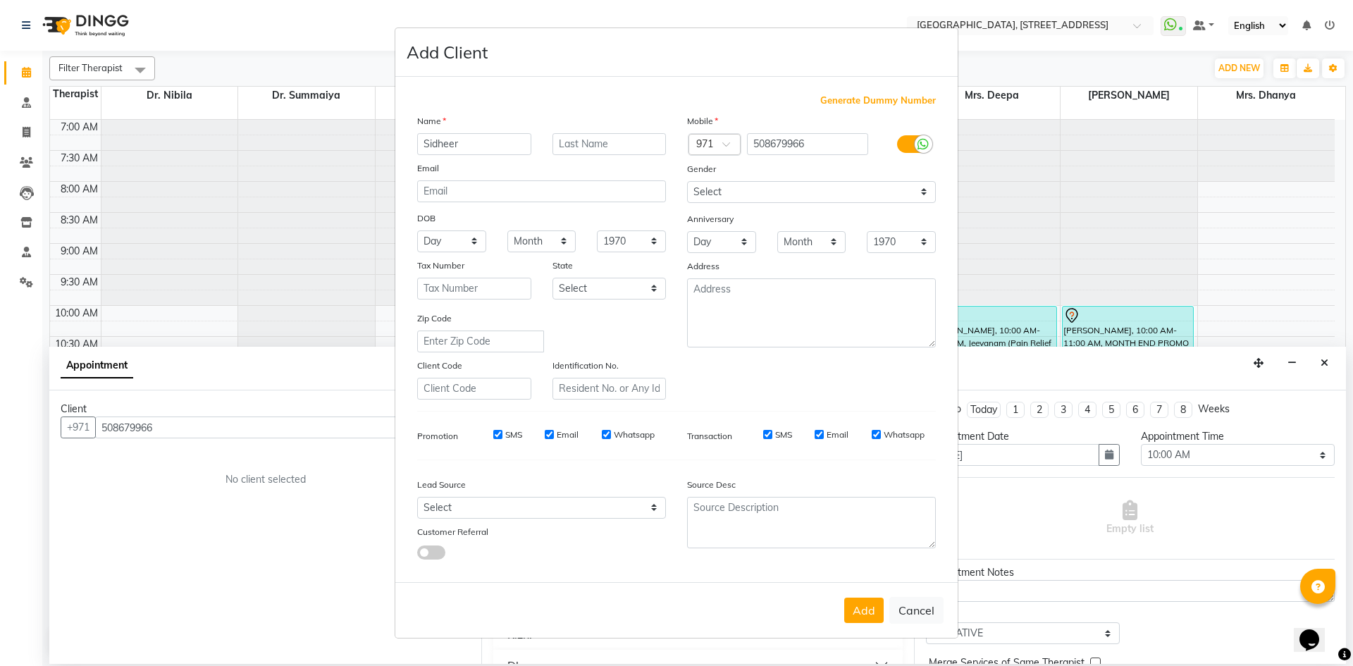
type input "Sidheer"
click at [803, 185] on select "Select [DEMOGRAPHIC_DATA] [DEMOGRAPHIC_DATA] Other Prefer Not To Say" at bounding box center [811, 192] width 249 height 22
select select "[DEMOGRAPHIC_DATA]"
click at [687, 181] on select "Select [DEMOGRAPHIC_DATA] [DEMOGRAPHIC_DATA] Other Prefer Not To Say" at bounding box center [811, 192] width 249 height 22
click at [869, 612] on button "Add" at bounding box center [863, 610] width 39 height 25
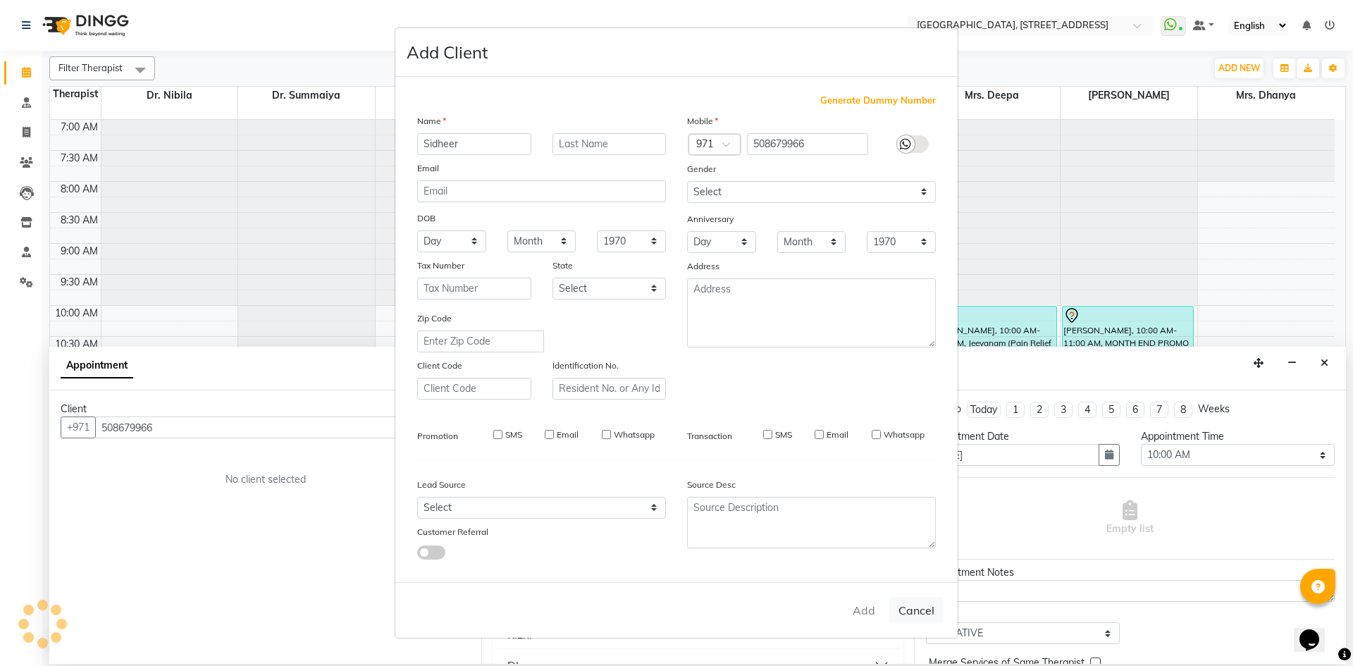
select select
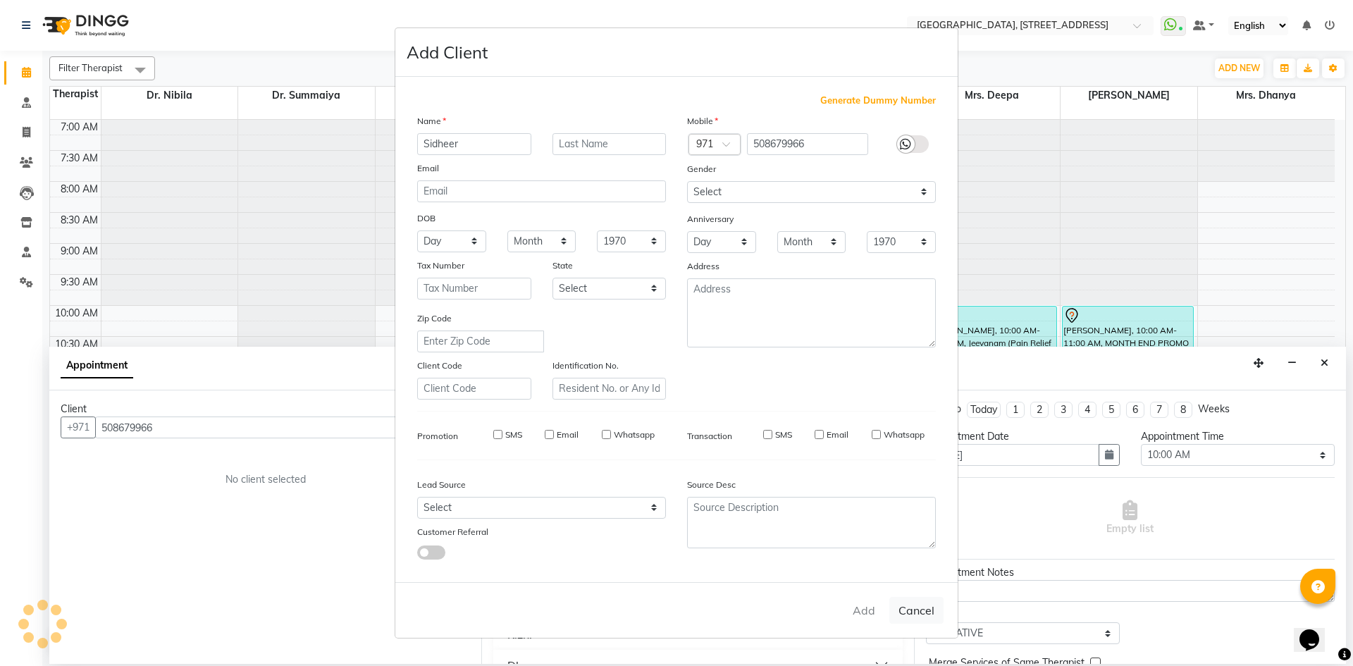
select select
checkbox input "false"
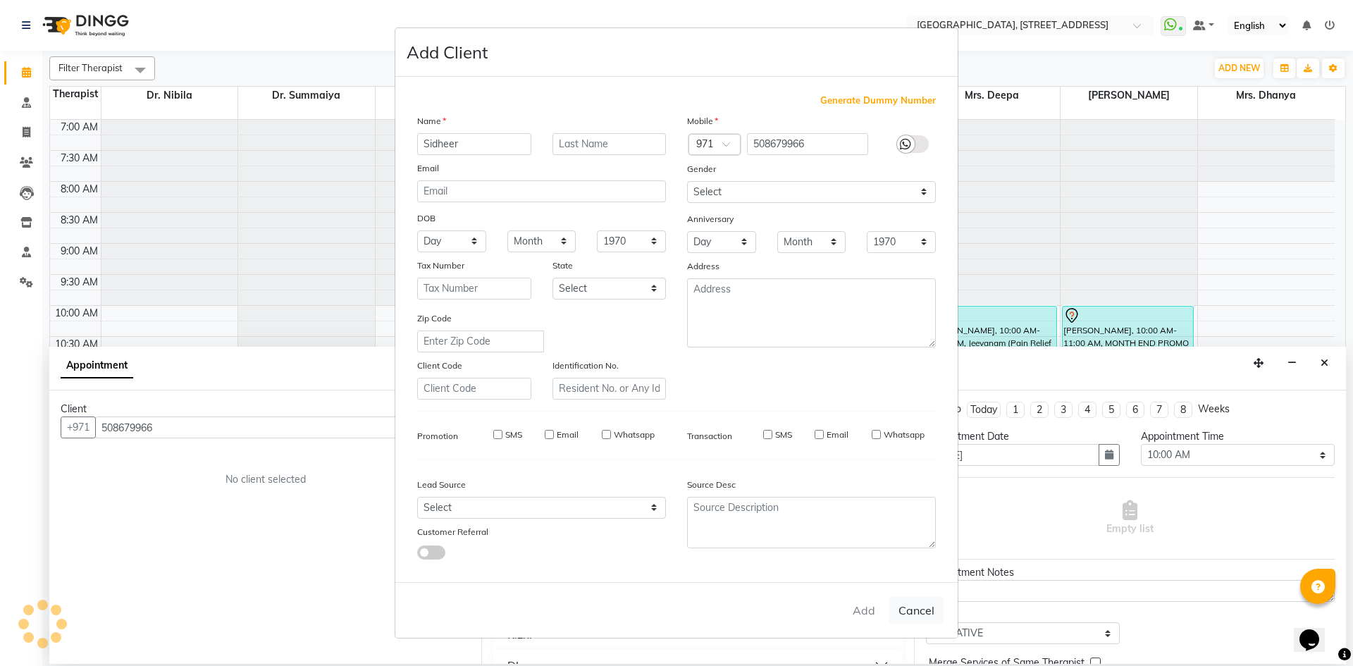
checkbox input "false"
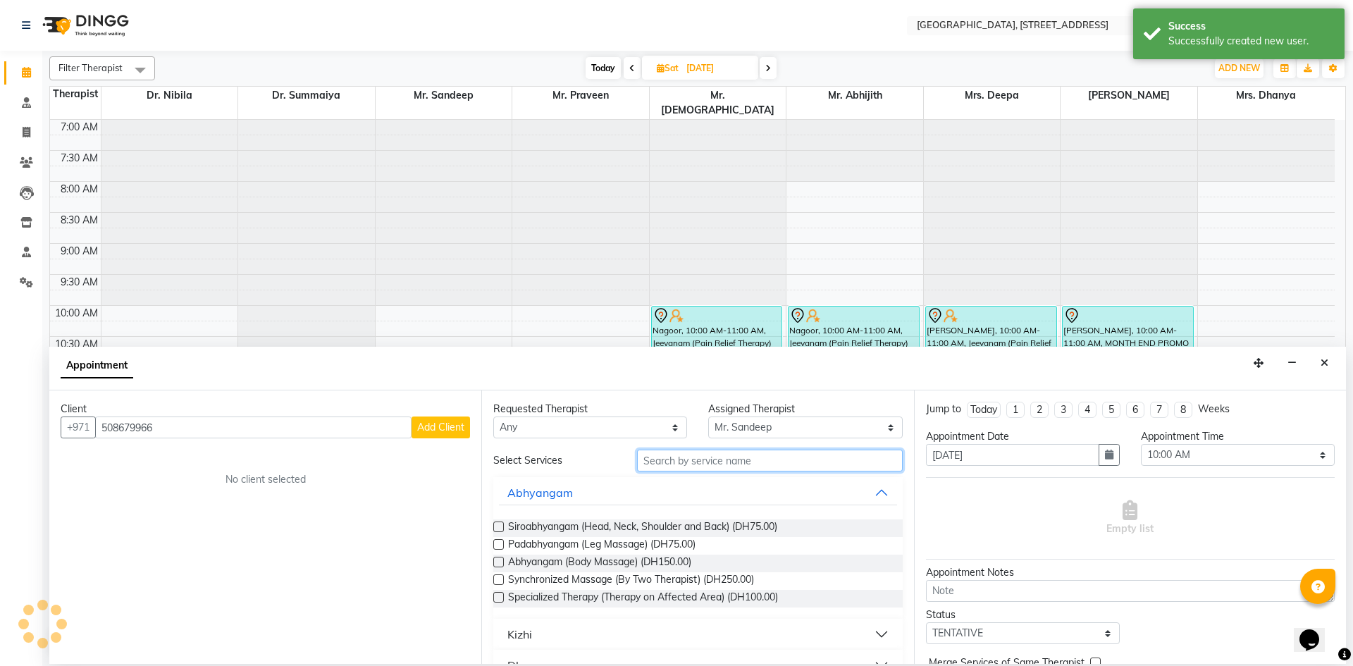
click at [703, 459] on input "text" at bounding box center [770, 461] width 266 height 22
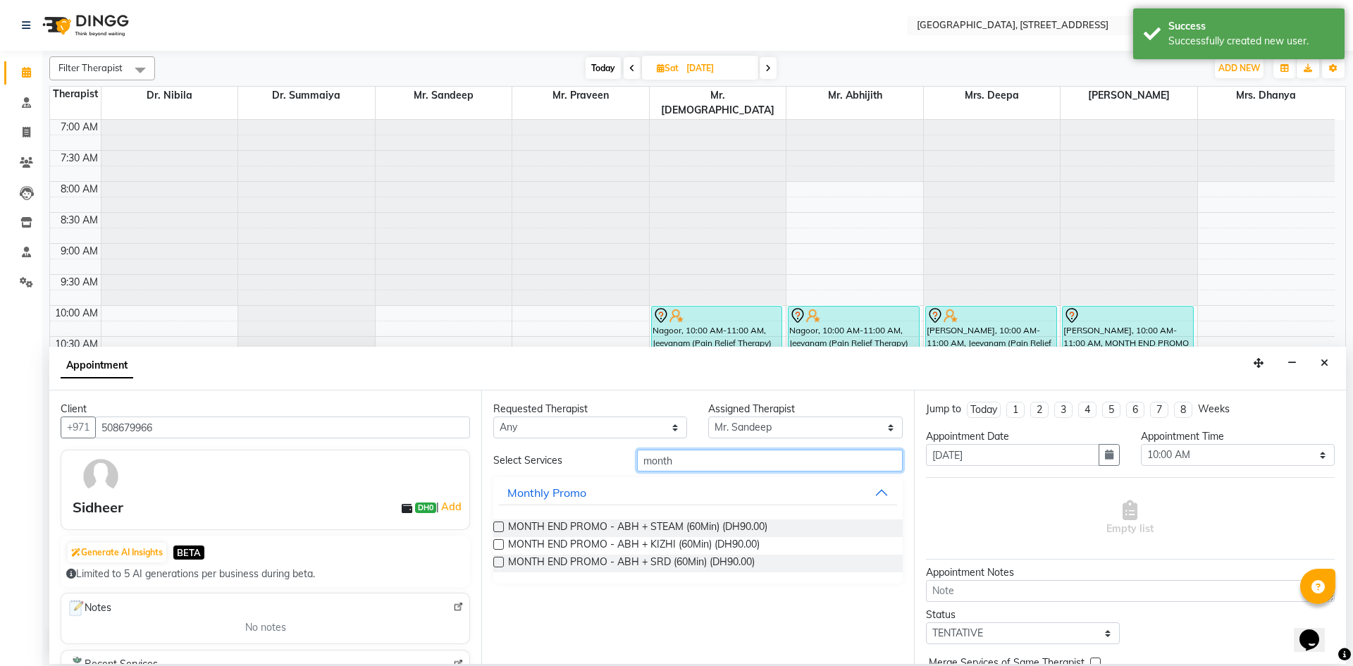
type input "month"
click at [498, 527] on label at bounding box center [498, 526] width 11 height 11
click at [498, 527] on input "checkbox" at bounding box center [497, 528] width 9 height 9
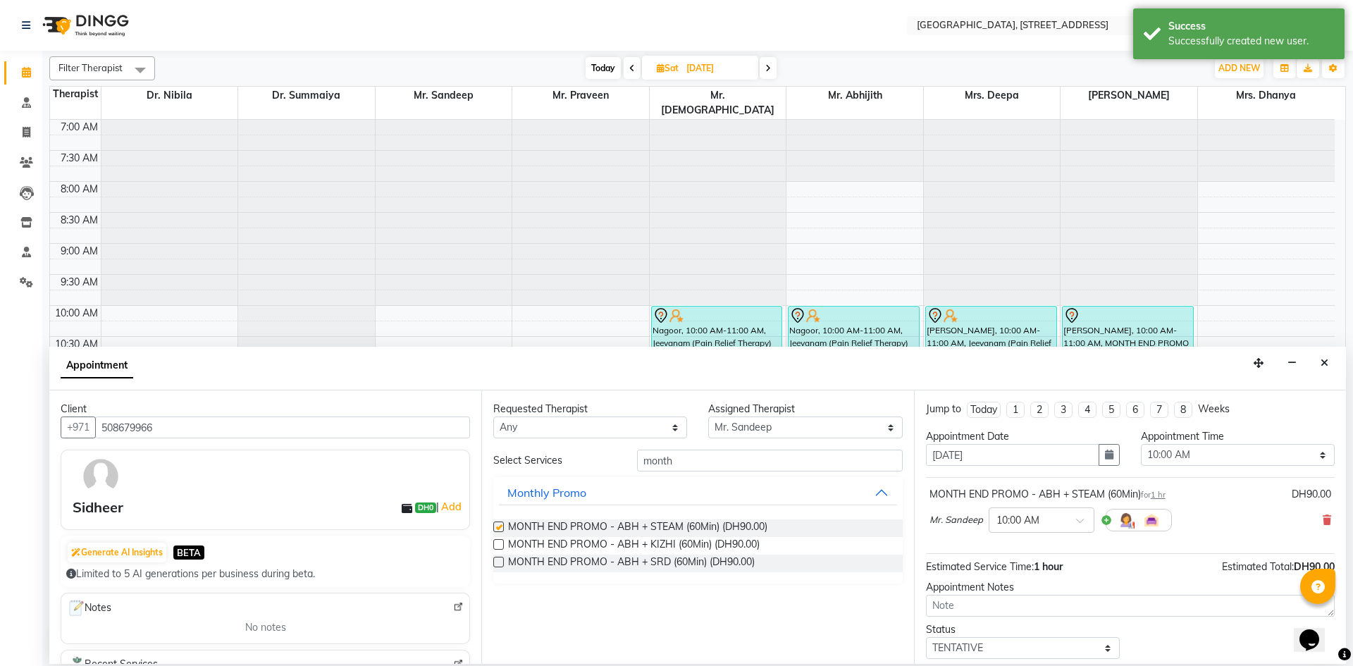
checkbox input "false"
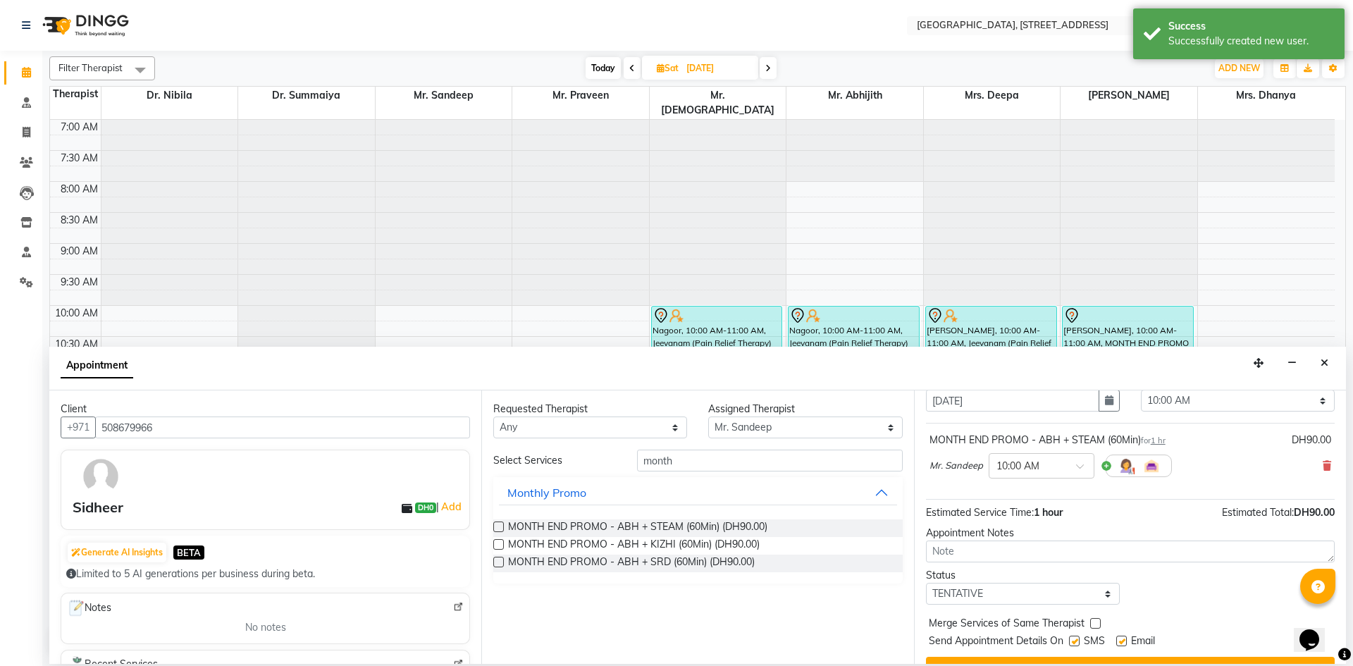
scroll to position [84, 0]
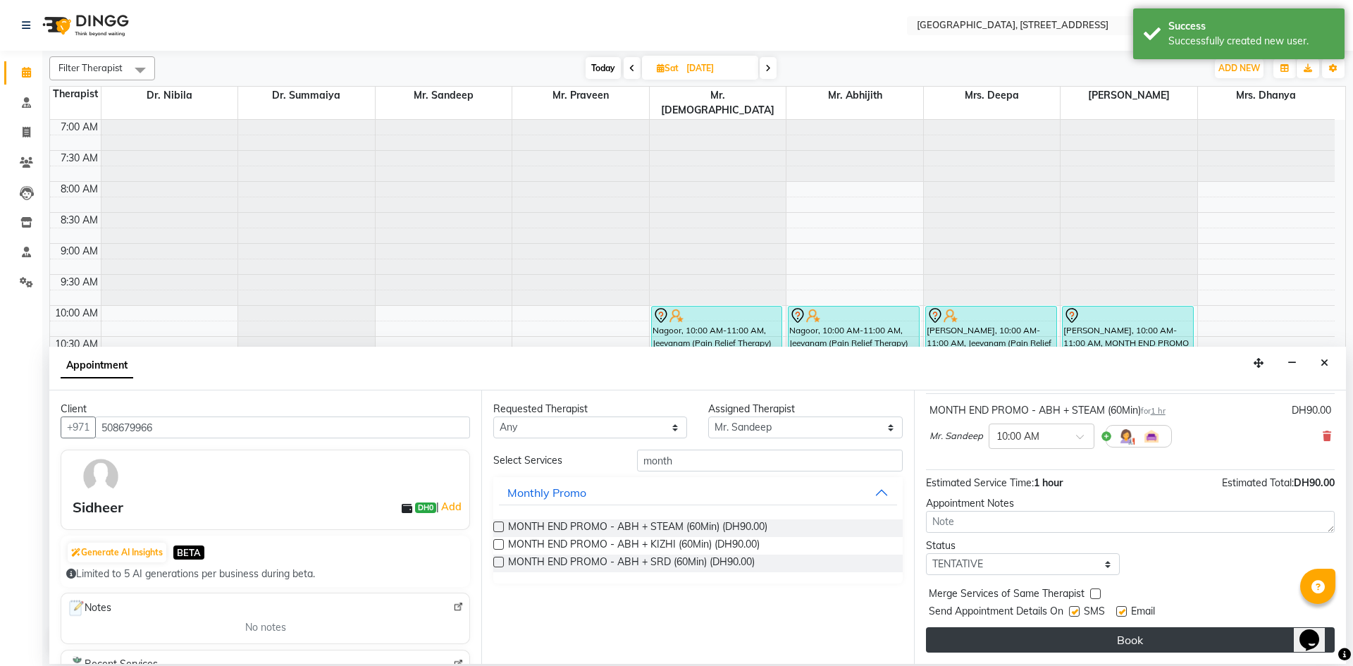
click at [1087, 641] on button "Book" at bounding box center [1130, 639] width 409 height 25
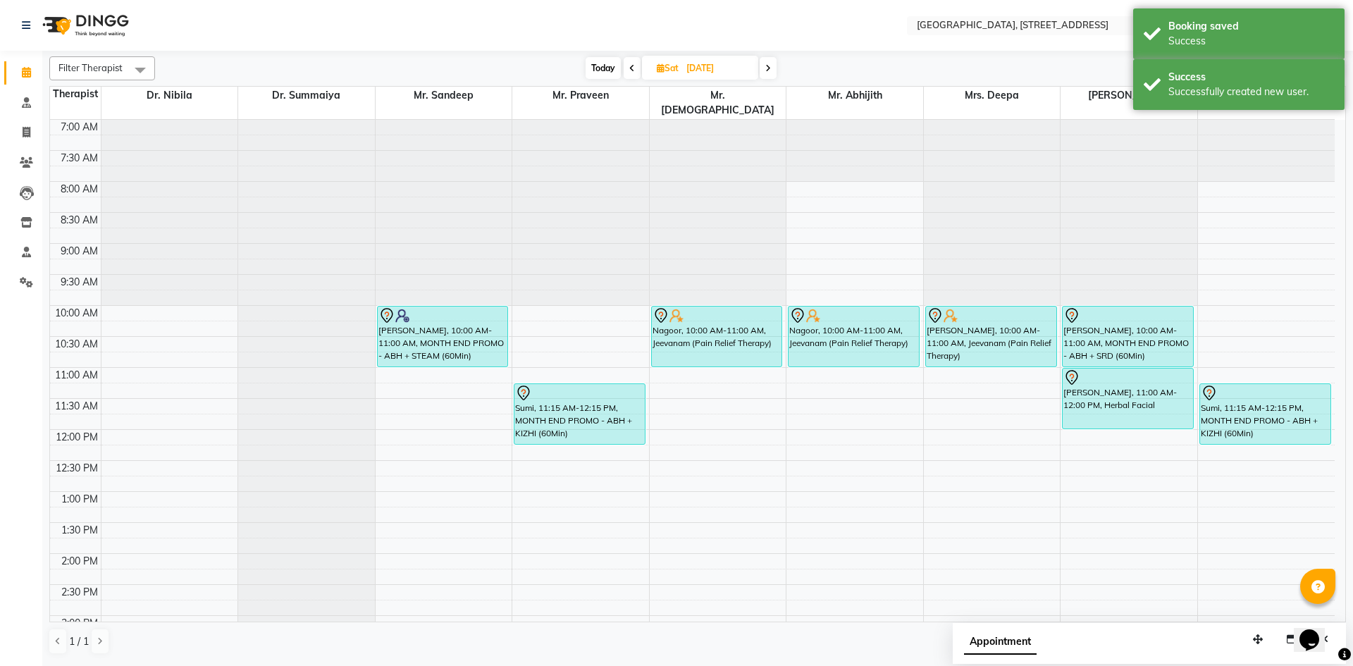
click at [604, 68] on span "Today" at bounding box center [603, 68] width 35 height 22
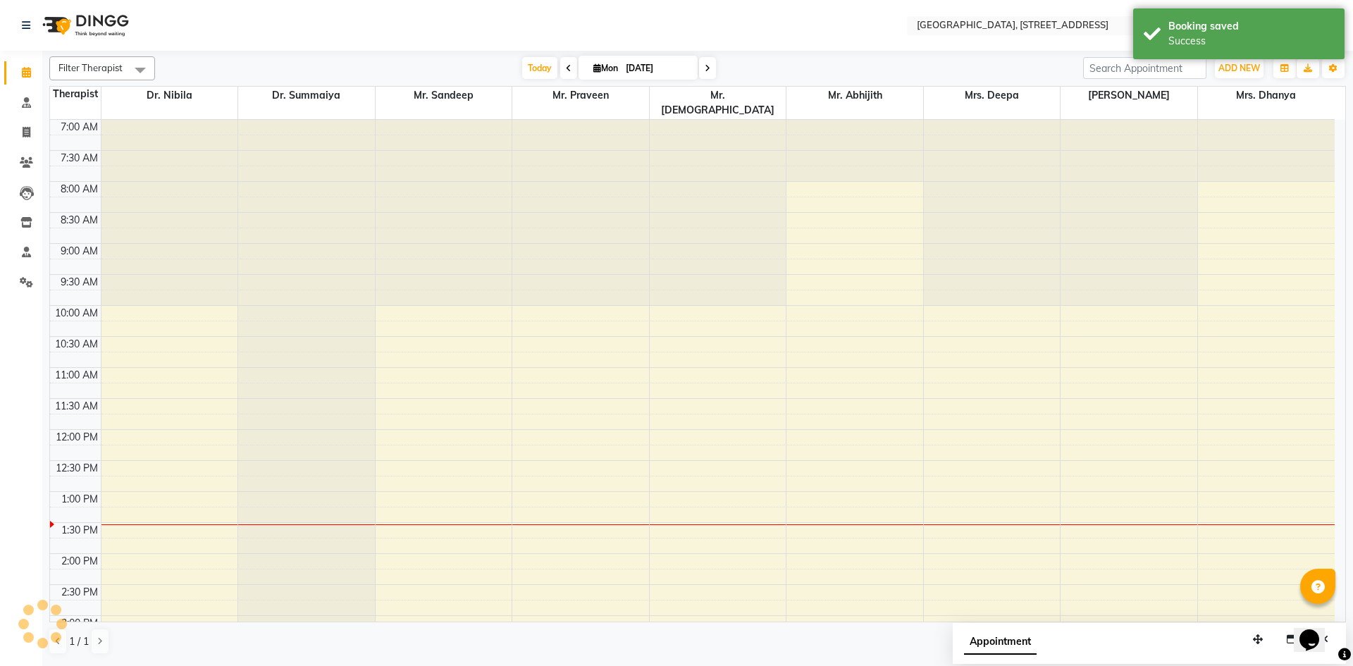
scroll to position [373, 0]
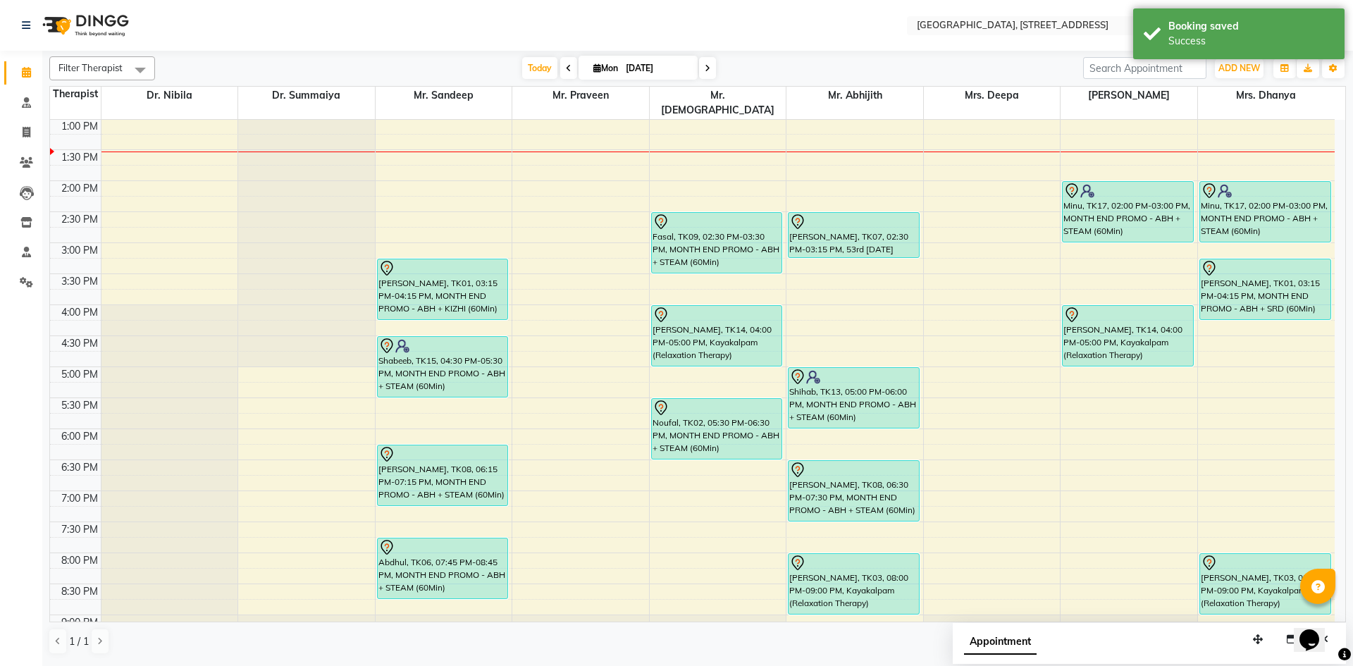
click at [712, 75] on span at bounding box center [707, 68] width 17 height 22
type input "02-09-2025"
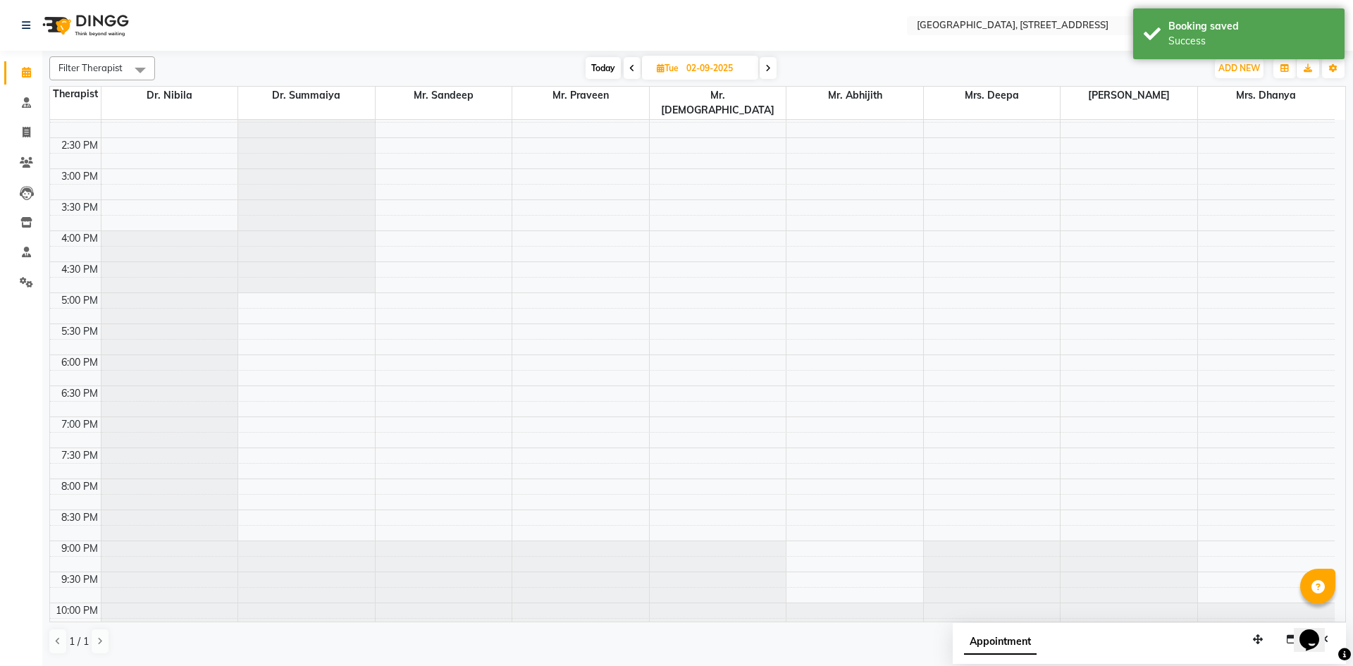
scroll to position [475, 0]
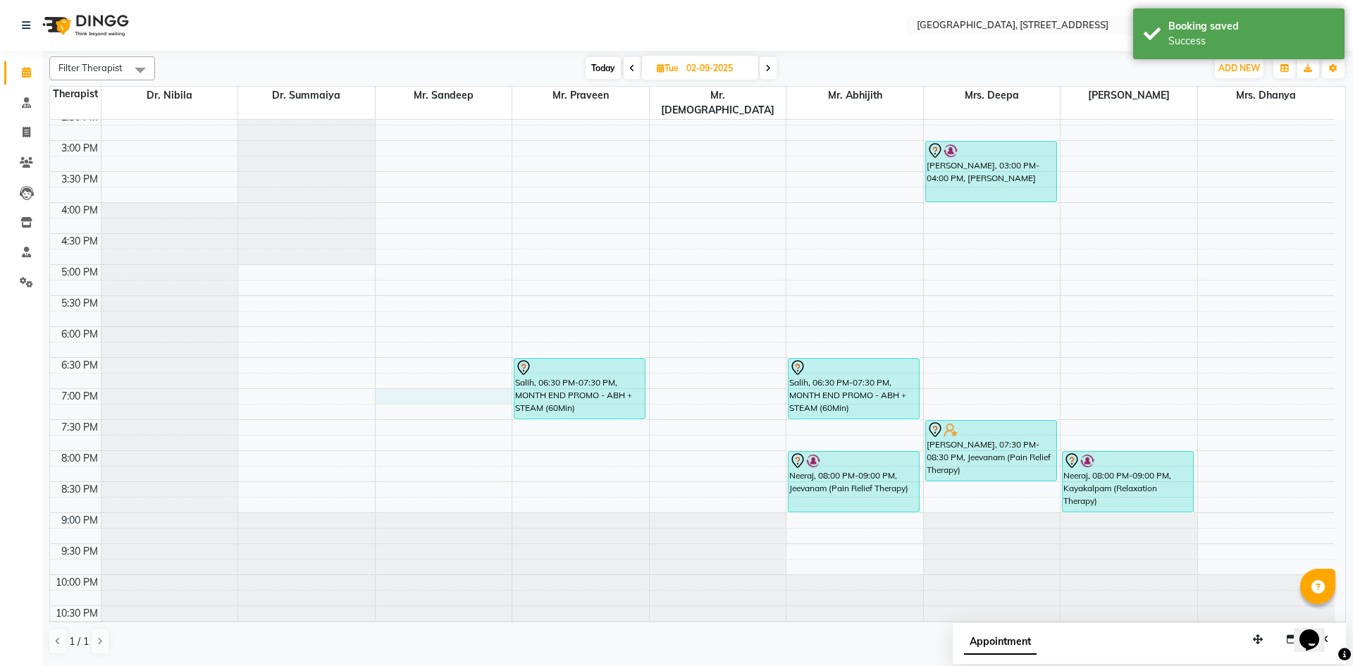
click at [444, 381] on div "7:00 AM 7:30 AM 8:00 AM 8:30 AM 9:00 AM 9:30 AM 10:00 AM 10:30 AM 11:00 AM 11:3…" at bounding box center [692, 141] width 1285 height 992
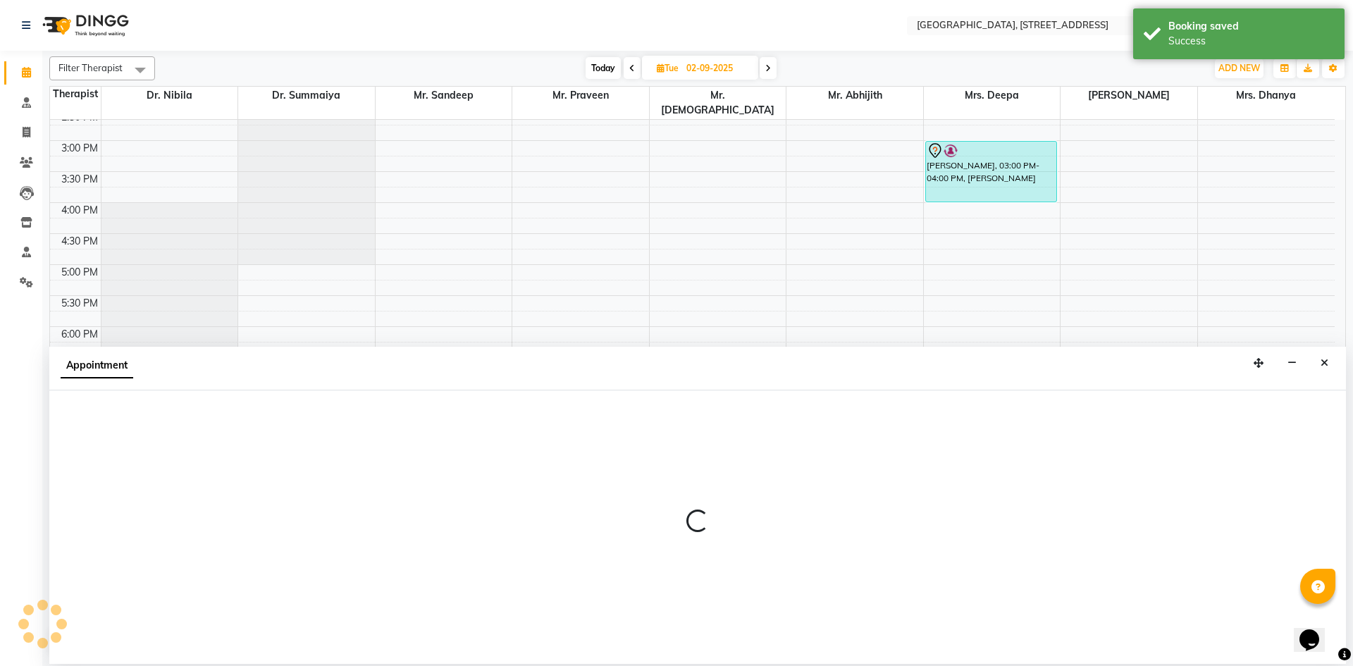
select select "27240"
select select "1140"
select select "tentative"
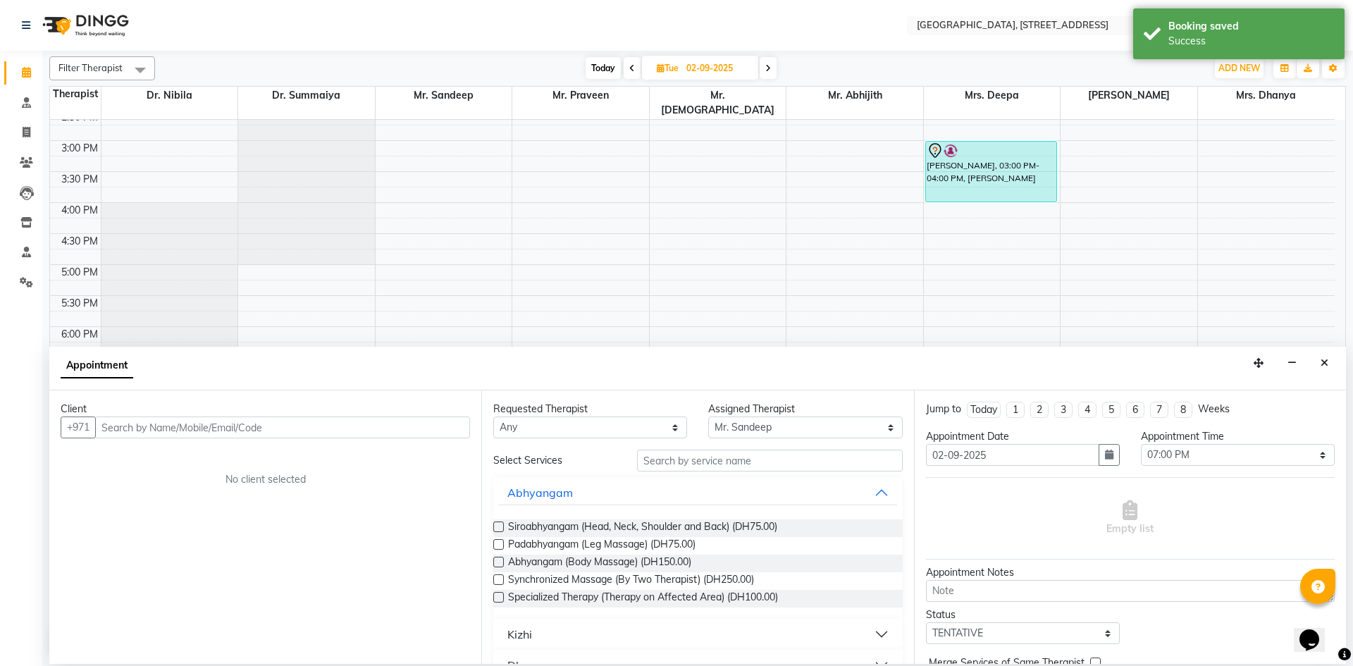
click at [254, 433] on input "text" at bounding box center [282, 427] width 375 height 22
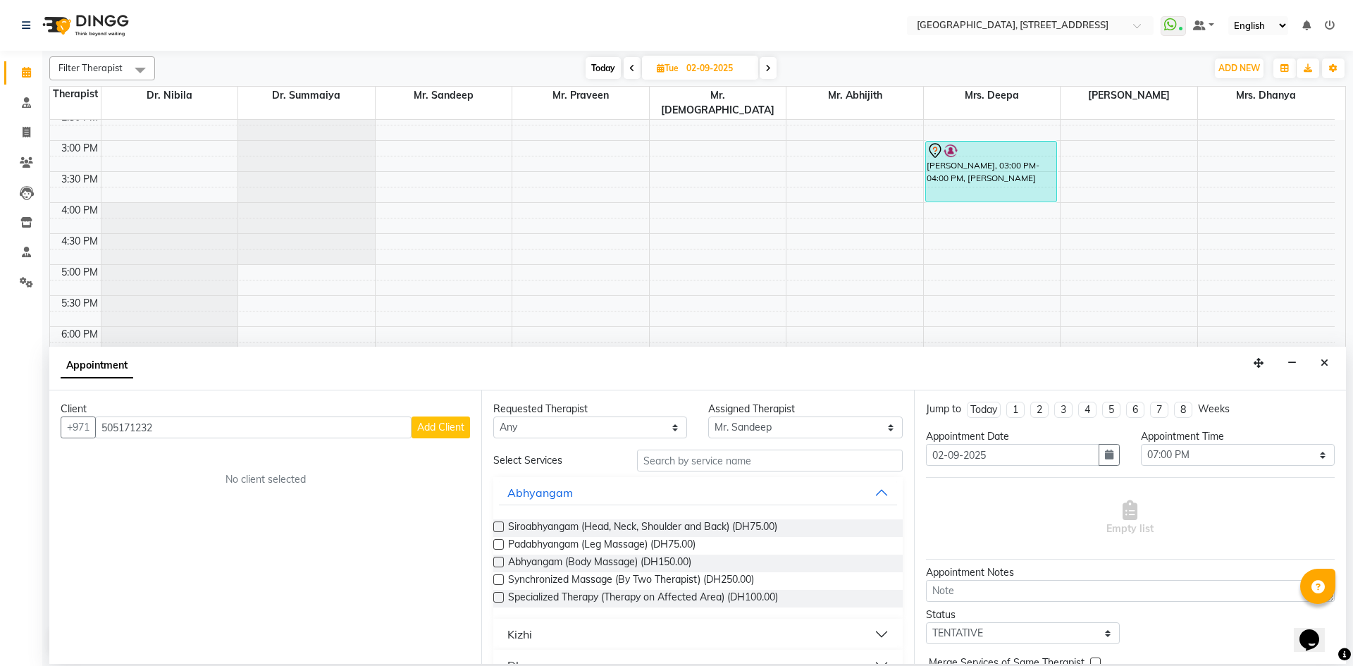
type input "505171232"
click at [445, 430] on span "Add Client" at bounding box center [440, 427] width 47 height 13
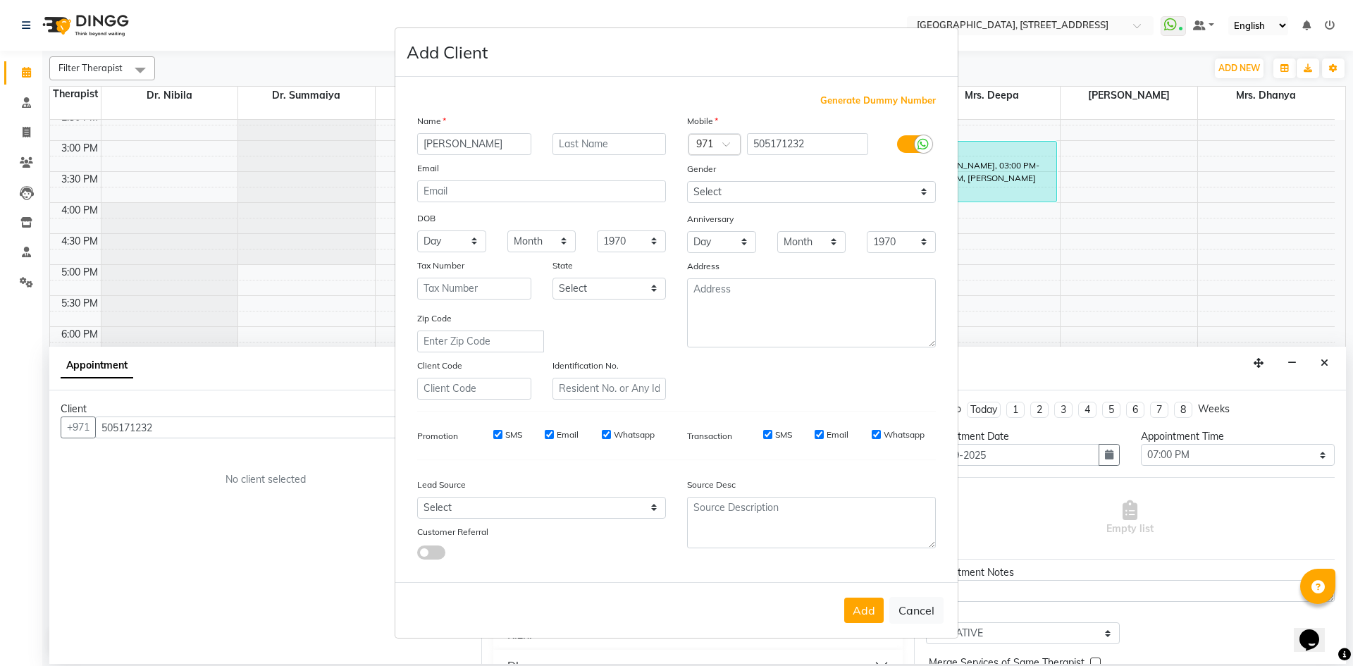
type input "Shameer"
click at [808, 197] on select "Select [DEMOGRAPHIC_DATA] [DEMOGRAPHIC_DATA] Other Prefer Not To Say" at bounding box center [811, 192] width 249 height 22
select select "[DEMOGRAPHIC_DATA]"
click at [687, 181] on select "Select [DEMOGRAPHIC_DATA] [DEMOGRAPHIC_DATA] Other Prefer Not To Say" at bounding box center [811, 192] width 249 height 22
click at [868, 598] on button "Add" at bounding box center [863, 610] width 39 height 25
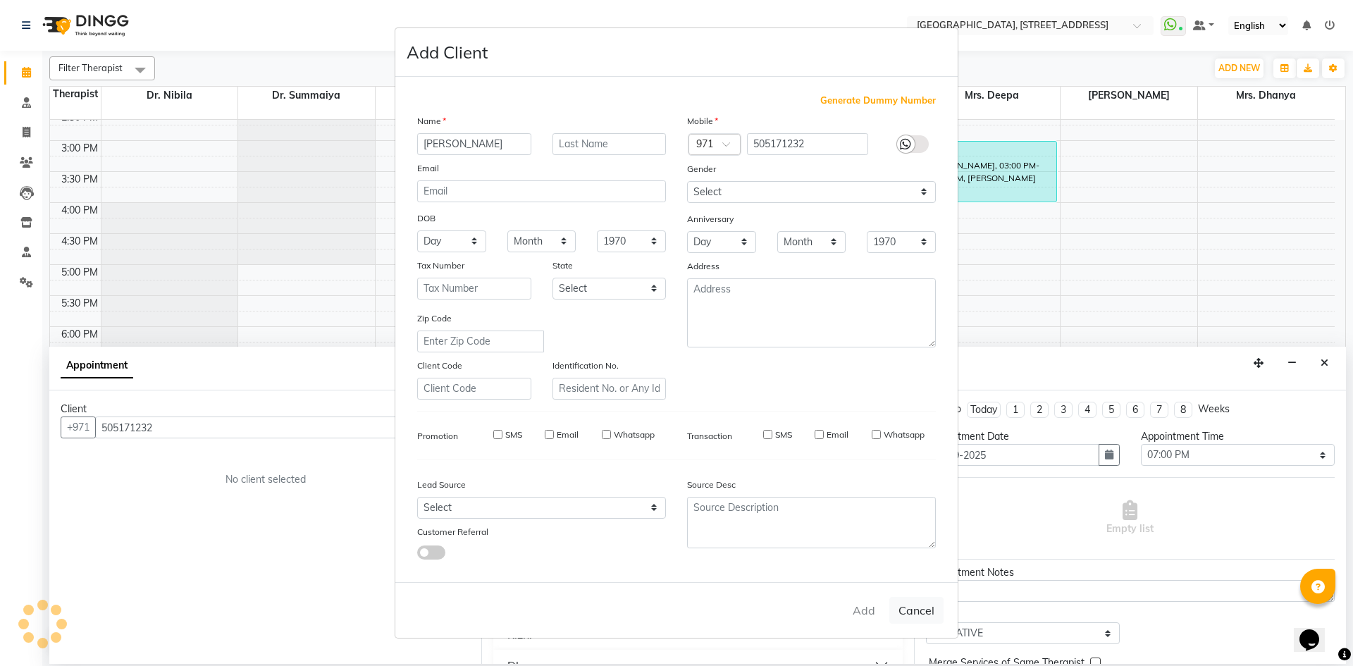
select select
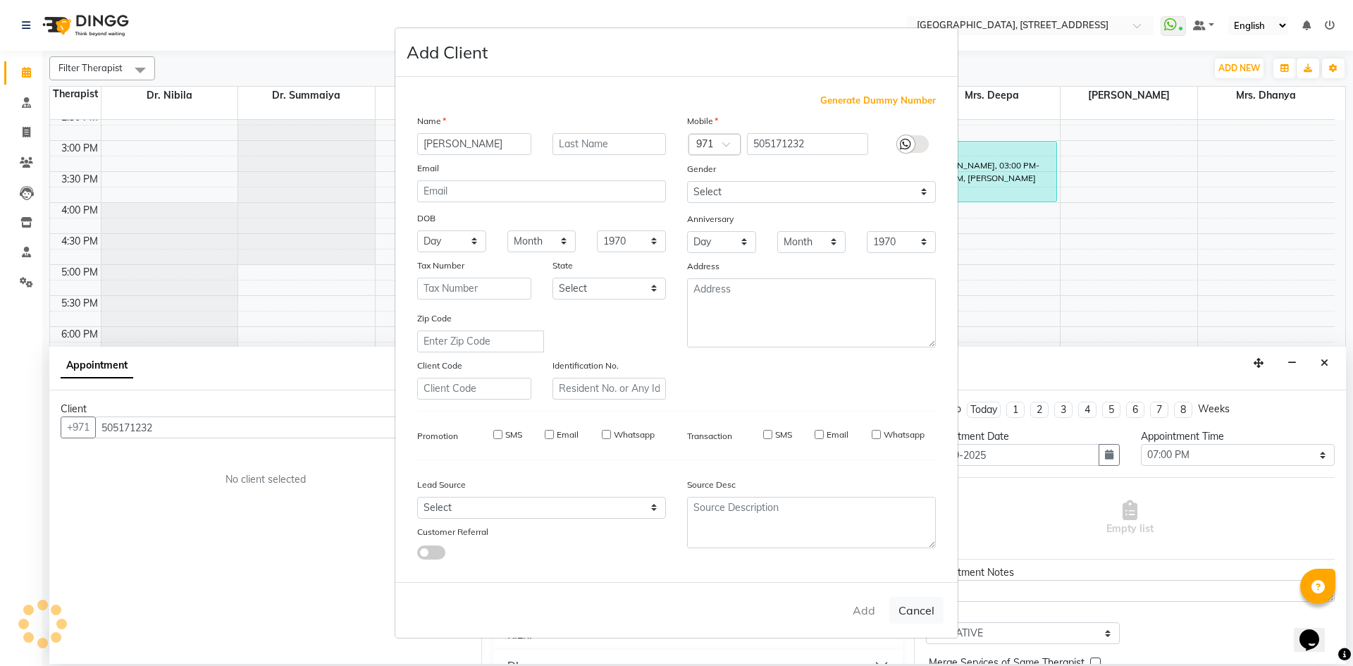
select select
checkbox input "false"
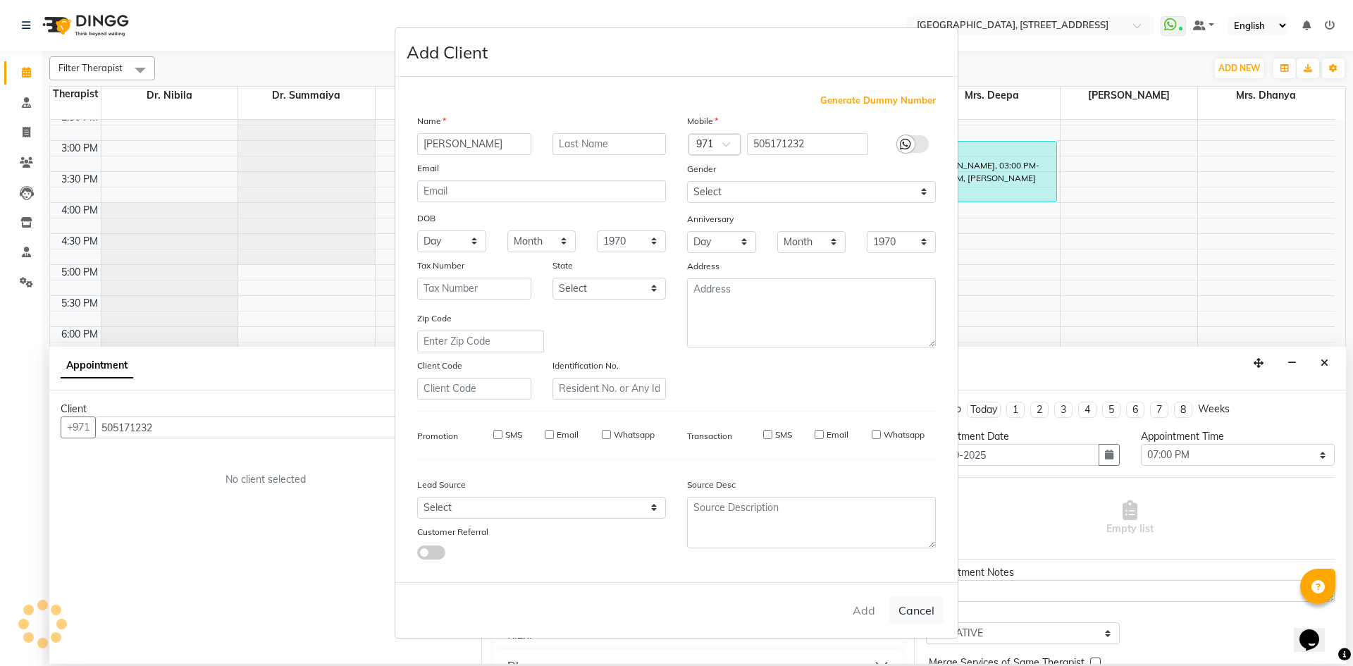
checkbox input "false"
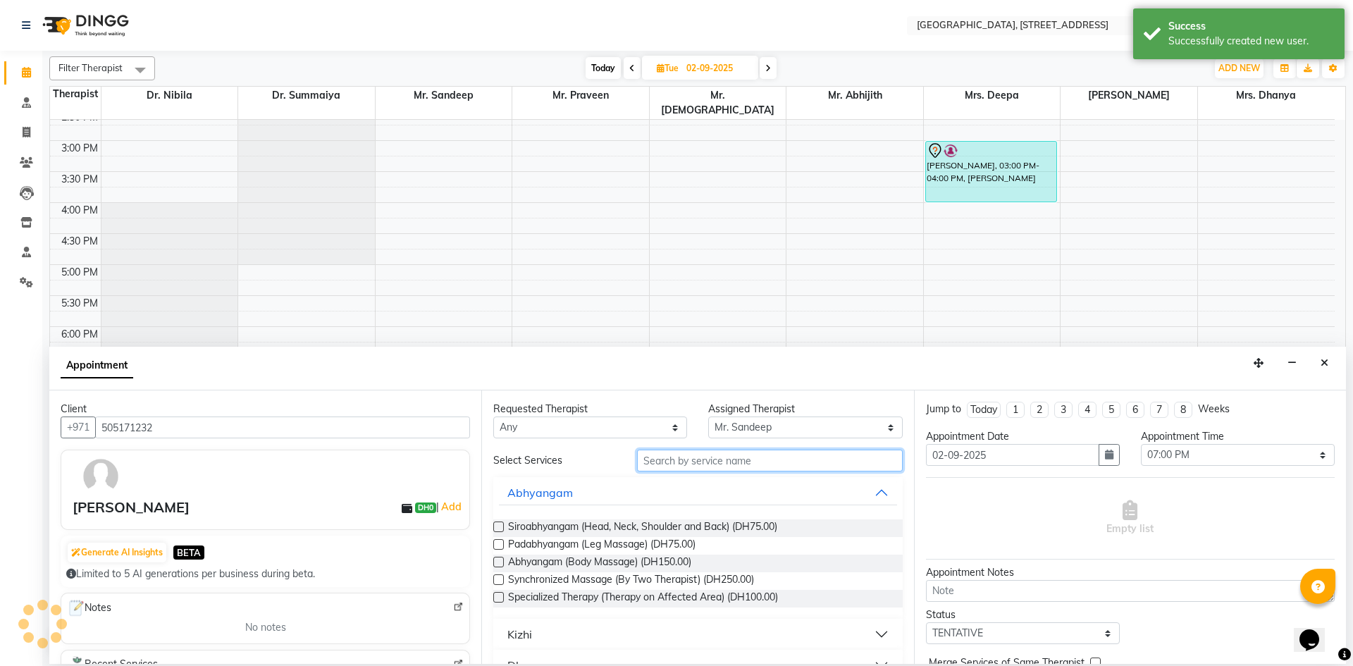
click at [774, 452] on input "text" at bounding box center [770, 461] width 266 height 22
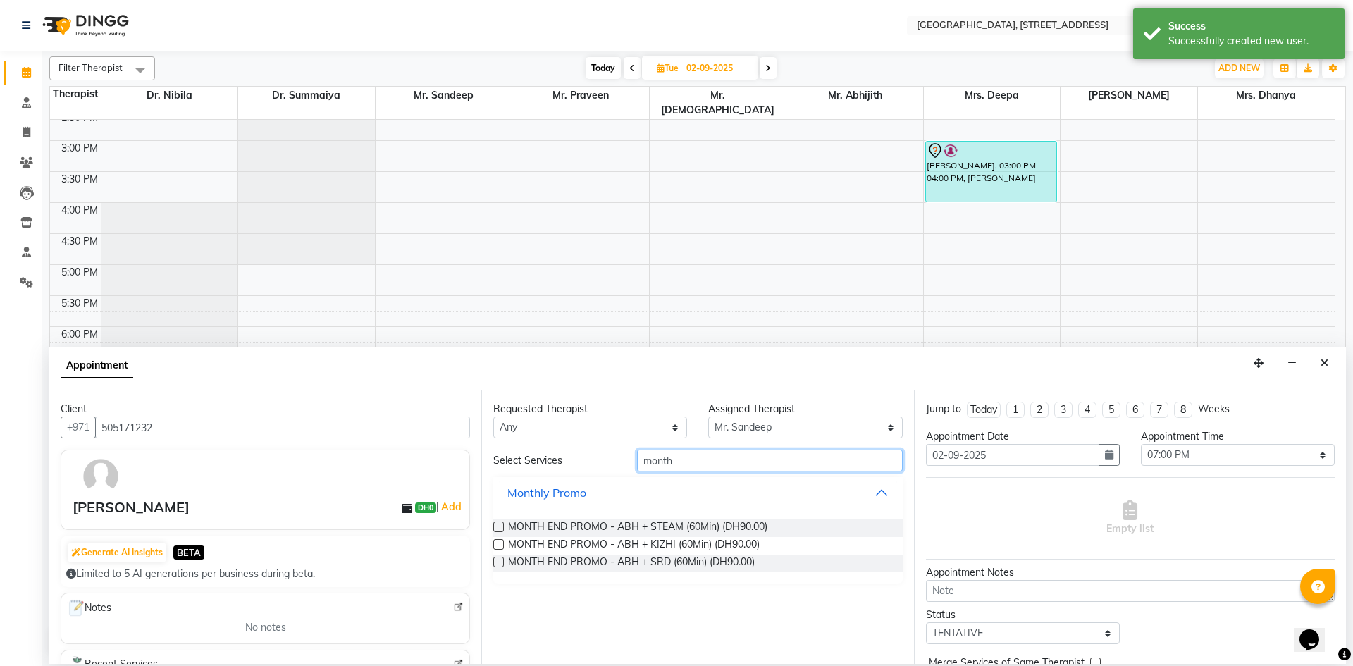
type input "month"
click at [500, 529] on label at bounding box center [498, 526] width 11 height 11
click at [500, 529] on input "checkbox" at bounding box center [497, 528] width 9 height 9
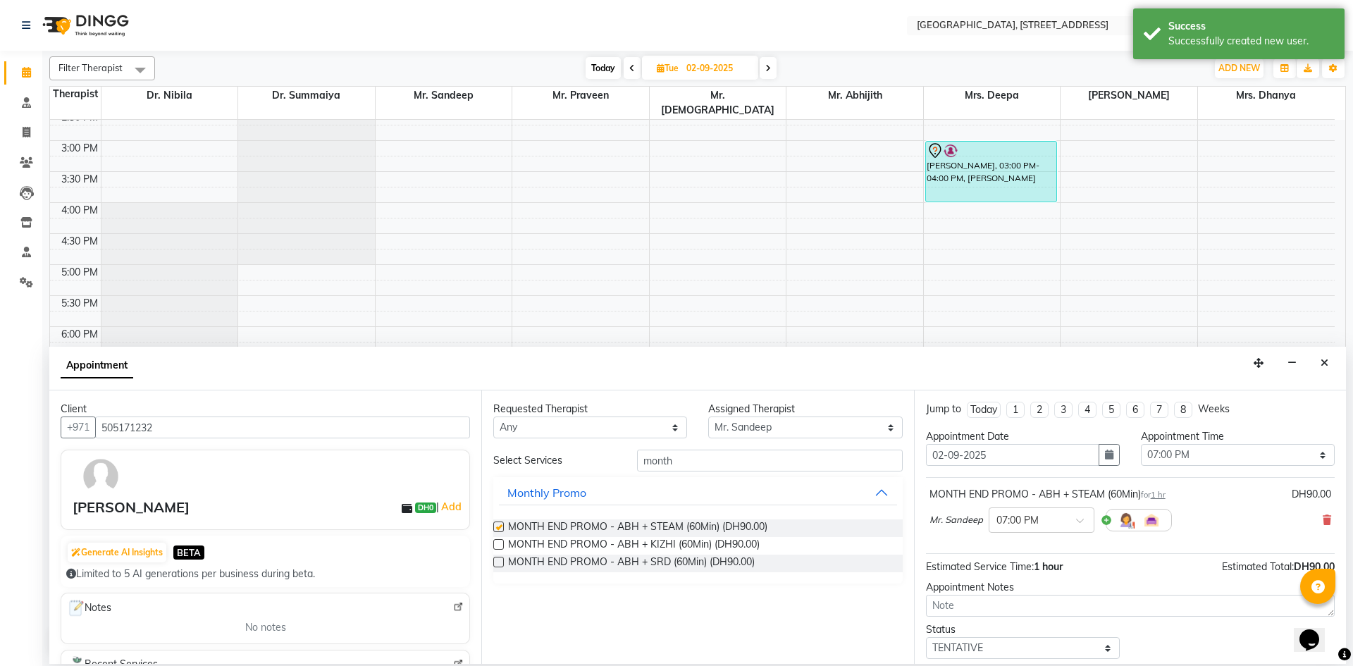
checkbox input "false"
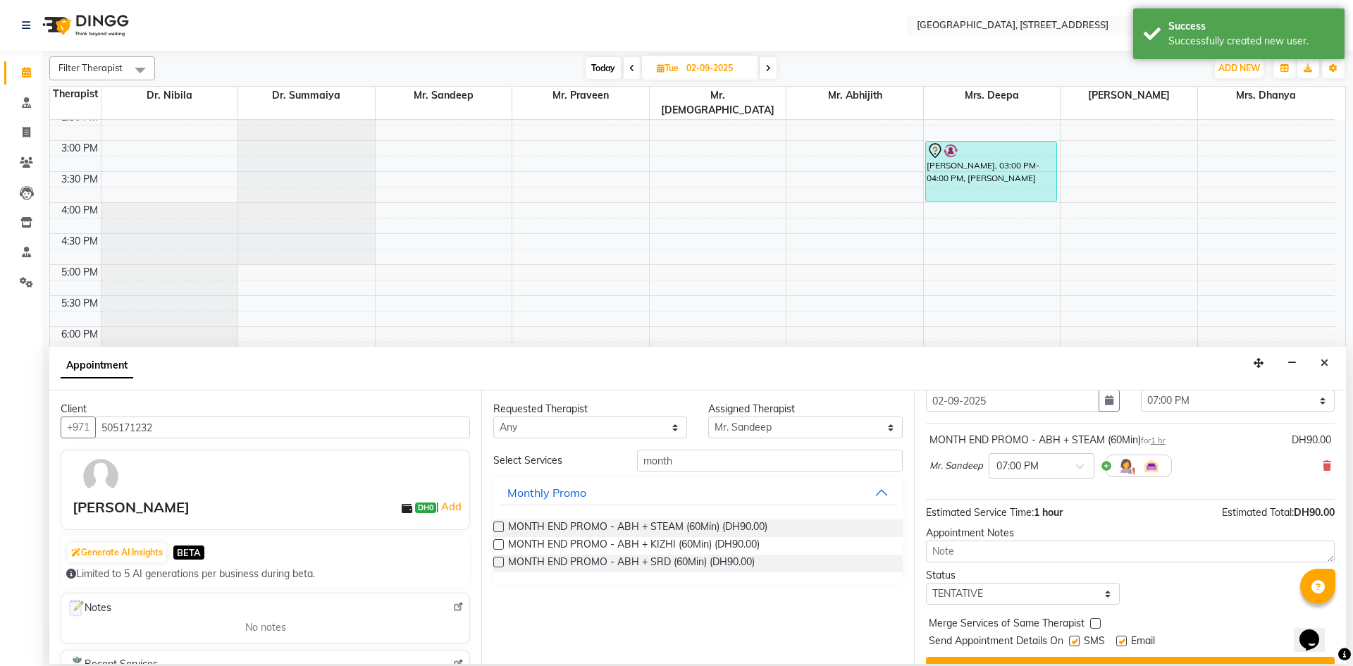
scroll to position [84, 0]
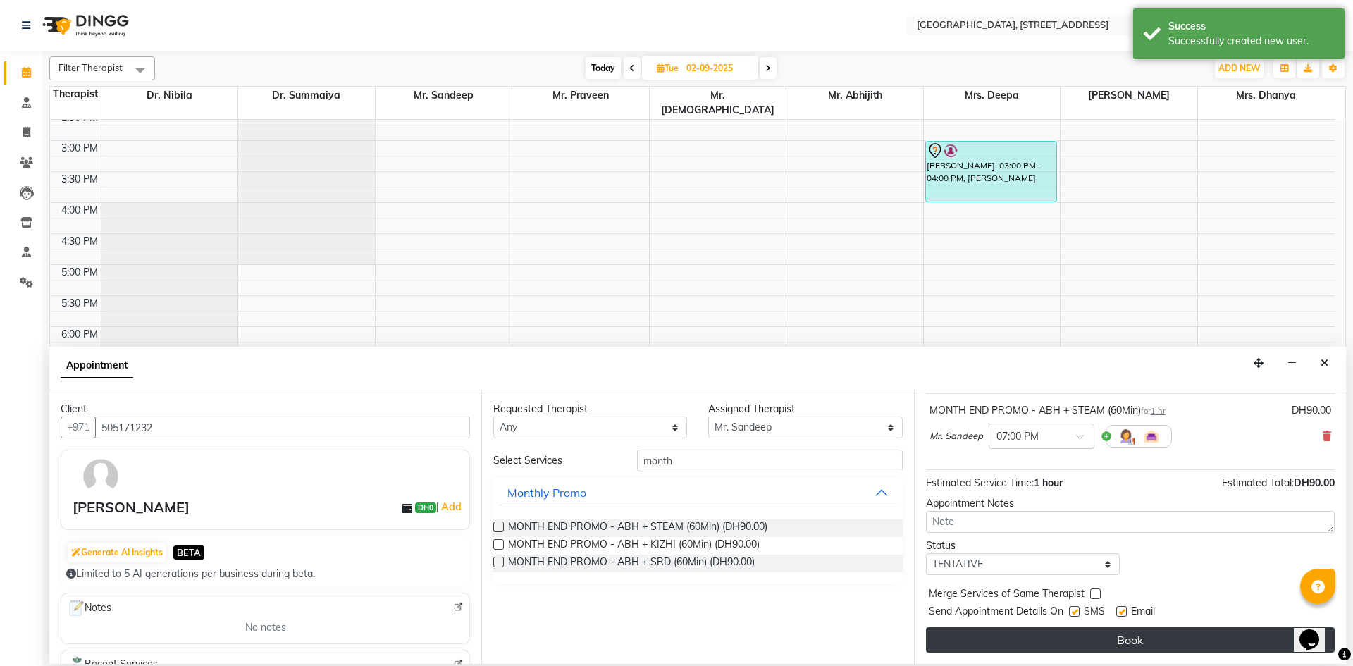
click at [1066, 648] on button "Book" at bounding box center [1130, 639] width 409 height 25
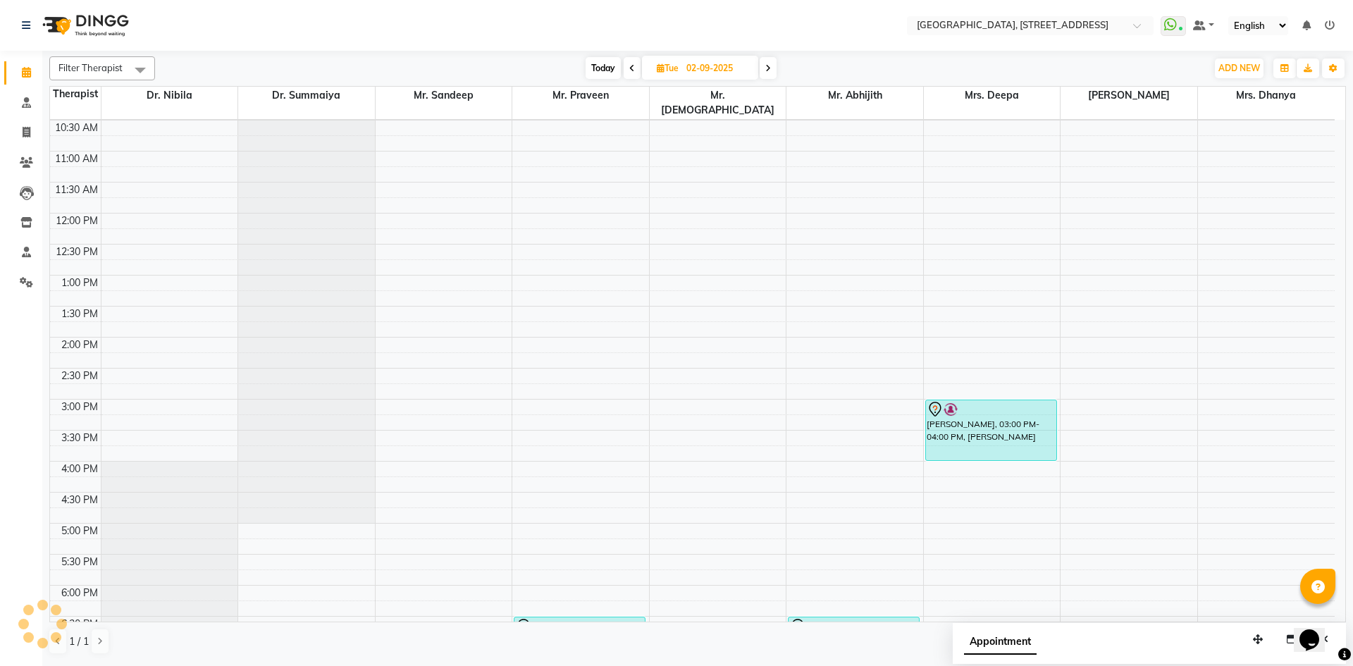
scroll to position [475, 0]
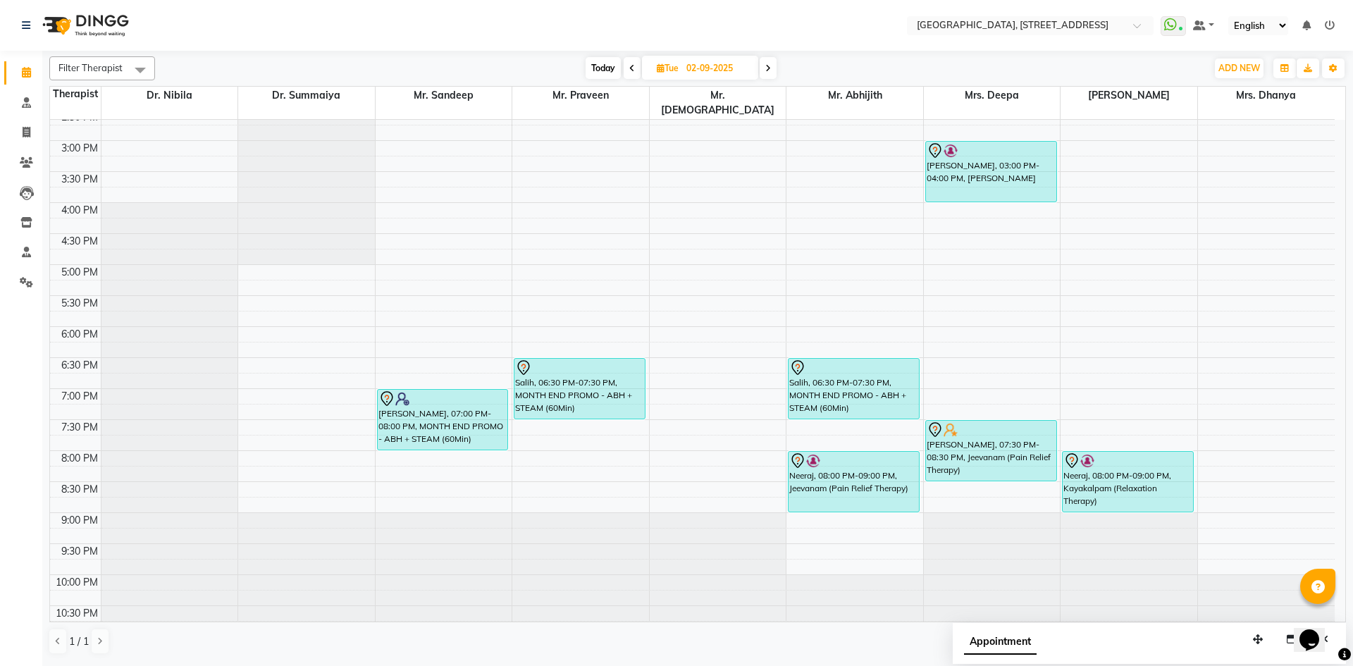
click at [770, 73] on span at bounding box center [768, 68] width 17 height 22
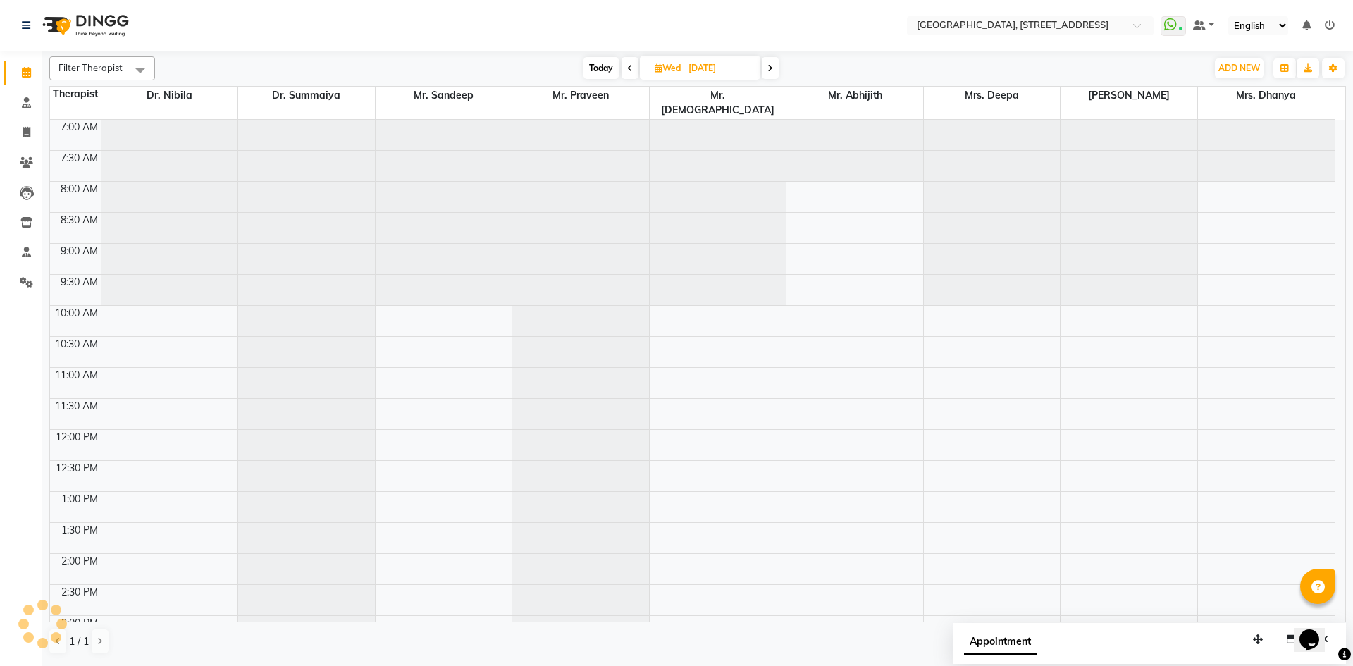
scroll to position [373, 0]
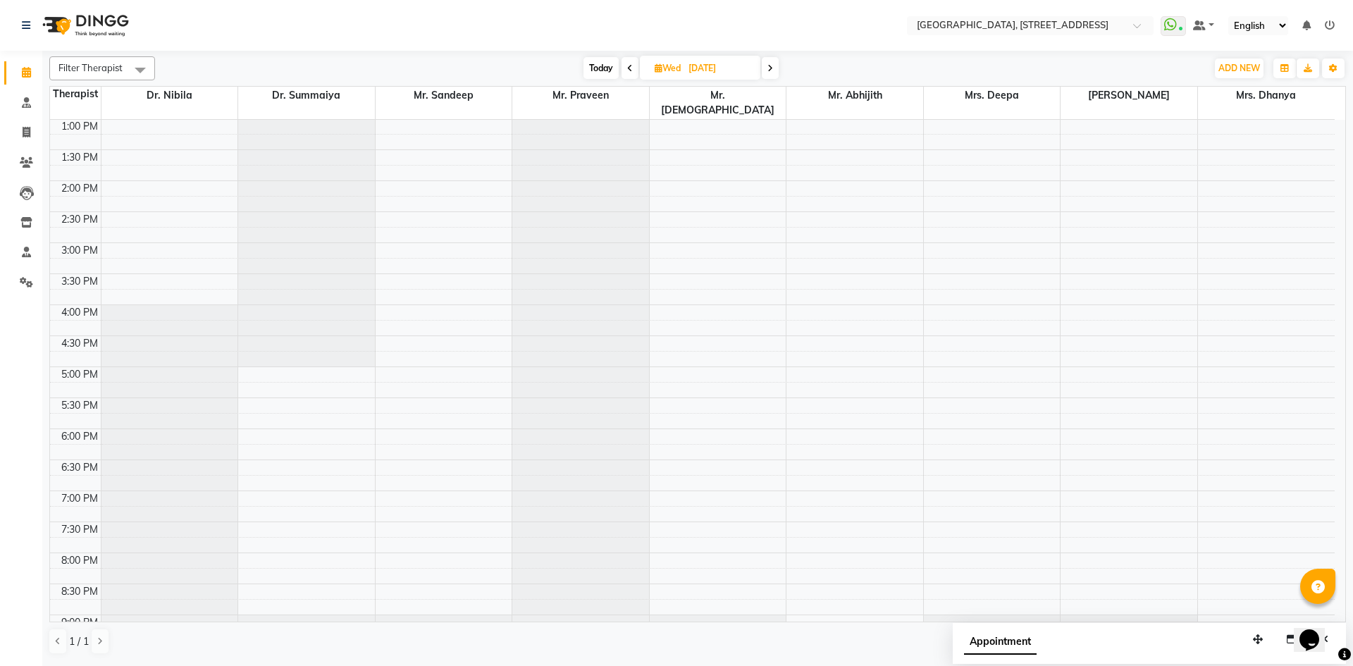
click at [632, 68] on span at bounding box center [630, 68] width 17 height 22
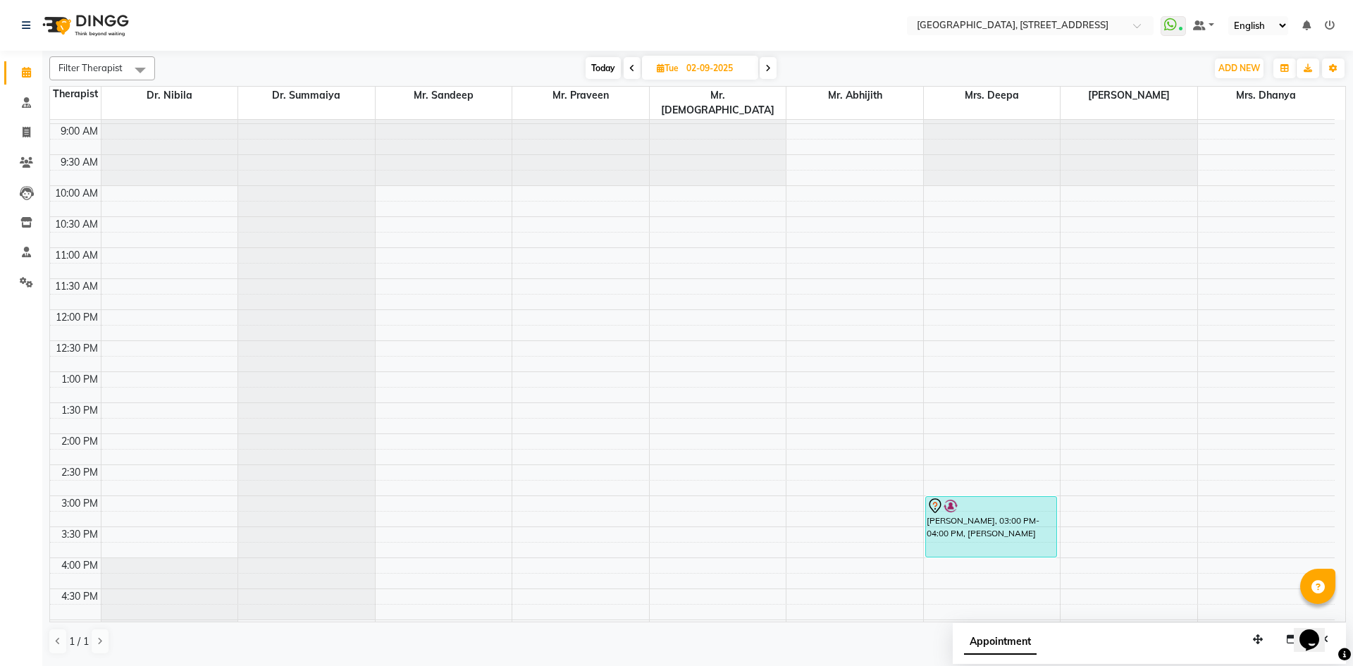
scroll to position [114, 0]
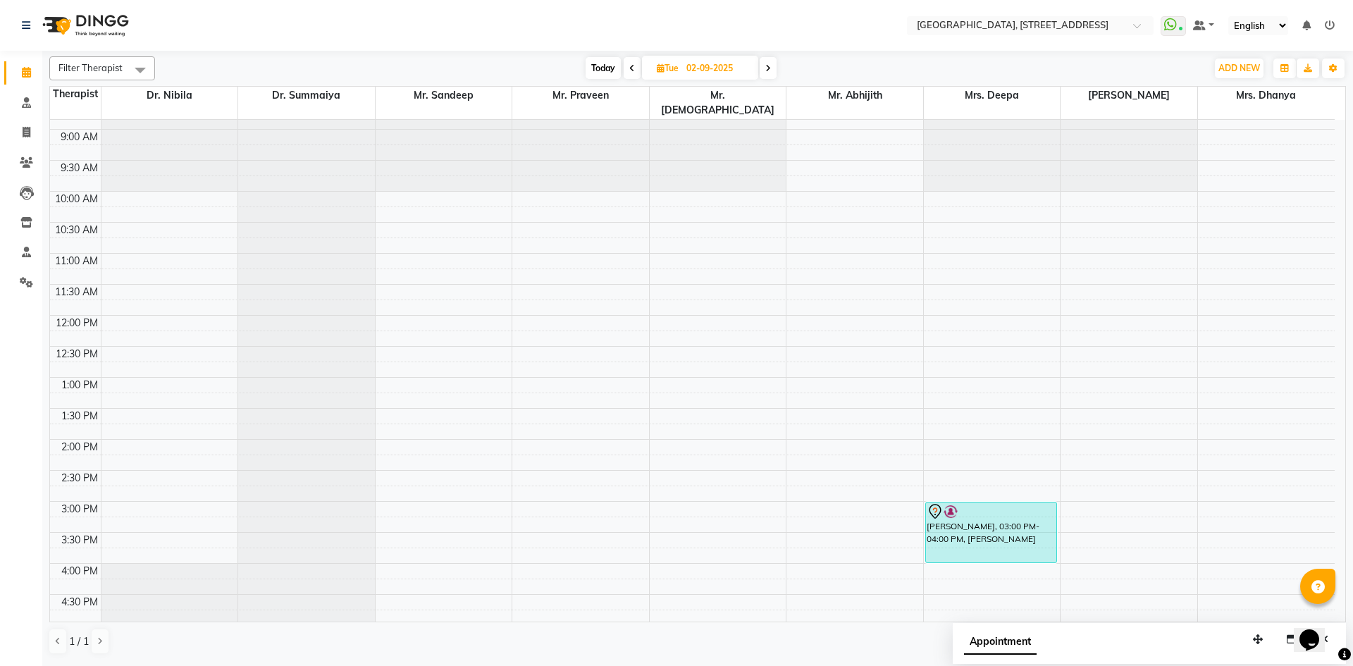
click at [604, 68] on span "Today" at bounding box center [603, 68] width 35 height 22
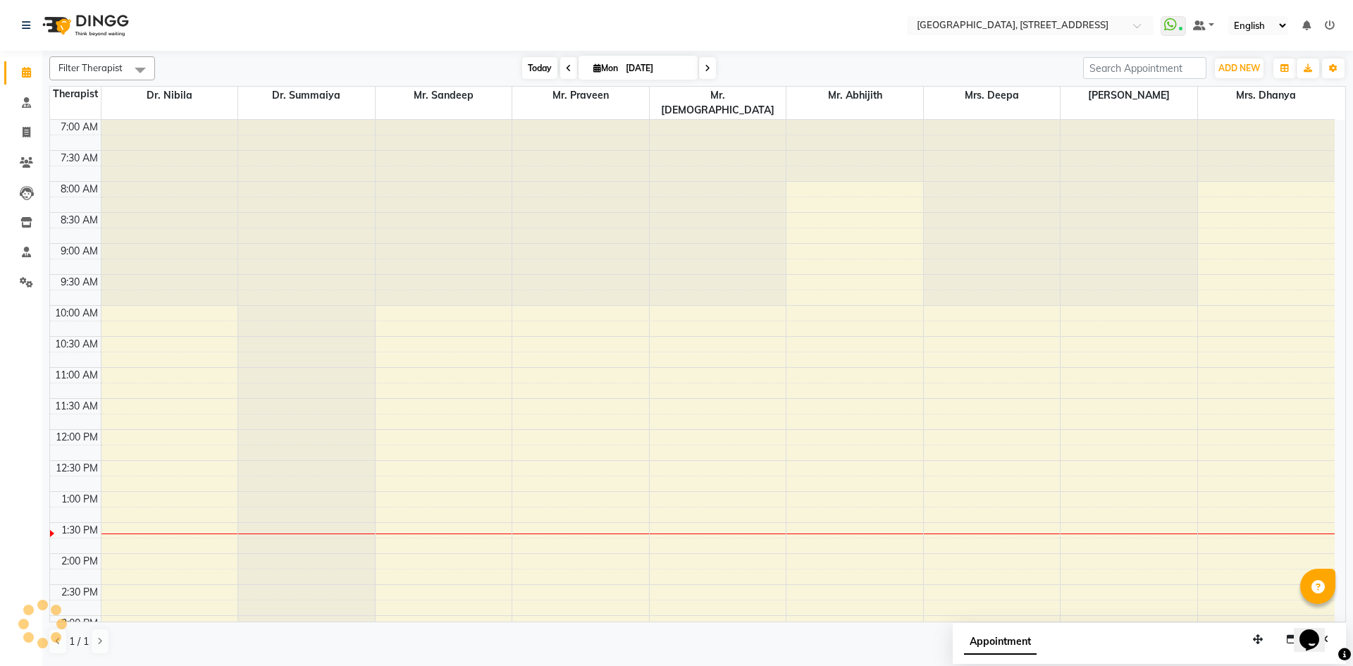
scroll to position [373, 0]
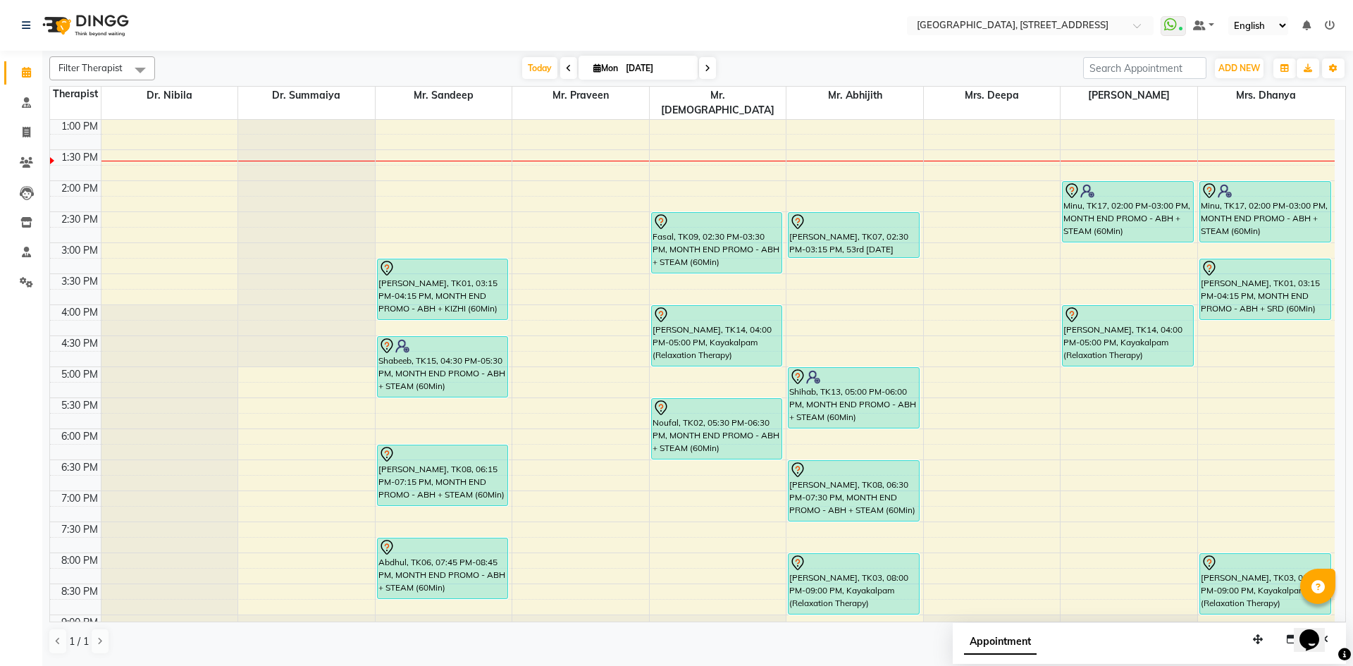
click at [709, 68] on span at bounding box center [707, 68] width 17 height 22
type input "02-09-2025"
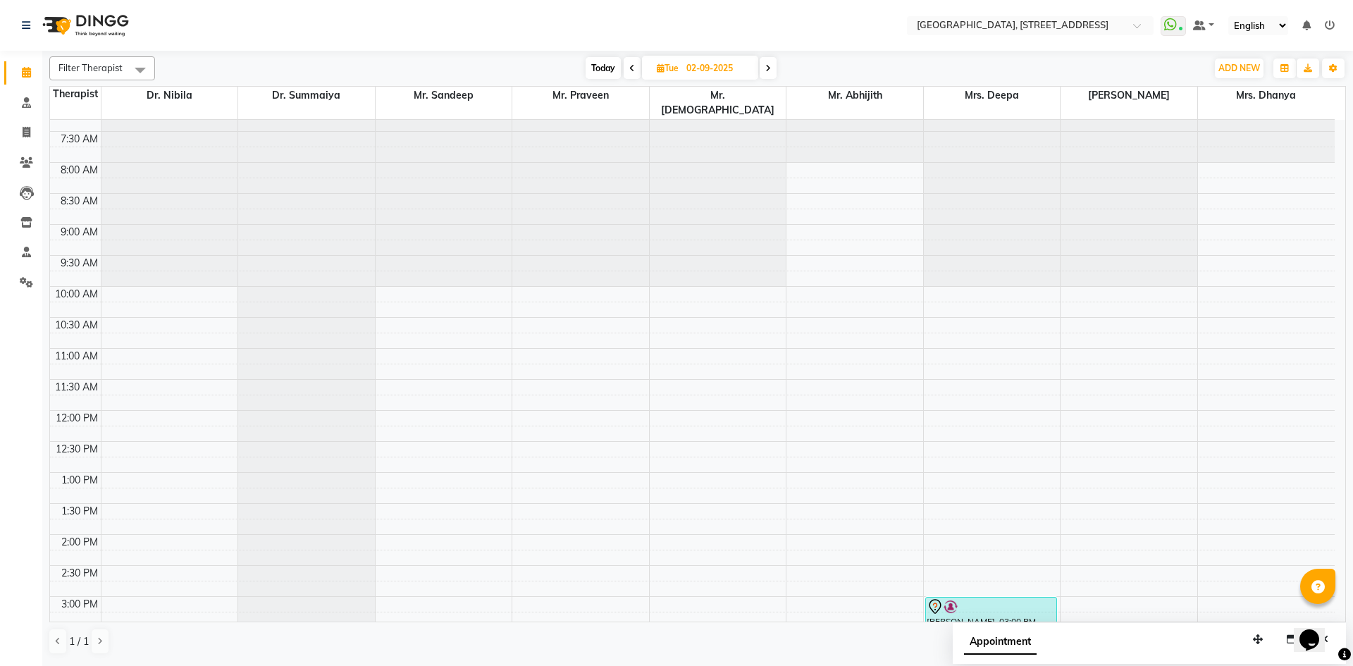
scroll to position [0, 0]
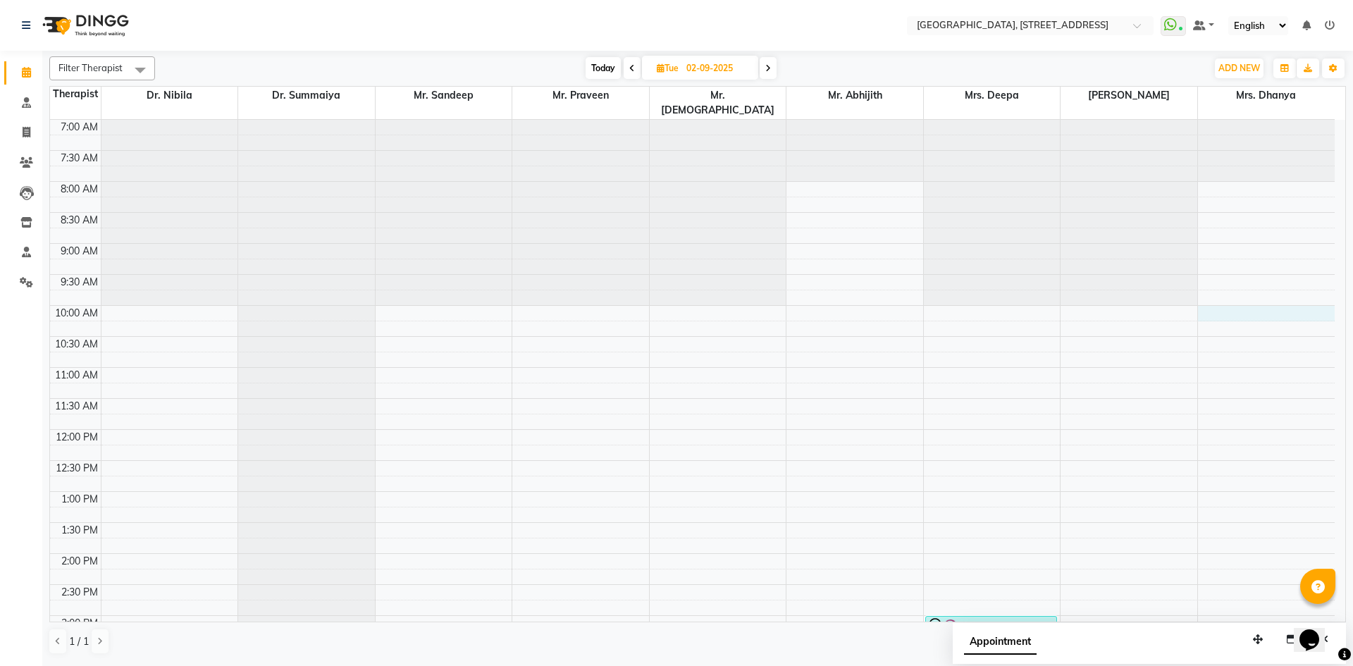
click at [1203, 297] on div "7:00 AM 7:30 AM 8:00 AM 8:30 AM 9:00 AM 9:30 AM 10:00 AM 10:30 AM 11:00 AM 11:3…" at bounding box center [692, 616] width 1285 height 992
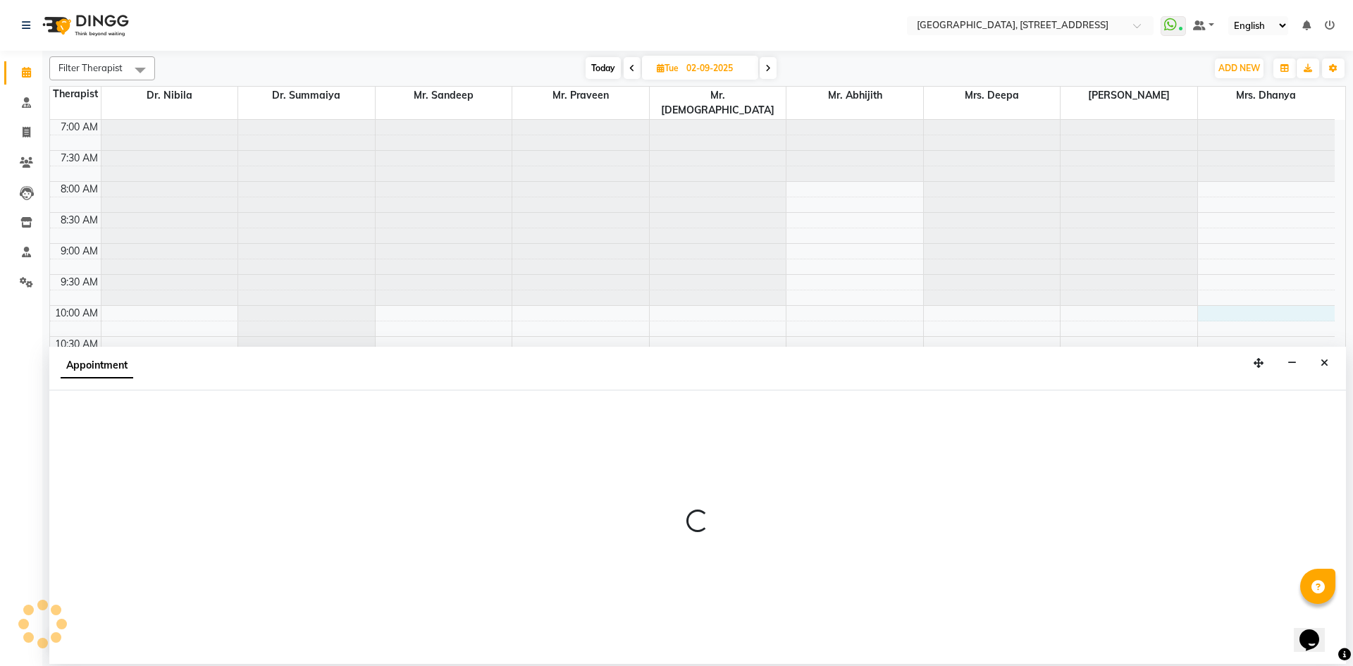
select select "64145"
select select "600"
select select "tentative"
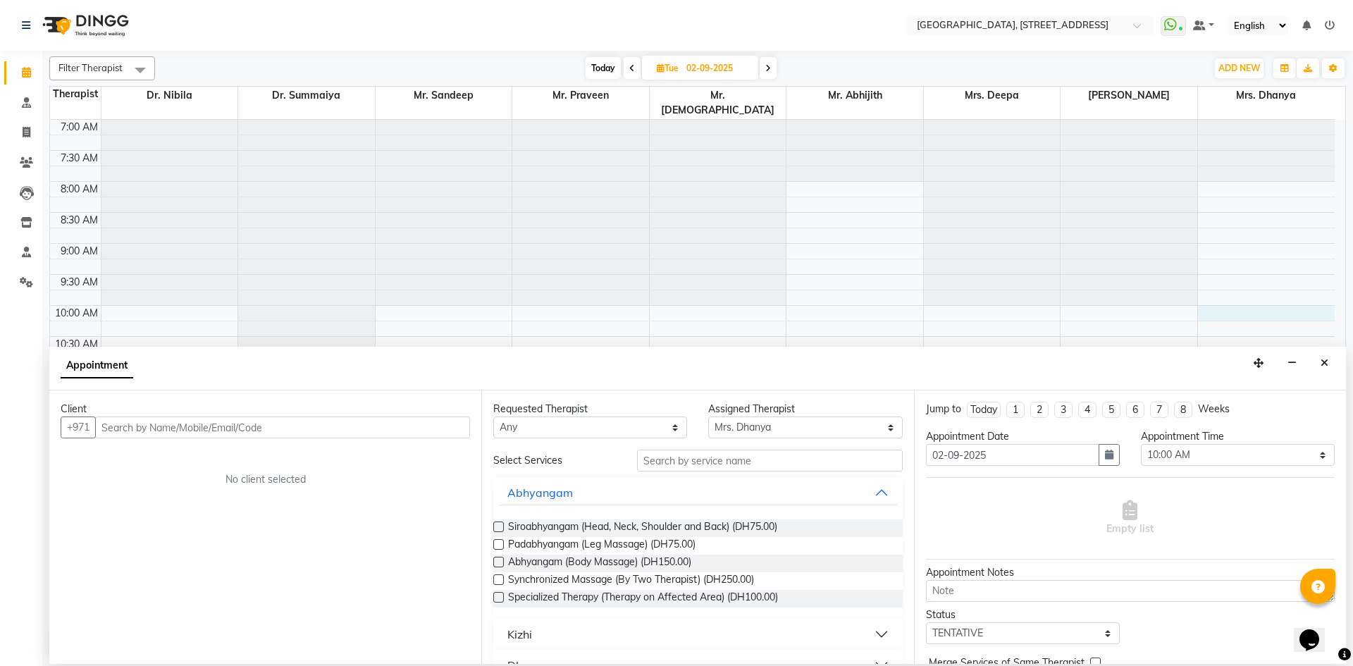
click at [446, 422] on input "text" at bounding box center [282, 427] width 375 height 22
type input "503989762"
click at [440, 423] on span "Add Client" at bounding box center [440, 427] width 47 height 13
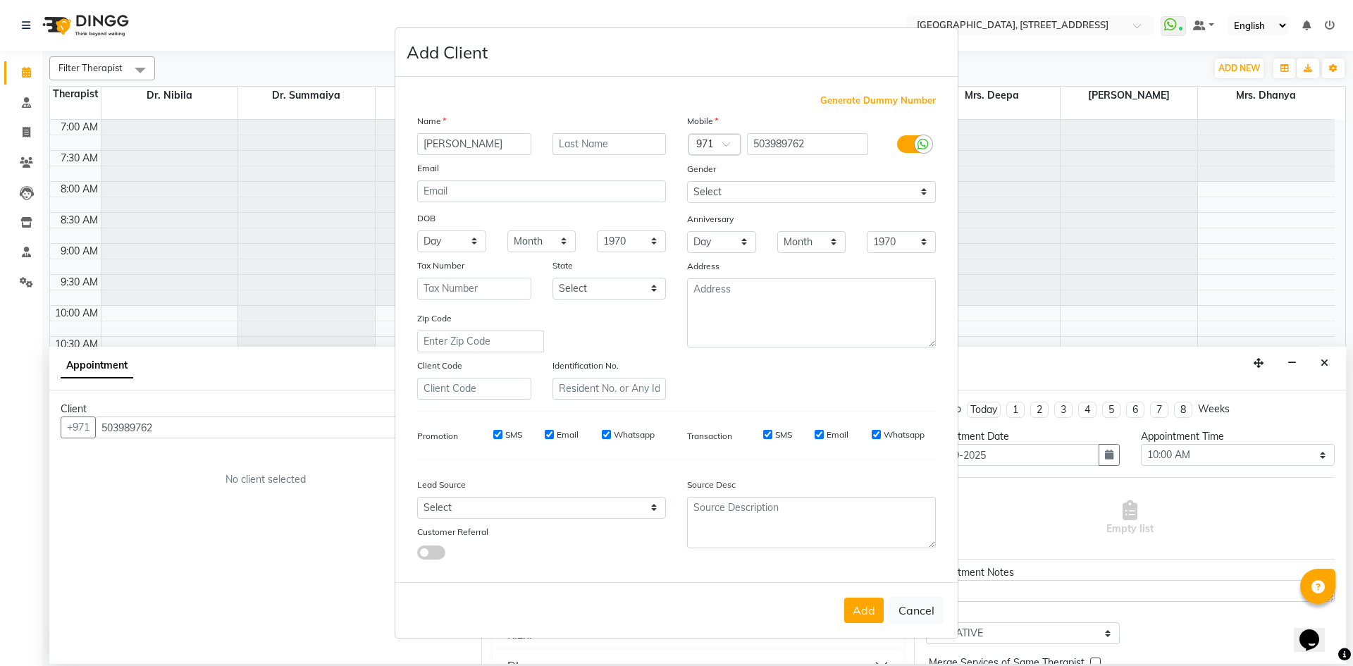
type input "Arifa"
click at [765, 187] on select "Select [DEMOGRAPHIC_DATA] [DEMOGRAPHIC_DATA] Other Prefer Not To Say" at bounding box center [811, 192] width 249 height 22
select select "[DEMOGRAPHIC_DATA]"
click at [687, 181] on select "Select [DEMOGRAPHIC_DATA] [DEMOGRAPHIC_DATA] Other Prefer Not To Say" at bounding box center [811, 192] width 249 height 22
click at [877, 613] on button "Add" at bounding box center [863, 610] width 39 height 25
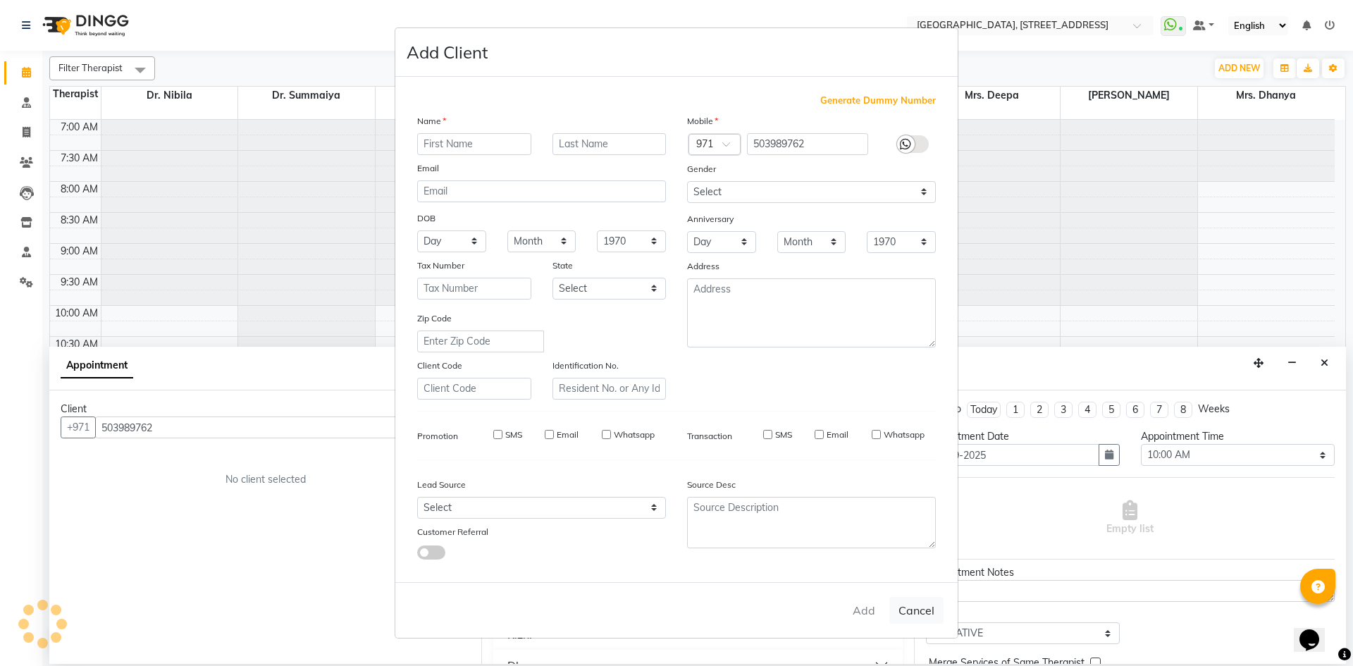
select select
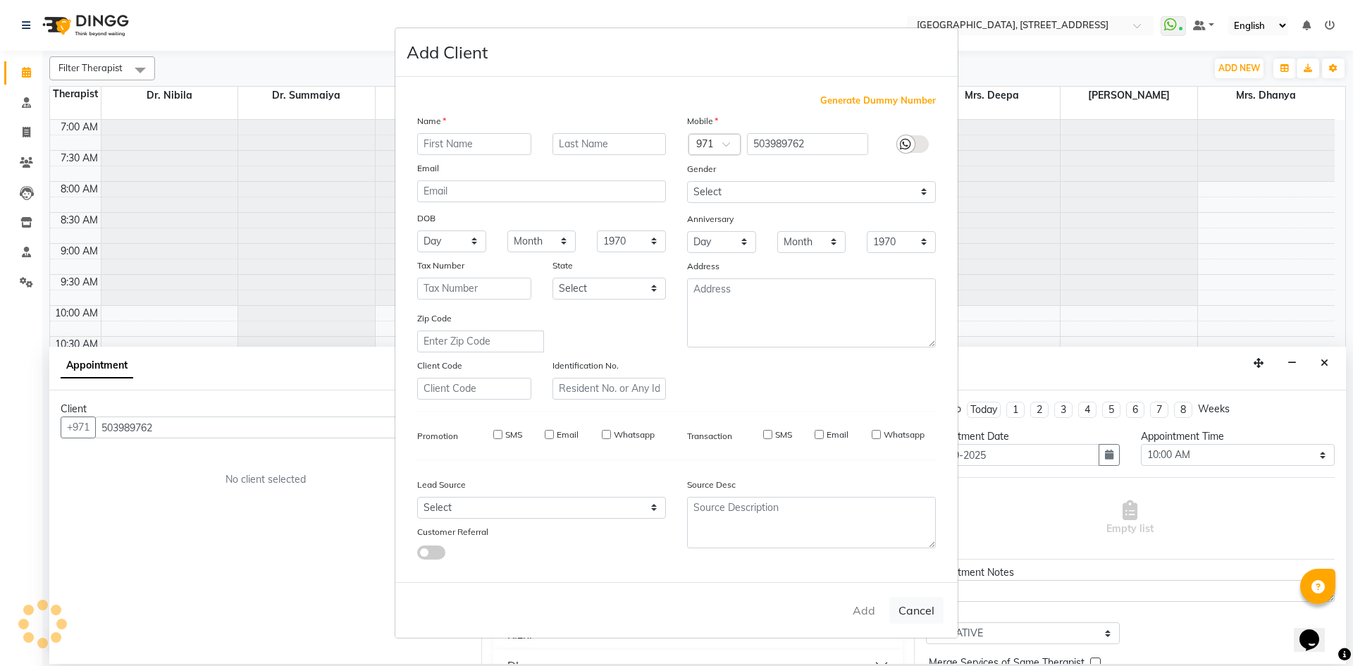
select select
checkbox input "false"
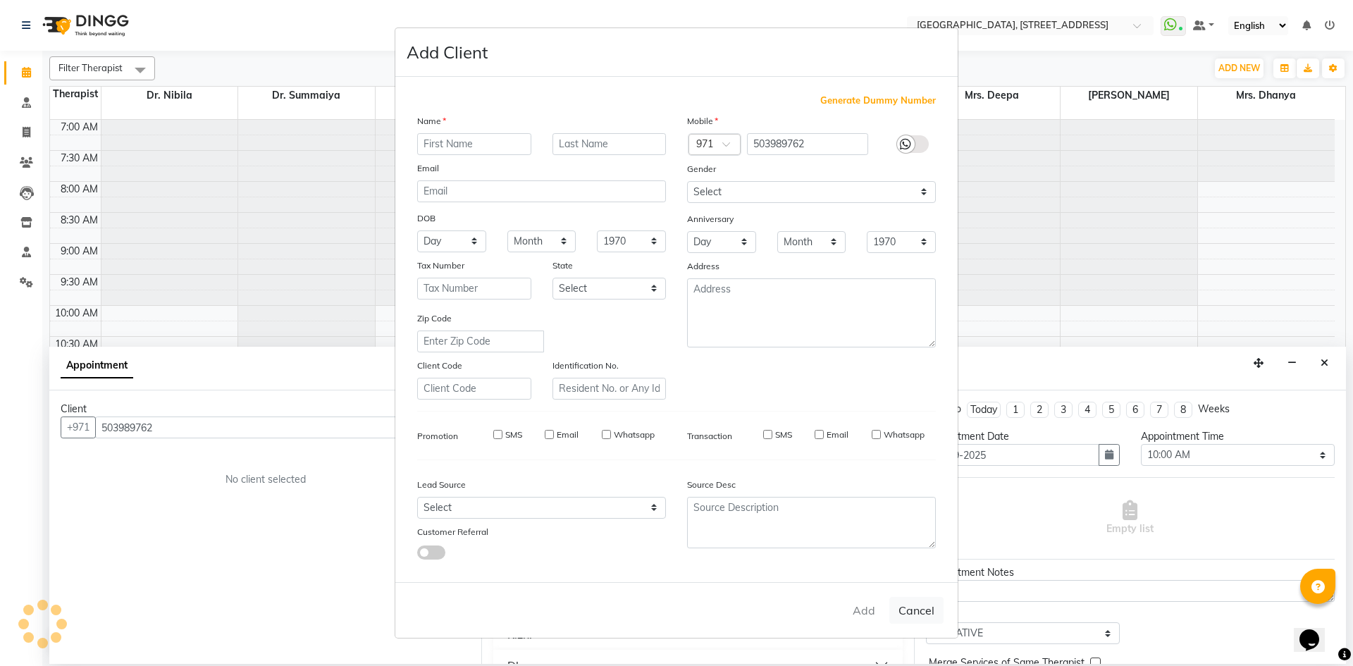
checkbox input "false"
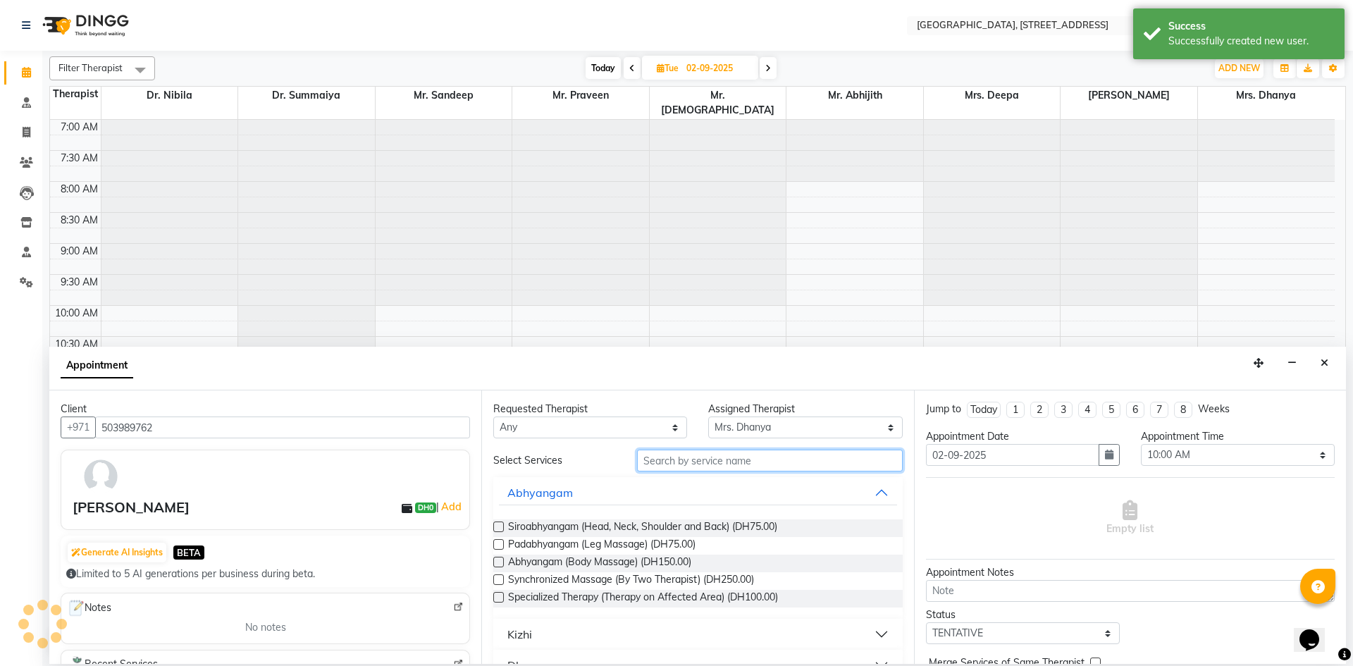
click at [794, 464] on input "text" at bounding box center [770, 461] width 266 height 22
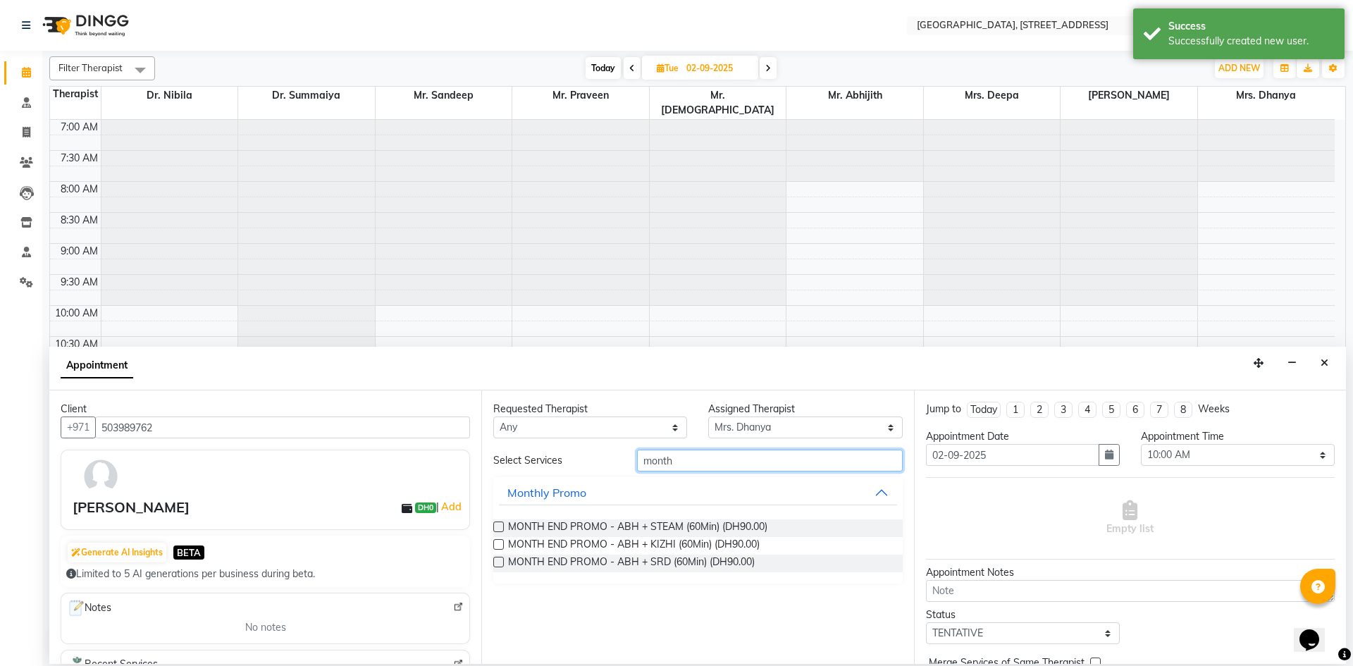
type input "month"
click at [501, 528] on label at bounding box center [498, 526] width 11 height 11
click at [501, 528] on input "checkbox" at bounding box center [497, 528] width 9 height 9
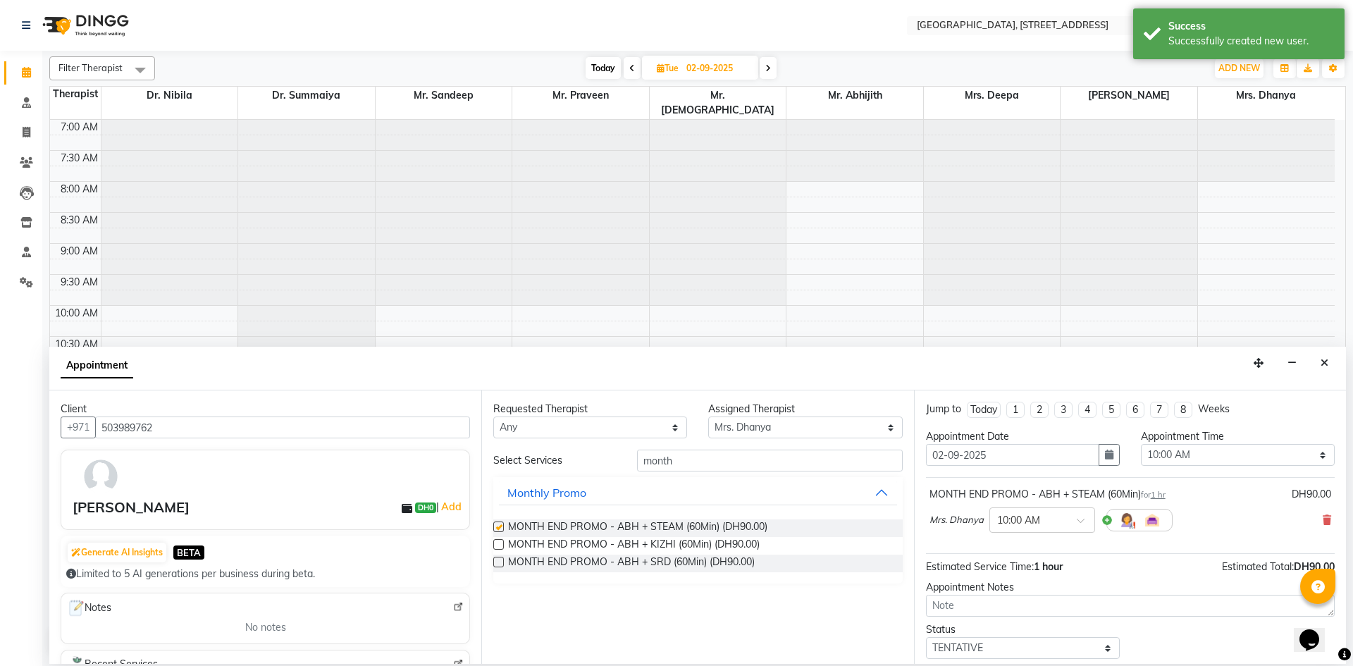
checkbox input "false"
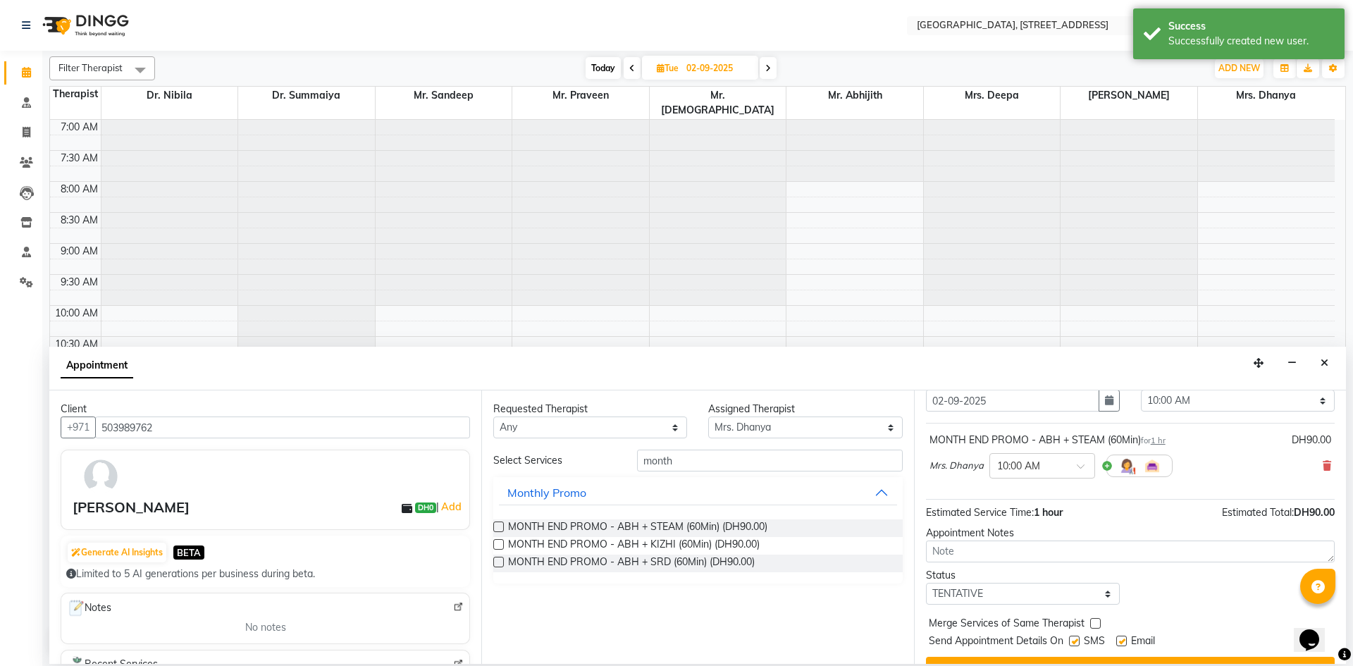
scroll to position [84, 0]
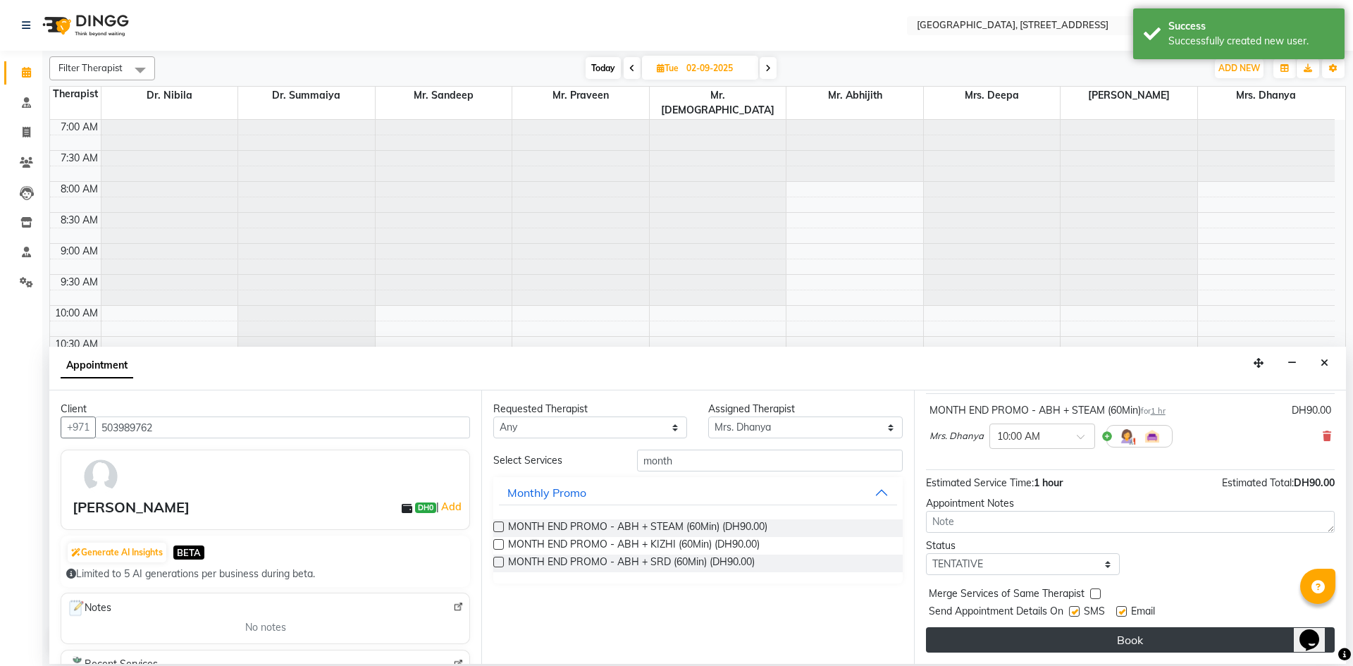
click at [1063, 632] on button "Book" at bounding box center [1130, 639] width 409 height 25
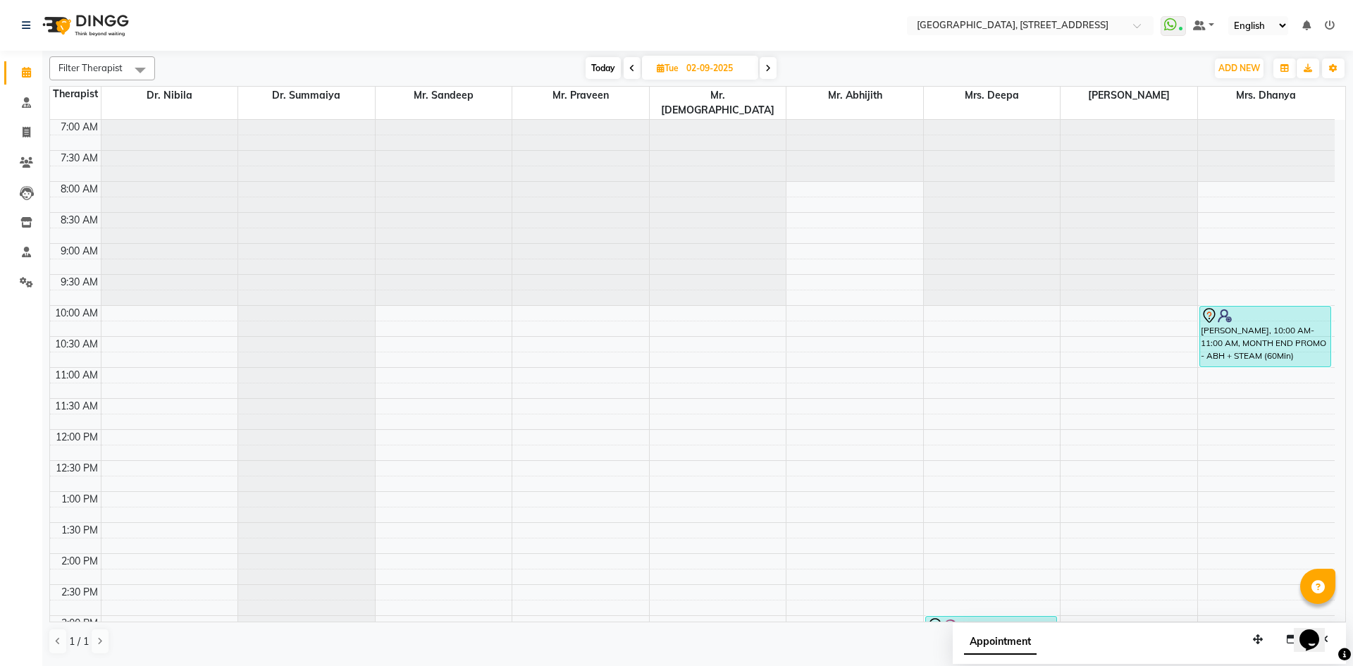
click at [603, 75] on span "Today" at bounding box center [603, 68] width 35 height 22
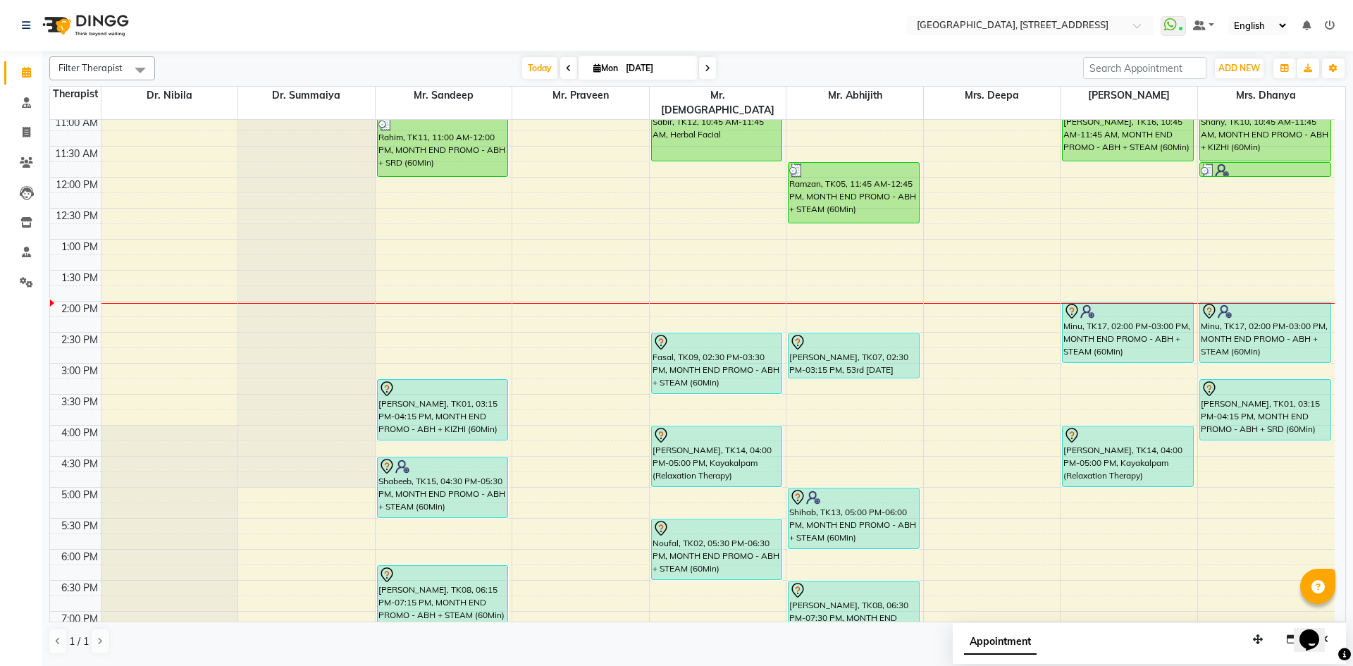
scroll to position [259, 0]
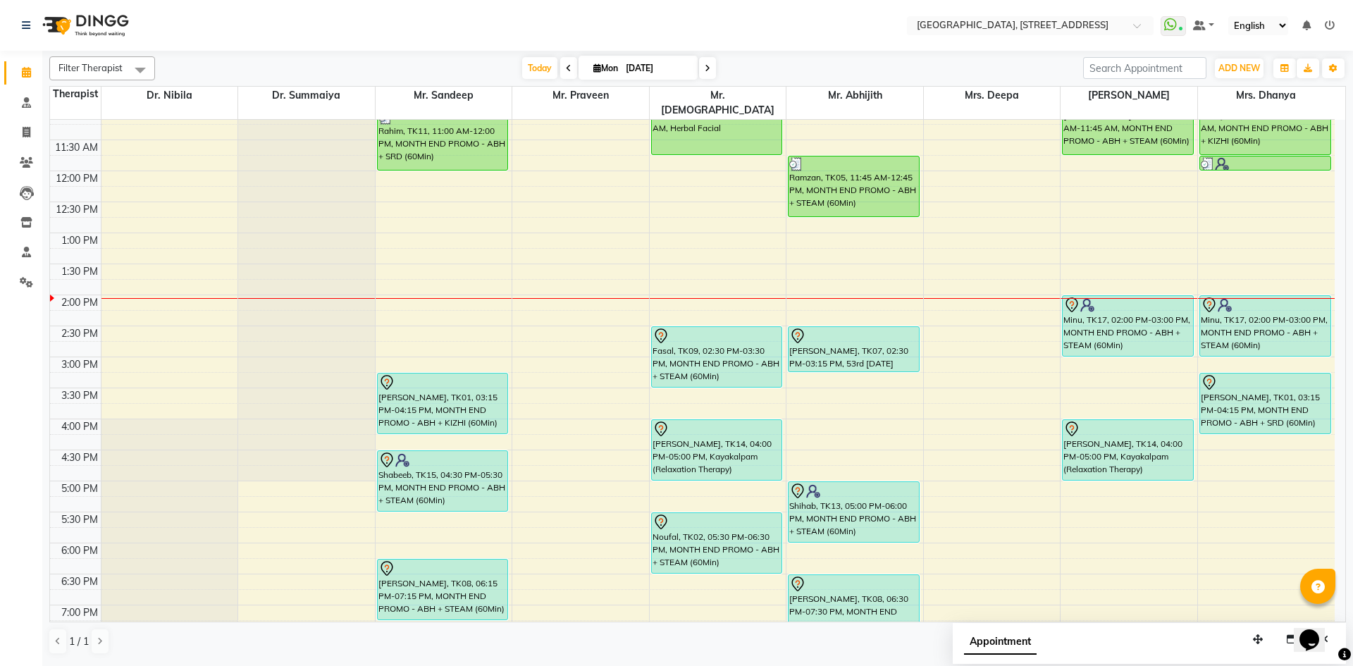
click at [714, 66] on span at bounding box center [707, 68] width 17 height 22
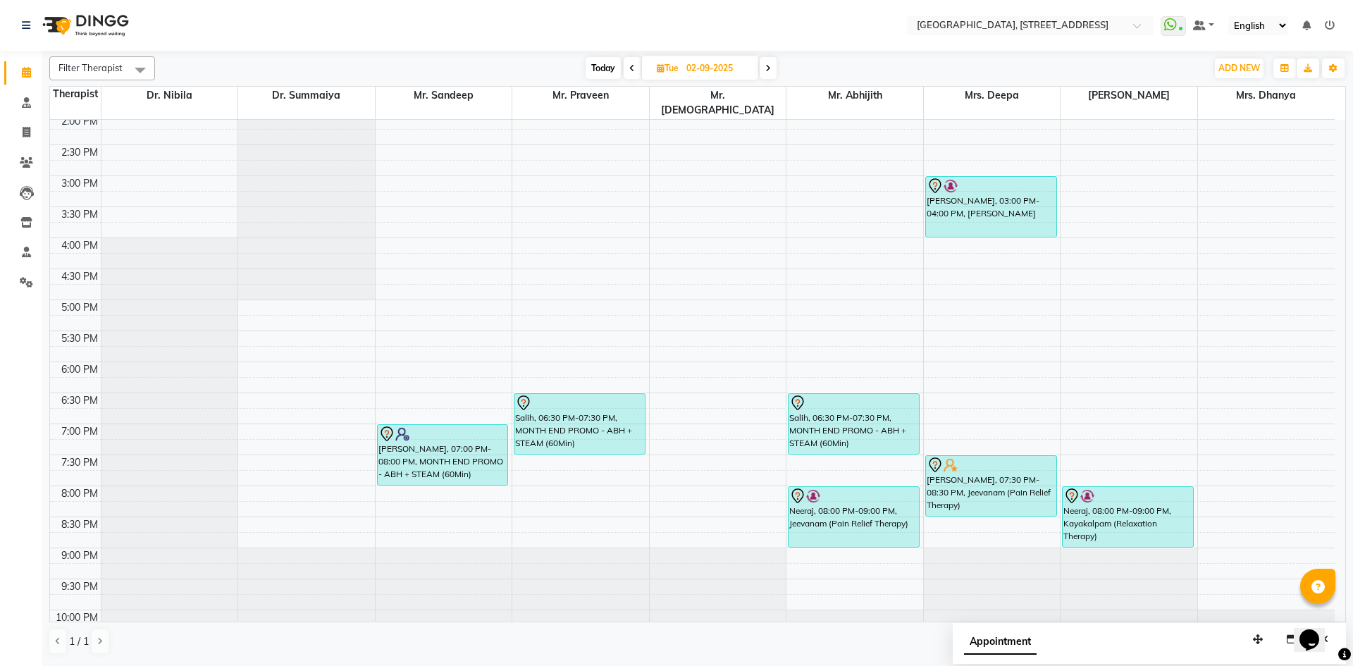
scroll to position [475, 0]
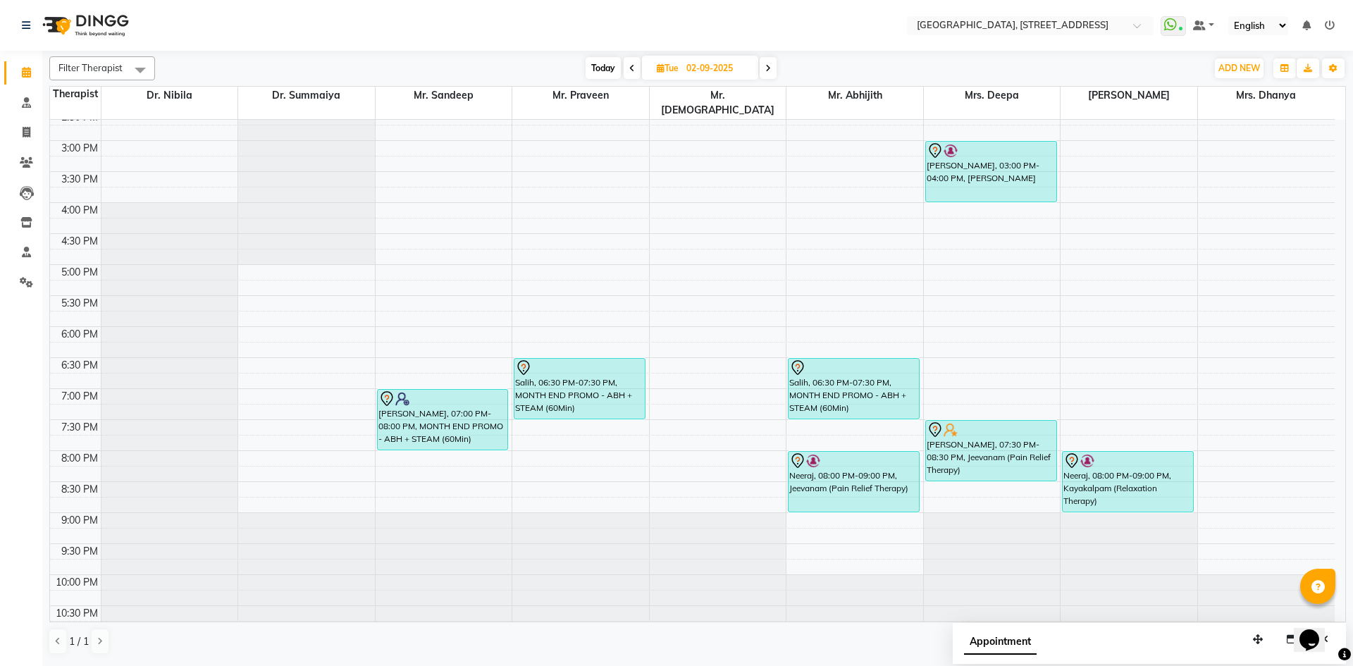
click at [634, 68] on span at bounding box center [632, 68] width 17 height 22
type input "[DATE]"
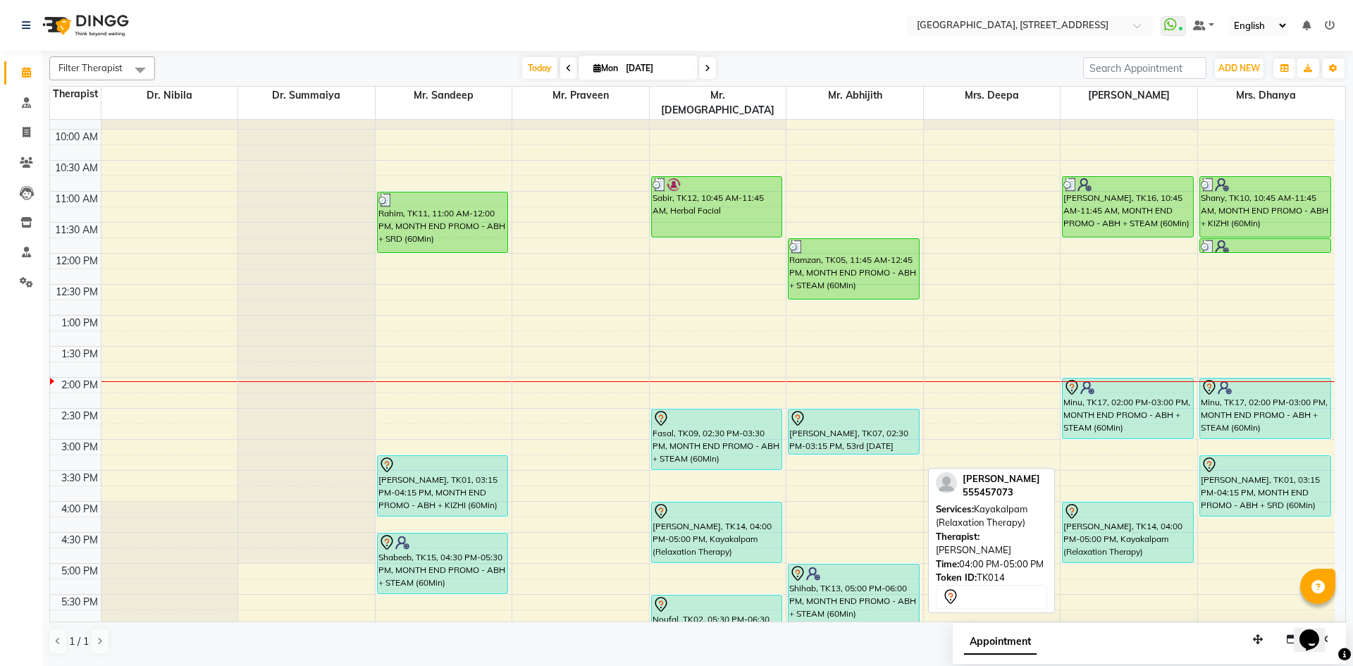
scroll to position [435, 0]
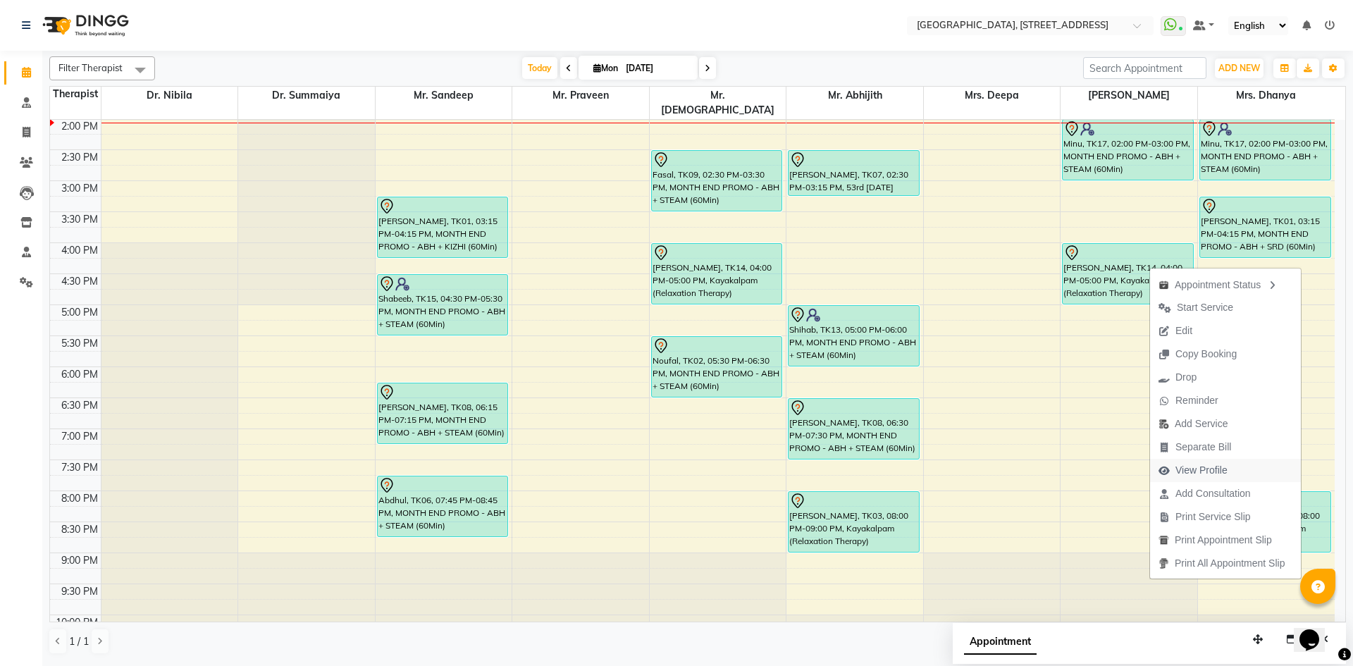
click at [1238, 476] on button "View Profile" at bounding box center [1225, 470] width 151 height 23
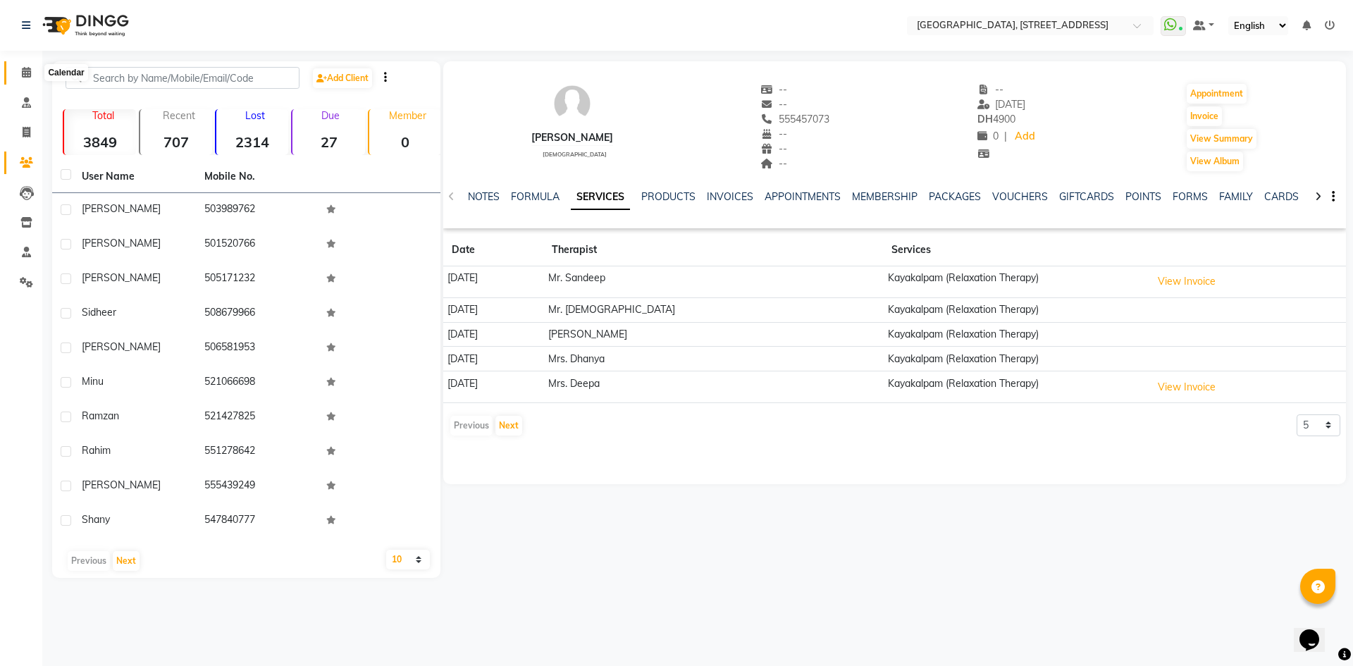
click at [22, 71] on icon at bounding box center [26, 72] width 9 height 11
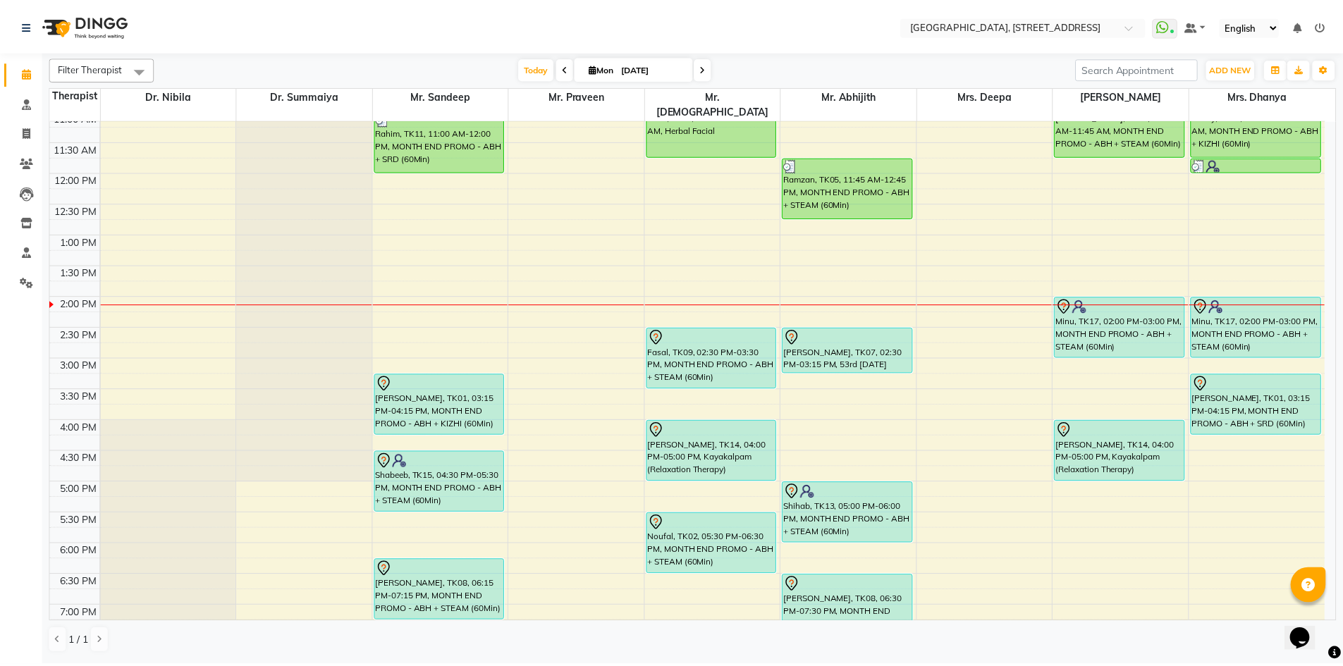
scroll to position [259, 0]
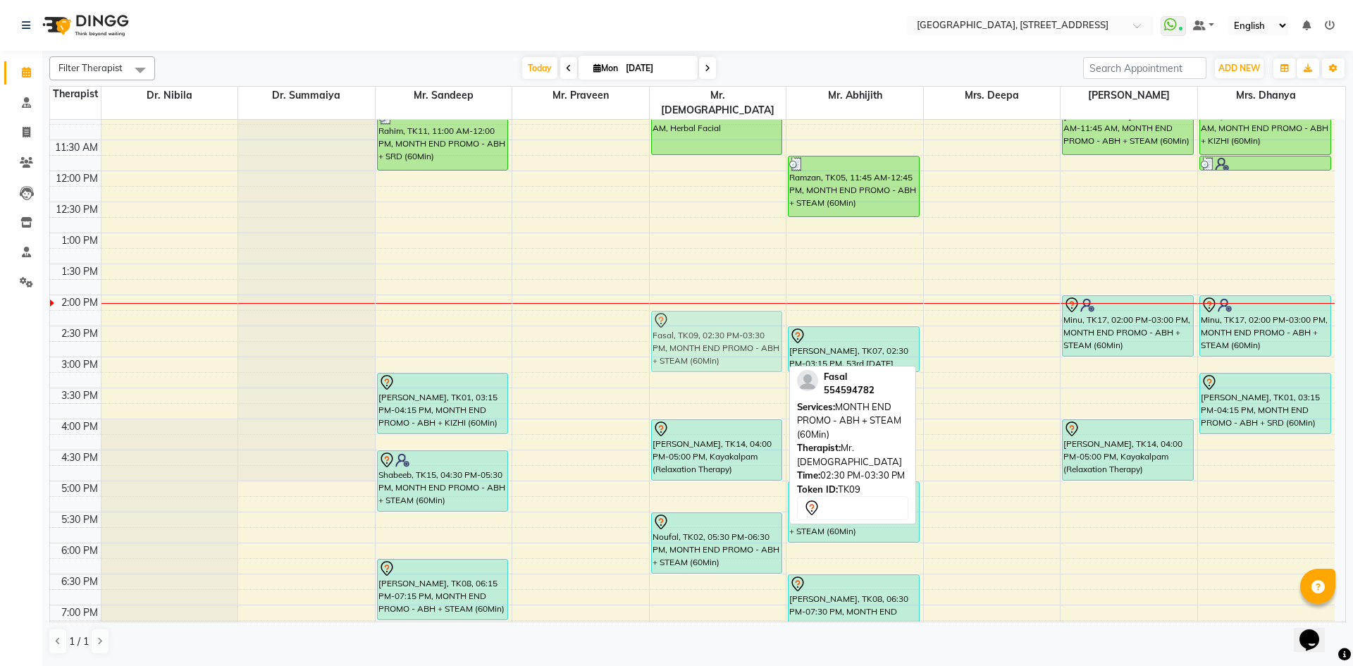
drag, startPoint x: 741, startPoint y: 330, endPoint x: 741, endPoint y: 319, distance: 10.6
click at [741, 319] on div "Sabir, TK12, 10:45 AM-11:45 AM, Herbal Facial Fasal, TK09, 02:30 PM-03:30 PM, M…" at bounding box center [718, 357] width 137 height 992
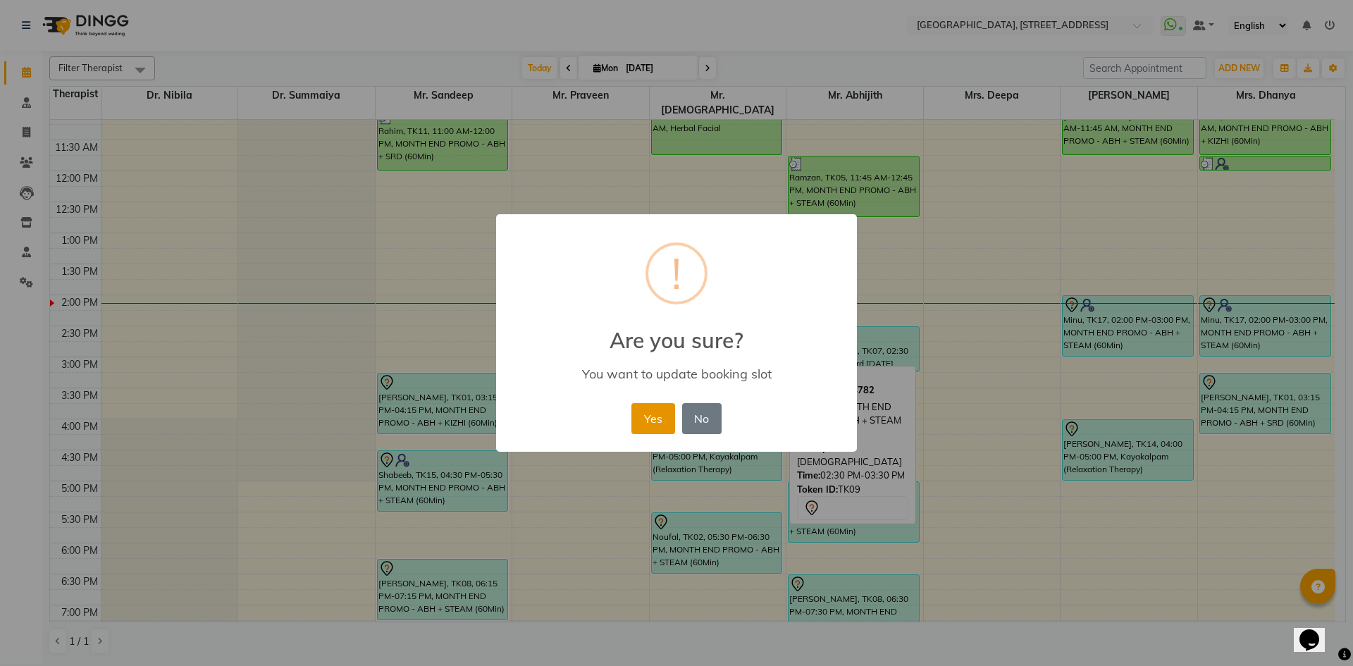
click at [653, 421] on button "Yes" at bounding box center [652, 418] width 43 height 31
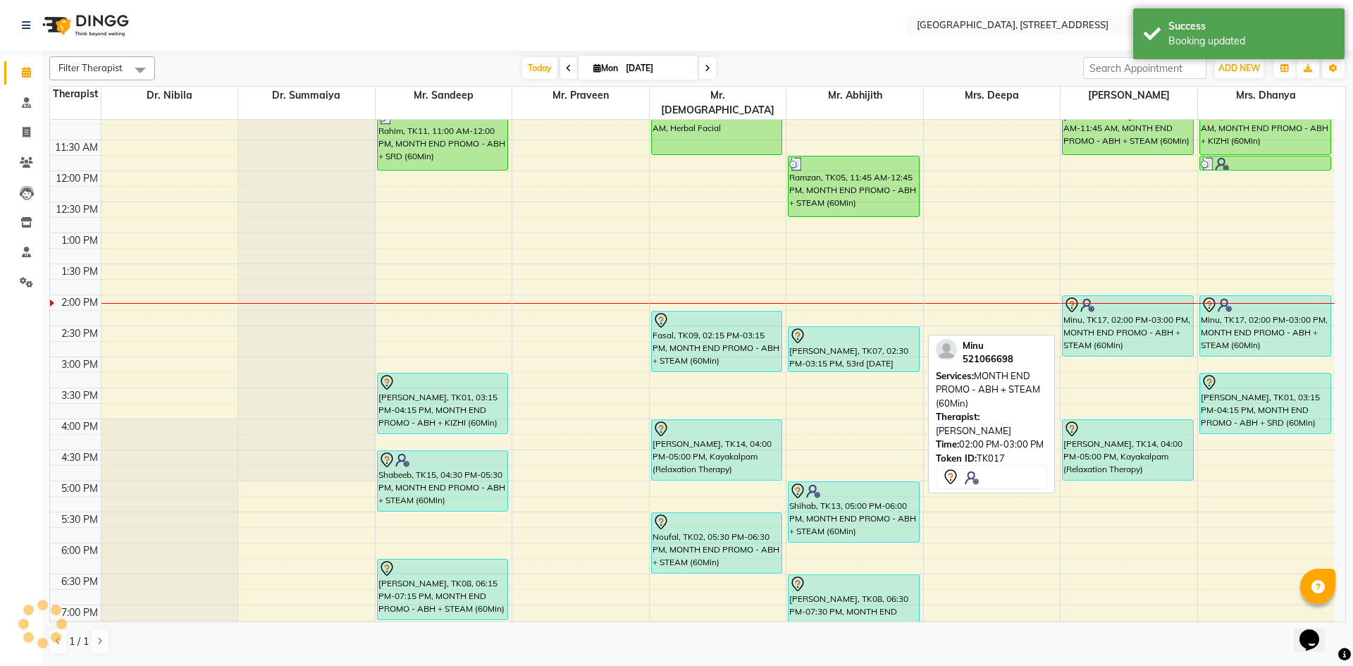
click at [1144, 330] on div "Minu, TK17, 02:00 PM-03:00 PM, MONTH END PROMO - ABH + STEAM (60Min)" at bounding box center [1128, 326] width 130 height 60
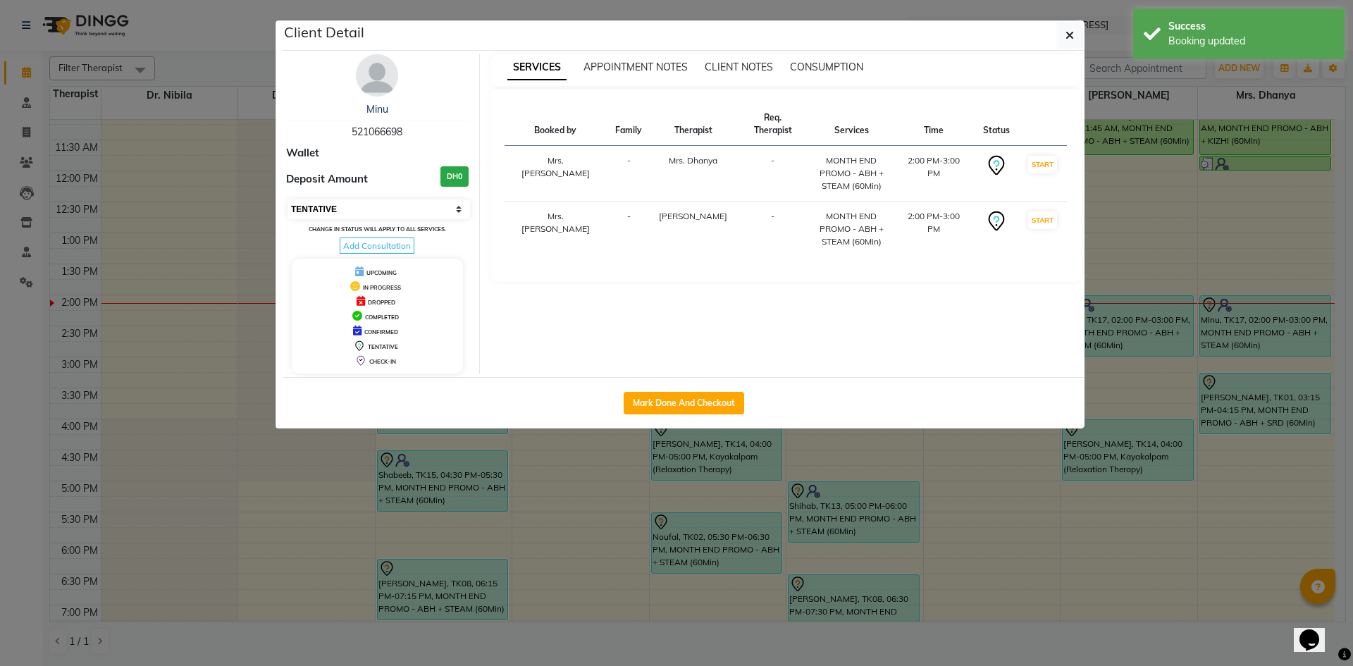
drag, startPoint x: 419, startPoint y: 206, endPoint x: 414, endPoint y: 216, distance: 10.1
click at [419, 206] on select "Select IN SERVICE CONFIRMED TENTATIVE CHECK IN MARK DONE DROPPED UPCOMING" at bounding box center [379, 209] width 183 height 20
select select "3"
click at [288, 199] on select "Select IN SERVICE CONFIRMED TENTATIVE CHECK IN MARK DONE DROPPED UPCOMING" at bounding box center [379, 209] width 183 height 20
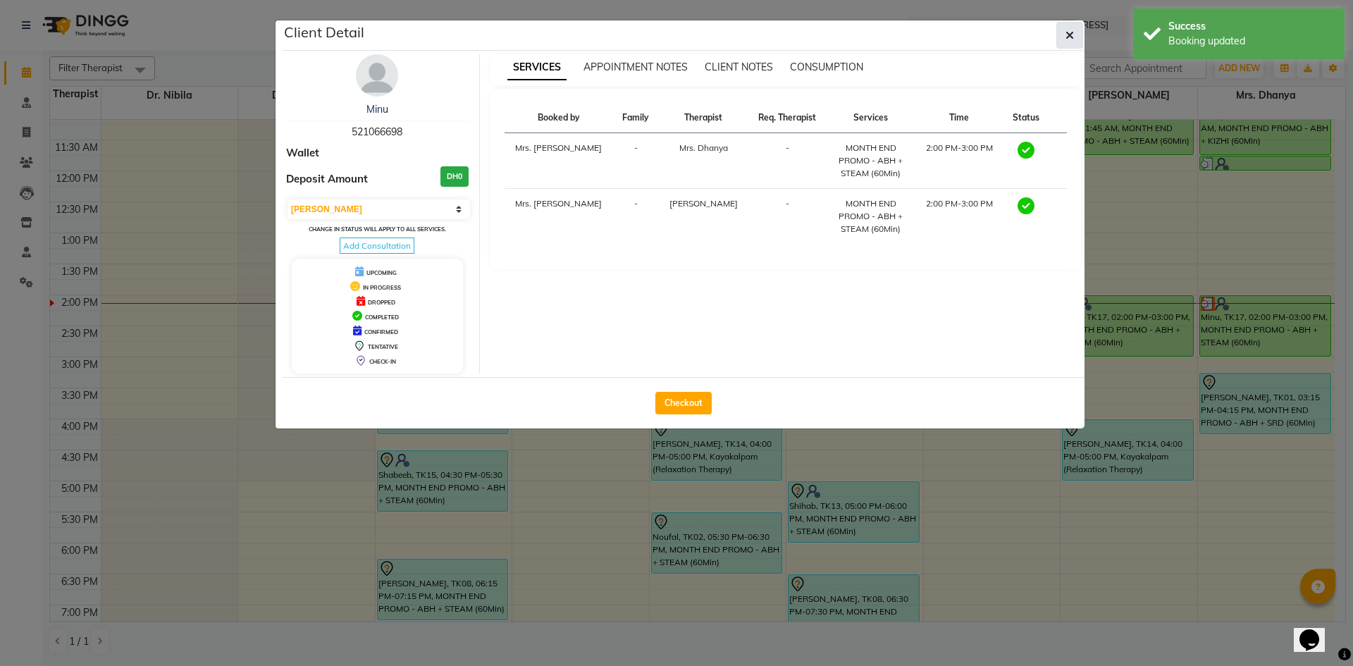
click at [1061, 40] on button "button" at bounding box center [1069, 35] width 27 height 27
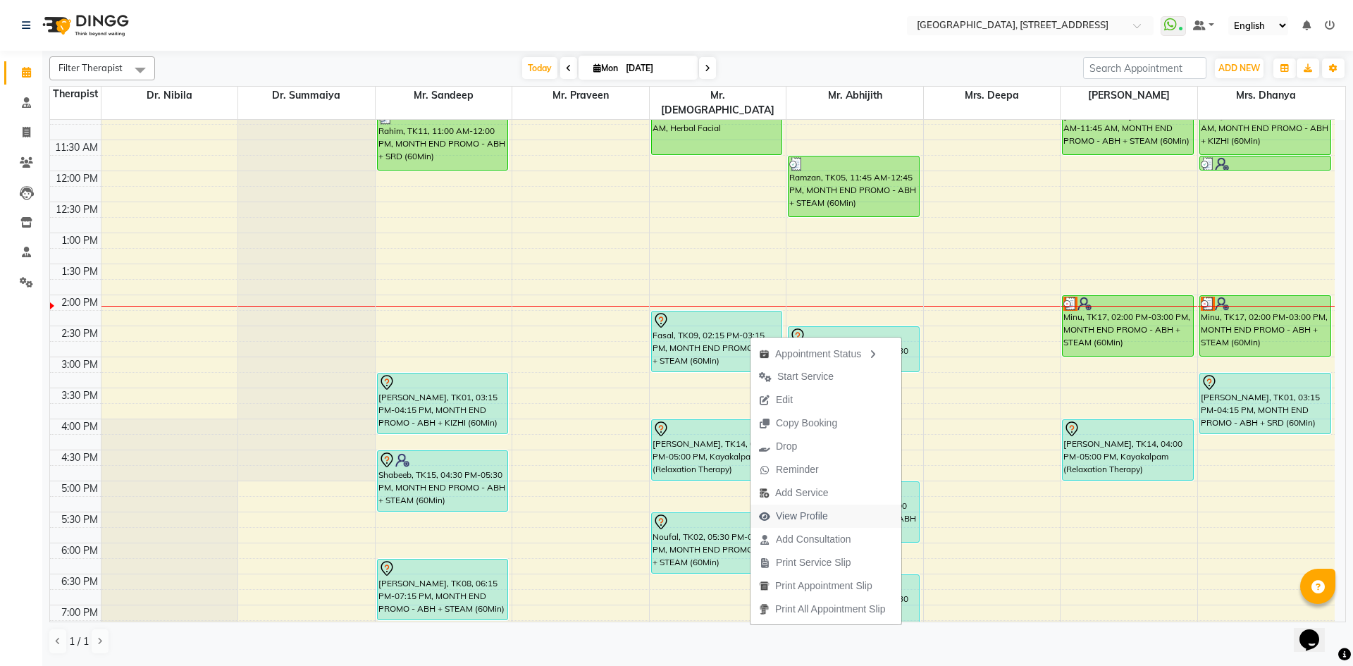
click at [816, 519] on span "View Profile" at bounding box center [802, 516] width 52 height 15
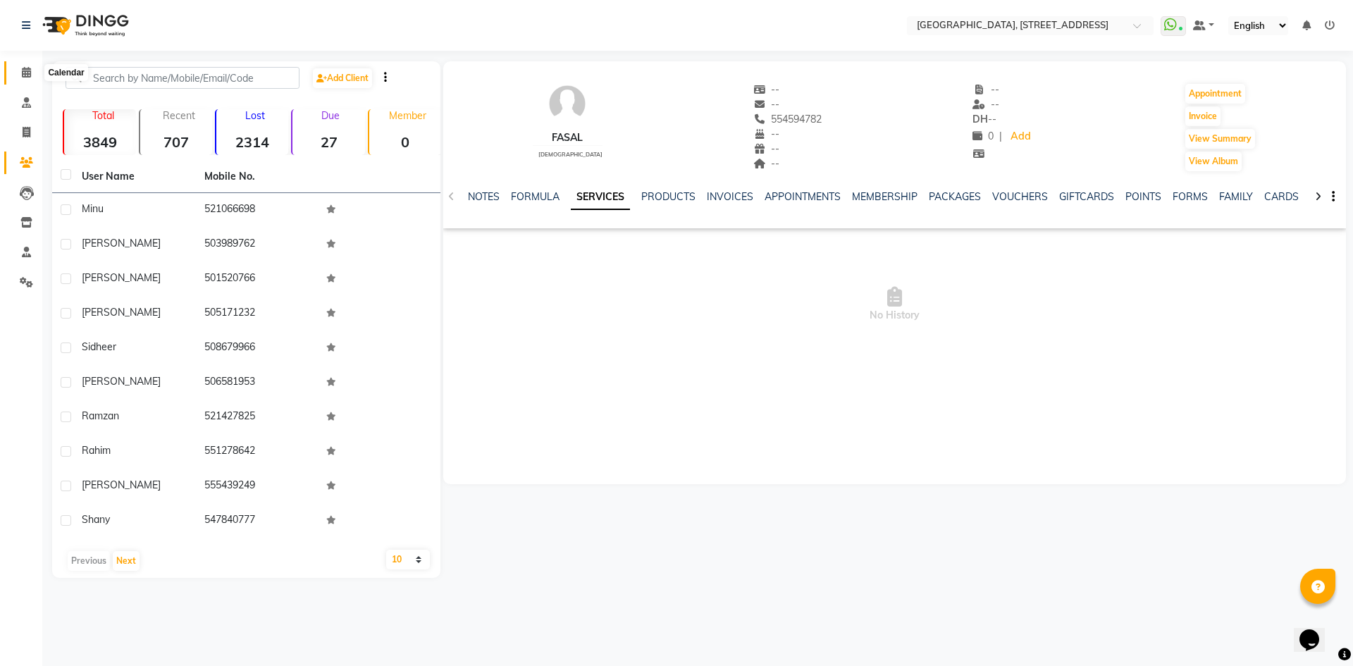
click at [27, 74] on icon at bounding box center [26, 72] width 9 height 11
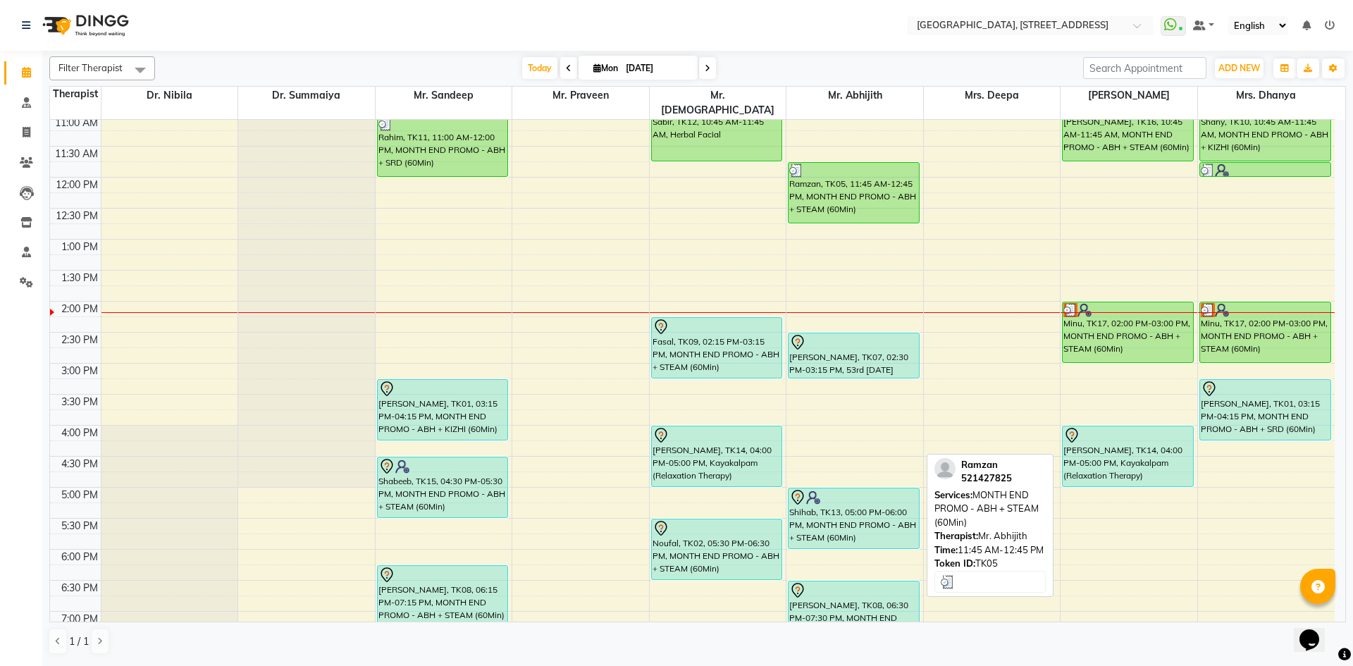
scroll to position [259, 0]
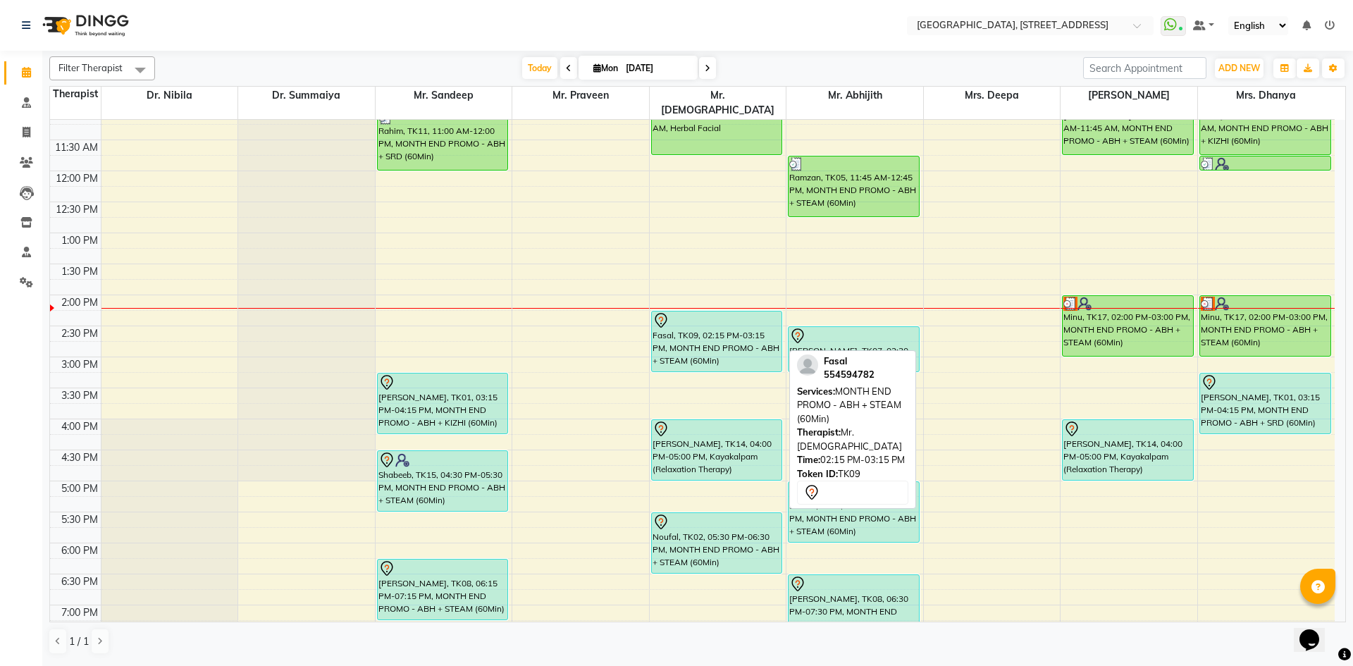
click at [742, 347] on div "Fasal, TK09, 02:15 PM-03:15 PM, MONTH END PROMO - ABH + STEAM (60Min)" at bounding box center [717, 341] width 130 height 60
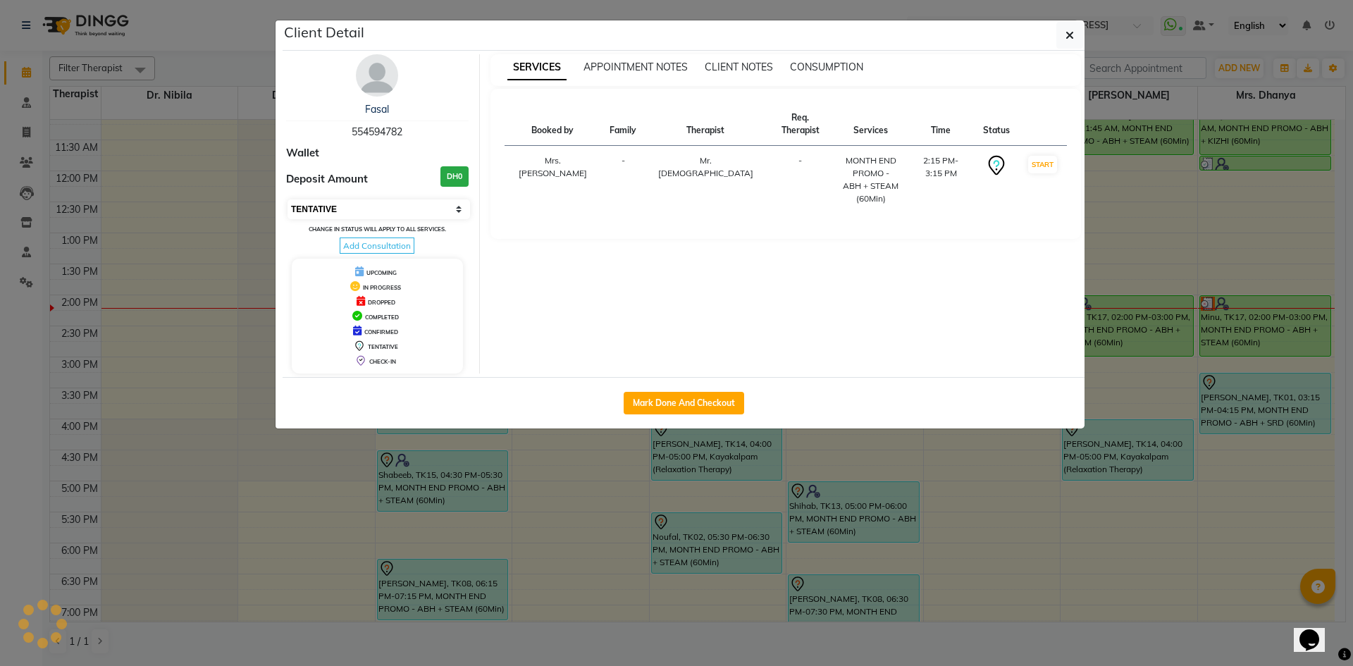
drag, startPoint x: 438, startPoint y: 210, endPoint x: 436, endPoint y: 217, distance: 7.4
click at [438, 210] on select "Select IN SERVICE CONFIRMED TENTATIVE CHECK IN MARK DONE DROPPED UPCOMING" at bounding box center [379, 209] width 183 height 20
select select "3"
click at [288, 199] on select "Select IN SERVICE CONFIRMED TENTATIVE CHECK IN MARK DONE DROPPED UPCOMING" at bounding box center [379, 209] width 183 height 20
click at [1070, 37] on icon "button" at bounding box center [1070, 35] width 8 height 11
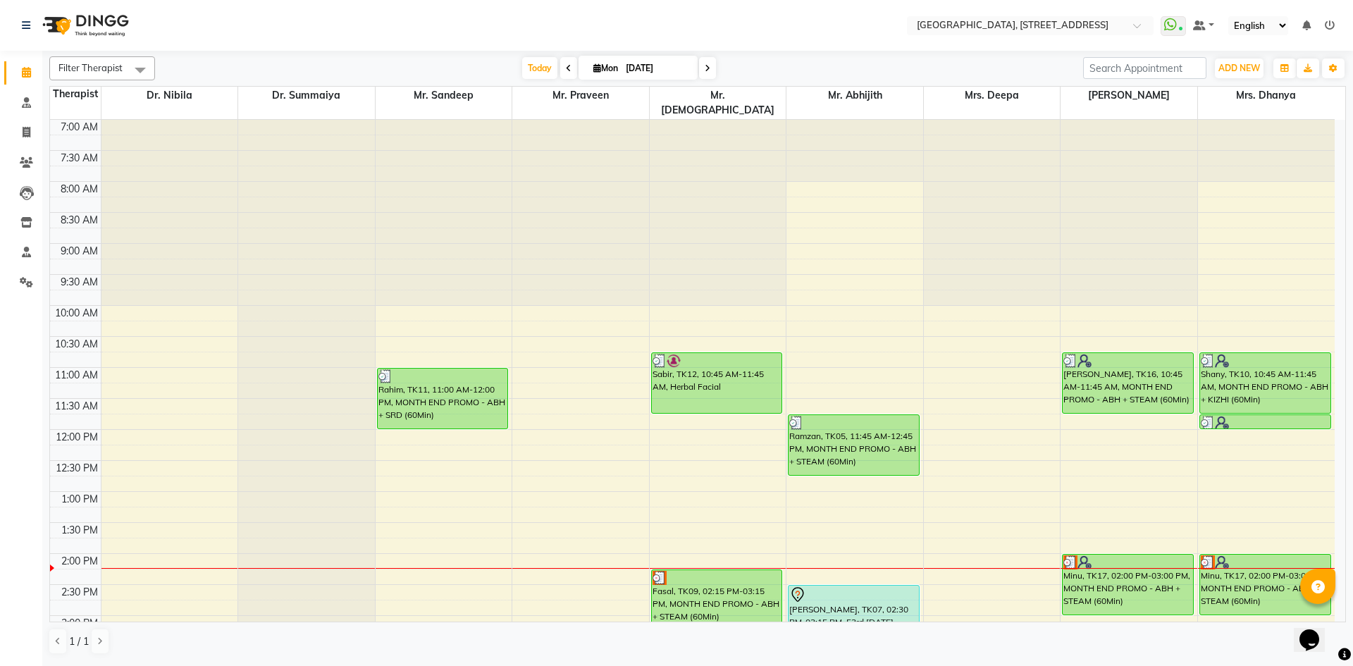
scroll to position [475, 0]
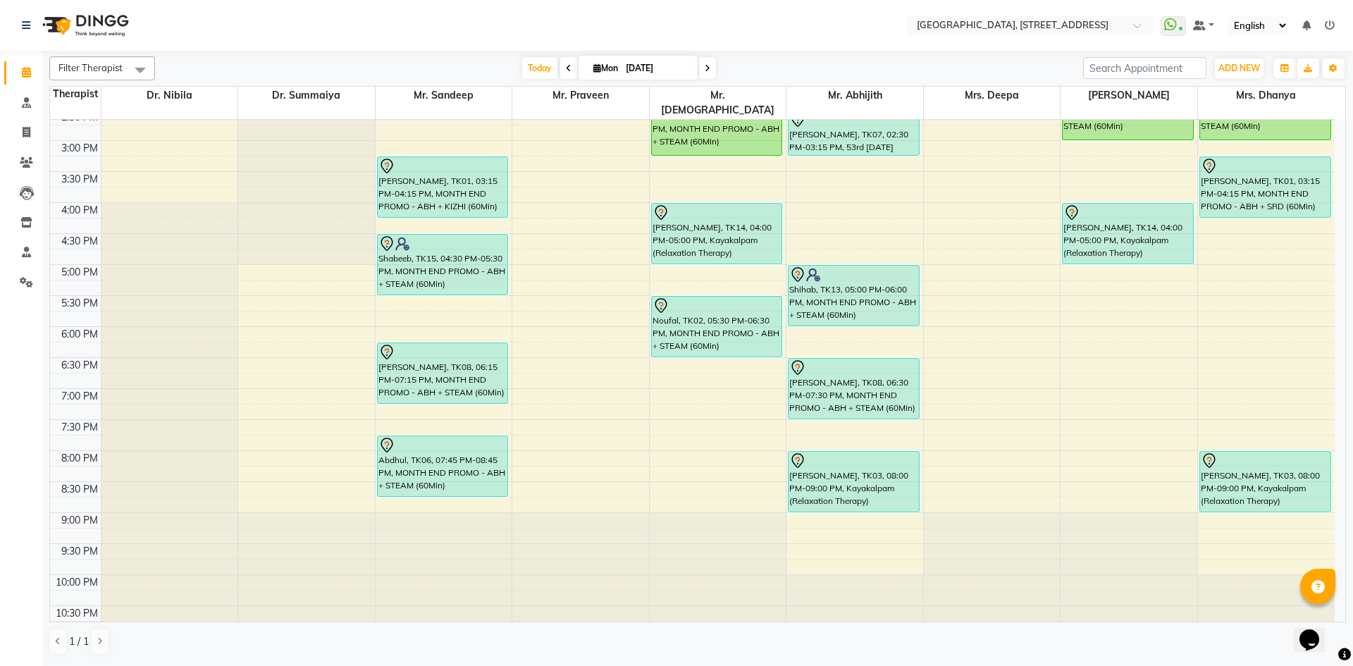
click at [706, 65] on icon at bounding box center [708, 68] width 6 height 8
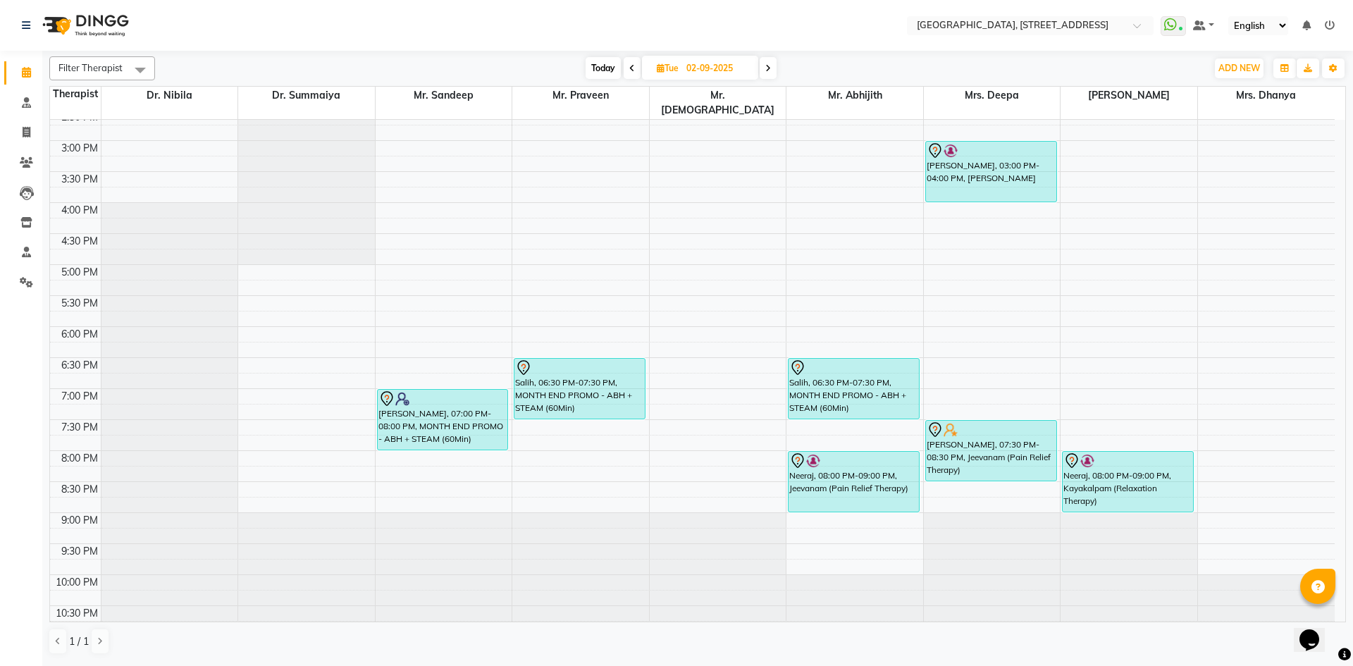
click at [606, 61] on span "Today" at bounding box center [603, 68] width 35 height 22
type input "[DATE]"
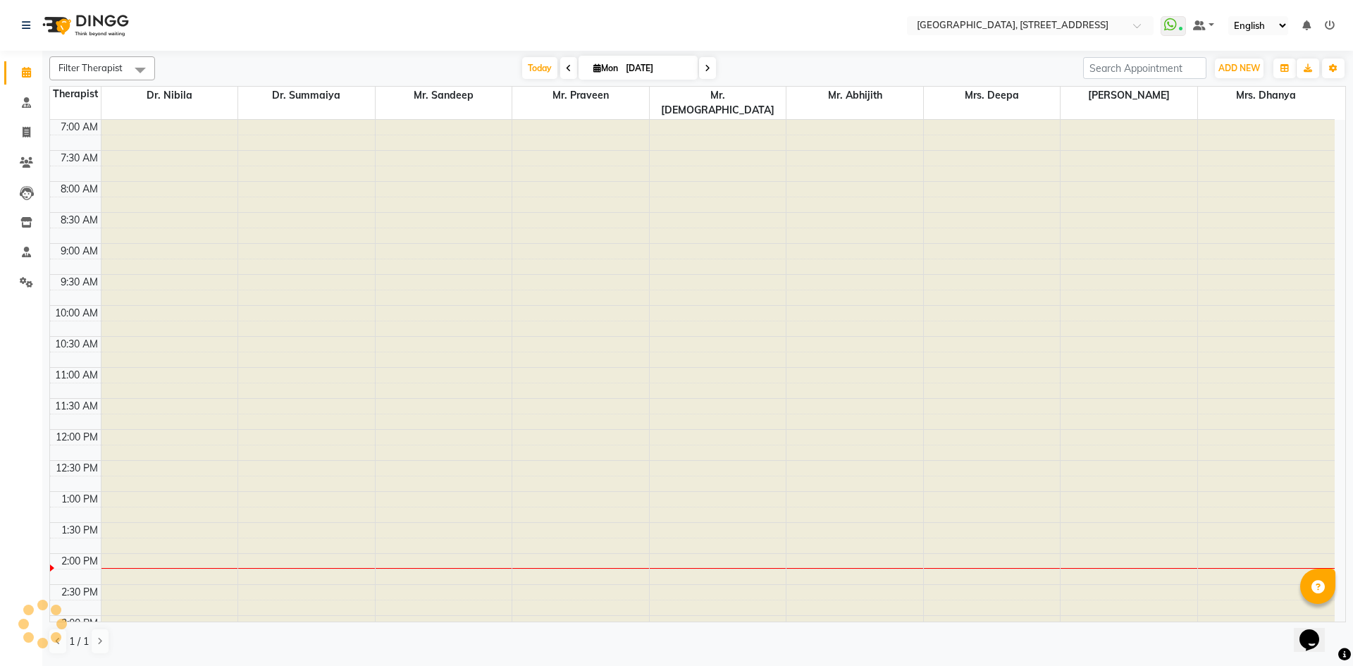
scroll to position [435, 0]
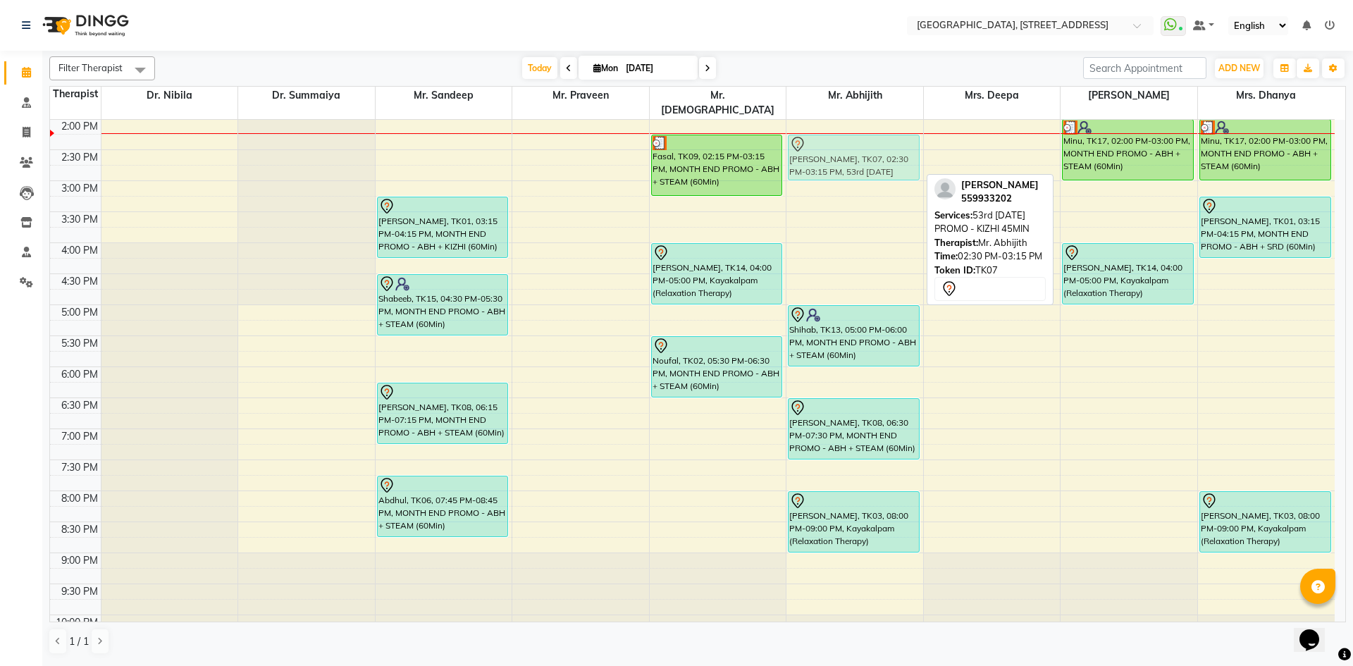
drag, startPoint x: 887, startPoint y: 156, endPoint x: 888, endPoint y: 147, distance: 9.3
click at [889, 142] on div "Ramzan, TK05, 11:45 AM-12:45 PM, MONTH END PROMO - ABH + STEAM (60Min) Ali, TK0…" at bounding box center [854, 181] width 137 height 992
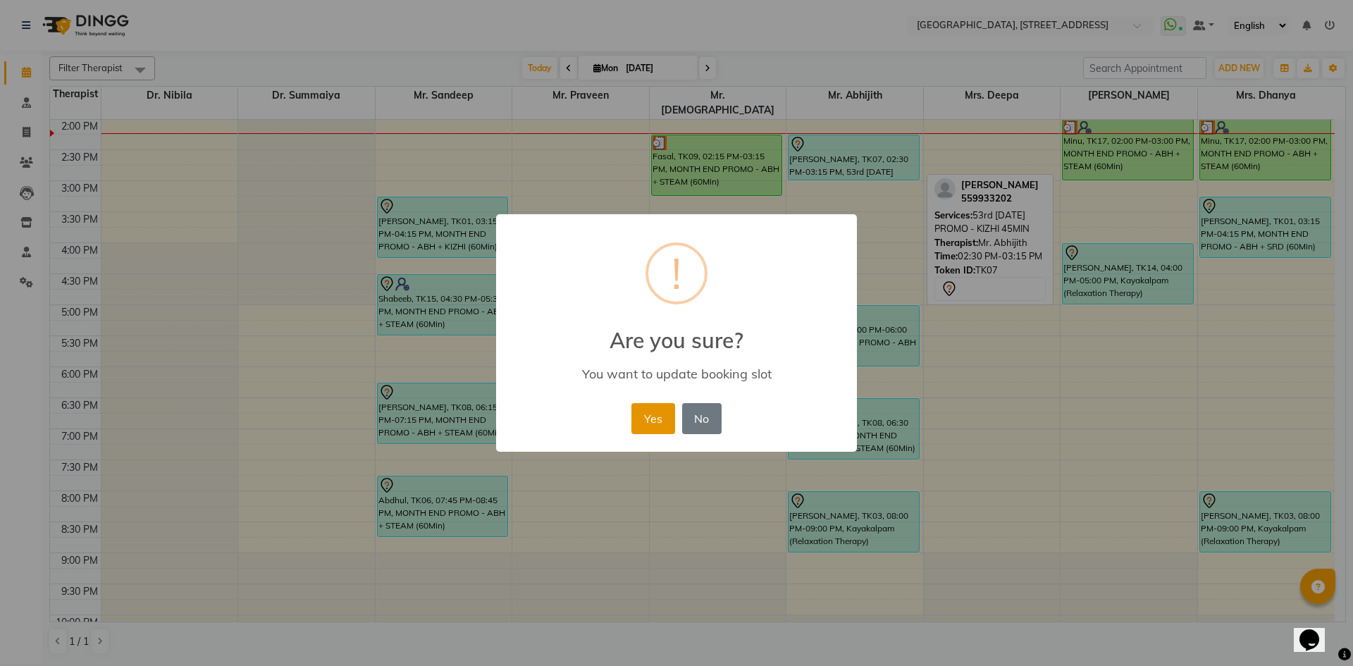
click at [650, 412] on button "Yes" at bounding box center [652, 418] width 43 height 31
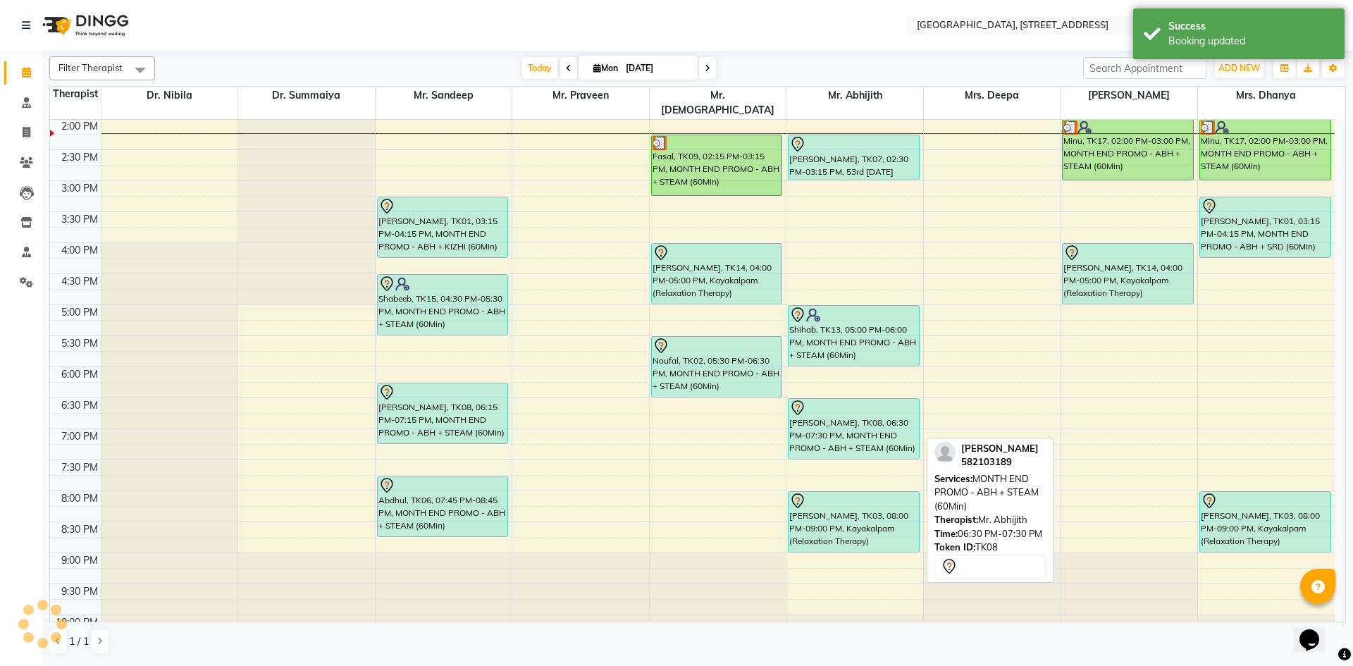
scroll to position [176, 0]
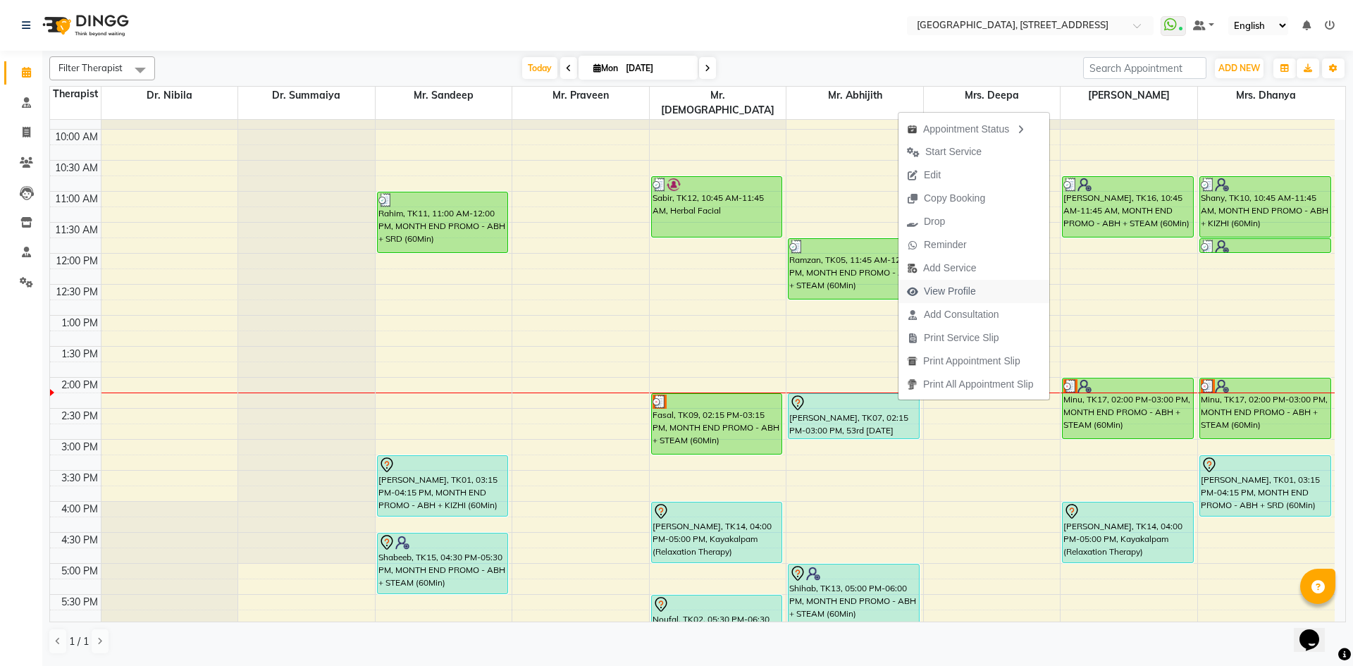
click at [966, 295] on span "View Profile" at bounding box center [950, 291] width 52 height 15
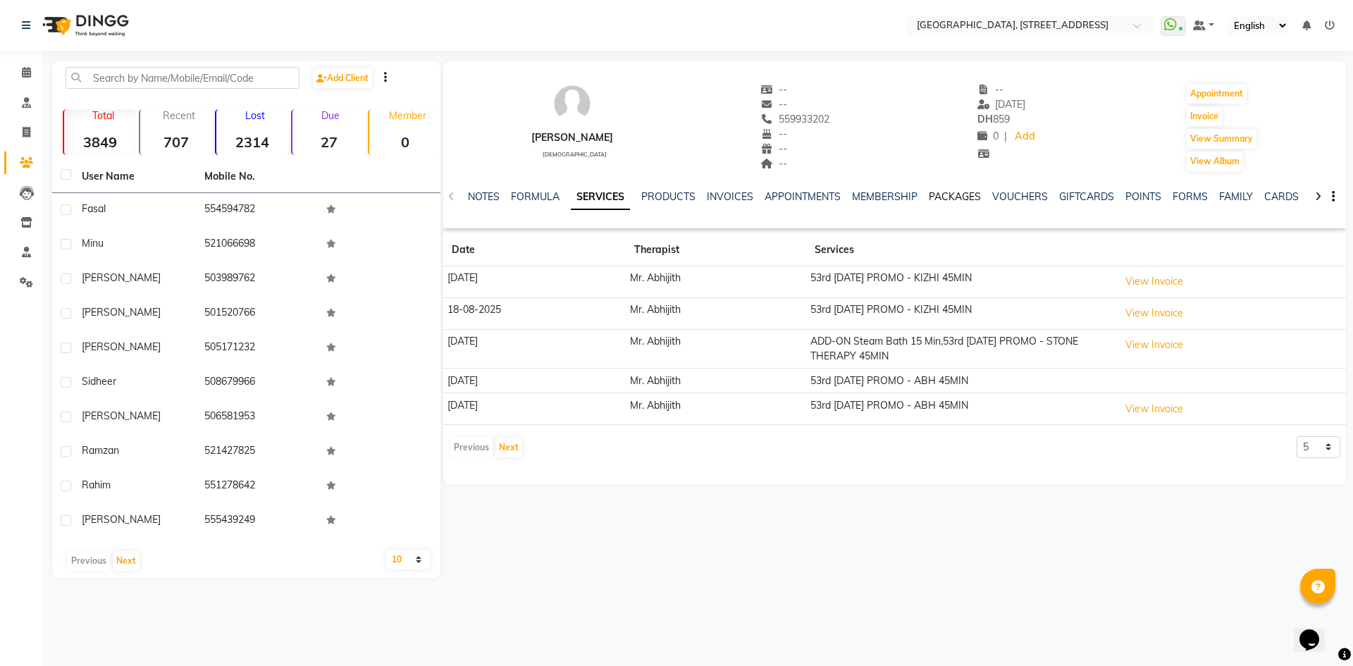
drag, startPoint x: 958, startPoint y: 199, endPoint x: 951, endPoint y: 201, distance: 7.9
click at [958, 199] on link "PACKAGES" at bounding box center [955, 196] width 52 height 13
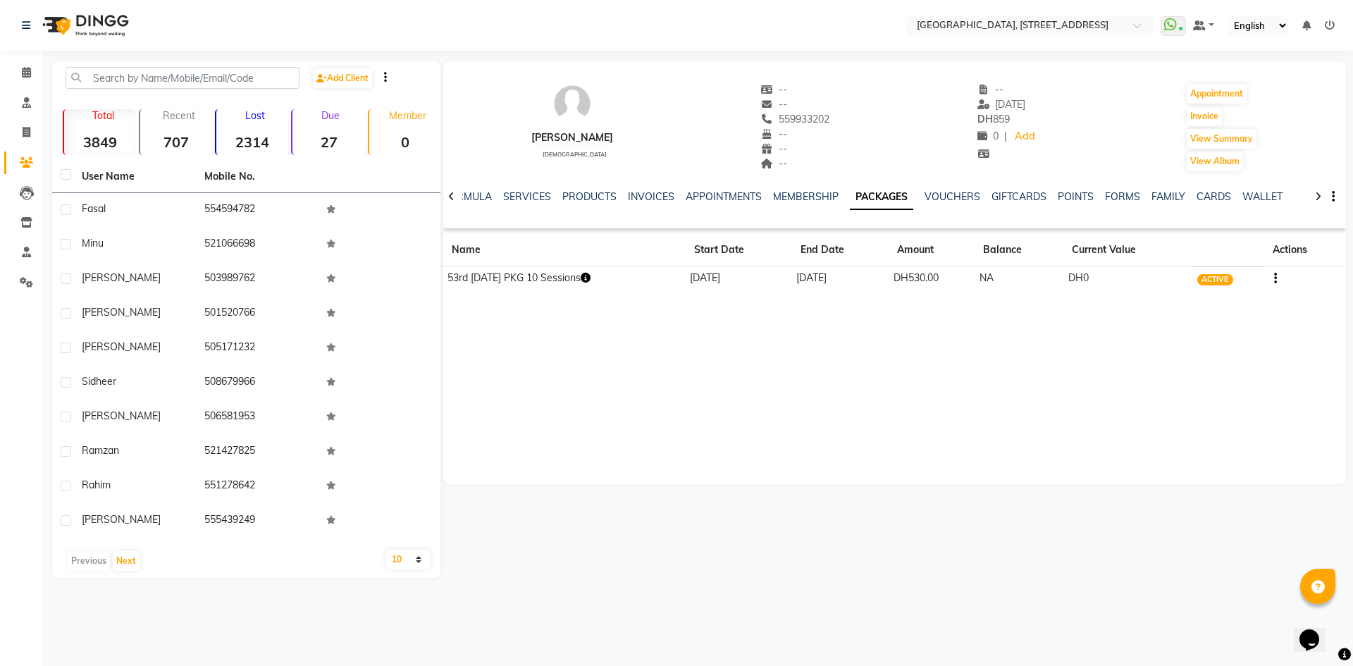
click at [591, 273] on icon "button" at bounding box center [586, 278] width 10 height 10
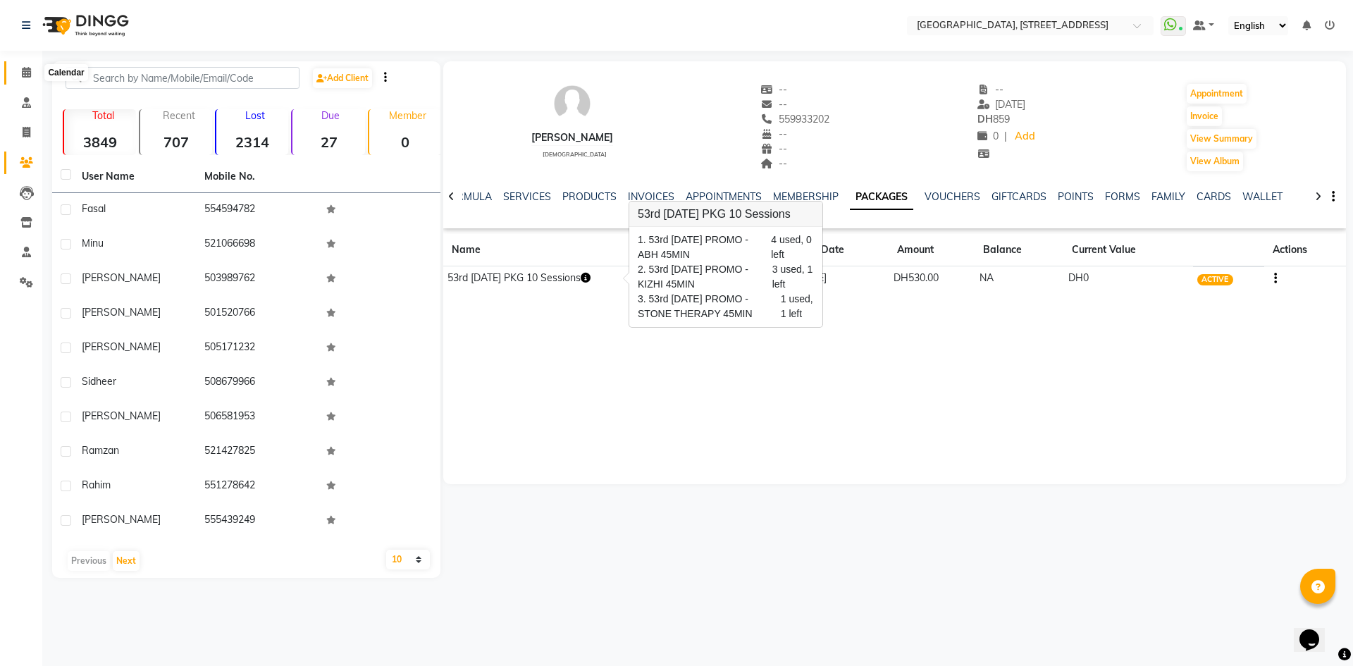
click at [28, 76] on icon at bounding box center [26, 72] width 9 height 11
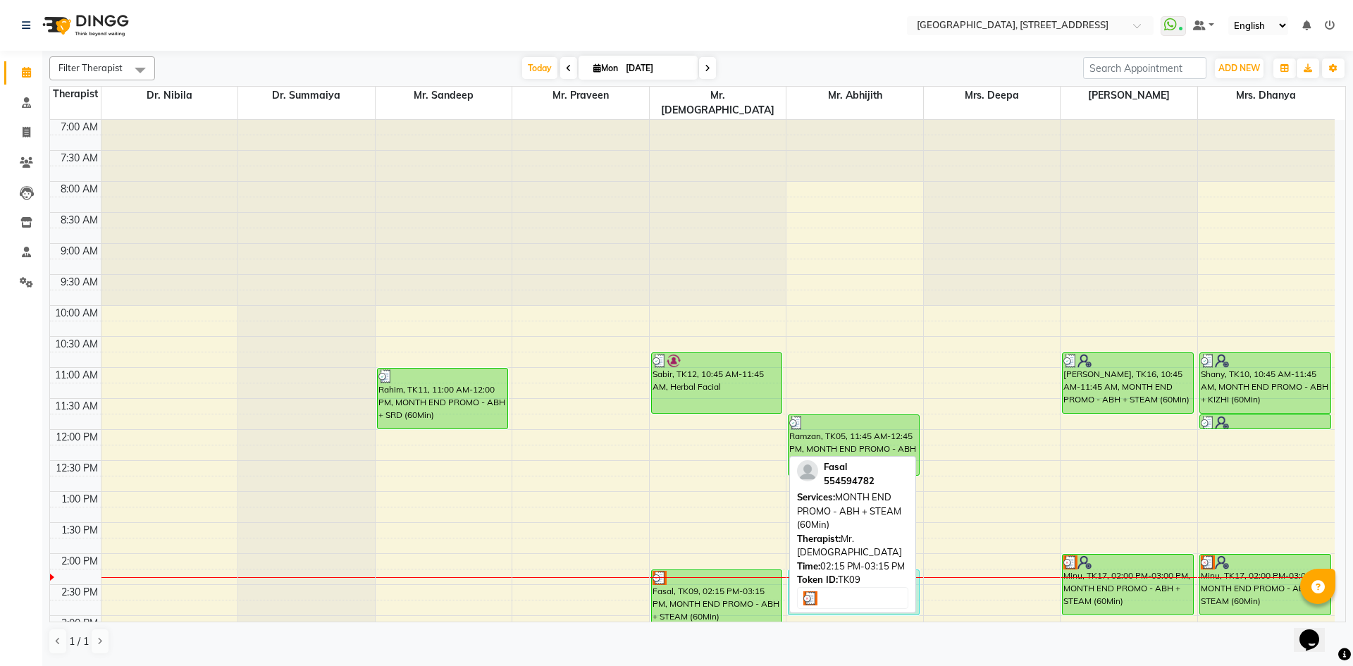
click at [684, 579] on div "Fasal, TK09, 02:15 PM-03:15 PM, MONTH END PROMO - ABH + STEAM (60Min)" at bounding box center [717, 600] width 130 height 60
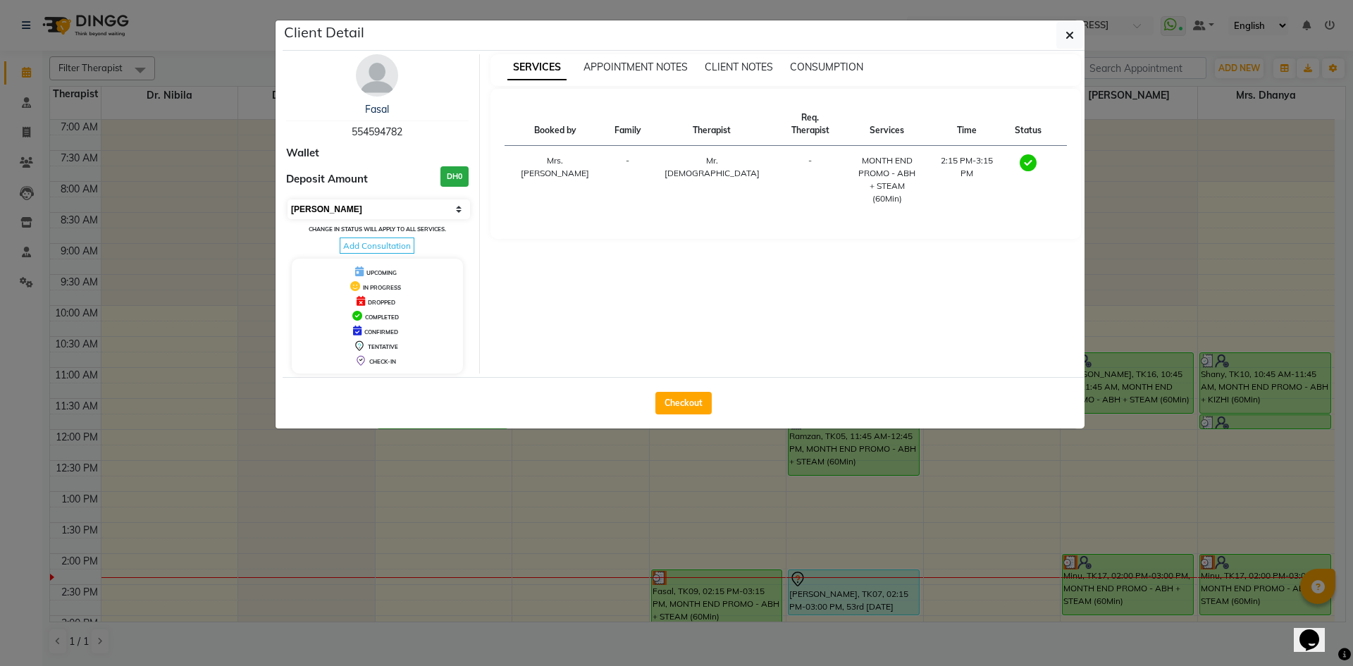
click at [459, 215] on select "Select MARK DONE UPCOMING" at bounding box center [379, 209] width 183 height 20
select select "5"
click at [288, 199] on select "Select MARK DONE UPCOMING" at bounding box center [379, 209] width 183 height 20
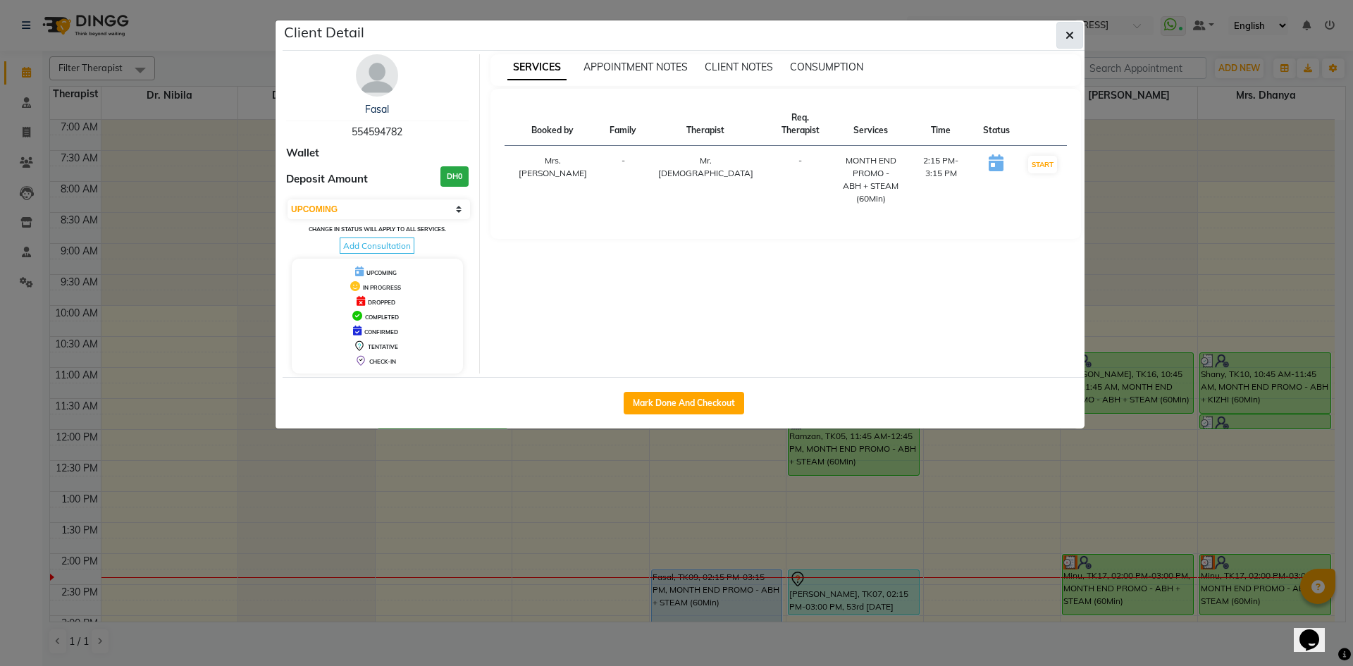
click at [1075, 45] on button "button" at bounding box center [1069, 35] width 27 height 27
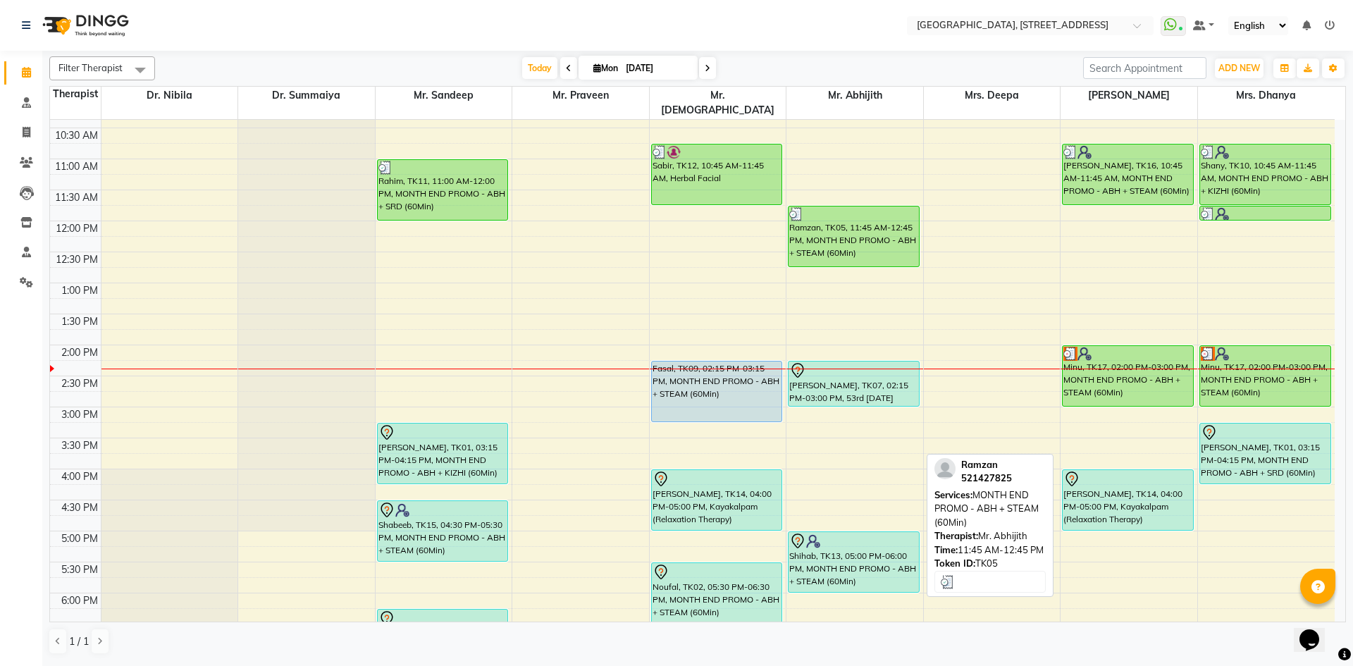
scroll to position [259, 0]
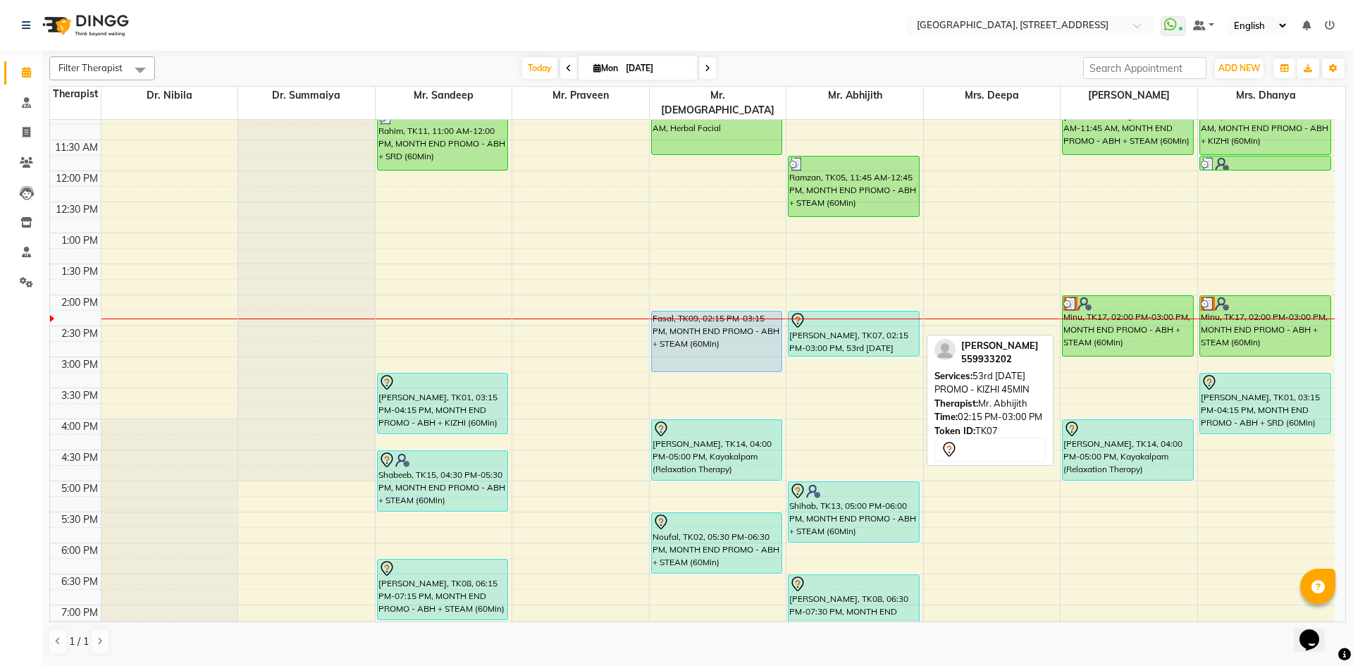
click at [832, 321] on div "Ali, TK07, 02:15 PM-03:00 PM, 53rd NATIONAL DAY PROMO - KIZHI 45MIN" at bounding box center [854, 333] width 130 height 44
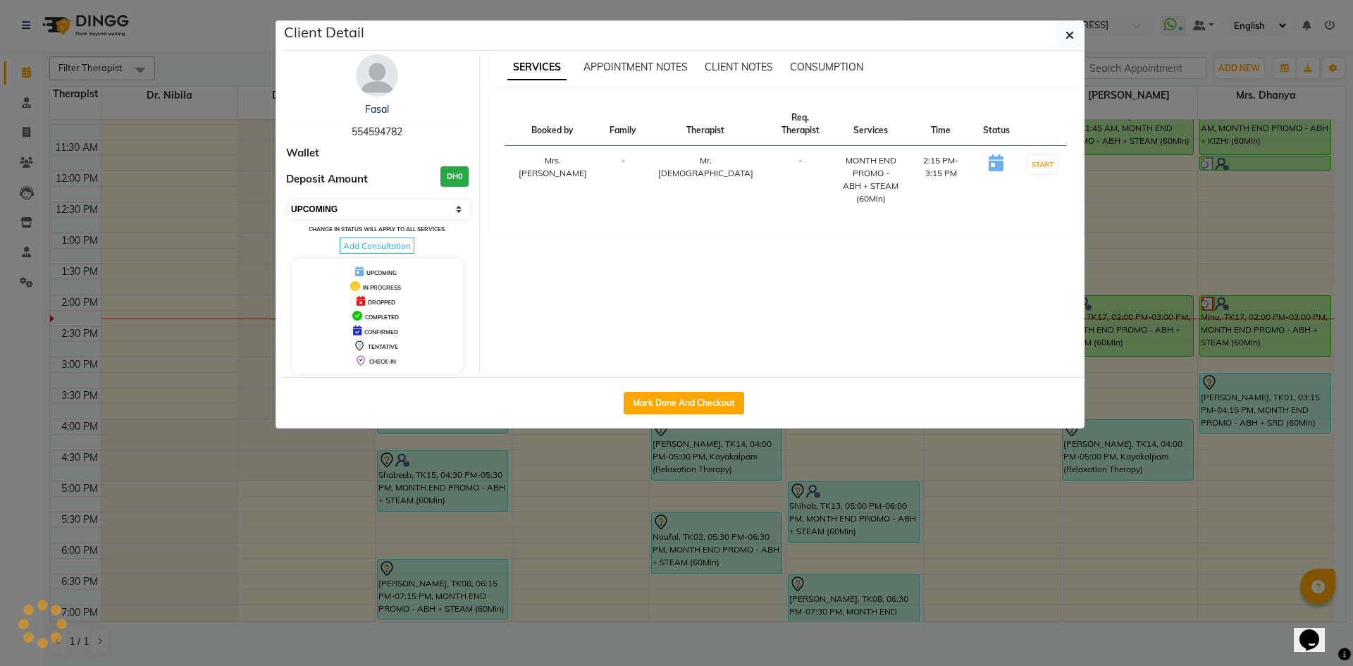
drag, startPoint x: 430, startPoint y: 206, endPoint x: 430, endPoint y: 215, distance: 9.2
click at [430, 206] on select "Select IN SERVICE CONFIRMED TENTATIVE CHECK IN MARK DONE DROPPED UPCOMING" at bounding box center [379, 209] width 183 height 20
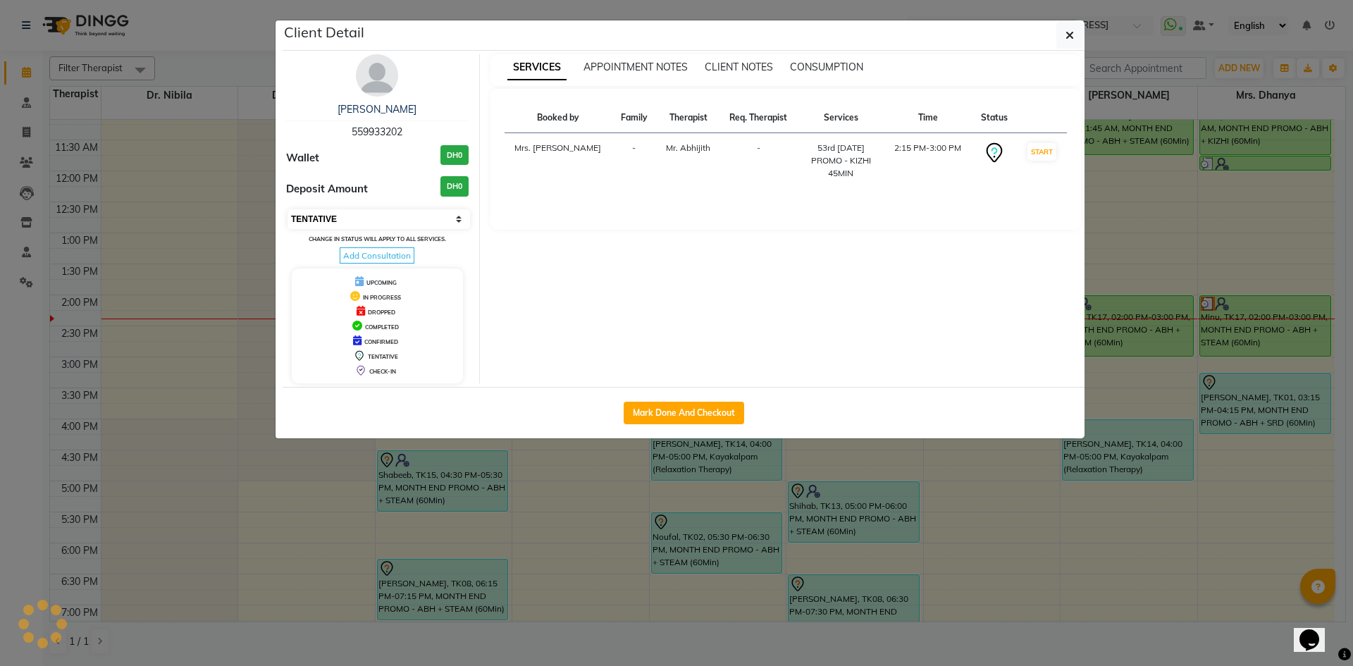
select select "3"
click at [288, 209] on select "Select IN SERVICE CONFIRMED TENTATIVE CHECK IN MARK DONE DROPPED UPCOMING" at bounding box center [379, 219] width 183 height 20
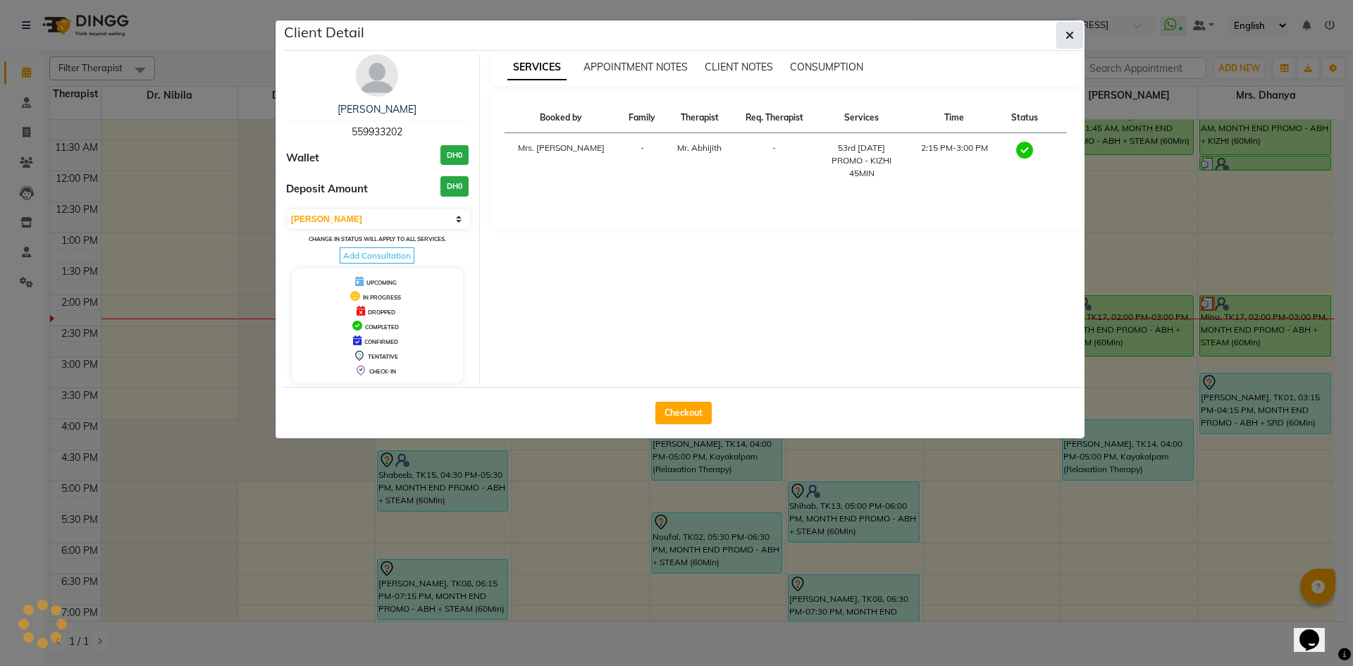
click at [1072, 28] on span "button" at bounding box center [1070, 35] width 8 height 14
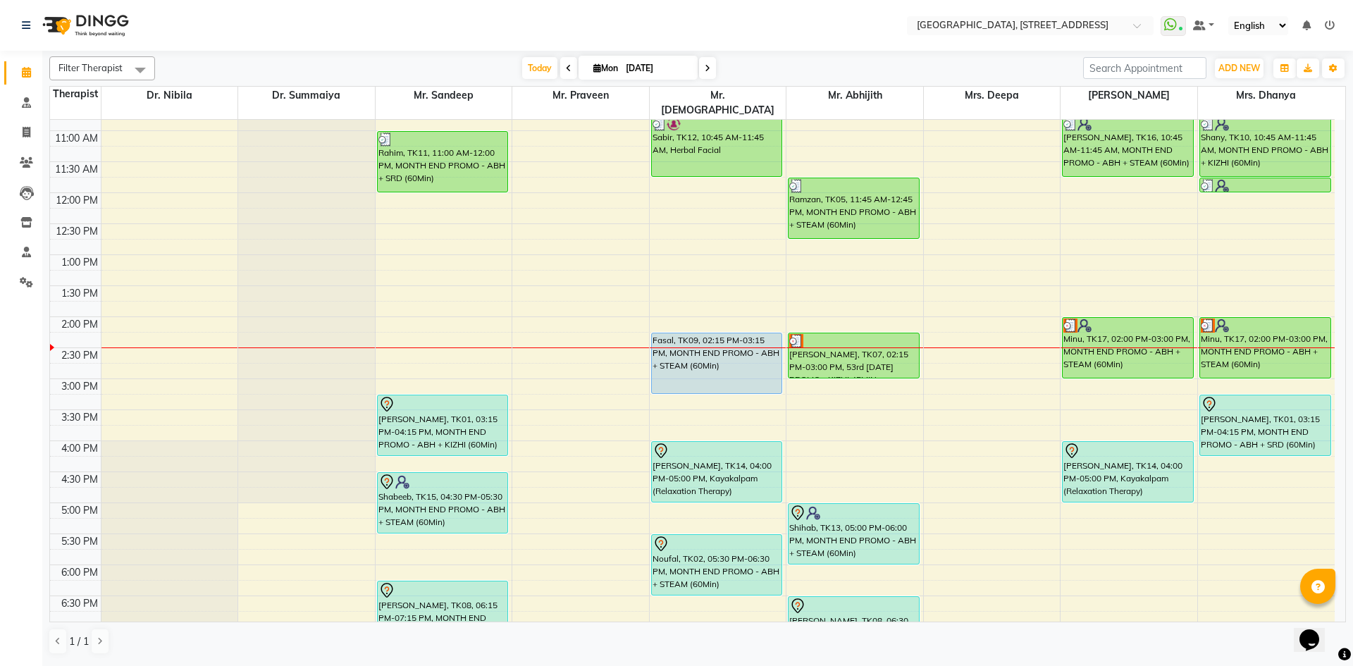
scroll to position [216, 0]
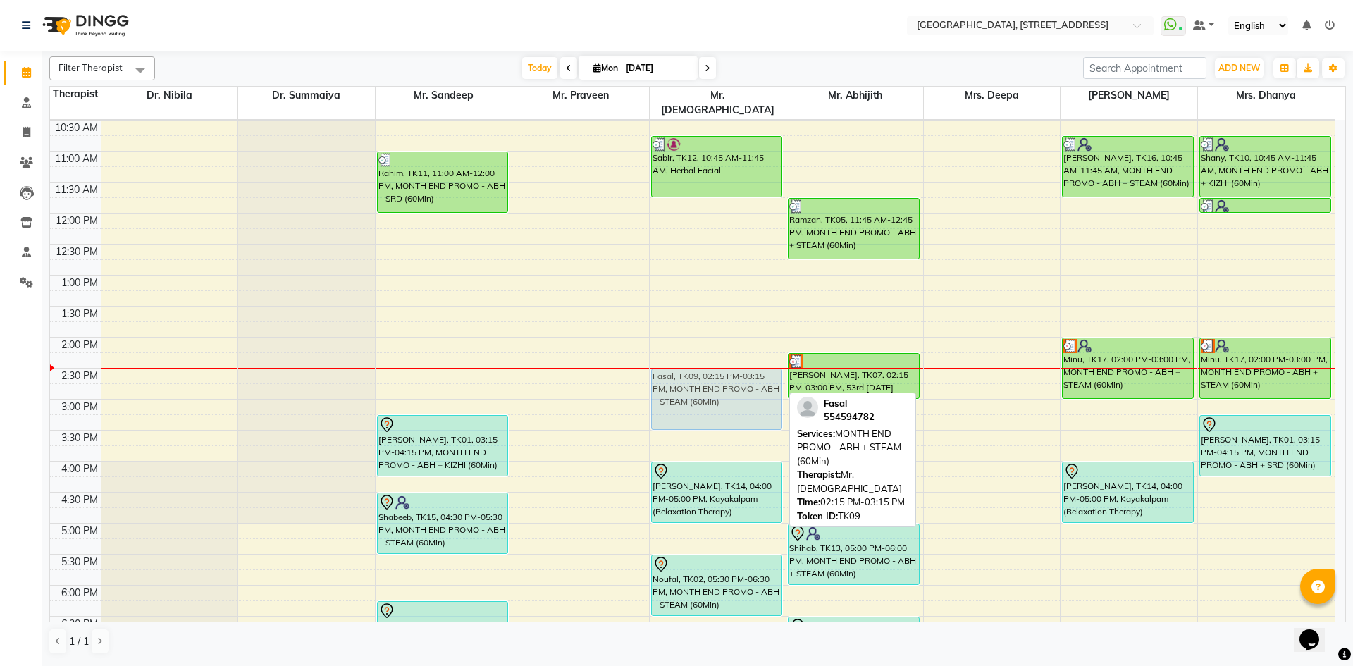
drag, startPoint x: 695, startPoint y: 365, endPoint x: 696, endPoint y: 374, distance: 9.3
click at [696, 374] on div "Sabir, TK12, 10:45 AM-11:45 AM, Herbal Facial Fasal, TK09, 02:15 PM-03:15 PM, M…" at bounding box center [718, 399] width 137 height 992
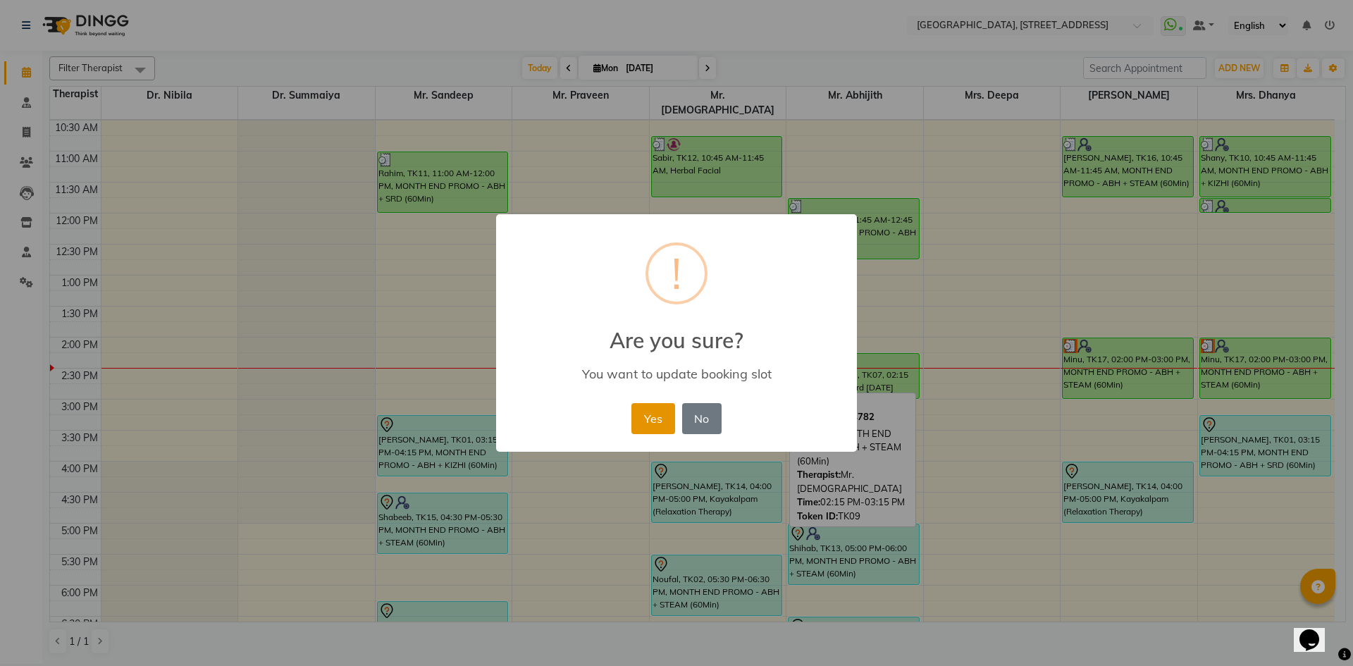
click at [641, 417] on button "Yes" at bounding box center [652, 418] width 43 height 31
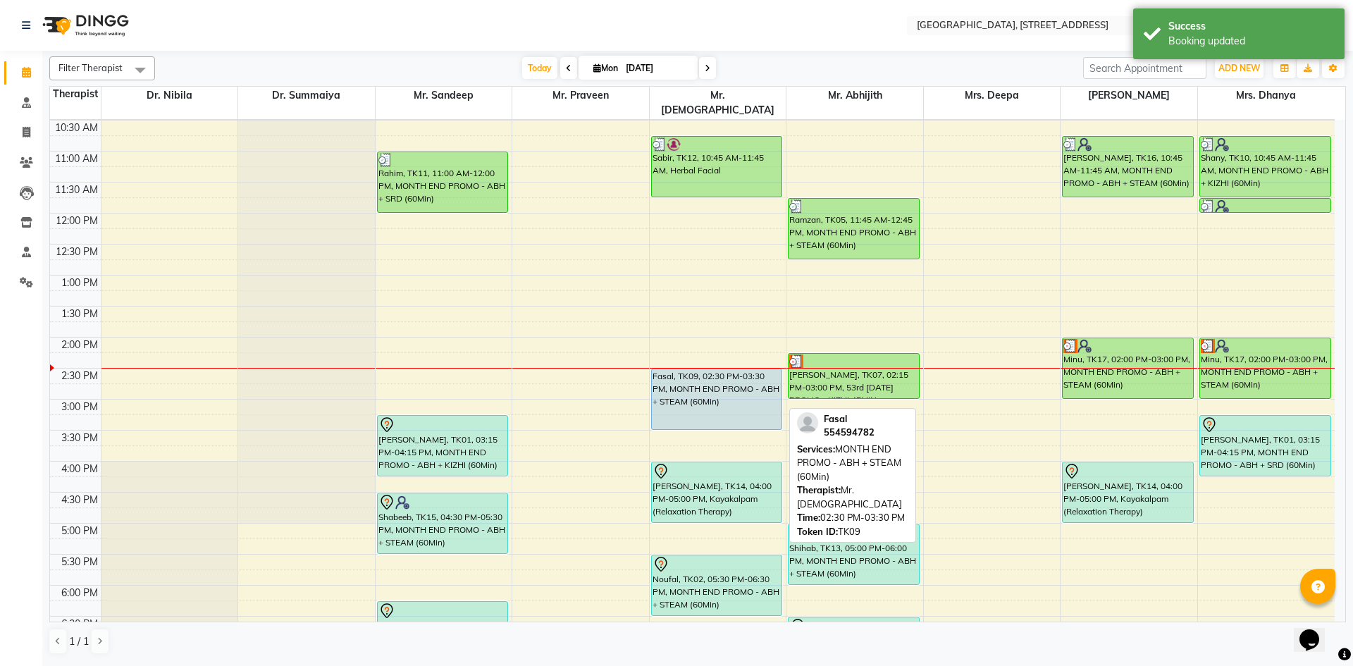
click at [739, 396] on div "Fasal, TK09, 02:30 PM-03:30 PM, MONTH END PROMO - ABH + STEAM (60Min)" at bounding box center [717, 399] width 130 height 60
click at [740, 395] on div "Fasal, TK09, 02:30 PM-03:30 PM, MONTH END PROMO - ABH + STEAM (60Min)" at bounding box center [717, 399] width 130 height 60
select select "5"
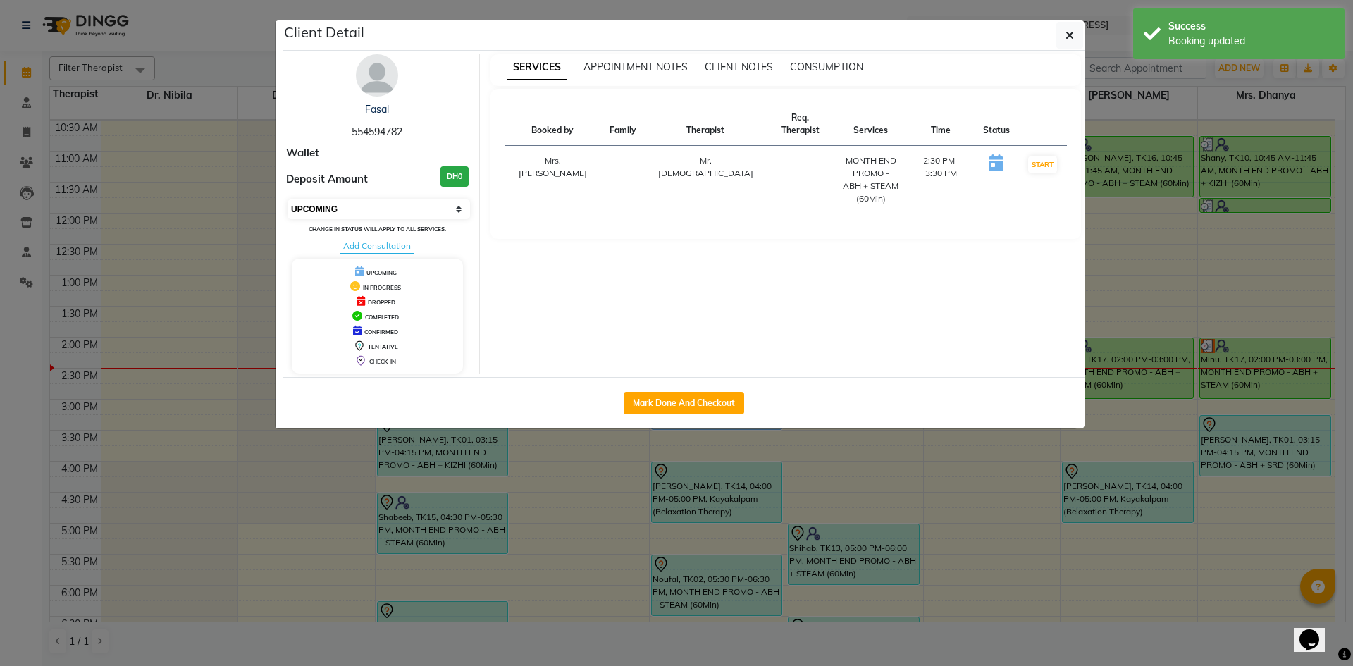
drag, startPoint x: 462, startPoint y: 205, endPoint x: 464, endPoint y: 218, distance: 12.9
click at [462, 205] on select "Select IN SERVICE CONFIRMED TENTATIVE CHECK IN MARK DONE DROPPED UPCOMING" at bounding box center [379, 209] width 183 height 20
click at [1067, 37] on icon "button" at bounding box center [1070, 35] width 8 height 11
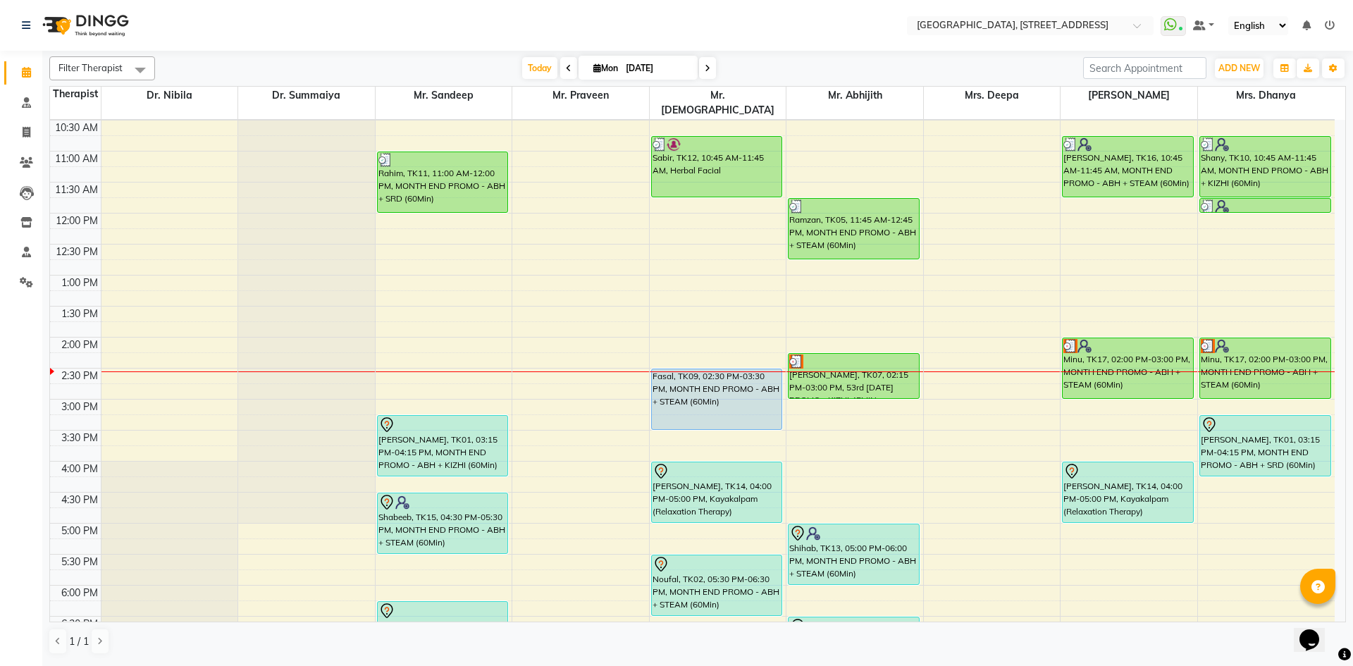
click at [706, 67] on icon at bounding box center [708, 68] width 6 height 8
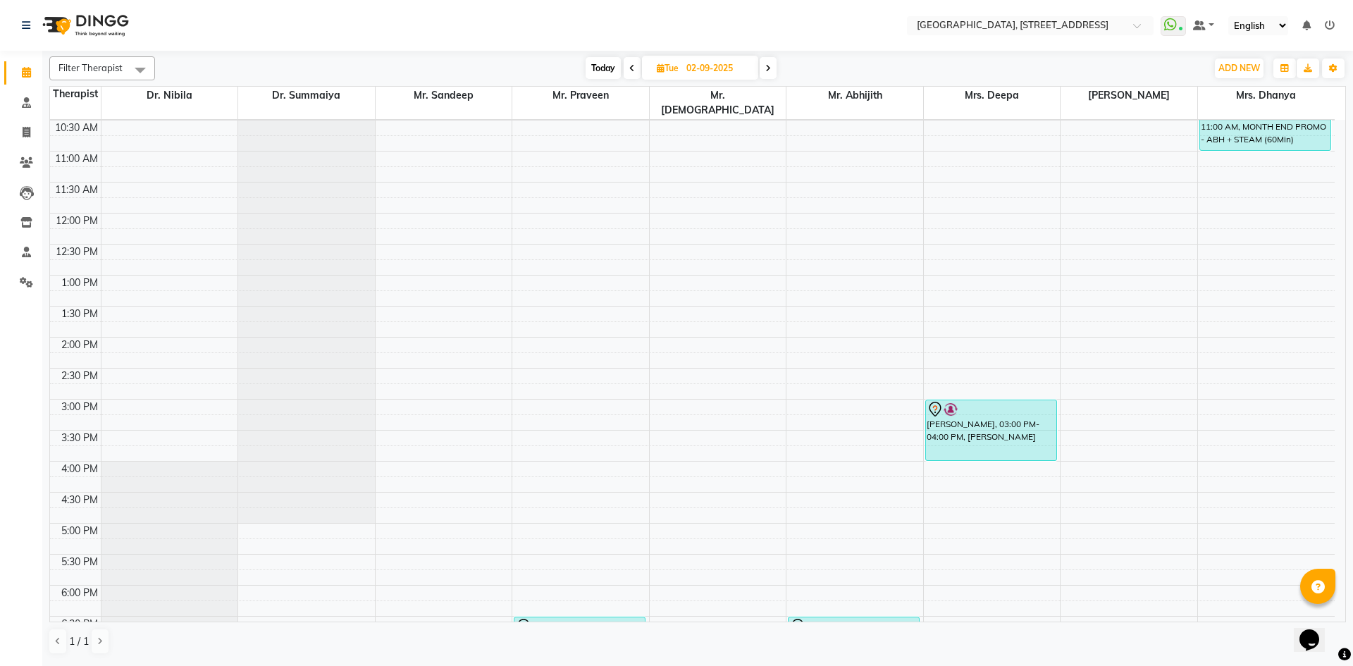
click at [592, 62] on span "Today" at bounding box center [603, 68] width 35 height 22
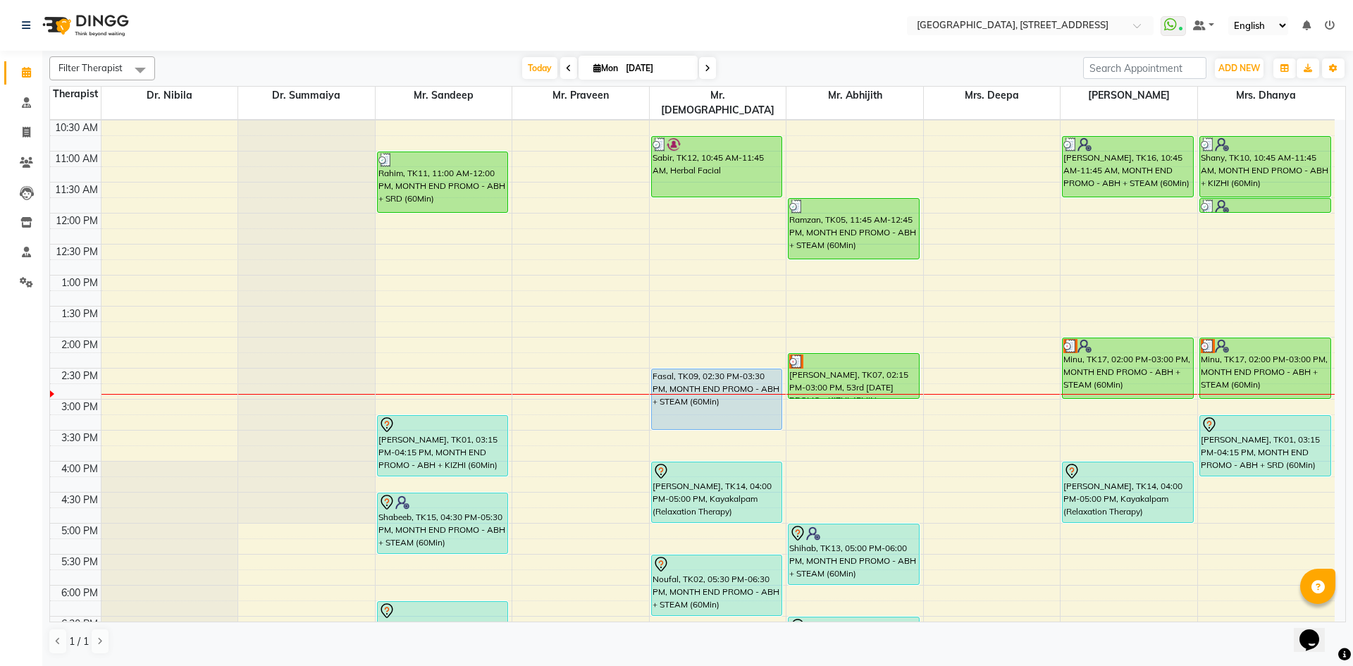
scroll to position [475, 0]
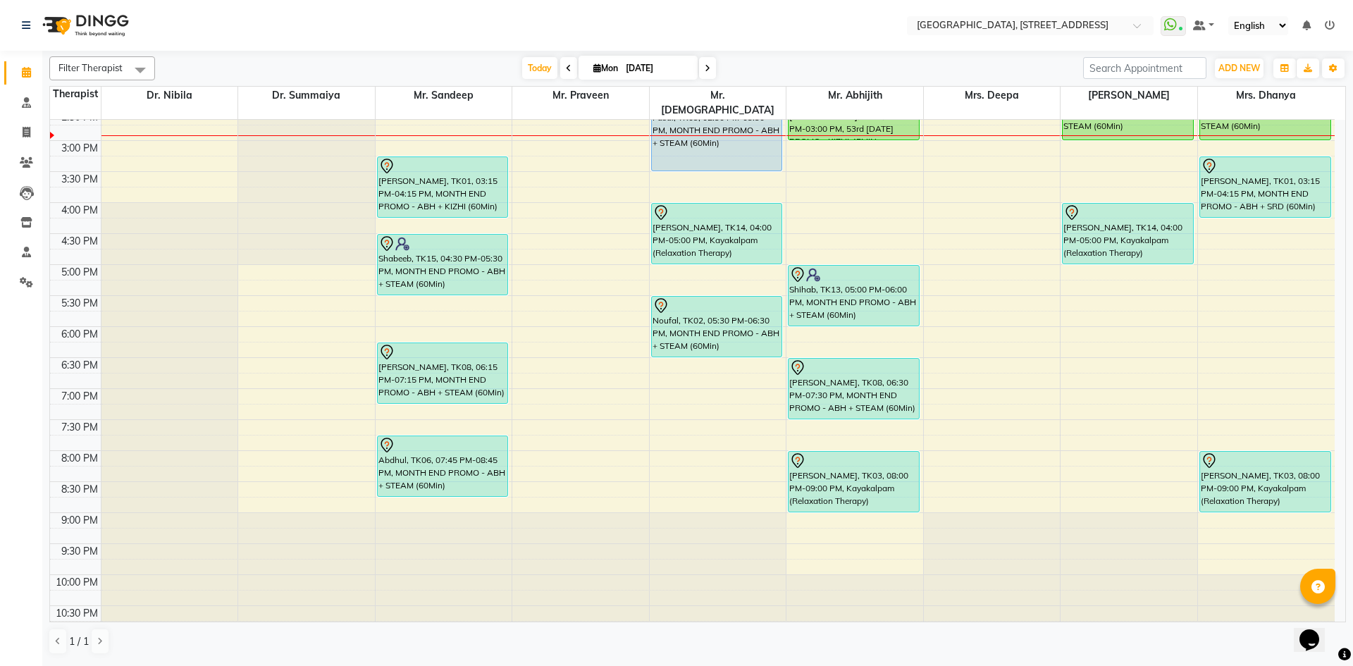
click at [701, 75] on span at bounding box center [707, 68] width 17 height 22
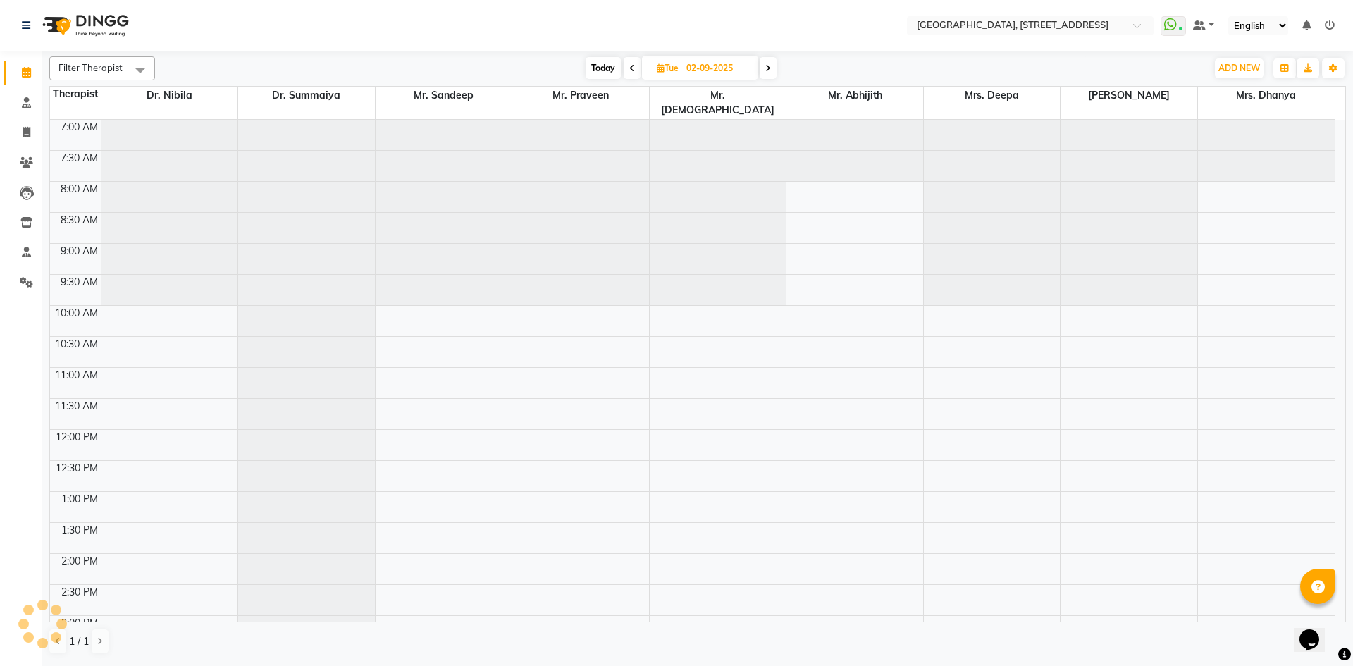
scroll to position [435, 0]
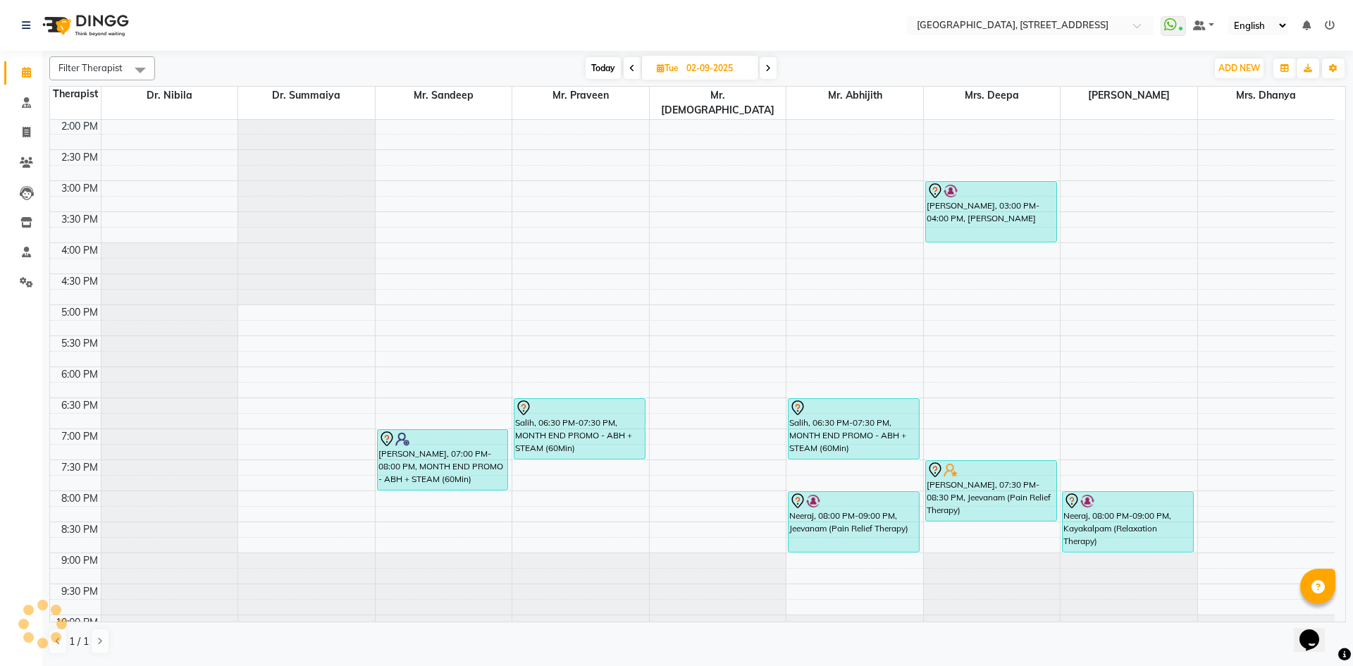
click at [634, 64] on span at bounding box center [632, 68] width 17 height 22
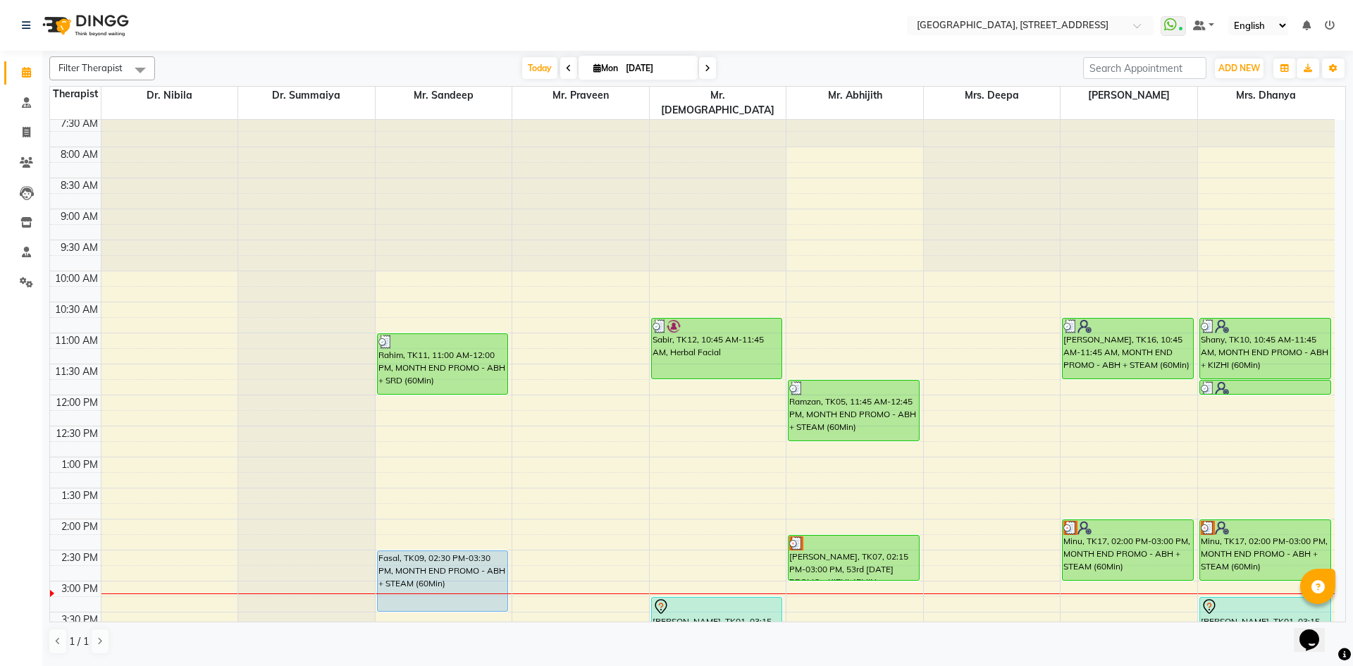
scroll to position [0, 0]
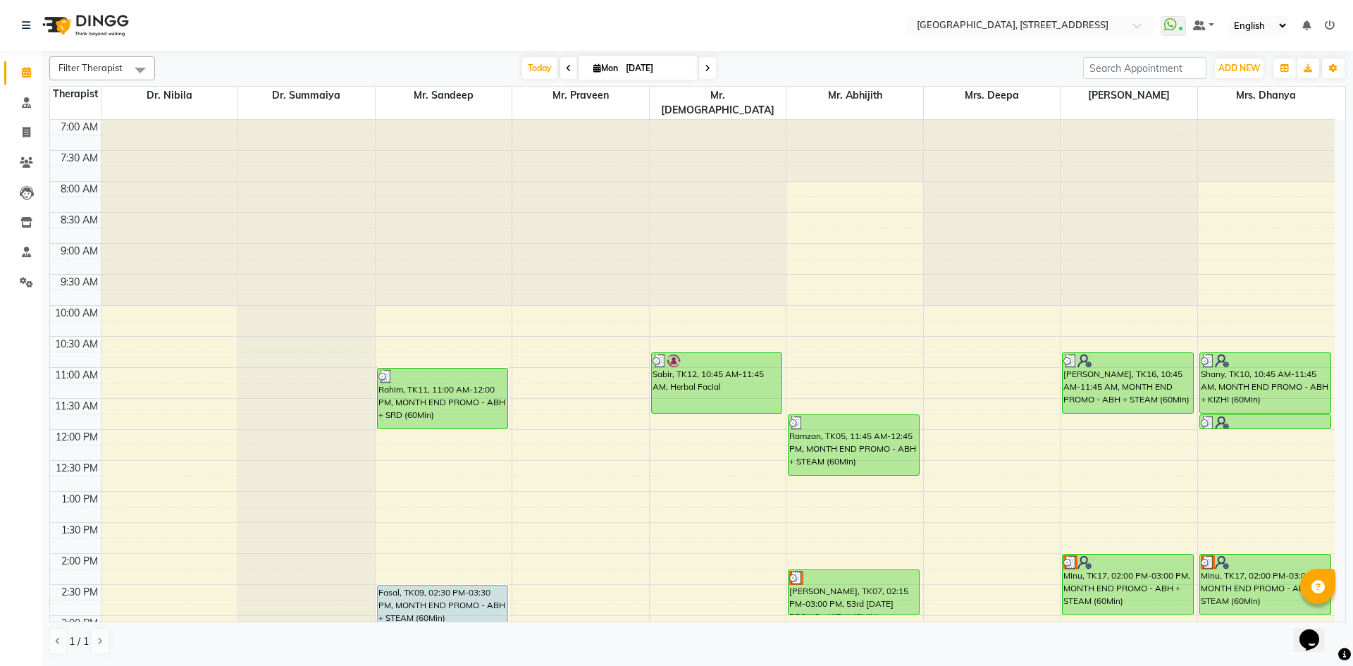
click at [706, 68] on icon at bounding box center [708, 68] width 6 height 8
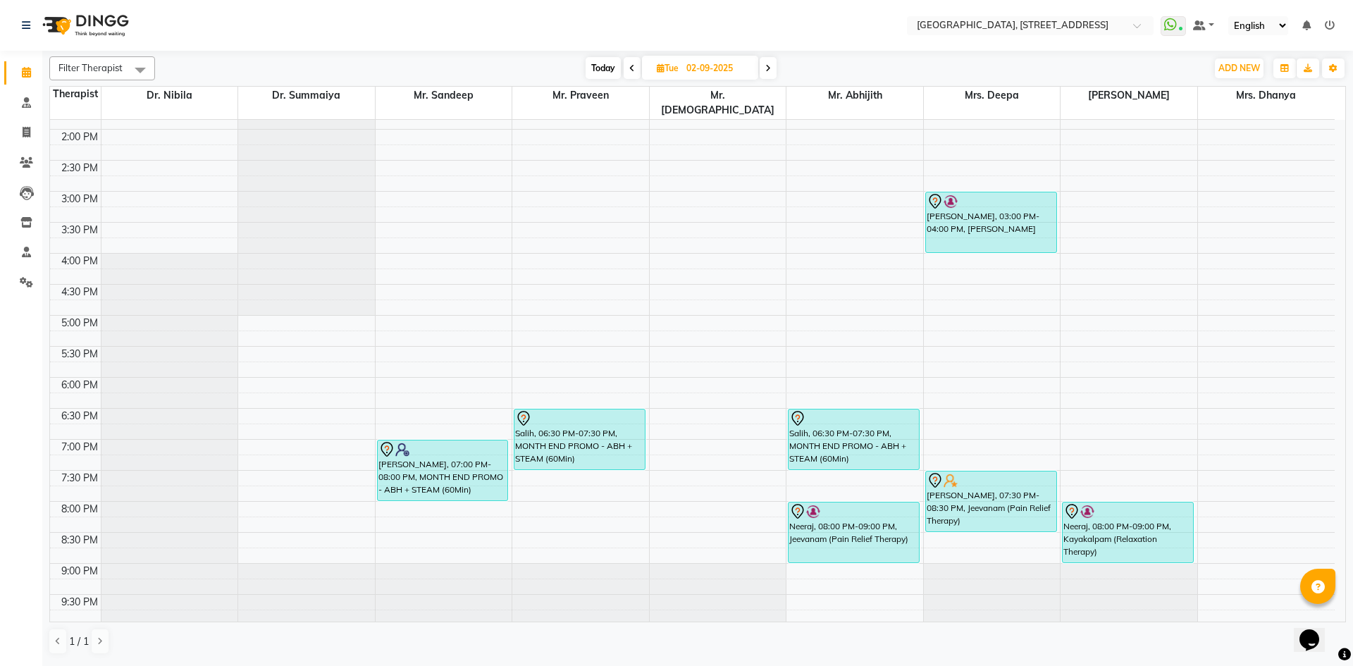
scroll to position [475, 0]
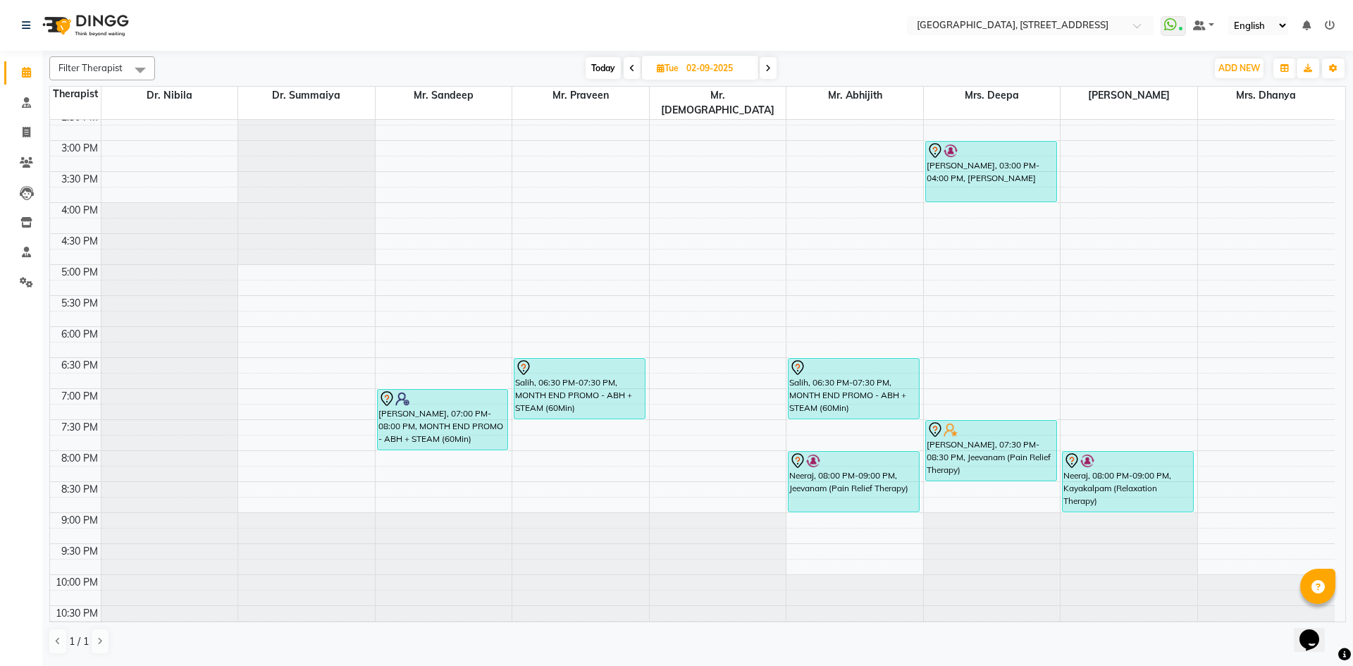
click at [603, 76] on span "Today" at bounding box center [603, 68] width 35 height 22
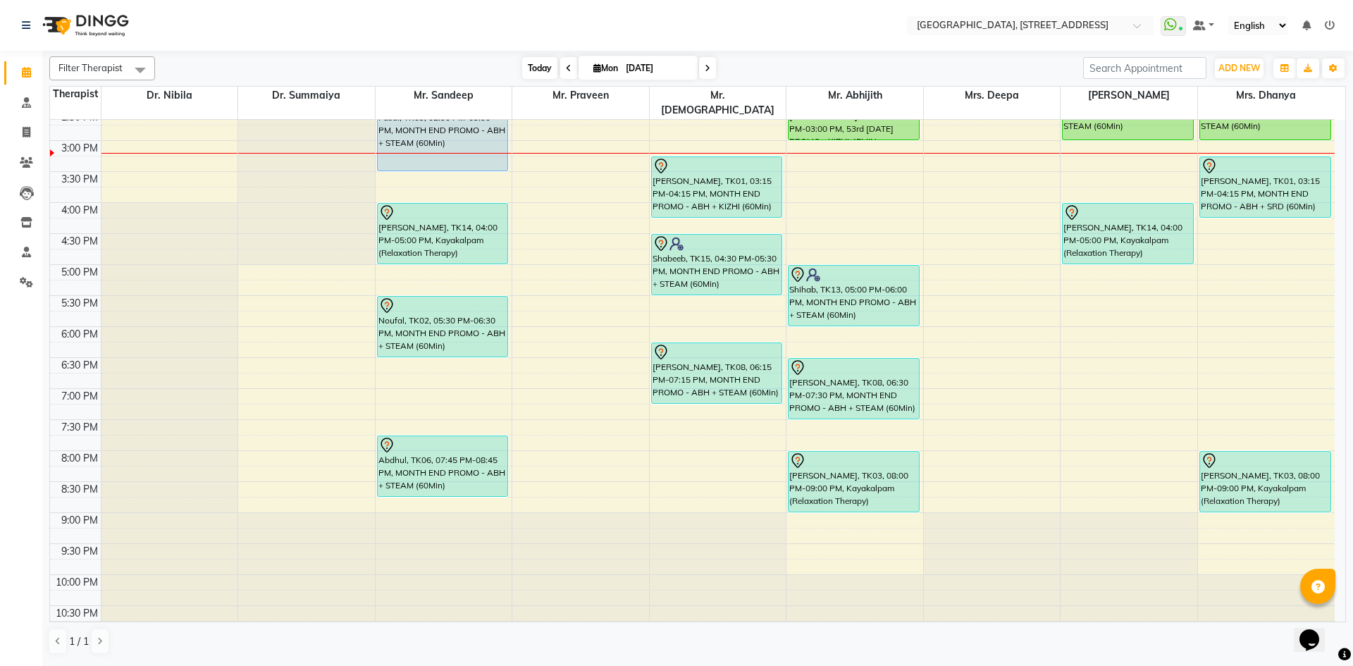
click at [541, 72] on span "Today" at bounding box center [539, 68] width 35 height 22
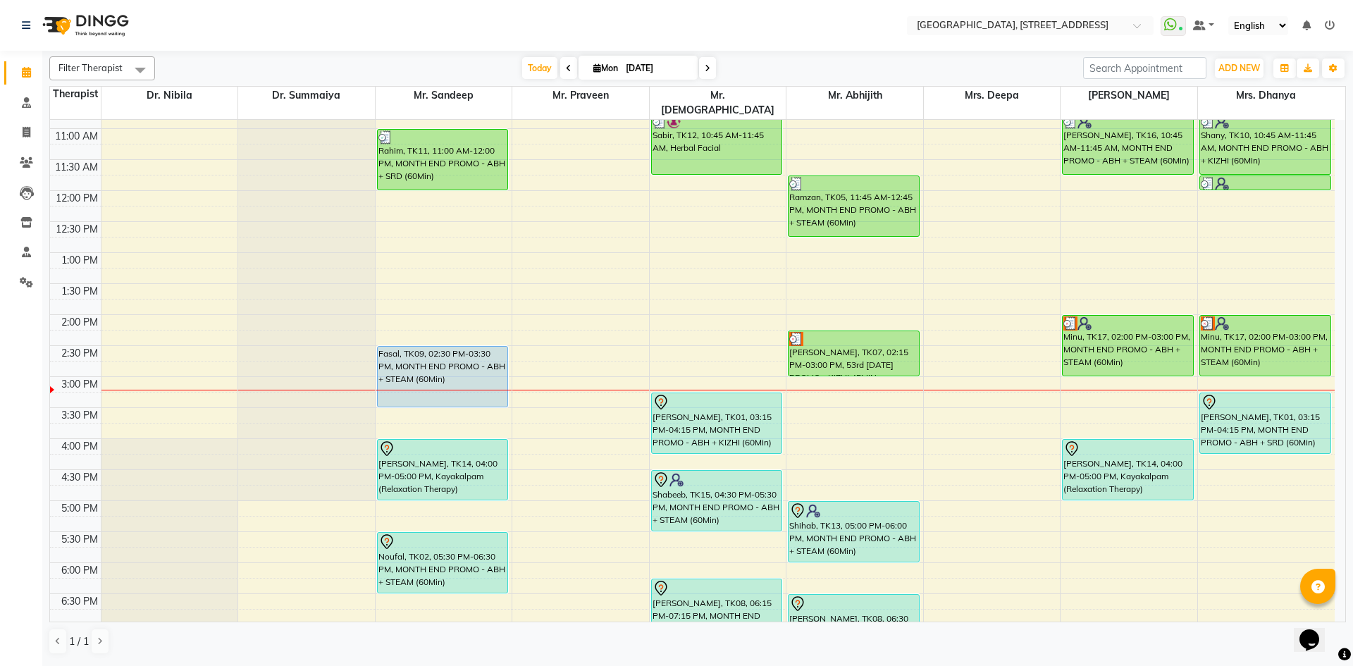
scroll to position [216, 0]
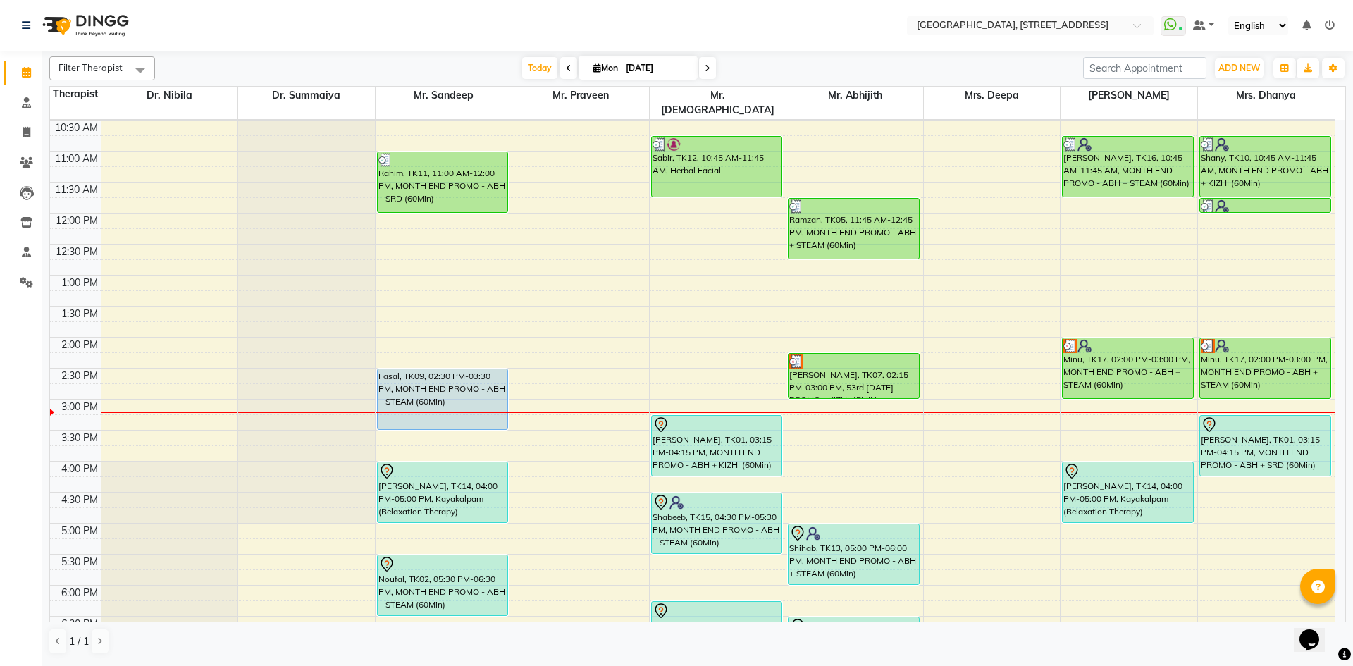
click at [707, 73] on span at bounding box center [707, 68] width 17 height 22
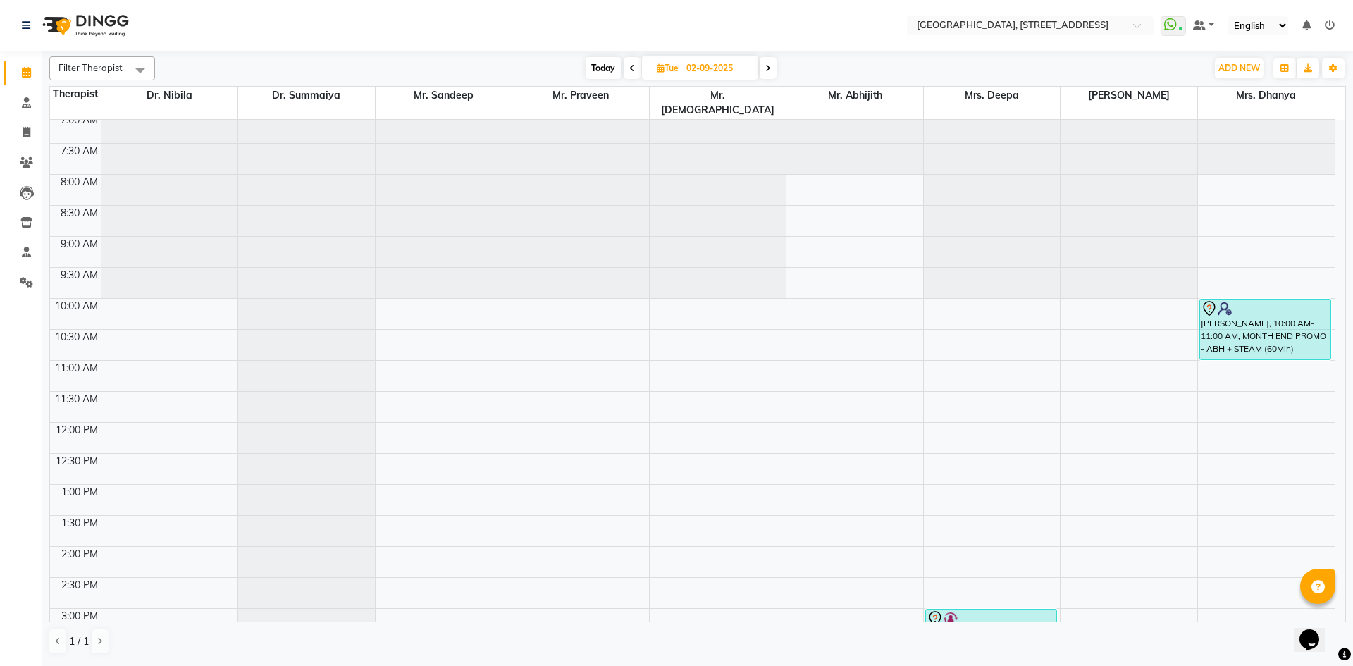
scroll to position [0, 0]
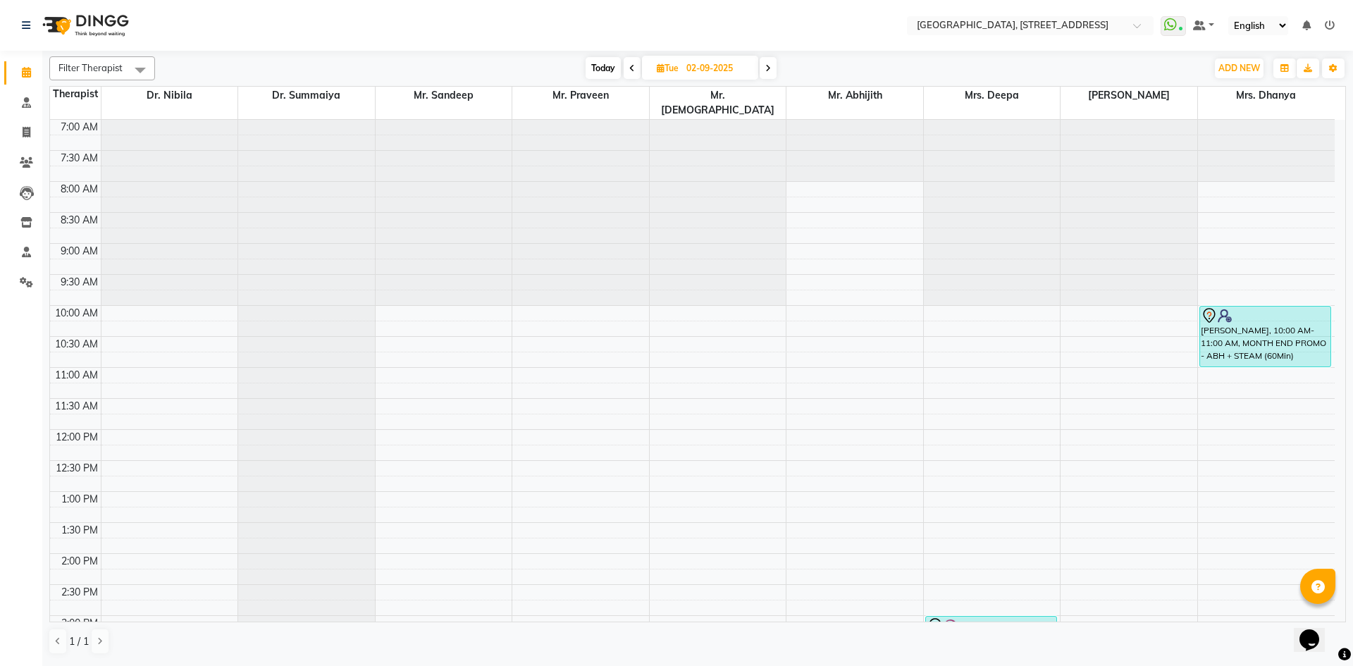
click at [605, 69] on span "Today" at bounding box center [603, 68] width 35 height 22
type input "[DATE]"
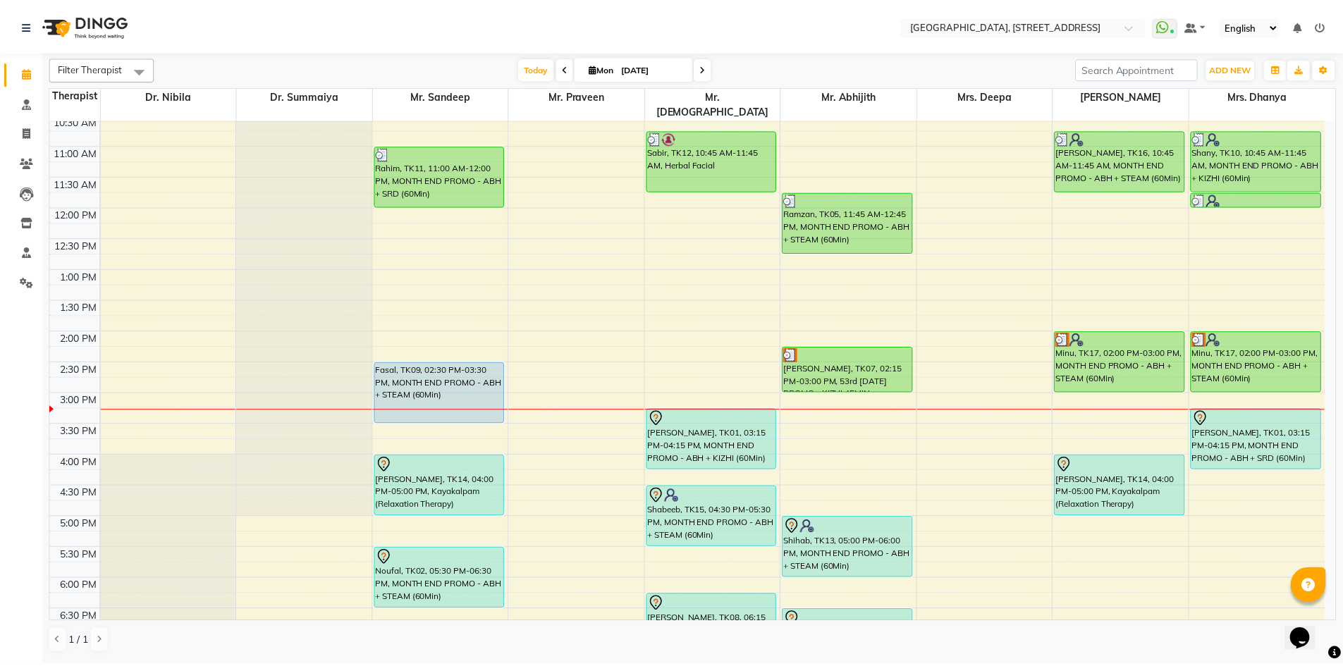
scroll to position [216, 0]
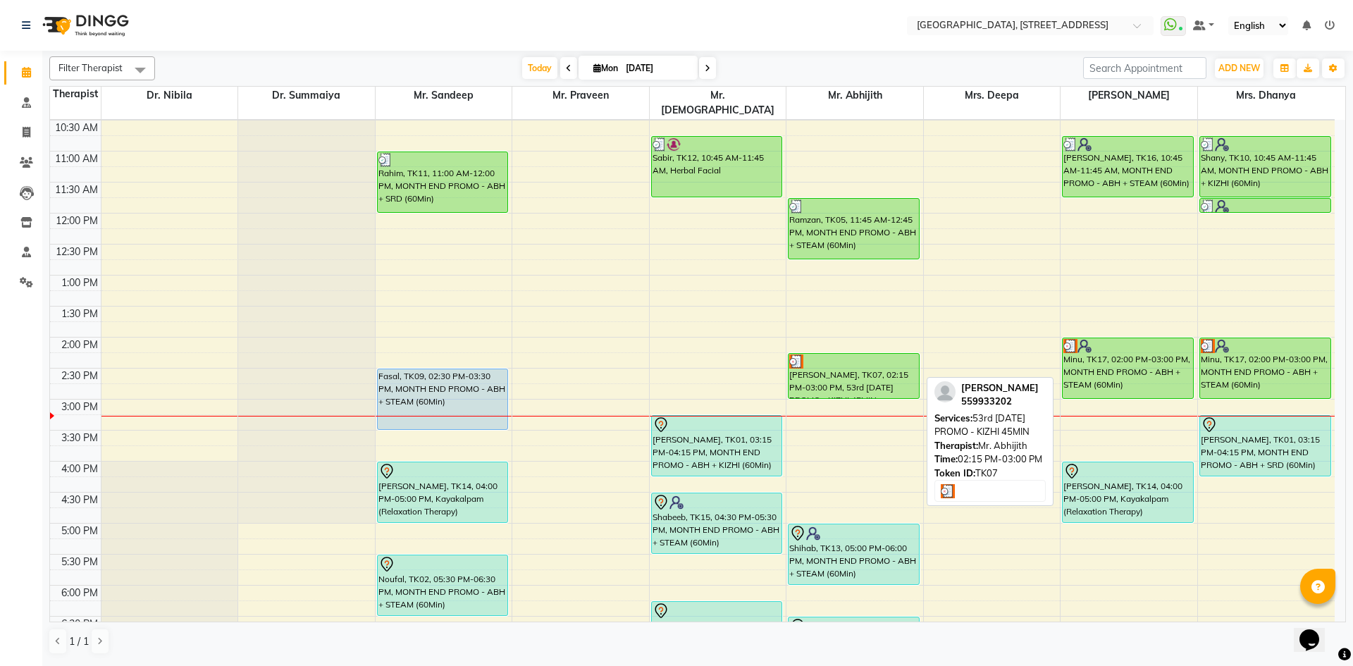
click at [882, 370] on div "Ali, TK07, 02:15 PM-03:00 PM, 53rd NATIONAL DAY PROMO - KIZHI 45MIN" at bounding box center [854, 376] width 130 height 44
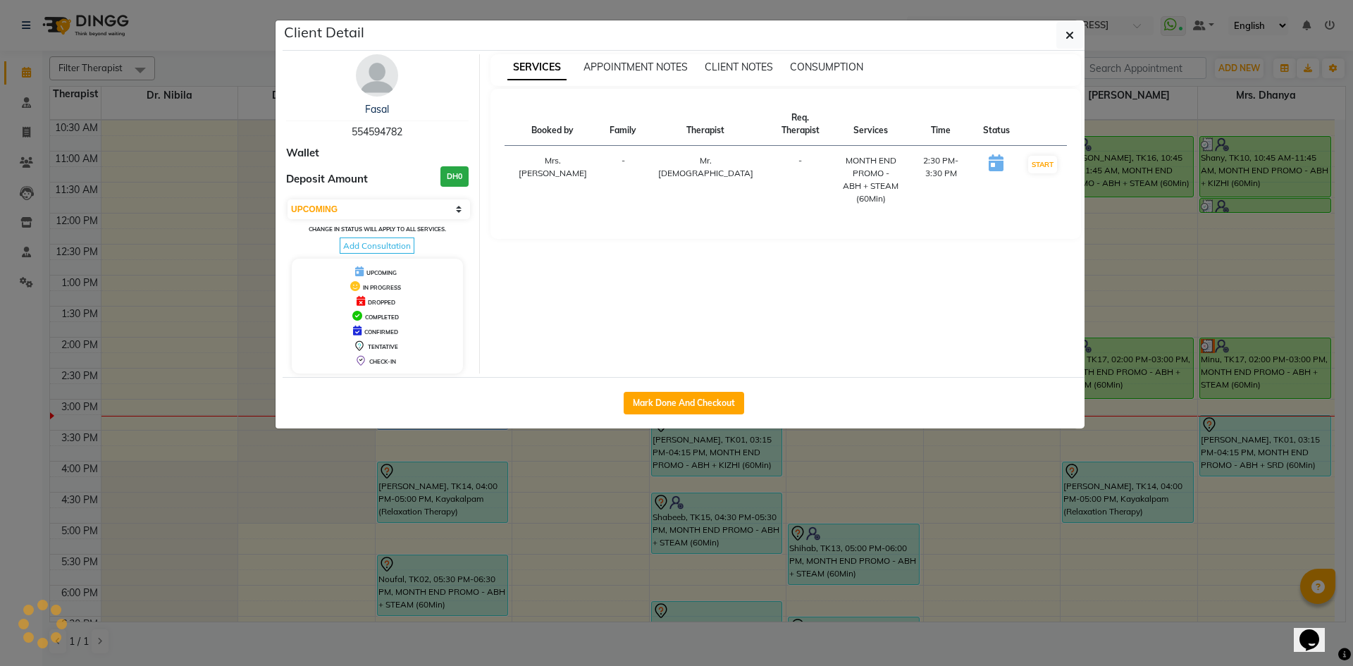
select select "3"
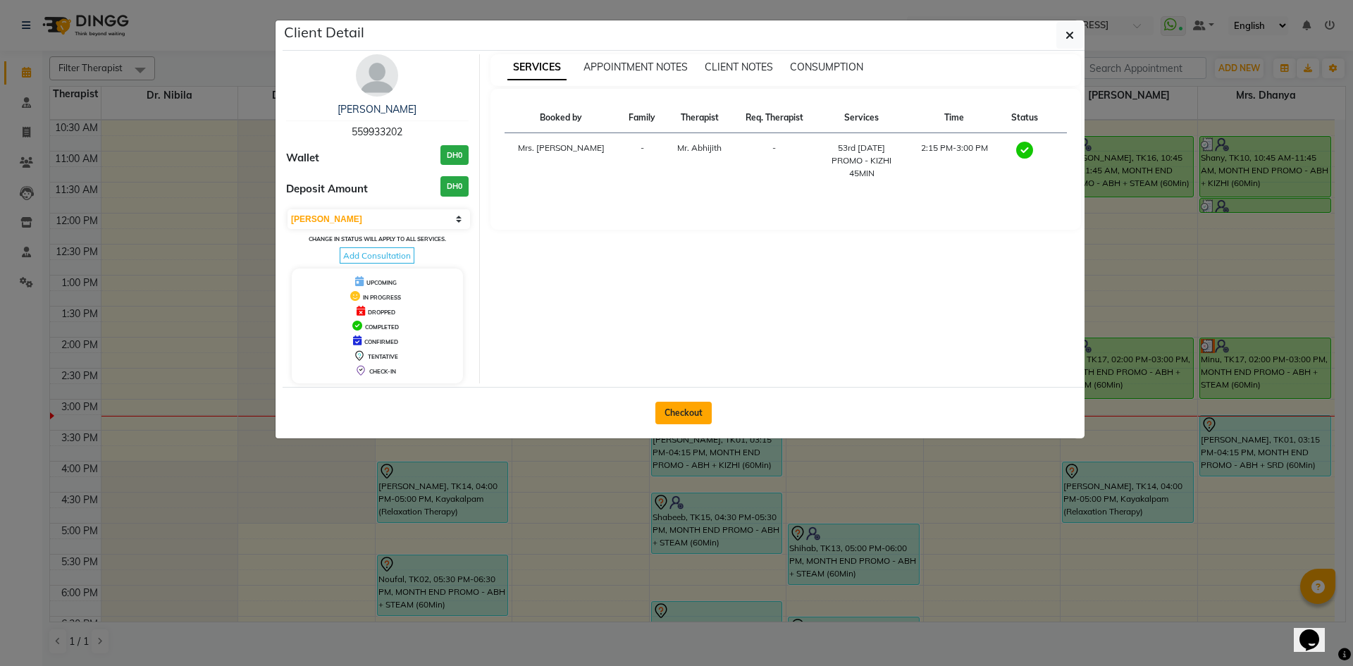
click at [672, 415] on button "Checkout" at bounding box center [683, 413] width 56 height 23
select select "service"
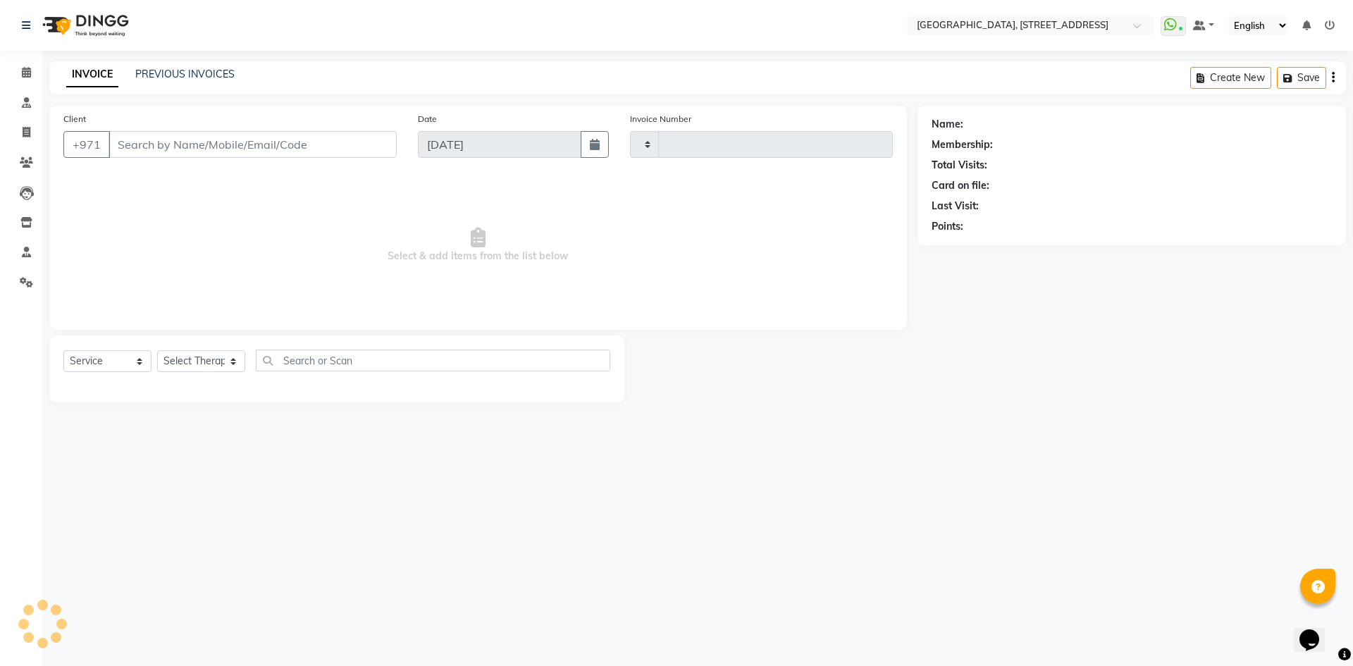
type input "2049"
select select "4538"
type input "559933202"
select select "65324"
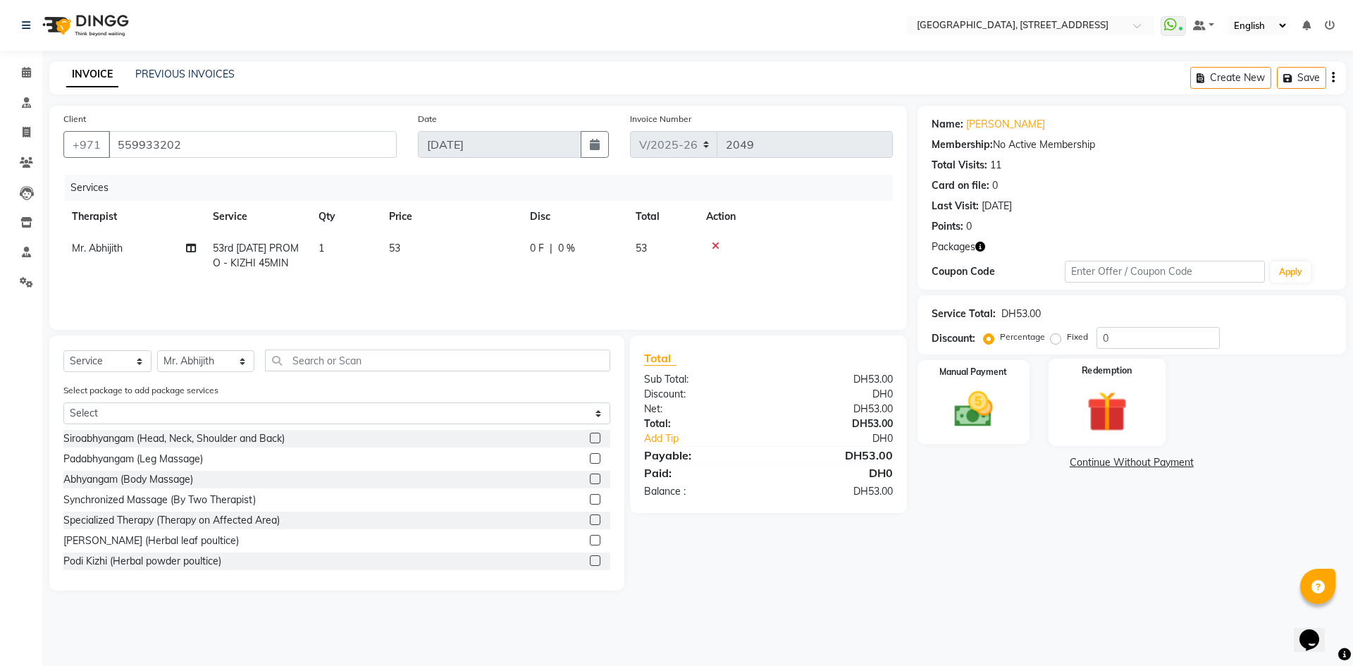
click at [1074, 413] on img at bounding box center [1107, 411] width 66 height 50
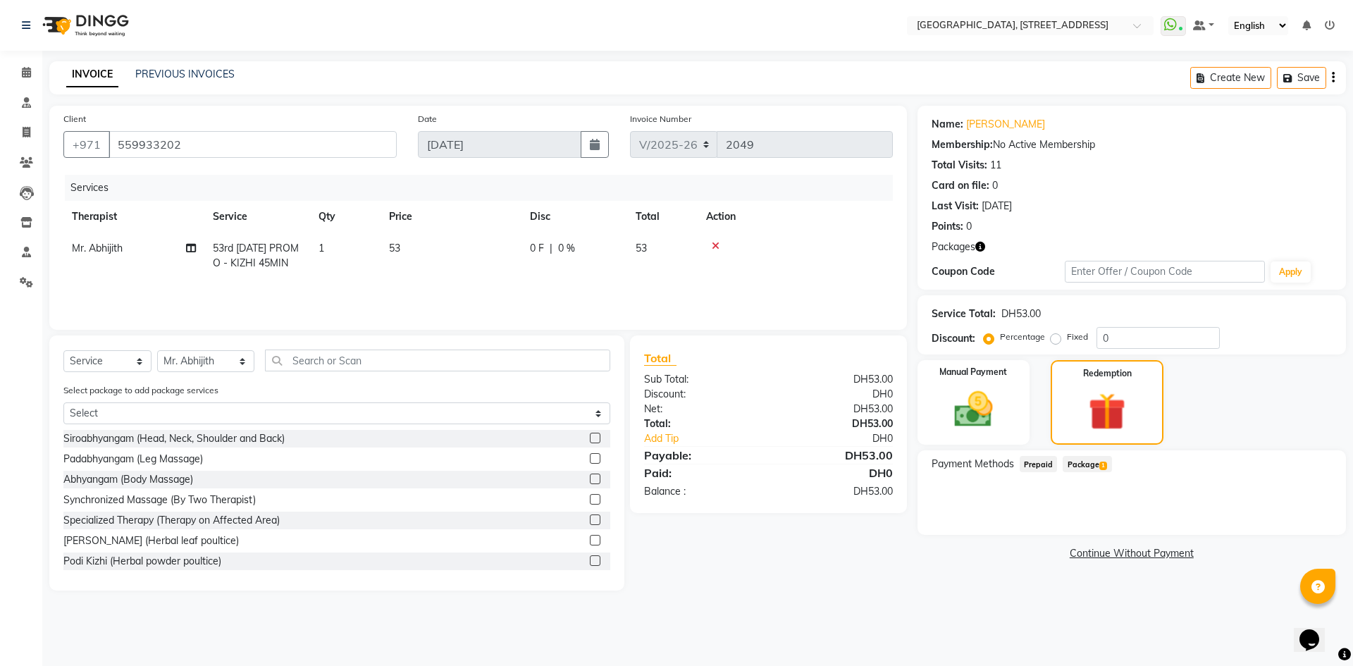
click at [1074, 460] on span "Package 1" at bounding box center [1087, 464] width 49 height 16
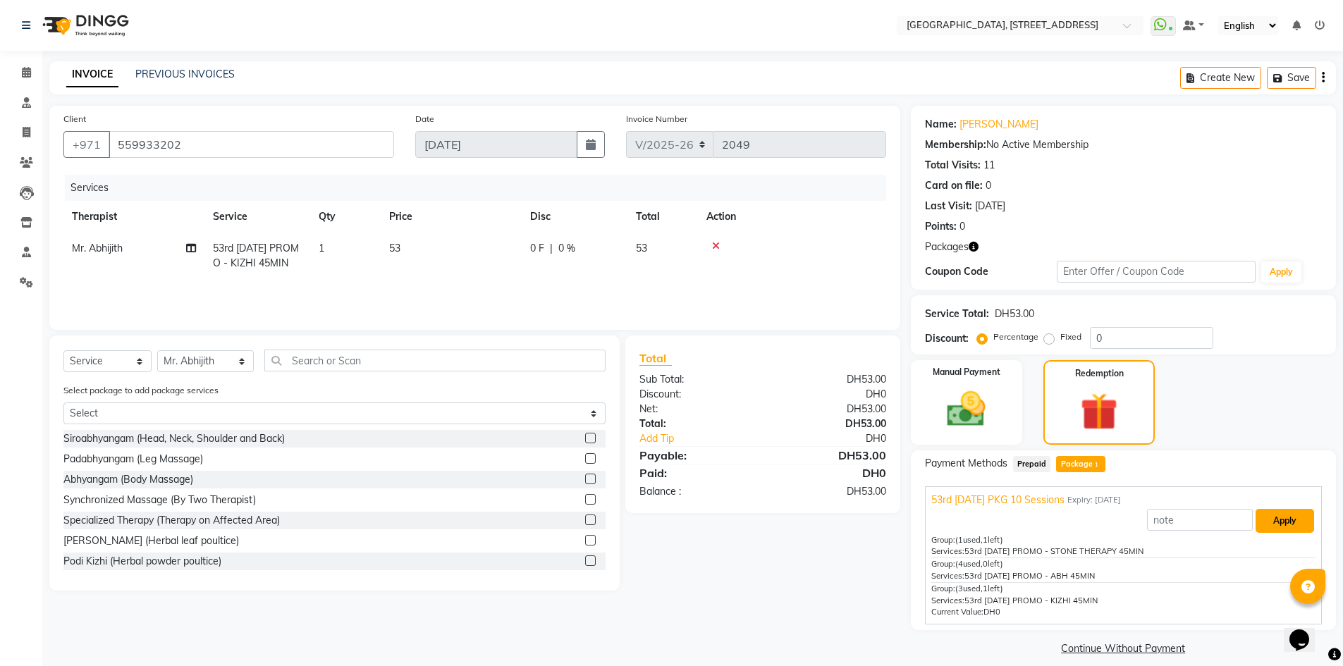
click at [1272, 521] on button "Apply" at bounding box center [1284, 521] width 58 height 24
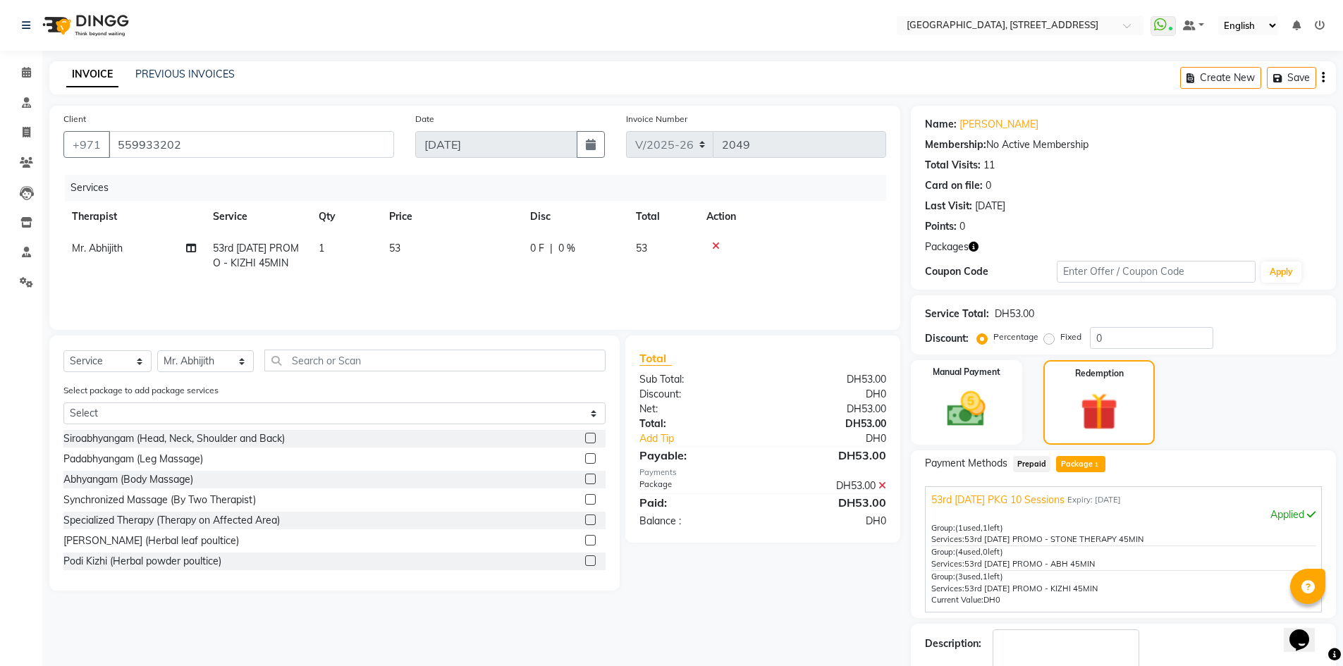
scroll to position [82, 0]
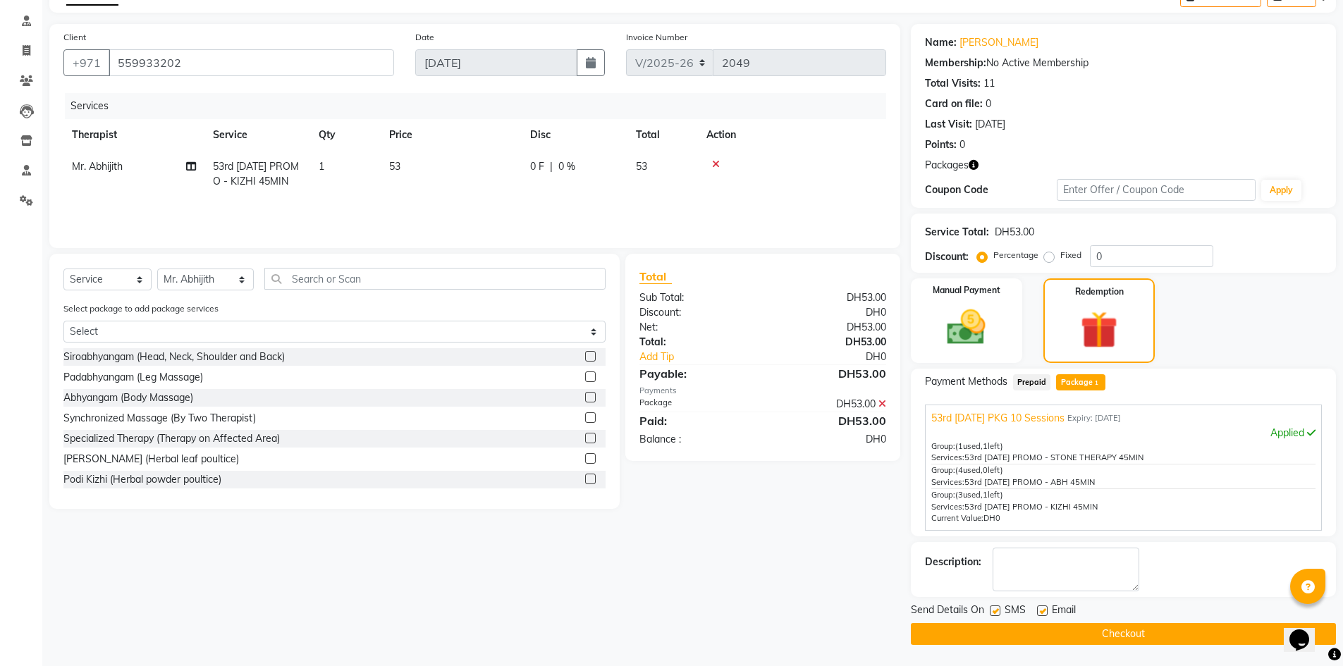
click at [1056, 633] on button "Checkout" at bounding box center [1123, 634] width 425 height 22
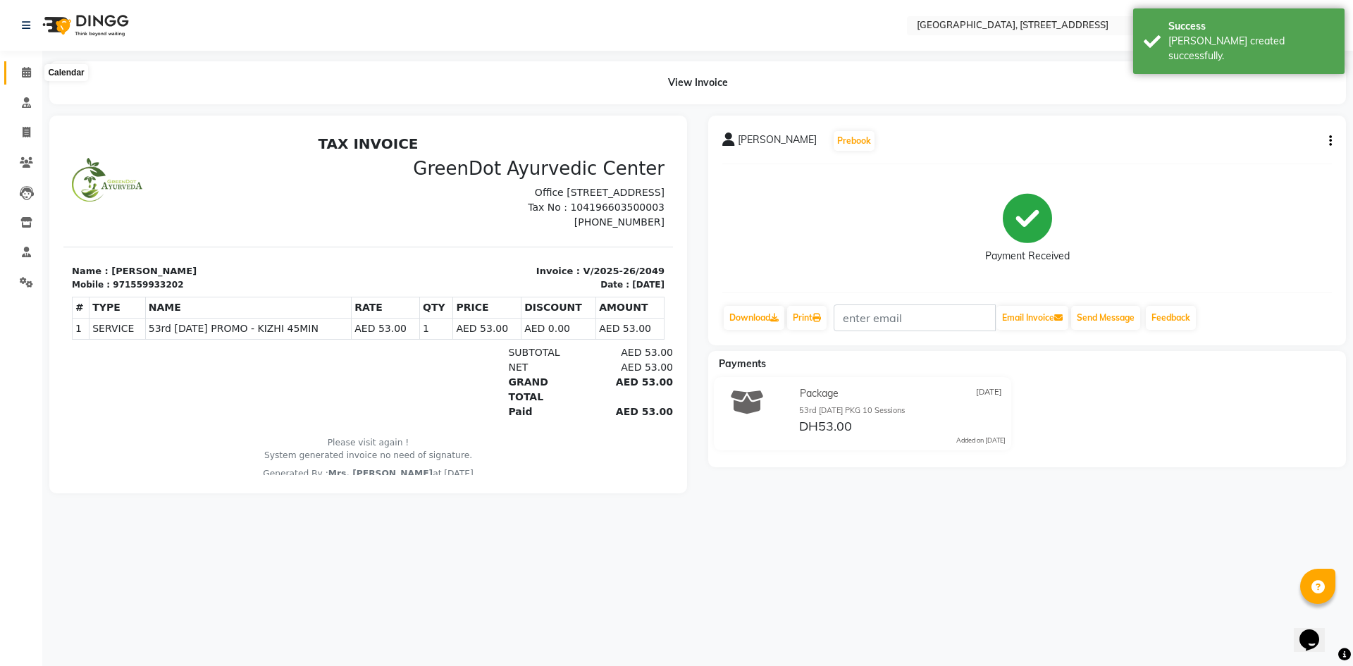
click at [30, 66] on span at bounding box center [26, 73] width 25 height 16
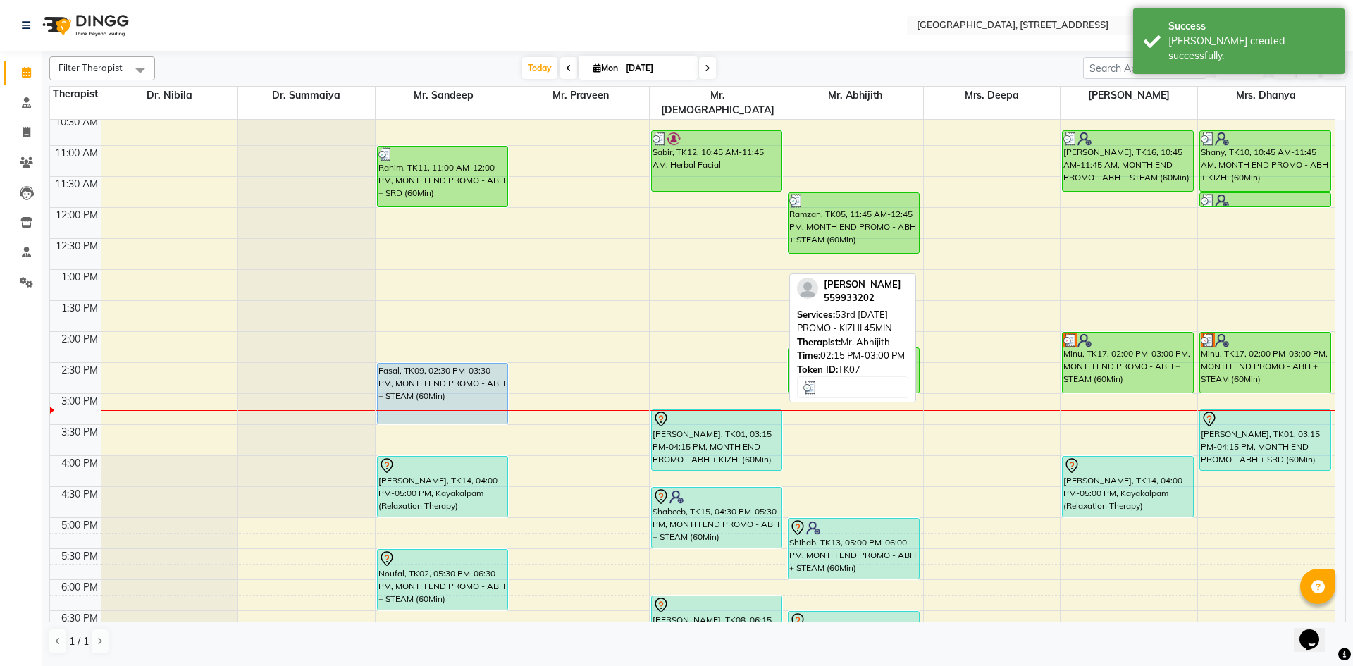
scroll to position [216, 0]
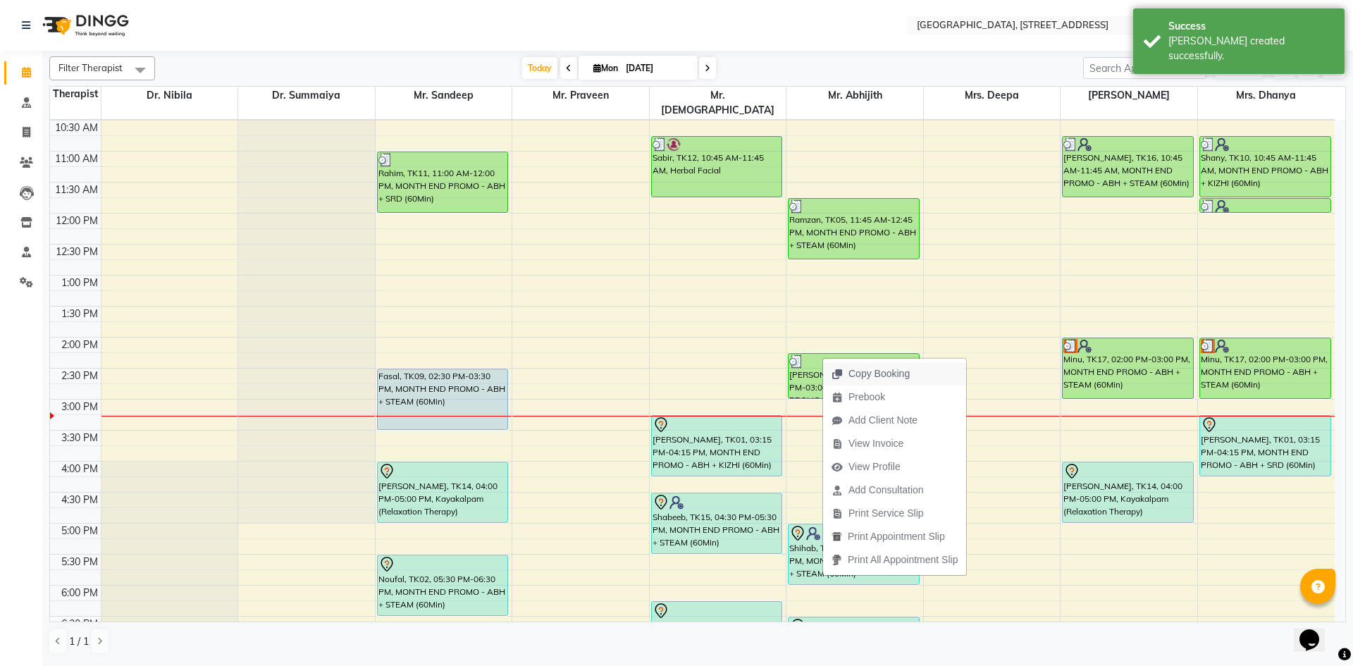
click at [908, 375] on span "Copy Booking" at bounding box center [878, 373] width 61 height 15
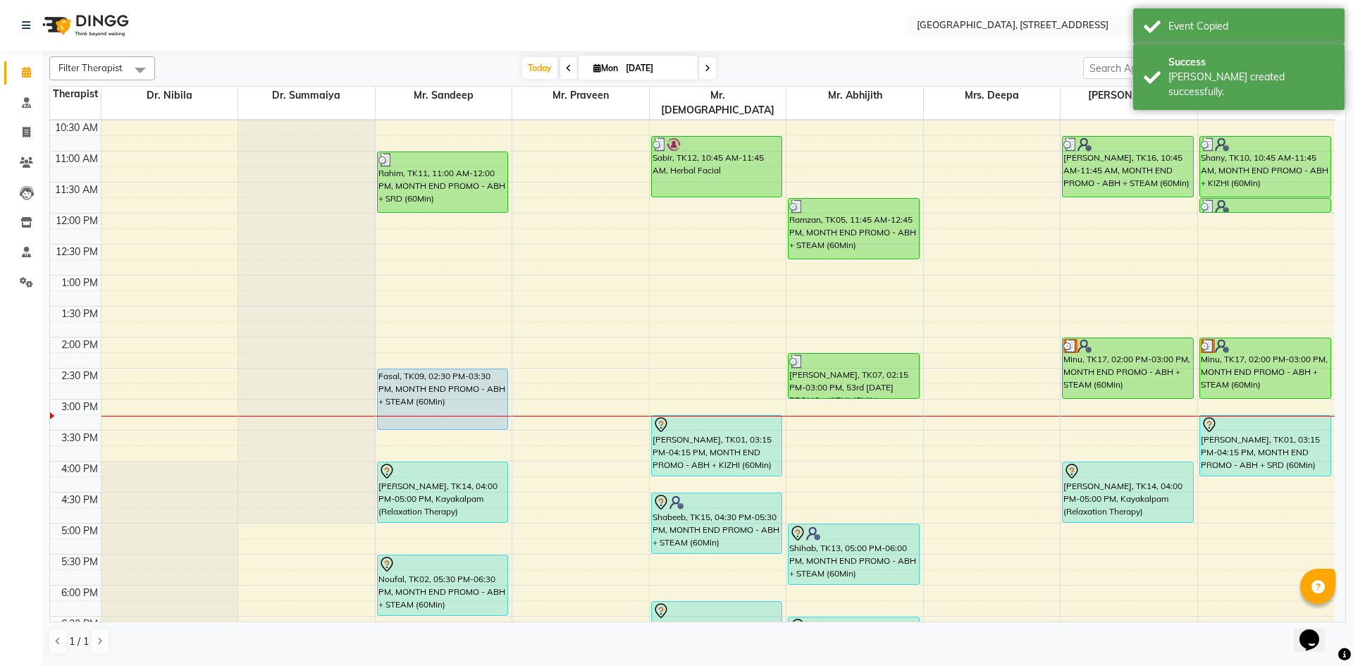
click at [590, 64] on span "Mon" at bounding box center [606, 68] width 32 height 11
select select "9"
select select "2025"
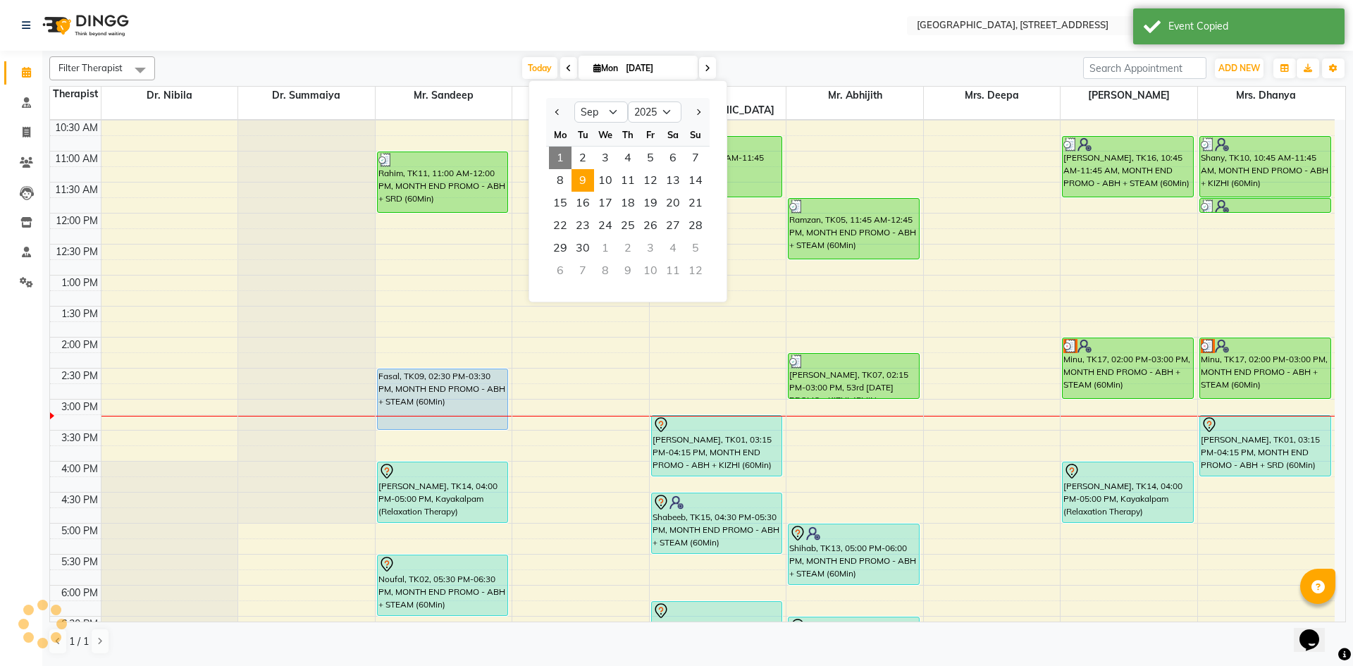
click at [579, 184] on span "9" at bounding box center [583, 180] width 23 height 23
type input "09-09-2025"
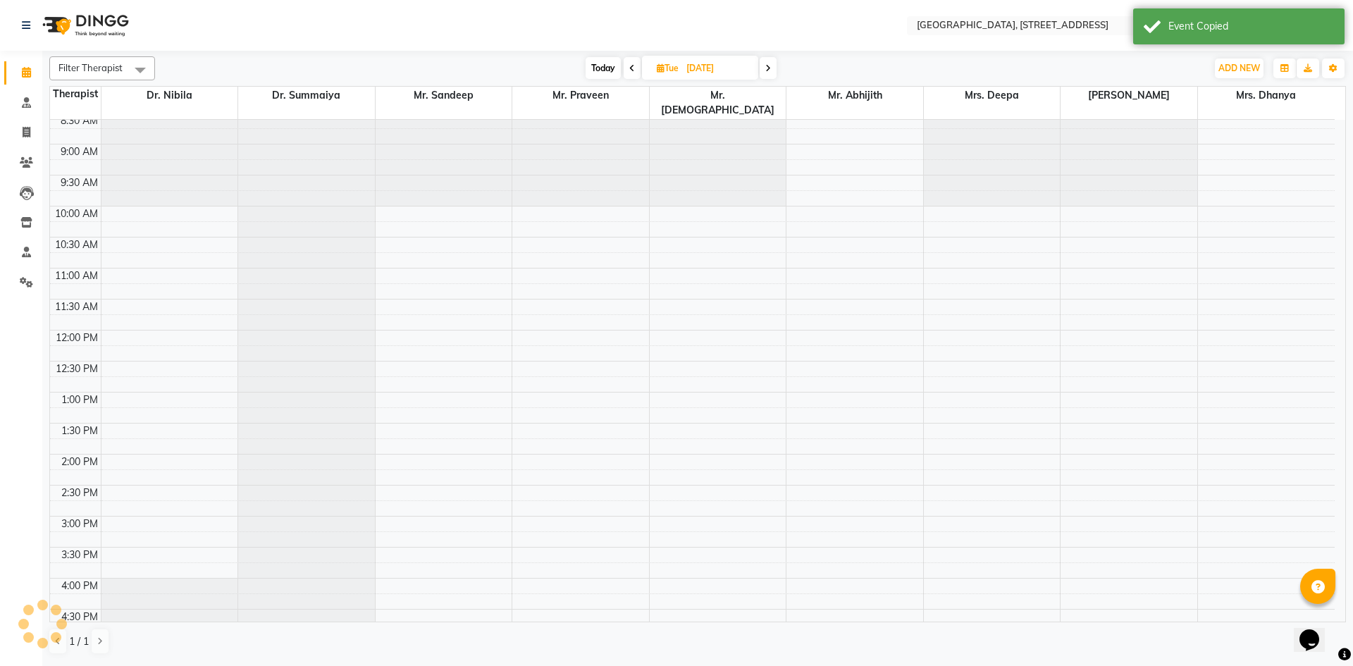
scroll to position [0, 0]
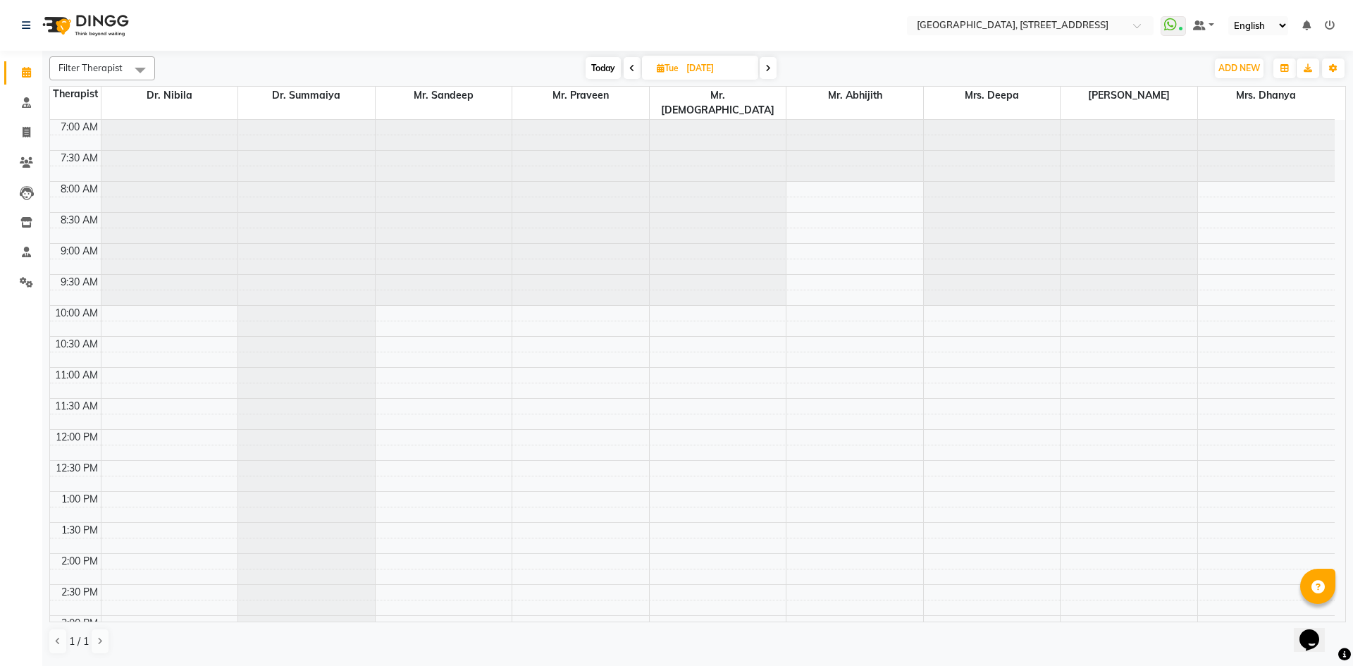
click at [810, 576] on div "7:00 AM 7:30 AM 8:00 AM 8:30 AM 9:00 AM 9:30 AM 10:00 AM 10:30 AM 11:00 AM 11:3…" at bounding box center [692, 616] width 1285 height 992
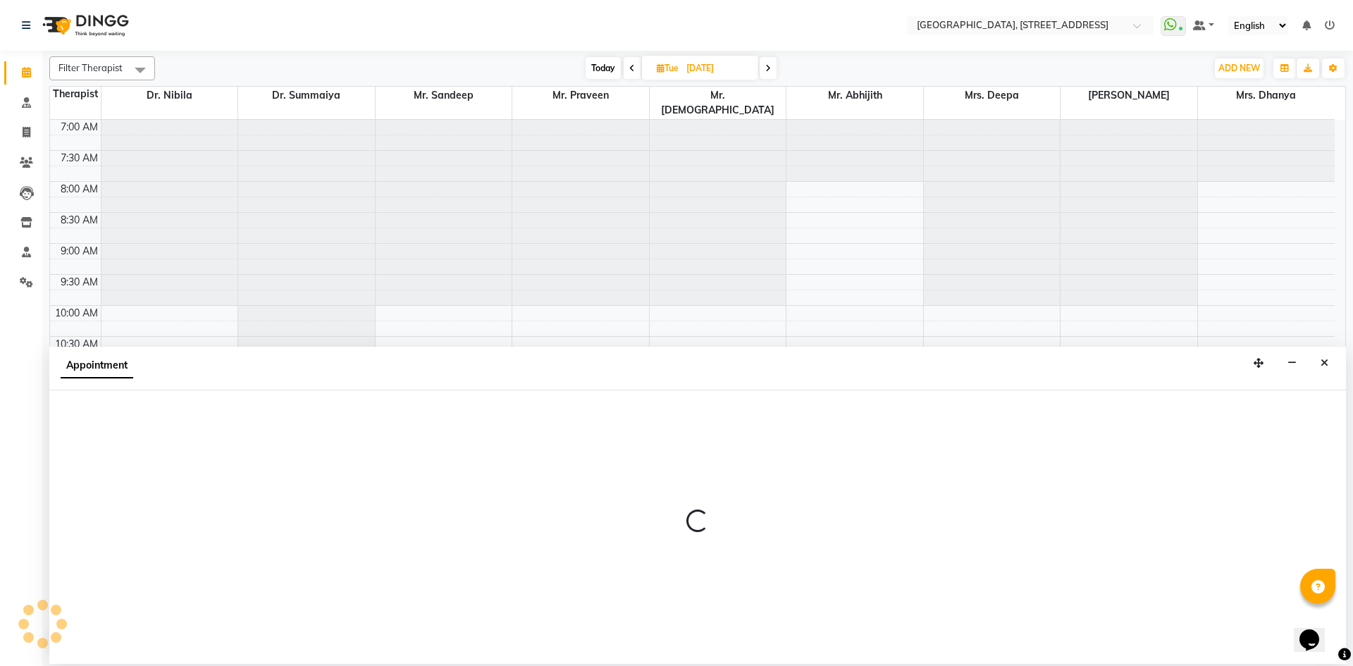
select select "65324"
select select "870"
select select "tentative"
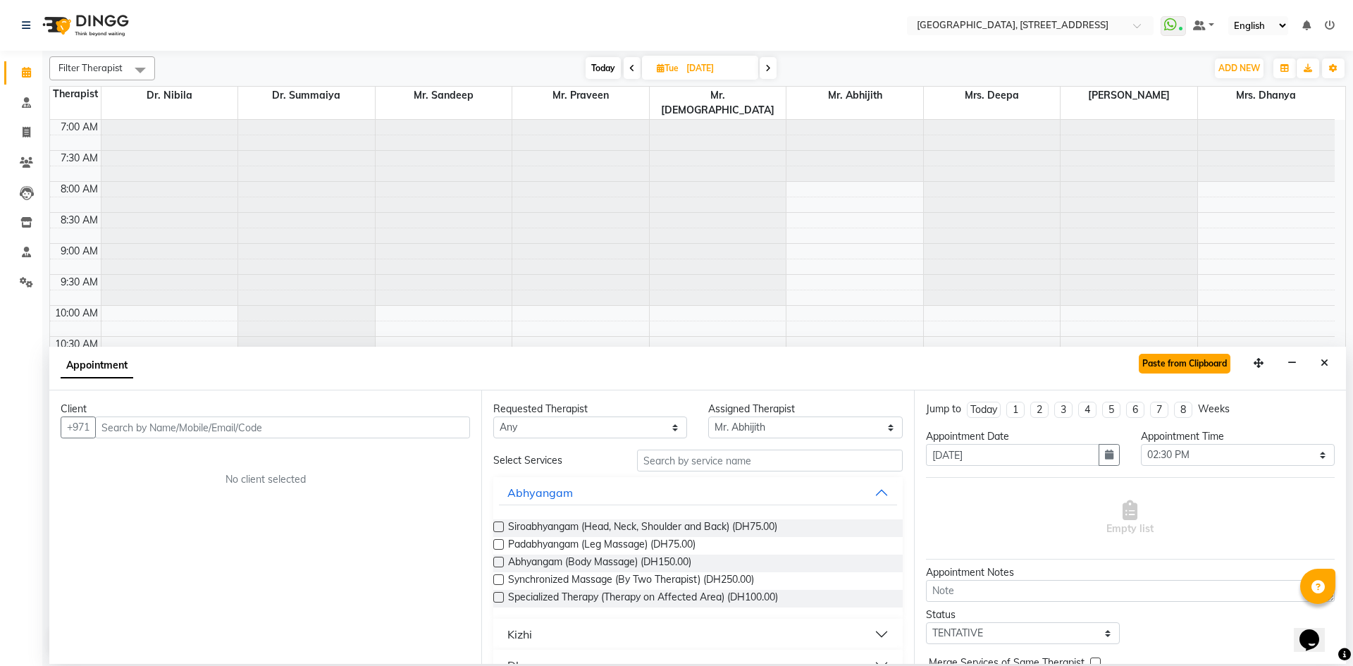
click at [1164, 367] on button "Paste from Clipboard" at bounding box center [1185, 364] width 92 height 20
select select
select select "1960"
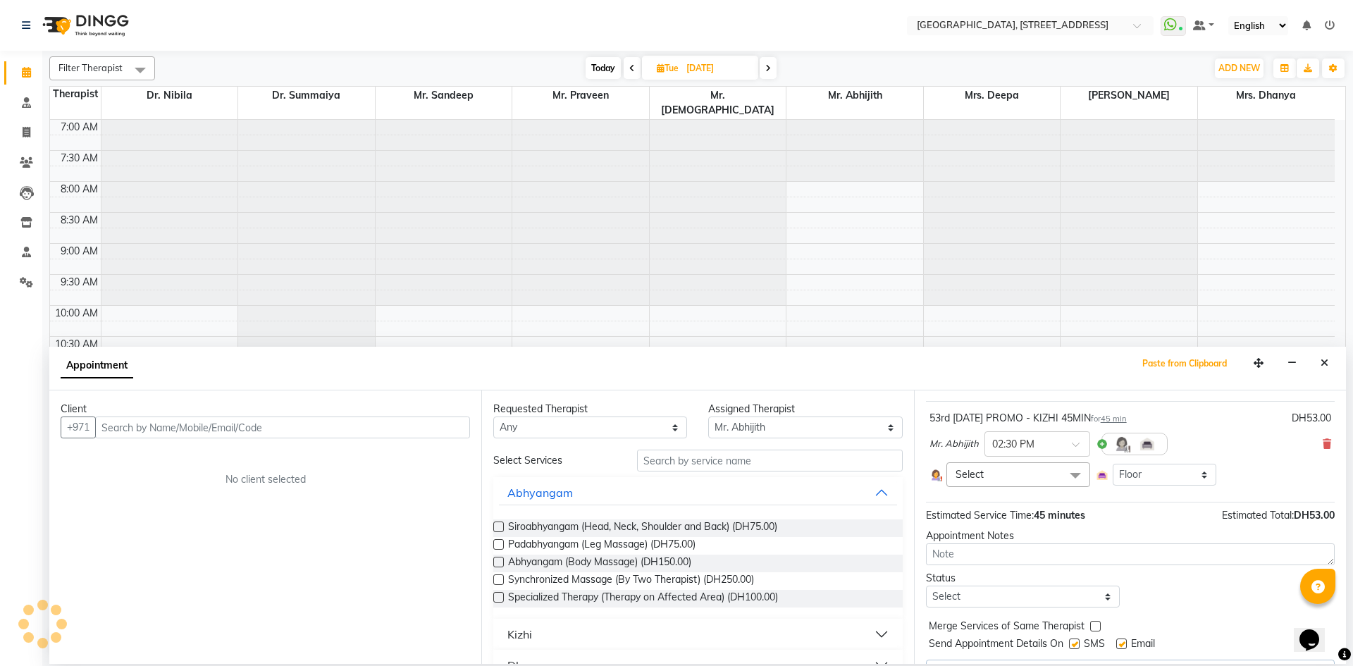
scroll to position [109, 0]
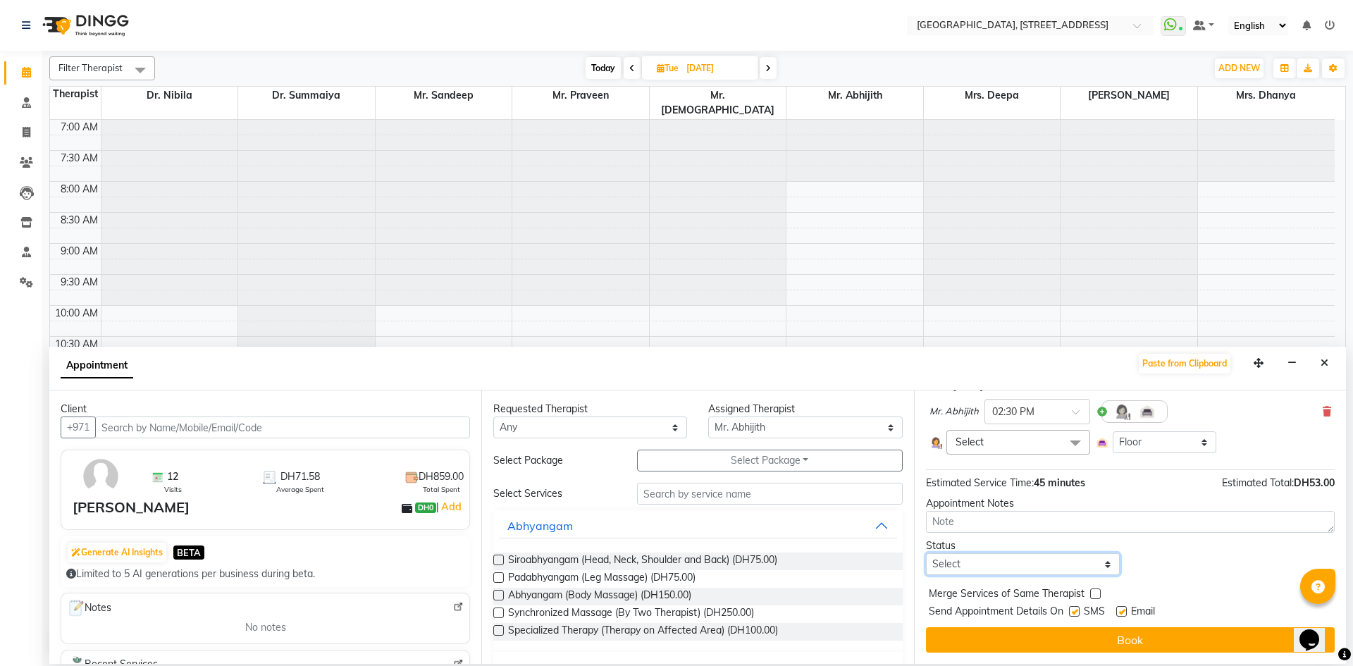
click at [1069, 559] on select "Select TENTATIVE CONFIRM UPCOMING" at bounding box center [1023, 564] width 194 height 22
select select "tentative"
click at [926, 553] on select "Select TENTATIVE CONFIRM UPCOMING" at bounding box center [1023, 564] width 194 height 22
click at [1053, 655] on div "Jump to Today 1 2 3 4 5 6 7 8 Weeks Appointment Date 09-09-2025 Appointment Tim…" at bounding box center [1130, 526] width 432 height 273
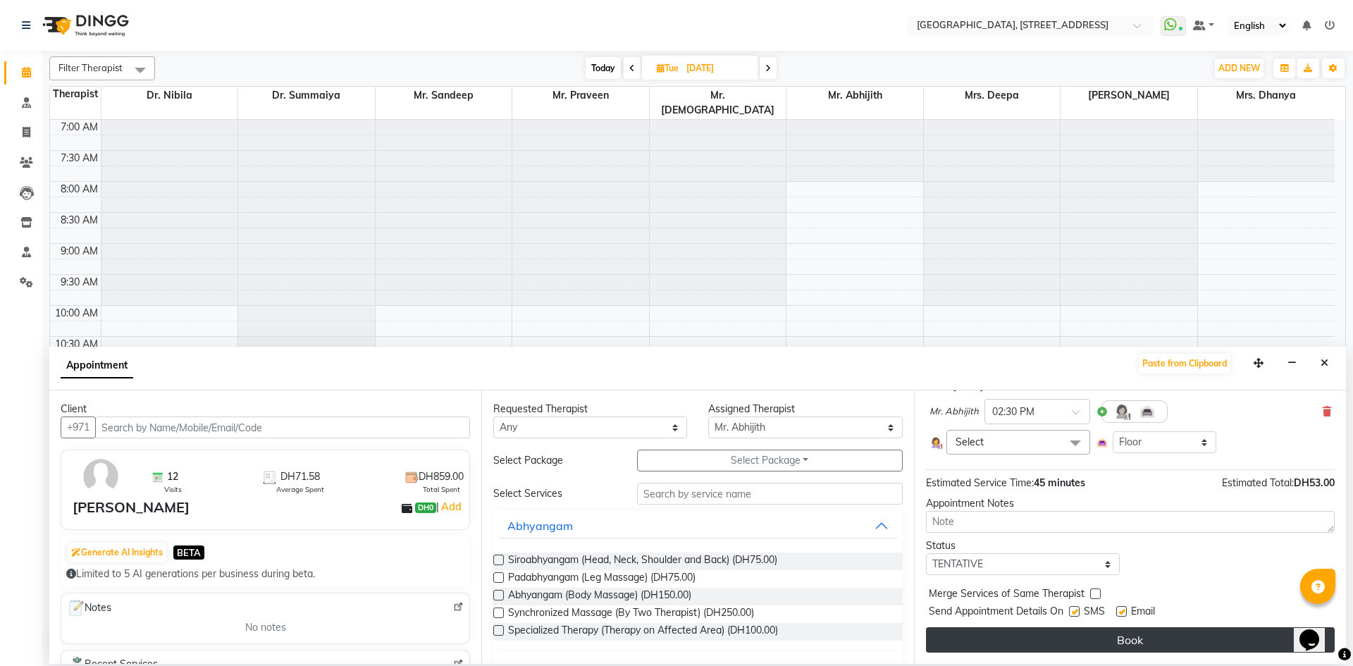
click at [1052, 644] on button "Book" at bounding box center [1130, 639] width 409 height 25
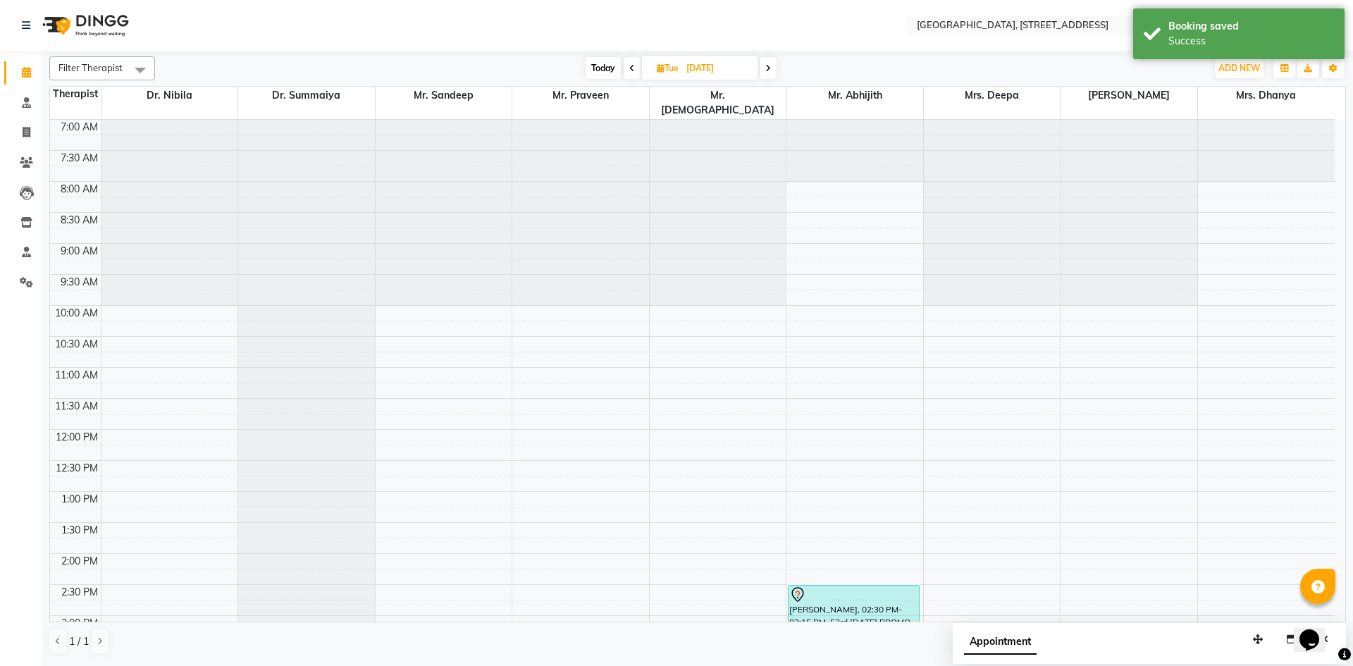
scroll to position [475, 0]
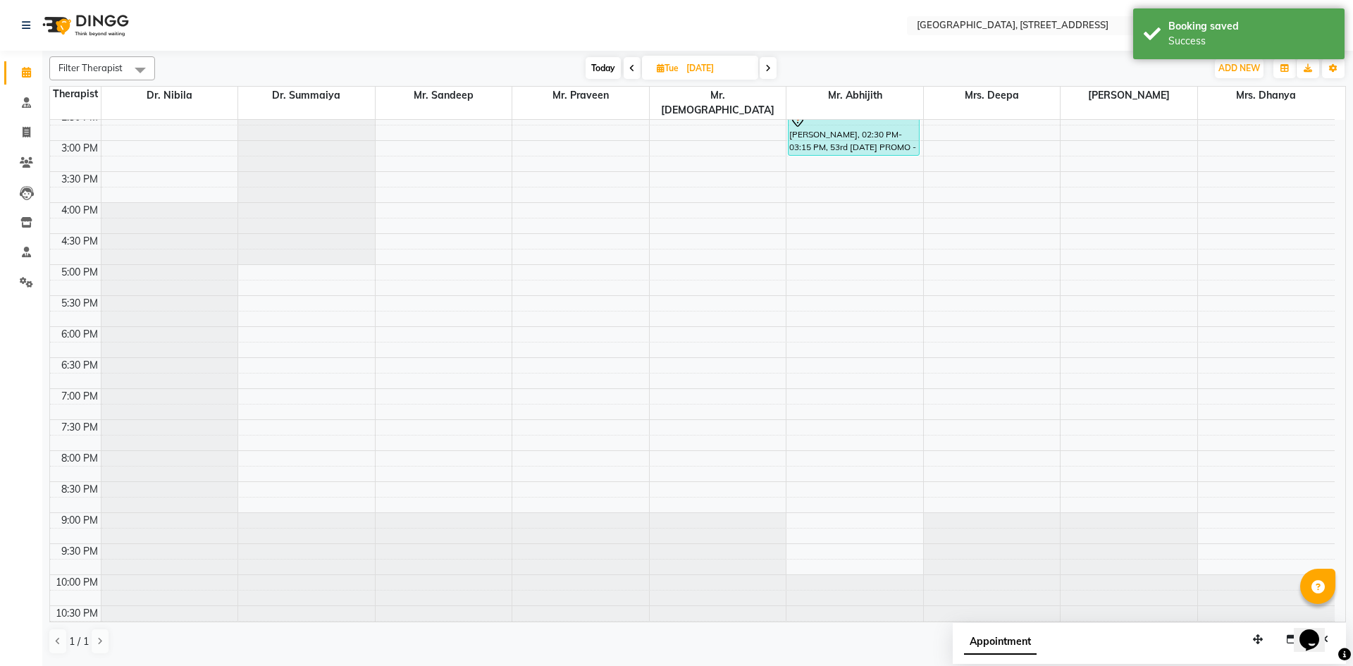
click at [602, 67] on span "Today" at bounding box center [603, 68] width 35 height 22
type input "[DATE]"
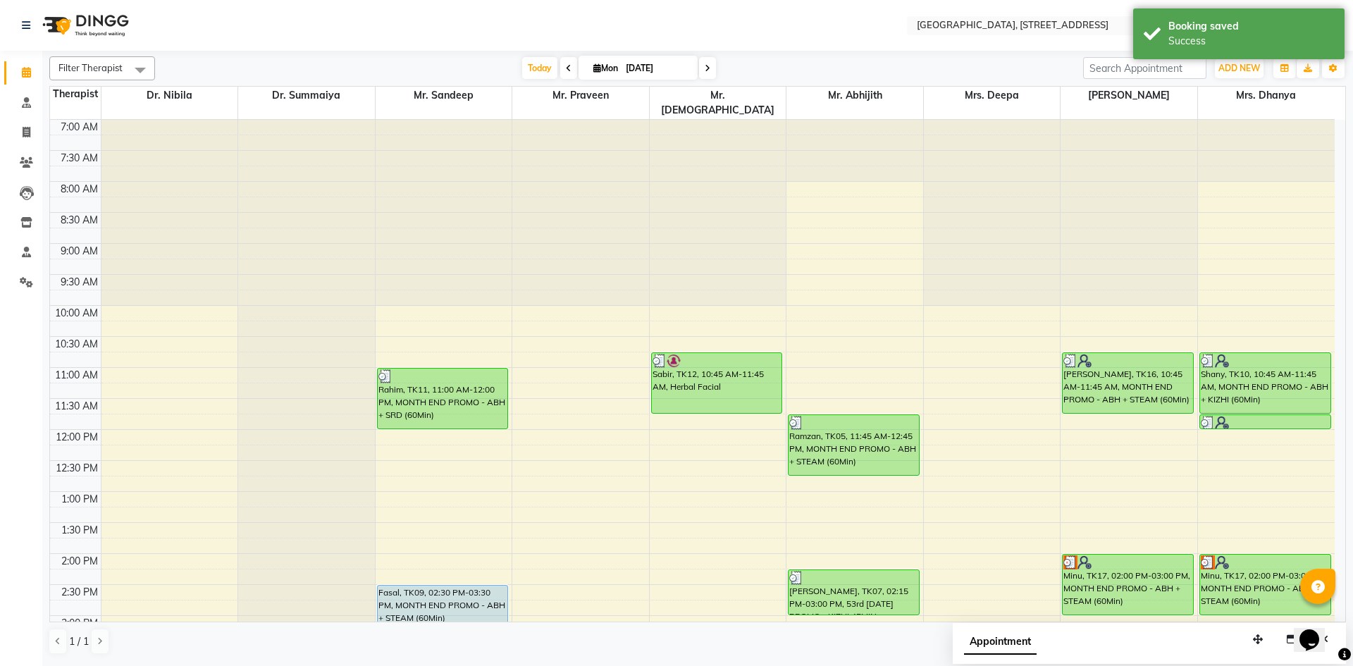
scroll to position [259, 0]
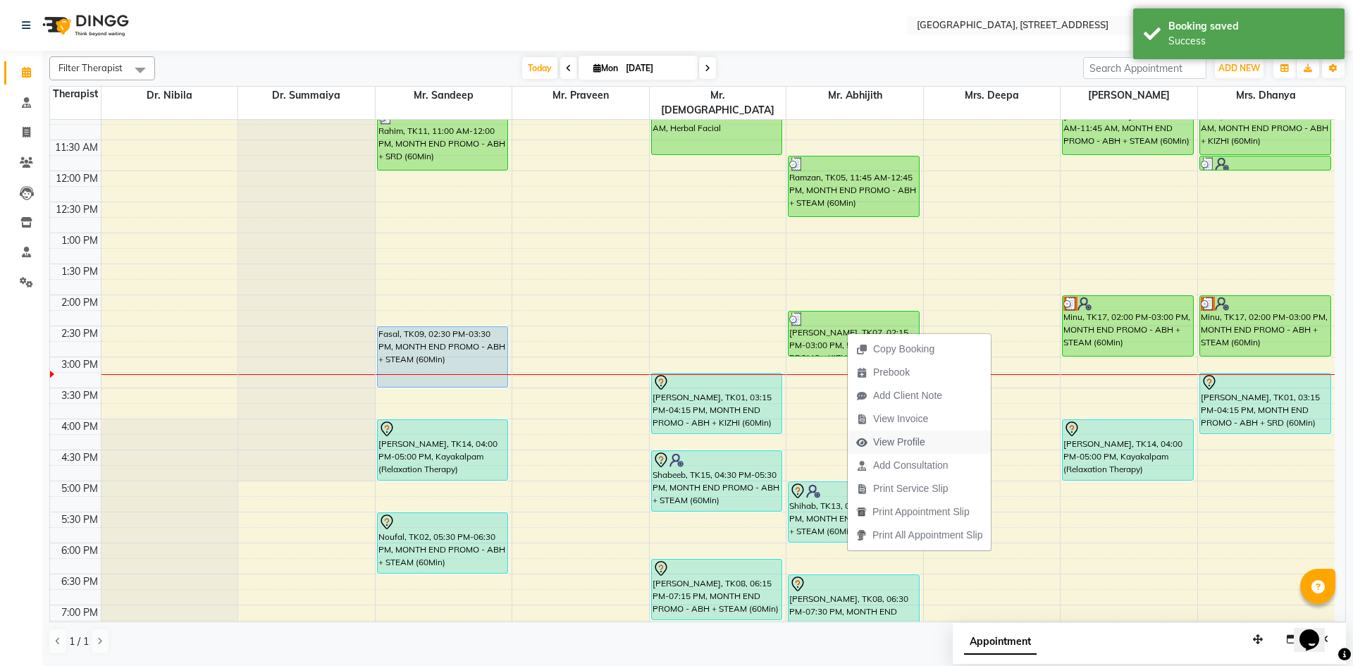
click at [917, 445] on span "View Profile" at bounding box center [899, 442] width 52 height 15
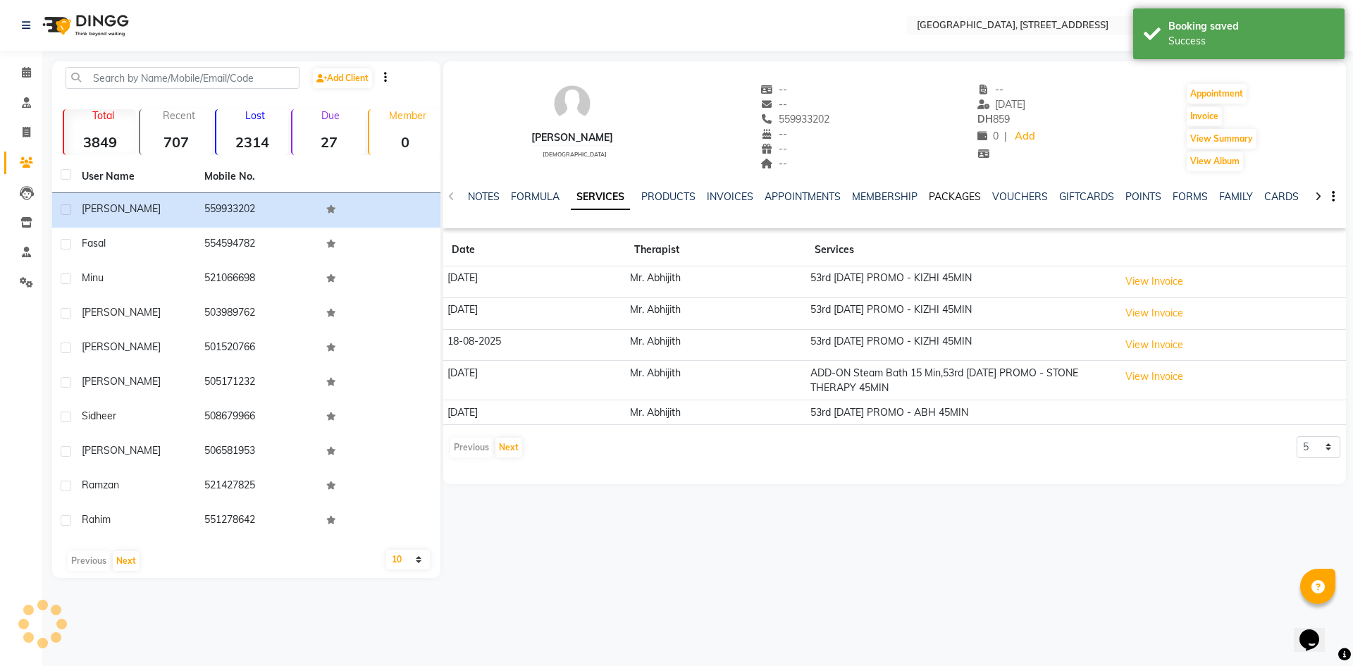
click at [972, 199] on link "PACKAGES" at bounding box center [955, 196] width 52 height 13
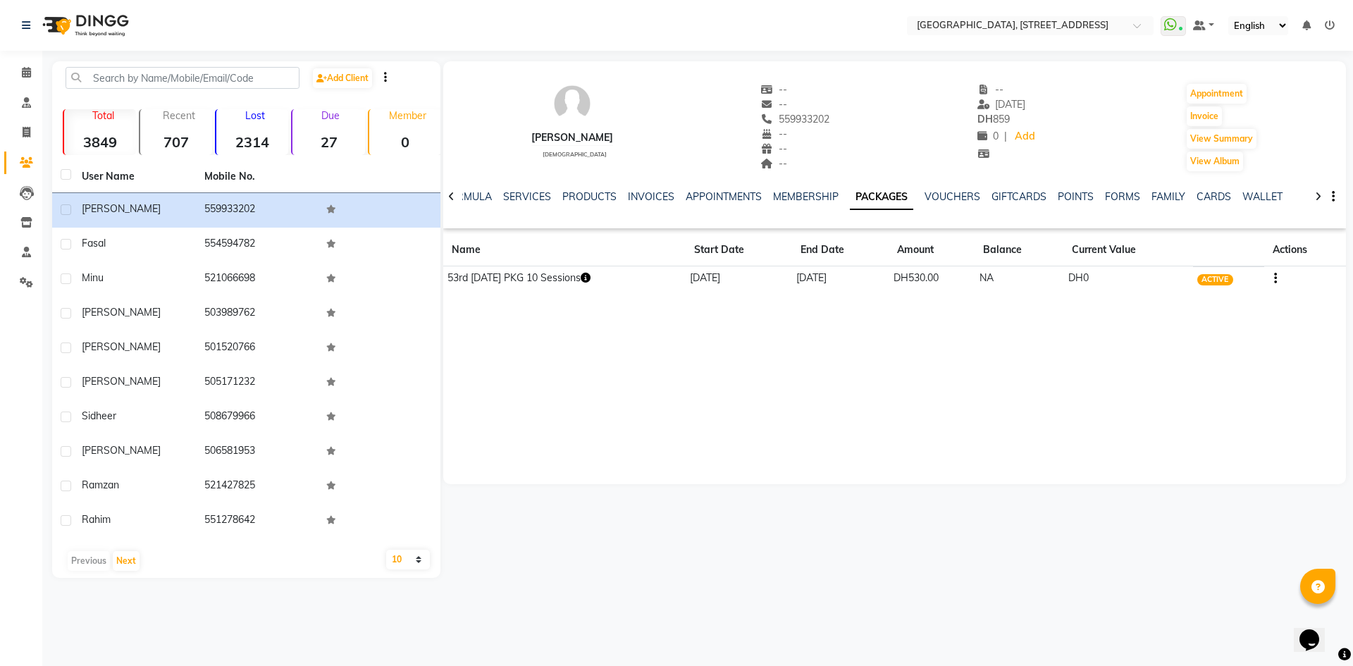
click at [591, 278] on icon "button" at bounding box center [586, 278] width 10 height 10
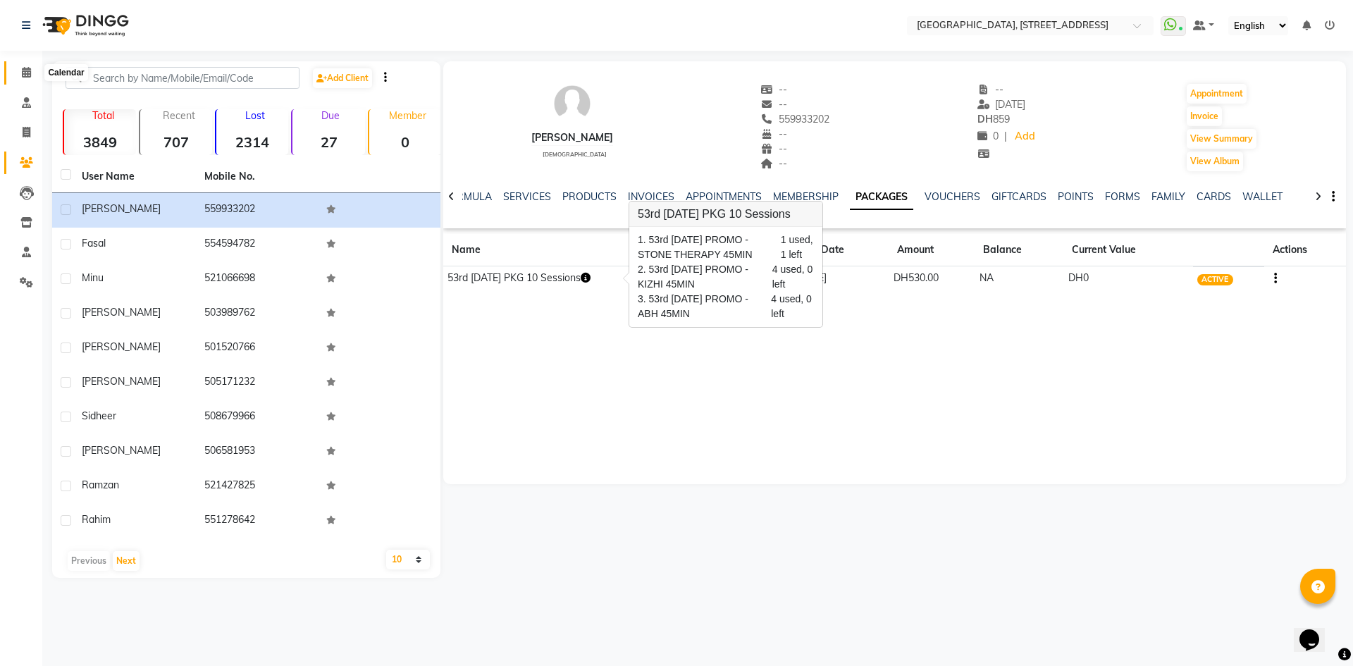
click at [30, 73] on icon at bounding box center [26, 72] width 9 height 11
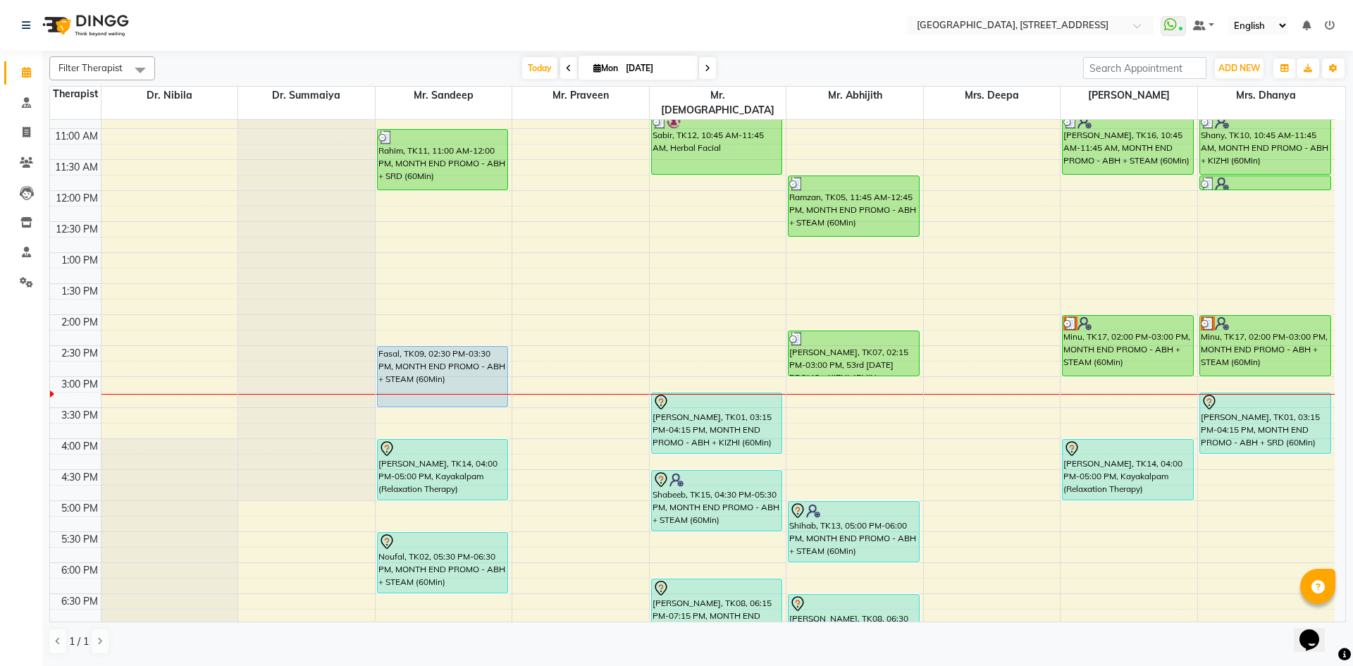
scroll to position [259, 0]
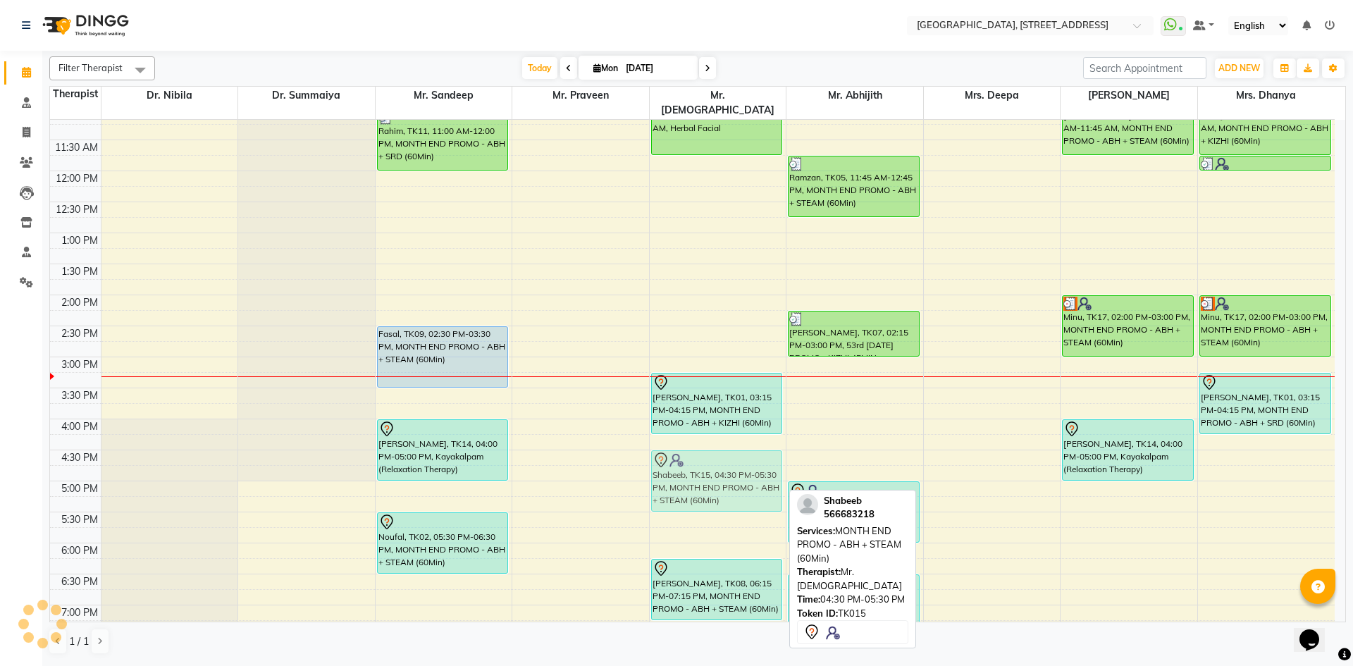
click at [705, 456] on div "Sabir, TK12, 10:45 AM-11:45 AM, Herbal Facial Shibila, TK01, 03:15 PM-04:15 PM,…" at bounding box center [718, 357] width 137 height 992
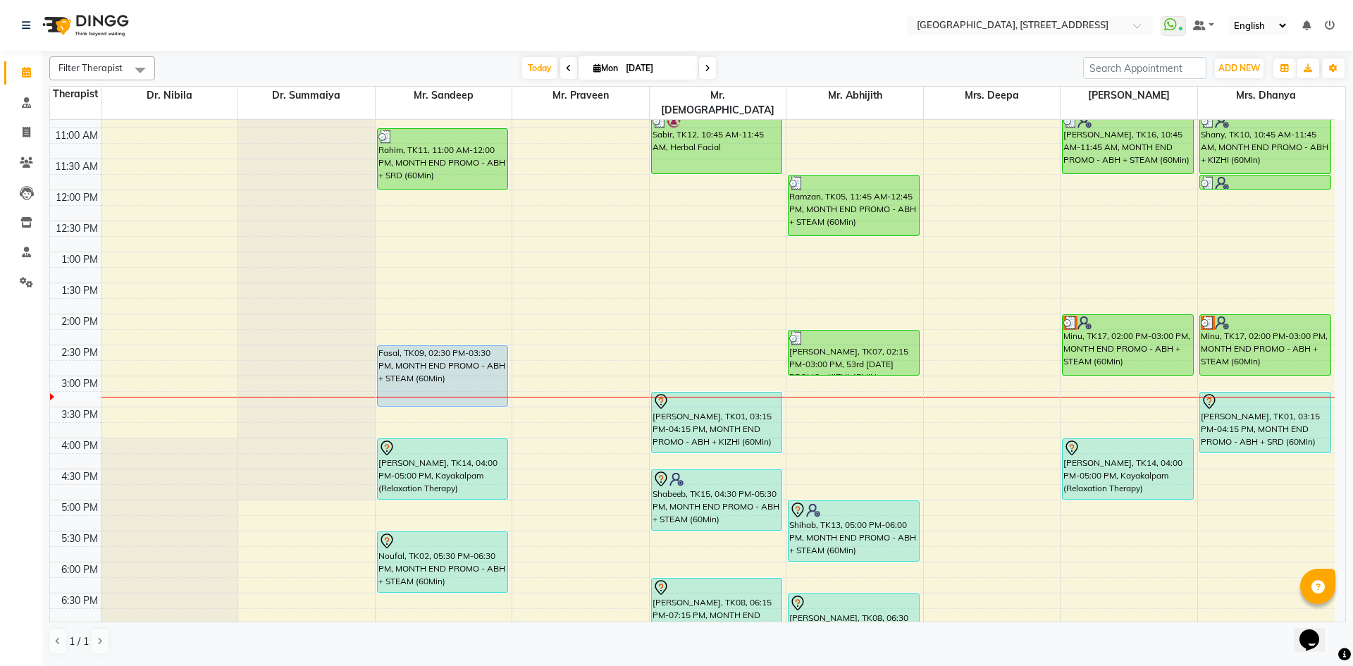
scroll to position [216, 0]
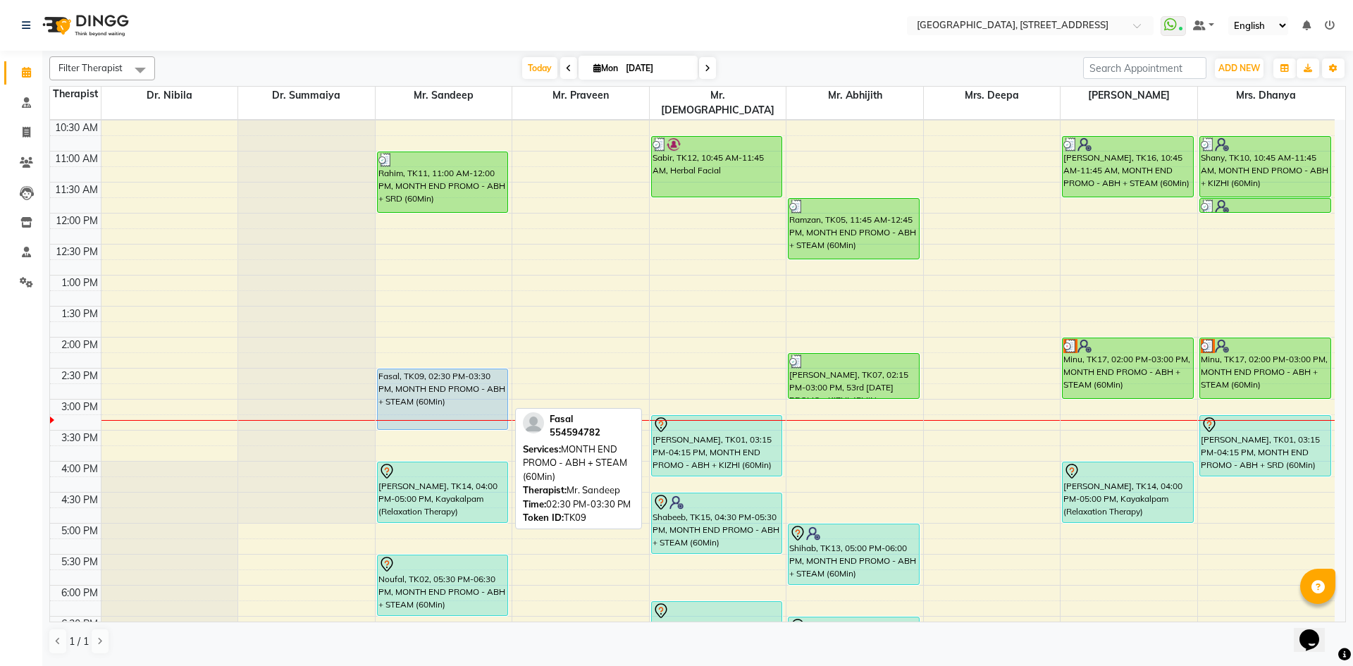
click at [449, 371] on div "Fasal, TK09, 02:30 PM-03:30 PM, MONTH END PROMO - ABH + STEAM (60Min)" at bounding box center [443, 399] width 130 height 60
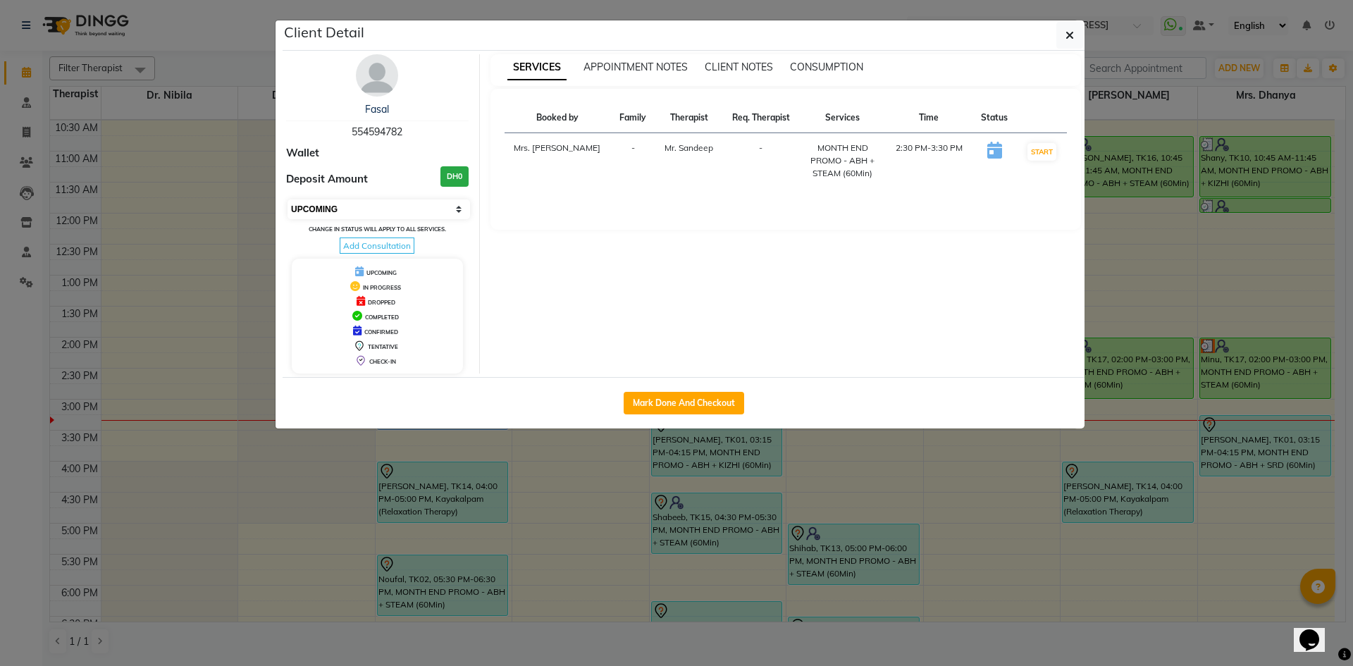
click at [457, 205] on select "Select IN SERVICE CONFIRMED TENTATIVE CHECK IN MARK DONE DROPPED UPCOMING" at bounding box center [379, 209] width 183 height 20
select select "2"
click at [288, 199] on select "Select IN SERVICE CONFIRMED TENTATIVE CHECK IN MARK DONE DROPPED UPCOMING" at bounding box center [379, 209] width 183 height 20
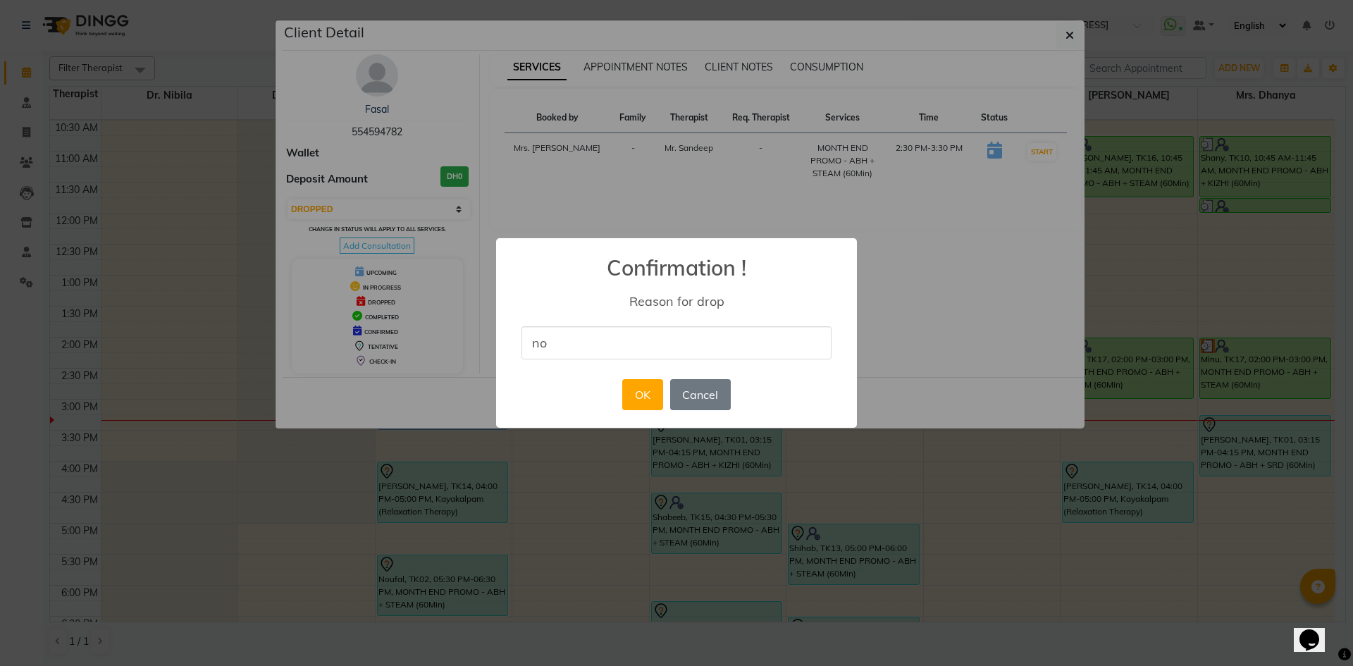
type input "no show"
click at [655, 395] on button "OK" at bounding box center [642, 394] width 40 height 31
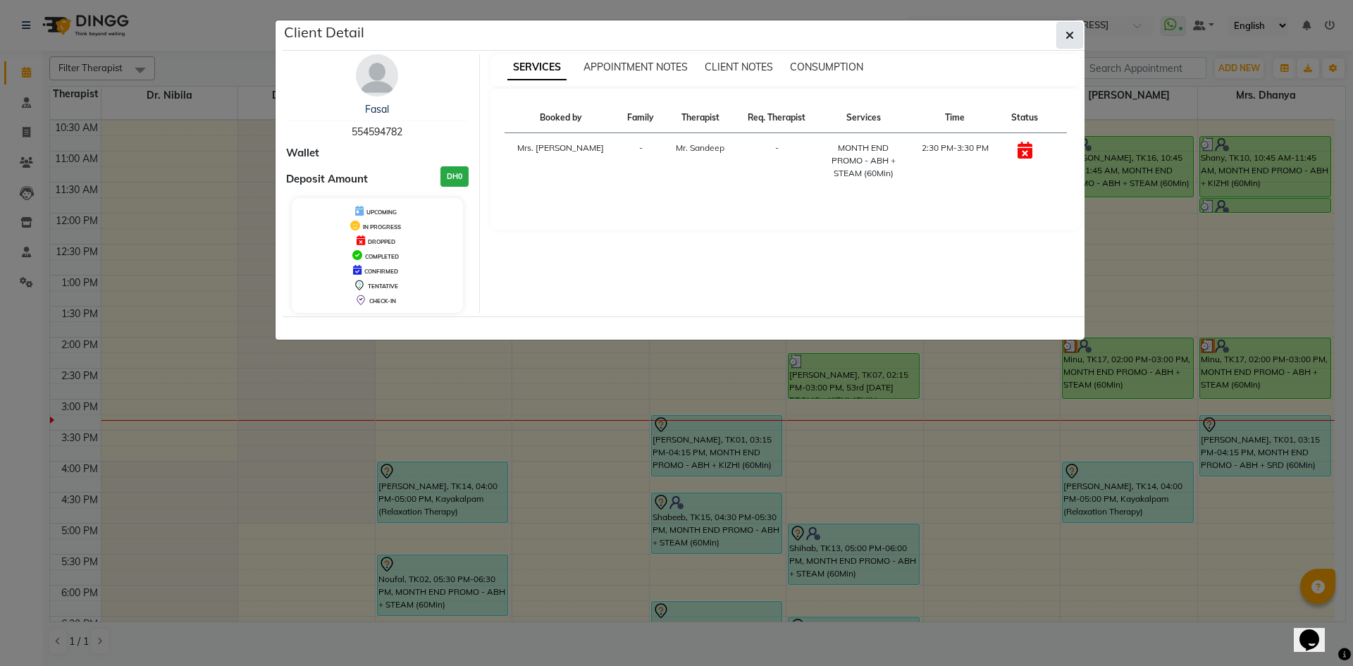
click at [1065, 31] on button "button" at bounding box center [1069, 35] width 27 height 27
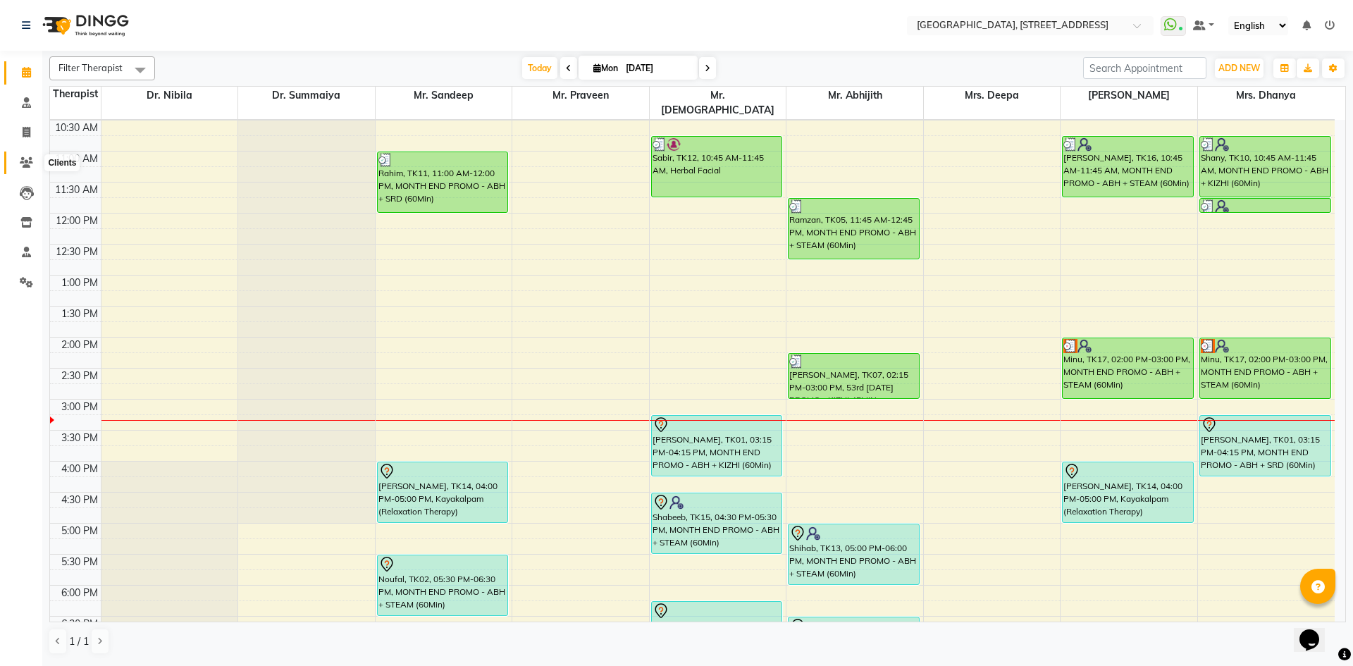
click at [32, 163] on icon at bounding box center [26, 162] width 13 height 11
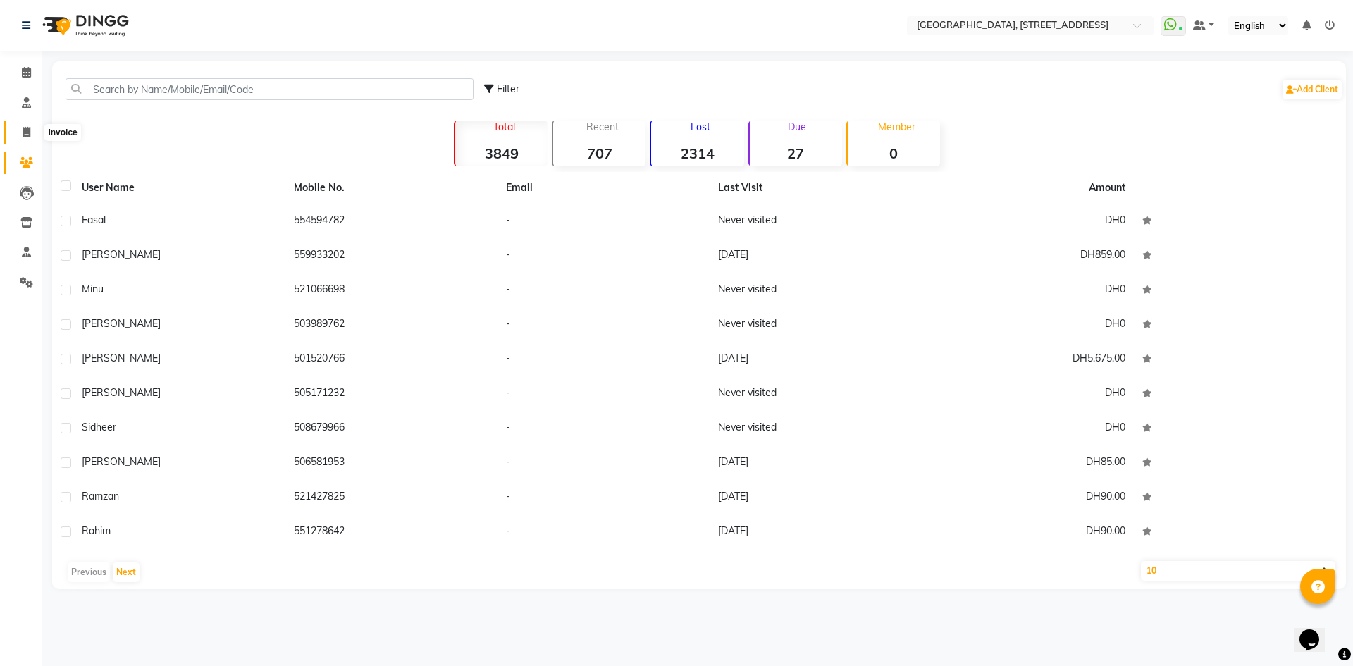
click at [26, 130] on icon at bounding box center [27, 132] width 8 height 11
select select "4538"
select select "service"
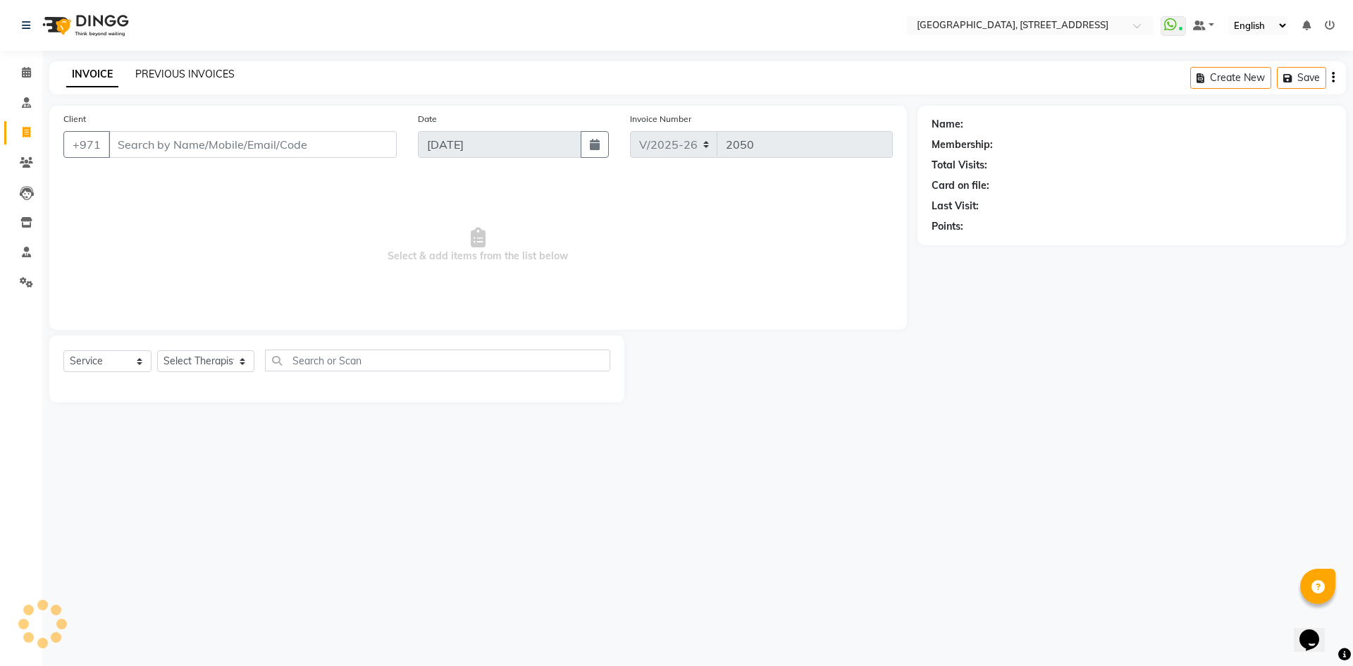
click at [161, 73] on link "PREVIOUS INVOICES" at bounding box center [184, 74] width 99 height 13
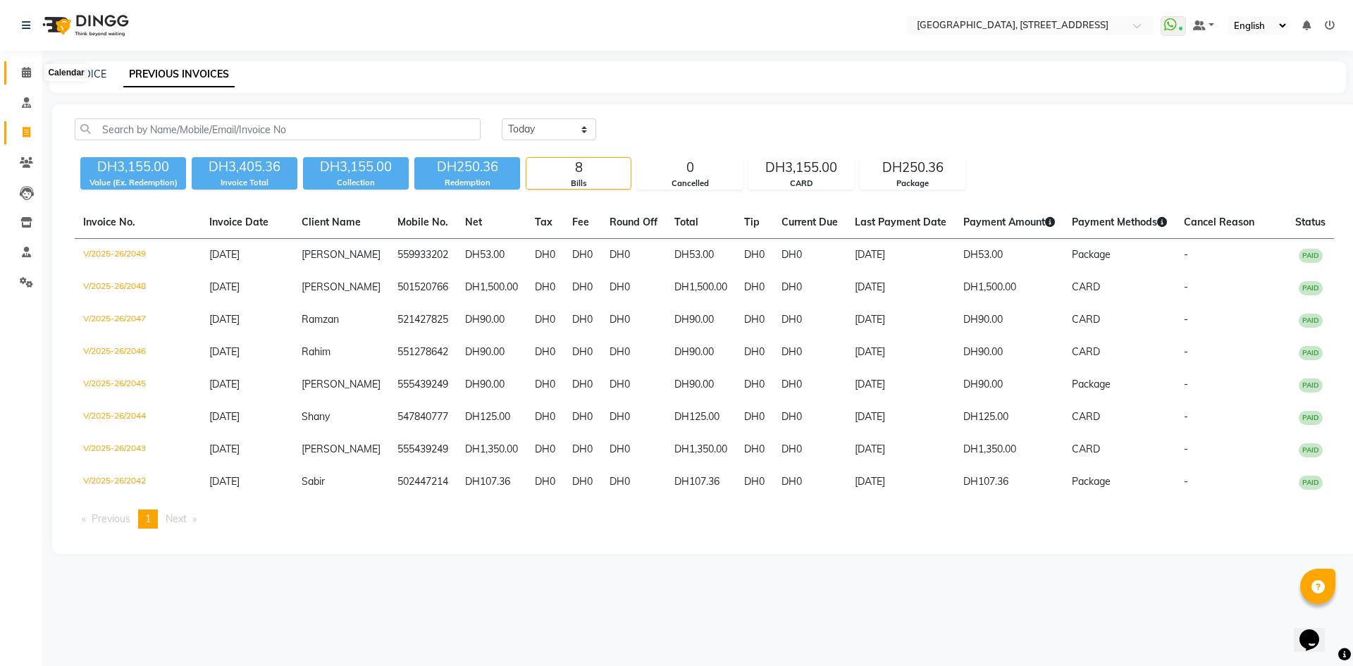
click at [32, 70] on span at bounding box center [26, 73] width 25 height 16
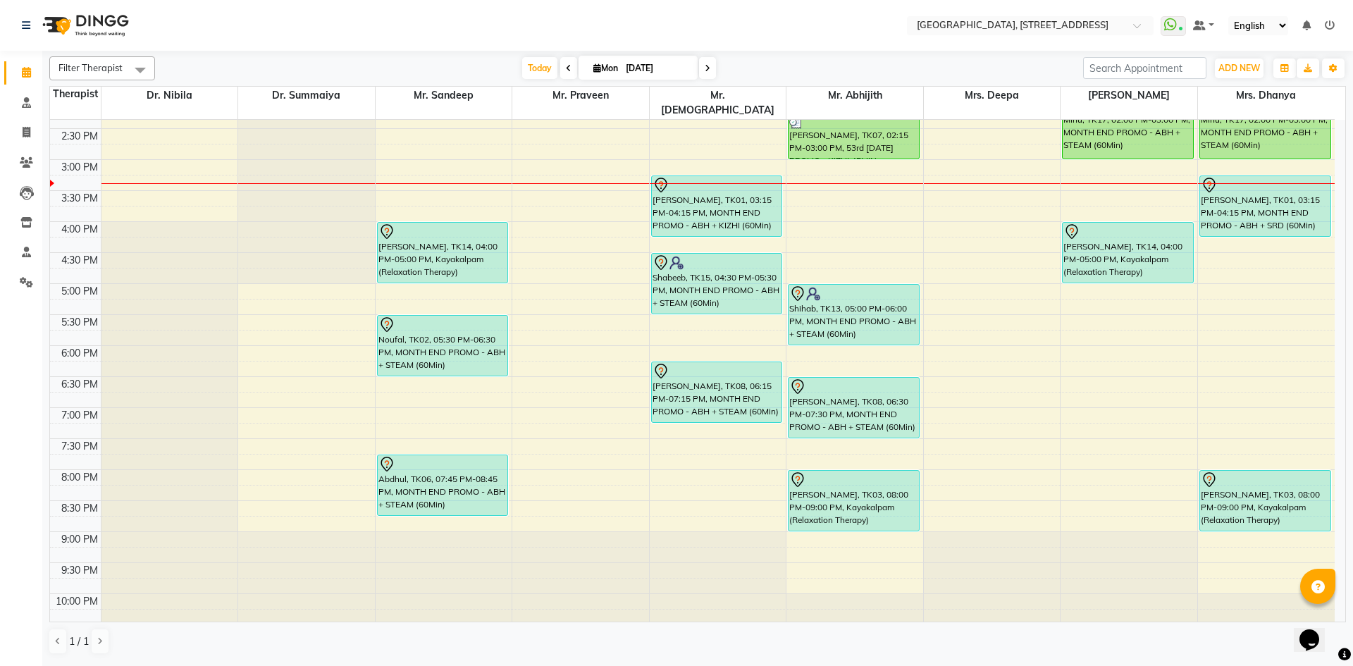
scroll to position [475, 0]
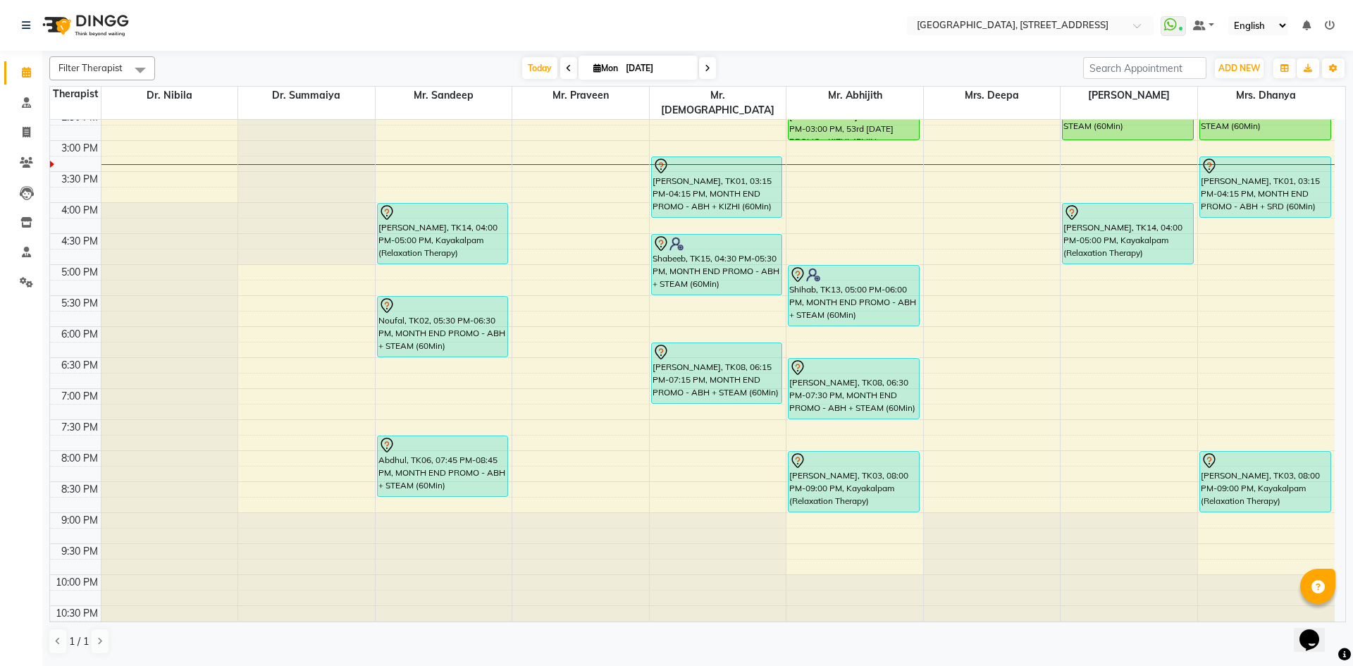
click at [711, 61] on span at bounding box center [707, 68] width 17 height 22
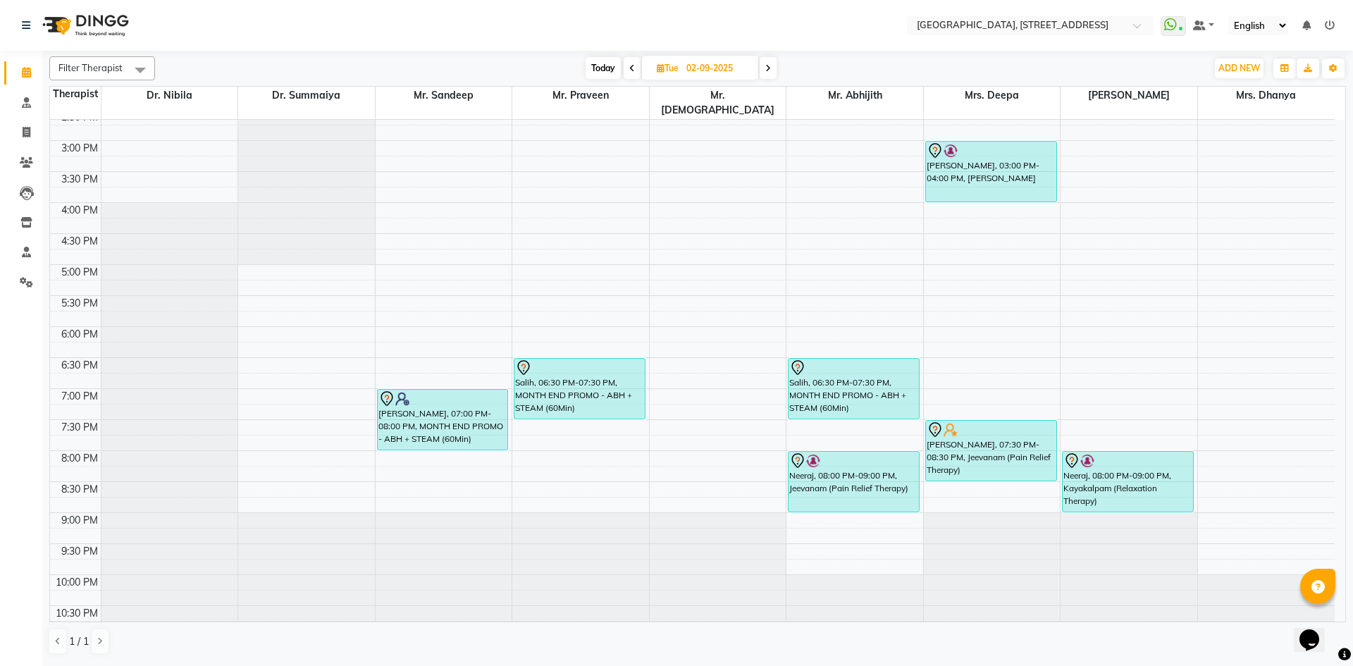
click at [601, 57] on span "Today" at bounding box center [603, 68] width 35 height 22
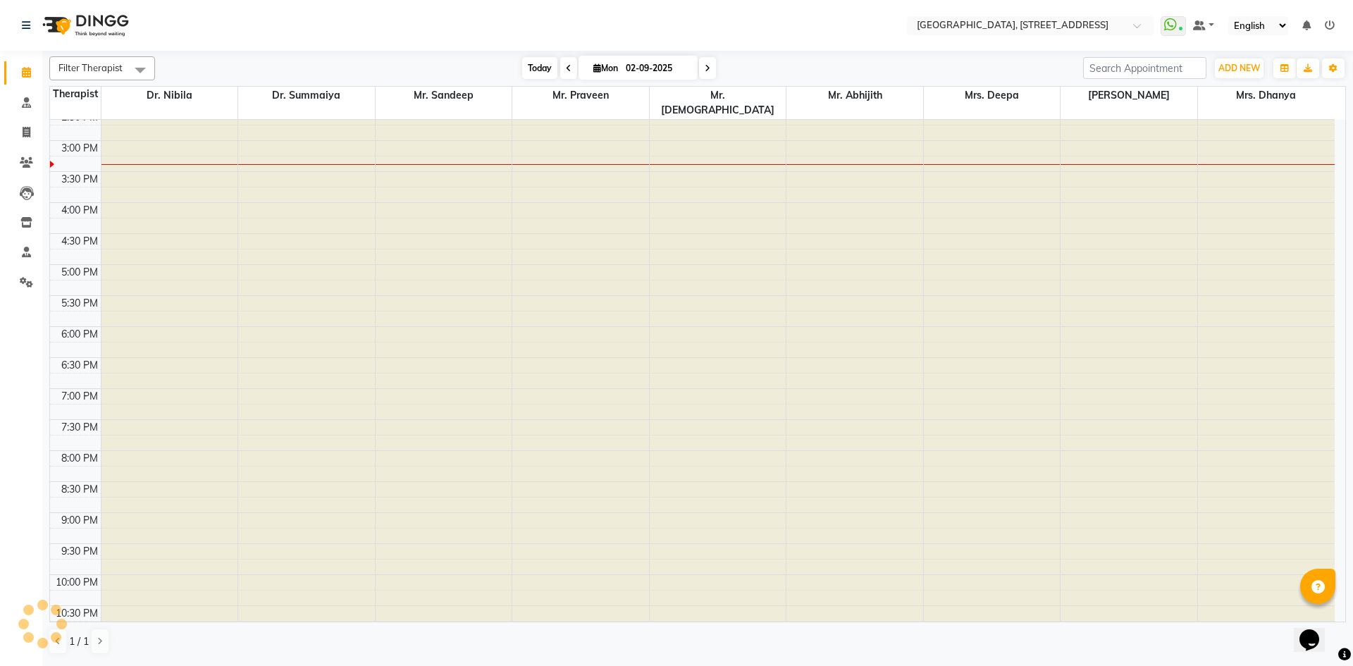
type input "[DATE]"
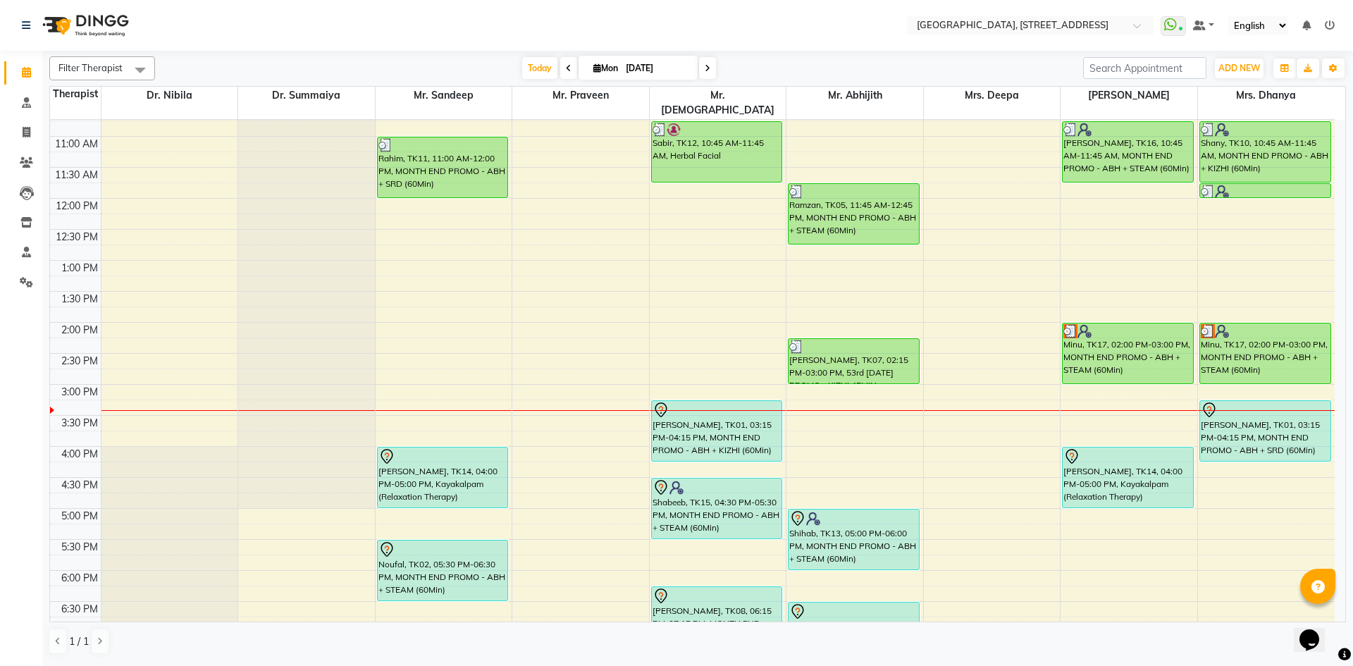
scroll to position [216, 0]
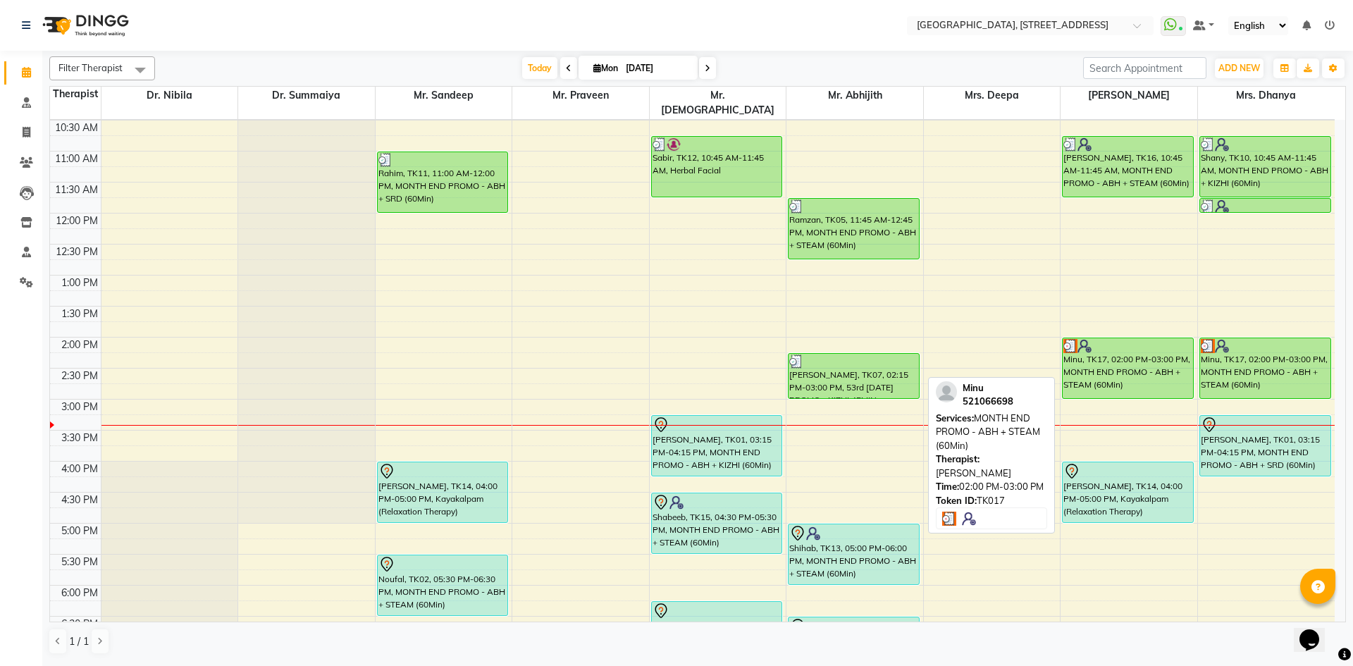
click at [1074, 361] on div "Minu, TK17, 02:00 PM-03:00 PM, MONTH END PROMO - ABH + STEAM (60Min)" at bounding box center [1128, 368] width 130 height 60
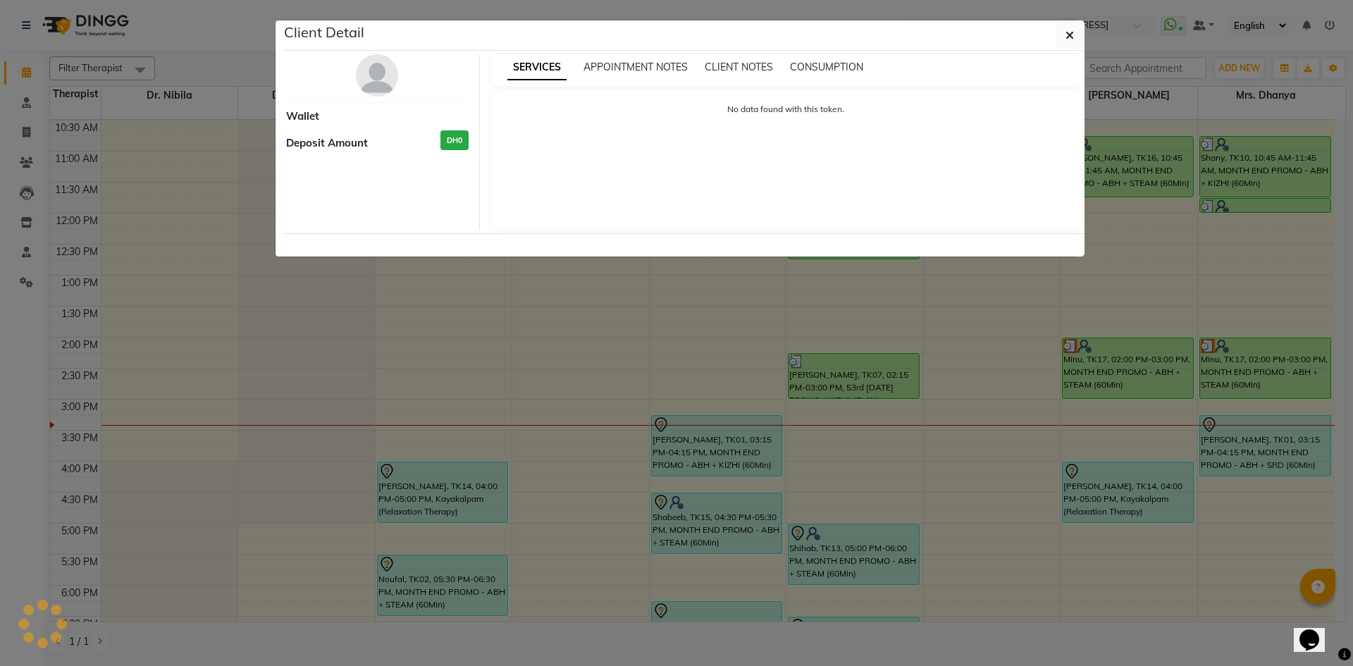
select select "3"
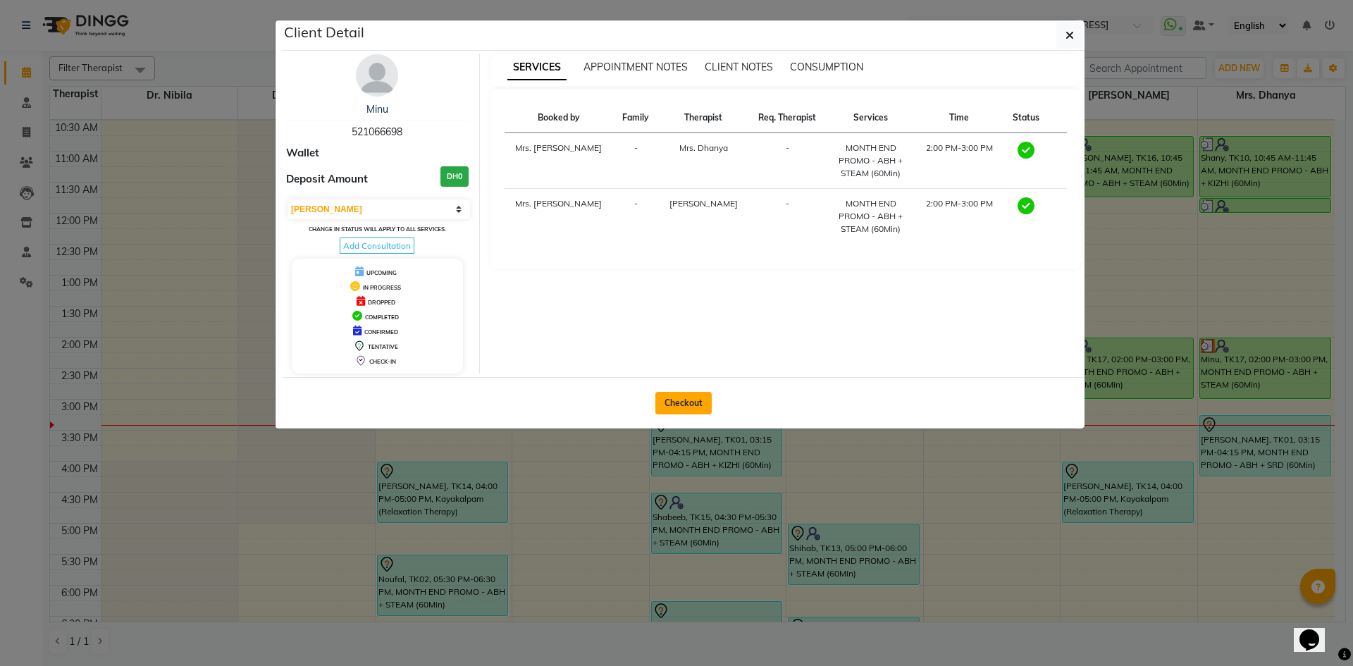
click at [696, 392] on button "Checkout" at bounding box center [683, 403] width 56 height 23
select select "4538"
select select "service"
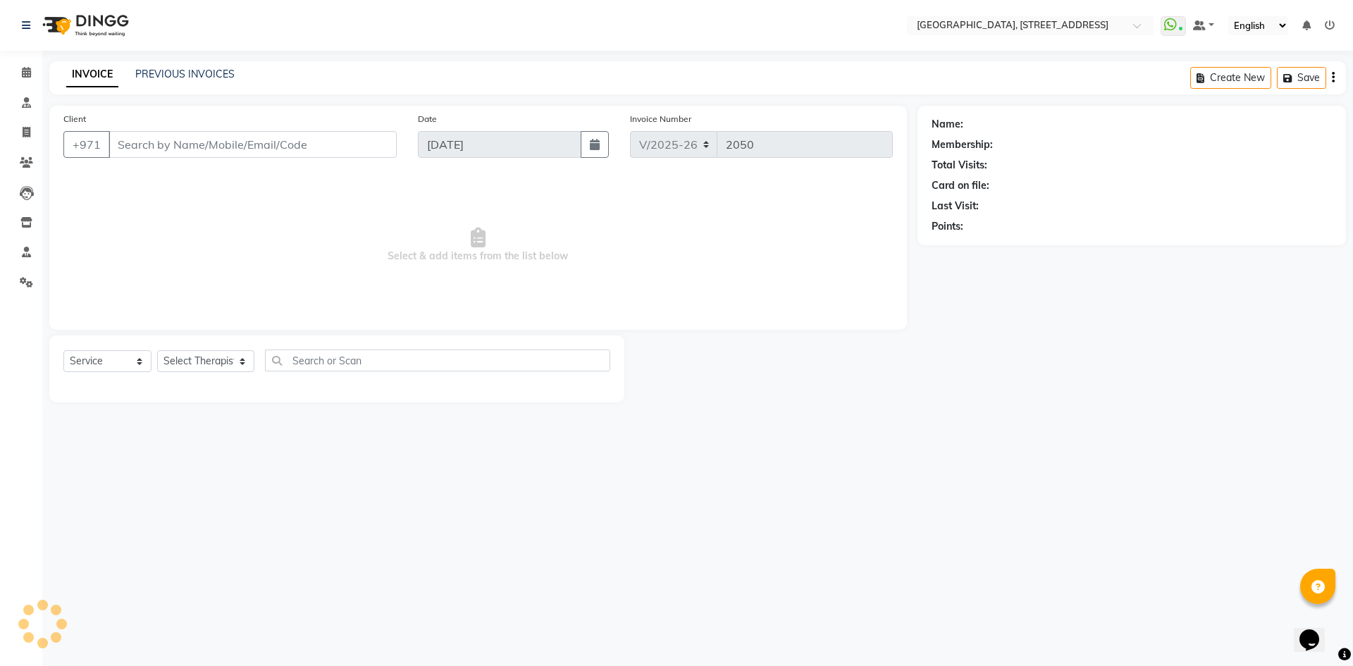
type input "521066698"
select select "64145"
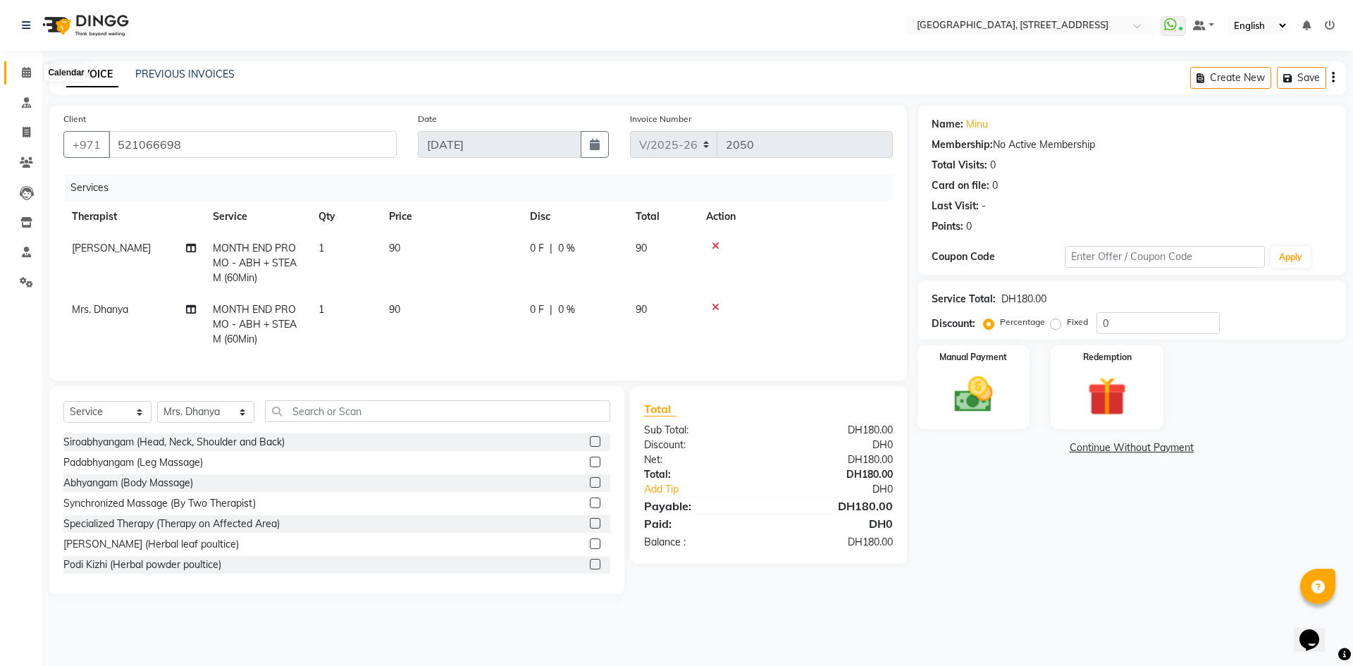
click at [32, 69] on span at bounding box center [26, 73] width 25 height 16
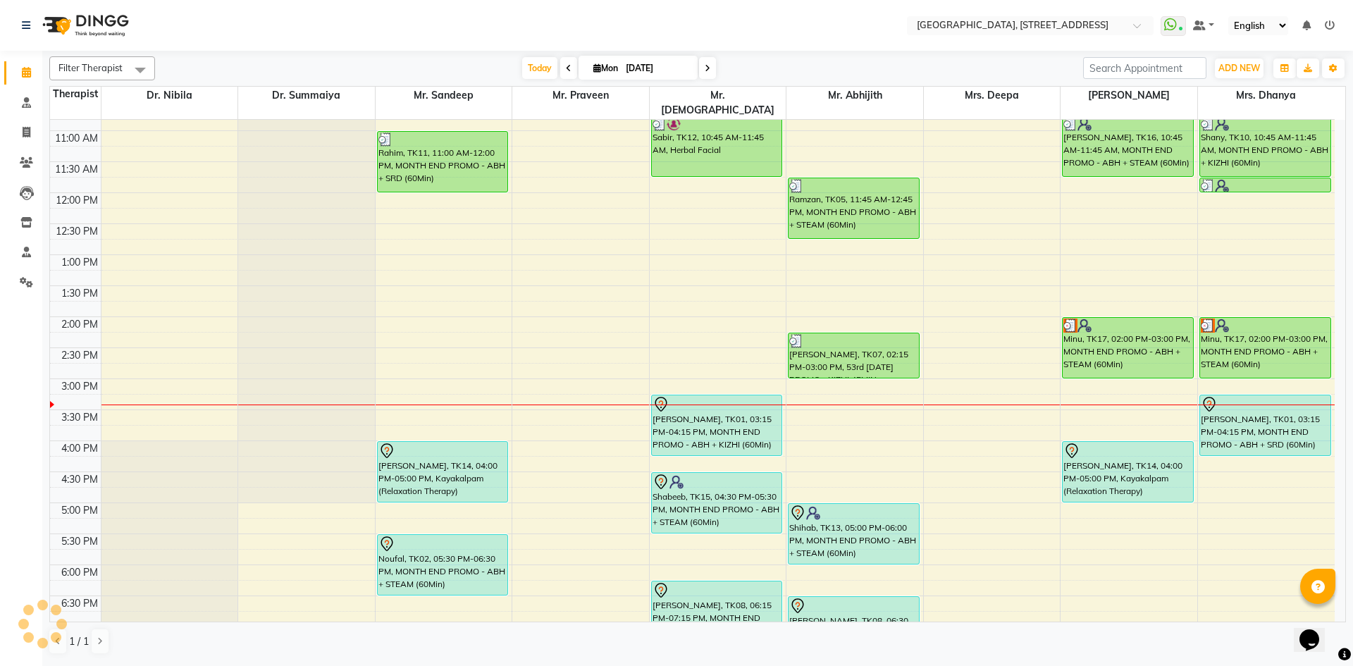
scroll to position [259, 0]
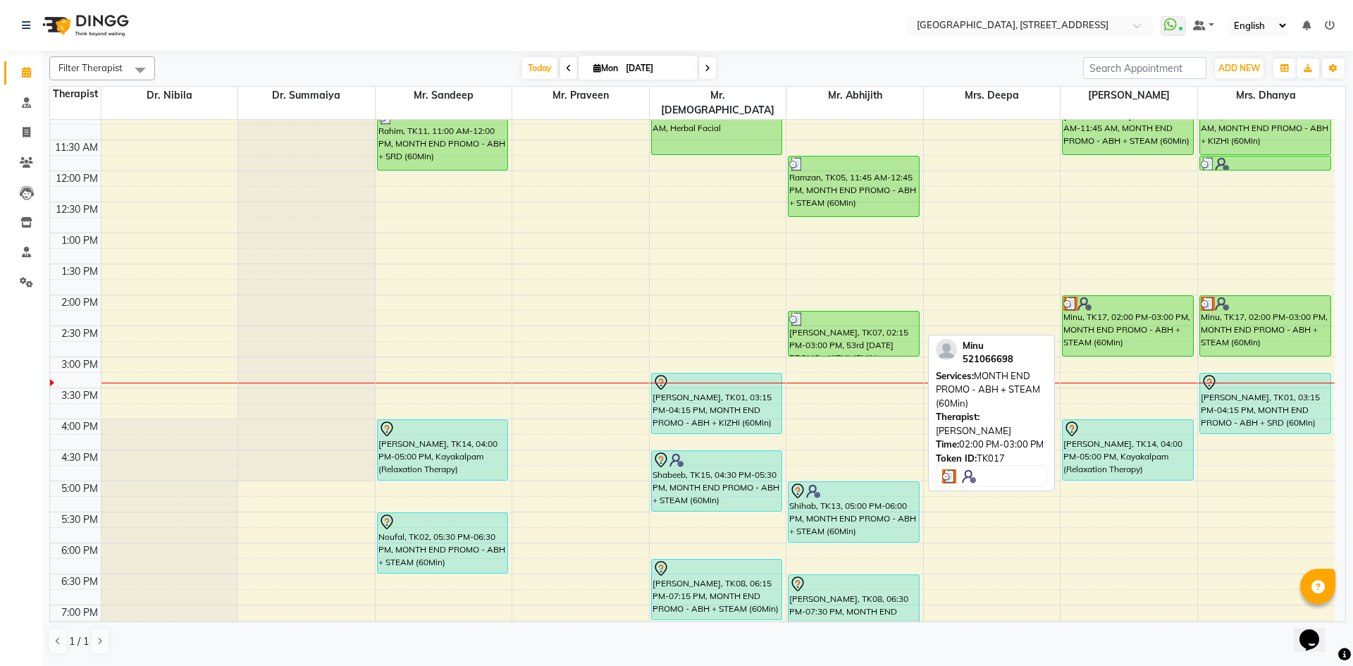
click at [1097, 297] on div at bounding box center [1127, 304] width 129 height 14
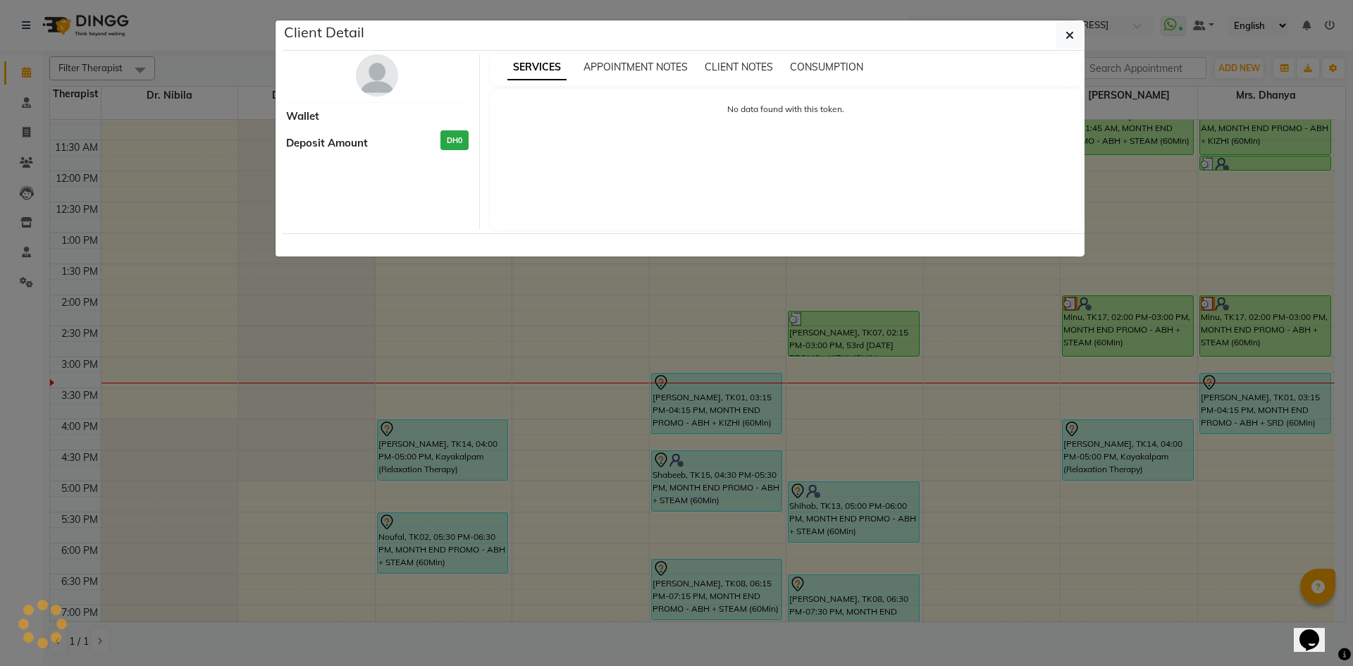
select select "3"
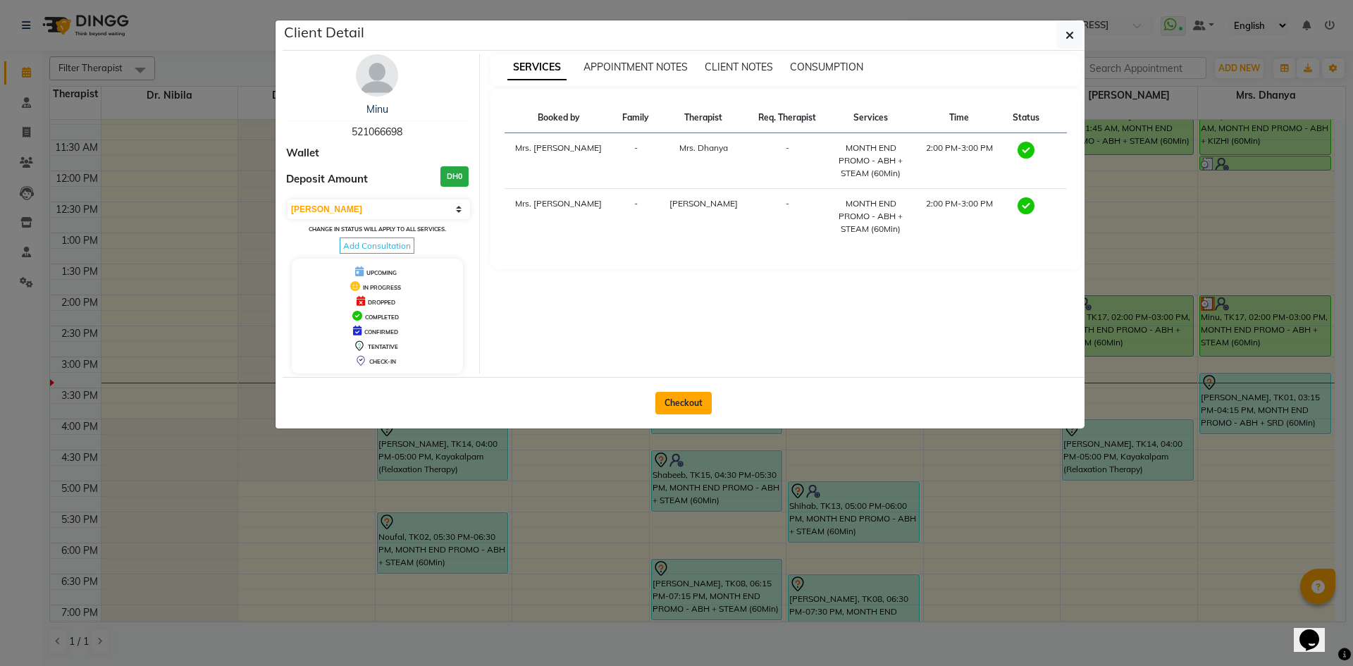
click at [685, 403] on button "Checkout" at bounding box center [683, 403] width 56 height 23
select select "service"
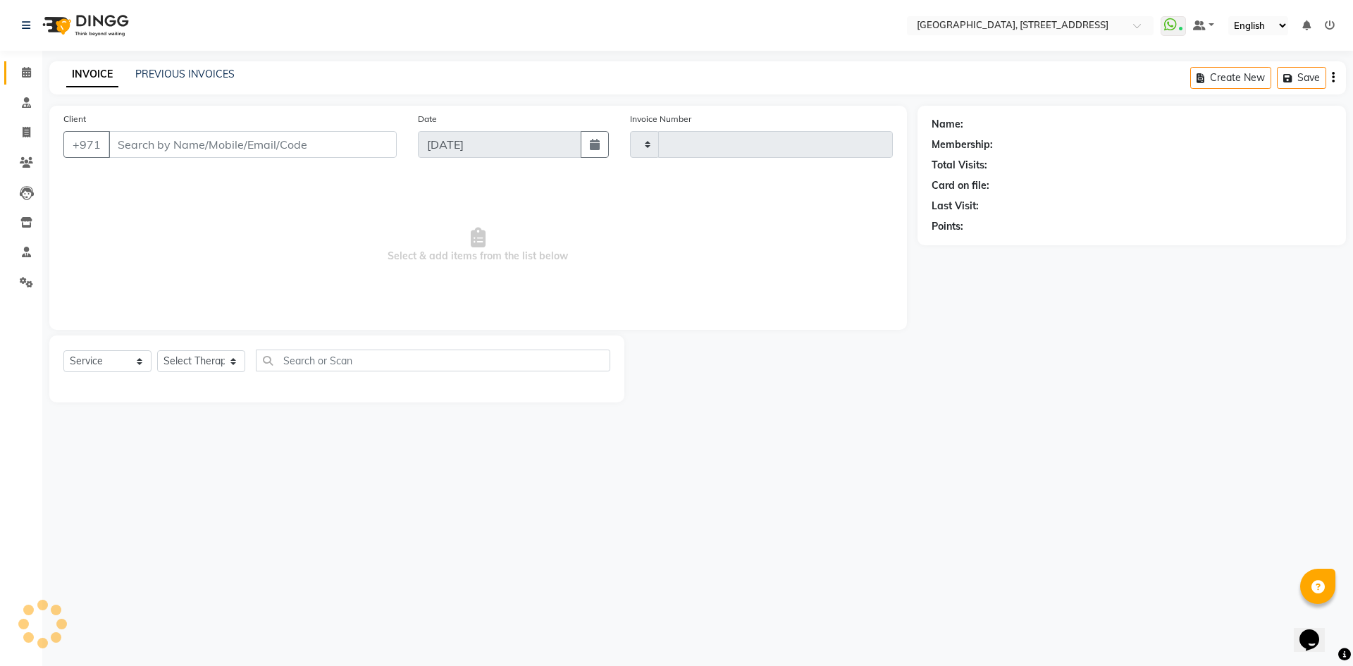
type input "2050"
select select "4538"
type input "521066698"
select select "64145"
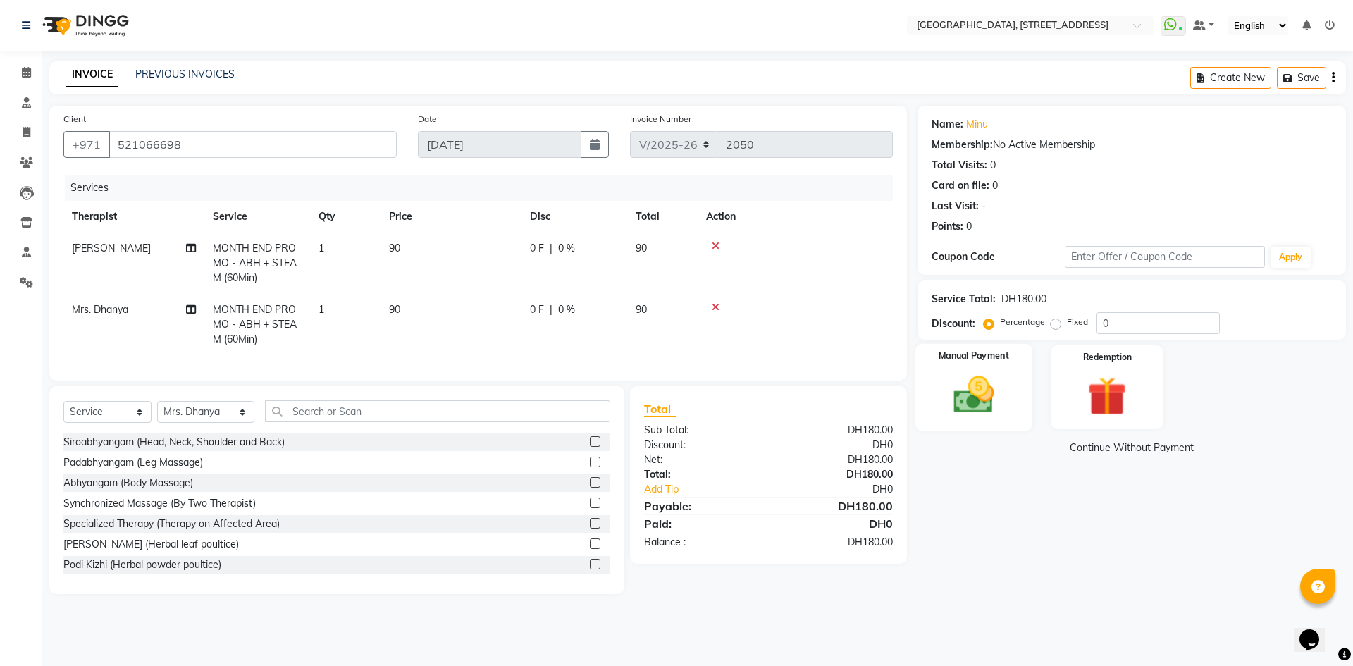
click at [945, 409] on img at bounding box center [974, 394] width 66 height 47
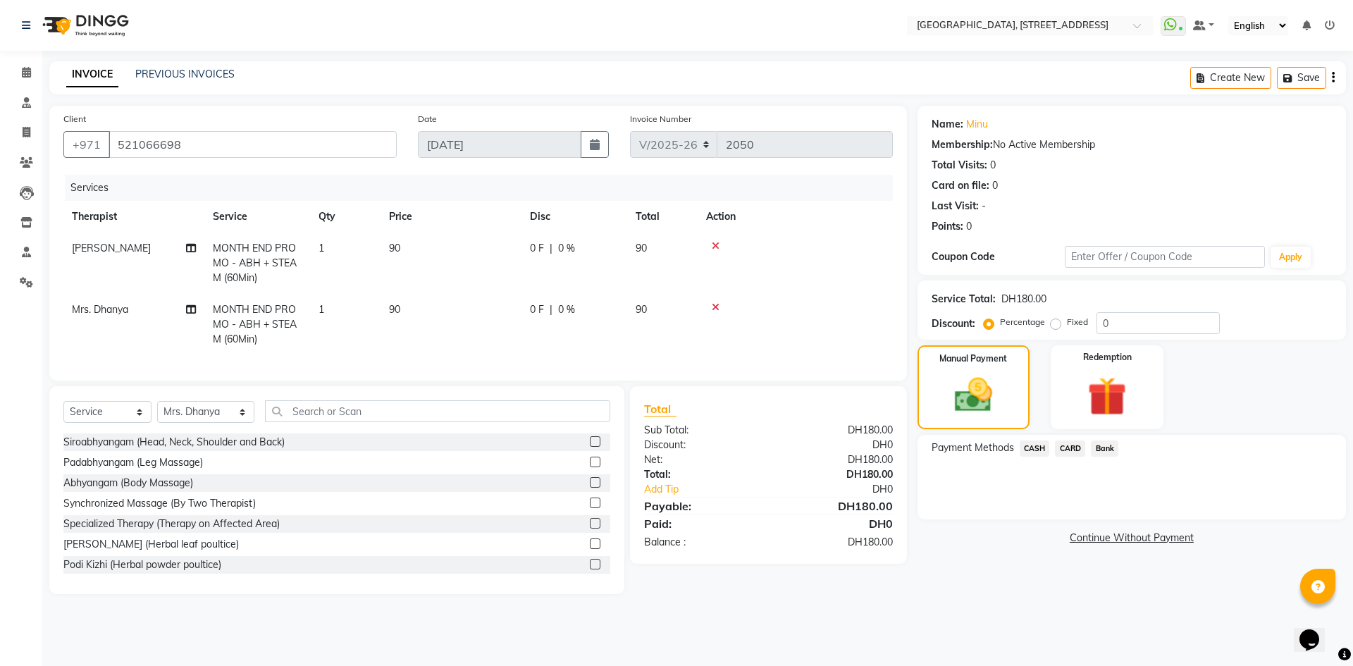
click at [1070, 449] on span "CARD" at bounding box center [1070, 448] width 30 height 16
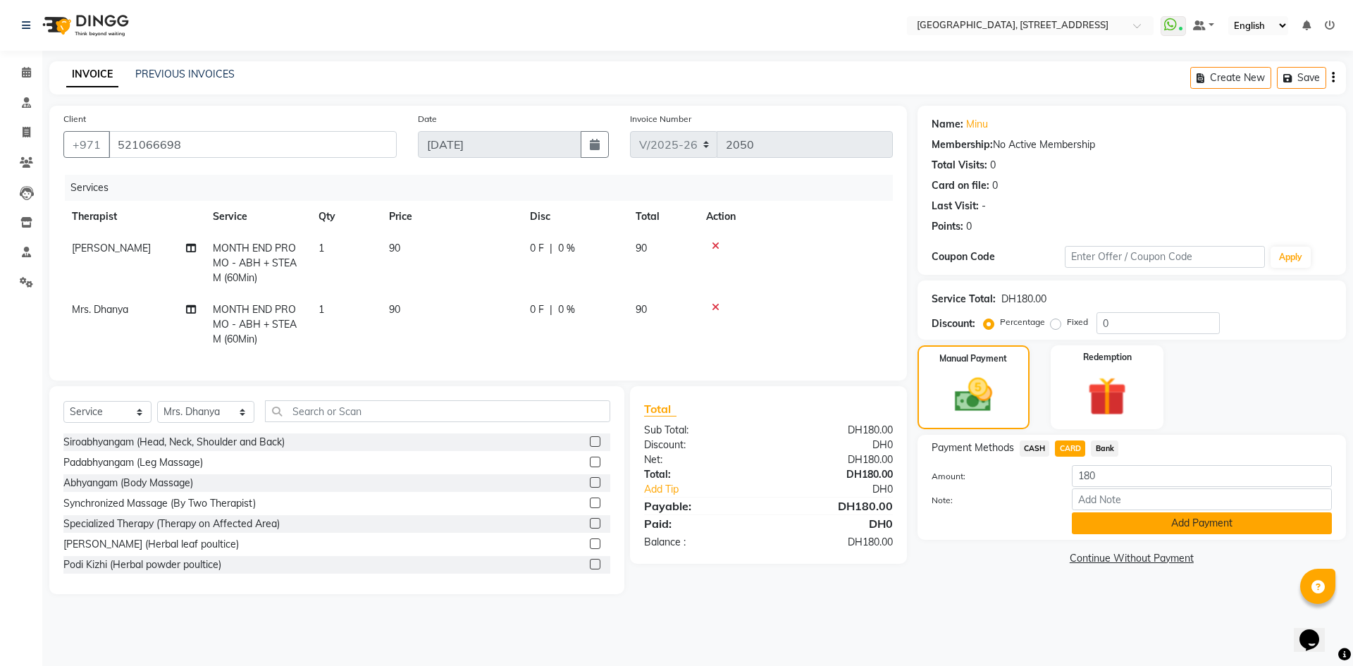
click at [1140, 527] on button "Add Payment" at bounding box center [1202, 523] width 260 height 22
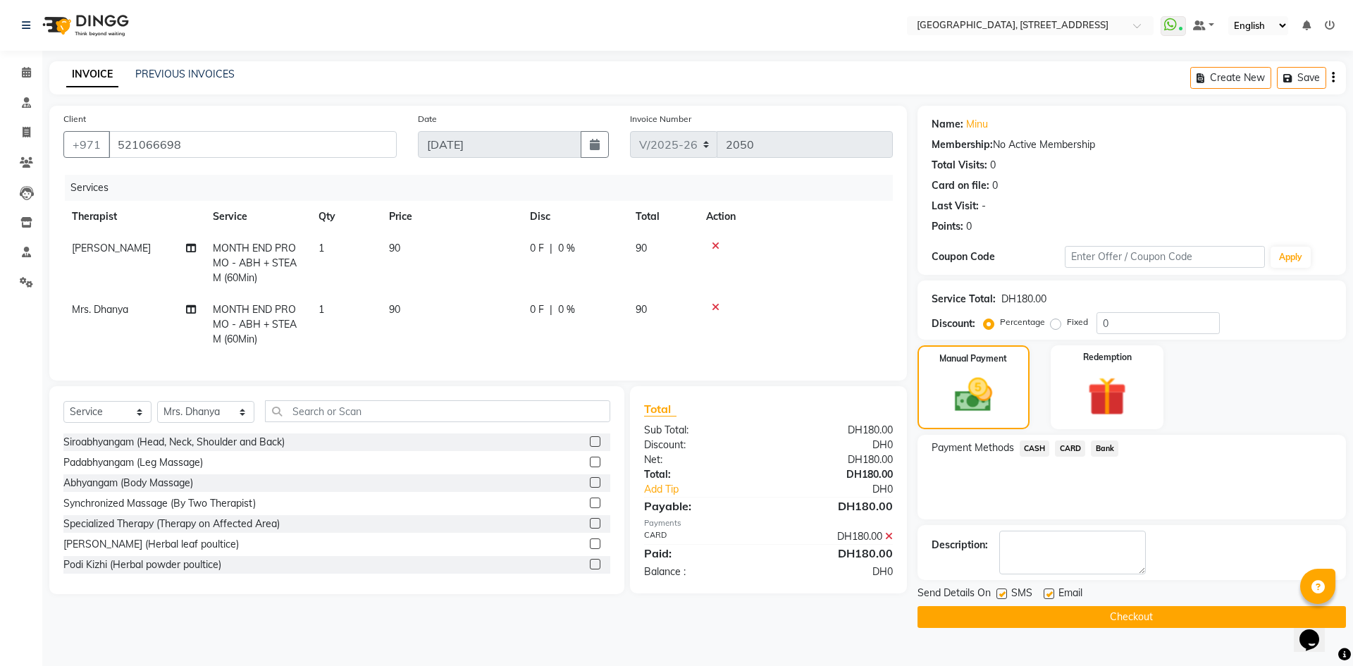
click at [1122, 615] on button "Checkout" at bounding box center [1132, 617] width 428 height 22
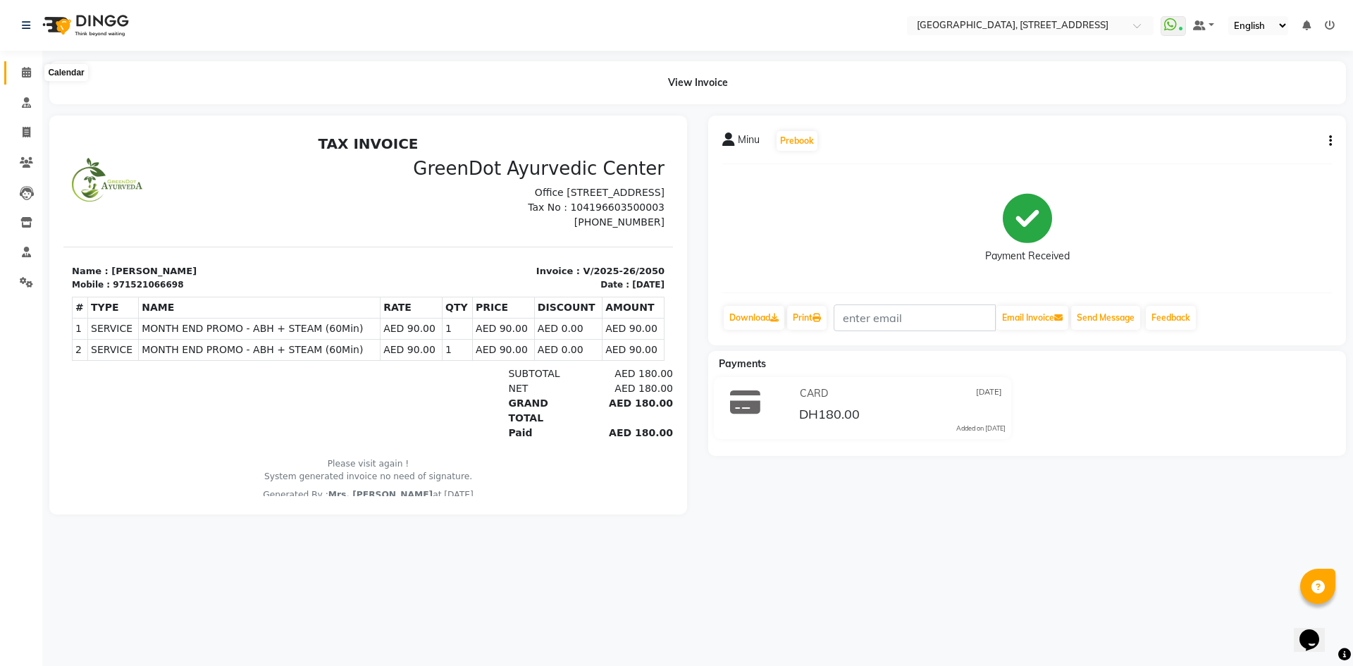
click at [28, 77] on icon at bounding box center [26, 72] width 9 height 11
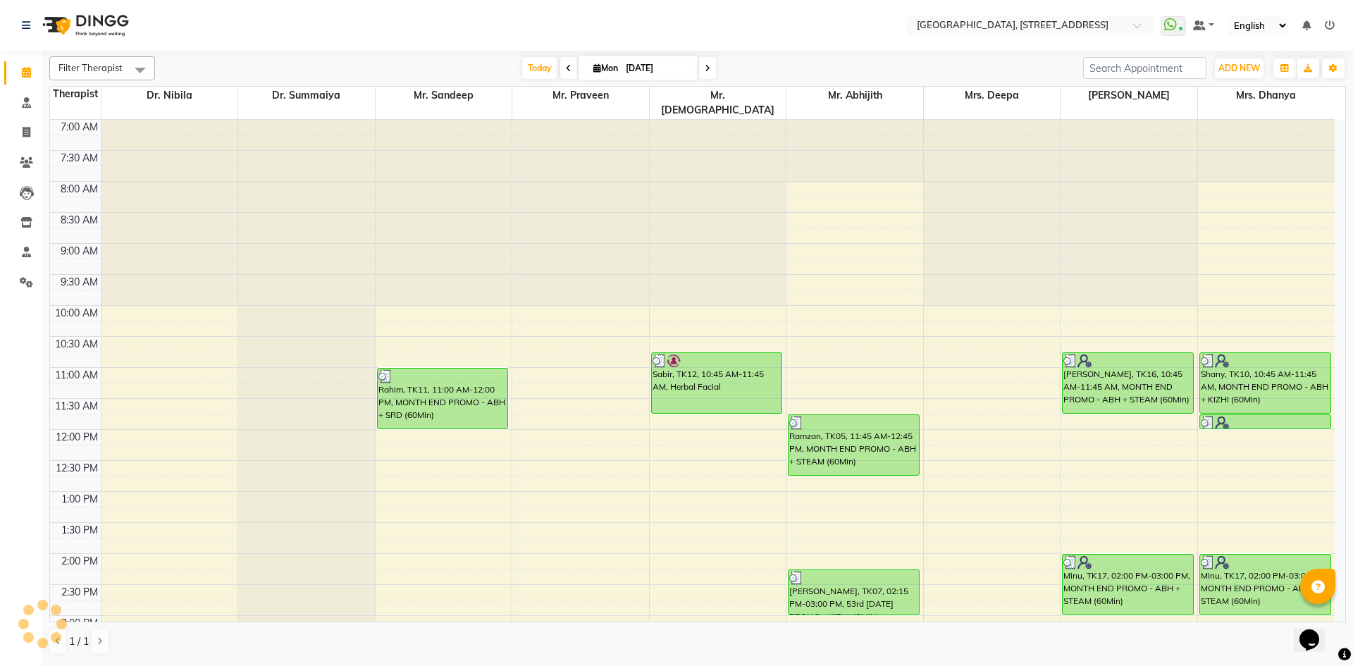
scroll to position [259, 0]
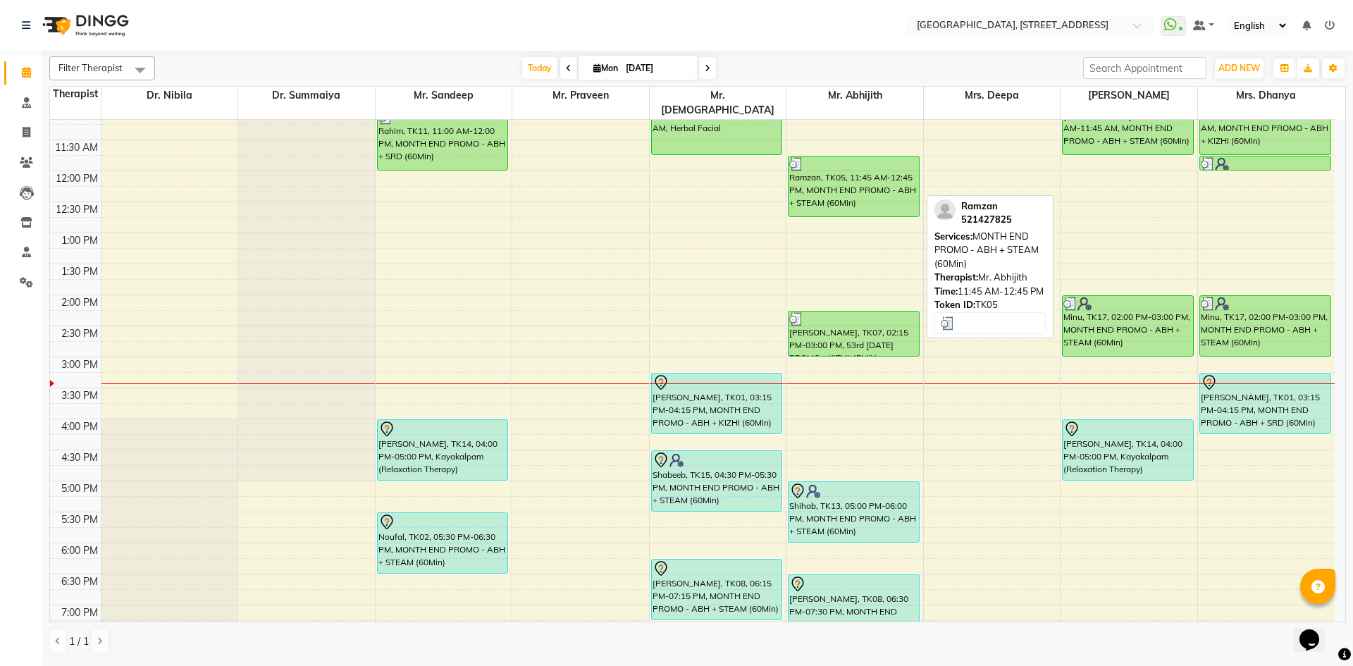
click at [856, 170] on div "Ramzan, TK05, 11:45 AM-12:45 PM, MONTH END PROMO - ABH + STEAM (60Min)" at bounding box center [854, 186] width 130 height 60
select select "3"
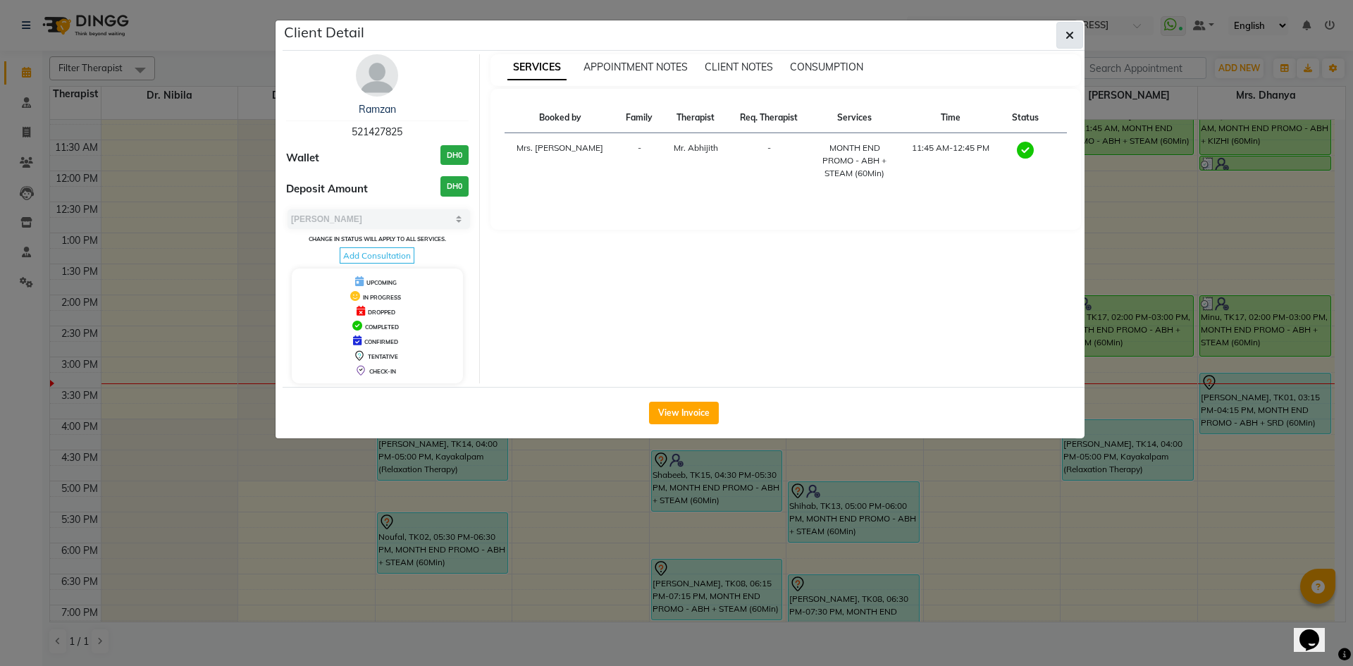
click at [1081, 34] on button "button" at bounding box center [1069, 35] width 27 height 27
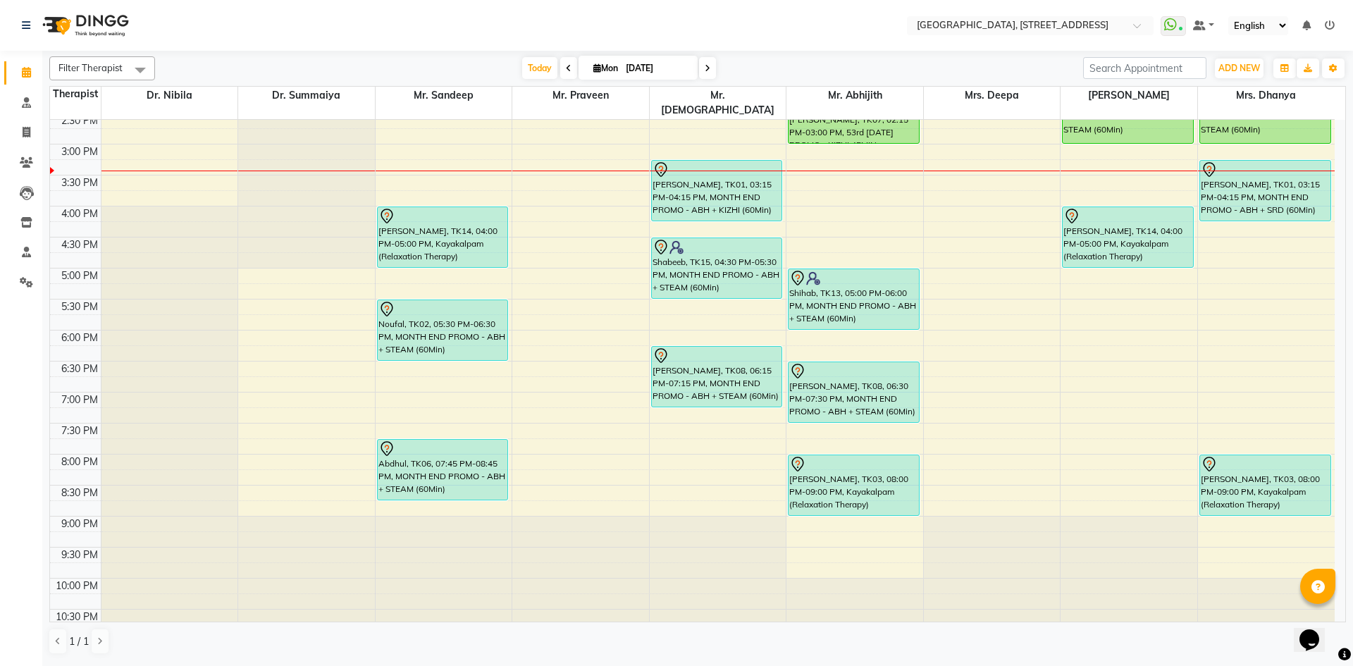
scroll to position [475, 0]
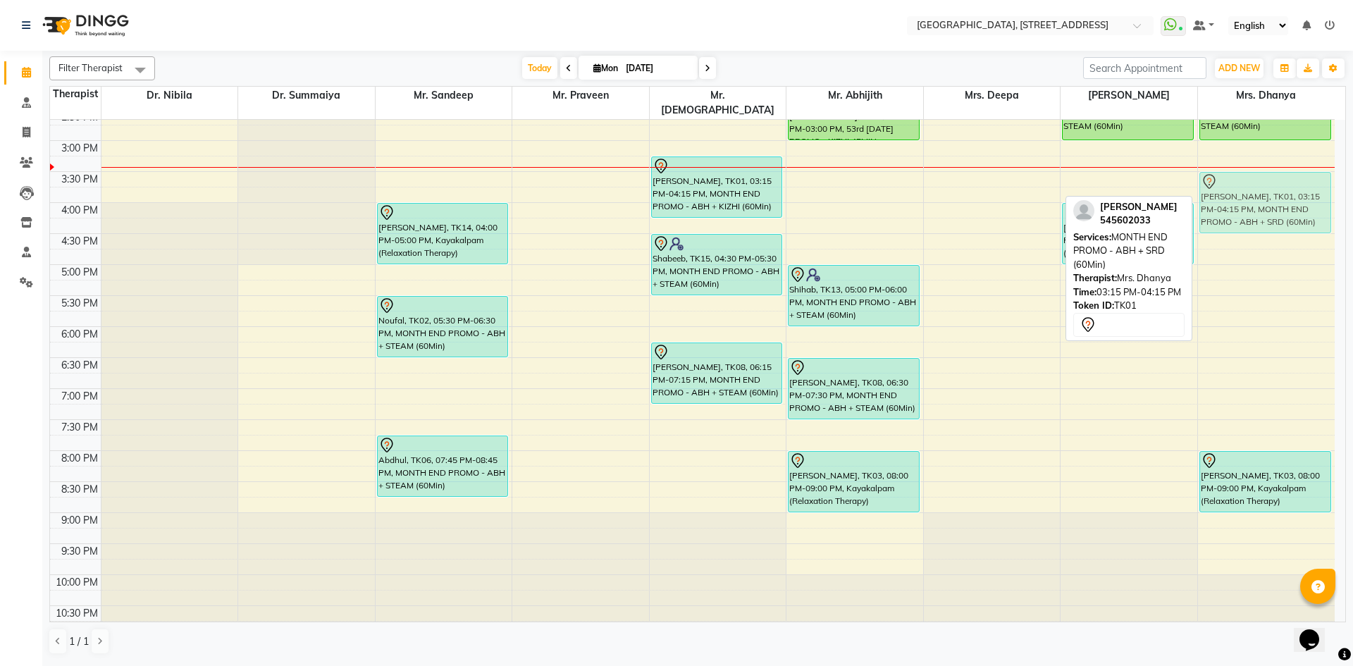
drag, startPoint x: 1239, startPoint y: 157, endPoint x: 1246, endPoint y: 171, distance: 15.1
click at [1246, 171] on div "Shany, TK10, 10:45 AM-11:45 AM, MONTH END PROMO - ABH + KIZHI (60Min) Shany, TK…" at bounding box center [1266, 141] width 137 height 992
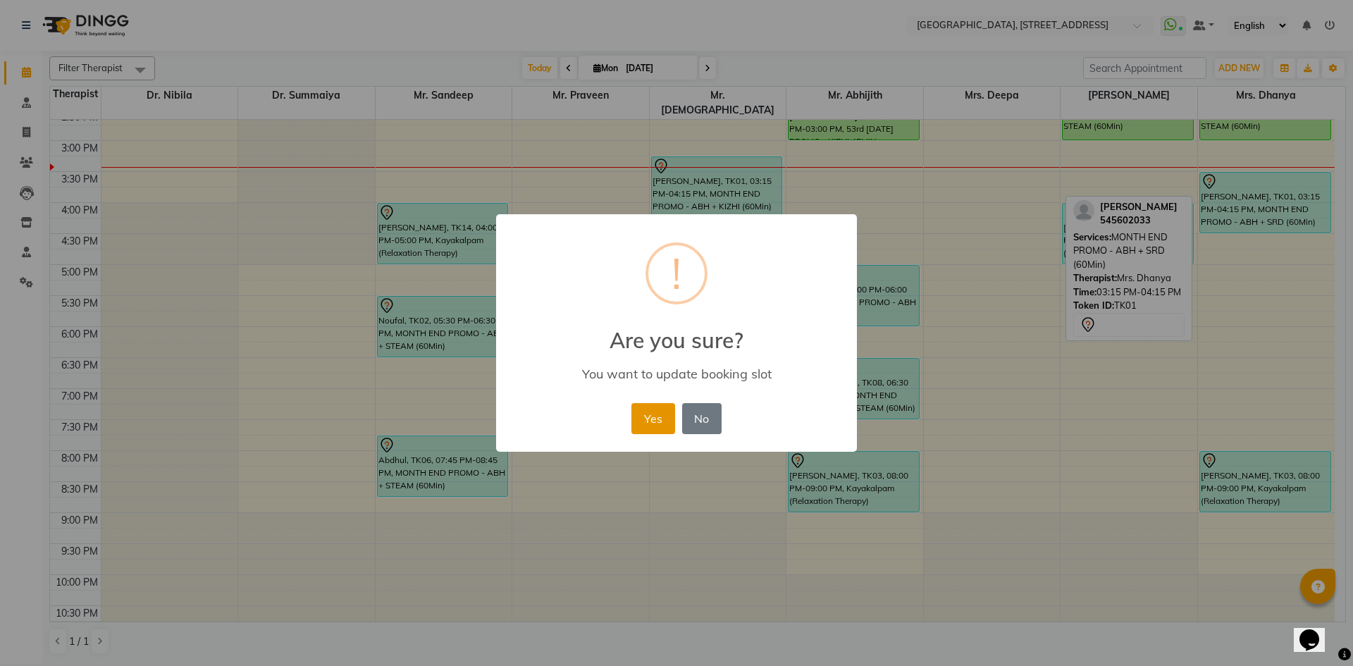
click at [647, 415] on button "Yes" at bounding box center [652, 418] width 43 height 31
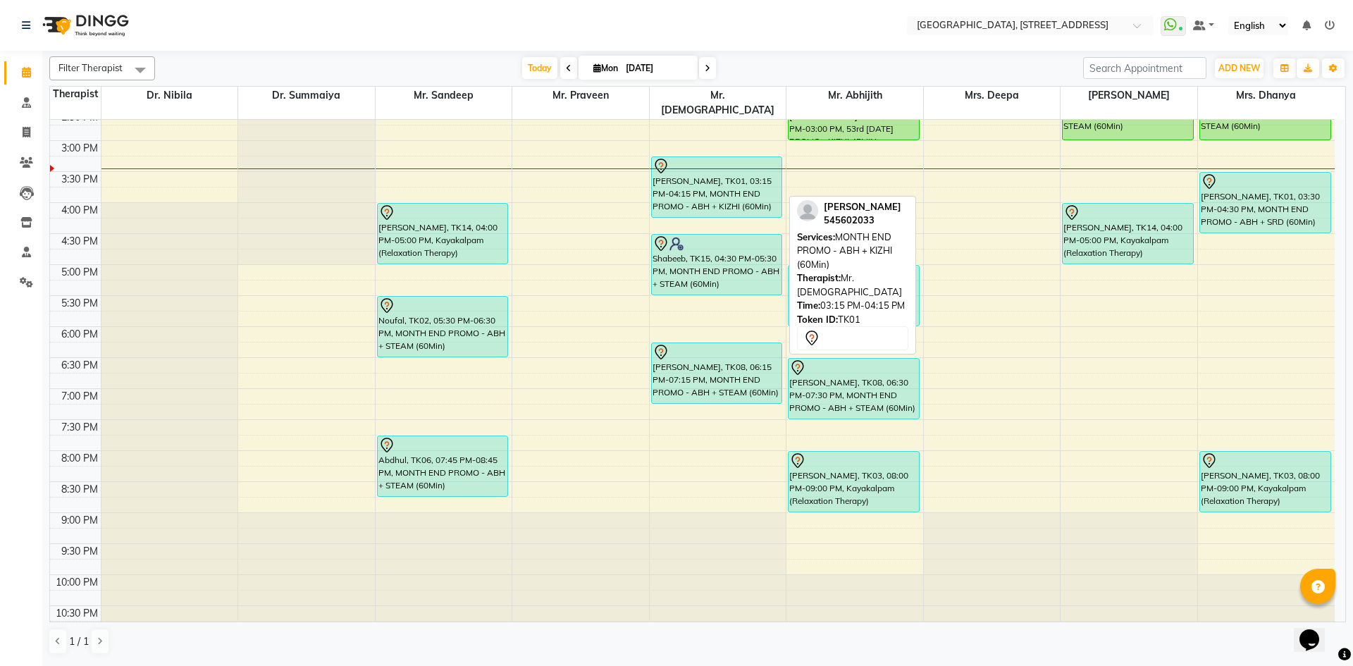
click at [698, 180] on div "[PERSON_NAME], TK01, 03:15 PM-04:15 PM, MONTH END PROMO - ABH + KIZHI (60Min)" at bounding box center [717, 187] width 130 height 60
click at [709, 178] on div "Sabir, TK12, 10:45 AM-11:45 AM, Herbal Facial Shibila, TK01, 03:15 PM-04:15 PM,…" at bounding box center [718, 141] width 137 height 992
click at [712, 179] on div "[PERSON_NAME], TK01, 03:15 PM-04:15 PM, MONTH END PROMO - ABH + KIZHI (60Min)" at bounding box center [717, 187] width 130 height 60
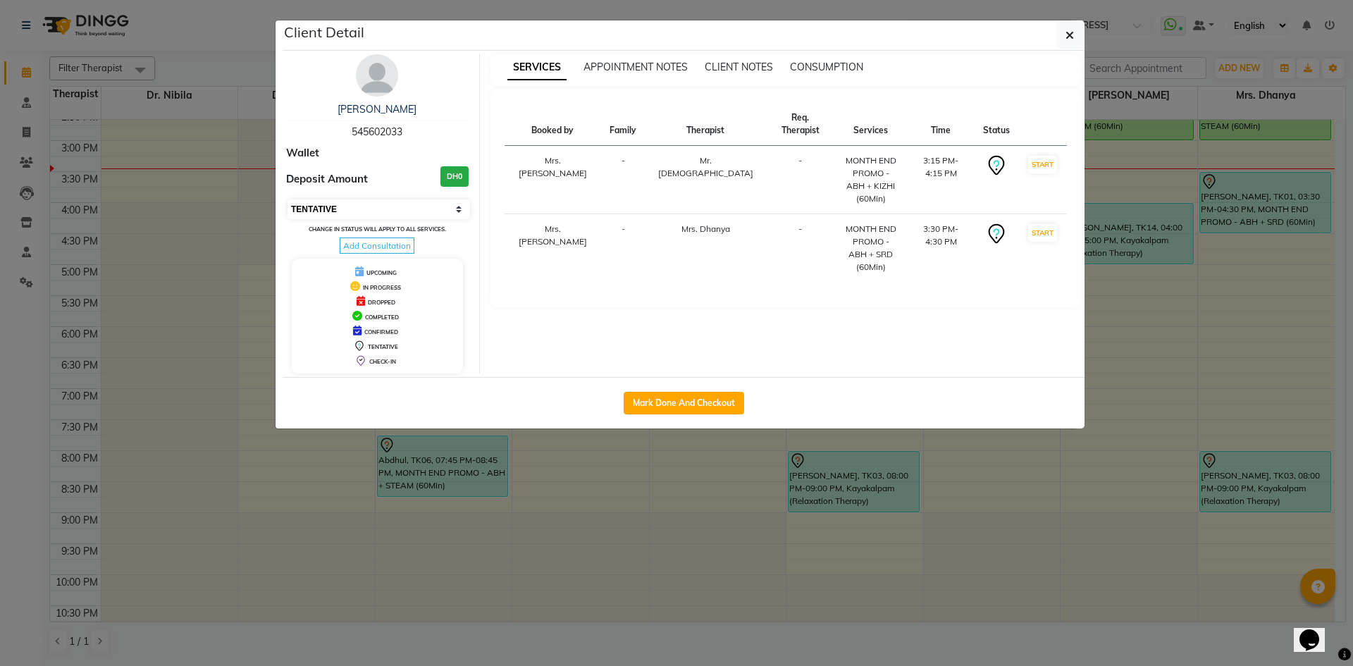
click at [462, 208] on select "Select IN SERVICE CONFIRMED TENTATIVE CHECK IN MARK DONE DROPPED UPCOMING" at bounding box center [379, 209] width 183 height 20
select select "3"
click at [288, 199] on select "Select IN SERVICE CONFIRMED TENTATIVE CHECK IN MARK DONE DROPPED UPCOMING" at bounding box center [379, 209] width 183 height 20
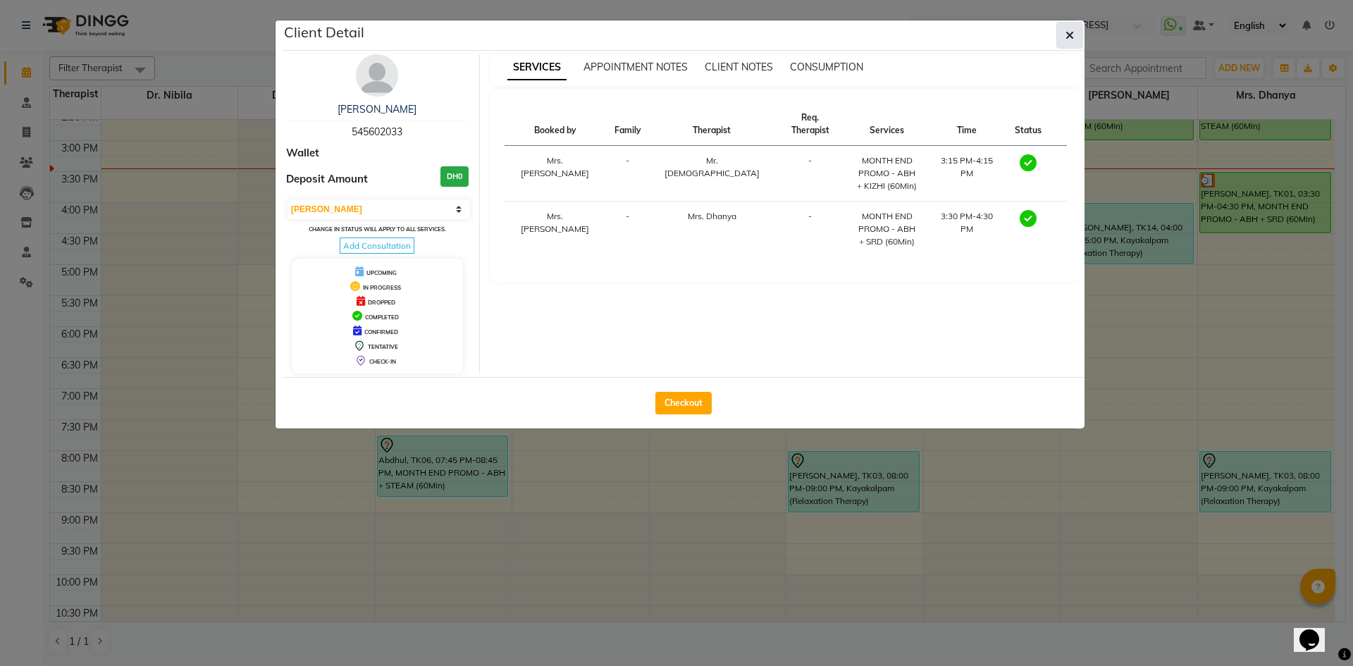
click at [1078, 35] on button "button" at bounding box center [1069, 35] width 27 height 27
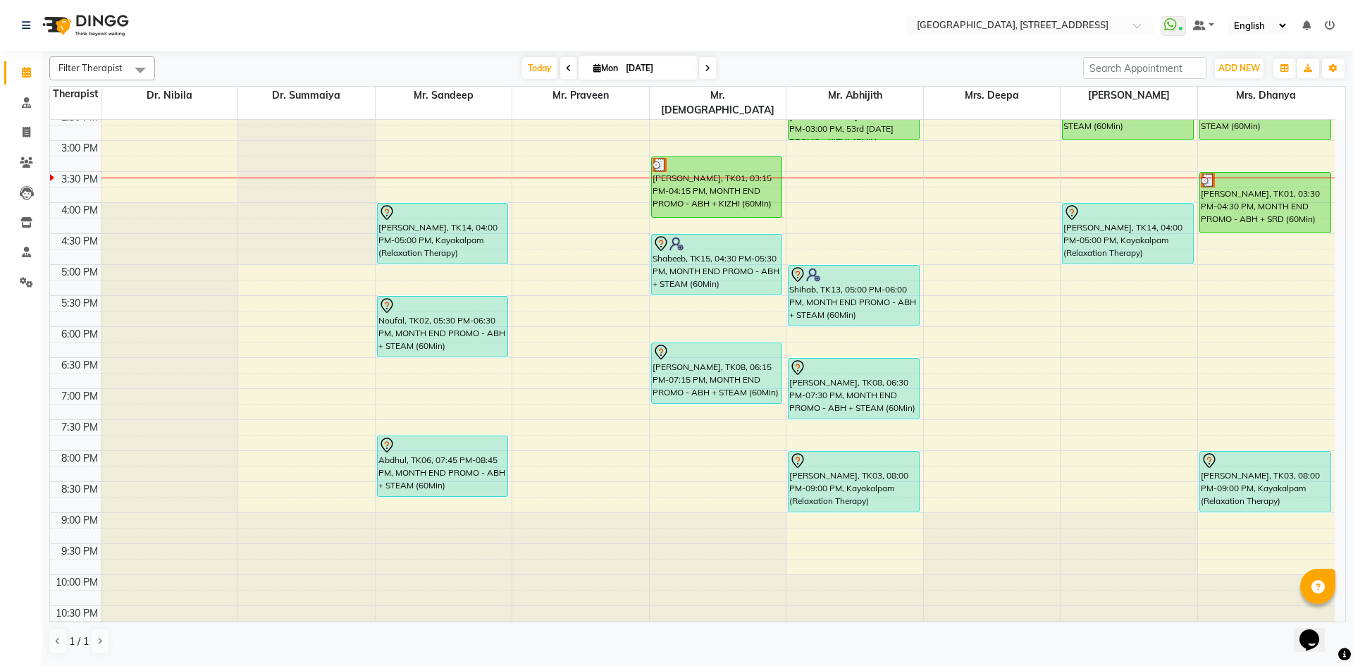
click at [705, 74] on span at bounding box center [707, 68] width 17 height 22
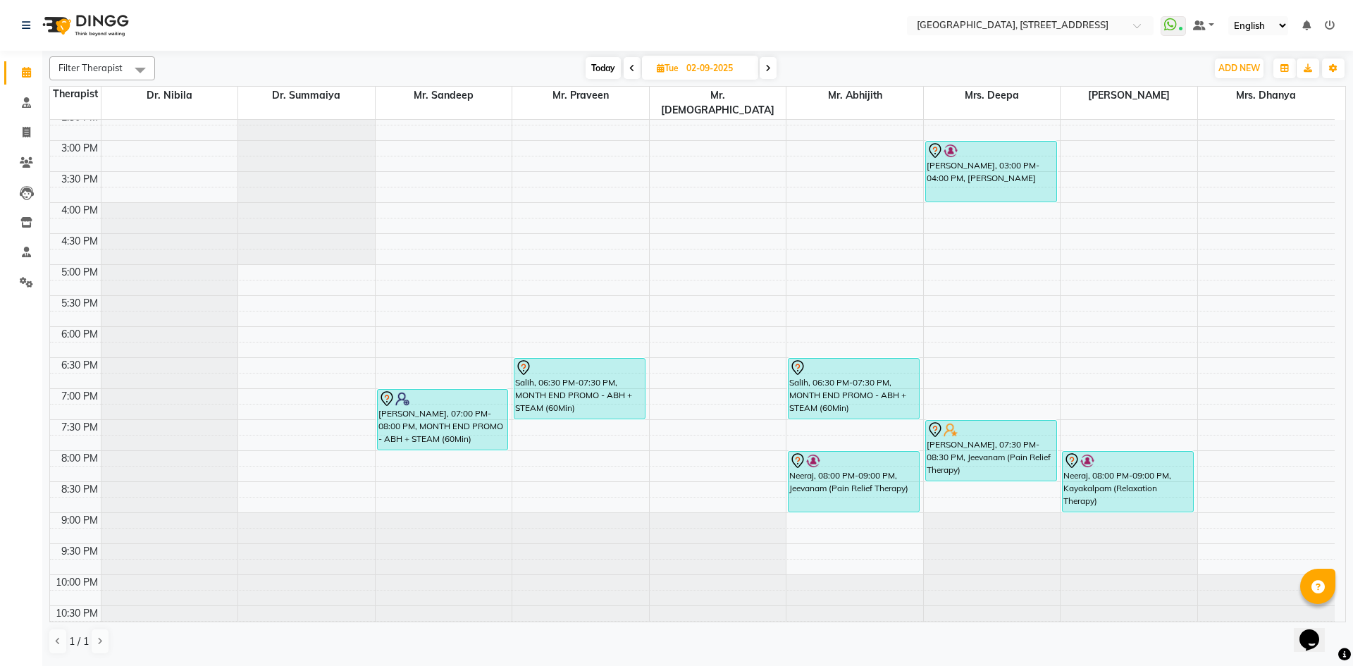
click at [602, 67] on span "Today" at bounding box center [603, 68] width 35 height 22
type input "[DATE]"
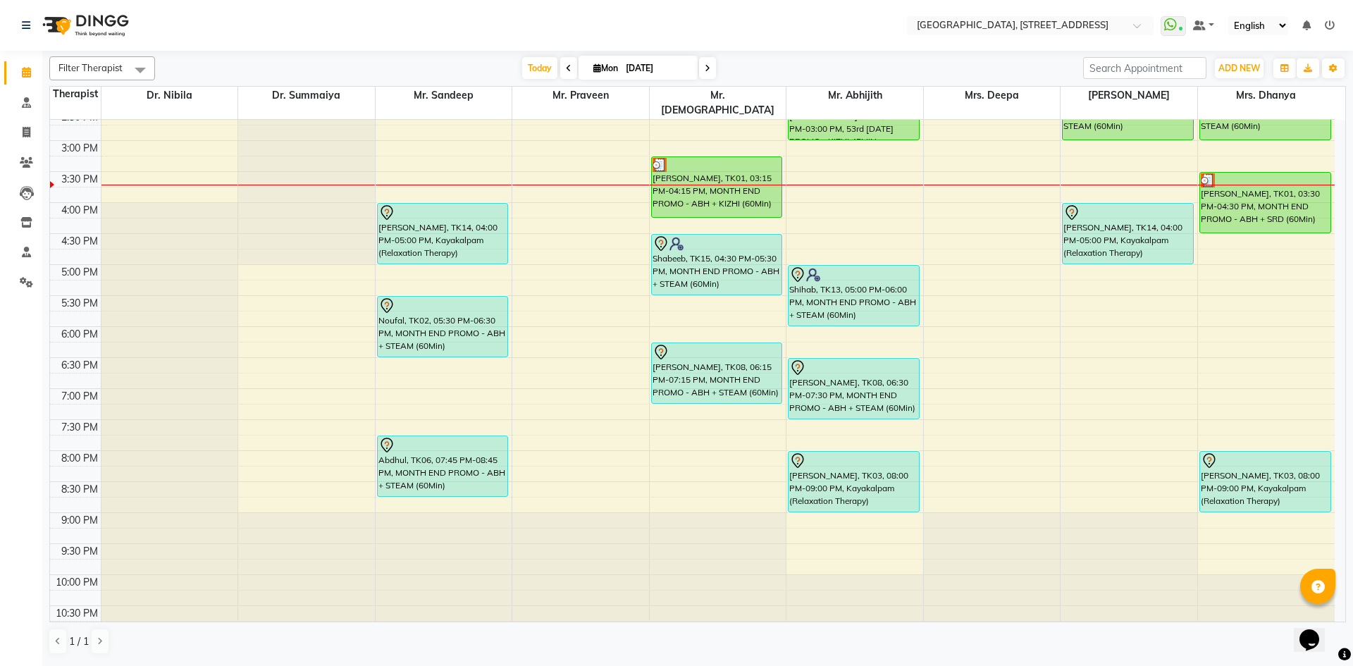
click at [595, 69] on icon at bounding box center [597, 67] width 8 height 9
select select "9"
select select "2025"
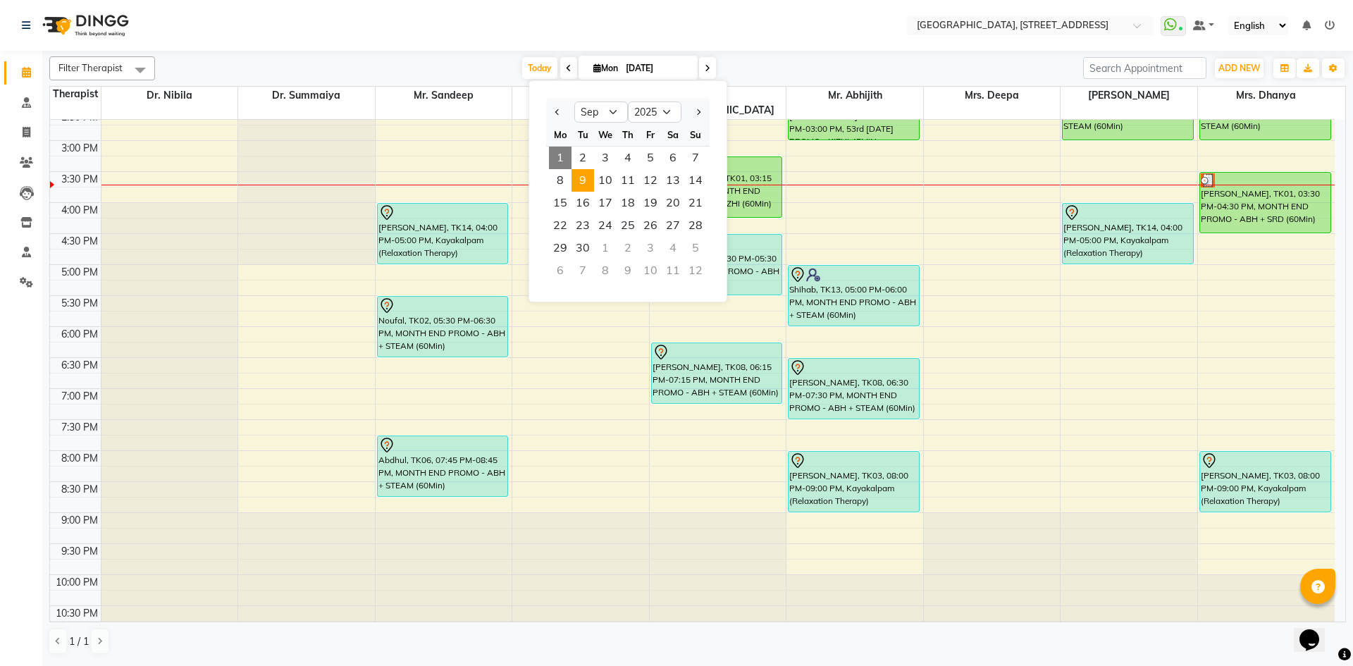
click at [575, 183] on span "9" at bounding box center [583, 180] width 23 height 23
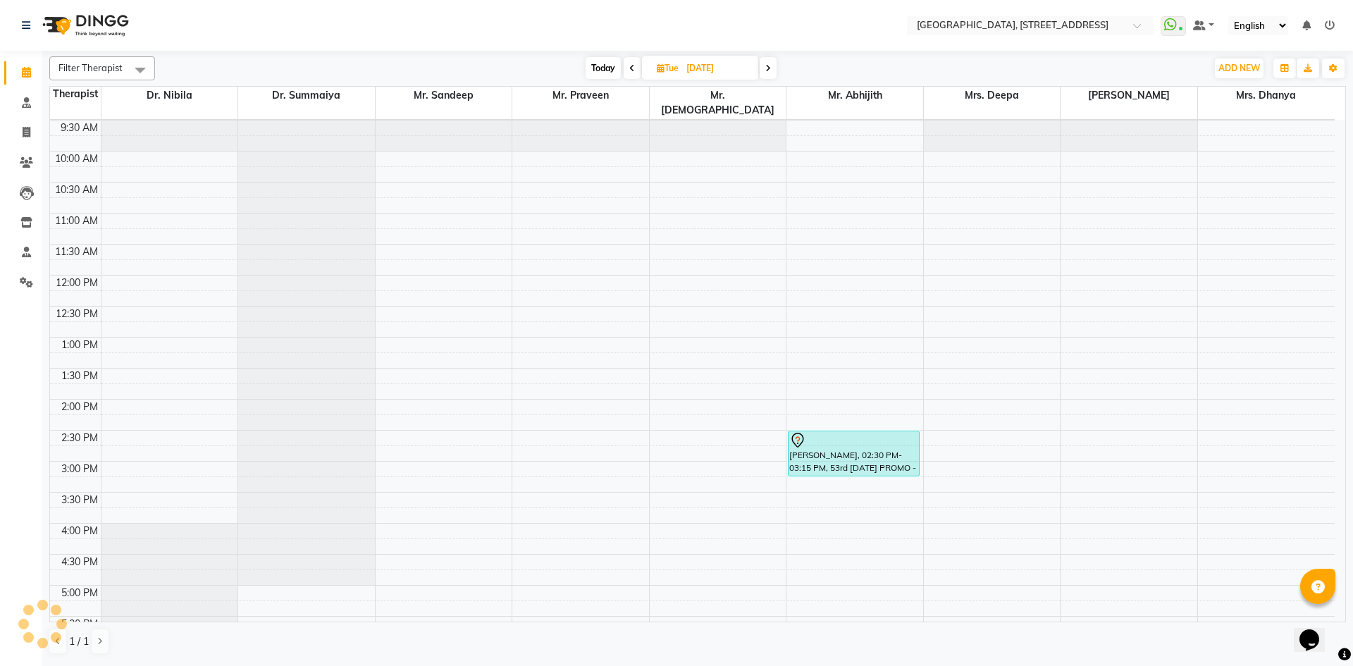
scroll to position [0, 0]
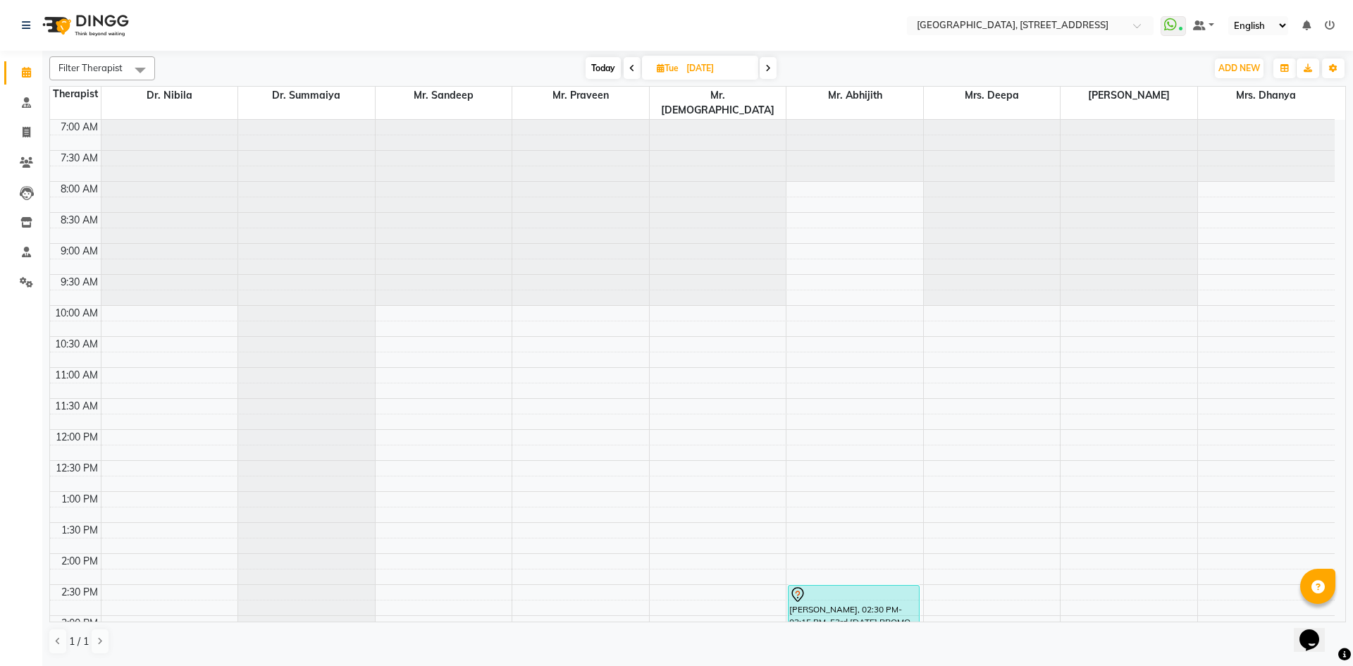
click at [601, 72] on span "Today" at bounding box center [603, 68] width 35 height 22
type input "[DATE]"
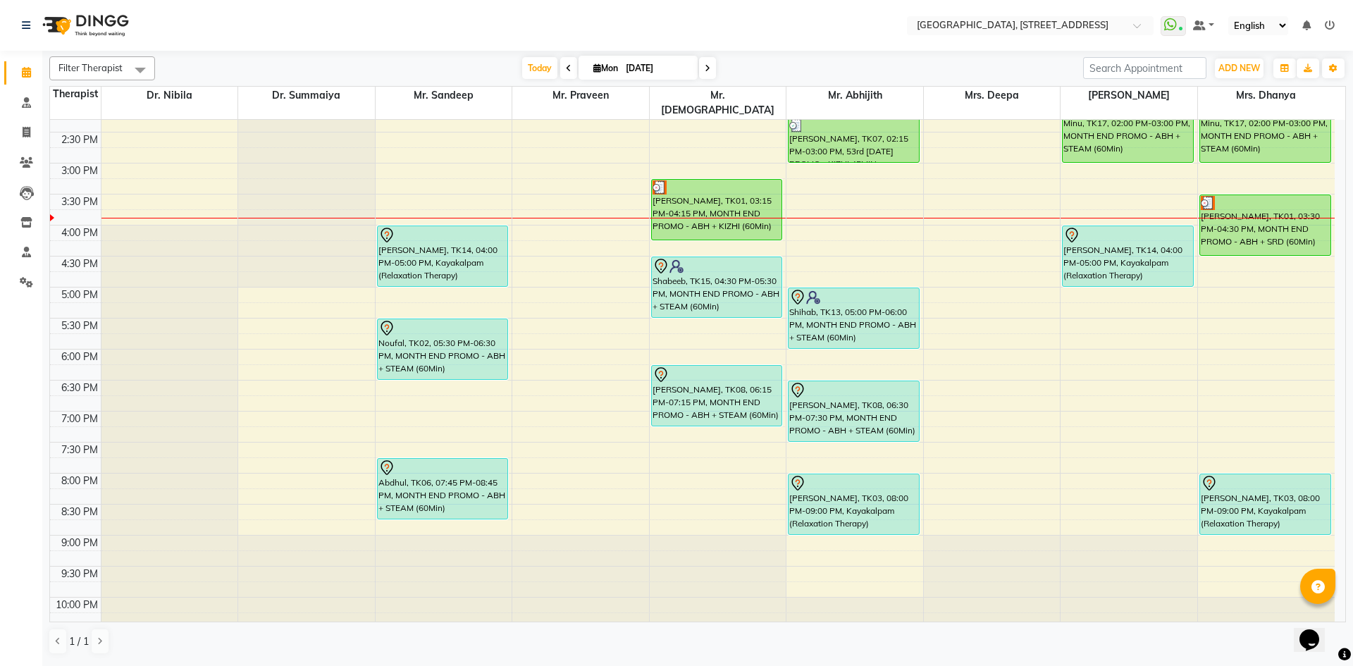
scroll to position [475, 0]
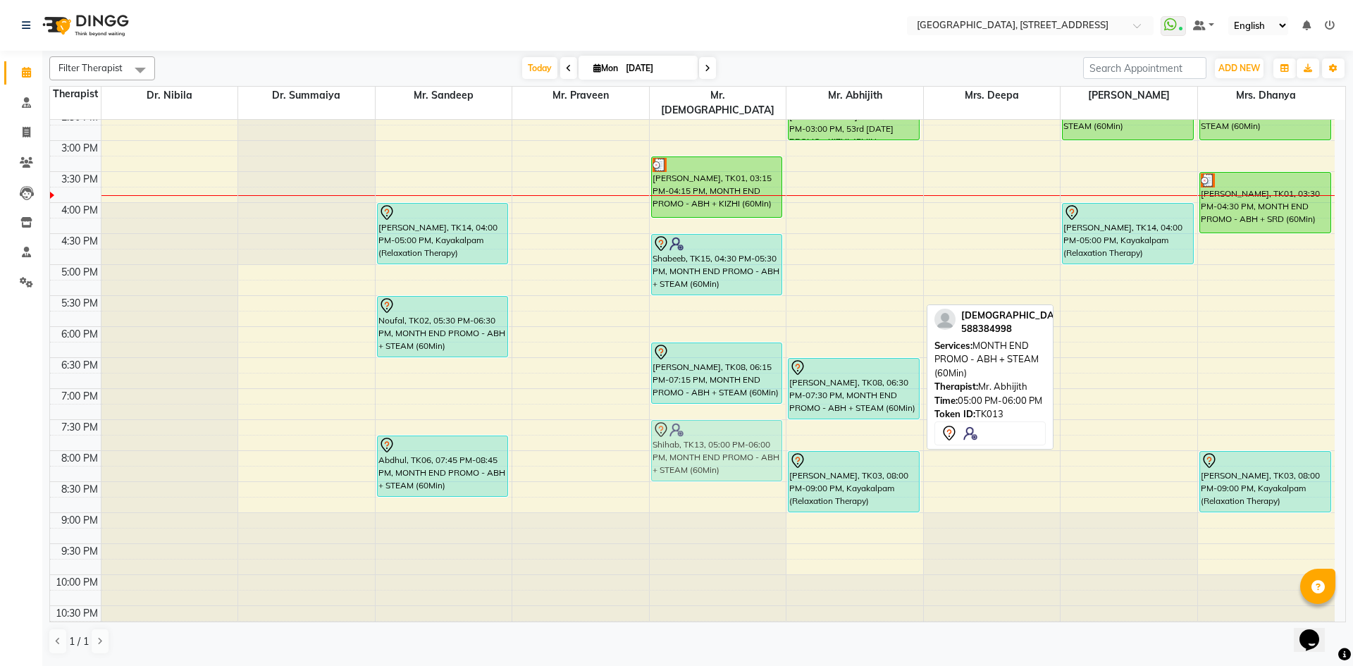
drag, startPoint x: 883, startPoint y: 280, endPoint x: 749, endPoint y: 441, distance: 209.2
click at [749, 441] on tr "Rahim, TK11, 11:00 AM-12:00 PM, MONTH END PROMO - ABH + SRD (60Min) Karim, TK14…" at bounding box center [692, 141] width 1285 height 992
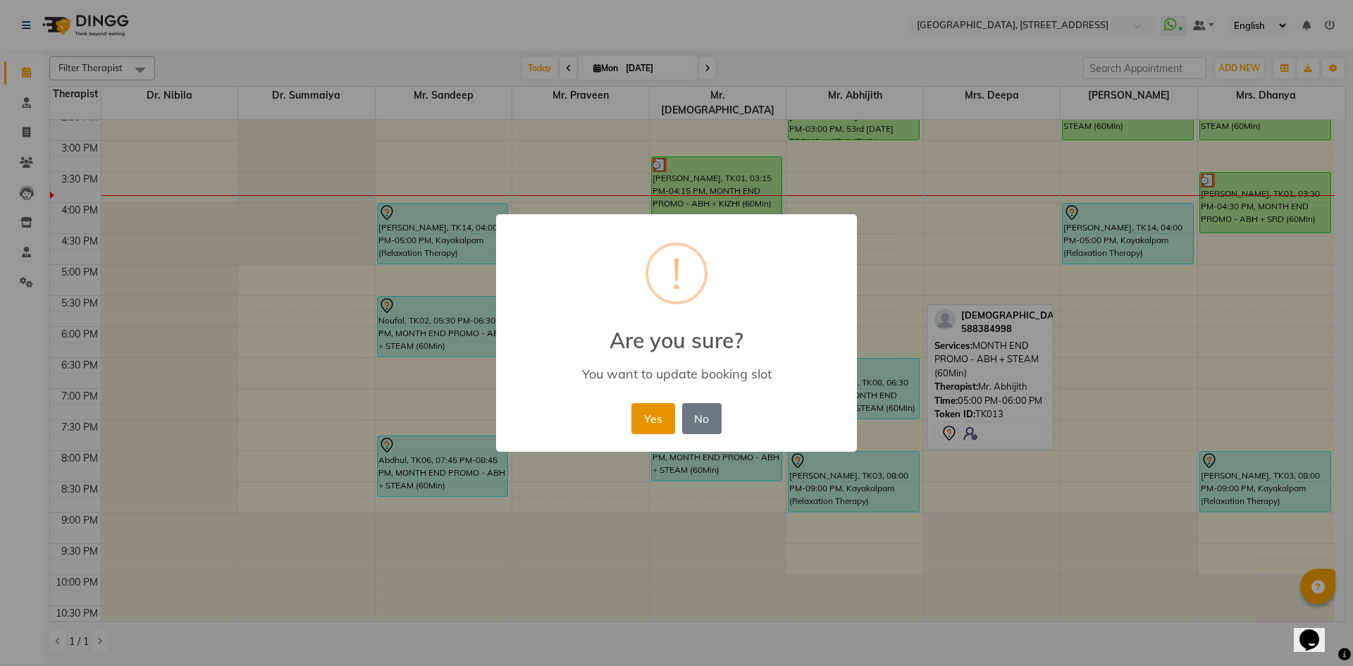
click at [640, 412] on button "Yes" at bounding box center [652, 418] width 43 height 31
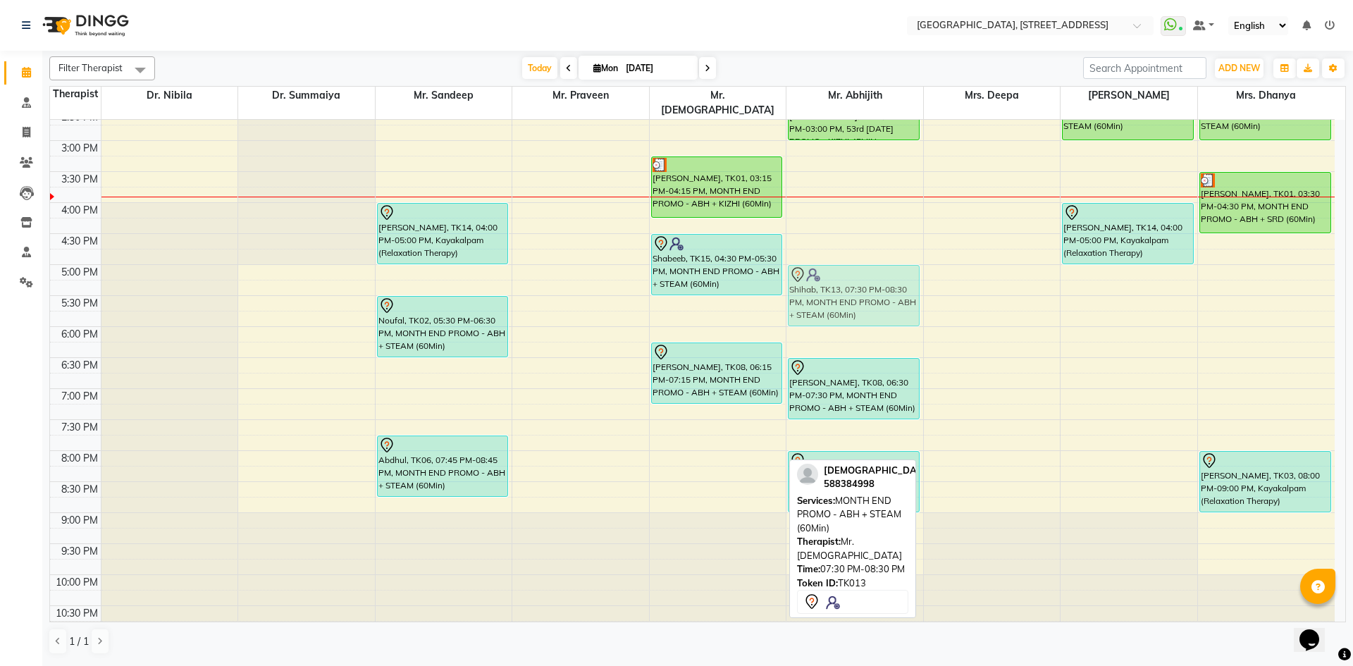
drag, startPoint x: 736, startPoint y: 439, endPoint x: 889, endPoint y: 279, distance: 220.8
click at [889, 279] on tr "Rahim, TK11, 11:00 AM-12:00 PM, MONTH END PROMO - ABH + SRD (60Min) Karim, TK14…" at bounding box center [692, 141] width 1285 height 992
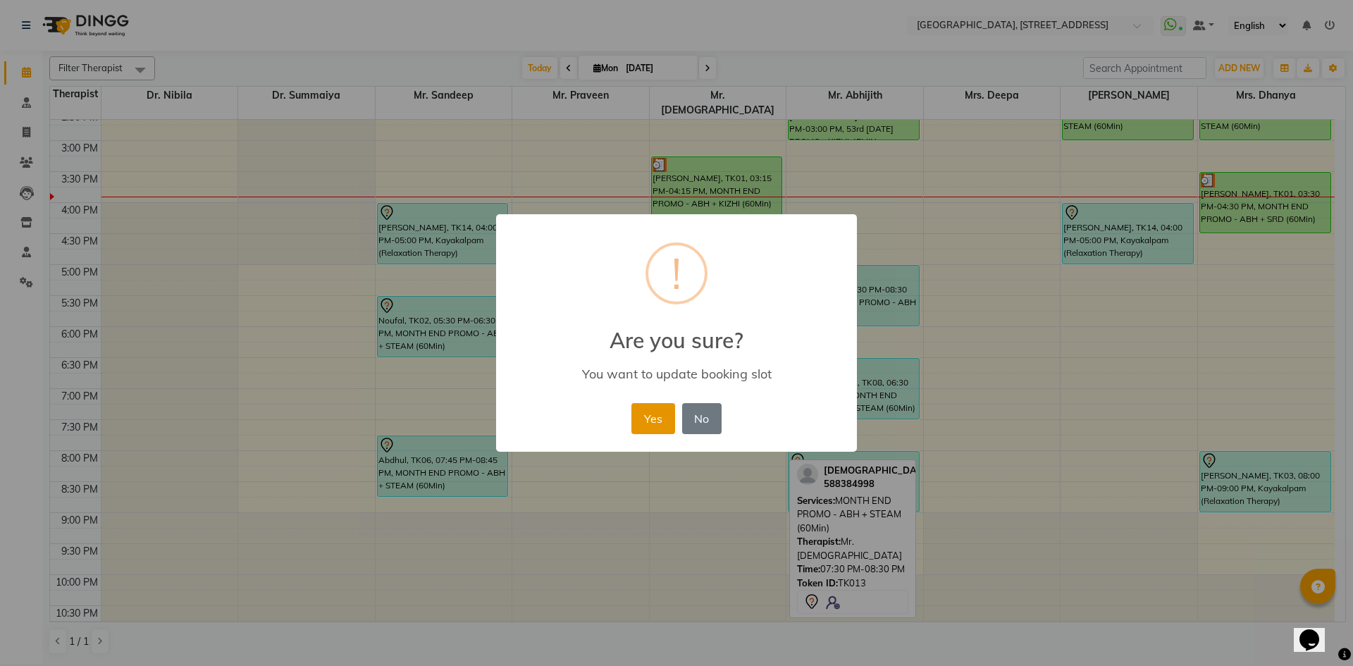
click at [648, 411] on button "Yes" at bounding box center [652, 418] width 43 height 31
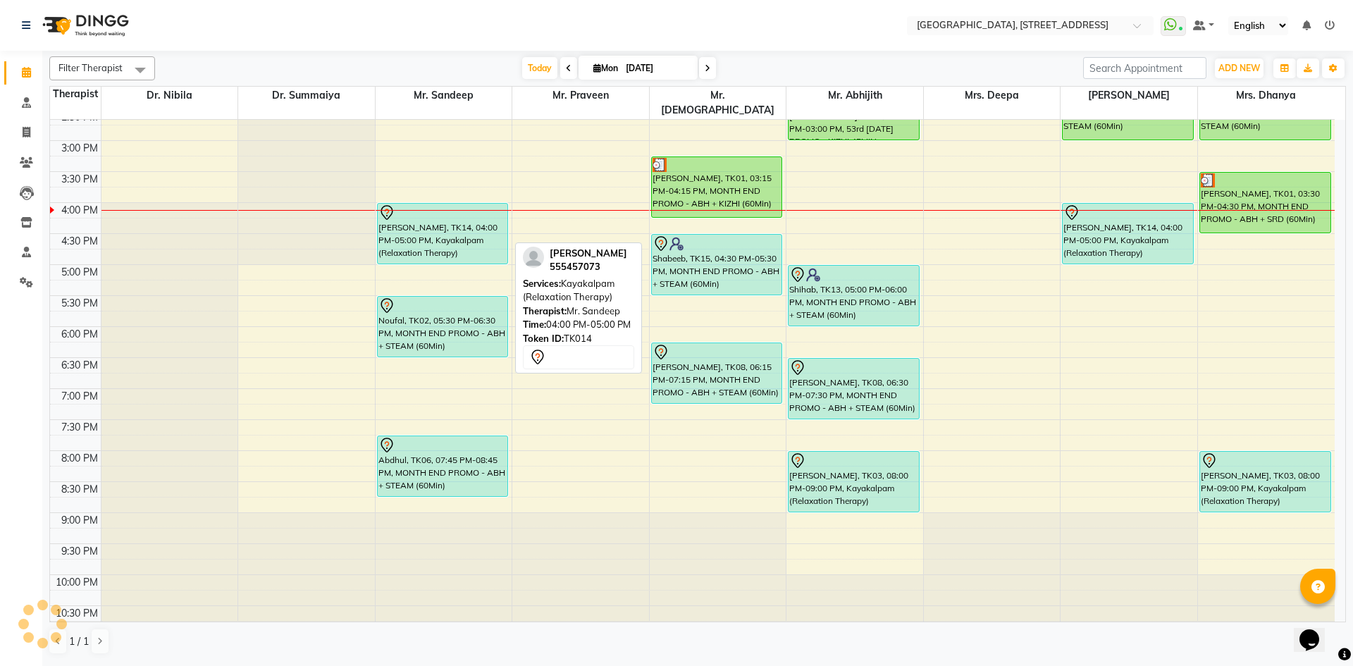
click at [411, 220] on div "[PERSON_NAME], TK14, 04:00 PM-05:00 PM, Kayakalpam (Relaxation Therapy)" at bounding box center [443, 234] width 130 height 60
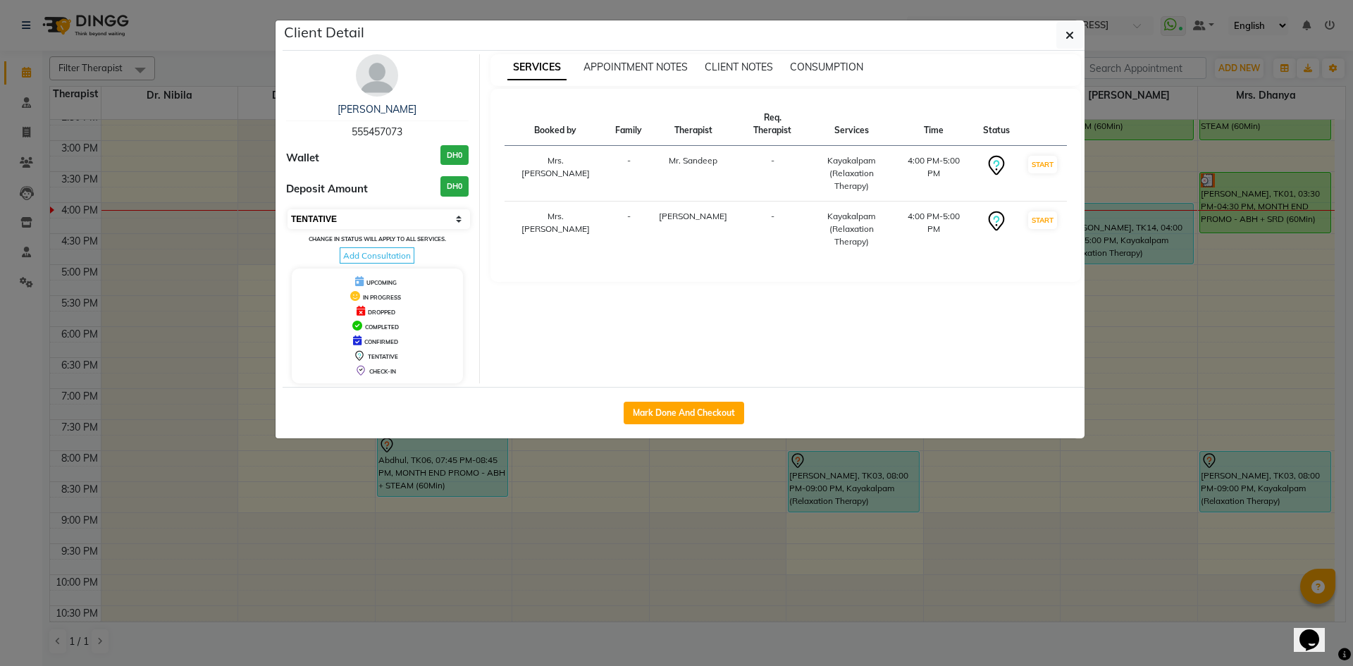
drag, startPoint x: 443, startPoint y: 219, endPoint x: 444, endPoint y: 227, distance: 7.9
click at [443, 219] on select "Select IN SERVICE CONFIRMED TENTATIVE CHECK IN MARK DONE DROPPED UPCOMING" at bounding box center [379, 219] width 183 height 20
click at [288, 209] on select "Select IN SERVICE CONFIRMED TENTATIVE CHECK IN MARK DONE DROPPED UPCOMING" at bounding box center [379, 219] width 183 height 20
select select "select"
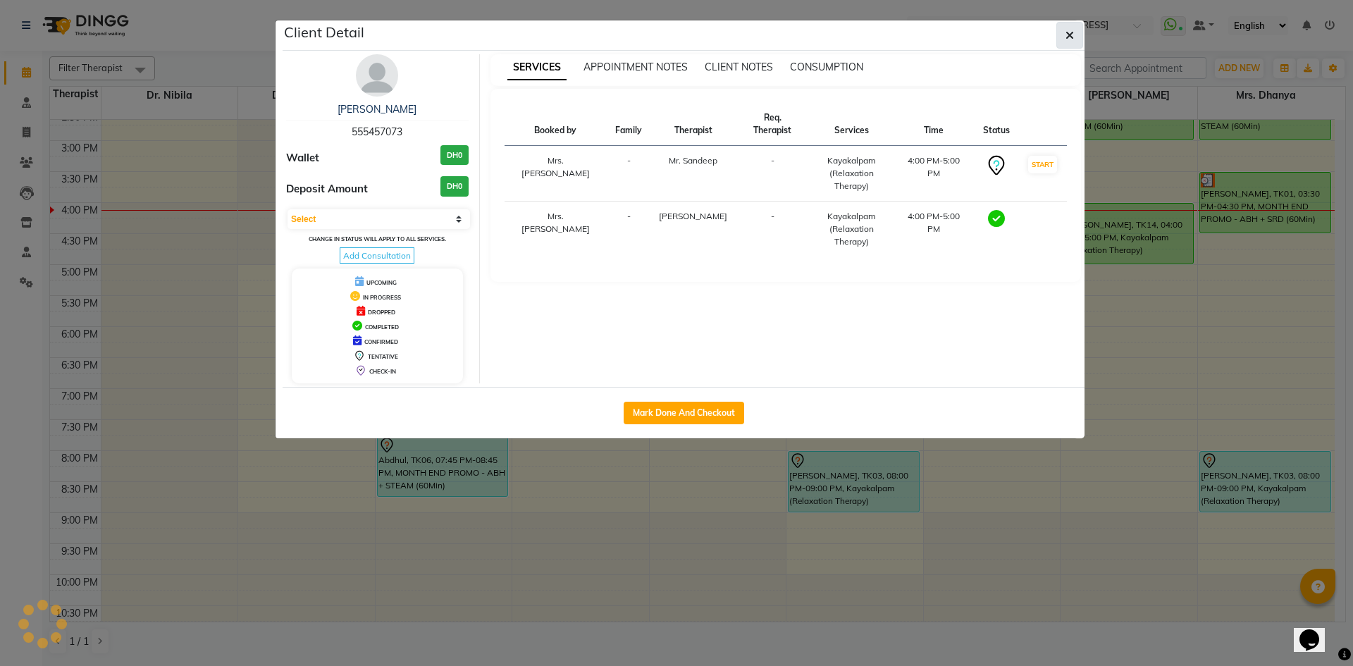
click at [1070, 42] on span "button" at bounding box center [1070, 35] width 8 height 14
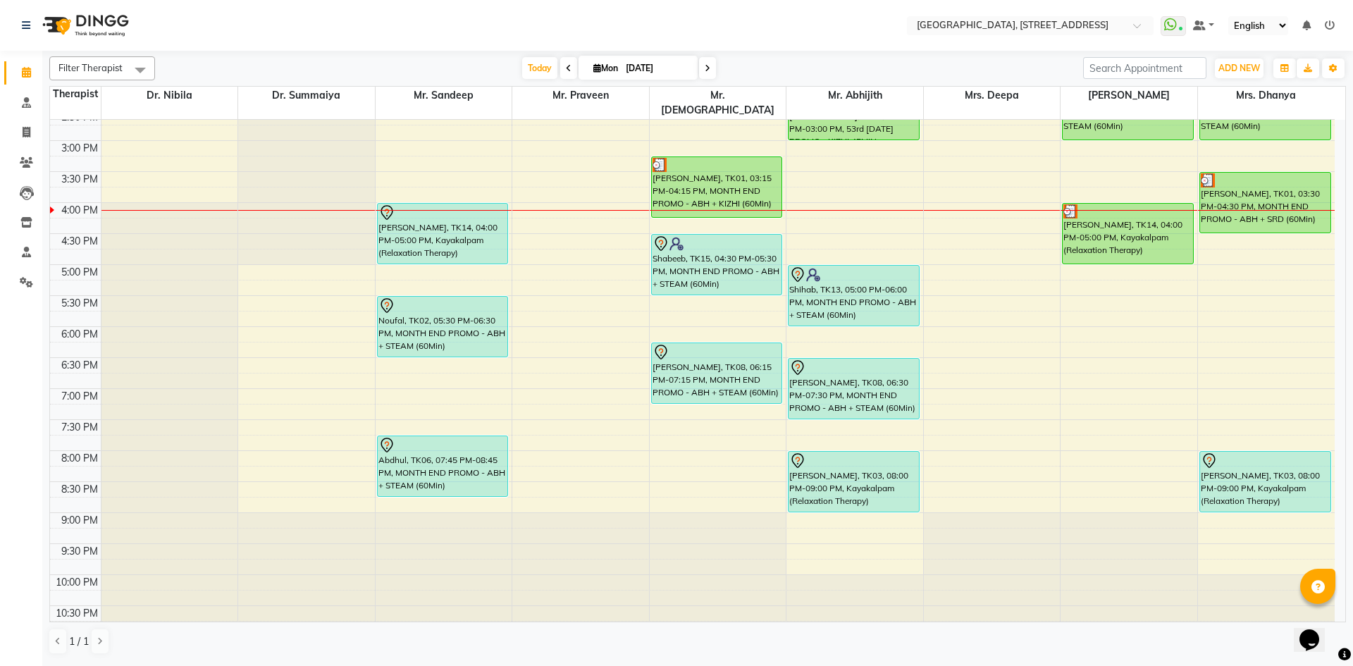
click at [710, 68] on span at bounding box center [707, 68] width 17 height 22
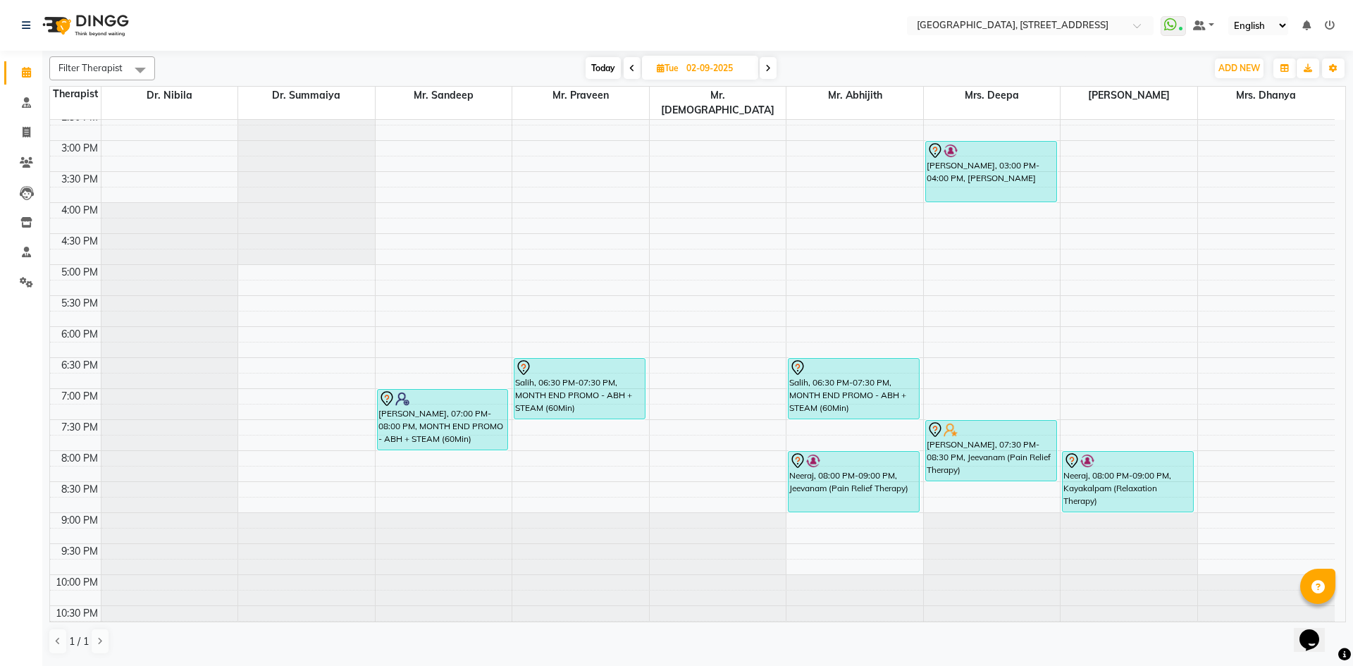
click at [631, 68] on icon at bounding box center [632, 68] width 6 height 8
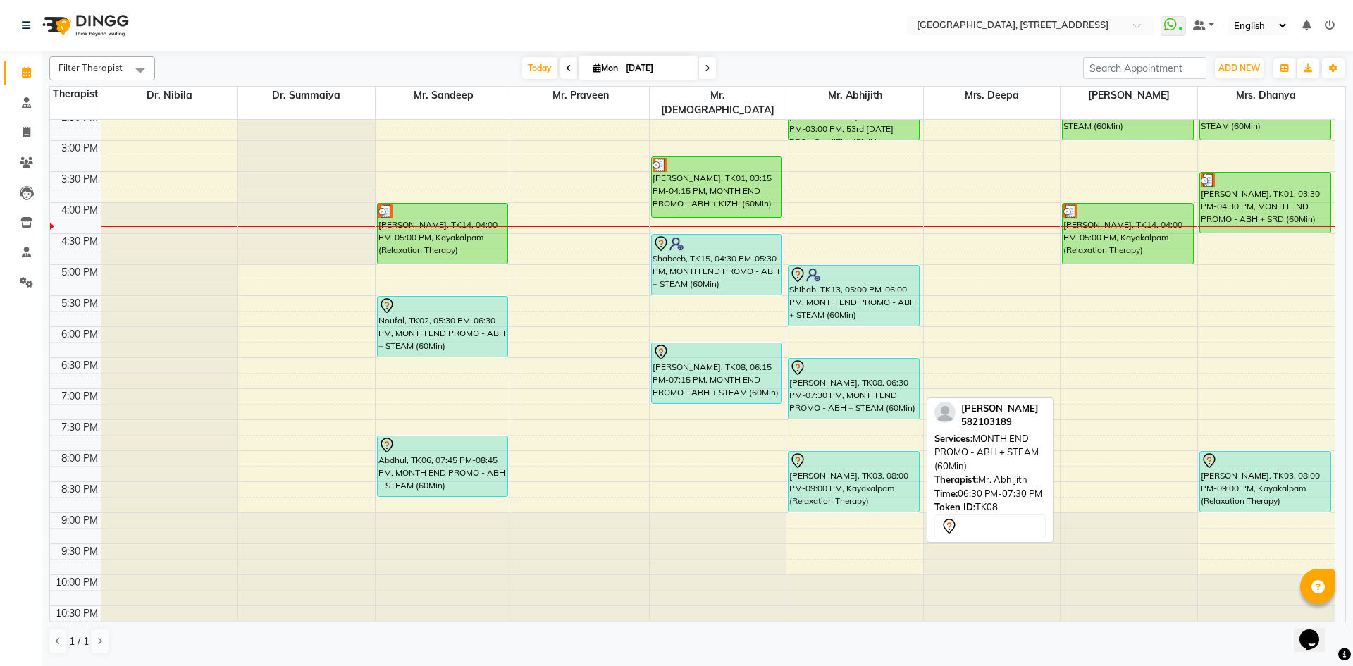
scroll to position [216, 0]
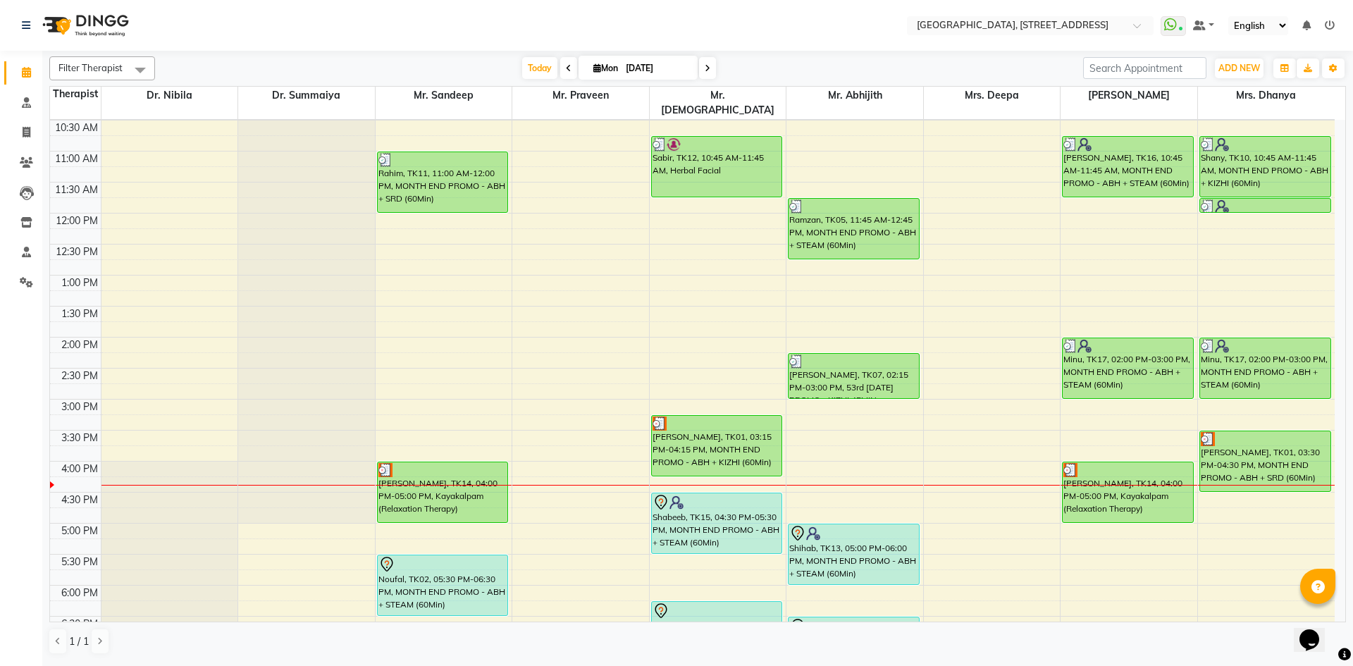
click at [564, 79] on div "Filter Therapist Select All Dr. Nibila Dr. Summaiya Mr. Sandeep Mr. Praveen Mr.…" at bounding box center [697, 68] width 1297 height 24
click at [564, 77] on span at bounding box center [568, 68] width 17 height 22
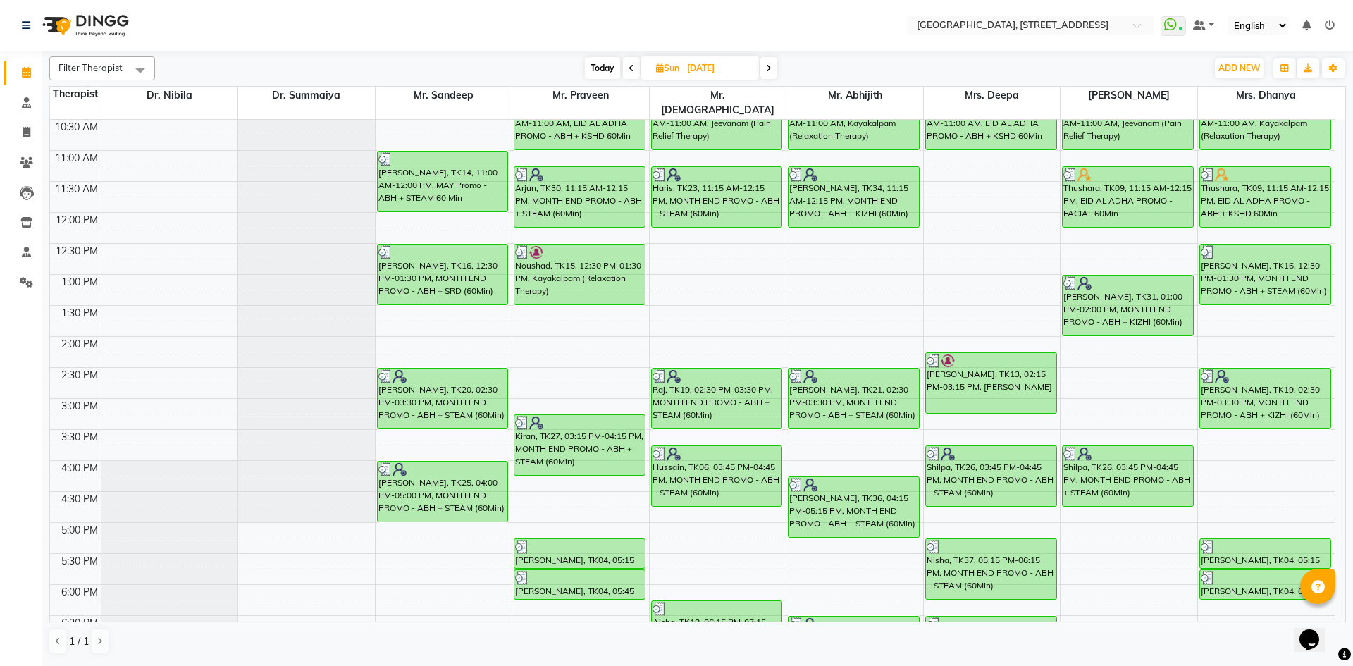
scroll to position [475, 0]
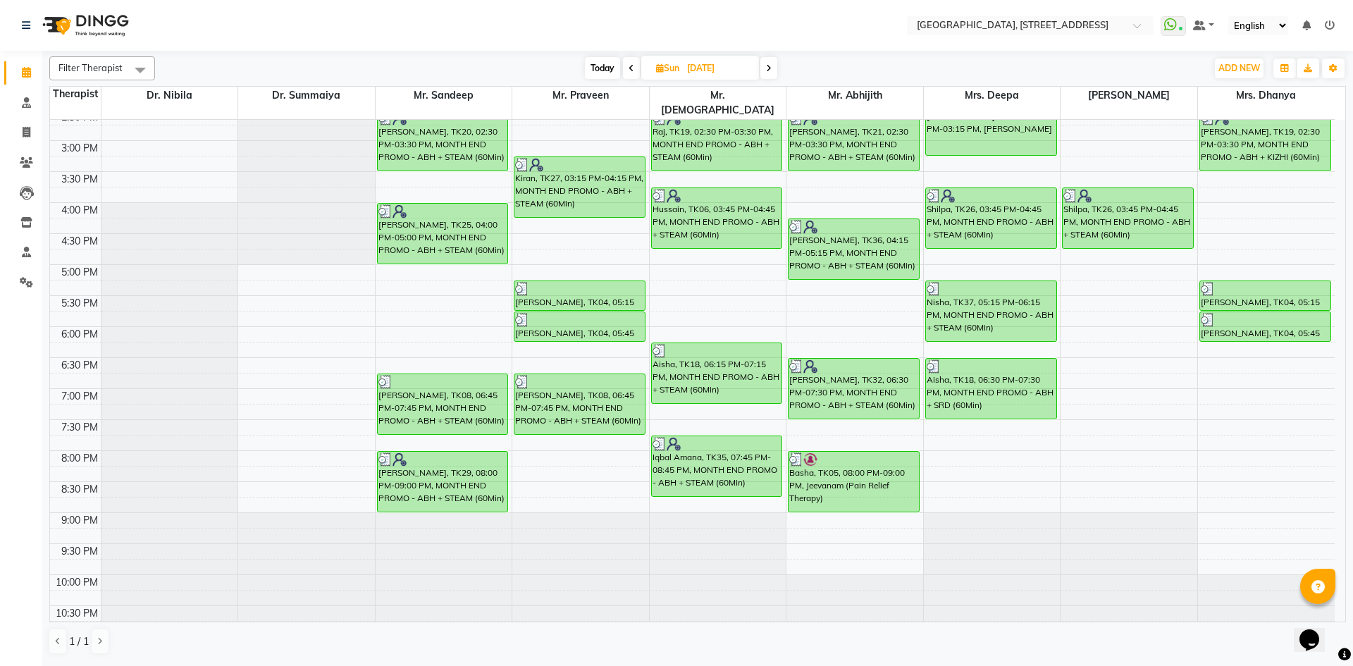
click at [774, 72] on span at bounding box center [768, 68] width 17 height 22
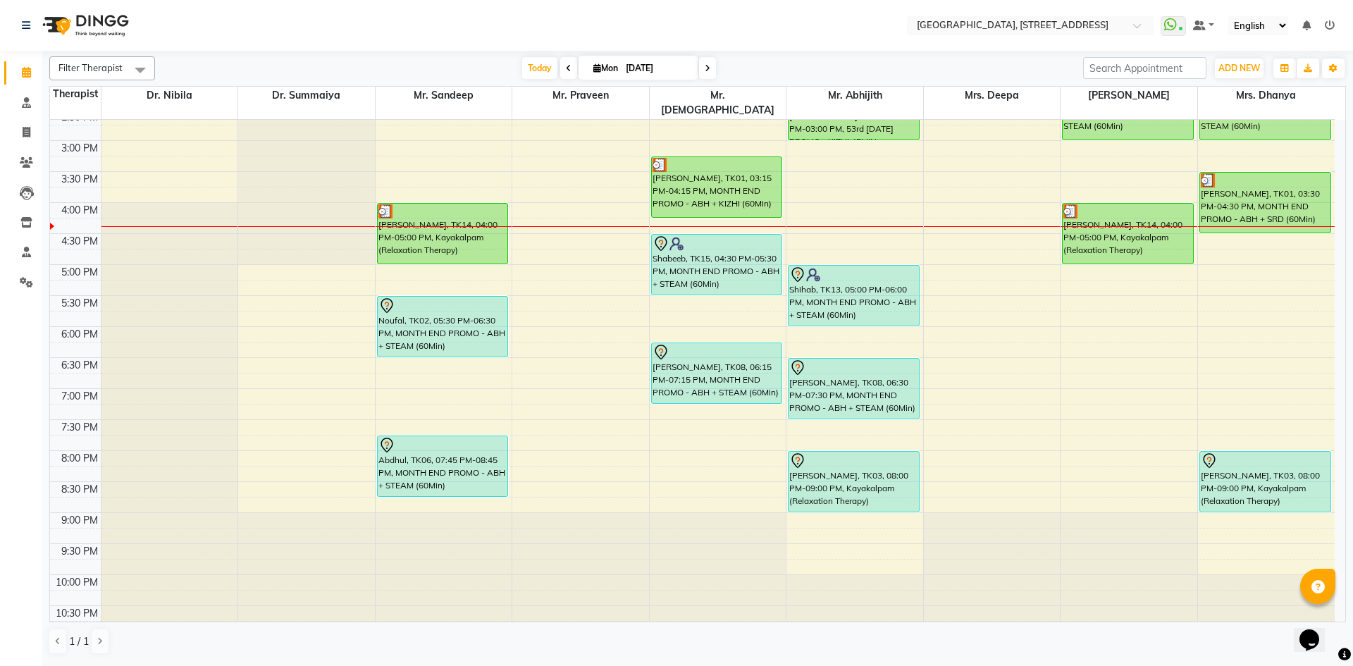
click at [709, 75] on span at bounding box center [707, 68] width 17 height 22
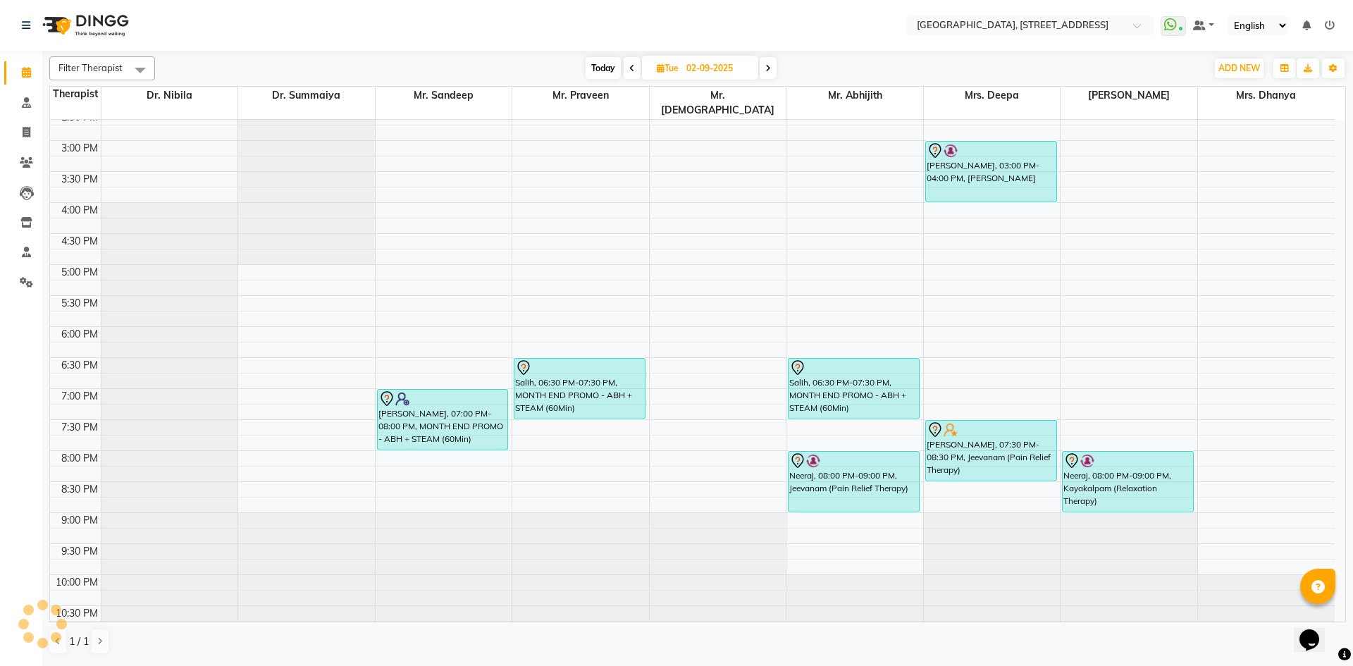
click at [603, 65] on span "Today" at bounding box center [603, 68] width 35 height 22
type input "[DATE]"
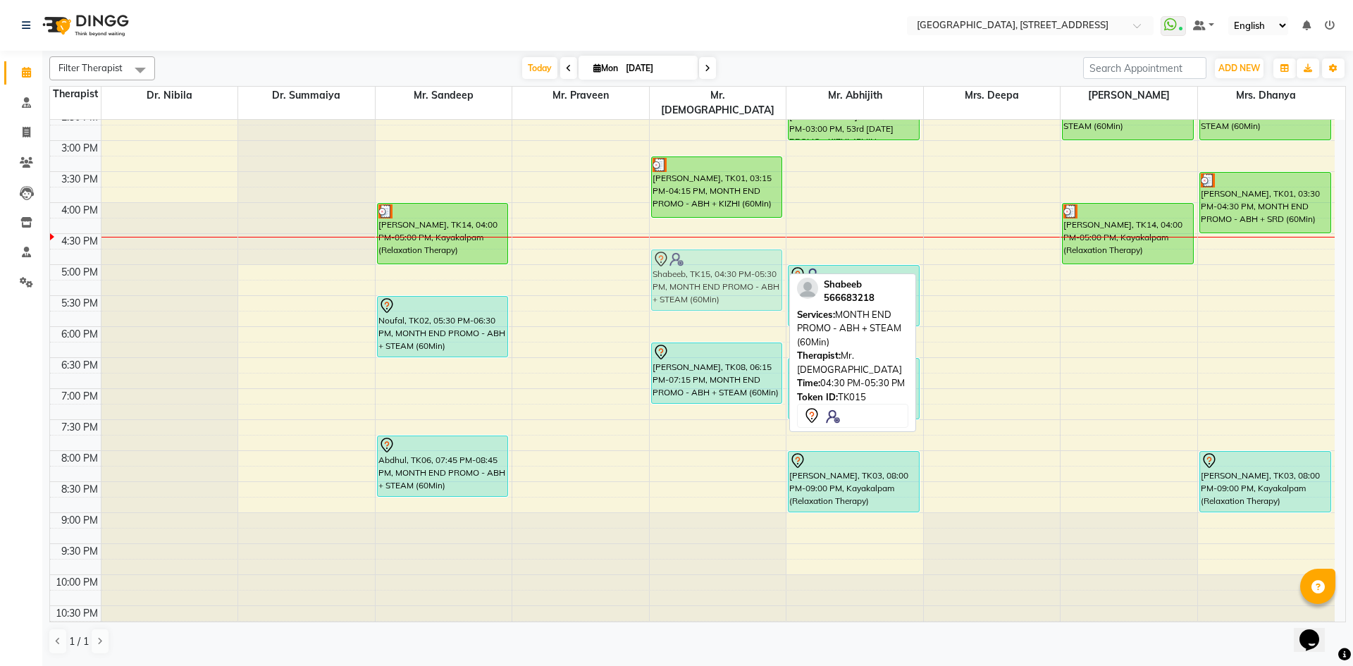
drag, startPoint x: 700, startPoint y: 237, endPoint x: 700, endPoint y: 248, distance: 11.3
click at [700, 248] on div "Sabir, TK12, 10:45 AM-11:45 AM, Herbal Facial Shibila, TK01, 03:15 PM-04:15 PM,…" at bounding box center [718, 141] width 137 height 992
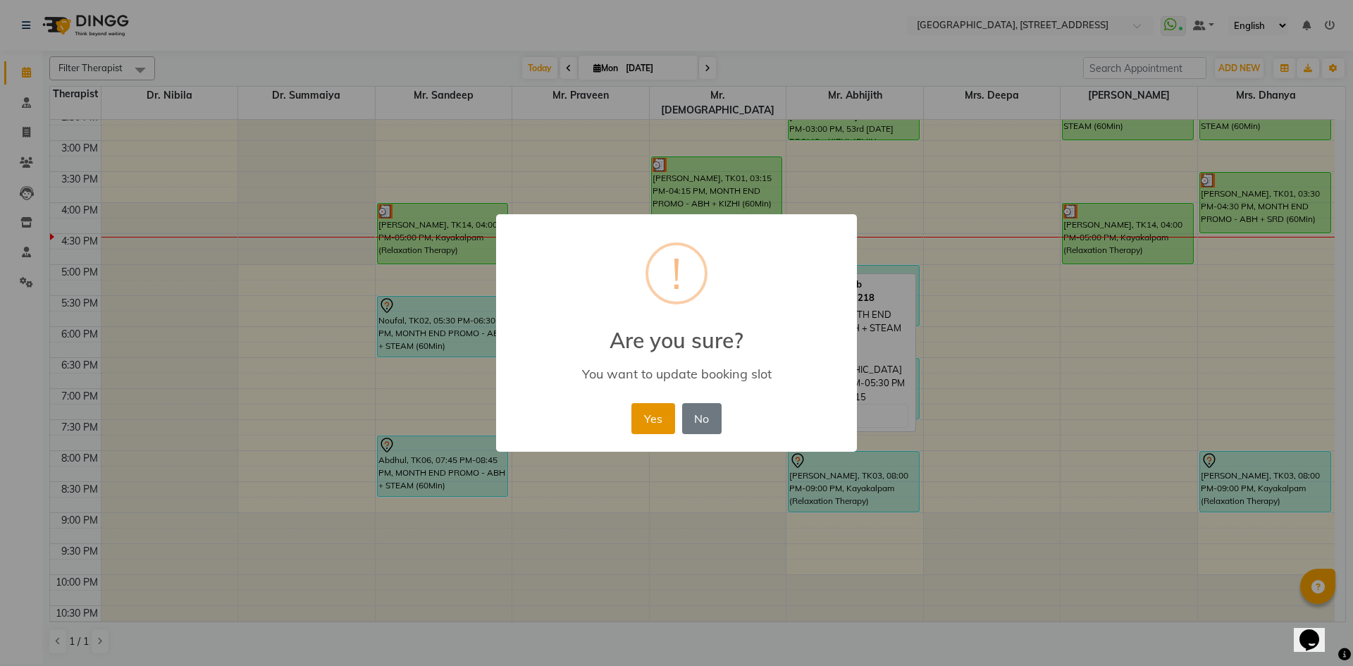
click at [645, 412] on button "Yes" at bounding box center [652, 418] width 43 height 31
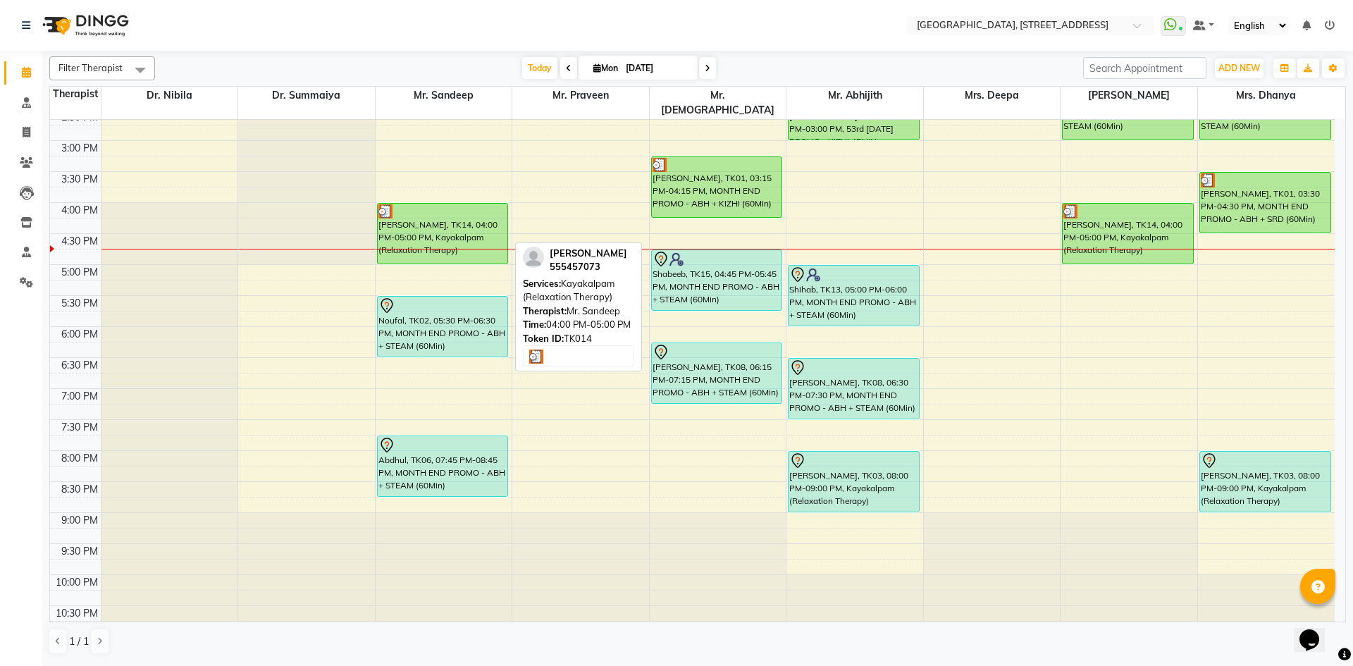
click at [451, 204] on div at bounding box center [442, 211] width 129 height 14
click at [458, 210] on div "[PERSON_NAME], TK14, 04:00 PM-05:00 PM, Kayakalpam (Relaxation Therapy)" at bounding box center [443, 234] width 130 height 60
select select "3"
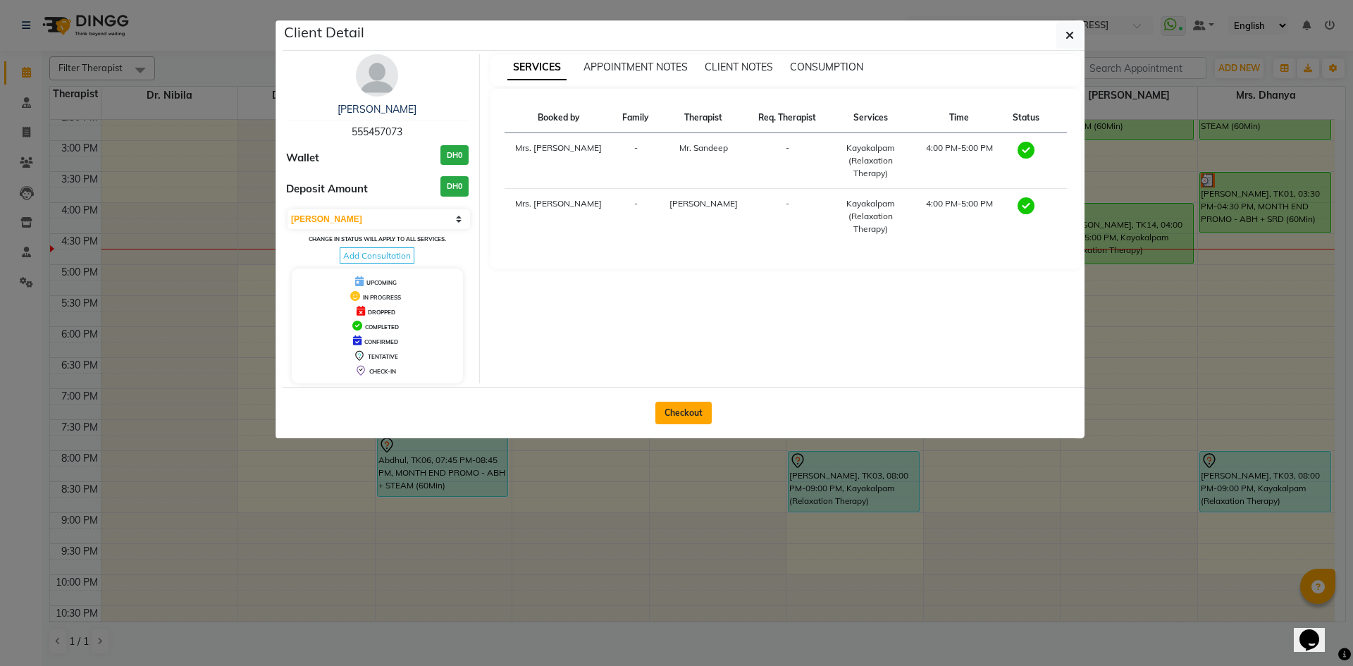
click at [664, 406] on button "Checkout" at bounding box center [683, 413] width 56 height 23
select select "service"
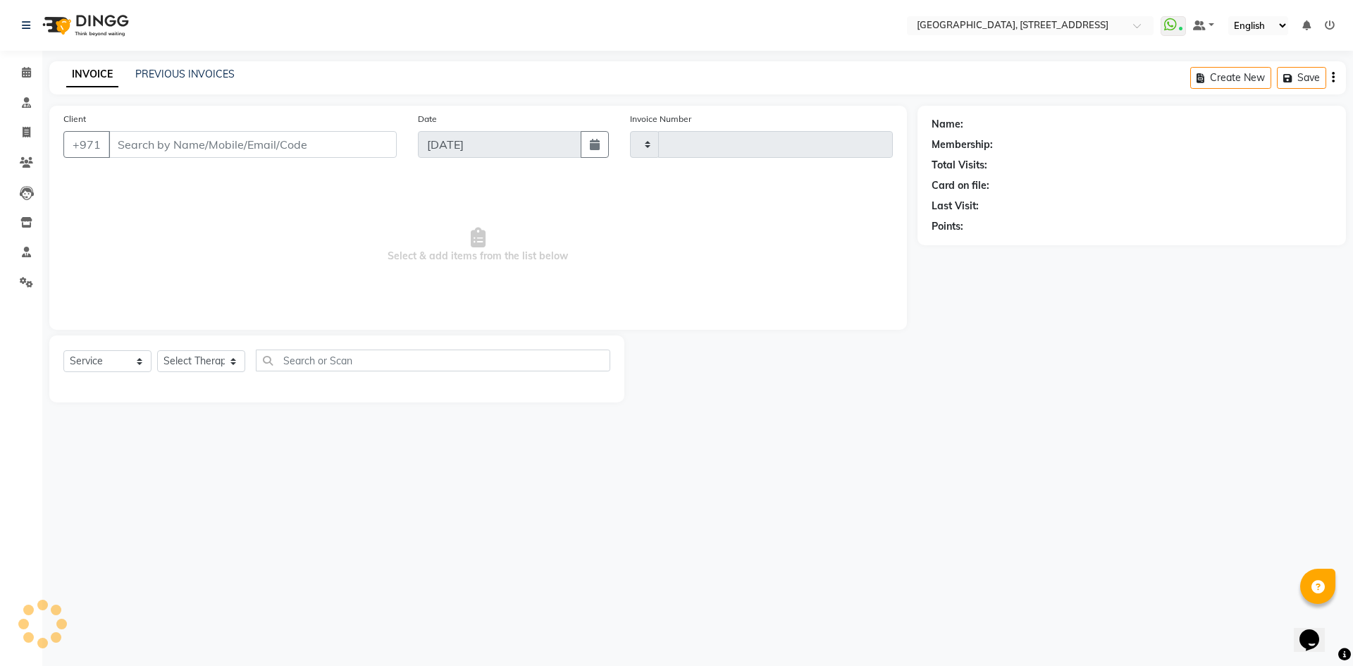
type input "2051"
select select "4538"
type input "555457073"
select select "27240"
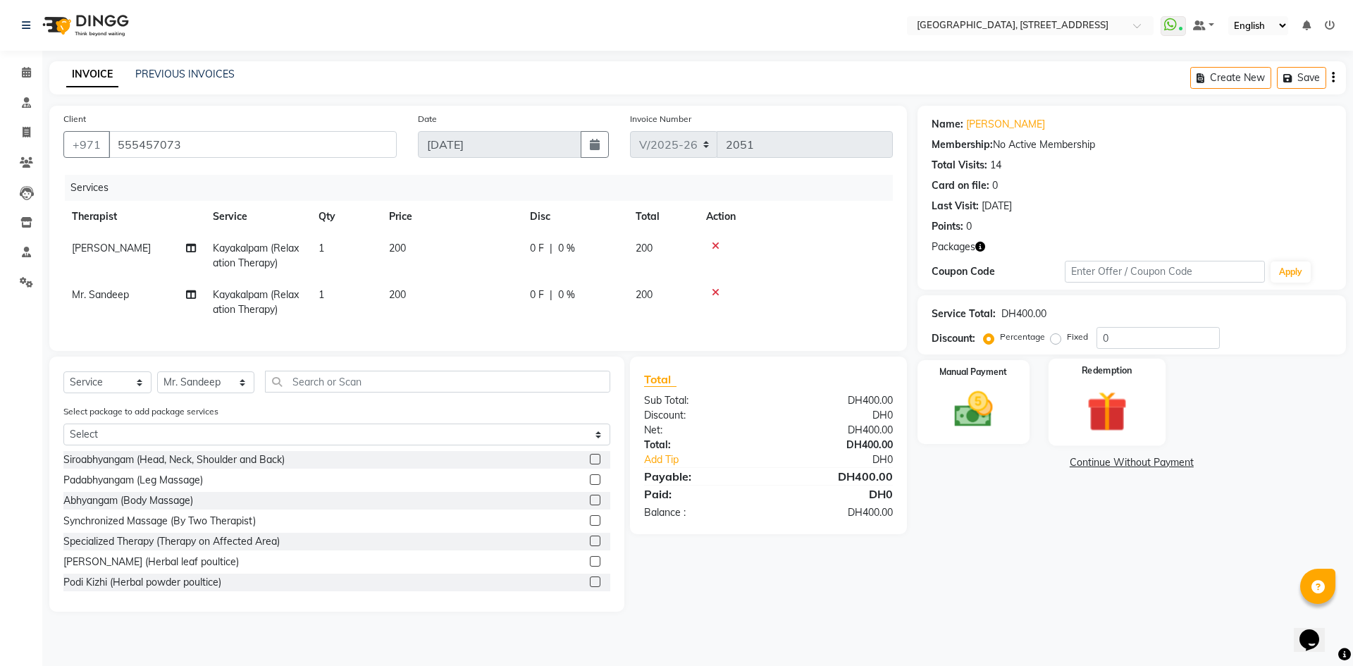
click at [1137, 430] on img at bounding box center [1107, 411] width 66 height 50
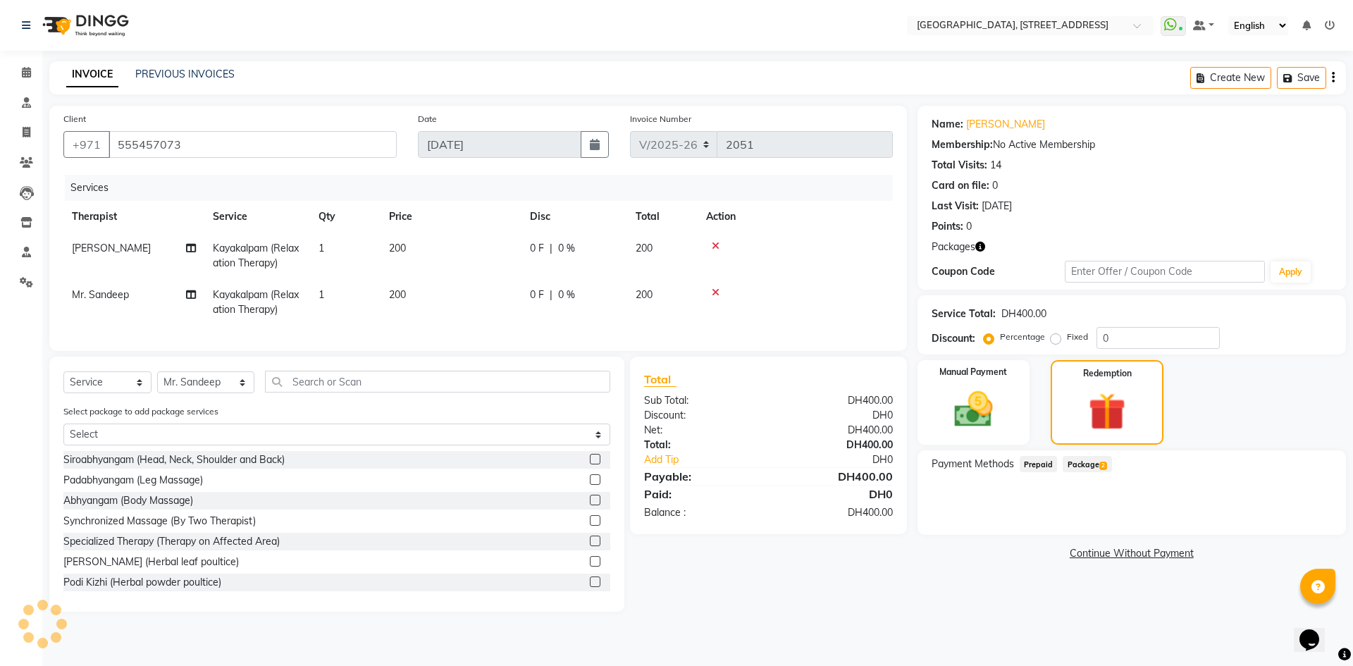
click at [1081, 467] on span "Package 2" at bounding box center [1087, 464] width 49 height 16
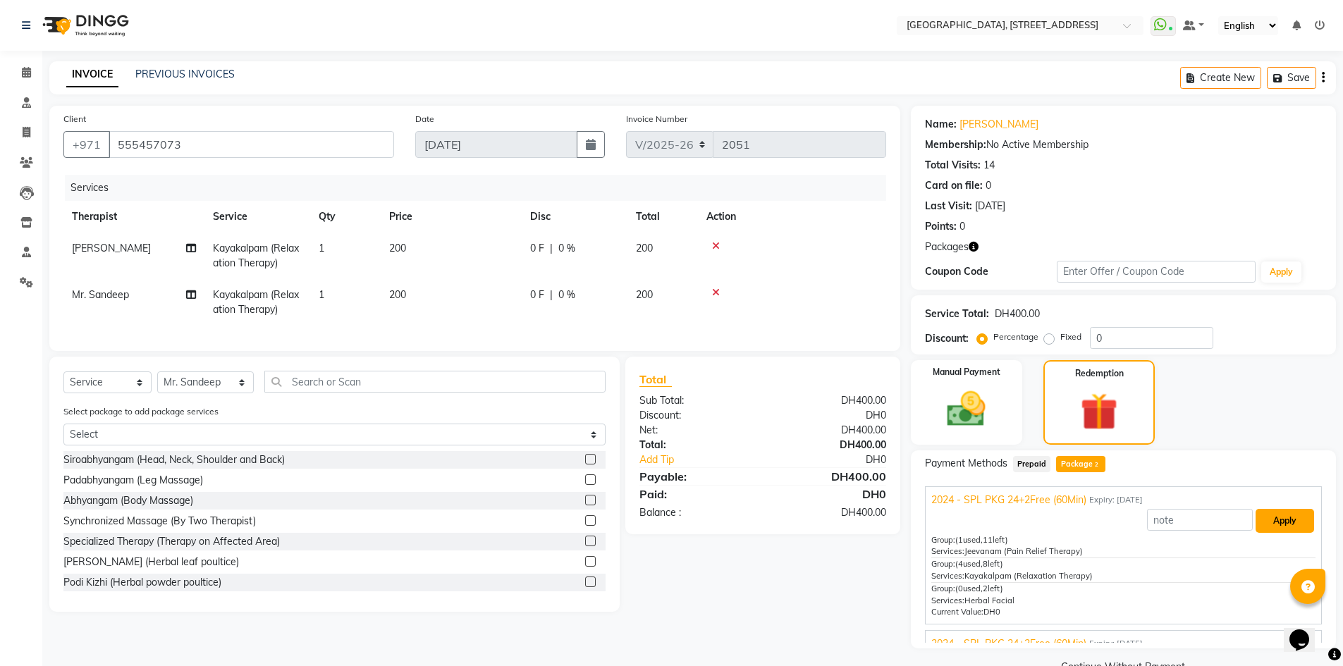
click at [1288, 522] on button "Apply" at bounding box center [1284, 521] width 58 height 24
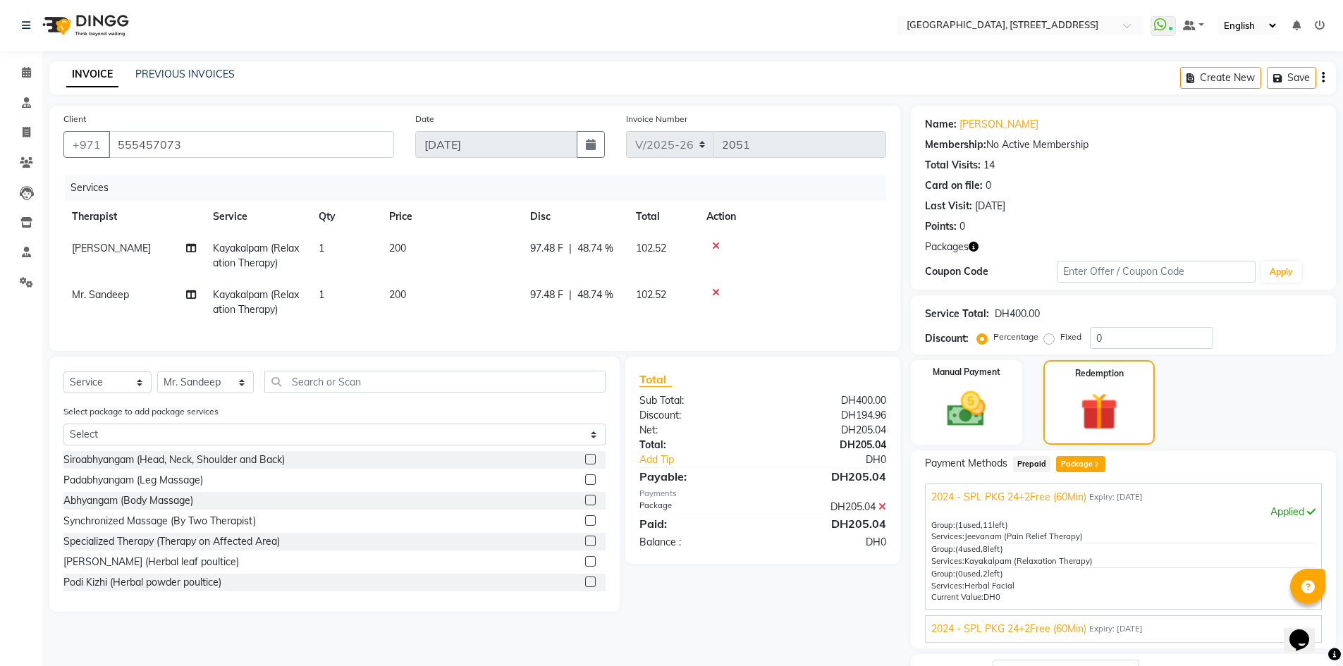
scroll to position [112, 0]
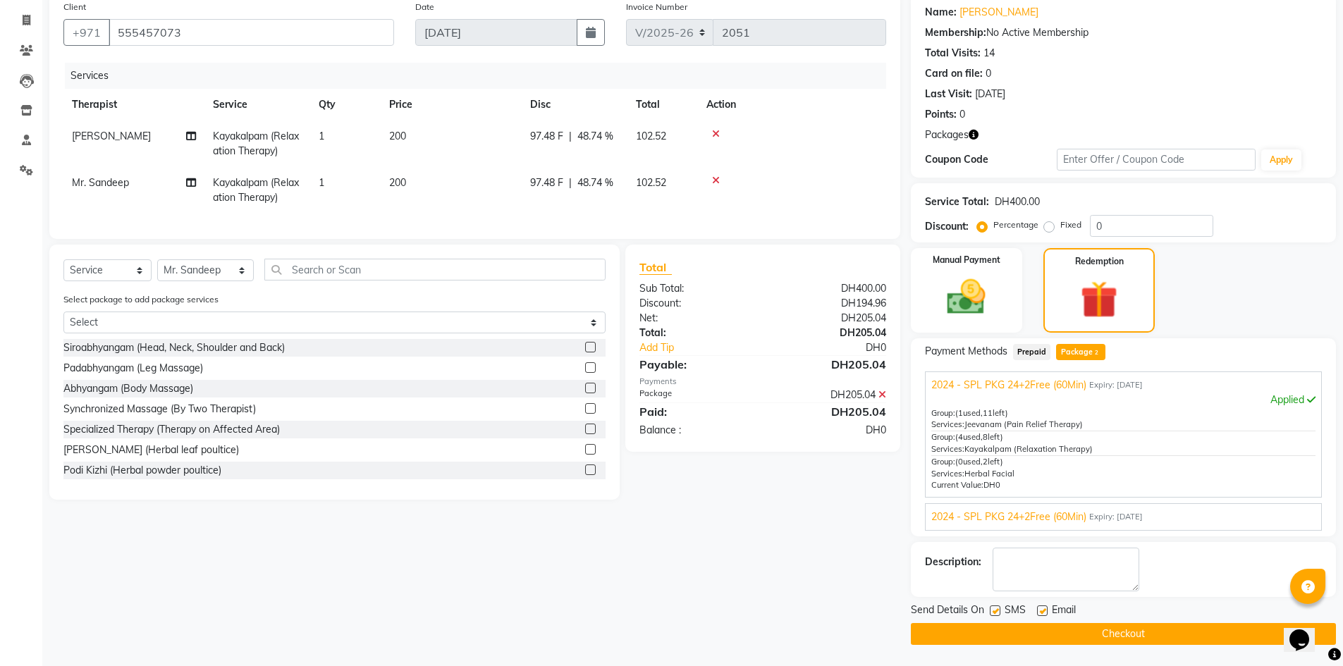
click at [1073, 631] on button "Checkout" at bounding box center [1123, 634] width 425 height 22
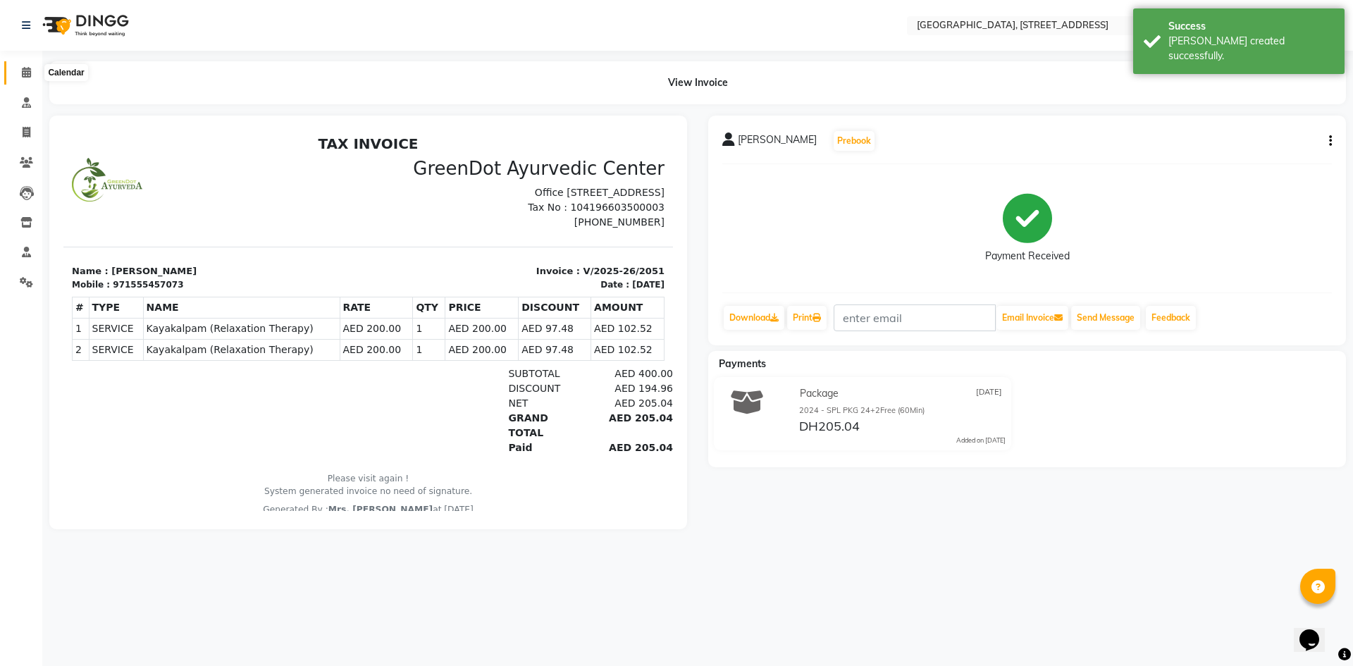
click at [19, 74] on span at bounding box center [26, 73] width 25 height 16
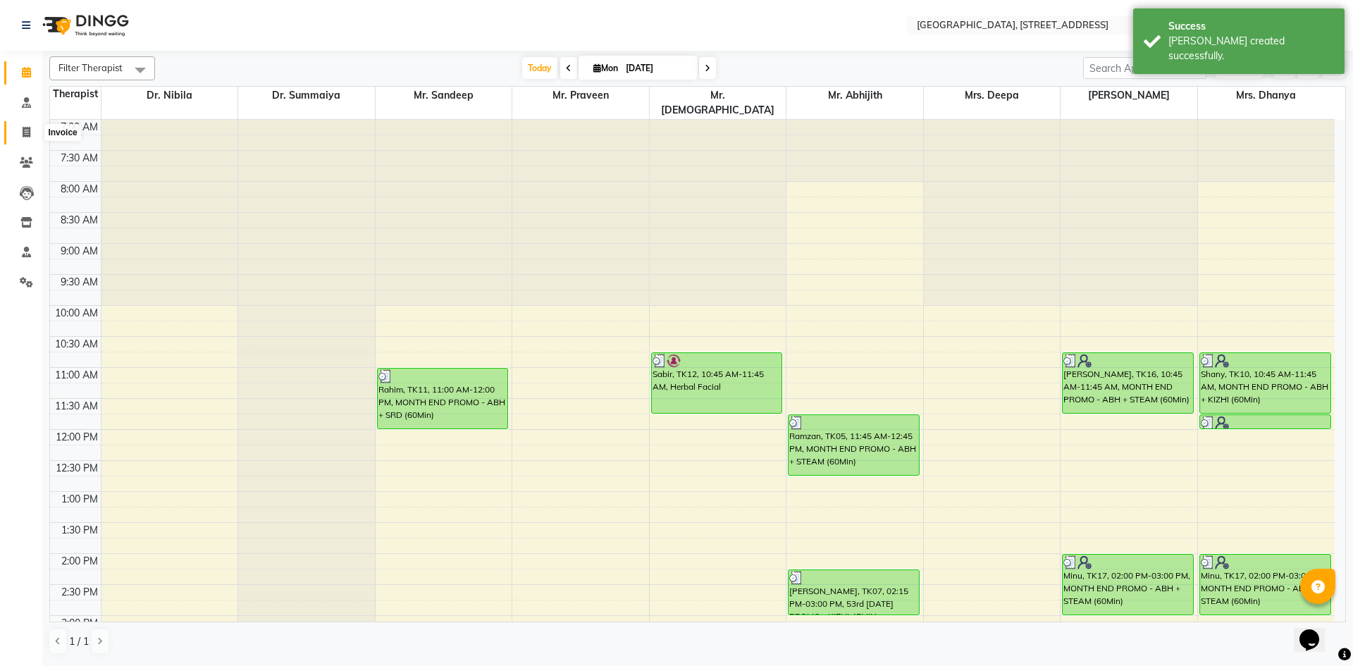
click at [26, 137] on span at bounding box center [26, 133] width 25 height 16
select select "service"
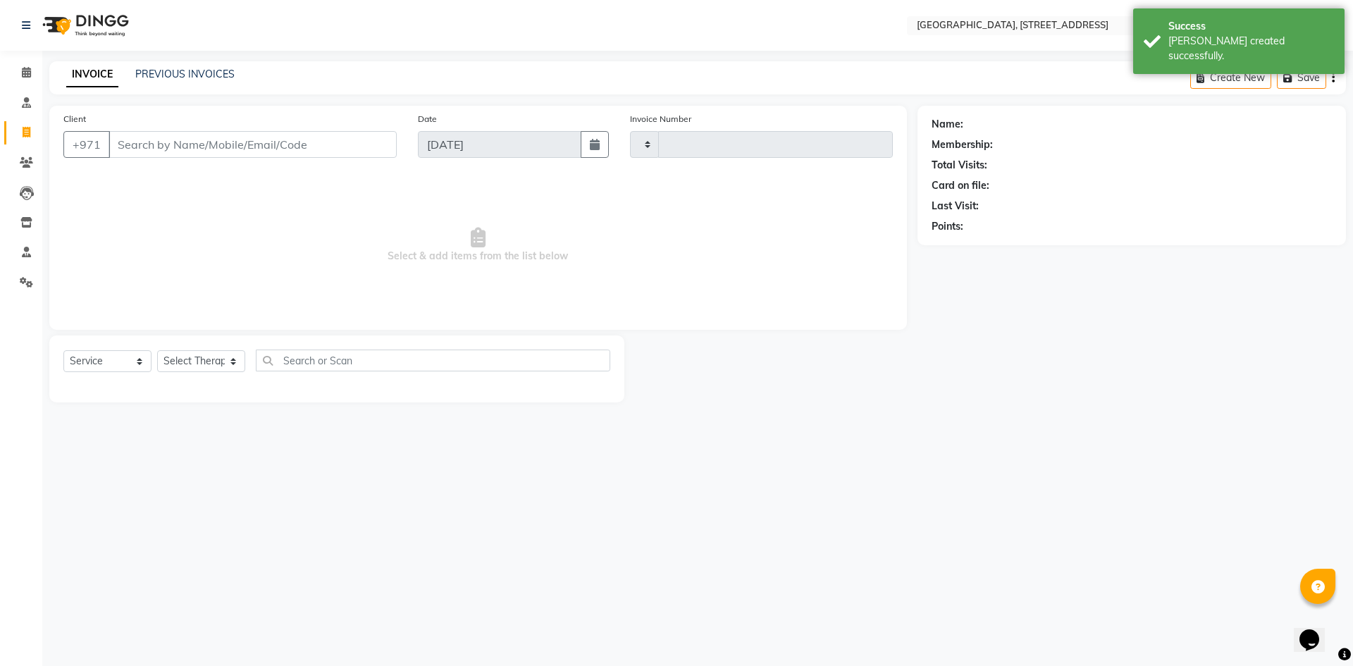
type input "2052"
select select "4538"
click at [190, 75] on link "PREVIOUS INVOICES" at bounding box center [184, 74] width 99 height 13
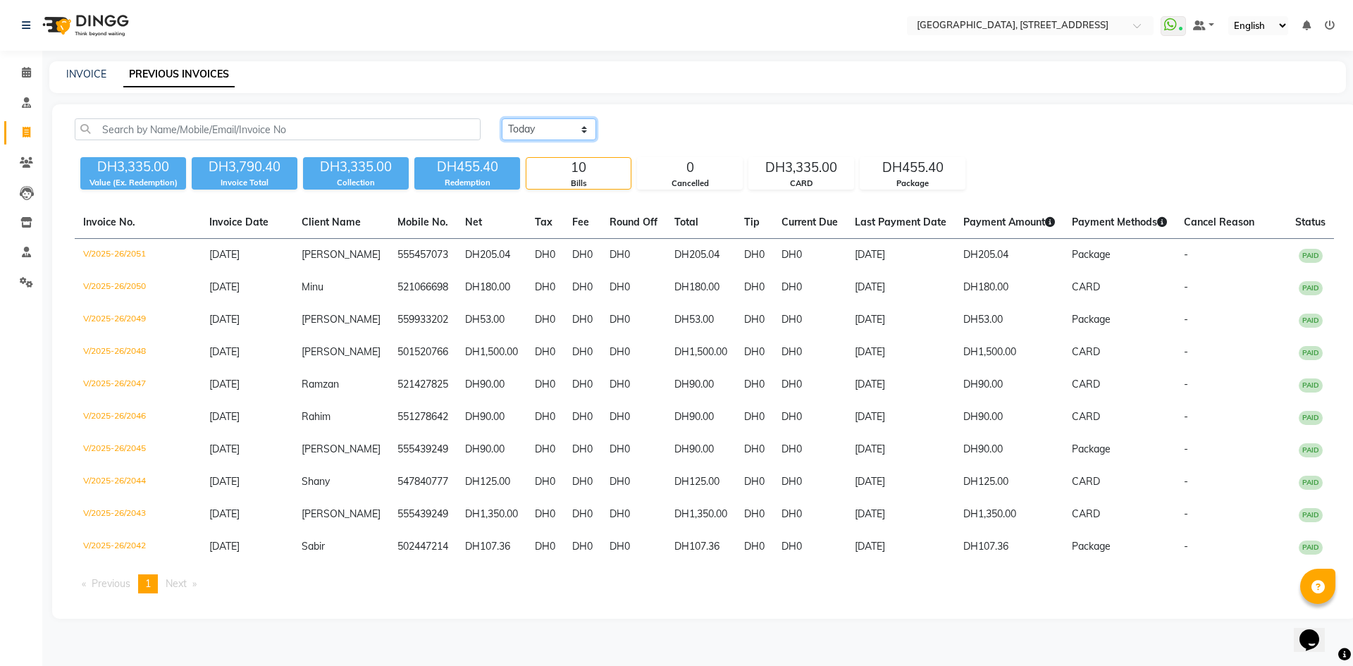
click at [543, 129] on select "Today Yesterday Custom Range" at bounding box center [549, 129] width 94 height 22
select select "yesterday"
click at [502, 118] on select "Today Yesterday Custom Range" at bounding box center [549, 129] width 94 height 22
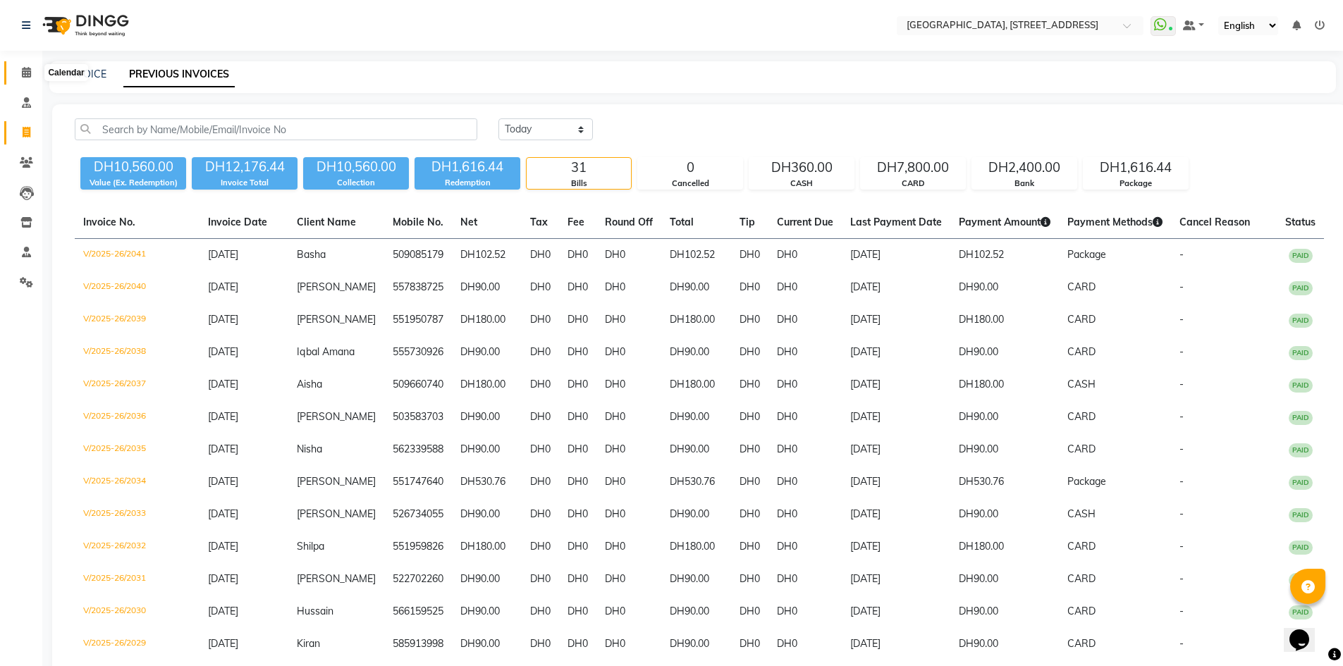
click at [24, 70] on icon at bounding box center [26, 72] width 9 height 11
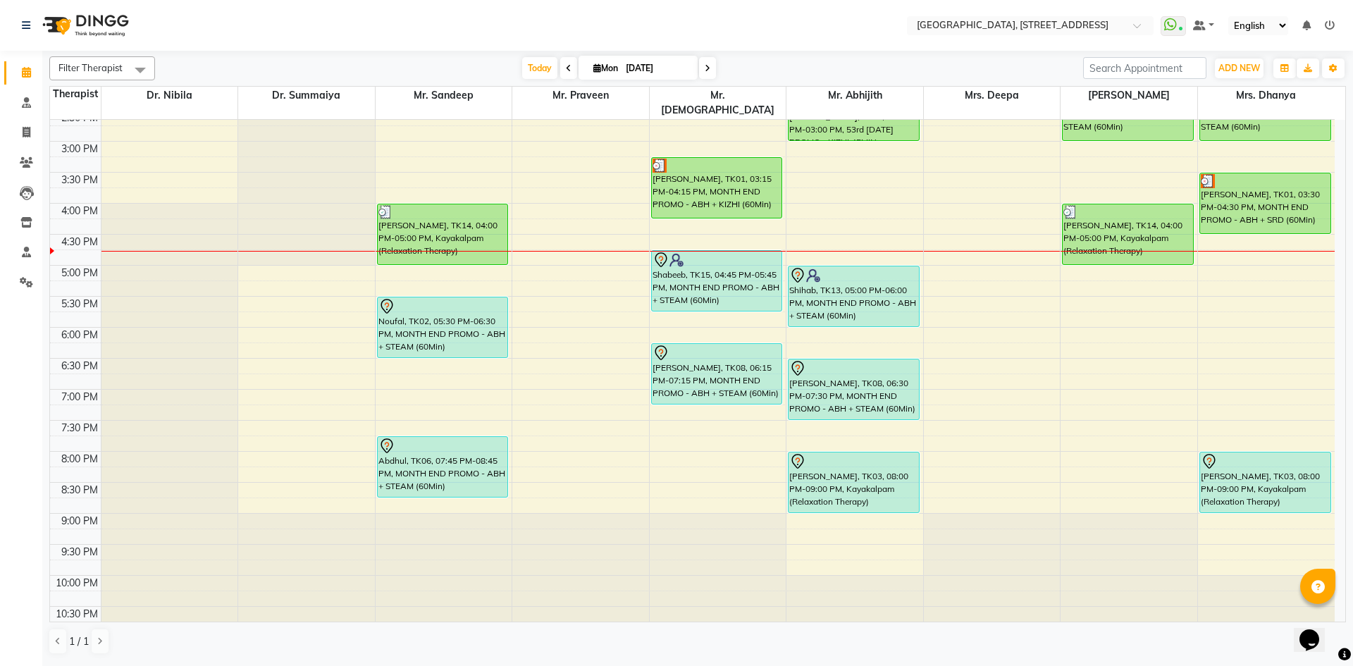
scroll to position [475, 0]
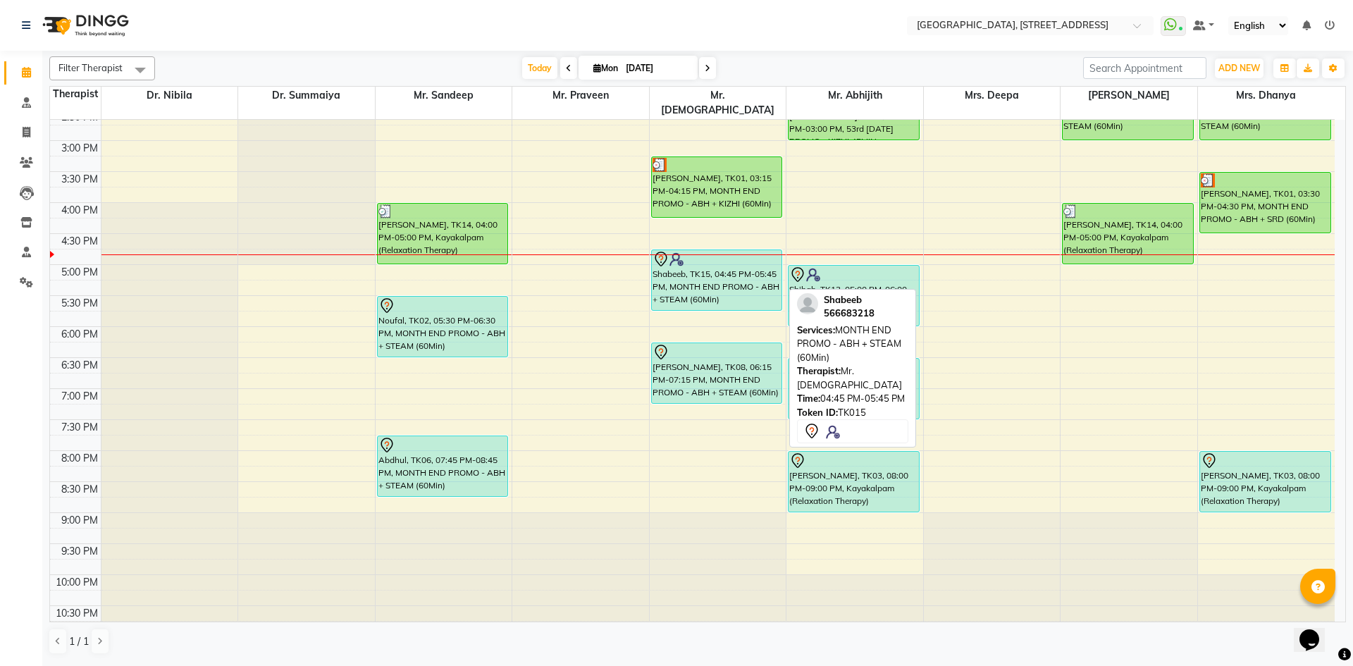
click at [709, 271] on div "Shabeeb, TK15, 04:45 PM-05:45 PM, MONTH END PROMO - ABH + STEAM (60Min)" at bounding box center [717, 280] width 130 height 60
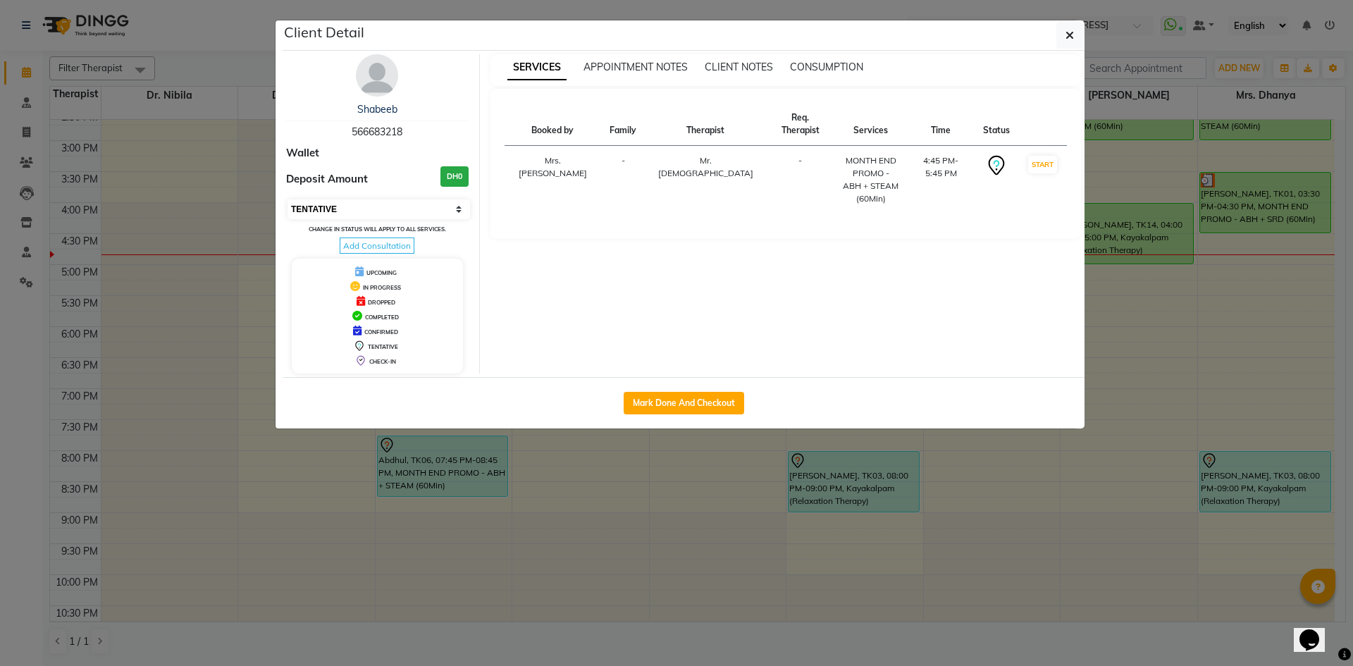
click at [445, 212] on select "Select IN SERVICE CONFIRMED TENTATIVE CHECK IN MARK DONE DROPPED UPCOMING" at bounding box center [379, 209] width 183 height 20
select select "3"
click at [288, 199] on select "Select IN SERVICE CONFIRMED TENTATIVE CHECK IN MARK DONE DROPPED UPCOMING" at bounding box center [379, 209] width 183 height 20
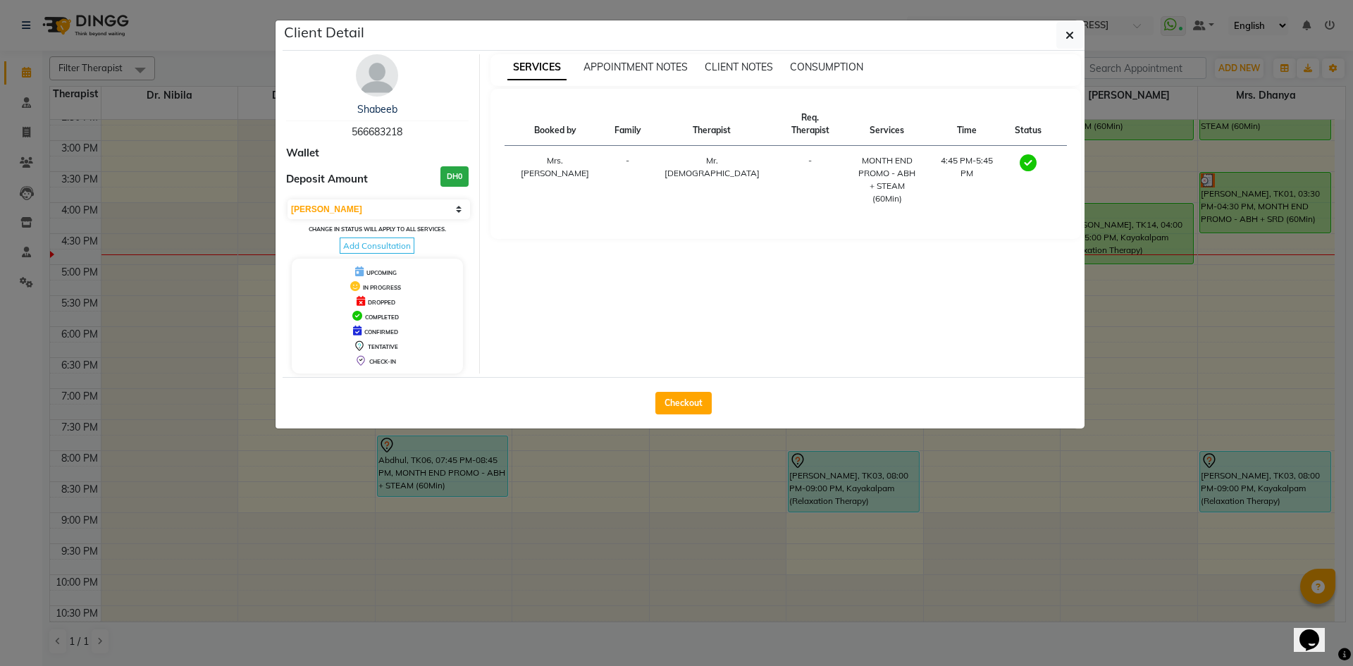
click at [1069, 49] on div "Client Detail" at bounding box center [684, 35] width 802 height 30
click at [1075, 37] on button "button" at bounding box center [1069, 35] width 27 height 27
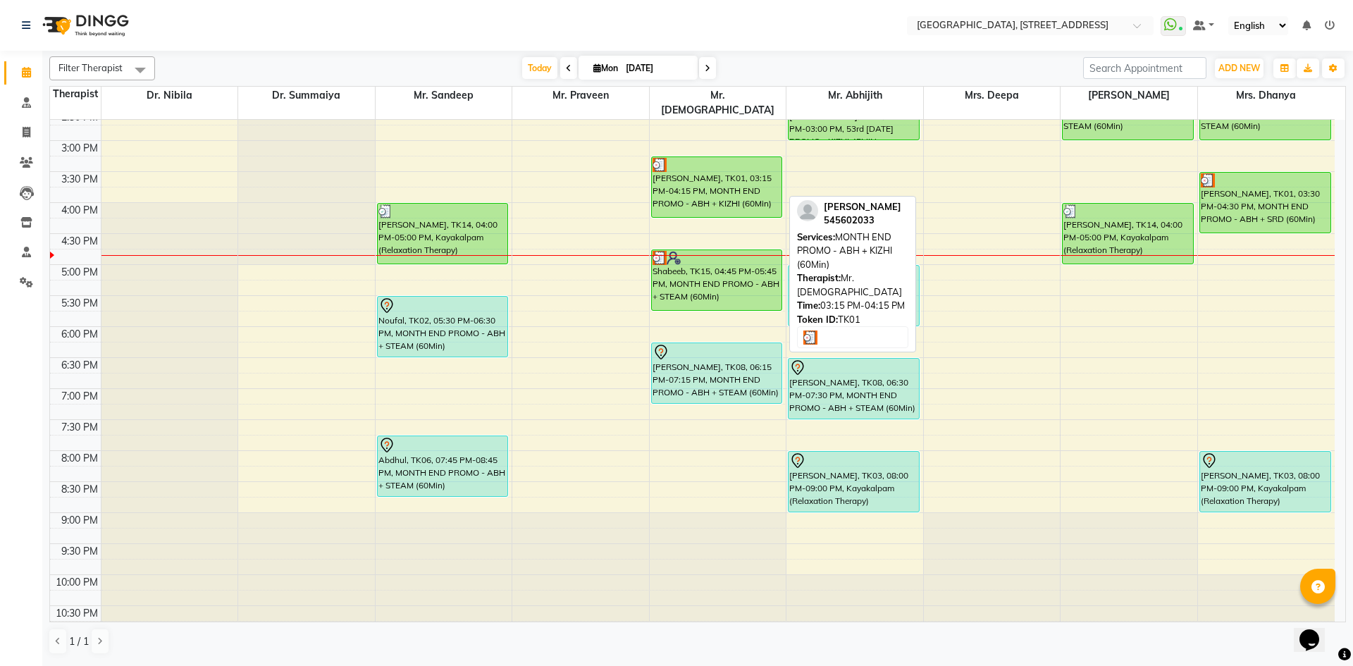
click at [724, 167] on div "[PERSON_NAME], TK01, 03:15 PM-04:15 PM, MONTH END PROMO - ABH + KIZHI (60Min)" at bounding box center [717, 187] width 130 height 60
select select "3"
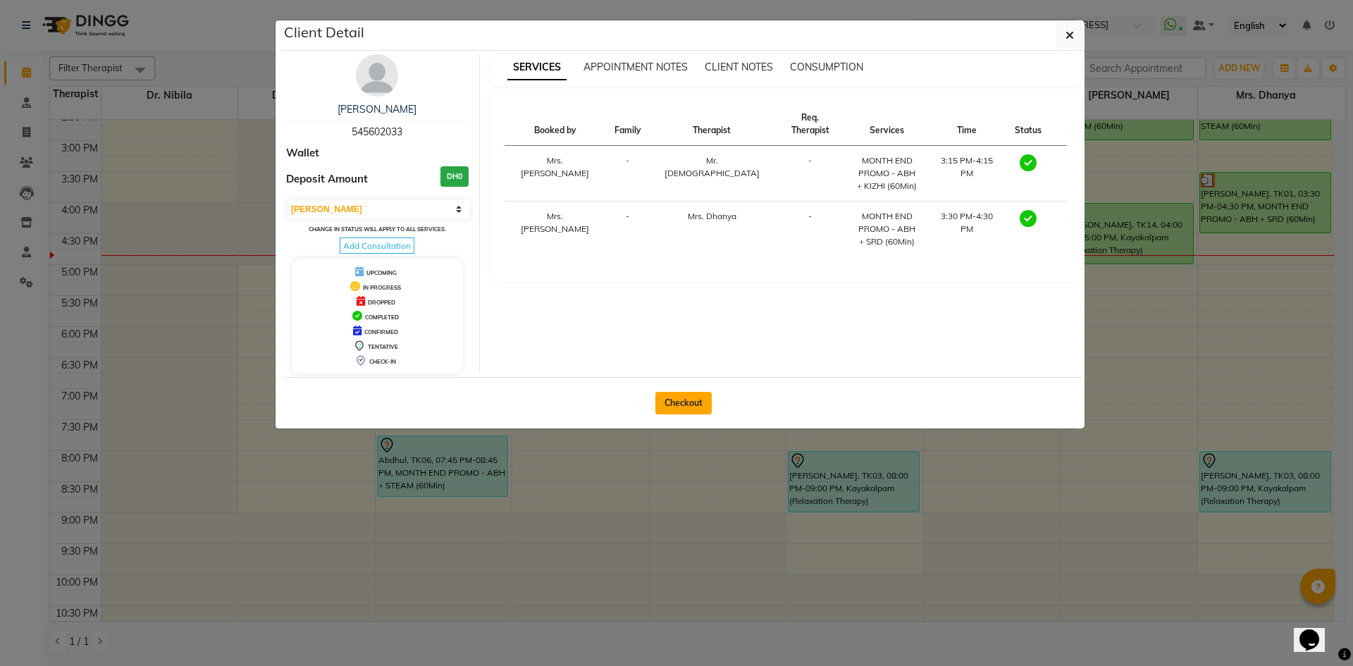
click at [697, 400] on button "Checkout" at bounding box center [683, 403] width 56 height 23
select select "service"
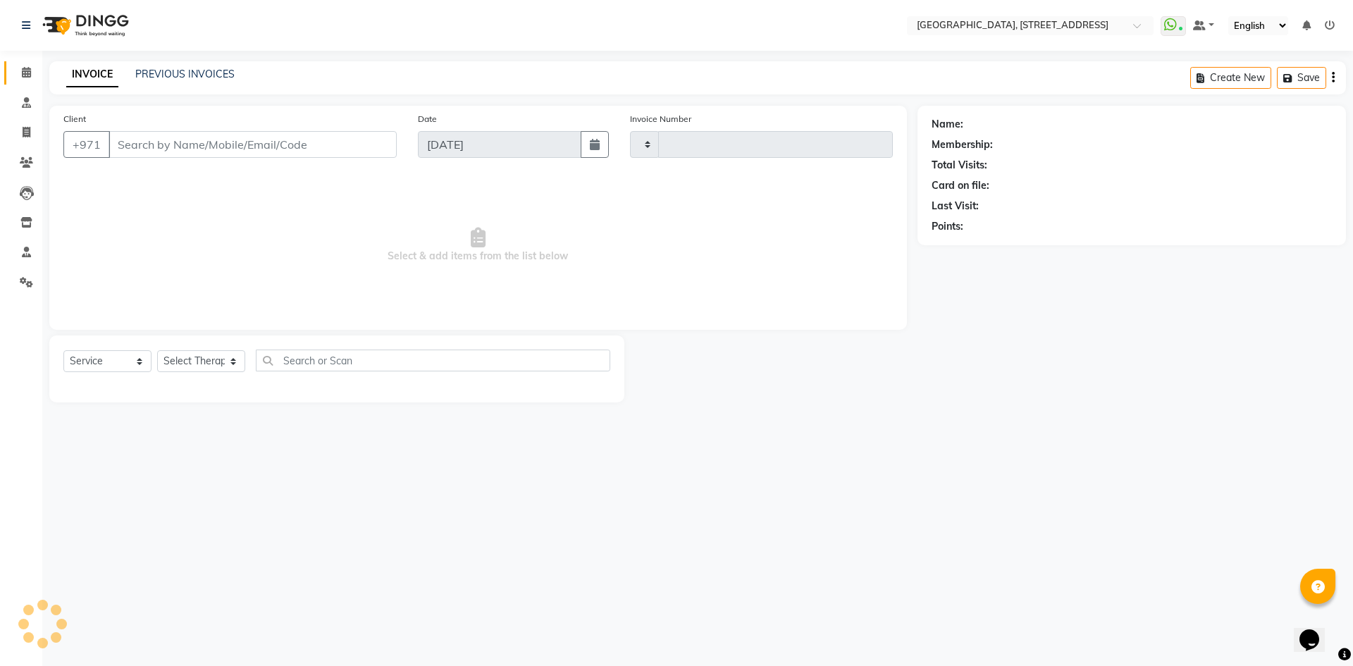
type input "2052"
select select "4538"
type input "545602033"
select select "64145"
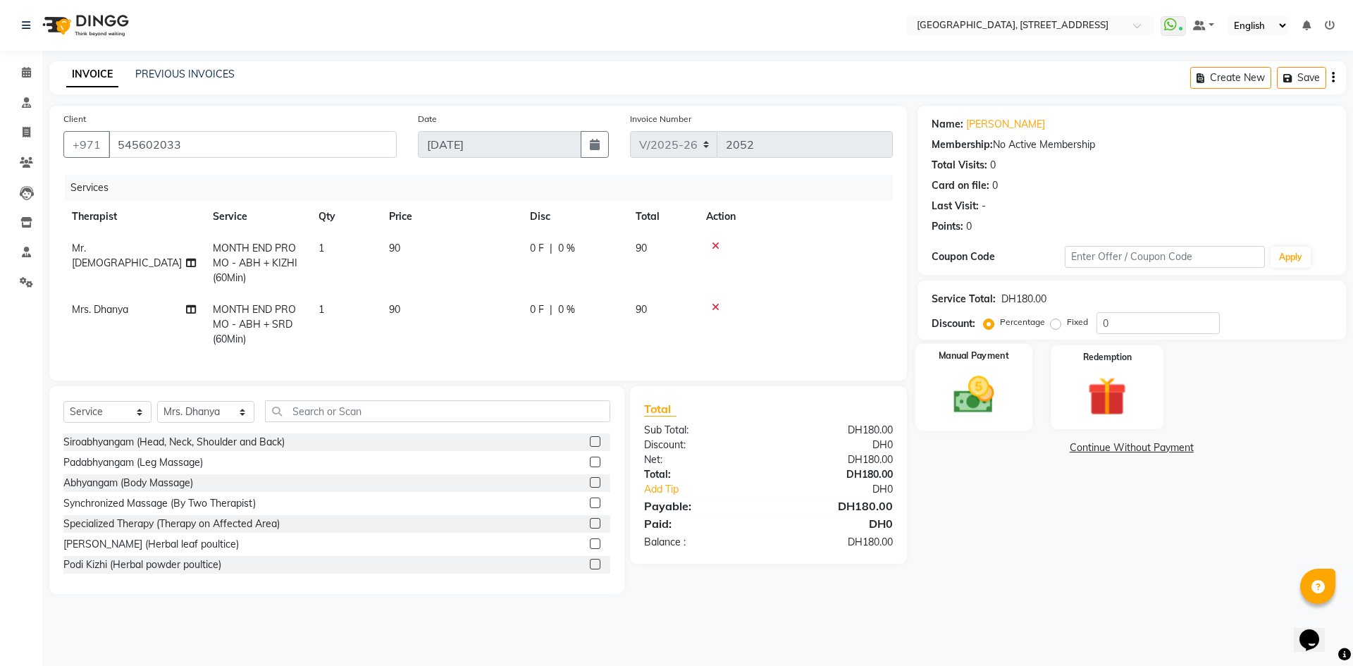
click at [985, 377] on img at bounding box center [974, 394] width 66 height 47
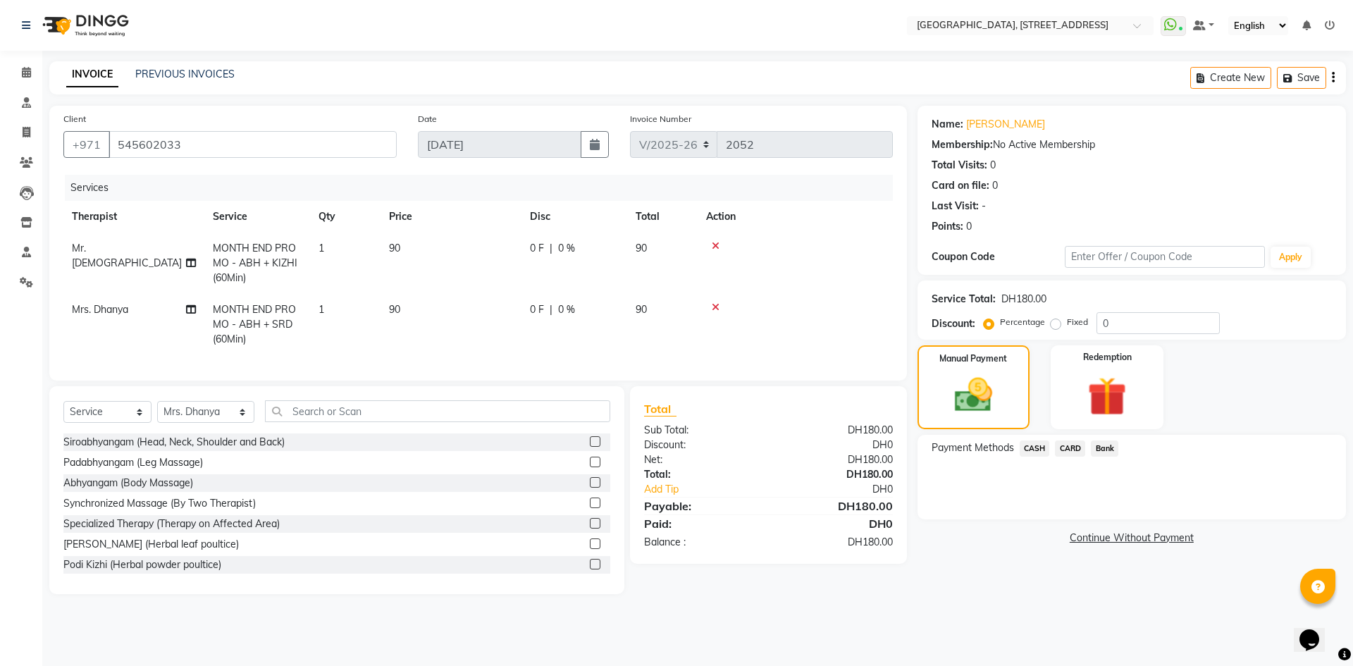
click at [1084, 445] on span "CARD" at bounding box center [1070, 448] width 30 height 16
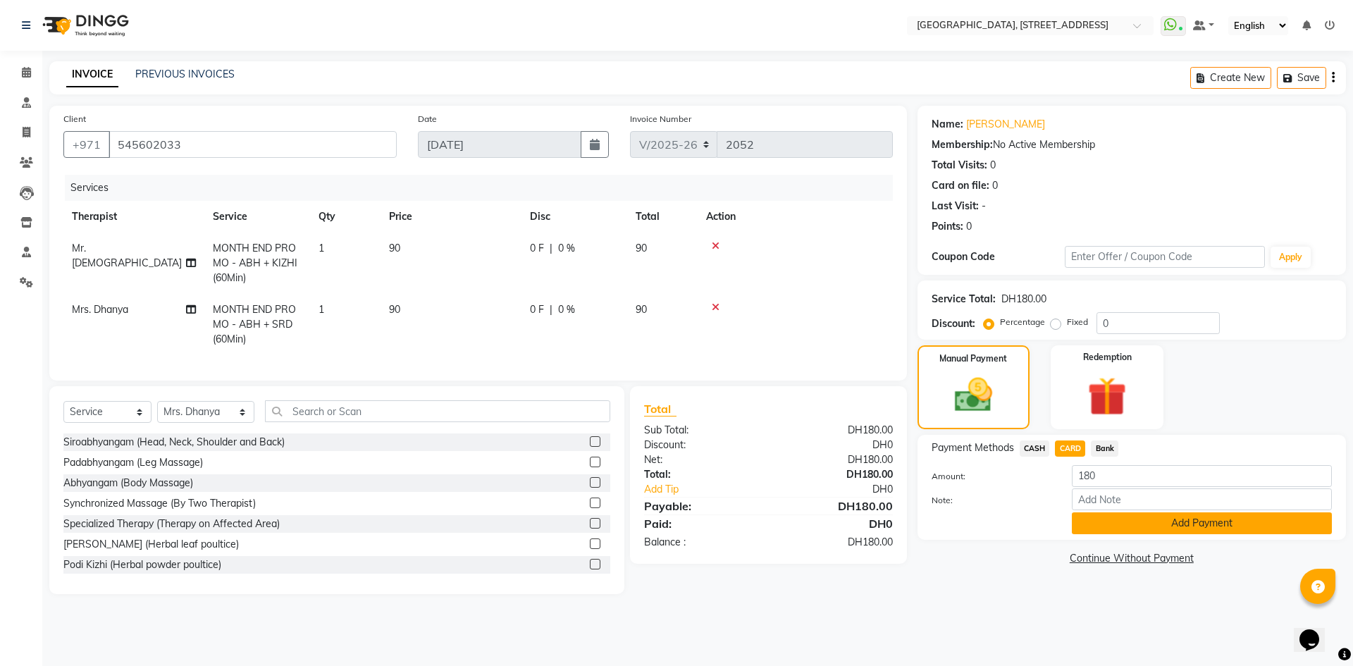
click at [1116, 518] on button "Add Payment" at bounding box center [1202, 523] width 260 height 22
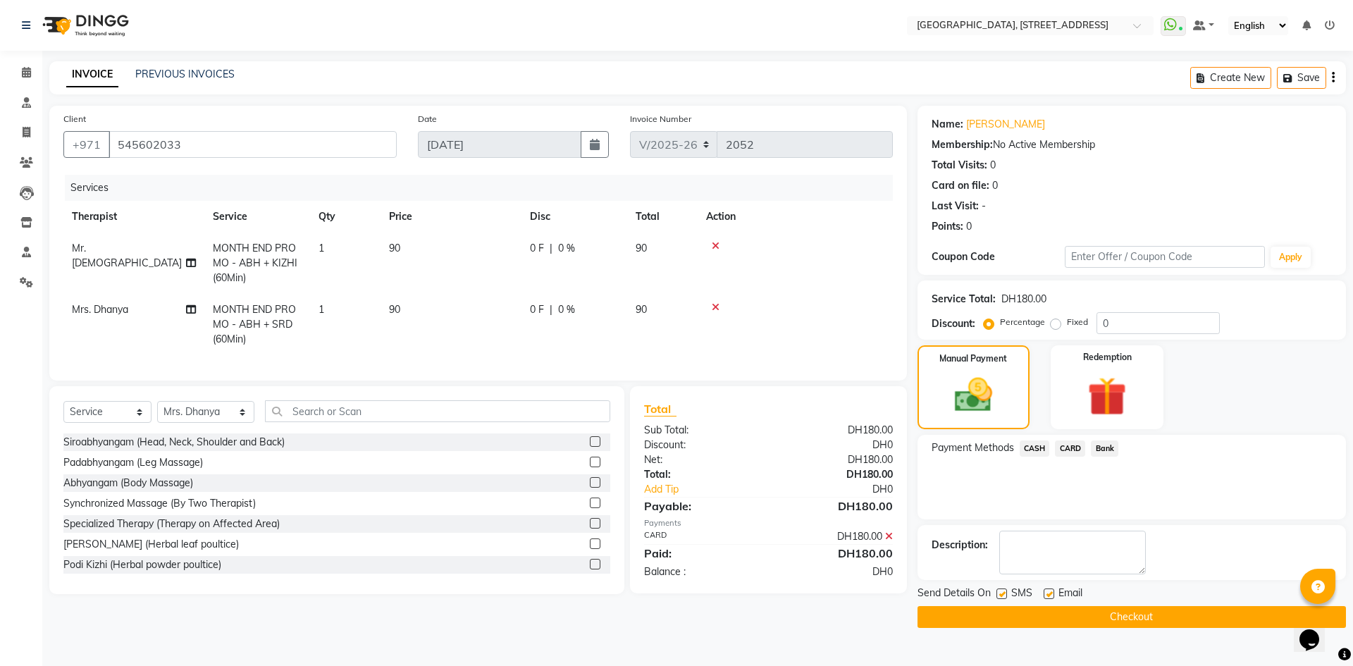
click at [1122, 617] on button "Checkout" at bounding box center [1132, 617] width 428 height 22
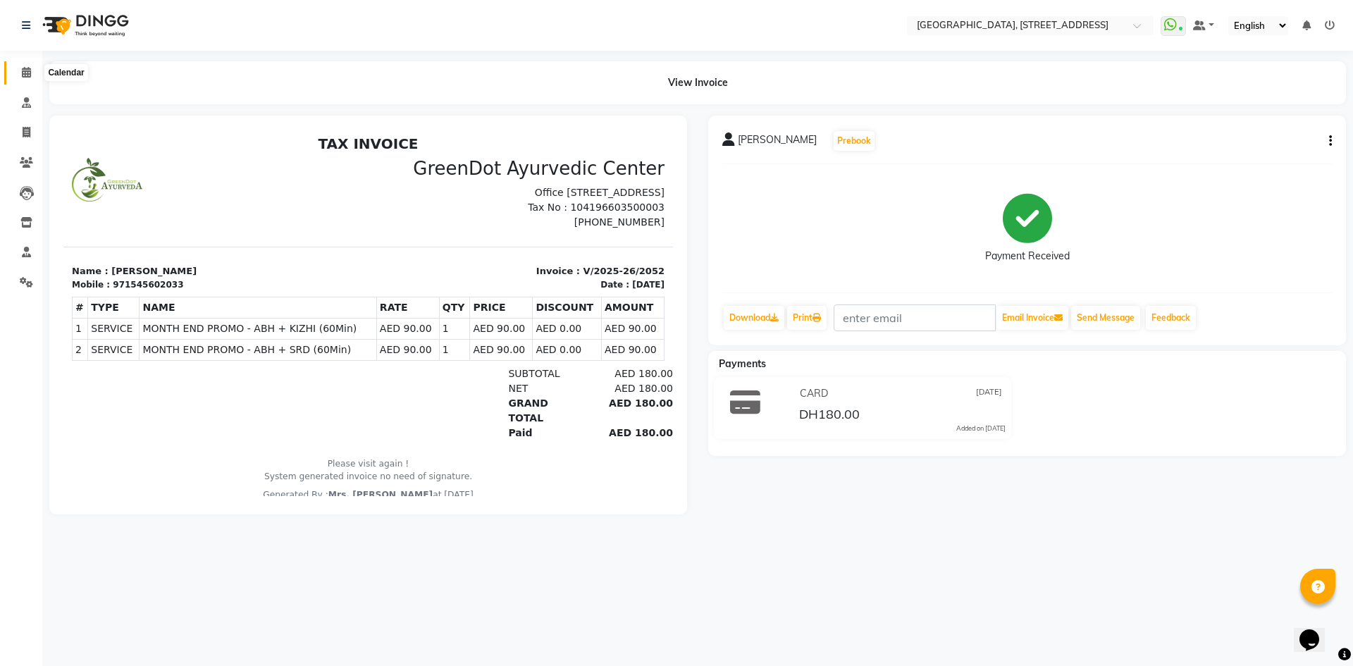
click at [25, 73] on icon at bounding box center [26, 72] width 9 height 11
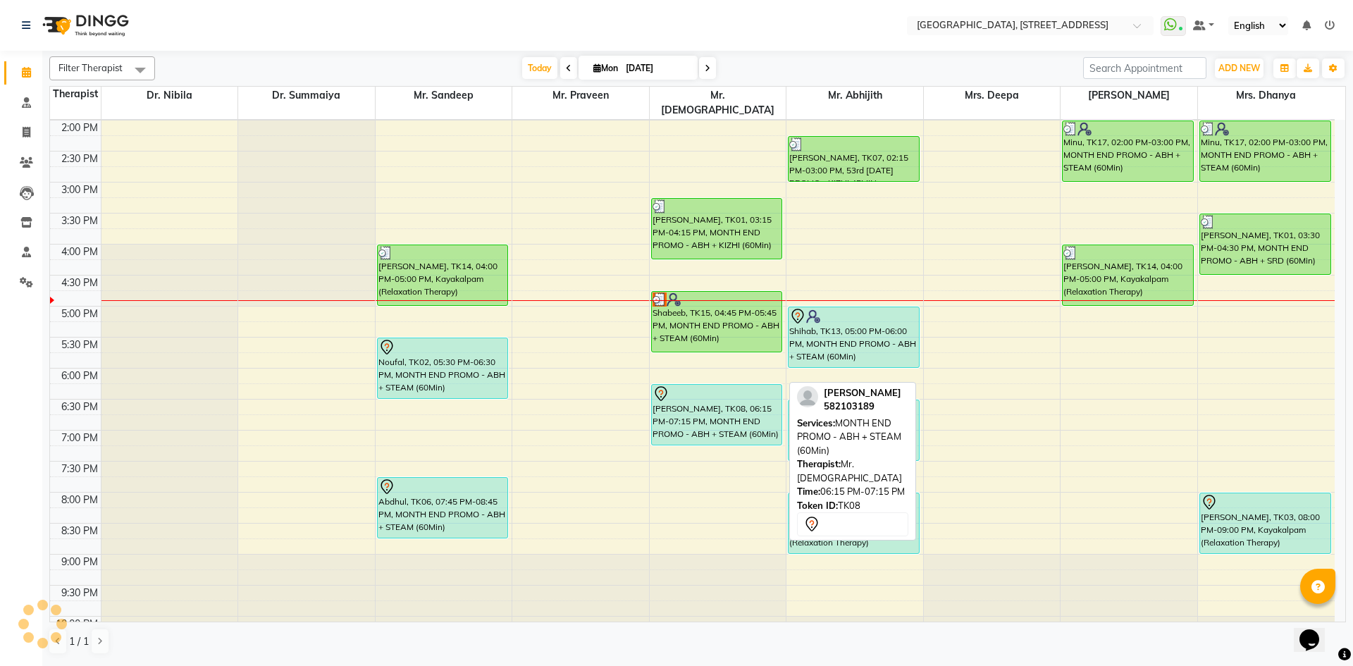
scroll to position [475, 0]
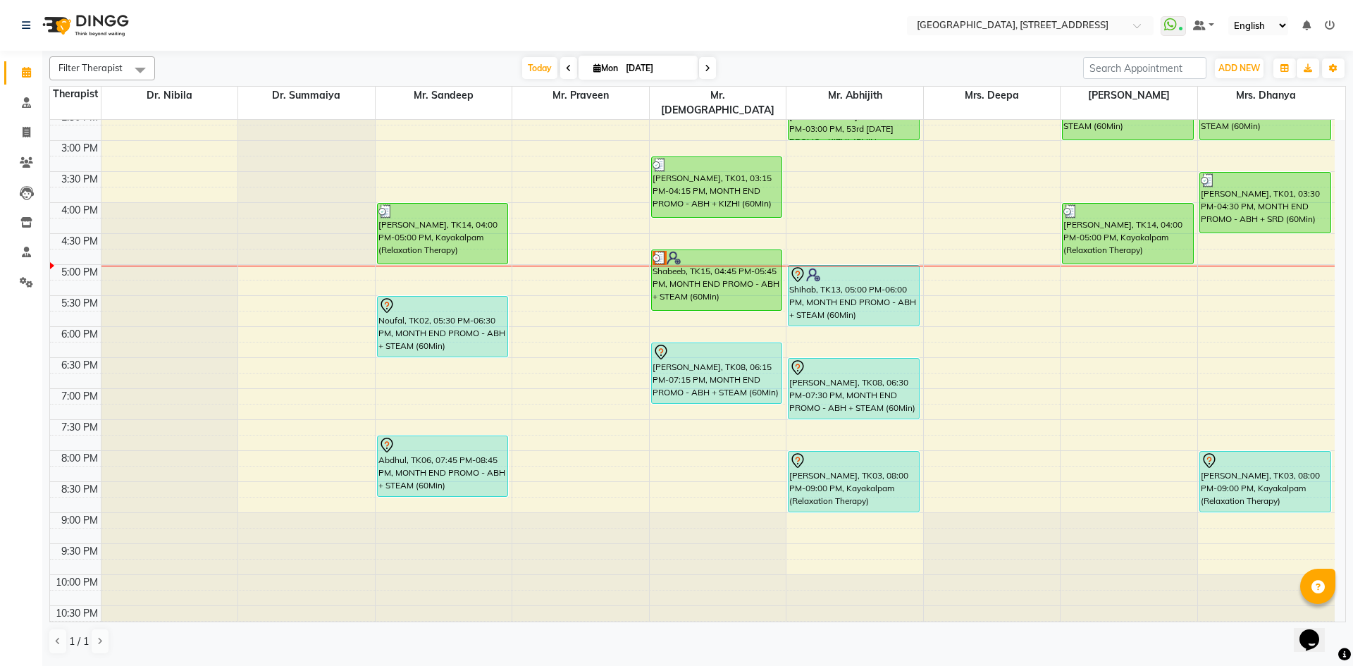
click at [595, 65] on icon at bounding box center [597, 67] width 8 height 9
select select "9"
select select "2025"
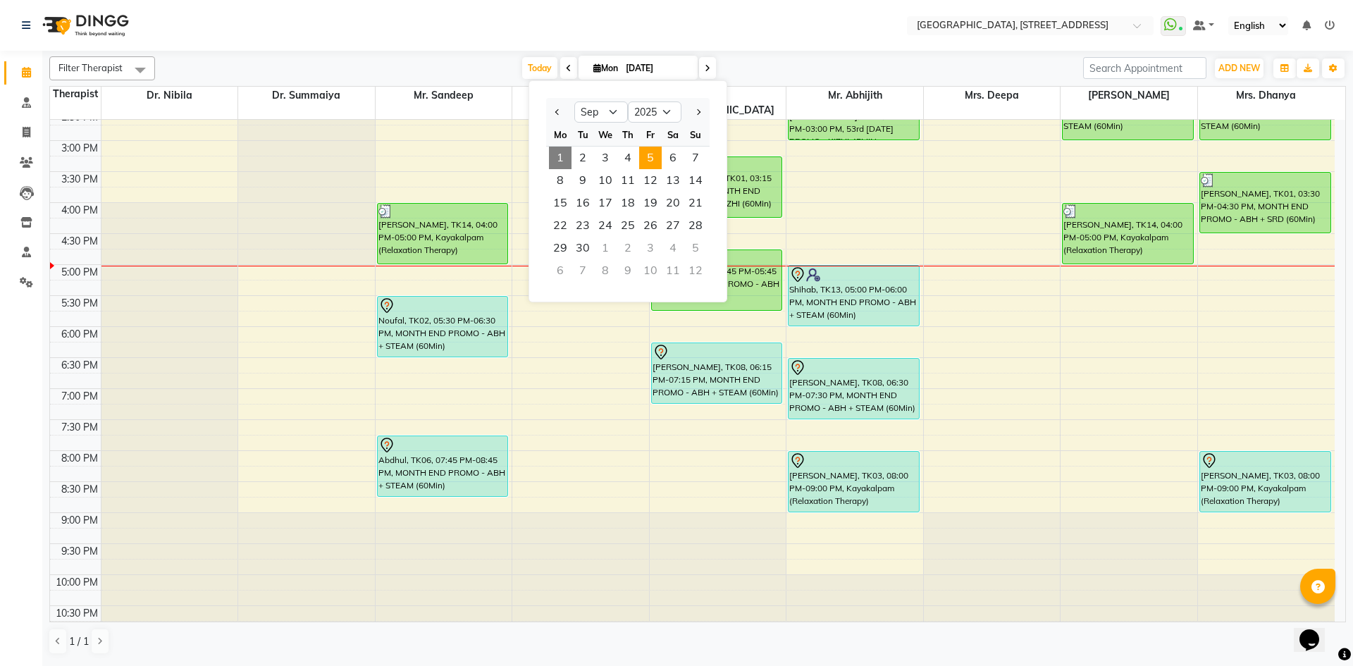
click at [647, 159] on span "5" at bounding box center [650, 158] width 23 height 23
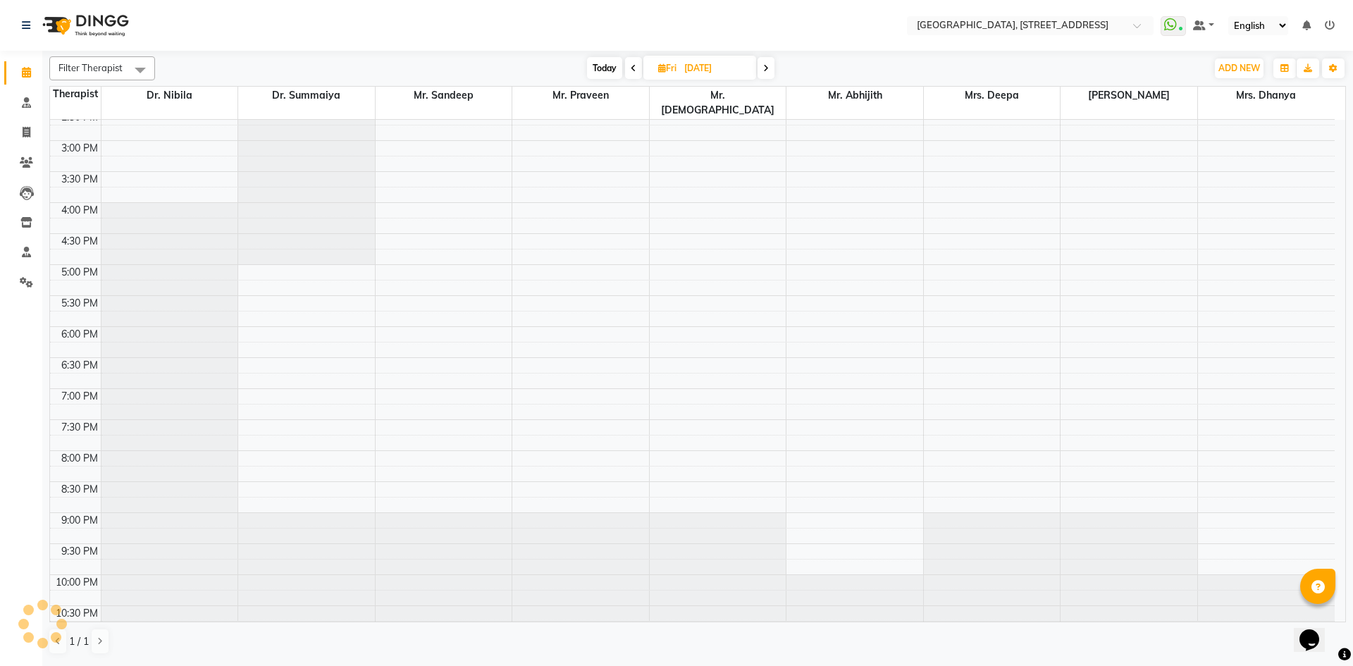
scroll to position [0, 0]
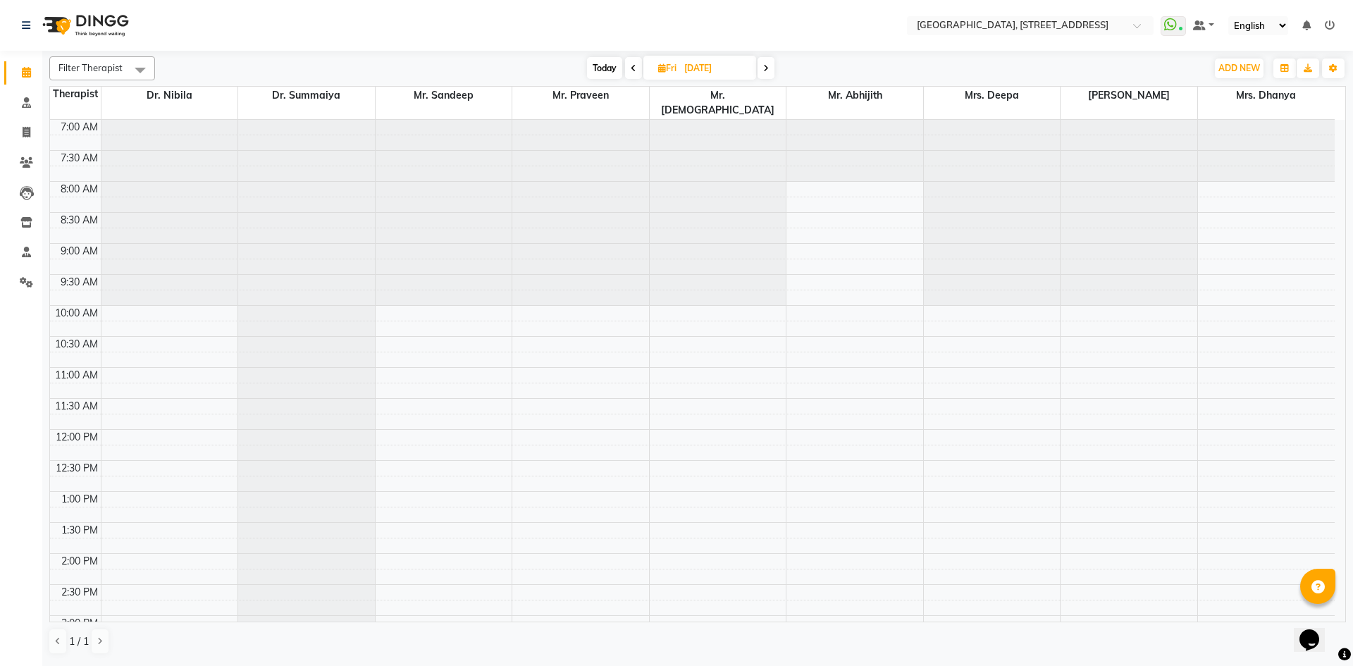
click at [605, 68] on span "Today" at bounding box center [604, 68] width 35 height 22
type input "[DATE]"
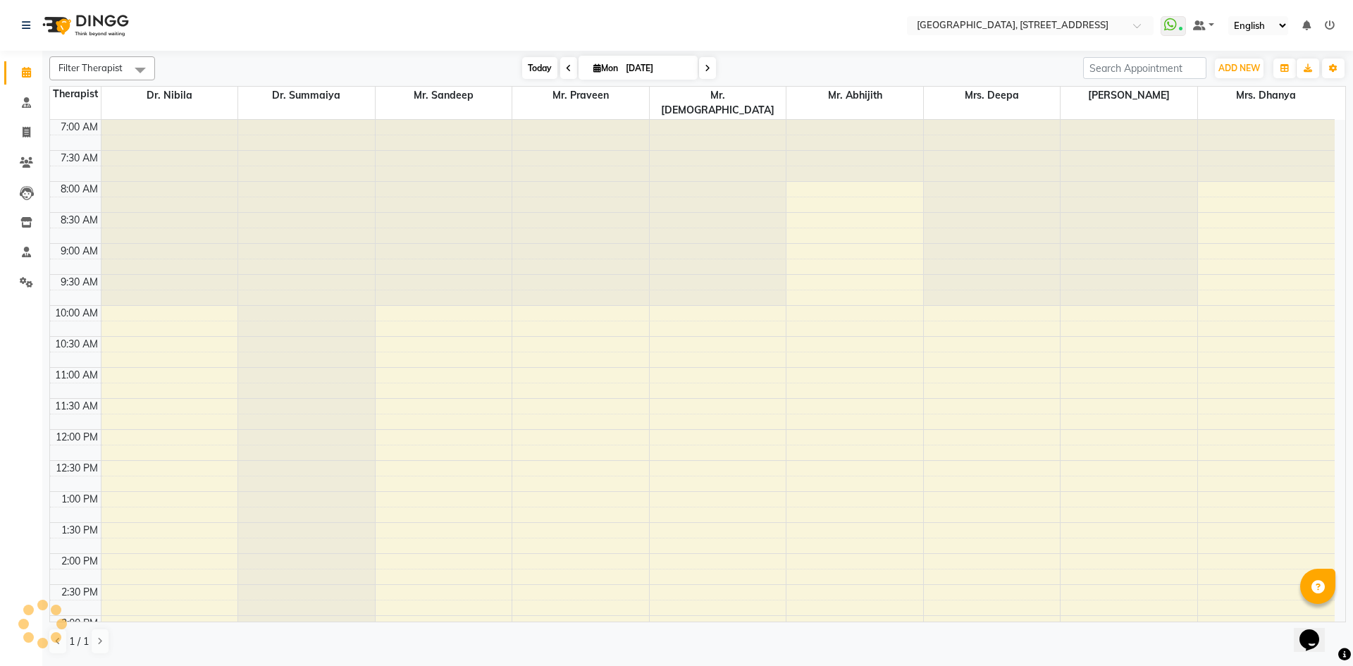
scroll to position [475, 0]
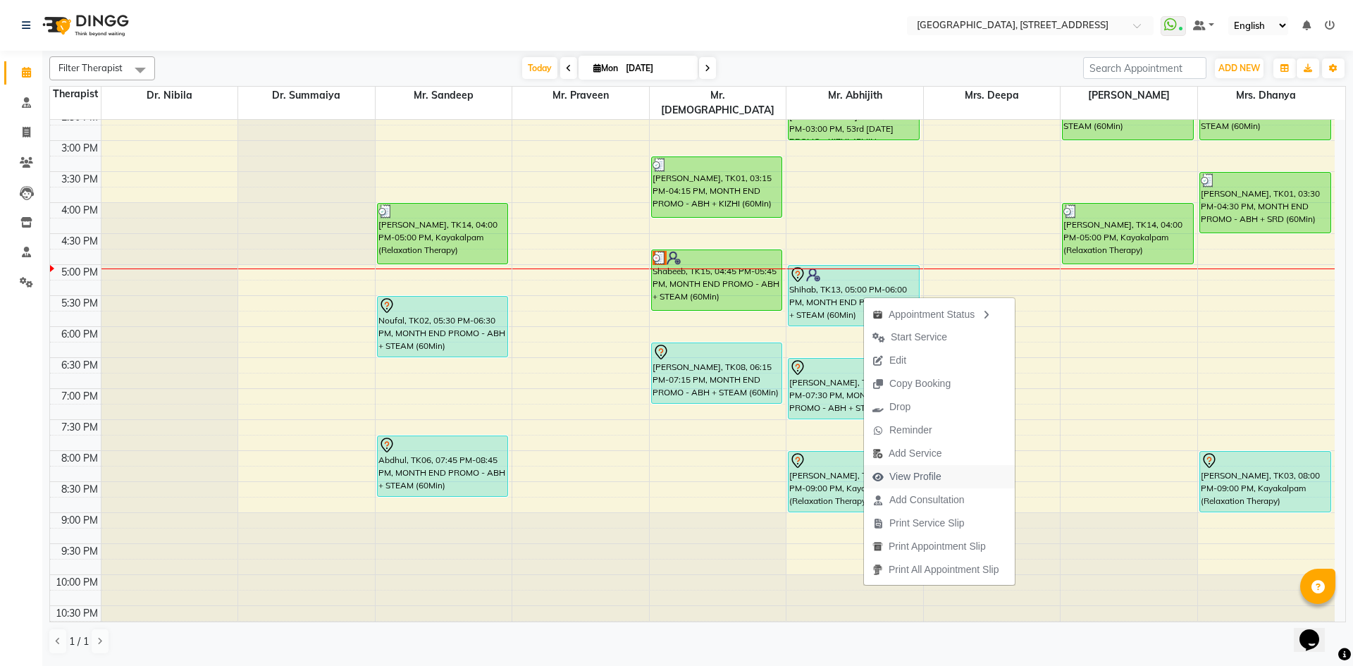
click at [931, 473] on span "View Profile" at bounding box center [915, 476] width 52 height 15
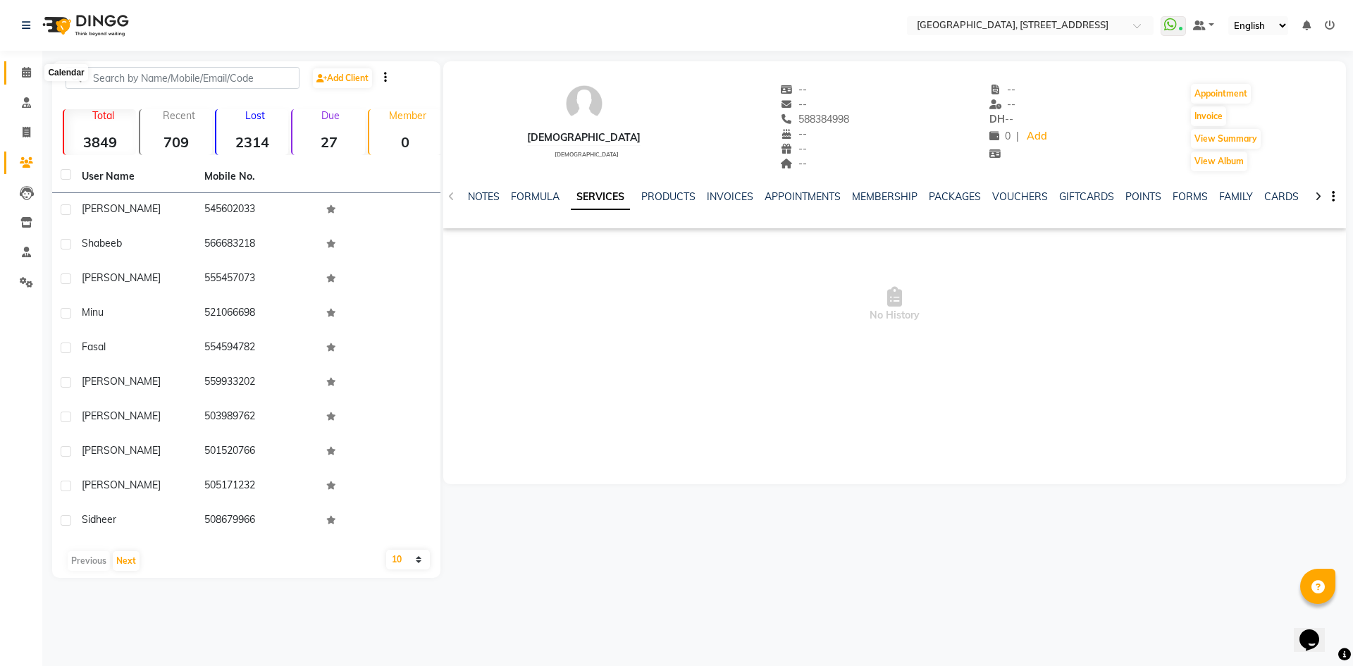
click at [30, 75] on icon at bounding box center [26, 72] width 9 height 11
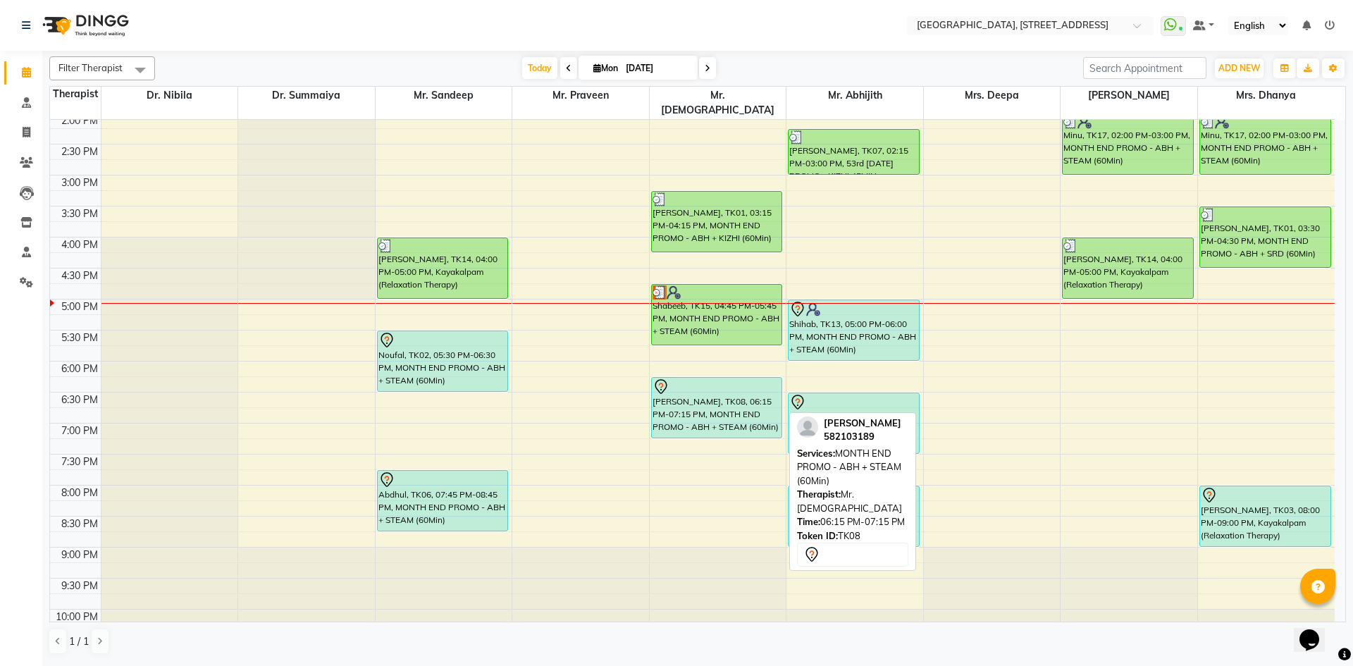
scroll to position [475, 0]
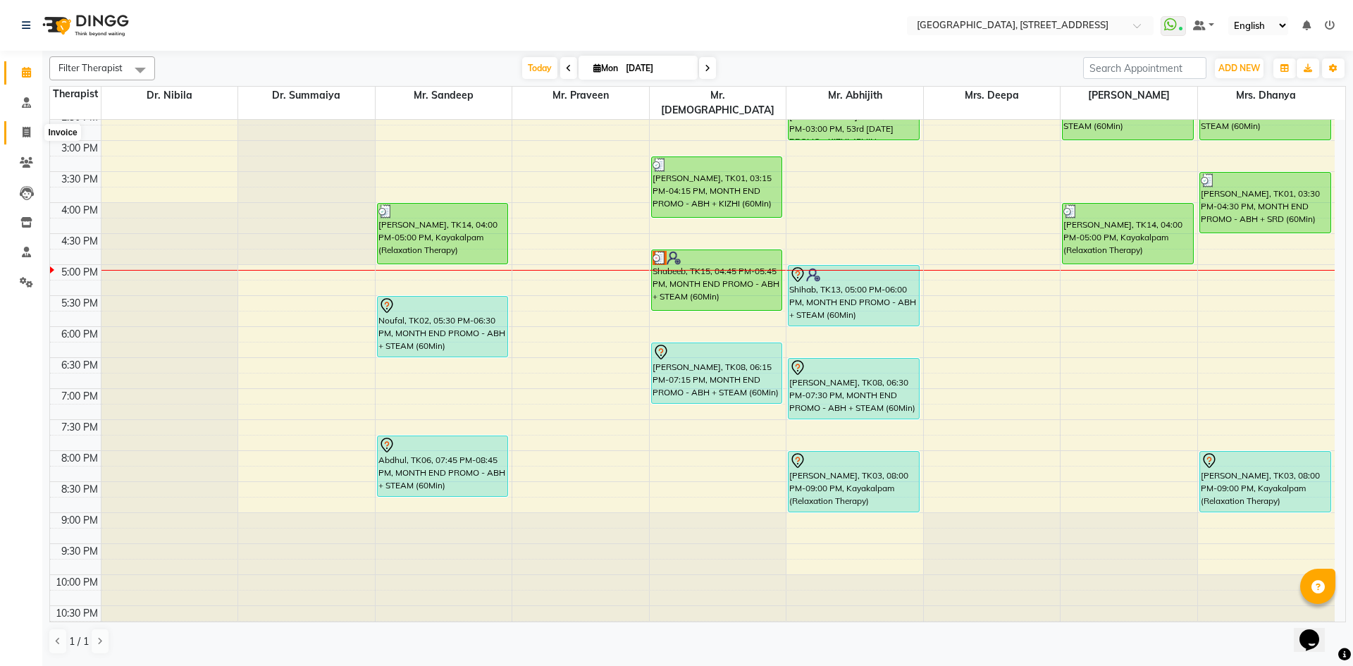
click at [28, 130] on icon at bounding box center [27, 132] width 8 height 11
select select "service"
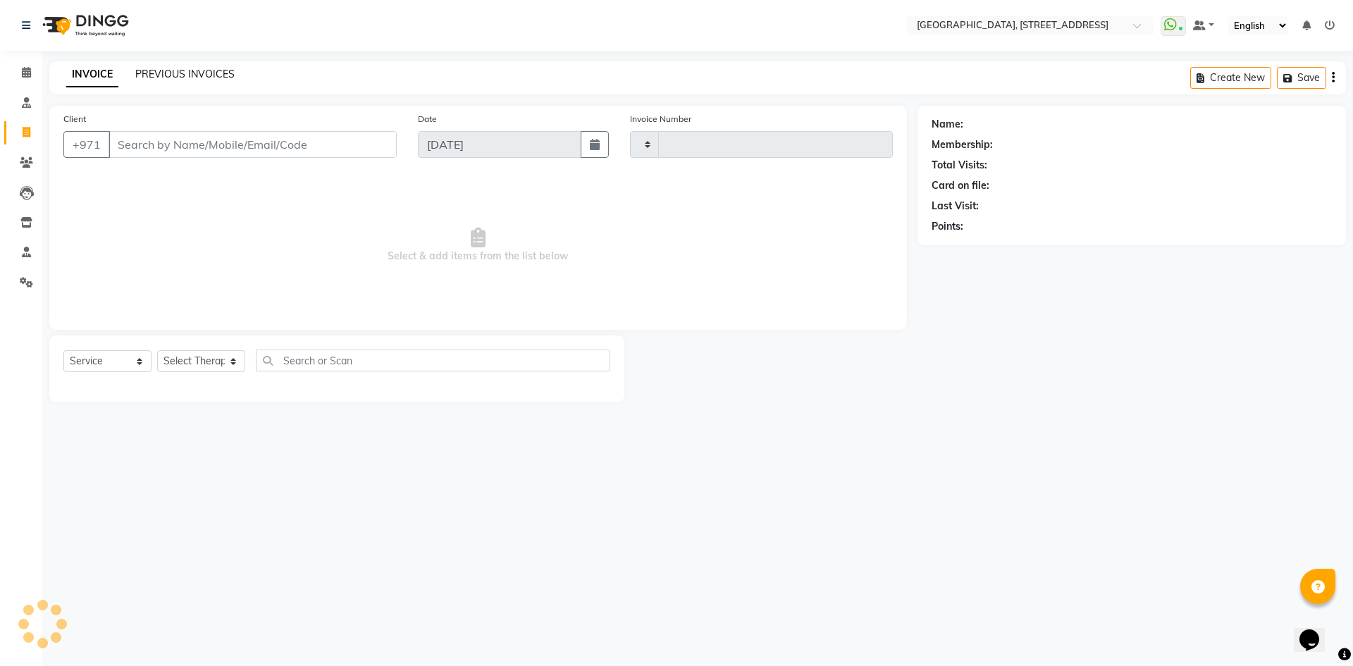
type input "2053"
select select "4538"
click at [208, 72] on link "PREVIOUS INVOICES" at bounding box center [184, 74] width 99 height 13
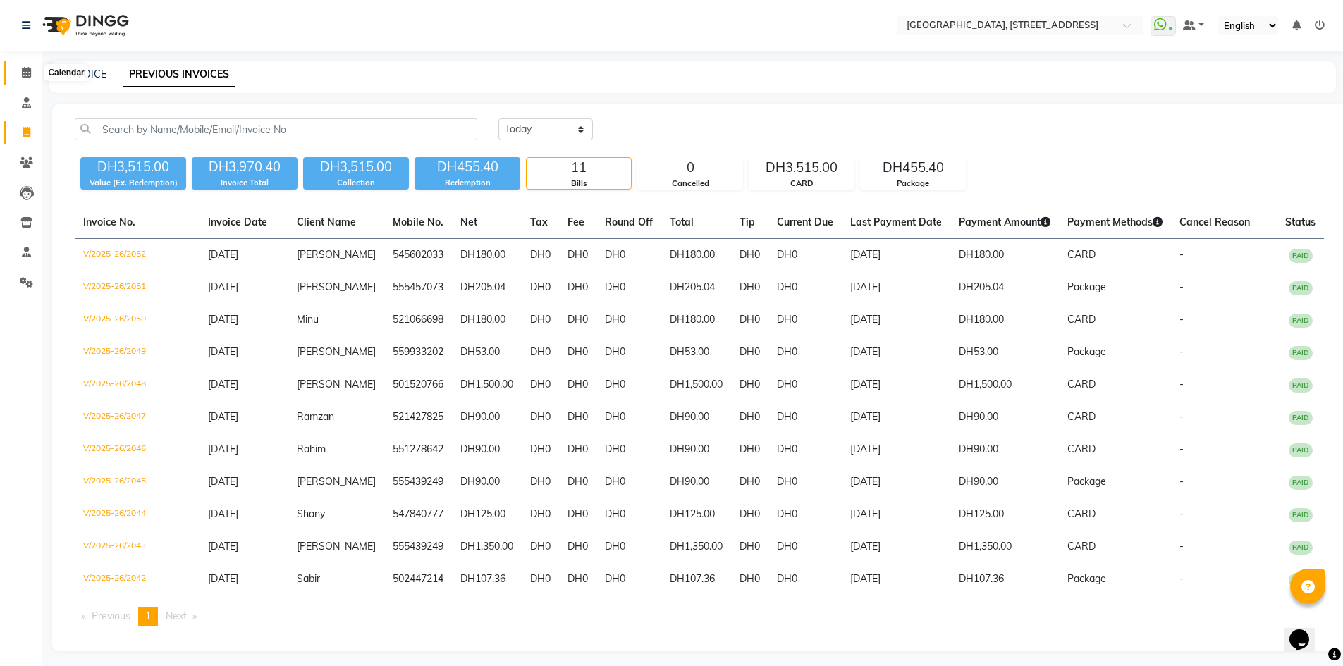
click at [24, 66] on span at bounding box center [26, 73] width 25 height 16
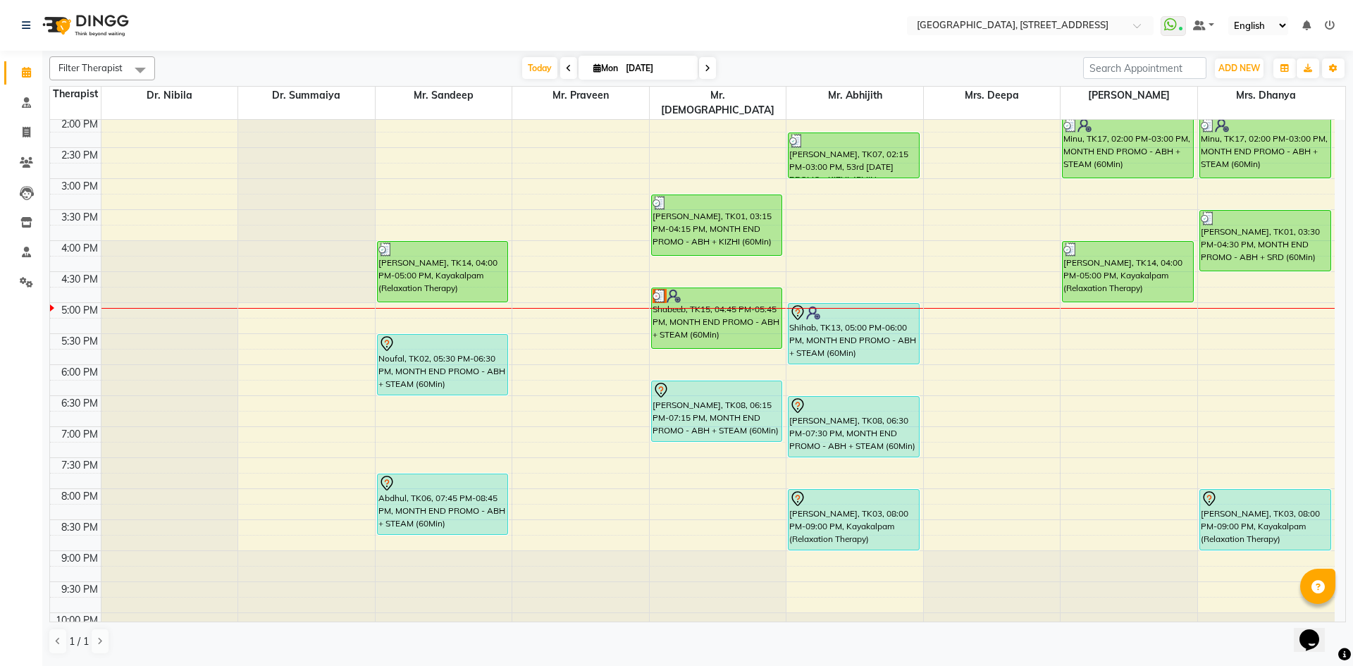
scroll to position [475, 0]
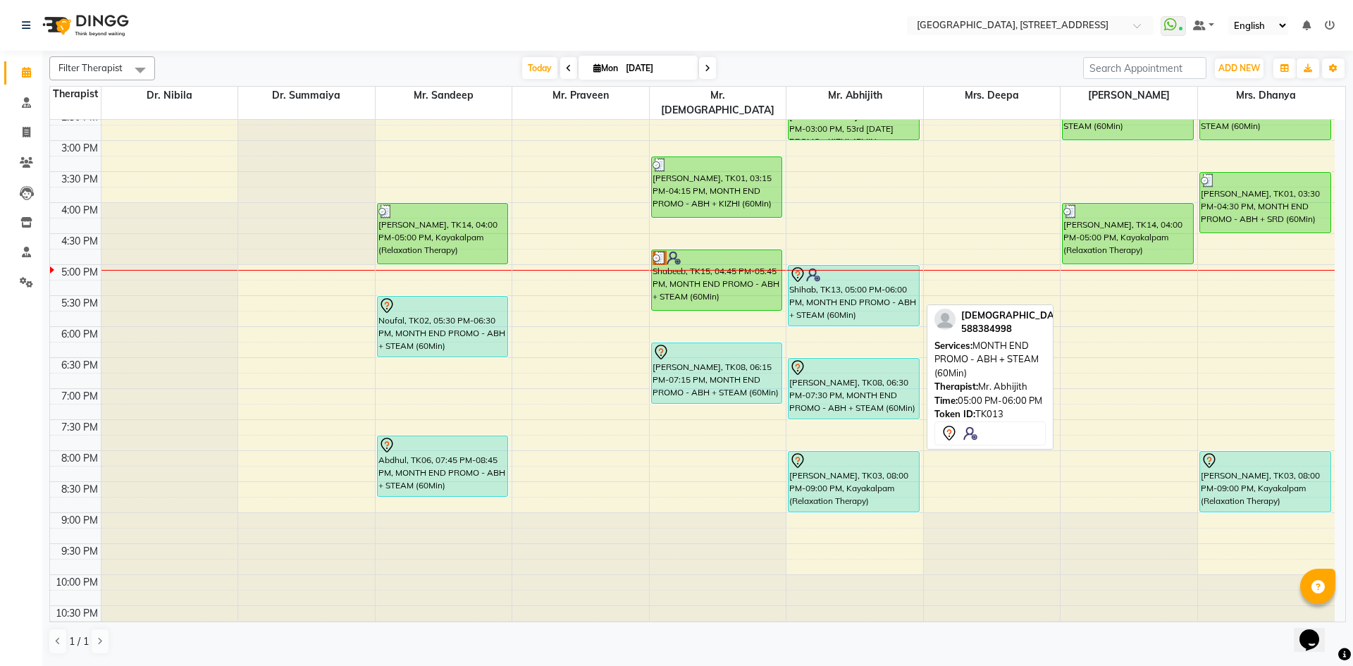
click at [883, 270] on div "Shihab, TK13, 05:00 PM-06:00 PM, MONTH END PROMO - ABH + STEAM (60Min)" at bounding box center [854, 296] width 130 height 60
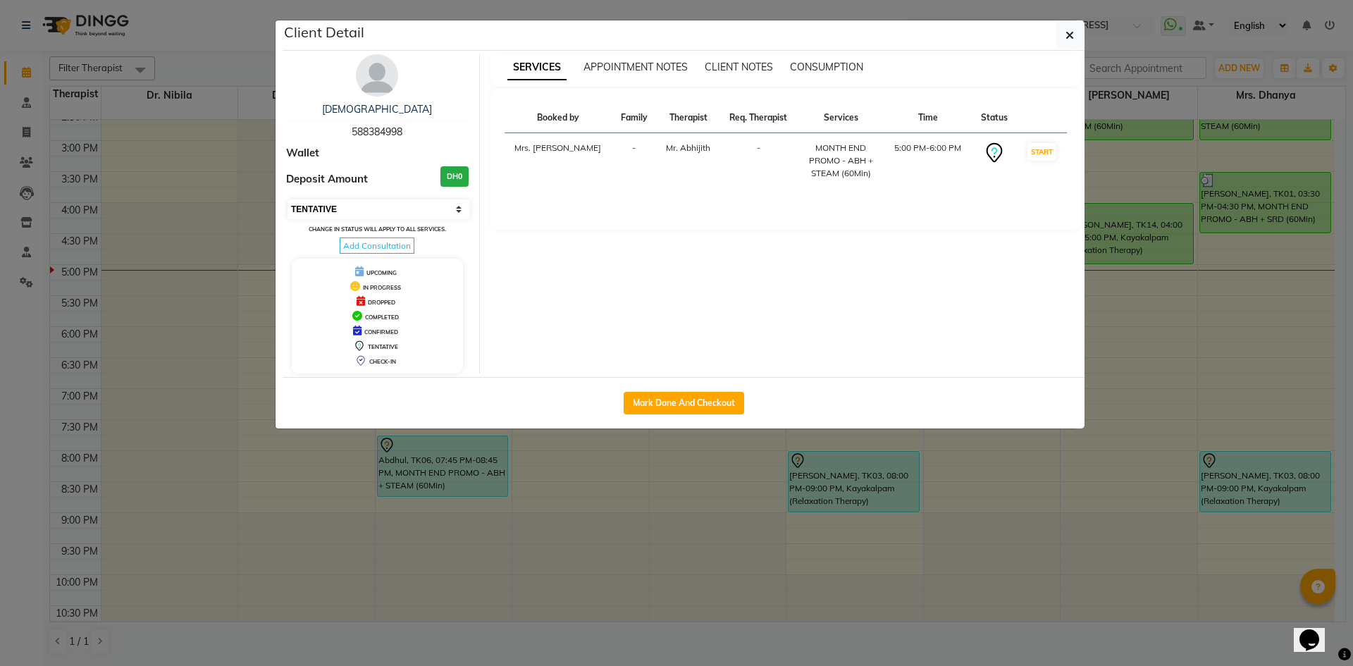
drag, startPoint x: 381, startPoint y: 202, endPoint x: 378, endPoint y: 215, distance: 13.0
click at [381, 202] on select "Select IN SERVICE CONFIRMED TENTATIVE CHECK IN MARK DONE DROPPED UPCOMING" at bounding box center [379, 209] width 183 height 20
select select "3"
click at [288, 199] on select "Select IN SERVICE CONFIRMED TENTATIVE CHECK IN MARK DONE DROPPED UPCOMING" at bounding box center [379, 209] width 183 height 20
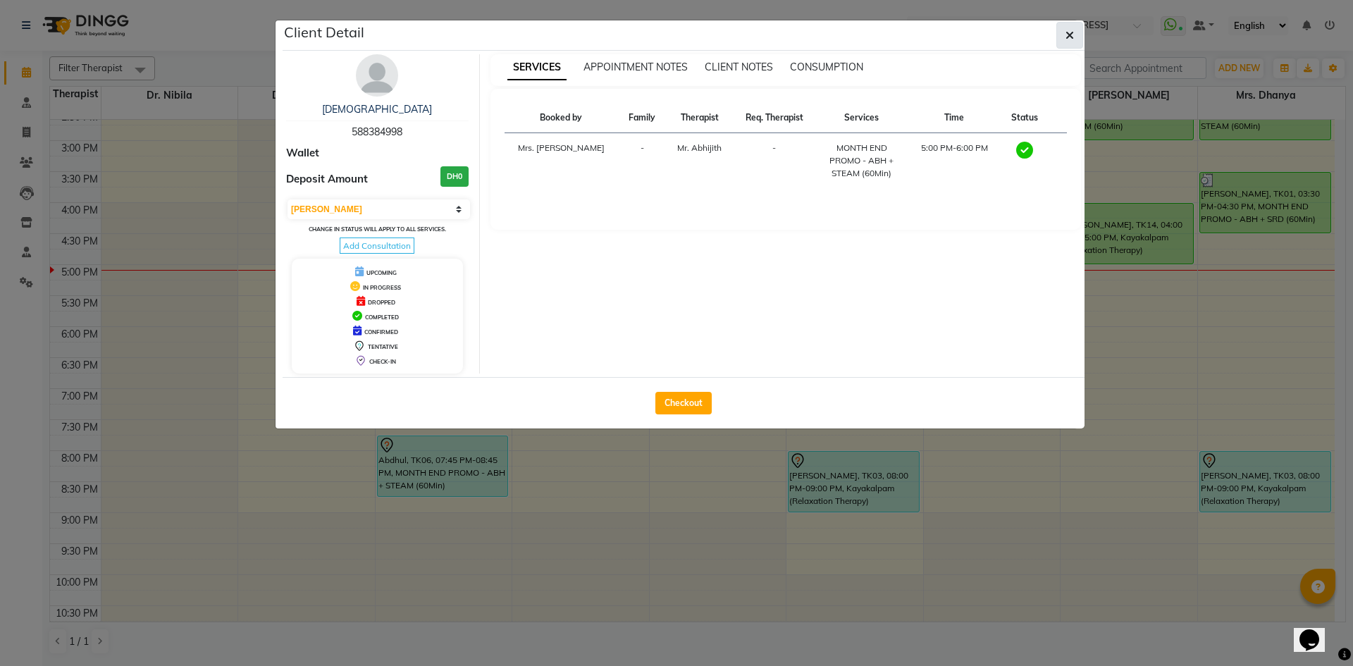
click at [1069, 38] on icon "button" at bounding box center [1070, 35] width 8 height 11
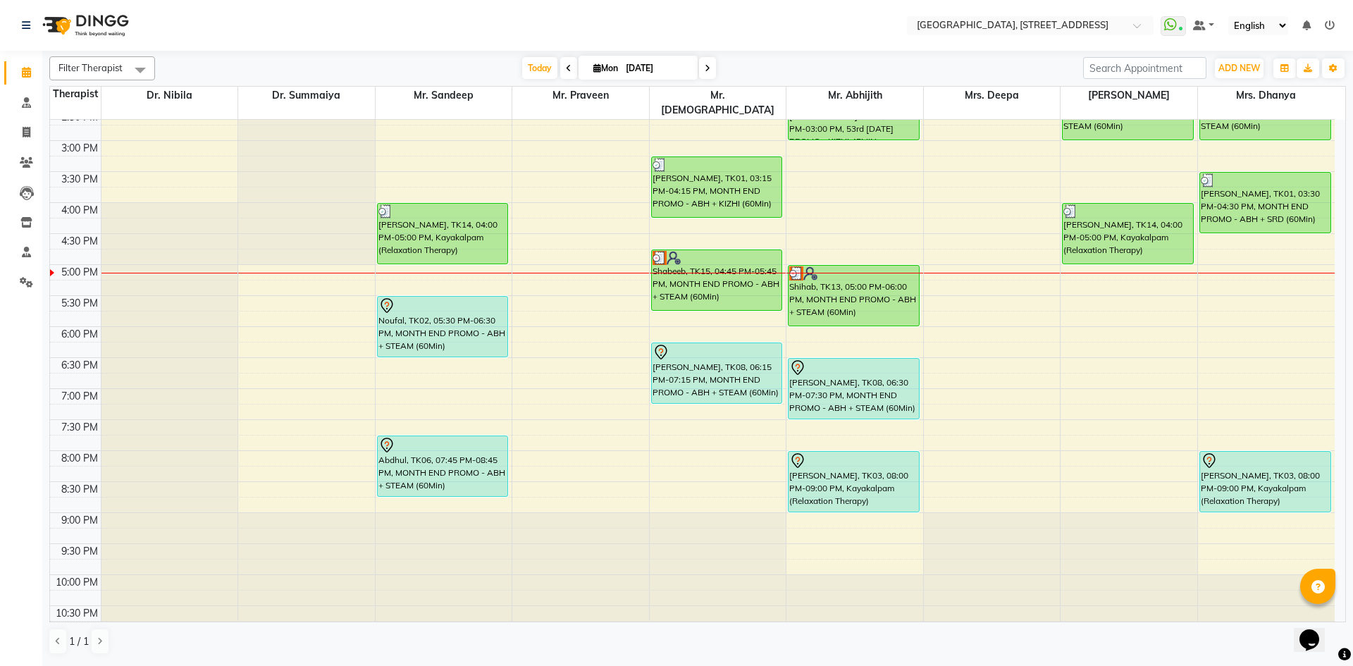
click at [711, 69] on span at bounding box center [707, 68] width 17 height 22
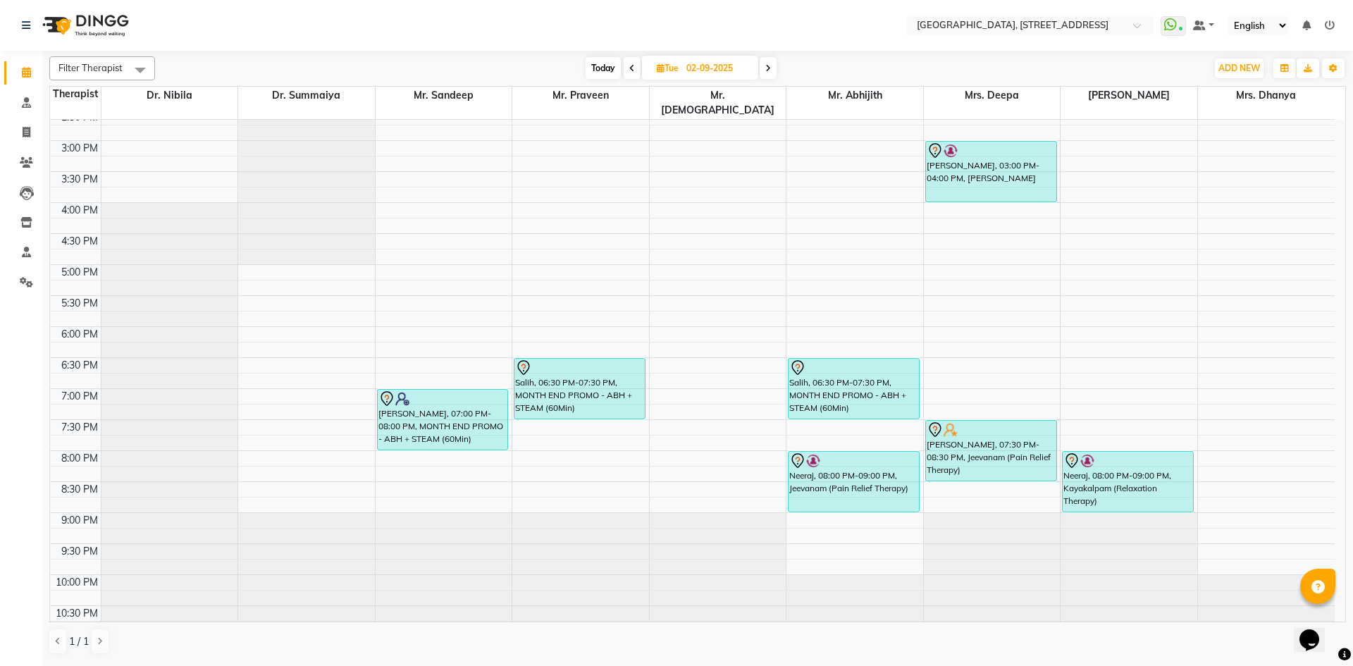
click at [600, 68] on span "Today" at bounding box center [603, 68] width 35 height 22
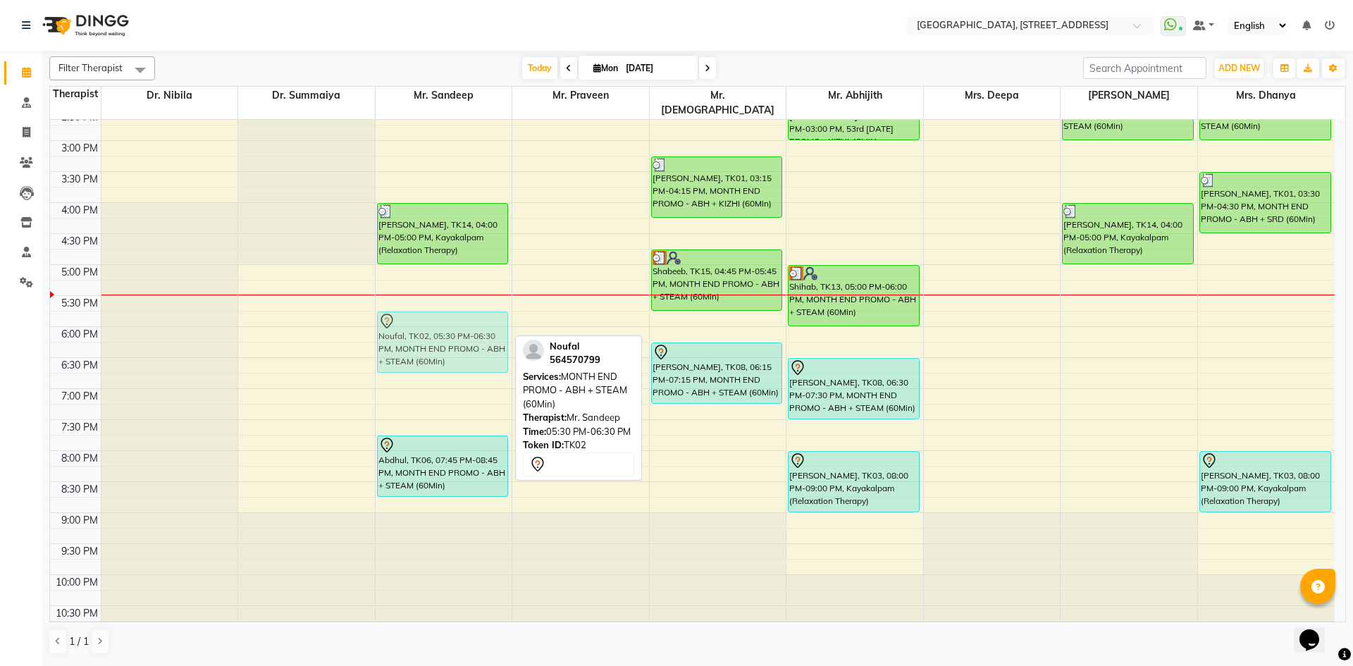
drag, startPoint x: 474, startPoint y: 285, endPoint x: 485, endPoint y: 303, distance: 21.2
click at [485, 303] on div "Rahim, TK11, 11:00 AM-12:00 PM, MONTH END PROMO - ABH + SRD (60Min) Karim, TK14…" at bounding box center [444, 141] width 137 height 992
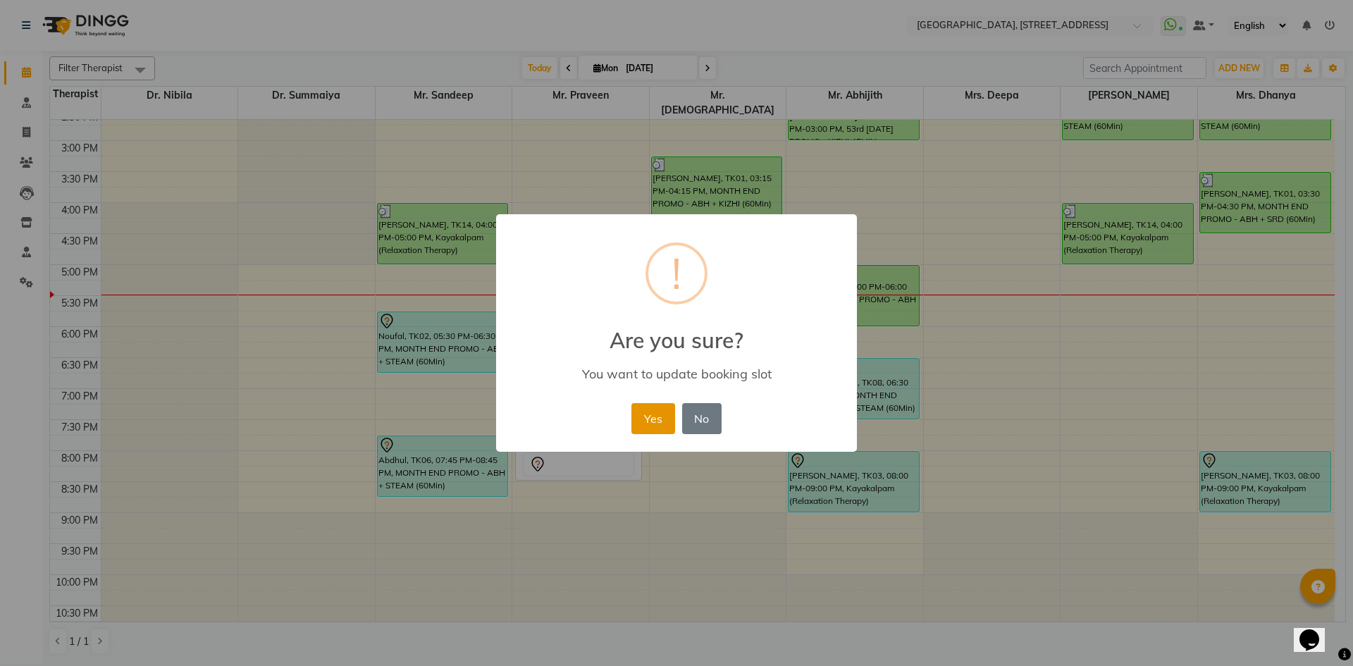
click at [654, 418] on button "Yes" at bounding box center [652, 418] width 43 height 31
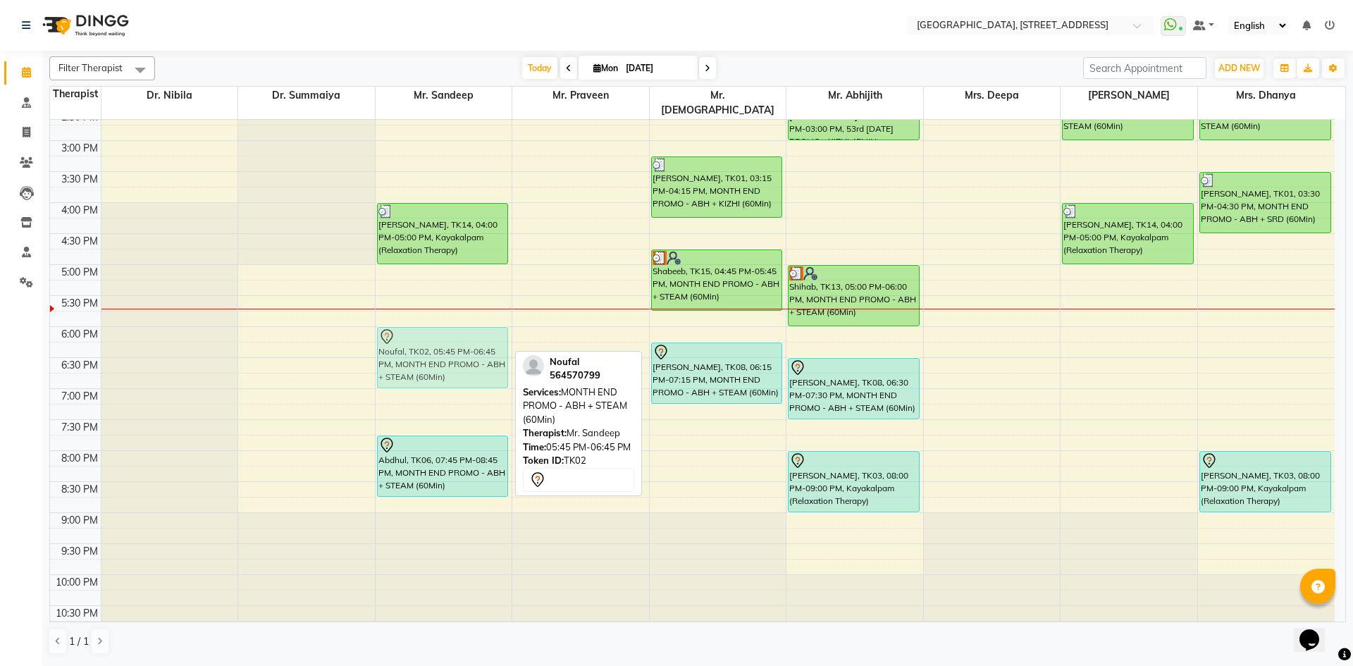
drag, startPoint x: 459, startPoint y: 300, endPoint x: 459, endPoint y: 315, distance: 15.5
click at [459, 315] on div "Rahim, TK11, 11:00 AM-12:00 PM, MONTH END PROMO - ABH + SRD (60Min) Karim, TK14…" at bounding box center [444, 141] width 137 height 992
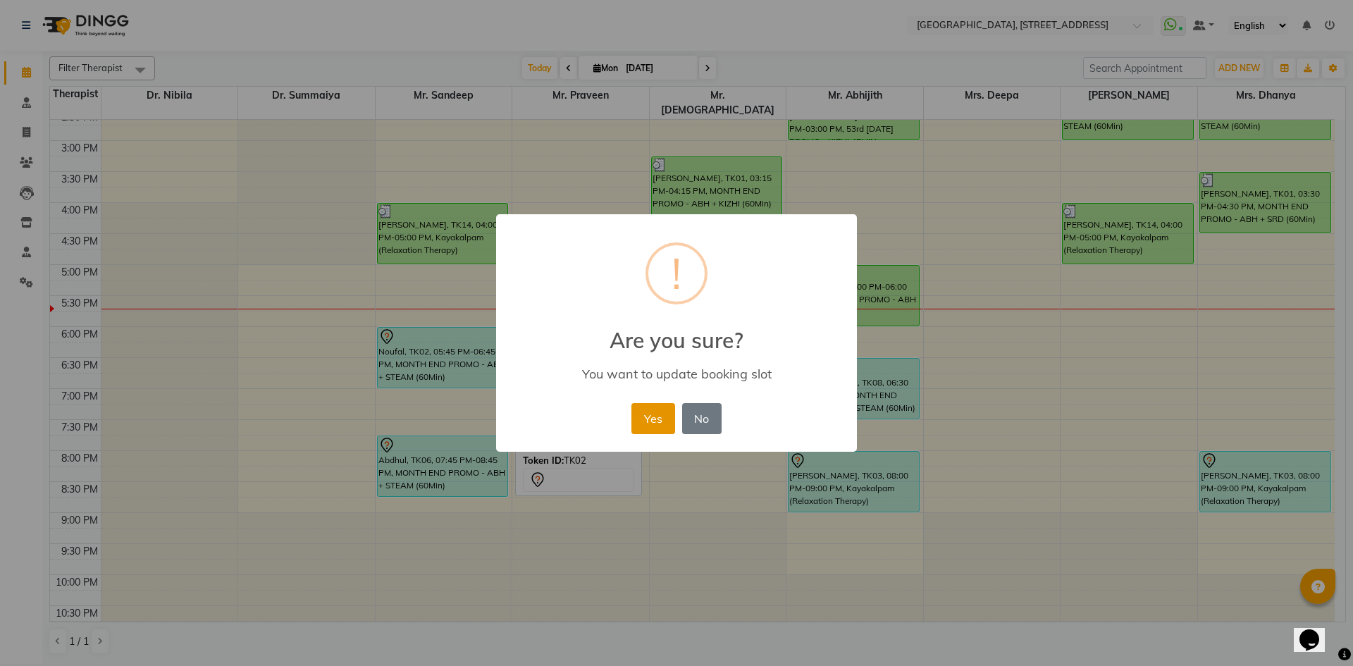
click at [667, 419] on button "Yes" at bounding box center [652, 418] width 43 height 31
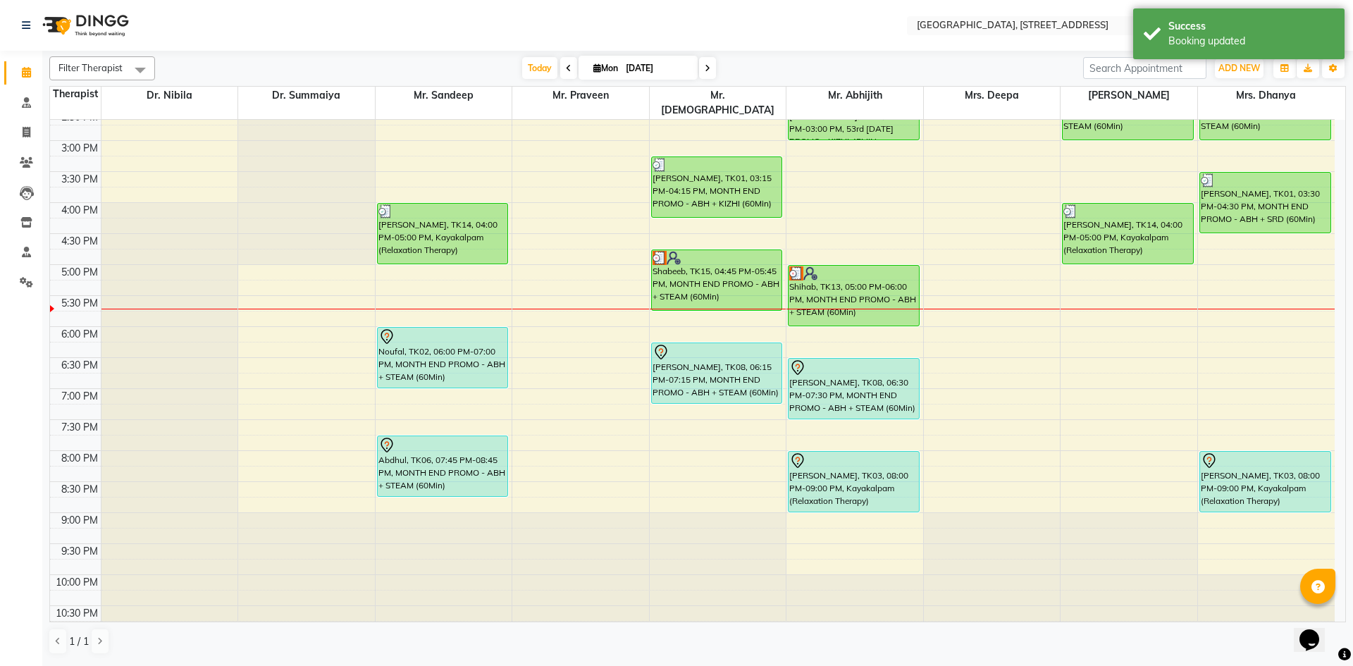
click at [705, 75] on span at bounding box center [707, 68] width 17 height 22
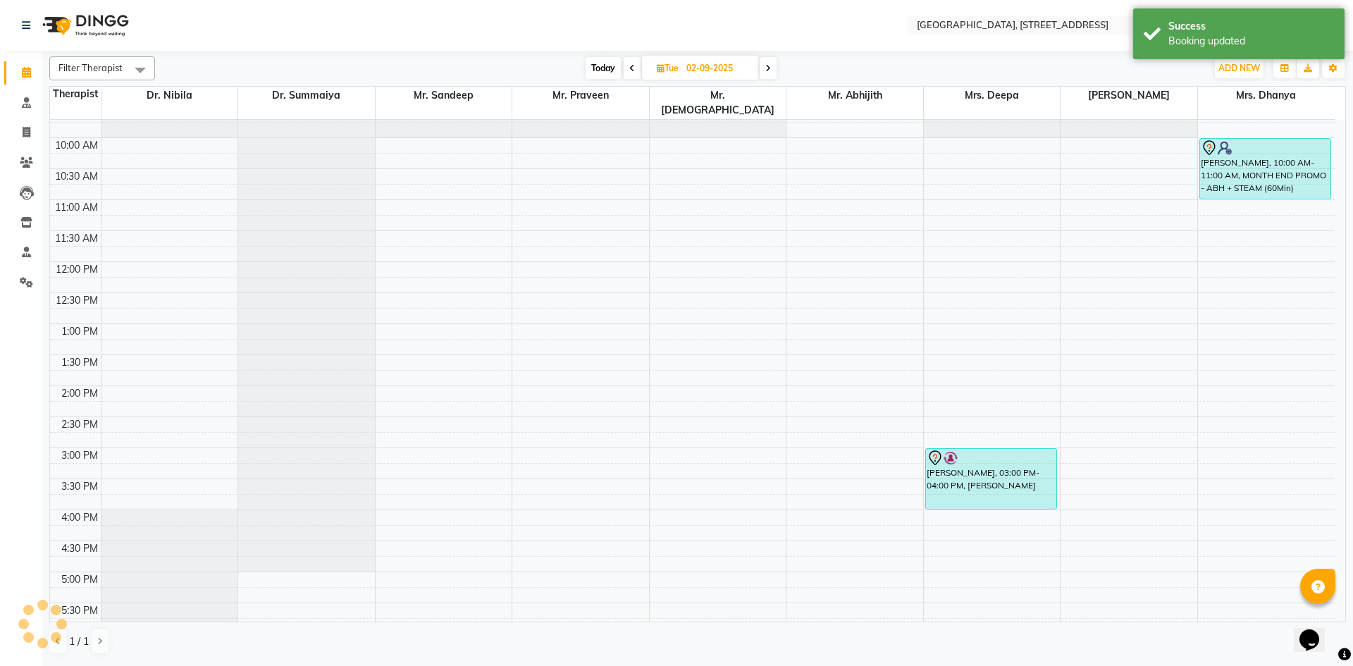
scroll to position [0, 0]
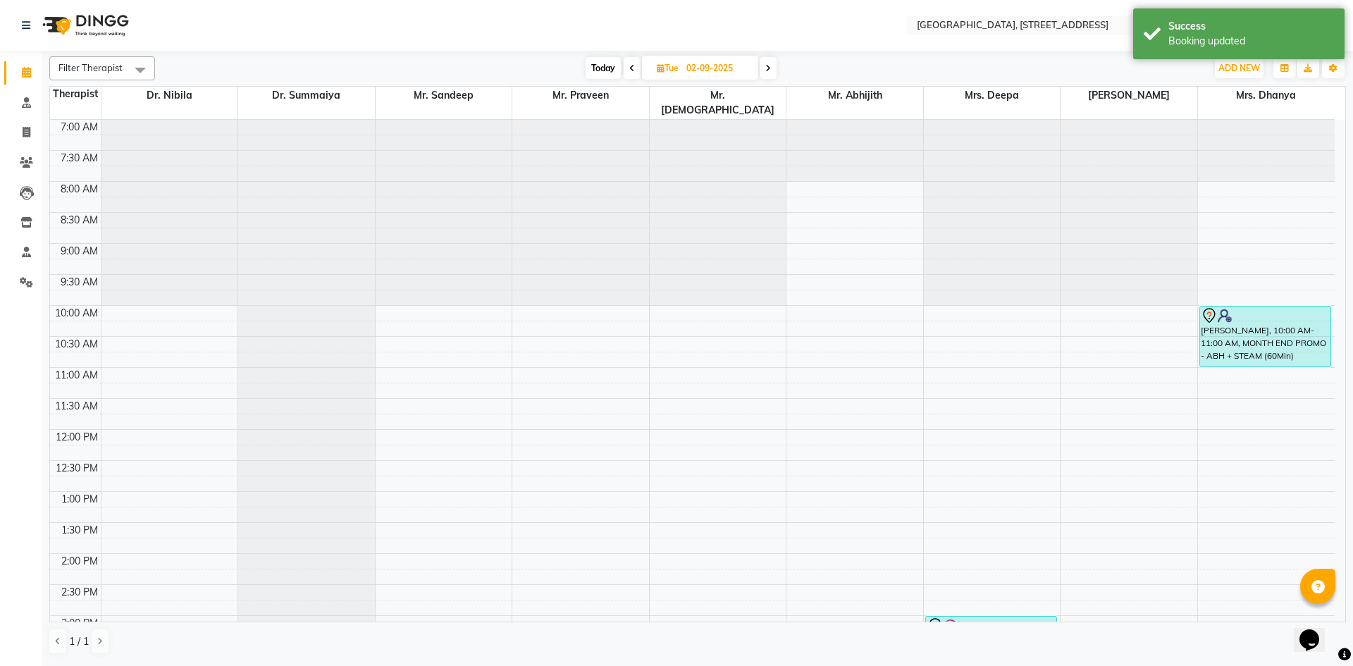
click at [600, 64] on span "Today" at bounding box center [603, 68] width 35 height 22
type input "[DATE]"
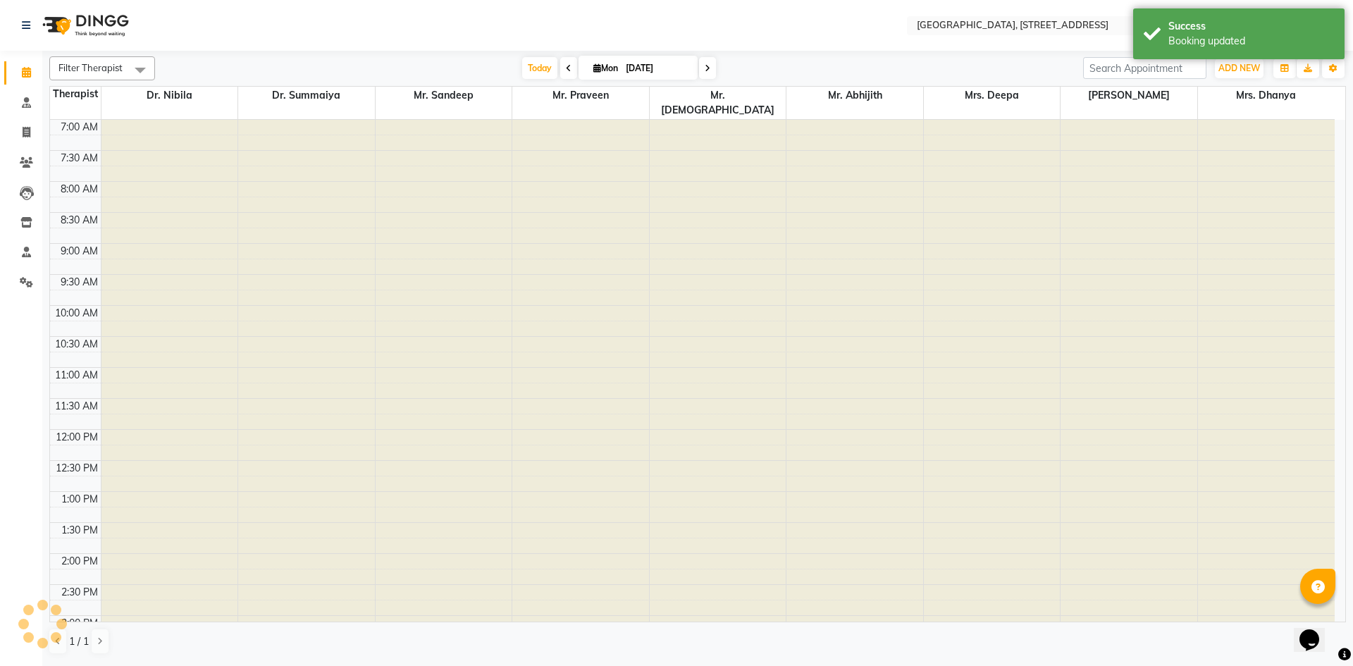
scroll to position [475, 0]
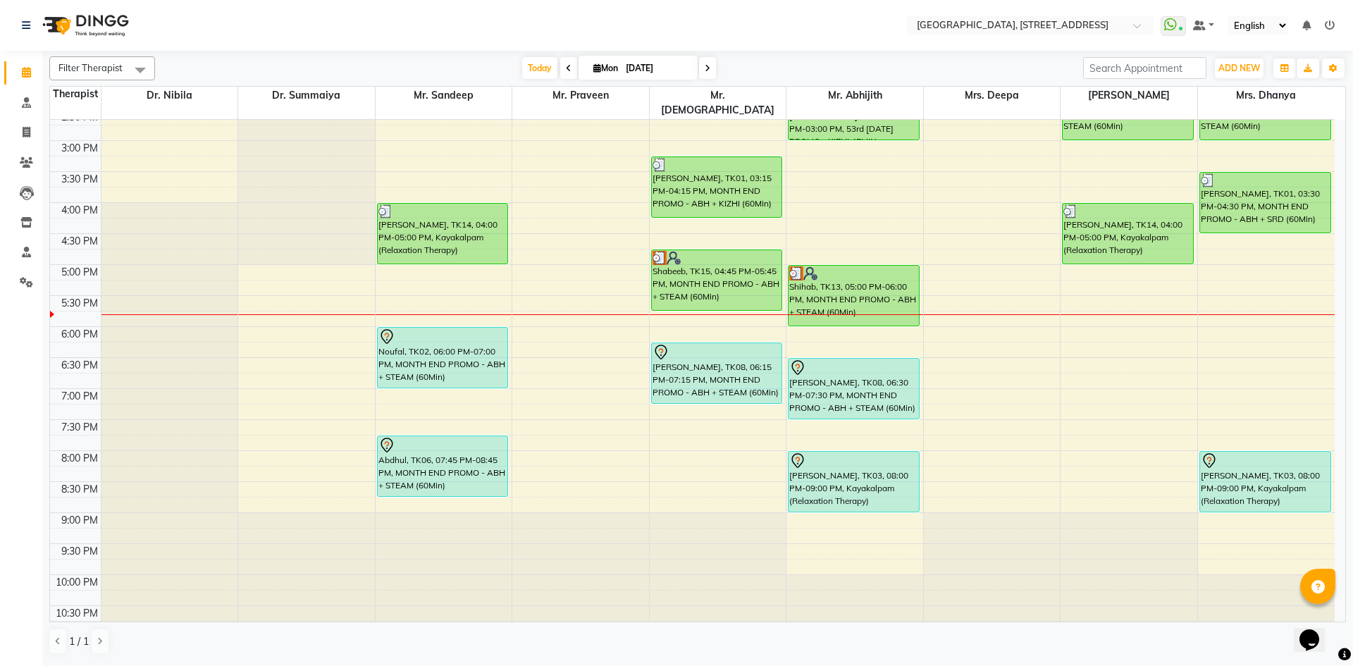
drag, startPoint x: 0, startPoint y: 59, endPoint x: 1, endPoint y: 113, distance: 54.3
click at [20, 90] on ul "Calendar Consultation Invoice Clients Leads Inventory Staff Settings Completed …" at bounding box center [21, 181] width 42 height 247
click at [593, 69] on icon at bounding box center [597, 67] width 8 height 9
select select "9"
select select "2025"
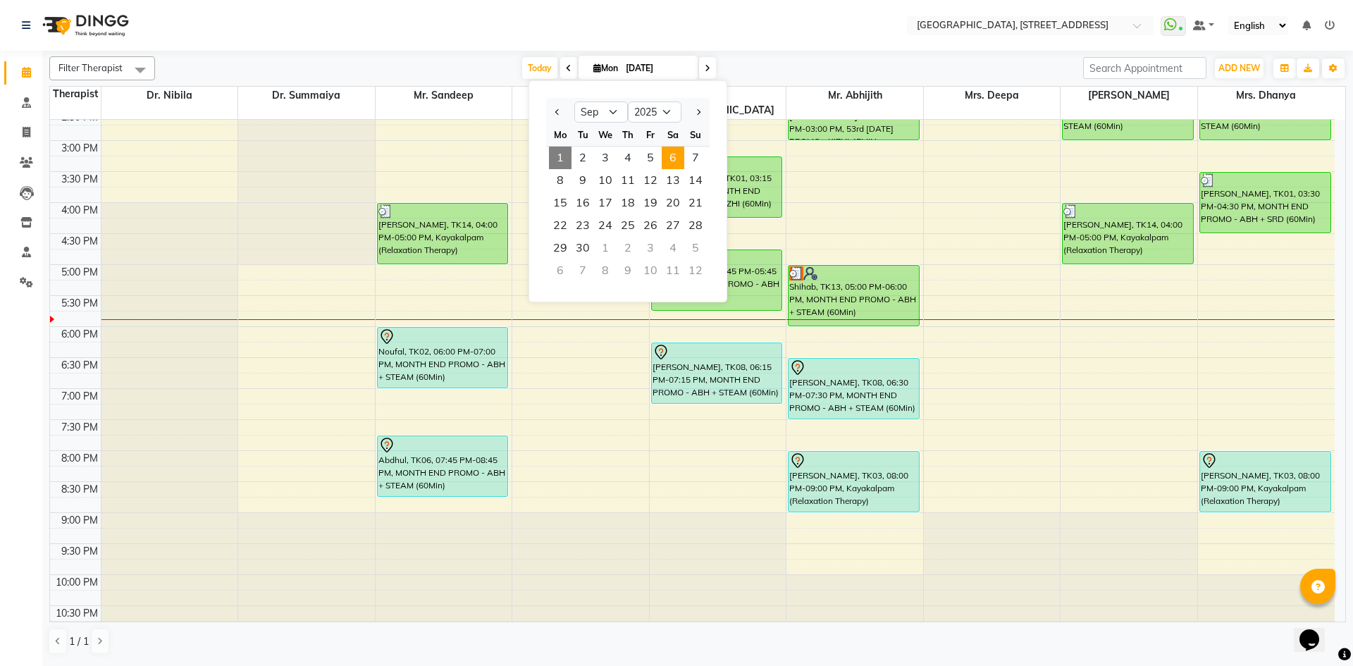
click at [680, 156] on span "6" at bounding box center [673, 158] width 23 height 23
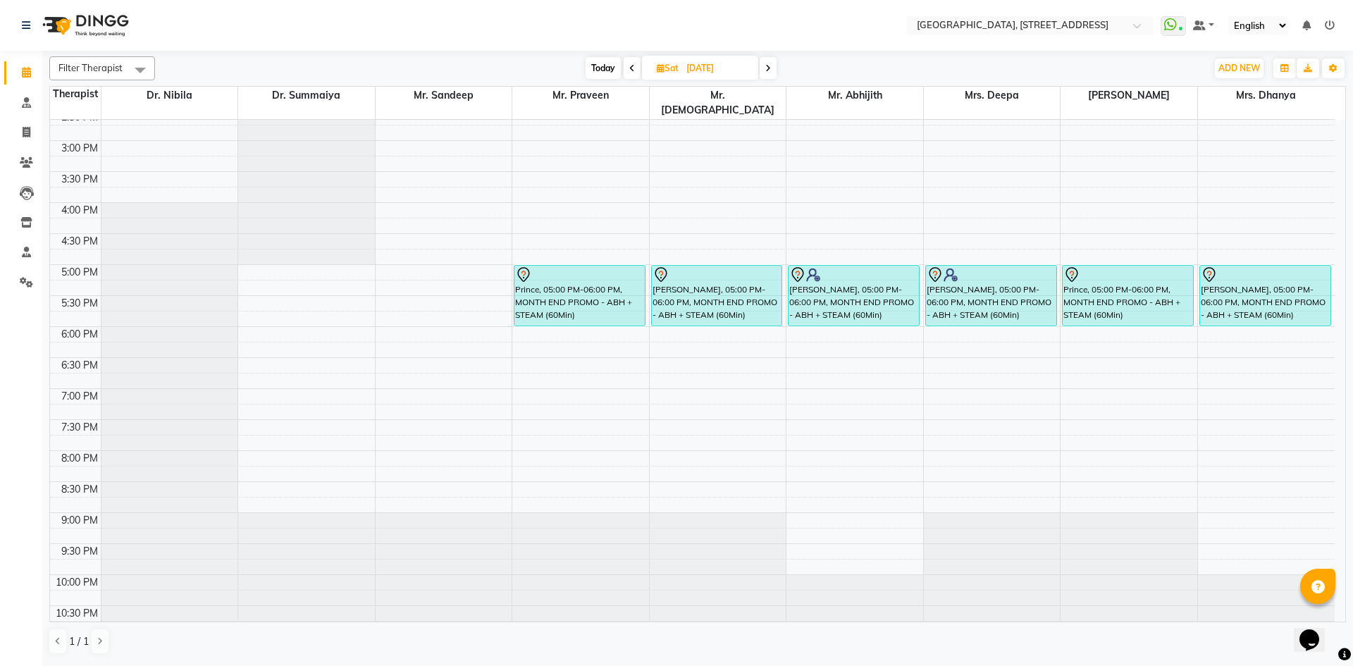
click at [612, 61] on span "Today" at bounding box center [603, 68] width 35 height 22
type input "[DATE]"
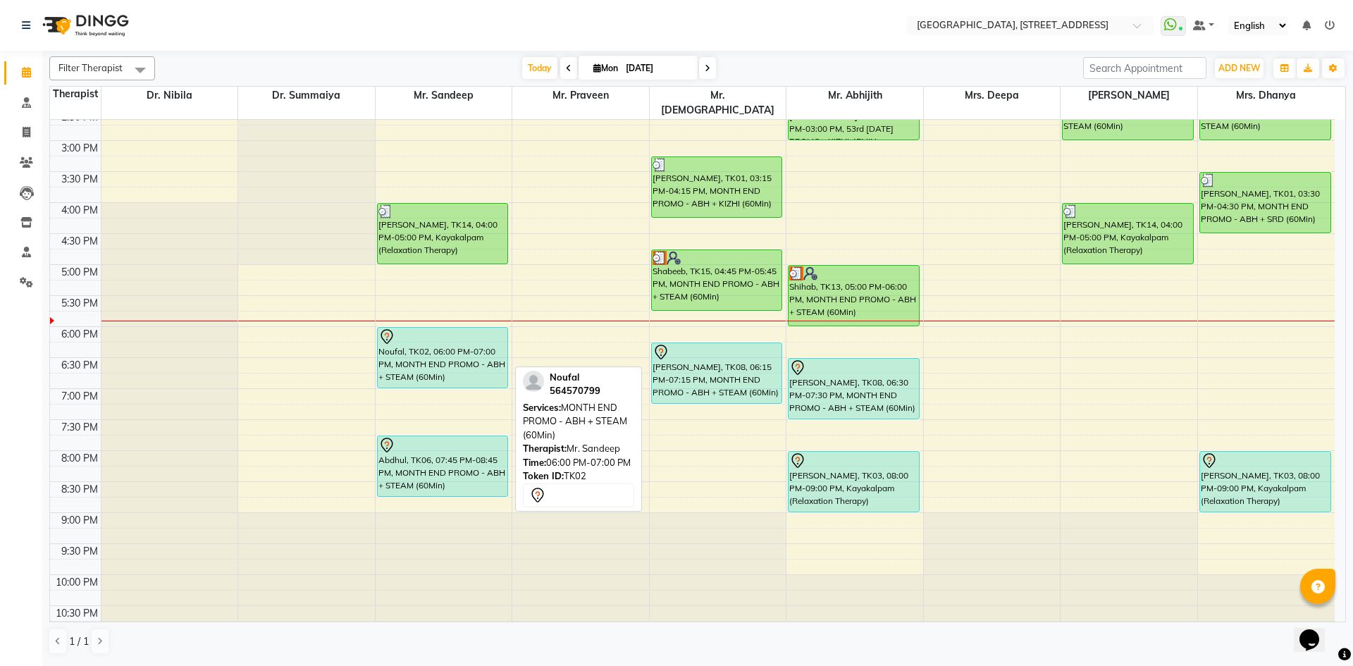
click at [455, 345] on div "Noufal, TK02, 06:00 PM-07:00 PM, MONTH END PROMO - ABH + STEAM (60Min)" at bounding box center [443, 358] width 130 height 60
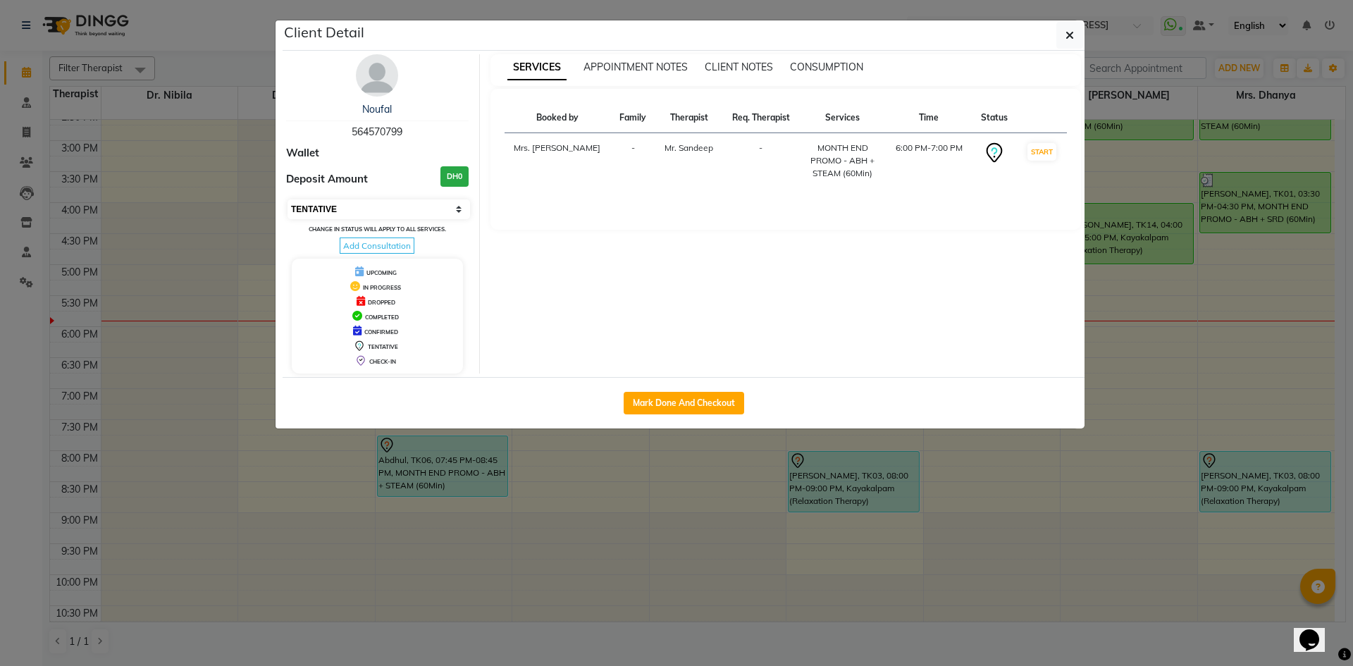
click at [432, 203] on select "Select IN SERVICE CONFIRMED TENTATIVE CHECK IN MARK DONE DROPPED UPCOMING" at bounding box center [379, 209] width 183 height 20
select select "3"
click at [288, 199] on select "Select IN SERVICE CONFIRMED TENTATIVE CHECK IN MARK DONE DROPPED UPCOMING" at bounding box center [379, 209] width 183 height 20
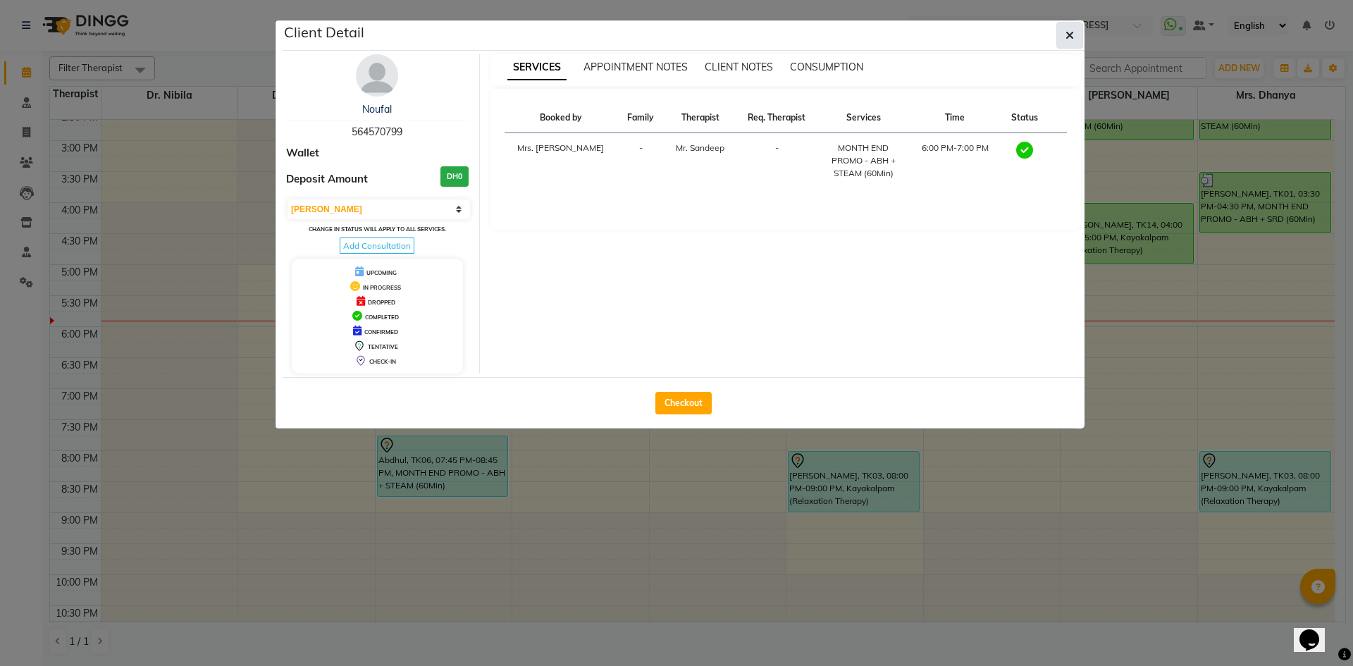
click at [1059, 47] on button "button" at bounding box center [1069, 35] width 27 height 27
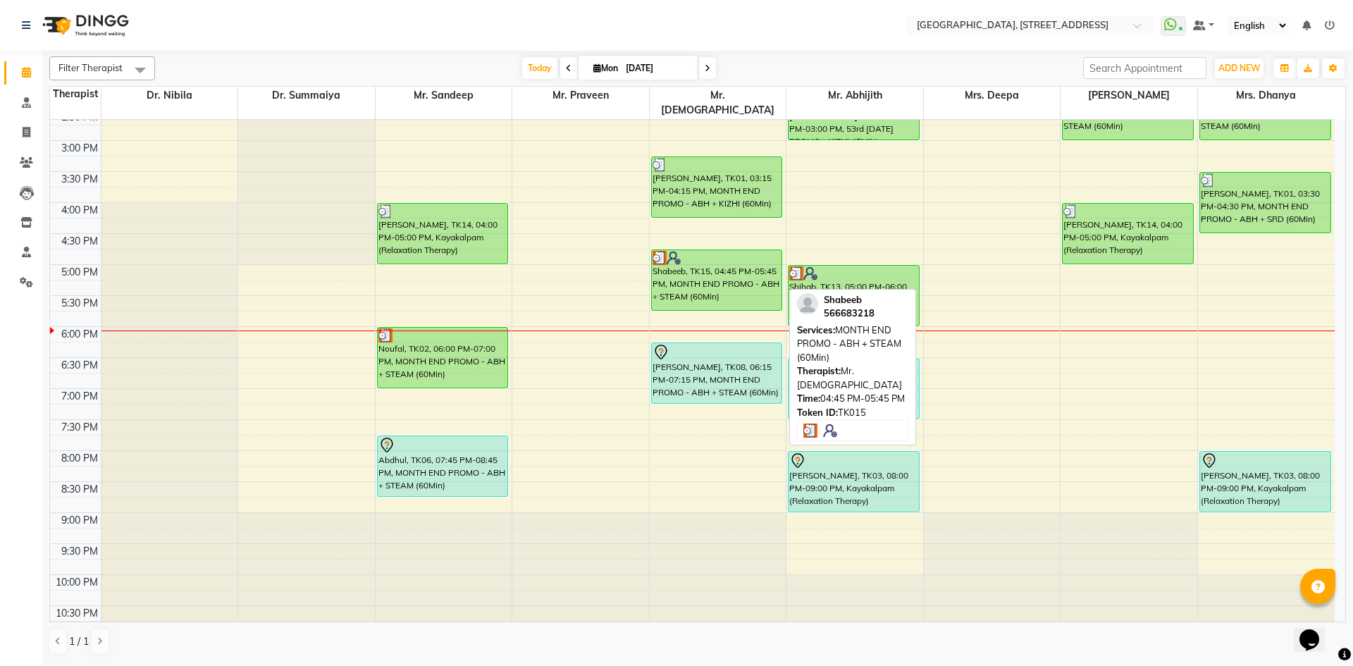
click at [720, 282] on div "Shabeeb, TK15, 04:45 PM-05:45 PM, MONTH END PROMO - ABH + STEAM (60Min)" at bounding box center [717, 280] width 130 height 60
select select "3"
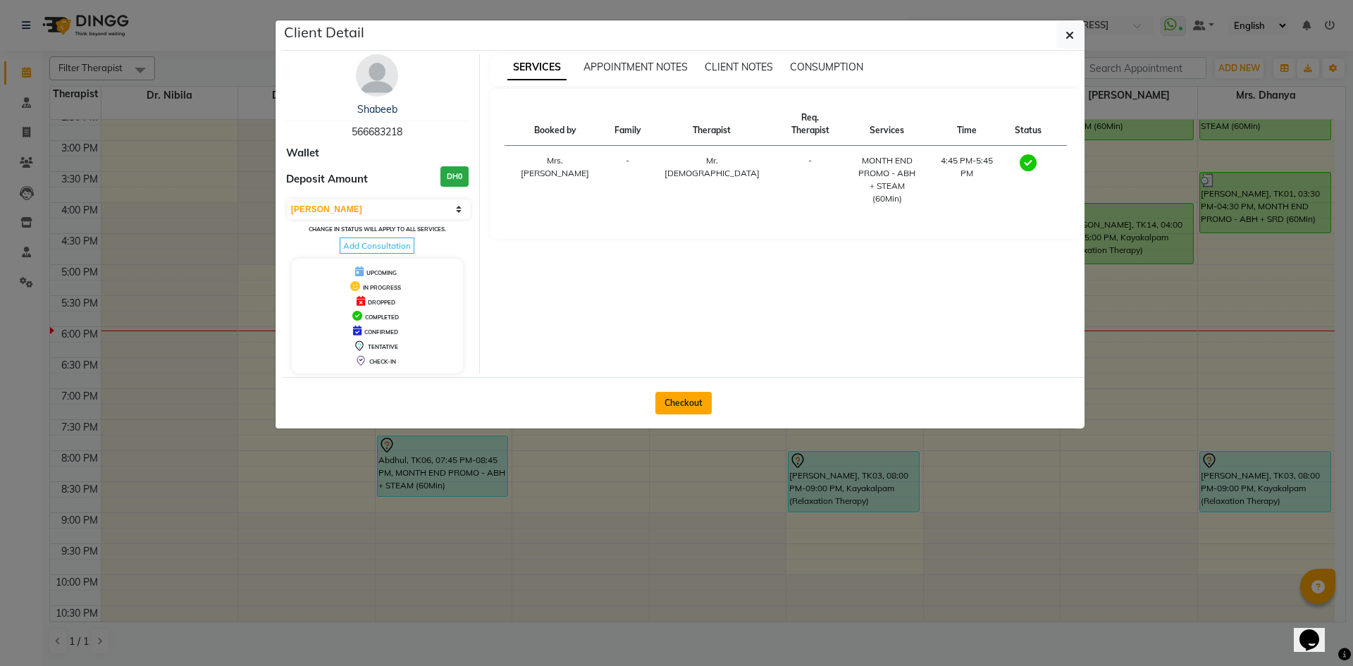
click at [695, 395] on button "Checkout" at bounding box center [683, 403] width 56 height 23
select select "service"
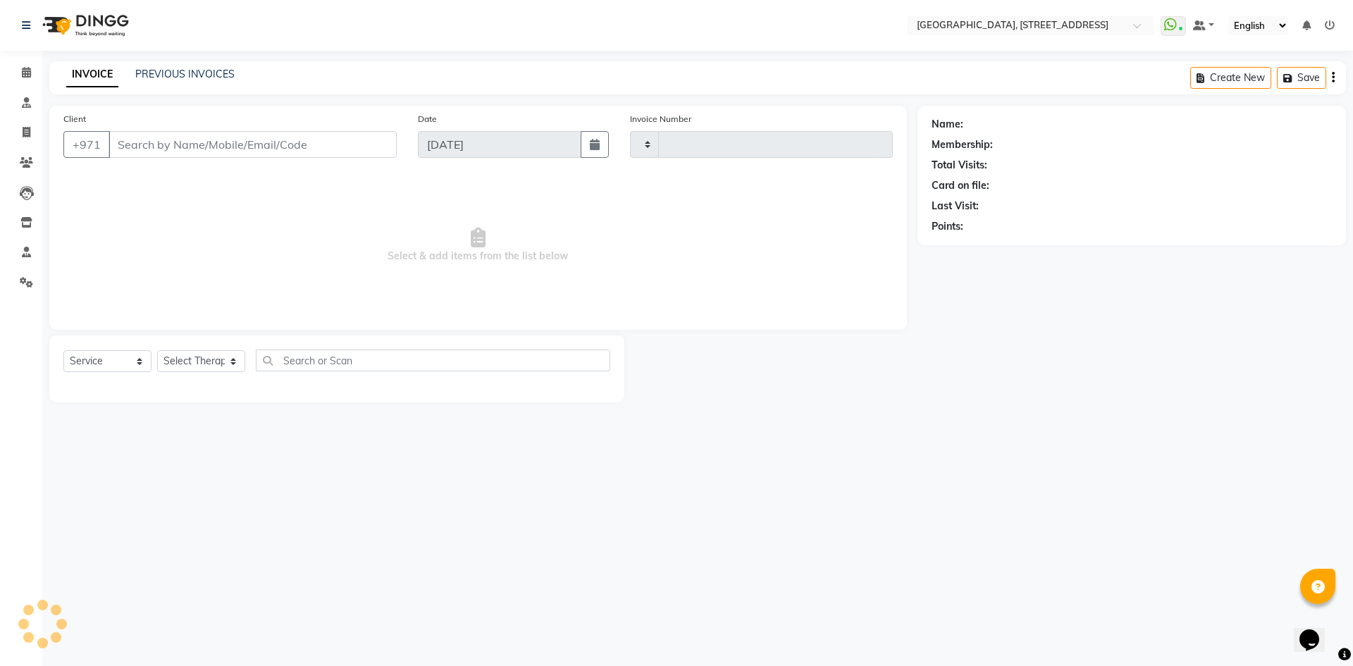
type input "2053"
select select "4538"
type input "566683218"
select select "33011"
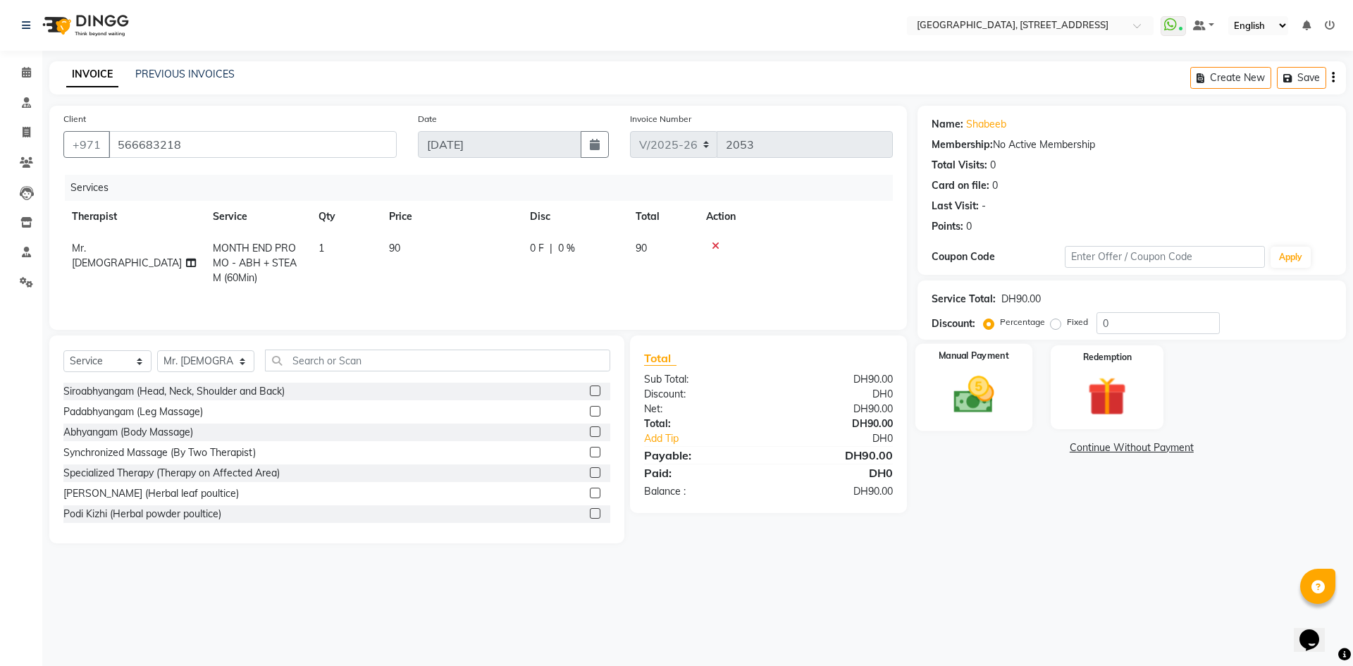
click at [1006, 403] on img at bounding box center [974, 394] width 66 height 47
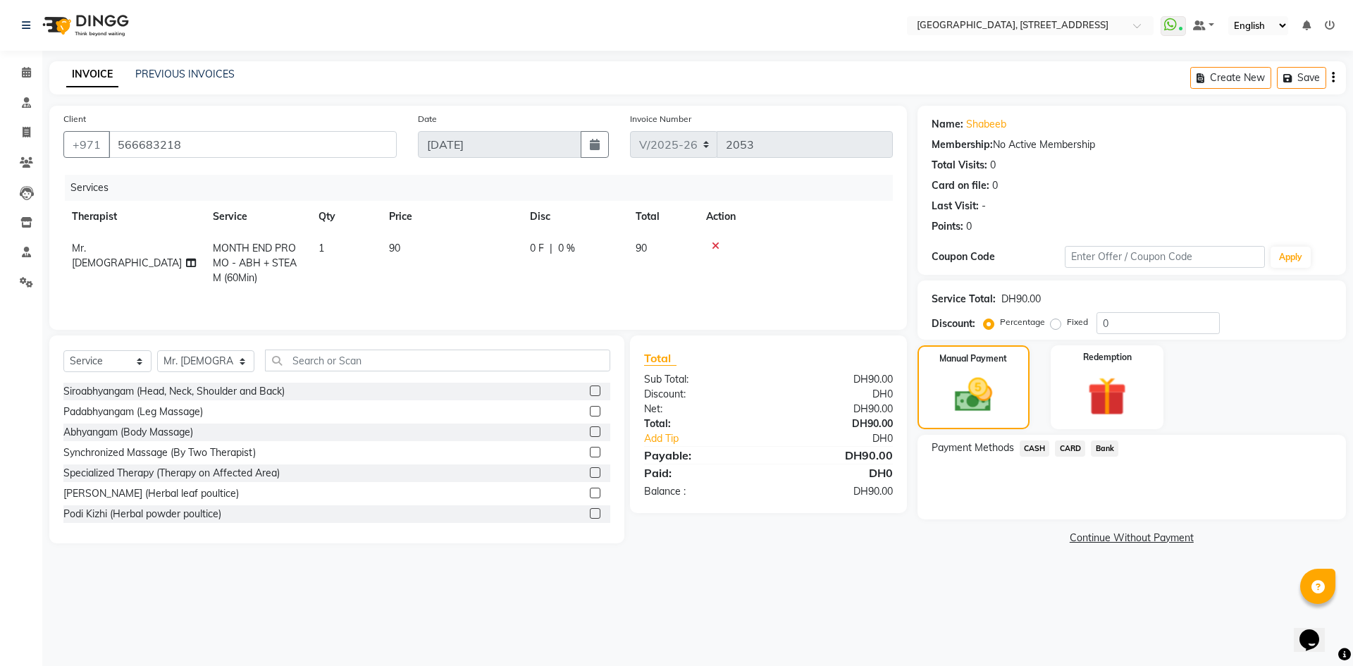
click at [1072, 445] on span "CARD" at bounding box center [1070, 448] width 30 height 16
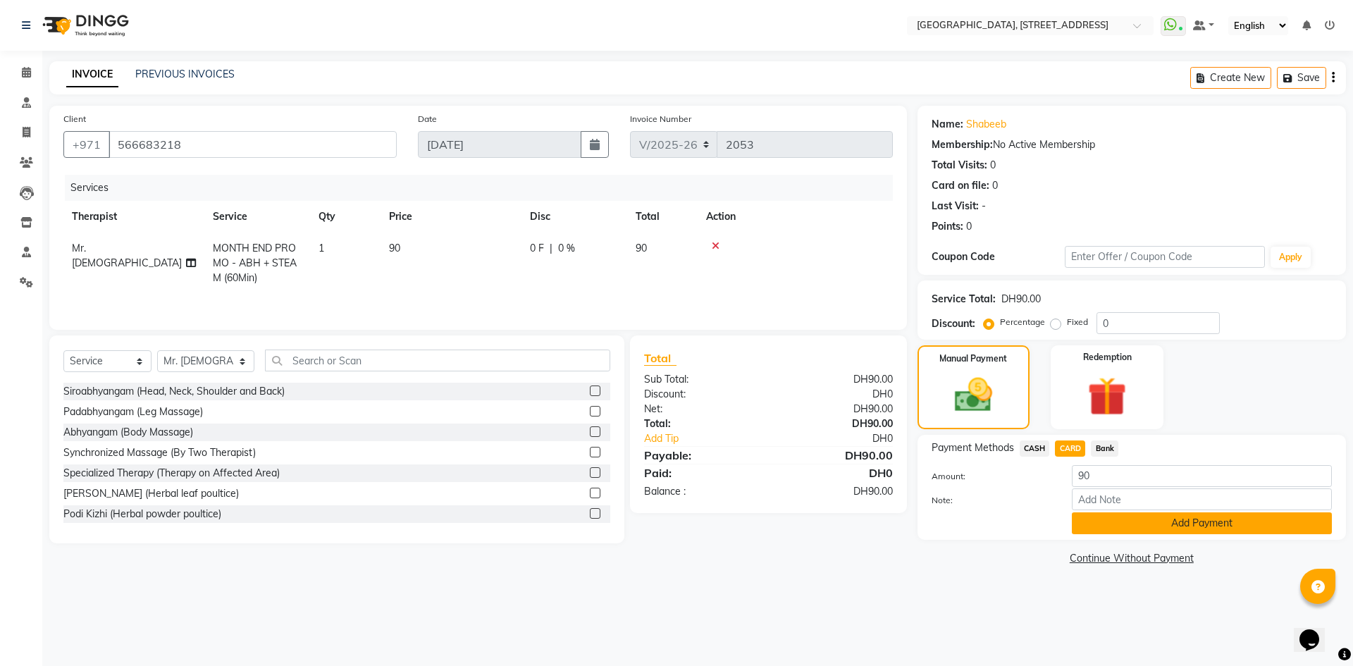
click at [1137, 522] on button "Add Payment" at bounding box center [1202, 523] width 260 height 22
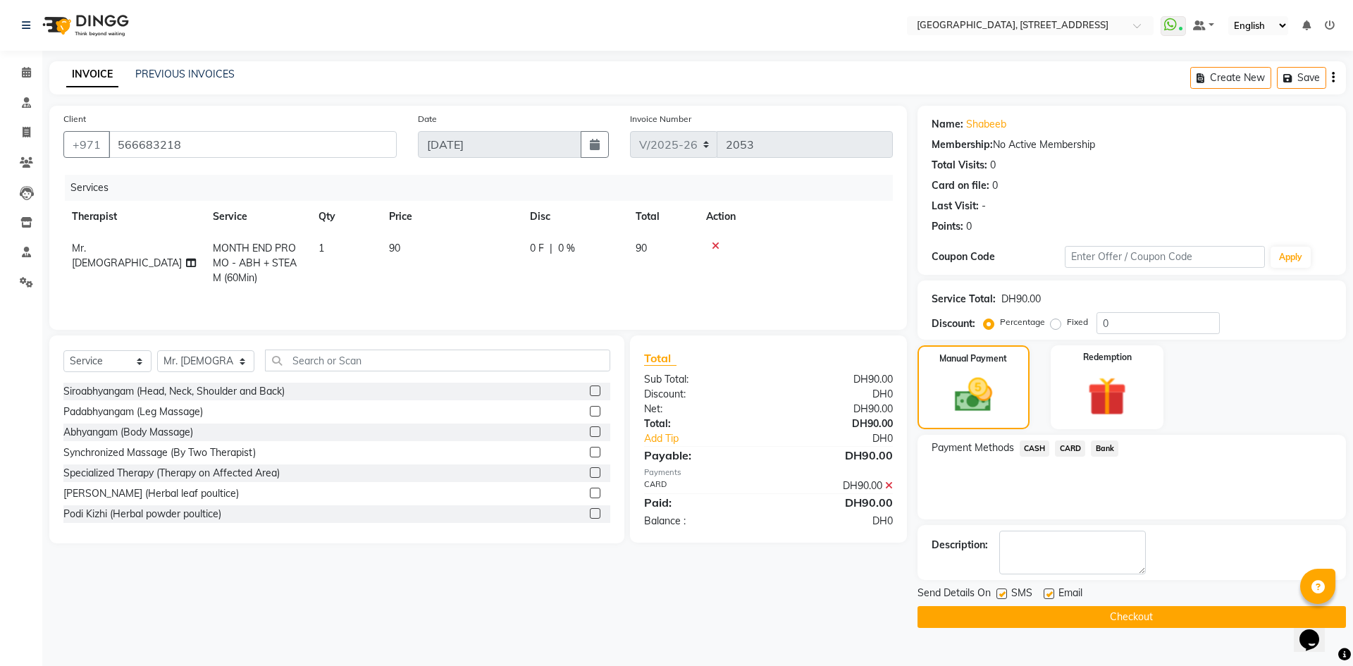
click at [1118, 617] on button "Checkout" at bounding box center [1132, 617] width 428 height 22
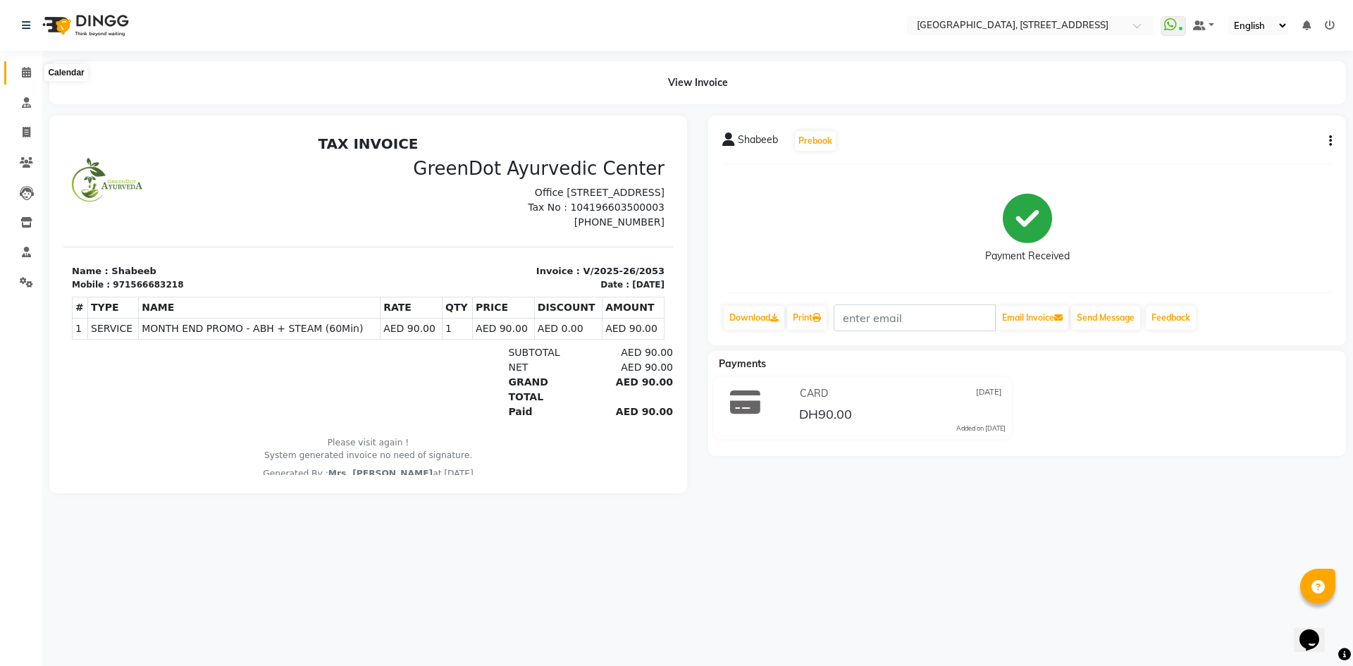
click at [25, 77] on icon at bounding box center [26, 72] width 9 height 11
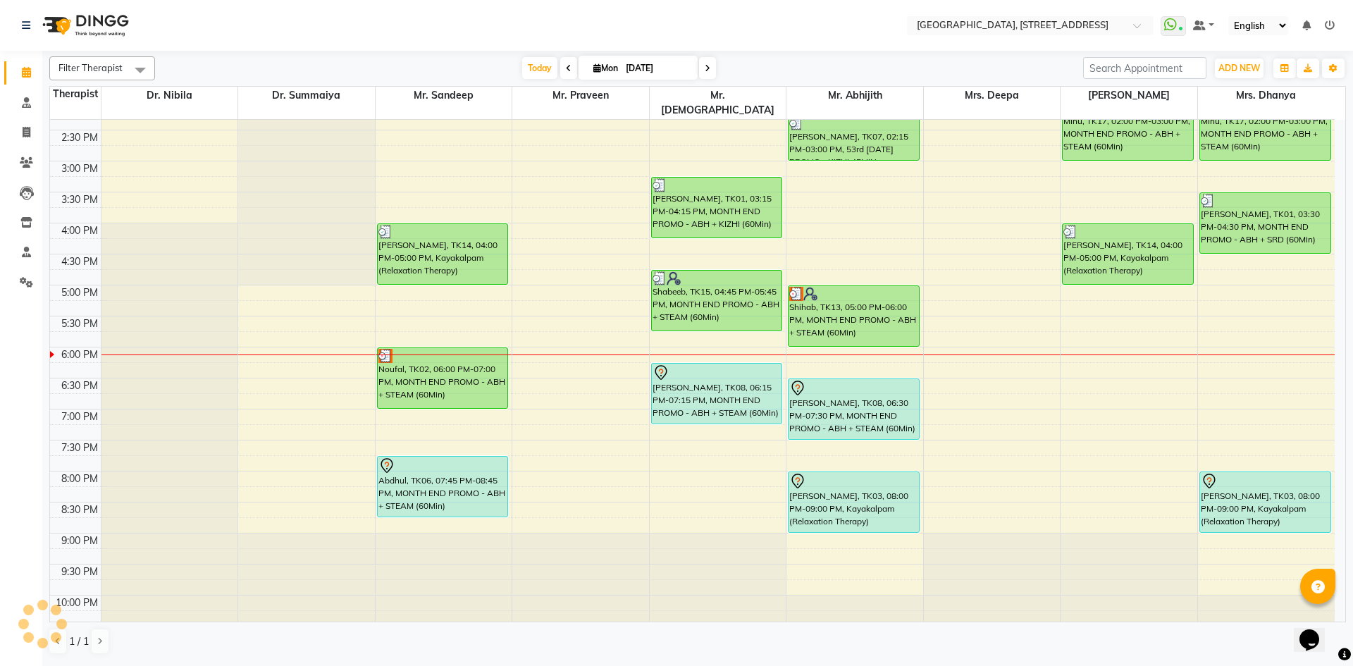
scroll to position [475, 0]
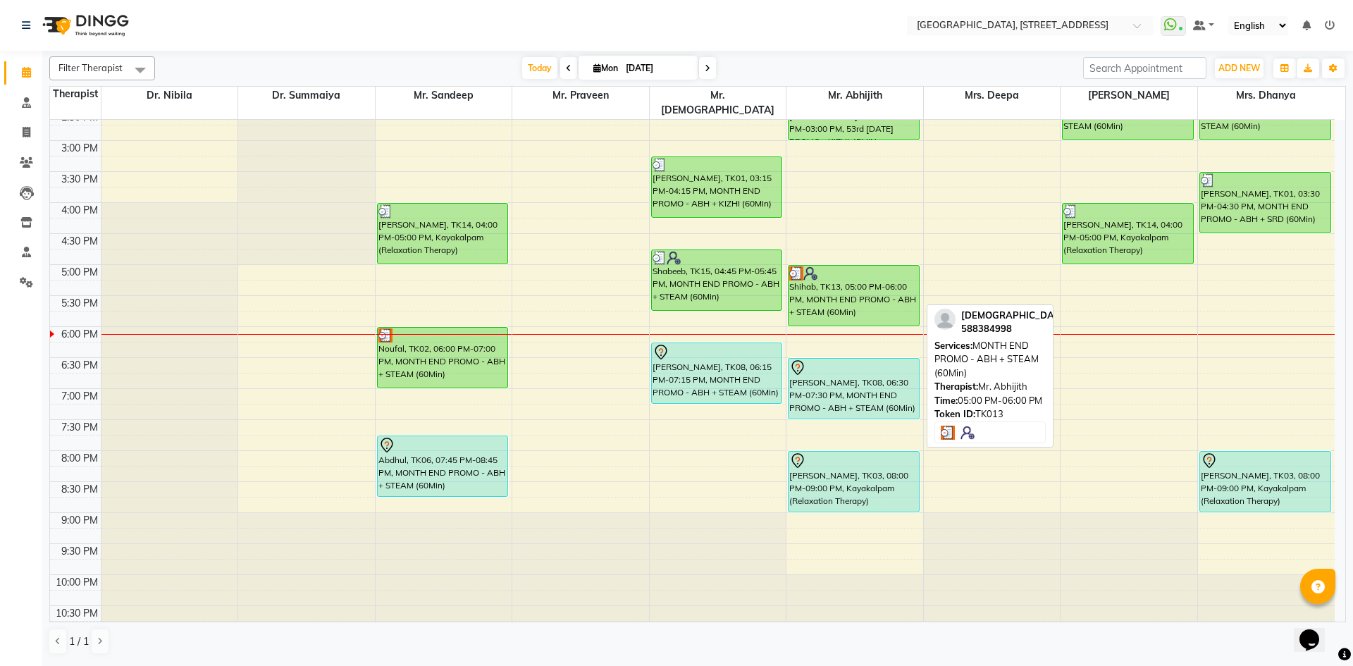
click at [892, 295] on div "Shihab, TK13, 05:00 PM-06:00 PM, MONTH END PROMO - ABH + STEAM (60Min)" at bounding box center [854, 296] width 130 height 60
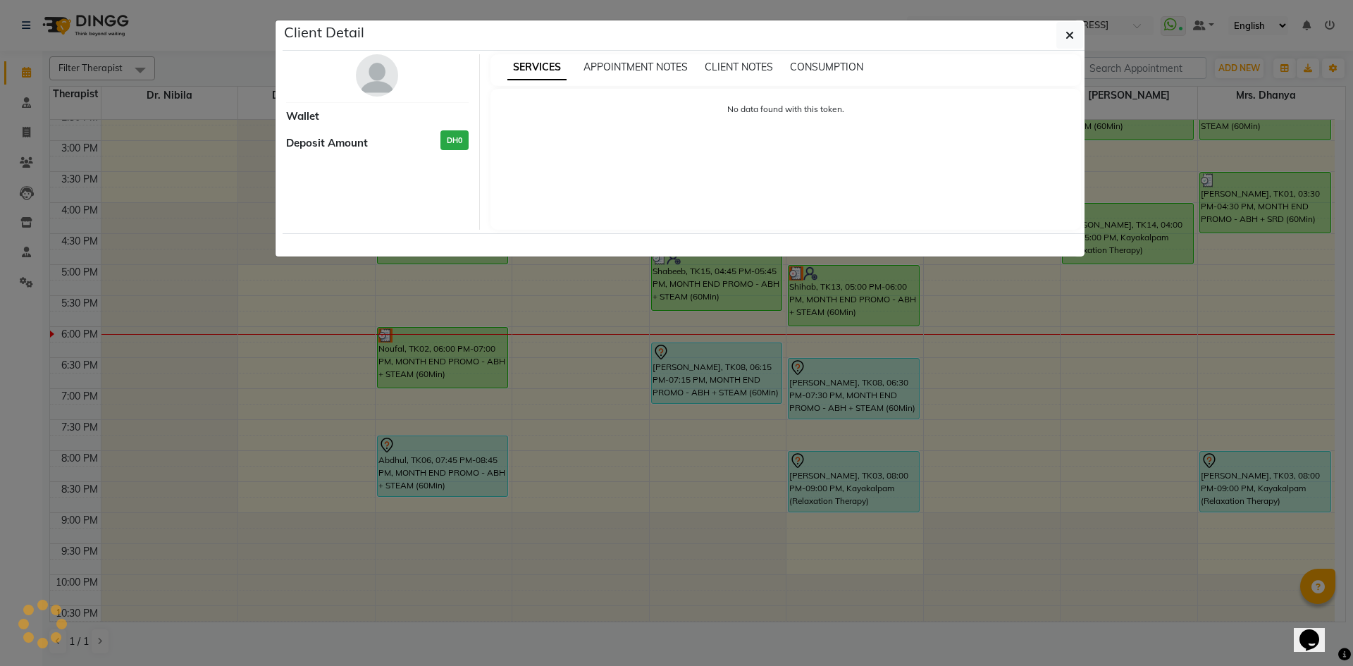
select select "3"
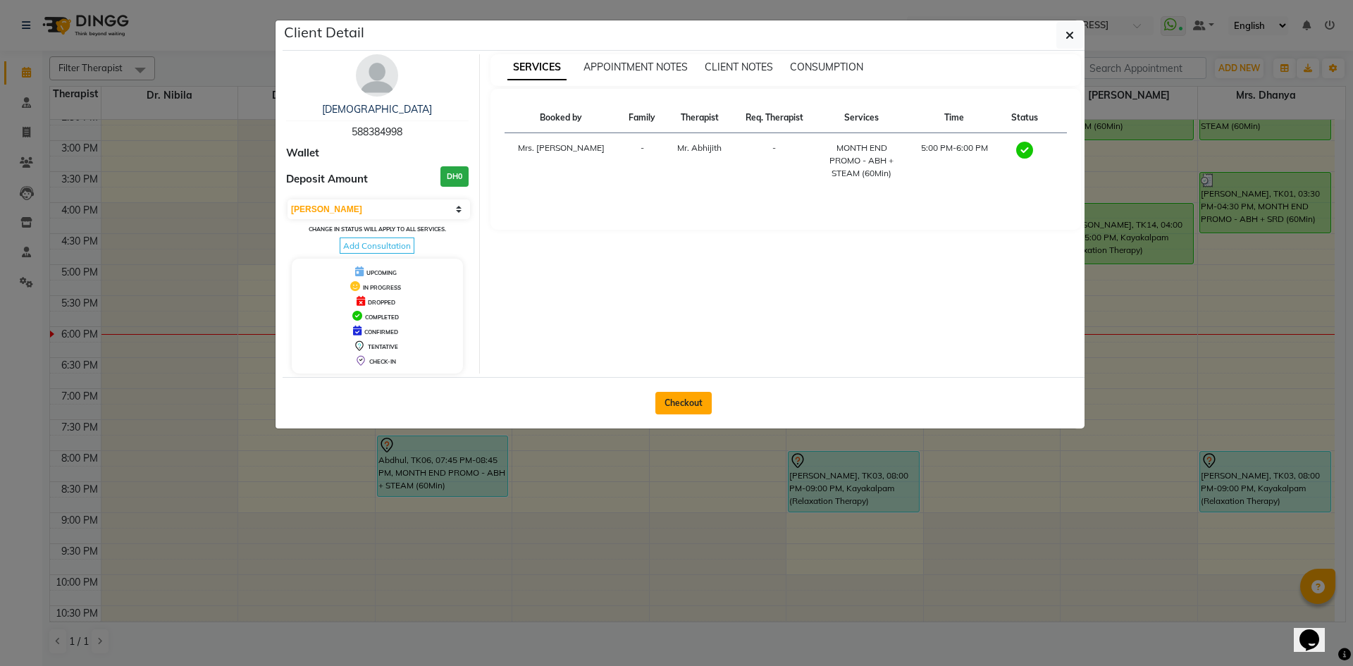
click at [688, 397] on button "Checkout" at bounding box center [683, 403] width 56 height 23
select select "service"
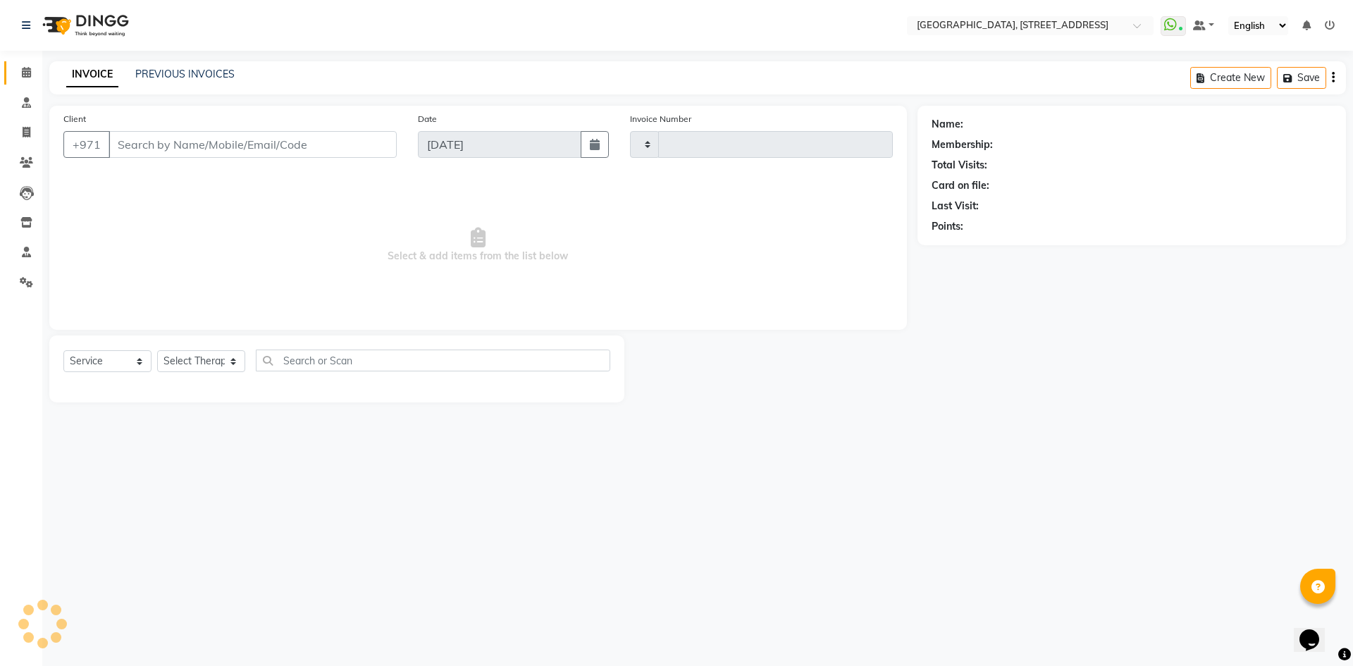
type input "2054"
select select "4538"
type input "588384998"
select select "65324"
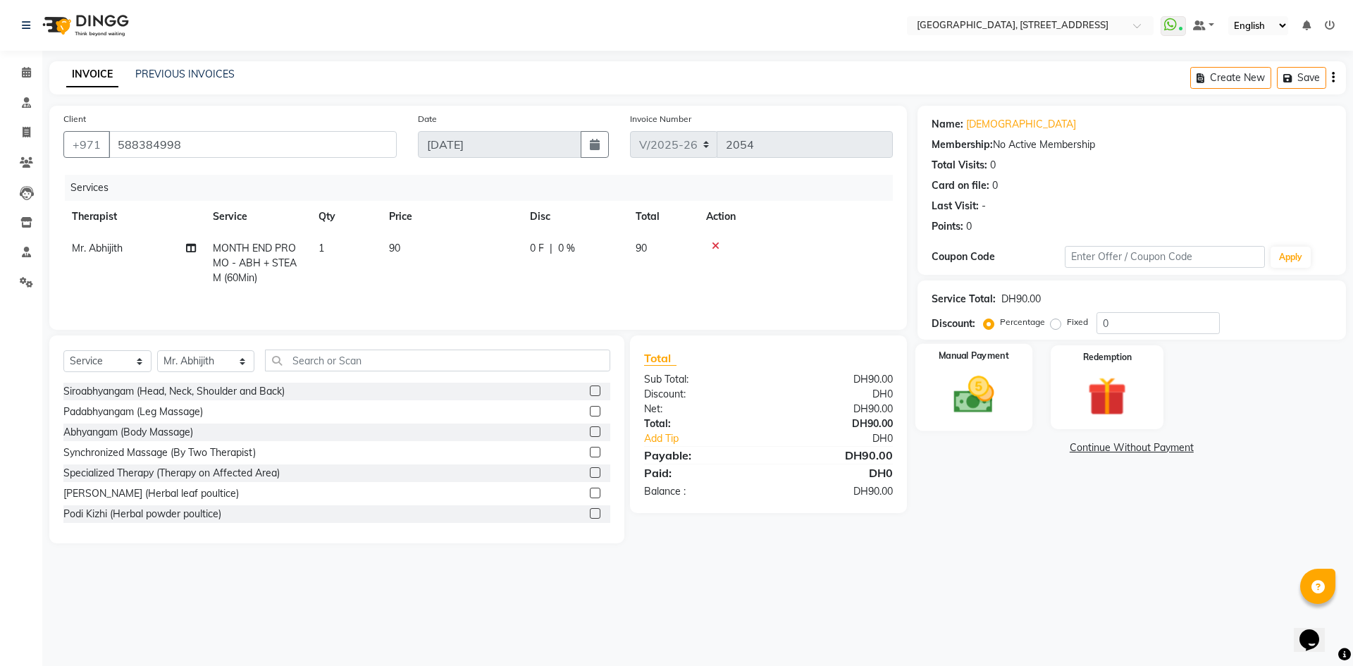
click at [986, 392] on img at bounding box center [974, 394] width 66 height 47
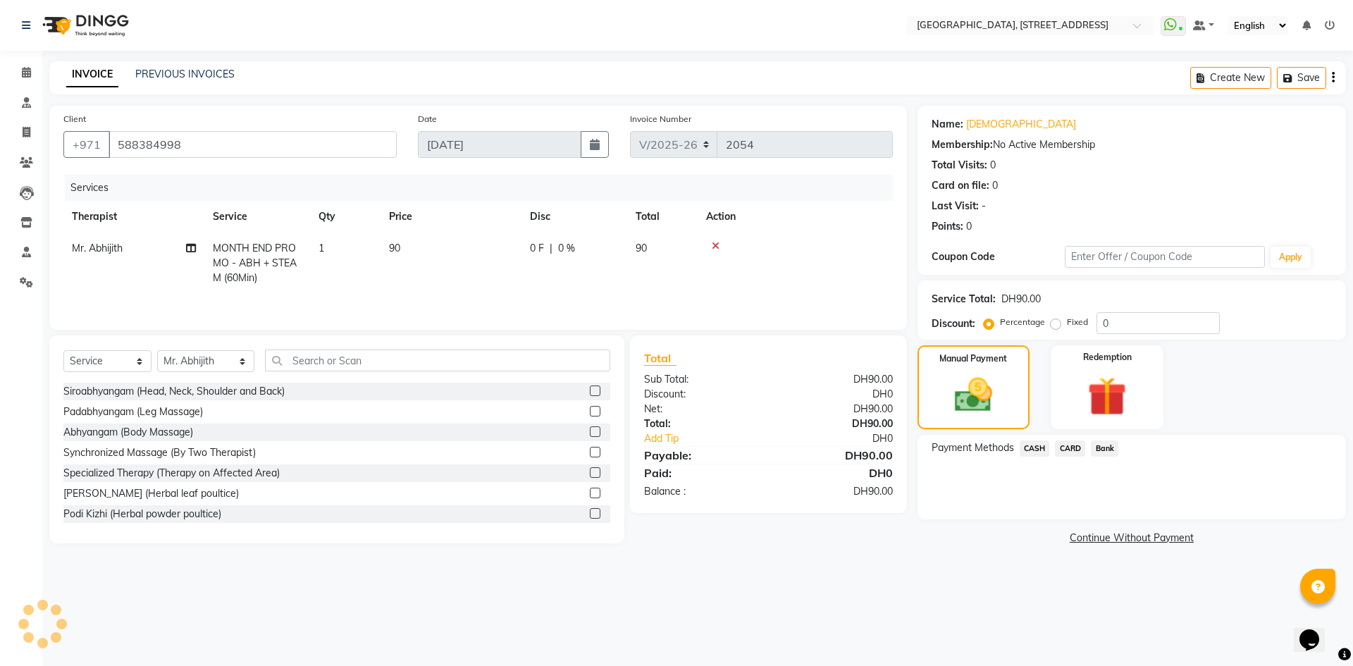
click at [1078, 439] on div "Payment Methods CASH CARD Bank" at bounding box center [1132, 477] width 428 height 85
click at [1075, 445] on span "CARD" at bounding box center [1070, 448] width 30 height 16
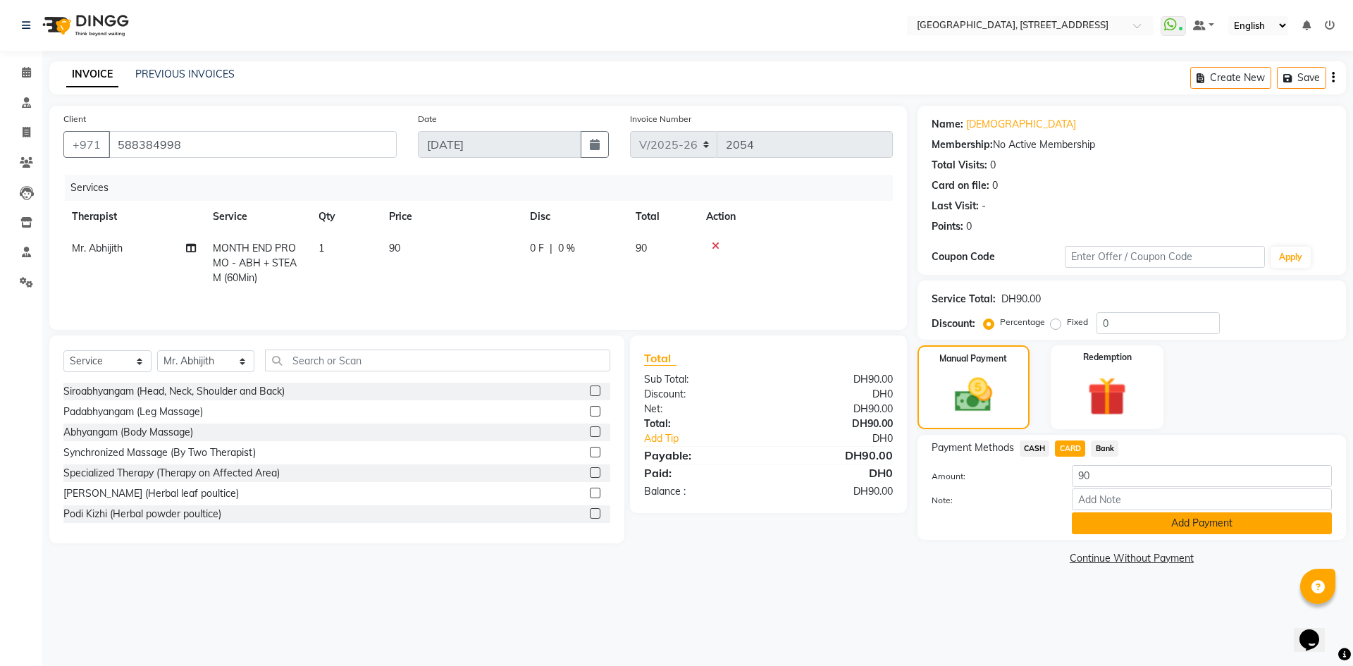
click at [1197, 529] on button "Add Payment" at bounding box center [1202, 523] width 260 height 22
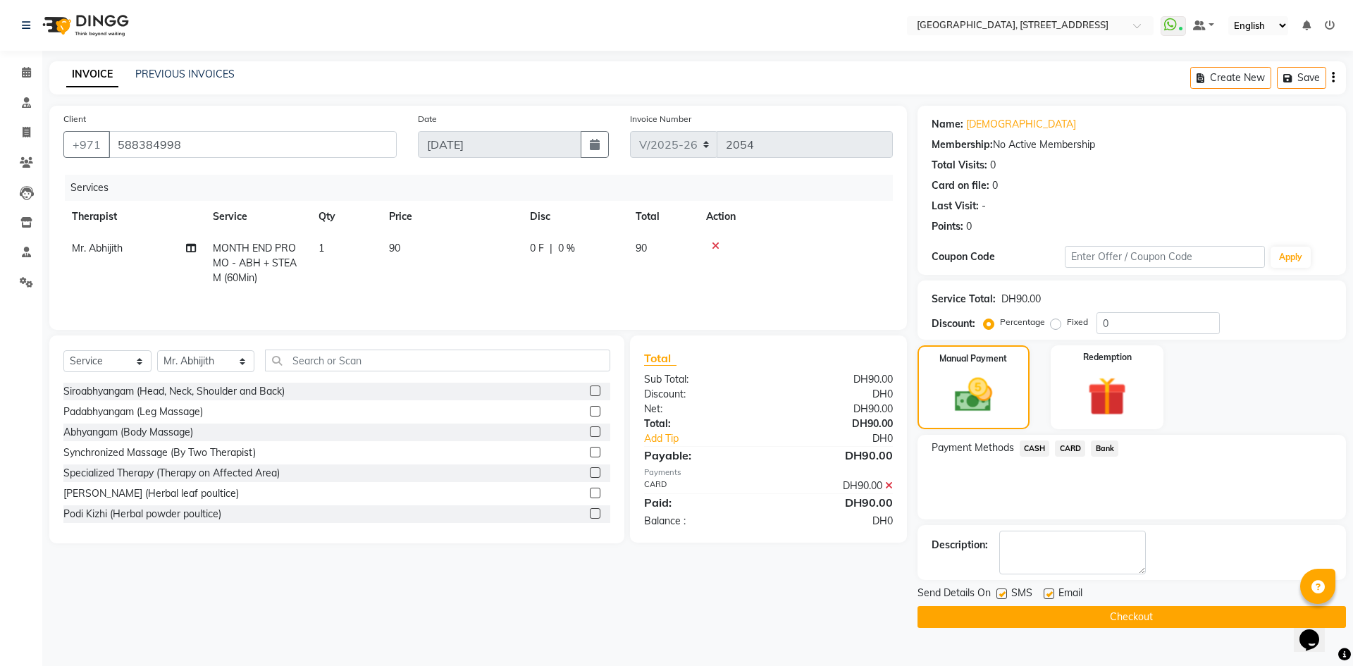
click at [1168, 619] on button "Checkout" at bounding box center [1132, 617] width 428 height 22
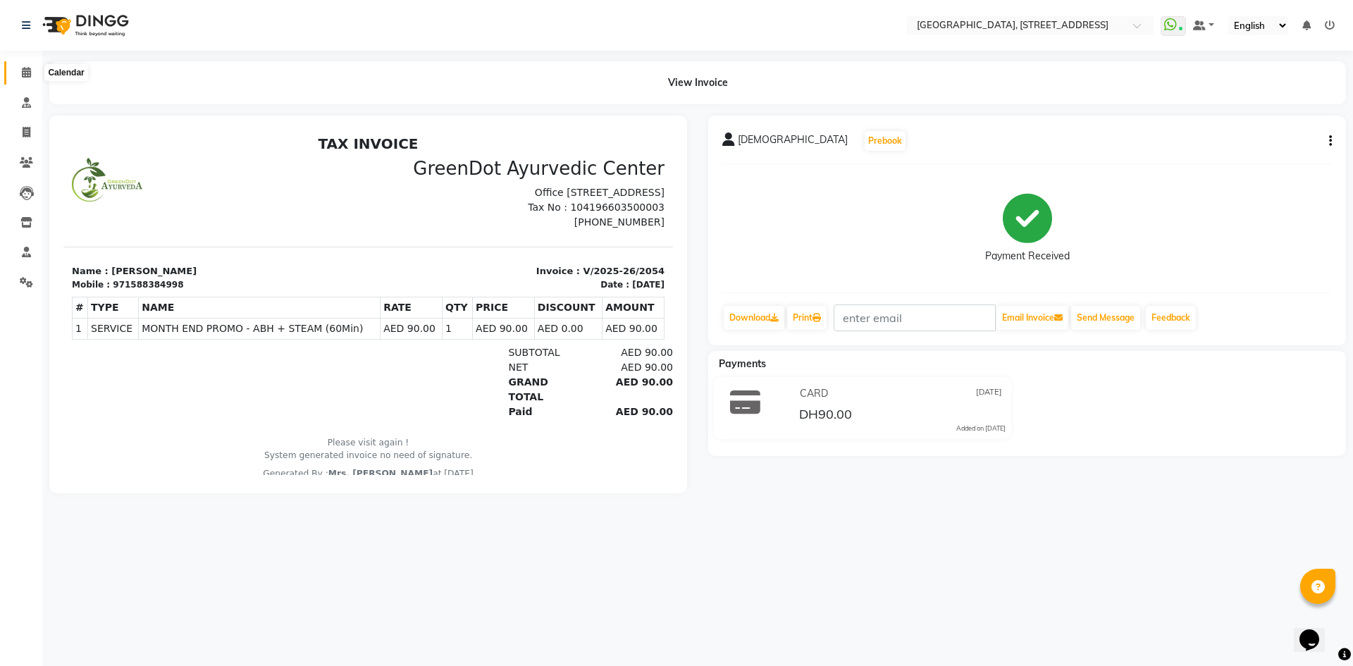
click at [20, 66] on span at bounding box center [26, 73] width 25 height 16
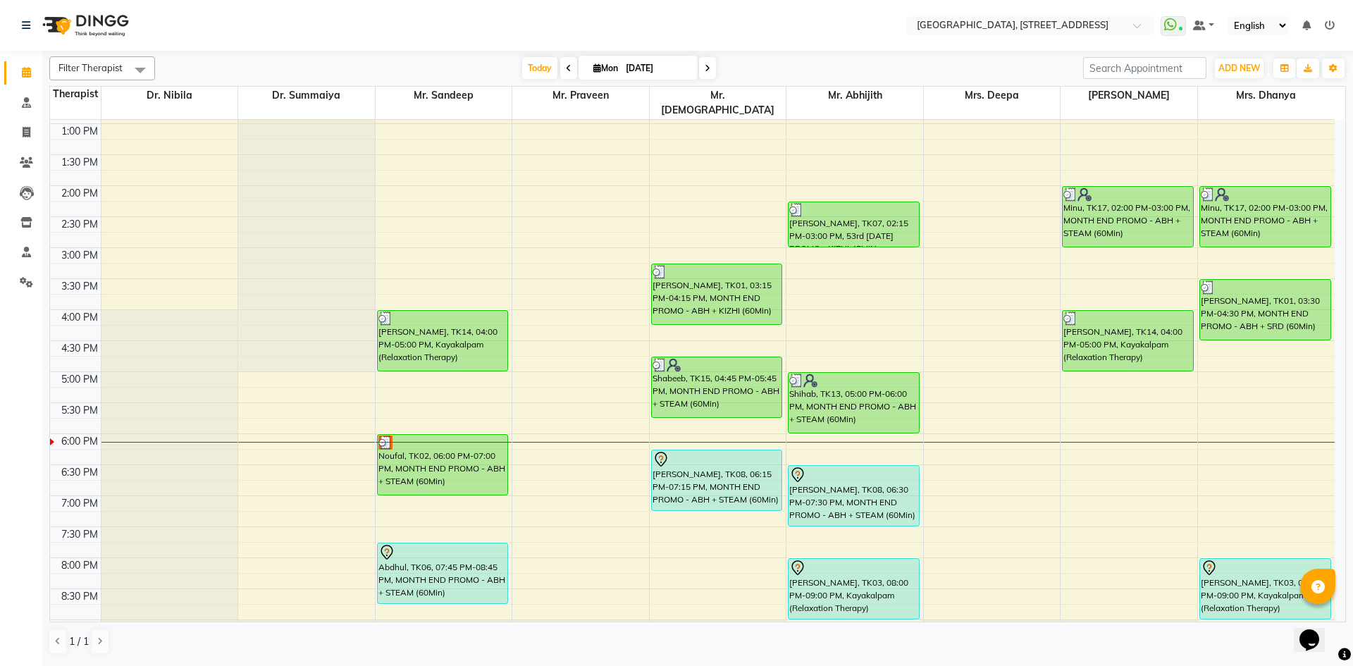
scroll to position [475, 0]
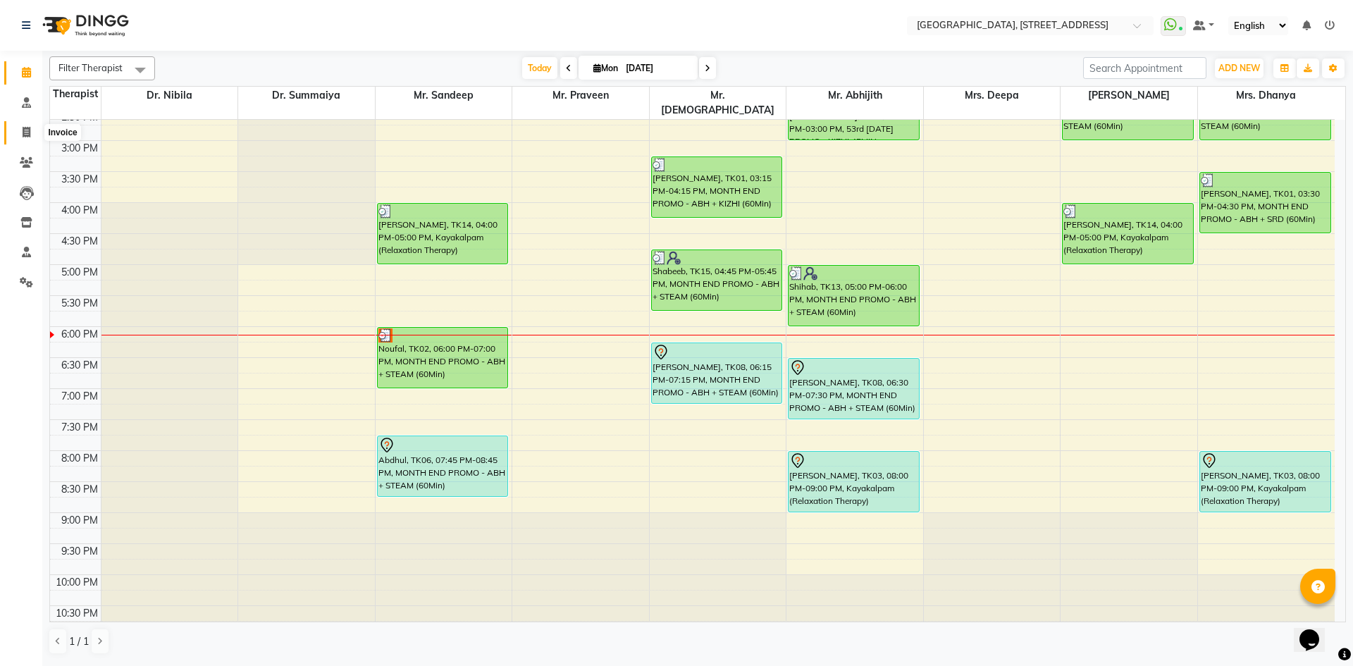
drag, startPoint x: 28, startPoint y: 135, endPoint x: 43, endPoint y: 131, distance: 15.4
click at [28, 135] on icon at bounding box center [27, 132] width 8 height 11
select select "service"
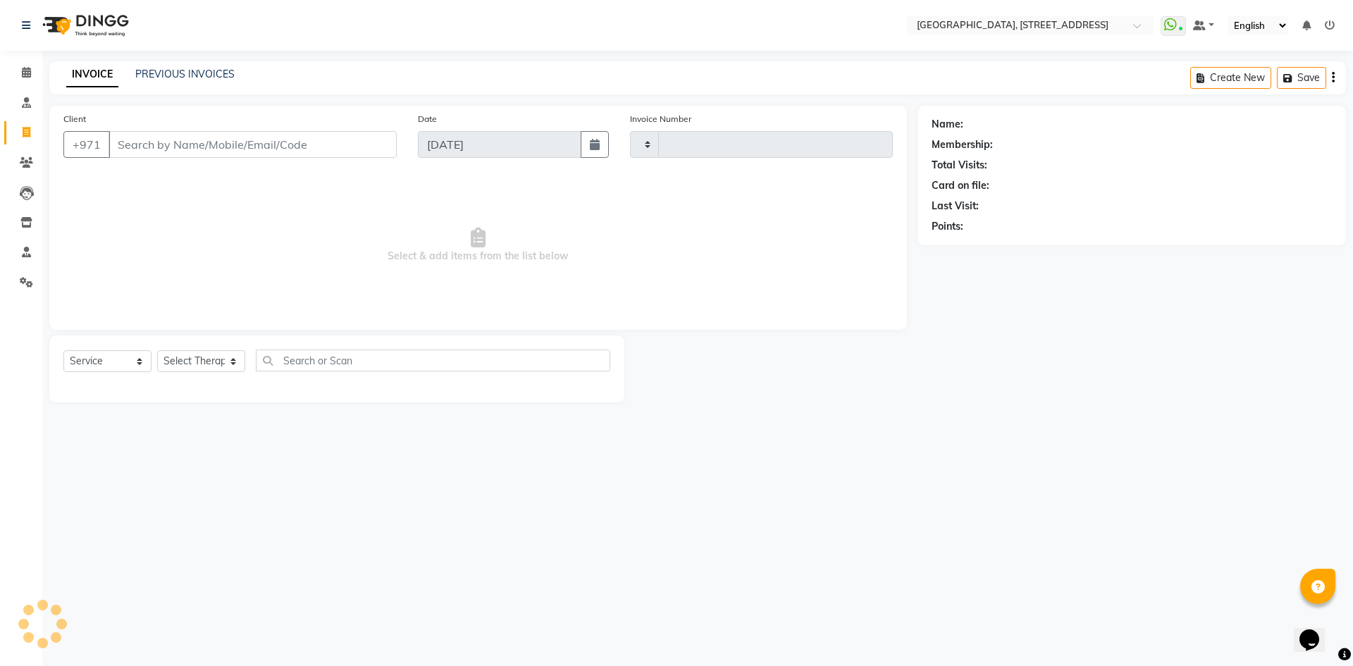
type input "2055"
select select "4538"
click at [216, 75] on link "PREVIOUS INVOICES" at bounding box center [184, 74] width 99 height 13
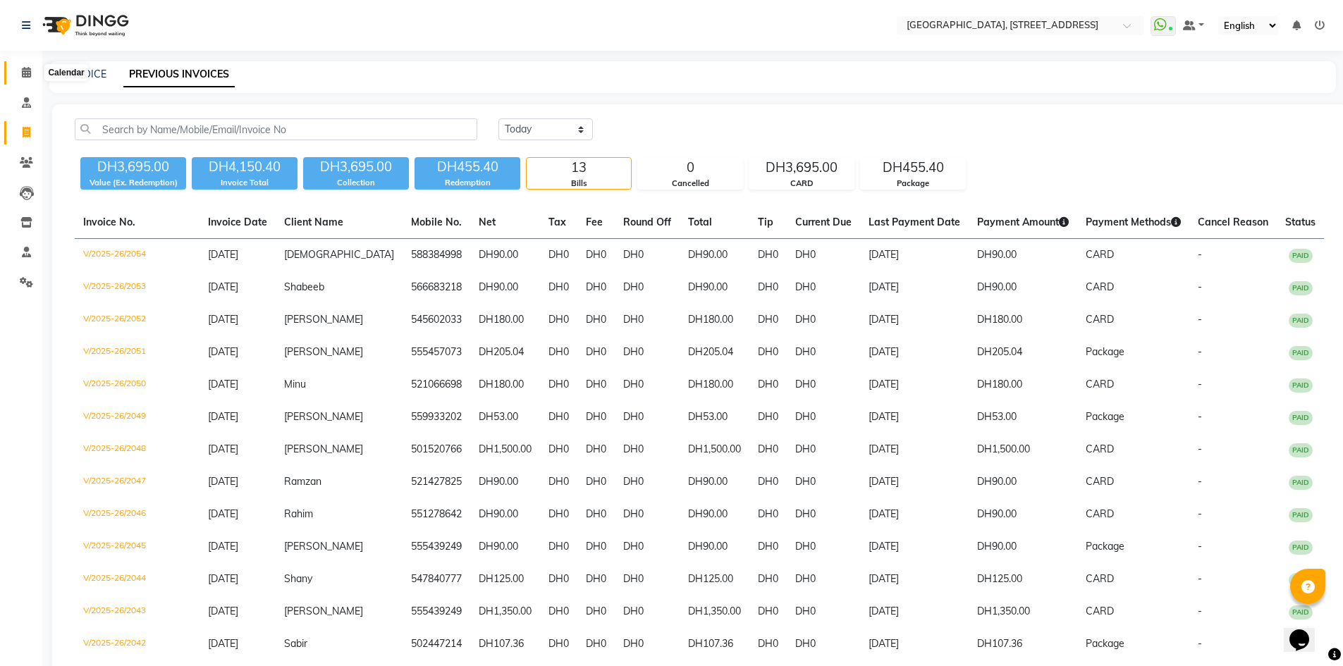
click at [27, 78] on span at bounding box center [26, 73] width 25 height 16
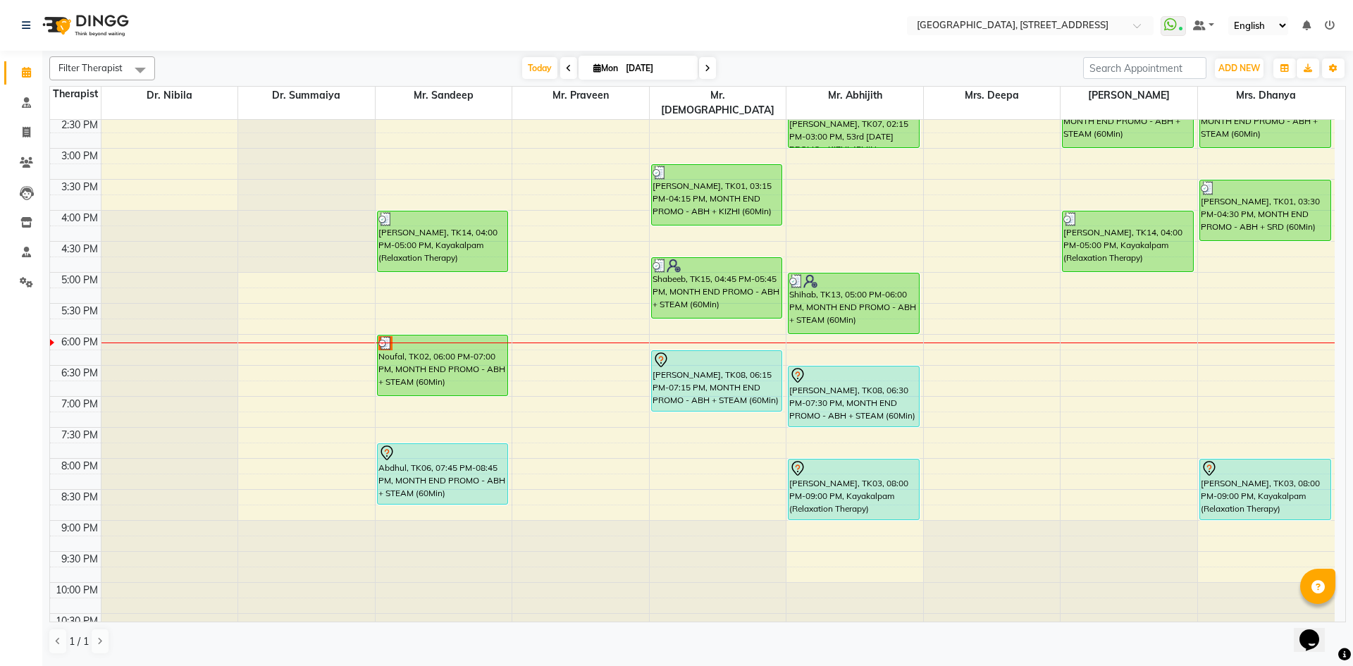
scroll to position [475, 0]
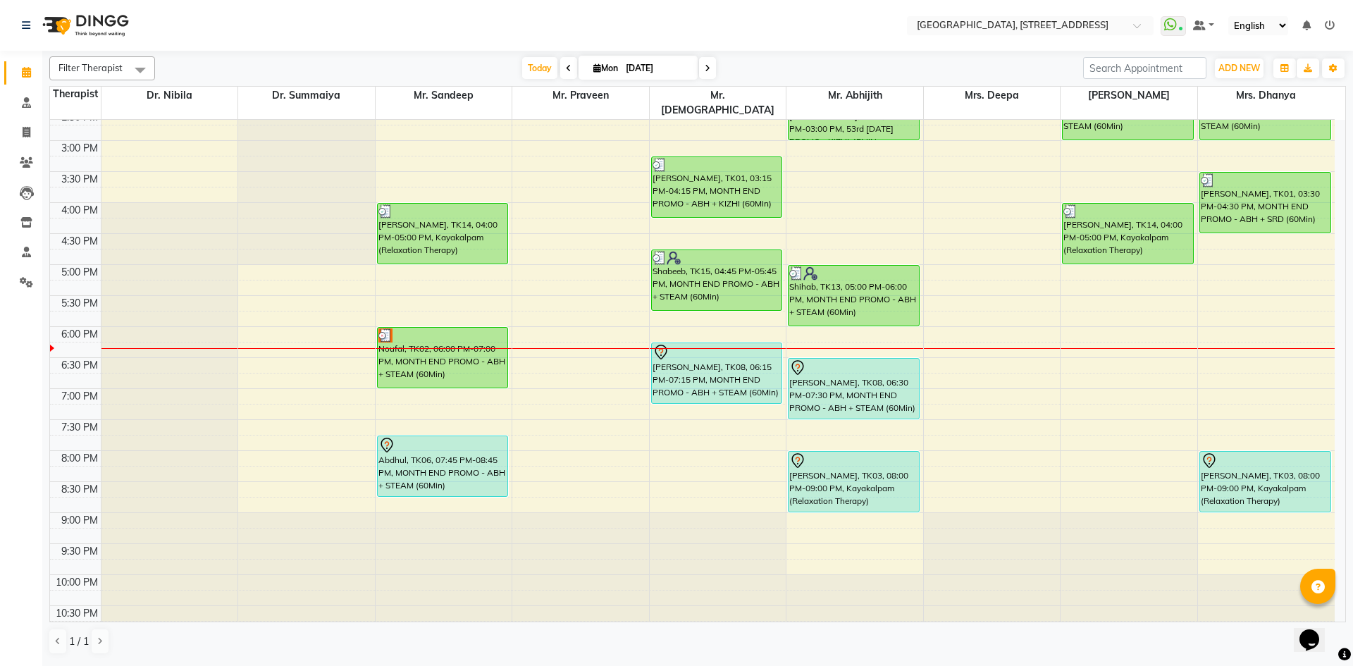
click at [705, 75] on span at bounding box center [707, 68] width 17 height 22
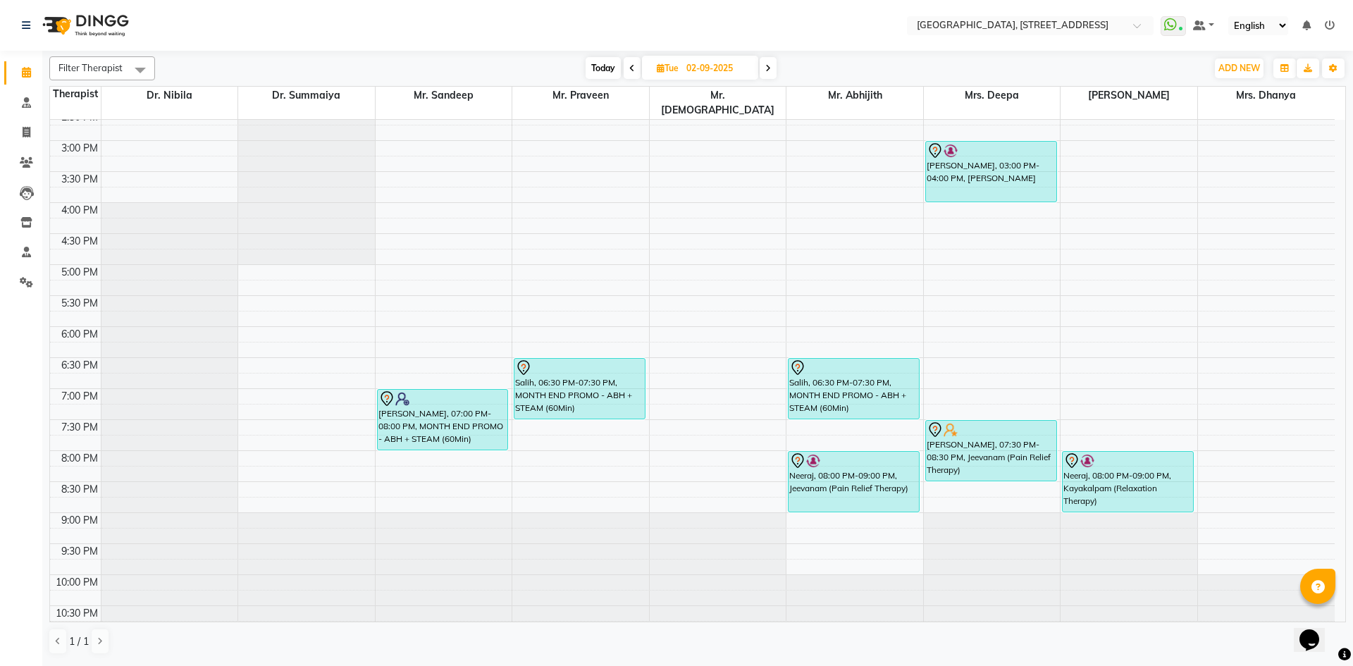
click at [606, 66] on span "Today" at bounding box center [603, 68] width 35 height 22
type input "[DATE]"
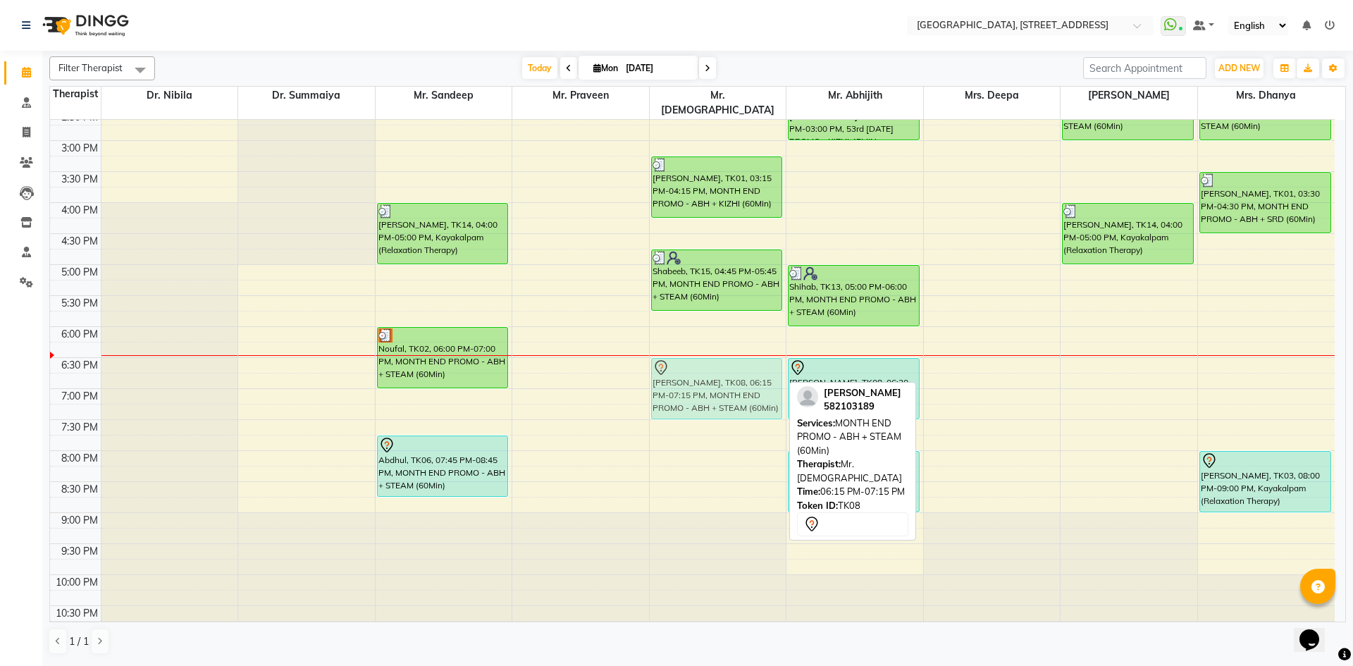
drag, startPoint x: 718, startPoint y: 357, endPoint x: 717, endPoint y: 367, distance: 10.6
click at [717, 371] on div "Sabir, TK12, 10:45 AM-11:45 AM, Herbal Facial Shibila, TK01, 03:15 PM-04:15 PM,…" at bounding box center [718, 141] width 137 height 992
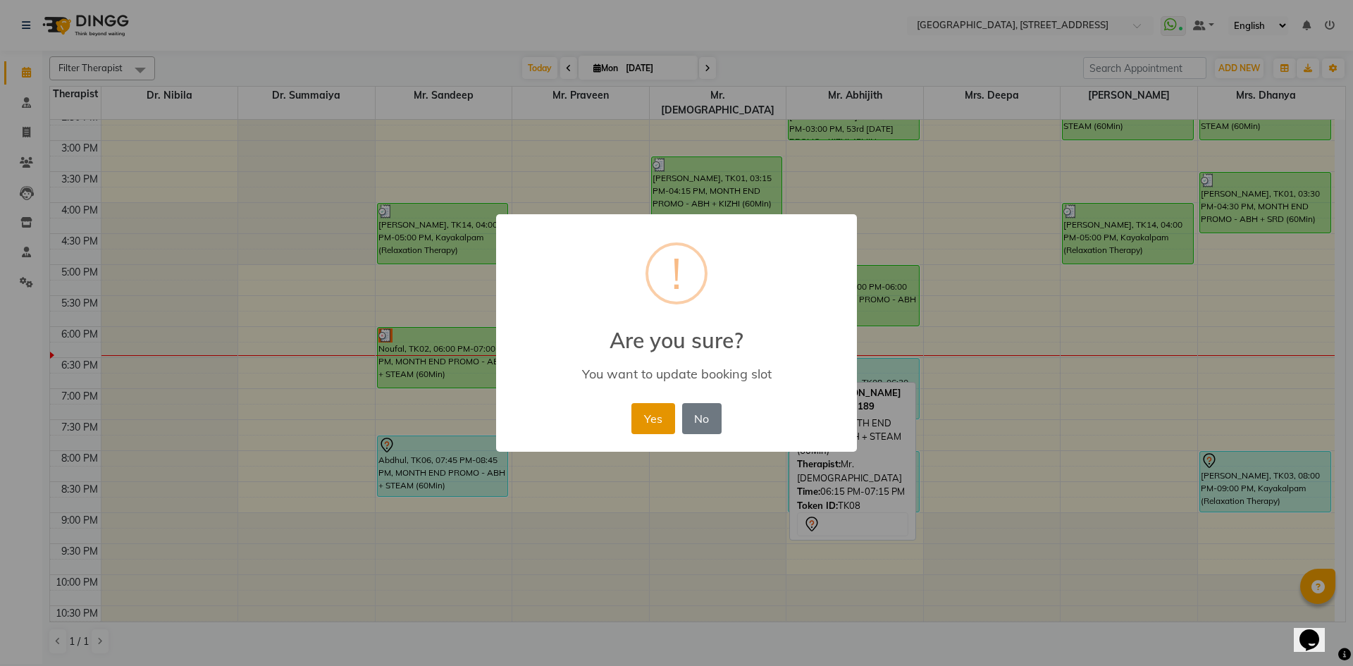
click at [665, 424] on button "Yes" at bounding box center [652, 418] width 43 height 31
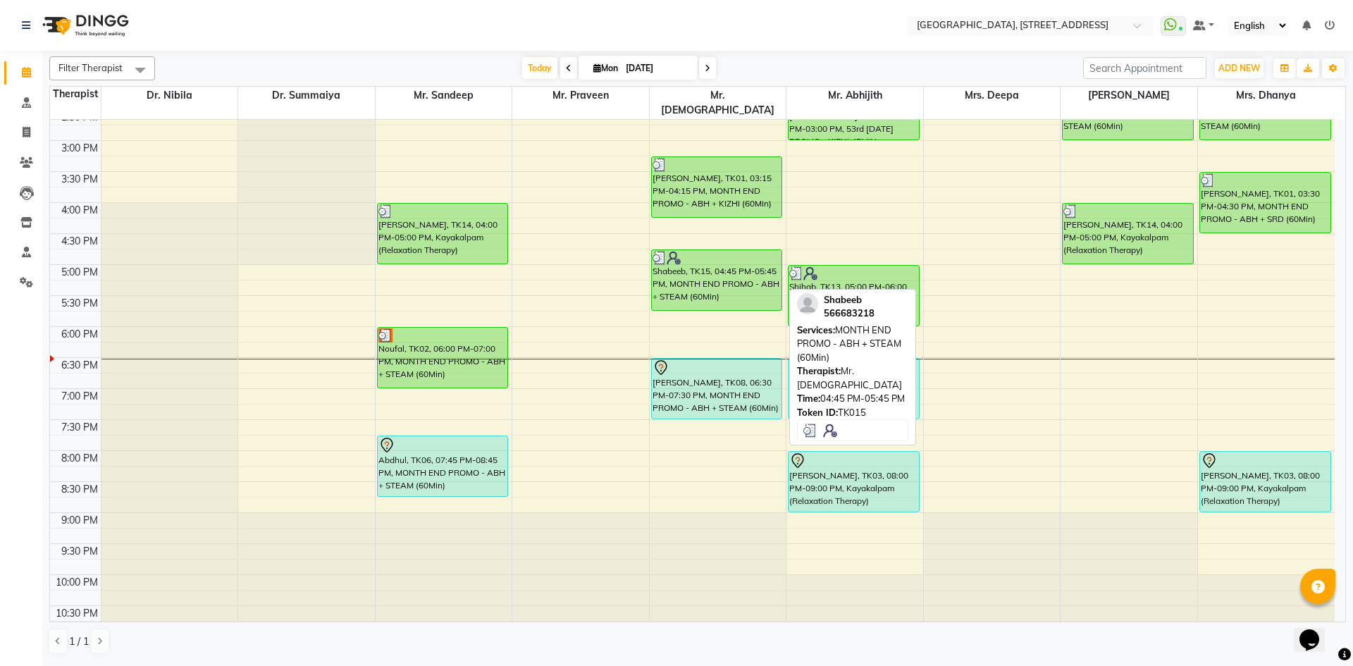
click at [743, 276] on div "Shabeeb, TK15, 04:45 PM-05:45 PM, MONTH END PROMO - ABH + STEAM (60Min)" at bounding box center [717, 280] width 130 height 60
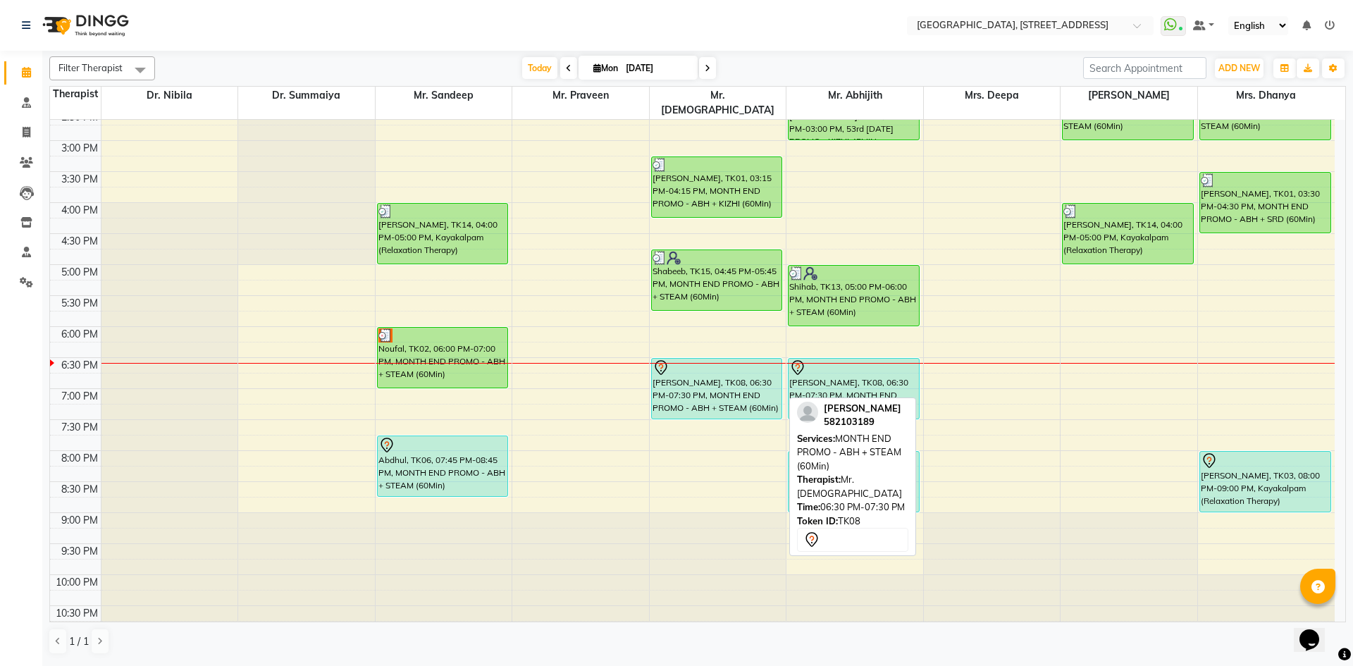
click at [724, 369] on div "[PERSON_NAME], TK08, 06:30 PM-07:30 PM, MONTH END PROMO - ABH + STEAM (60Min)" at bounding box center [717, 389] width 130 height 60
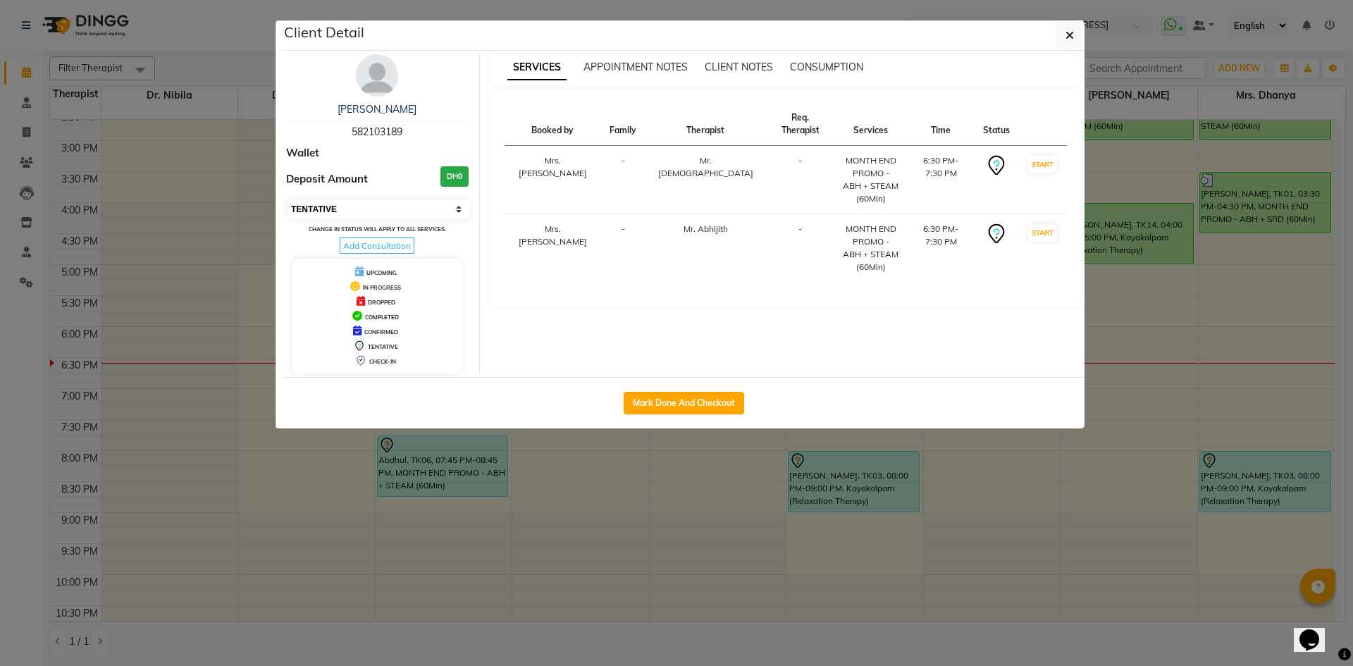
click at [454, 202] on select "Select IN SERVICE CONFIRMED TENTATIVE CHECK IN MARK DONE DROPPED UPCOMING" at bounding box center [379, 209] width 183 height 20
select select "3"
click at [288, 199] on select "Select IN SERVICE CONFIRMED TENTATIVE CHECK IN MARK DONE DROPPED UPCOMING" at bounding box center [379, 209] width 183 height 20
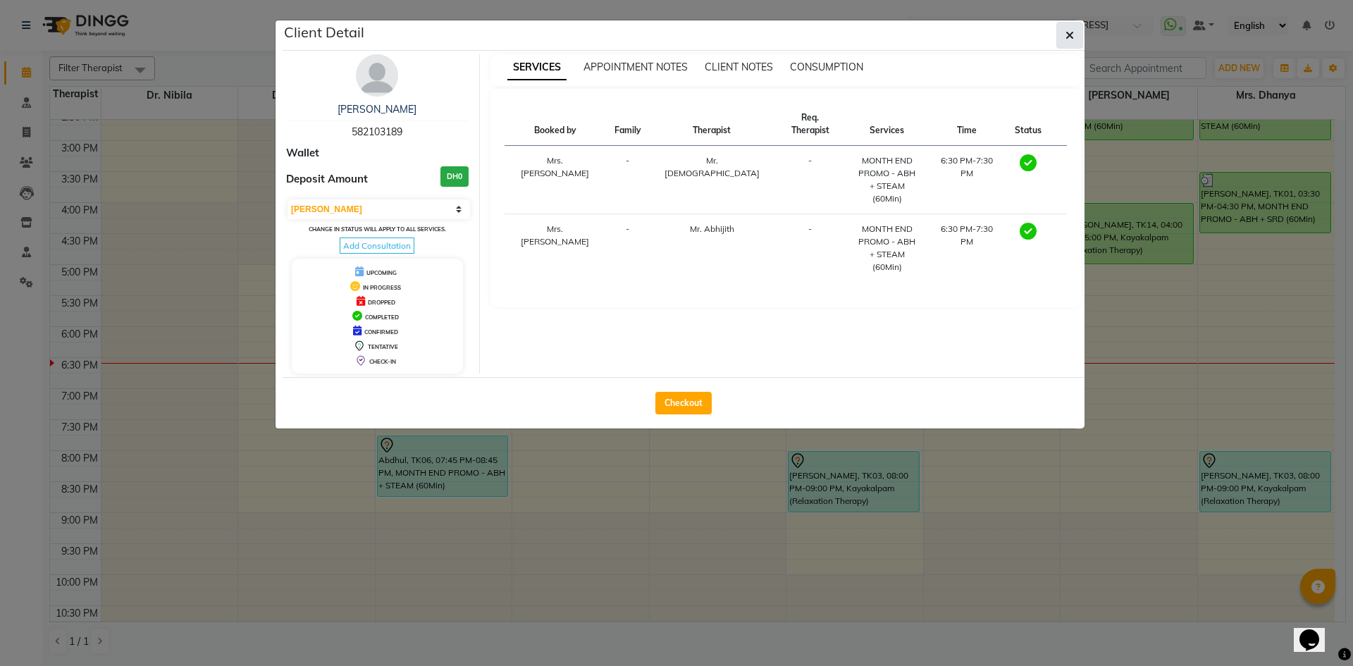
click at [1070, 39] on icon "button" at bounding box center [1070, 35] width 8 height 11
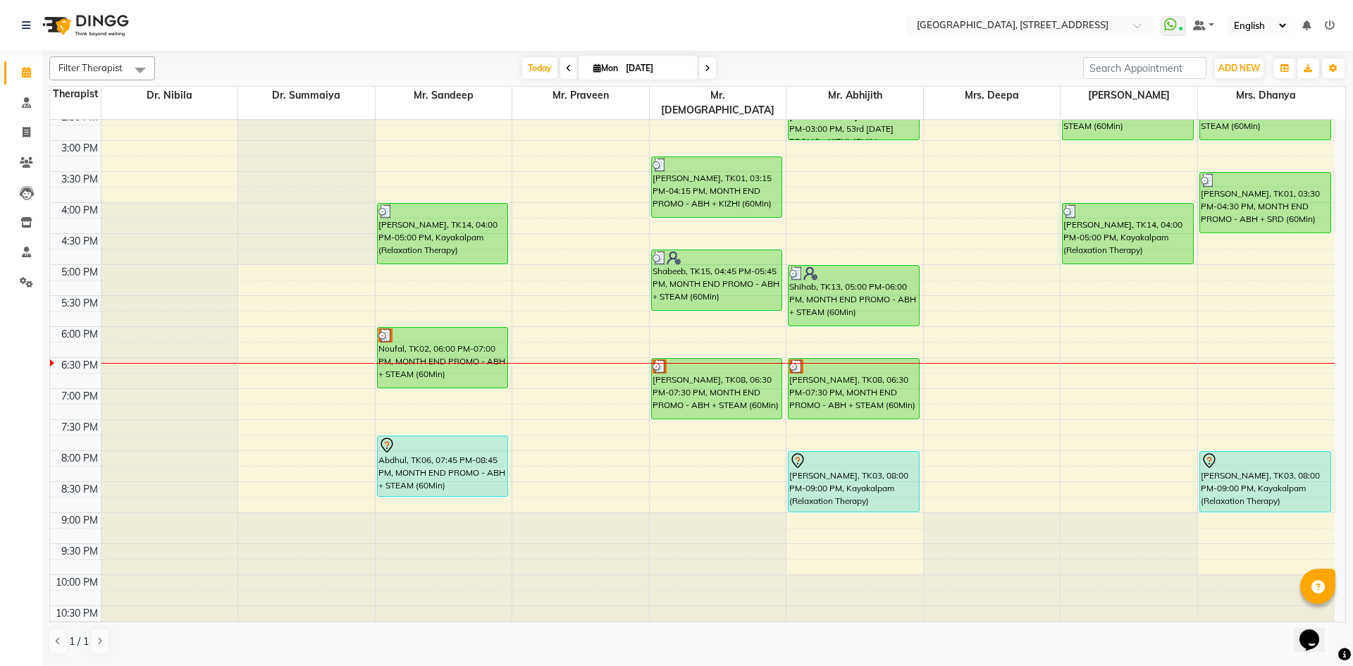
click at [710, 66] on span at bounding box center [707, 68] width 17 height 22
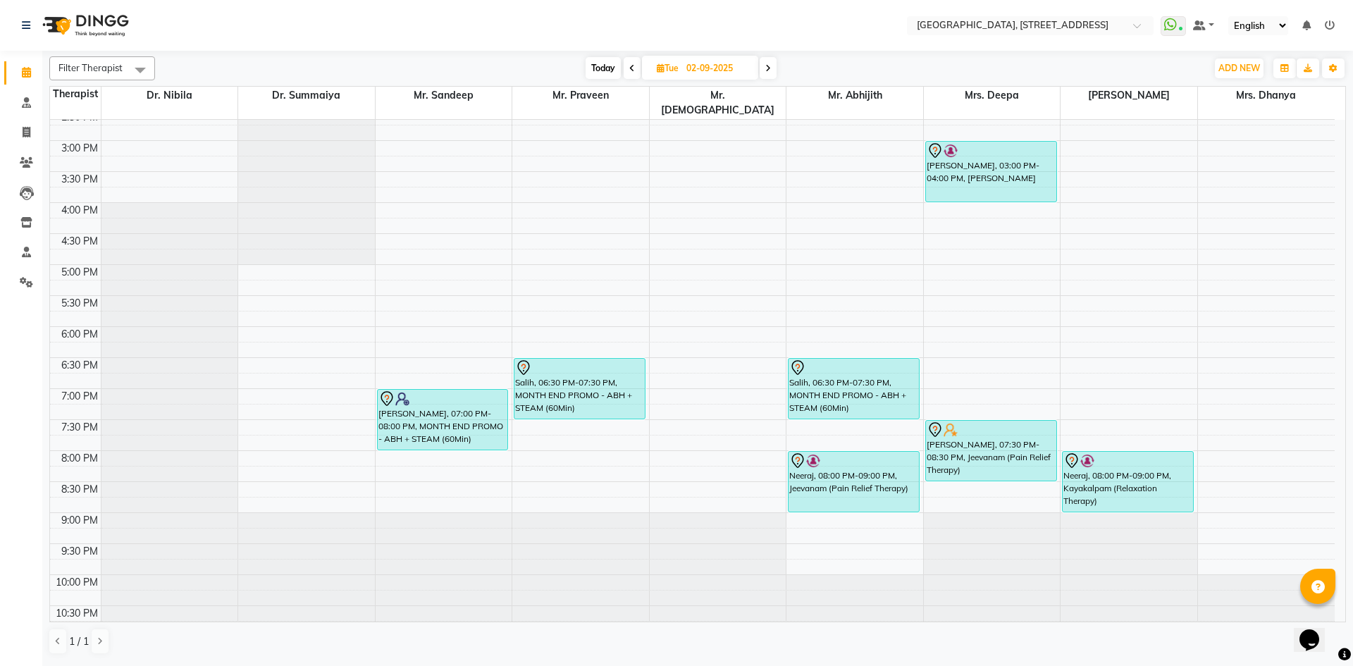
click at [608, 71] on span "Today" at bounding box center [603, 68] width 35 height 22
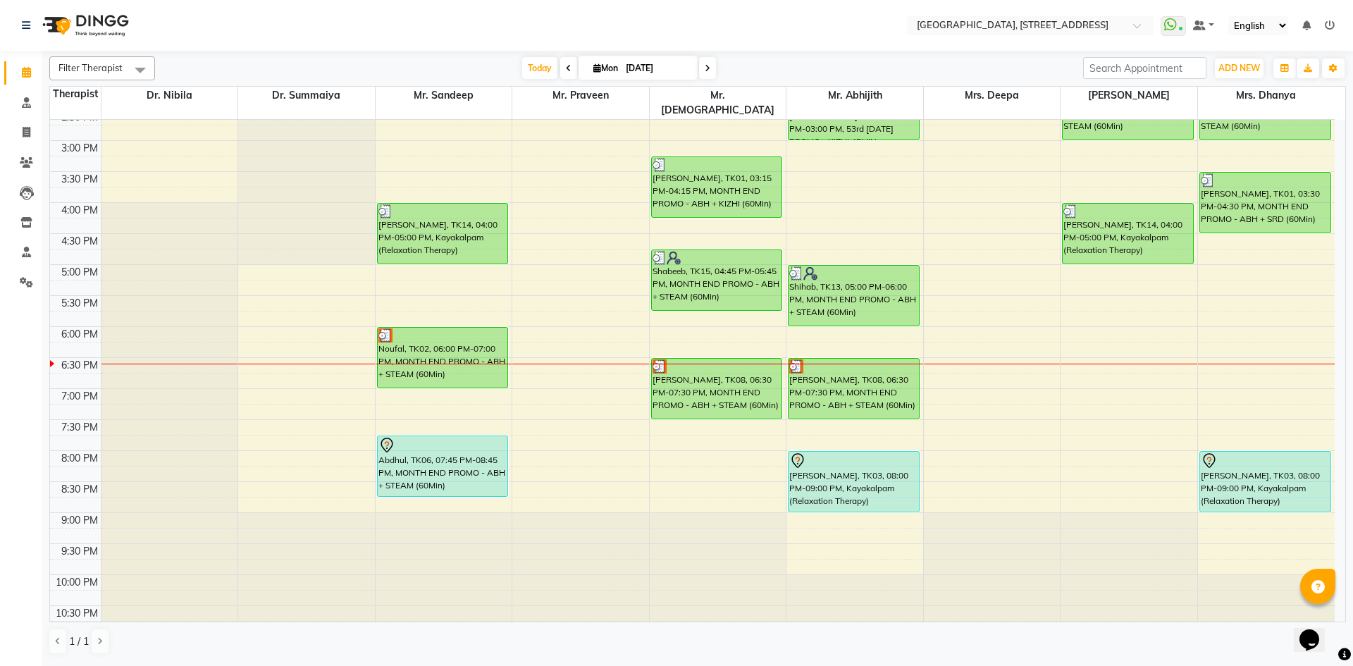
click at [704, 73] on span at bounding box center [707, 68] width 17 height 22
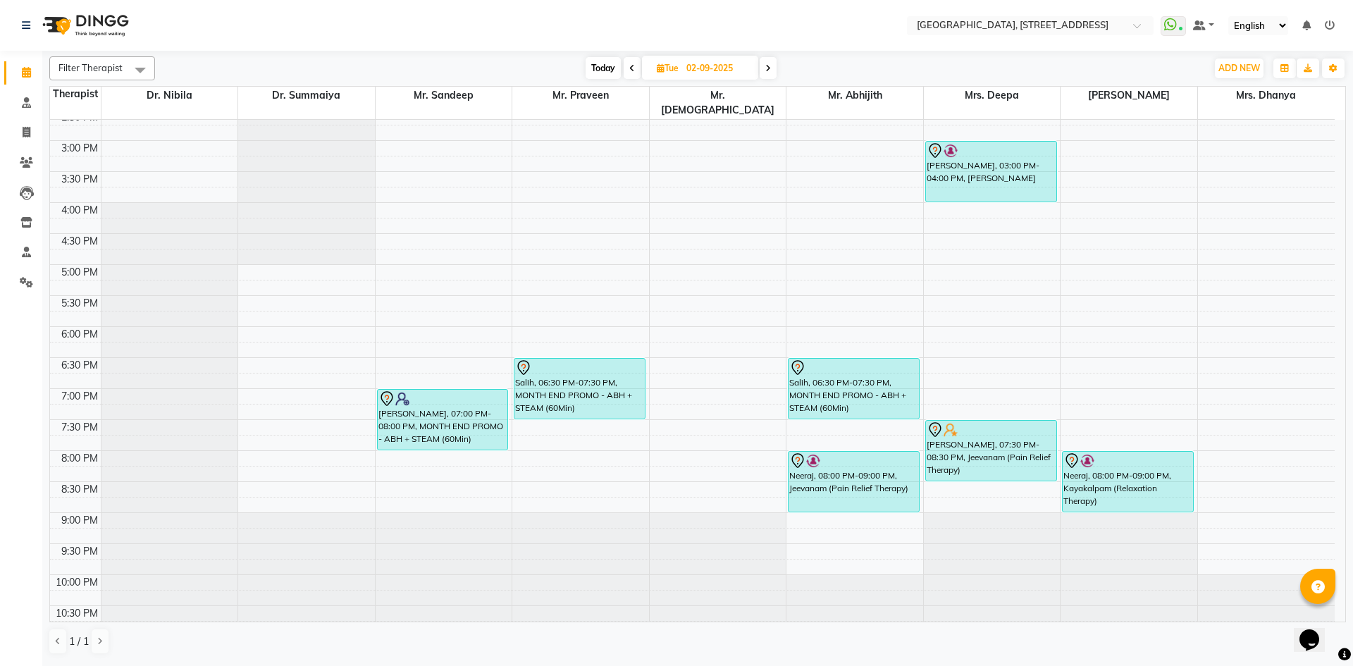
click at [610, 71] on span "Today" at bounding box center [603, 68] width 35 height 22
type input "[DATE]"
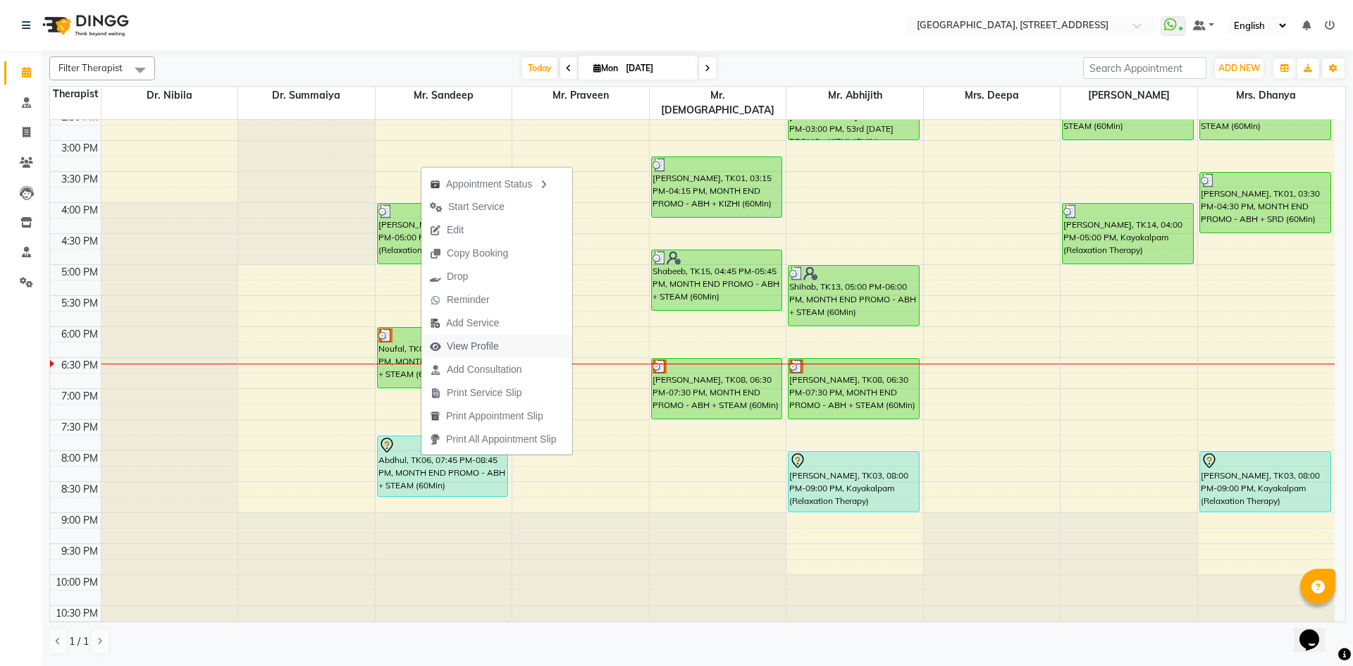
click at [477, 339] on span "View Profile" at bounding box center [473, 346] width 52 height 15
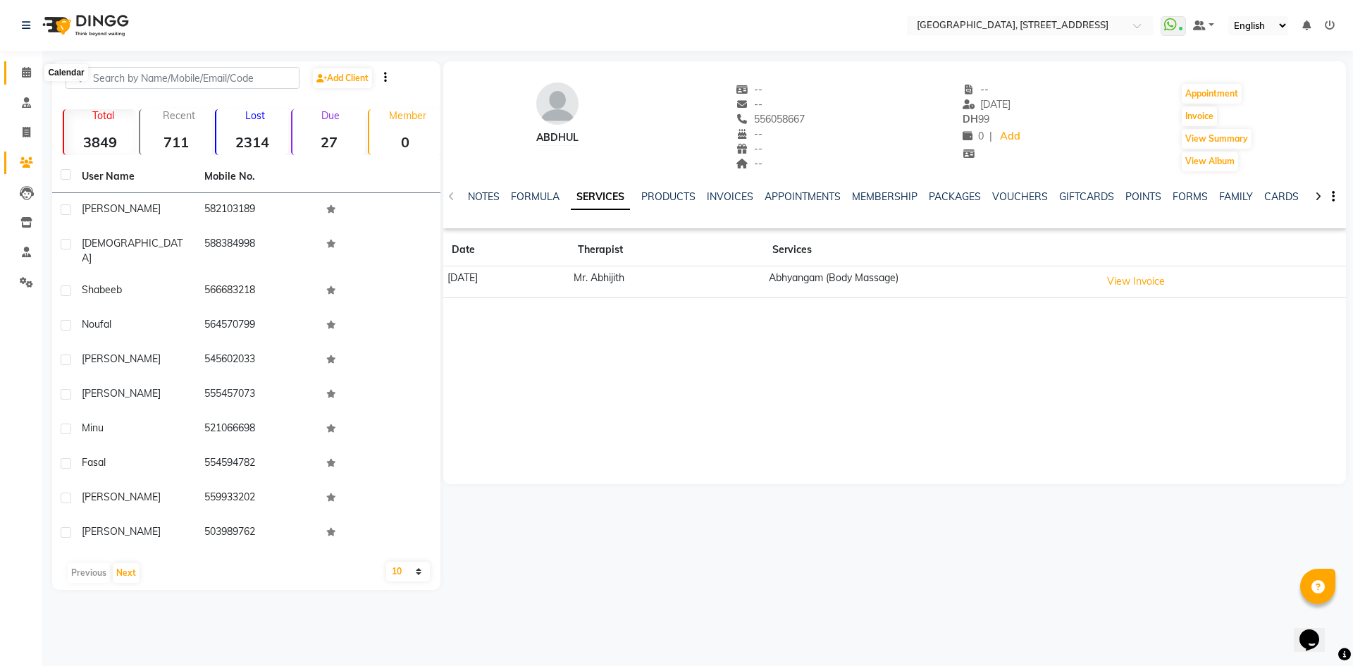
click at [23, 73] on icon at bounding box center [26, 72] width 9 height 11
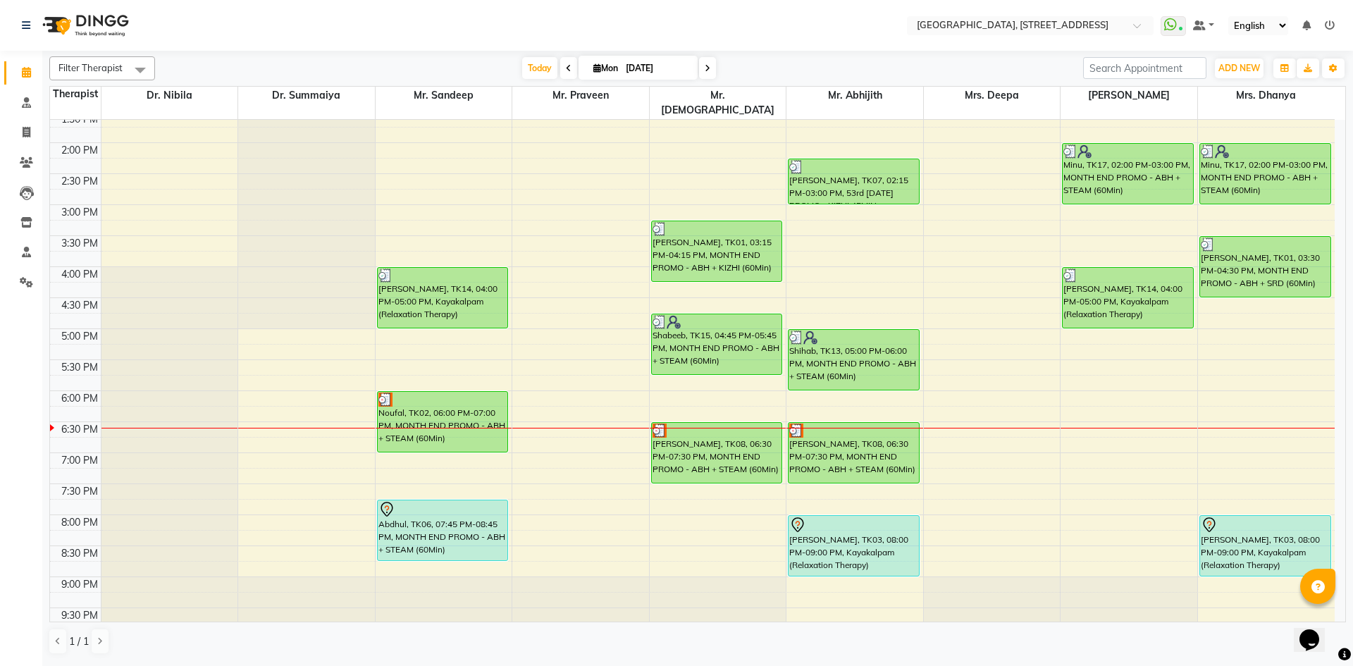
scroll to position [475, 0]
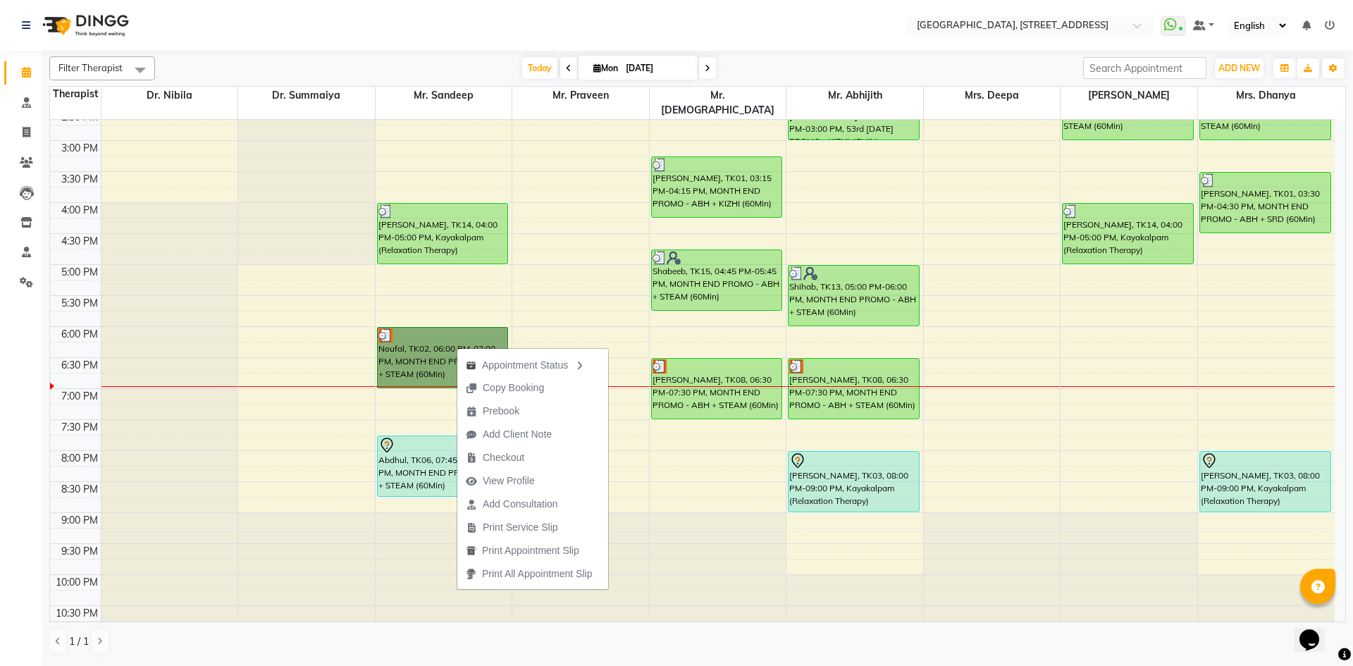
click at [241, 432] on div "7:00 AM 7:30 AM 8:00 AM 8:30 AM 9:00 AM 9:30 AM 10:00 AM 10:30 AM 11:00 AM 11:3…" at bounding box center [692, 141] width 1285 height 992
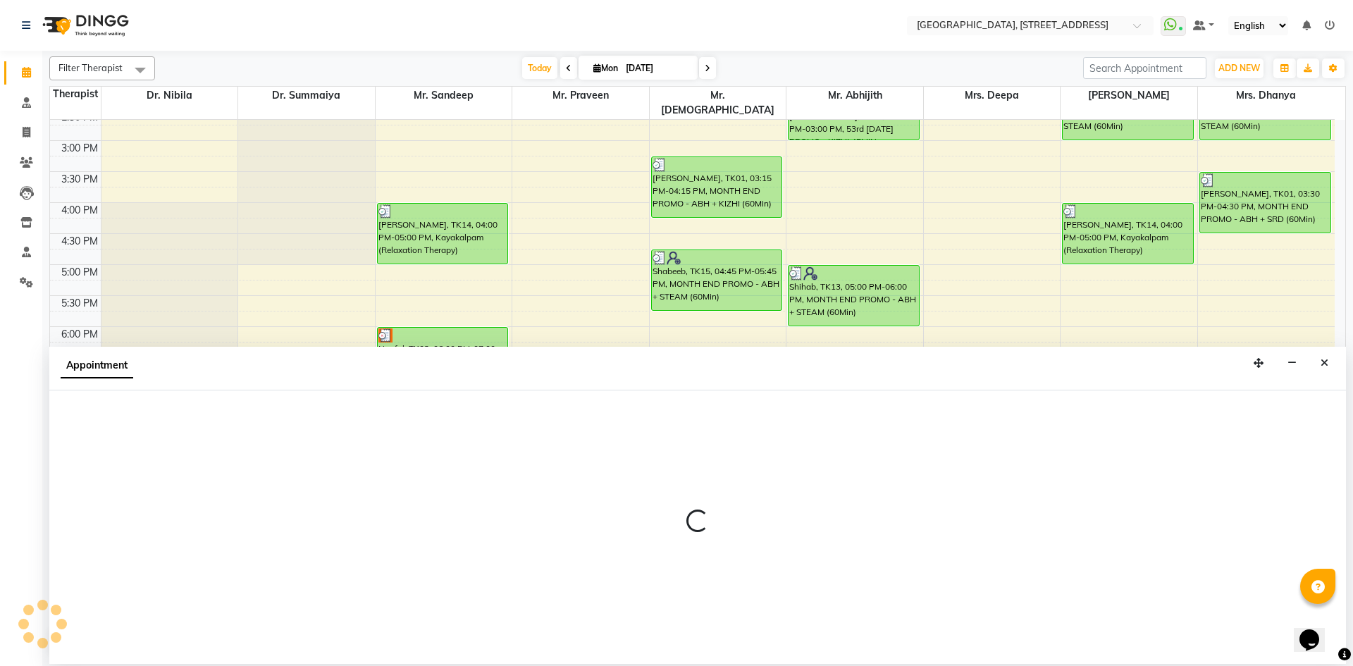
select select "46499"
select select "1185"
select select "tentative"
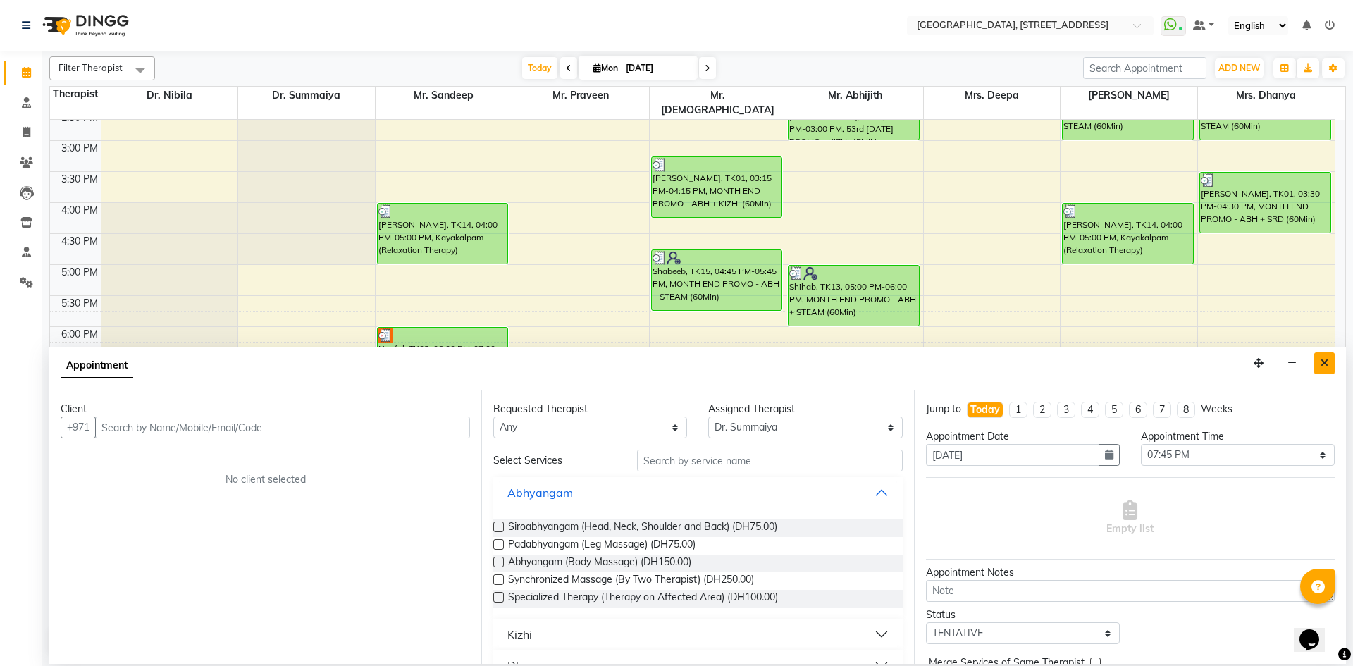
click at [1335, 357] on div "Appointment" at bounding box center [697, 369] width 1297 height 44
click at [1323, 357] on button "Close" at bounding box center [1324, 363] width 20 height 22
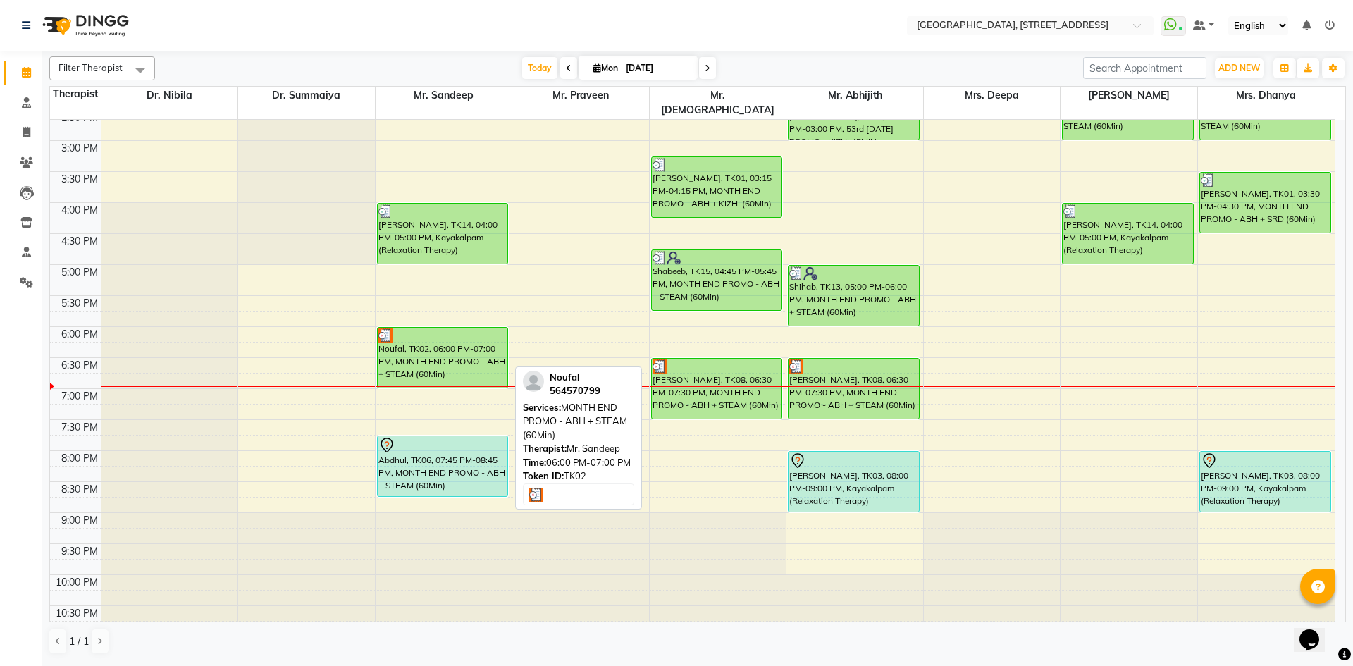
click at [474, 359] on div "Noufal, TK02, 06:00 PM-07:00 PM, MONTH END PROMO - ABH + STEAM (60Min)" at bounding box center [443, 358] width 130 height 60
select select "3"
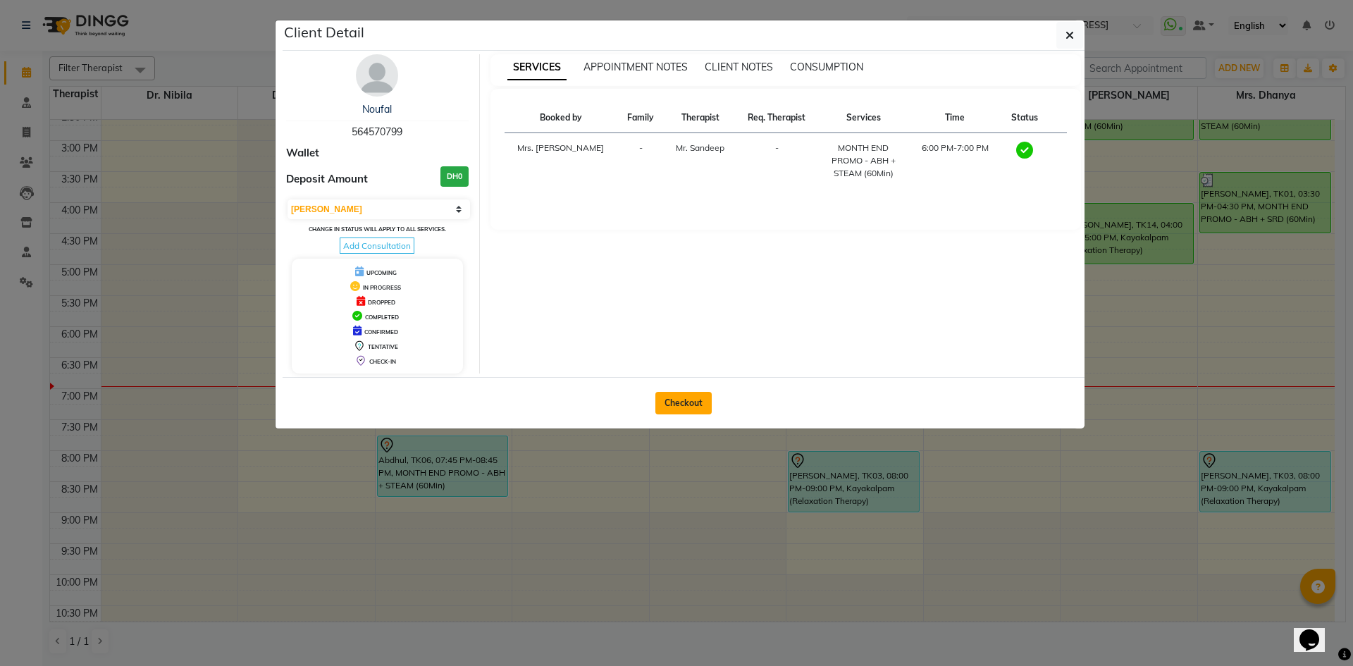
click at [696, 401] on button "Checkout" at bounding box center [683, 403] width 56 height 23
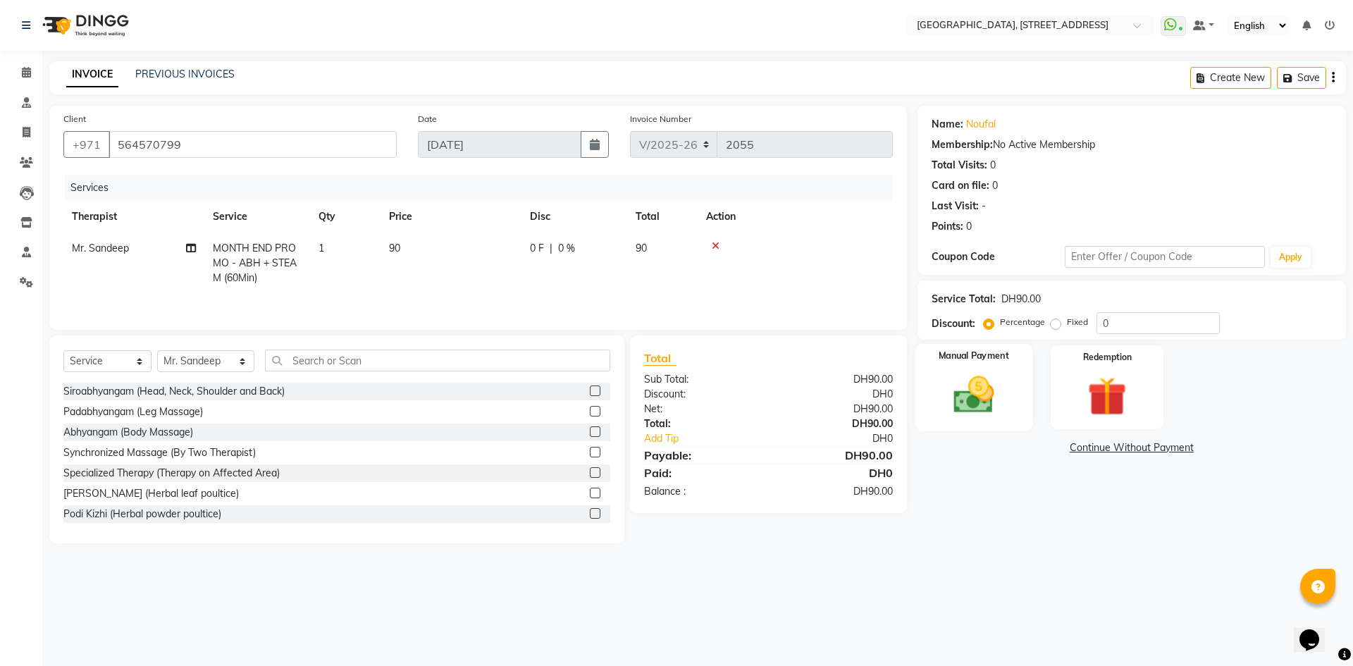
click at [980, 395] on img at bounding box center [974, 394] width 66 height 47
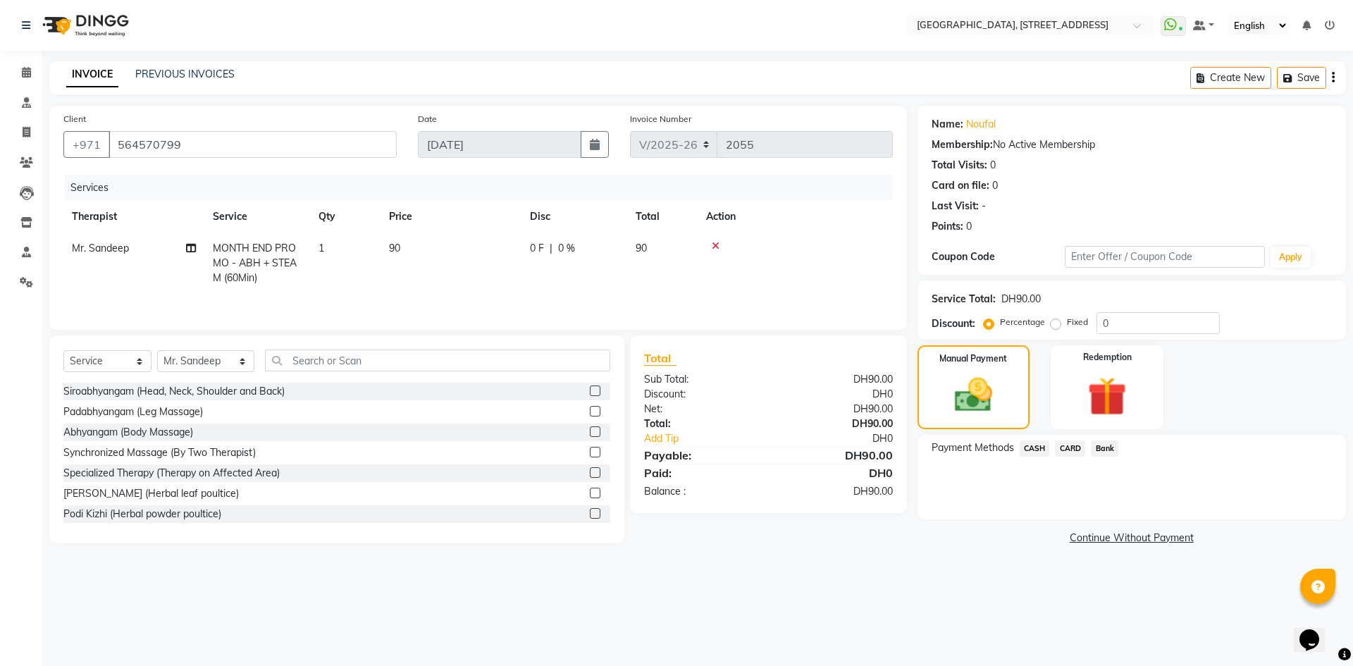
click at [1072, 448] on span "CARD" at bounding box center [1070, 448] width 30 height 16
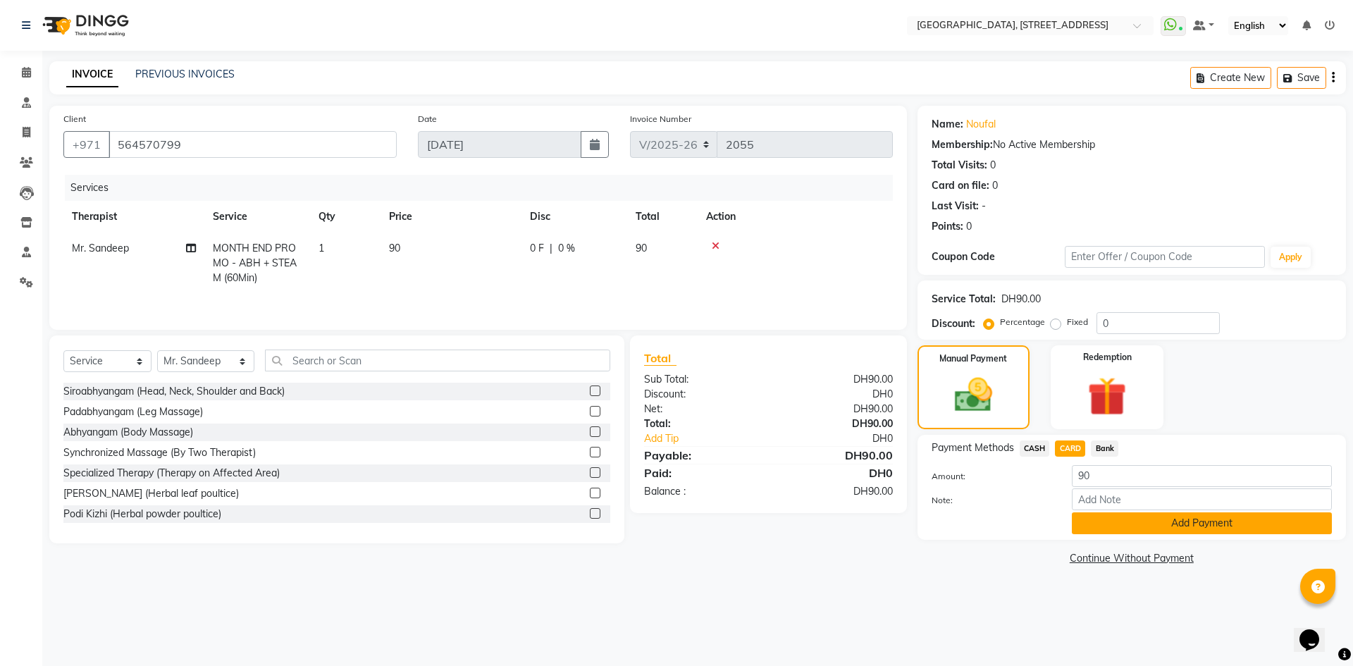
click at [1165, 521] on button "Add Payment" at bounding box center [1202, 523] width 260 height 22
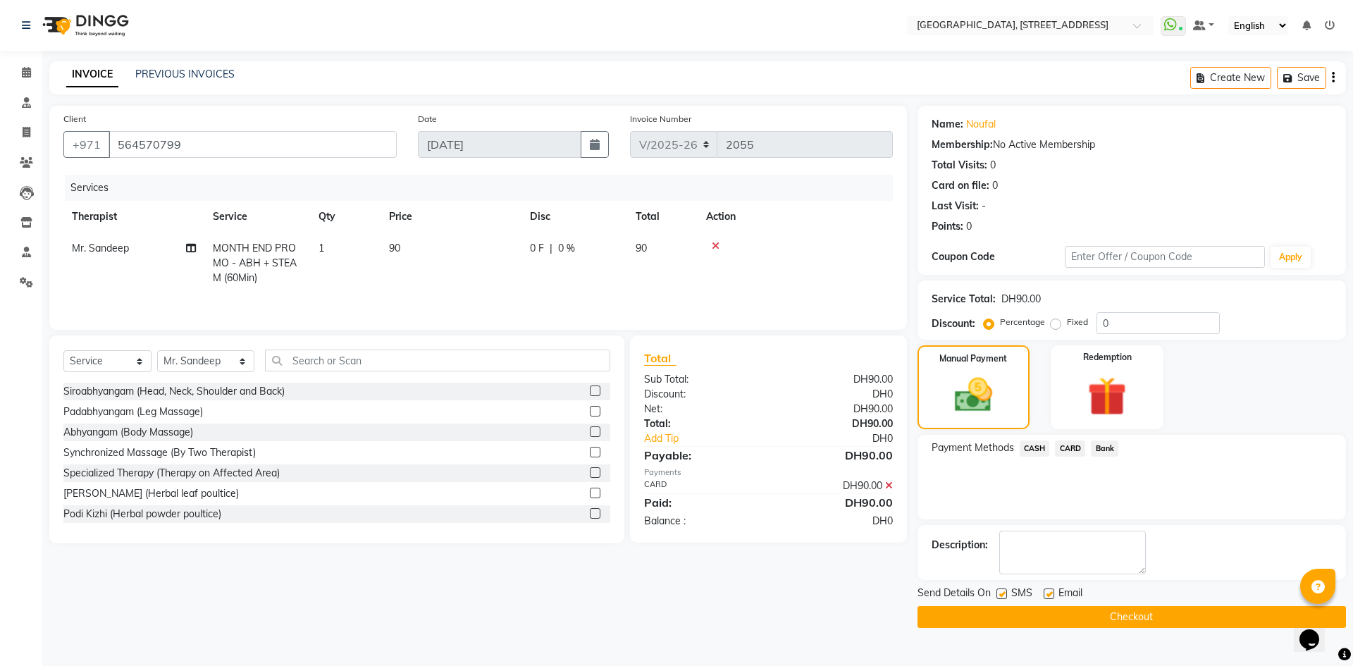
click at [1147, 619] on button "Checkout" at bounding box center [1132, 617] width 428 height 22
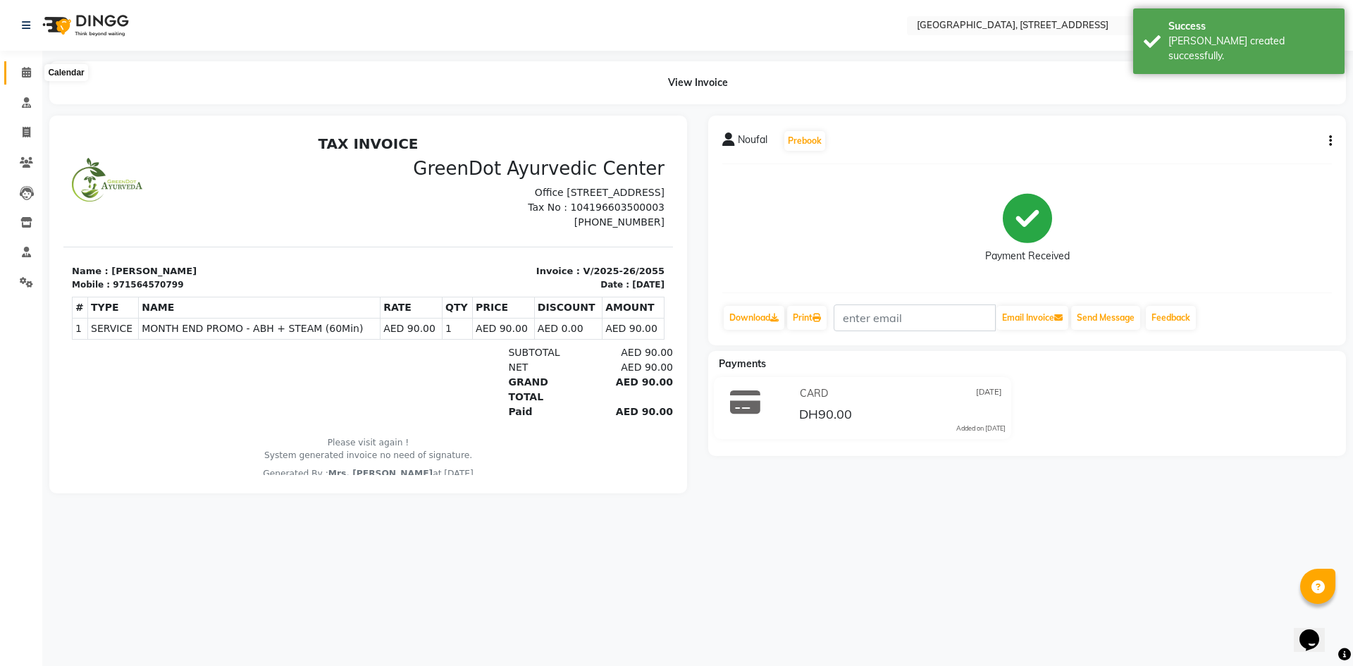
click at [26, 68] on icon at bounding box center [26, 72] width 9 height 11
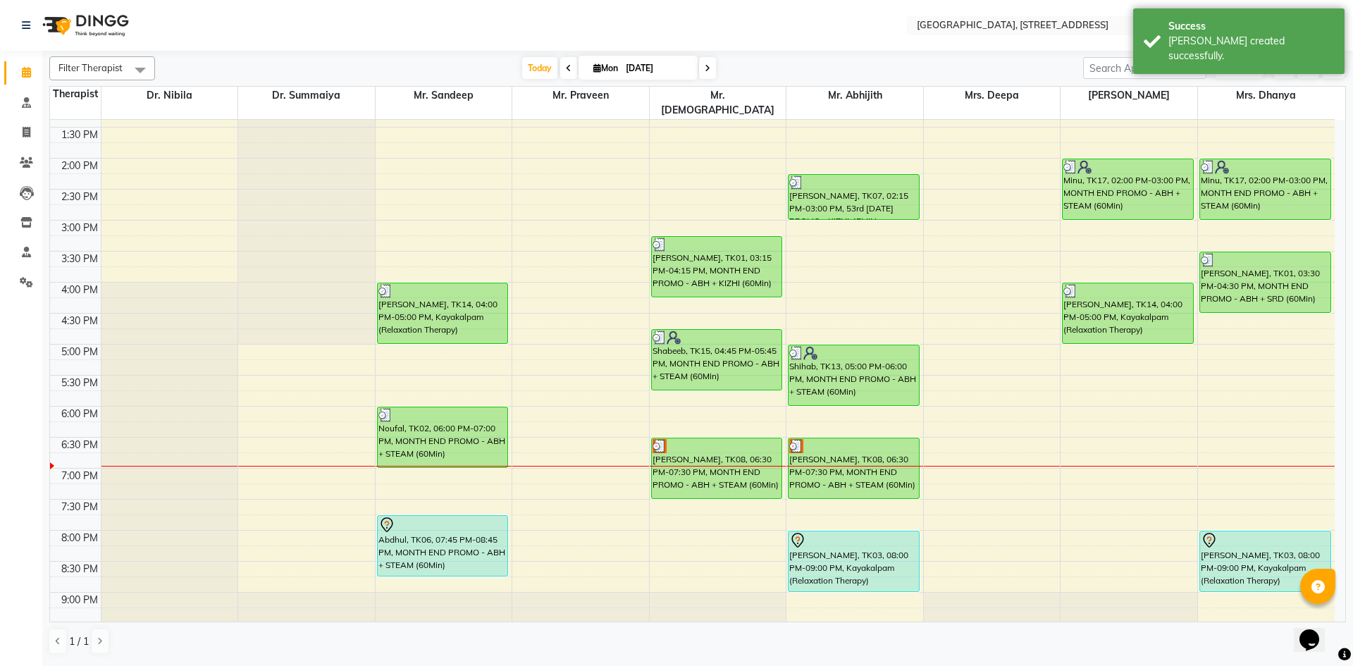
scroll to position [475, 0]
